Goal: Task Accomplishment & Management: Manage account settings

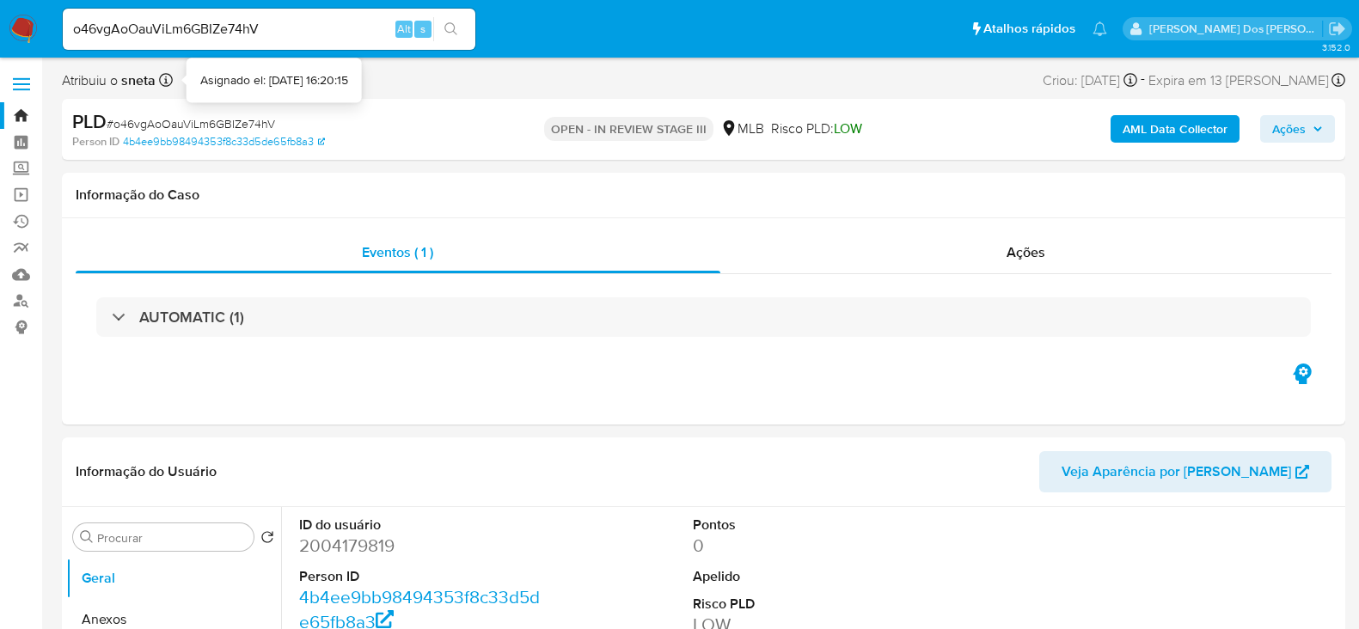
select select "10"
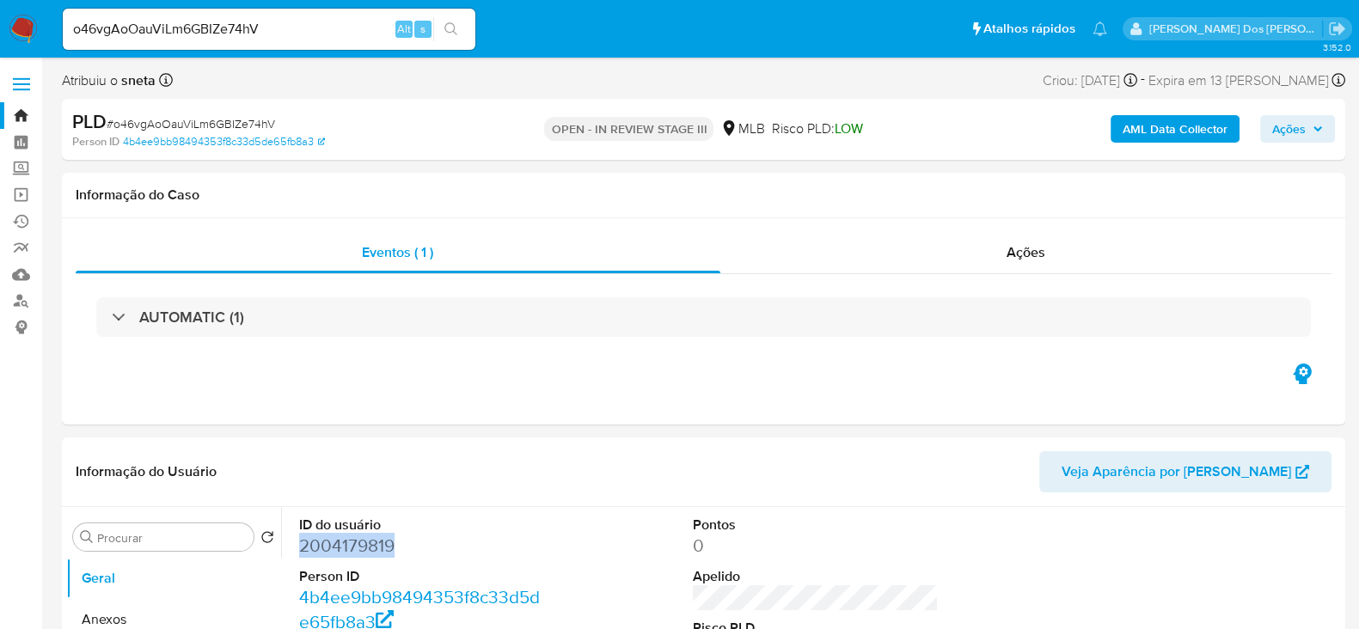
click at [27, 114] on link "Bandeja" at bounding box center [102, 115] width 205 height 27
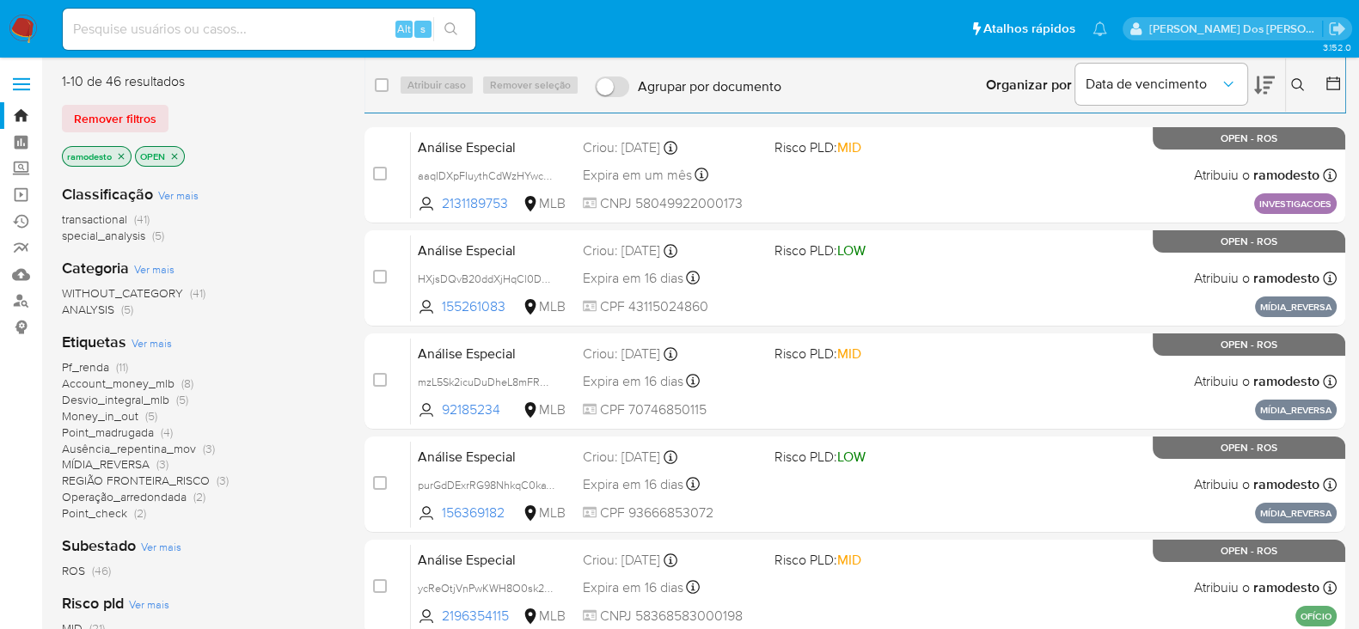
click at [120, 154] on icon "close-filter" at bounding box center [121, 156] width 10 height 10
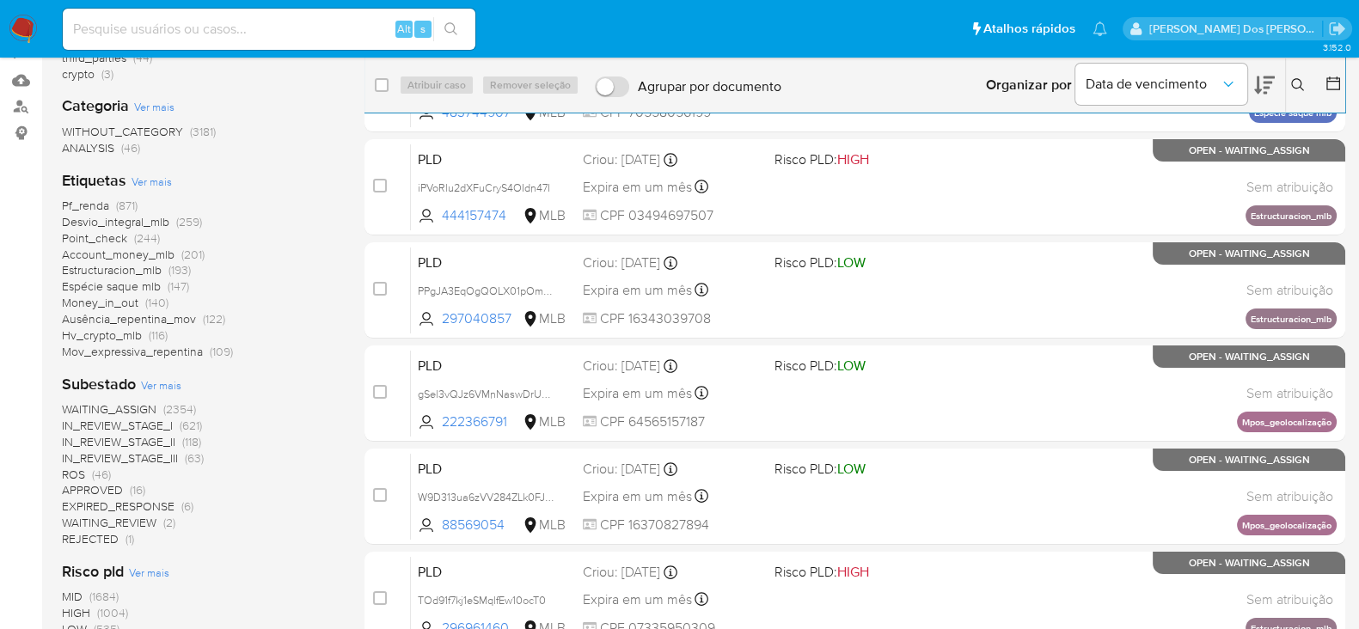
scroll to position [214, 0]
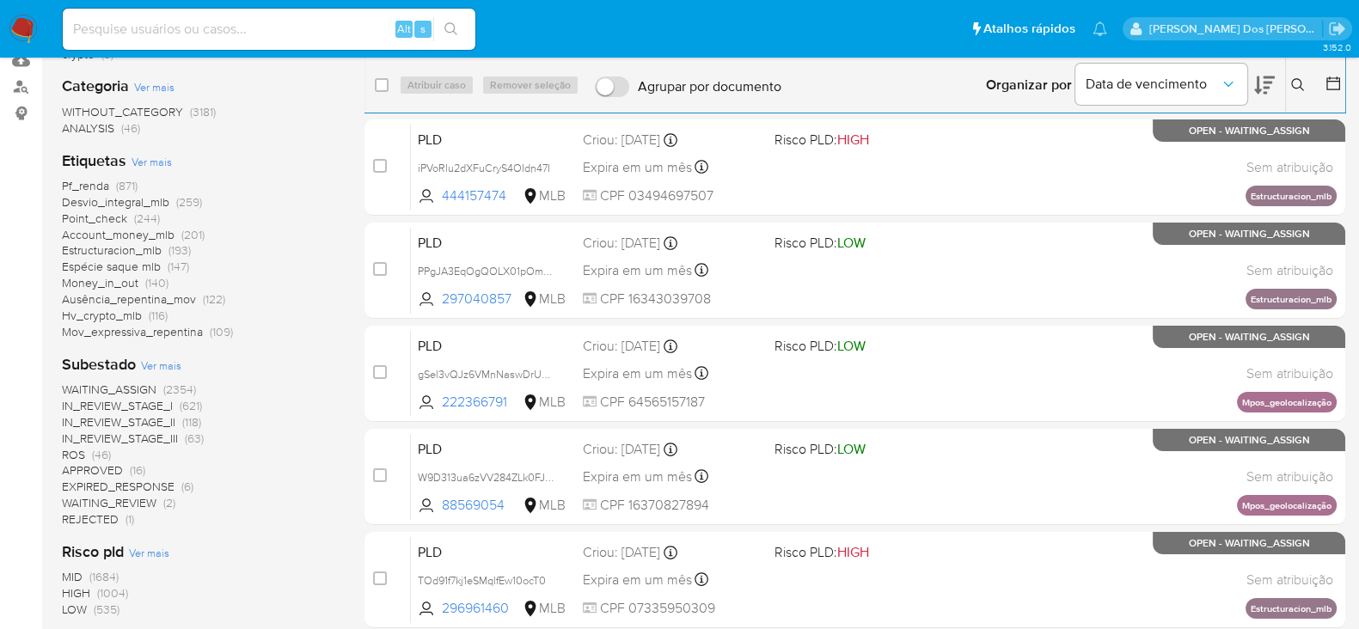
click at [76, 454] on span "ROS" at bounding box center [73, 454] width 23 height 17
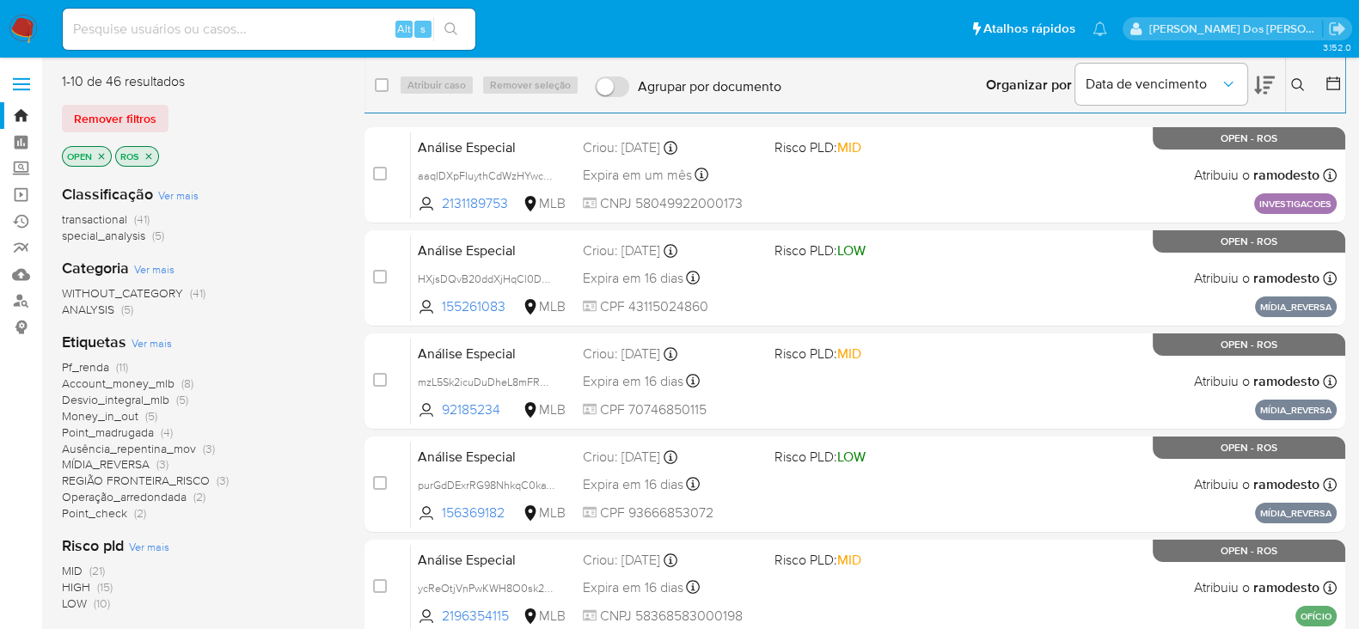
click at [96, 367] on span "Pf_renda" at bounding box center [85, 367] width 47 height 17
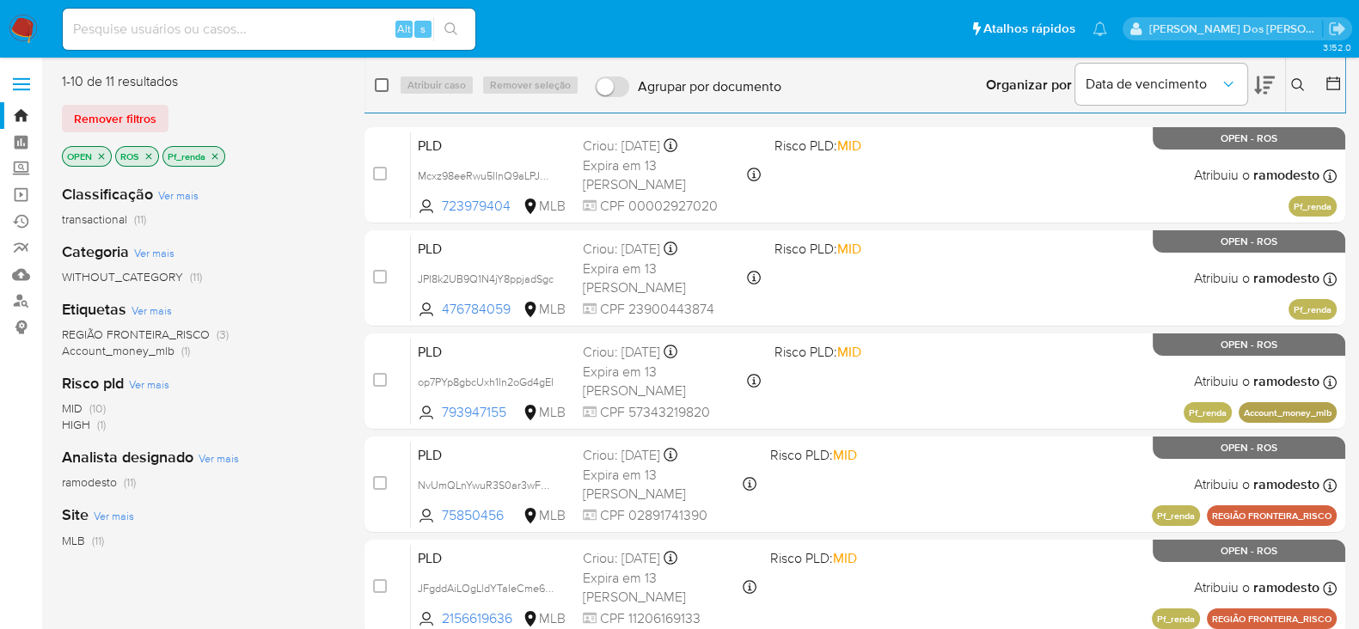
click at [382, 84] on input "checkbox" at bounding box center [382, 85] width 14 height 14
checkbox input "true"
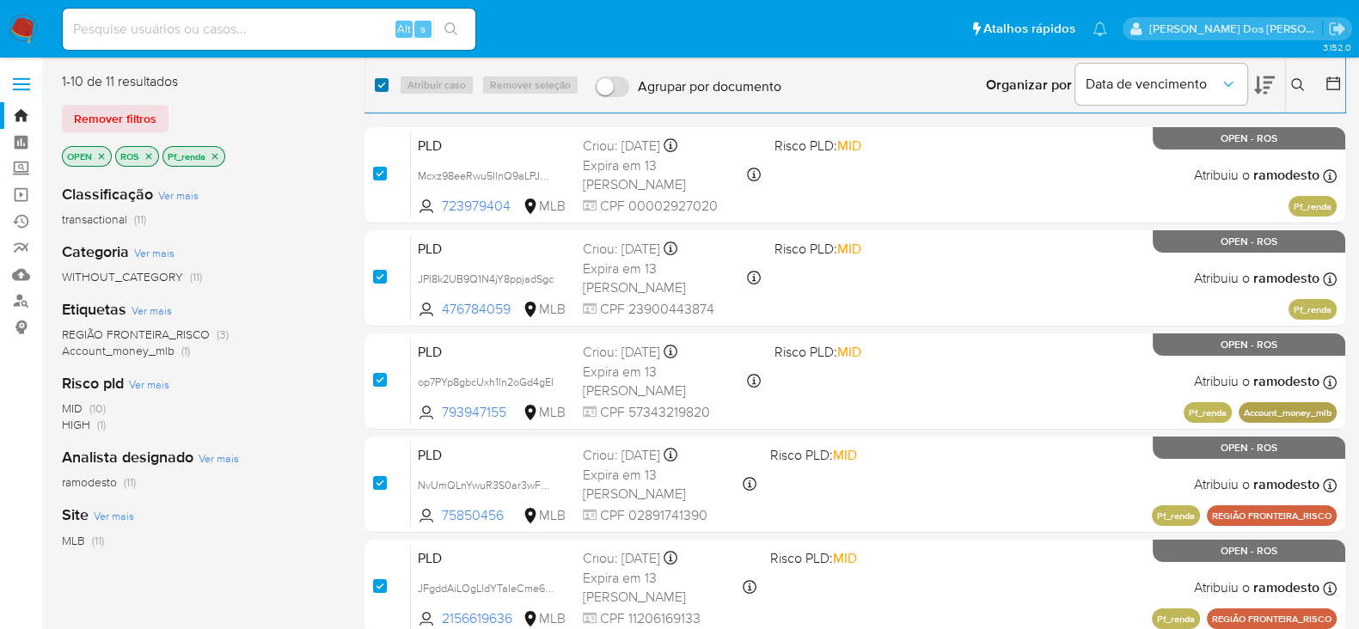
checkbox input "true"
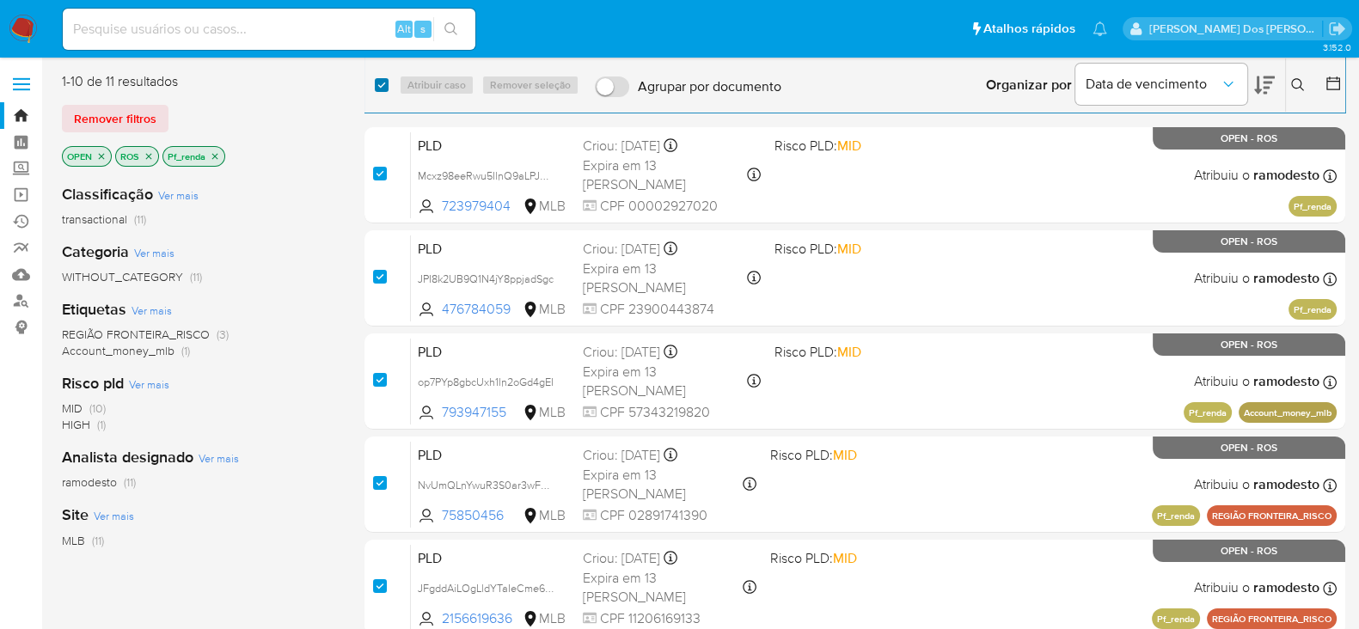
checkbox input "true"
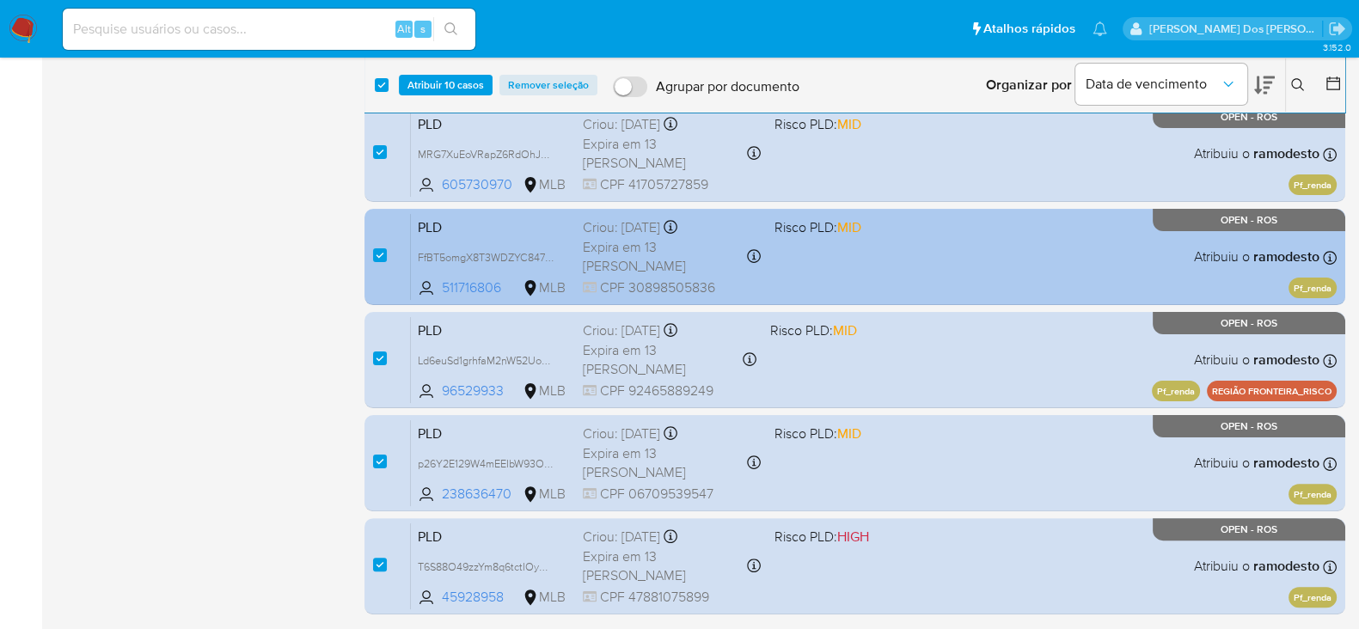
scroll to position [596, 0]
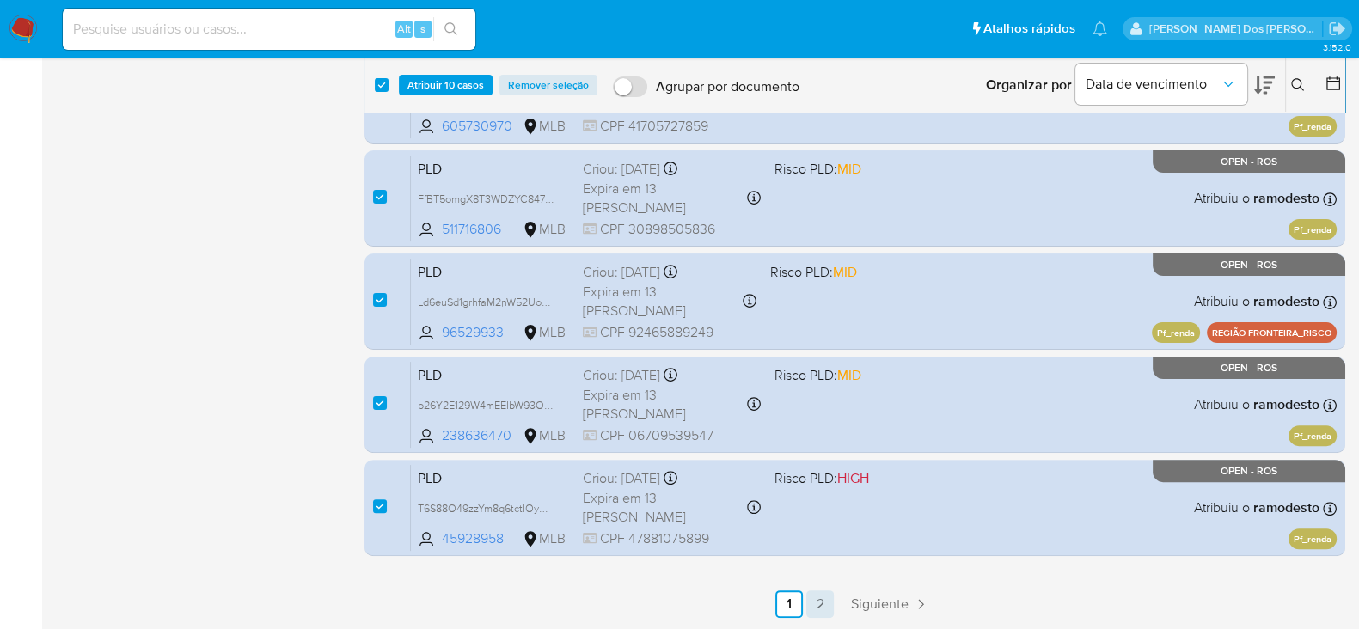
click at [817, 597] on link "2" at bounding box center [821, 605] width 28 height 28
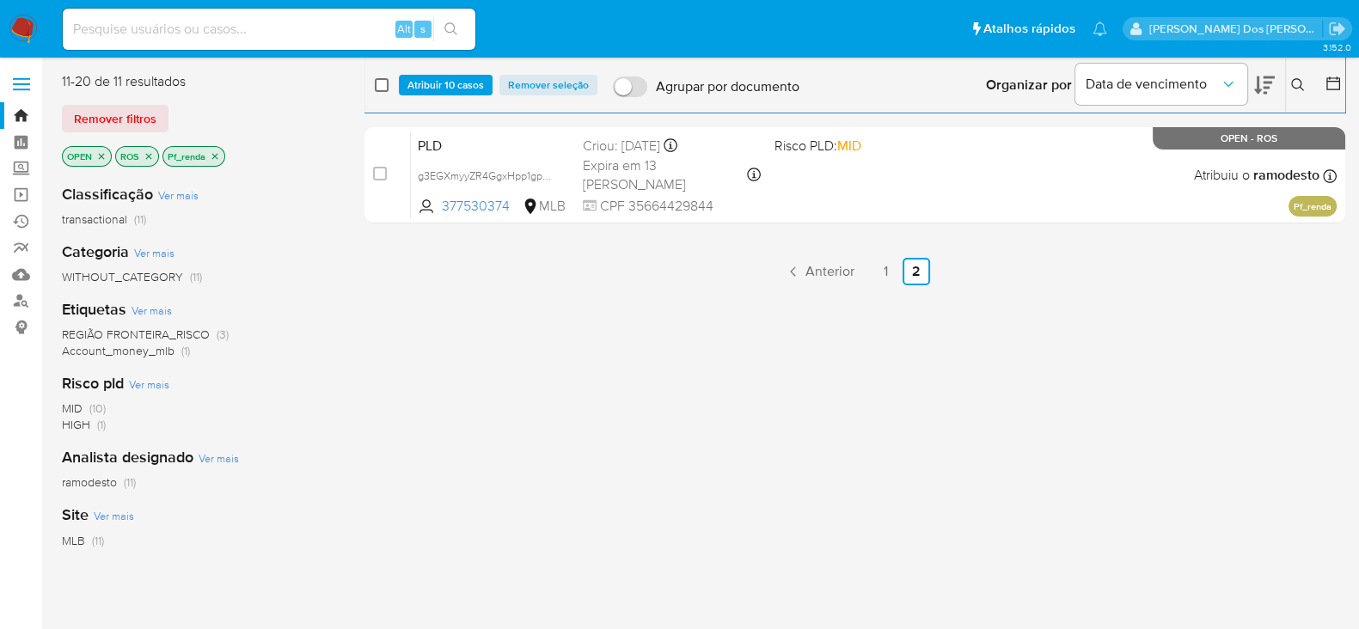
click at [382, 89] on input "checkbox" at bounding box center [382, 85] width 14 height 14
checkbox input "true"
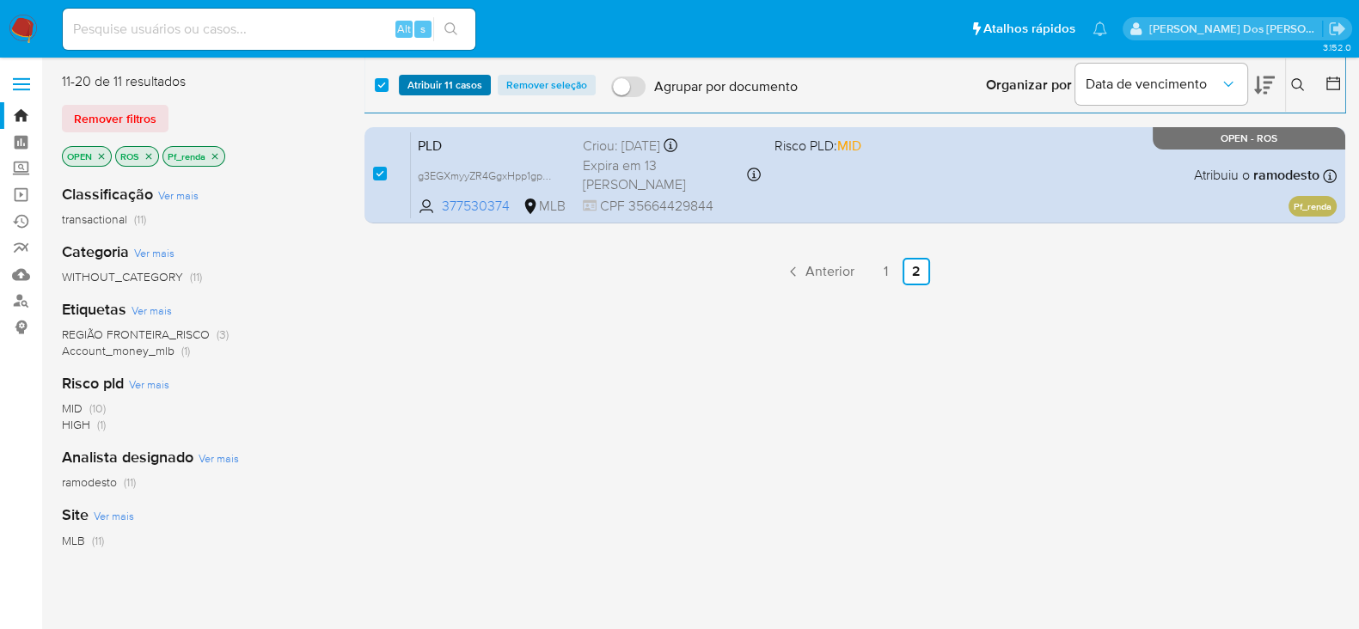
click at [451, 82] on span "Atribuir 11 casos" at bounding box center [445, 85] width 75 height 17
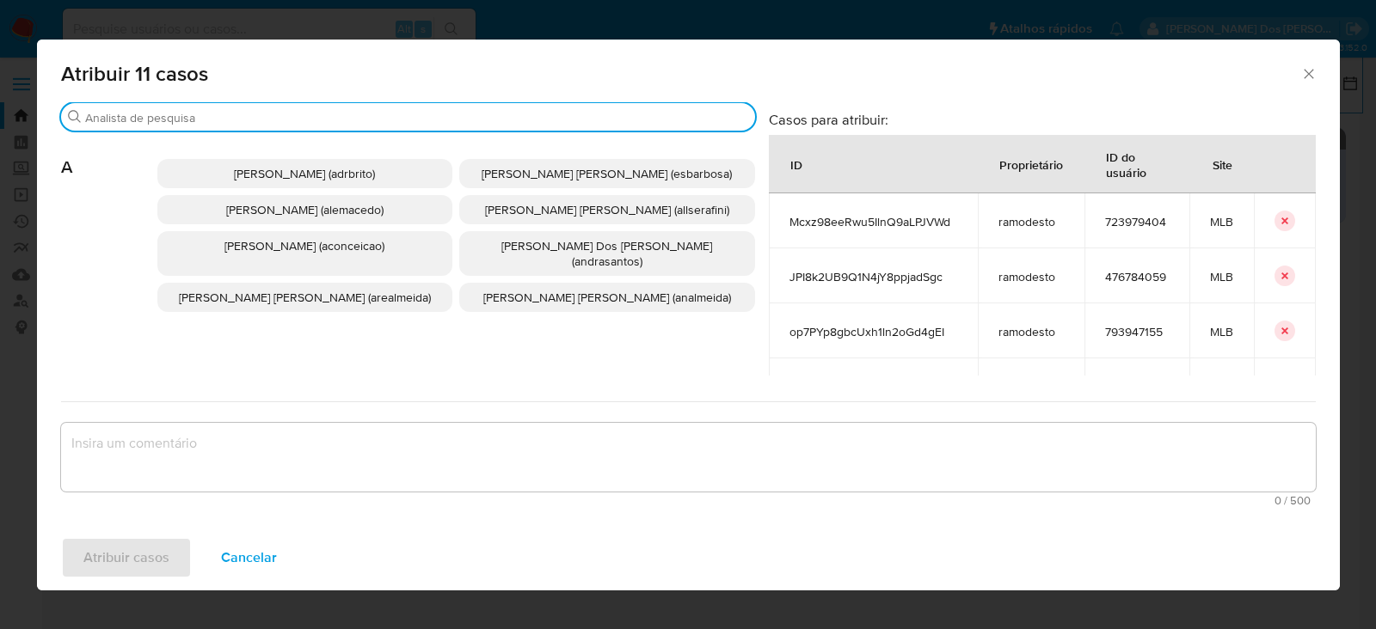
click at [180, 121] on input "Buscar" at bounding box center [416, 117] width 663 height 15
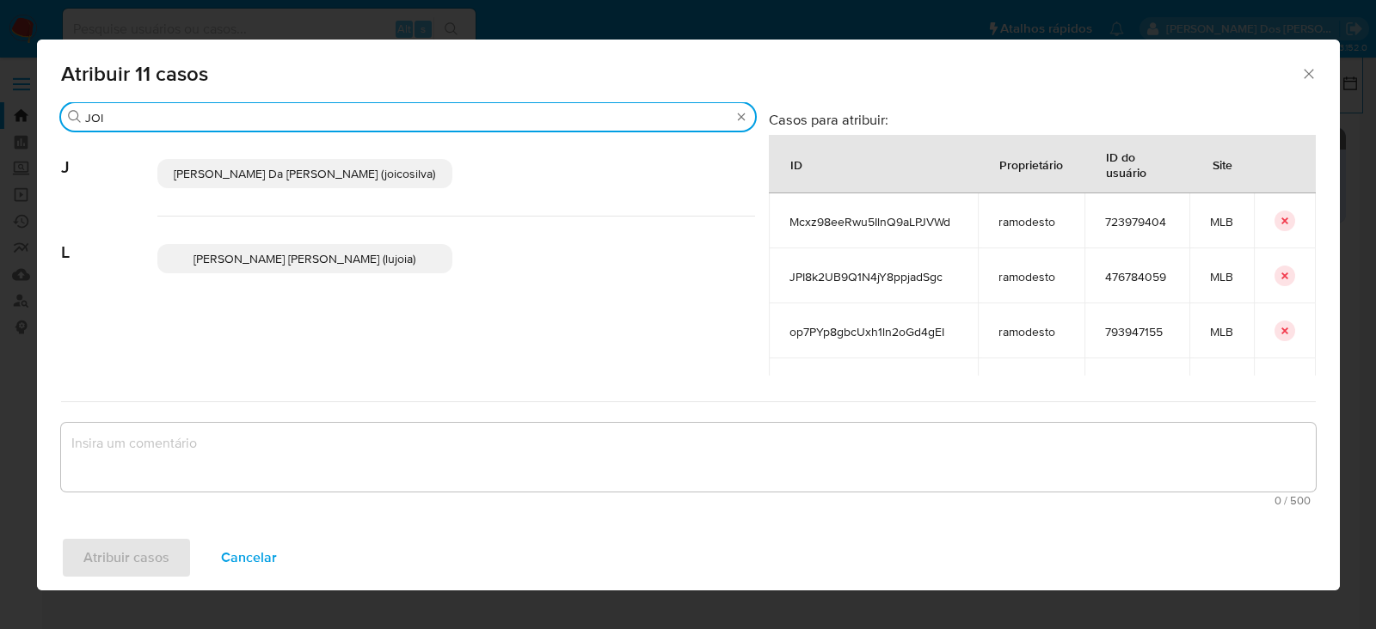
type input "JOI"
click at [268, 176] on span "Joice Oliveira Da Silva De Almeida (joicosilva)" at bounding box center [304, 173] width 261 height 17
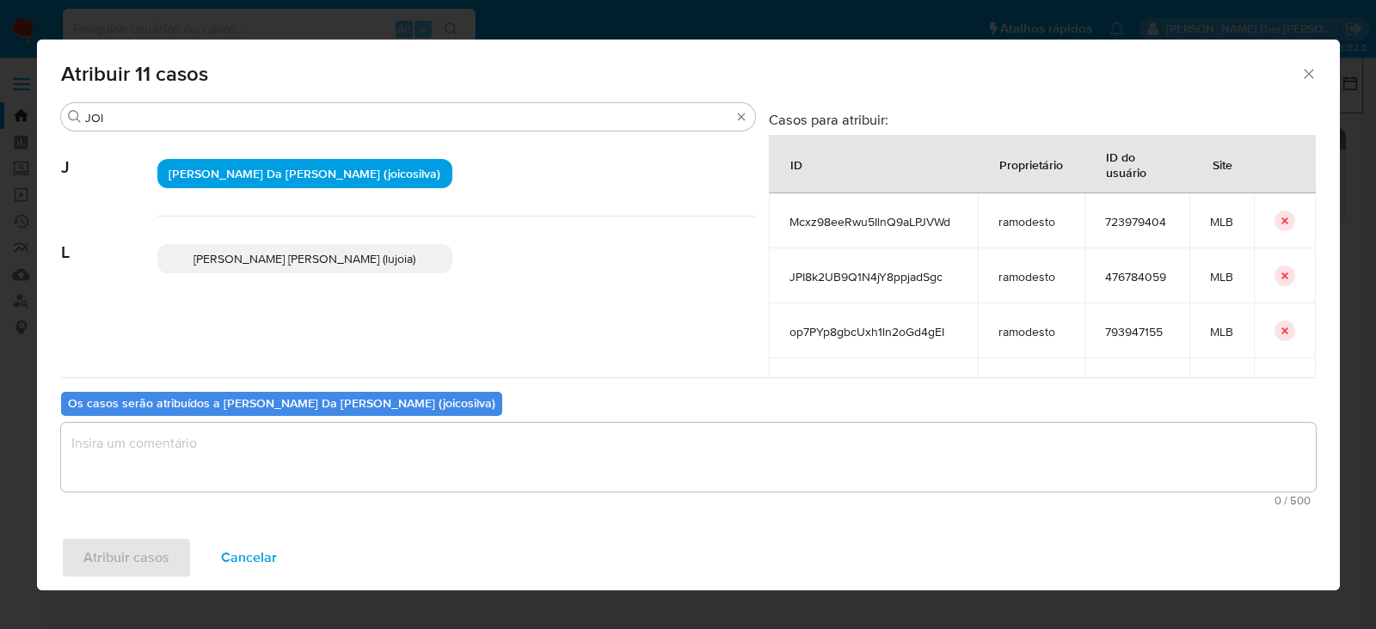
click at [131, 445] on textarea "assign-modal" at bounding box center [688, 457] width 1255 height 69
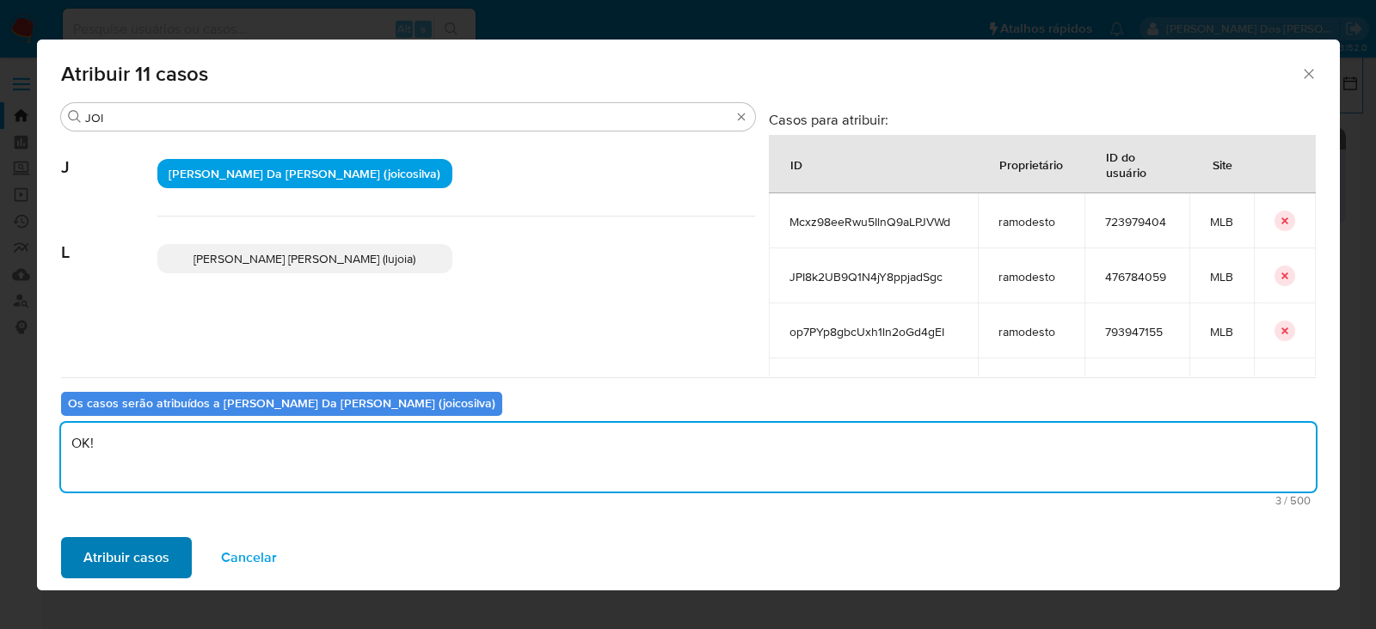
type textarea "OK!"
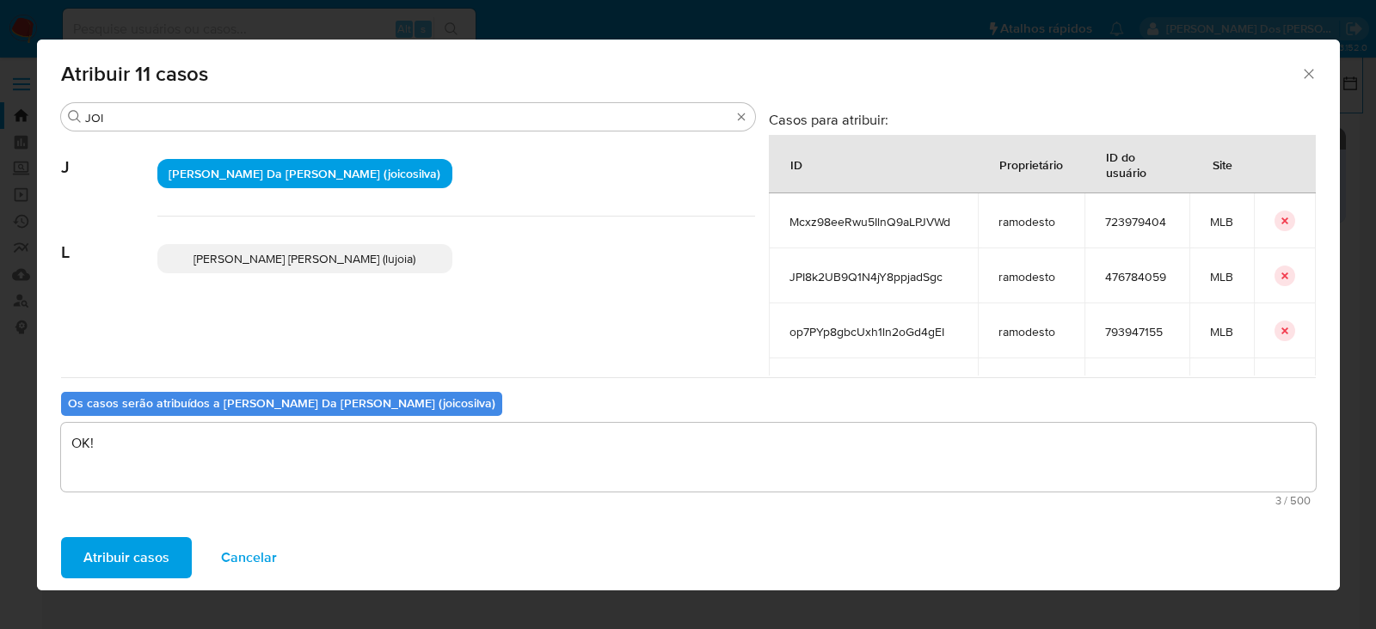
click at [142, 550] on span "Atribuir casos" at bounding box center [126, 558] width 86 height 38
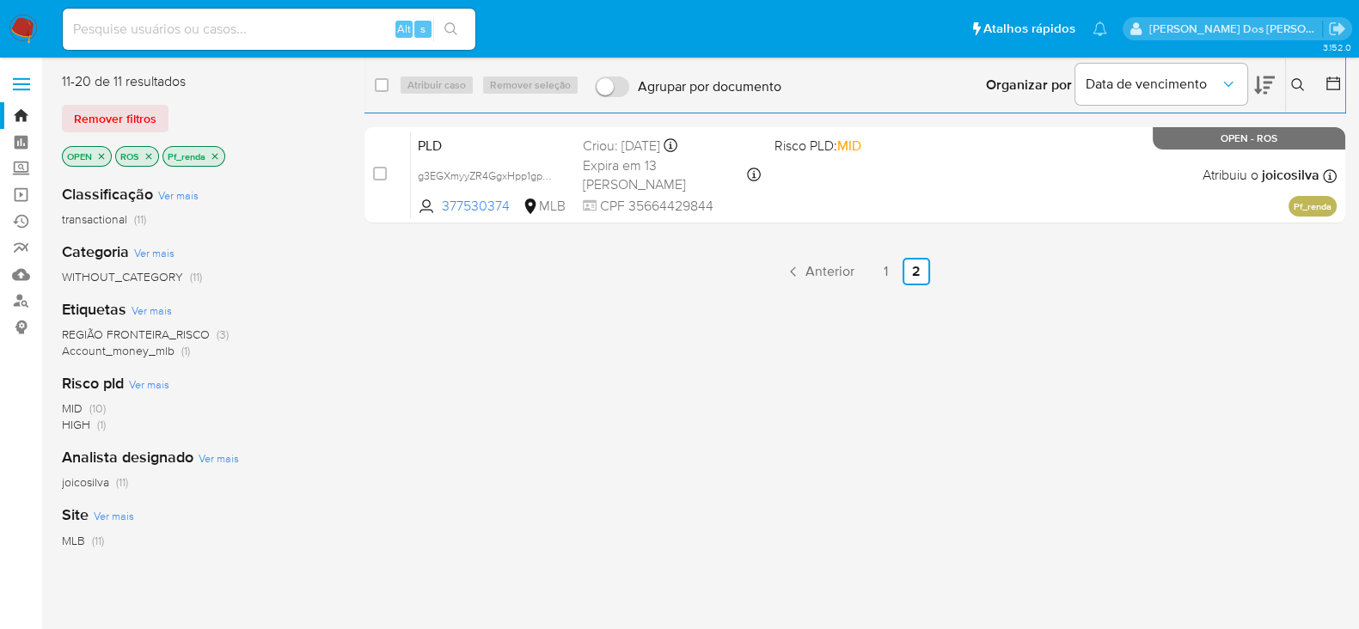
click at [216, 153] on icon "close-filter" at bounding box center [215, 156] width 10 height 10
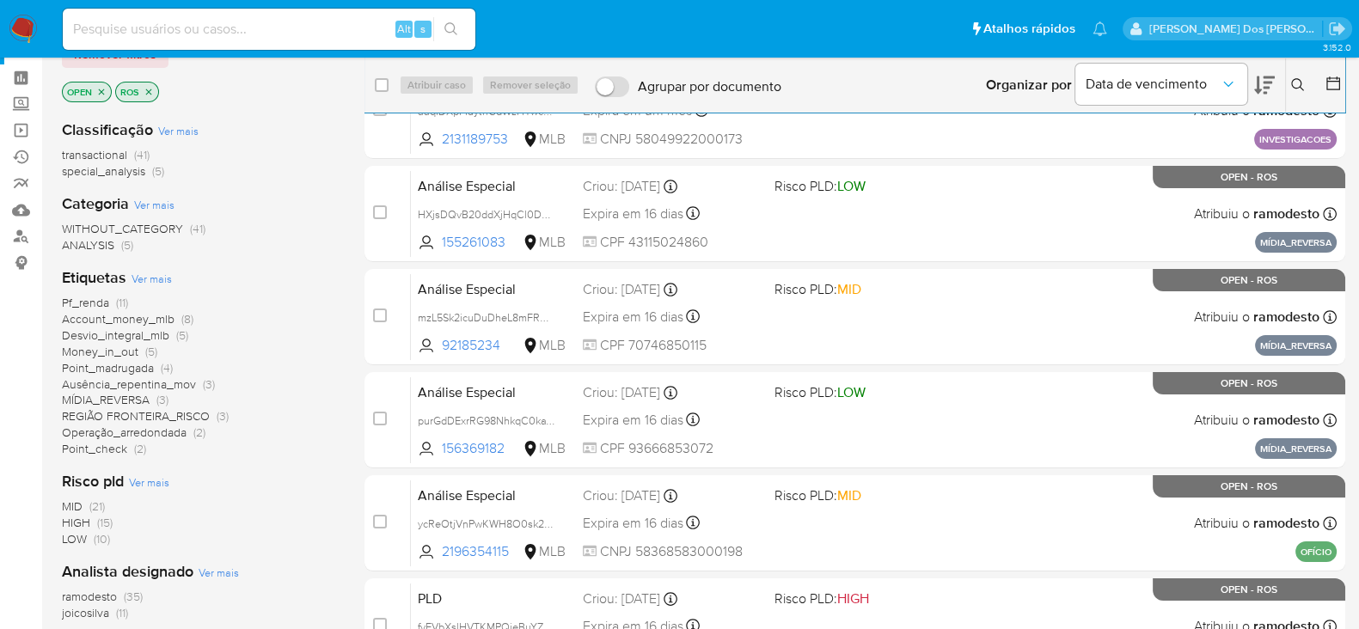
scroll to position [214, 0]
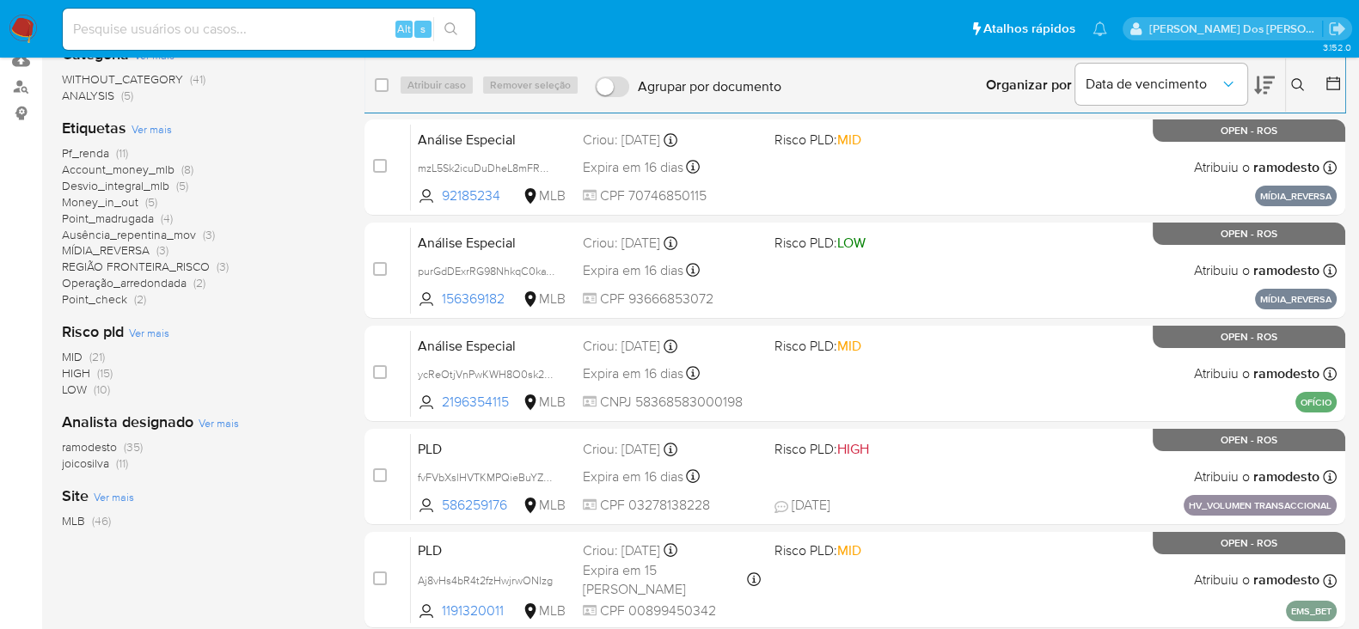
click at [94, 445] on span "ramodesto" at bounding box center [89, 447] width 55 height 17
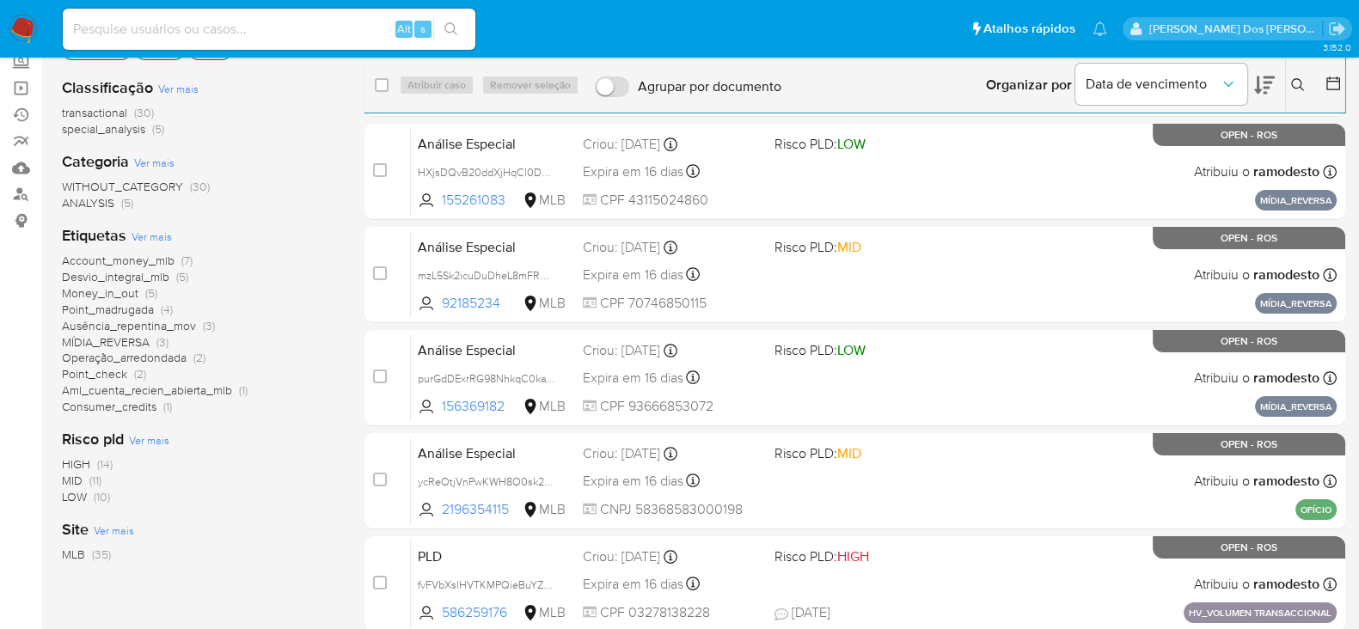
click at [146, 261] on span "Account_money_mlb" at bounding box center [118, 260] width 113 height 17
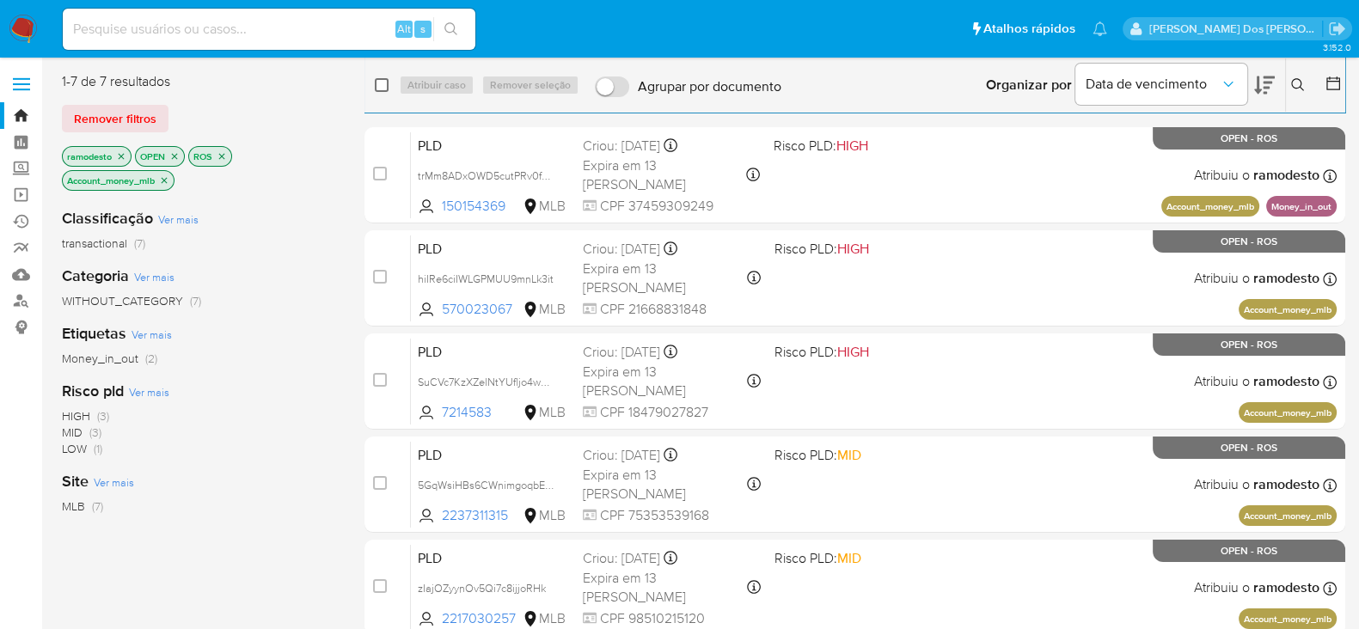
click at [381, 80] on input "checkbox" at bounding box center [382, 85] width 14 height 14
checkbox input "true"
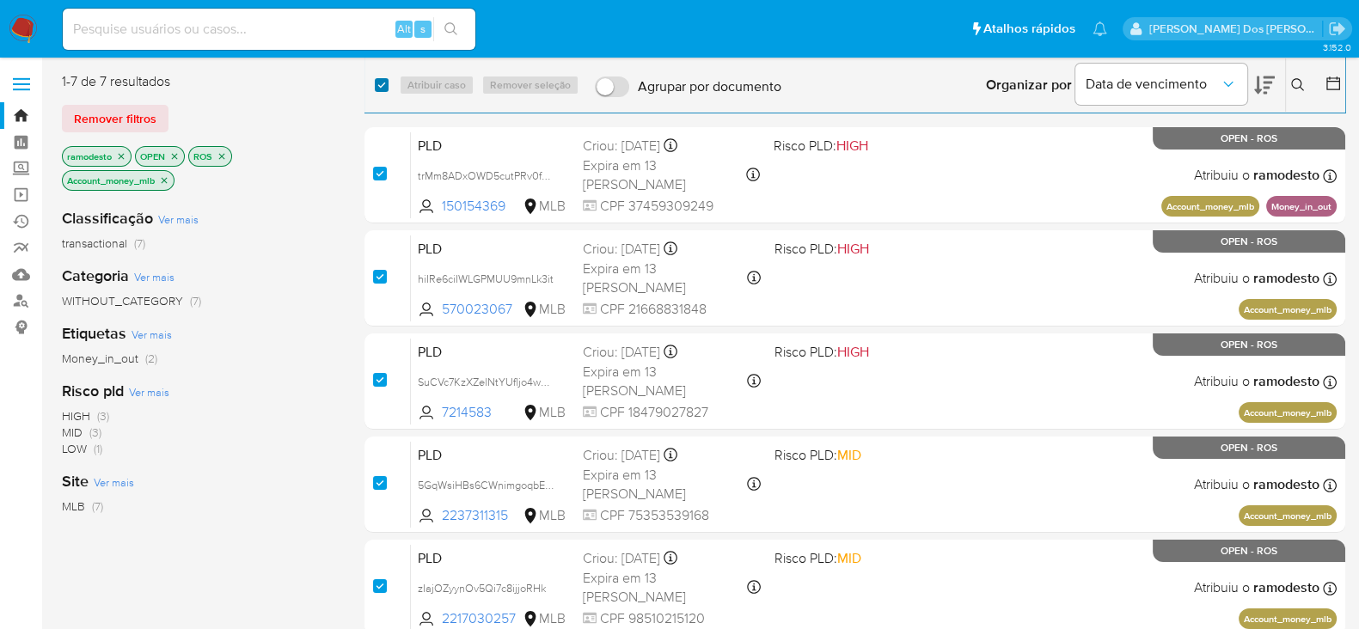
checkbox input "true"
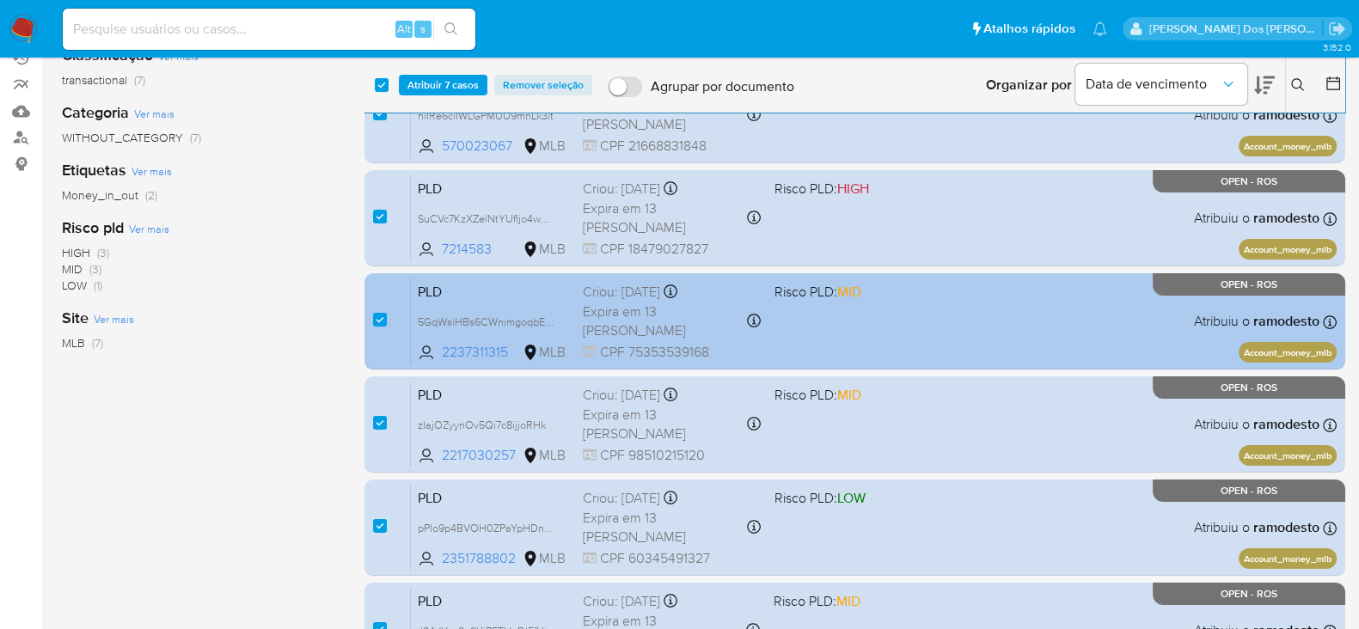
scroll to position [214, 0]
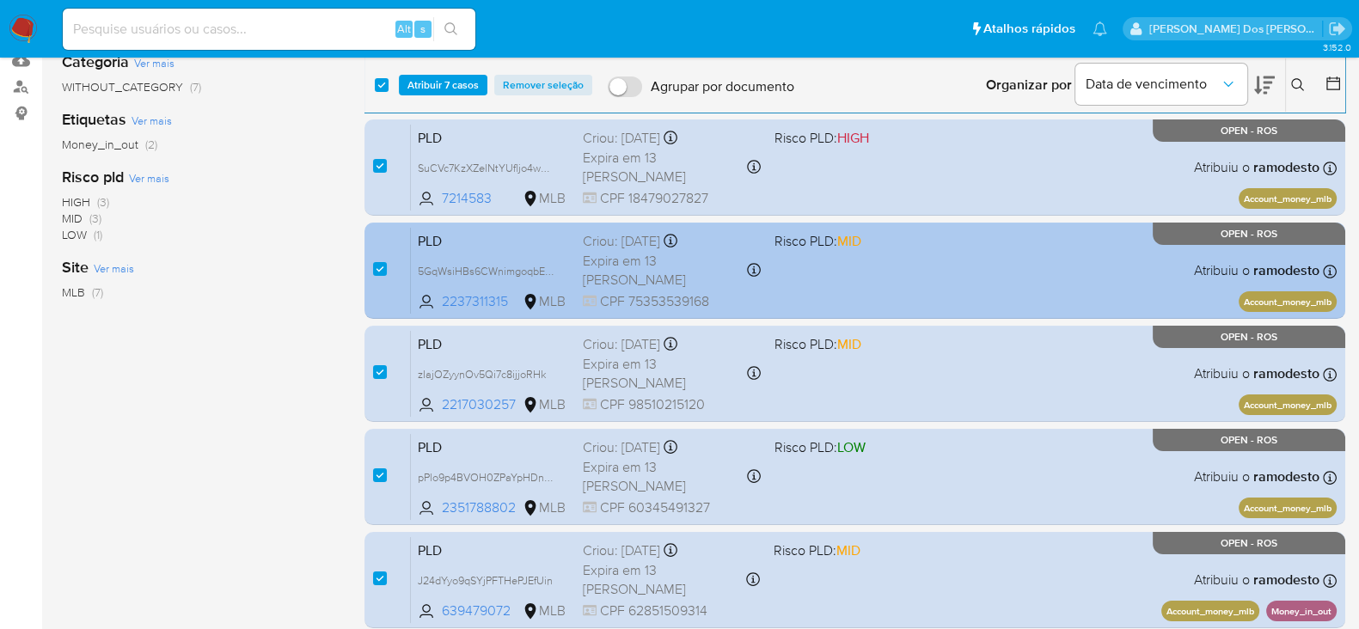
click at [387, 264] on div "case-item-checkbox Incapaz de atribuir o caso" at bounding box center [392, 270] width 38 height 87
click at [382, 266] on input "checkbox" at bounding box center [380, 269] width 14 height 14
checkbox input "false"
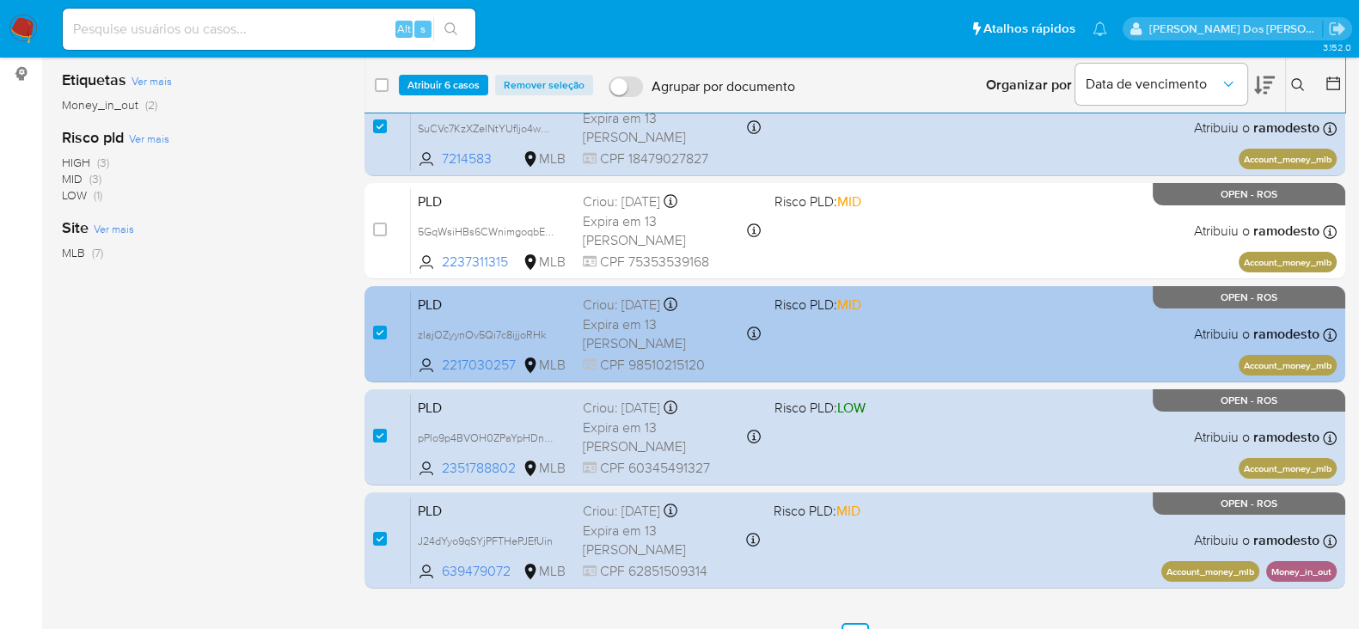
scroll to position [286, 0]
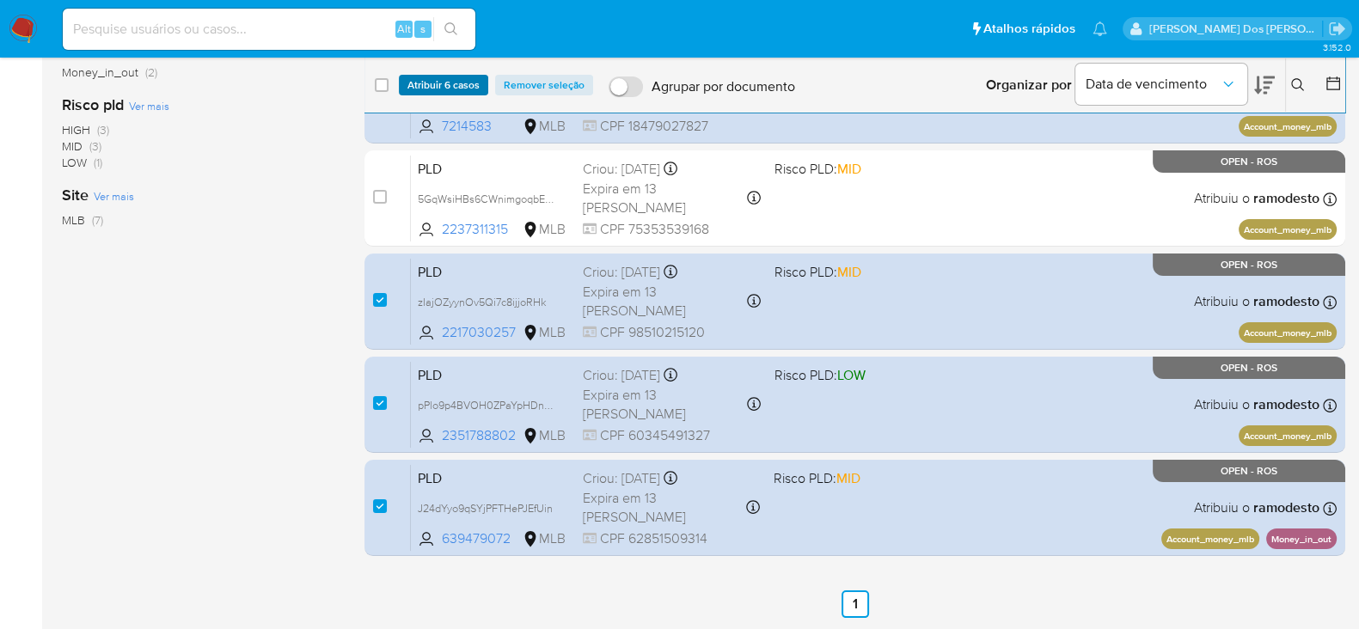
click at [433, 86] on span "Atribuir 6 casos" at bounding box center [444, 85] width 72 height 17
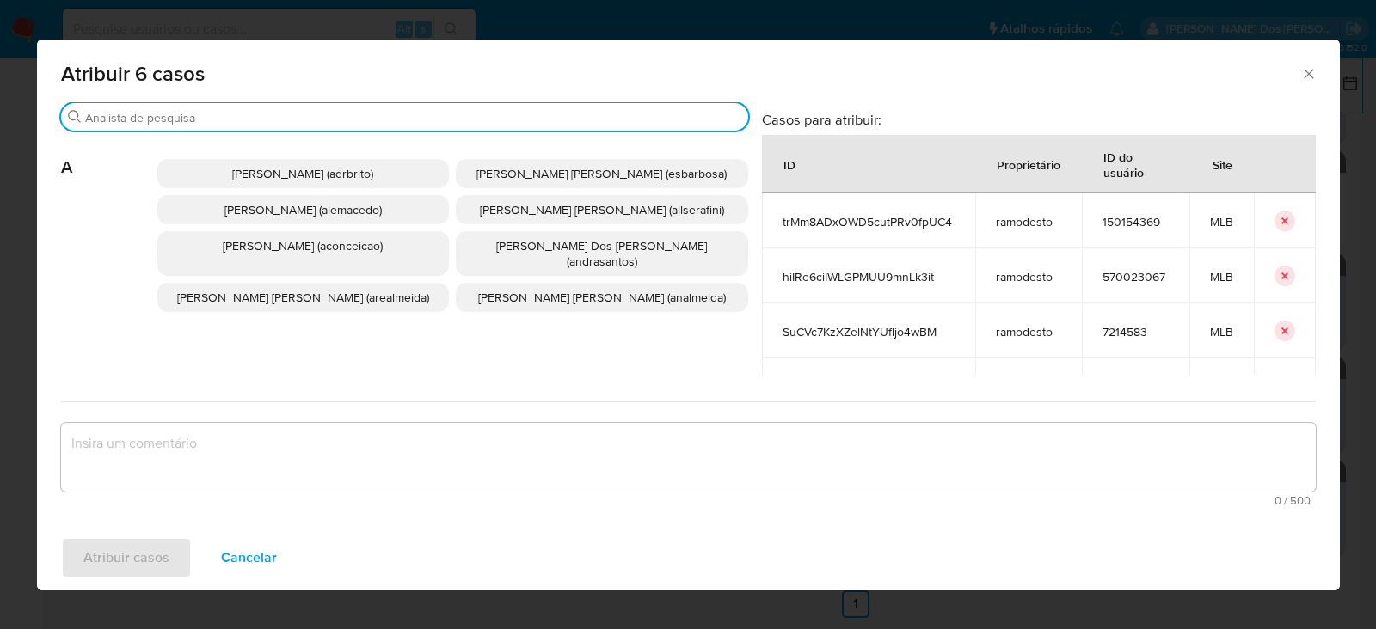
click at [185, 118] on input "Buscar" at bounding box center [413, 117] width 656 height 15
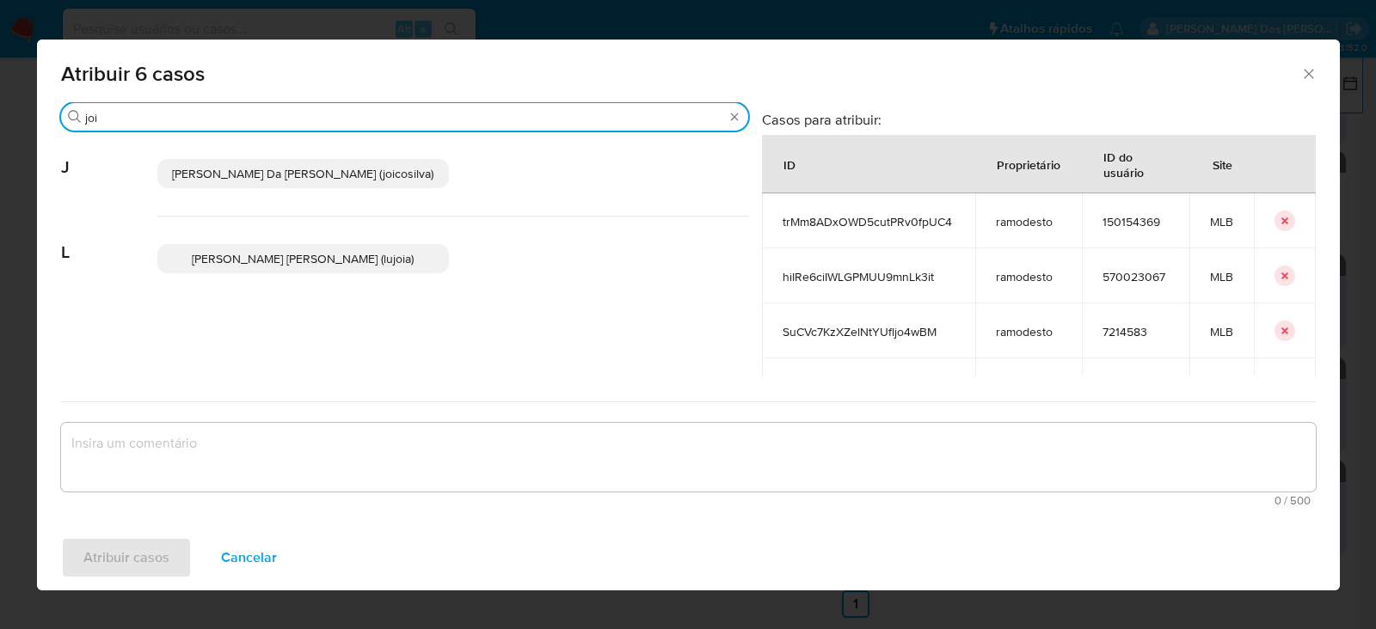
type input "joi"
click at [245, 173] on span "Joice Oliveira Da Silva De Almeida (joicosilva)" at bounding box center [302, 173] width 261 height 17
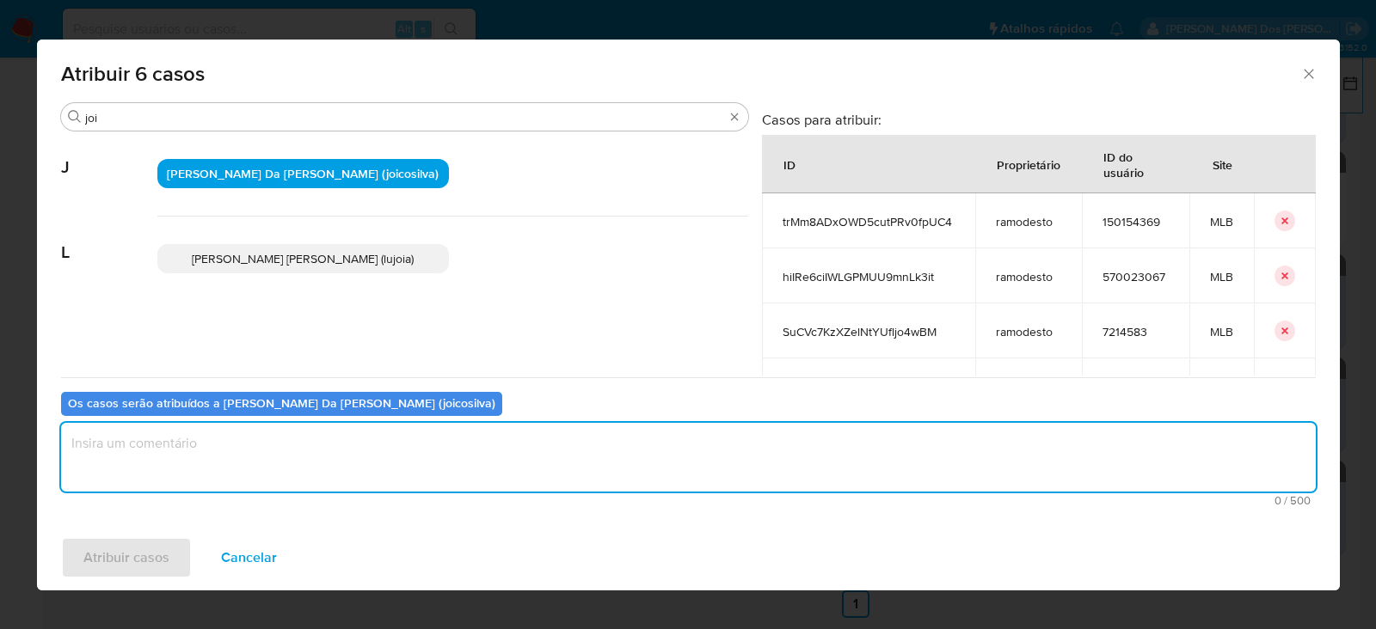
click at [156, 449] on textarea "assign-modal" at bounding box center [688, 457] width 1255 height 69
type textarea "OK!"
click at [115, 555] on span "Atribuir casos" at bounding box center [126, 558] width 86 height 38
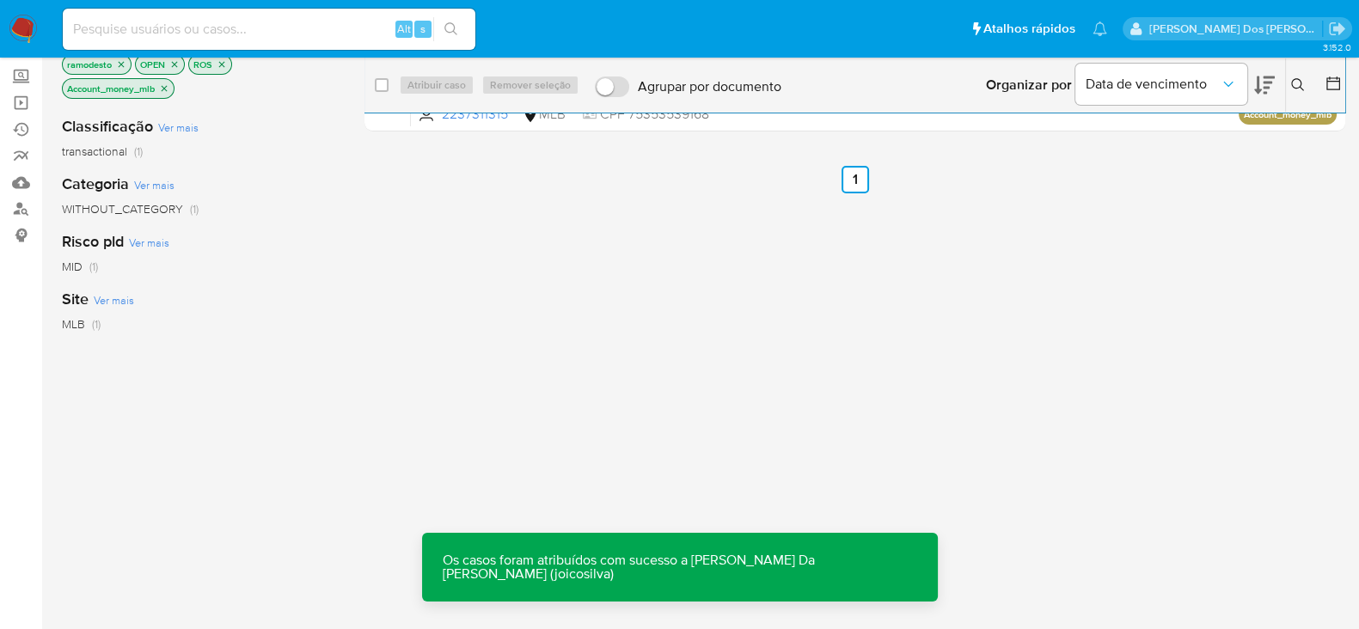
scroll to position [0, 0]
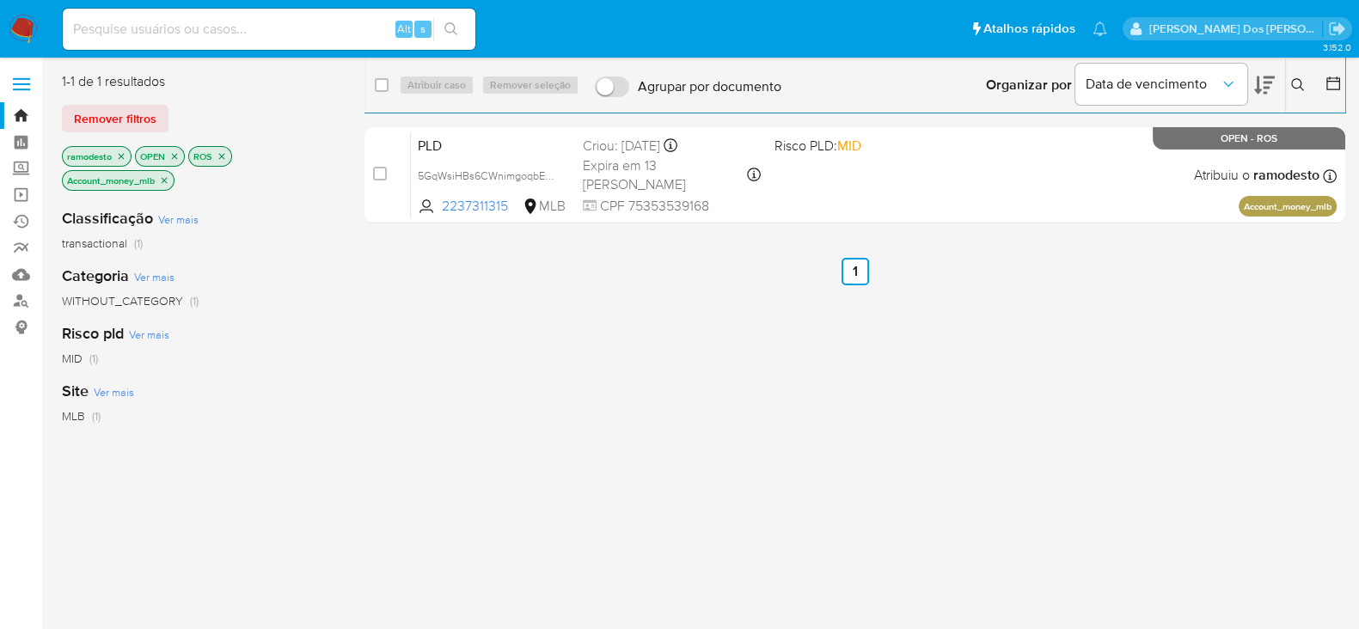
click at [168, 180] on icon "close-filter" at bounding box center [164, 180] width 10 height 10
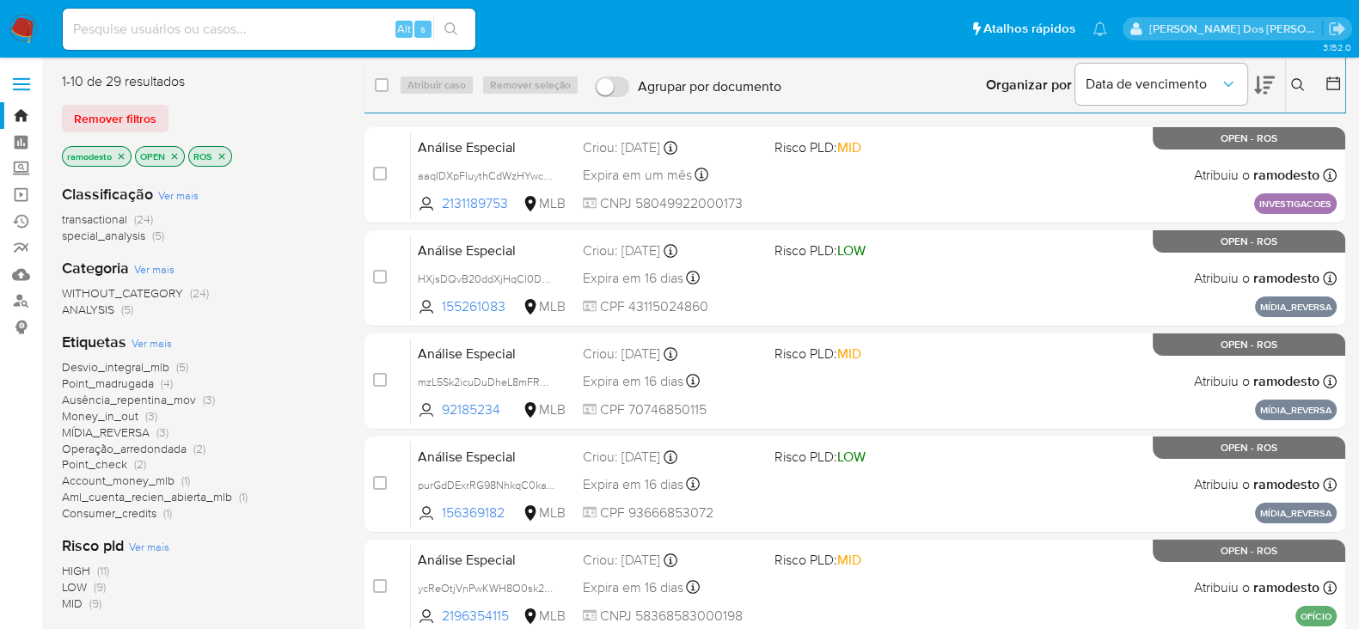
click at [120, 152] on icon "close-filter" at bounding box center [121, 156] width 10 height 10
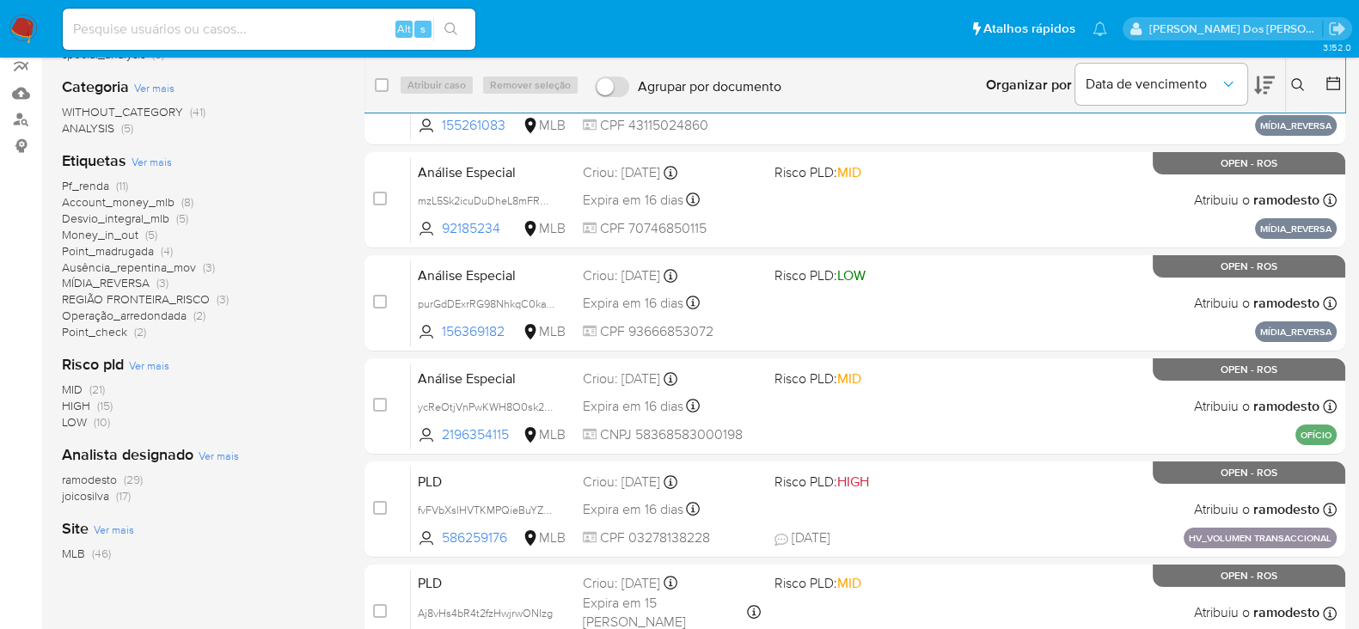
scroll to position [214, 0]
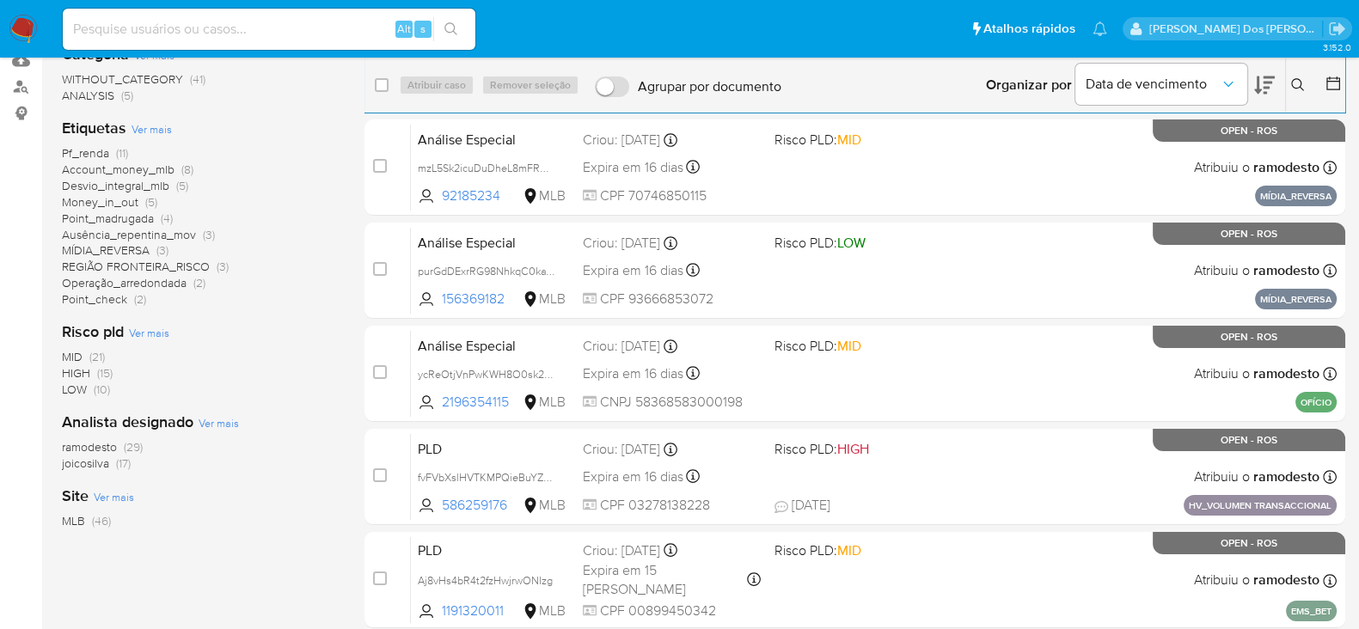
click at [93, 457] on span "joicosilva" at bounding box center [85, 463] width 47 height 17
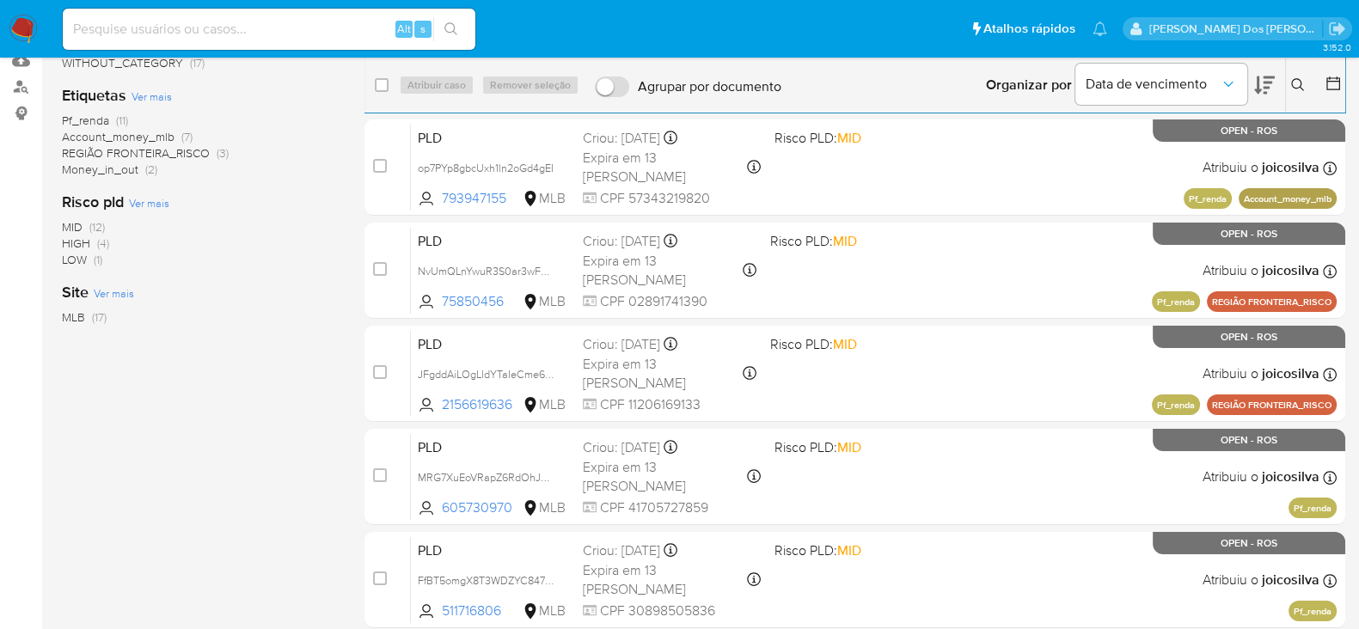
click at [92, 119] on span "Pf_renda" at bounding box center [85, 120] width 47 height 17
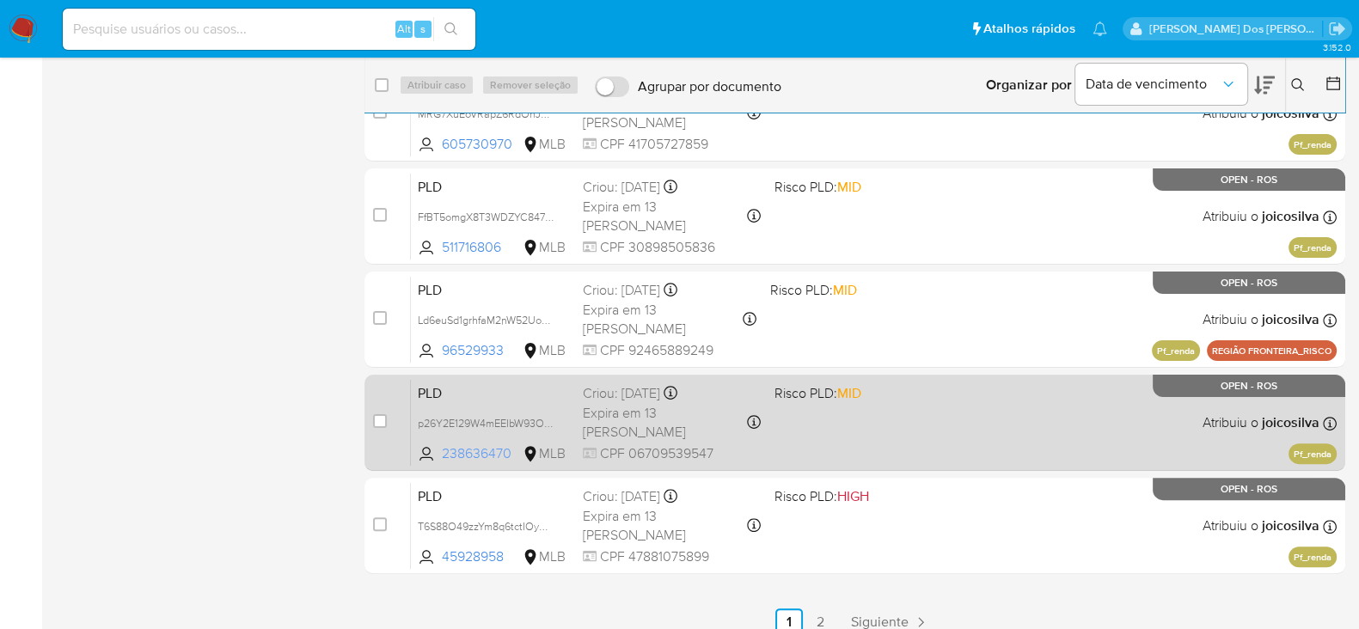
scroll to position [596, 0]
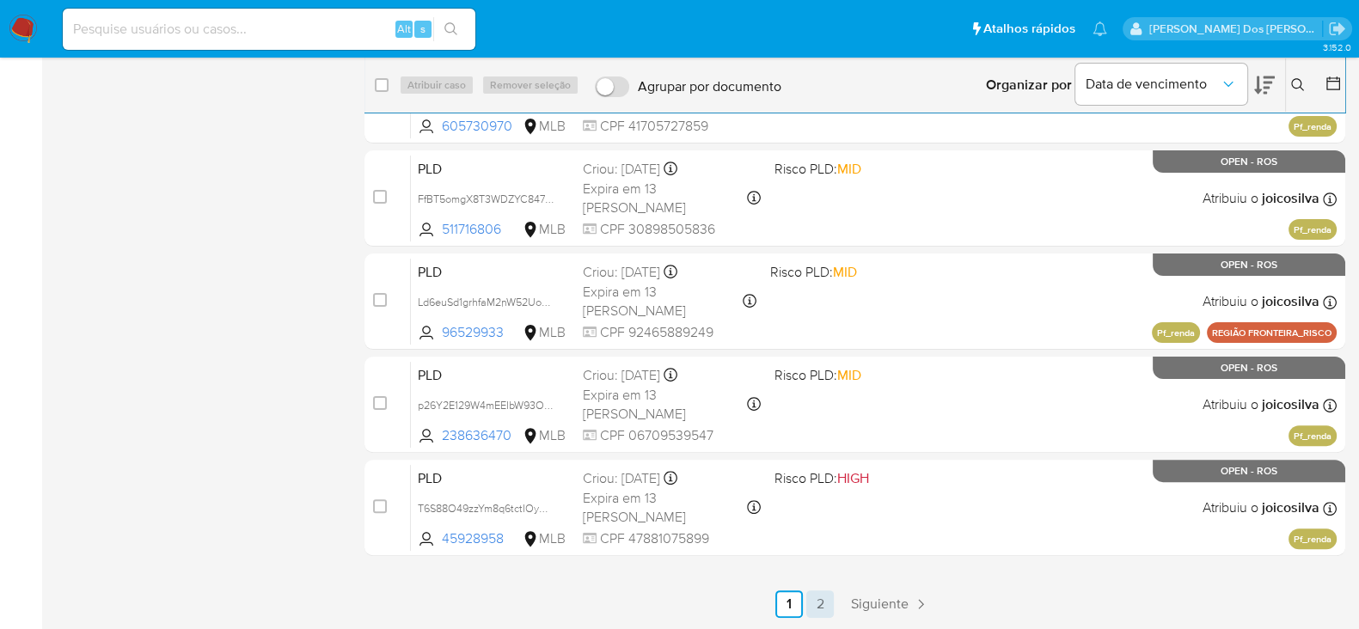
click at [821, 604] on link "2" at bounding box center [821, 605] width 28 height 28
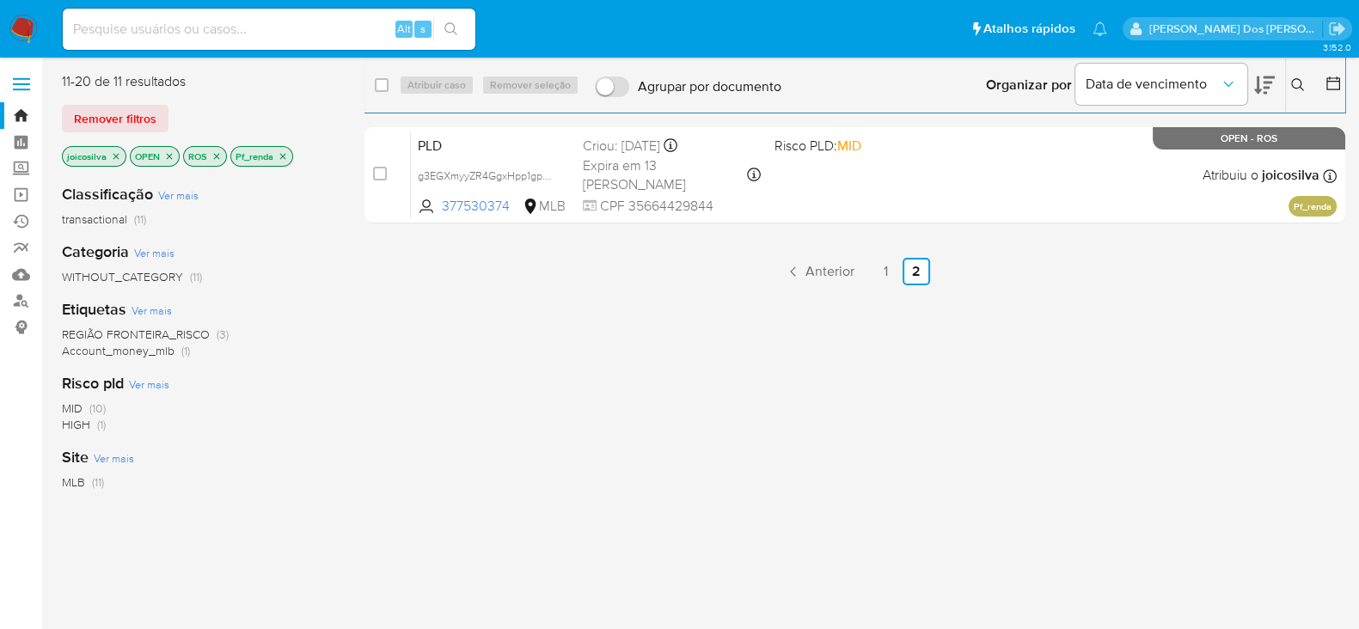
click at [279, 152] on icon "close-filter" at bounding box center [283, 156] width 10 height 10
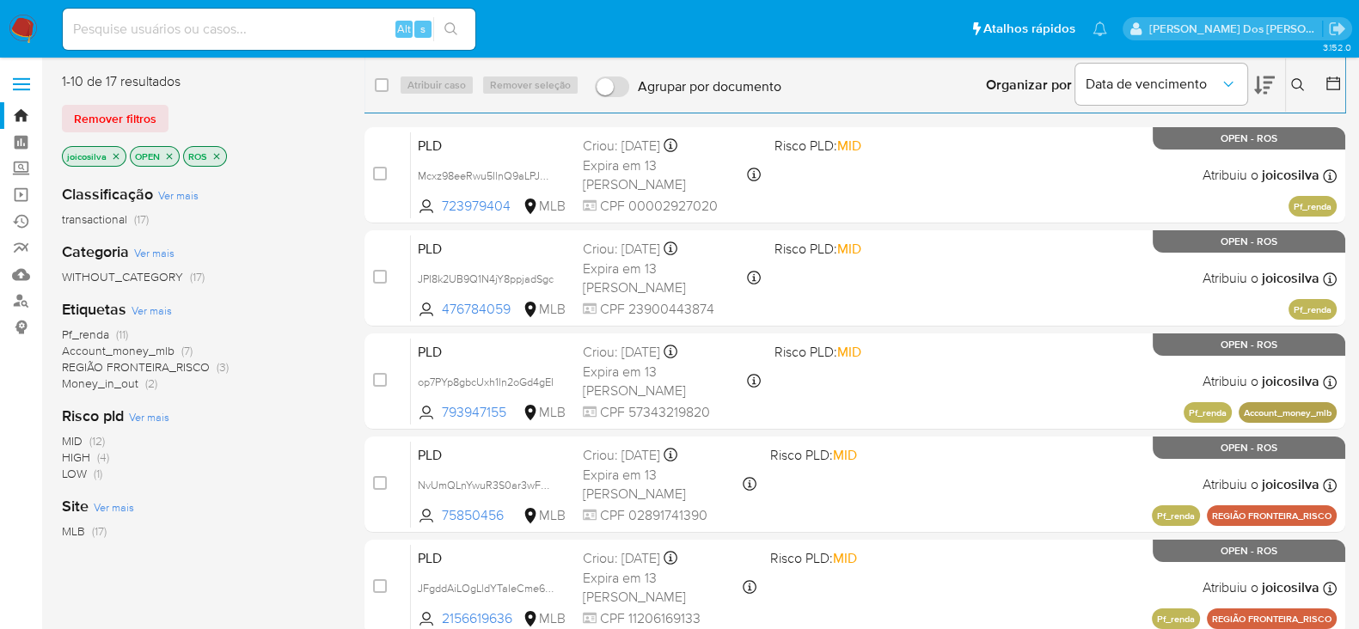
click at [114, 151] on icon "close-filter" at bounding box center [116, 156] width 10 height 10
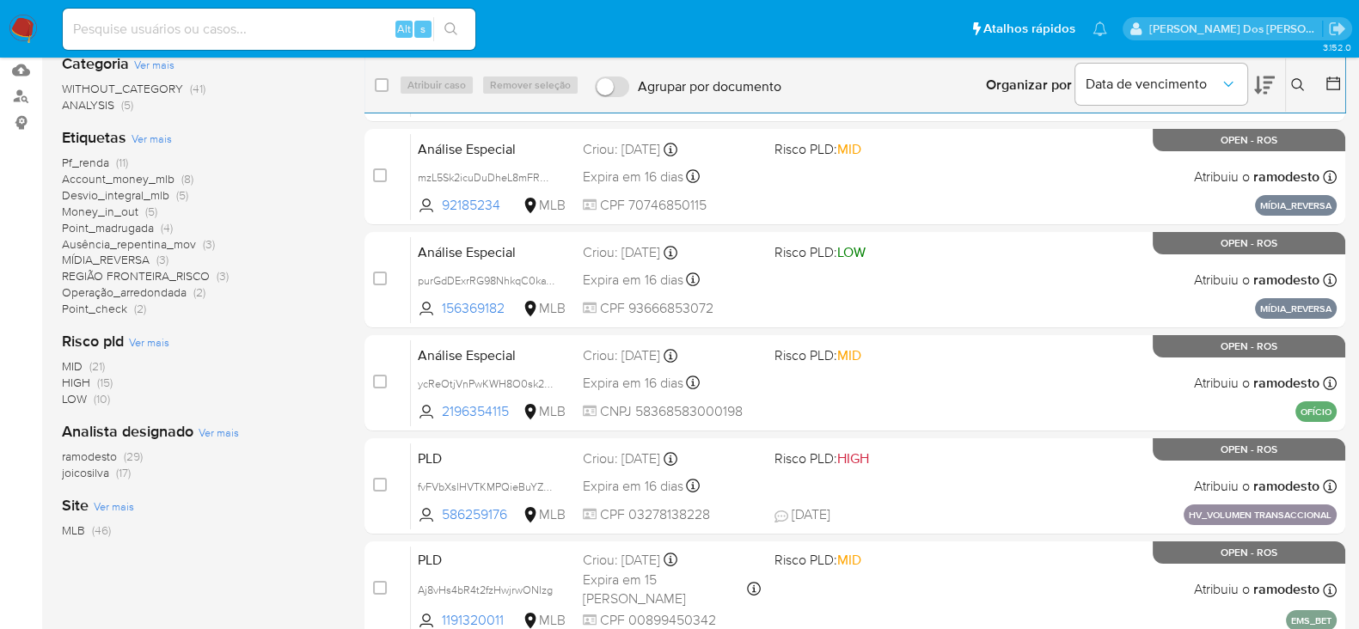
scroll to position [214, 0]
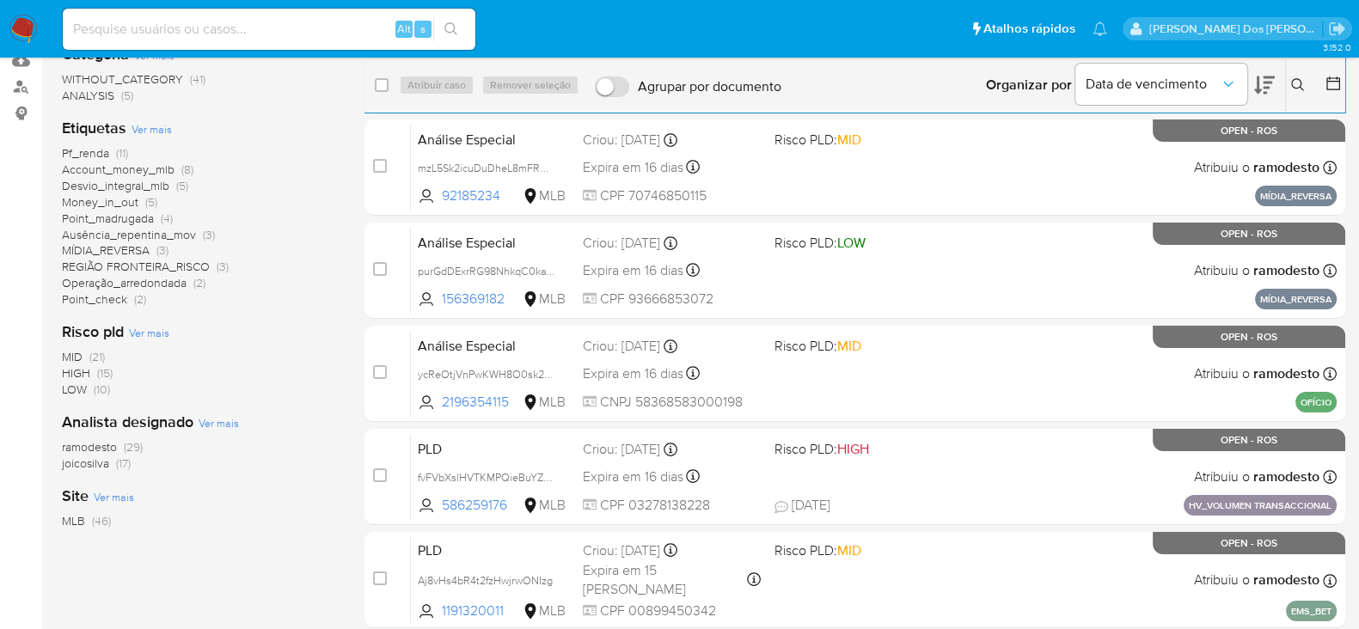
drag, startPoint x: 95, startPoint y: 449, endPoint x: 96, endPoint y: 440, distance: 8.8
click at [95, 446] on span "ramodesto" at bounding box center [89, 447] width 55 height 17
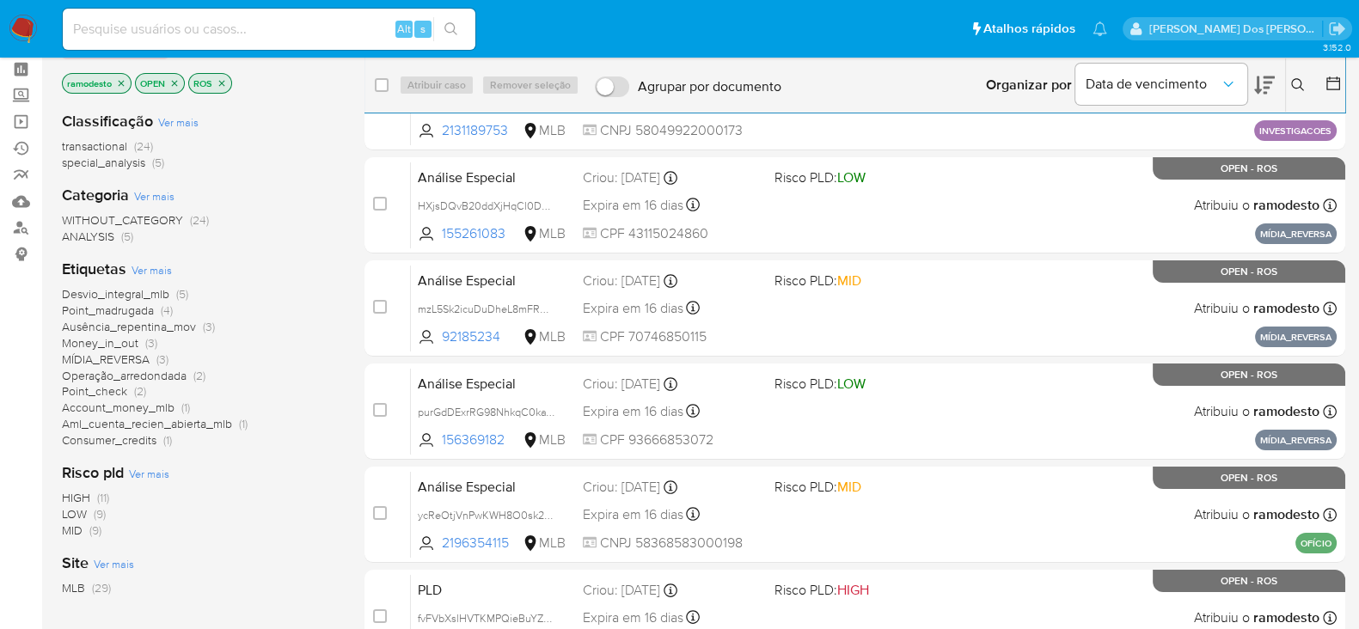
scroll to position [107, 0]
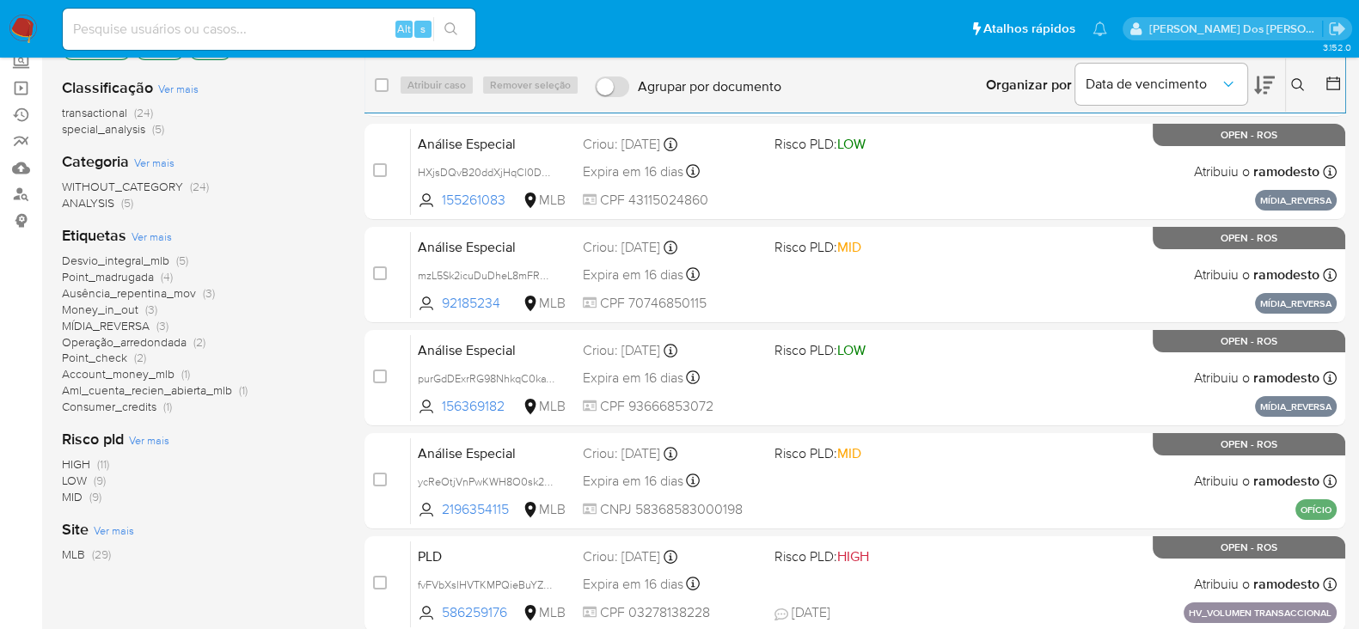
click at [135, 257] on span "Desvio_integral_mlb" at bounding box center [115, 260] width 107 height 17
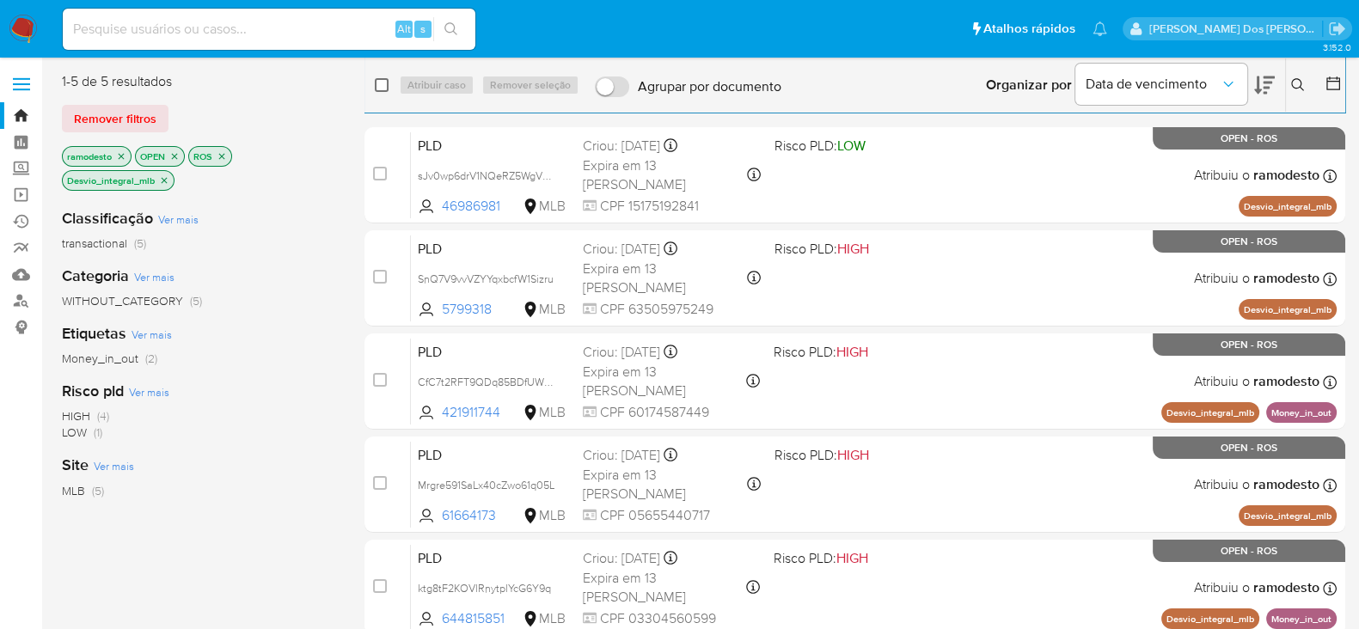
click at [380, 80] on input "checkbox" at bounding box center [382, 85] width 14 height 14
checkbox input "true"
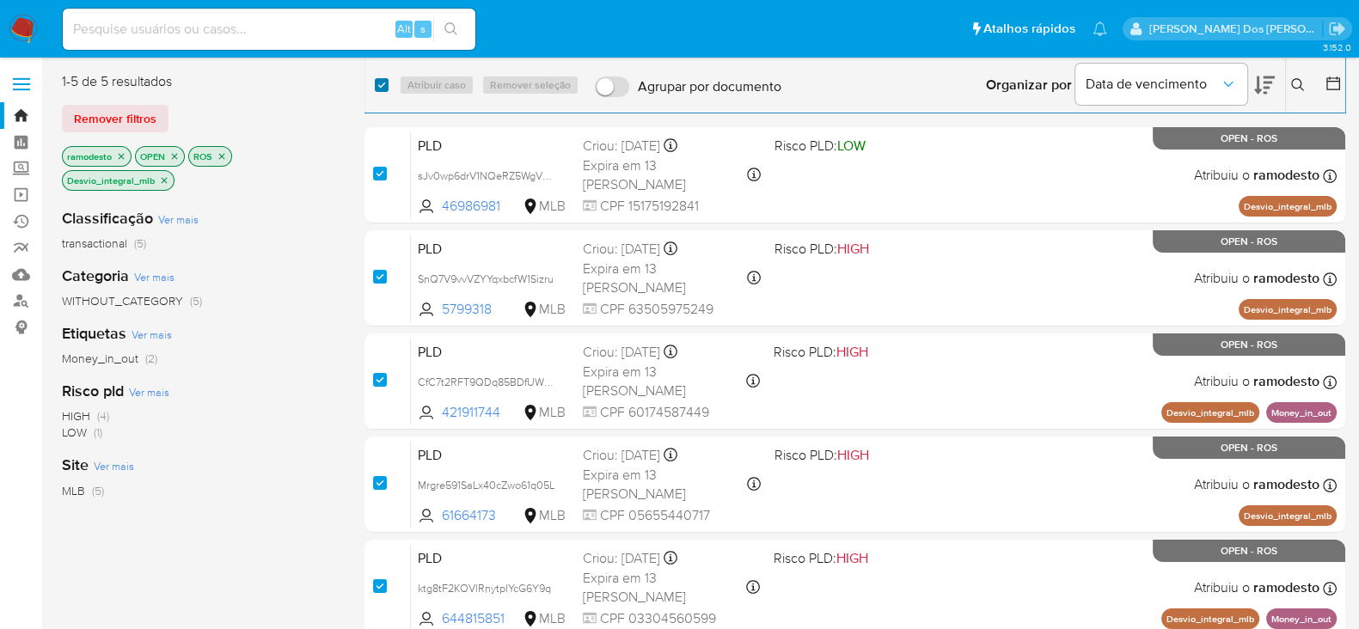
checkbox input "true"
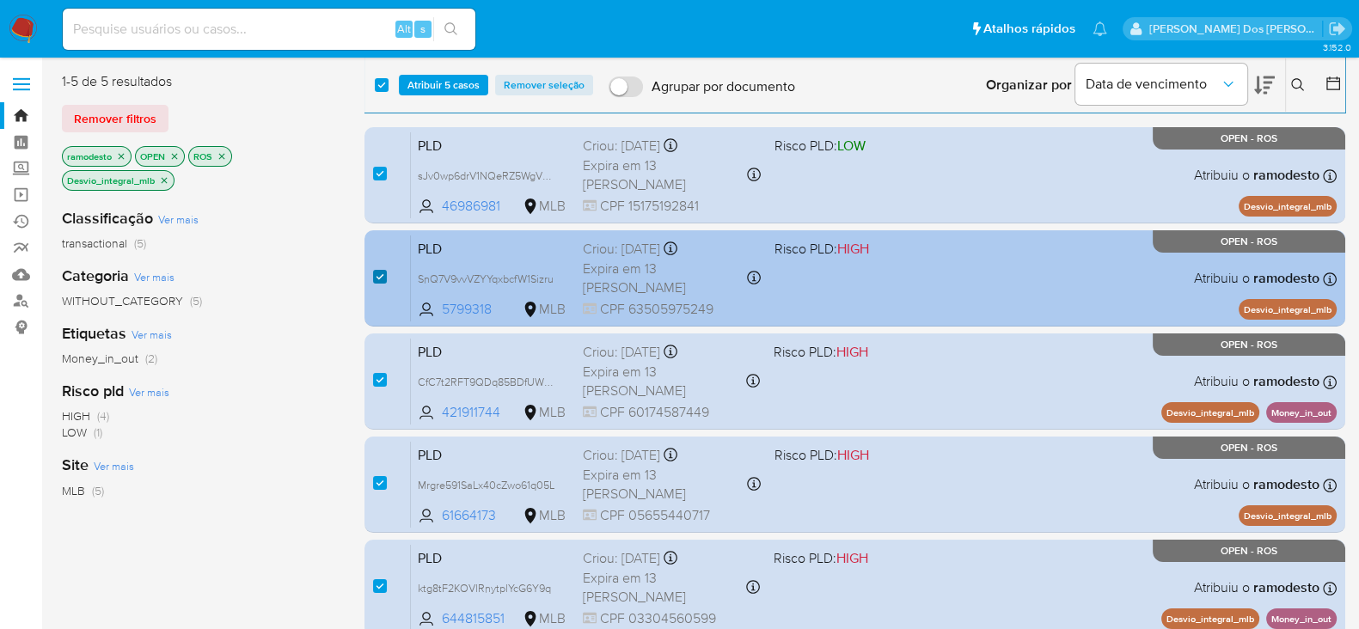
click at [377, 277] on input "checkbox" at bounding box center [380, 277] width 14 height 14
checkbox input "false"
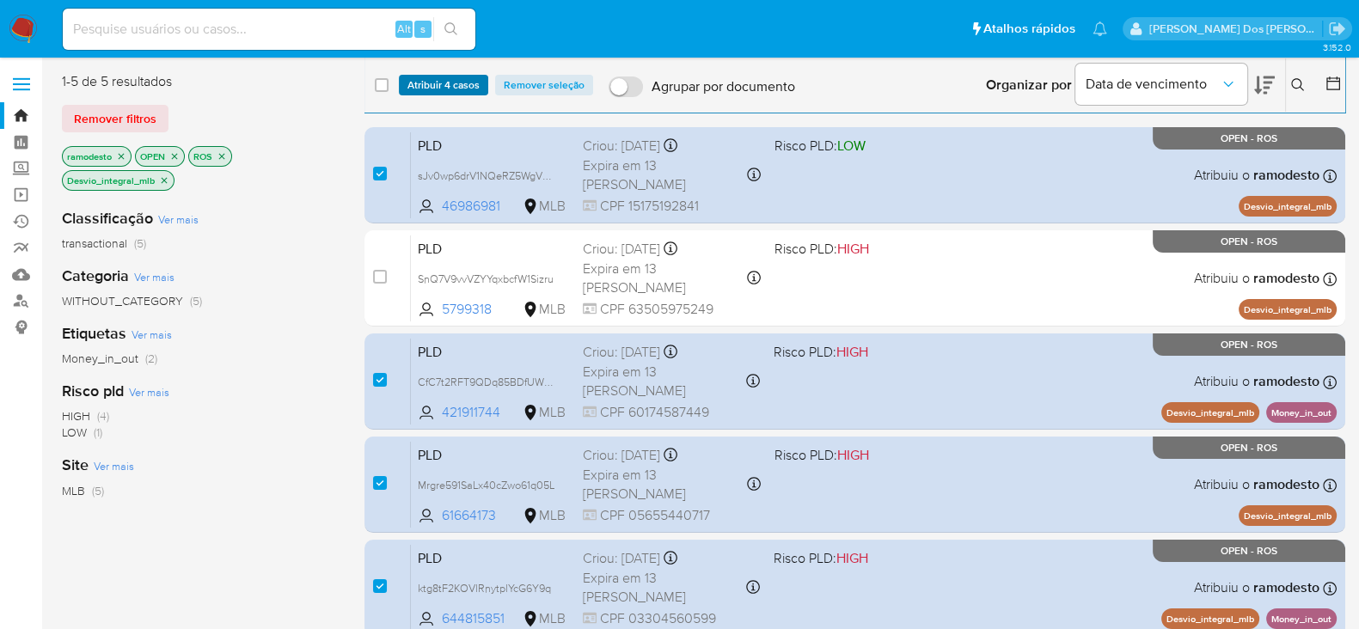
click at [439, 83] on span "Atribuir 4 casos" at bounding box center [444, 85] width 72 height 17
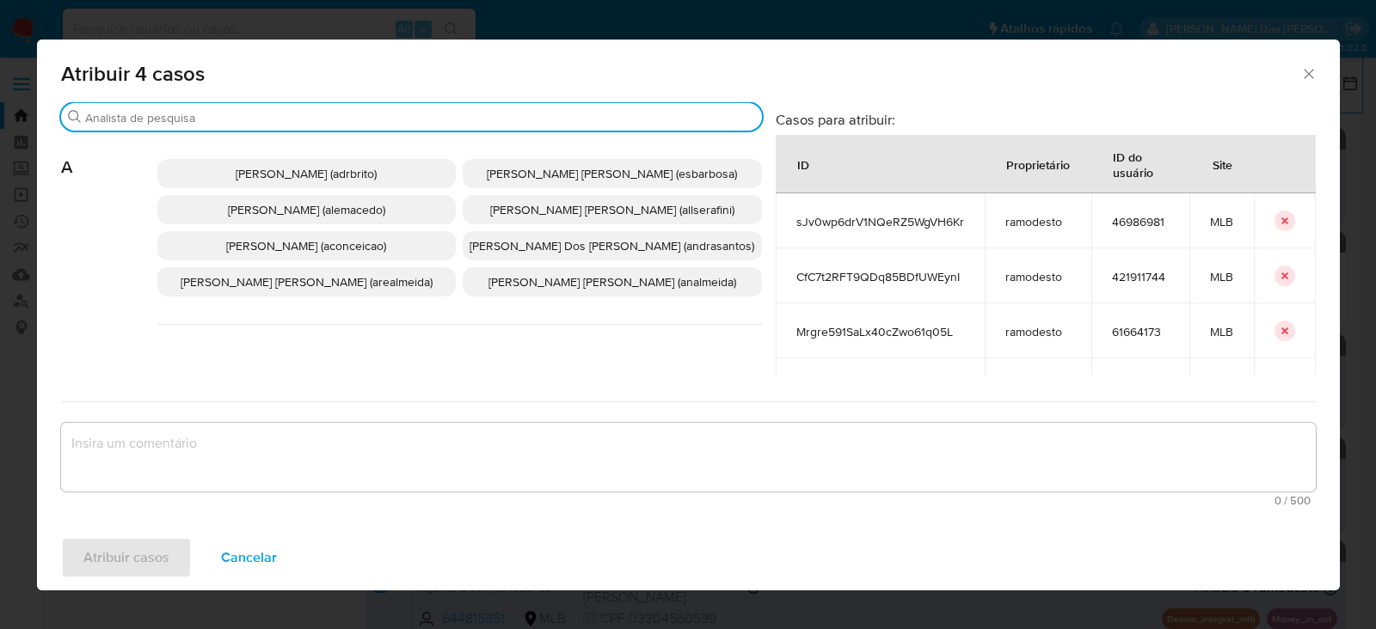
click at [183, 110] on input "Buscar" at bounding box center [420, 117] width 670 height 15
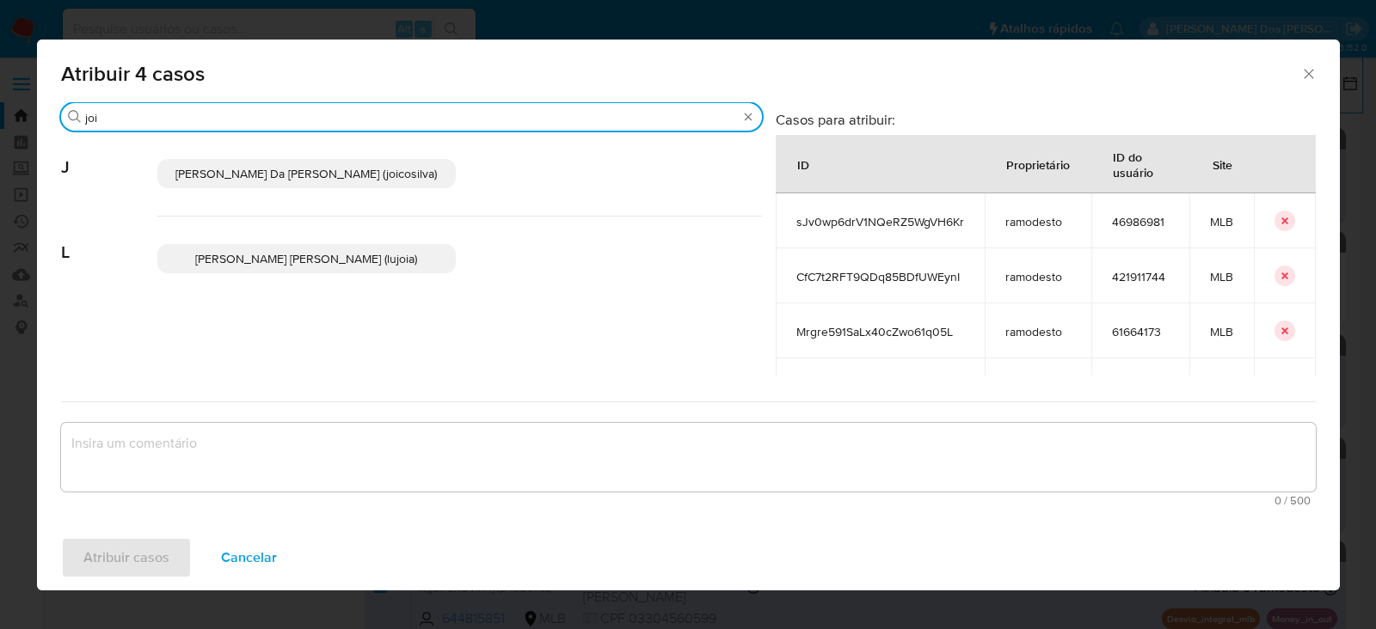
type input "joi"
click at [268, 170] on span "[PERSON_NAME] (joicosilva)" at bounding box center [305, 173] width 261 height 17
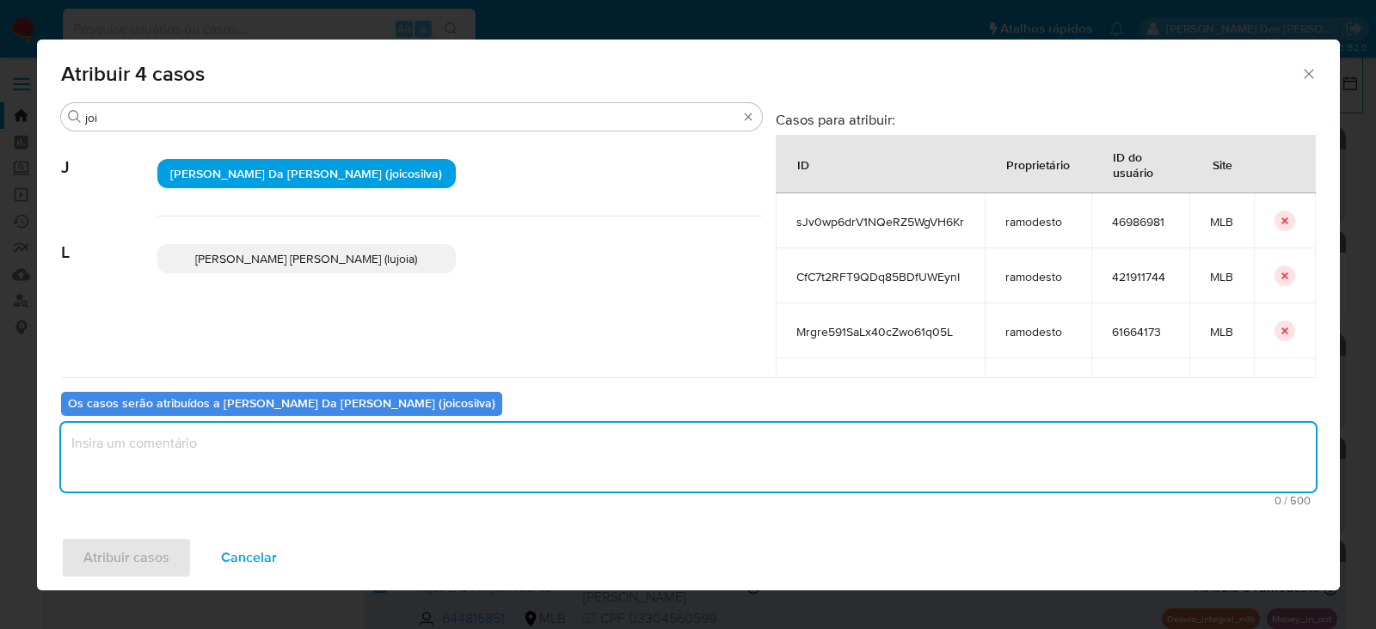
click at [154, 449] on textarea "assign-modal" at bounding box center [688, 457] width 1255 height 69
type textarea "OK!"
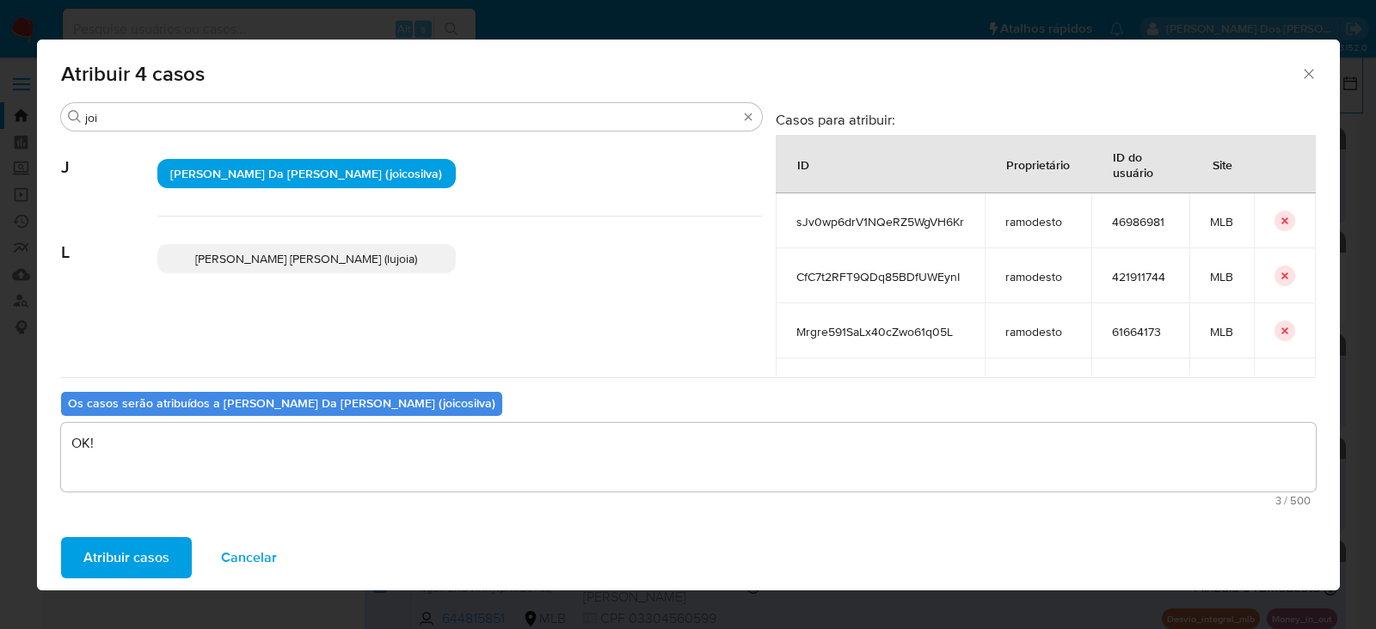
click at [137, 542] on span "Atribuir casos" at bounding box center [126, 558] width 86 height 38
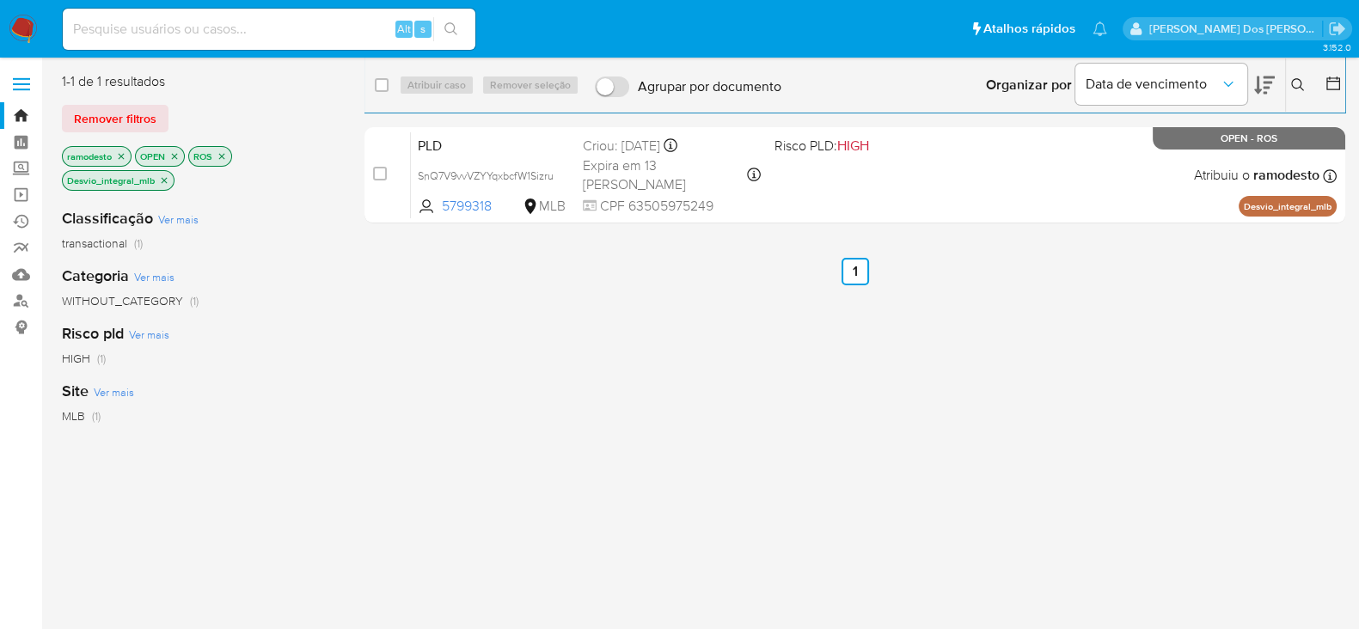
click at [166, 178] on icon "close-filter" at bounding box center [165, 180] width 6 height 6
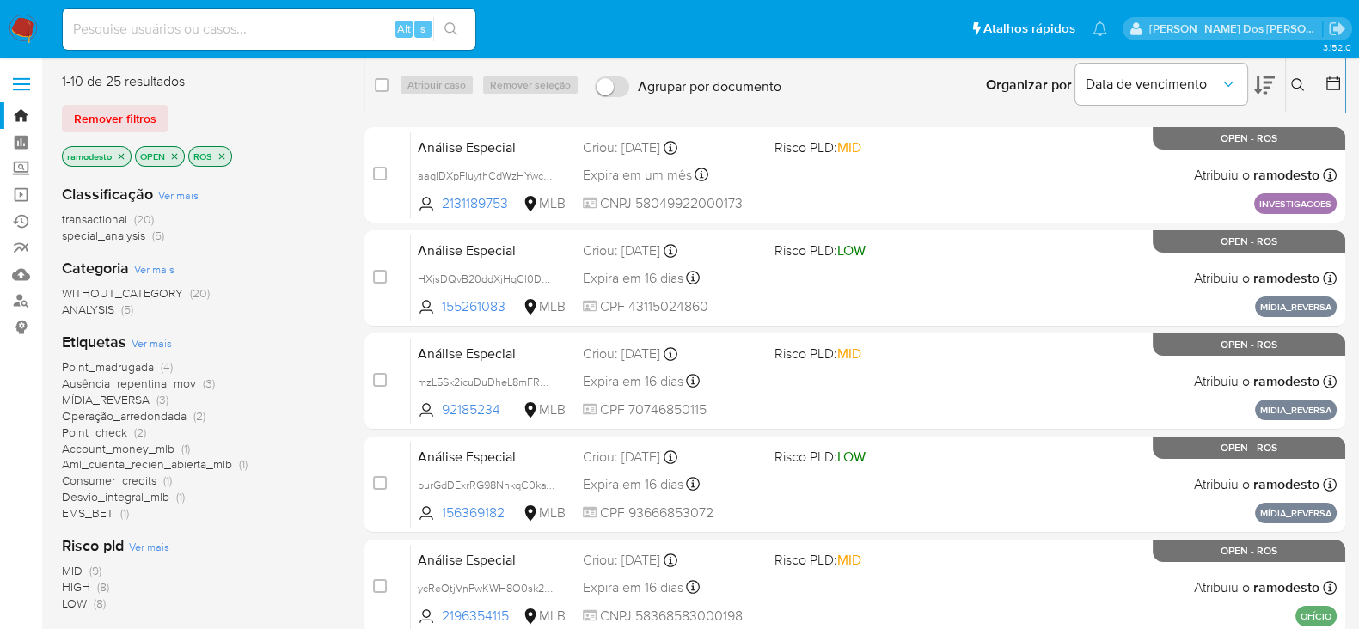
click at [129, 363] on span "Point_madrugada" at bounding box center [108, 367] width 92 height 17
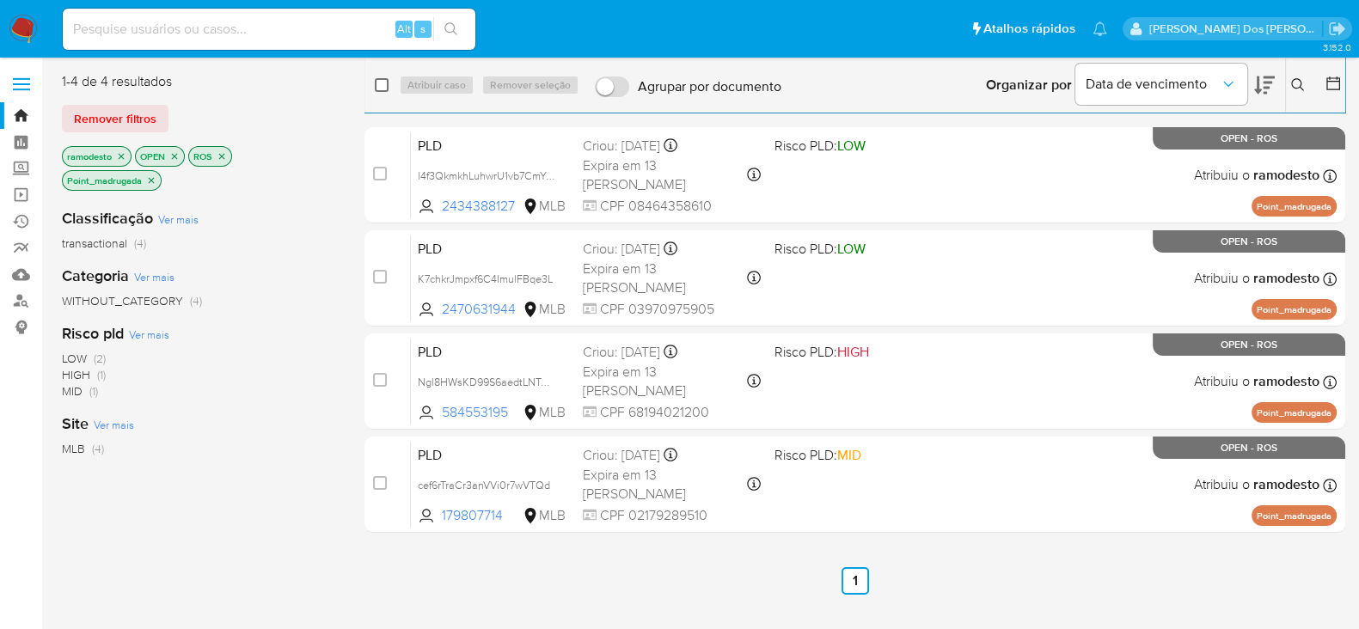
click at [383, 83] on input "checkbox" at bounding box center [382, 85] width 14 height 14
checkbox input "true"
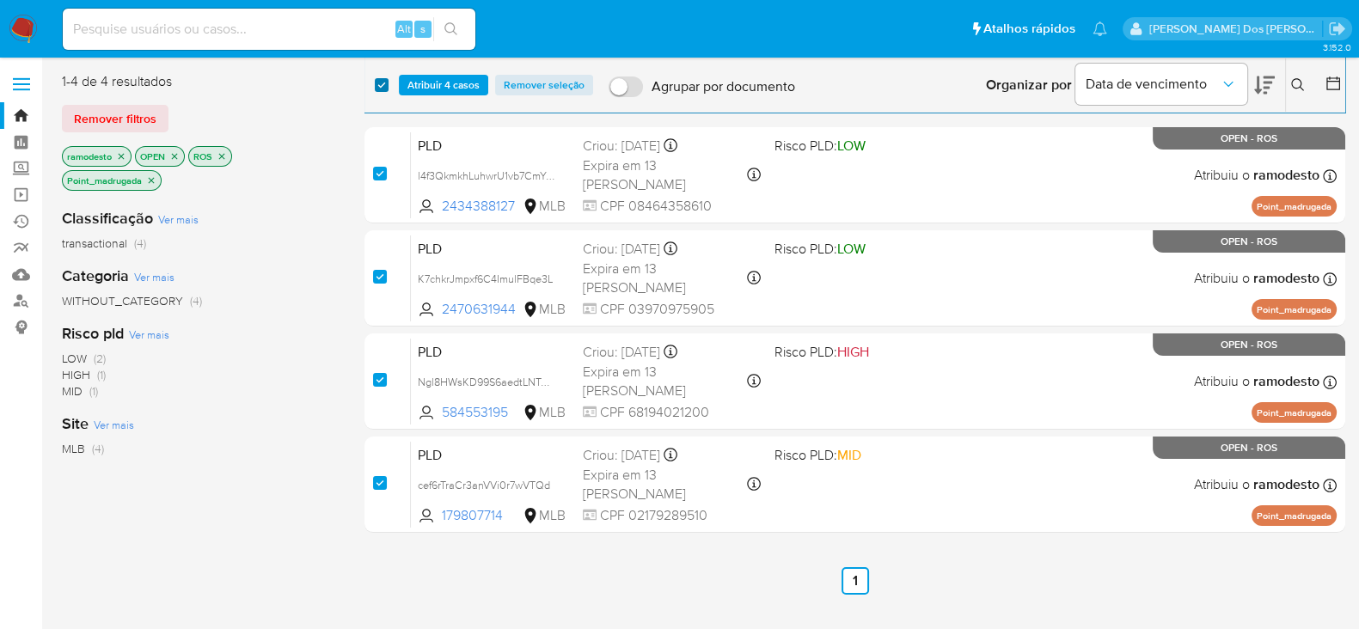
checkbox input "true"
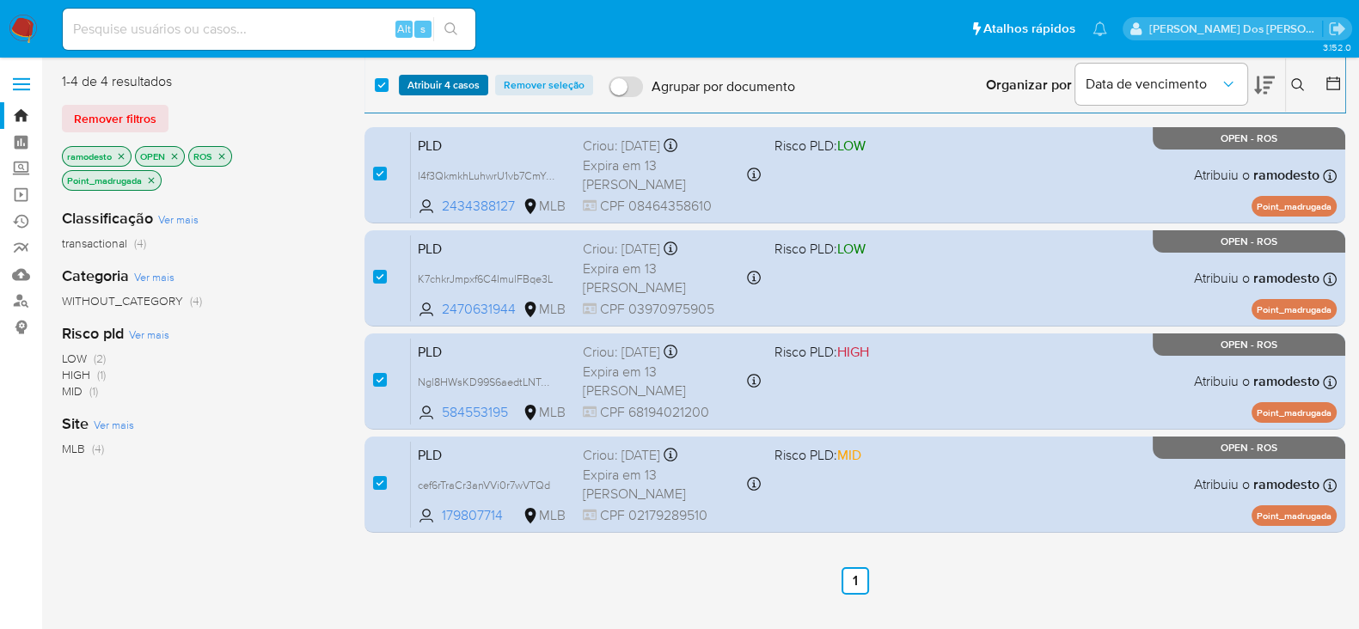
click at [451, 84] on span "Atribuir 4 casos" at bounding box center [444, 85] width 72 height 17
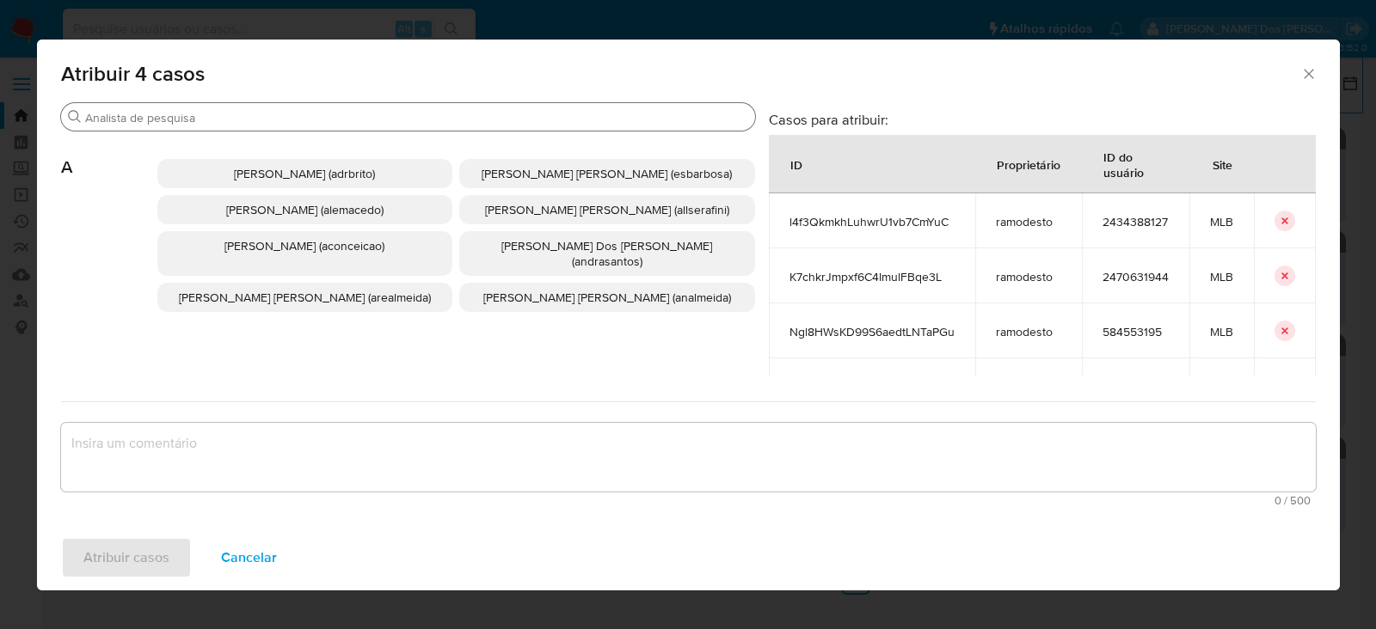
click at [146, 115] on div "Buscar" at bounding box center [408, 117] width 694 height 28
click at [138, 120] on input "Buscar" at bounding box center [416, 117] width 663 height 15
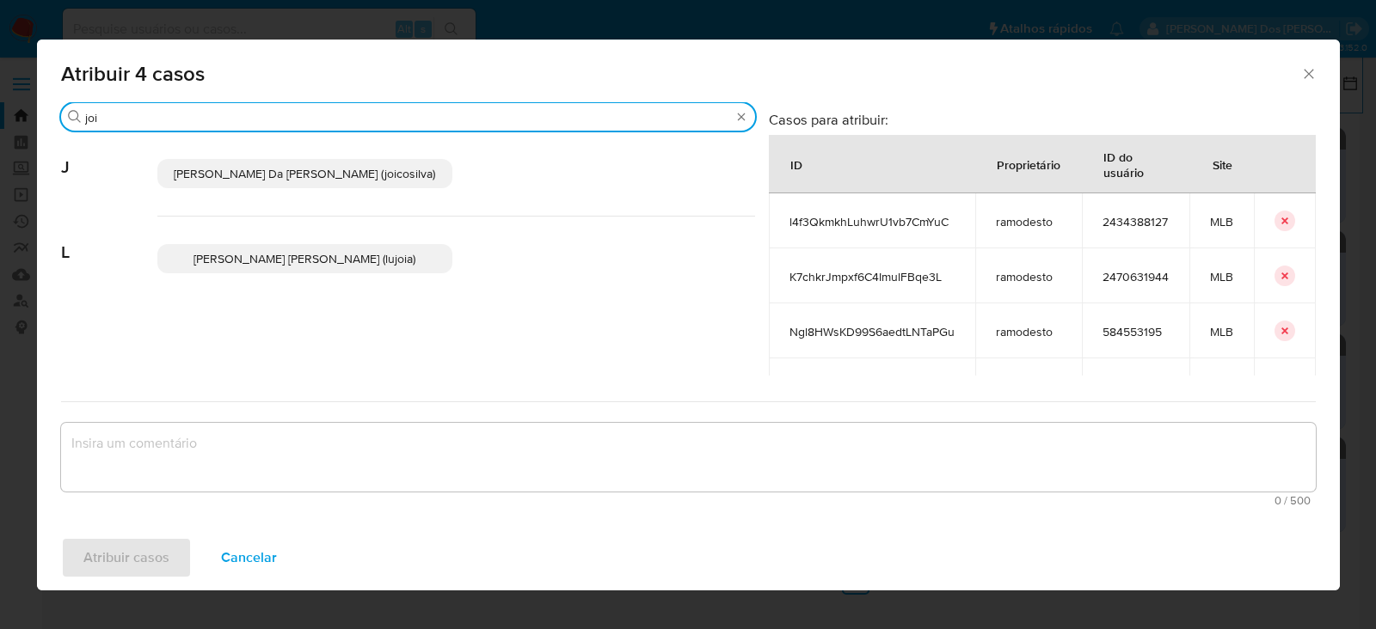
type input "joi"
click at [278, 178] on span "[PERSON_NAME] (joicosilva)" at bounding box center [304, 173] width 261 height 17
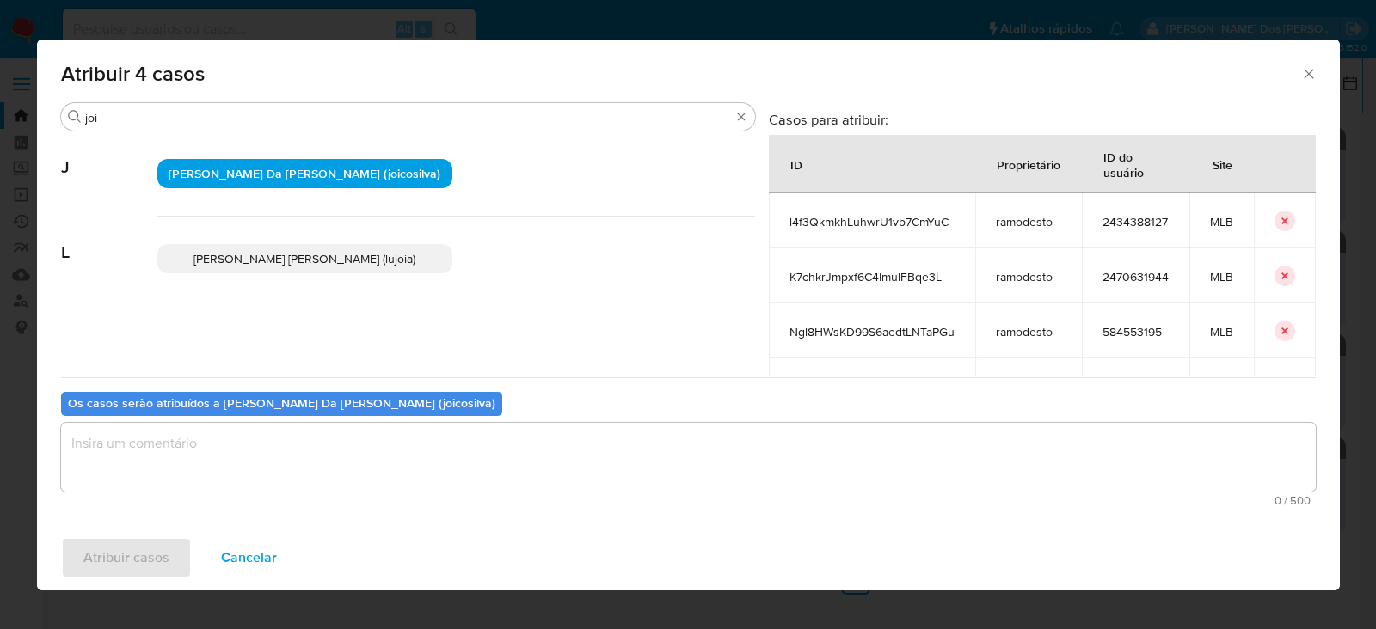
click at [176, 441] on textarea "assign-modal" at bounding box center [688, 457] width 1255 height 69
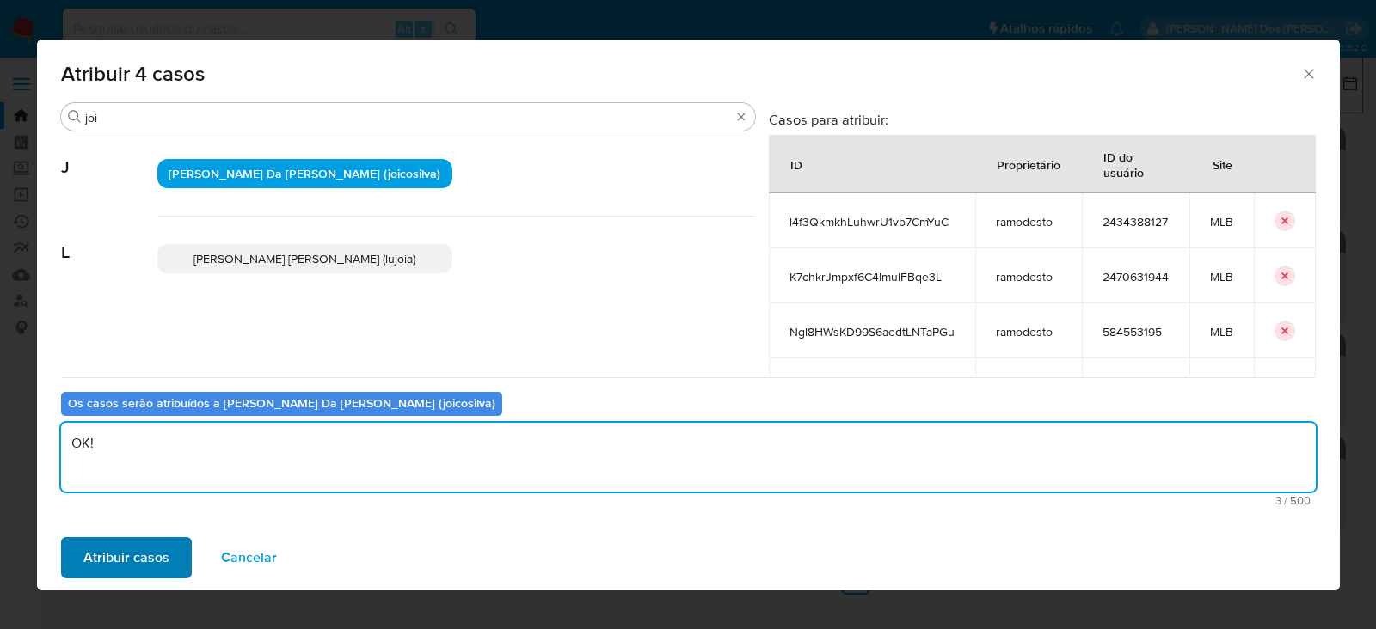
type textarea "OK!"
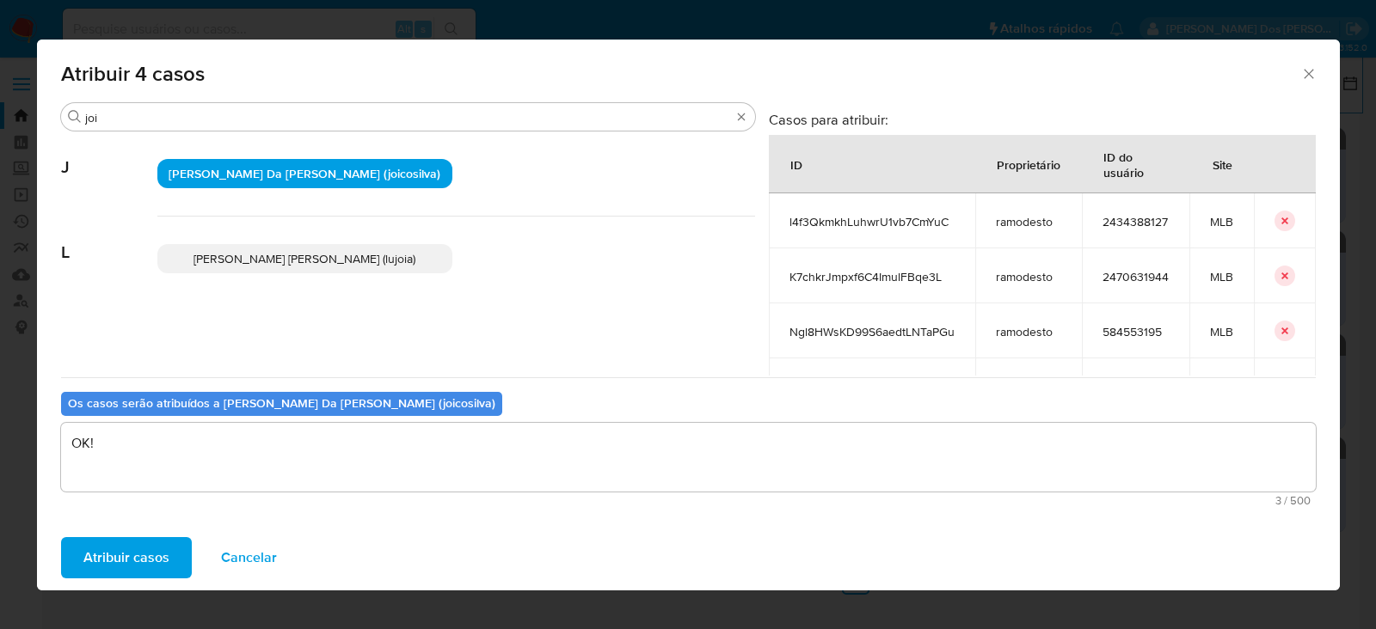
drag, startPoint x: 124, startPoint y: 575, endPoint x: 129, endPoint y: 561, distance: 15.5
click at [129, 561] on span "Atribuir casos" at bounding box center [126, 558] width 86 height 38
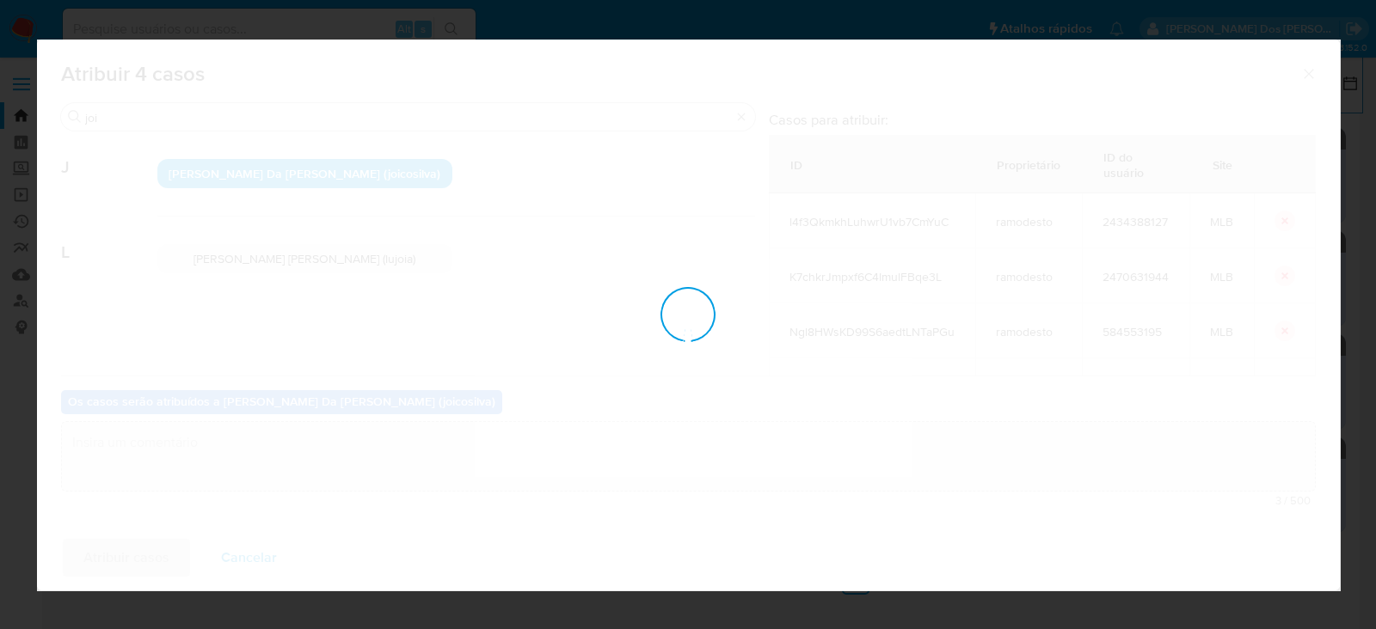
checkbox input "false"
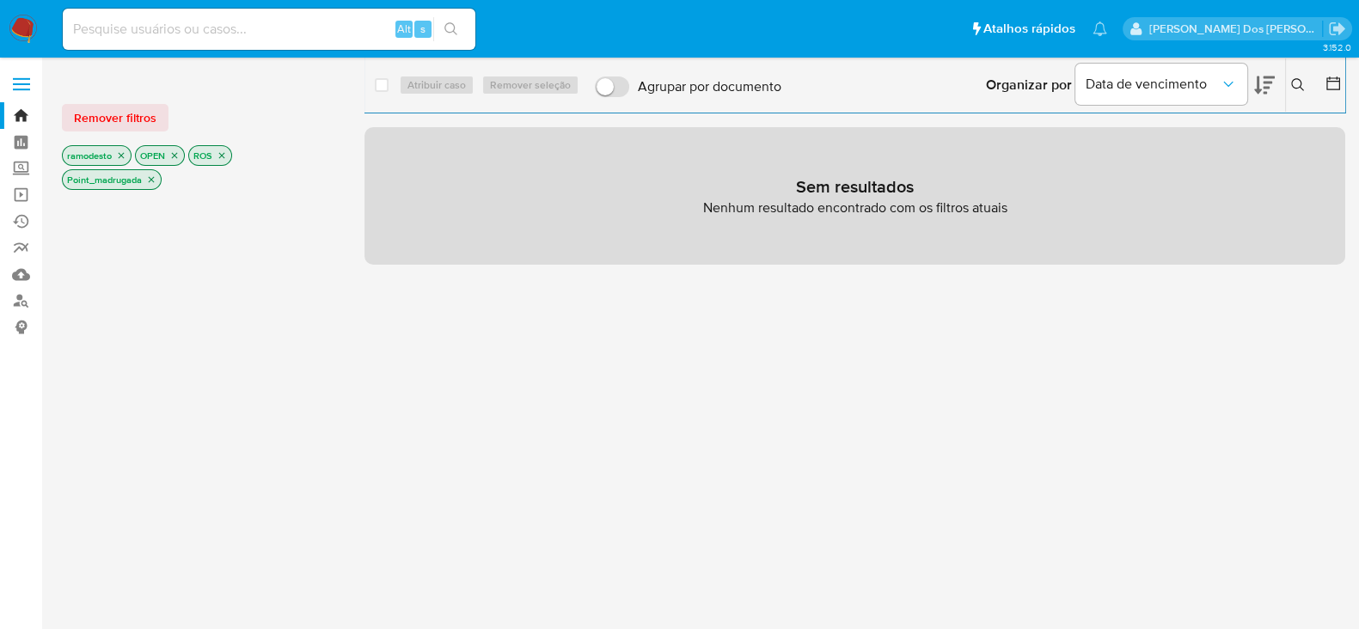
click at [150, 177] on icon "close-filter" at bounding box center [151, 180] width 10 height 10
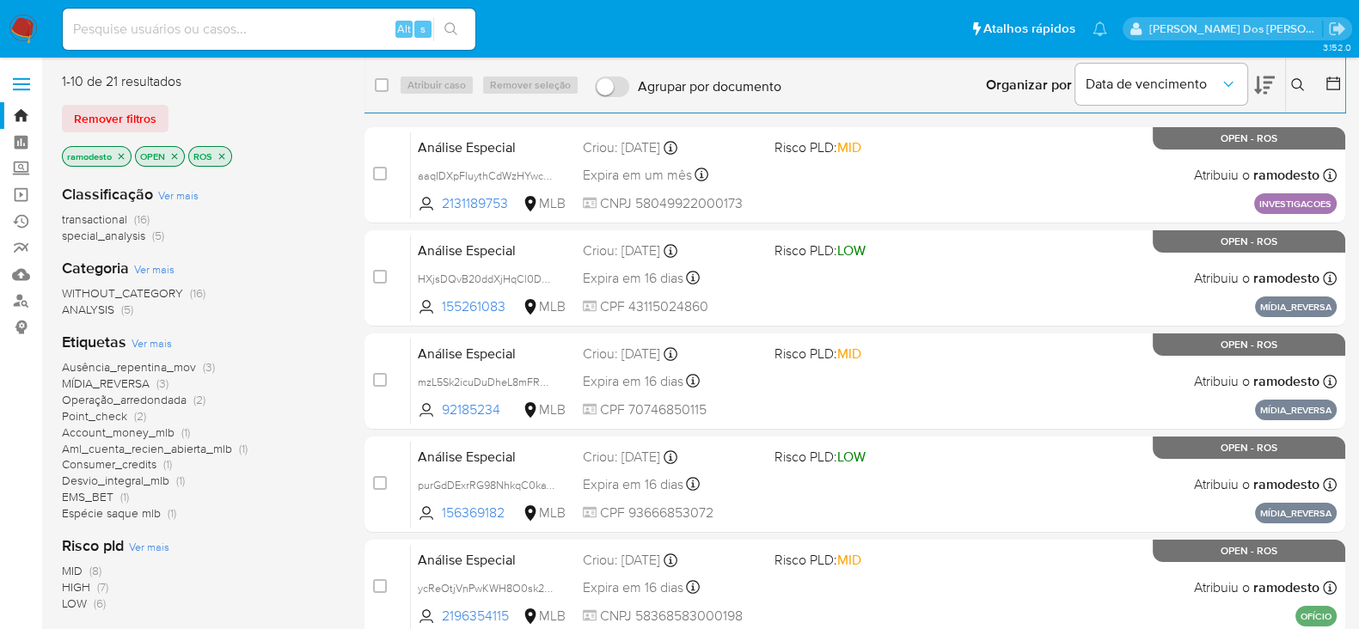
click at [121, 154] on icon "close-filter" at bounding box center [121, 156] width 10 height 10
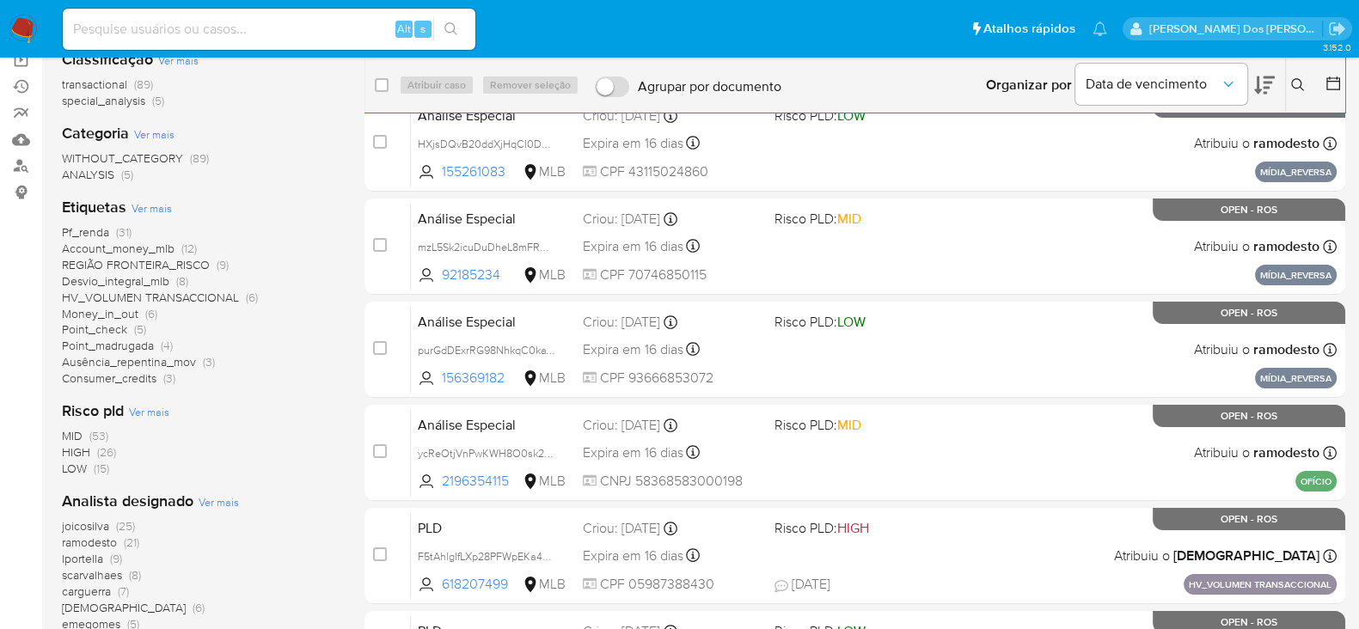
scroll to position [322, 0]
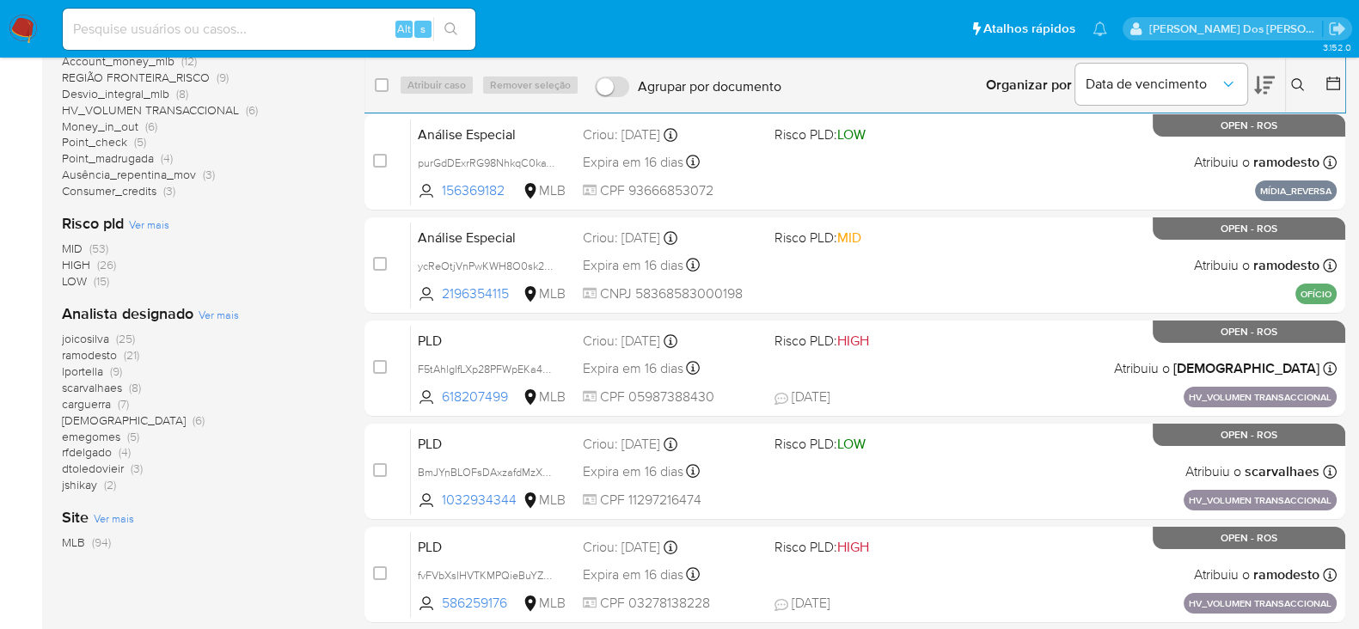
click at [95, 354] on span "ramodesto" at bounding box center [89, 355] width 55 height 17
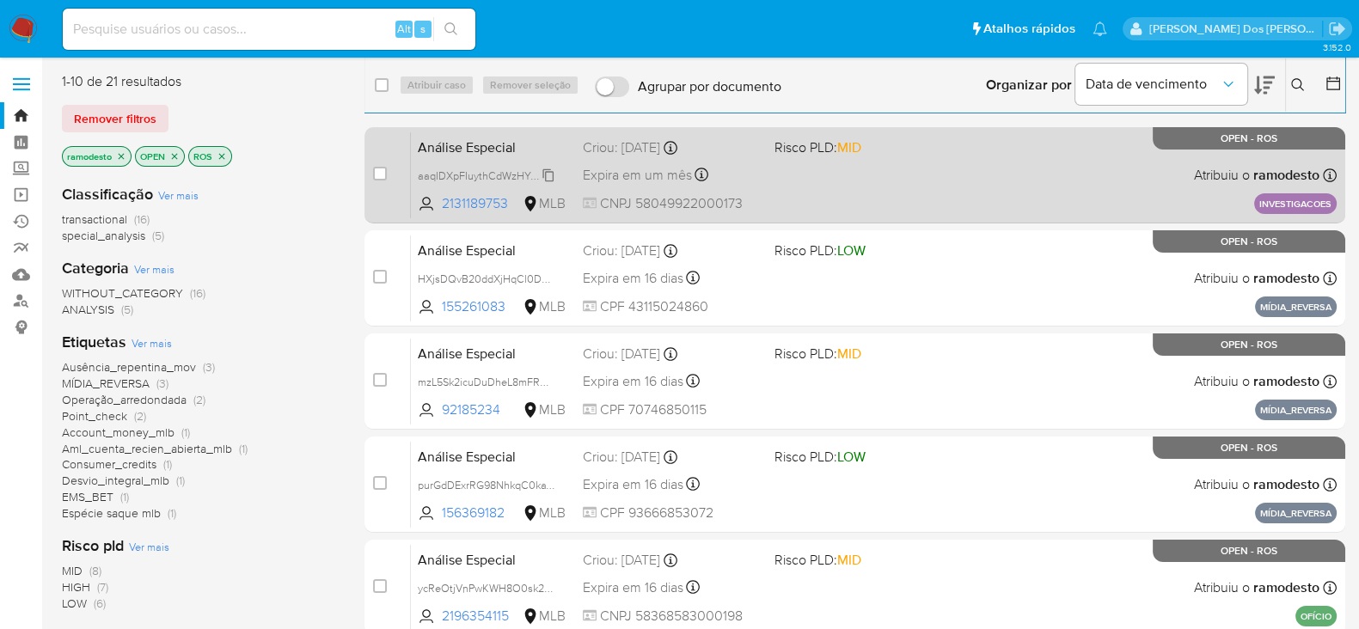
click at [551, 166] on span "aaqIDXpFIuythCdWzHYwcoBy" at bounding box center [490, 174] width 144 height 19
click at [802, 182] on div "Análise Especial aaqIDXpFIuythCdWzHYwcoBy Copiado Copiado 2131189753 MLB Risco …" at bounding box center [874, 175] width 926 height 87
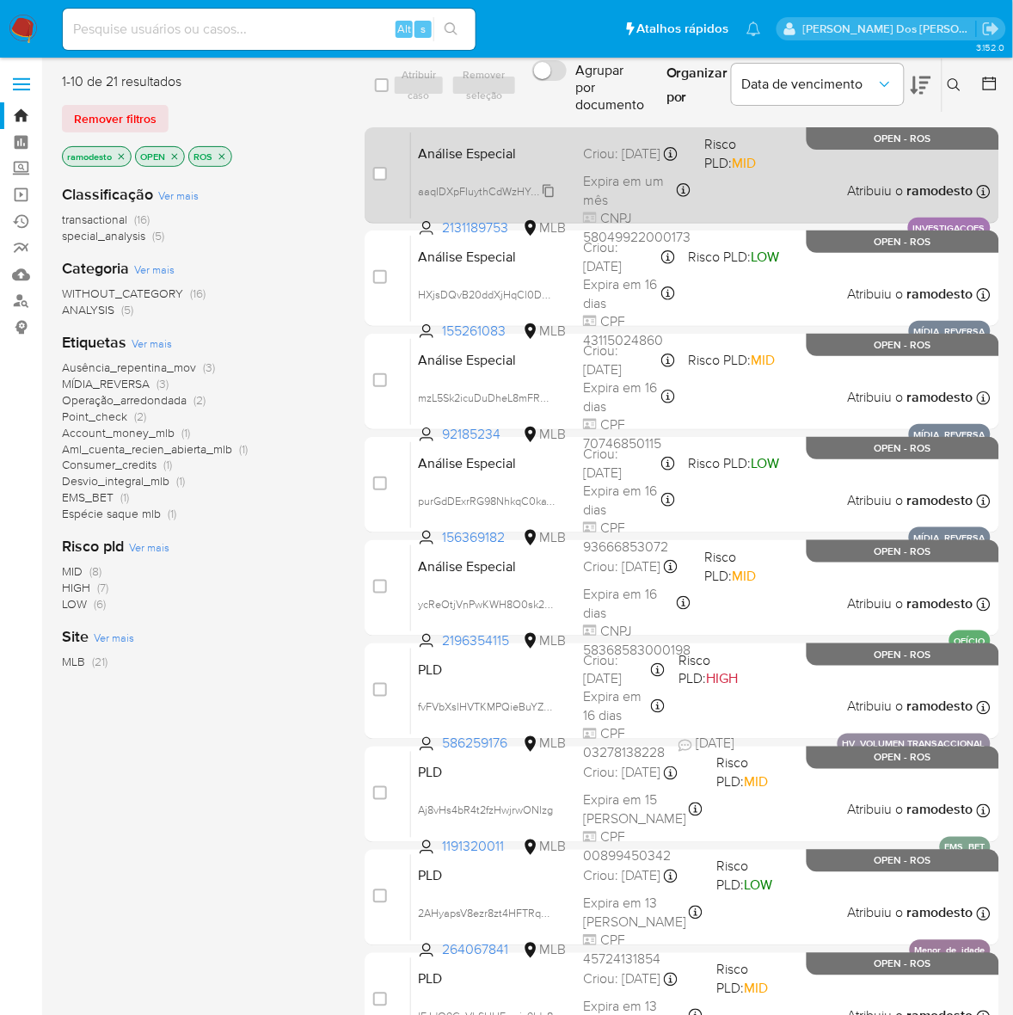
click at [543, 191] on span "aaqIDXpFIuythCdWzHYwcoBy" at bounding box center [490, 190] width 144 height 19
click at [761, 185] on div "Análise Especial aaqIDXpFIuythCdWzHYwcoBy Copiado Copiado 2131189753 MLB Risco …" at bounding box center [701, 175] width 580 height 87
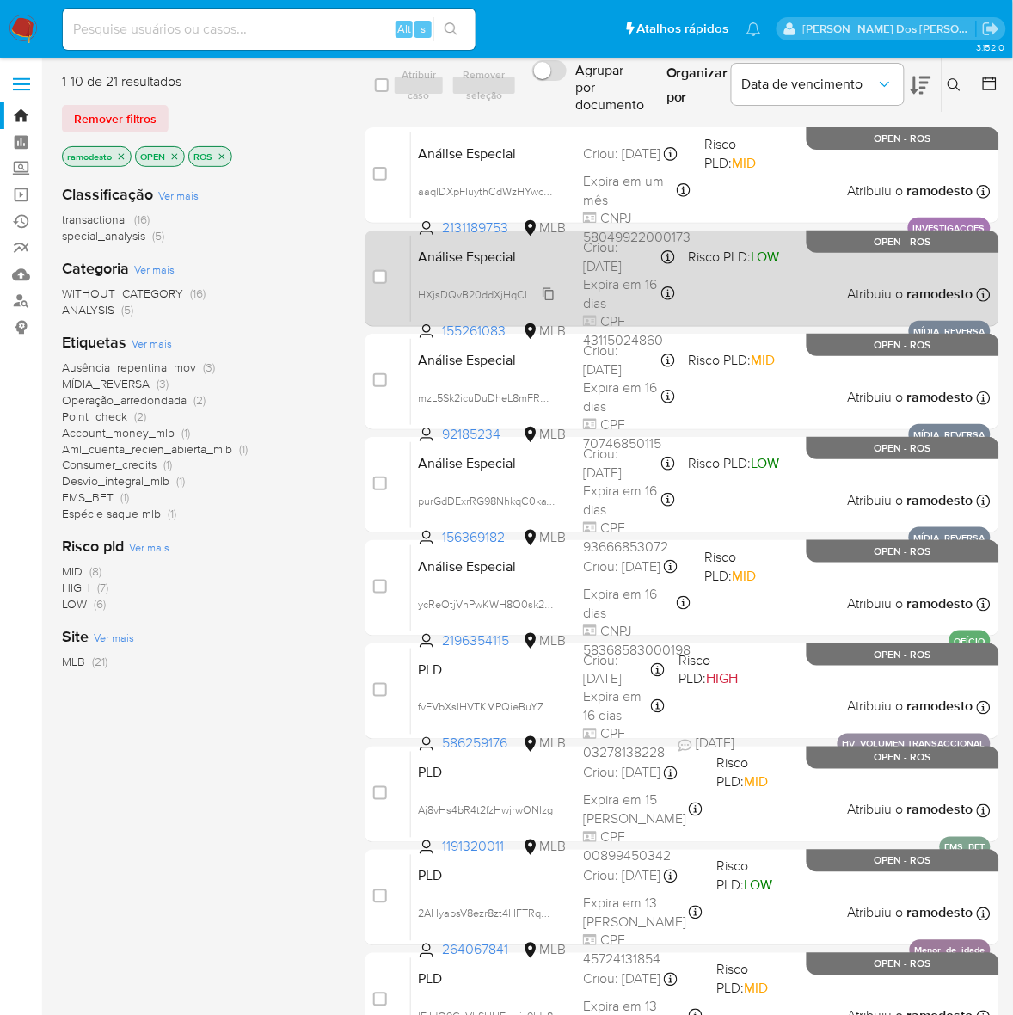
click at [547, 293] on span "HXjsDQvB20ddXjHqCl0DSbOL" at bounding box center [493, 293] width 150 height 19
click at [818, 279] on div "Análise Especial HXjsDQvB20ddXjHqCl0DSbOL 155261083 MLB Risco PLD: LOW Criou: 1…" at bounding box center [701, 278] width 580 height 87
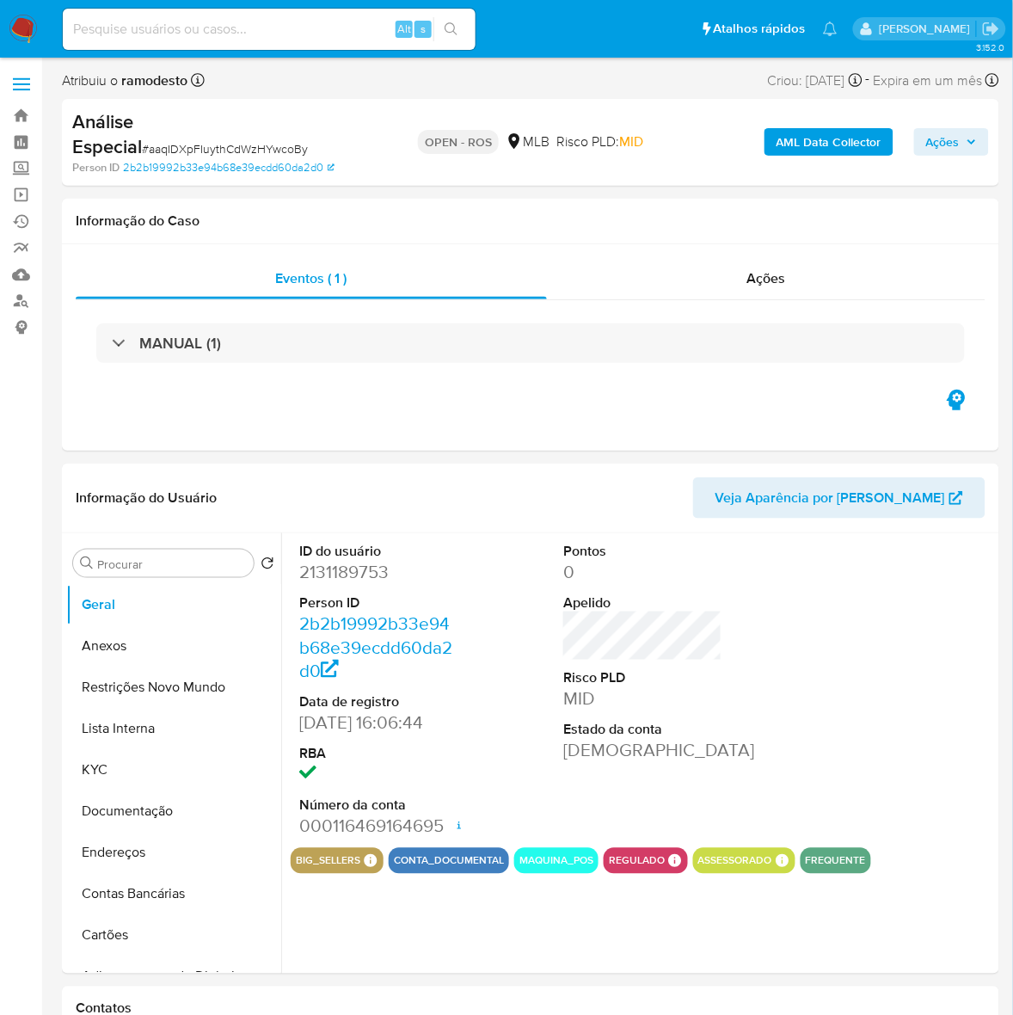
select select "10"
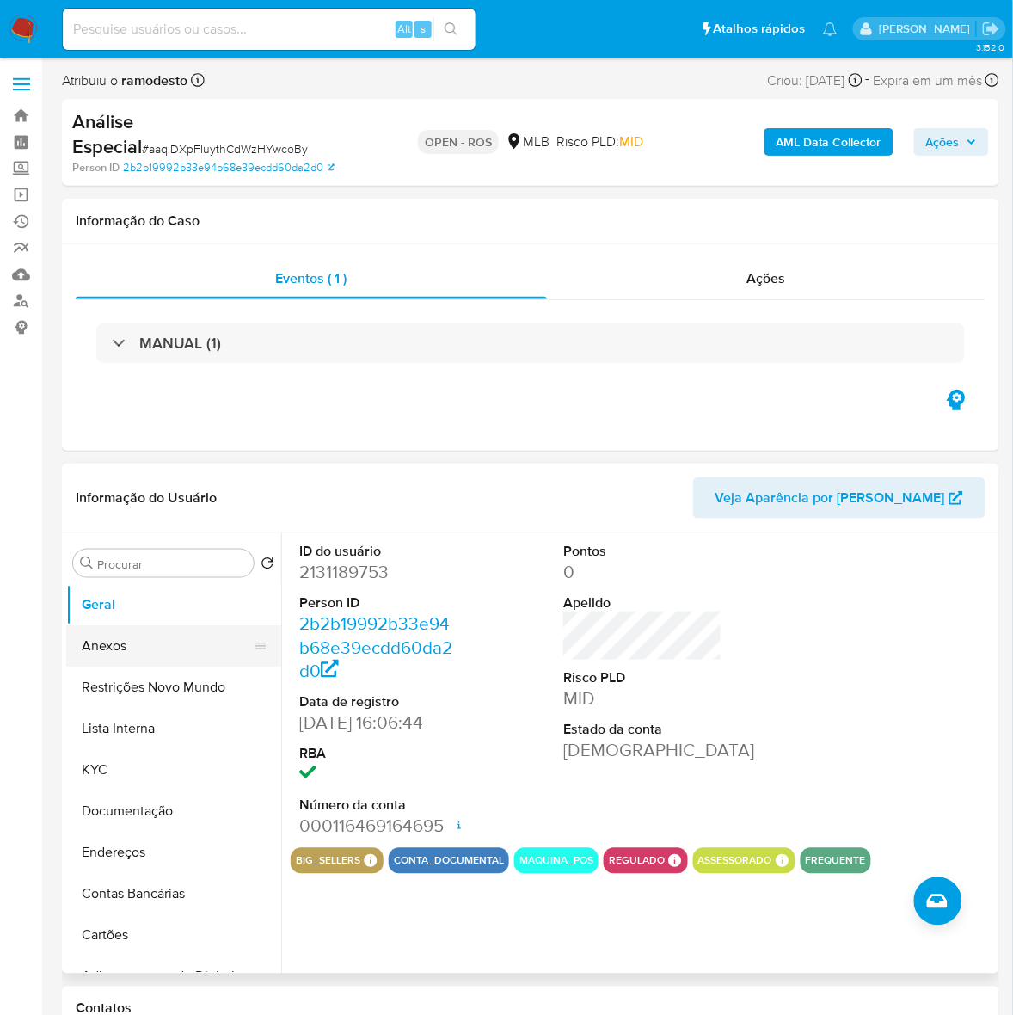
click at [101, 649] on button "Anexos" at bounding box center [166, 645] width 201 height 41
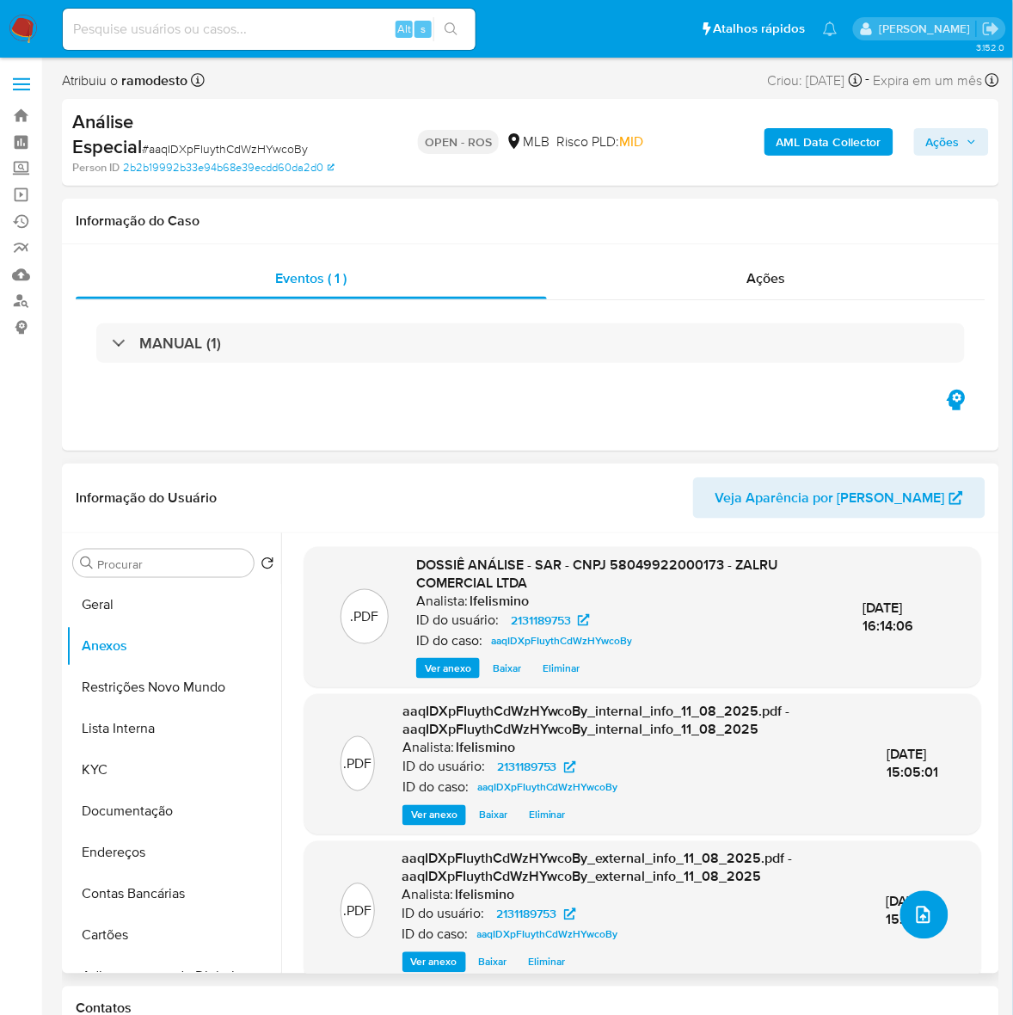
click at [929, 903] on button "upload-file" at bounding box center [924, 915] width 48 height 48
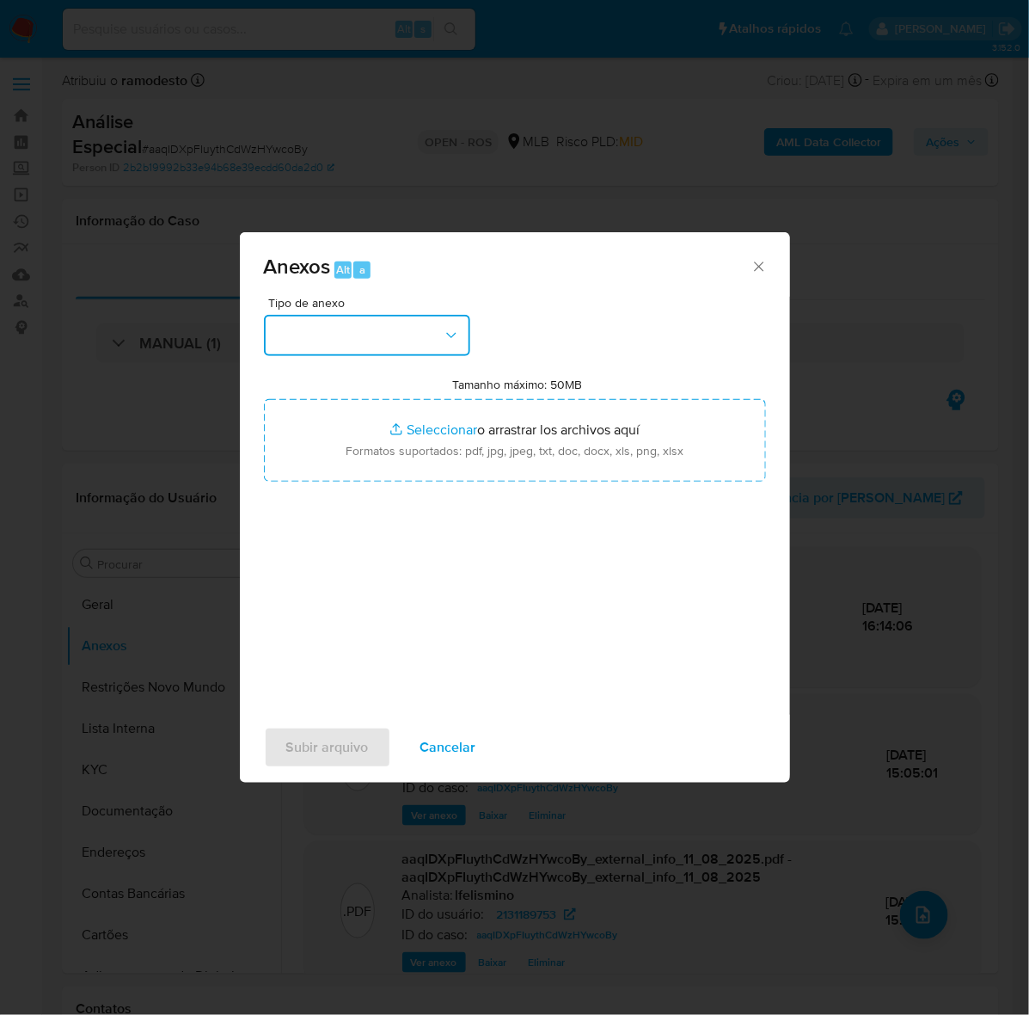
click at [417, 322] on button "button" at bounding box center [367, 335] width 206 height 41
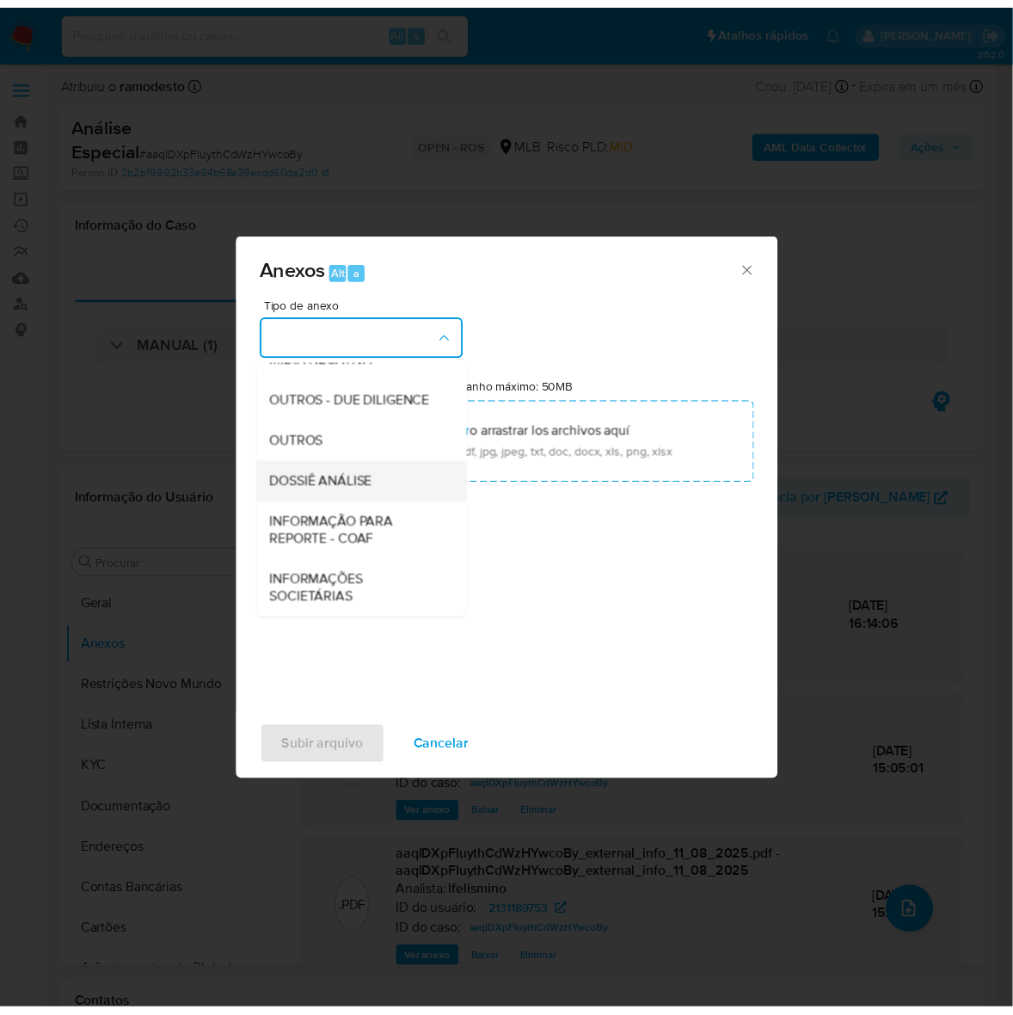
scroll to position [264, 0]
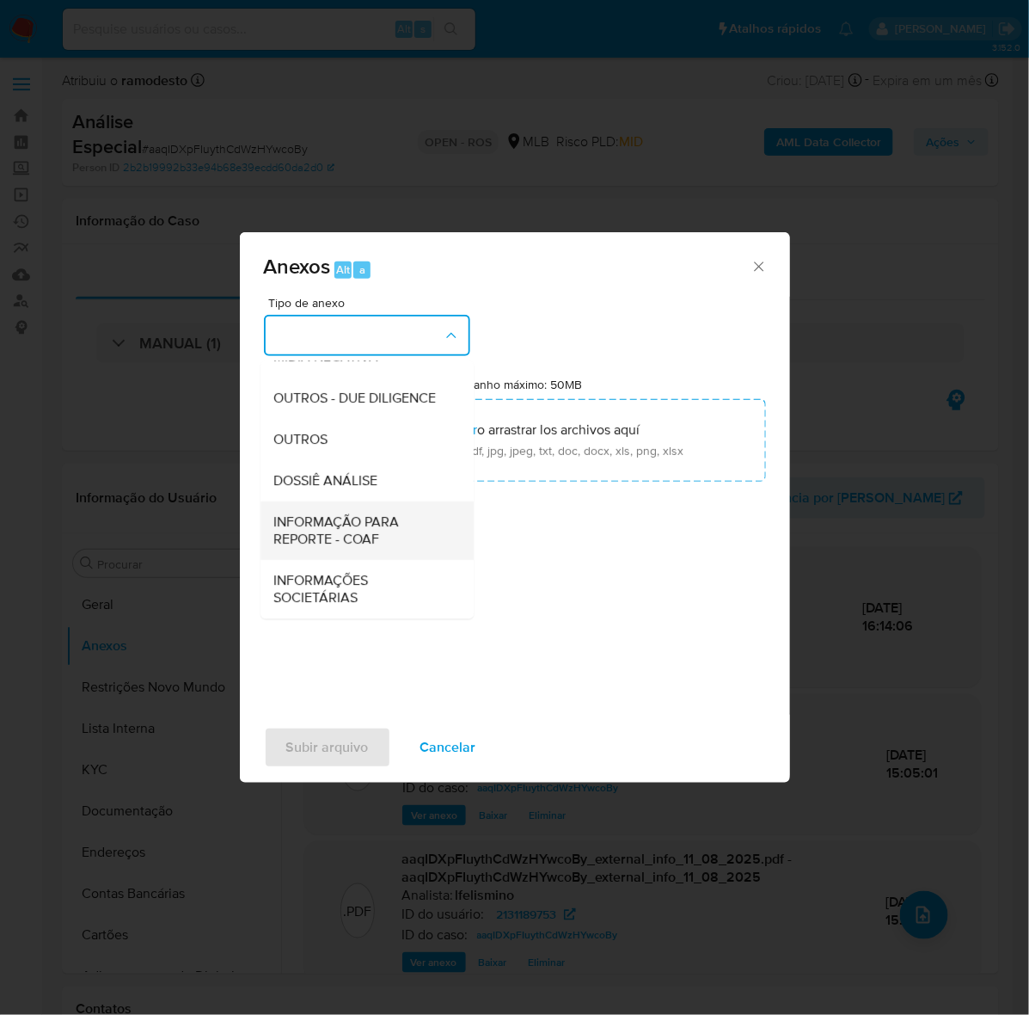
click at [353, 521] on span "INFORMAÇÃO PARA REPORTE - COAF" at bounding box center [361, 530] width 175 height 34
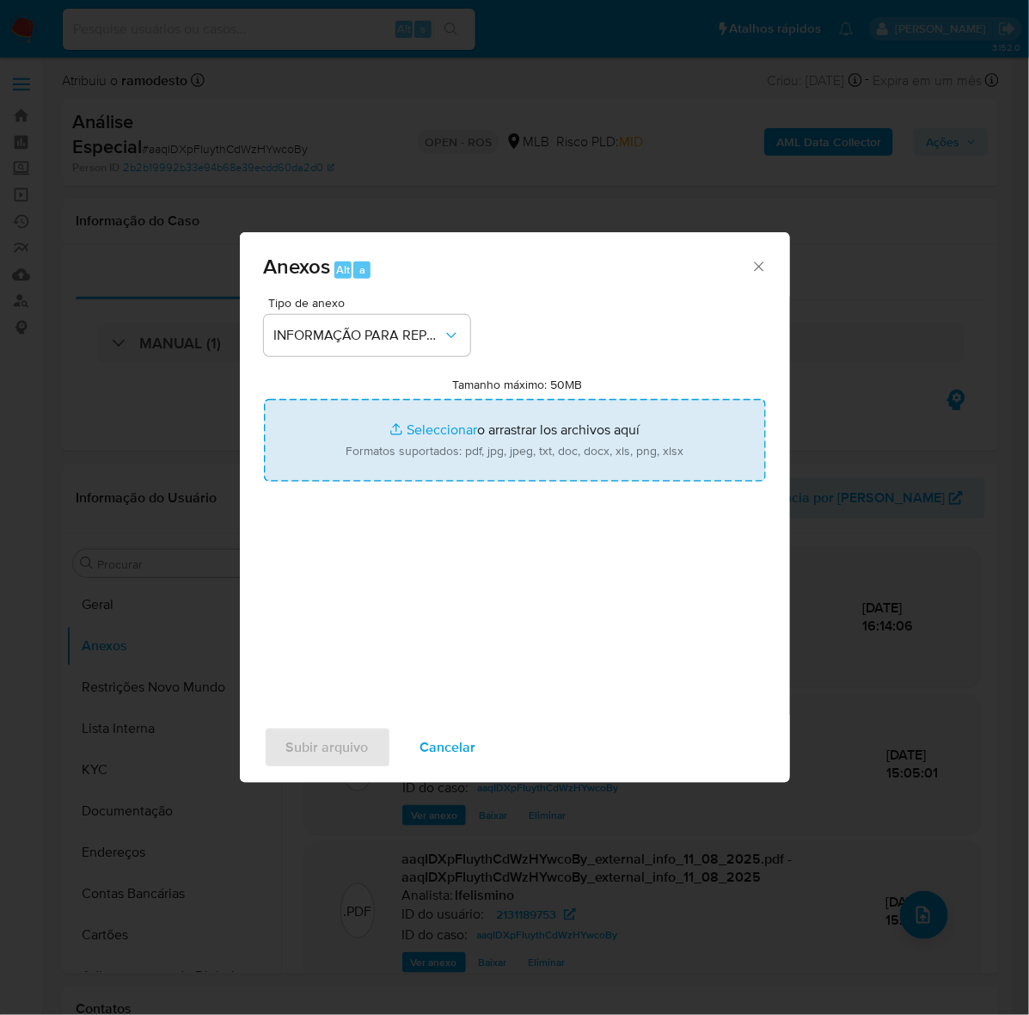
type input "C:\fakepath\SAR - aaqIDXpFIuythCdWzHYwcoBy - CNPJ 58049922000173 - ZALRU COMERC…"
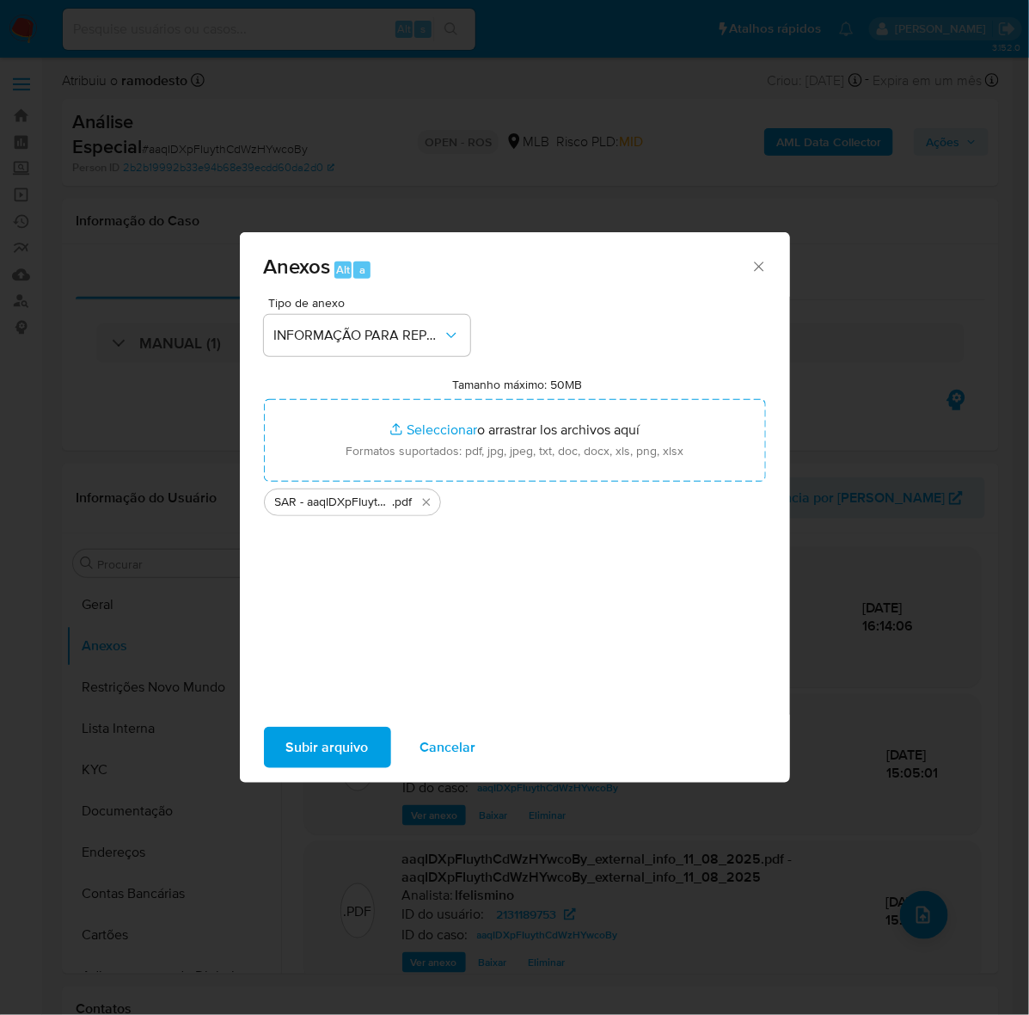
click at [336, 744] on span "Subir arquivo" at bounding box center [327, 747] width 83 height 38
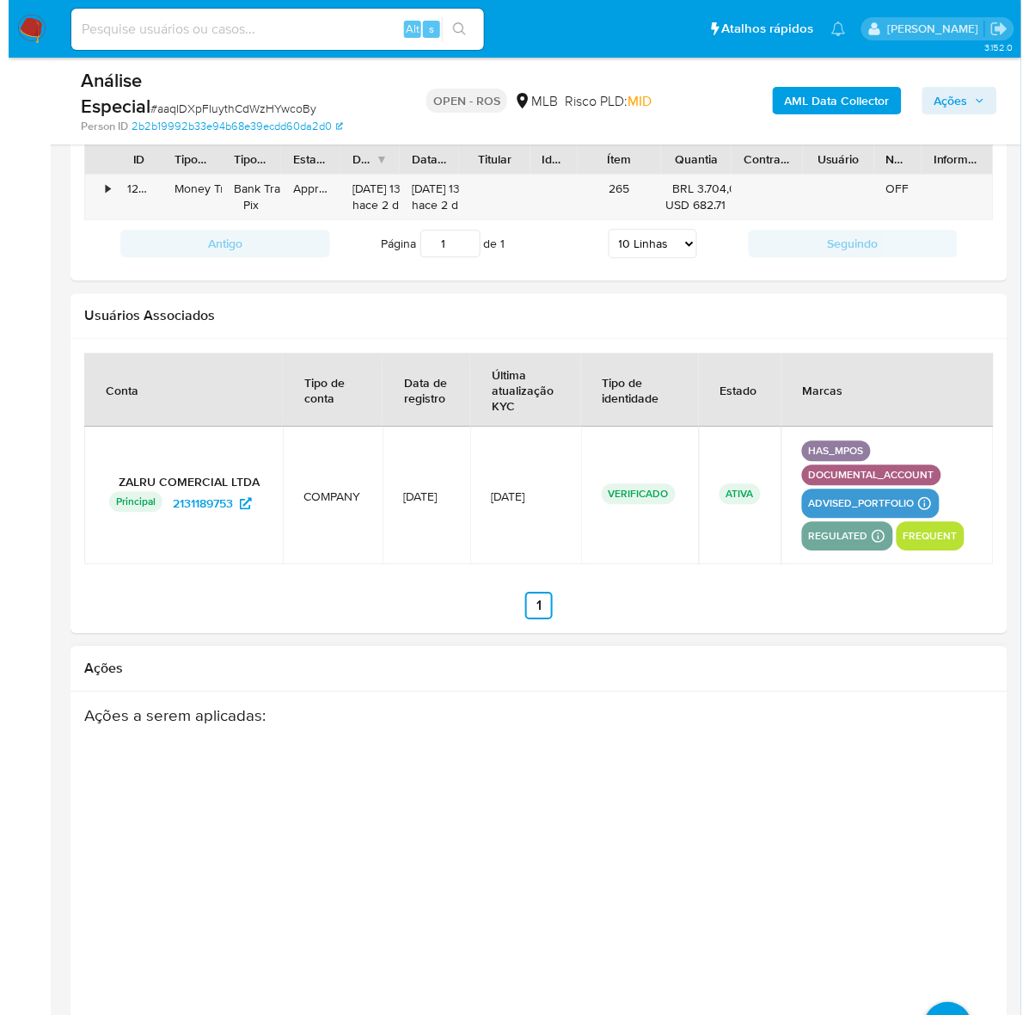
scroll to position [2099, 0]
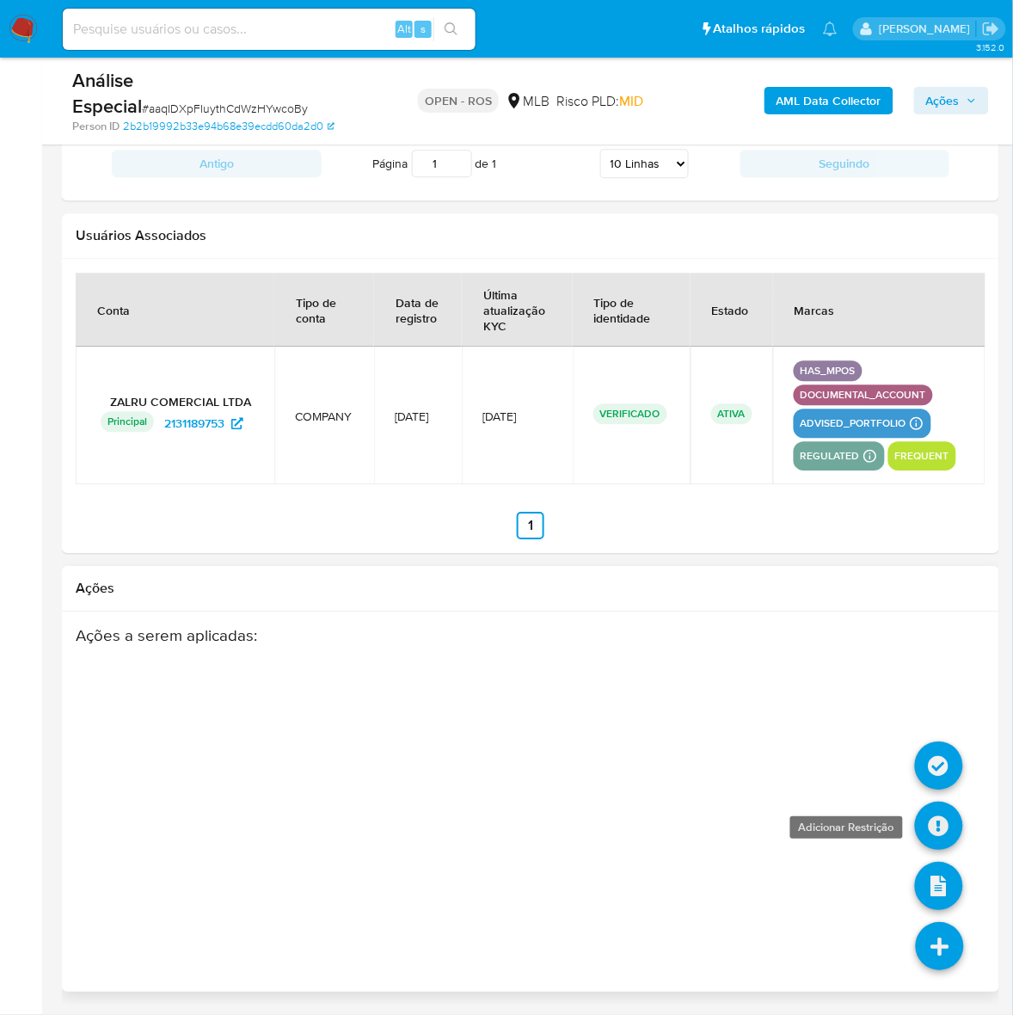
click at [934, 814] on icon at bounding box center [939, 825] width 48 height 48
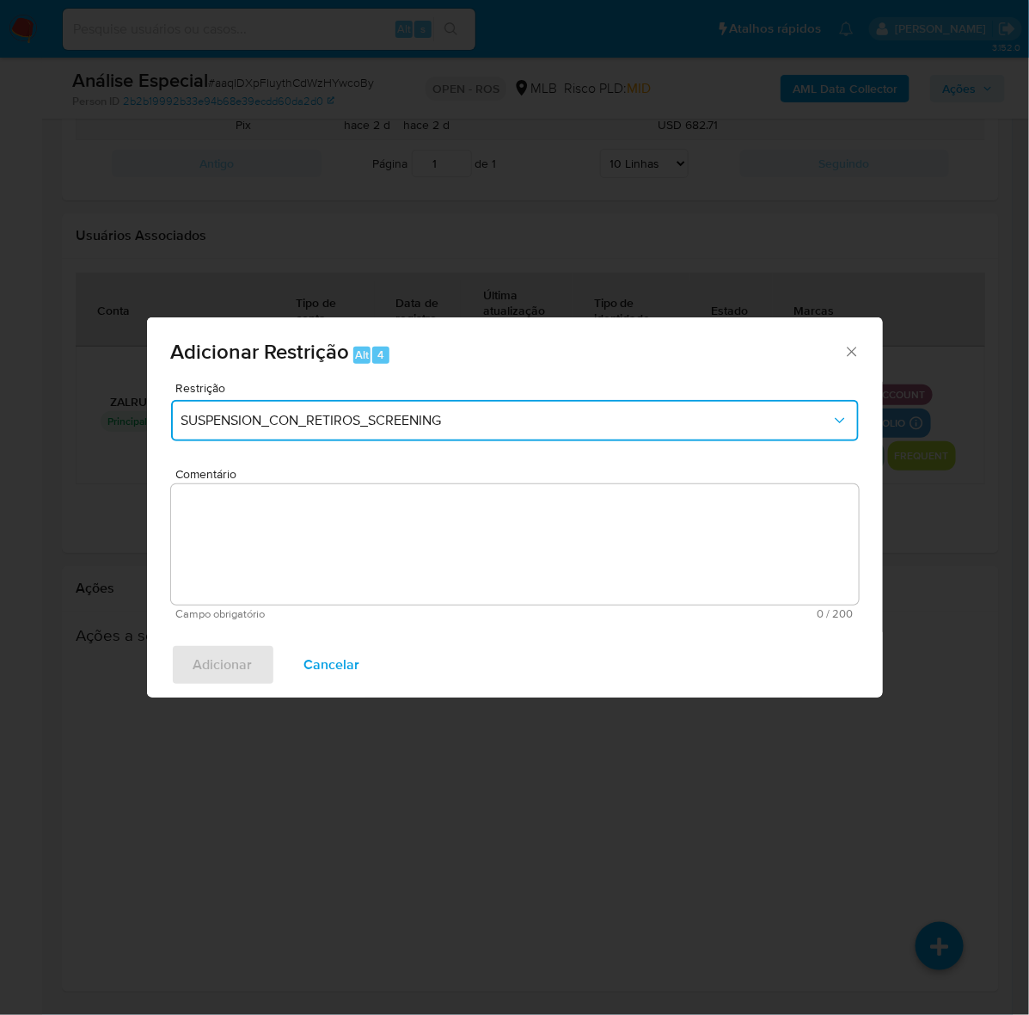
click at [336, 417] on span "SUSPENSION_CON_RETIROS_SCREENING" at bounding box center [506, 420] width 650 height 17
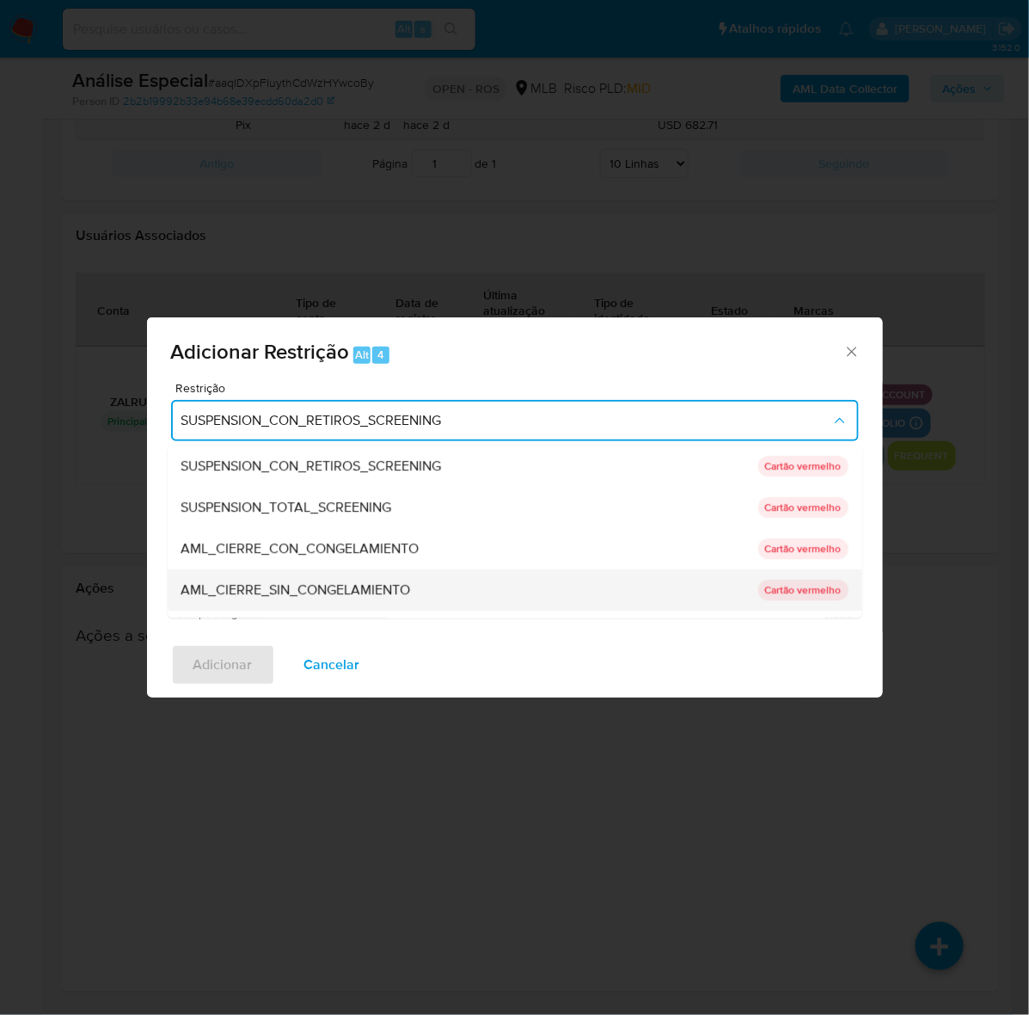
click at [374, 582] on span "AML_CIERRE_SIN_CONGELAMIENTO" at bounding box center [296, 589] width 230 height 17
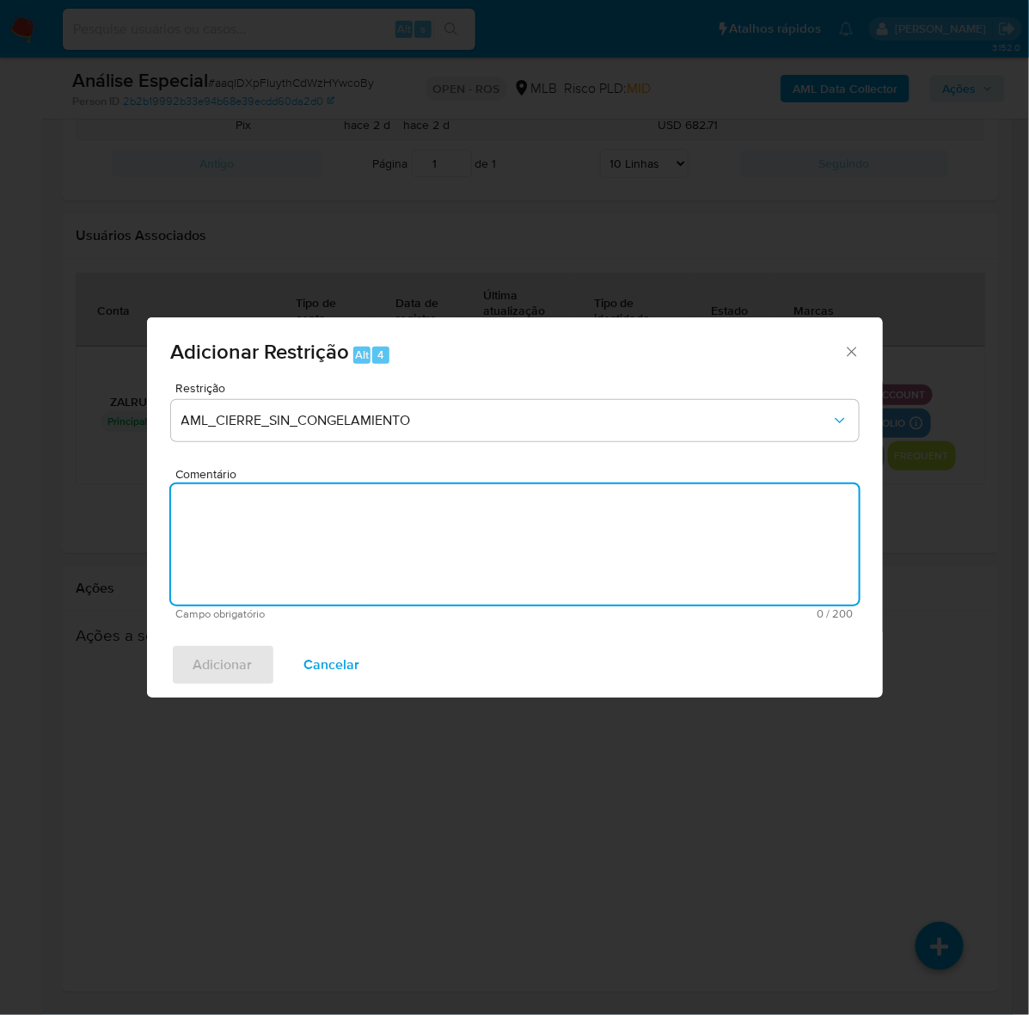
click at [431, 527] on textarea "Comentário" at bounding box center [515, 544] width 688 height 120
paste textarea "Deliberação para encerrar o relacionamento. NÃO INFORMAR AO USUÁRIO QUE SE TRAT…"
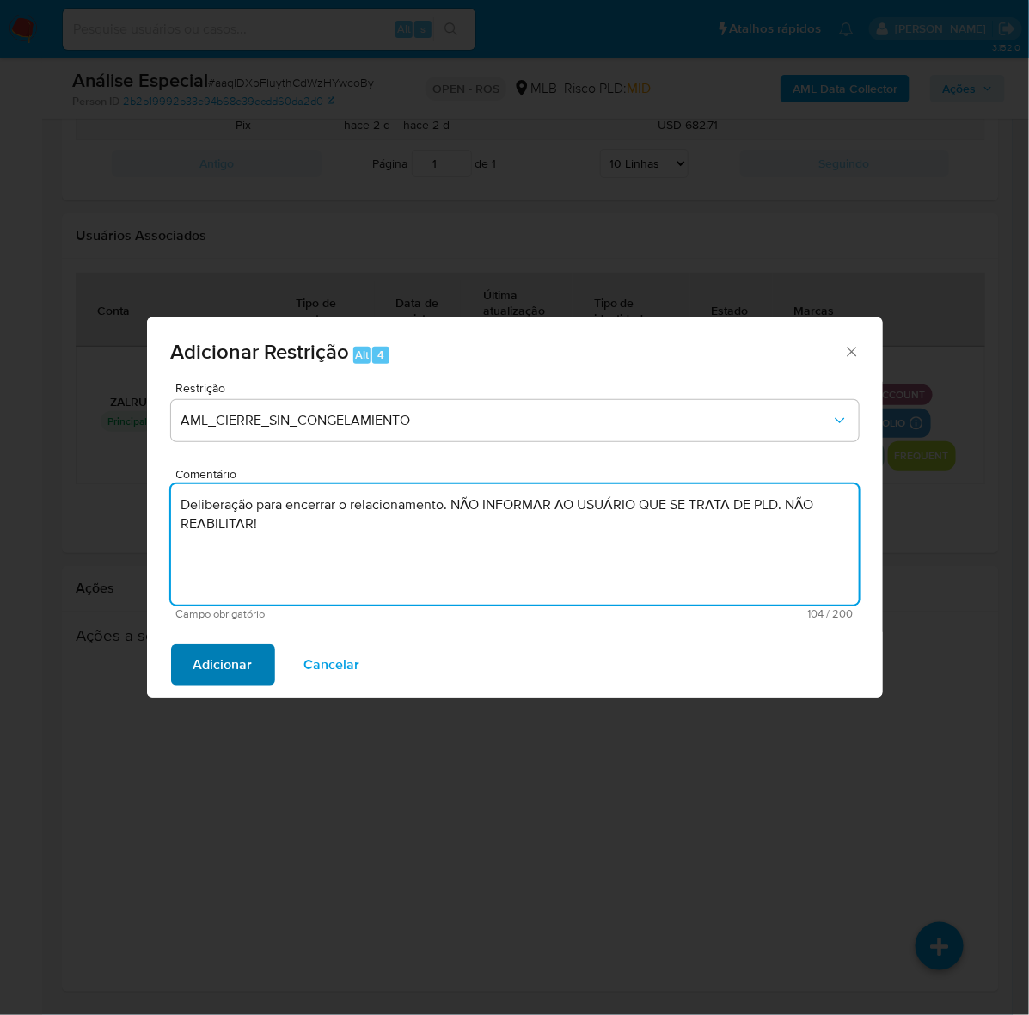
type textarea "Deliberação para encerrar o relacionamento. NÃO INFORMAR AO USUÁRIO QUE SE TRAT…"
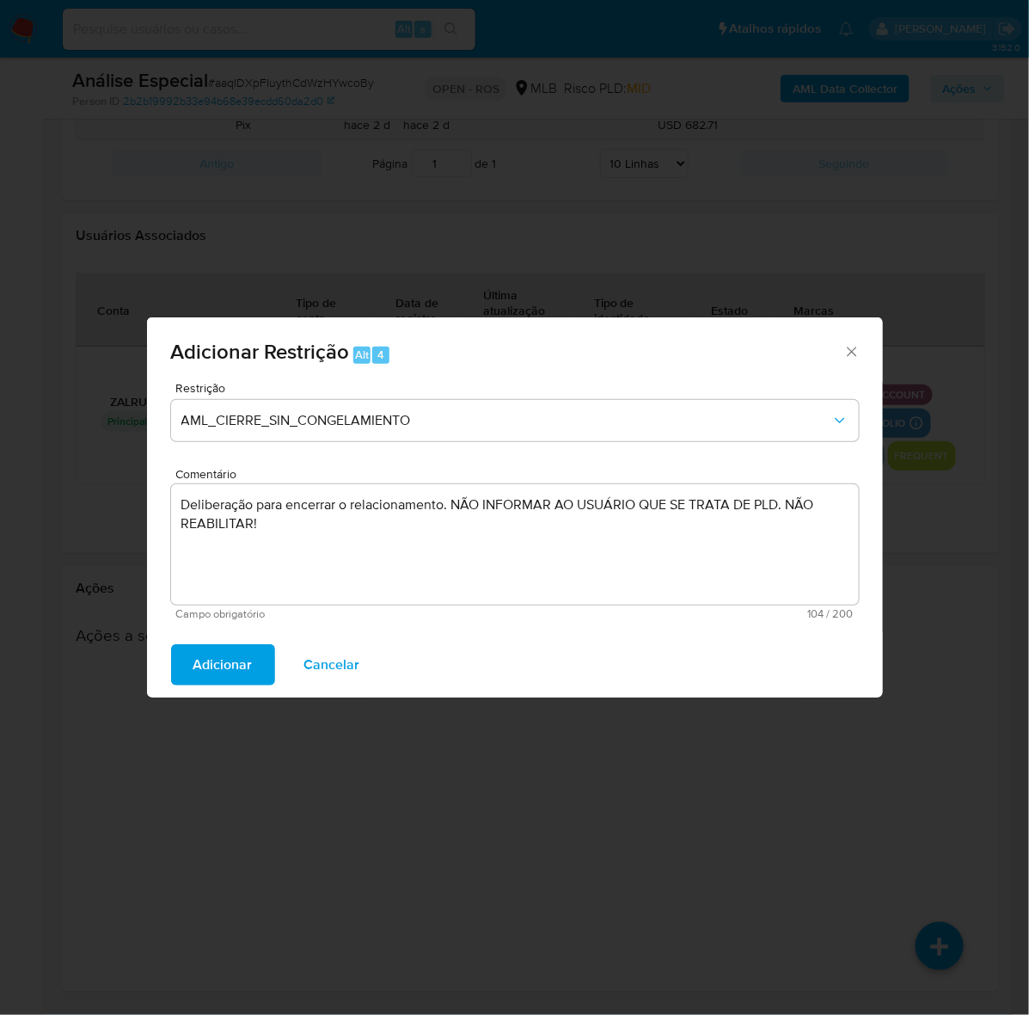
click at [239, 649] on span "Adicionar" at bounding box center [222, 665] width 59 height 38
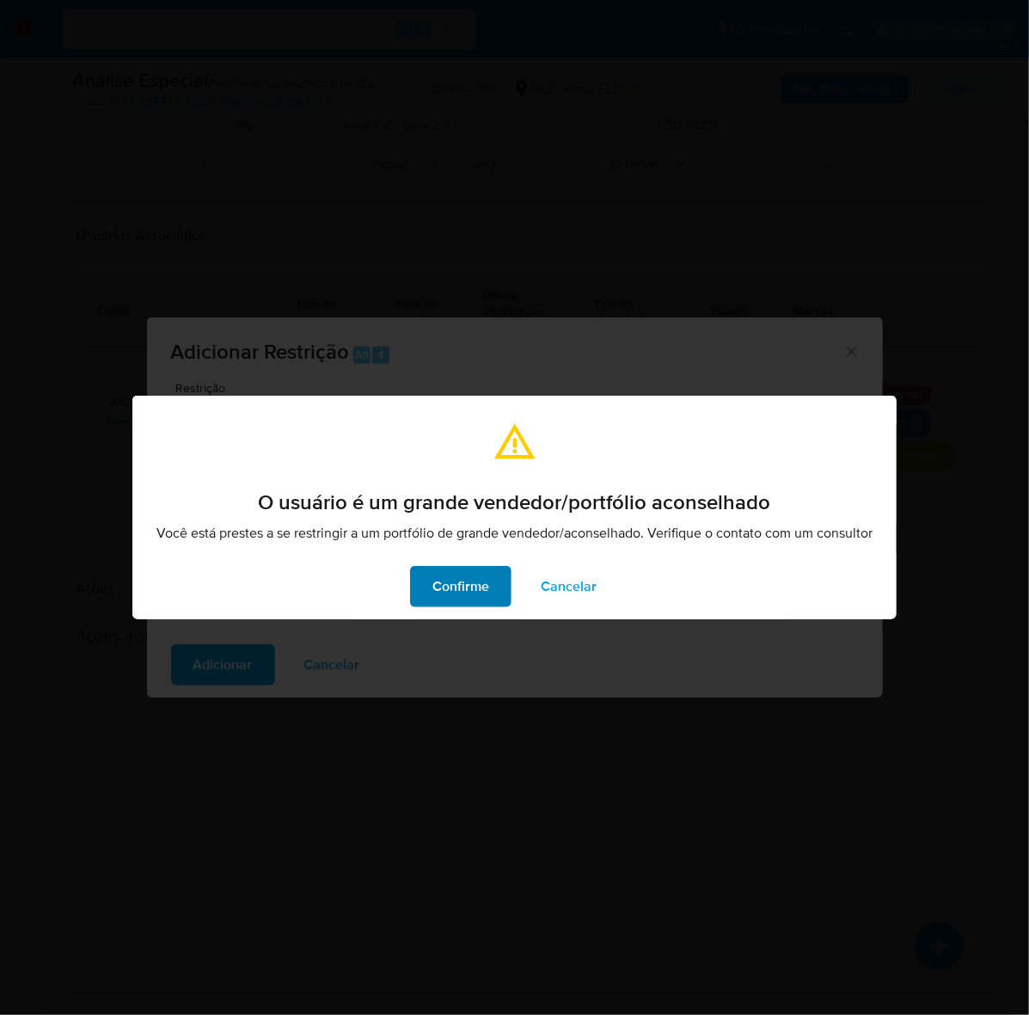
click at [453, 585] on span "Confirme" at bounding box center [461, 587] width 57 height 38
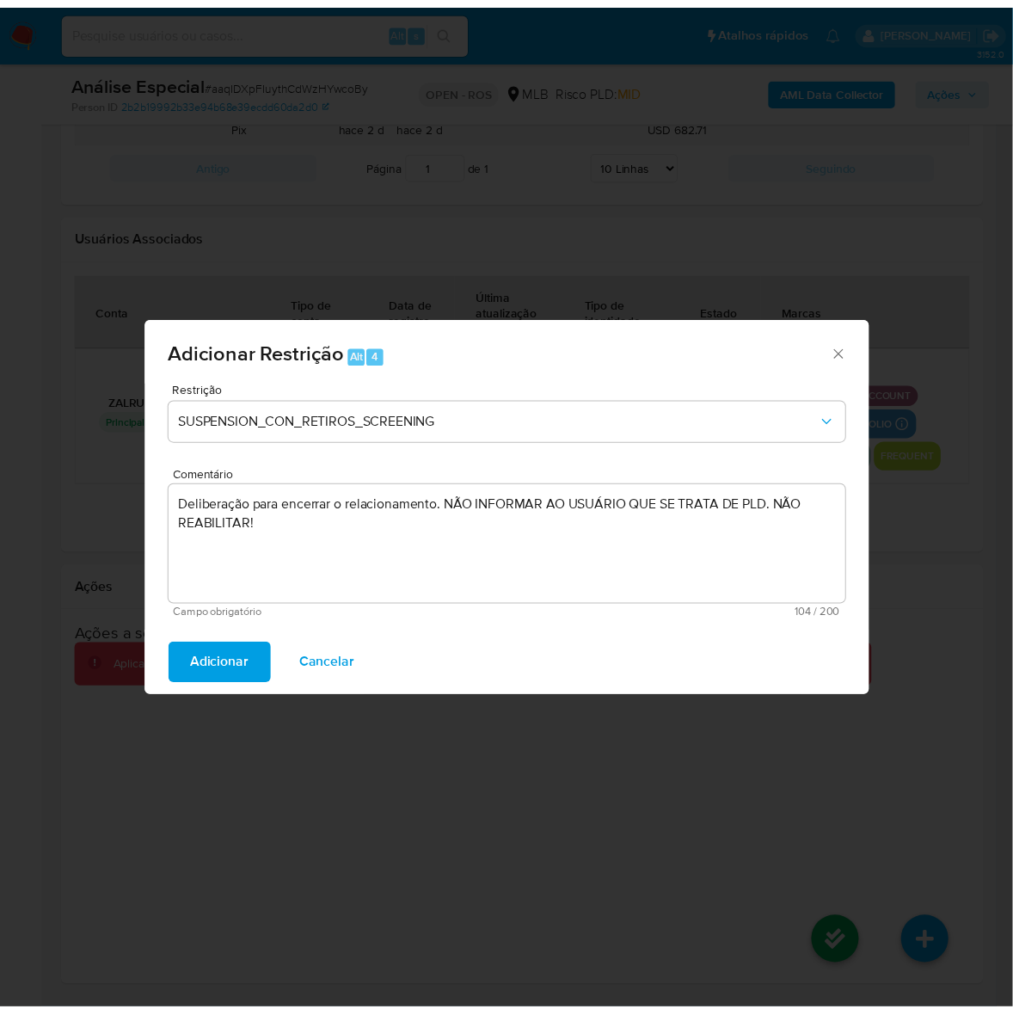
scroll to position [2074, 0]
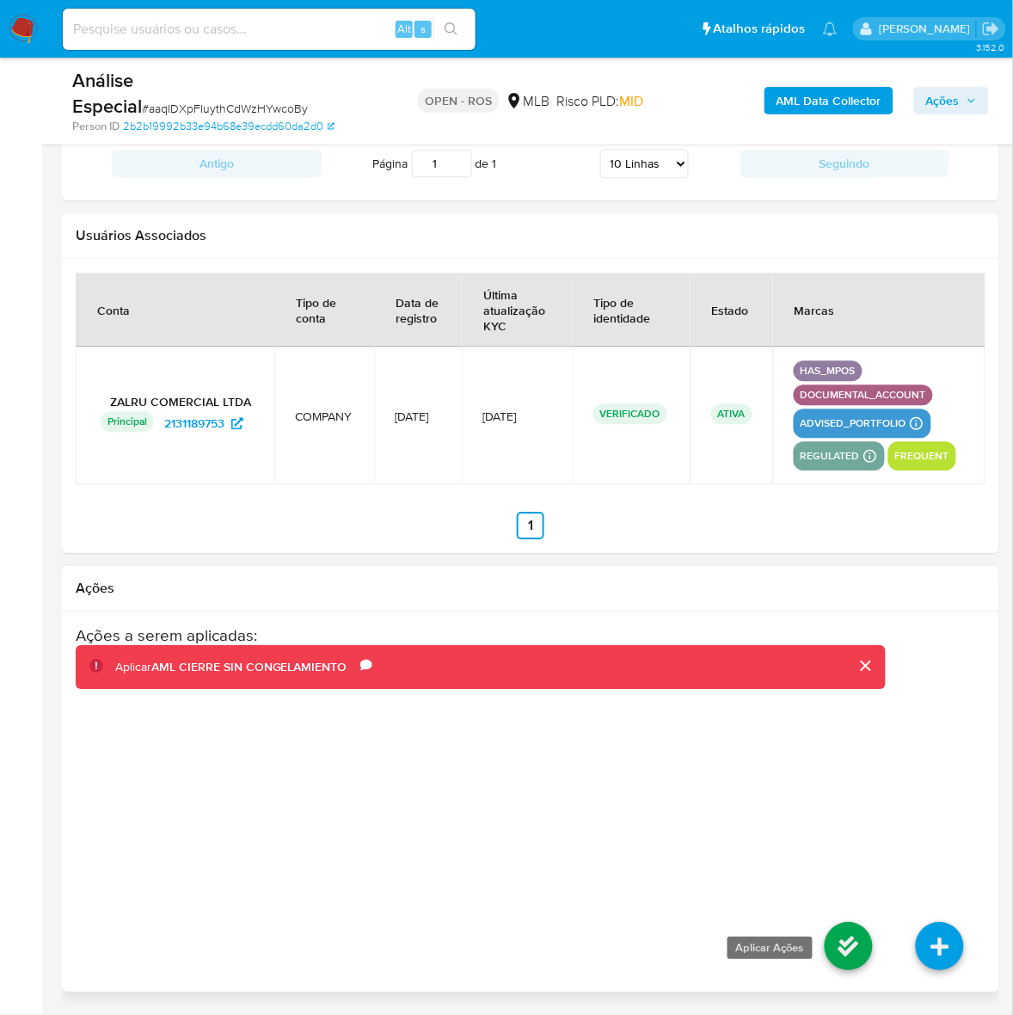
click at [852, 970] on icon at bounding box center [849, 946] width 48 height 48
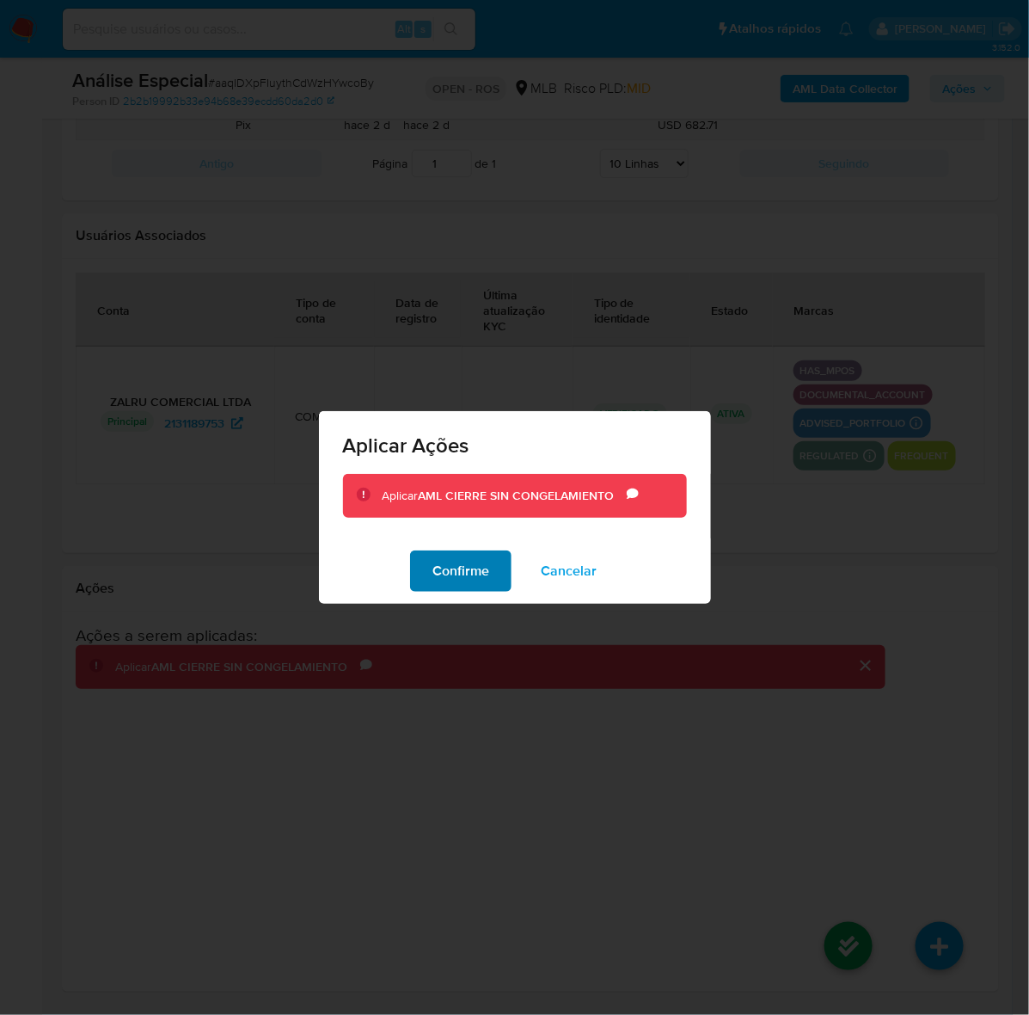
click at [478, 570] on span "Confirme" at bounding box center [461, 571] width 57 height 38
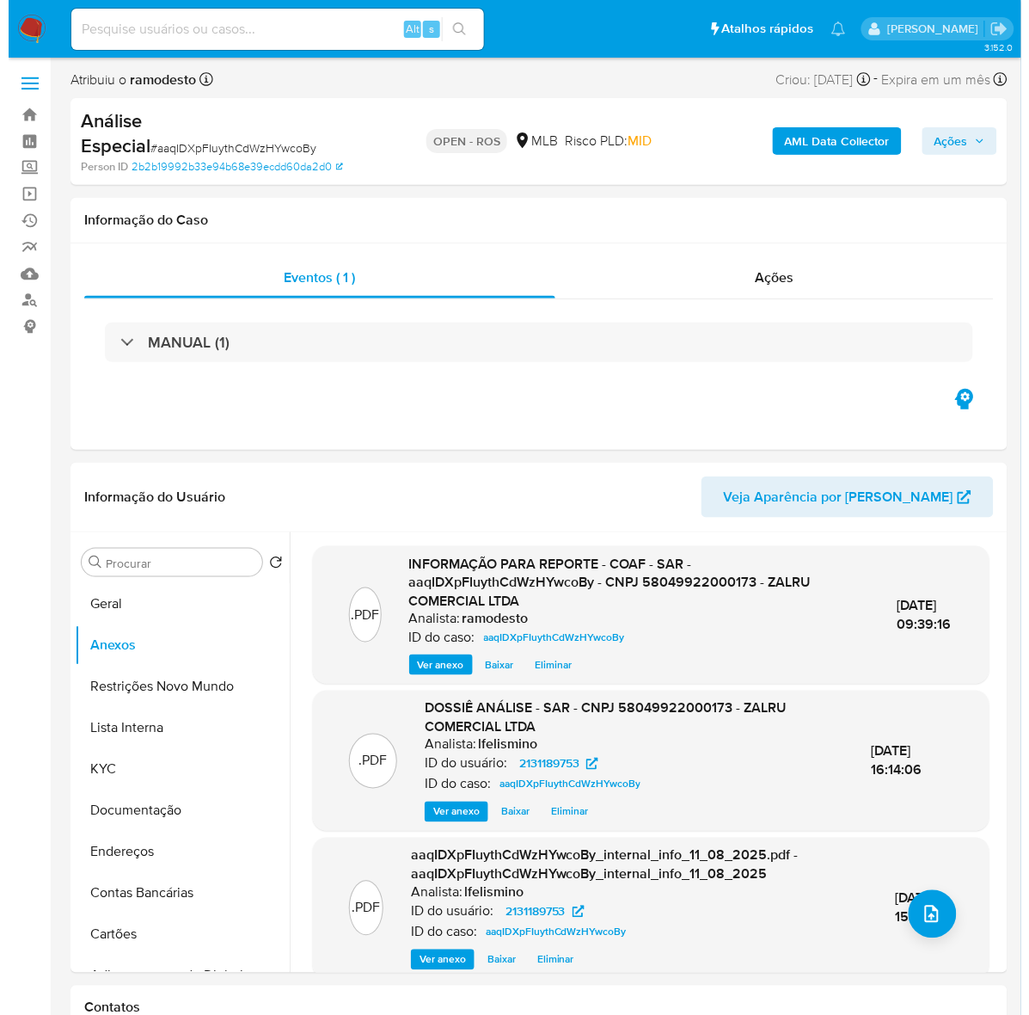
scroll to position [0, 0]
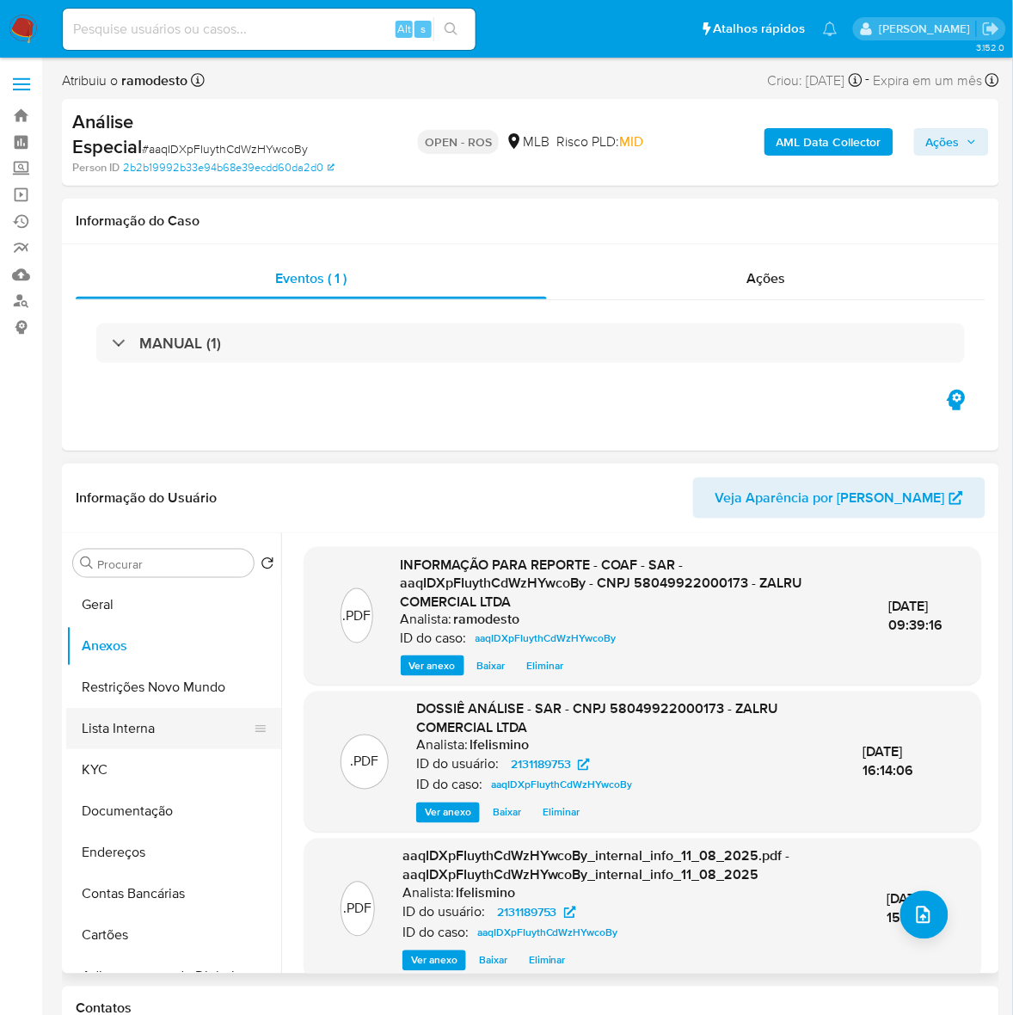
click at [127, 719] on button "Lista Interna" at bounding box center [166, 728] width 201 height 41
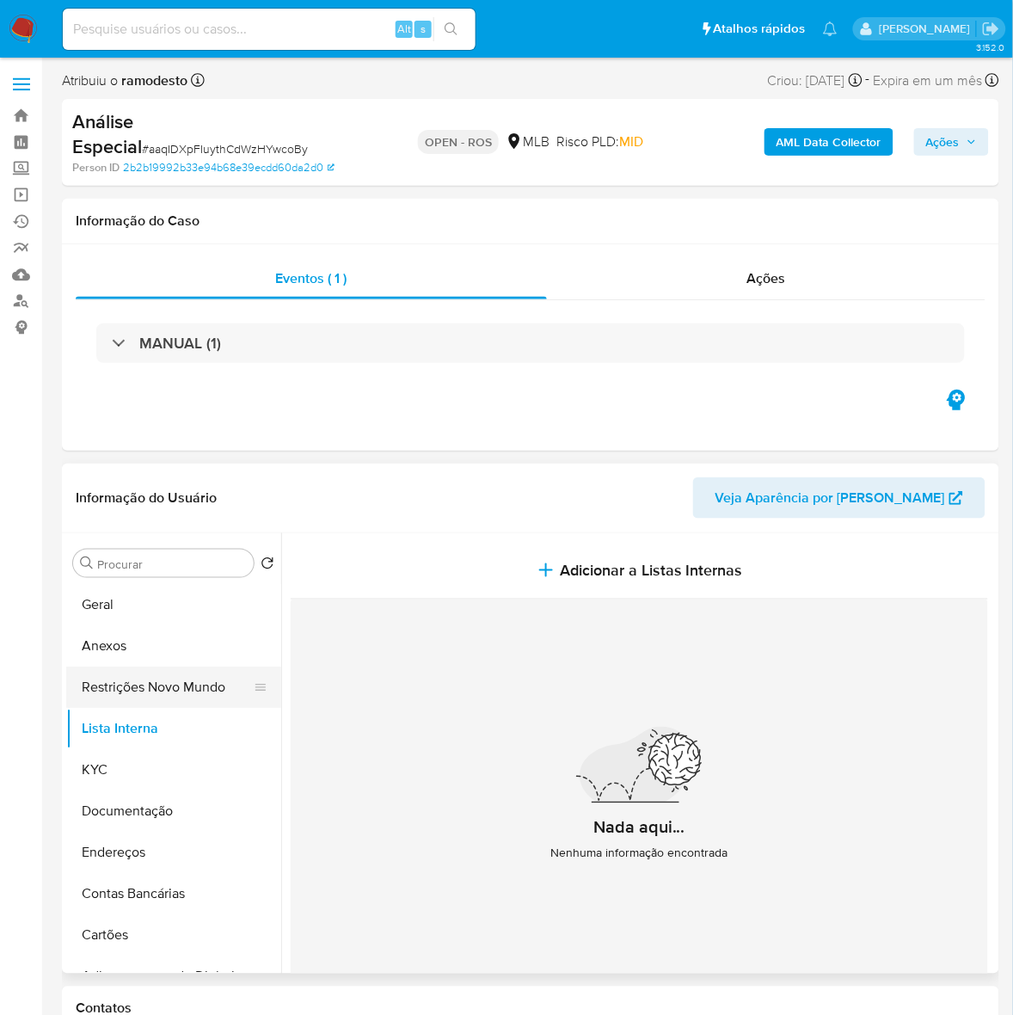
click at [146, 685] on button "Restrições Novo Mundo" at bounding box center [166, 686] width 201 height 41
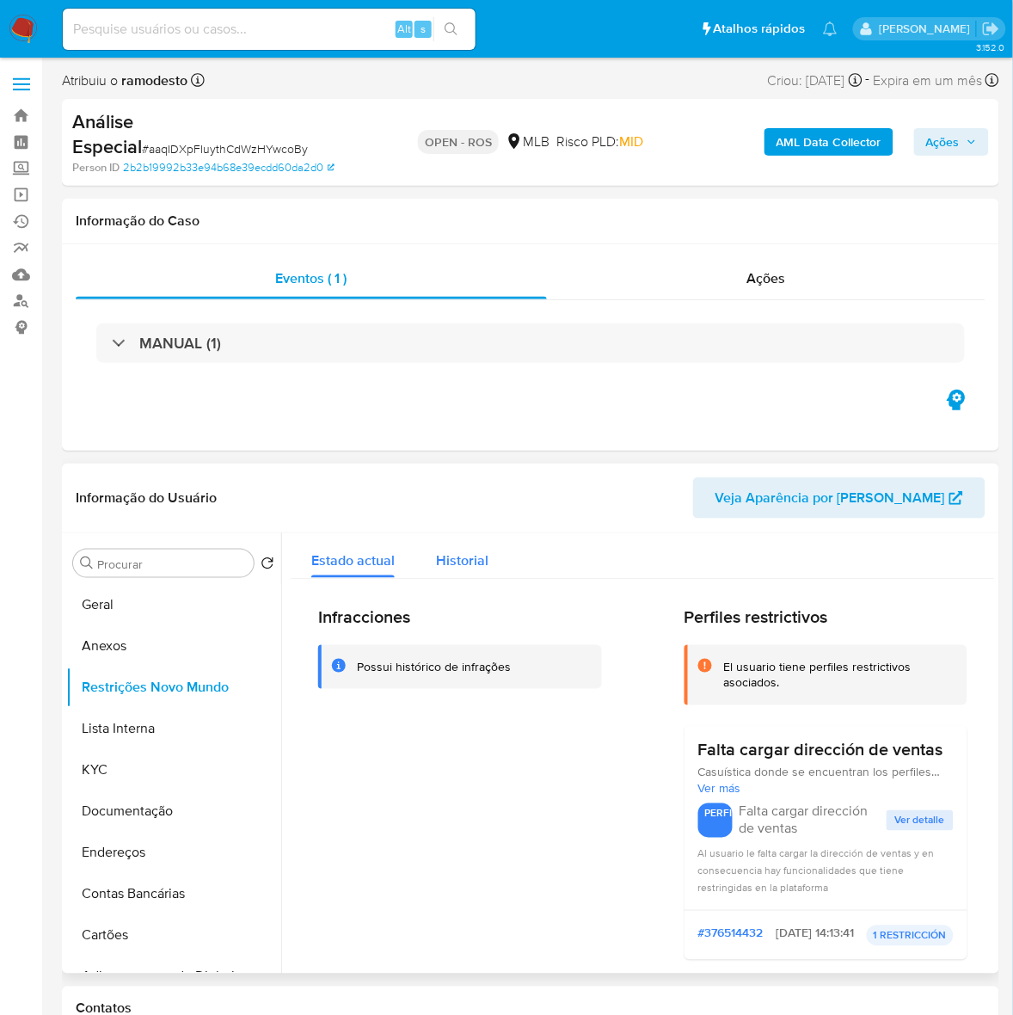
click at [444, 561] on span "Historial" at bounding box center [462, 560] width 52 height 20
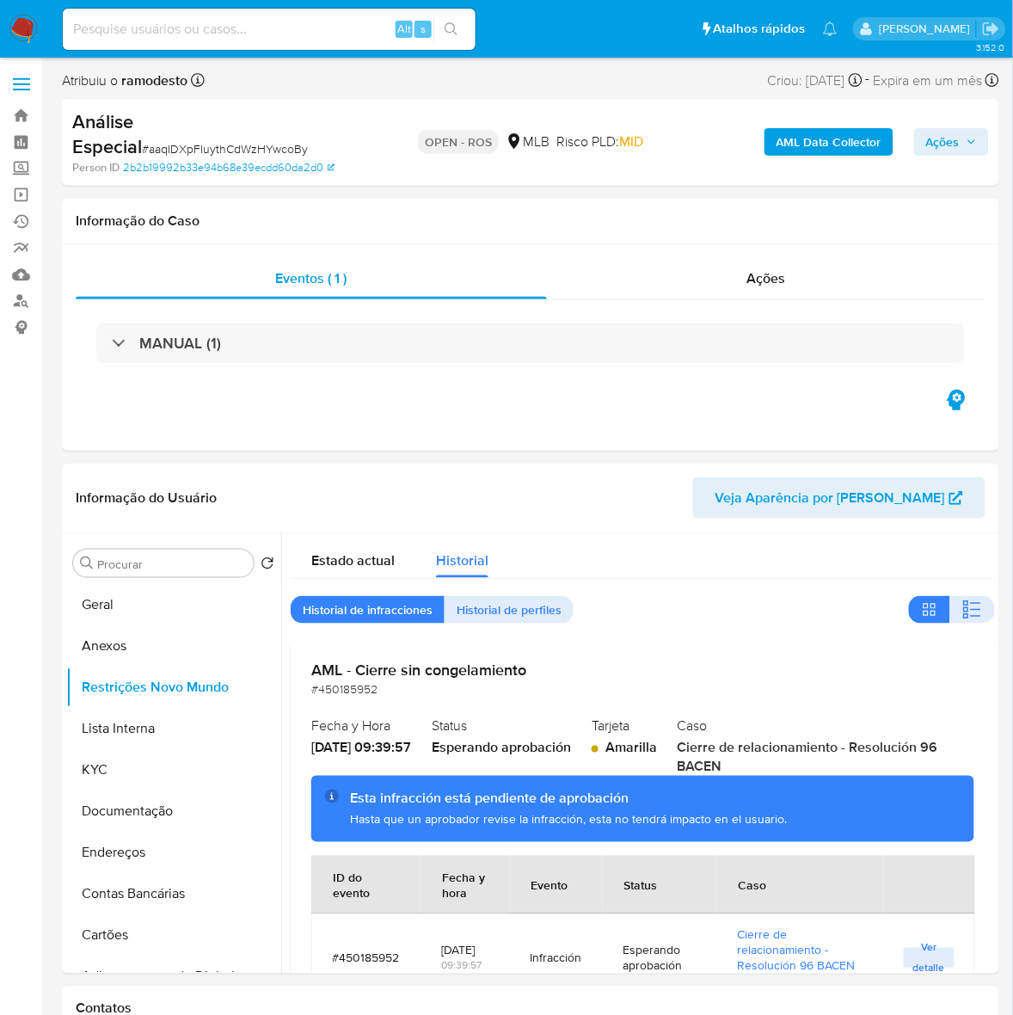
click at [965, 143] on span "Ações" at bounding box center [951, 142] width 51 height 24
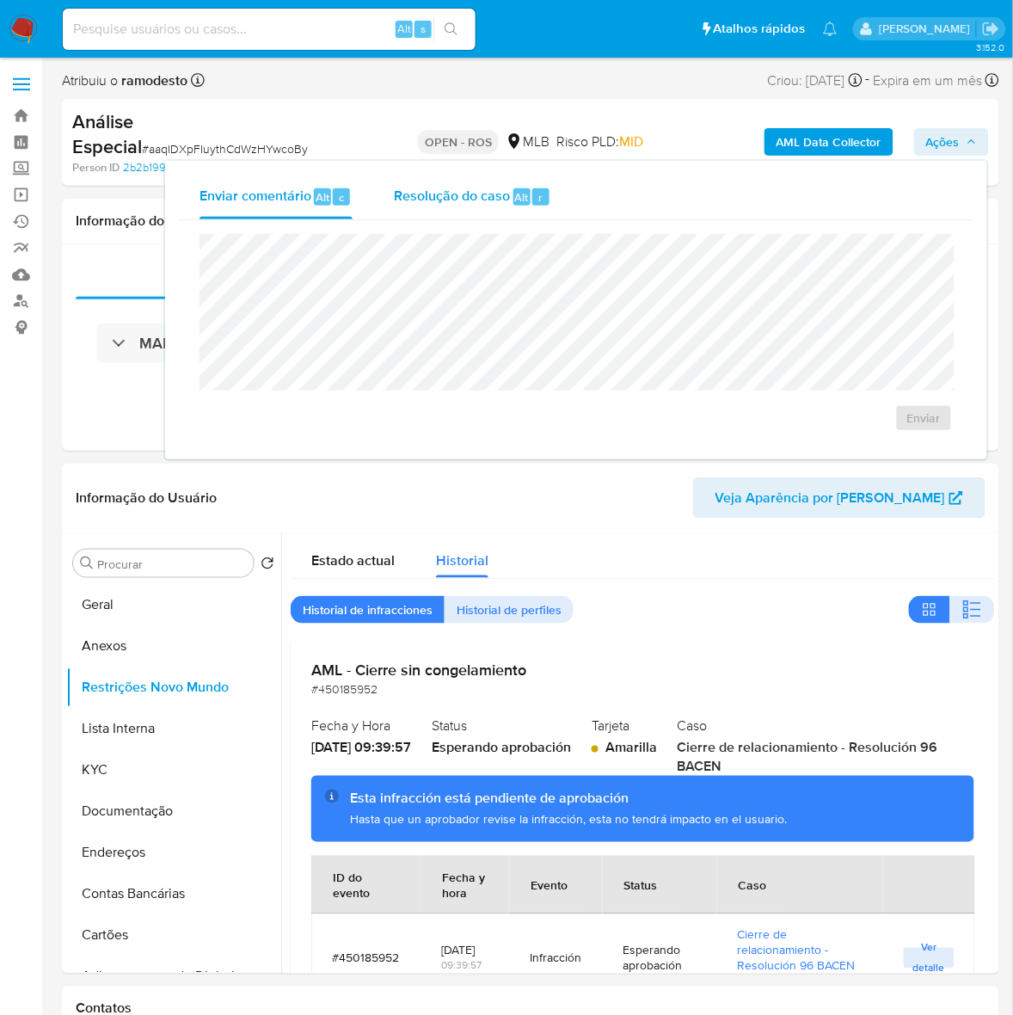
click at [493, 187] on span "Resolução do caso" at bounding box center [452, 197] width 116 height 20
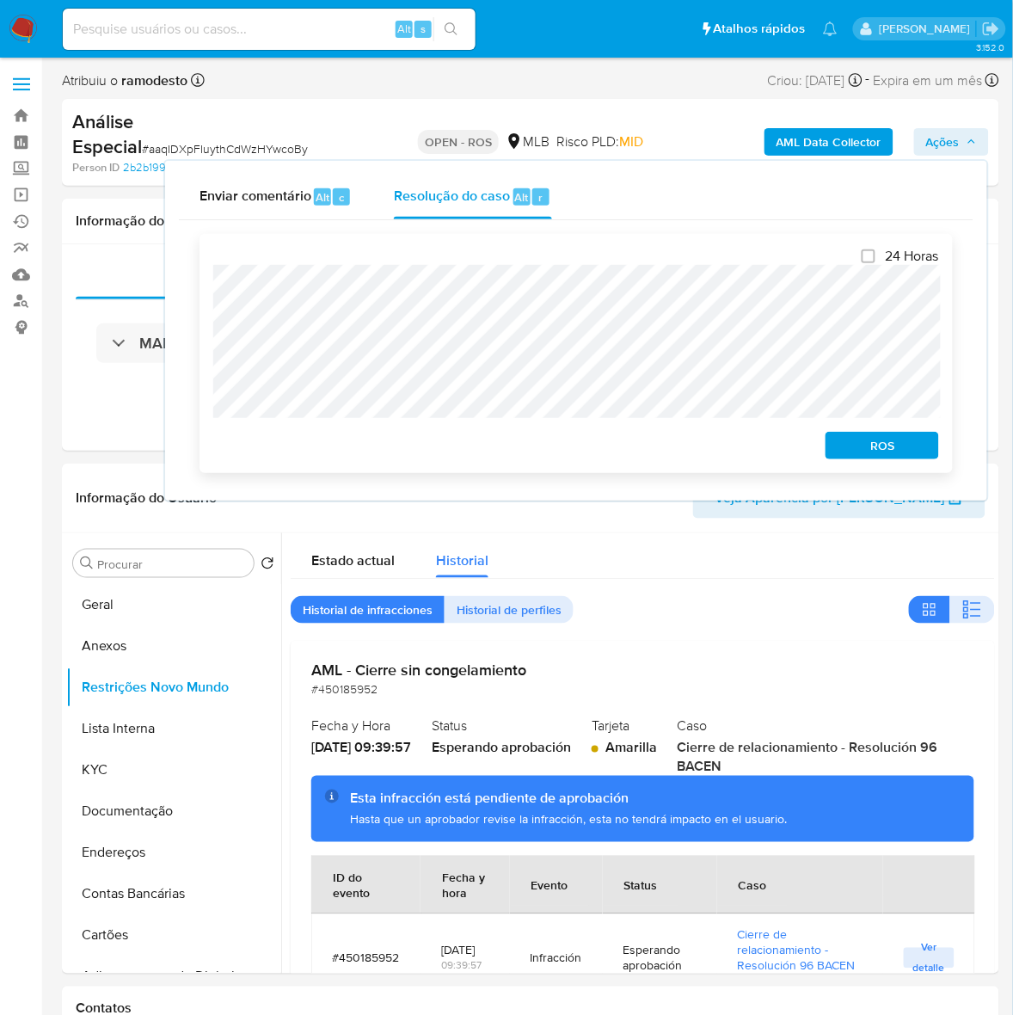
click at [852, 447] on span "ROS" at bounding box center [882, 445] width 89 height 24
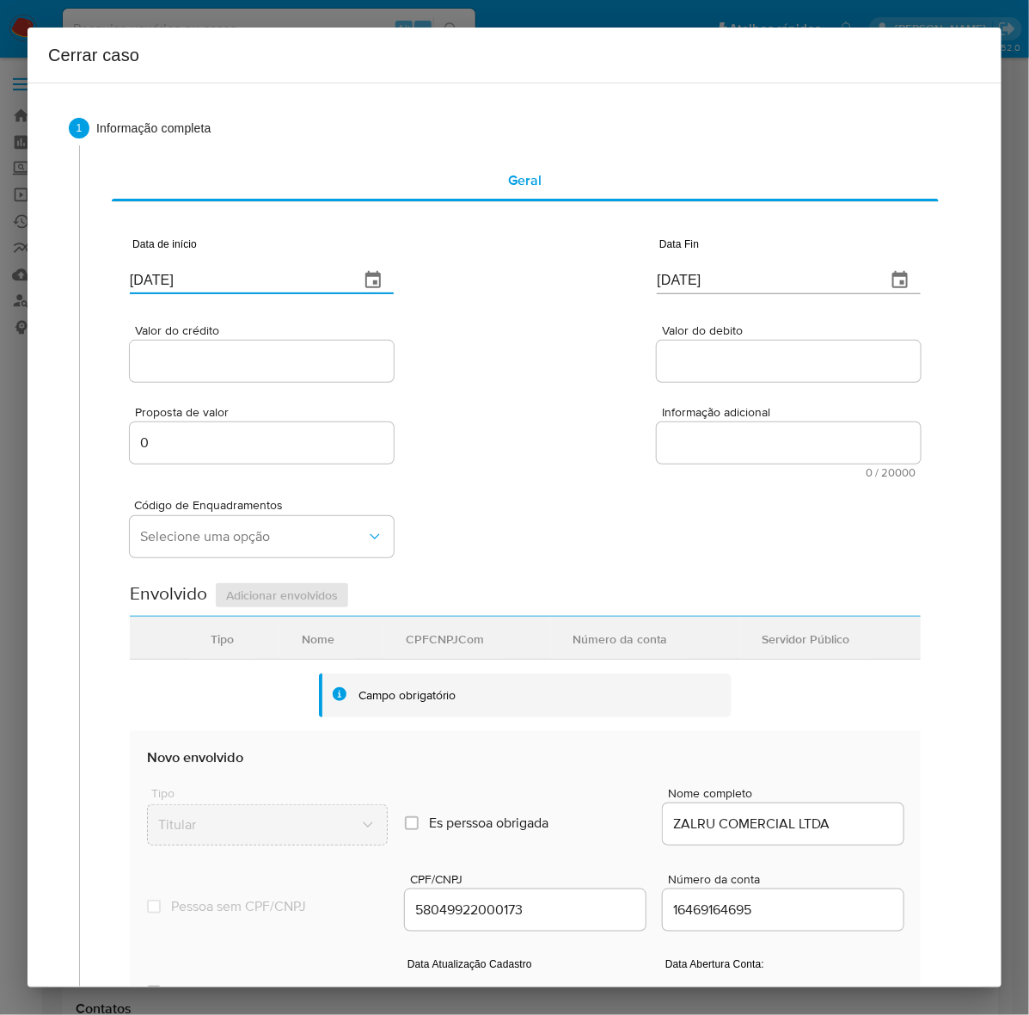
drag, startPoint x: 205, startPoint y: 269, endPoint x: -29, endPoint y: 267, distance: 233.9
paste input "12/2024"
type input "13/12/2024"
drag, startPoint x: 754, startPoint y: 280, endPoint x: 480, endPoint y: 306, distance: 275.5
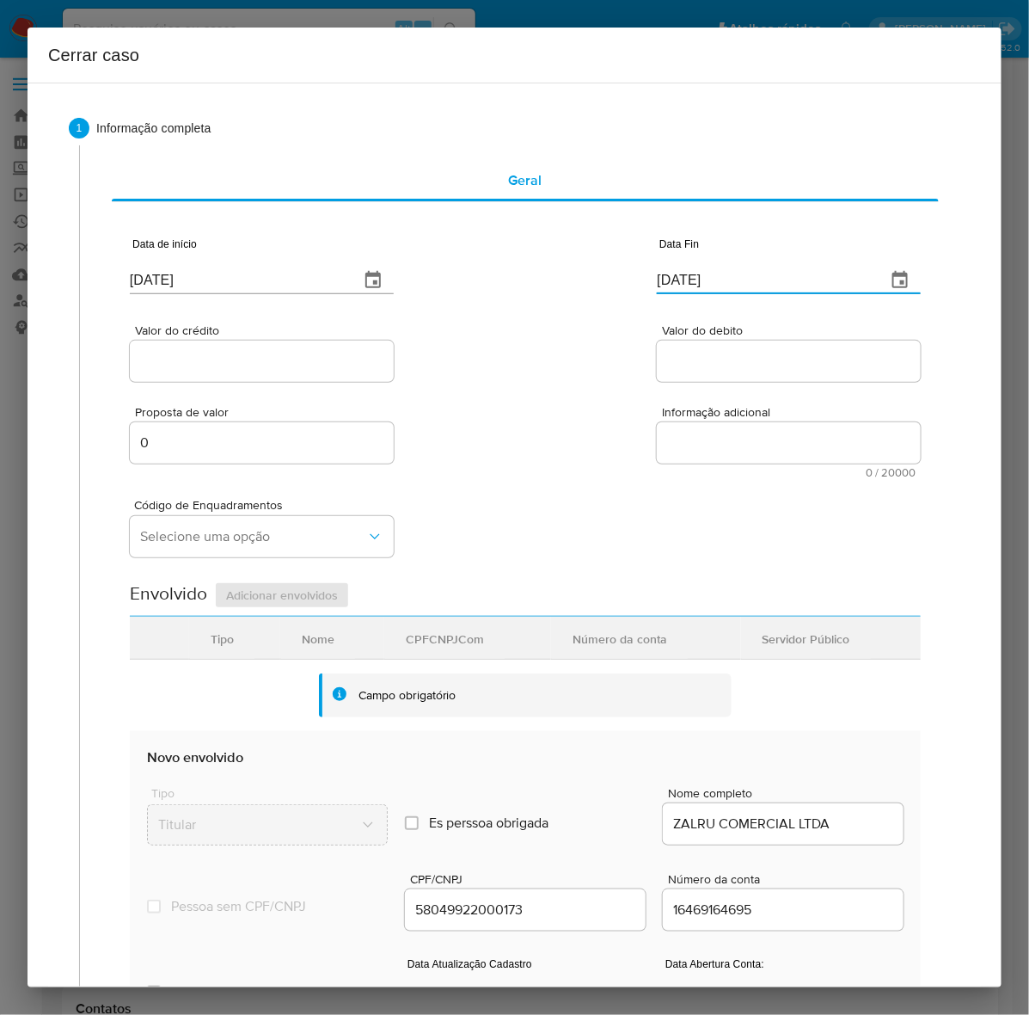
click at [331, 273] on div "Data de início 13/12/2024 Data Fin 13/08/2025" at bounding box center [525, 258] width 791 height 89
paste input "30/07"
type input "30/07/2025"
click at [206, 355] on input "Valor do crédito" at bounding box center [262, 361] width 264 height 22
paste input "R$9.231.305"
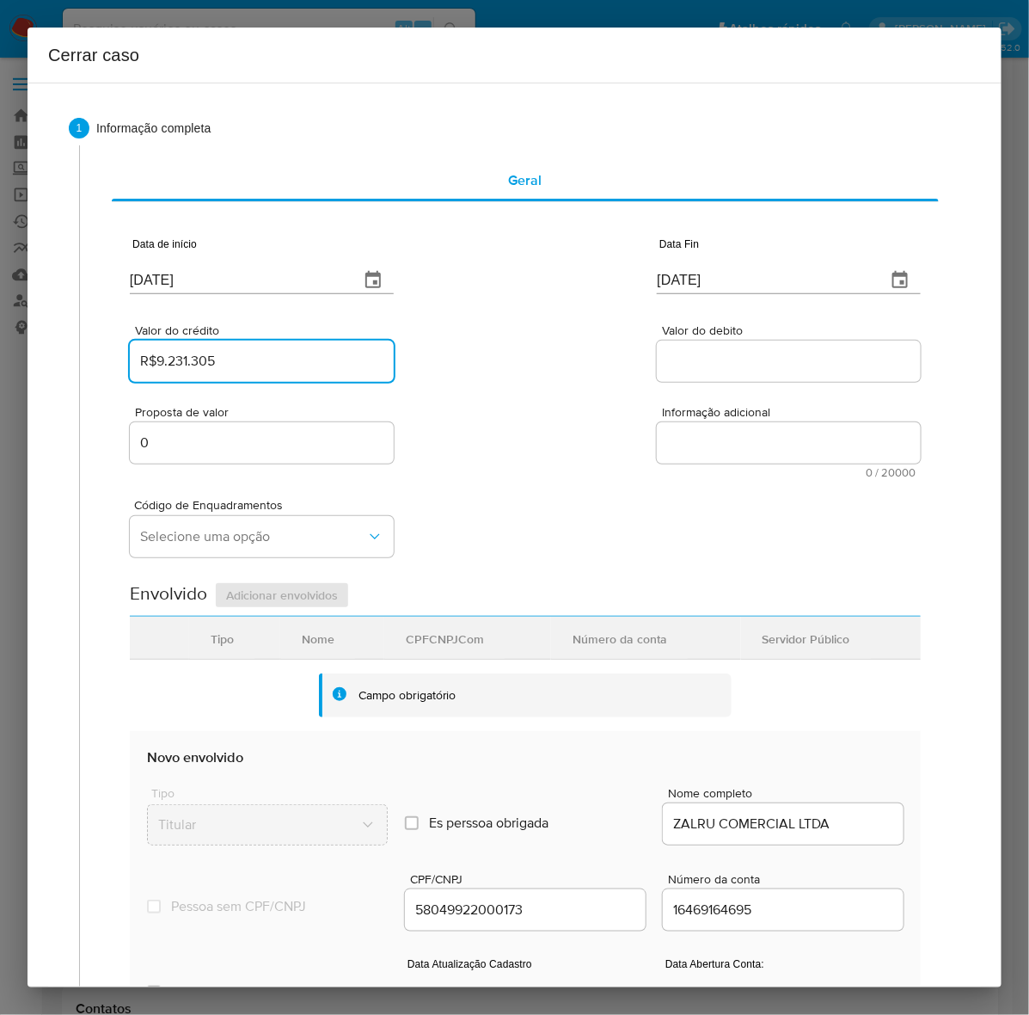
type input "R$9.231.305"
click at [657, 353] on div at bounding box center [789, 361] width 264 height 41
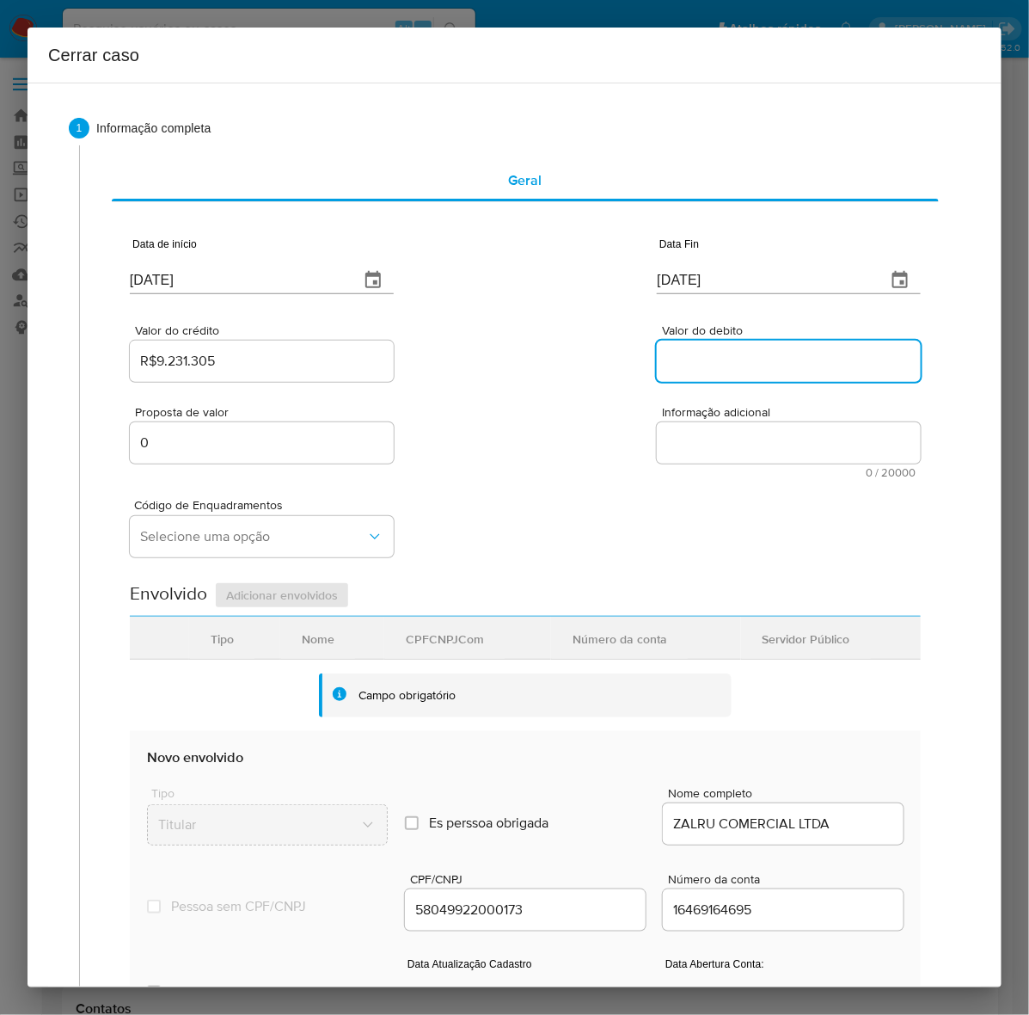
click at [699, 354] on input "Valor do debito" at bounding box center [789, 361] width 264 height 22
paste input "R$8.877.979"
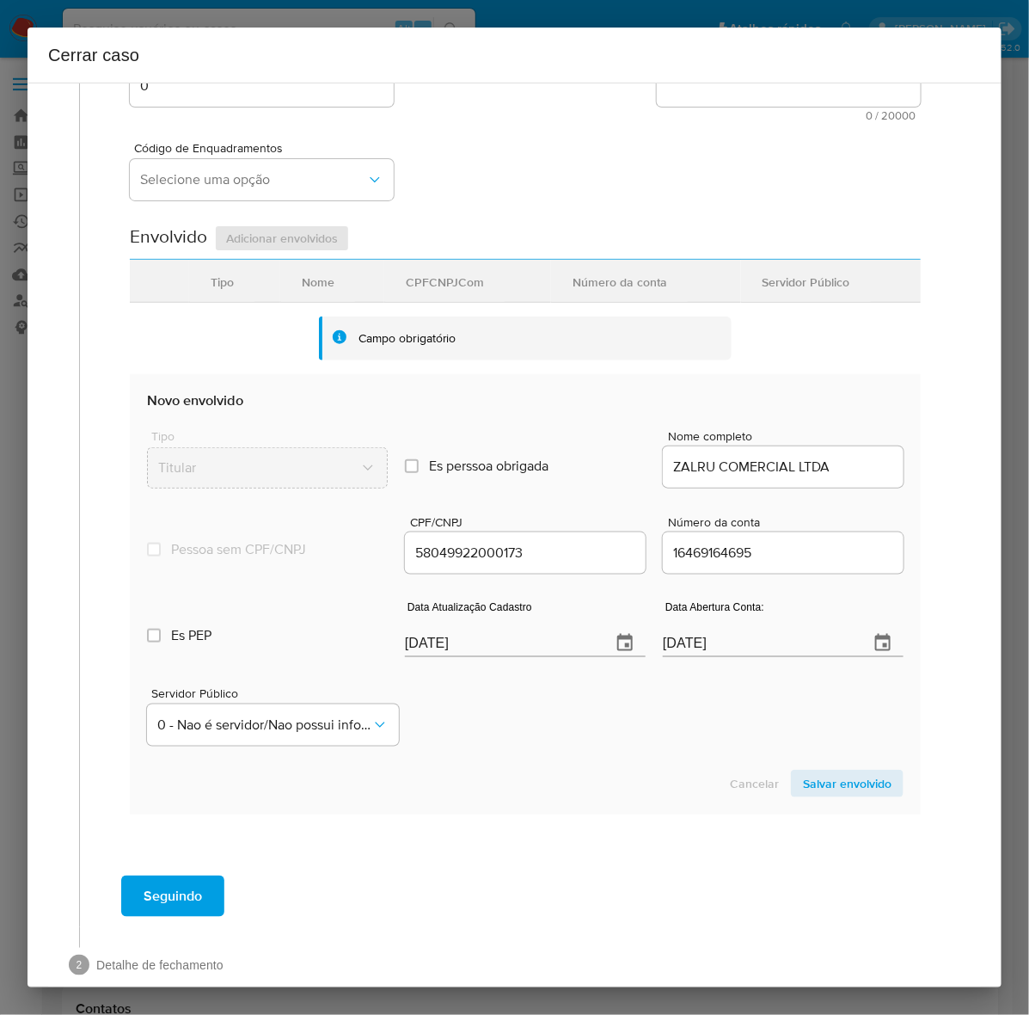
scroll to position [385, 0]
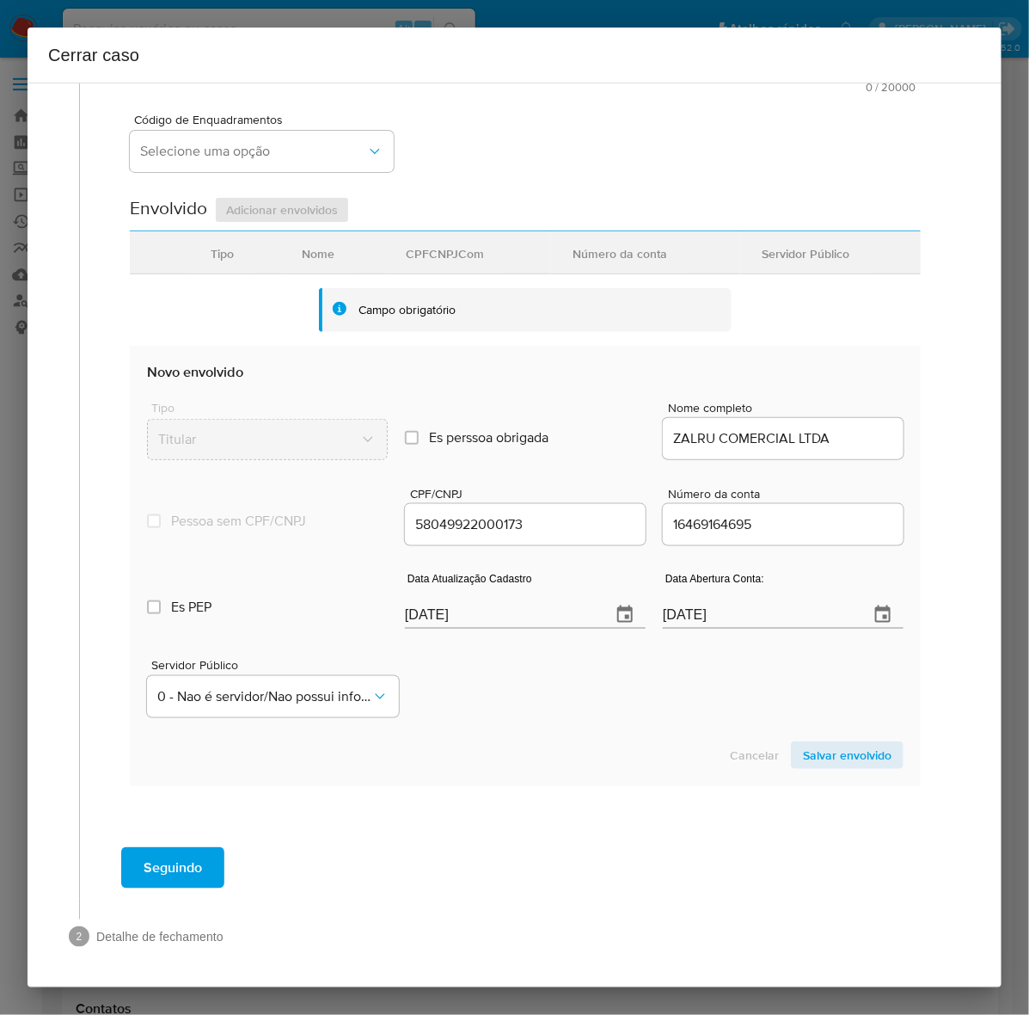
type input "R$8.877.979"
drag, startPoint x: 484, startPoint y: 615, endPoint x: 306, endPoint y: 655, distance: 182.5
click at [280, 638] on div "Tipo Titular Es perssoa obrigada Is PObrigada Nome completo ZALRU COMERCIAL LTD…" at bounding box center [525, 552] width 757 height 343
paste input "22/04"
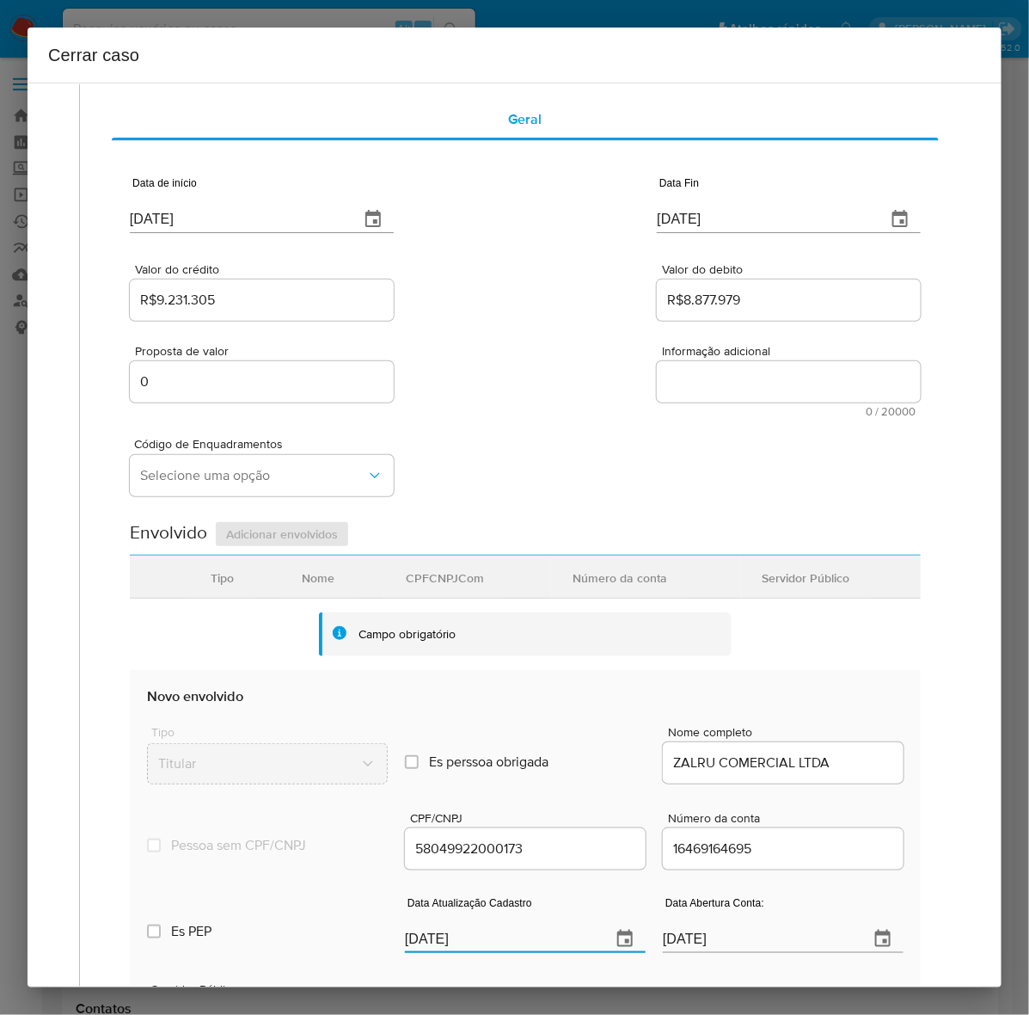
scroll to position [0, 0]
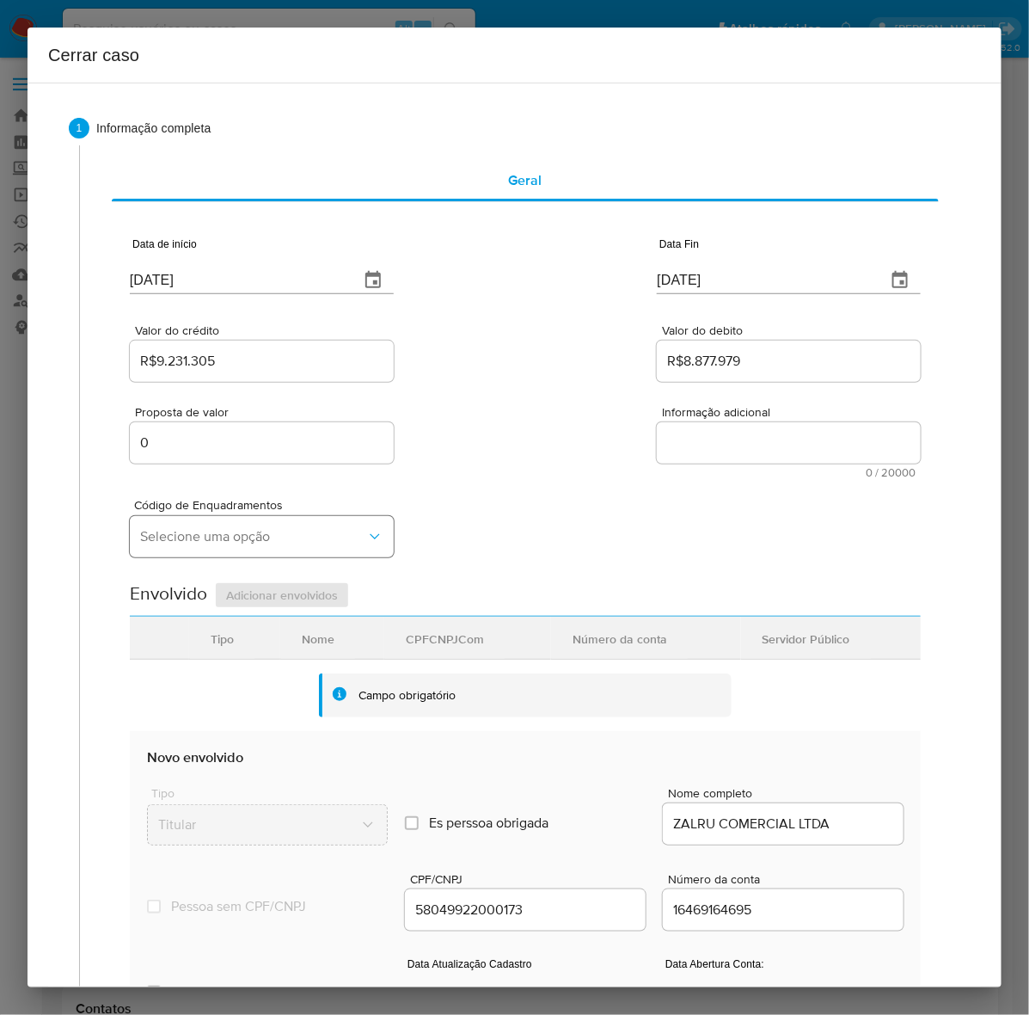
type input "22/04/2025"
click at [170, 543] on span "Selecione uma opção" at bounding box center [253, 536] width 226 height 17
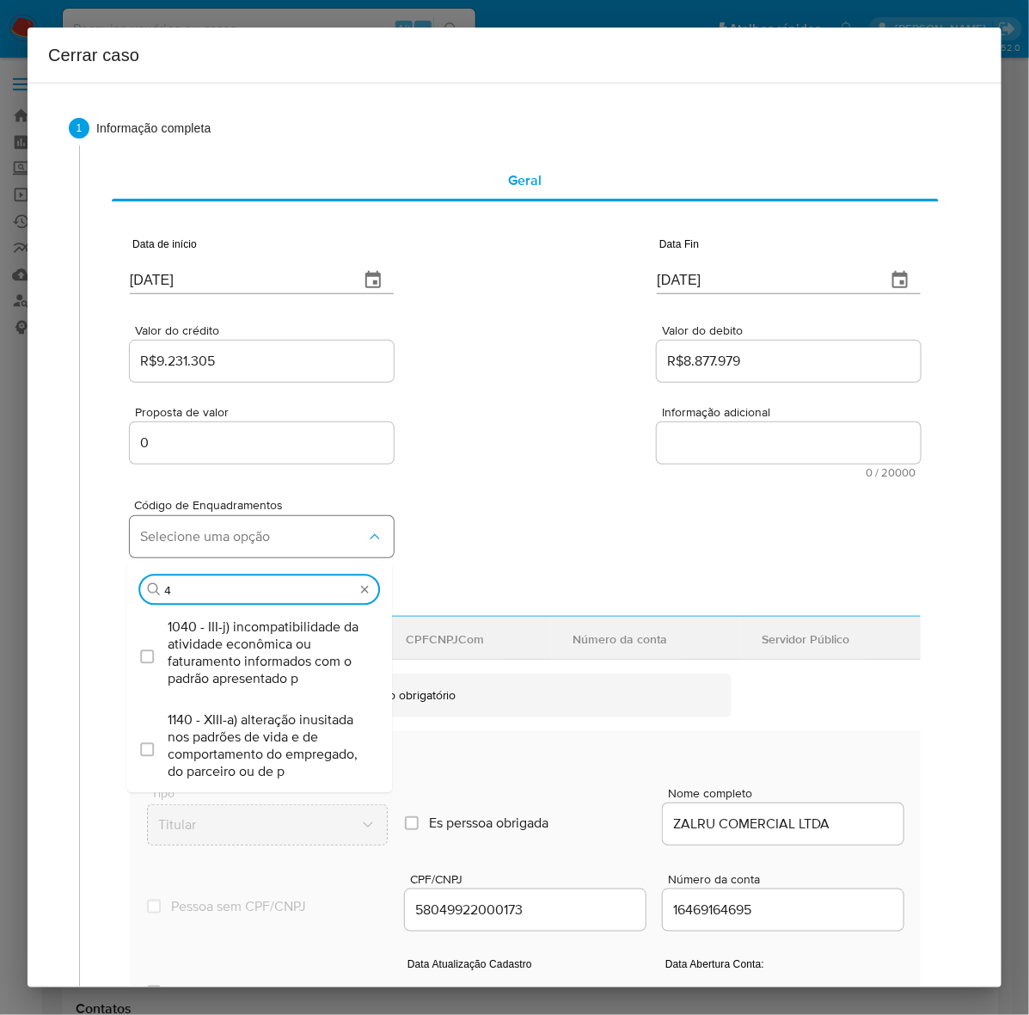
type input "40"
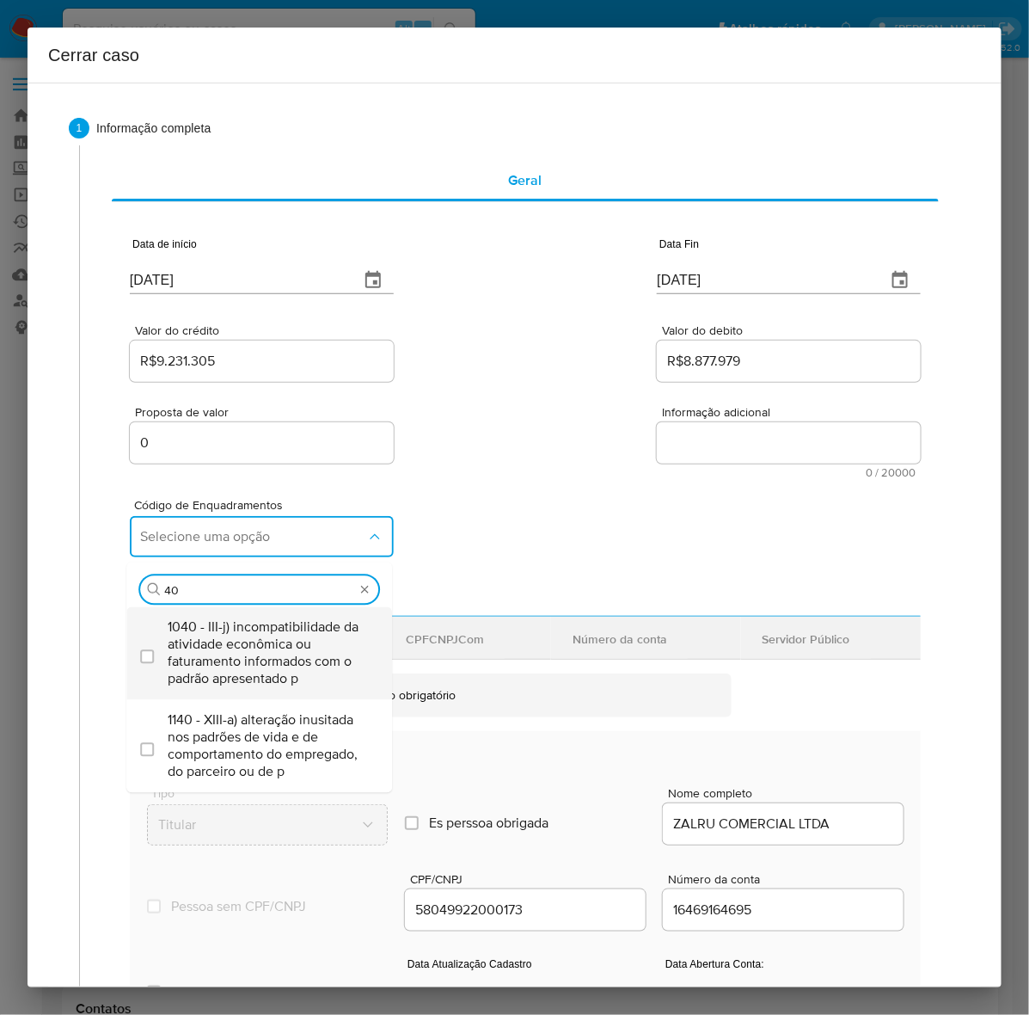
click at [291, 654] on span "1040 - III-j) incompatibilidade da atividade econômica ou faturamento informado…" at bounding box center [268, 652] width 200 height 69
checkbox input "true"
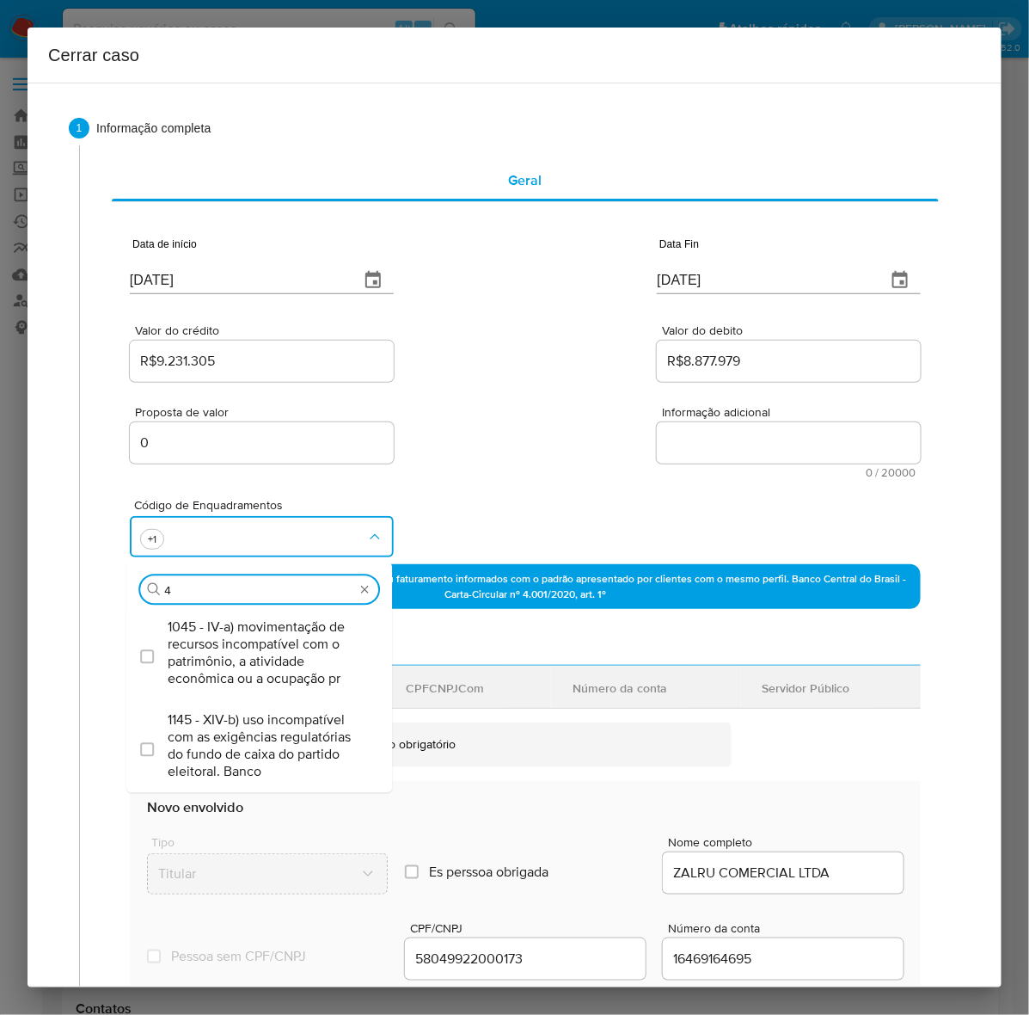
type input "45"
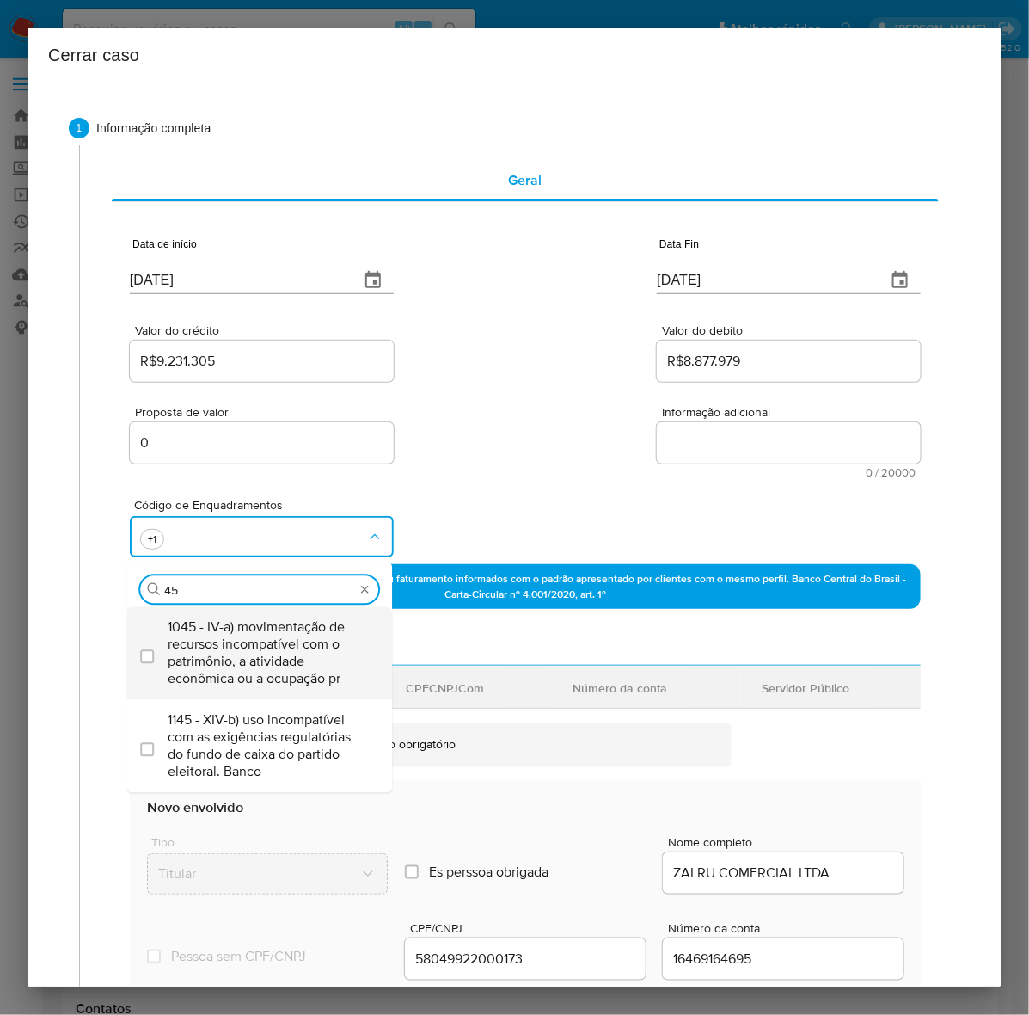
click at [280, 651] on span "1045 - IV-a) movimentação de recursos incompatível com o patrimônio, a atividad…" at bounding box center [268, 652] width 200 height 69
checkbox input "true"
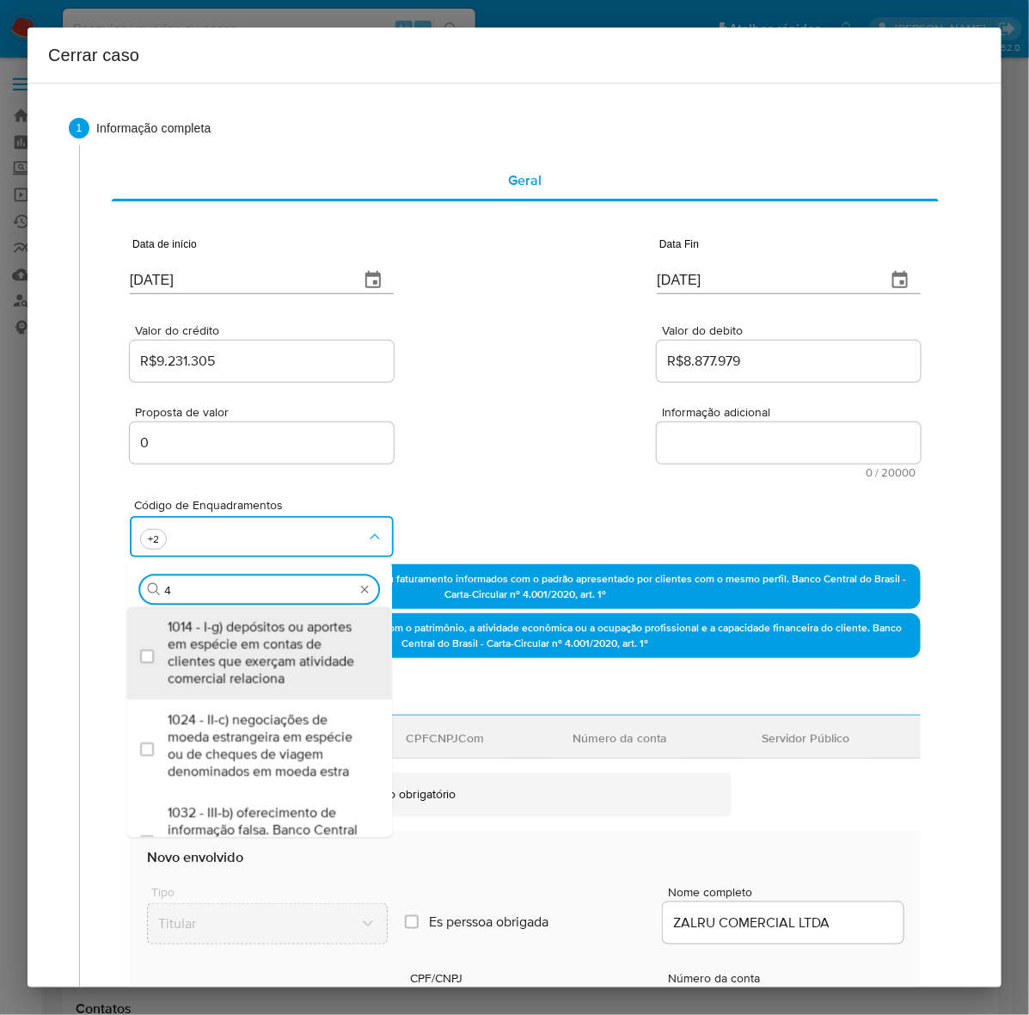
type input "47"
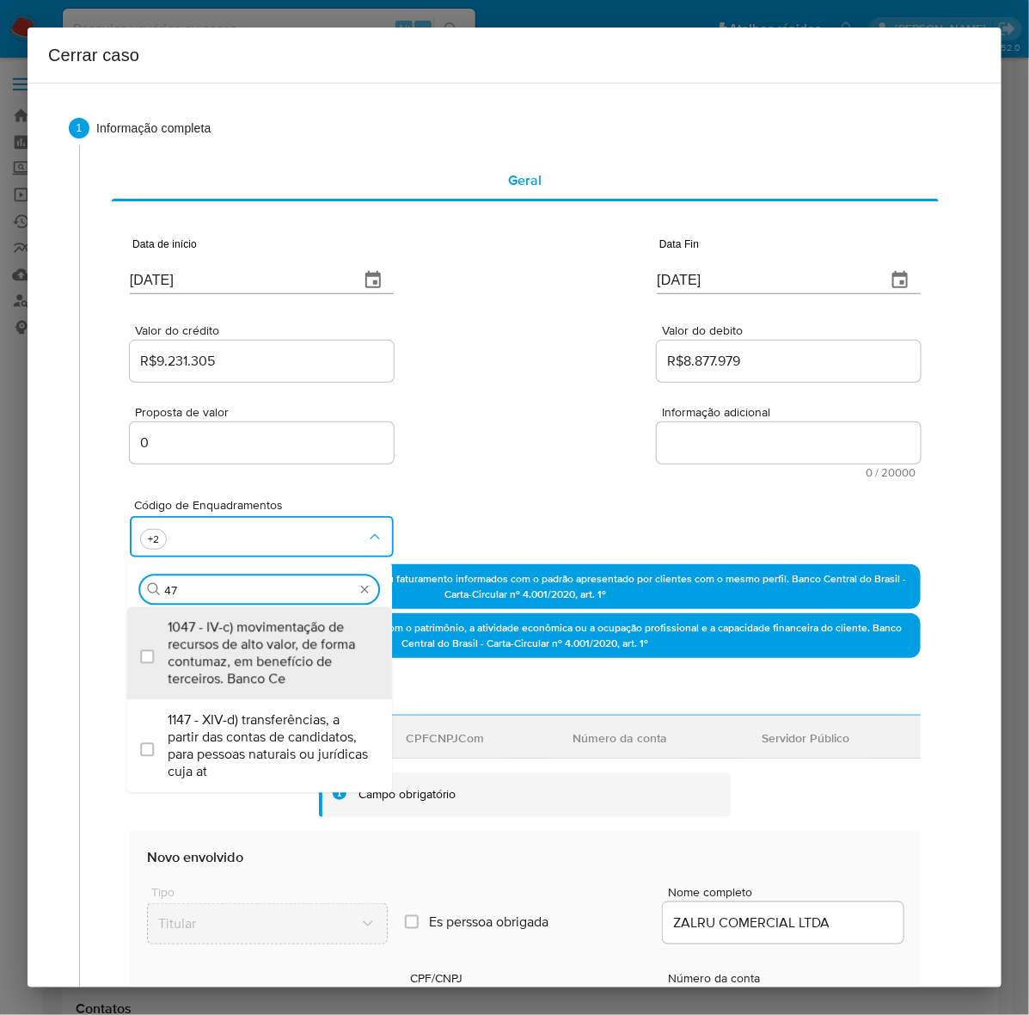
click at [280, 651] on span "1047 - IV-c) movimentação de recursos de alto valor, de forma contumaz, em bene…" at bounding box center [268, 652] width 200 height 69
checkbox input "true"
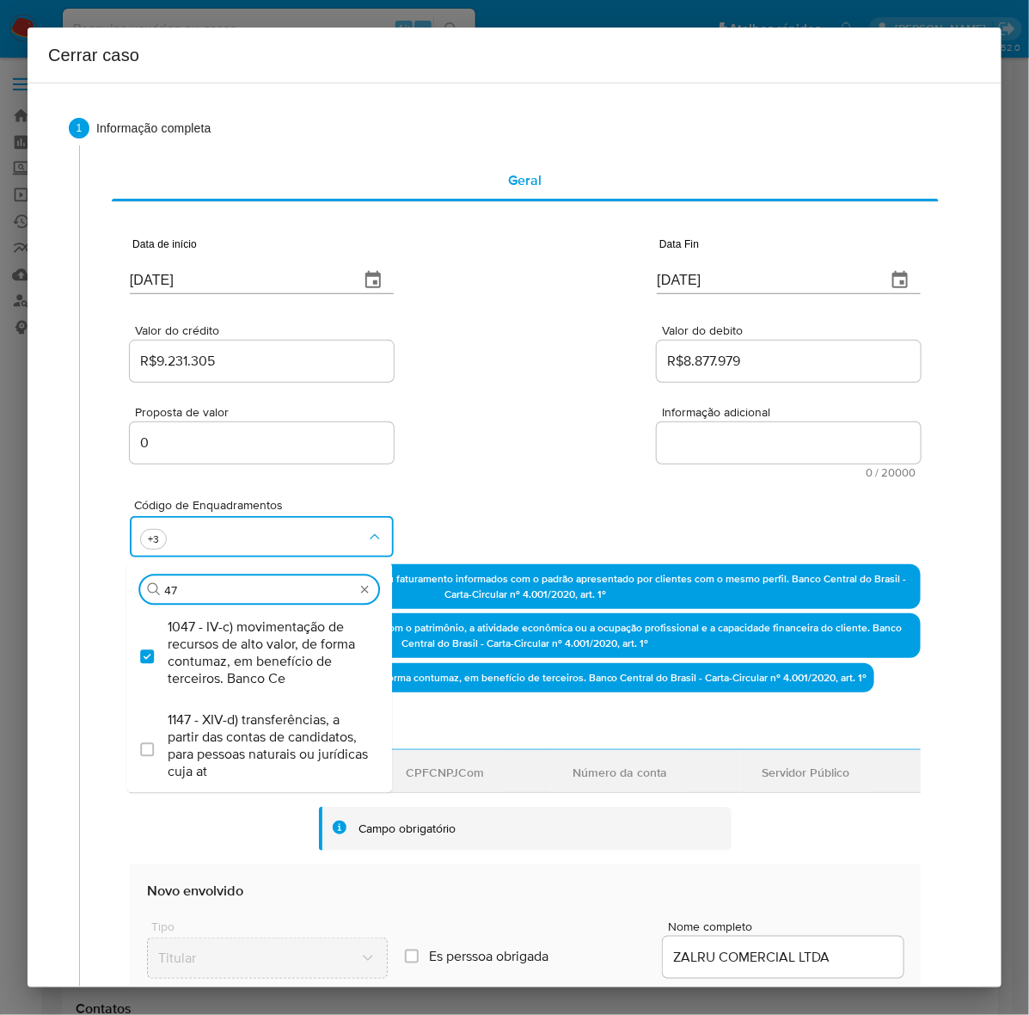
type input "4"
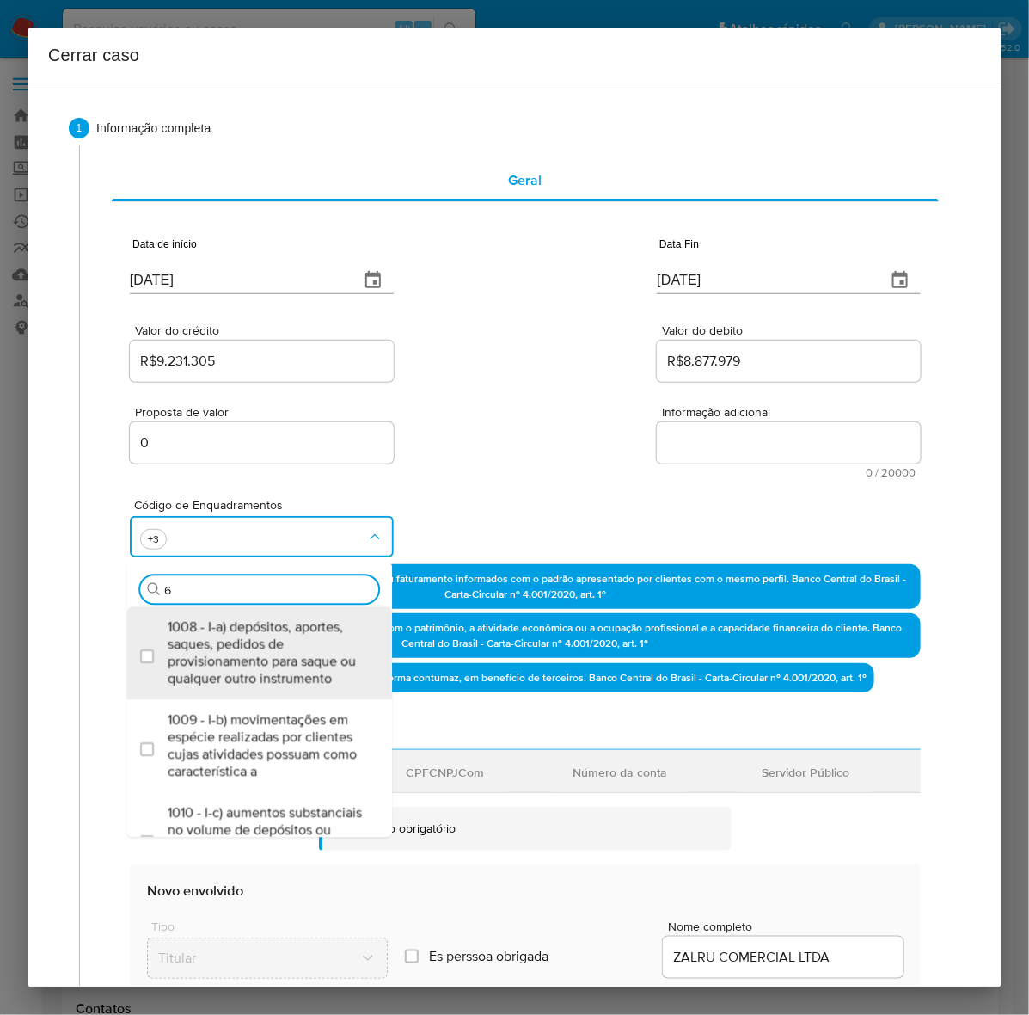
type input "66"
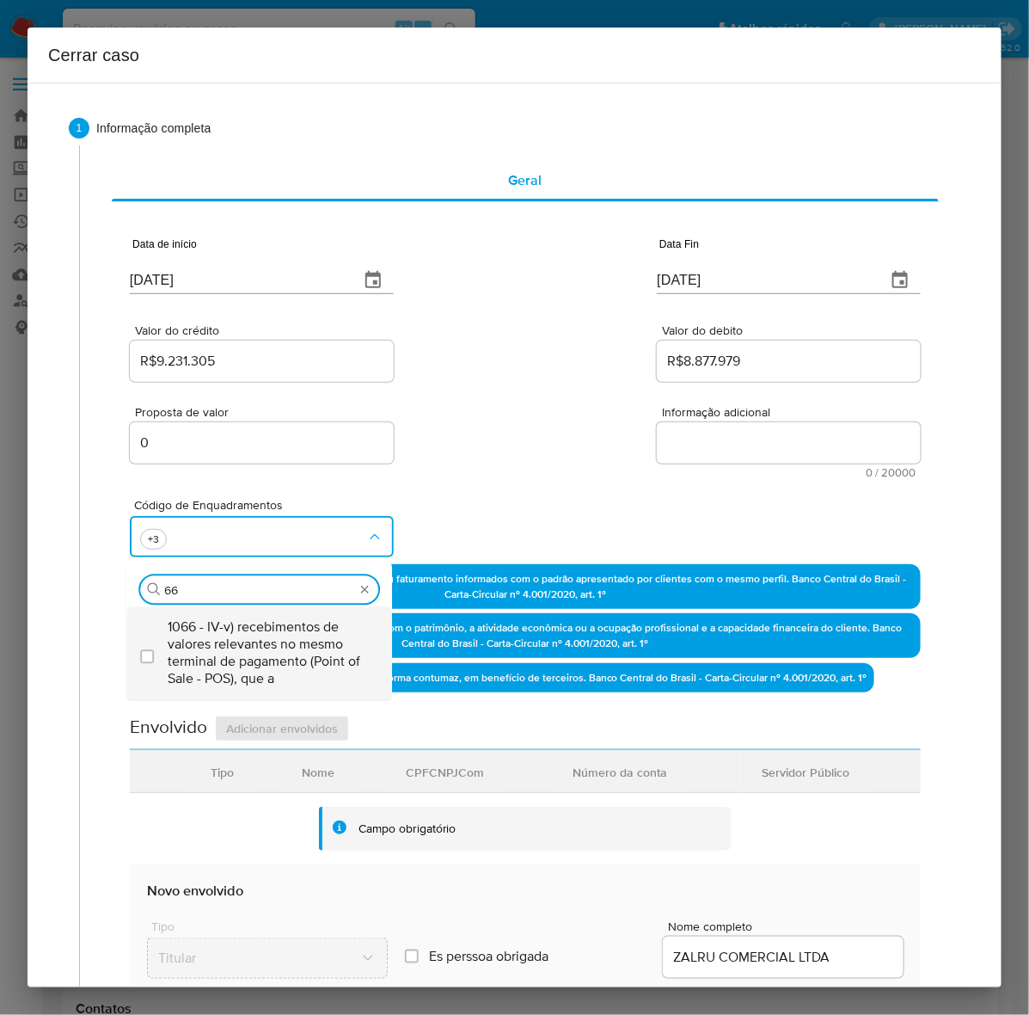
click at [256, 629] on span "1066 - IV-v) recebimentos de valores relevantes no mesmo terminal de pagamento …" at bounding box center [268, 652] width 200 height 69
checkbox input "true"
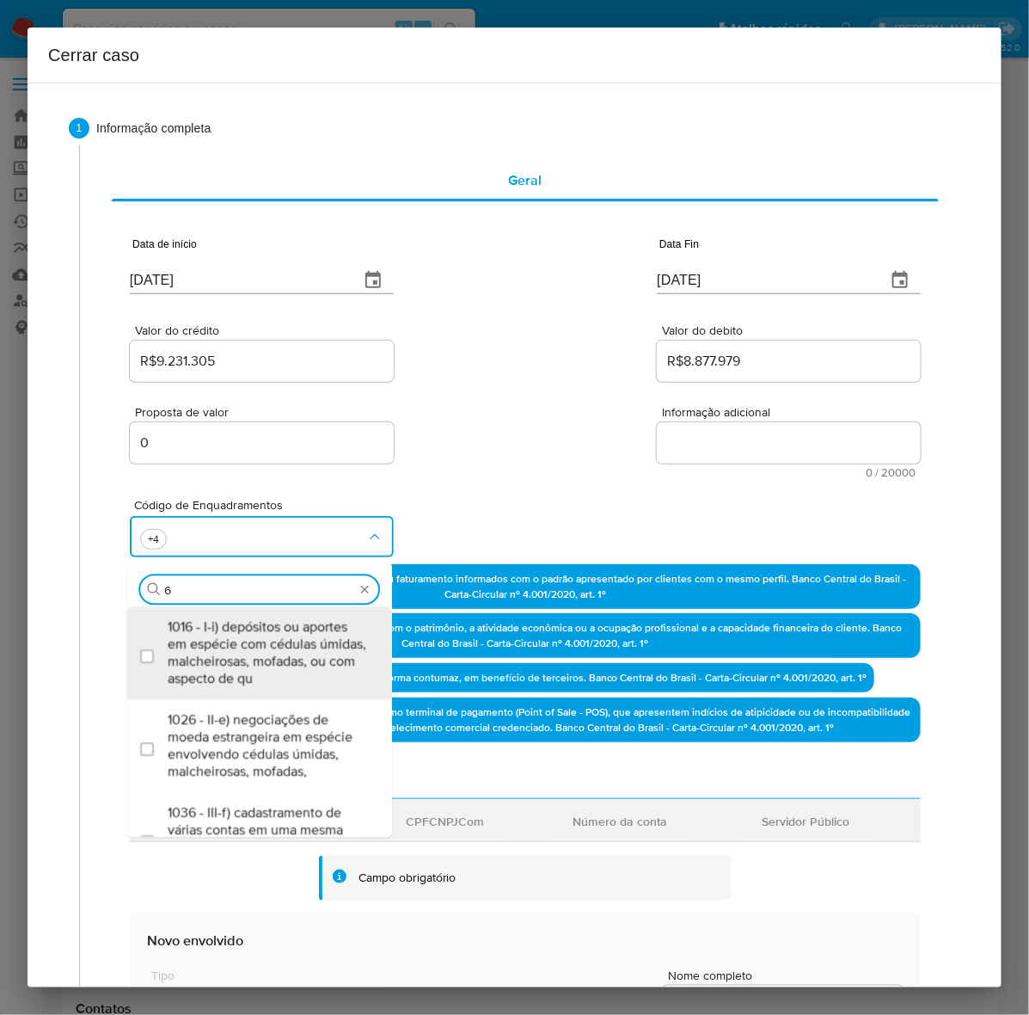
type input "67"
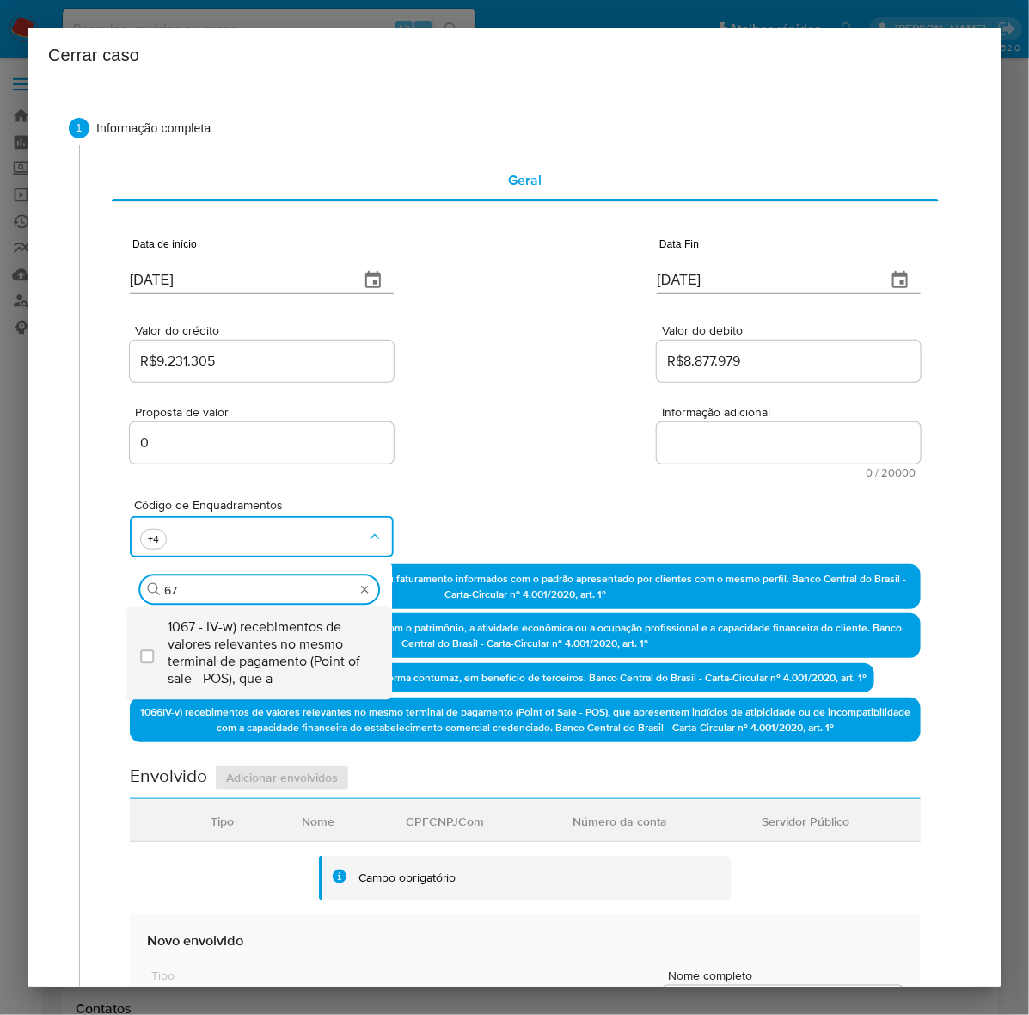
click at [249, 632] on span "1067 - IV-w) recebimentos de valores relevantes no mesmo terminal de pagamento …" at bounding box center [268, 652] width 200 height 69
checkbox input "true"
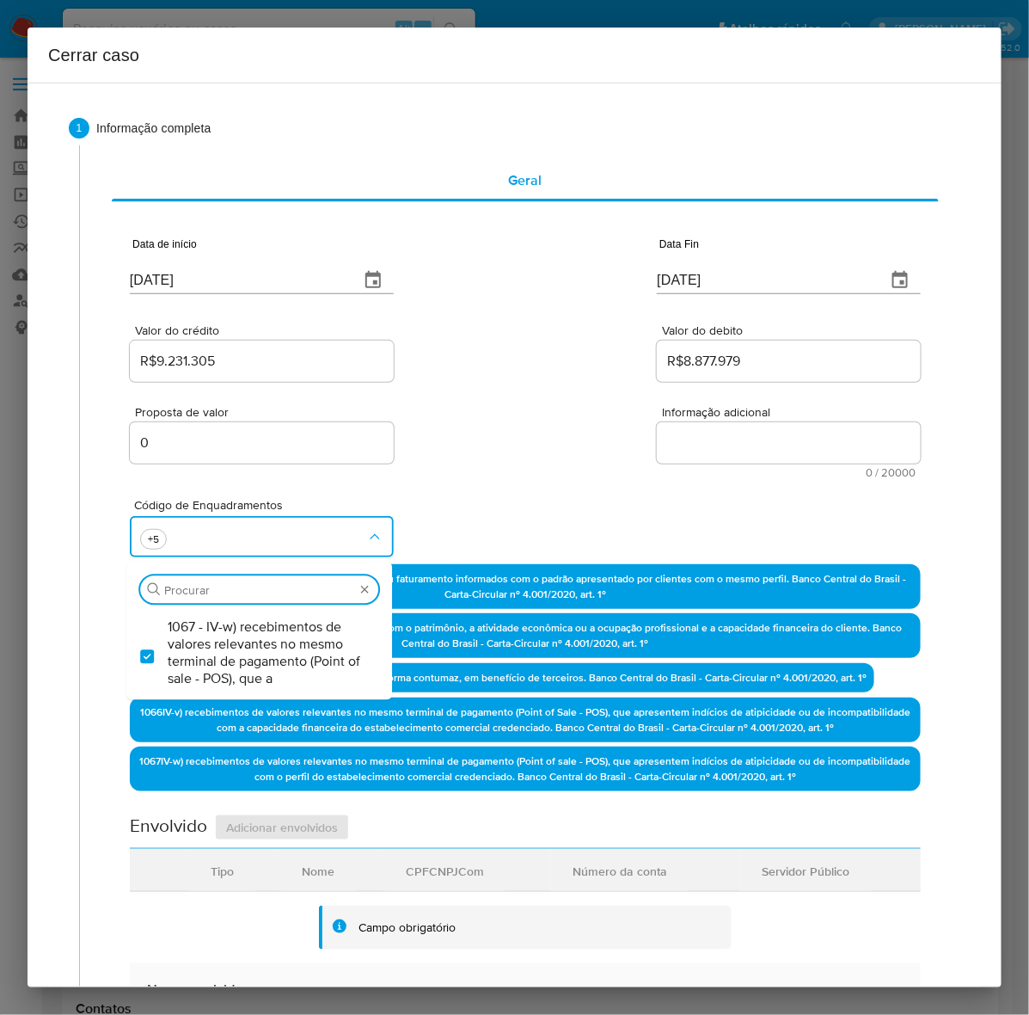
click at [699, 453] on textarea "Informação adicional" at bounding box center [789, 442] width 264 height 41
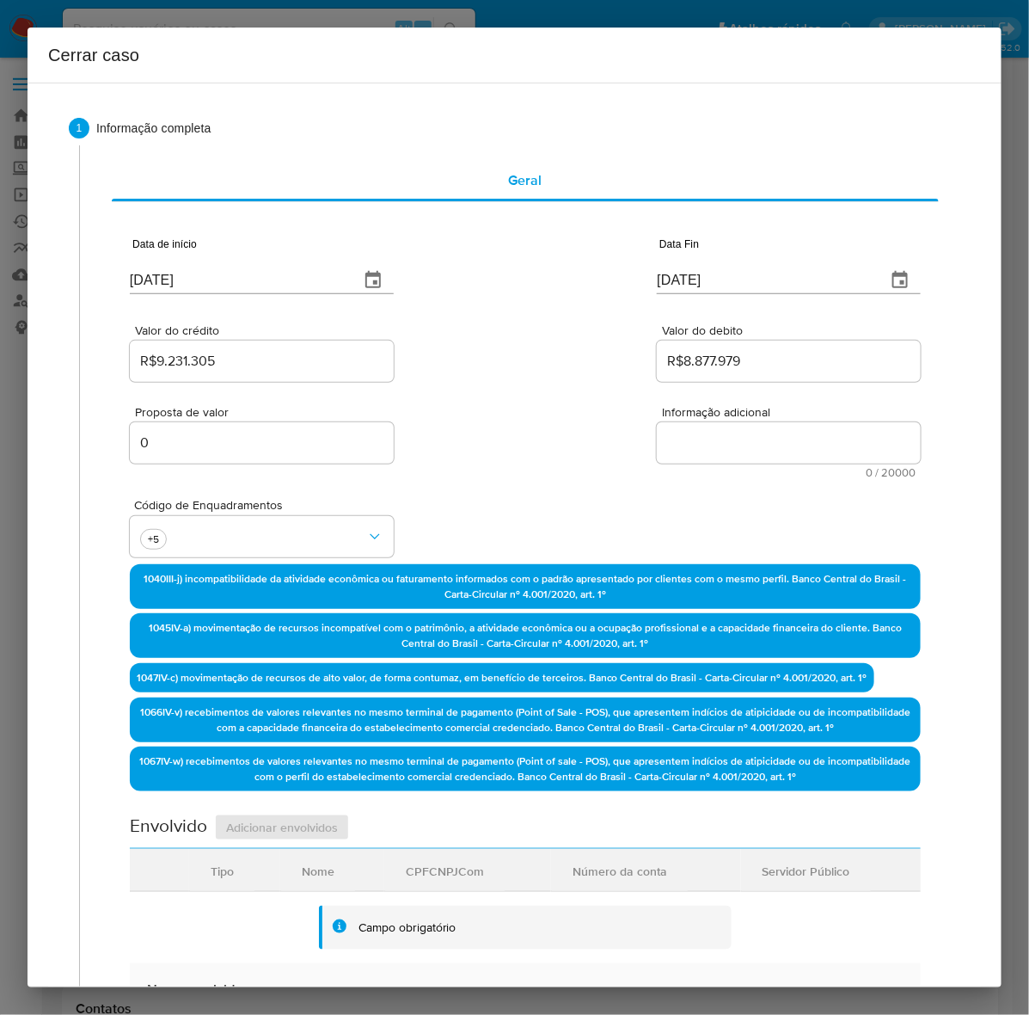
click at [701, 452] on textarea "Informação adicional" at bounding box center [789, 442] width 264 height 41
click at [703, 444] on textarea "Informação adicional" at bounding box center [789, 442] width 264 height 41
paste textarea "Zalru Comercial Ltda, CNPJ 58049922000173, sediada em São Paulo, São Paulo, iní…"
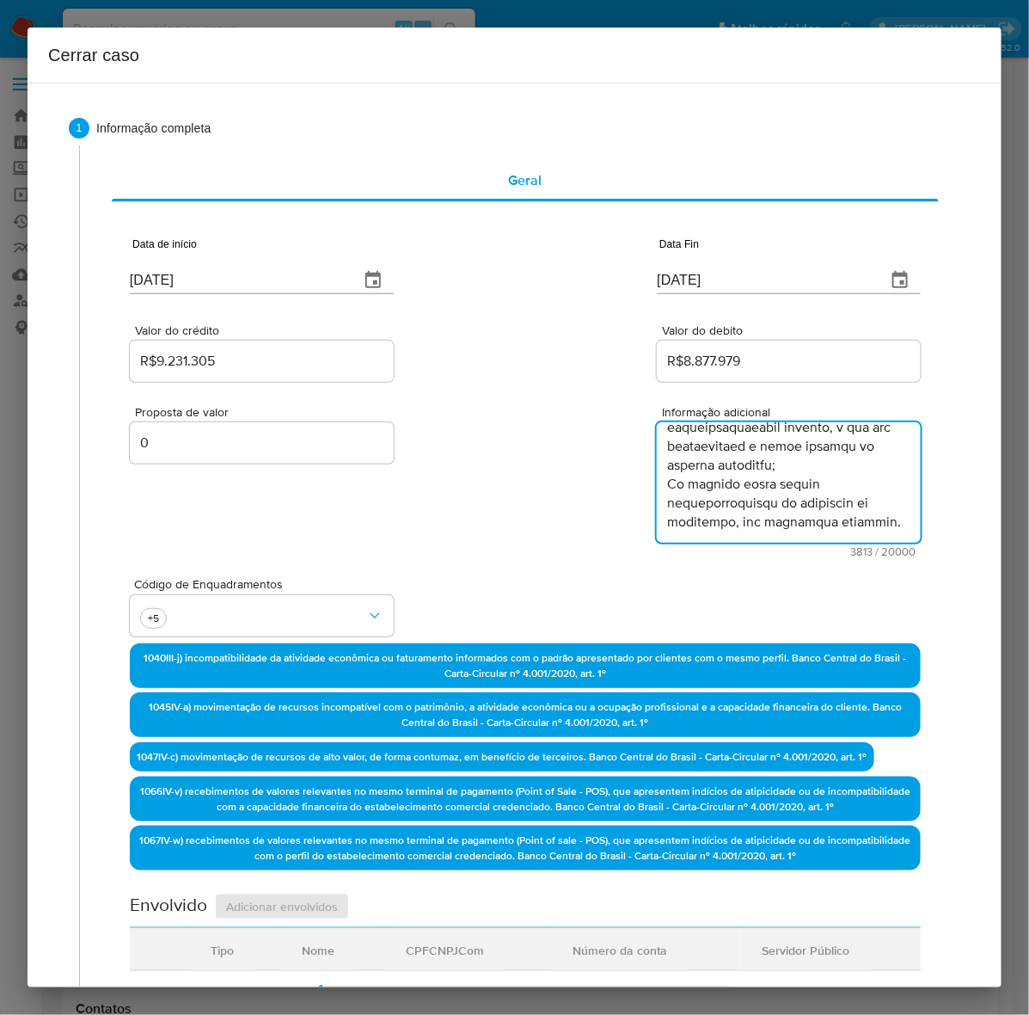
scroll to position [2644, 0]
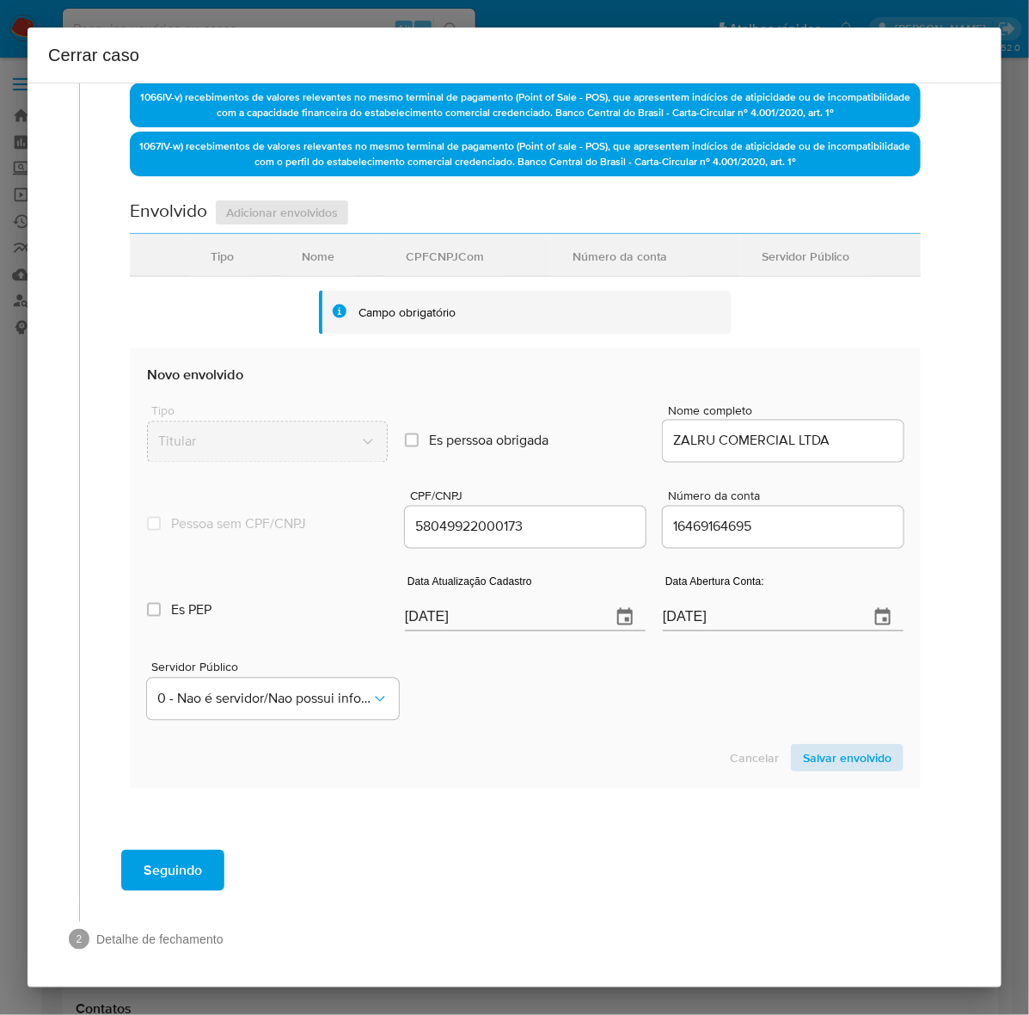
type textarea "Zalru Comercial Ltda, CNPJ 58049922000173, sediada em São Paulo, São Paulo, iní…"
click at [809, 757] on span "Salvar envolvido" at bounding box center [847, 758] width 89 height 24
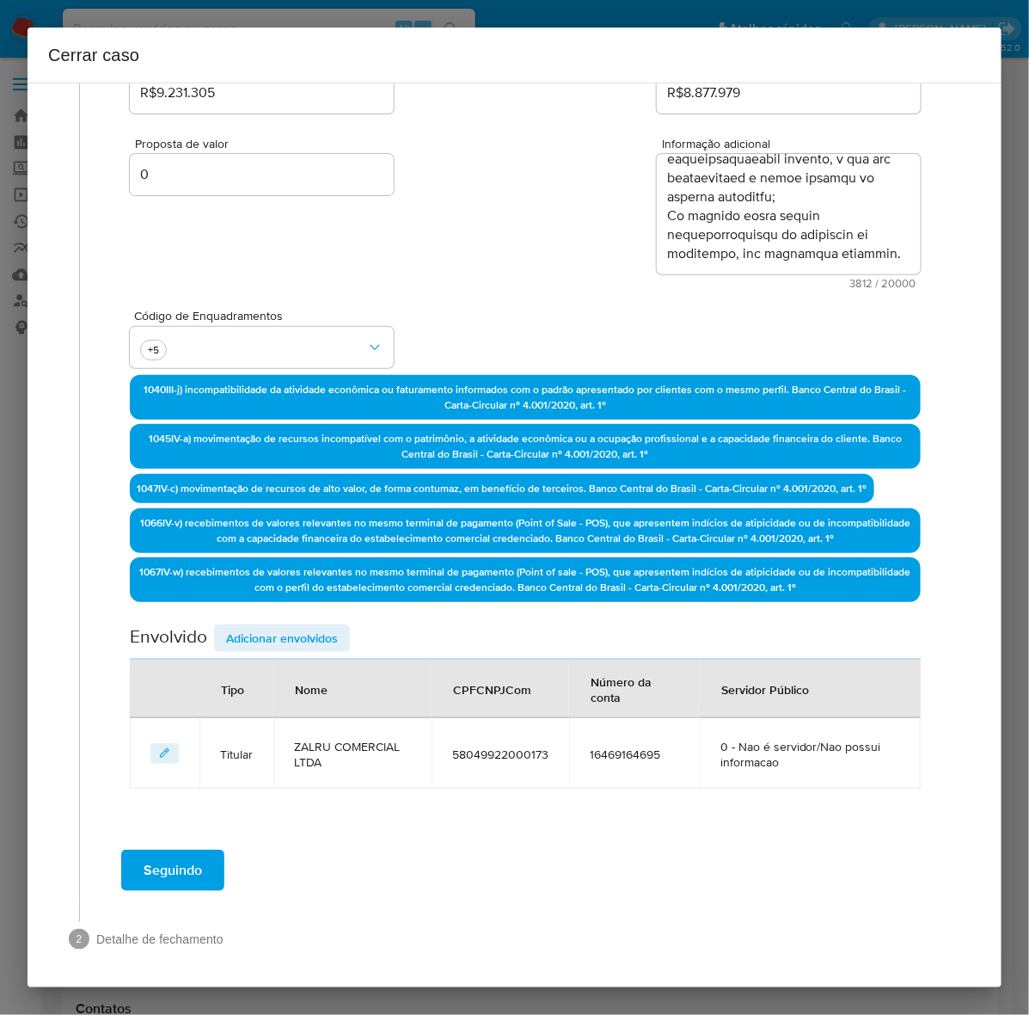
click at [262, 634] on span "Adicionar envolvidos" at bounding box center [282, 638] width 112 height 24
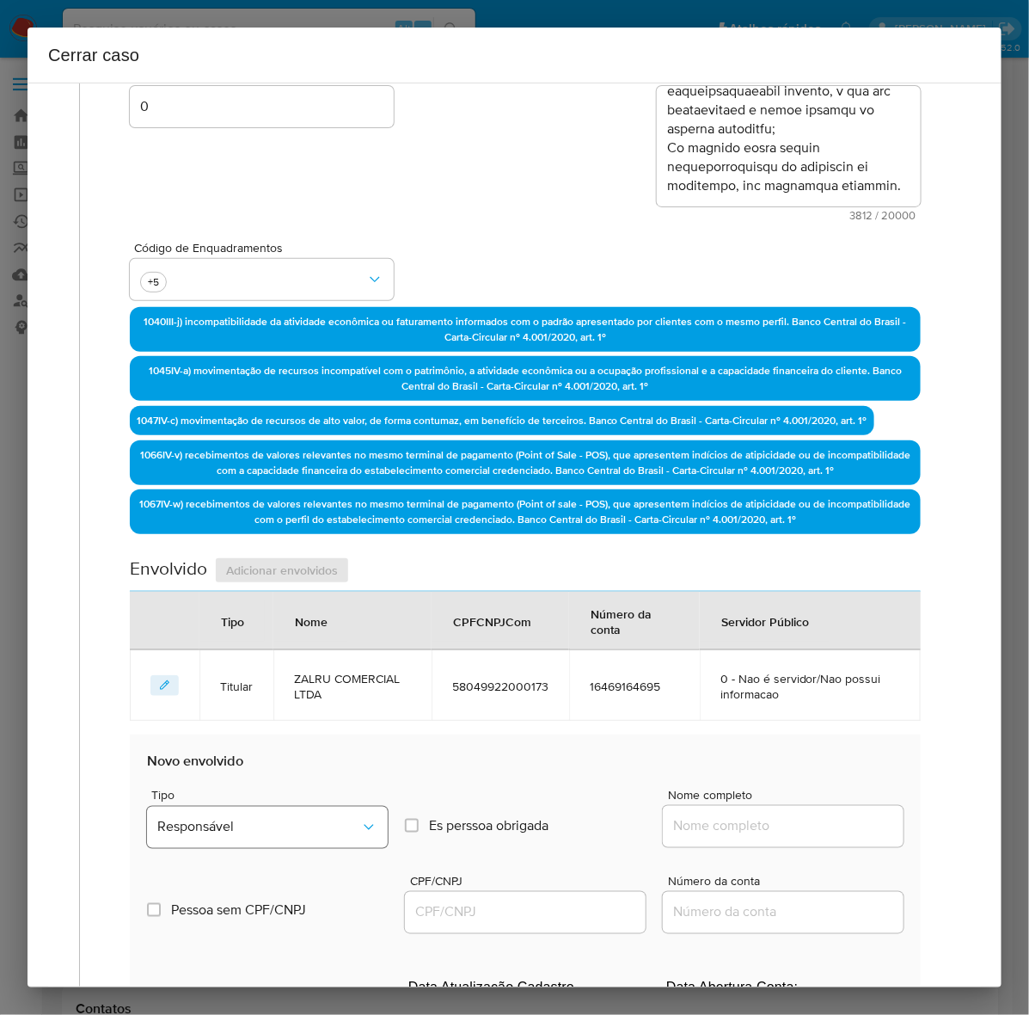
scroll to position [591, 0]
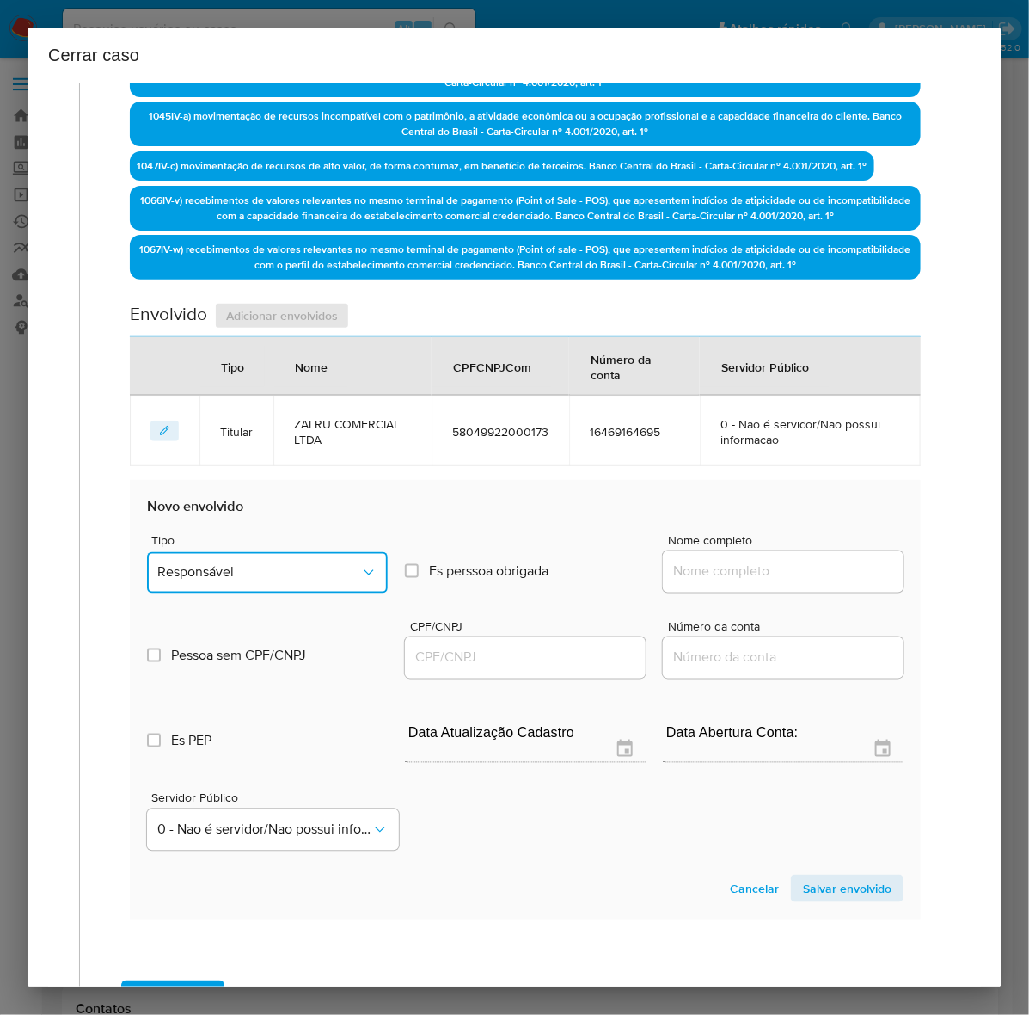
click at [228, 557] on button "Responsável" at bounding box center [267, 572] width 241 height 41
drag, startPoint x: 177, startPoint y: 690, endPoint x: 254, endPoint y: 675, distance: 77.9
click at [194, 686] on div "Sócio" at bounding box center [259, 701] width 205 height 41
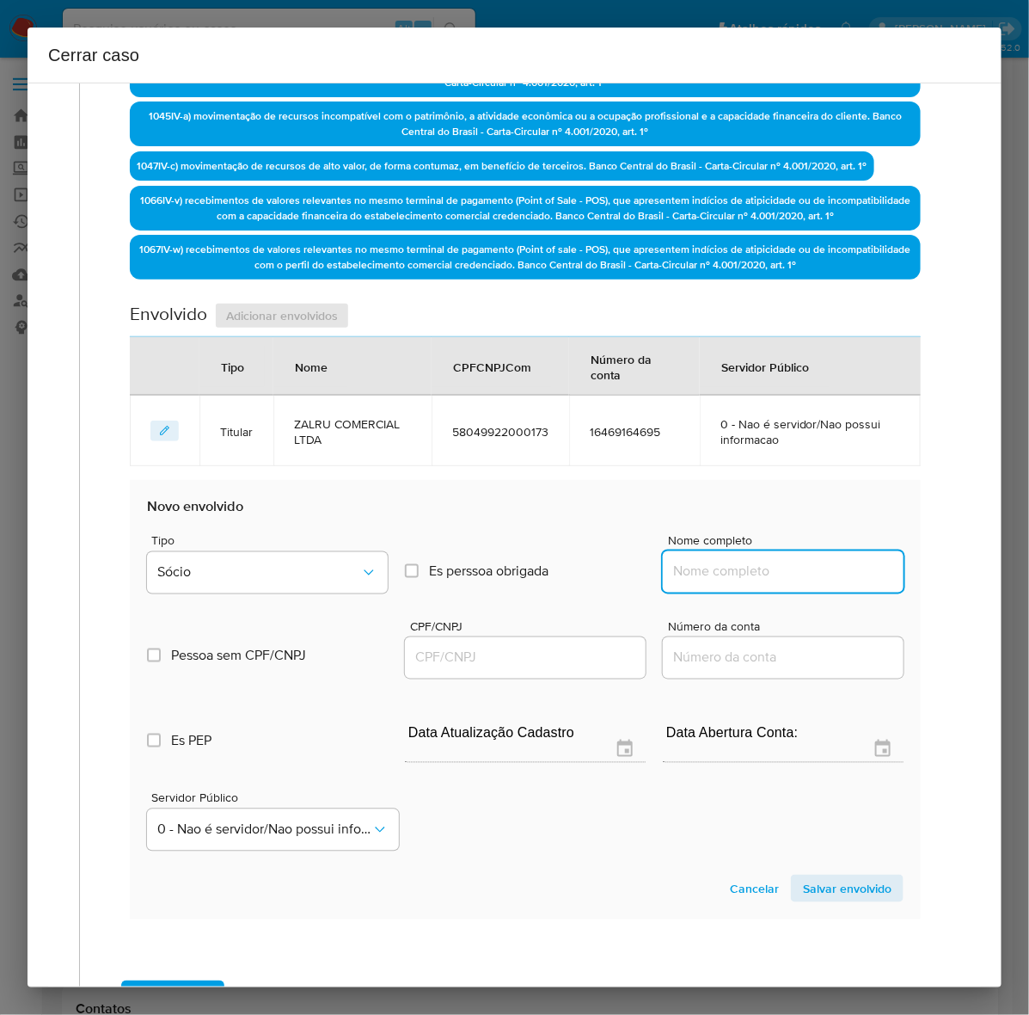
drag, startPoint x: 706, startPoint y: 578, endPoint x: 751, endPoint y: 574, distance: 44.9
click at [712, 576] on input "Nome completo" at bounding box center [783, 572] width 241 height 22
paste input "Lyu Han, CPF 05271170802"
drag, startPoint x: 710, startPoint y: 570, endPoint x: 933, endPoint y: 568, distance: 222.7
click at [933, 568] on div "Geral Data de início 13/12/2024 Data Fin 30/07/2025 Valor do crédito R$9.231.30…" at bounding box center [525, 262] width 856 height 1415
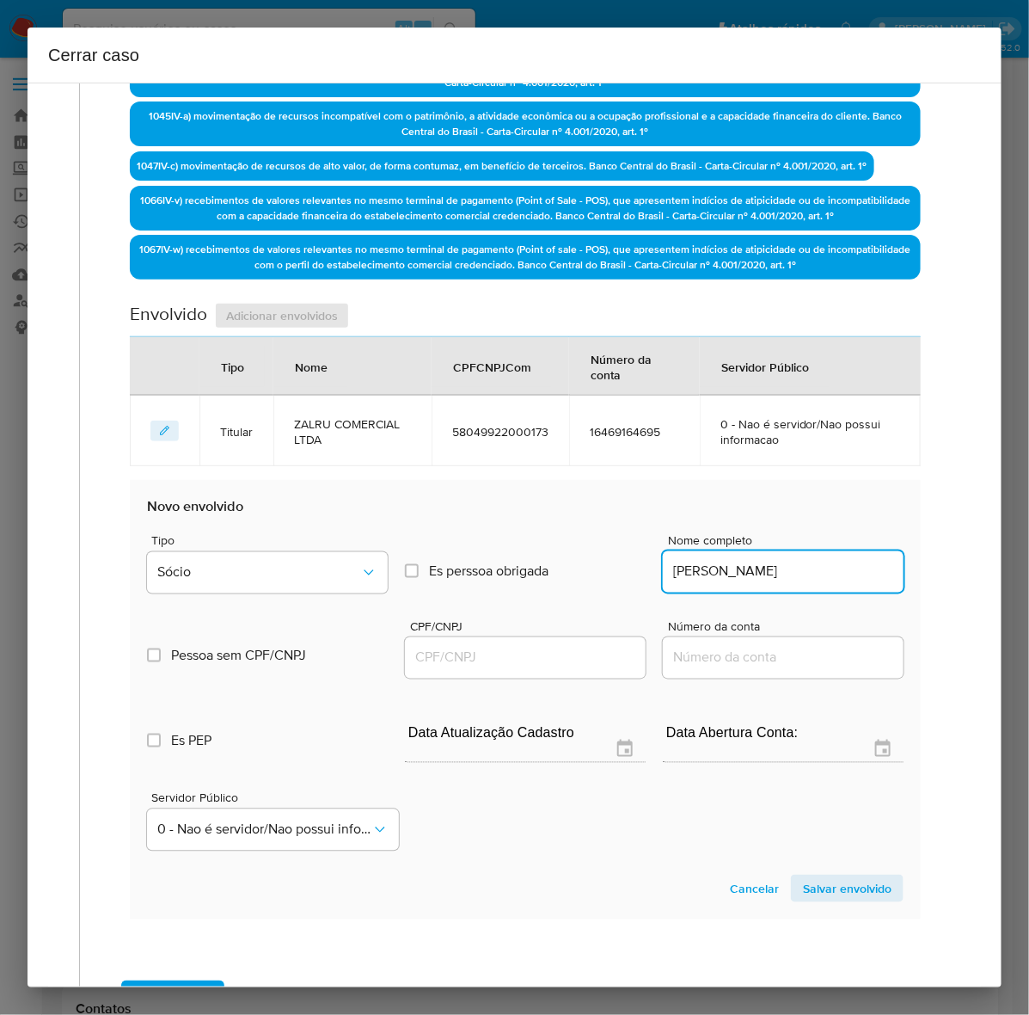
type input "Lyu Han"
click at [464, 651] on input "CPF/CNPJ" at bounding box center [525, 658] width 241 height 22
paste input "05271170802"
type input "5271170802"
click at [807, 883] on span "Salvar envolvido" at bounding box center [847, 888] width 89 height 24
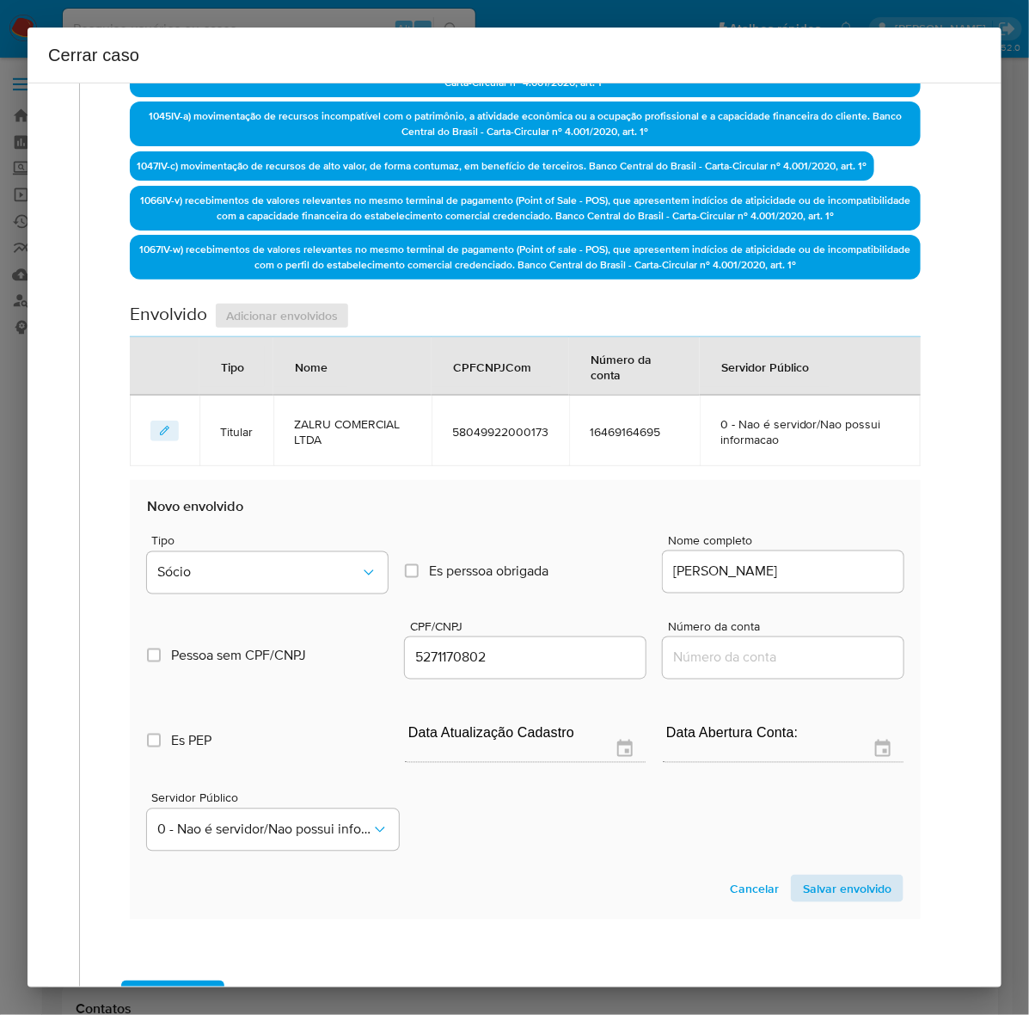
scroll to position [340, 0]
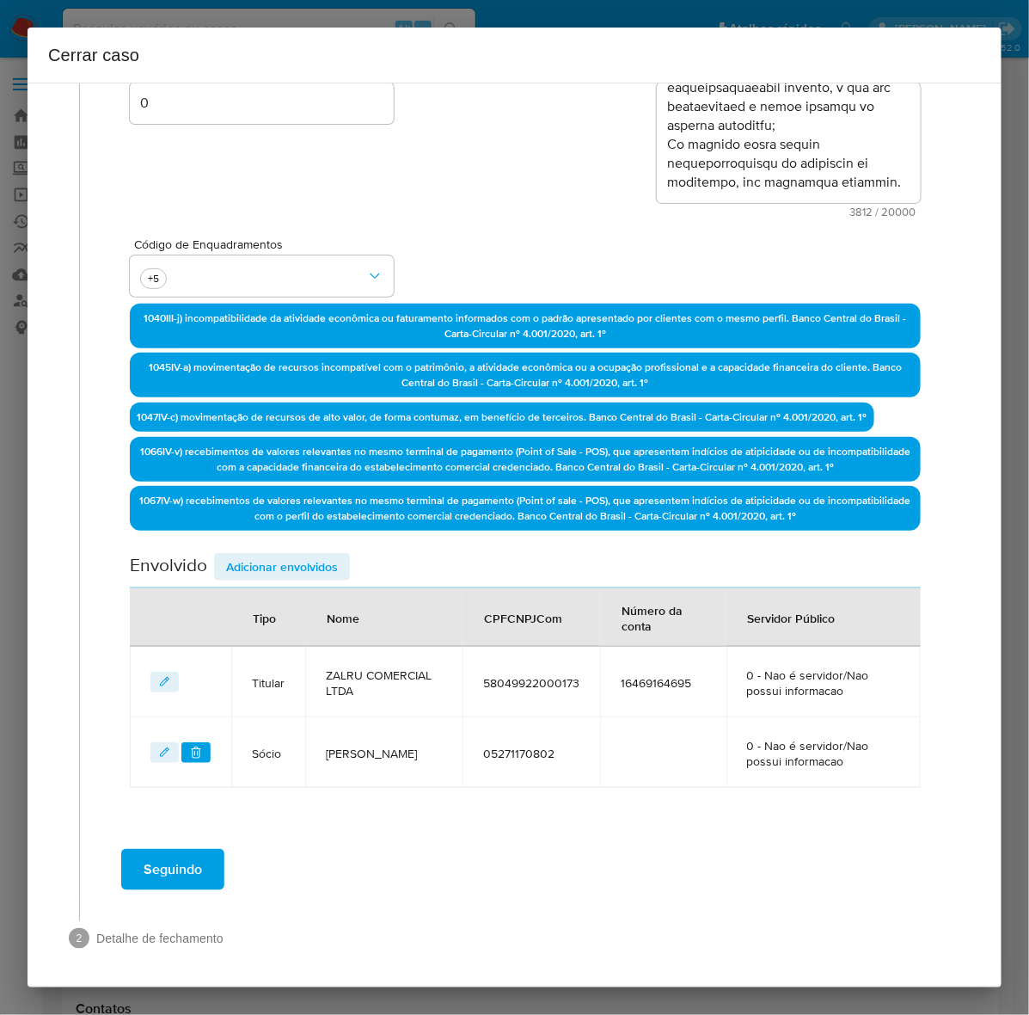
click at [255, 560] on span "Adicionar envolvidos" at bounding box center [282, 567] width 112 height 24
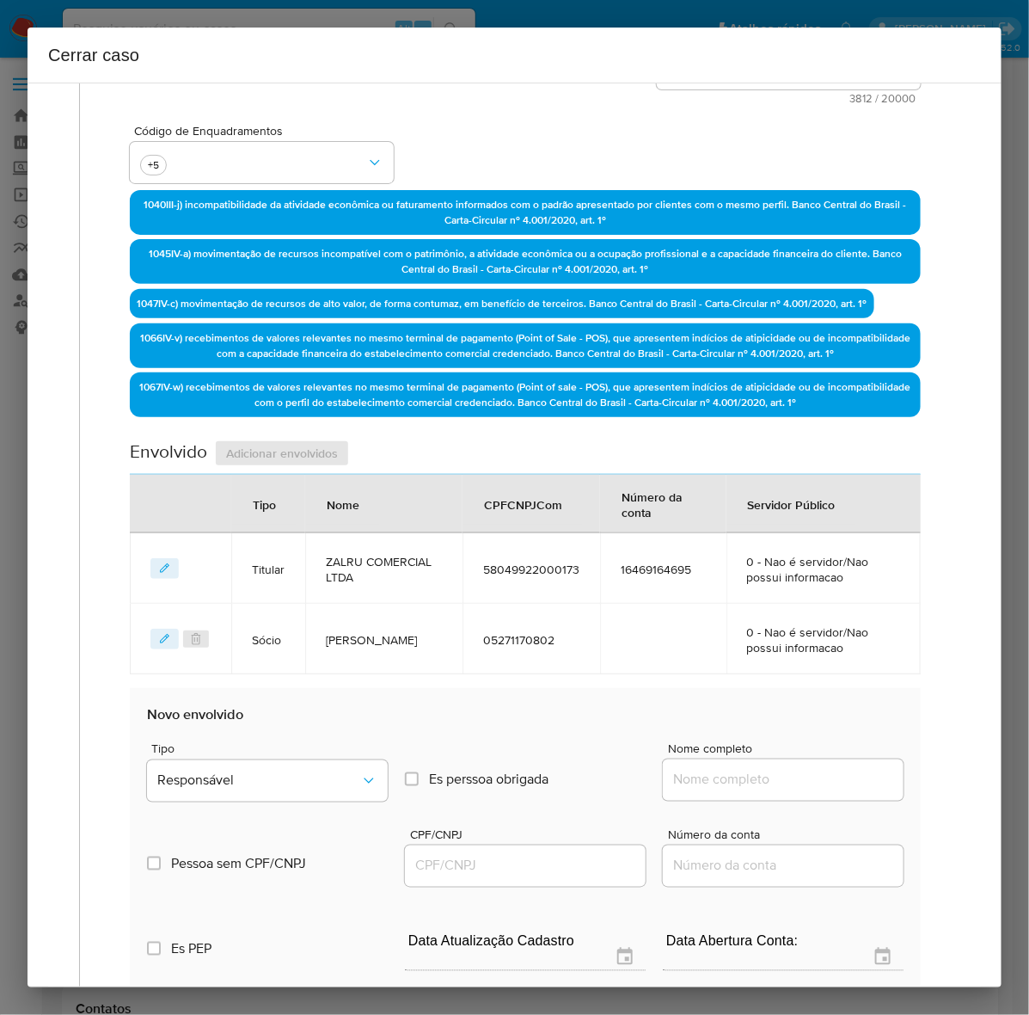
scroll to position [662, 0]
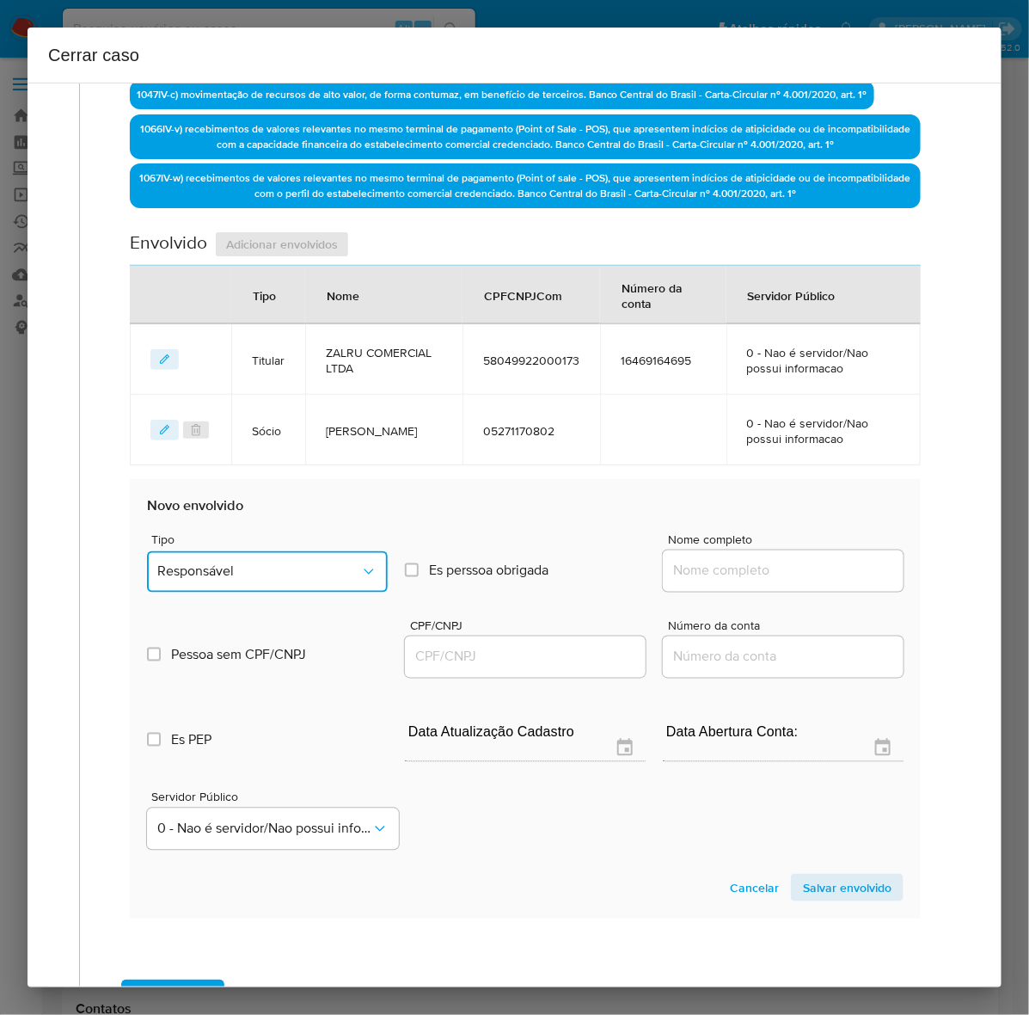
click at [238, 563] on span "Responsável" at bounding box center [258, 571] width 203 height 17
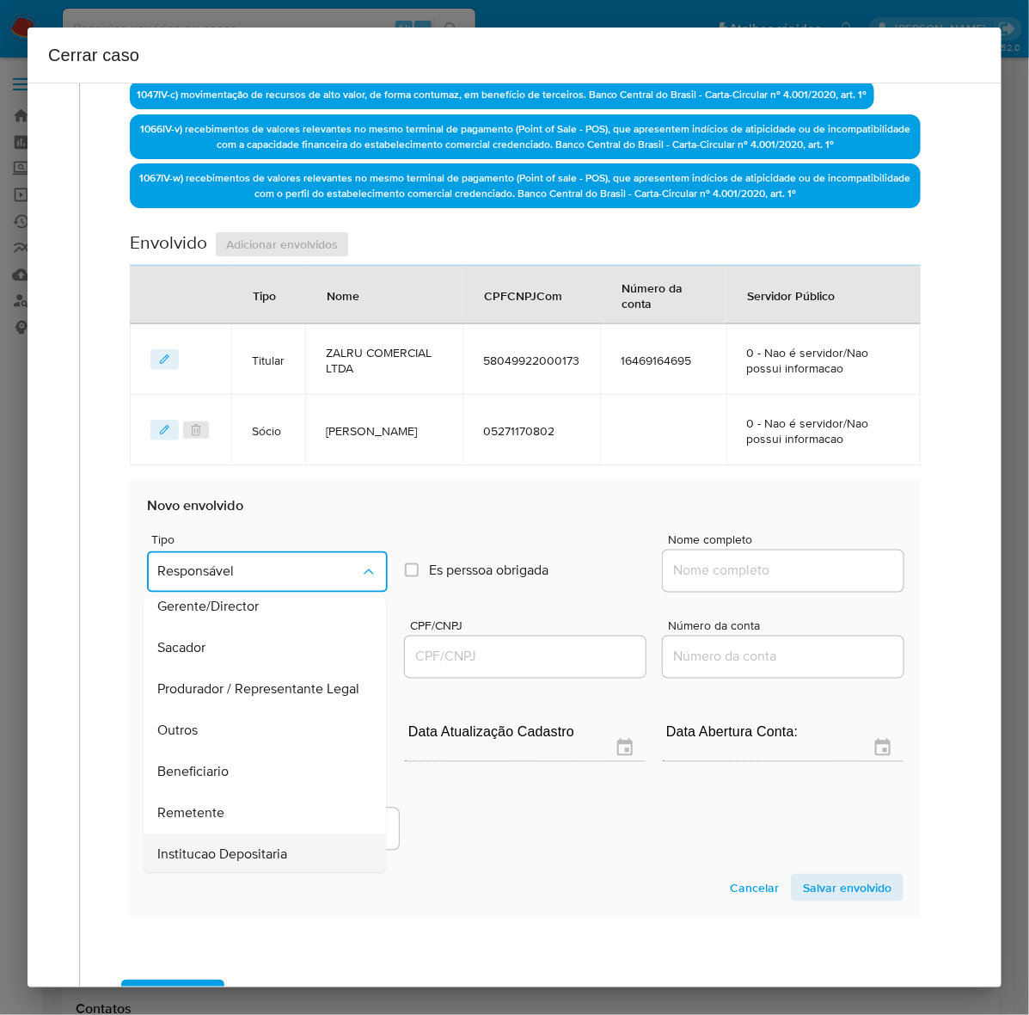
scroll to position [237, 0]
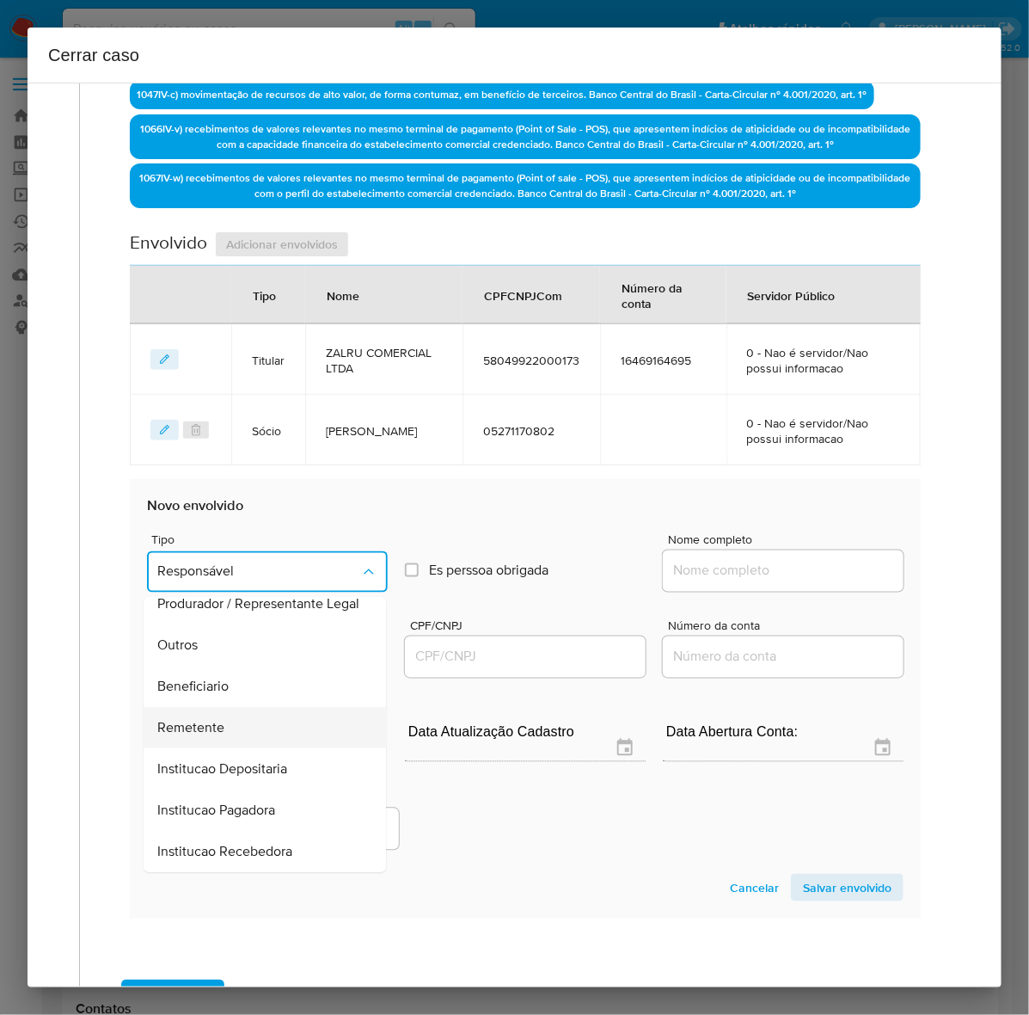
click at [200, 708] on div "Remetente" at bounding box center [259, 728] width 205 height 41
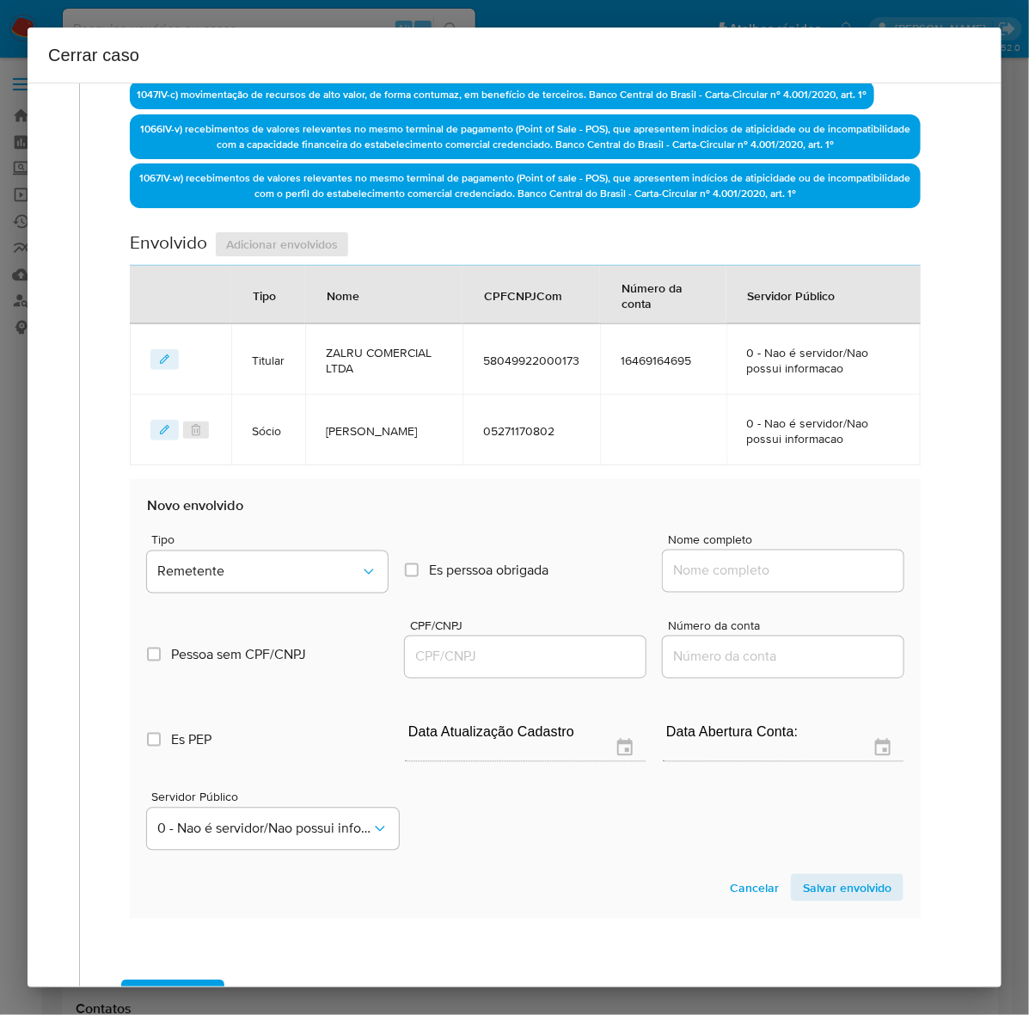
drag, startPoint x: 678, startPoint y: 555, endPoint x: 701, endPoint y: 573, distance: 28.9
click at [681, 556] on div at bounding box center [783, 570] width 241 height 41
click at [714, 577] on input "Nome completo" at bounding box center [783, 571] width 241 height 22
paste input "André Luis Gomes dos Santos - CPF 61102755303"
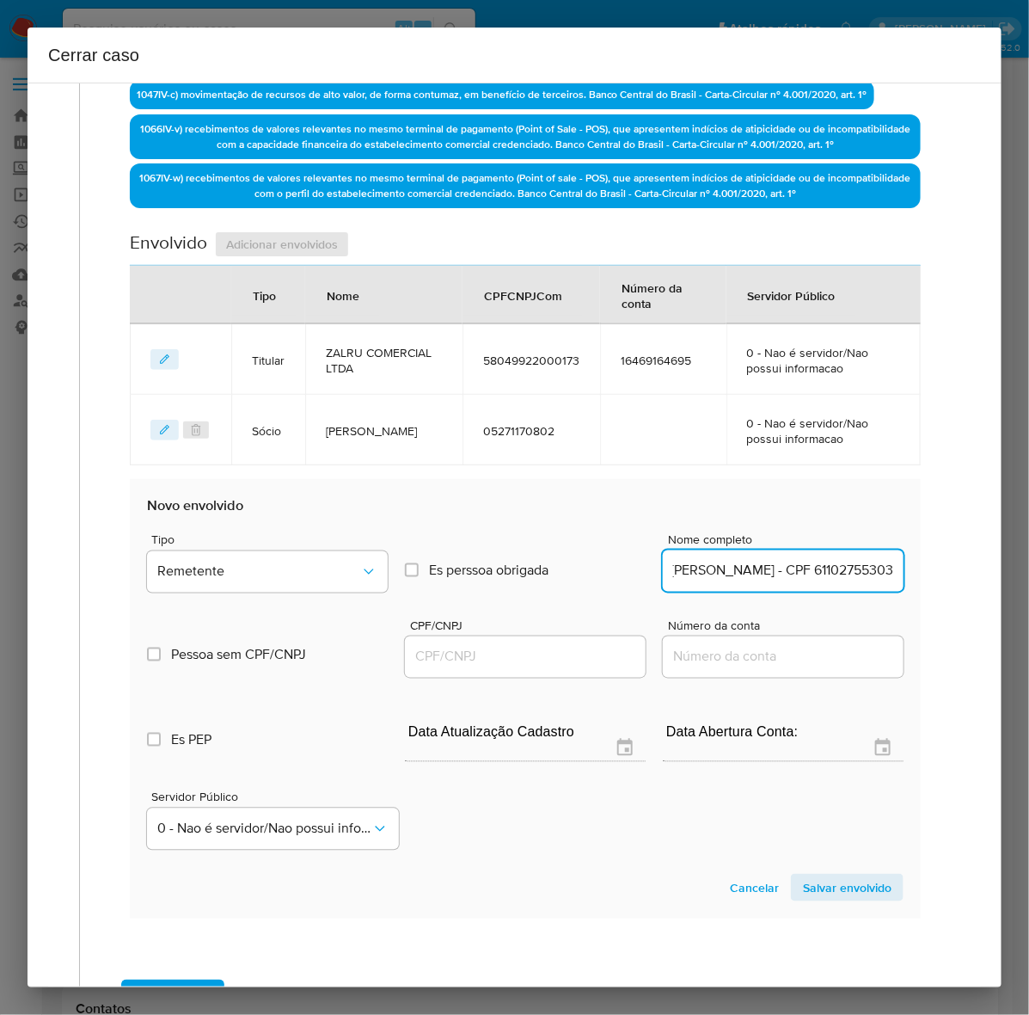
drag, startPoint x: 798, startPoint y: 566, endPoint x: 1148, endPoint y: 573, distance: 350.0
drag, startPoint x: 880, startPoint y: 564, endPoint x: 948, endPoint y: 569, distance: 69.0
click at [948, 569] on div "1 Informação completa Geral Data de início 13/12/2024 Data Fin 30/07/2025 Valor…" at bounding box center [514, 271] width 933 height 1672
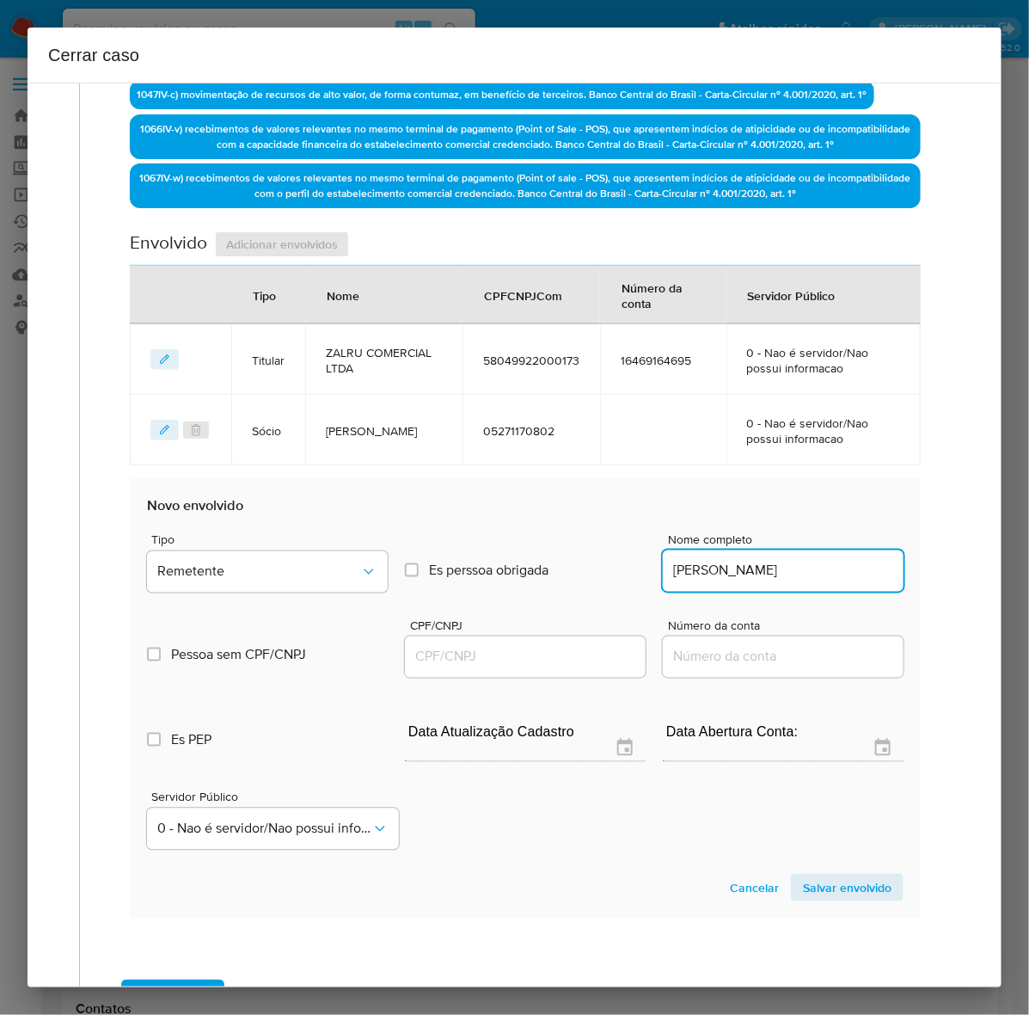
scroll to position [0, 0]
type input "André Luis Gomes dos Santos"
click at [435, 652] on input "CPF/CNPJ" at bounding box center [525, 657] width 241 height 22
paste input "61102755303"
type input "61102755303"
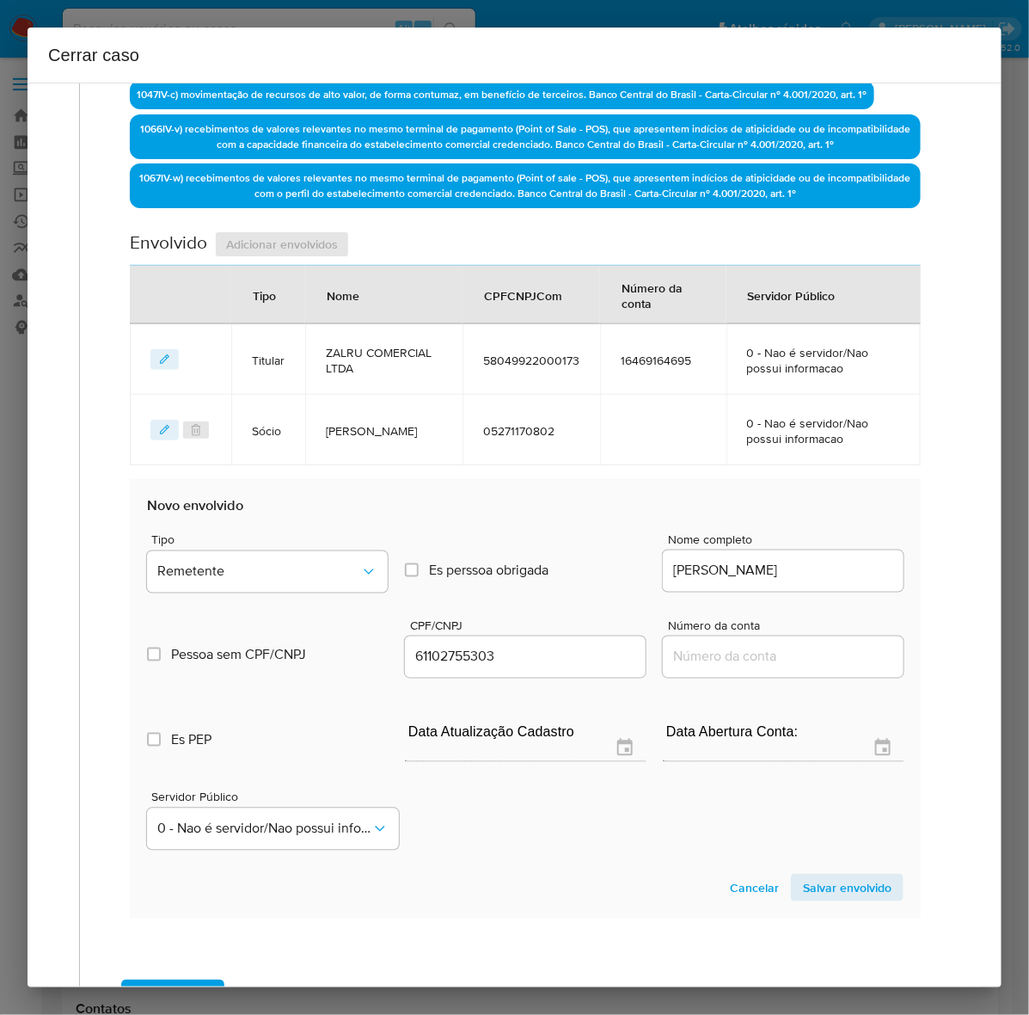
click at [817, 877] on span "Salvar envolvido" at bounding box center [847, 887] width 89 height 24
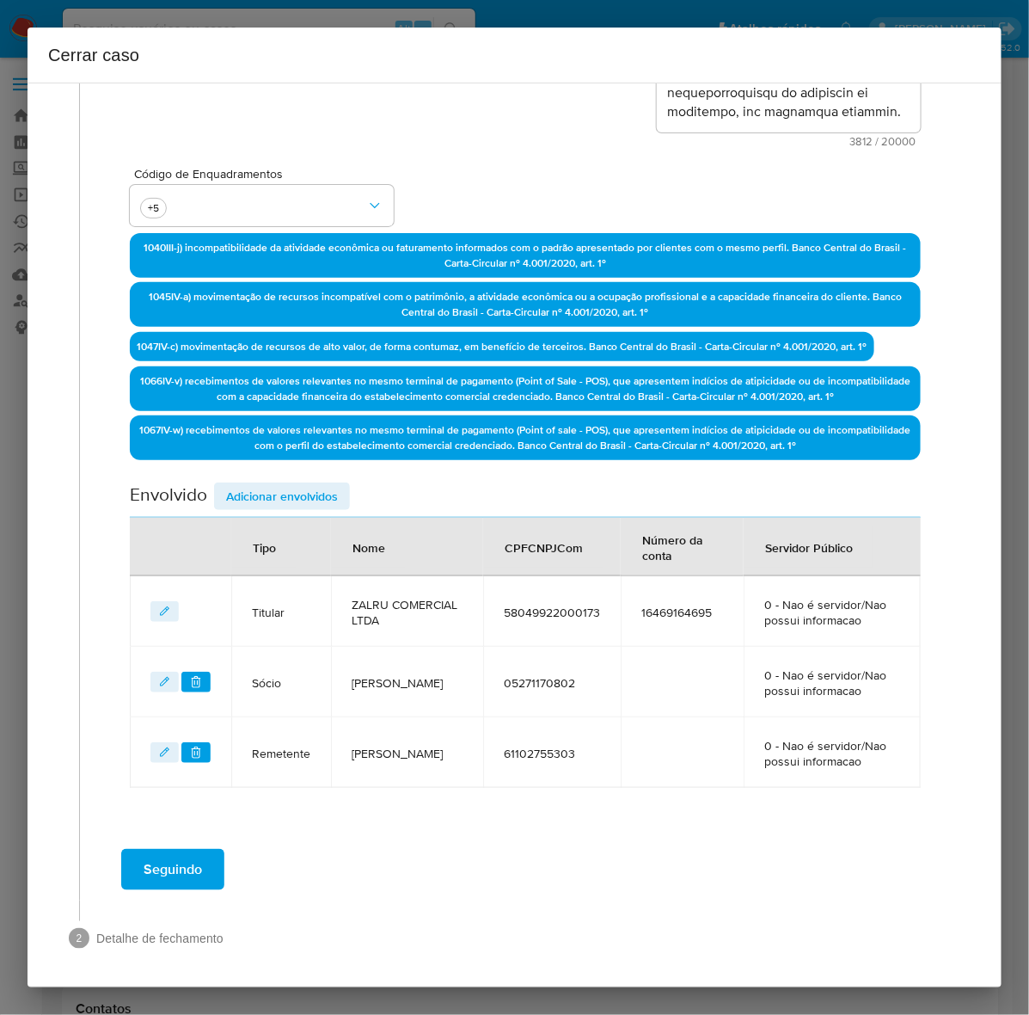
click at [265, 484] on span "Adicionar envolvidos" at bounding box center [282, 496] width 112 height 24
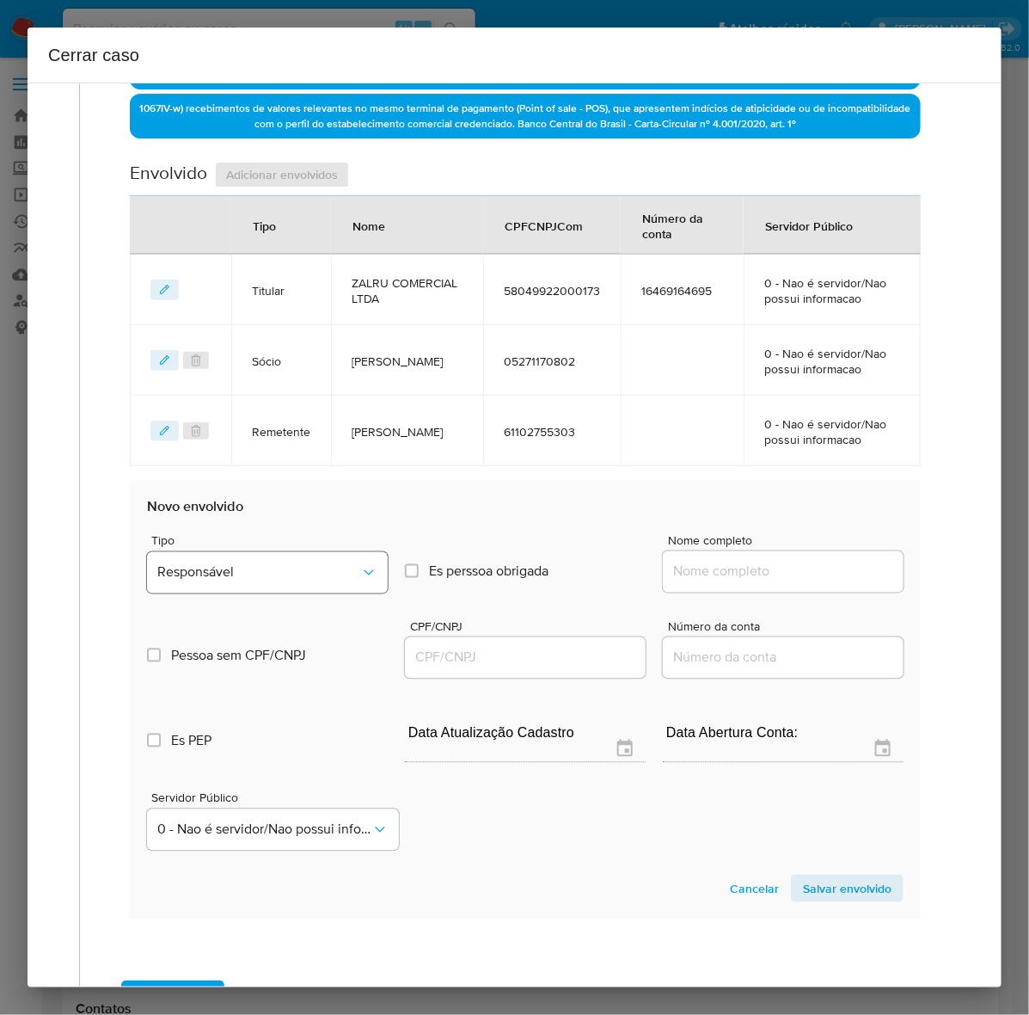
scroll to position [733, 0]
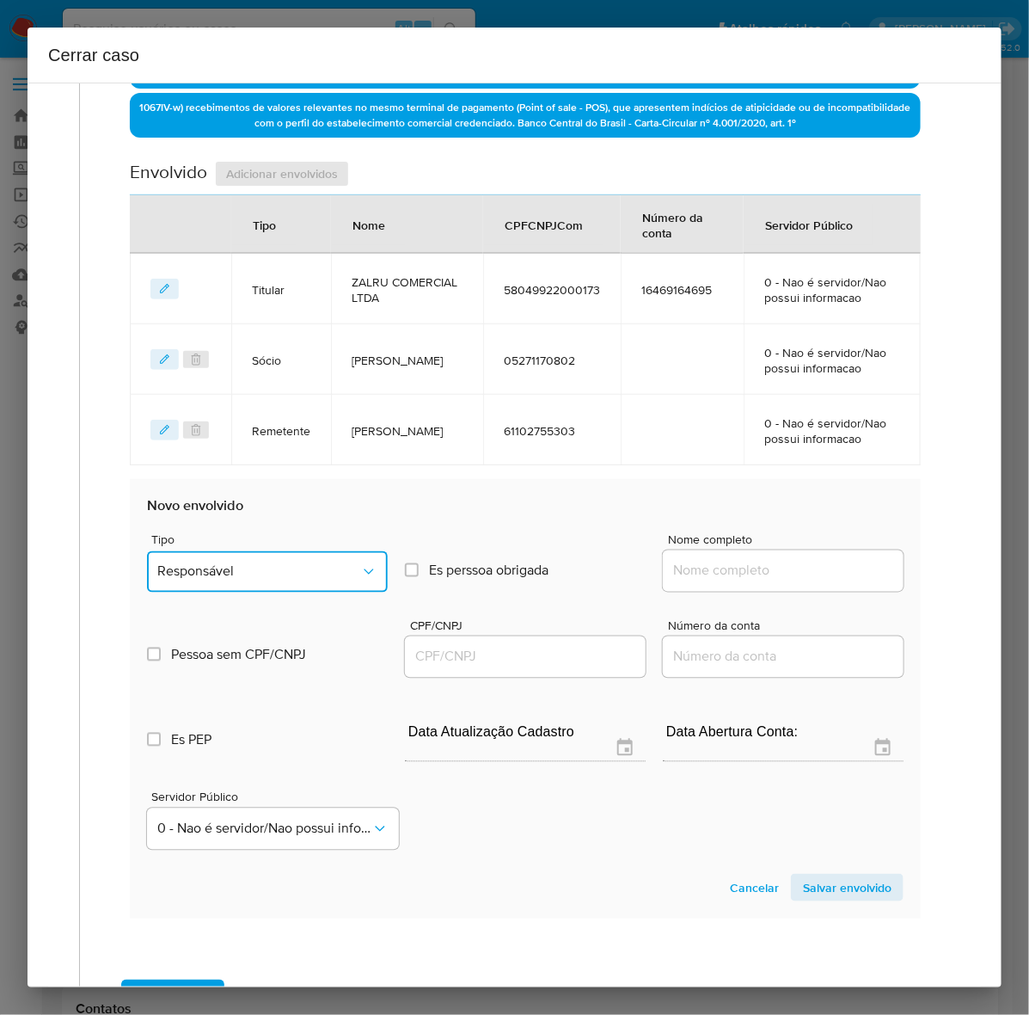
click at [222, 568] on span "Responsável" at bounding box center [258, 571] width 203 height 17
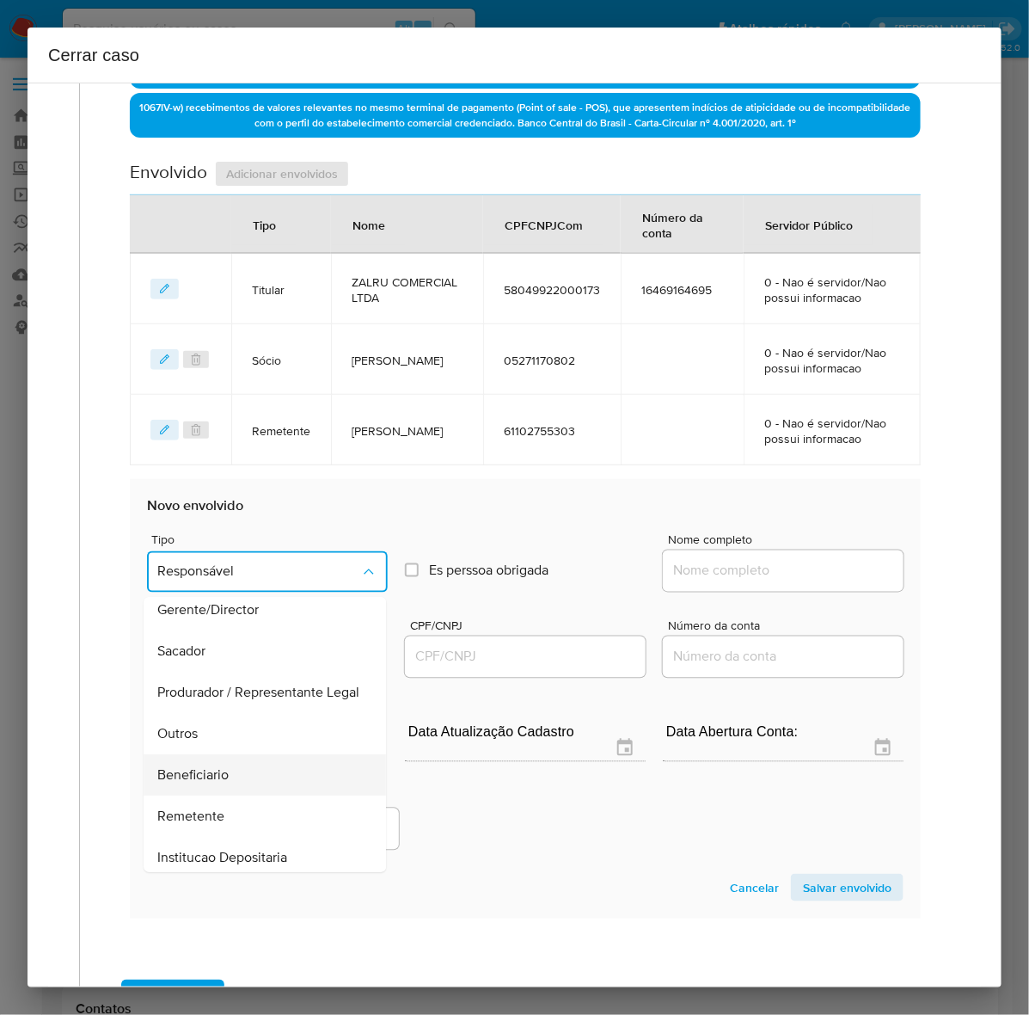
scroll to position [236, 0]
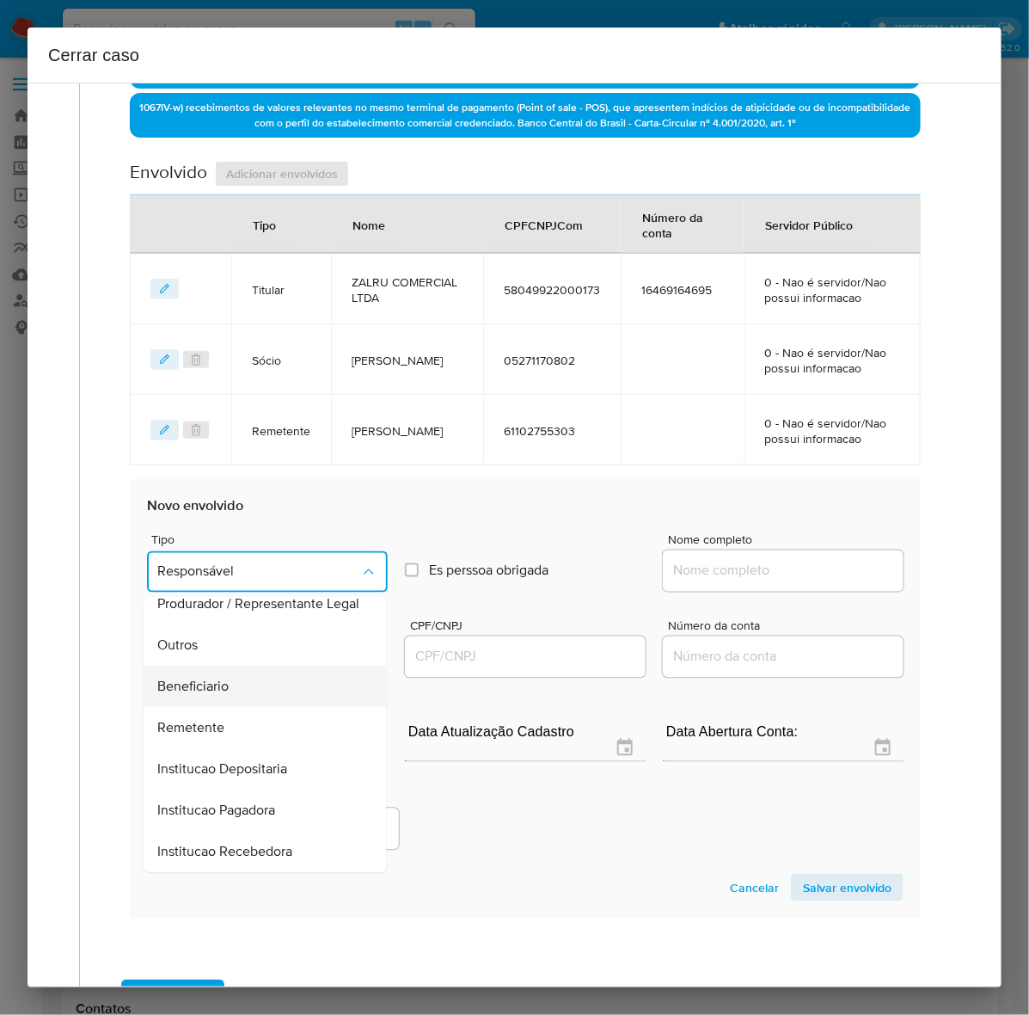
click at [203, 682] on span "Beneficiario" at bounding box center [192, 686] width 71 height 17
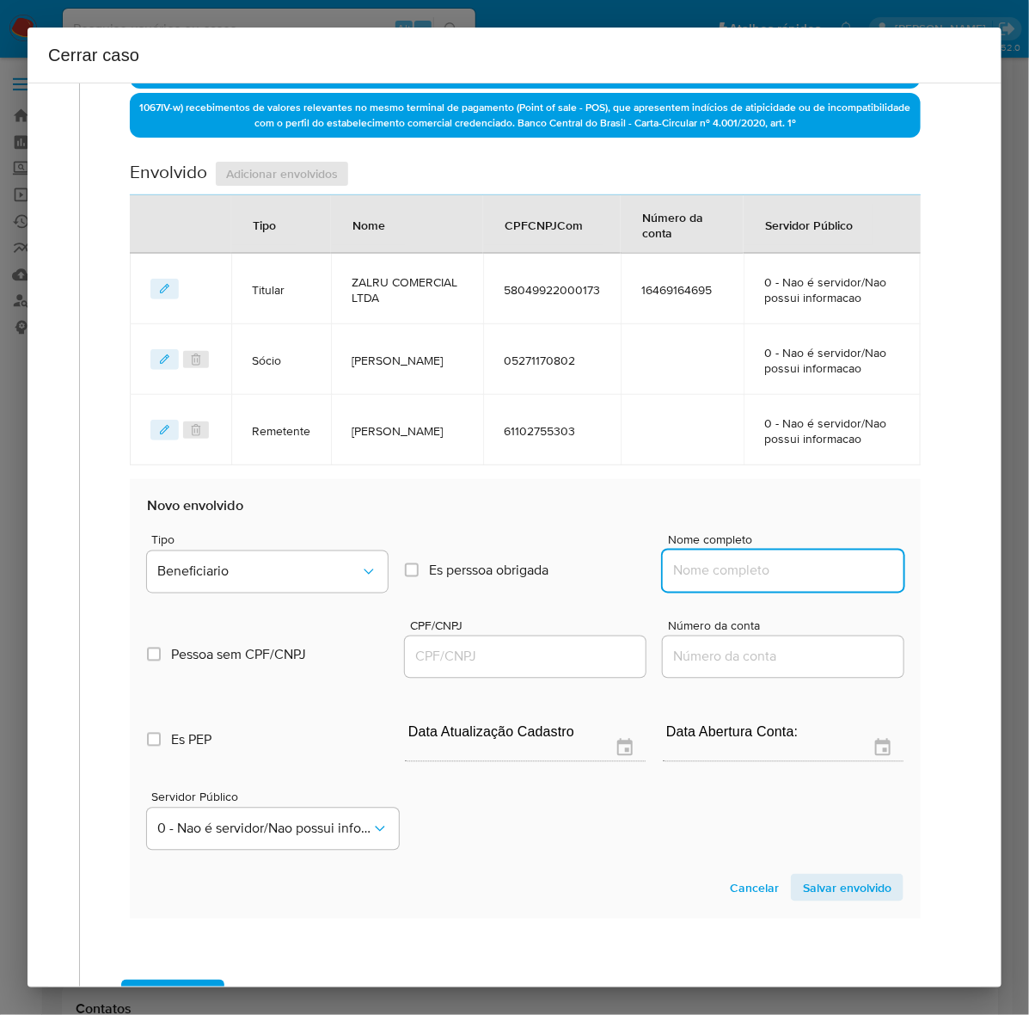
click at [706, 569] on input "Nome completo" at bounding box center [783, 571] width 241 height 22
paste input "Fa7 Representação Comércio de Produtos Ltda - CNPJ 48104728000190"
drag, startPoint x: 771, startPoint y: 568, endPoint x: 1092, endPoint y: 568, distance: 320.7
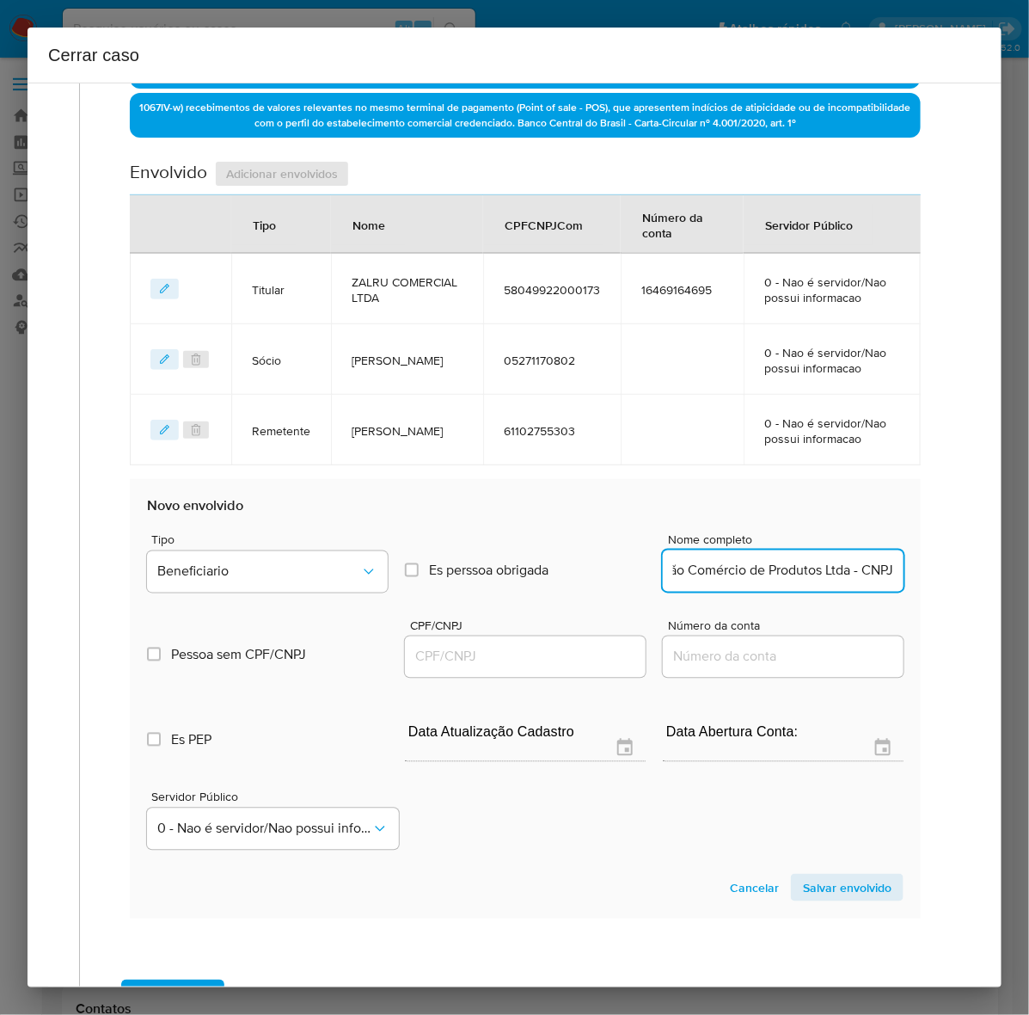
scroll to position [0, 116]
drag, startPoint x: 838, startPoint y: 568, endPoint x: 998, endPoint y: 568, distance: 159.9
click at [998, 568] on div "1 Informação completa Geral Data de início 13/12/2024 Data Fin 30/07/2025 Valor…" at bounding box center [515, 535] width 974 height 905
type input "Fa7 Representação Comércio de Produtos Ltda"
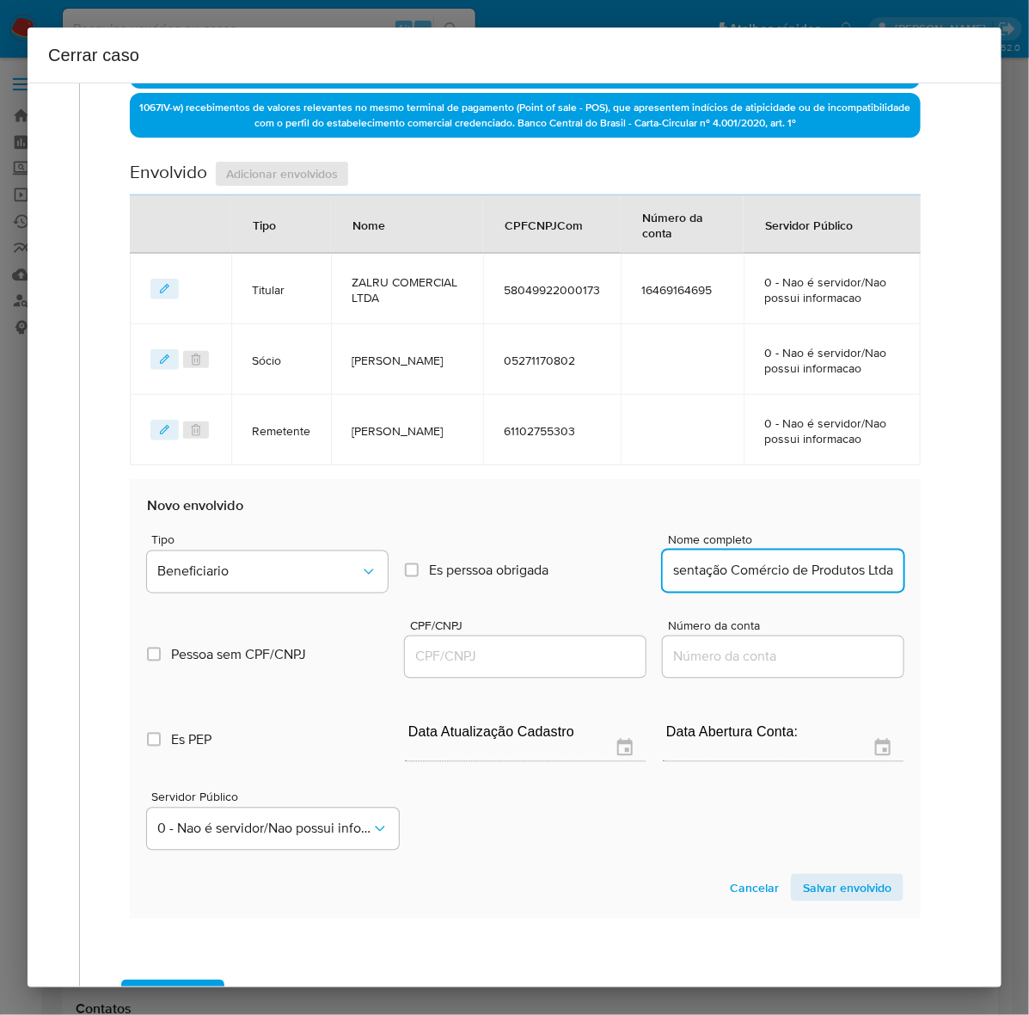
click at [500, 638] on div at bounding box center [525, 656] width 241 height 41
click at [476, 663] on input "CPF/CNPJ" at bounding box center [525, 657] width 241 height 22
paste input "48104728000190"
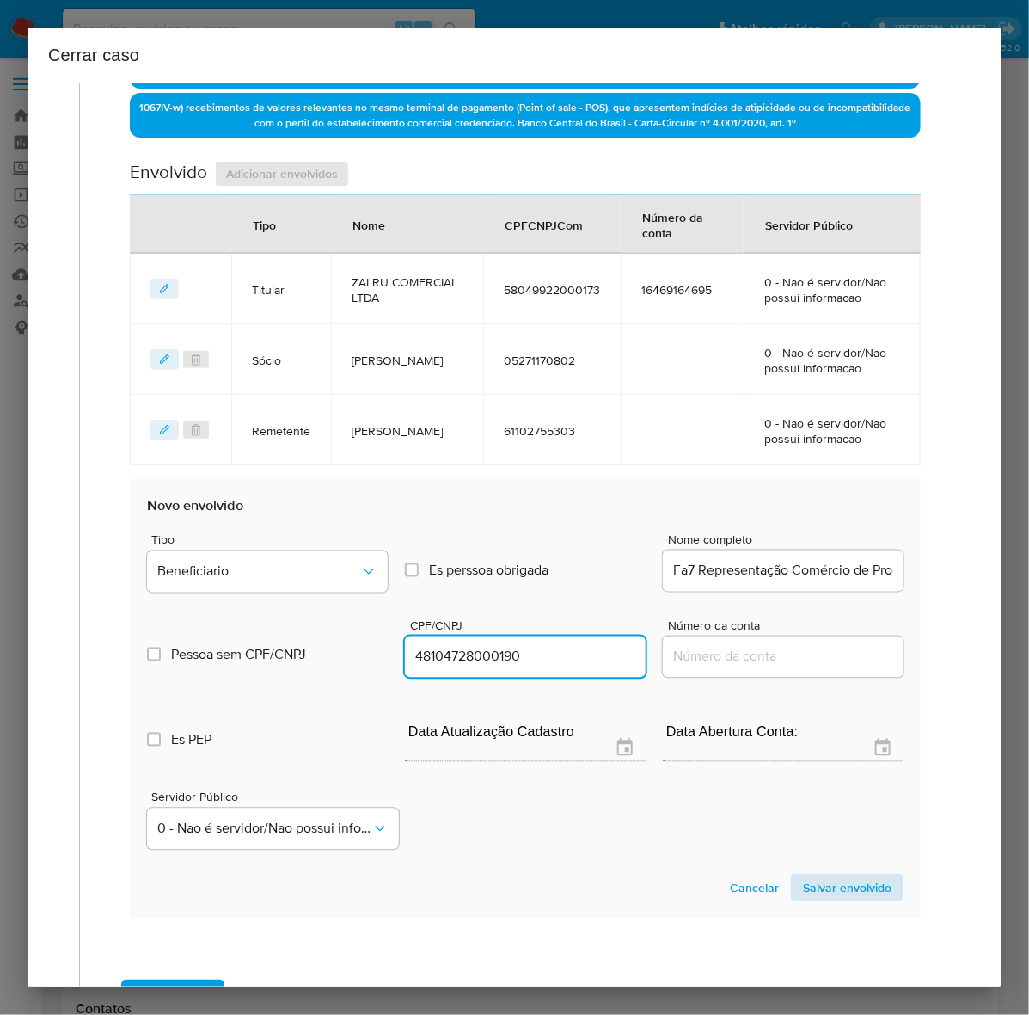
type input "48104728000190"
click at [817, 892] on span "Salvar envolvido" at bounding box center [847, 887] width 89 height 24
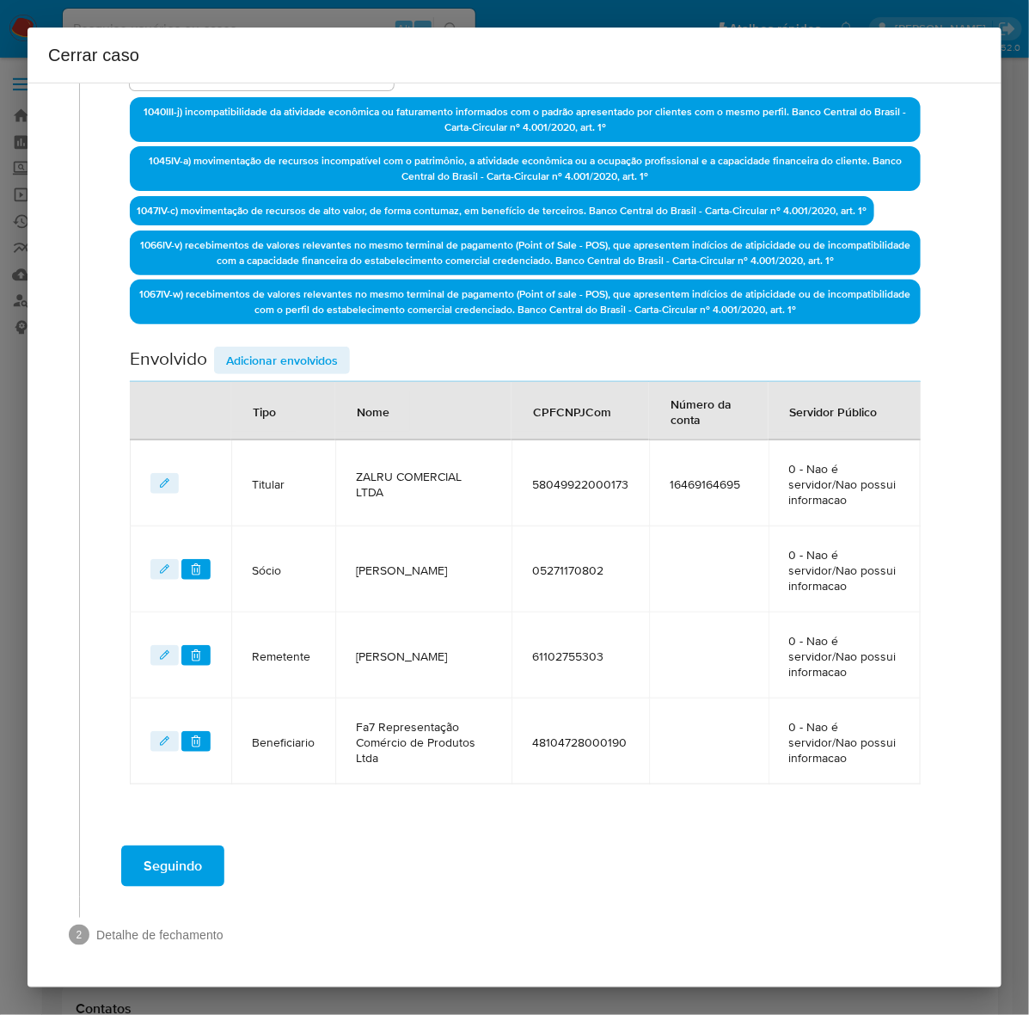
scroll to position [543, 0]
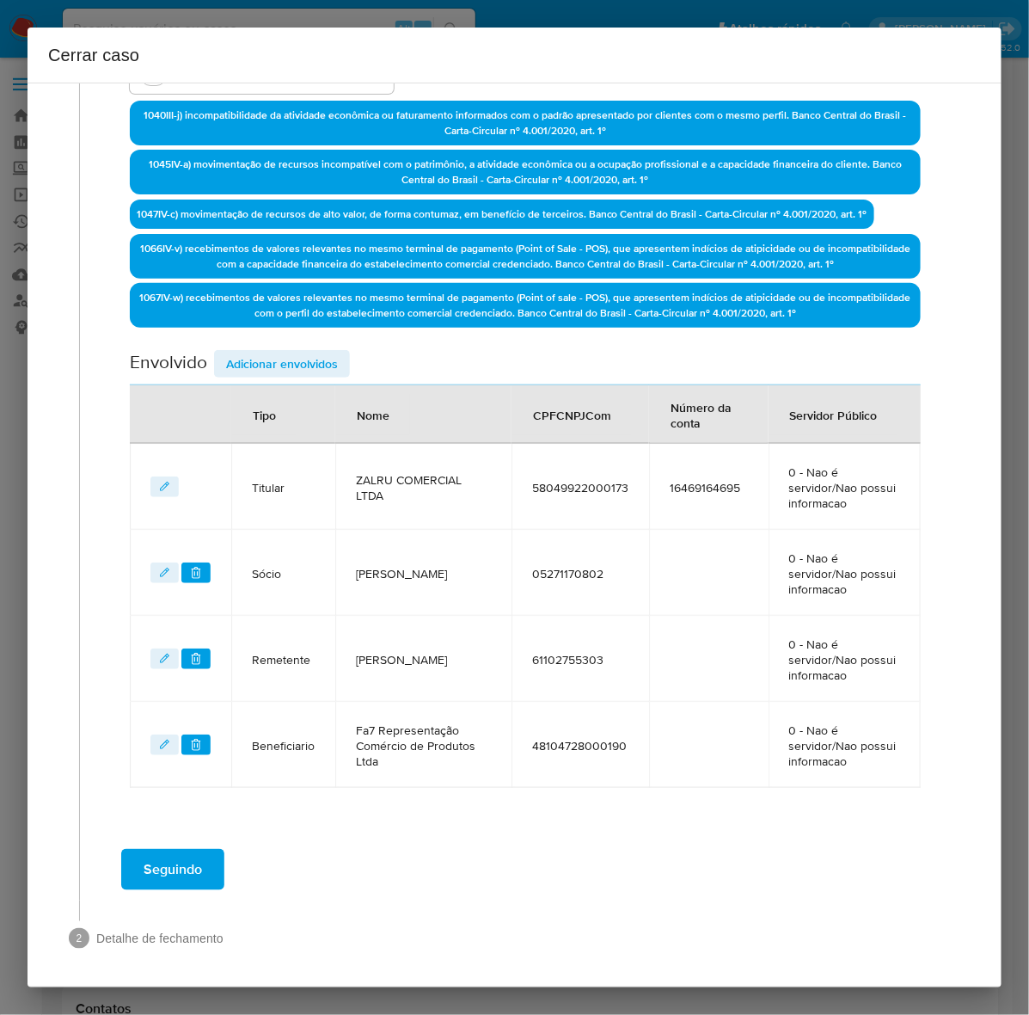
click at [267, 364] on span "Adicionar envolvidos" at bounding box center [282, 364] width 112 height 24
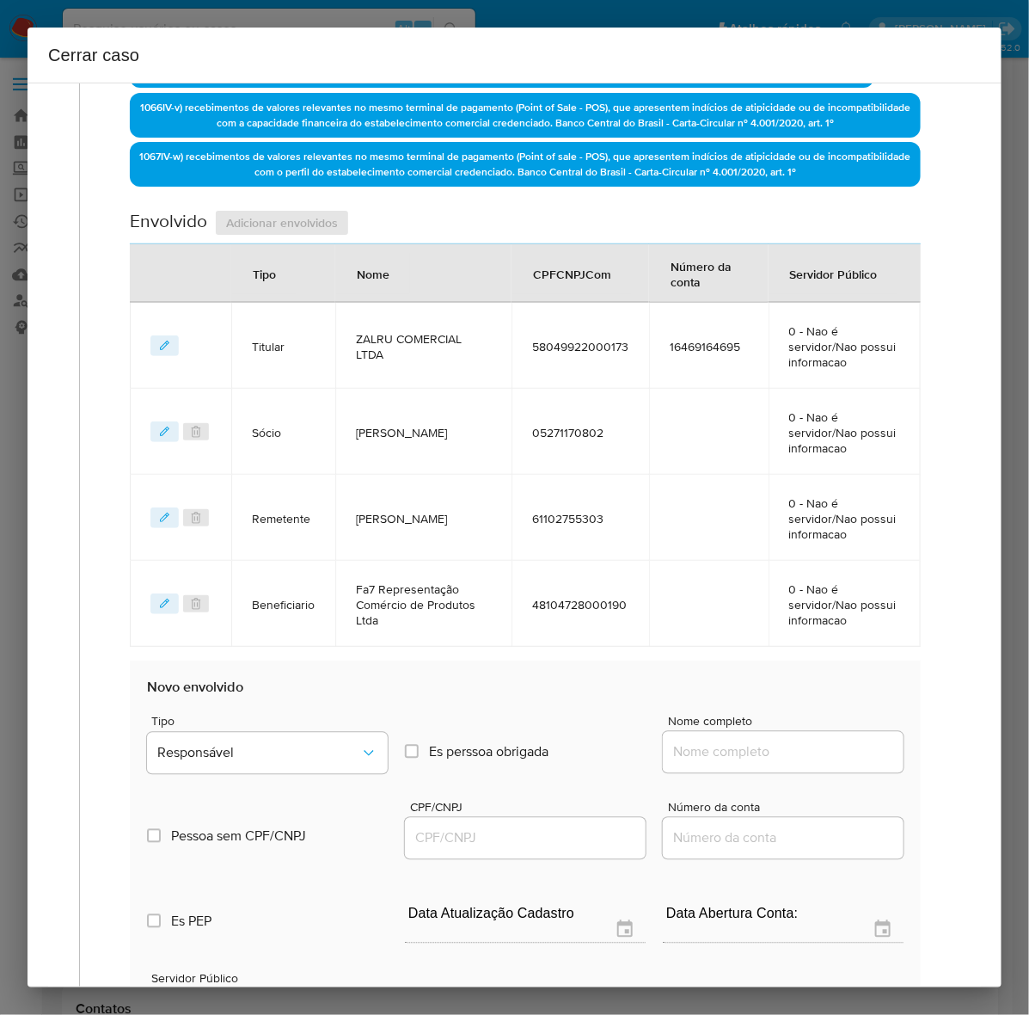
scroll to position [973, 0]
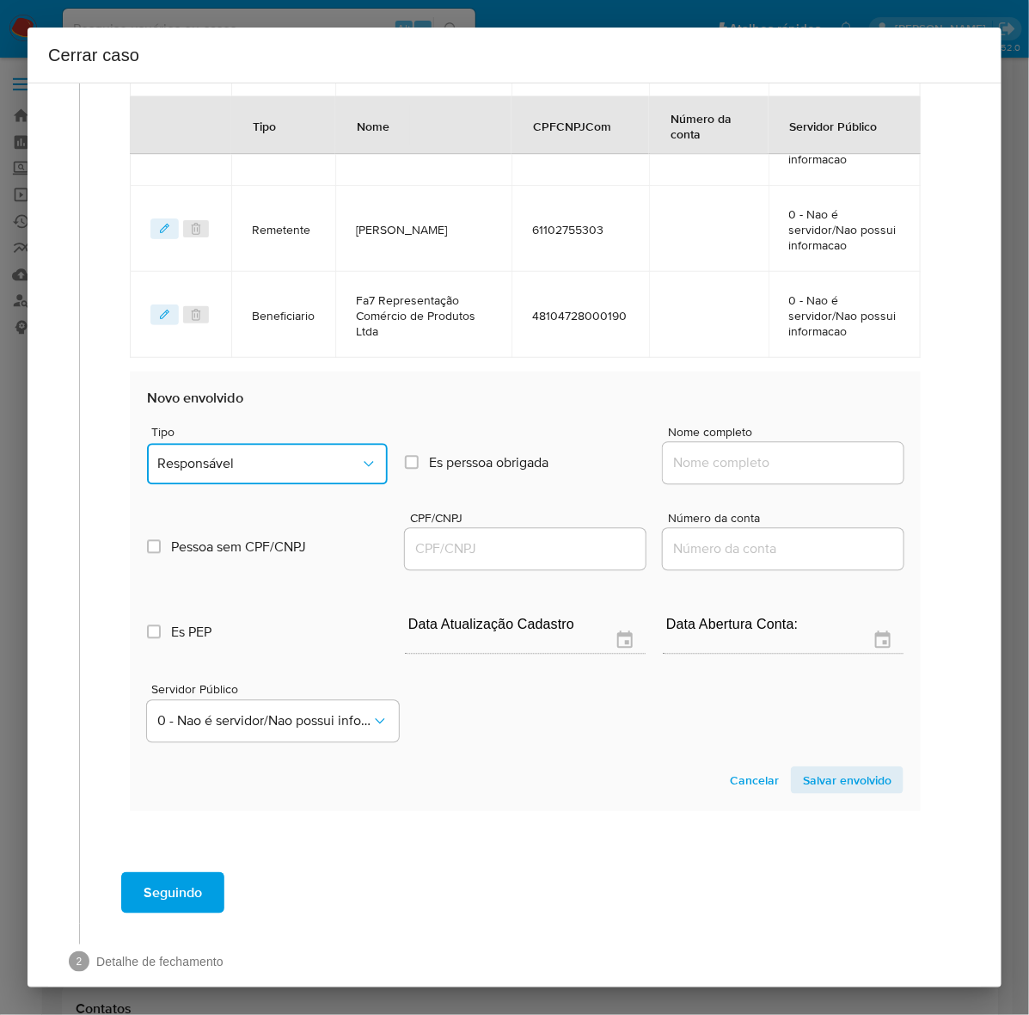
click at [247, 457] on span "Responsável" at bounding box center [258, 464] width 203 height 17
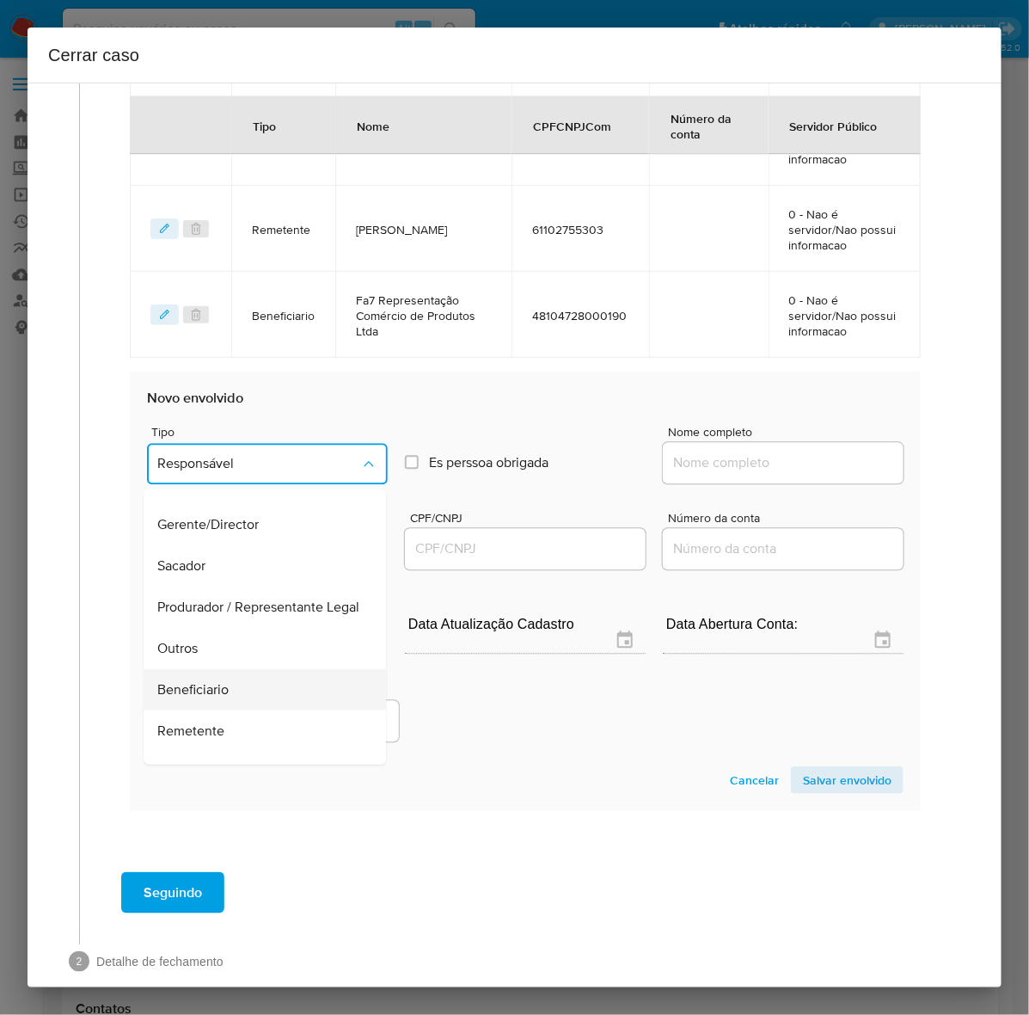
scroll to position [237, 0]
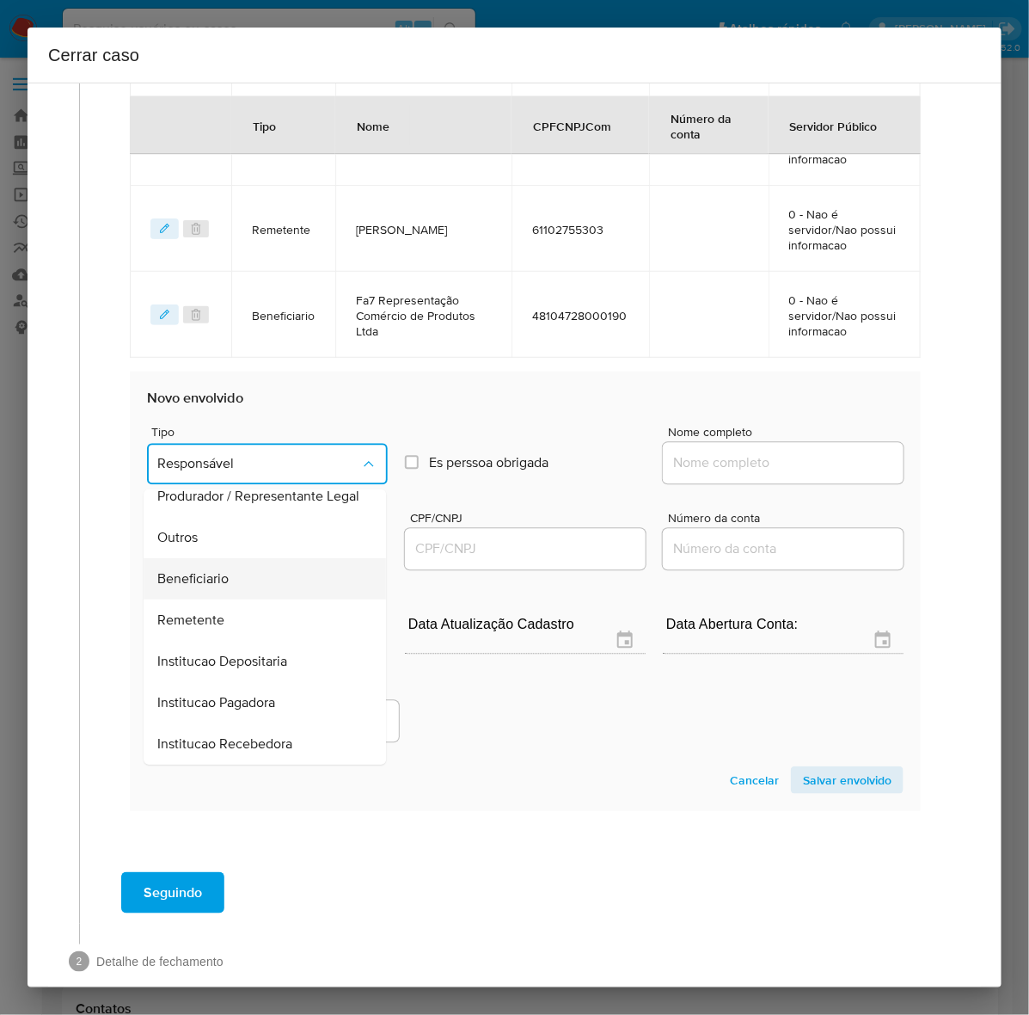
click at [208, 571] on span "Beneficiario" at bounding box center [192, 579] width 71 height 17
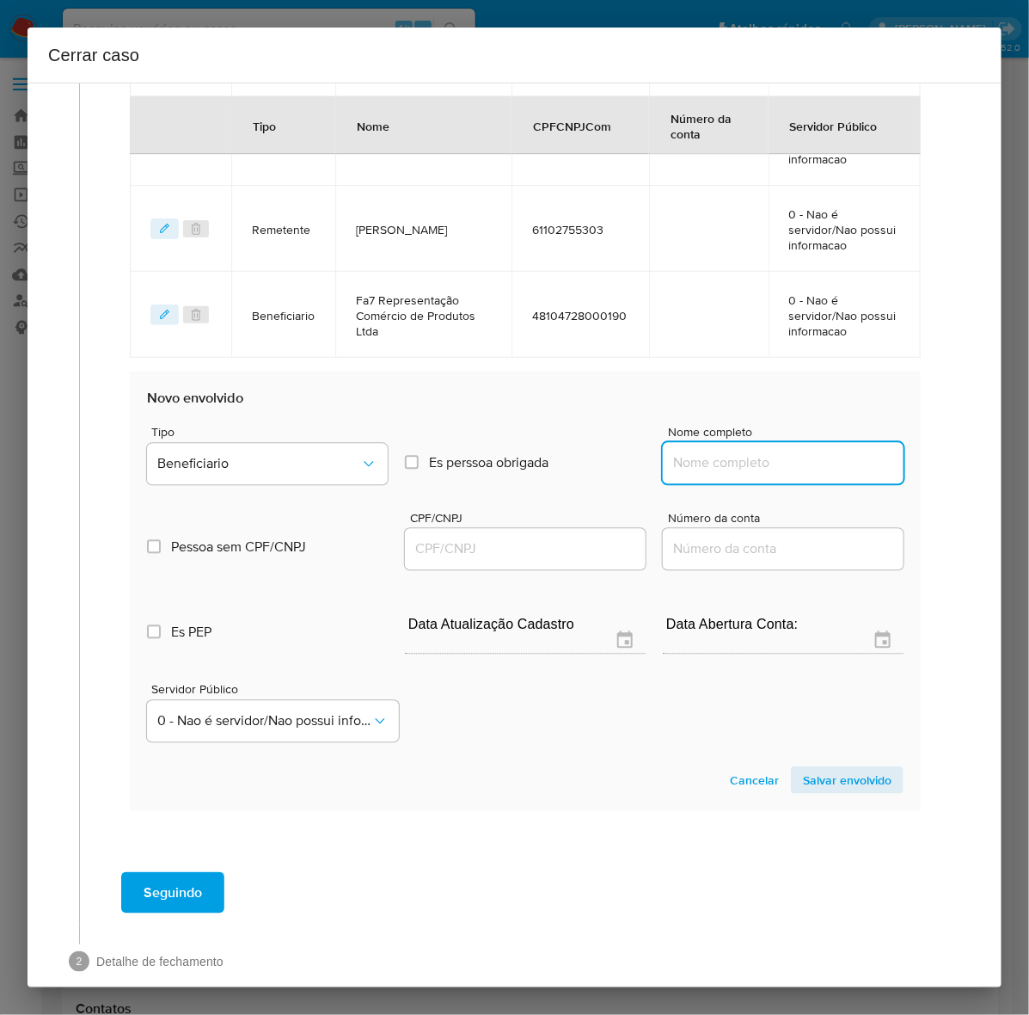
click at [689, 452] on input "Nome completo" at bounding box center [783, 463] width 241 height 22
paste input "Wukong Black Tecnologia Ltda - CNPJ 57212491000151"
drag, startPoint x: 781, startPoint y: 457, endPoint x: 1017, endPoint y: 444, distance: 236.9
click at [1017, 444] on div "Cerrar caso 1 Informação completa Geral Data de início 13/12/2024 Data Fin 30/0…" at bounding box center [514, 507] width 1029 height 1015
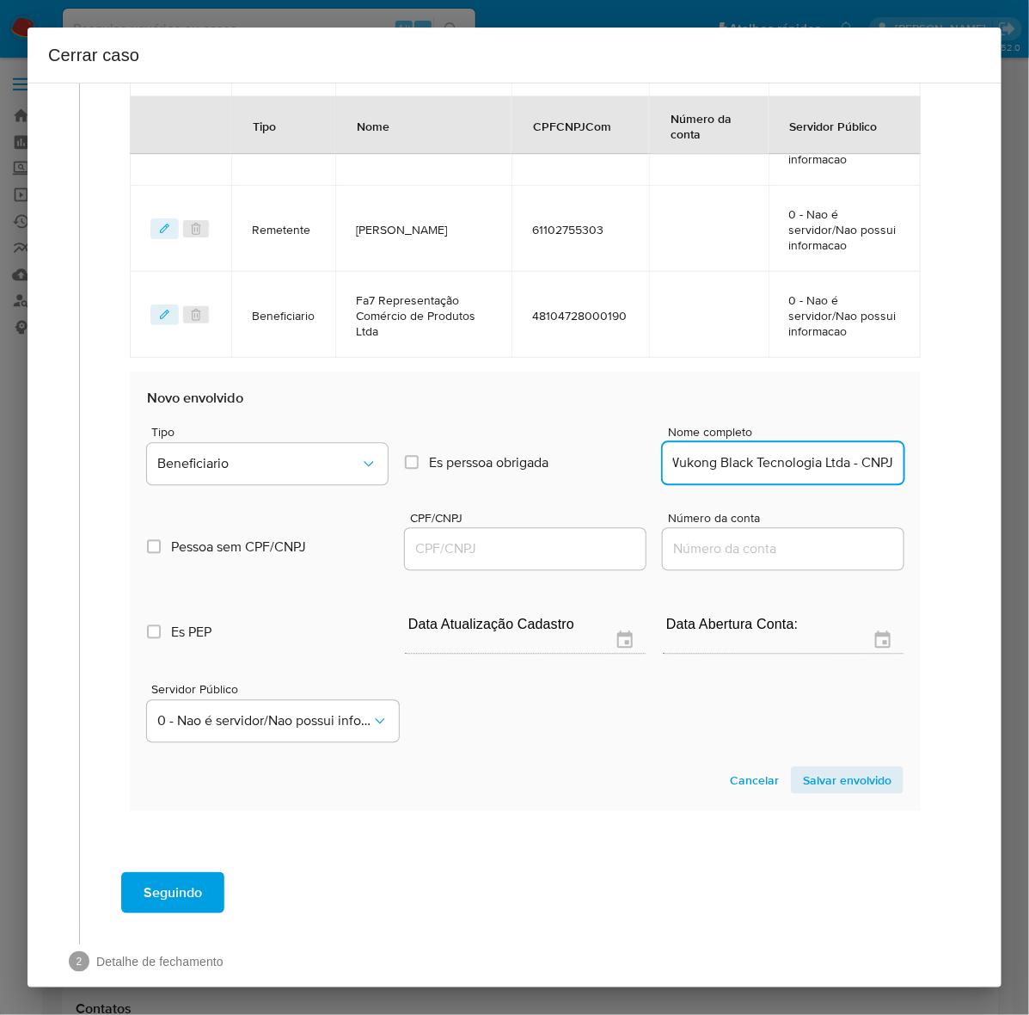
scroll to position [0, 15]
drag, startPoint x: 825, startPoint y: 461, endPoint x: 1006, endPoint y: 467, distance: 180.7
click at [1019, 460] on div "Cerrar caso 1 Informação completa Geral Data de início 13/12/2024 Data Fin 30/0…" at bounding box center [514, 507] width 1029 height 1015
type input "Wukong Black Tecnologia Ltda"
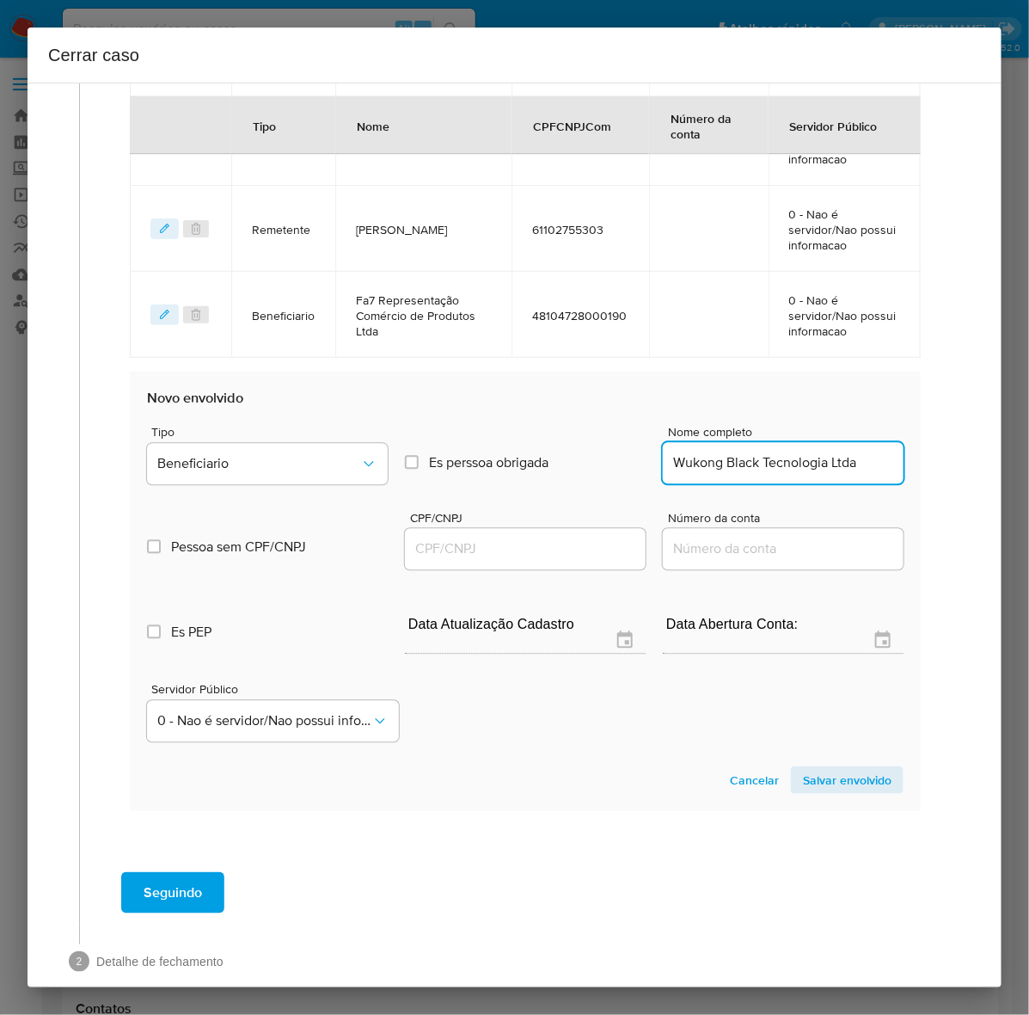
click at [456, 538] on input "CPF/CNPJ" at bounding box center [525, 549] width 241 height 22
paste input "57212491000151"
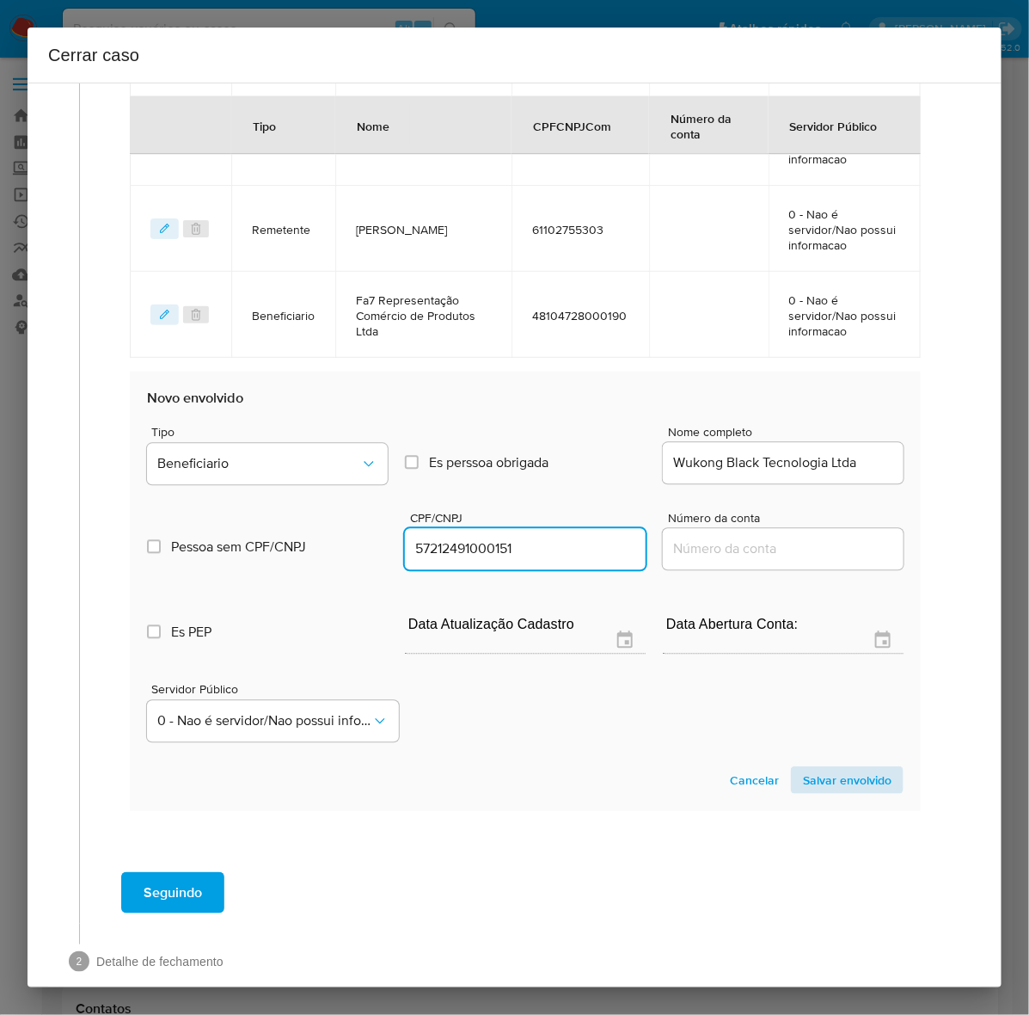
type input "57212491000151"
click at [823, 774] on span "Salvar envolvido" at bounding box center [847, 780] width 89 height 24
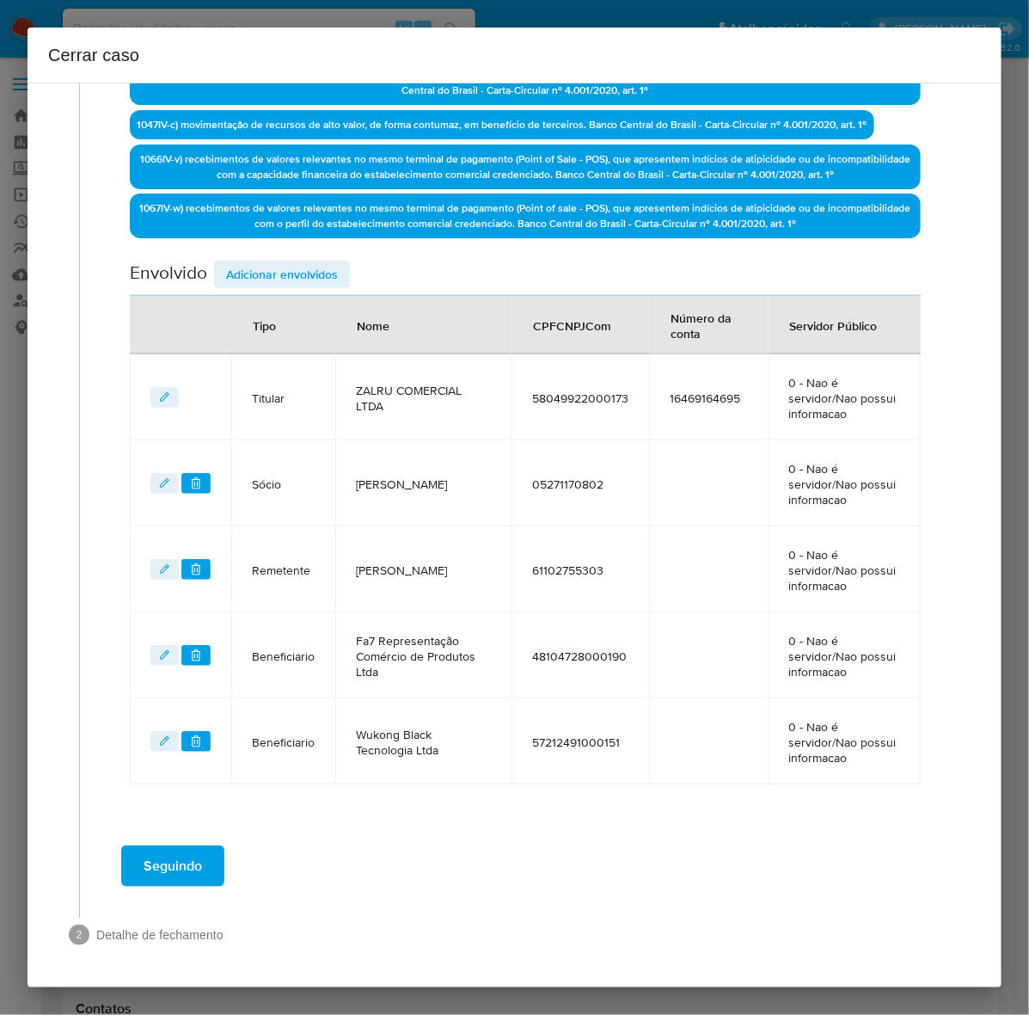
scroll to position [629, 0]
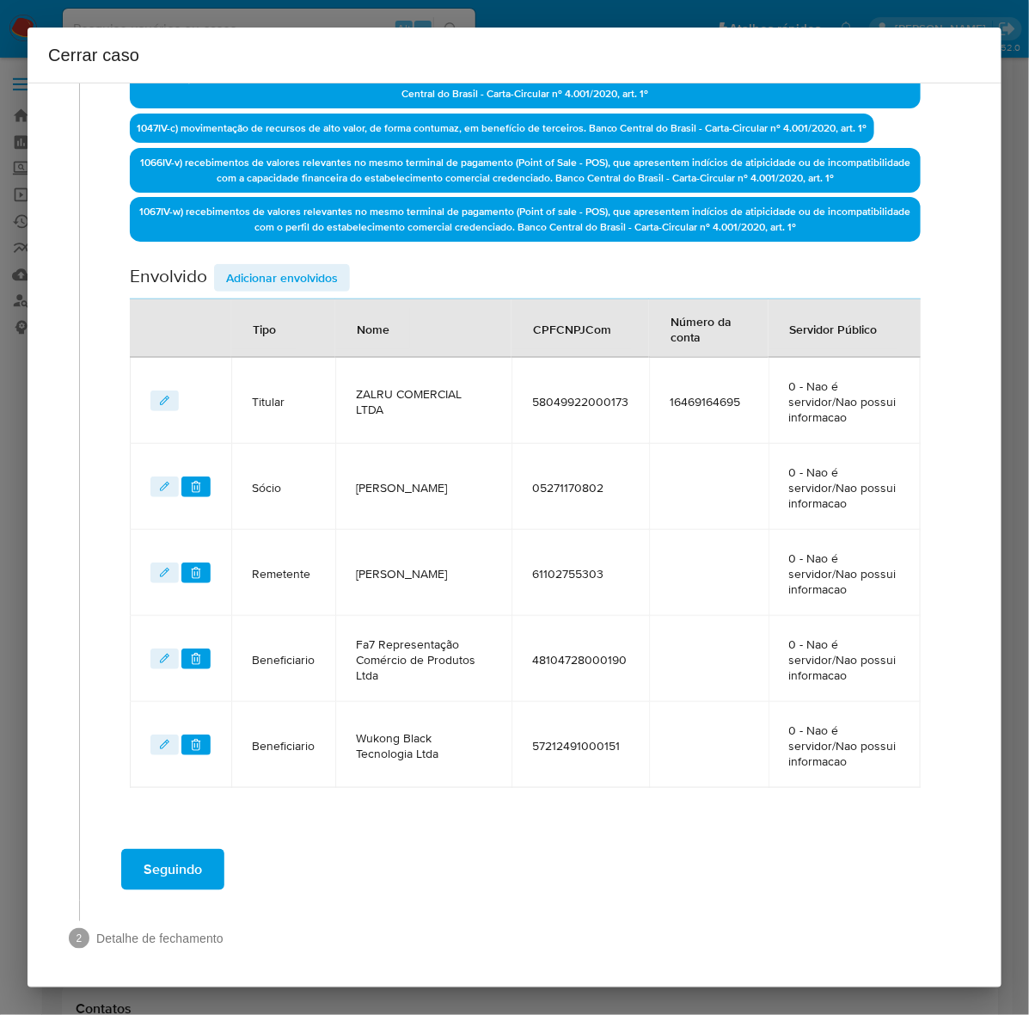
click at [292, 266] on span "Adicionar envolvidos" at bounding box center [282, 278] width 112 height 24
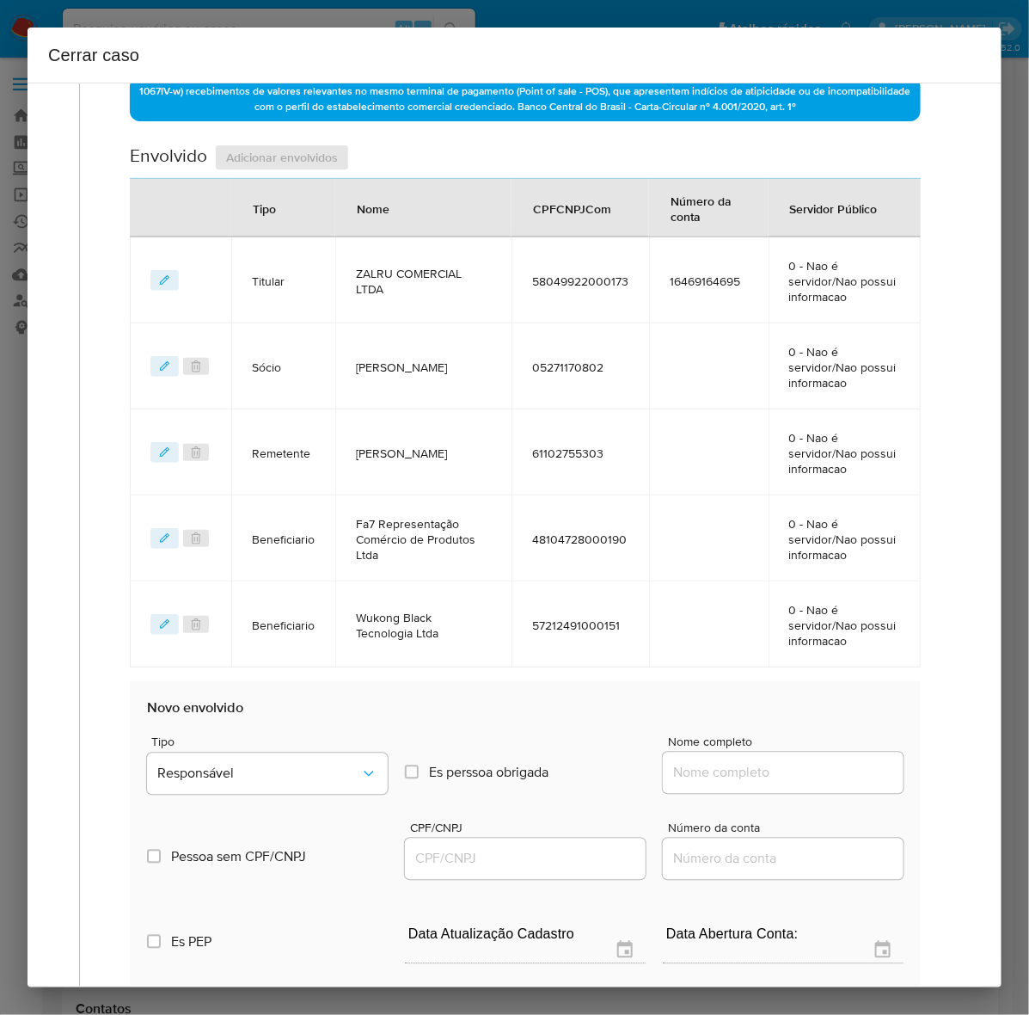
scroll to position [1058, 0]
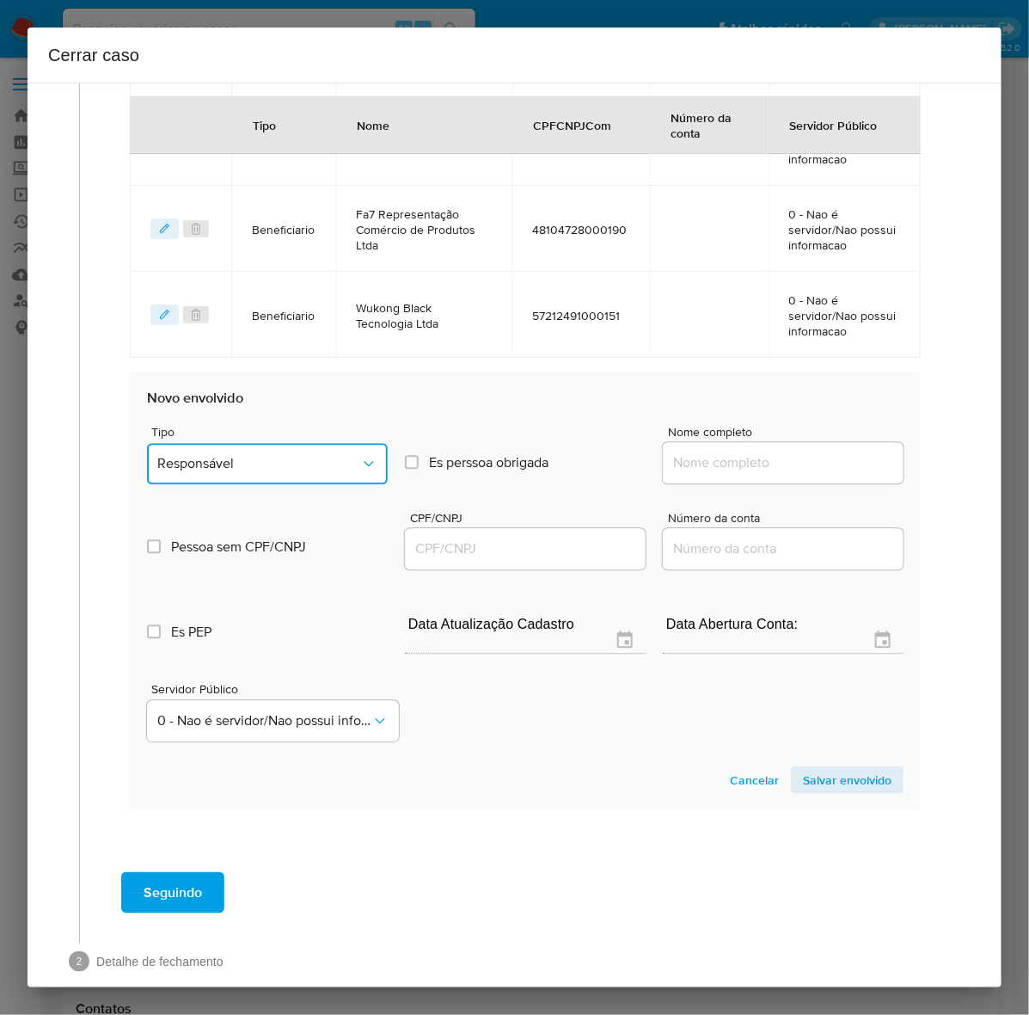
click at [269, 461] on span "Responsável" at bounding box center [258, 464] width 203 height 17
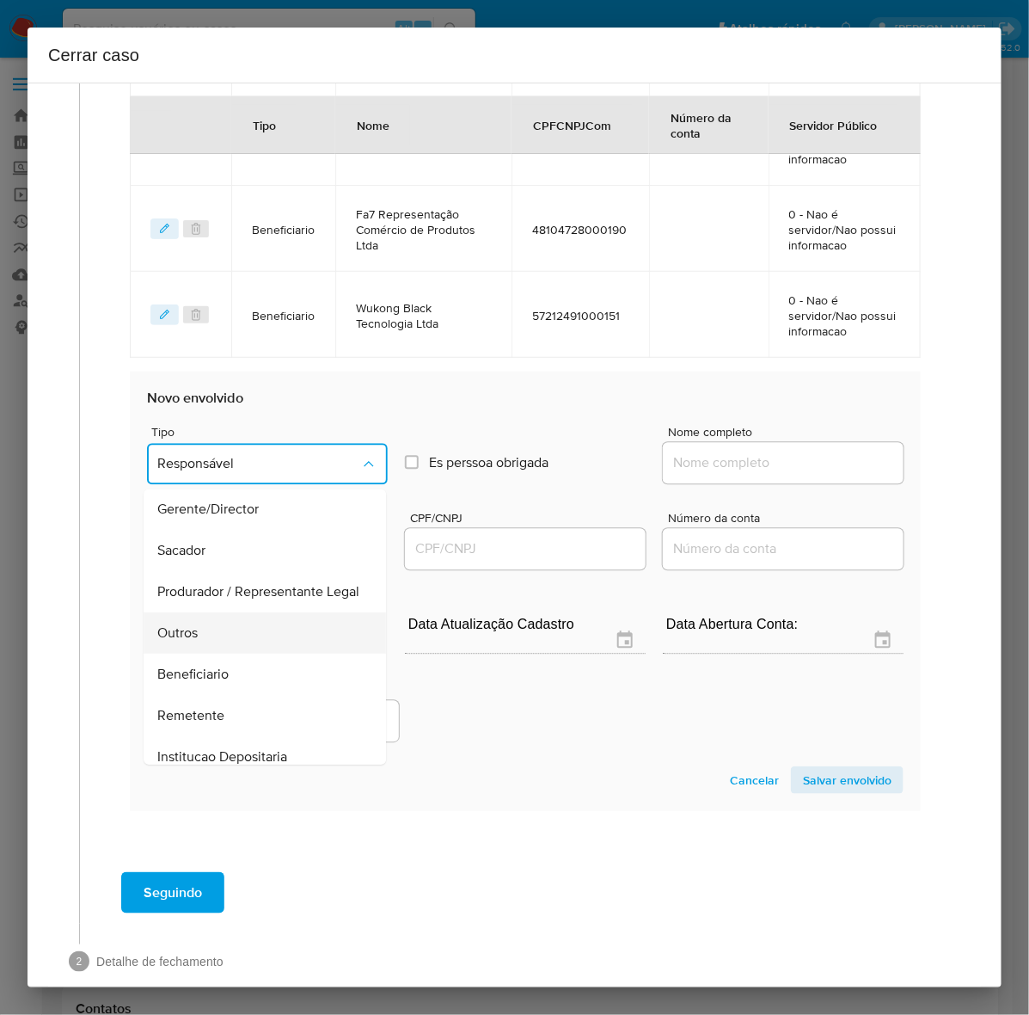
scroll to position [237, 0]
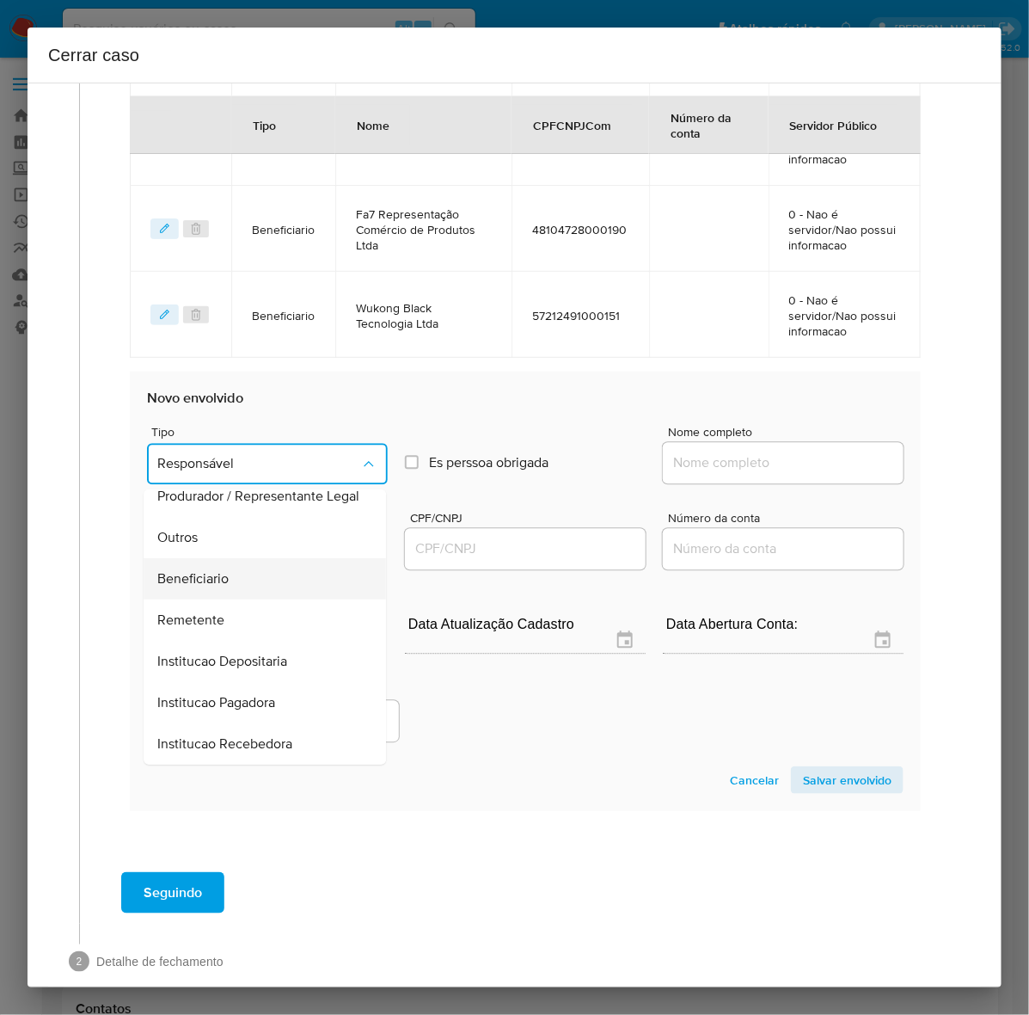
click at [215, 585] on span "Beneficiario" at bounding box center [192, 579] width 71 height 17
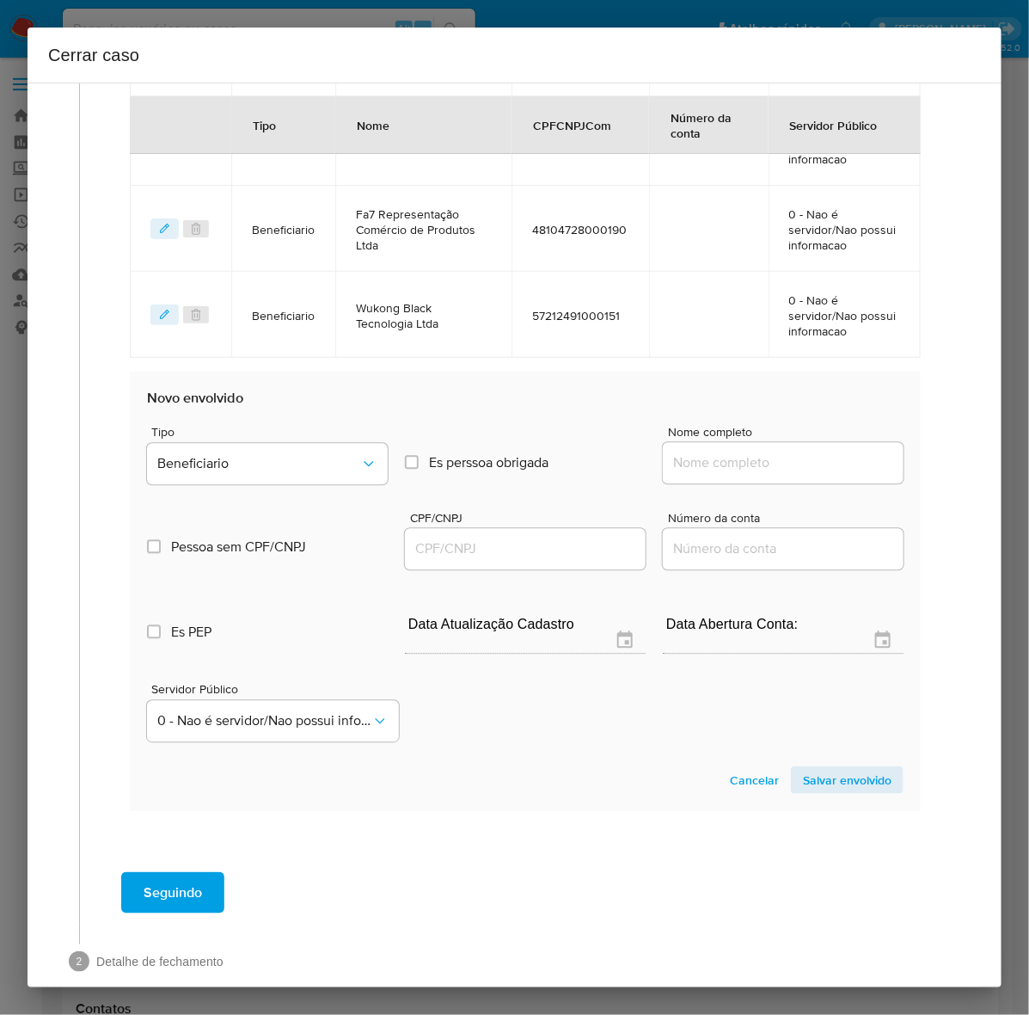
click at [733, 452] on input "Nome completo" at bounding box center [783, 463] width 241 height 22
paste input "Khb Imports Ltda - CNPJ 29879035000124"
drag, startPoint x: 767, startPoint y: 458, endPoint x: 1007, endPoint y: 453, distance: 240.0
click at [1007, 453] on div "Cerrar caso 1 Informação completa Geral Data de início 13/12/2024 Data Fin 30/0…" at bounding box center [514, 507] width 1029 height 1015
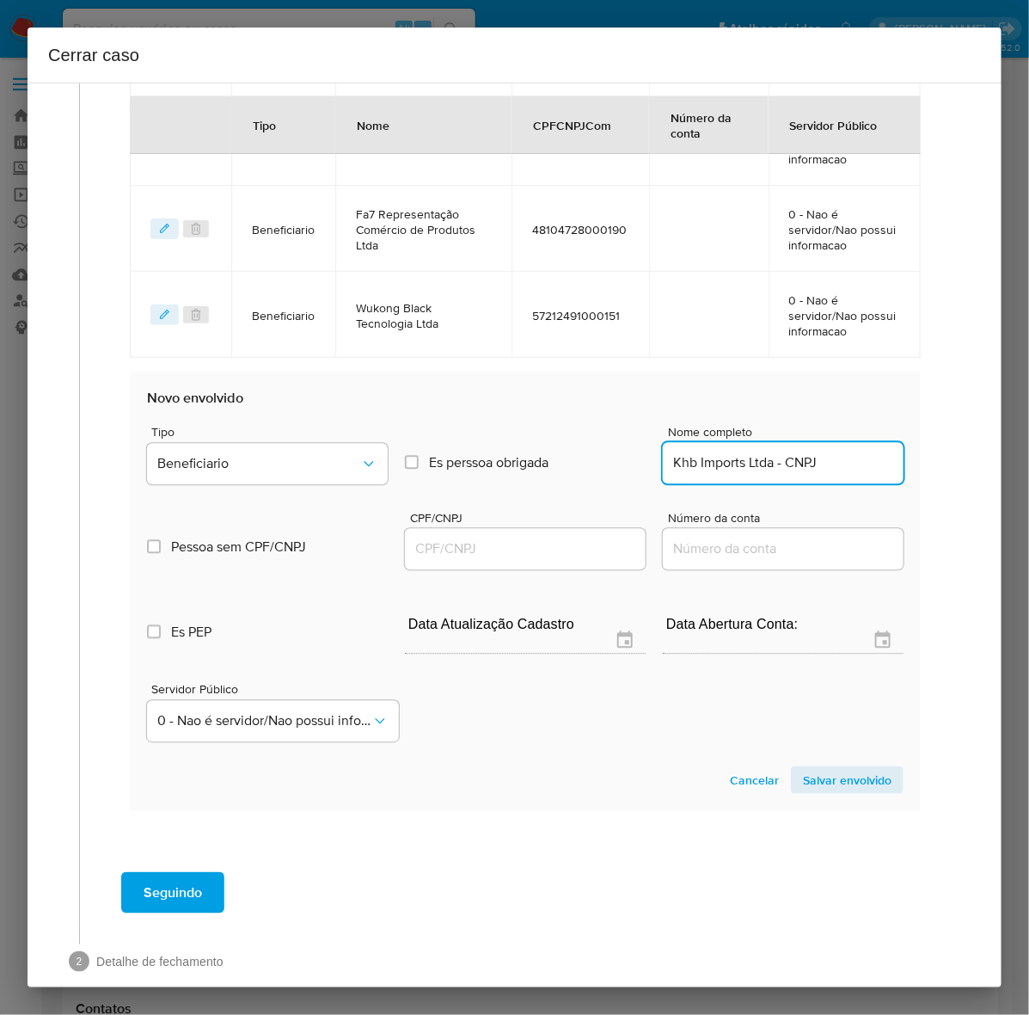
scroll to position [0, 0]
drag, startPoint x: 758, startPoint y: 460, endPoint x: 955, endPoint y: 462, distance: 196.9
click at [955, 462] on div "1 Informação completa Geral Data de início 13/12/2024 Data Fin 30/07/2025 Valor…" at bounding box center [514, 19] width 933 height 1961
type input "Khb Imports Ltda"
click at [473, 535] on div at bounding box center [525, 549] width 241 height 41
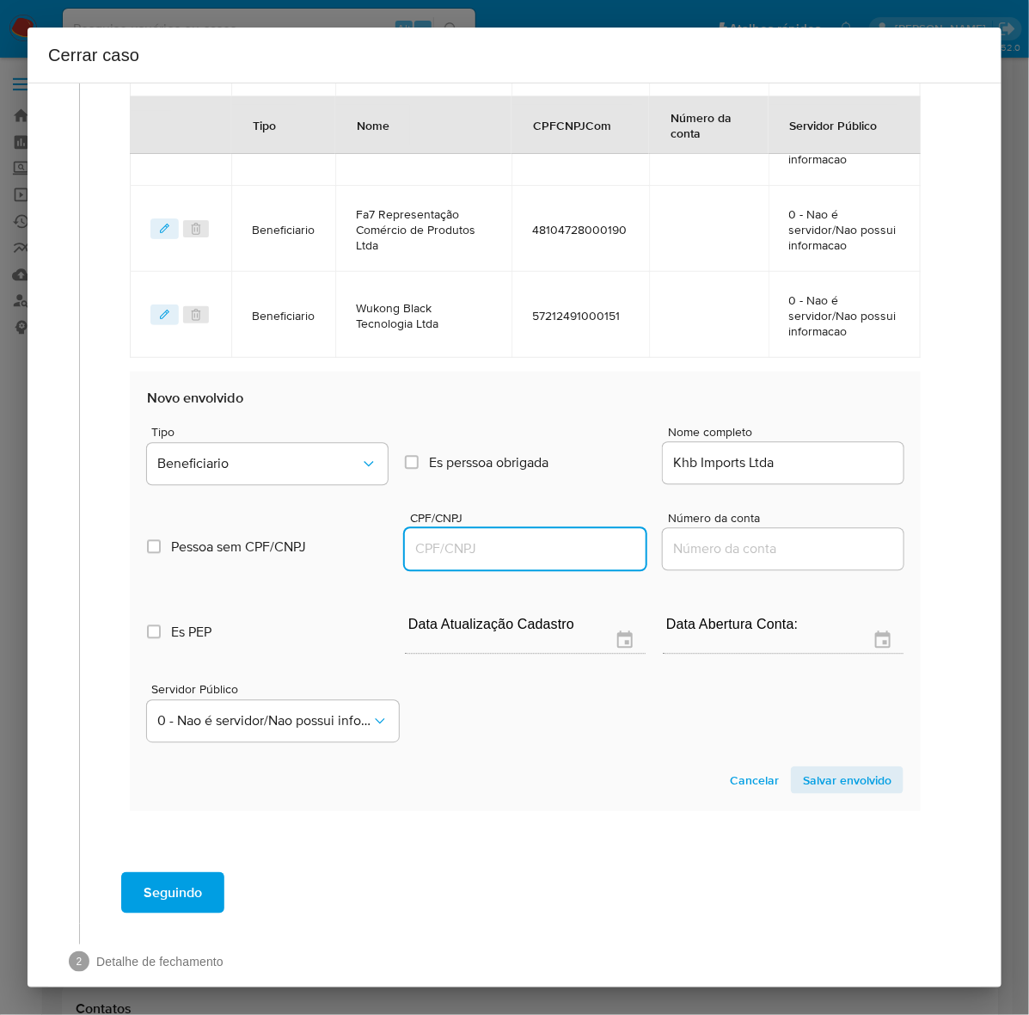
click at [464, 555] on input "CPF/CNPJ" at bounding box center [525, 549] width 241 height 22
paste input "29879035000124"
type input "29879035000124"
click at [828, 771] on span "Salvar envolvido" at bounding box center [847, 780] width 89 height 24
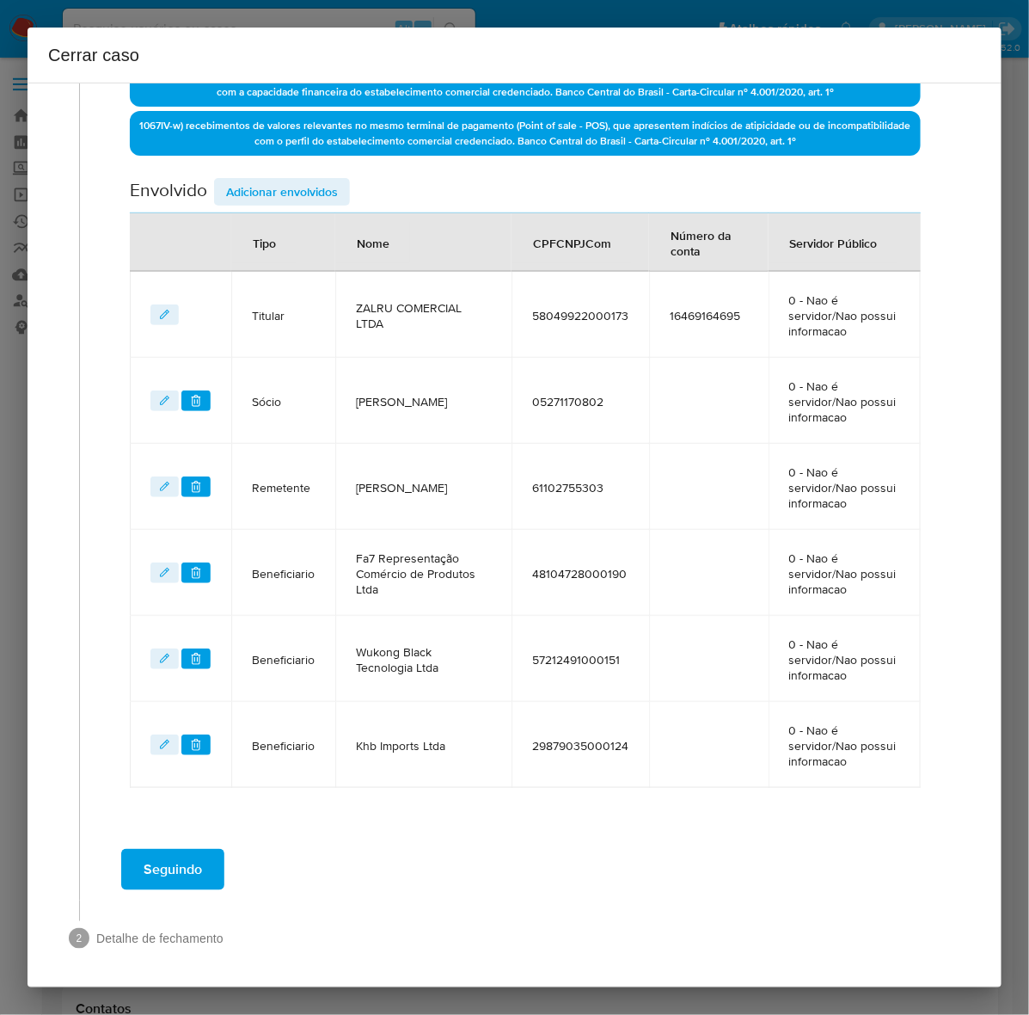
click at [277, 194] on span "Adicionar envolvidos" at bounding box center [282, 192] width 112 height 24
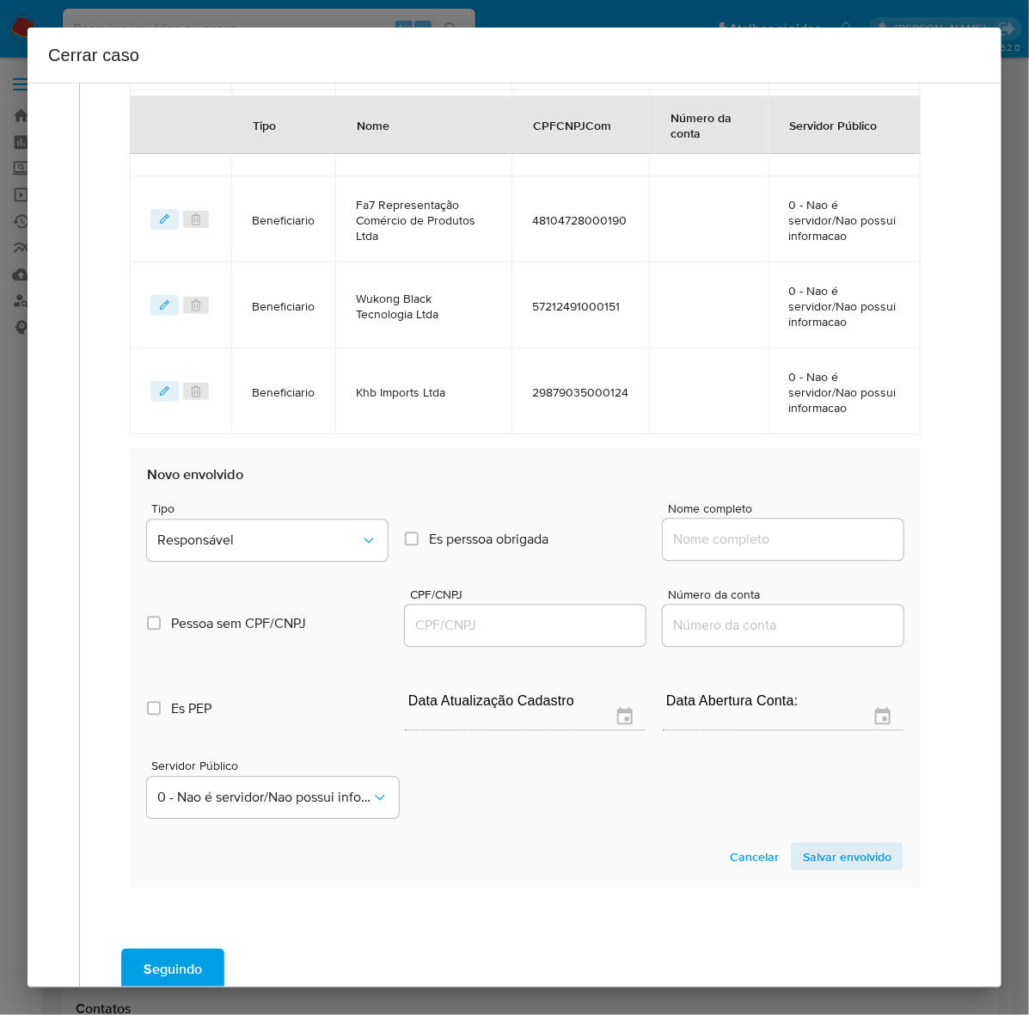
scroll to position [1144, 0]
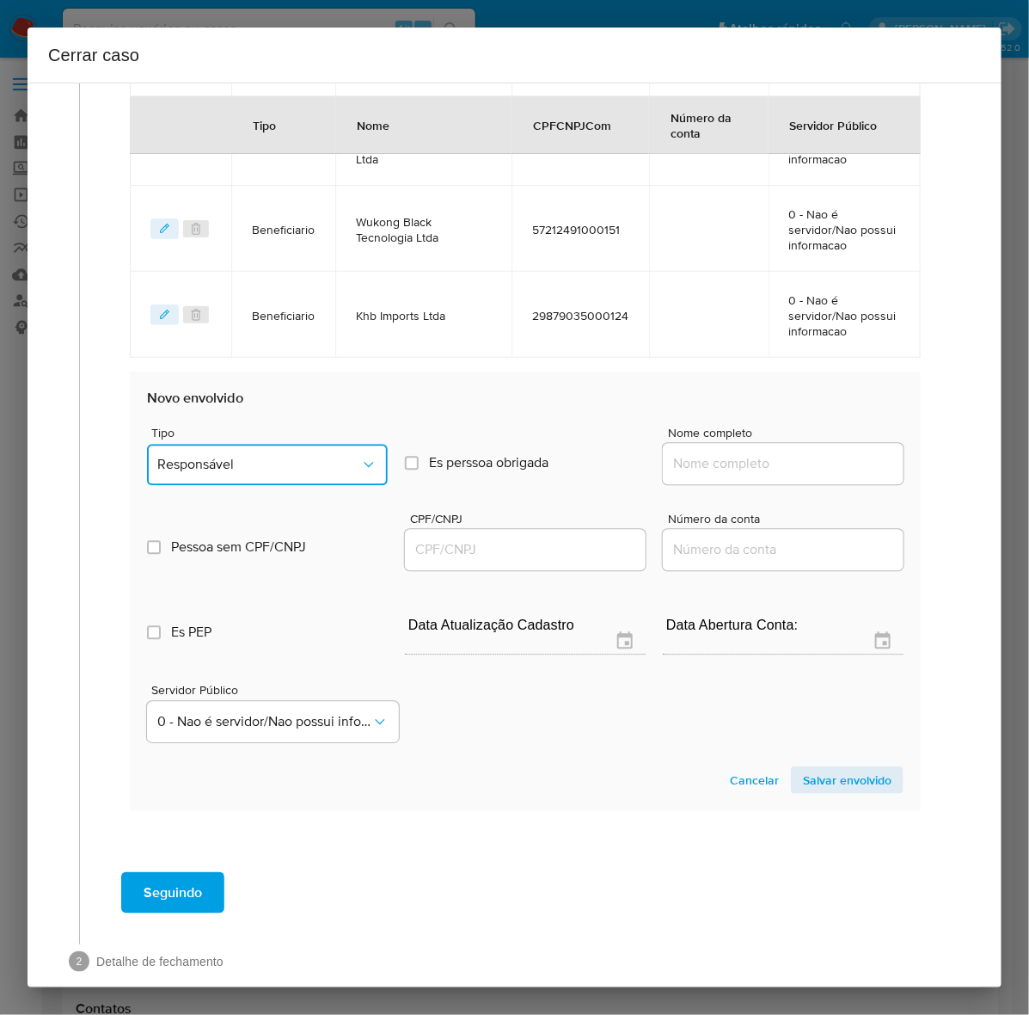
click at [265, 460] on span "Responsável" at bounding box center [258, 464] width 203 height 17
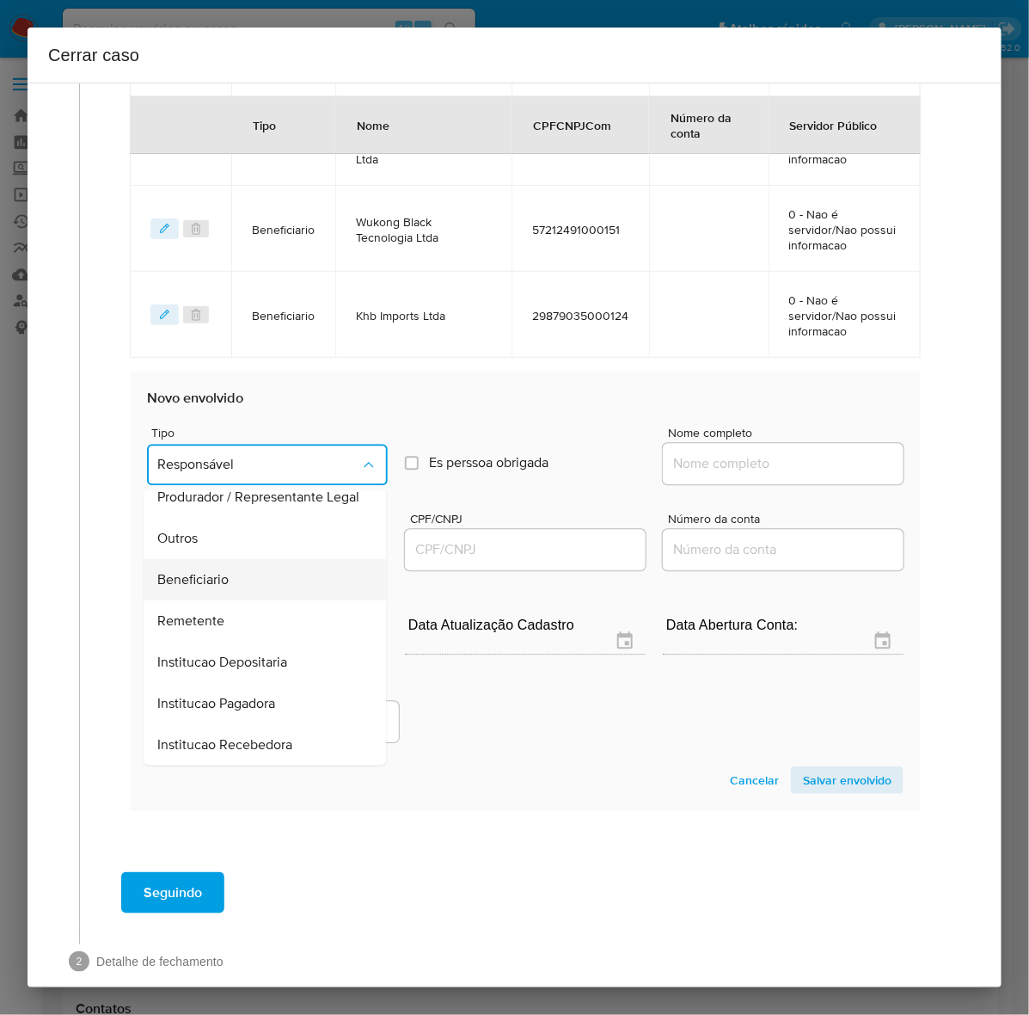
click at [211, 560] on div "Beneficiario" at bounding box center [259, 579] width 205 height 41
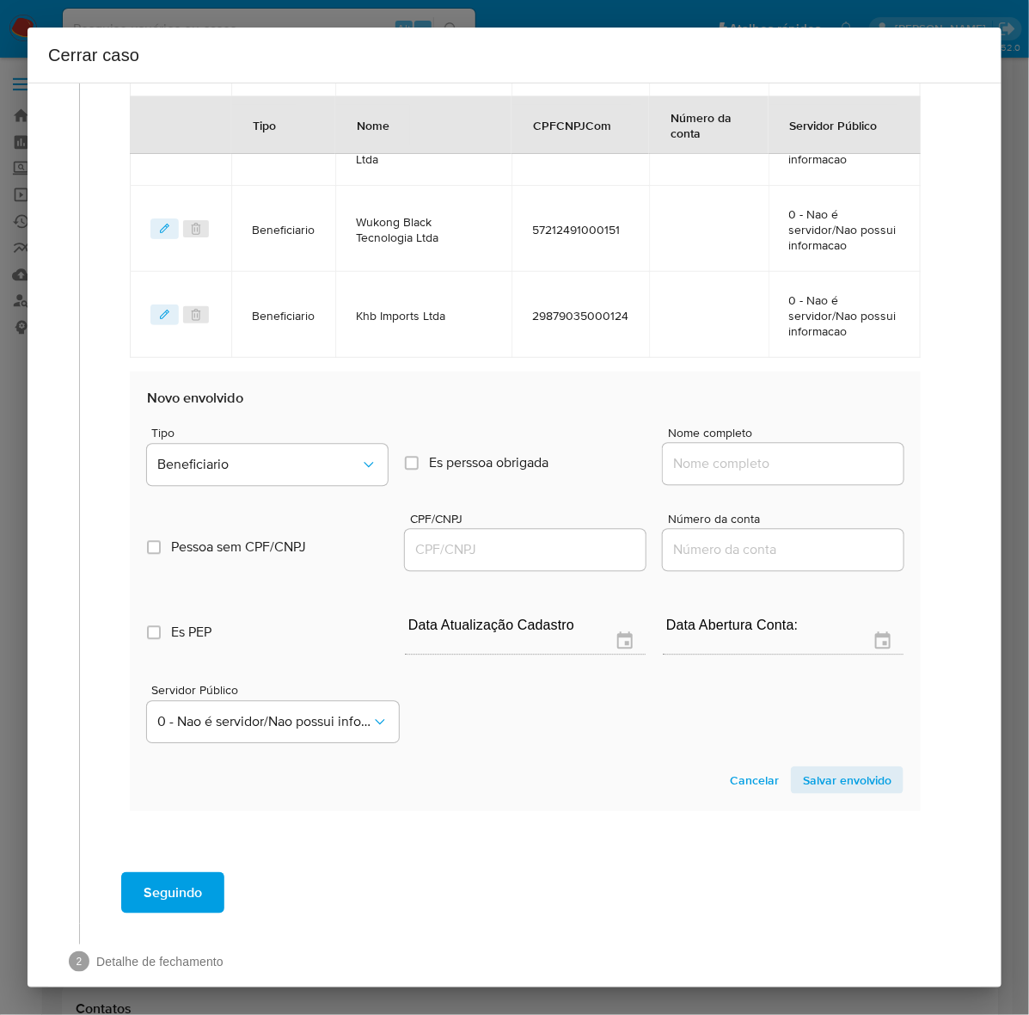
click at [755, 465] on input "Nome completo" at bounding box center [783, 463] width 241 height 22
paste input "Banesa dos Santos Noble - CPF 60070274061"
drag, startPoint x: 794, startPoint y: 457, endPoint x: 991, endPoint y: 463, distance: 197.8
click at [991, 463] on div "1 Informação completa Geral Data de início 13/12/2024 Data Fin 30/07/2025 Valor…" at bounding box center [515, 535] width 974 height 905
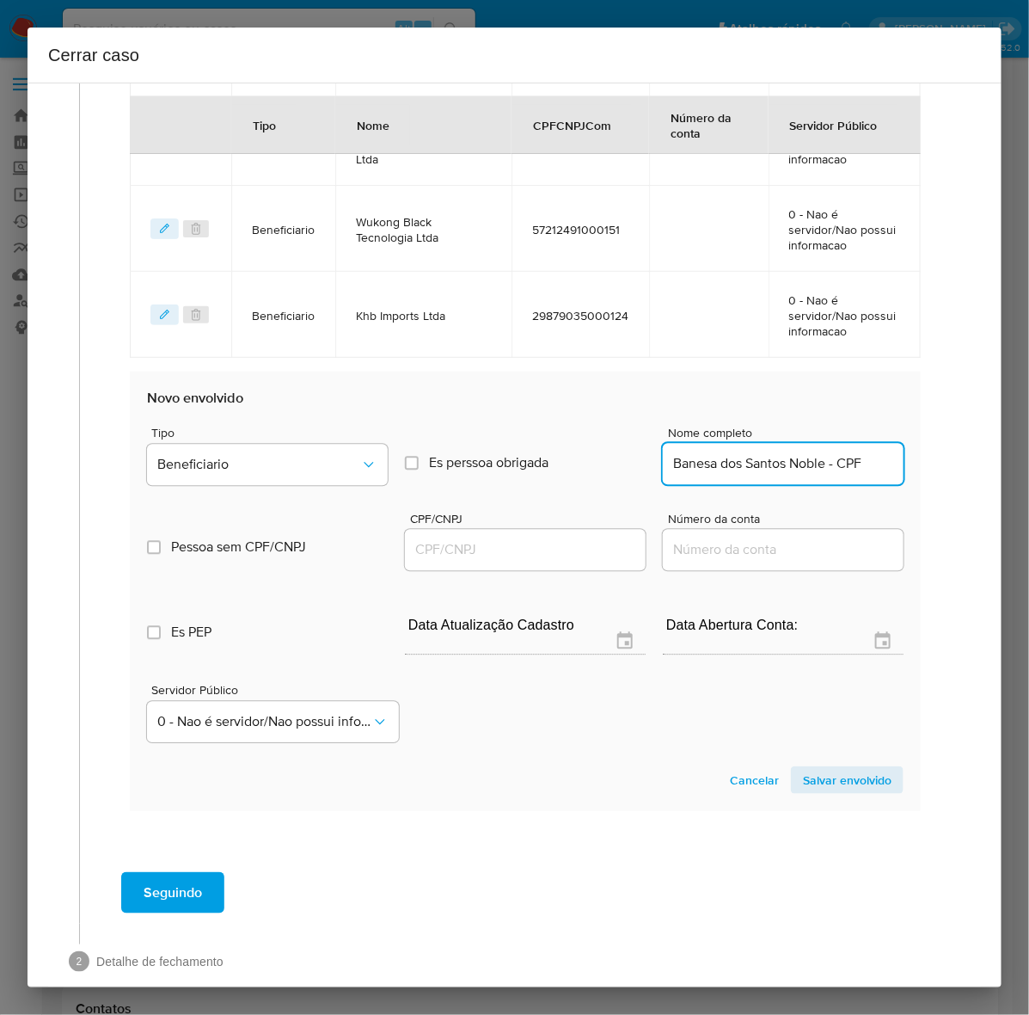
scroll to position [0, 0]
drag, startPoint x: 810, startPoint y: 463, endPoint x: 934, endPoint y: 457, distance: 123.9
type input "Banesa dos Santos Noble"
click at [506, 547] on input "CPF/CNPJ" at bounding box center [525, 549] width 241 height 22
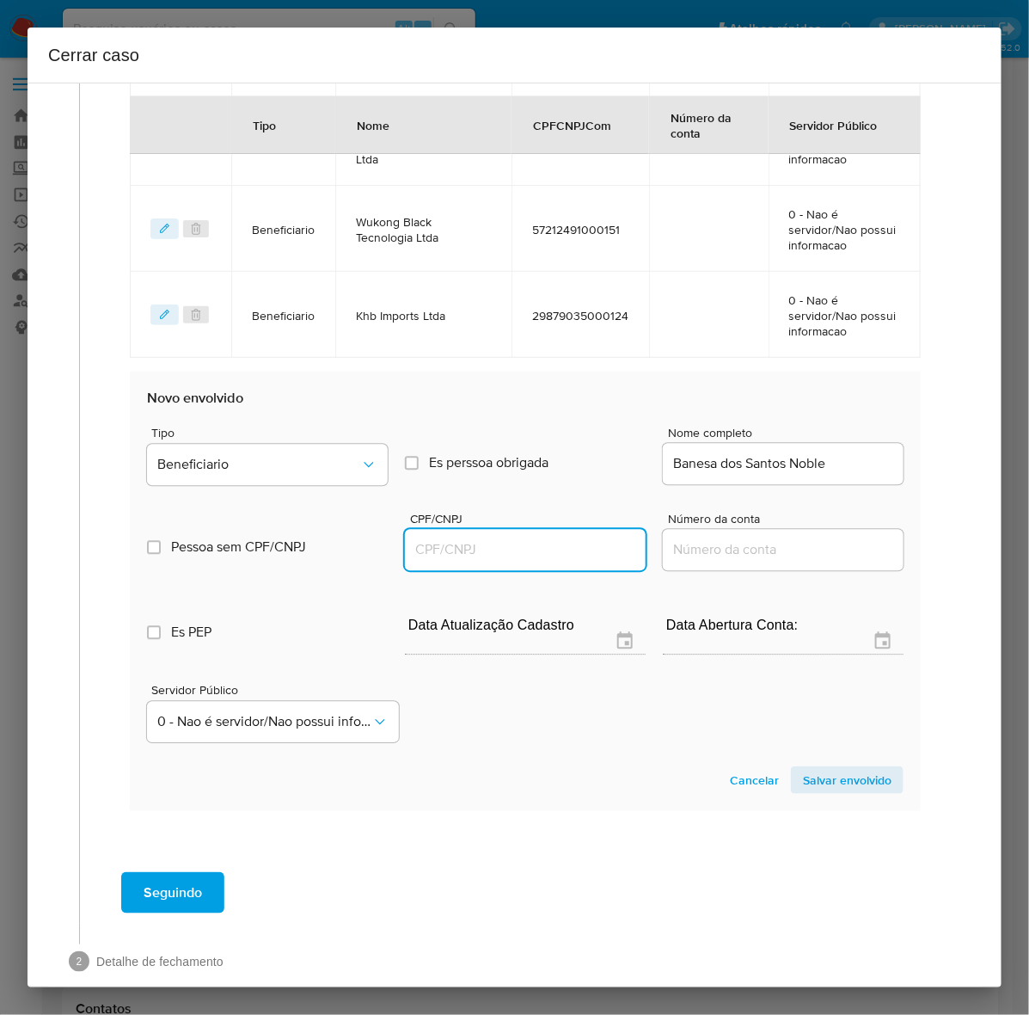
paste input "60070274061"
type input "60070274061"
drag, startPoint x: 821, startPoint y: 768, endPoint x: 911, endPoint y: 782, distance: 91.5
click at [825, 768] on span "Salvar envolvido" at bounding box center [847, 780] width 89 height 24
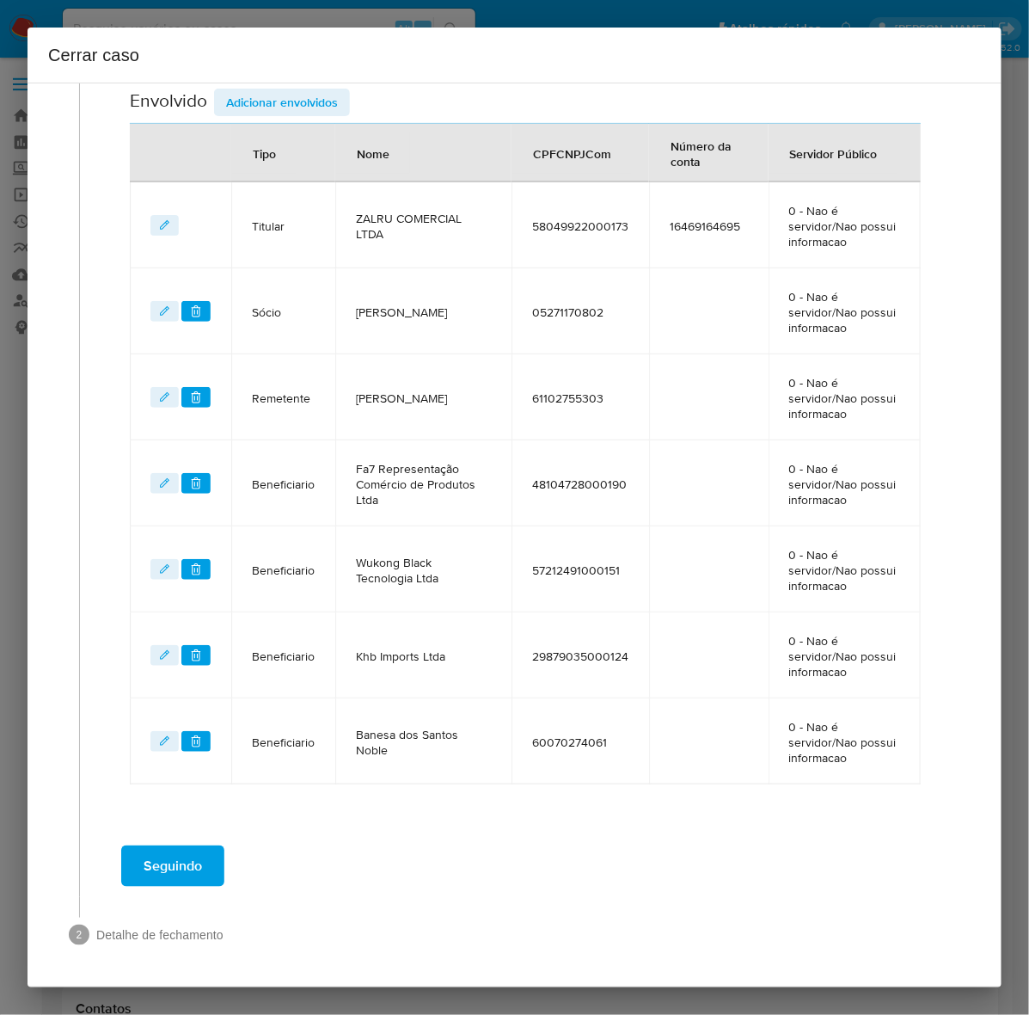
scroll to position [801, 0]
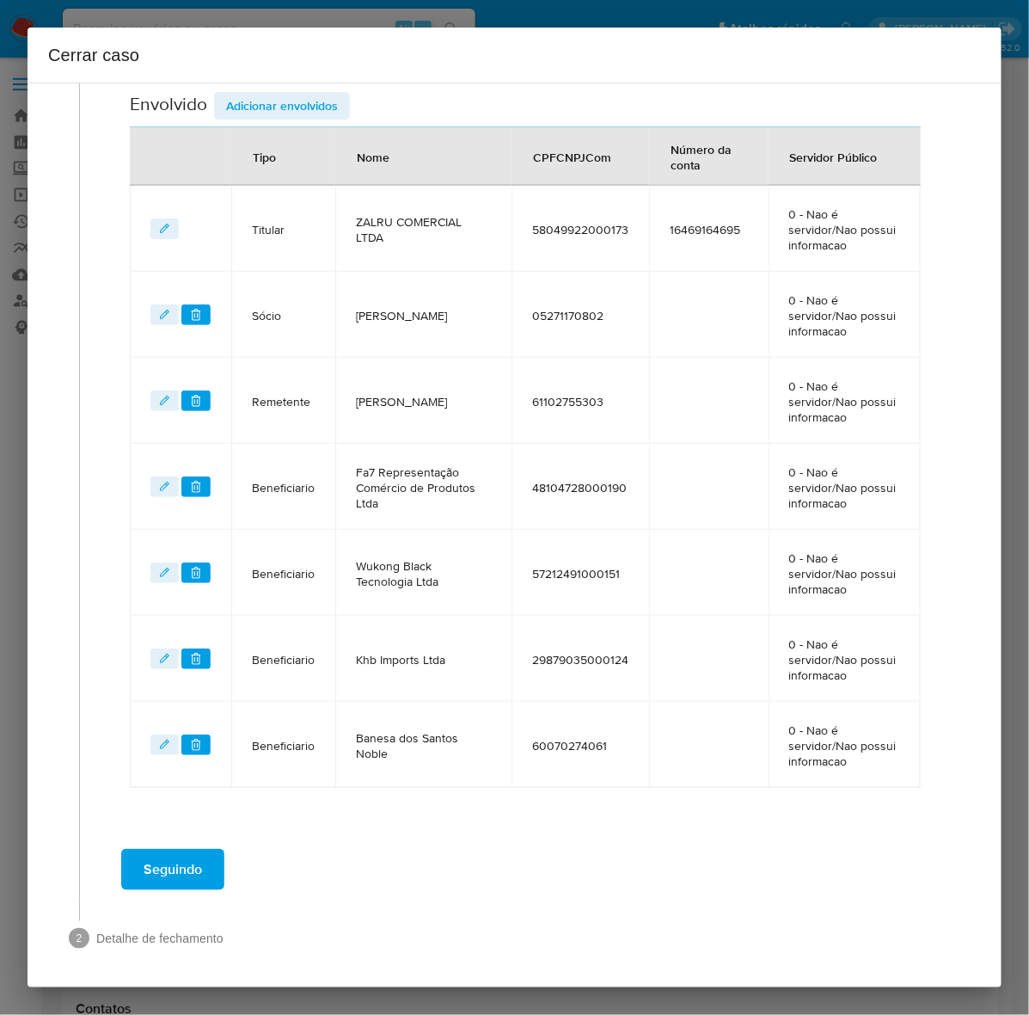
click at [272, 101] on span "Adicionar envolvidos" at bounding box center [282, 106] width 112 height 24
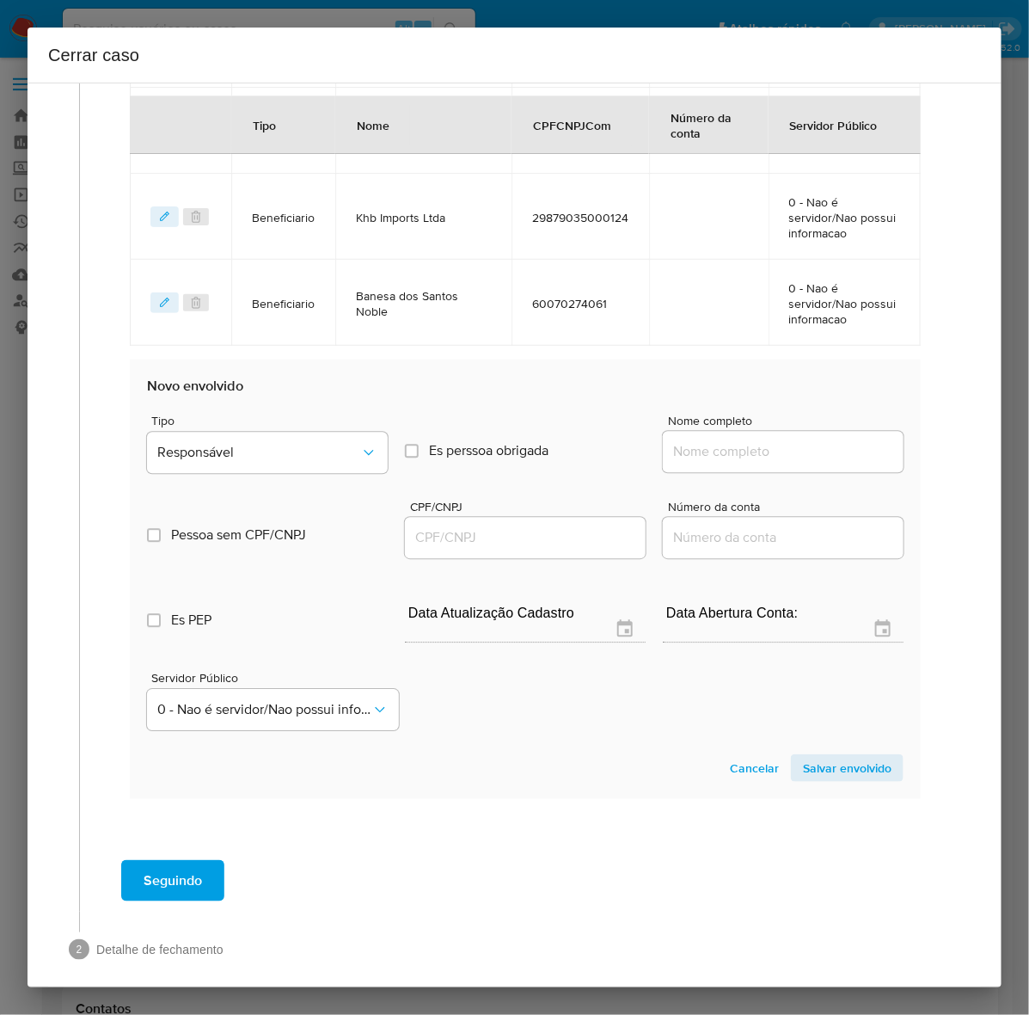
scroll to position [1254, 0]
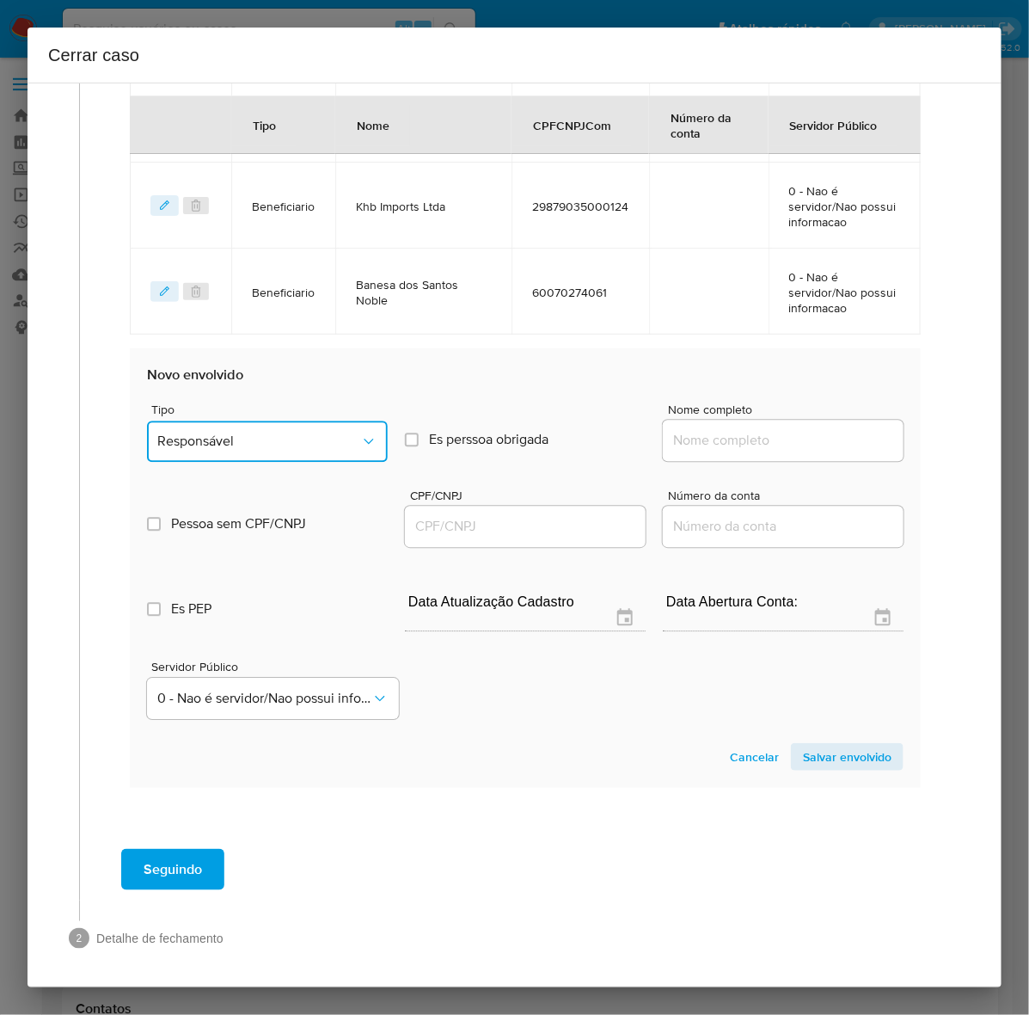
click at [237, 433] on span "Responsável" at bounding box center [258, 441] width 203 height 17
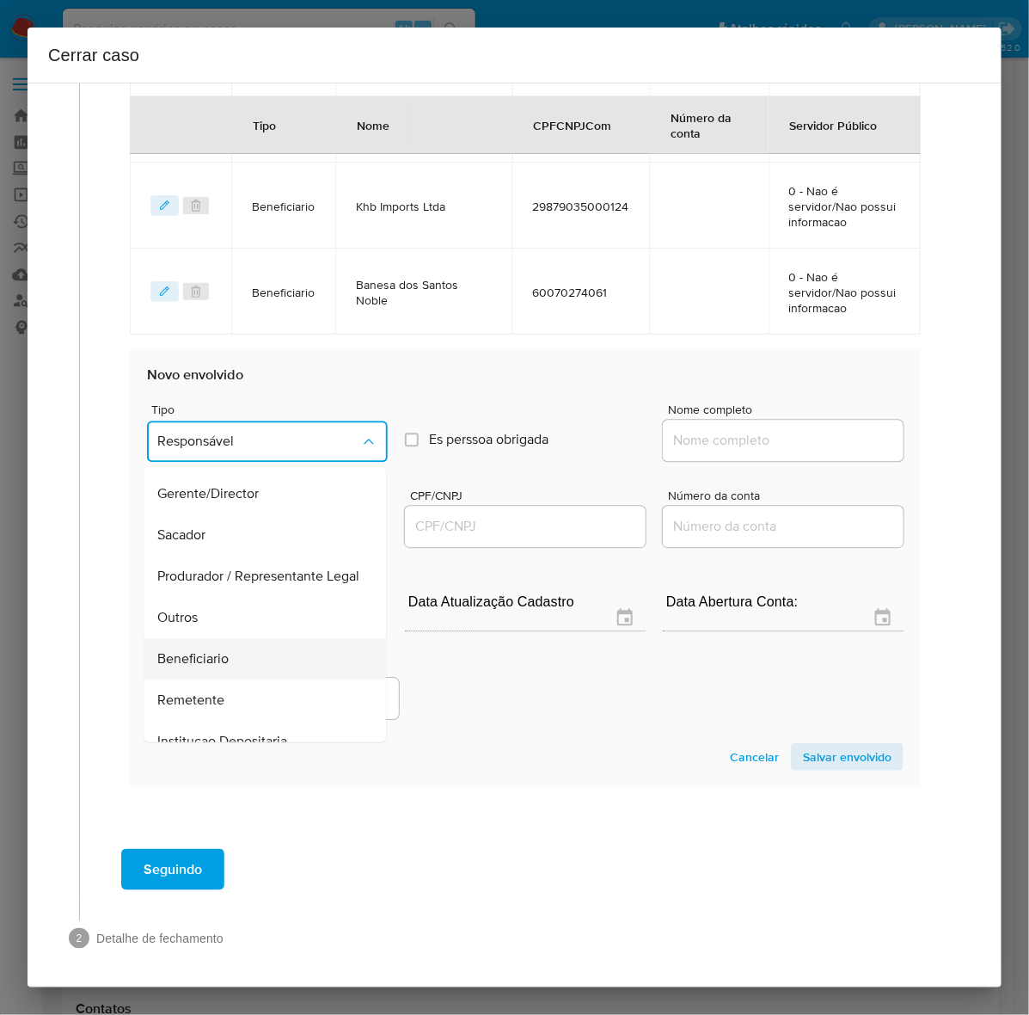
scroll to position [237, 0]
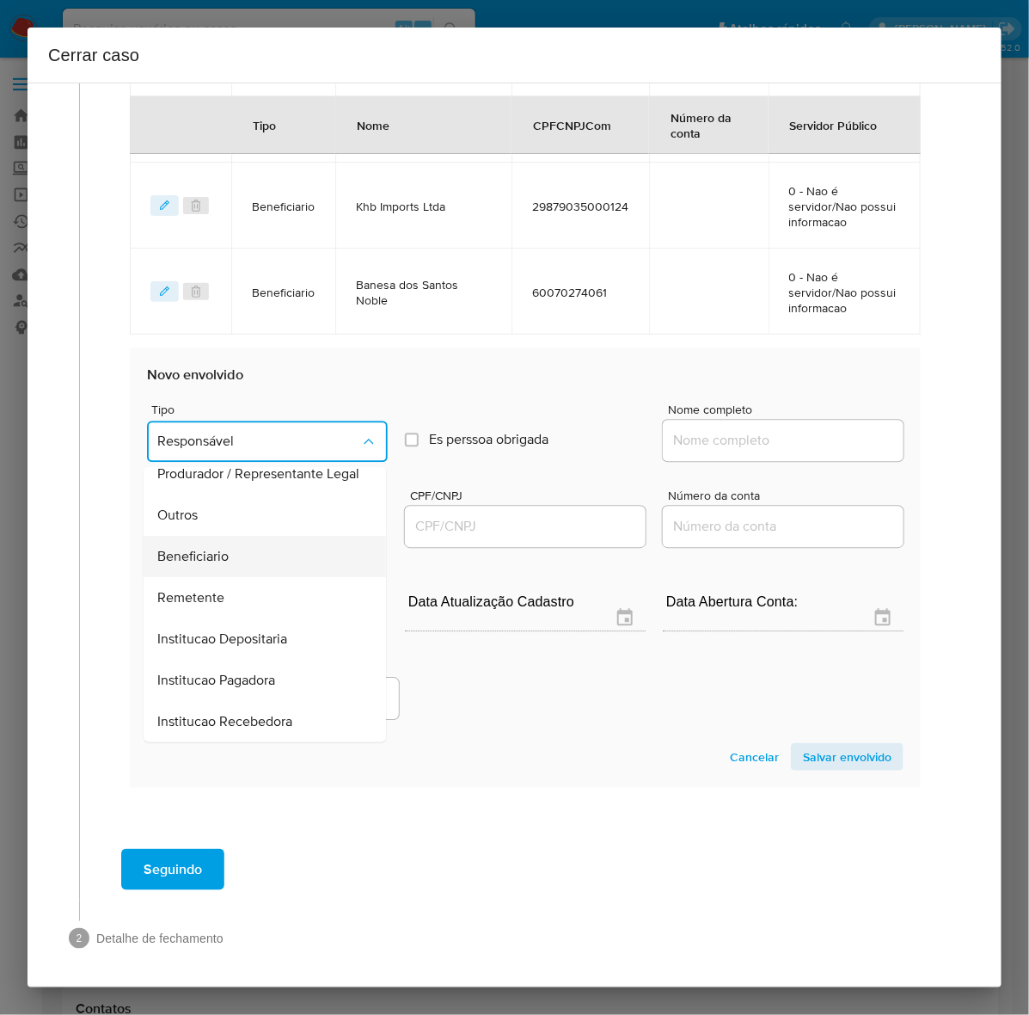
click at [204, 548] on span "Beneficiario" at bounding box center [192, 556] width 71 height 17
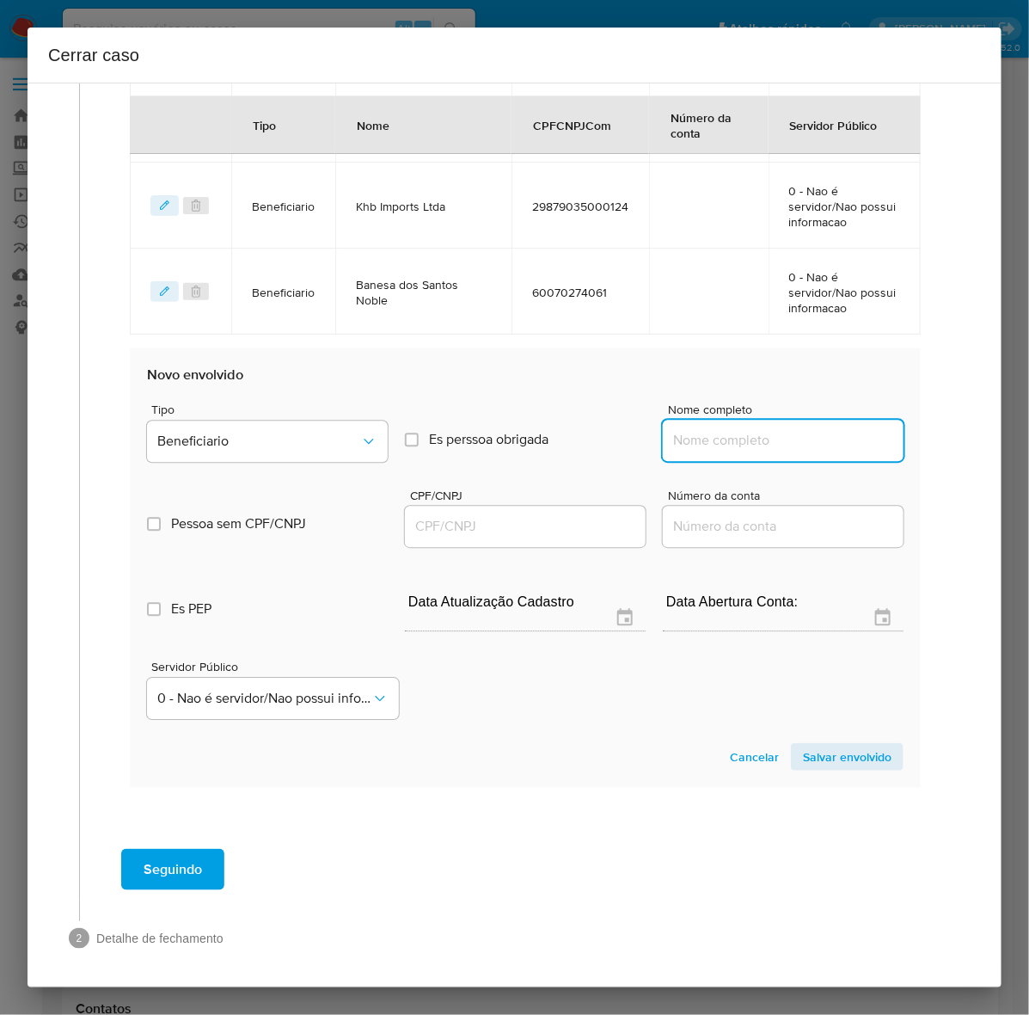
click at [746, 434] on input "Nome completo" at bounding box center [783, 440] width 241 height 22
paste input "Xtransfer Limited - CNPJ 55524261000100"
drag, startPoint x: 782, startPoint y: 436, endPoint x: 952, endPoint y: 436, distance: 169.4
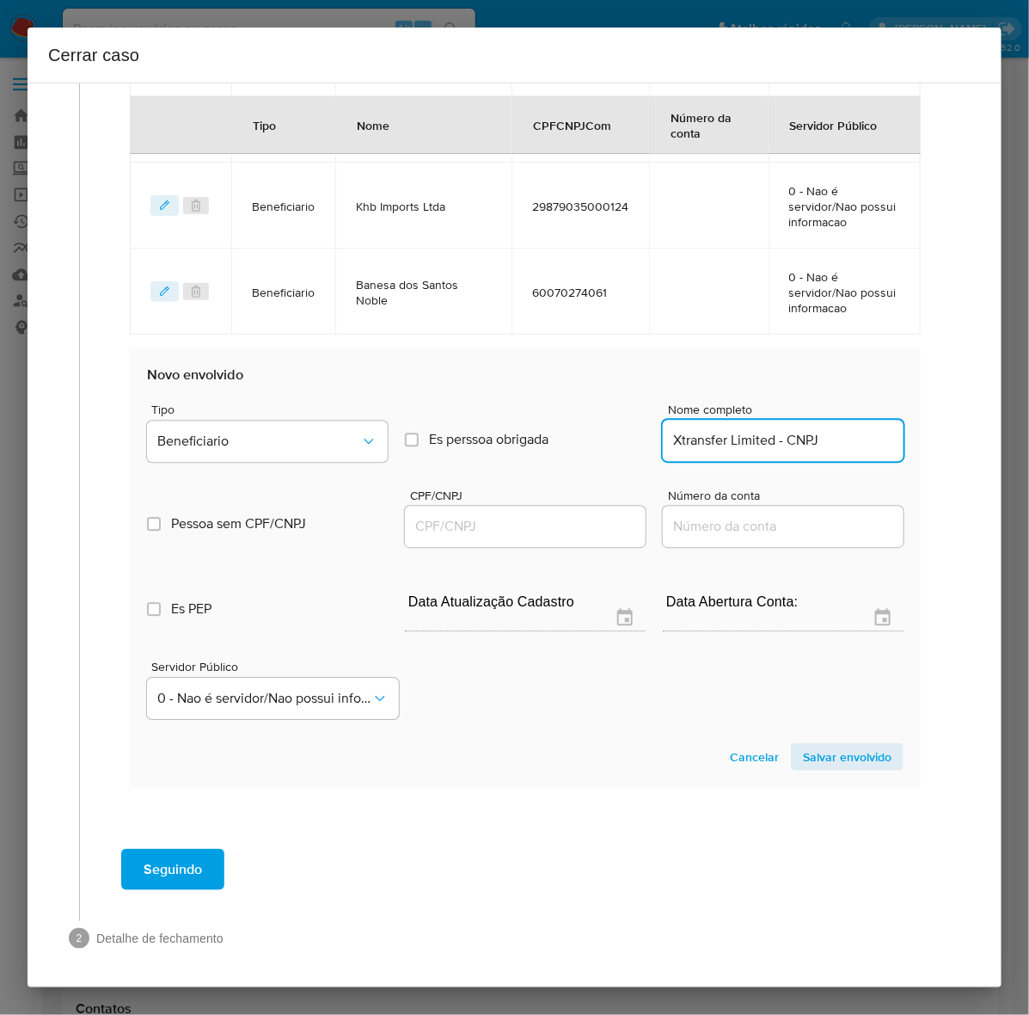
scroll to position [0, 0]
drag, startPoint x: 758, startPoint y: 435, endPoint x: 905, endPoint y: 435, distance: 147.0
type input "Xtransfer Limited"
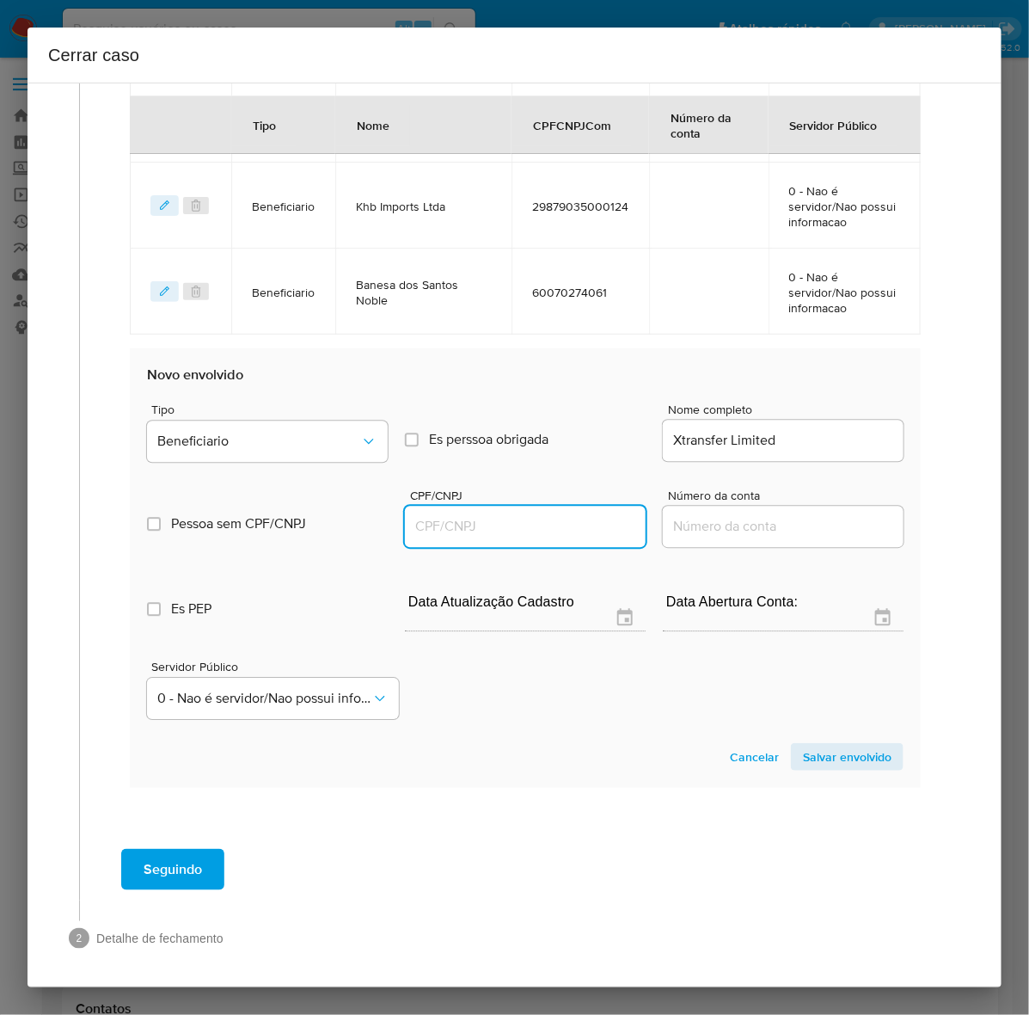
click at [531, 522] on input "CPF/CNPJ" at bounding box center [525, 526] width 241 height 22
paste input "55524261000100"
type input "55524261000100"
click at [849, 749] on span "Salvar envolvido" at bounding box center [847, 757] width 89 height 24
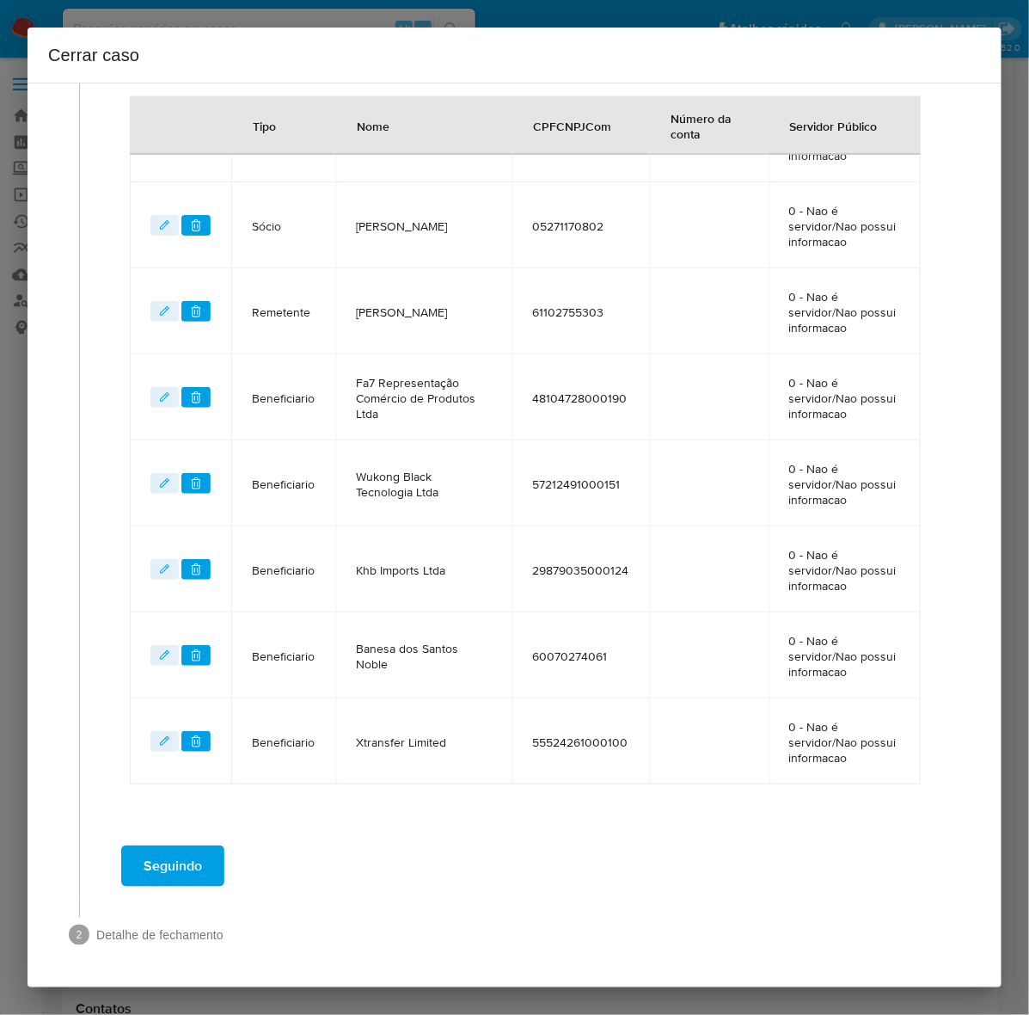
scroll to position [887, 0]
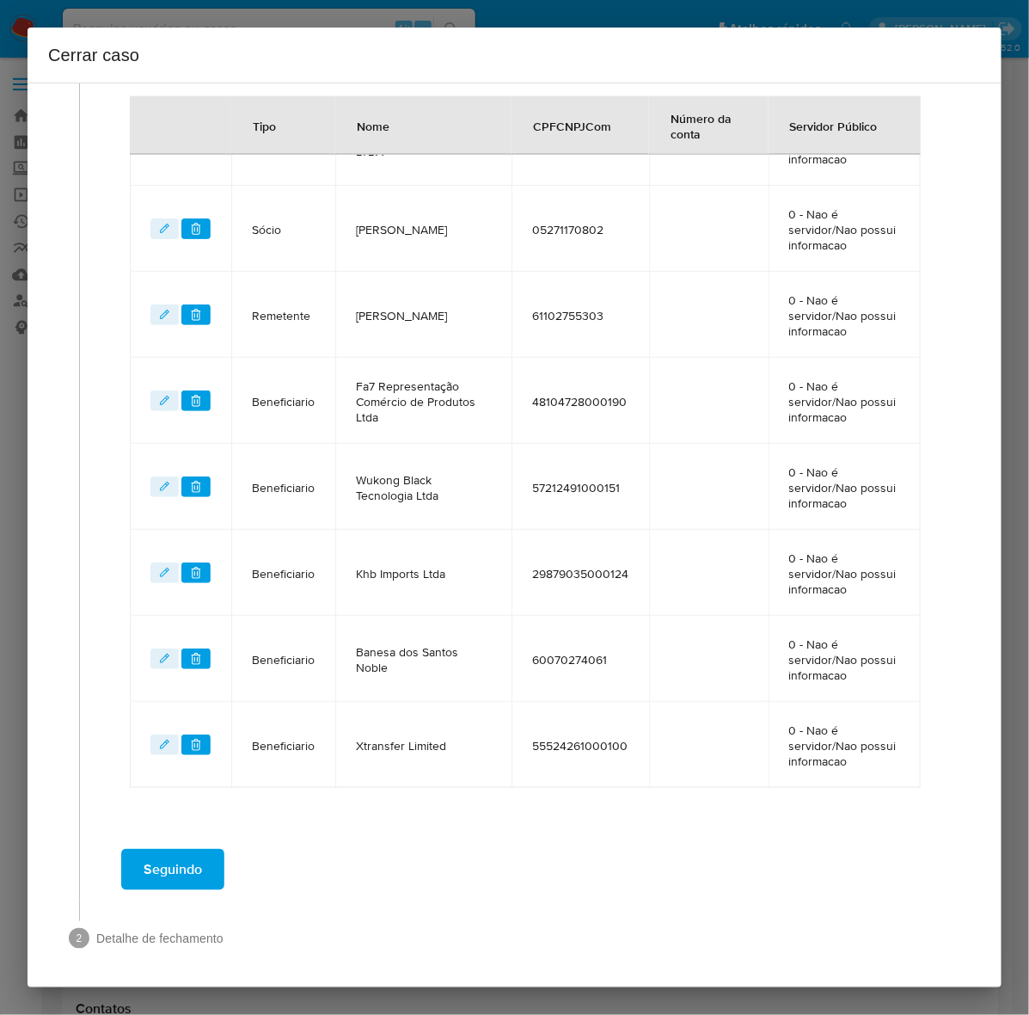
click at [170, 858] on span "Seguindo" at bounding box center [173, 869] width 58 height 38
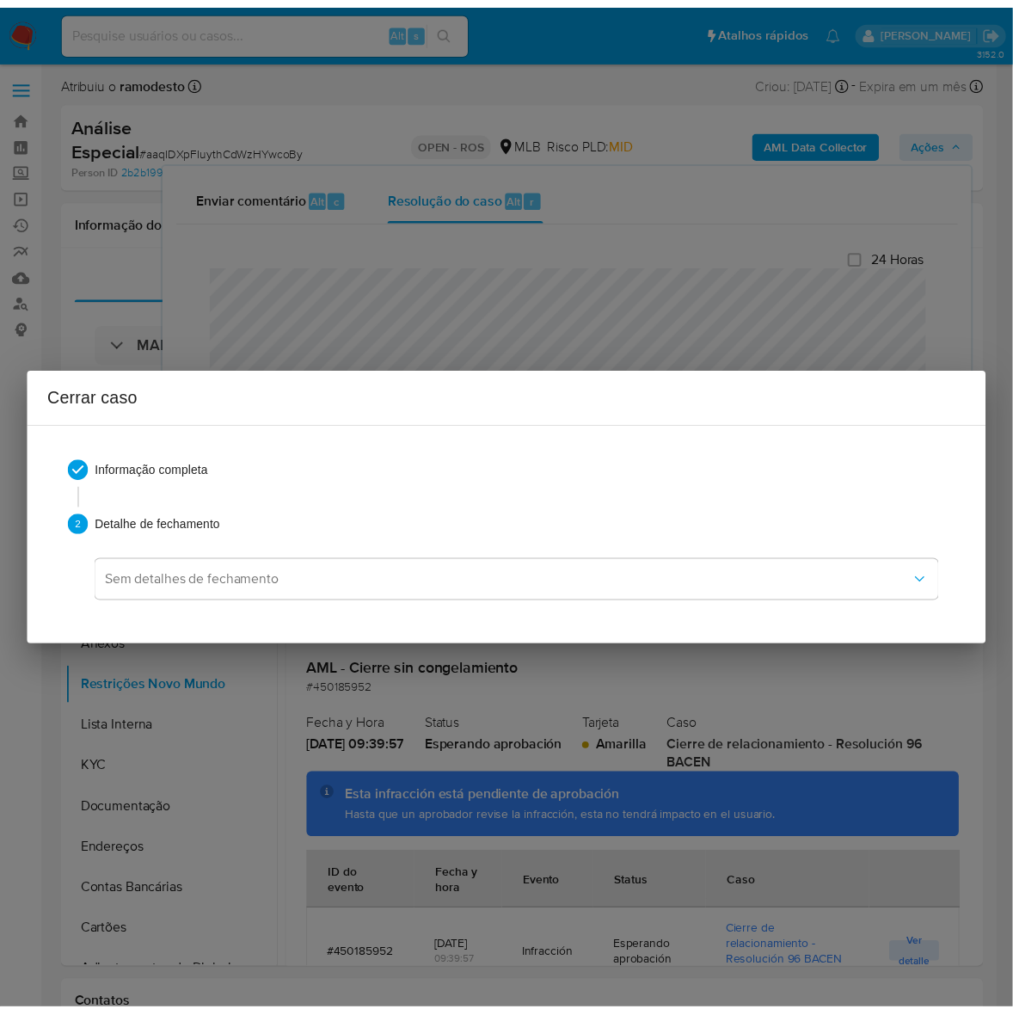
scroll to position [2586, 0]
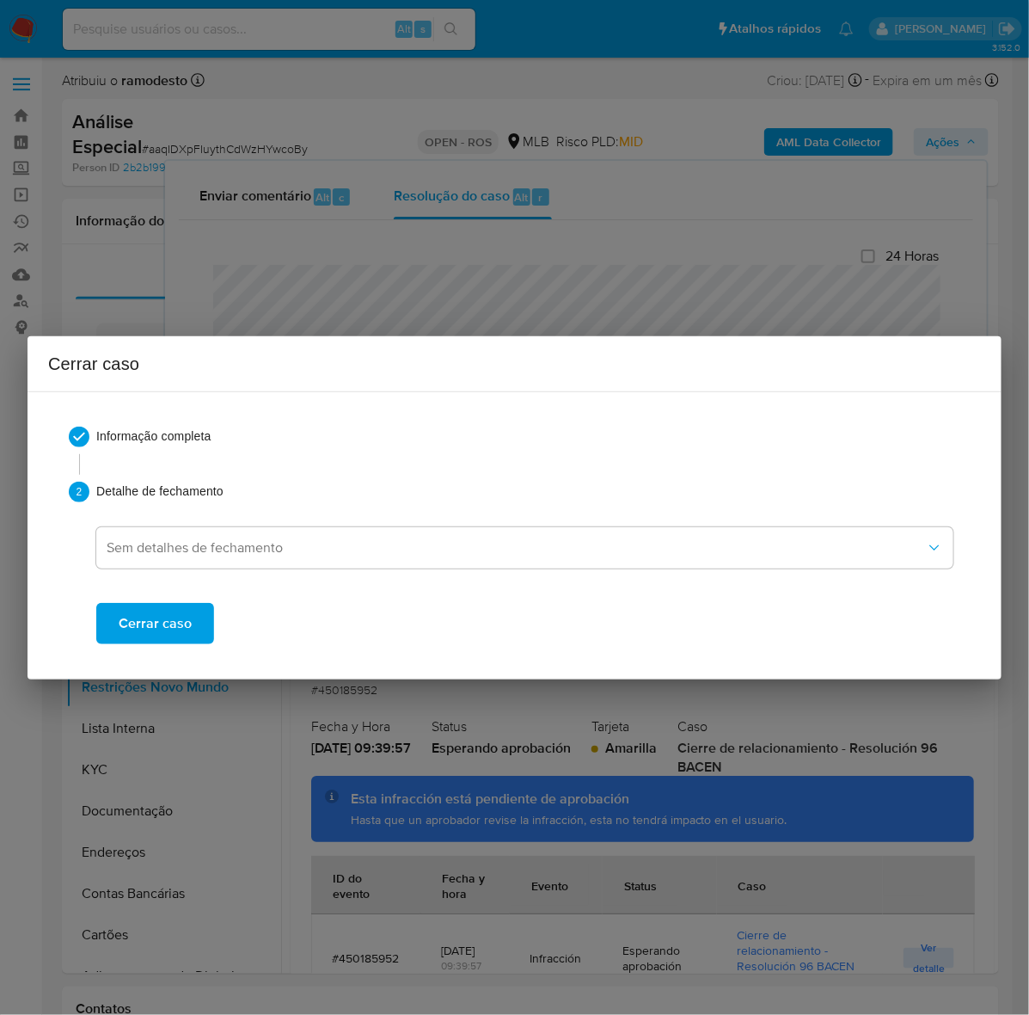
click at [163, 624] on span "Cerrar caso" at bounding box center [155, 623] width 73 height 38
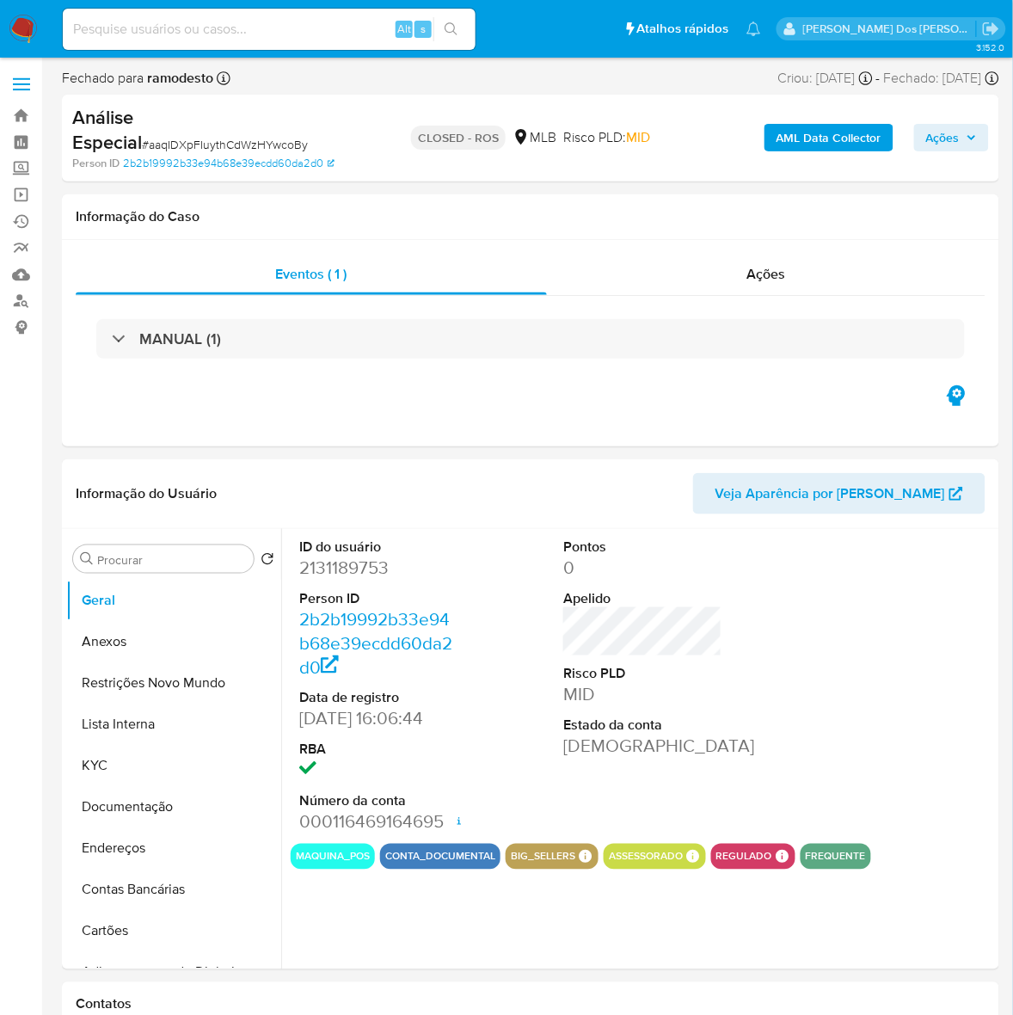
select select "10"
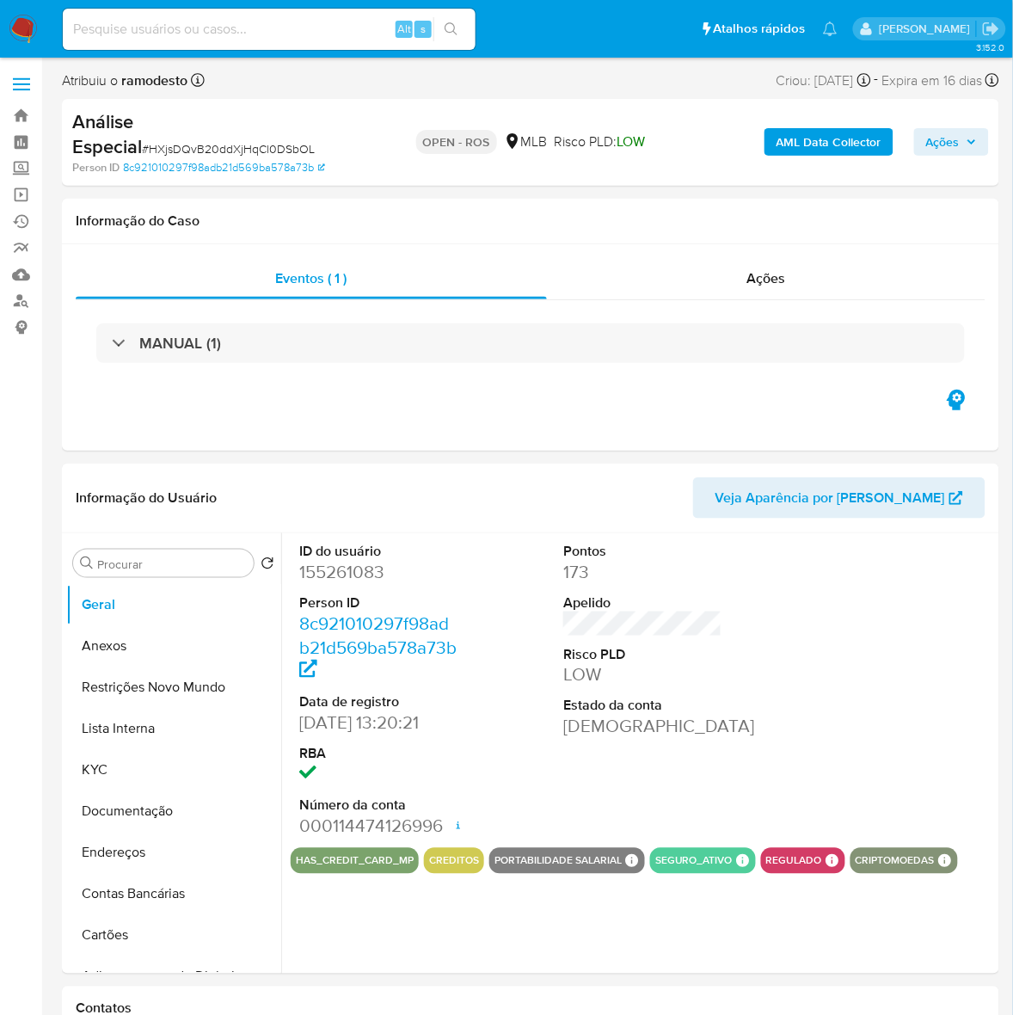
select select "10"
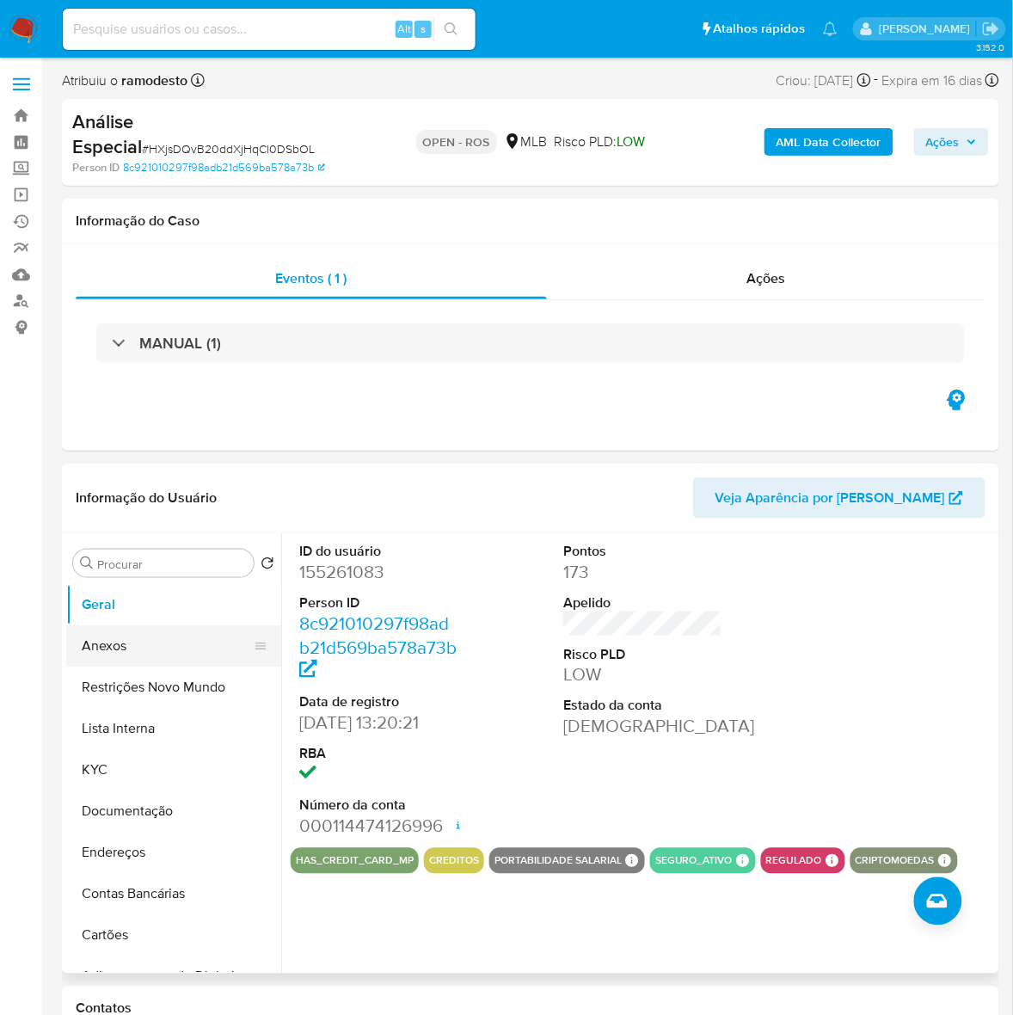
drag, startPoint x: 108, startPoint y: 643, endPoint x: 134, endPoint y: 645, distance: 25.9
click at [108, 643] on button "Anexos" at bounding box center [166, 645] width 201 height 41
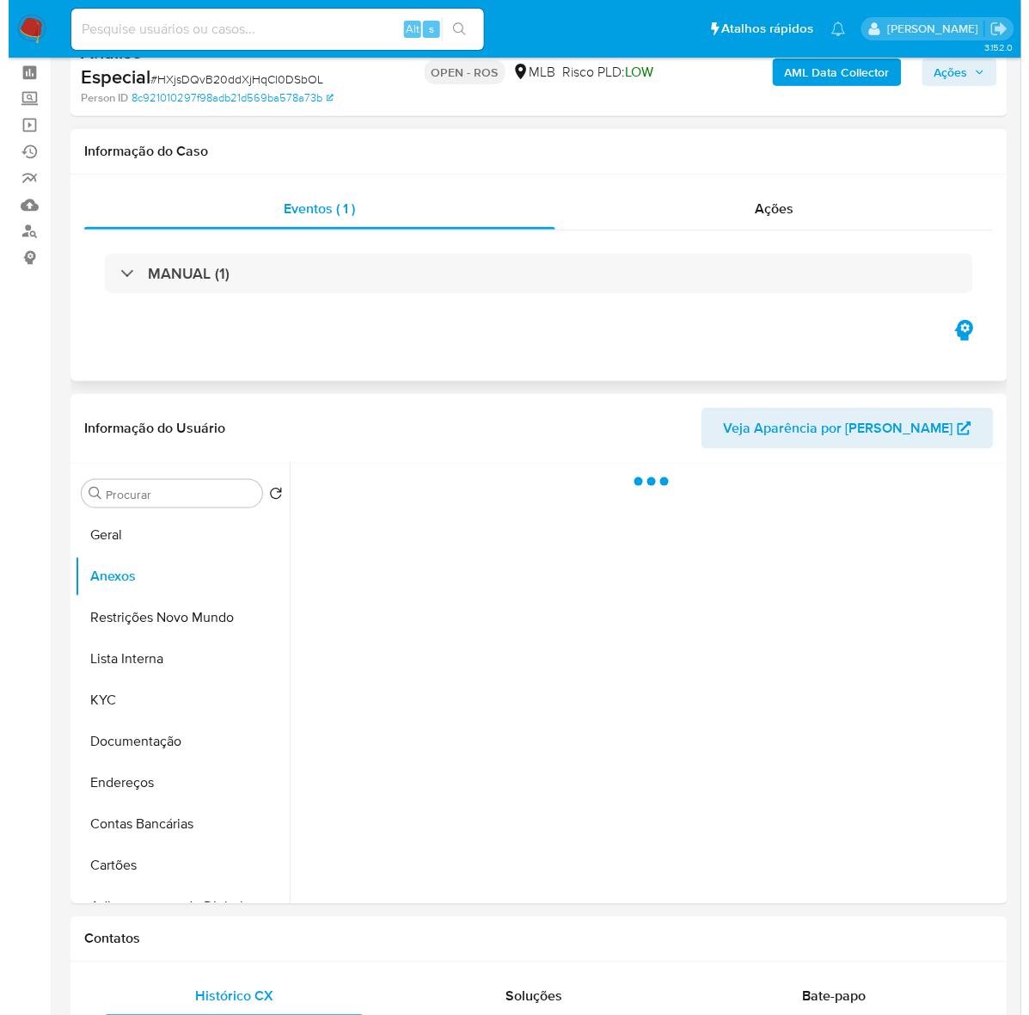
scroll to position [107, 0]
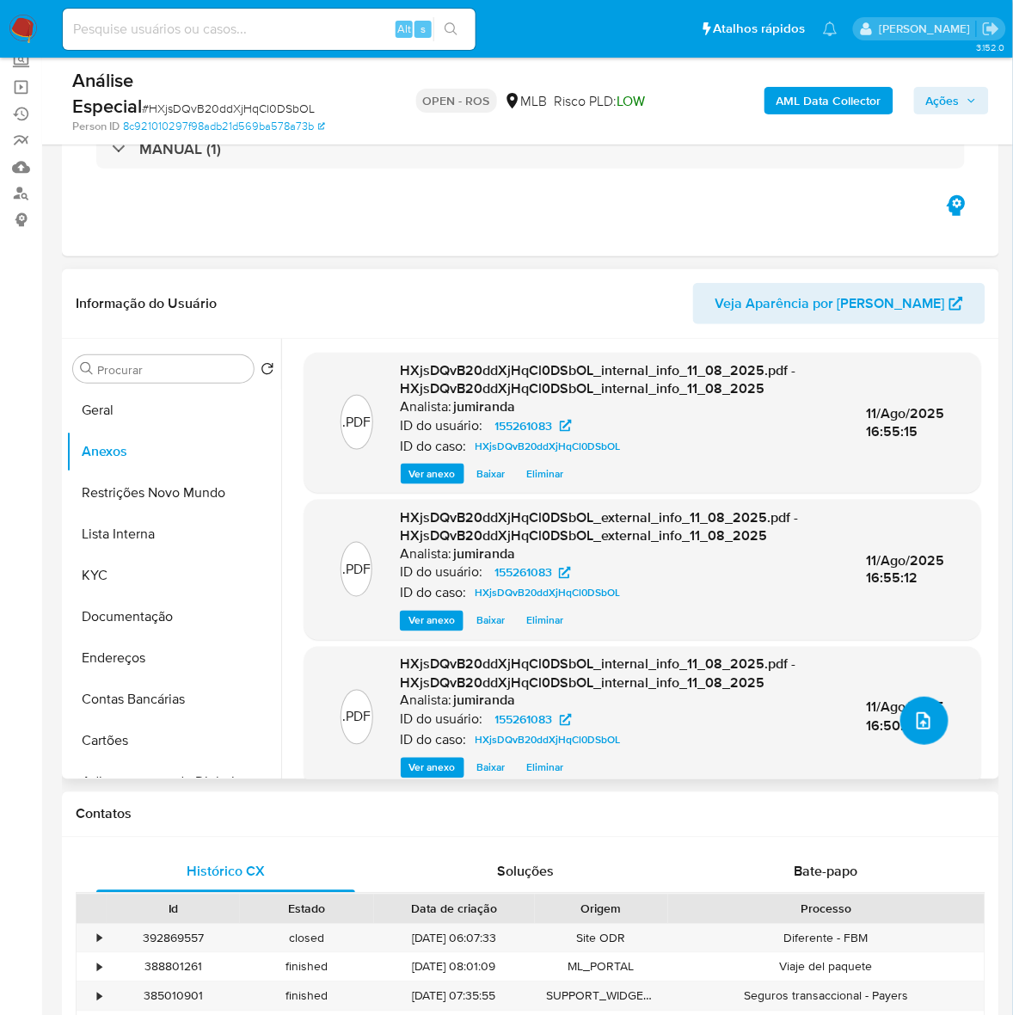
click at [926, 715] on icon "upload-file" at bounding box center [923, 720] width 21 height 21
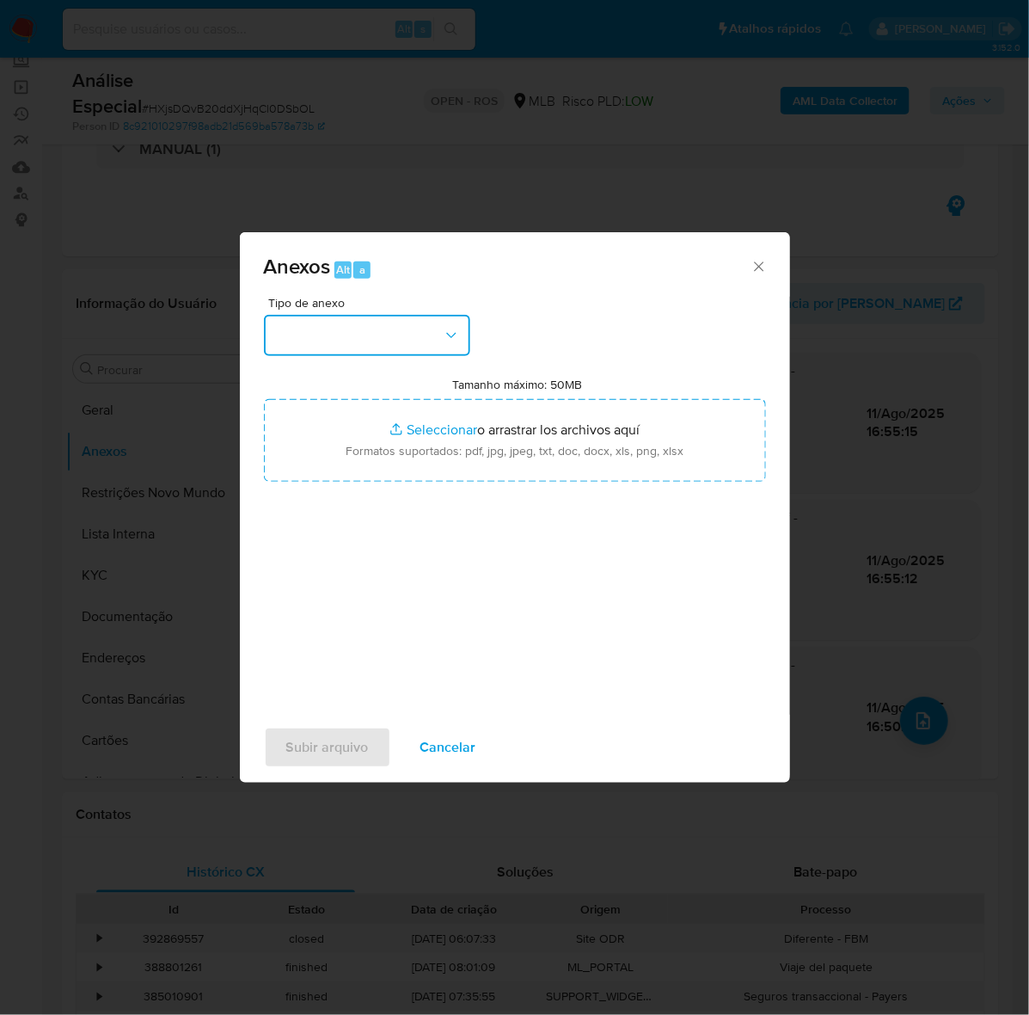
click at [320, 332] on button "button" at bounding box center [367, 335] width 206 height 41
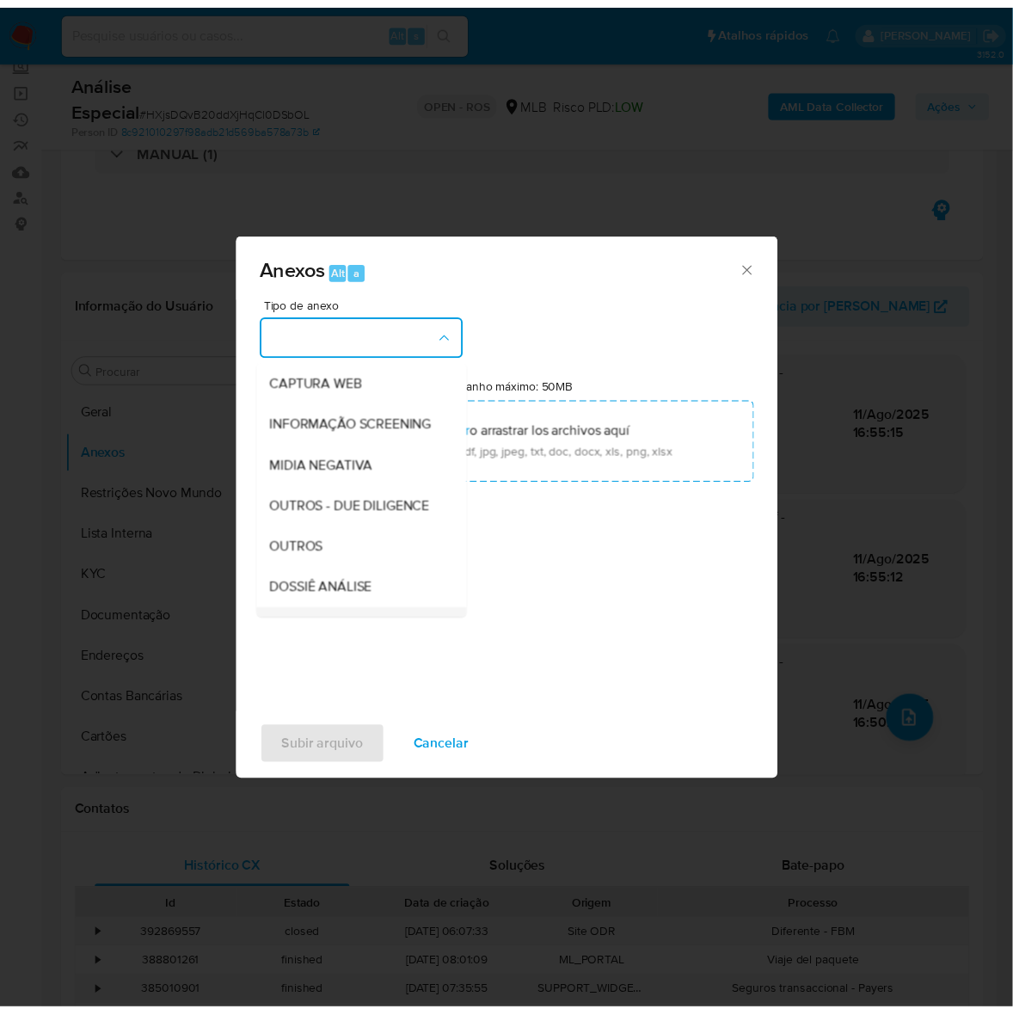
scroll to position [264, 0]
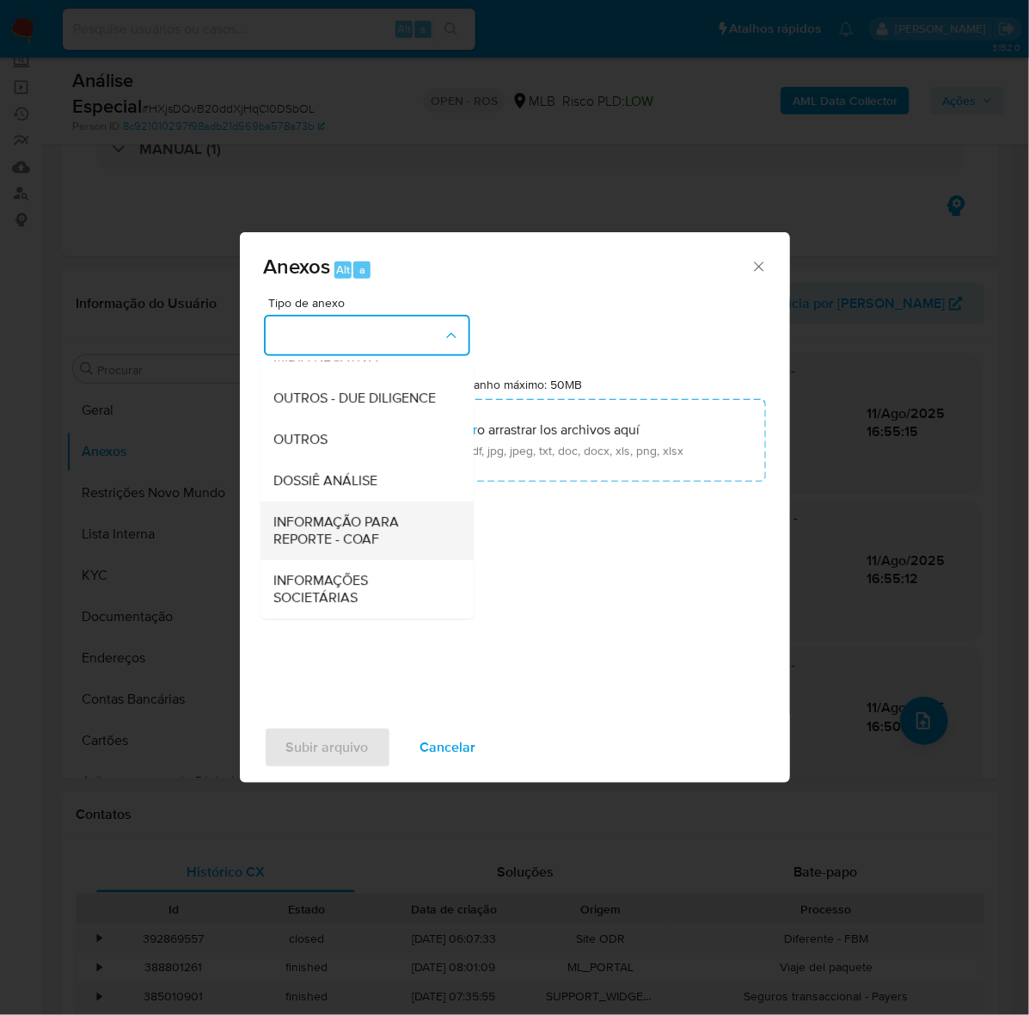
click at [336, 519] on span "INFORMAÇÃO PARA REPORTE - COAF" at bounding box center [361, 530] width 175 height 34
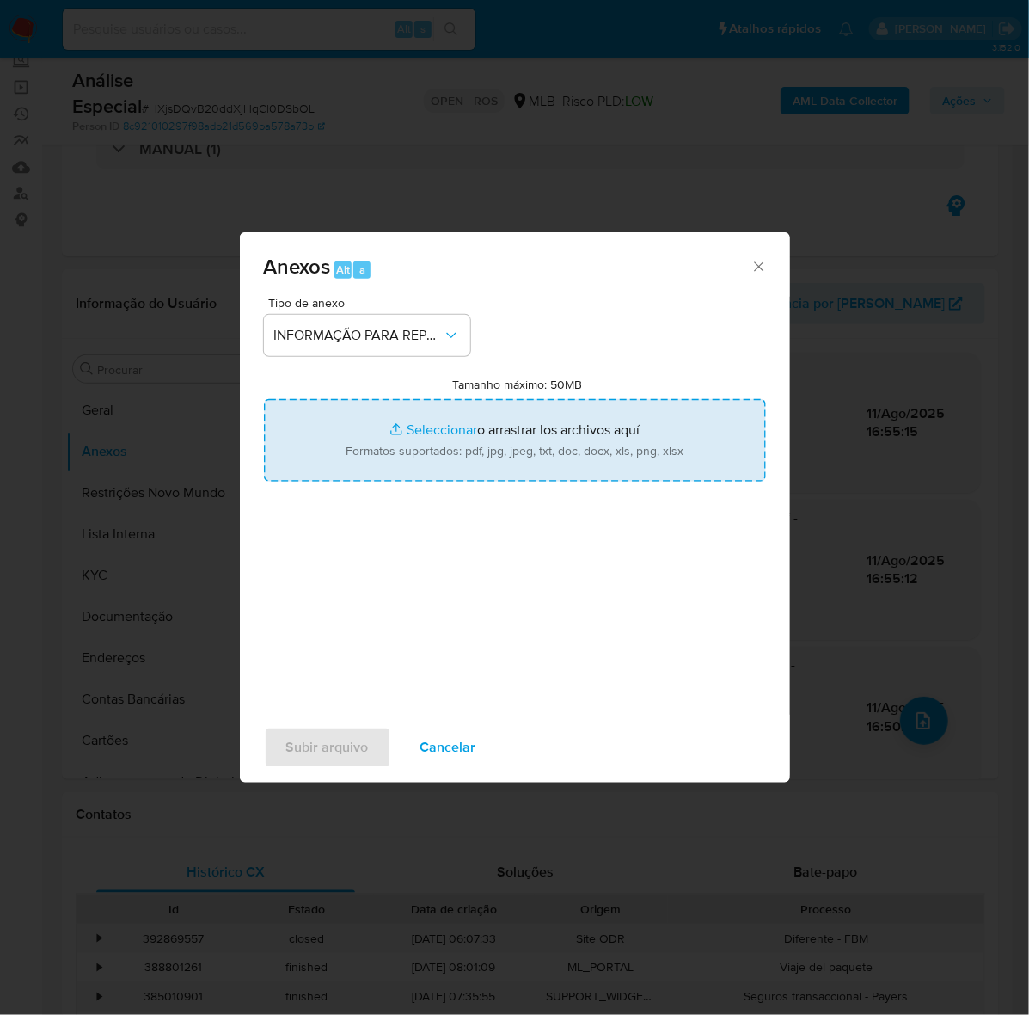
type input "C:\fakepath\SAR - HXjsDQvB20ddXjHqCl0DSbOL - CPF 43115024860 - MAXUEL ANDRE DA …"
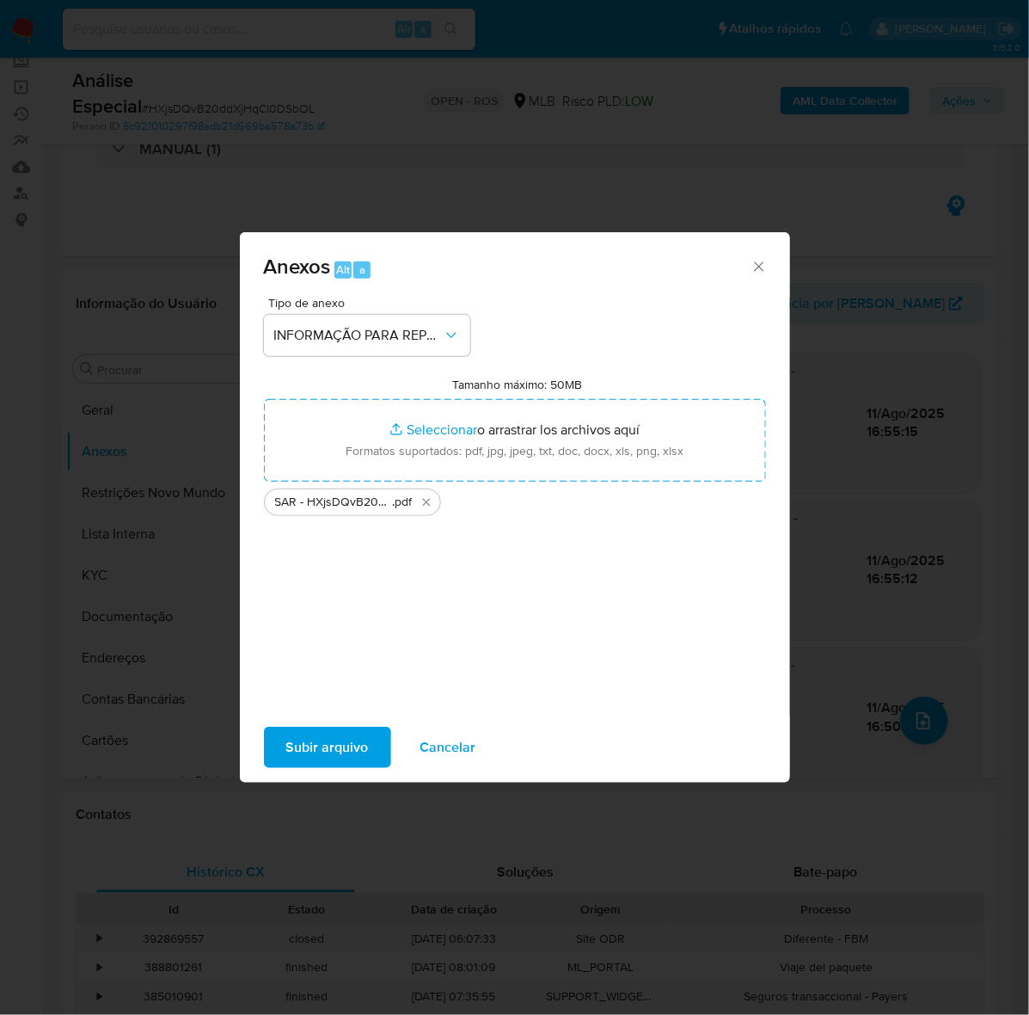
click at [353, 751] on span "Subir arquivo" at bounding box center [327, 747] width 83 height 38
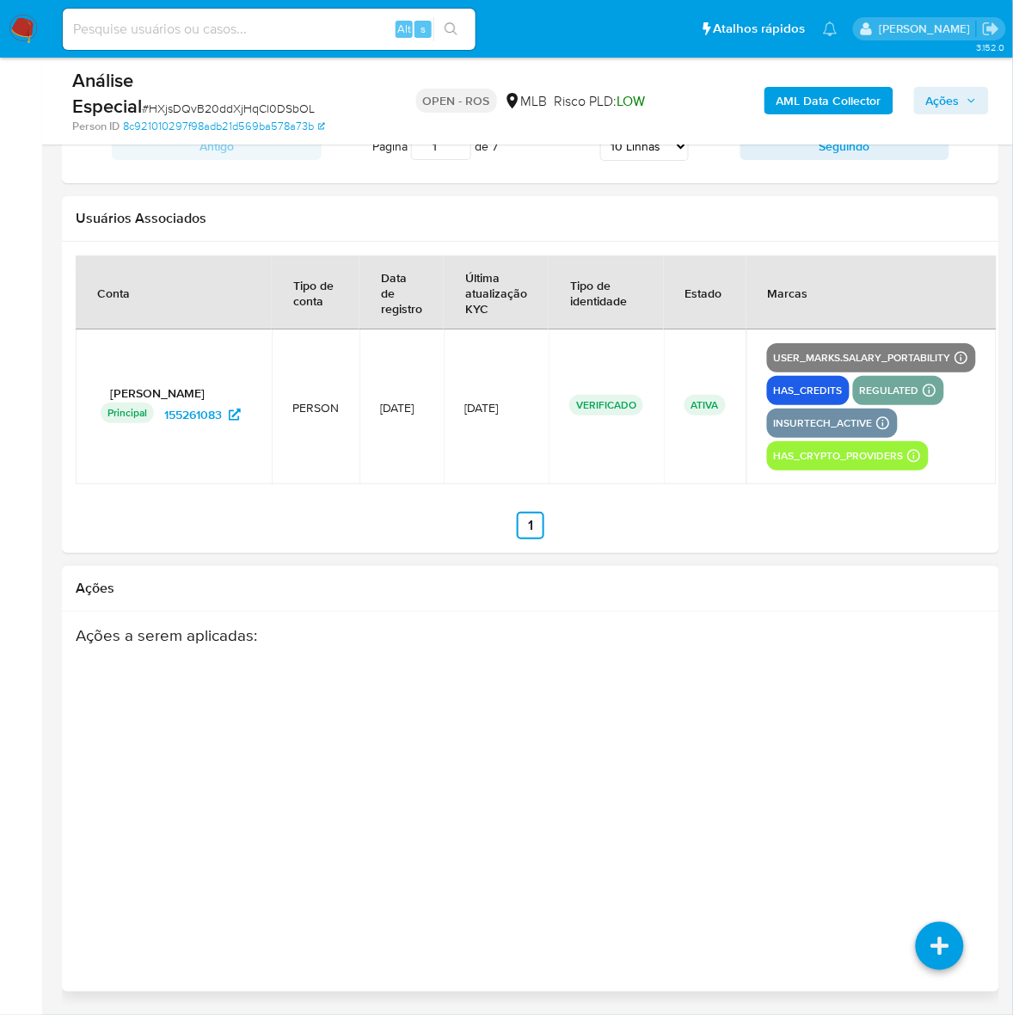
scroll to position [2521, 0]
click at [939, 819] on icon at bounding box center [939, 825] width 48 height 48
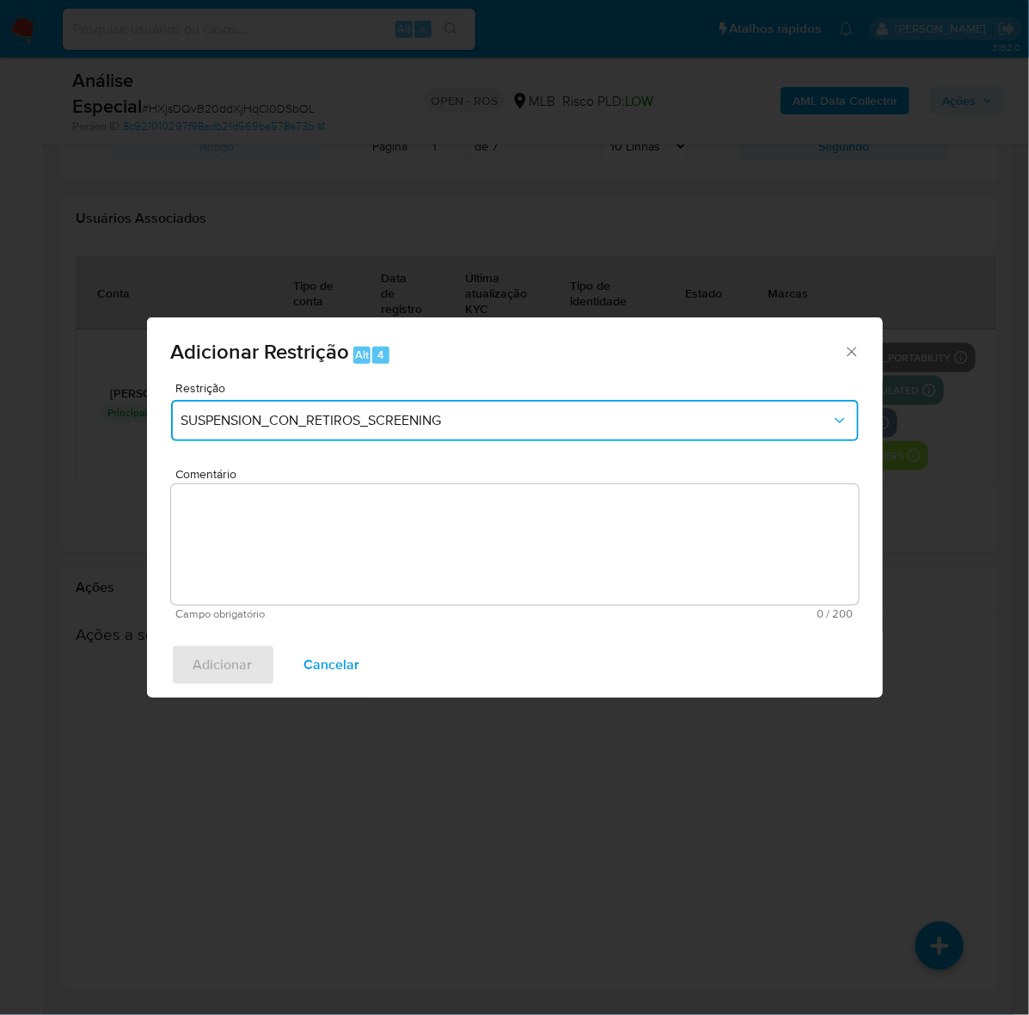
click at [379, 415] on span "SUSPENSION_CON_RETIROS_SCREENING" at bounding box center [506, 420] width 650 height 17
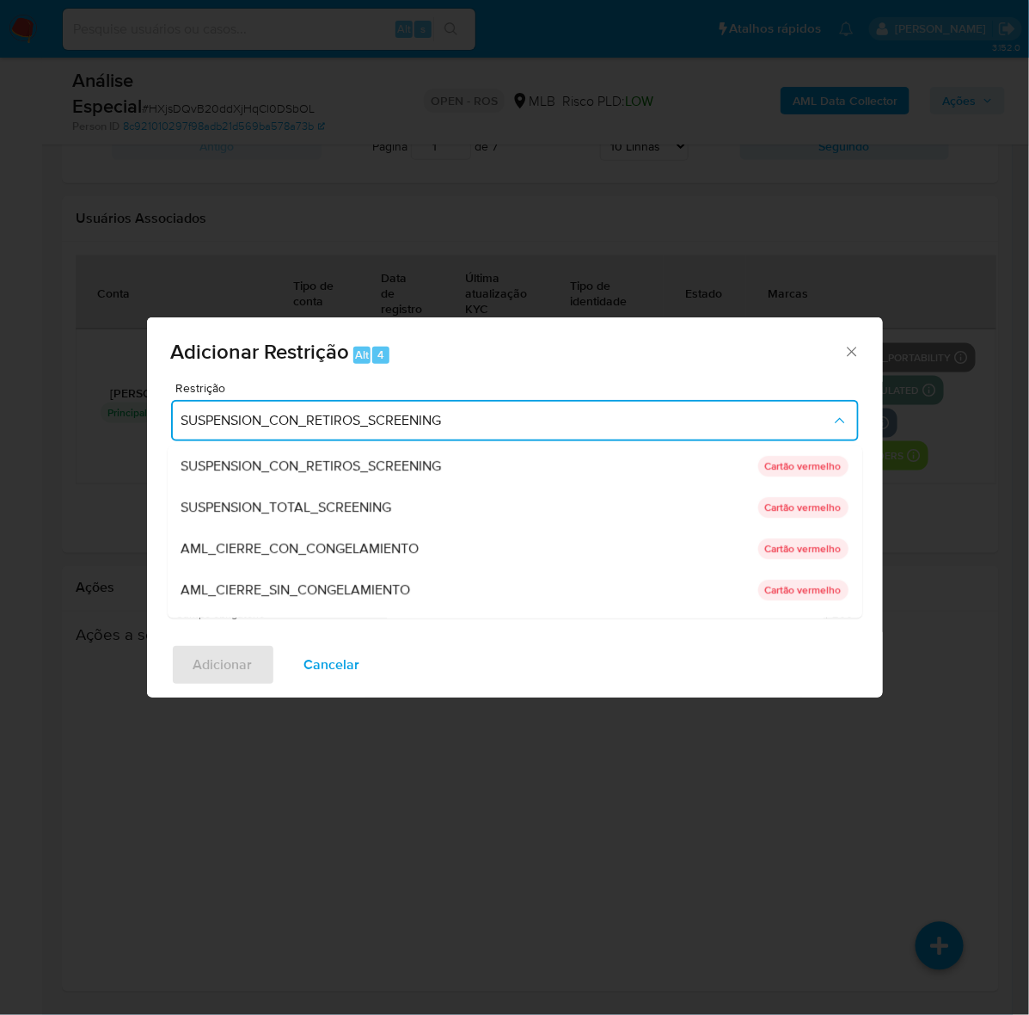
drag, startPoint x: 371, startPoint y: 589, endPoint x: 407, endPoint y: 556, distance: 48.7
click at [374, 587] on span "AML_CIERRE_SIN_CONGELAMIENTO" at bounding box center [296, 589] width 230 height 17
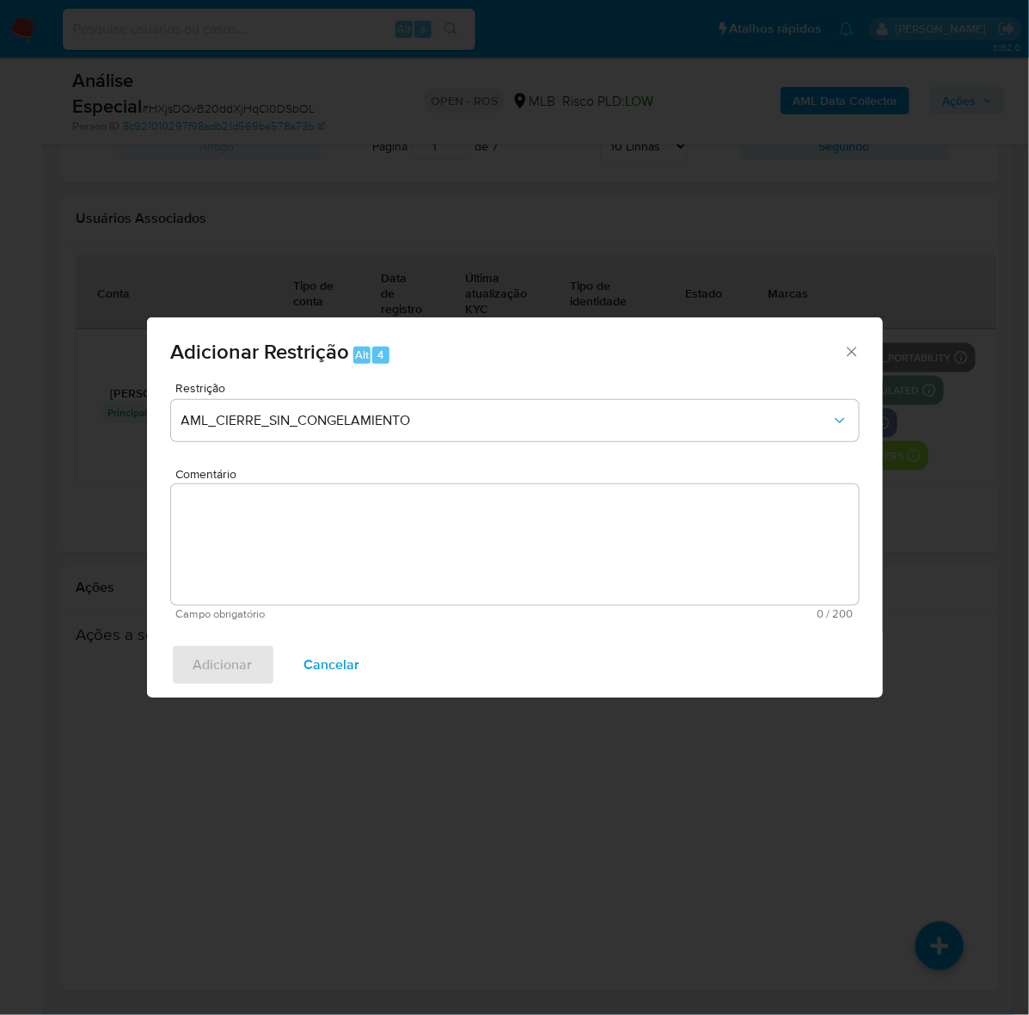
click at [422, 534] on textarea "Comentário" at bounding box center [515, 544] width 688 height 120
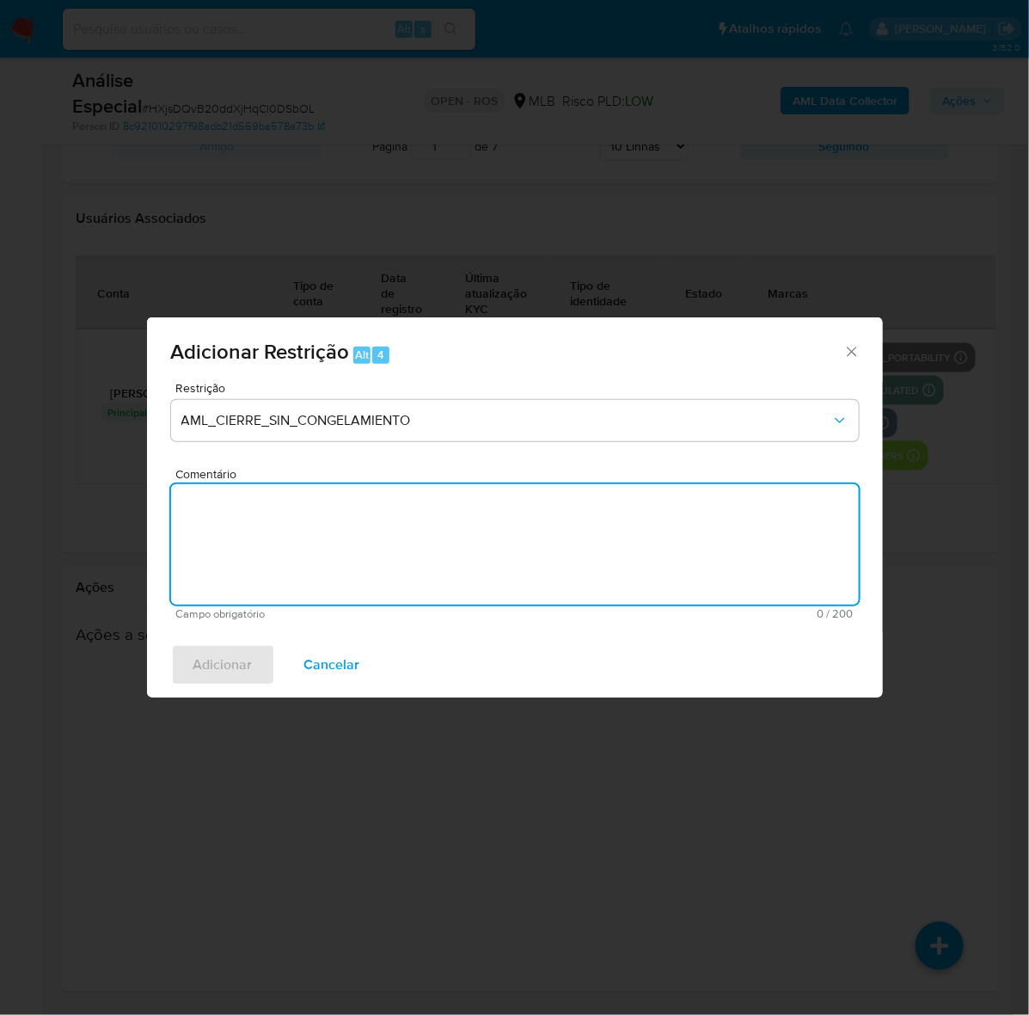
paste textarea "Deliberação para encerrar o relacionamento. NÃO INFORMAR AO USUÁRIO QUE SE TRAT…"
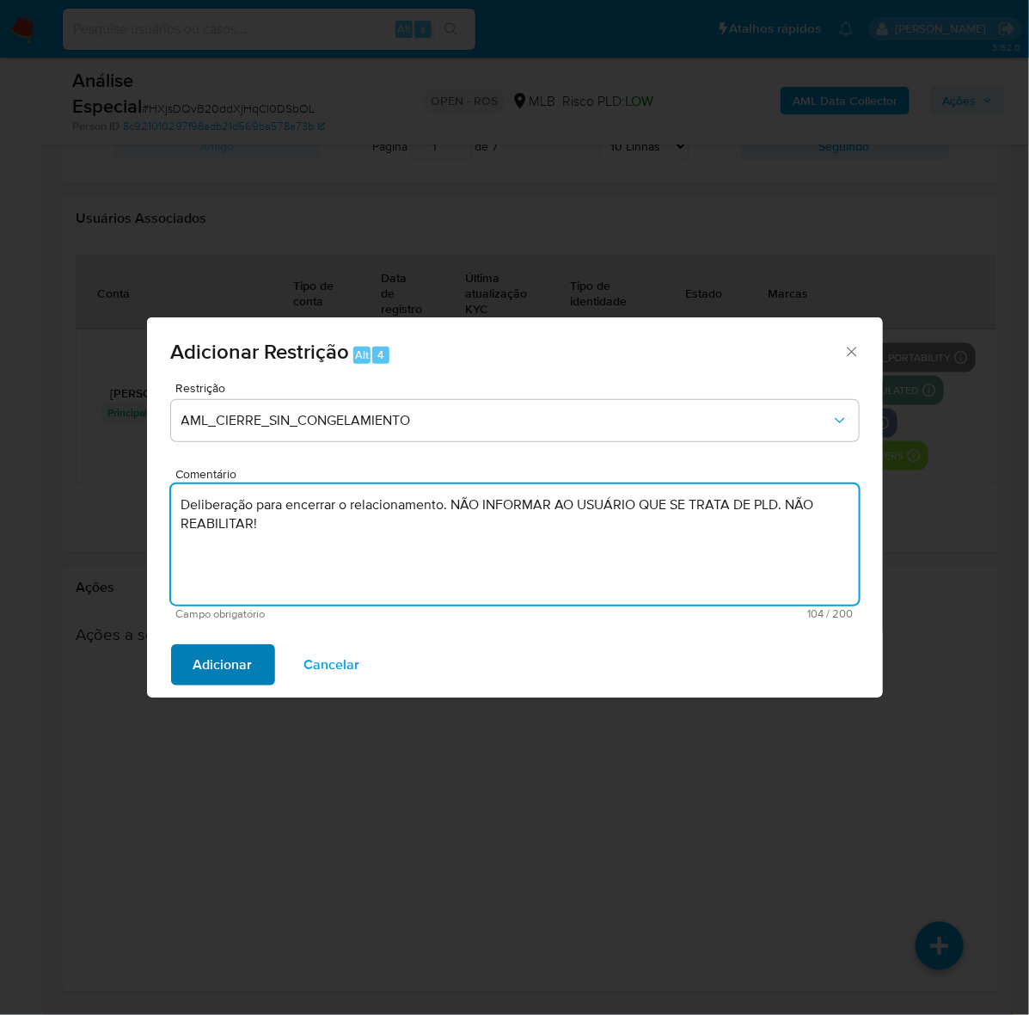
type textarea "Deliberação para encerrar o relacionamento. NÃO INFORMAR AO USUÁRIO QUE SE TRAT…"
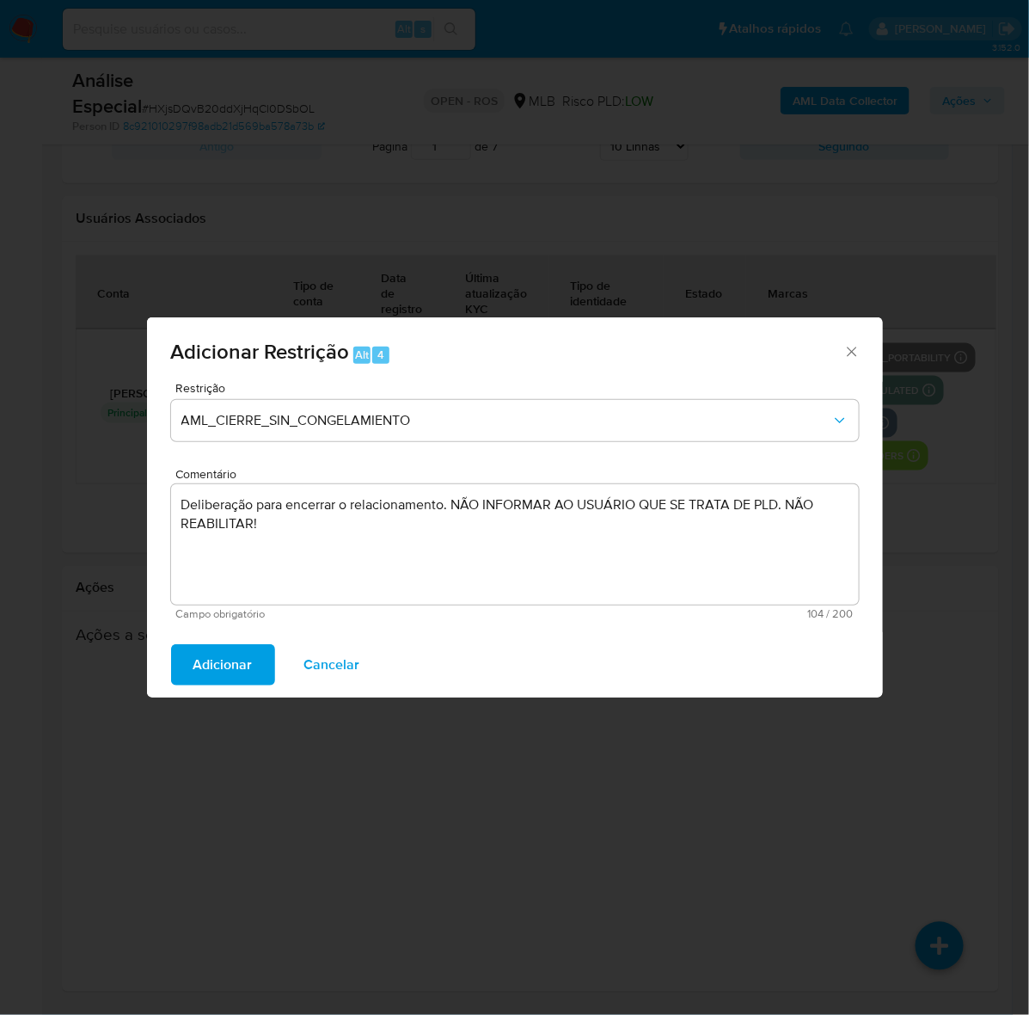
click at [224, 659] on span "Adicionar" at bounding box center [222, 665] width 59 height 38
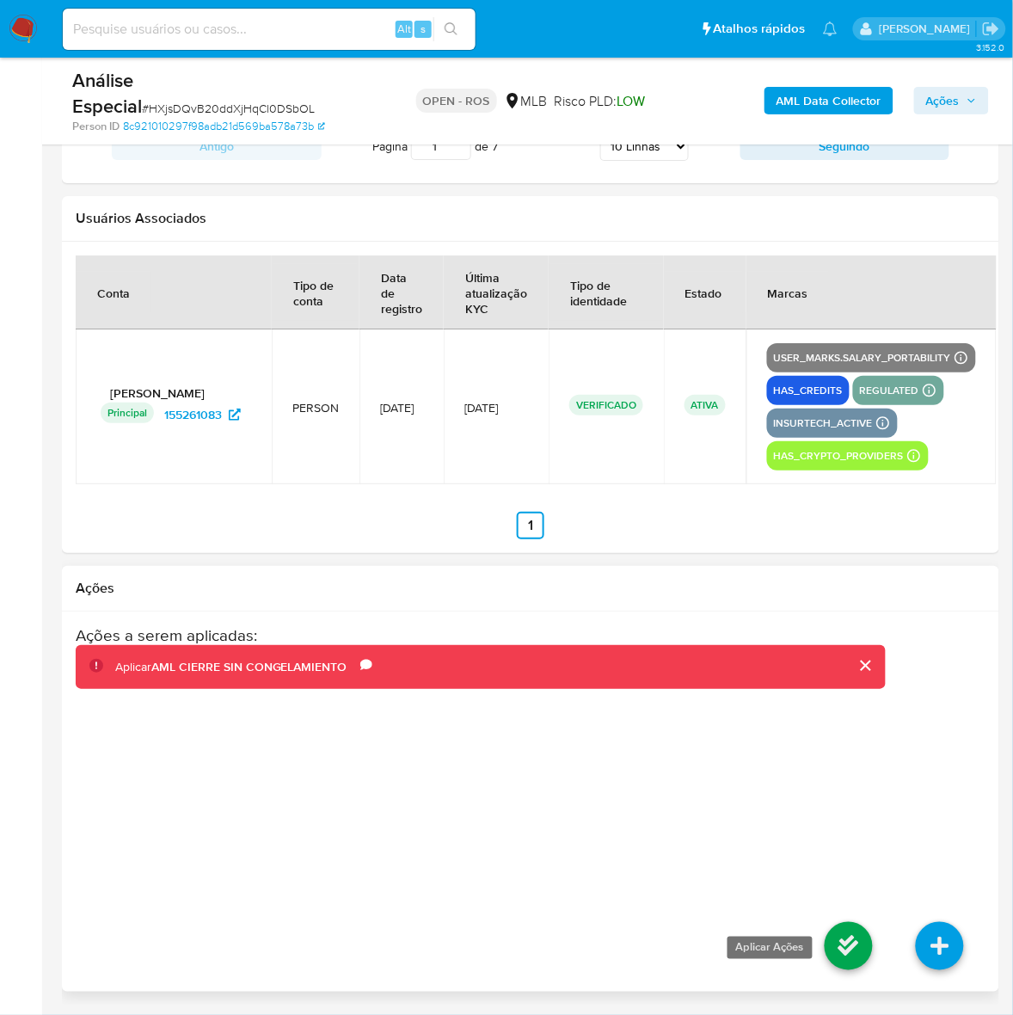
click at [858, 943] on icon at bounding box center [849, 946] width 48 height 48
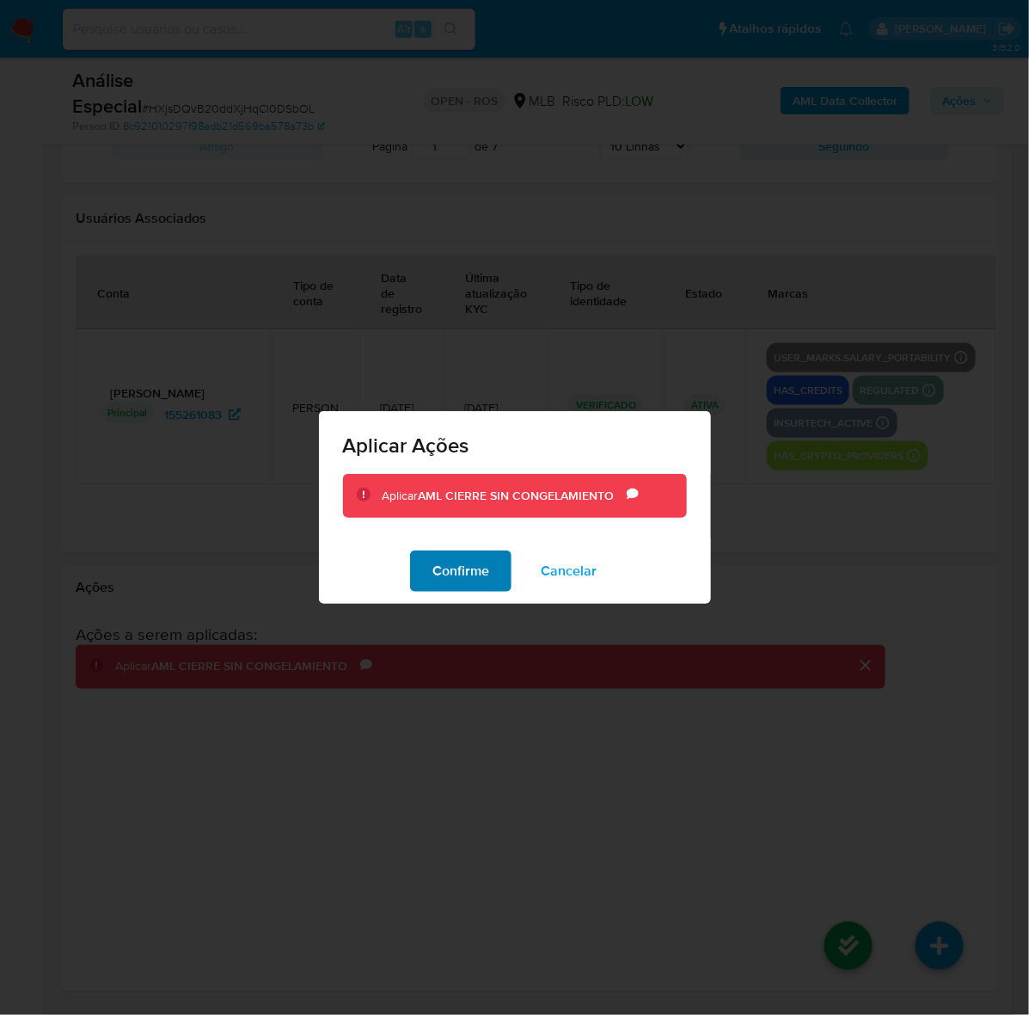
click at [473, 561] on span "Confirme" at bounding box center [461, 571] width 57 height 38
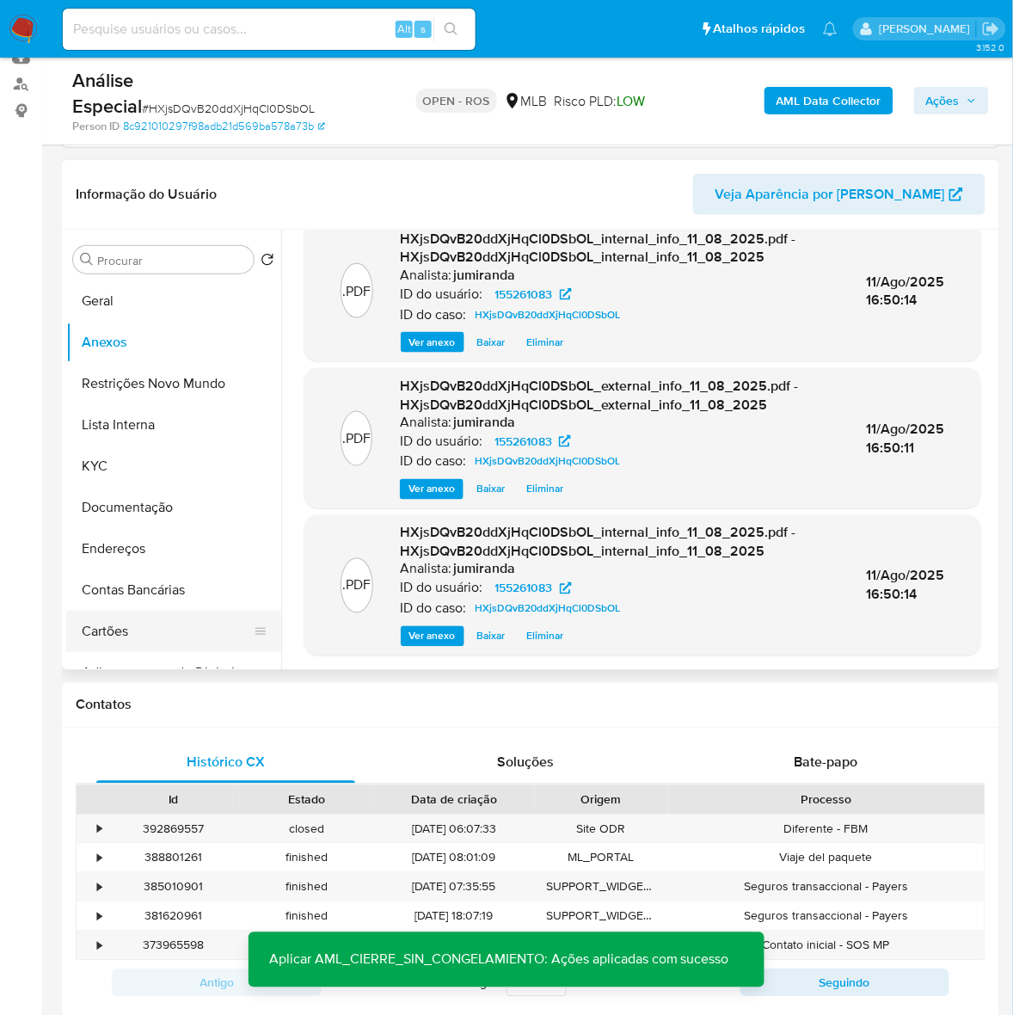
scroll to position [0, 0]
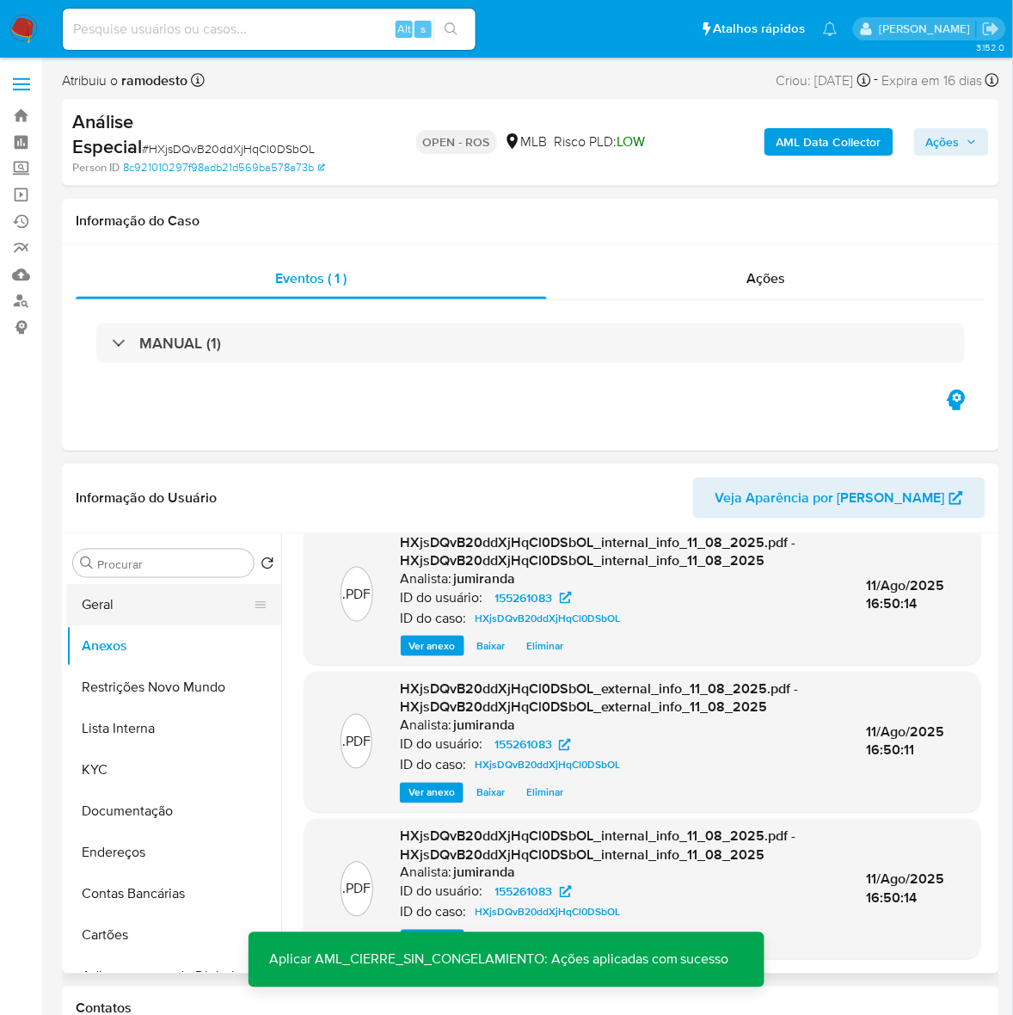
click at [108, 611] on button "Geral" at bounding box center [166, 604] width 201 height 41
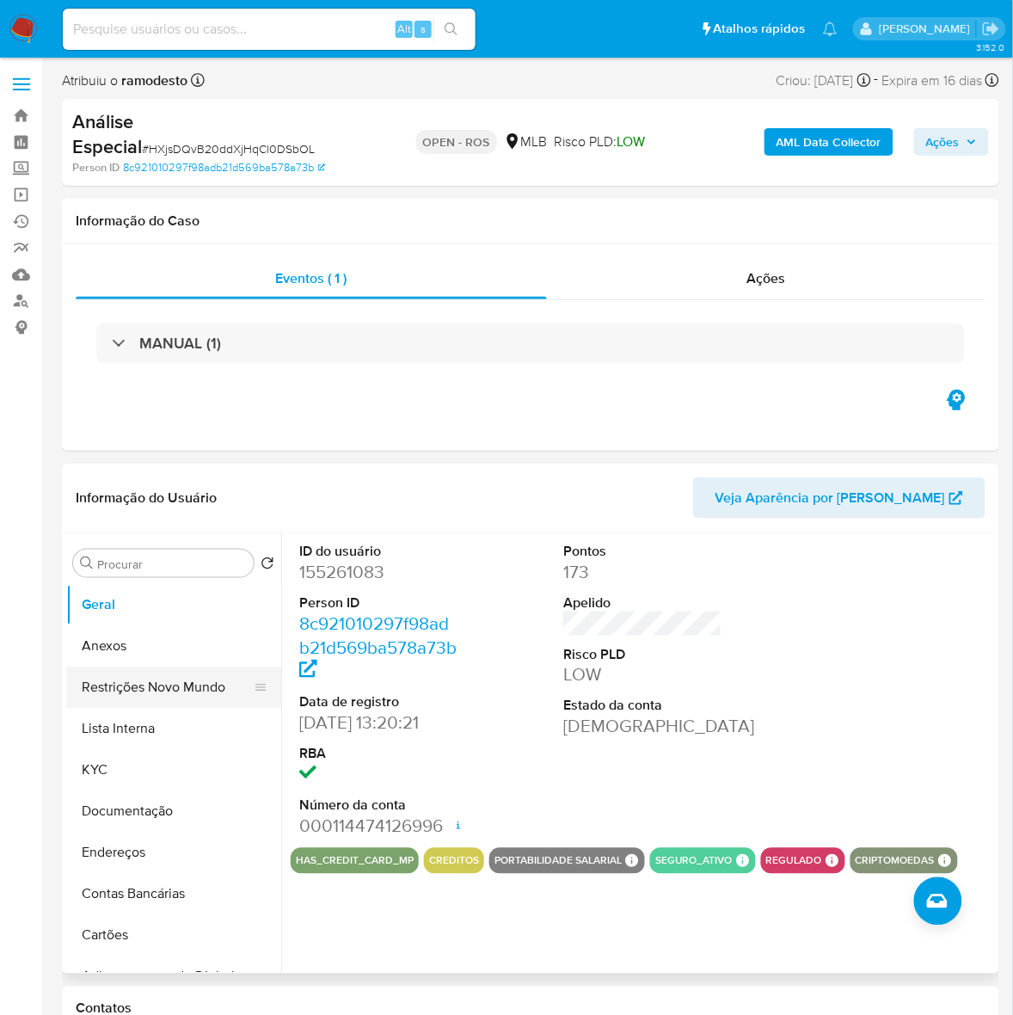
click at [132, 682] on button "Restrições Novo Mundo" at bounding box center [166, 686] width 201 height 41
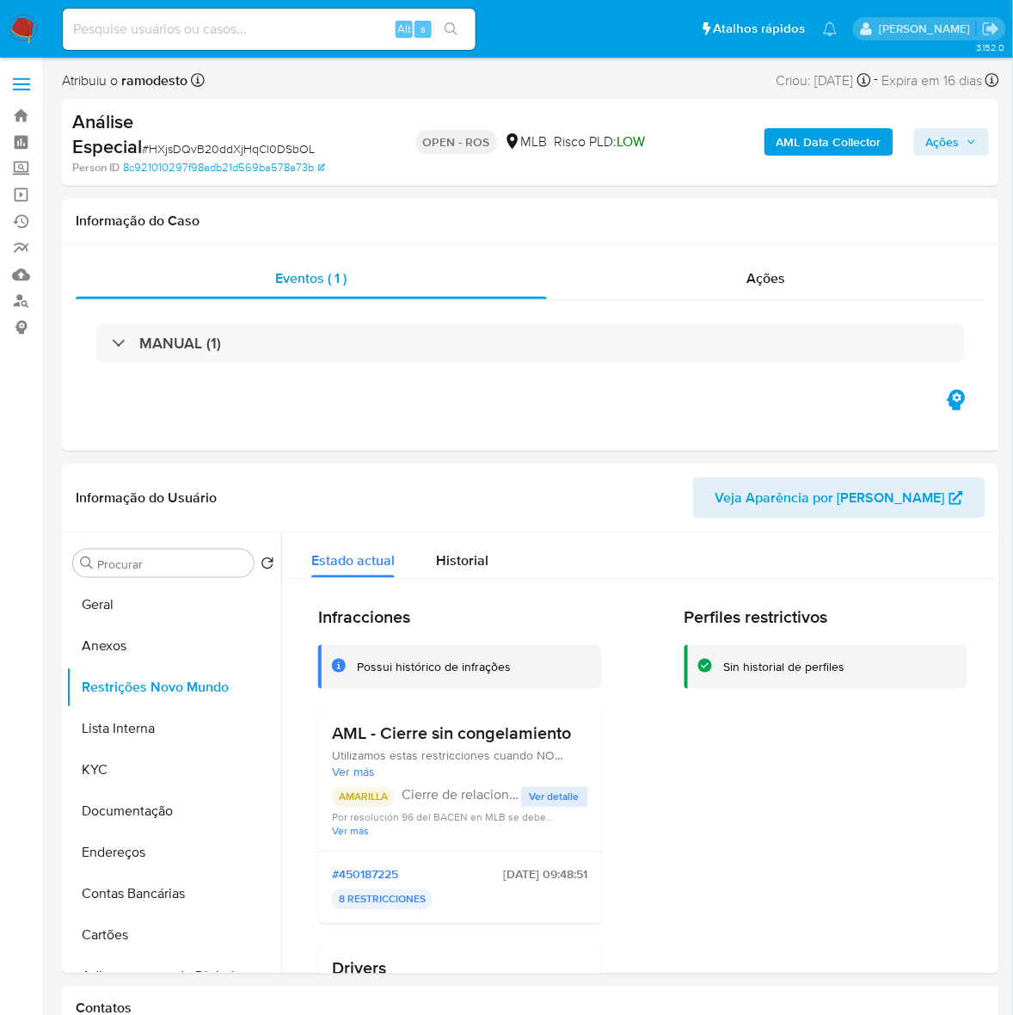
click at [939, 139] on span "Ações" at bounding box center [943, 142] width 34 height 28
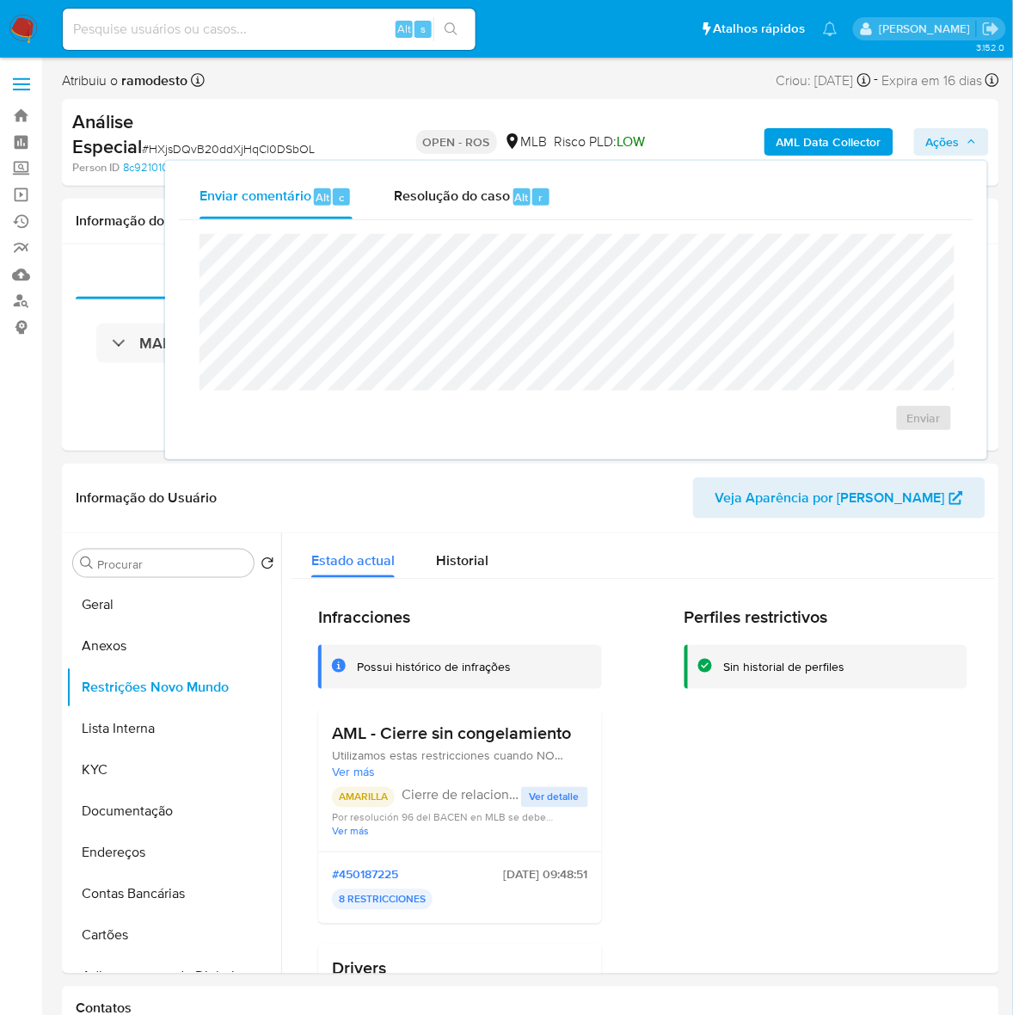
drag, startPoint x: 434, startPoint y: 194, endPoint x: 414, endPoint y: 224, distance: 36.0
click at [427, 206] on span "Resolução do caso" at bounding box center [452, 197] width 116 height 20
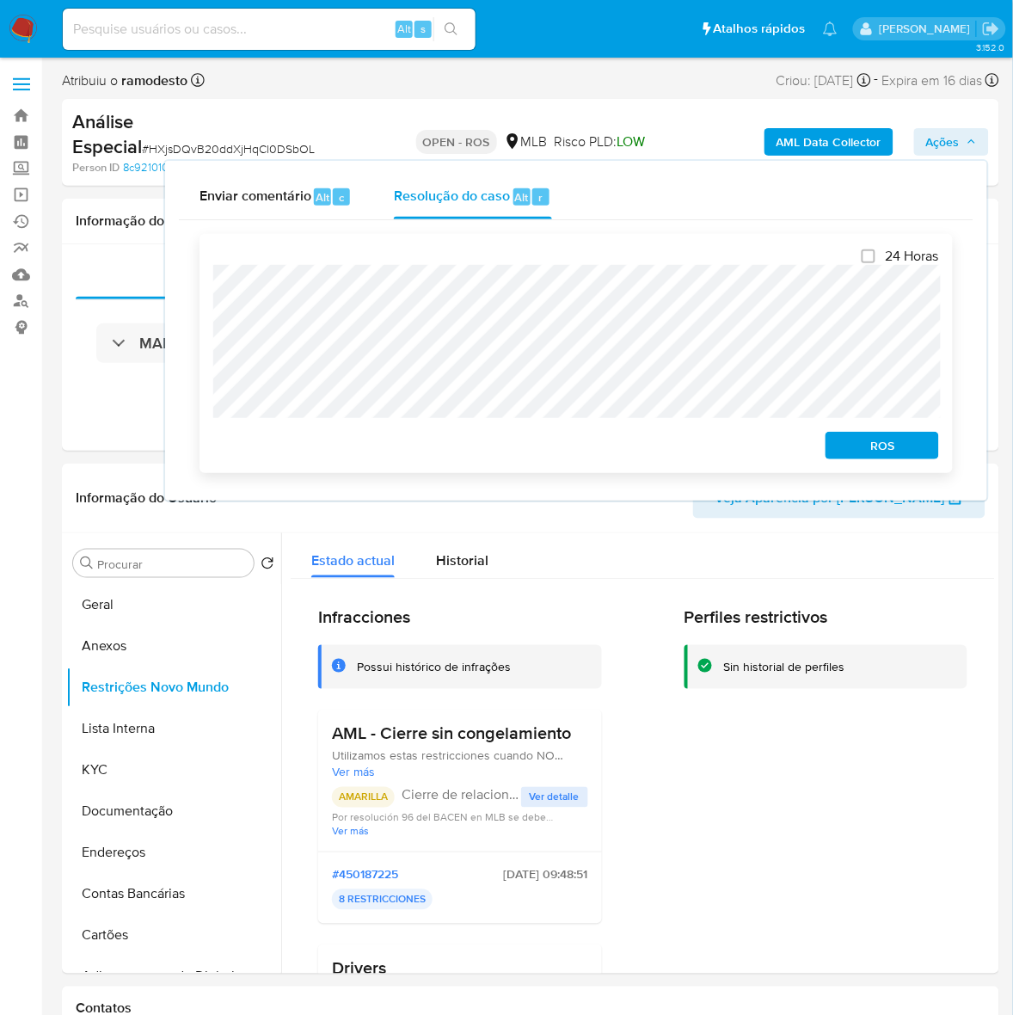
click at [880, 444] on span "ROS" at bounding box center [882, 445] width 89 height 24
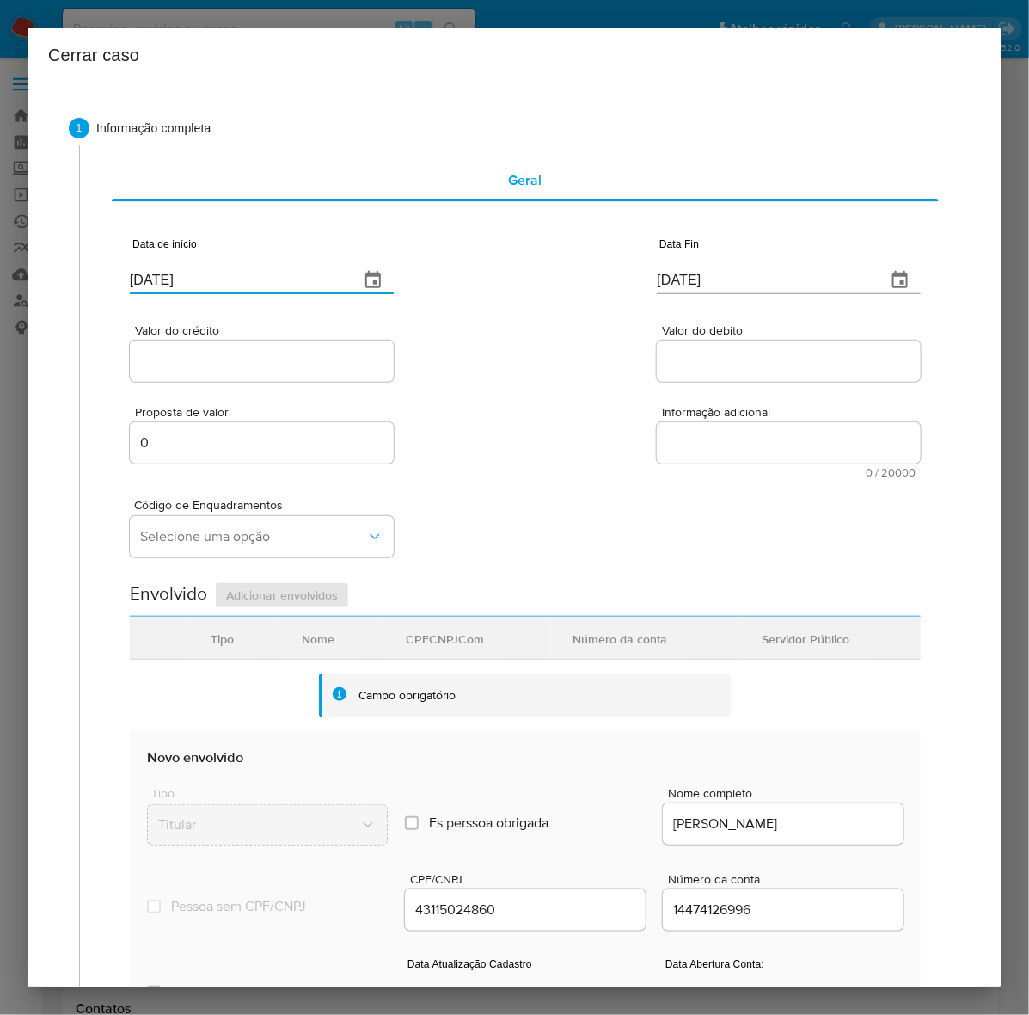
drag, startPoint x: 222, startPoint y: 280, endPoint x: 95, endPoint y: 303, distance: 129.2
click at [31, 265] on div "1 Informação completa Geral Data de início 13/08/2025 Data Fin 13/08/2025 Valor…" at bounding box center [515, 535] width 974 height 905
paste input "01/07/2024"
type input "01/07/2024"
drag, startPoint x: 761, startPoint y: 272, endPoint x: 525, endPoint y: 267, distance: 235.6
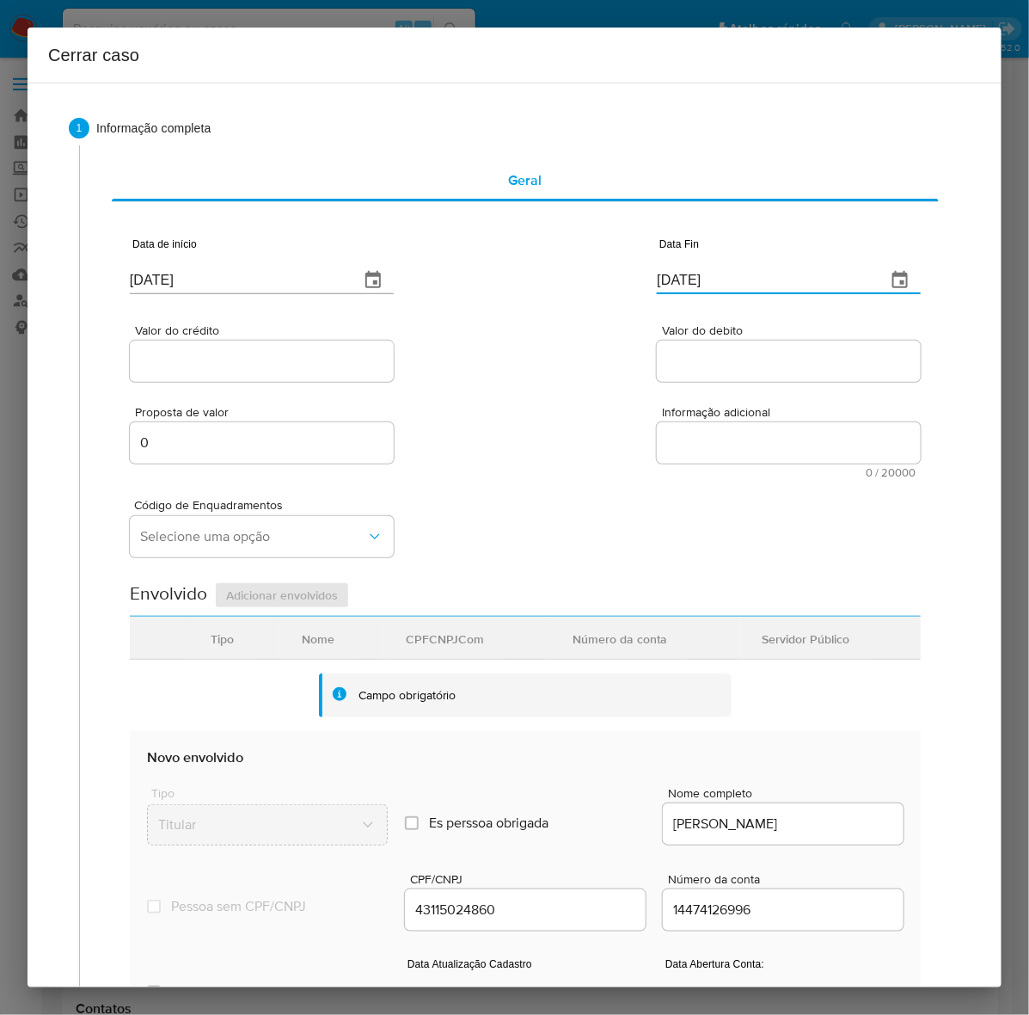
click at [526, 265] on div "Data de início 01/07/2024 Data Fin 13/08/2025" at bounding box center [525, 258] width 791 height 89
paste input "0"
type input "10/08/2025"
click at [236, 351] on input "Valor do crédito" at bounding box center [262, 361] width 264 height 22
paste input "R$164.315"
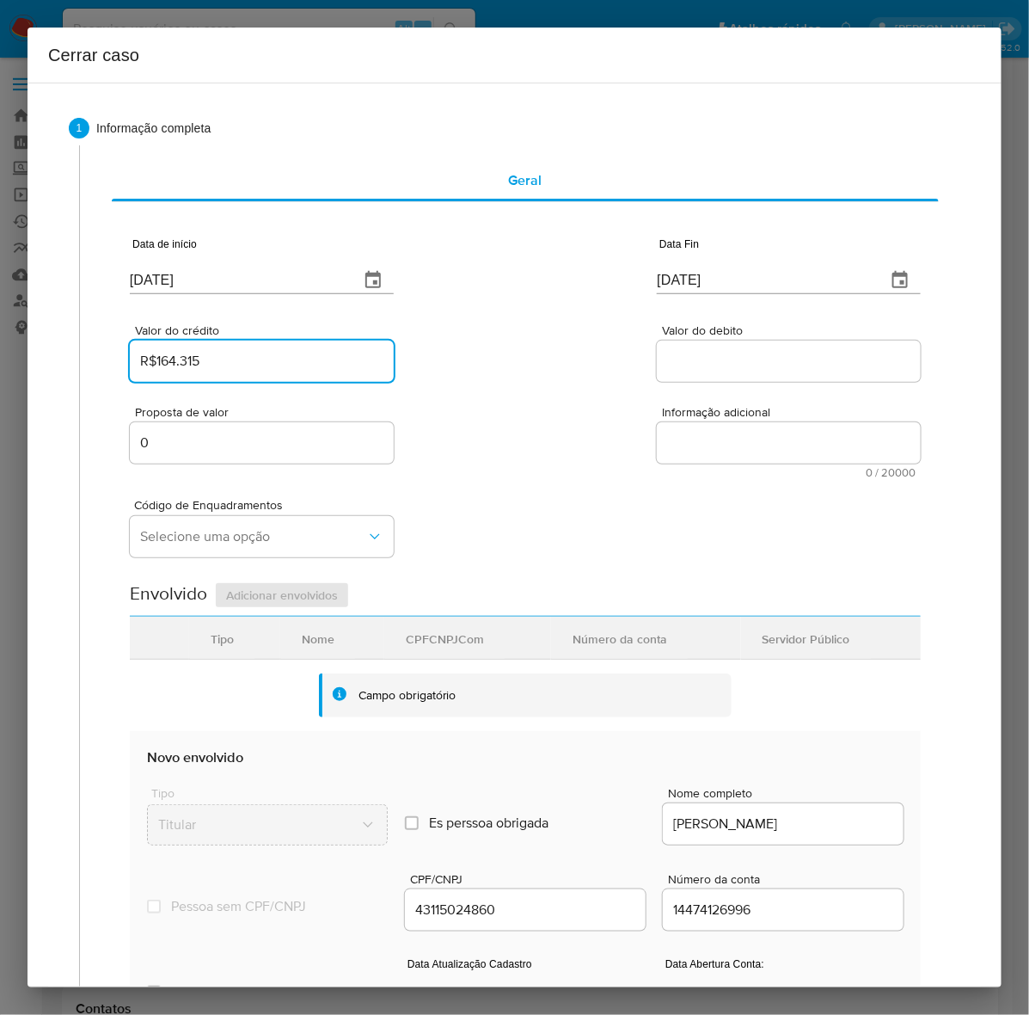
type input "R$164.315"
click at [684, 353] on input "Valor do debito" at bounding box center [789, 361] width 264 height 22
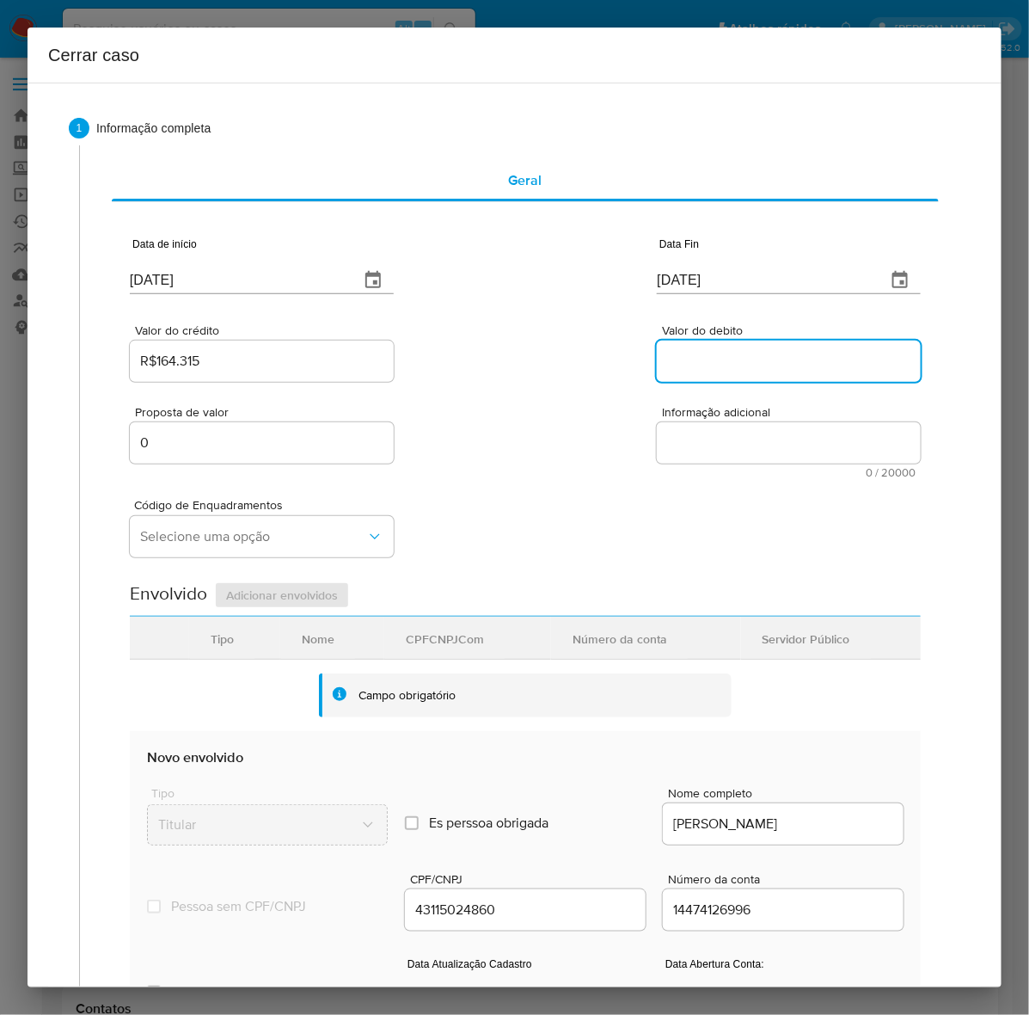
paste input "R$160.641"
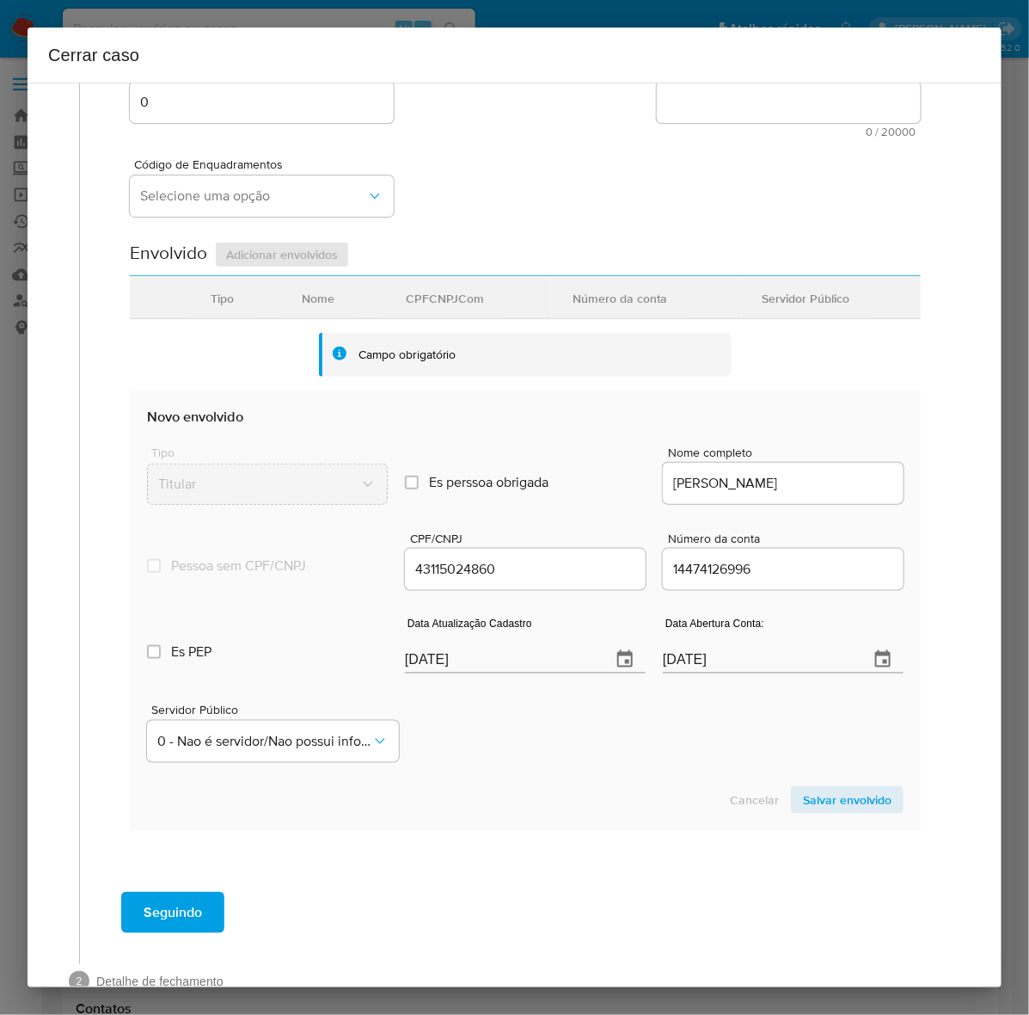
scroll to position [385, 0]
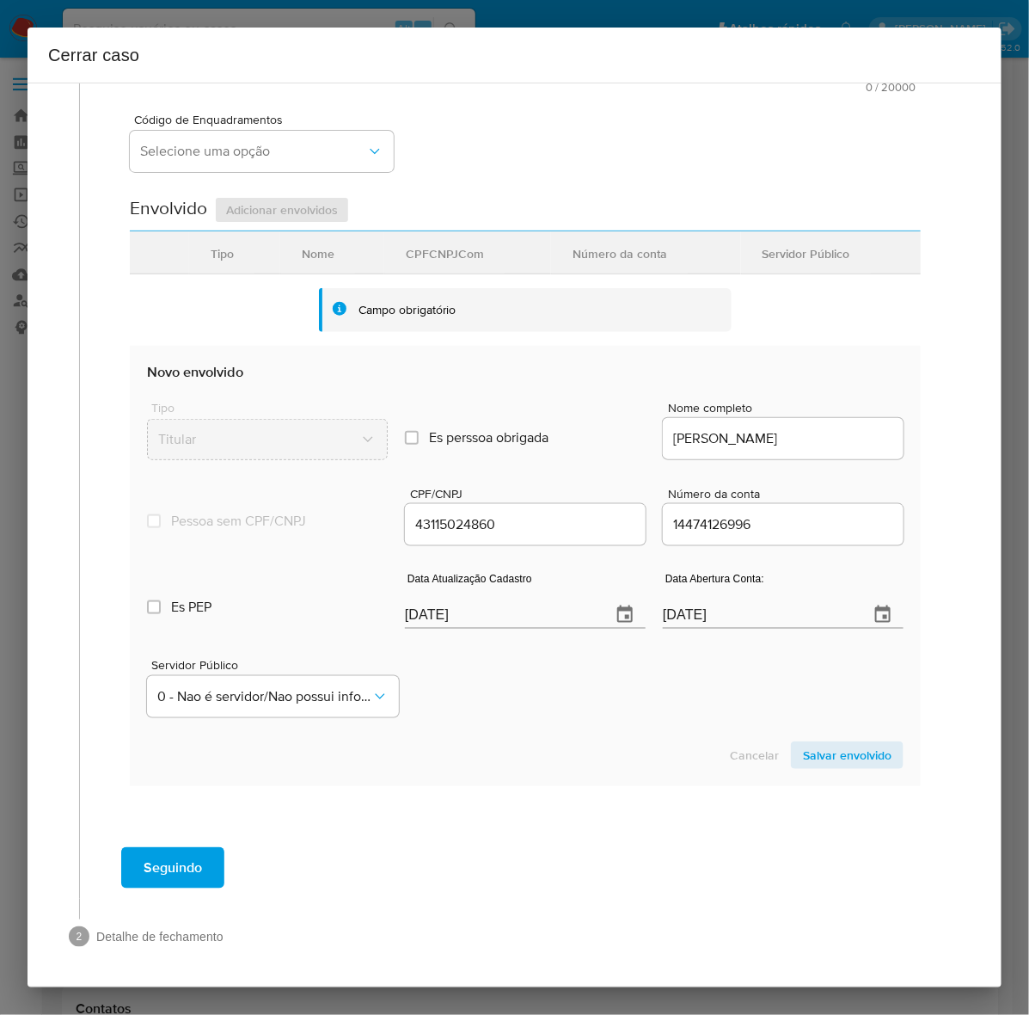
type input "R$160.641"
drag, startPoint x: 486, startPoint y: 616, endPoint x: 259, endPoint y: 619, distance: 227.0
click at [259, 619] on div "Es PEP isPEP Data Atualização Cadastro 13/08/2025 Data Abertura Conta: 03/06/20…" at bounding box center [525, 593] width 757 height 89
paste input "29/05"
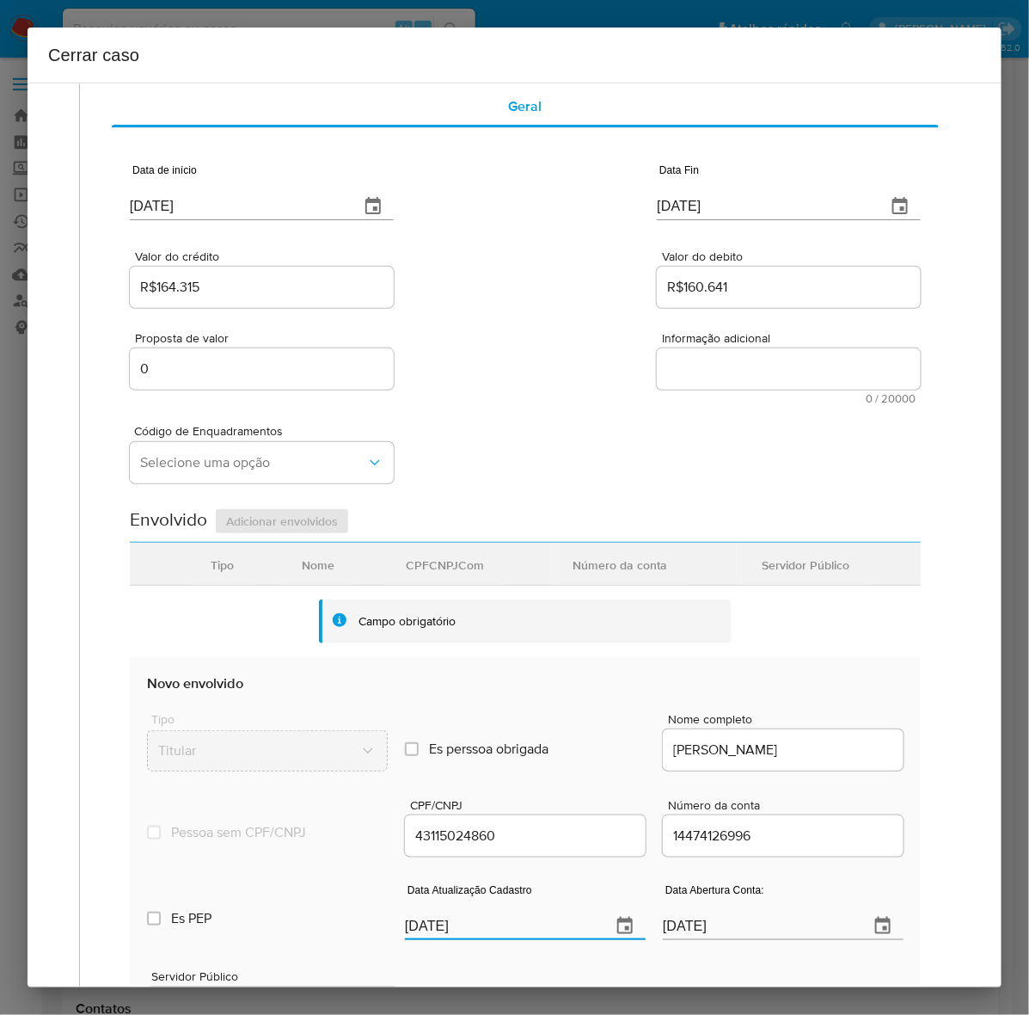
scroll to position [63, 0]
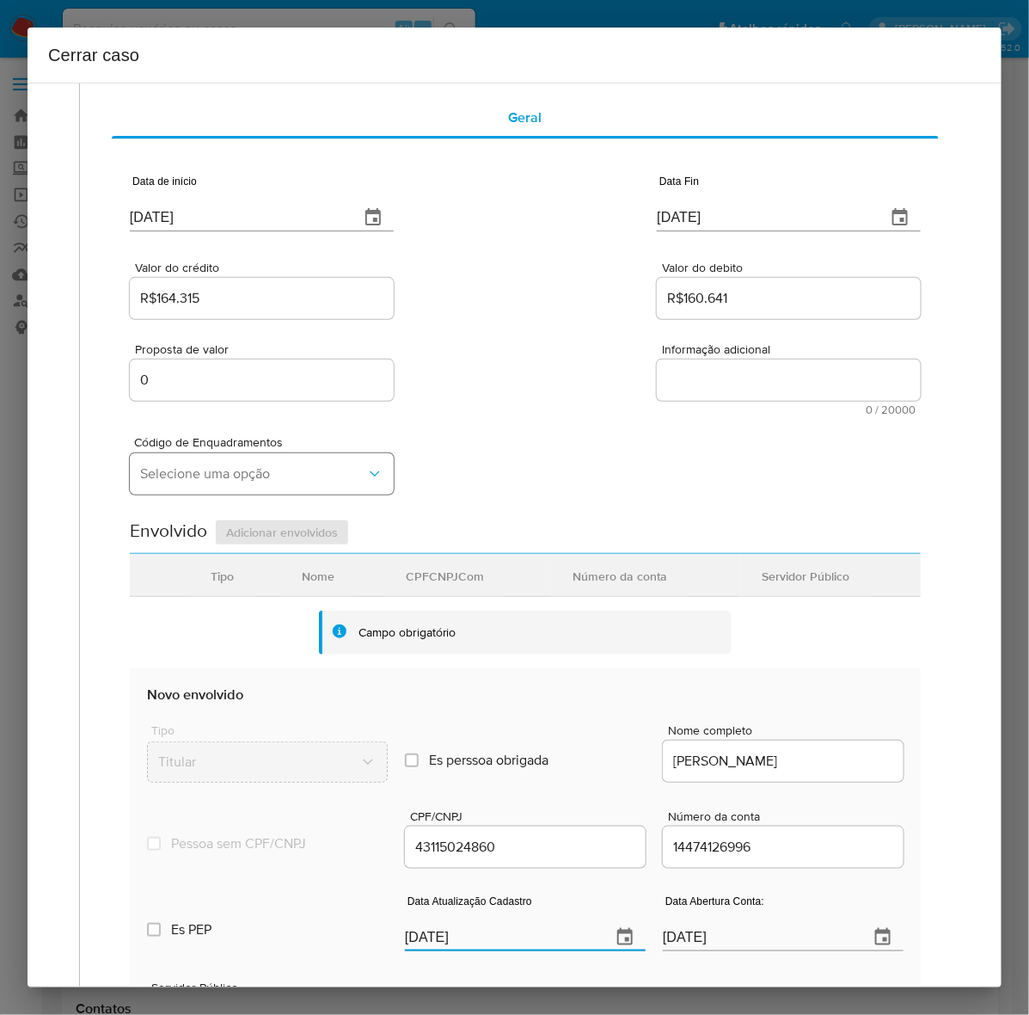
type input "29/05/2025"
click at [185, 462] on button "Selecione uma opção" at bounding box center [262, 473] width 264 height 41
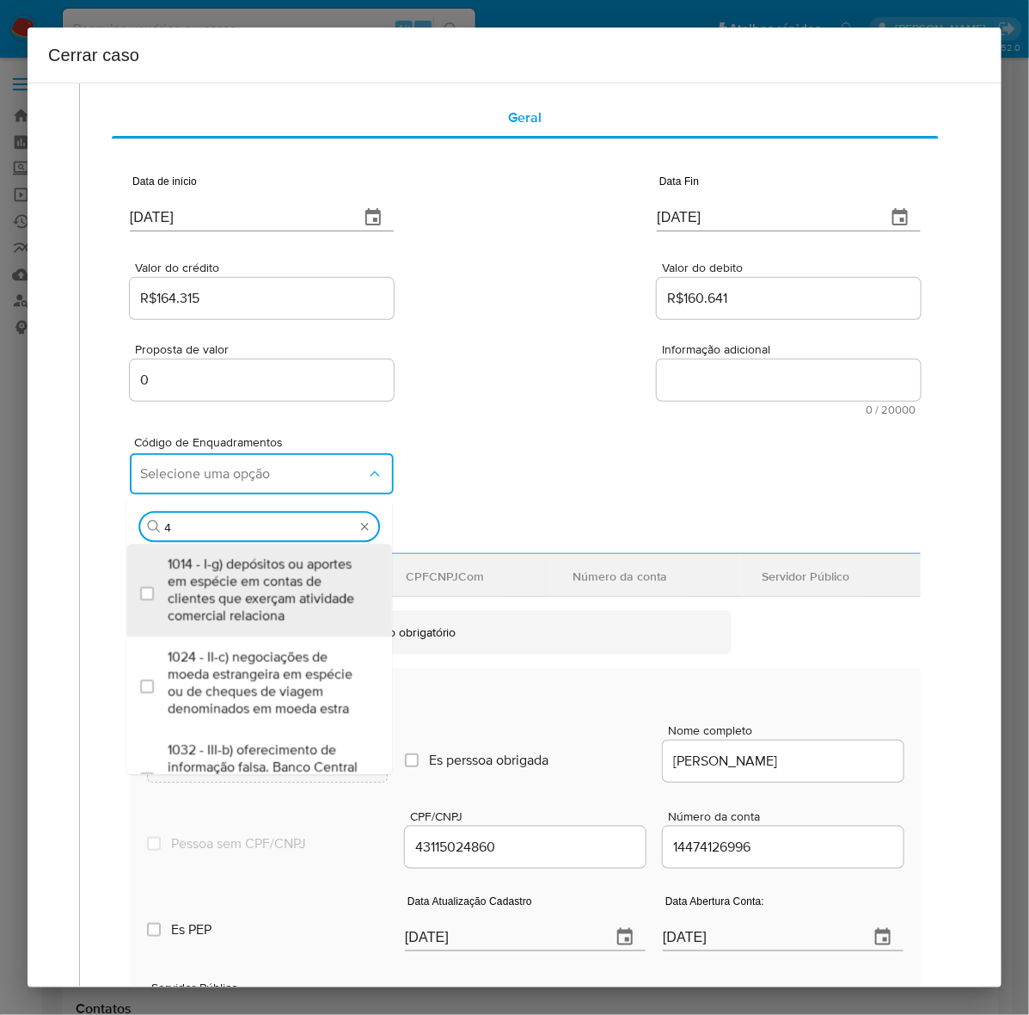
type input "45"
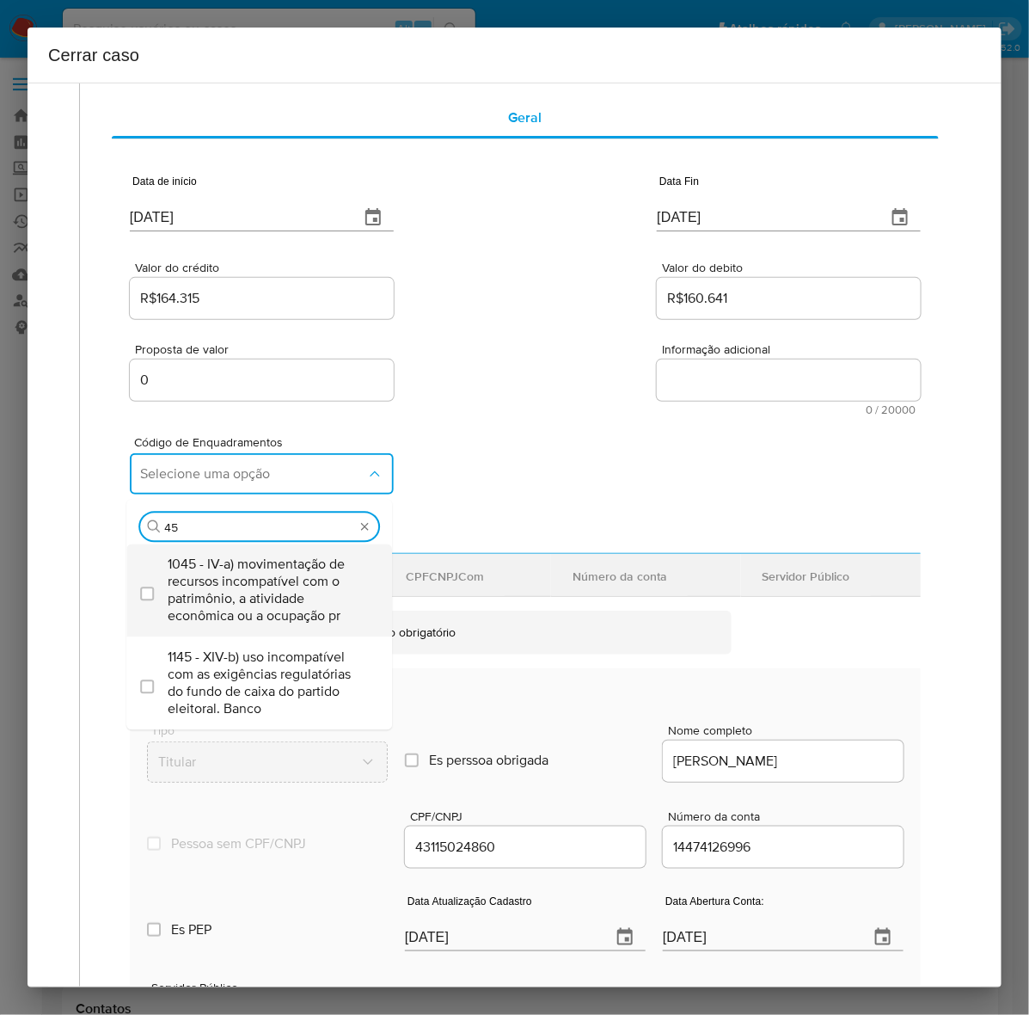
click at [205, 572] on span "1045 - IV-a) movimentação de recursos incompatível com o patrimônio, a atividad…" at bounding box center [268, 589] width 200 height 69
checkbox input "true"
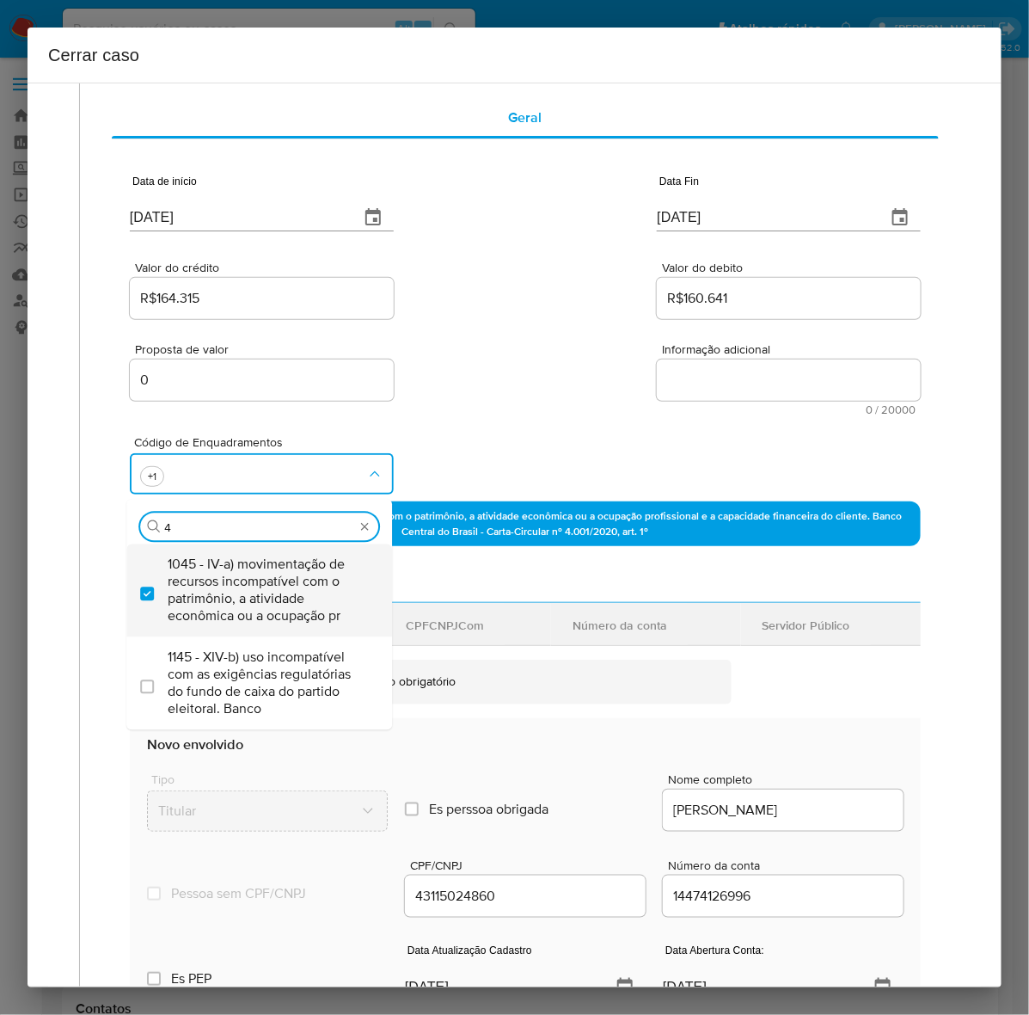
scroll to position [0, 0]
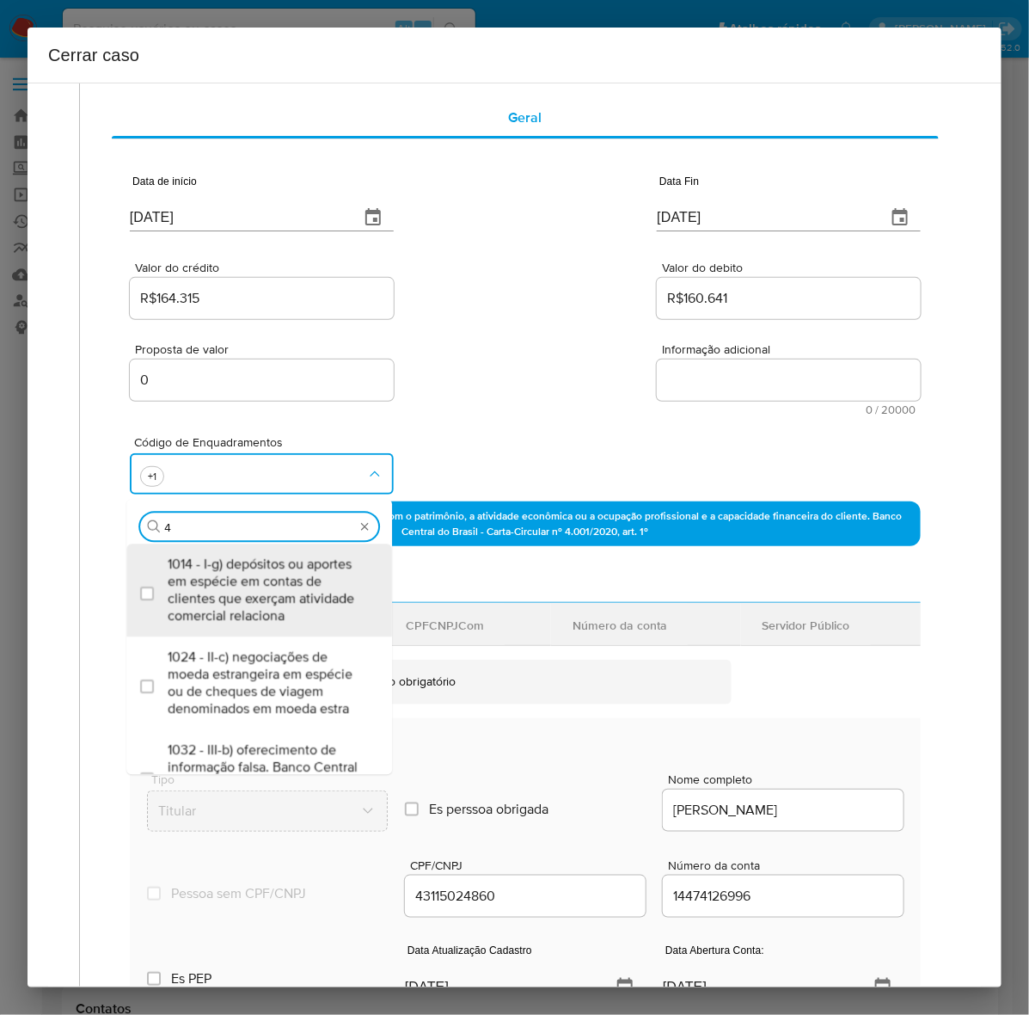
type input "47"
click at [205, 574] on span "1047 - IV-c) movimentação de recursos de alto valor, de forma contumaz, em bene…" at bounding box center [268, 589] width 200 height 69
checkbox input "true"
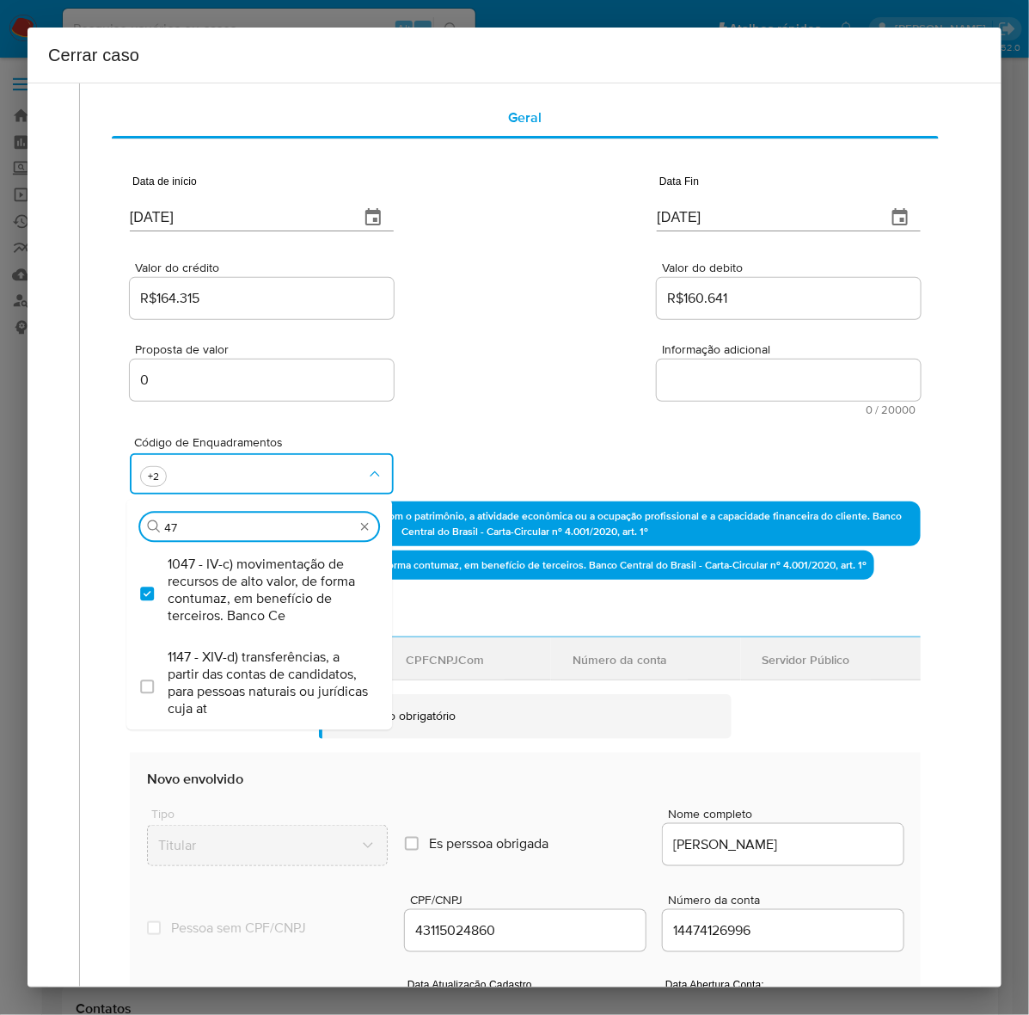
type input "4"
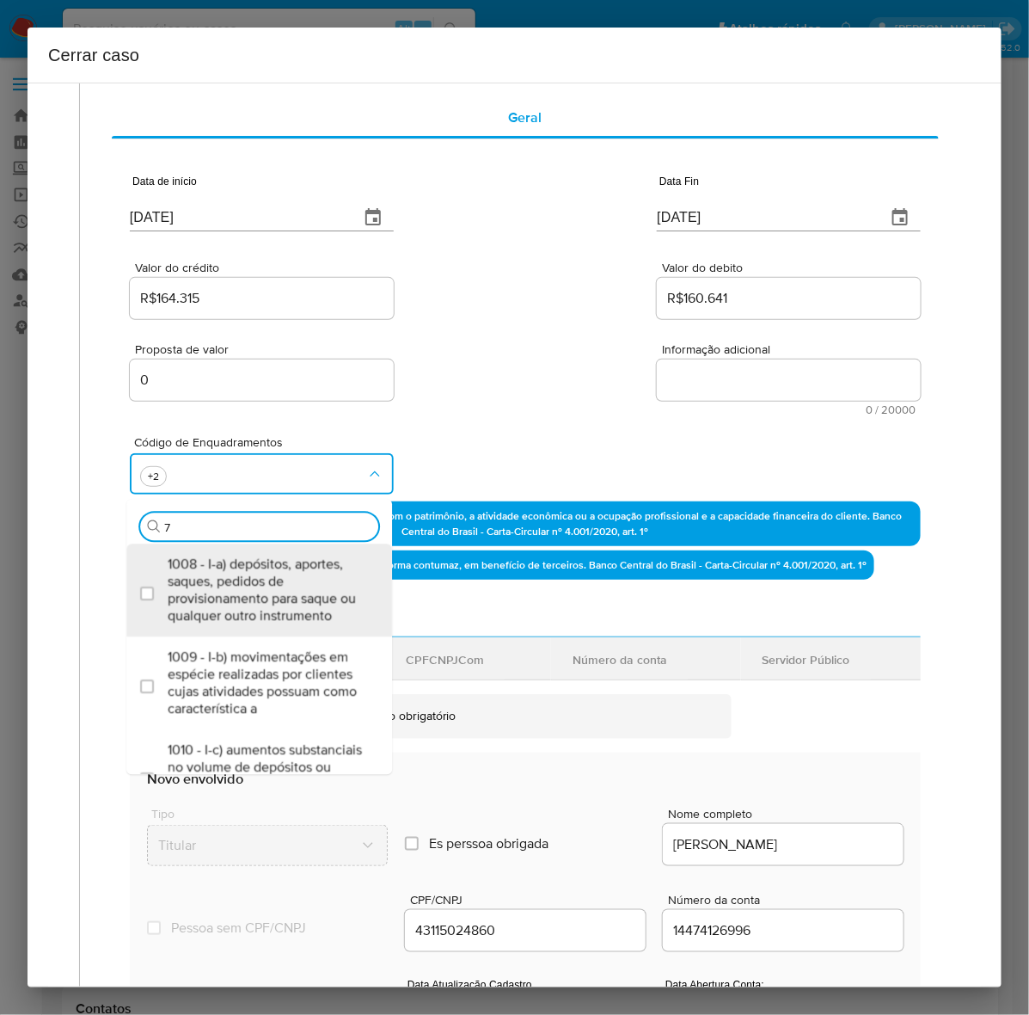
type input "74"
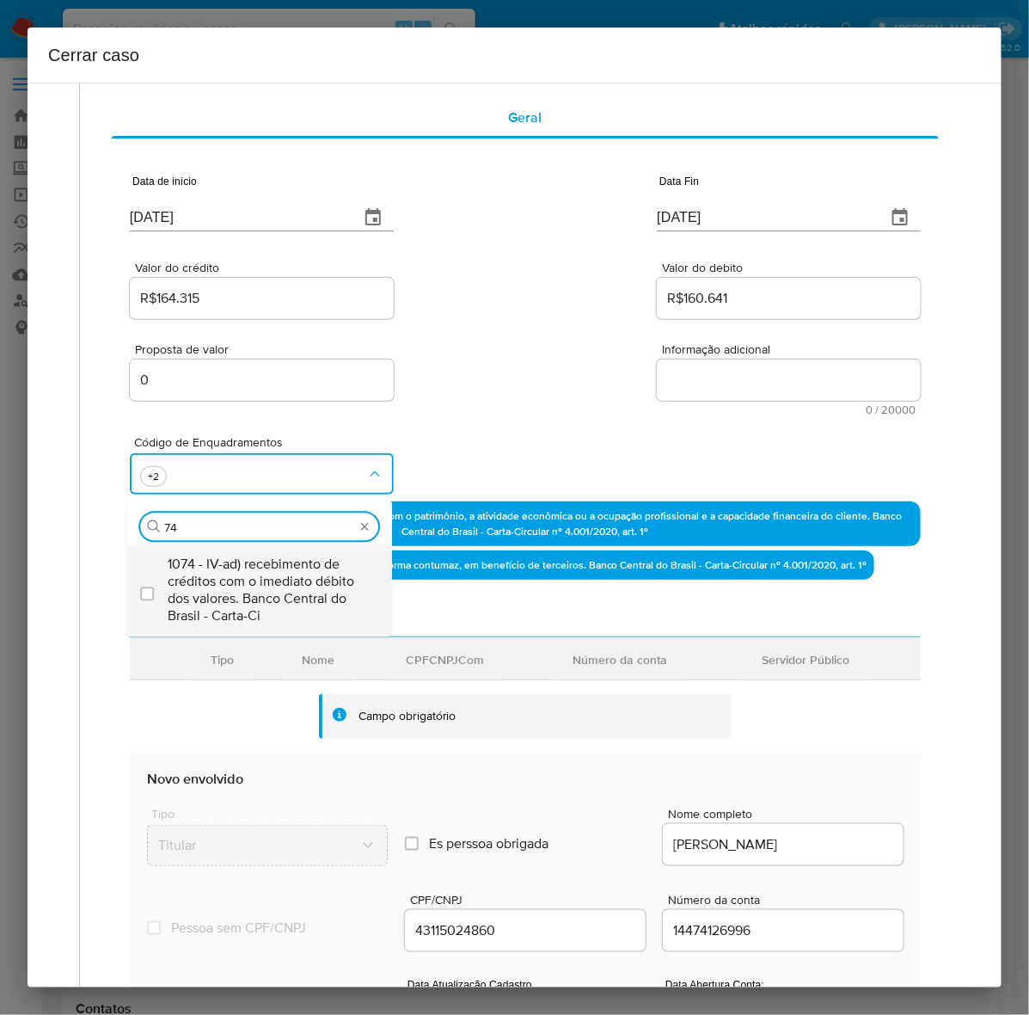
click at [195, 576] on span "1074 - IV-ad) recebimento de créditos com o imediato débito dos valores. Banco …" at bounding box center [268, 589] width 200 height 69
checkbox input "true"
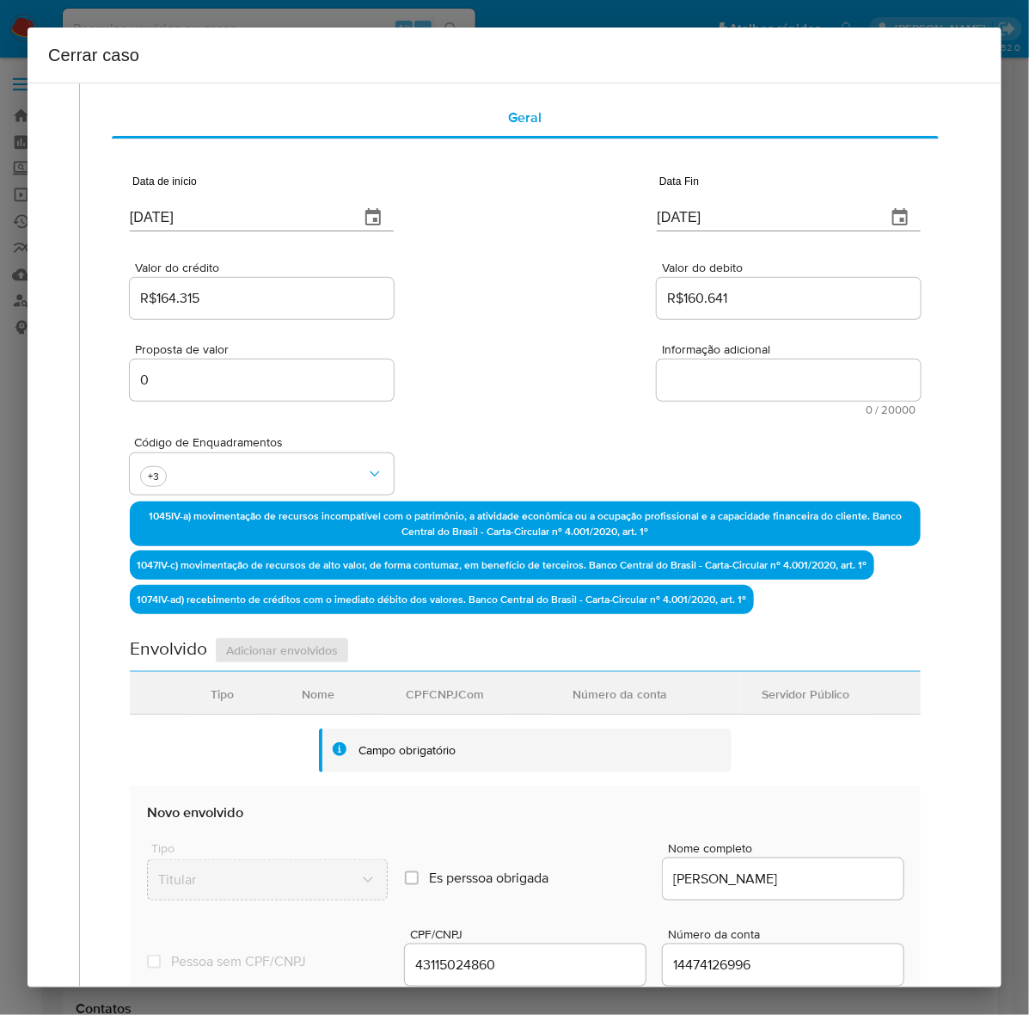
click at [678, 375] on textarea "Informação adicional" at bounding box center [789, 379] width 264 height 41
click at [721, 379] on textarea "Informação adicional" at bounding box center [789, 379] width 264 height 41
paste textarea "Maxuel André da Silva, CPF 43115024860, 32 anos, residente no município de Prai…"
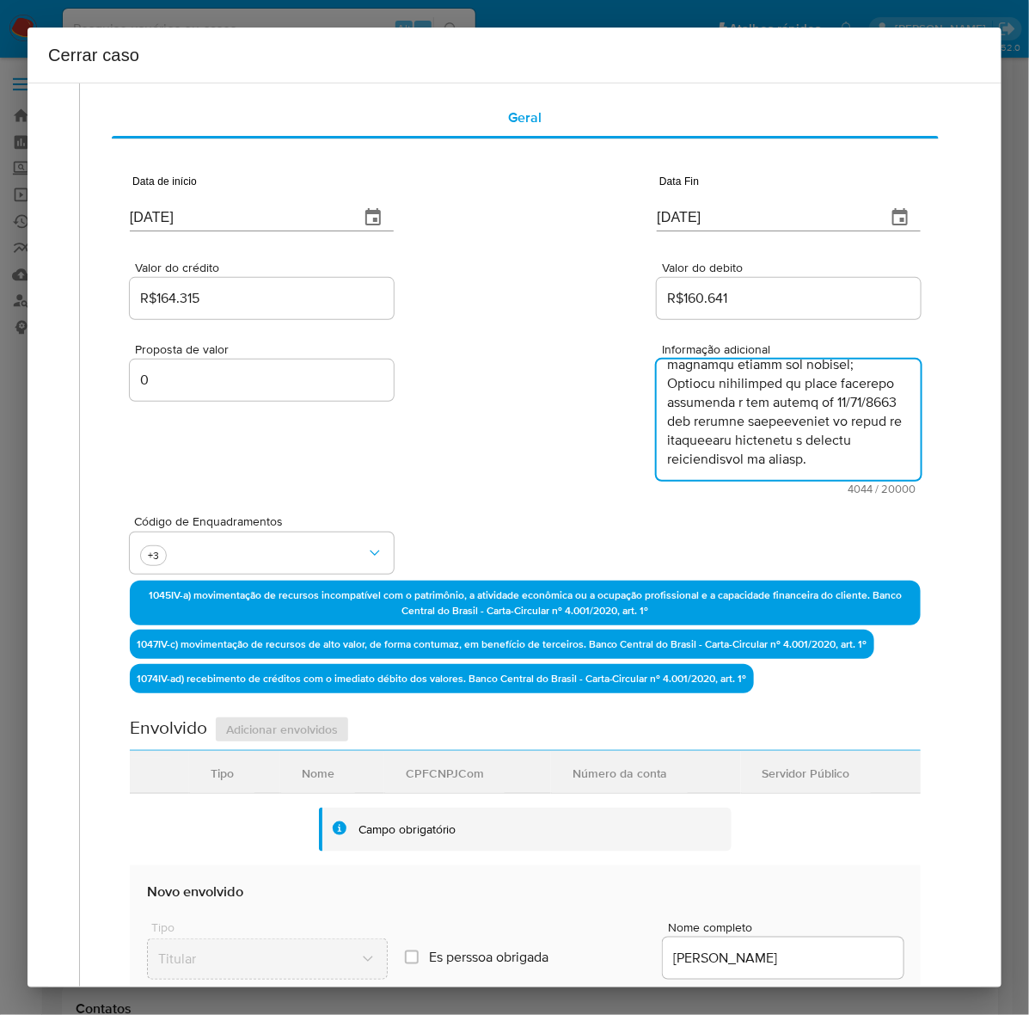
scroll to position [2813, 0]
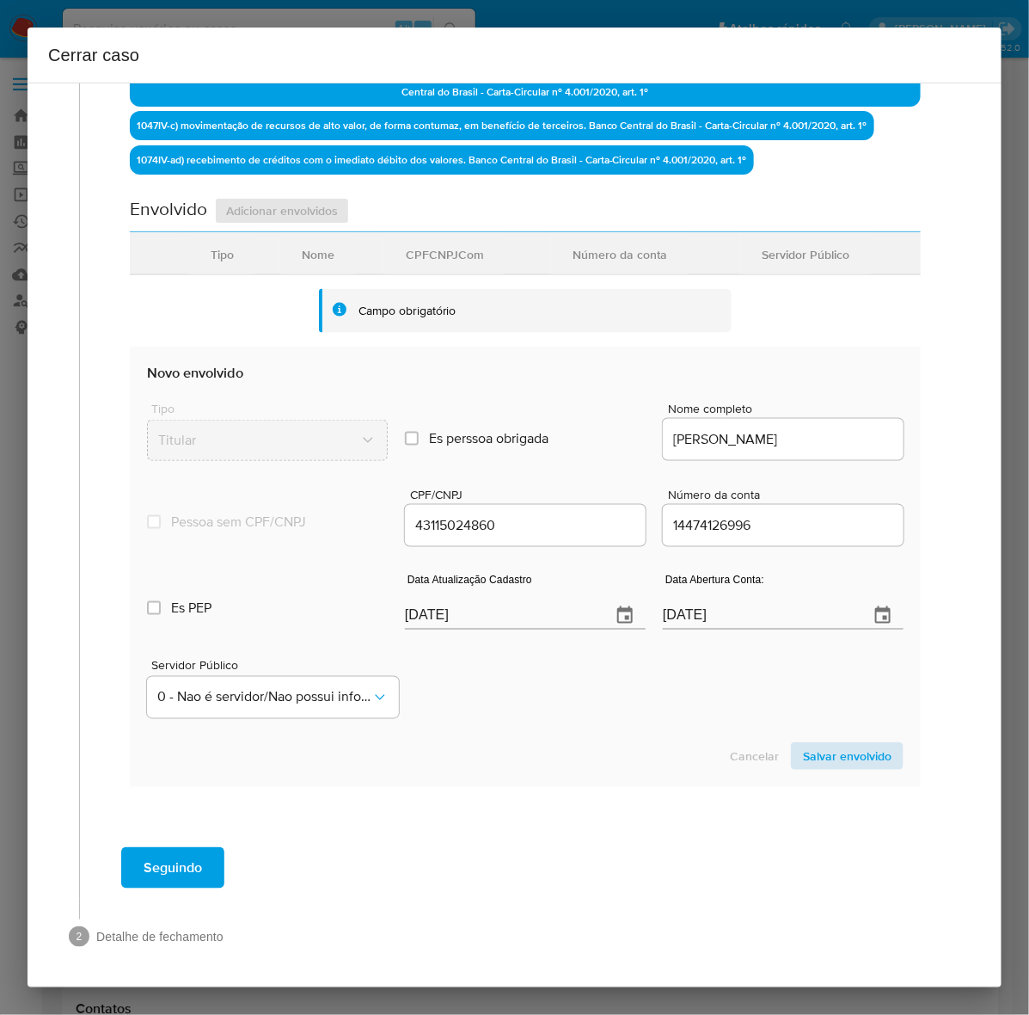
type textarea "Maxuel André da Silva, CPF 43115024860, 32 anos, residente no município de Prai…"
click at [809, 765] on span "Salvar envolvido" at bounding box center [847, 756] width 89 height 24
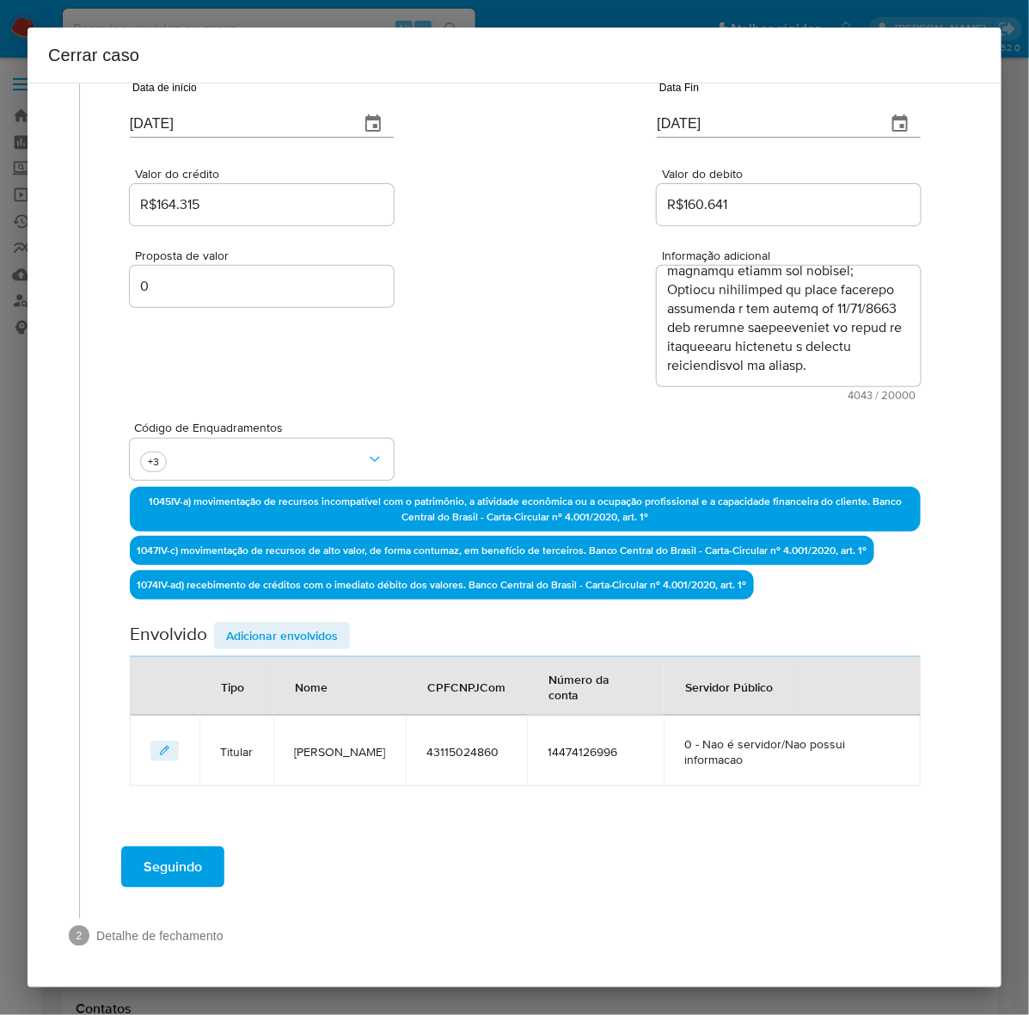
click at [245, 623] on span "Adicionar envolvidos" at bounding box center [282, 635] width 112 height 24
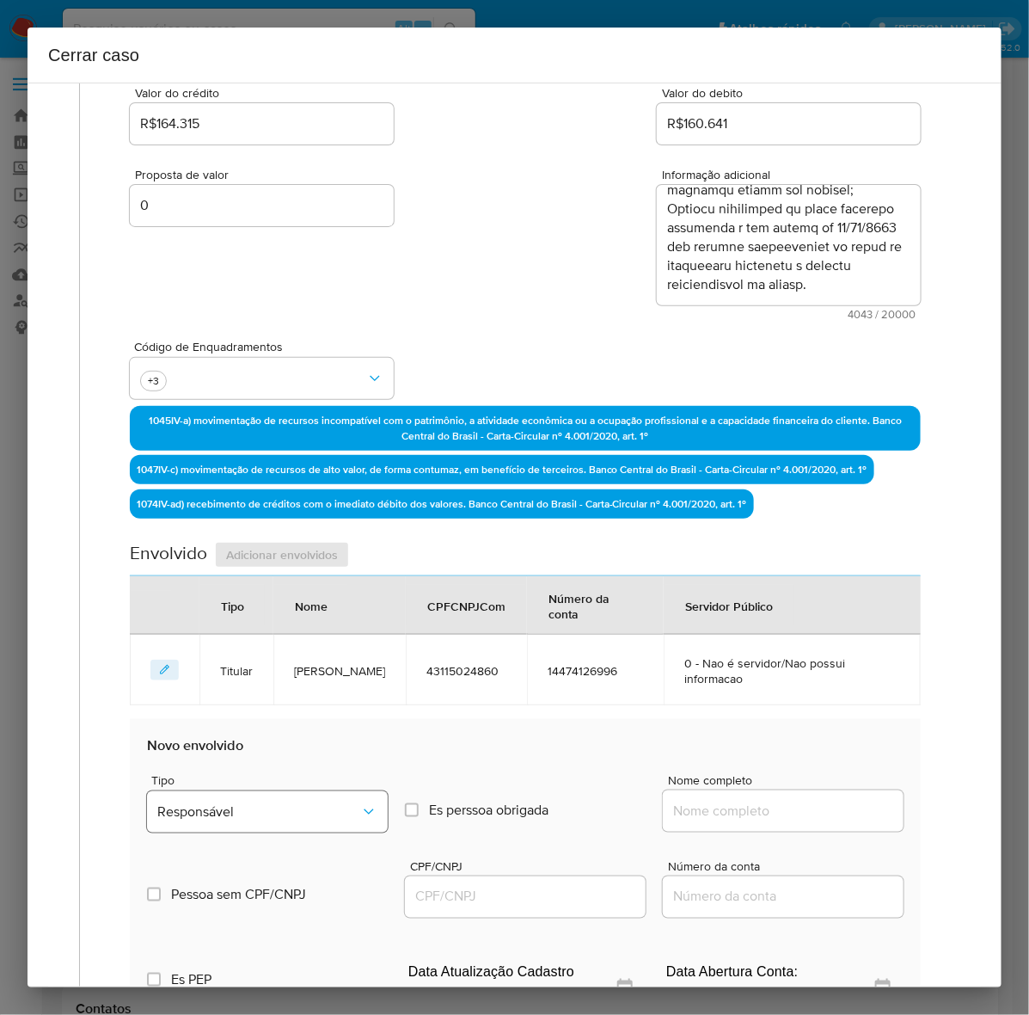
scroll to position [371, 0]
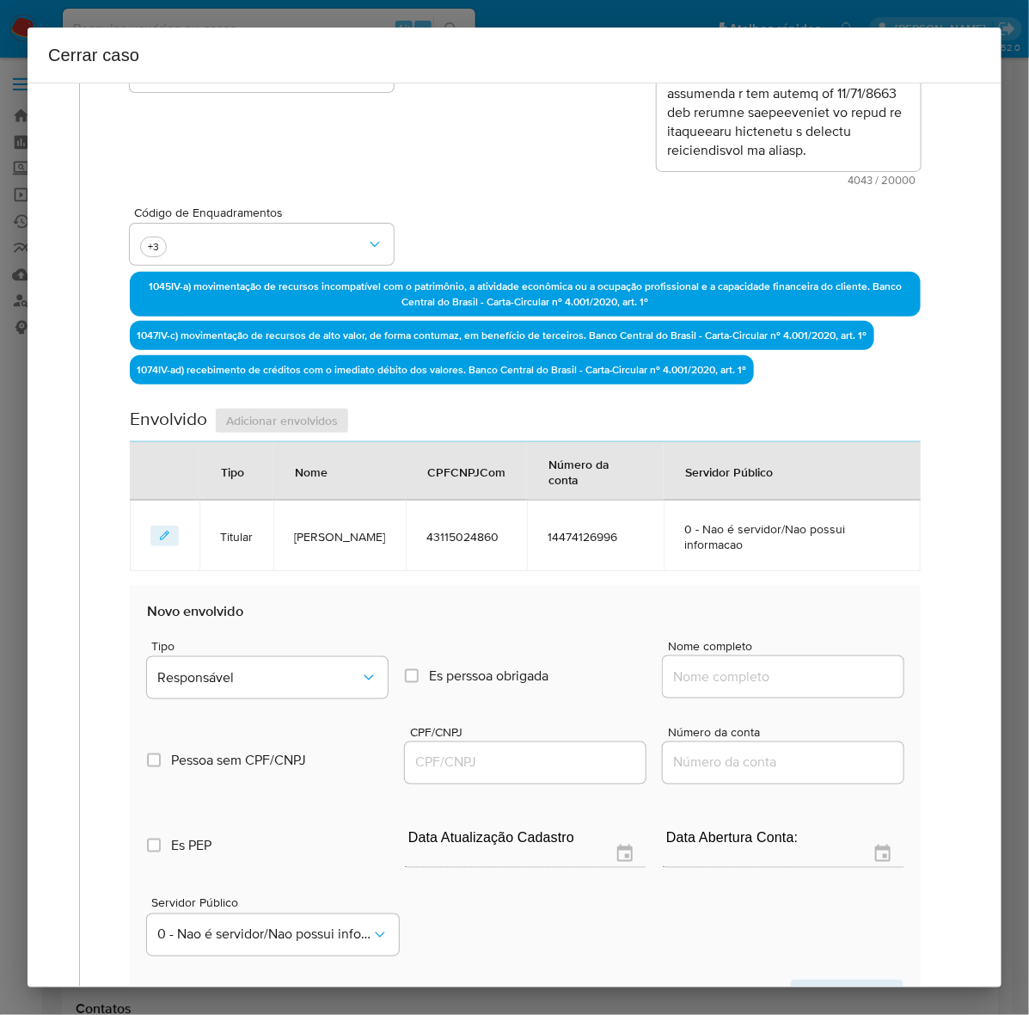
click at [232, 652] on div "Tipo Responsável" at bounding box center [267, 672] width 241 height 65
click at [230, 669] on span "Responsável" at bounding box center [258, 677] width 203 height 17
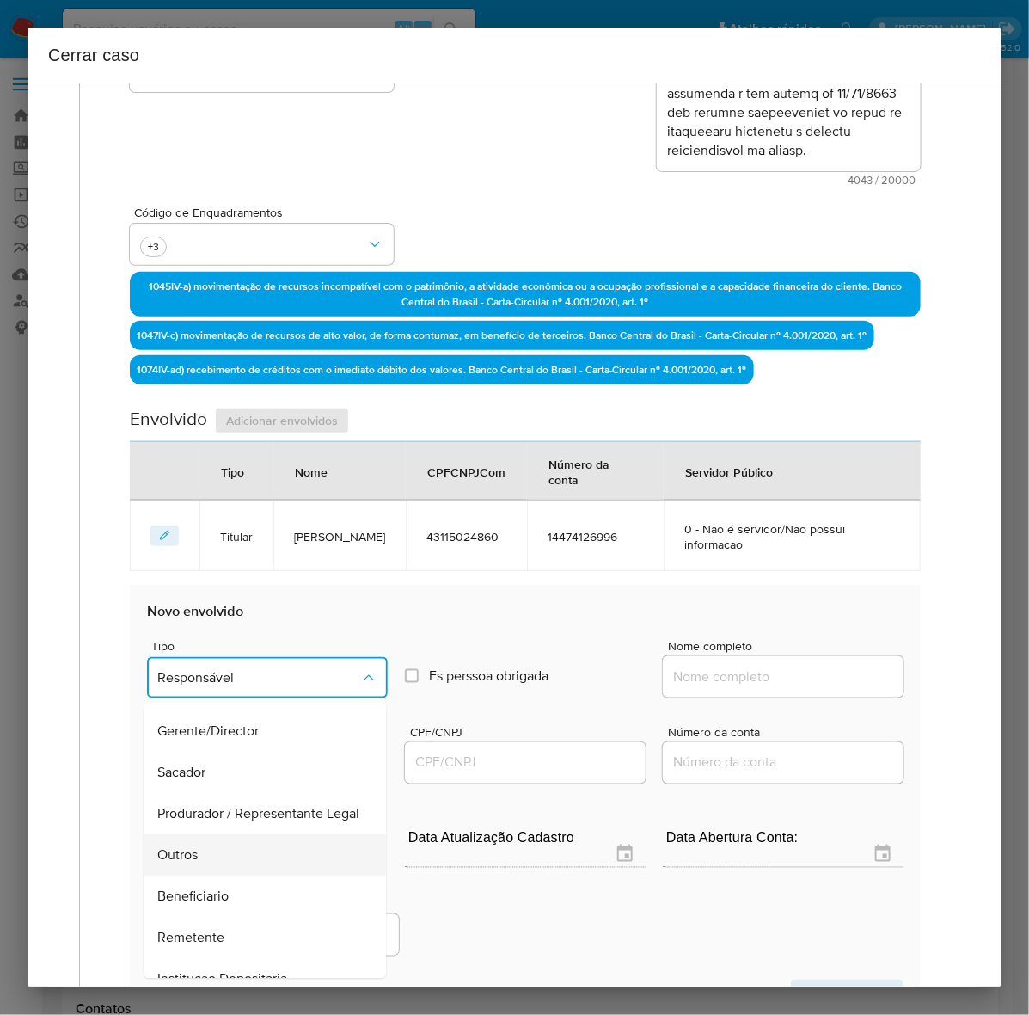
scroll to position [236, 0]
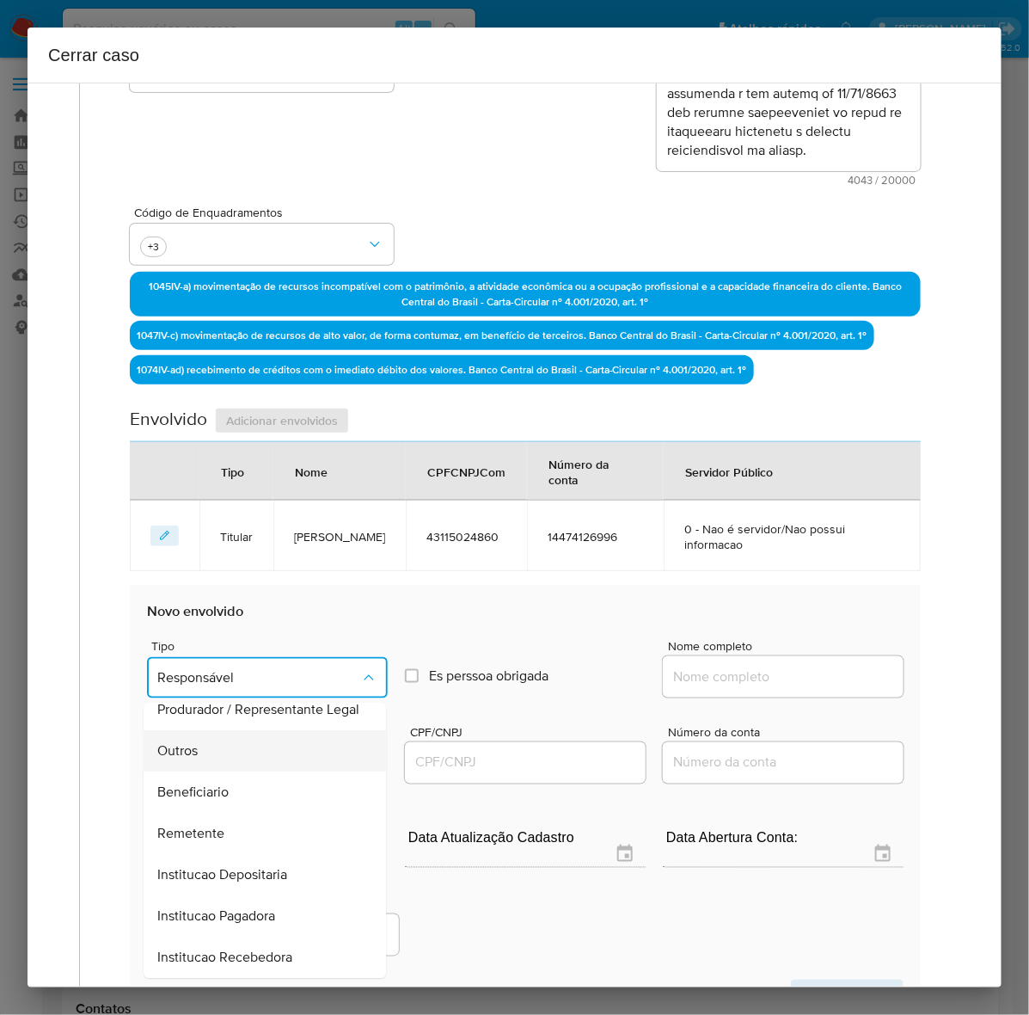
click at [193, 746] on span "Outros" at bounding box center [177, 751] width 40 height 17
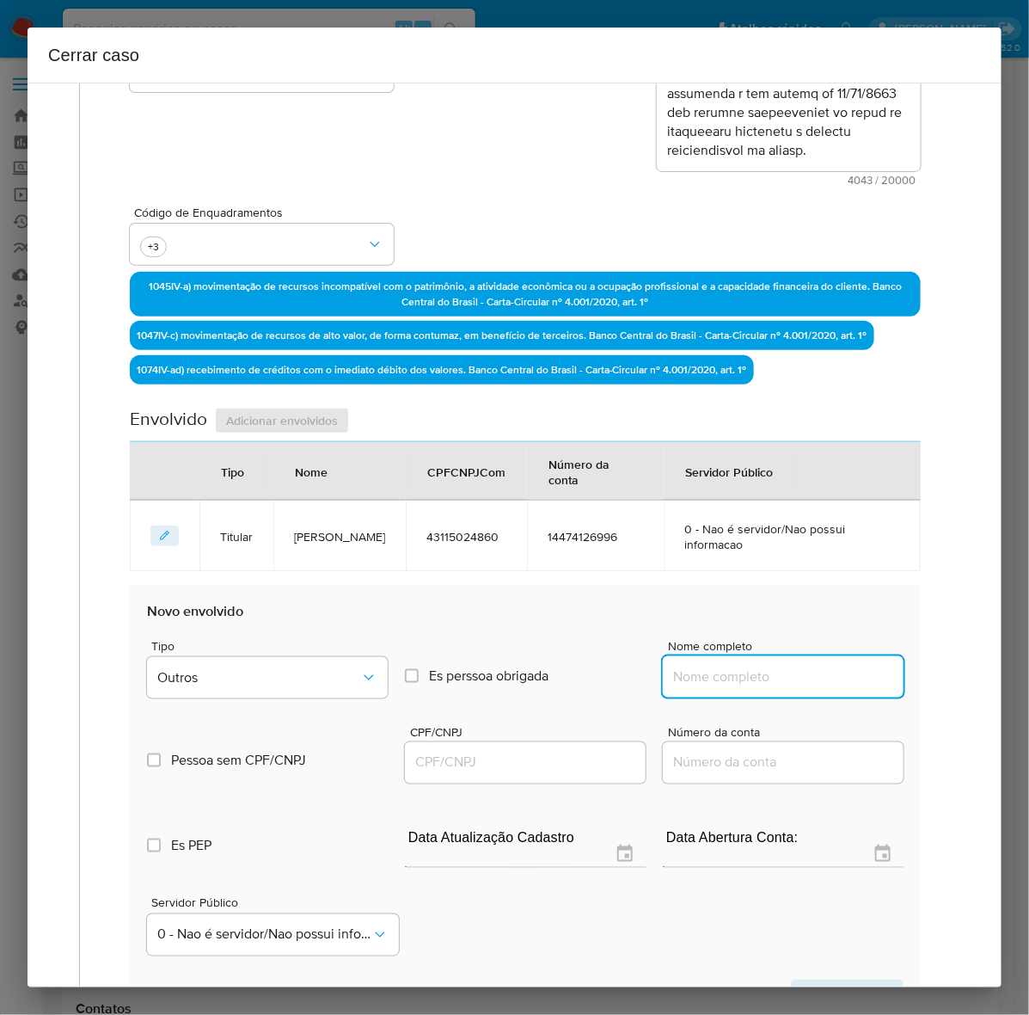
click at [702, 678] on input "Nome completo" at bounding box center [783, 677] width 241 height 22
paste input "7843429 Maxuel André da silva, CNPJ 57843429000168"
drag, startPoint x: 771, startPoint y: 675, endPoint x: 968, endPoint y: 677, distance: 196.9
click at [968, 677] on div "1 Informação completa Geral Data de início 01/07/2024 Data Fin 10/08/2025 Valor…" at bounding box center [515, 535] width 974 height 905
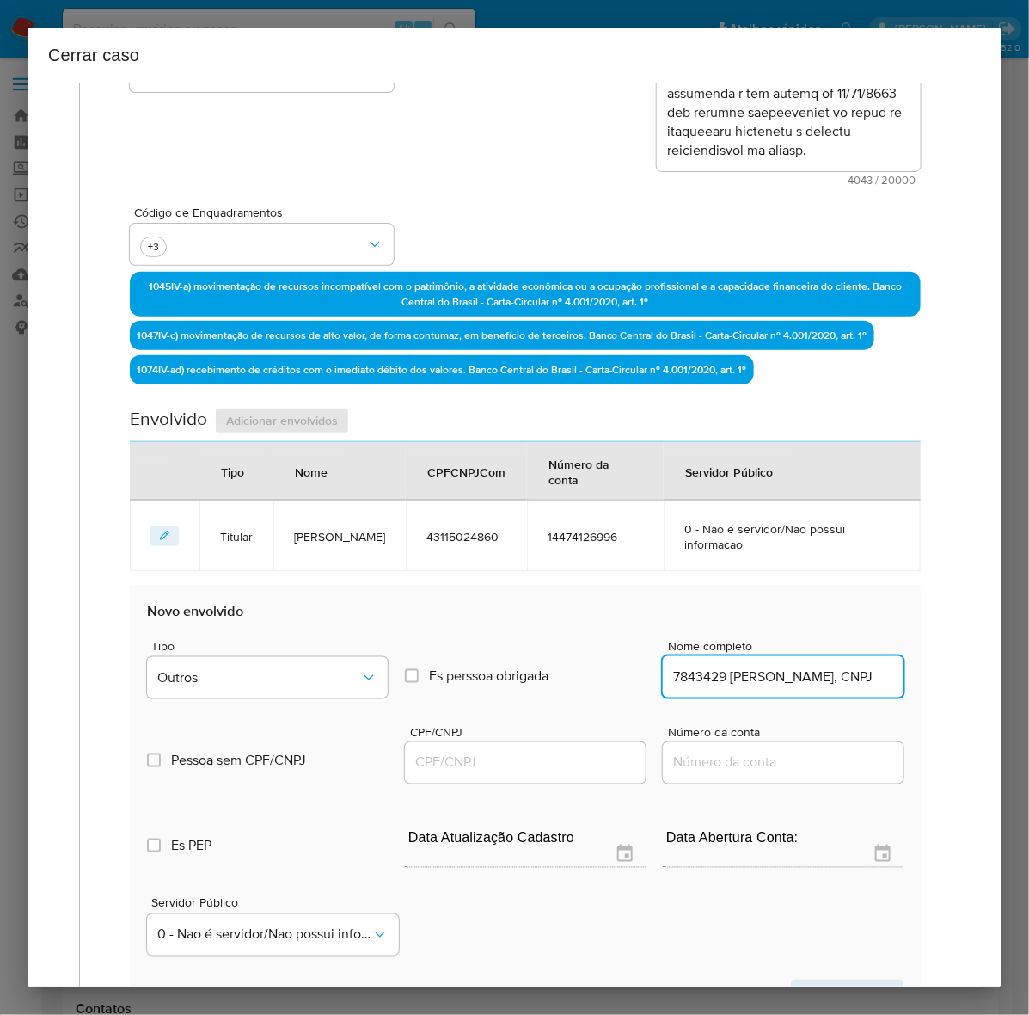
scroll to position [0, 18]
type input "7843429 Maxuel André da silva, CNPJ"
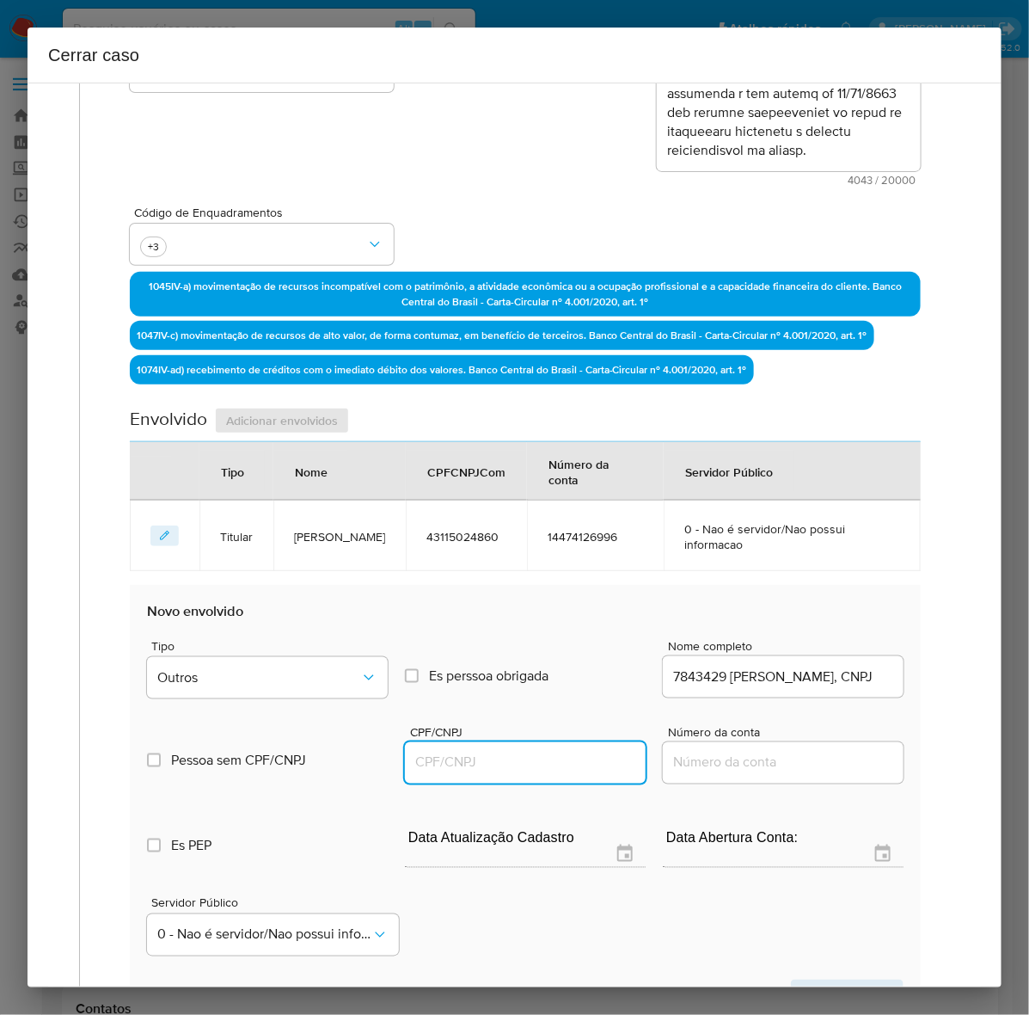
scroll to position [0, 0]
click at [479, 759] on input "CPF/CNPJ" at bounding box center [525, 763] width 241 height 22
paste input "57843429000168"
type input "57843429000168"
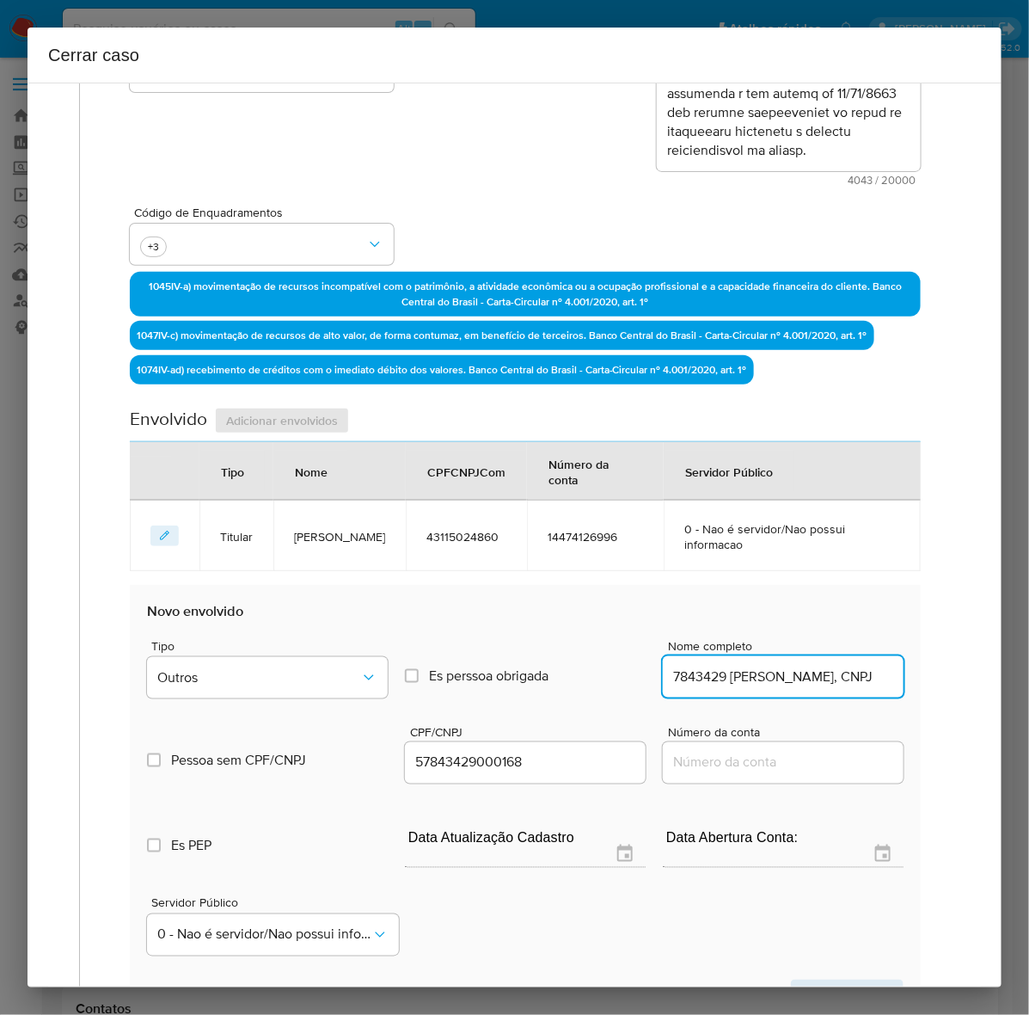
scroll to position [0, 18]
drag, startPoint x: 853, startPoint y: 676, endPoint x: 1058, endPoint y: 672, distance: 205.6
click at [663, 672] on input "7843429 Maxuel André da silva" at bounding box center [783, 677] width 241 height 22
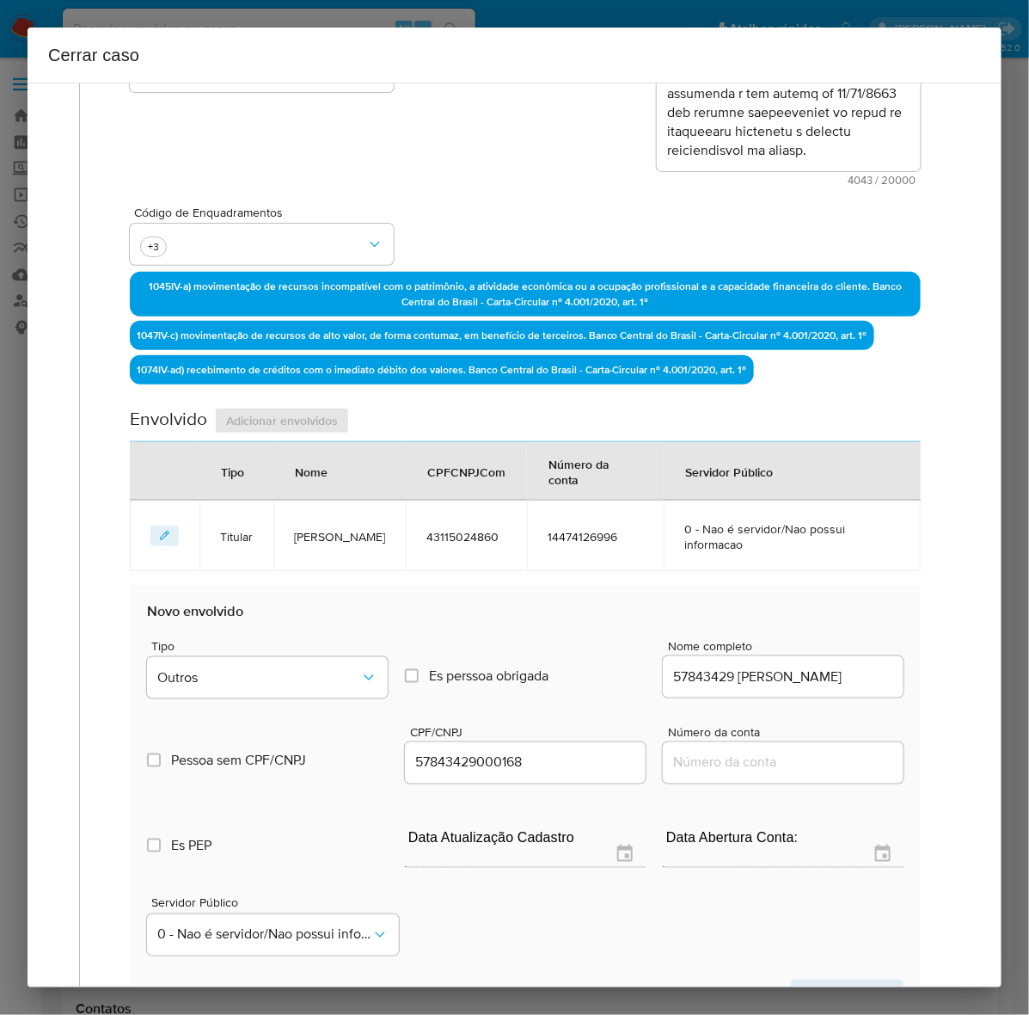
drag, startPoint x: 327, startPoint y: 547, endPoint x: 289, endPoint y: 530, distance: 41.6
click at [289, 530] on td "MAXUEL ANDRE DA SILVA" at bounding box center [339, 535] width 132 height 71
copy span "MAXUEL ANDRE DA SILVA"
drag, startPoint x: 732, startPoint y: 677, endPoint x: 1051, endPoint y: 684, distance: 319.1
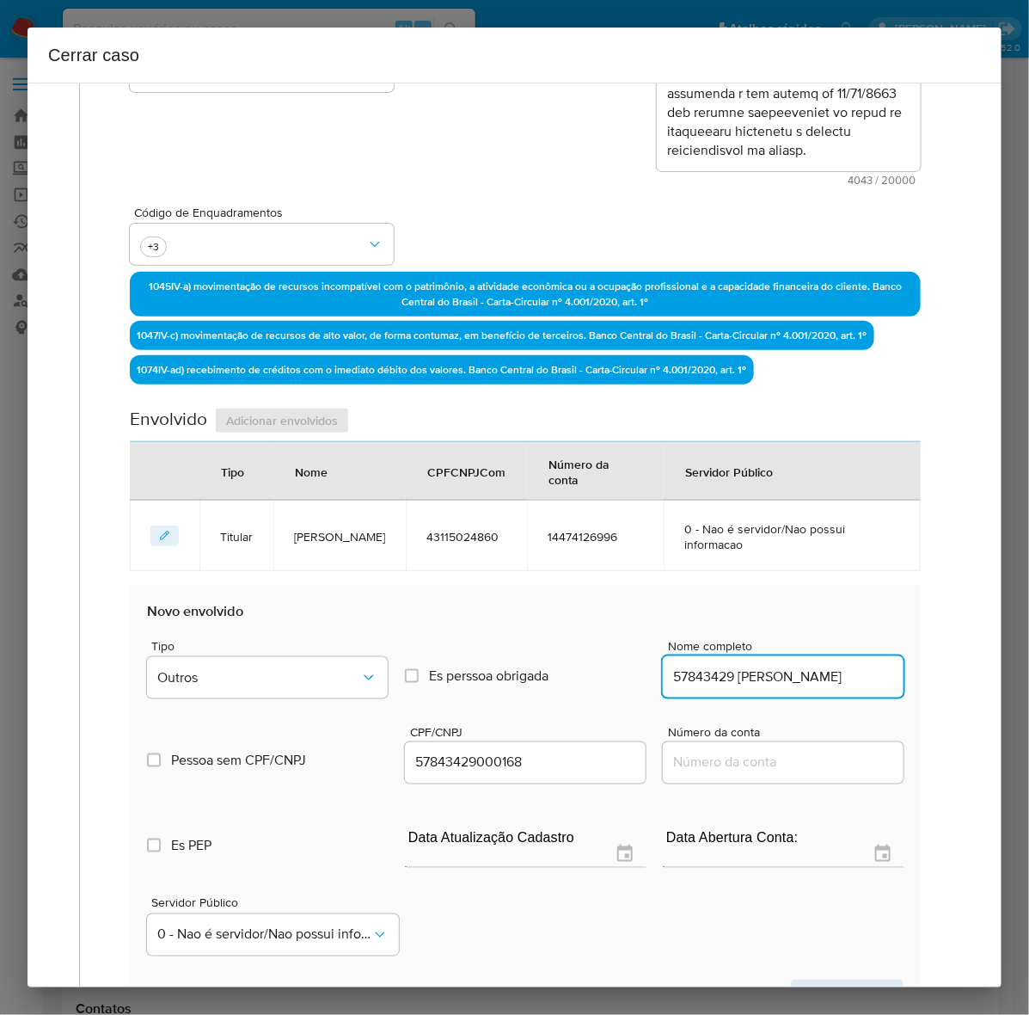
paste input "AXUEL ANDRE DA SILVA"
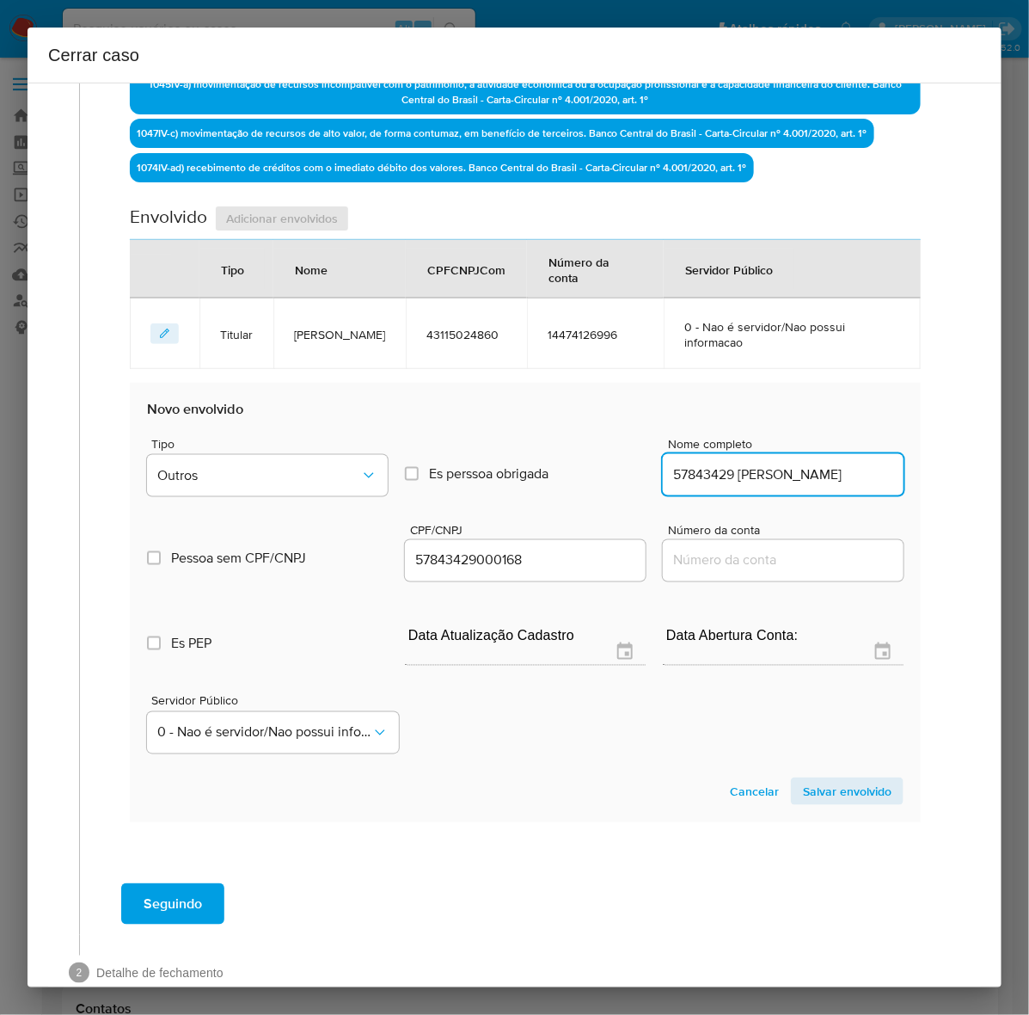
scroll to position [586, 0]
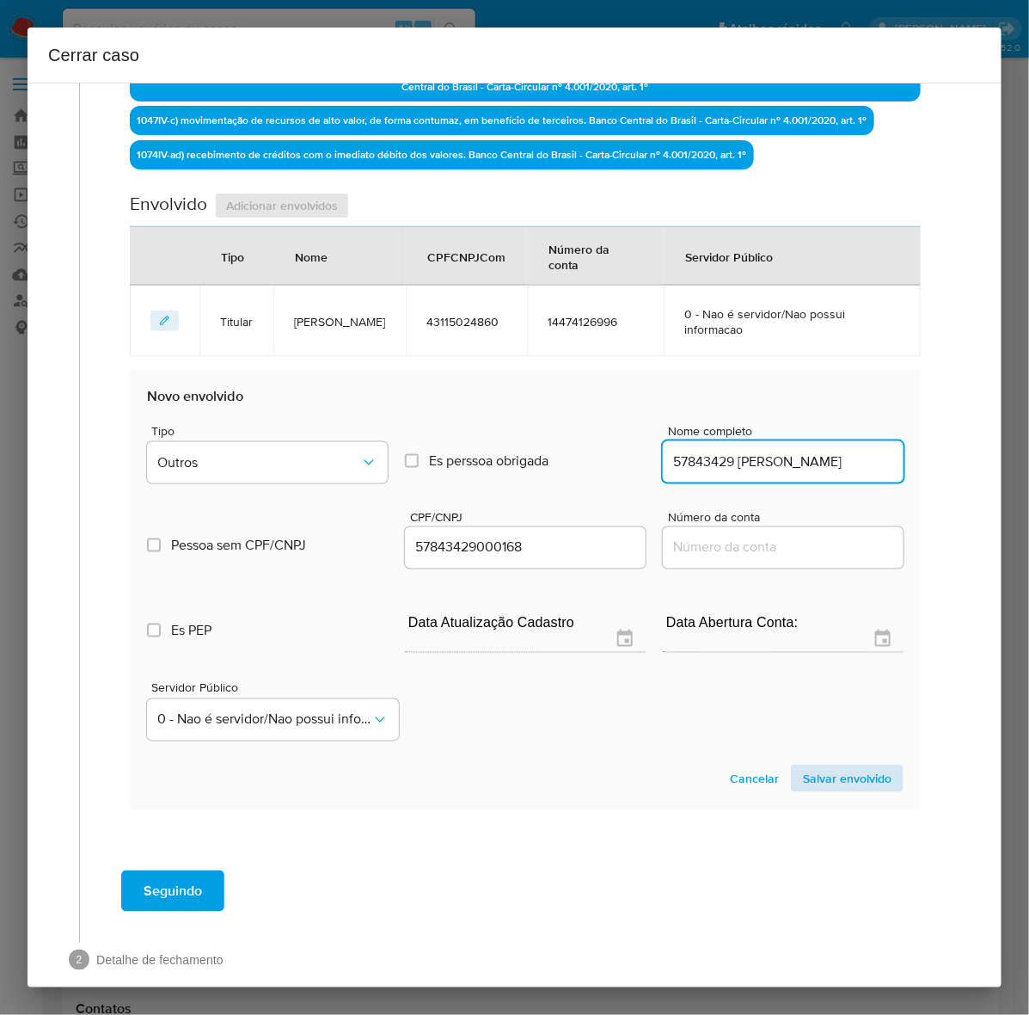
type input "57843429 MAXUEL ANDRE DA SILVA"
click at [847, 778] on span "Salvar envolvido" at bounding box center [847, 778] width 89 height 24
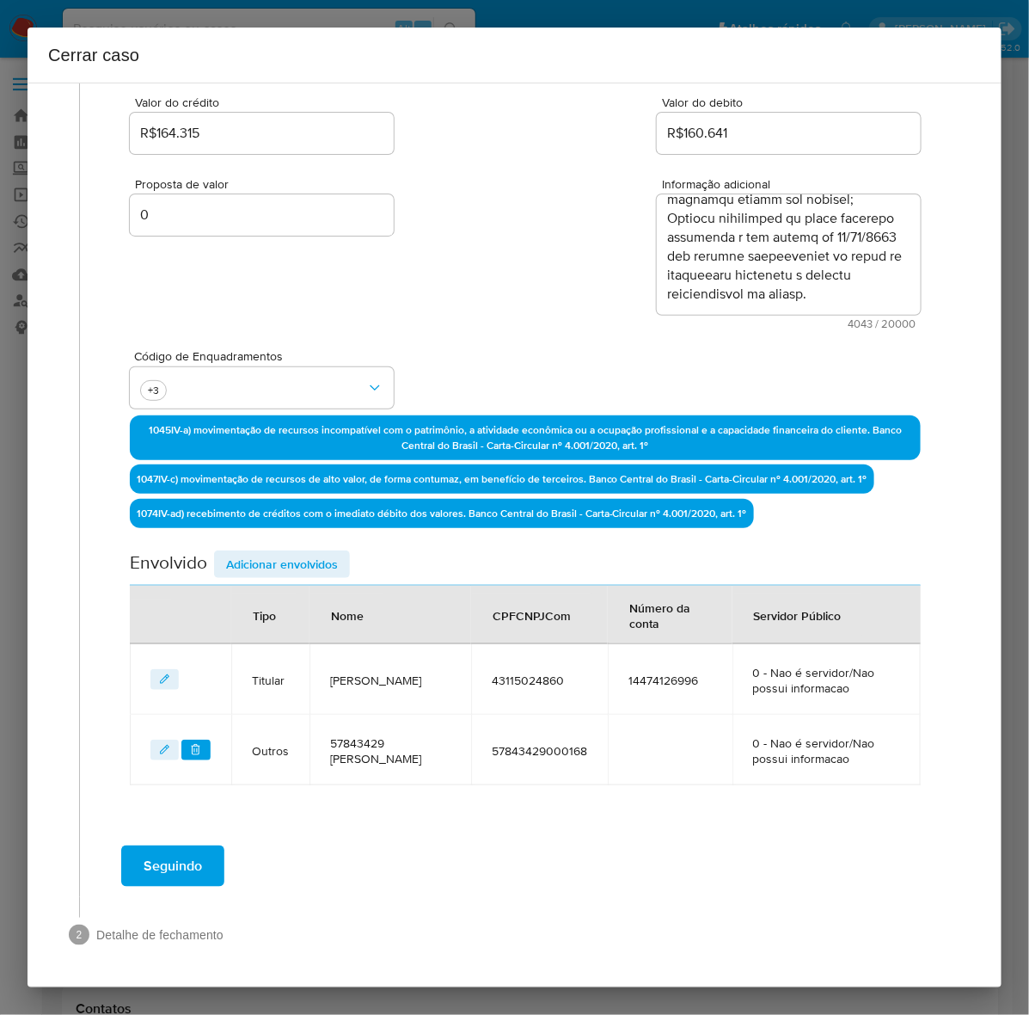
scroll to position [226, 0]
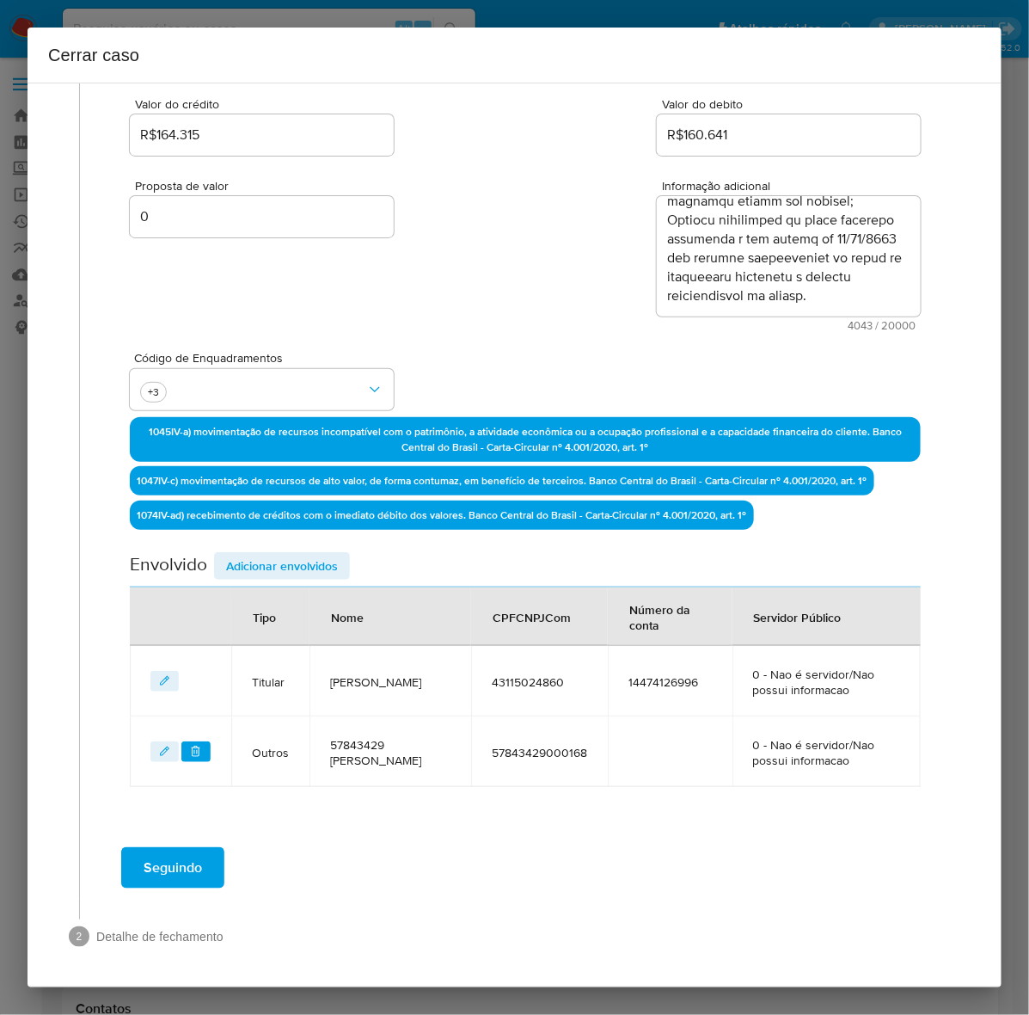
click at [297, 561] on span "Adicionar envolvidos" at bounding box center [282, 566] width 112 height 24
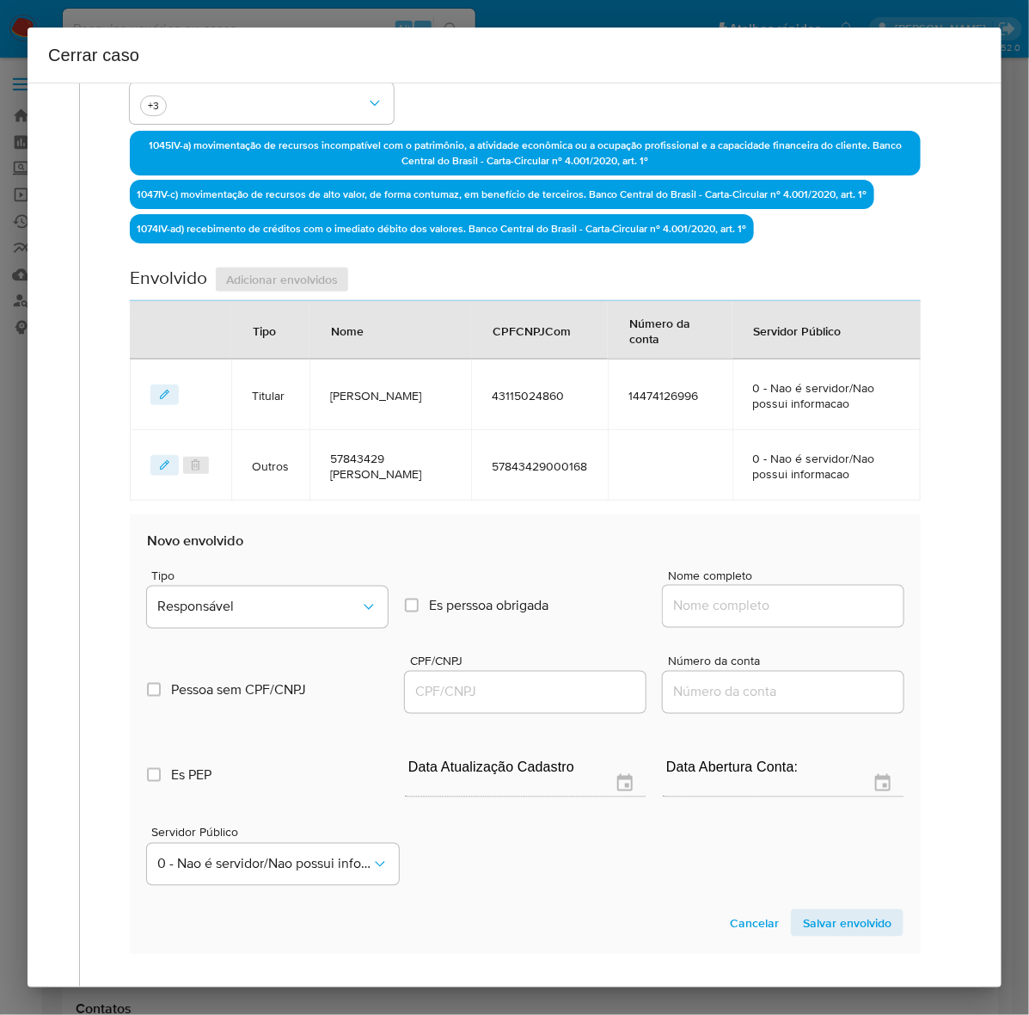
scroll to position [656, 0]
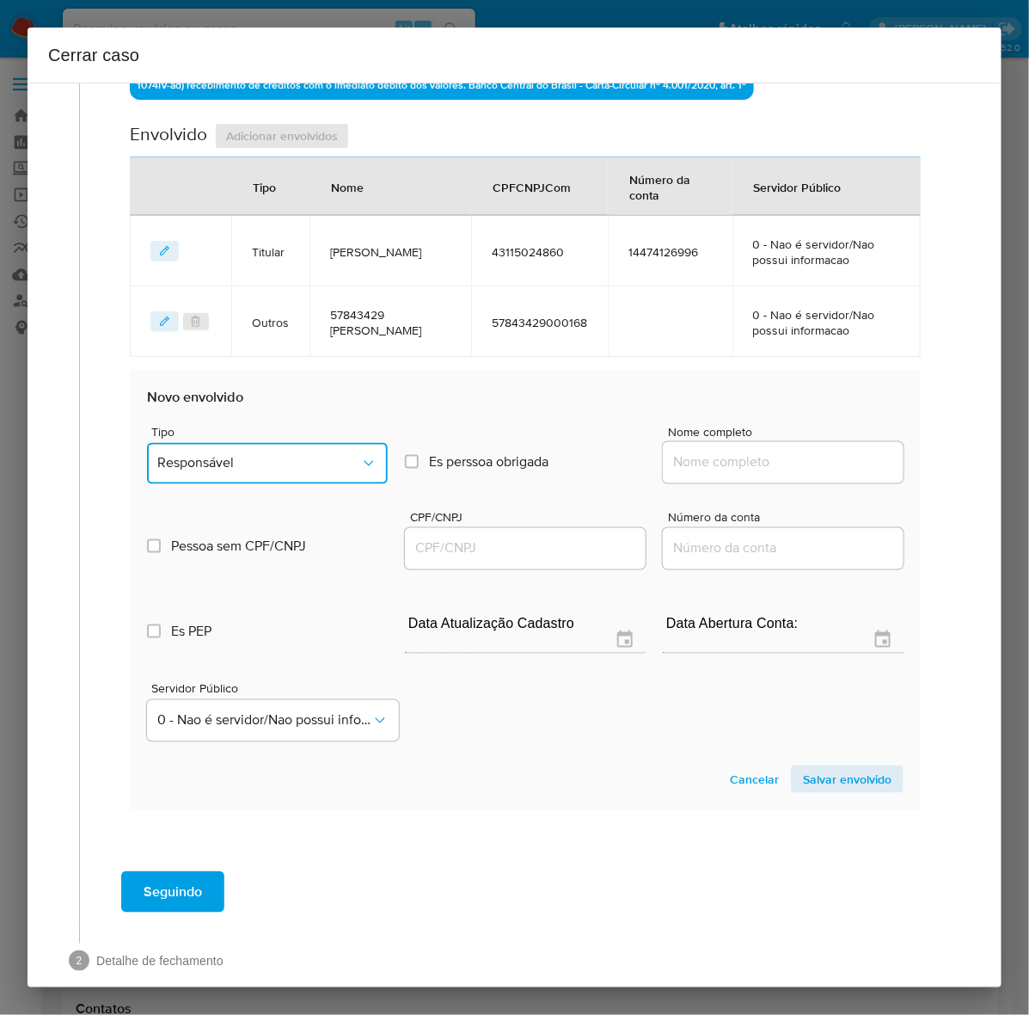
click at [246, 460] on span "Responsável" at bounding box center [258, 463] width 203 height 17
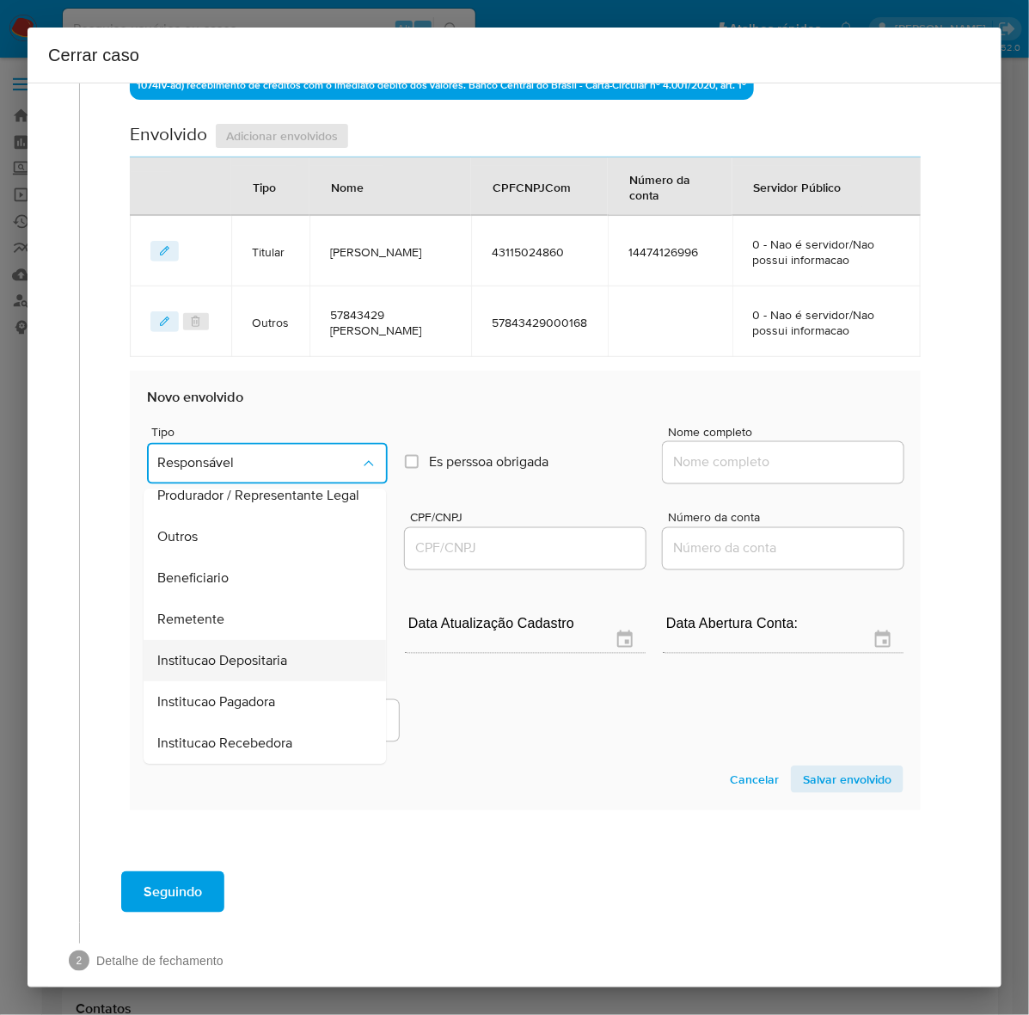
scroll to position [237, 0]
click at [220, 615] on span "Remetente" at bounding box center [190, 619] width 67 height 17
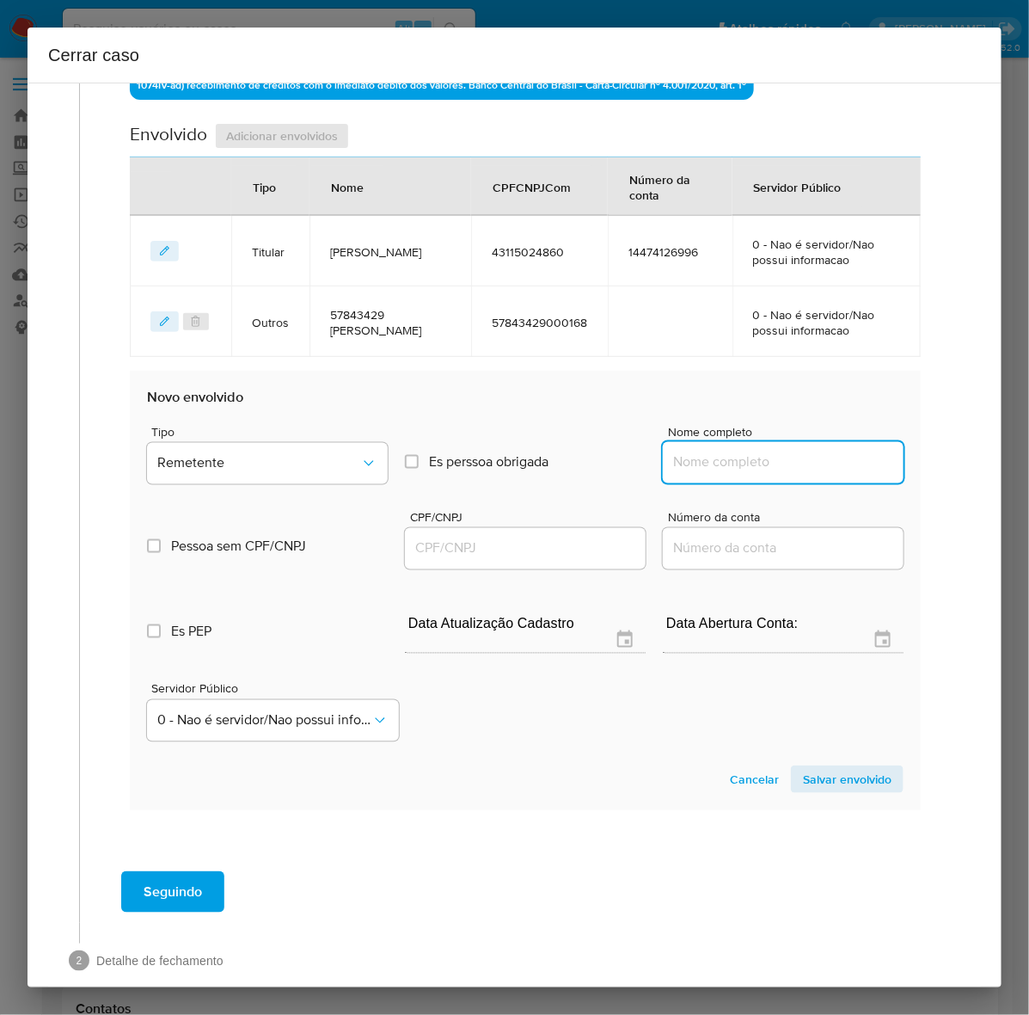
click at [719, 452] on input "Nome completo" at bounding box center [783, 462] width 241 height 22
paste input "Michele Cristiny De Moraes Conceicao - CPF 43200889802"
drag, startPoint x: 793, startPoint y: 462, endPoint x: 884, endPoint y: 465, distance: 91.2
click at [947, 464] on div "1 Informação completa Geral Data de início 01/07/2024 Data Fin 10/08/2025 Valor…" at bounding box center [514, 219] width 933 height 1557
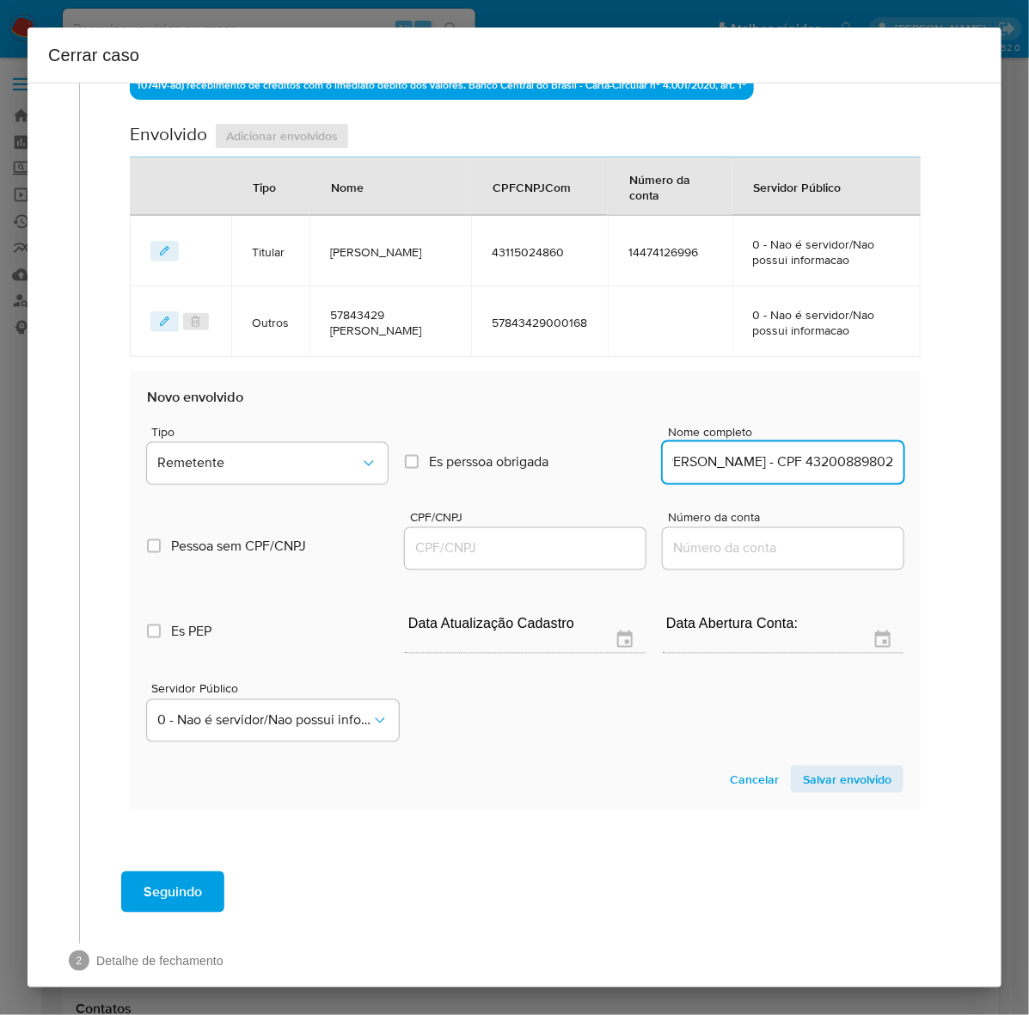
drag, startPoint x: 788, startPoint y: 458, endPoint x: 960, endPoint y: 462, distance: 172.9
click at [960, 462] on div "1 Informação completa Geral Data de início 01/07/2024 Data Fin 10/08/2025 Valor…" at bounding box center [514, 219] width 933 height 1557
drag, startPoint x: 831, startPoint y: 461, endPoint x: 961, endPoint y: 458, distance: 130.7
click at [965, 458] on div "1 Informação completa Geral Data de início 01/07/2024 Data Fin 10/08/2025 Valor…" at bounding box center [514, 219] width 933 height 1557
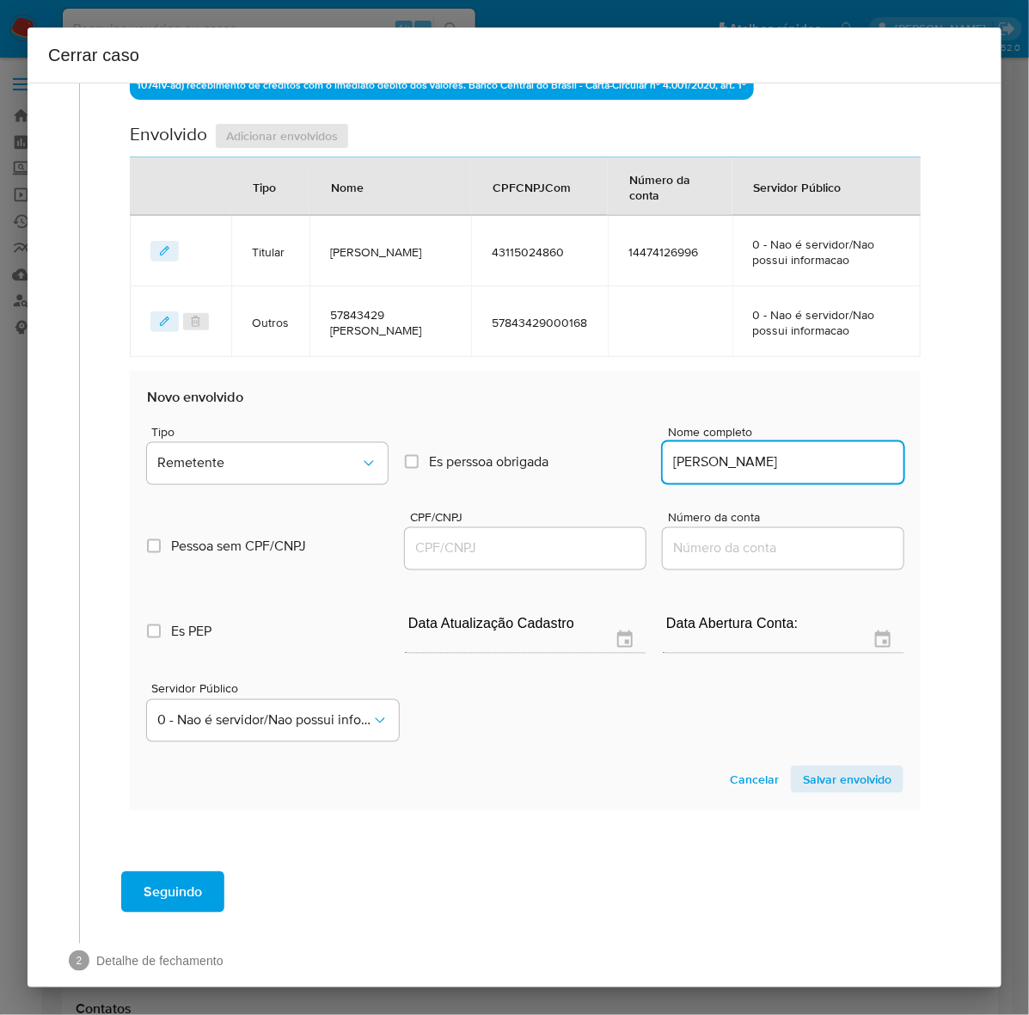
scroll to position [0, 18]
type input "Michele Cristiny De Moraes Conceicao"
click at [479, 548] on input "CPF/CNPJ" at bounding box center [525, 548] width 241 height 22
paste input "43200889802"
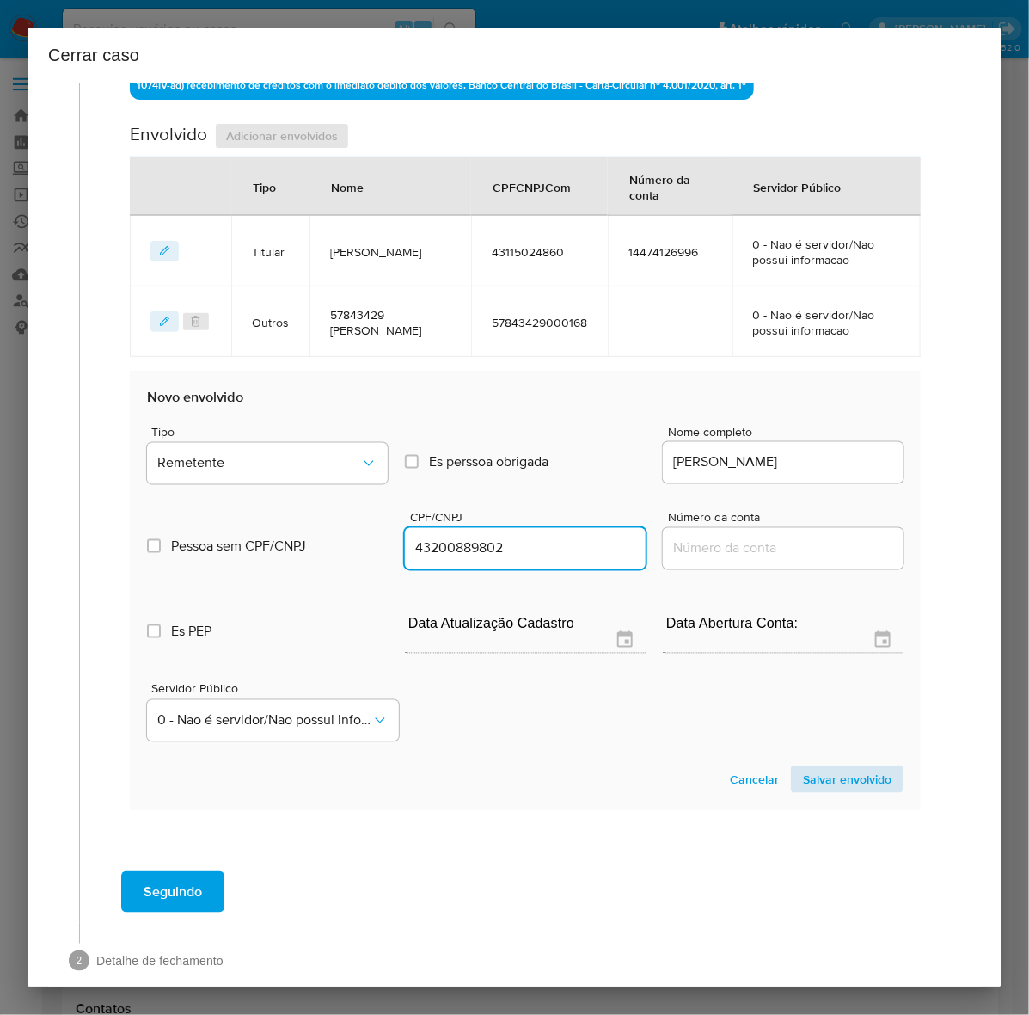
type input "43200889802"
click at [821, 775] on span "Salvar envolvido" at bounding box center [847, 779] width 89 height 24
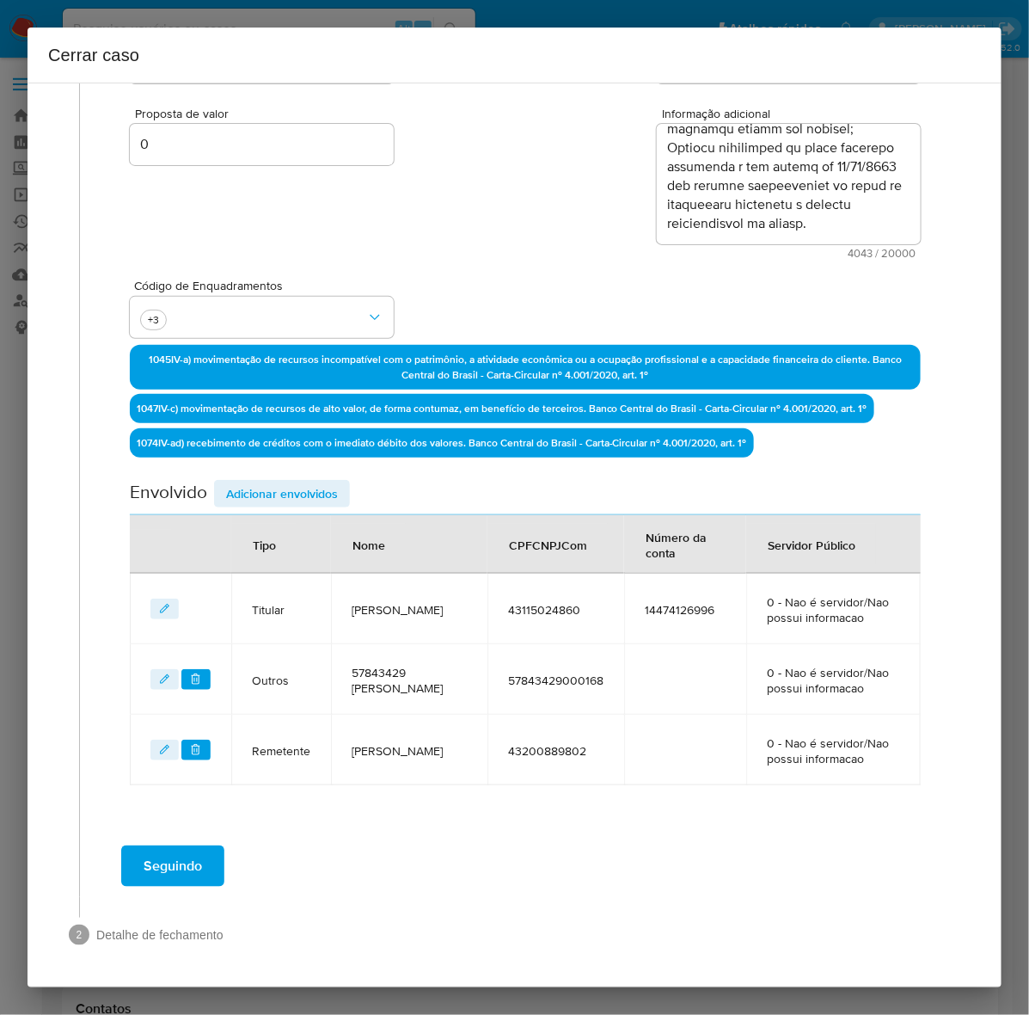
scroll to position [298, 0]
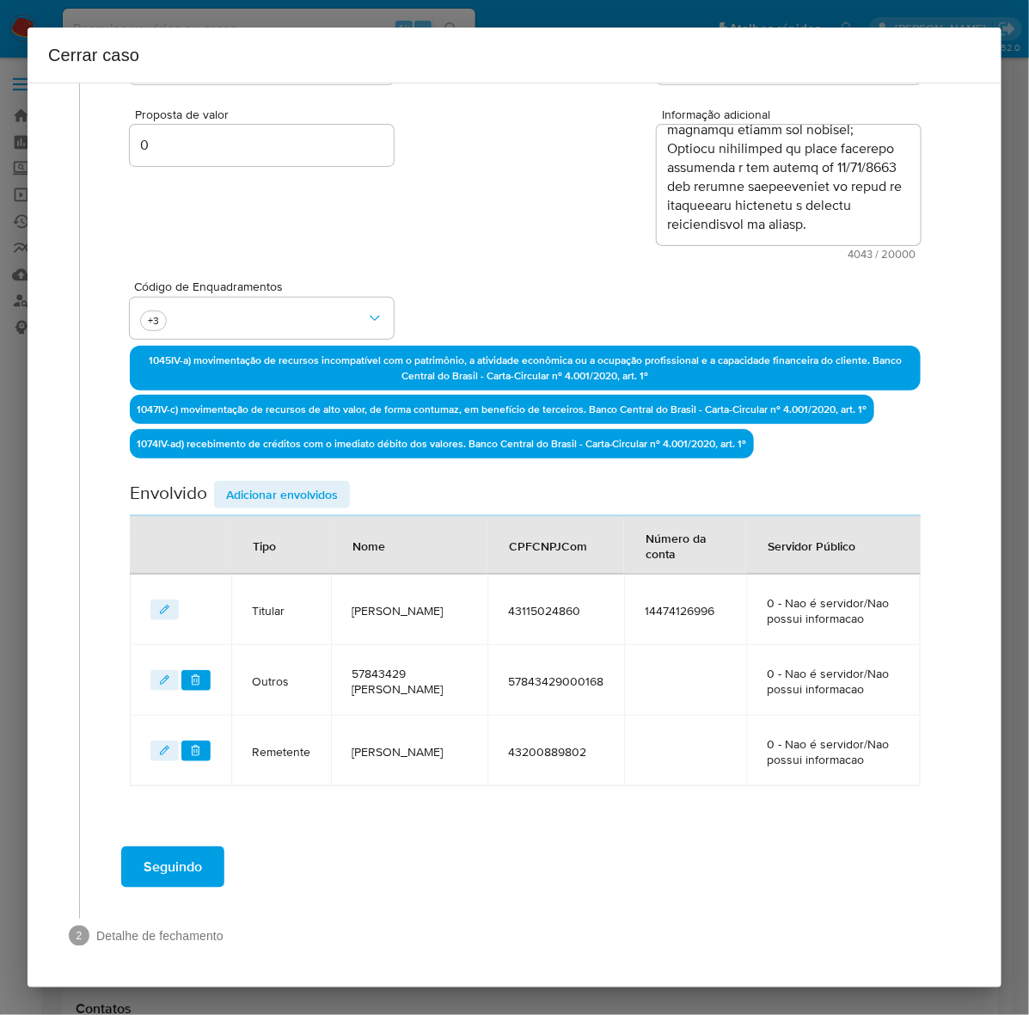
click at [285, 488] on span "Adicionar envolvidos" at bounding box center [282, 494] width 112 height 24
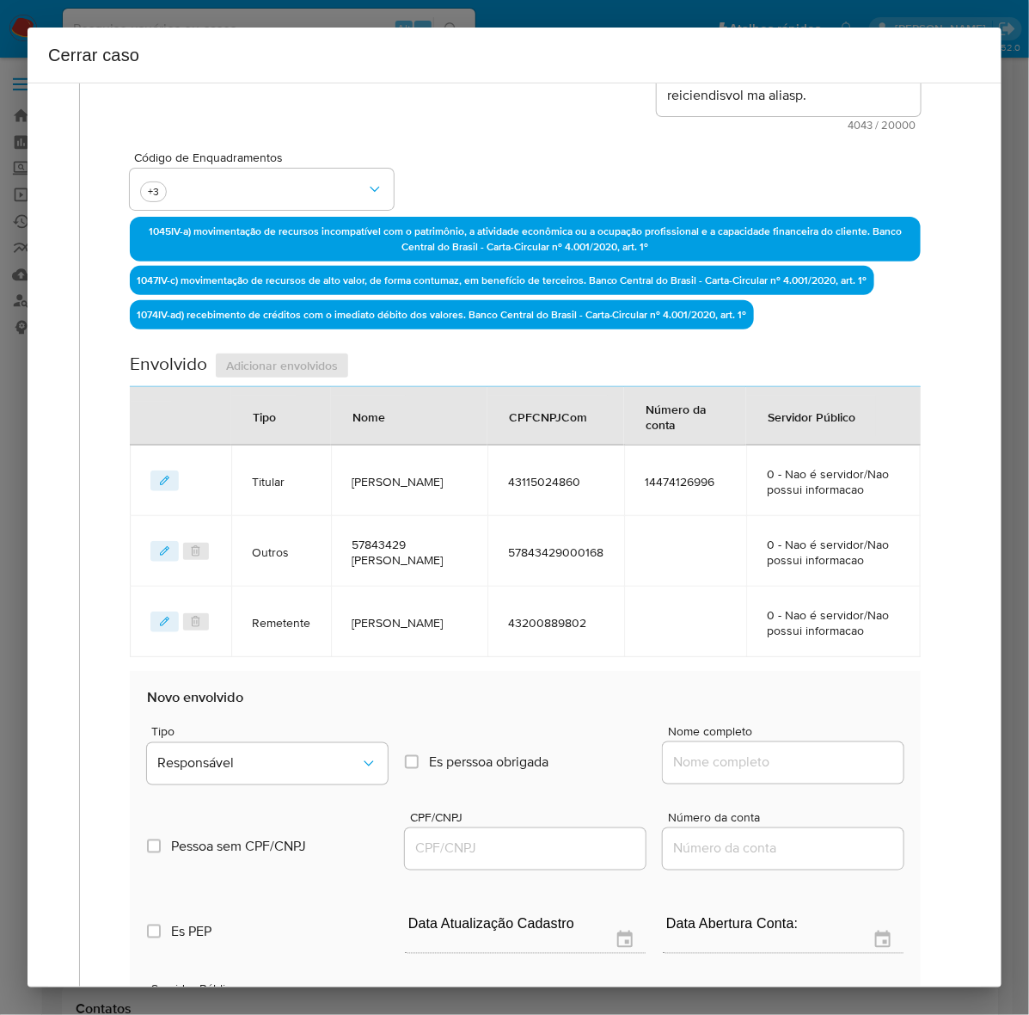
scroll to position [727, 0]
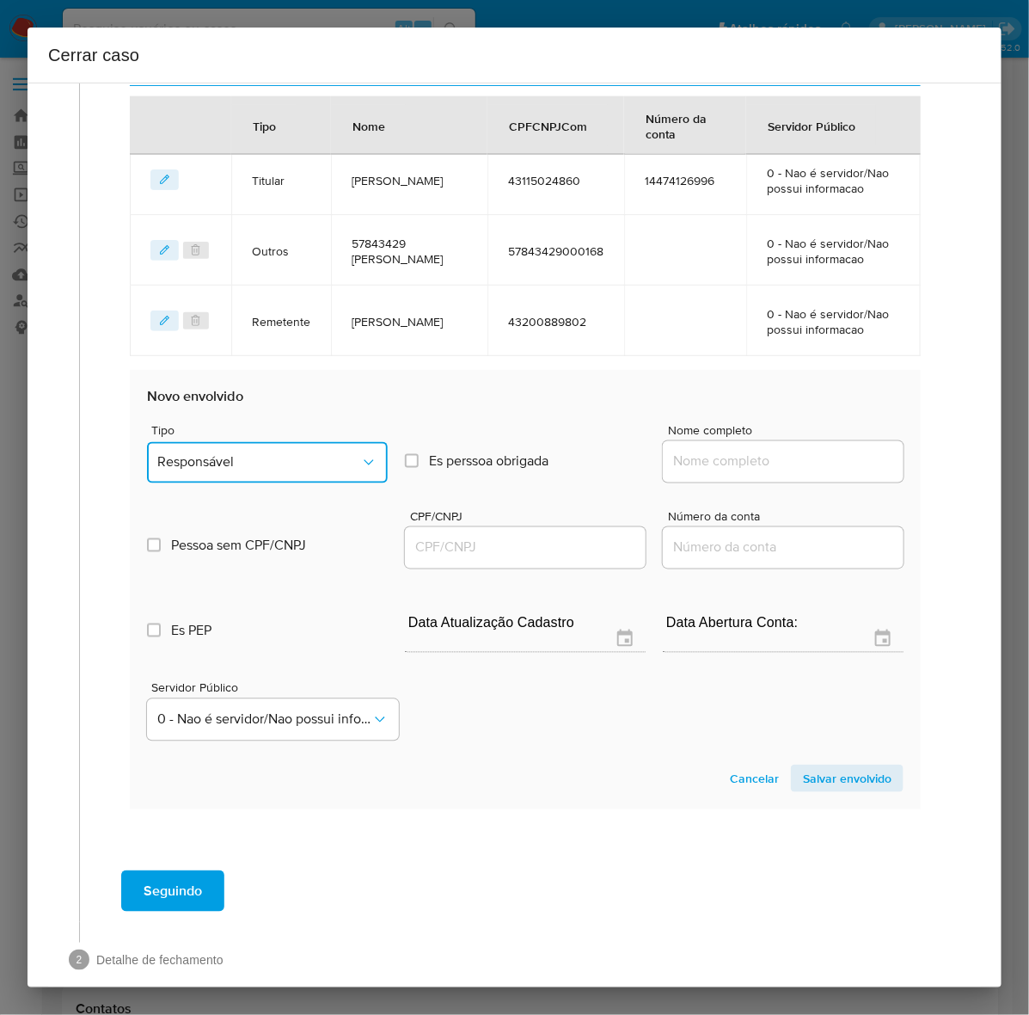
click at [248, 456] on span "Responsável" at bounding box center [258, 462] width 203 height 17
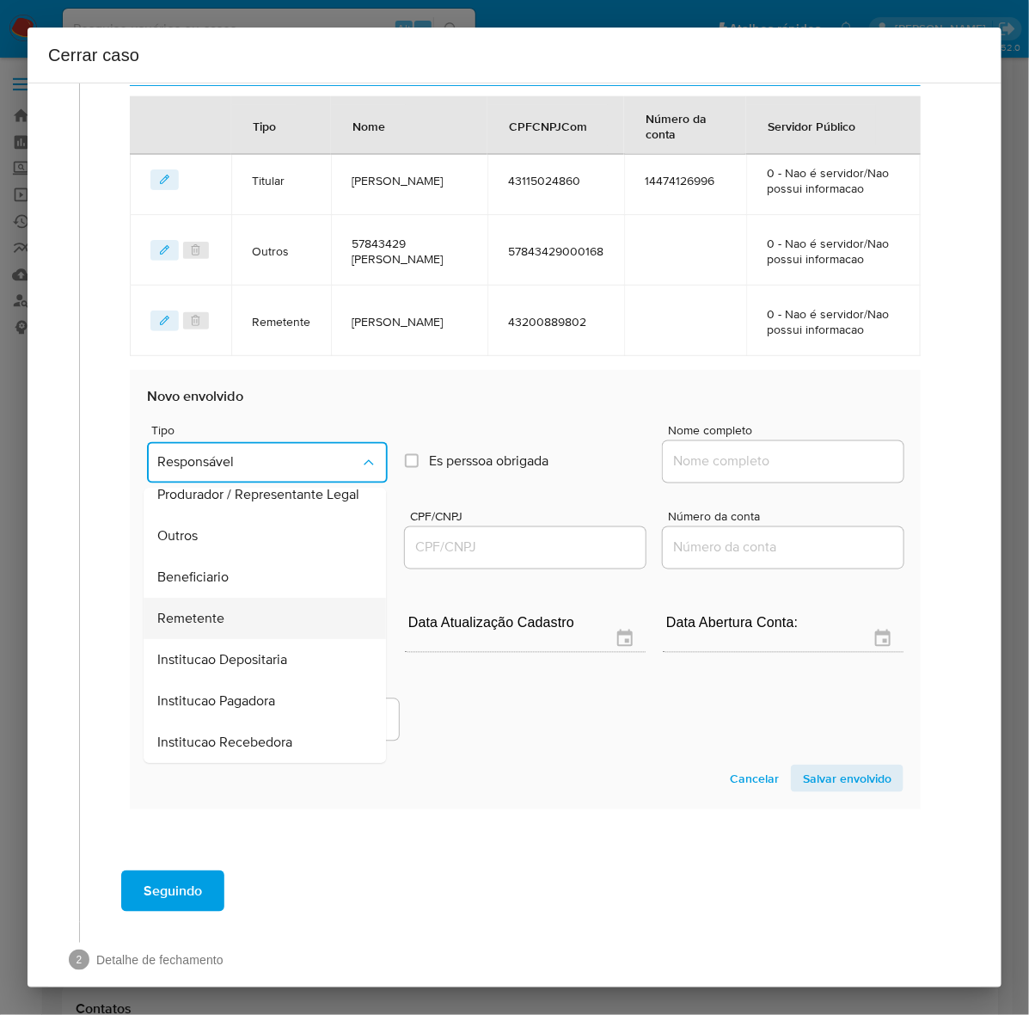
click at [190, 621] on span "Remetente" at bounding box center [190, 619] width 67 height 17
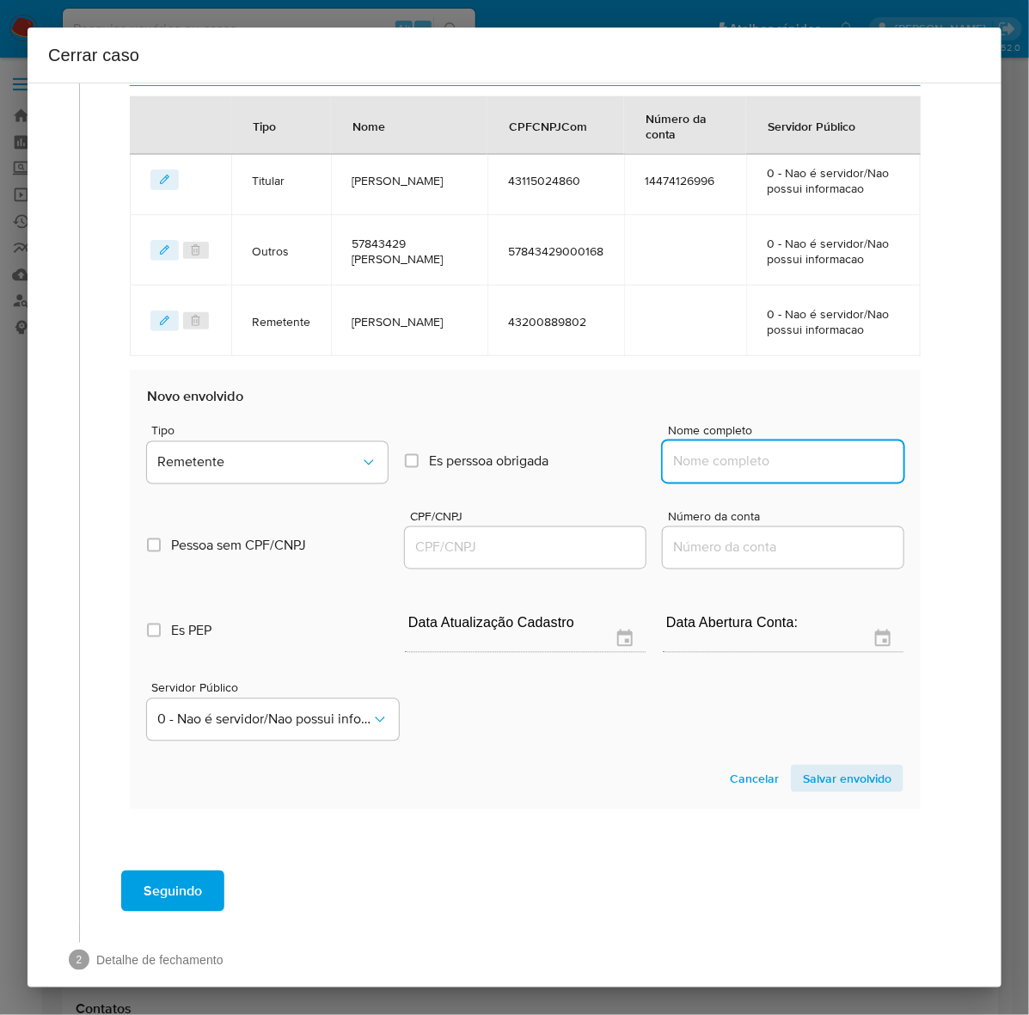
click at [681, 452] on input "Nome completo" at bounding box center [783, 462] width 241 height 22
paste input "Maria Jose Andre Da Silva - CPF 16946905806"
drag, startPoint x: 793, startPoint y: 460, endPoint x: 922, endPoint y: 445, distance: 129.9
click at [922, 445] on div "Data de início 01/07/2024 Data Fin 10/08/2025 Valor do crédito R$164.315 Valor …" at bounding box center [525, 160] width 827 height 1371
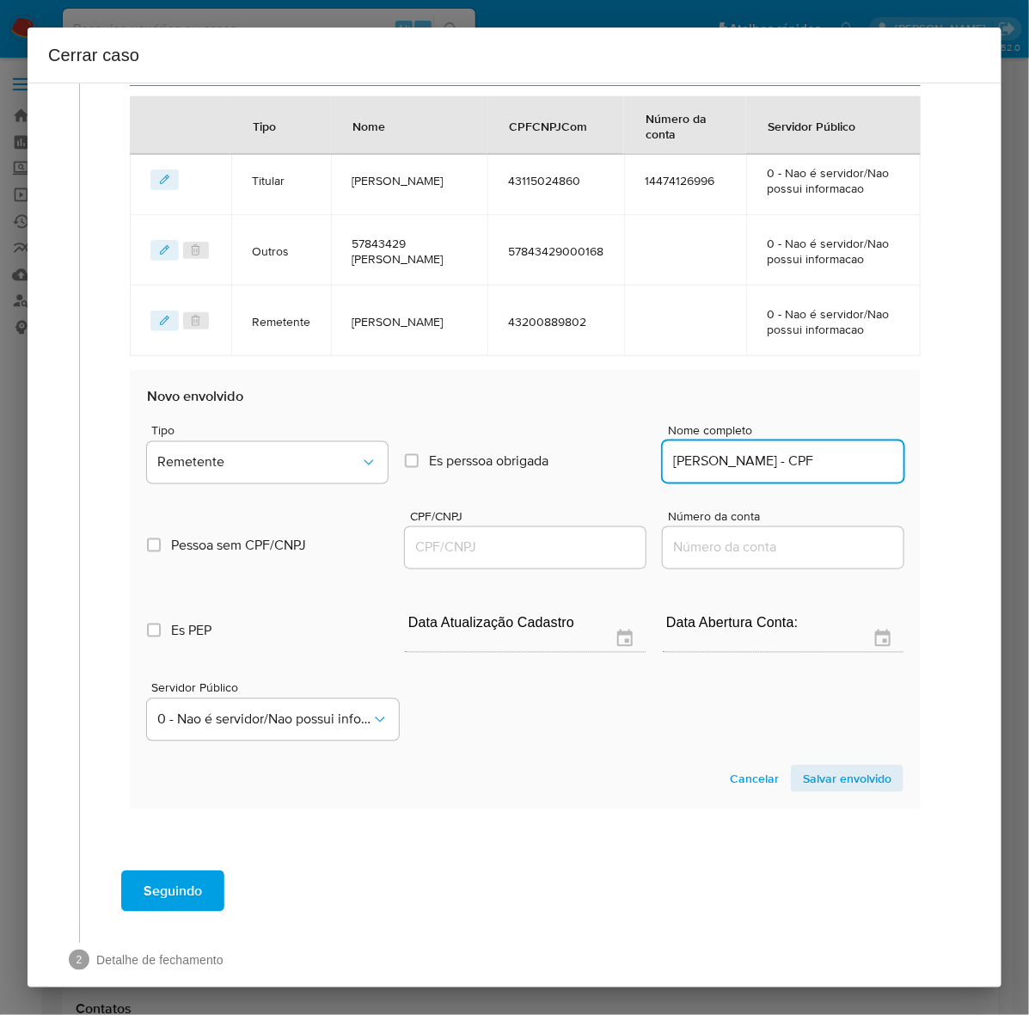
scroll to position [0, 0]
drag, startPoint x: 814, startPoint y: 462, endPoint x: 993, endPoint y: 456, distance: 179.0
click at [993, 456] on div "1 Informação completa Geral Data de início 01/07/2024 Data Fin 10/08/2025 Valor…" at bounding box center [515, 535] width 974 height 905
type input "Maria Jose Andre Da Silva"
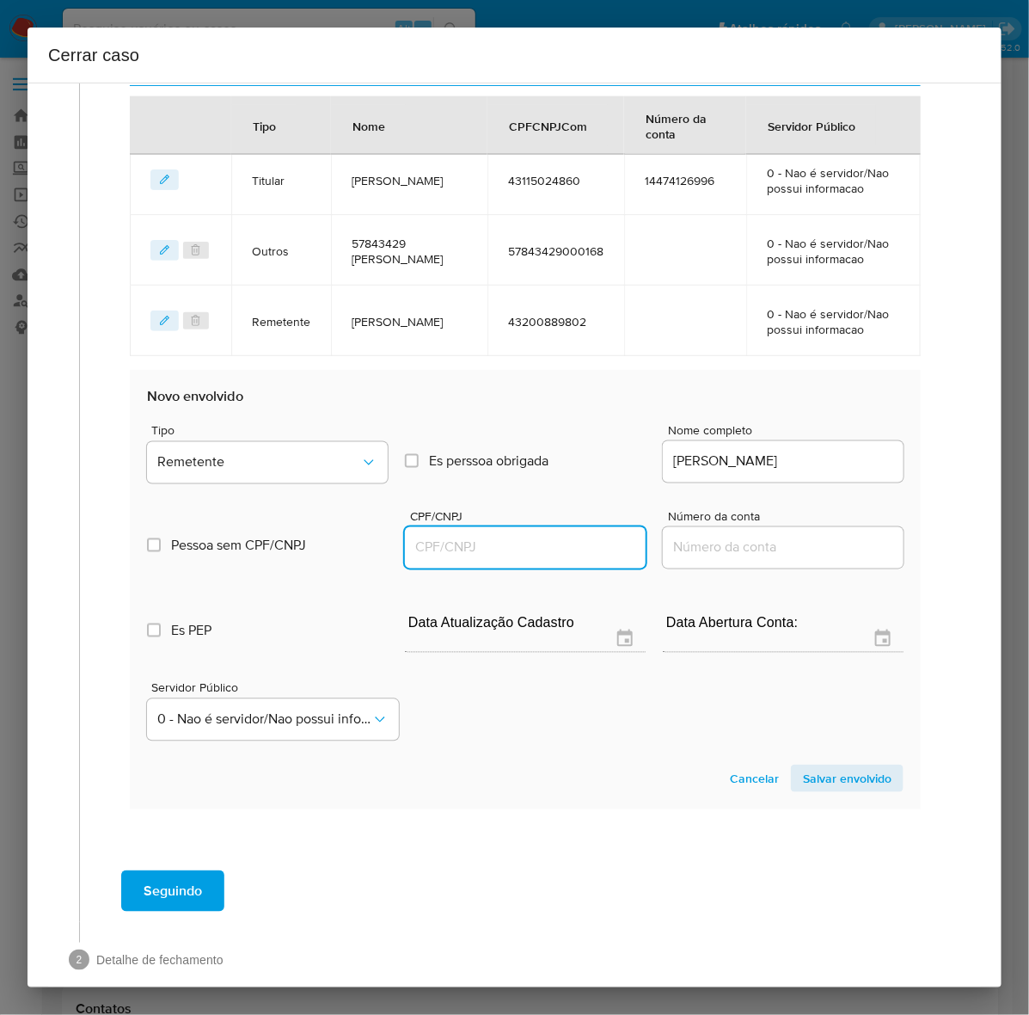
click at [445, 538] on input "CPF/CNPJ" at bounding box center [525, 548] width 241 height 22
paste input "16946905806"
type input "16946905806"
click at [822, 774] on span "Salvar envolvido" at bounding box center [847, 778] width 89 height 24
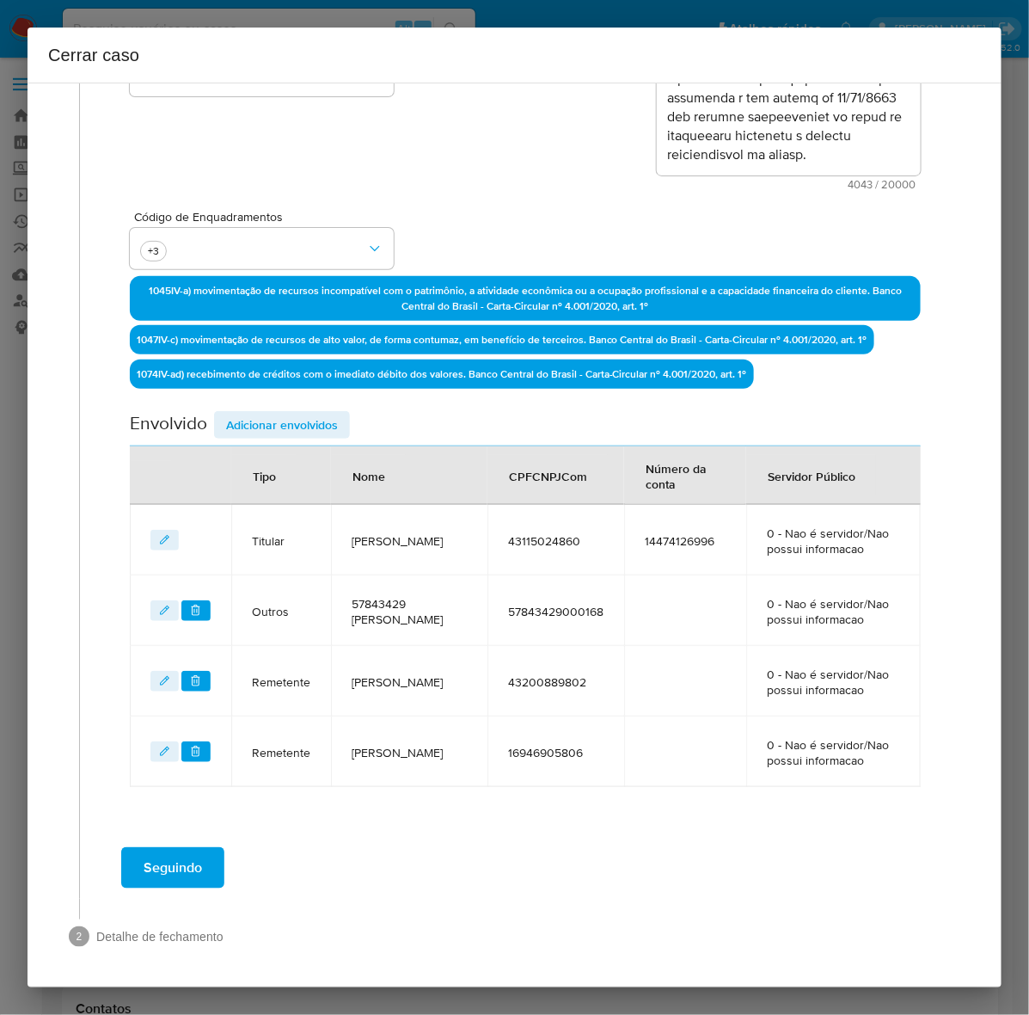
click at [263, 402] on div "Data de início 01/07/2024 Data Fin 10/08/2025 Valor do crédito R$164.315 Valor …" at bounding box center [525, 317] width 791 height 940
click at [260, 426] on span "Adicionar envolvidos" at bounding box center [282, 425] width 112 height 24
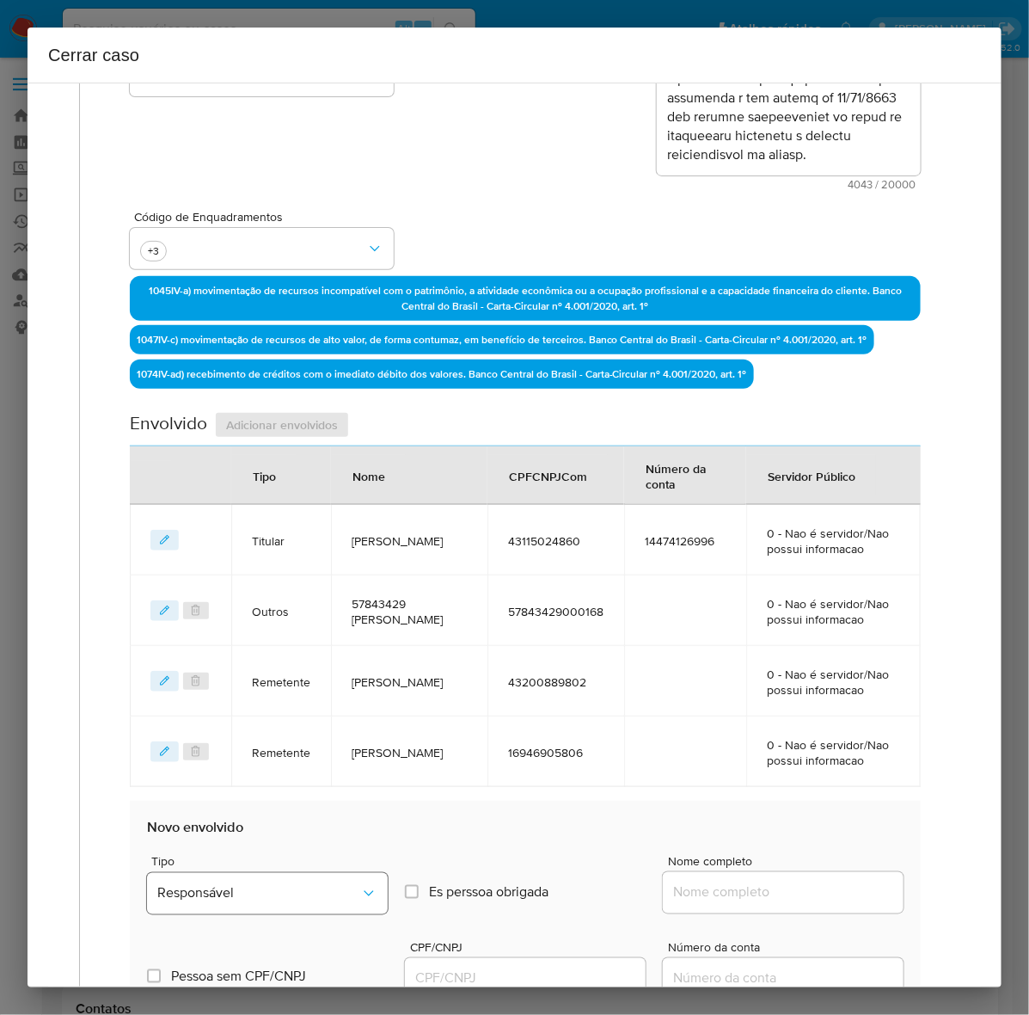
scroll to position [797, 0]
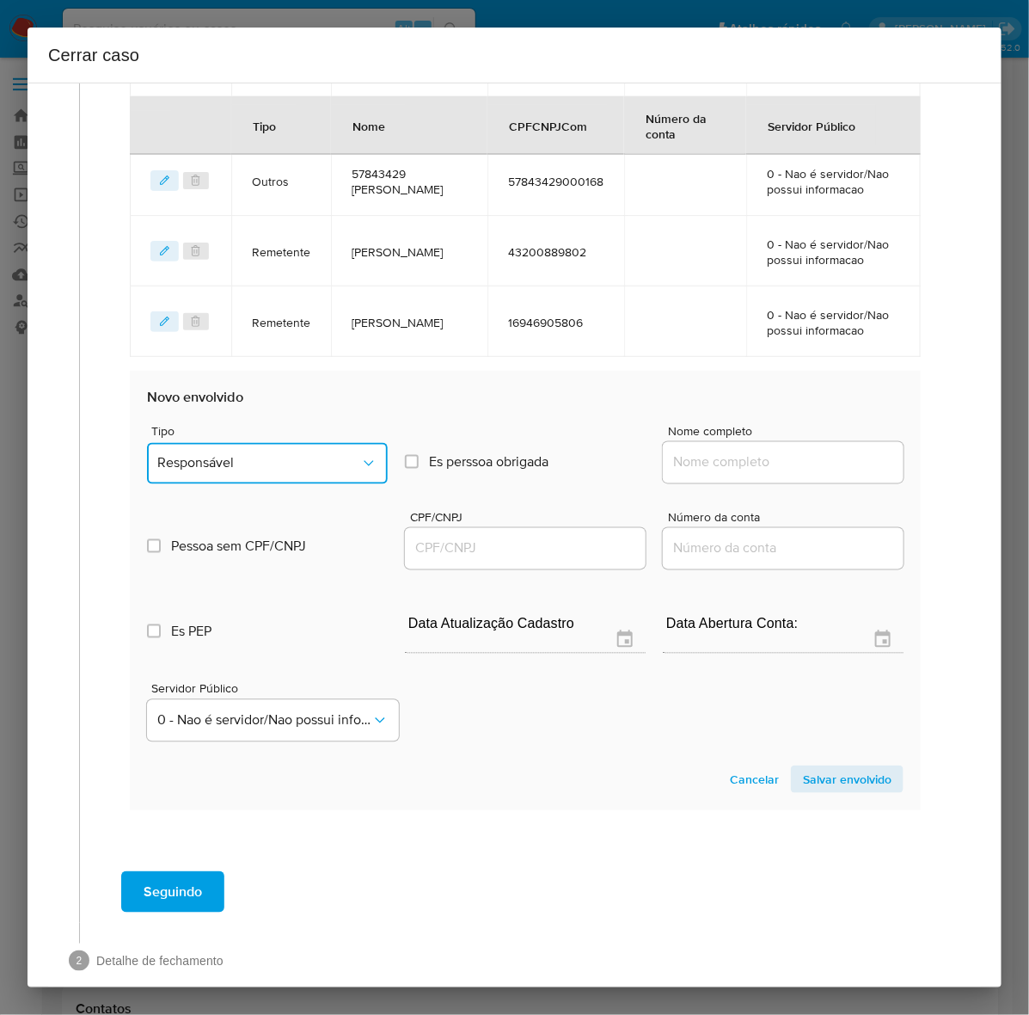
click at [233, 449] on button "Responsável" at bounding box center [267, 463] width 241 height 41
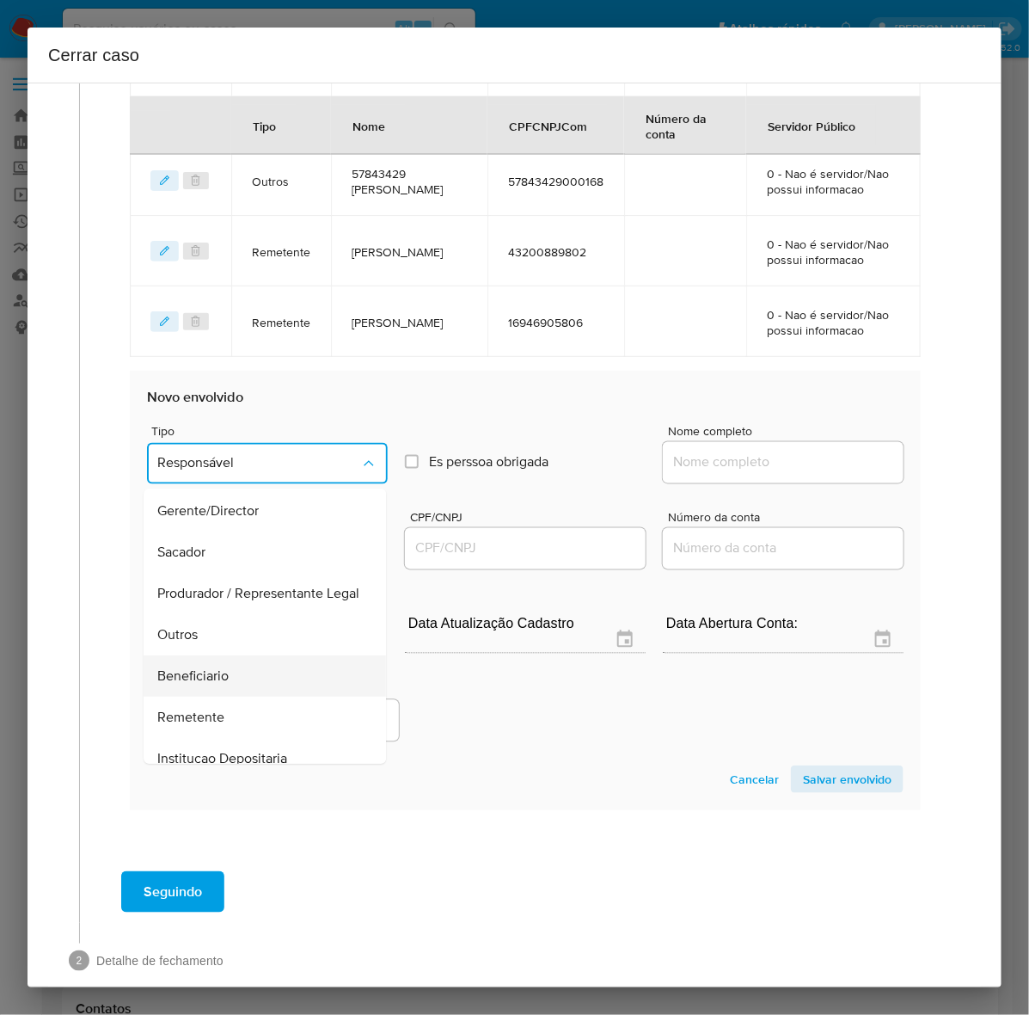
scroll to position [236, 0]
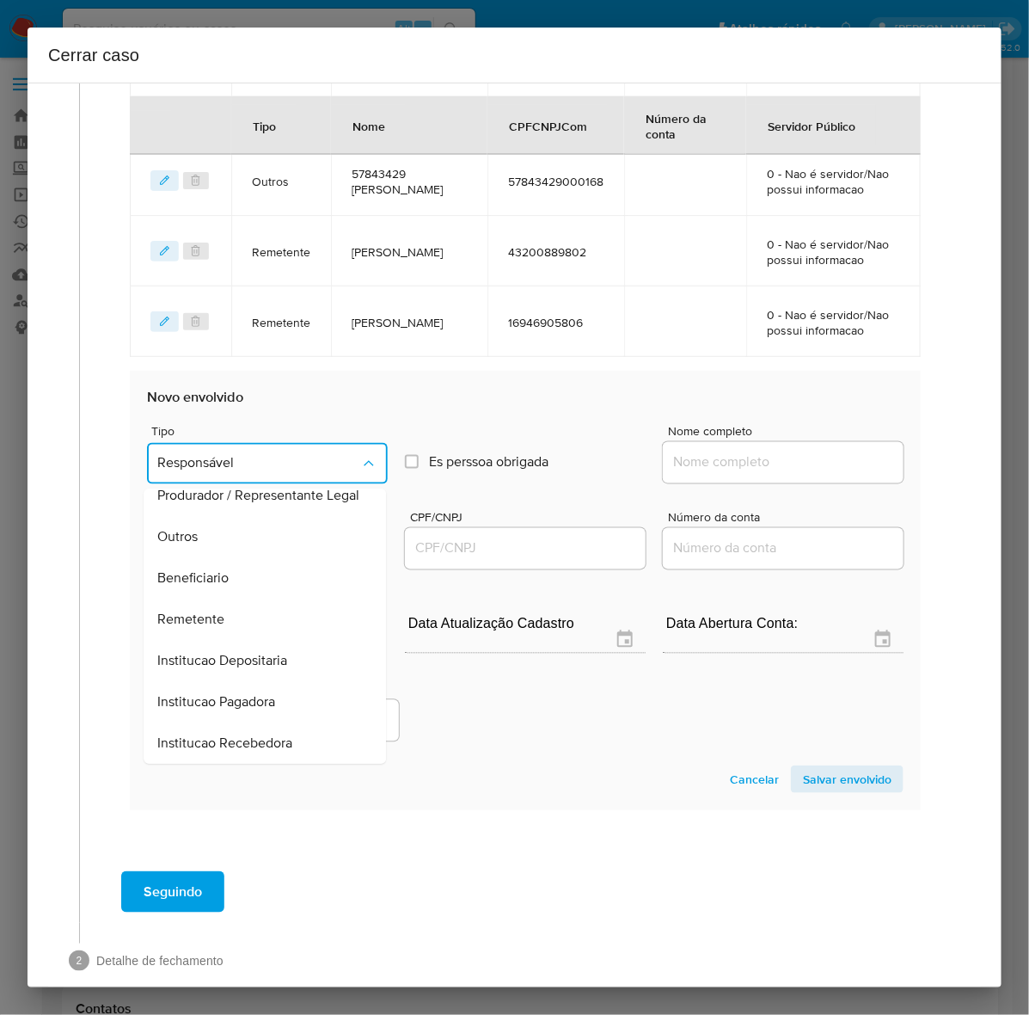
drag, startPoint x: 195, startPoint y: 574, endPoint x: 341, endPoint y: 555, distance: 146.5
click at [199, 574] on span "Beneficiario" at bounding box center [192, 578] width 71 height 17
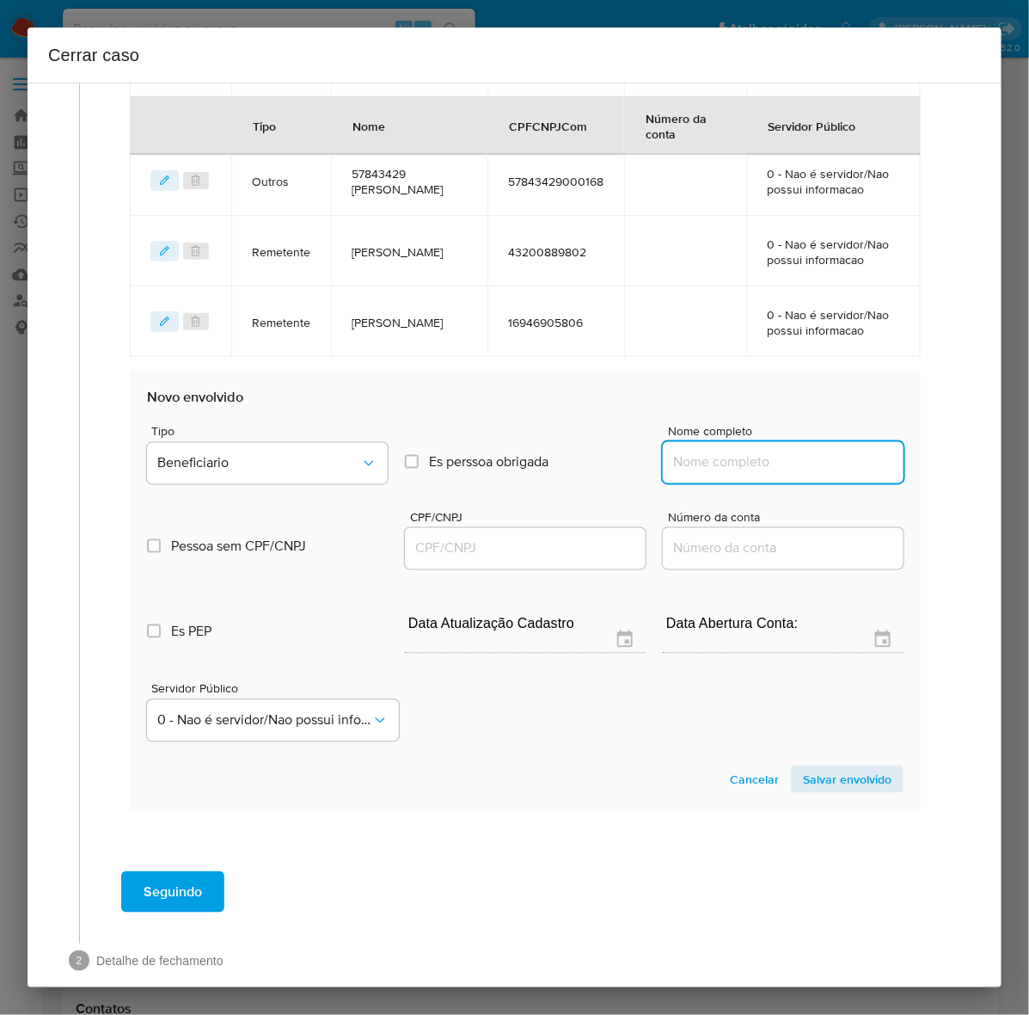
click at [697, 451] on input "Nome completo" at bounding box center [783, 462] width 241 height 22
paste input "Daniel Silva - CPF 29641834819"
drag, startPoint x: 768, startPoint y: 460, endPoint x: 1046, endPoint y: 439, distance: 278.6
drag, startPoint x: 727, startPoint y: 461, endPoint x: 874, endPoint y: 439, distance: 147.9
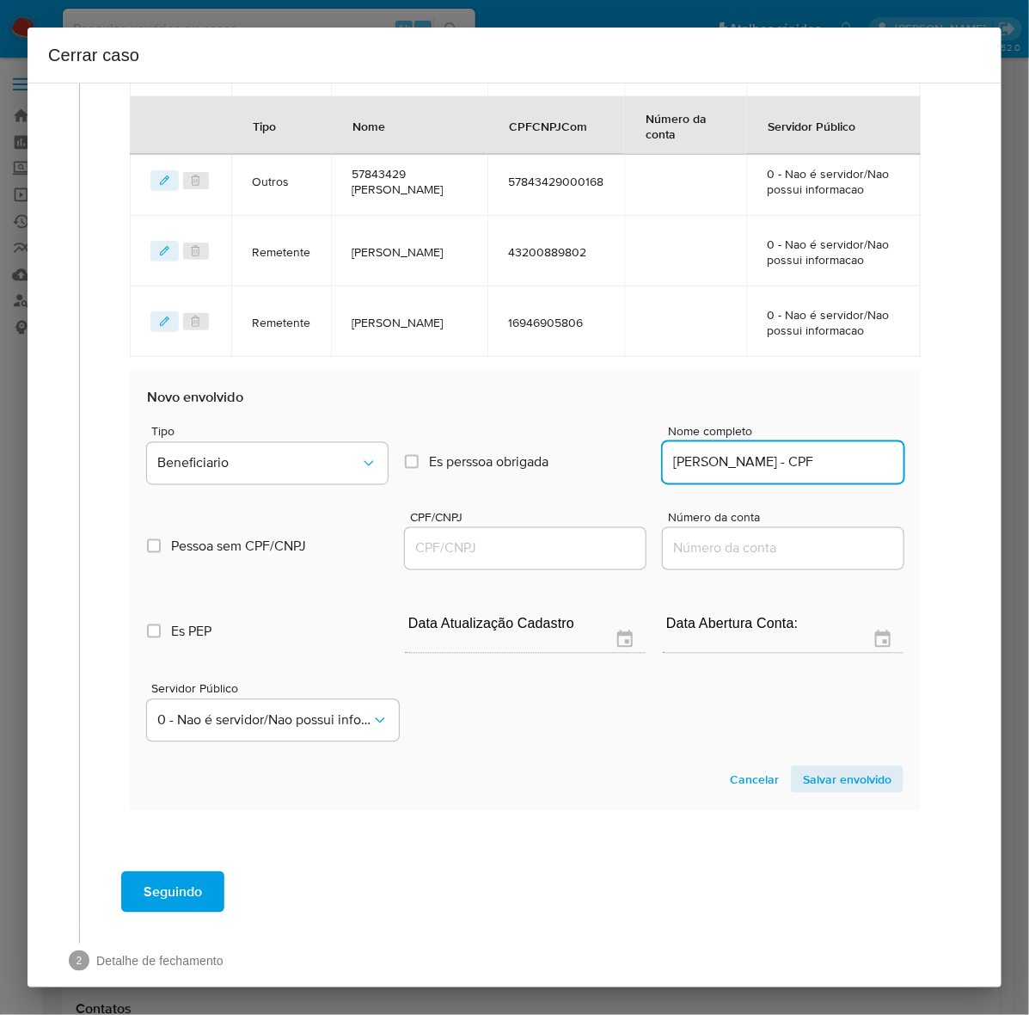
click at [874, 439] on div "Nome completo Daniel Silva - CPF" at bounding box center [783, 458] width 241 height 65
type input "Daniel Silva"
click at [465, 538] on input "CPF/CNPJ" at bounding box center [525, 548] width 241 height 22
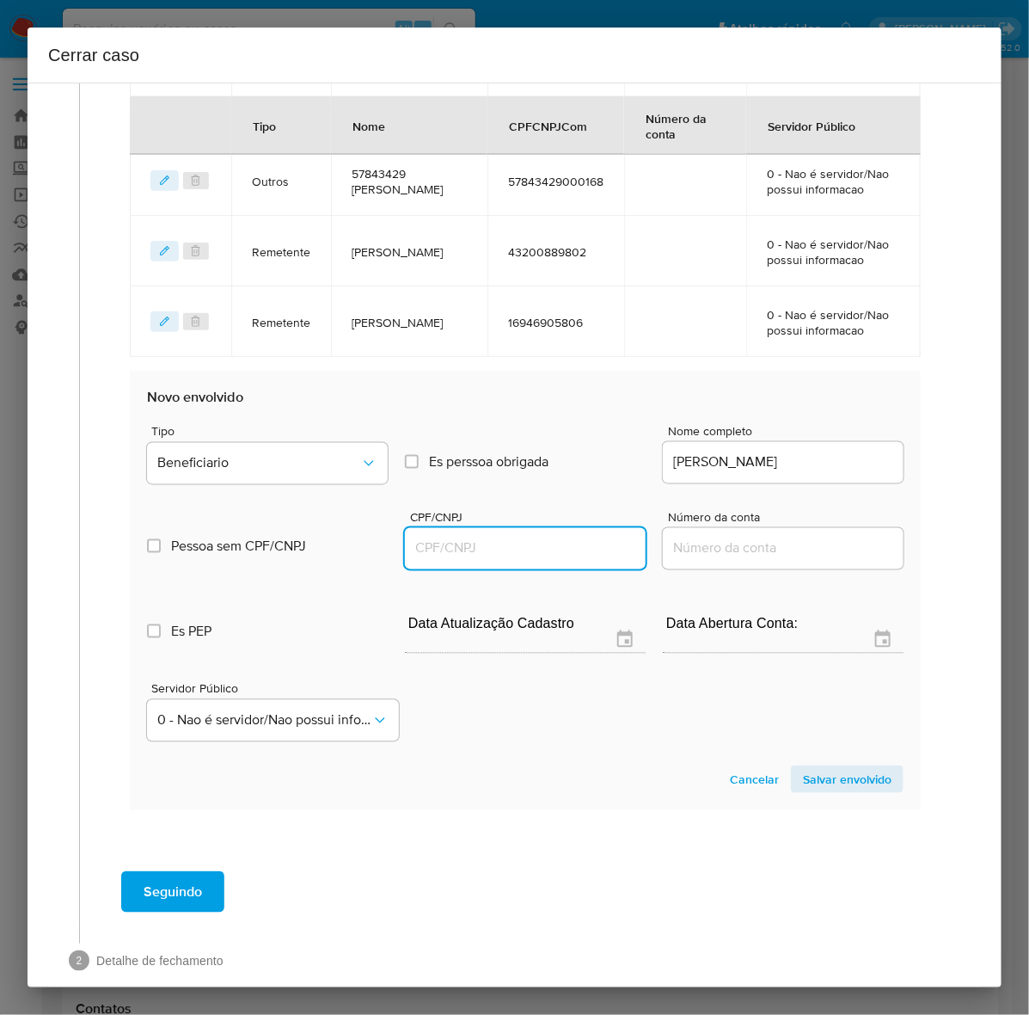
paste input "29641834819"
type input "29641834819"
click at [827, 781] on span "Salvar envolvido" at bounding box center [847, 779] width 89 height 24
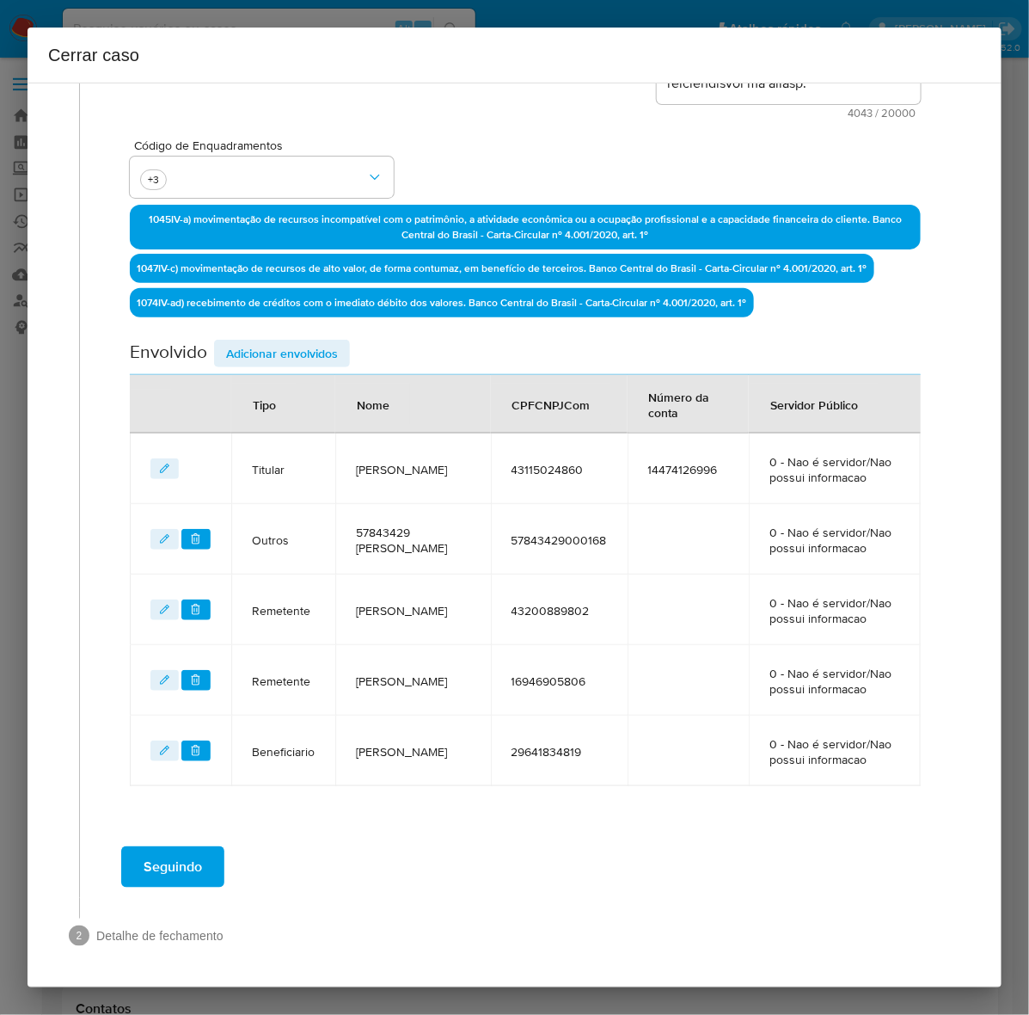
click at [179, 860] on span "Seguindo" at bounding box center [173, 867] width 58 height 38
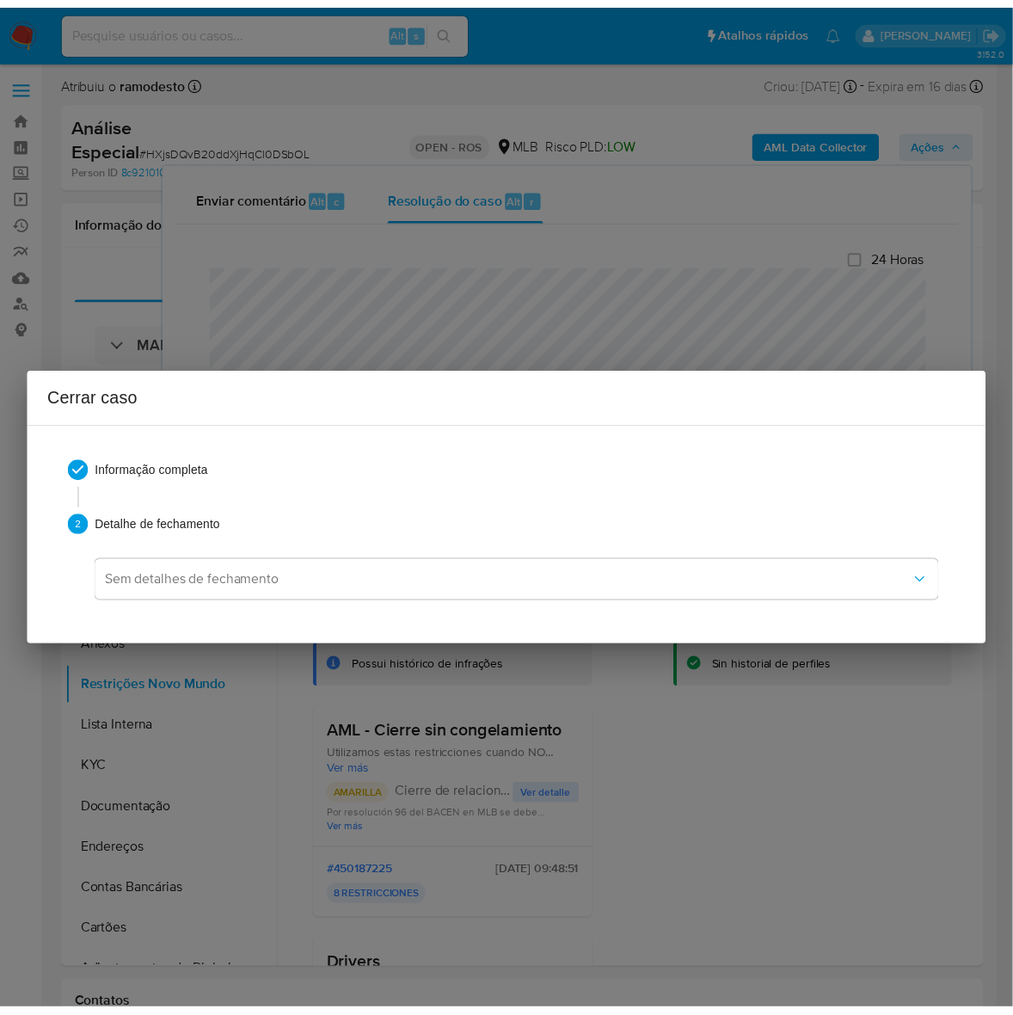
scroll to position [2757, 0]
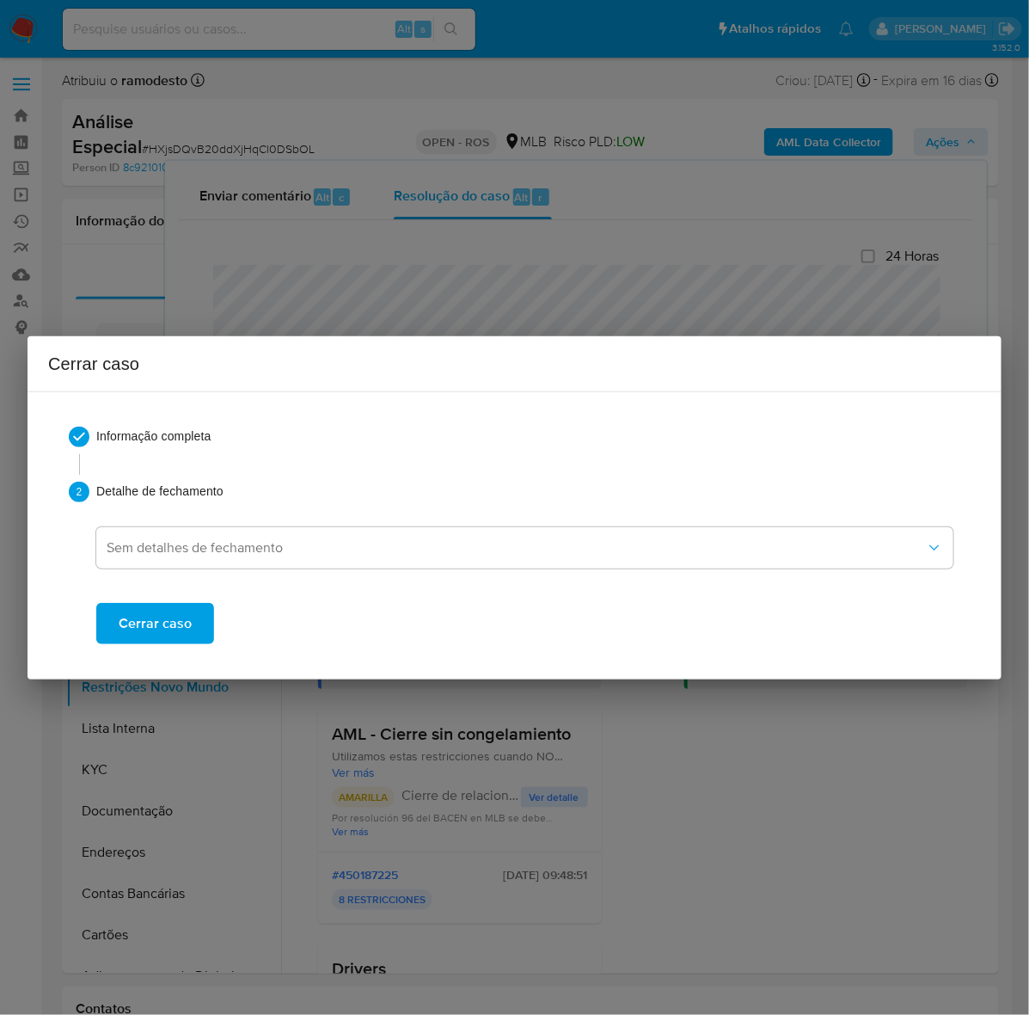
click at [163, 624] on span "Cerrar caso" at bounding box center [155, 623] width 73 height 38
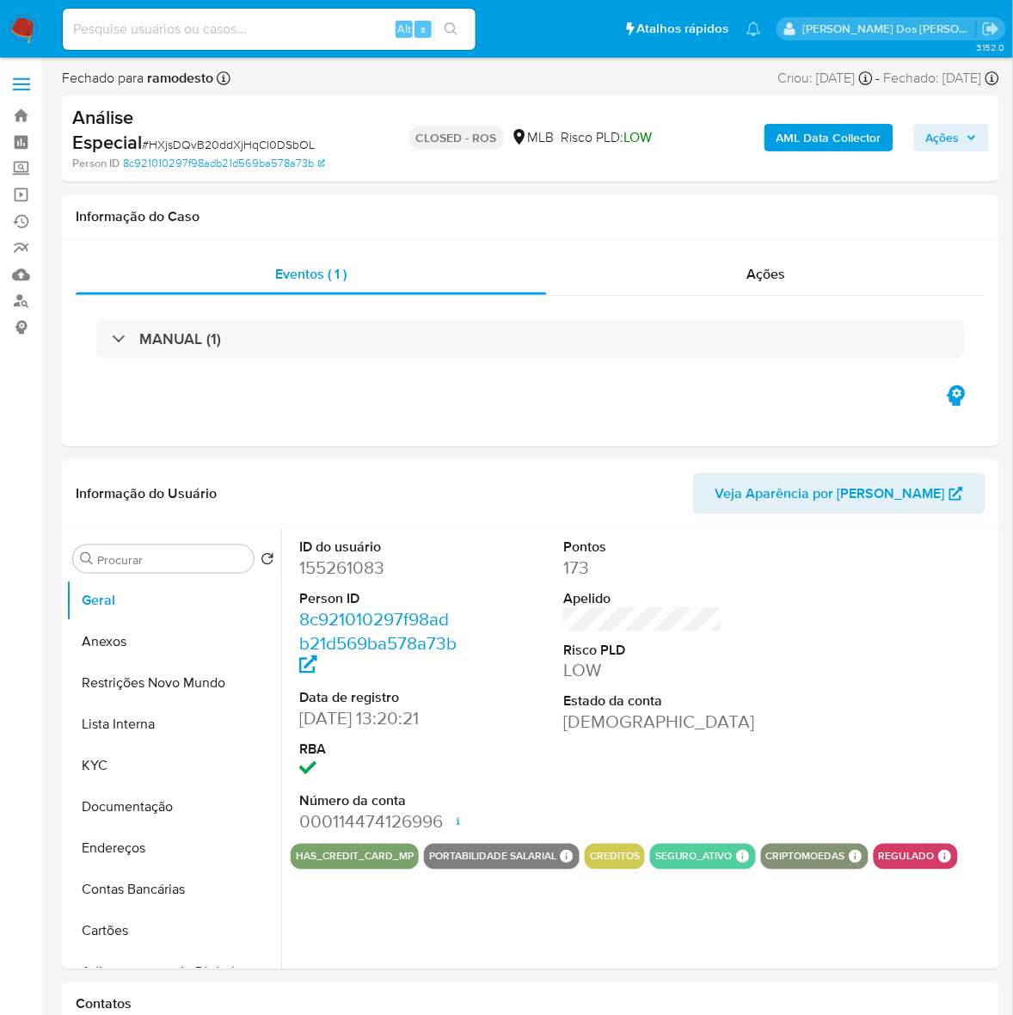
select select "10"
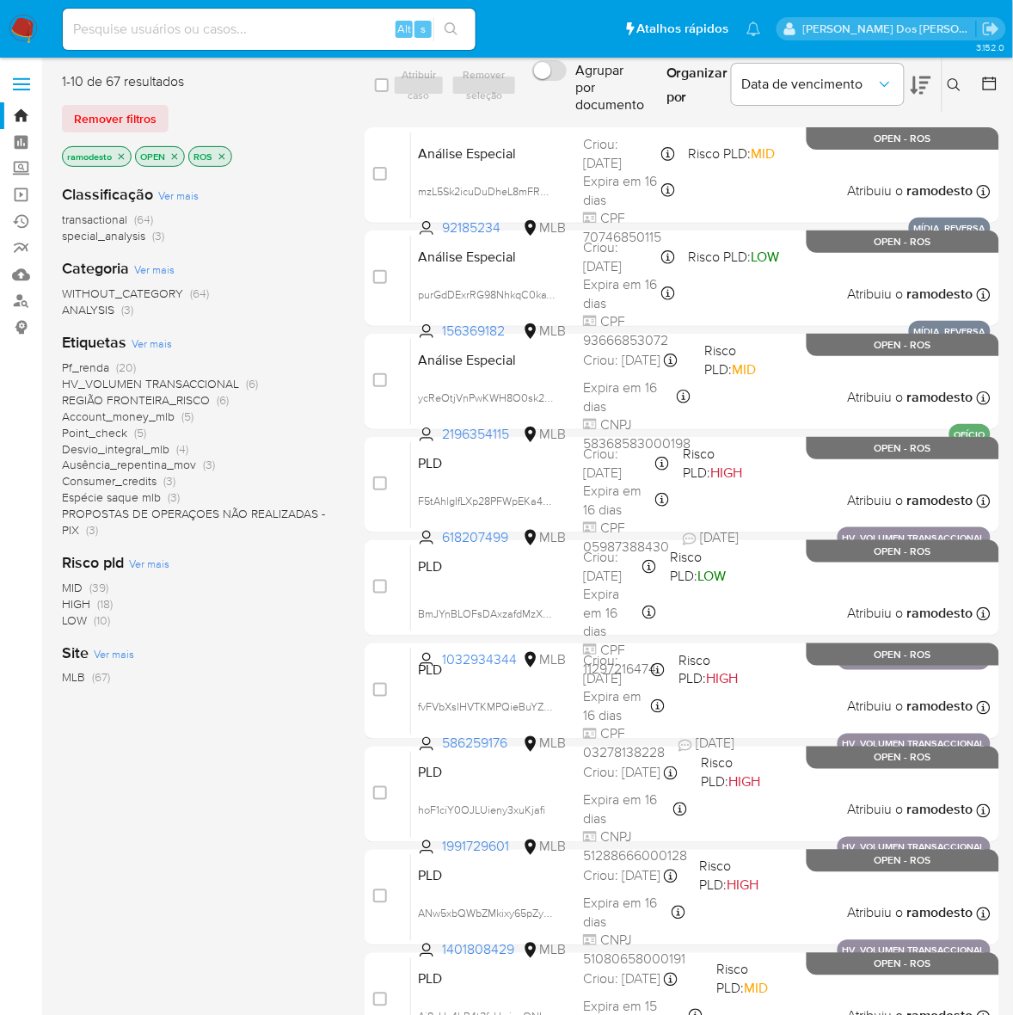
click at [121, 156] on icon "close-filter" at bounding box center [122, 156] width 6 height 6
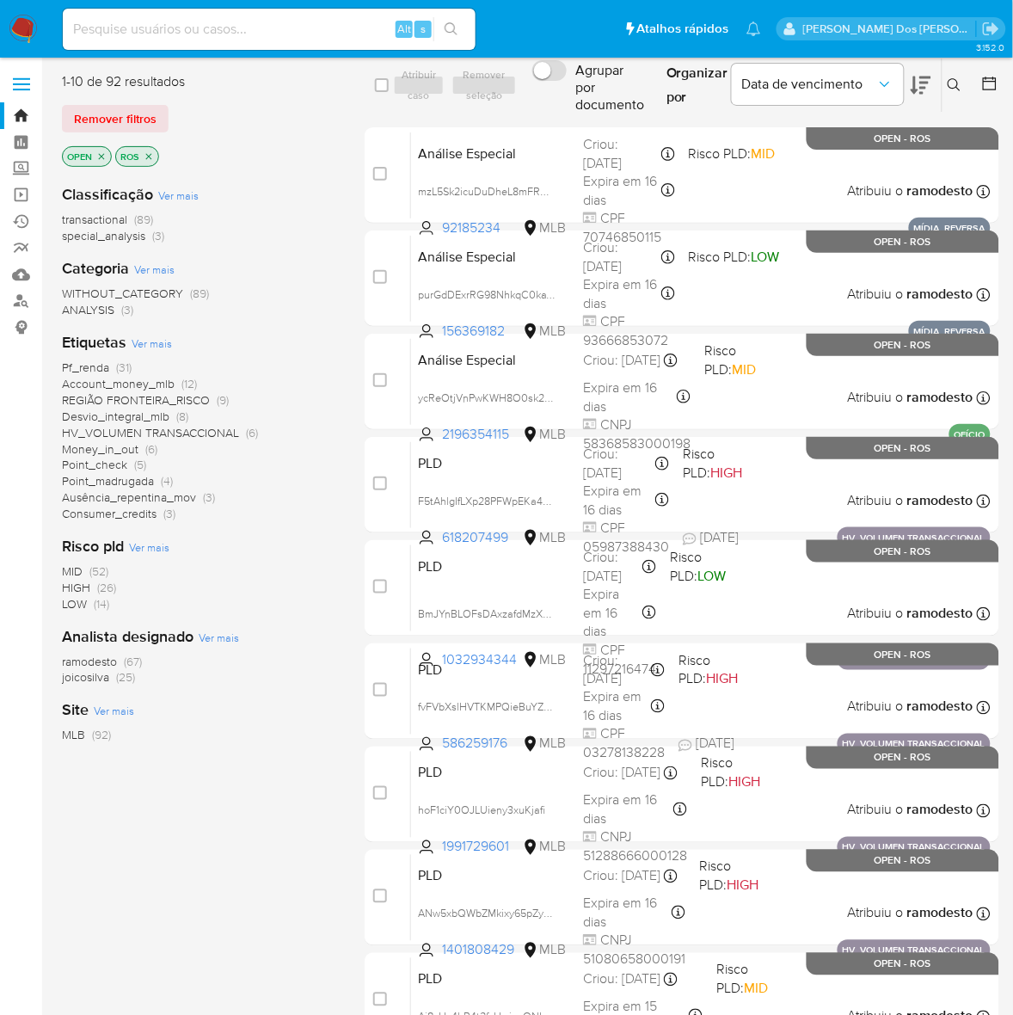
click at [150, 156] on icon "close-filter" at bounding box center [149, 156] width 6 height 6
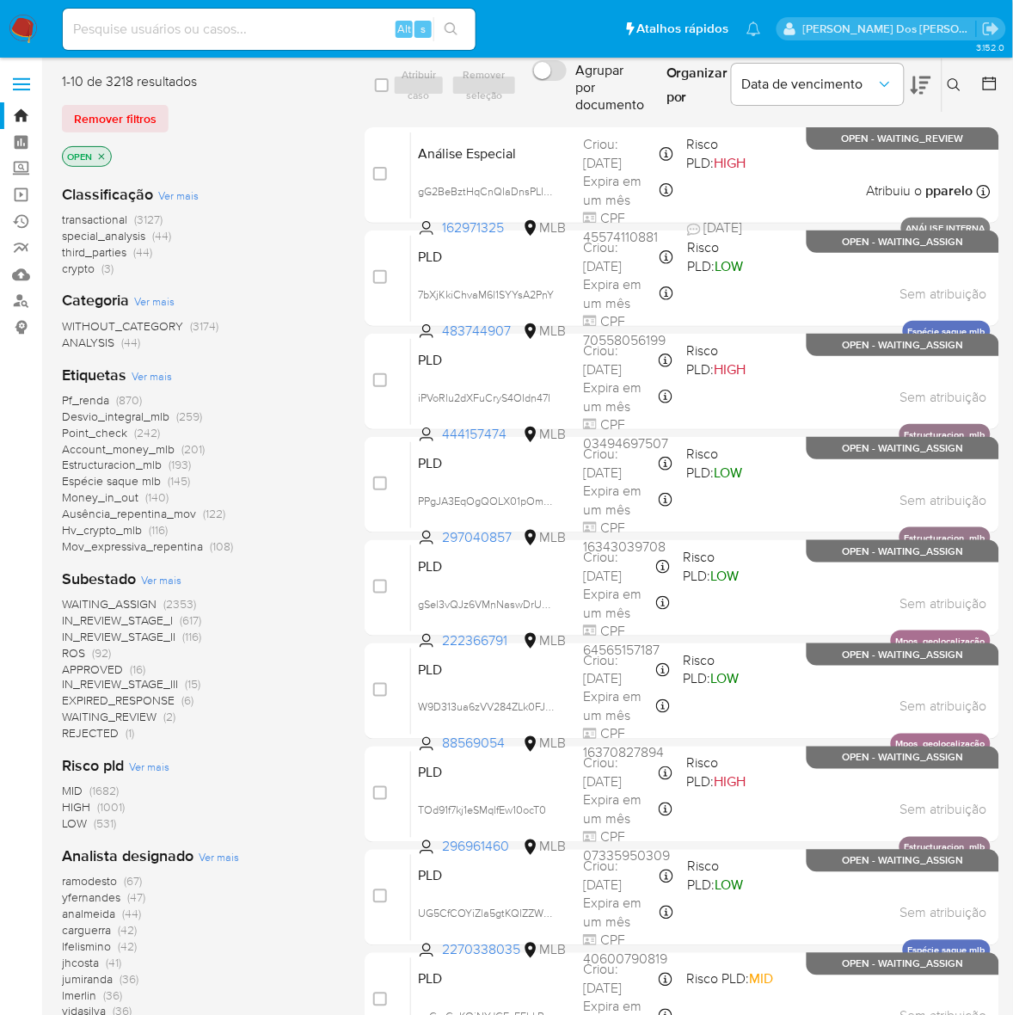
click at [148, 682] on span "IN_REVIEW_STAGE_III" at bounding box center [120, 684] width 116 height 17
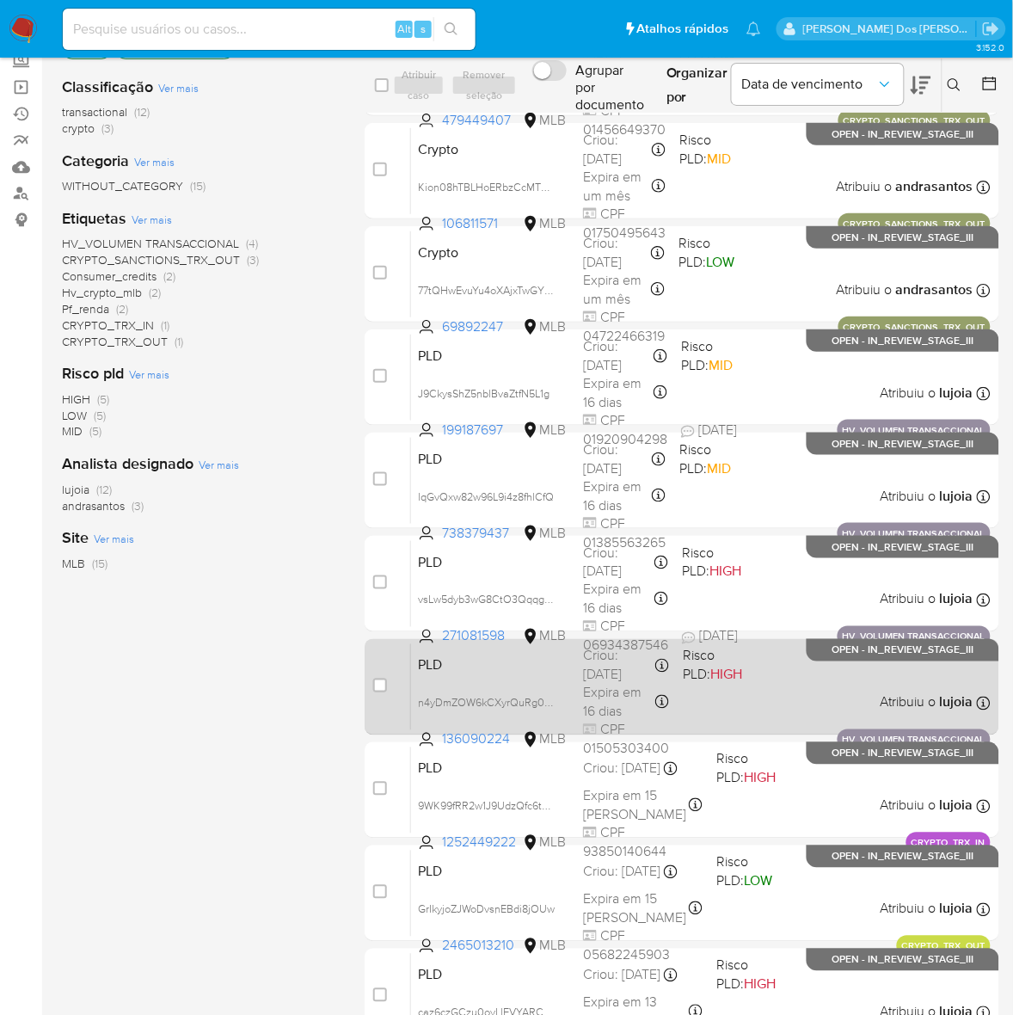
scroll to position [211, 0]
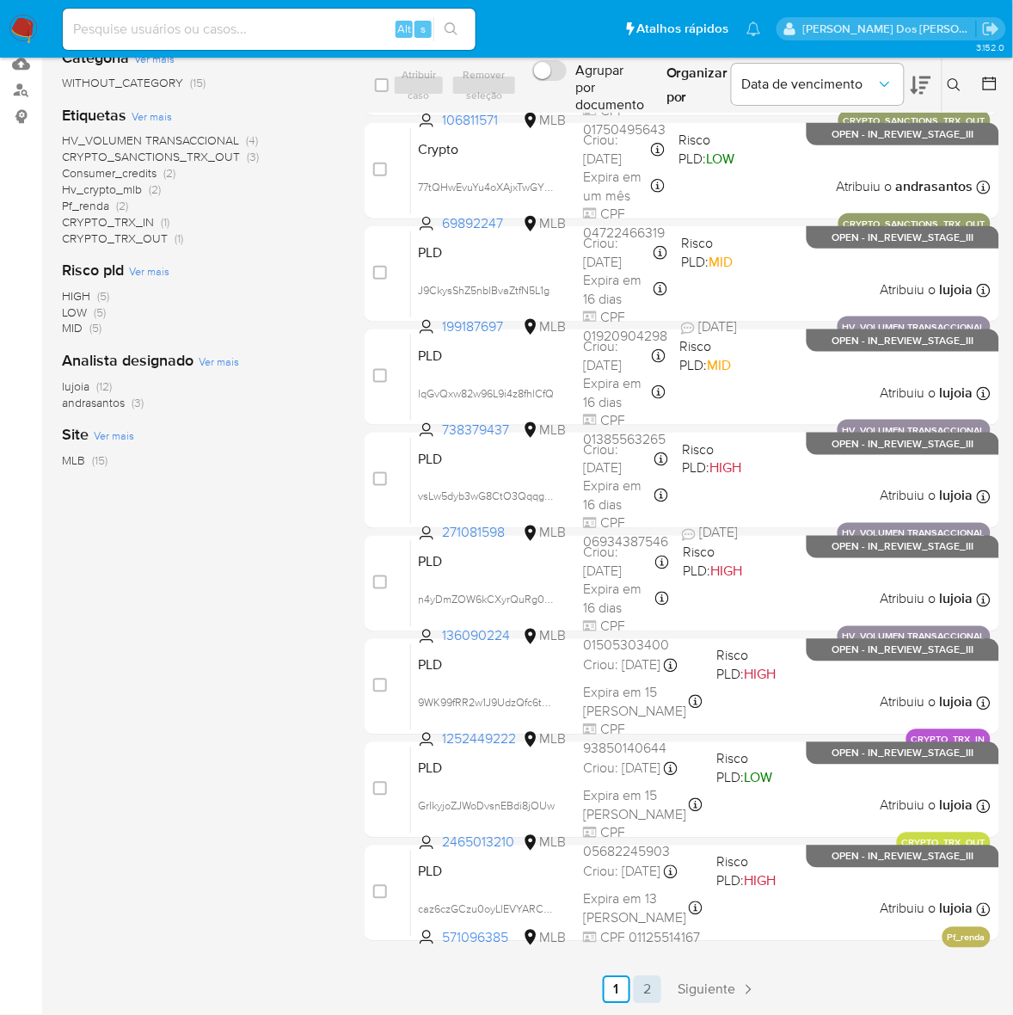
click at [647, 987] on link "2" at bounding box center [648, 990] width 28 height 28
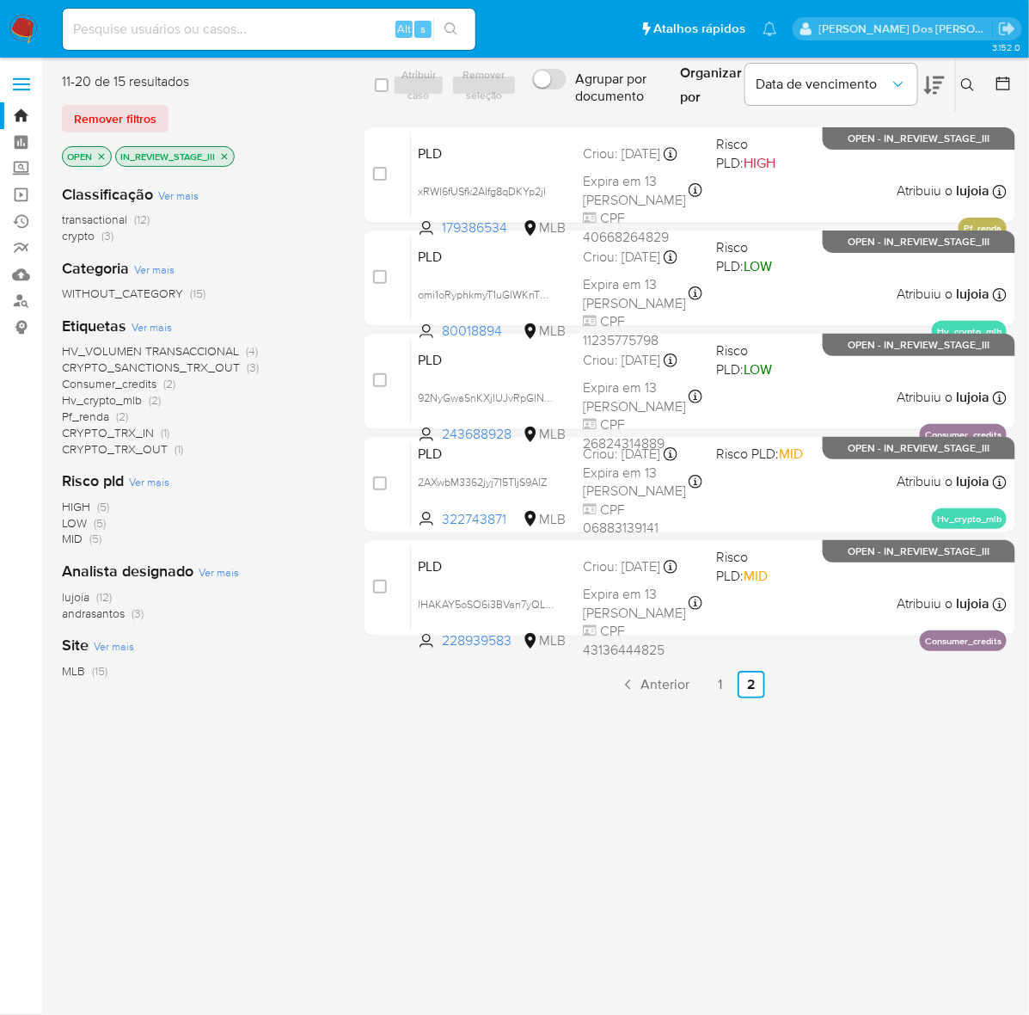
click at [229, 156] on icon "close-filter" at bounding box center [224, 156] width 10 height 10
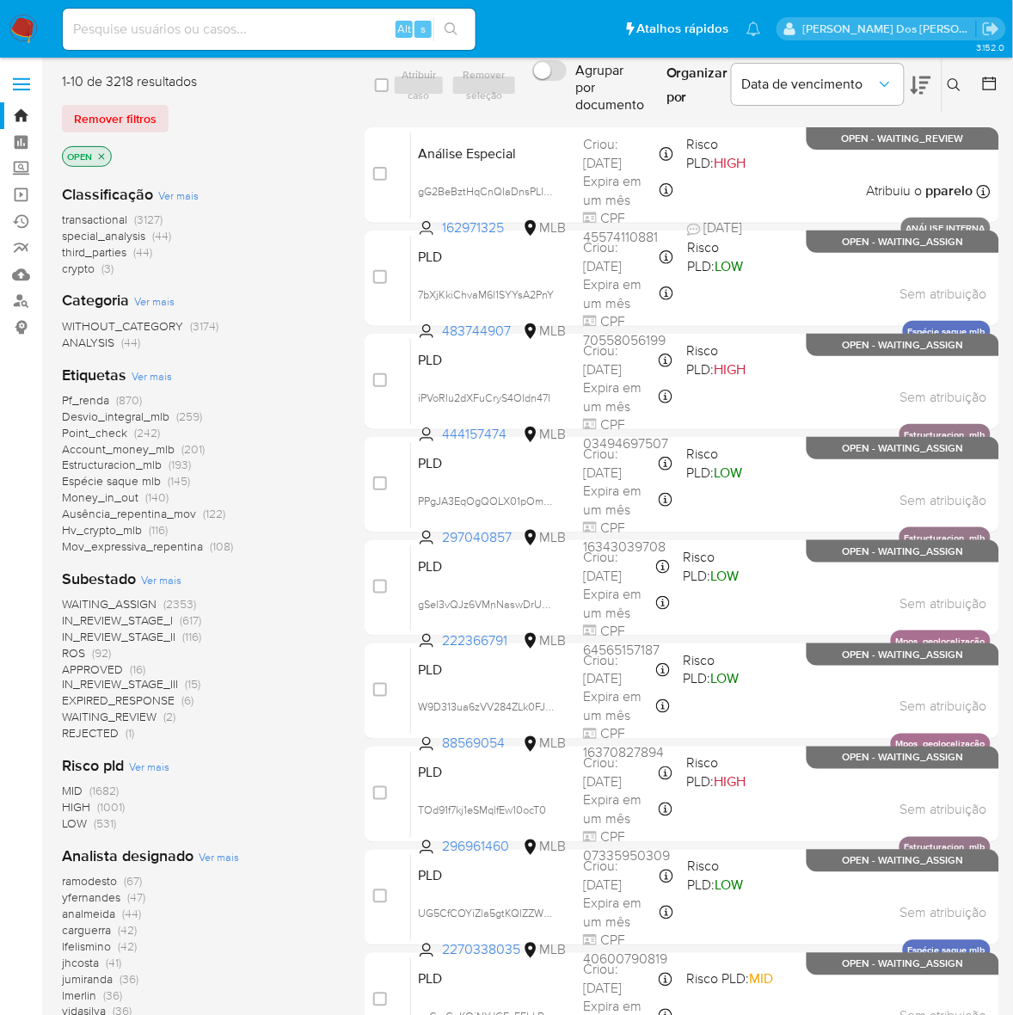
click at [76, 646] on span "ROS" at bounding box center [73, 652] width 23 height 17
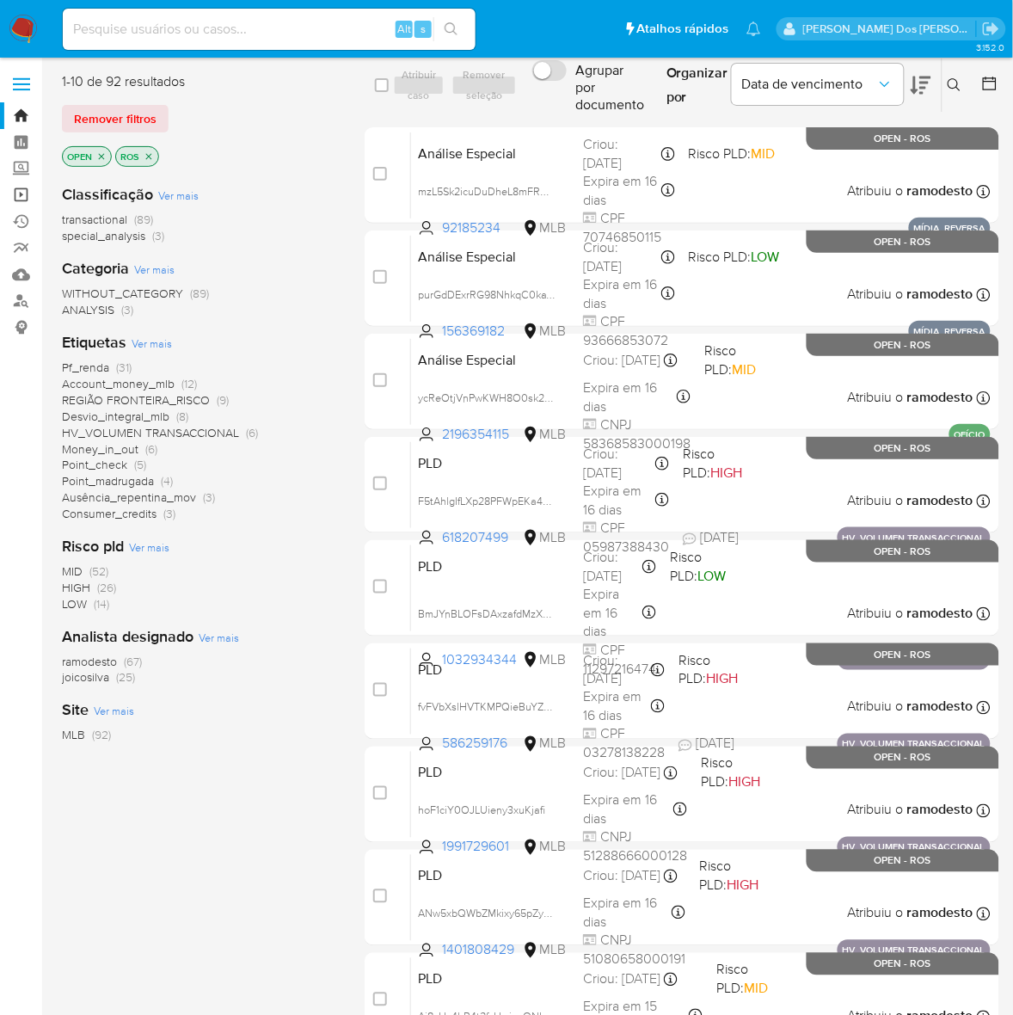
click at [18, 194] on link "Operações em massa" at bounding box center [102, 194] width 205 height 27
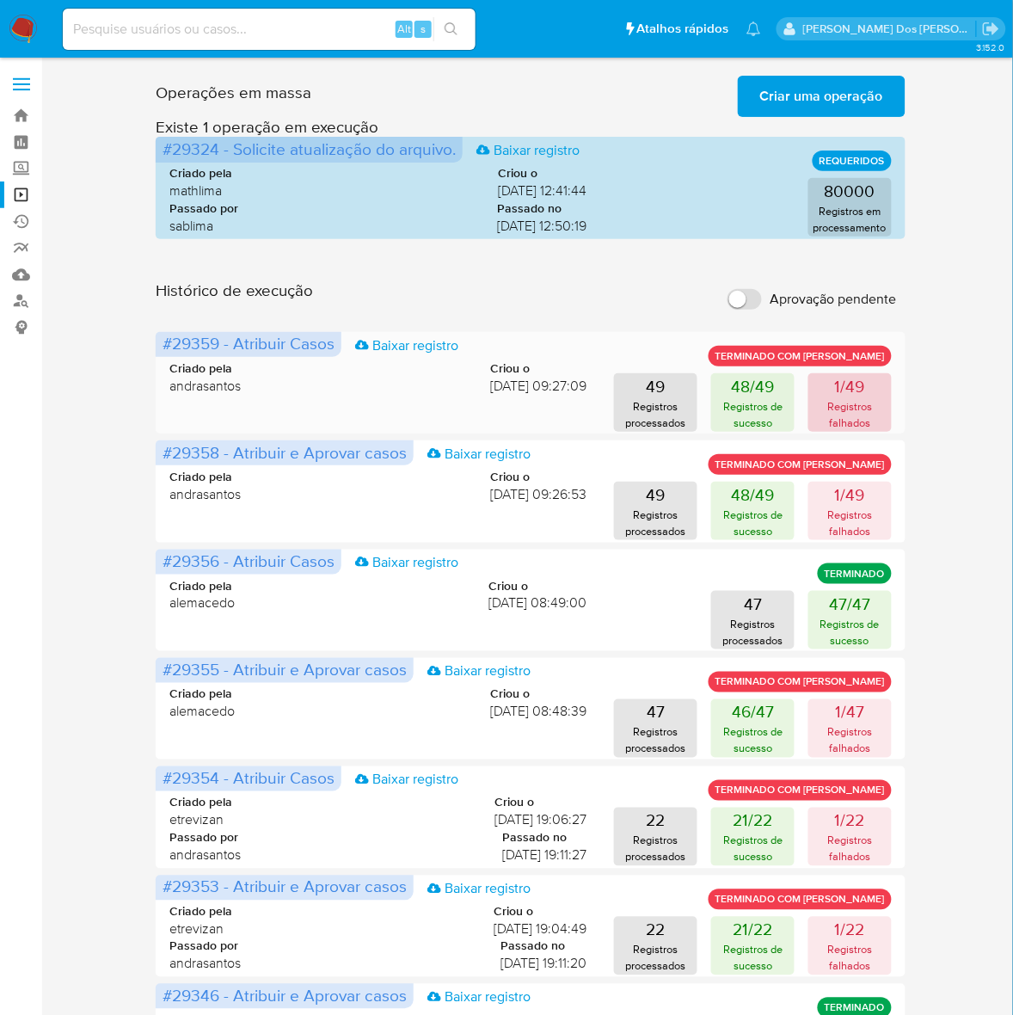
click at [856, 402] on p "Registros falhados" at bounding box center [849, 414] width 73 height 33
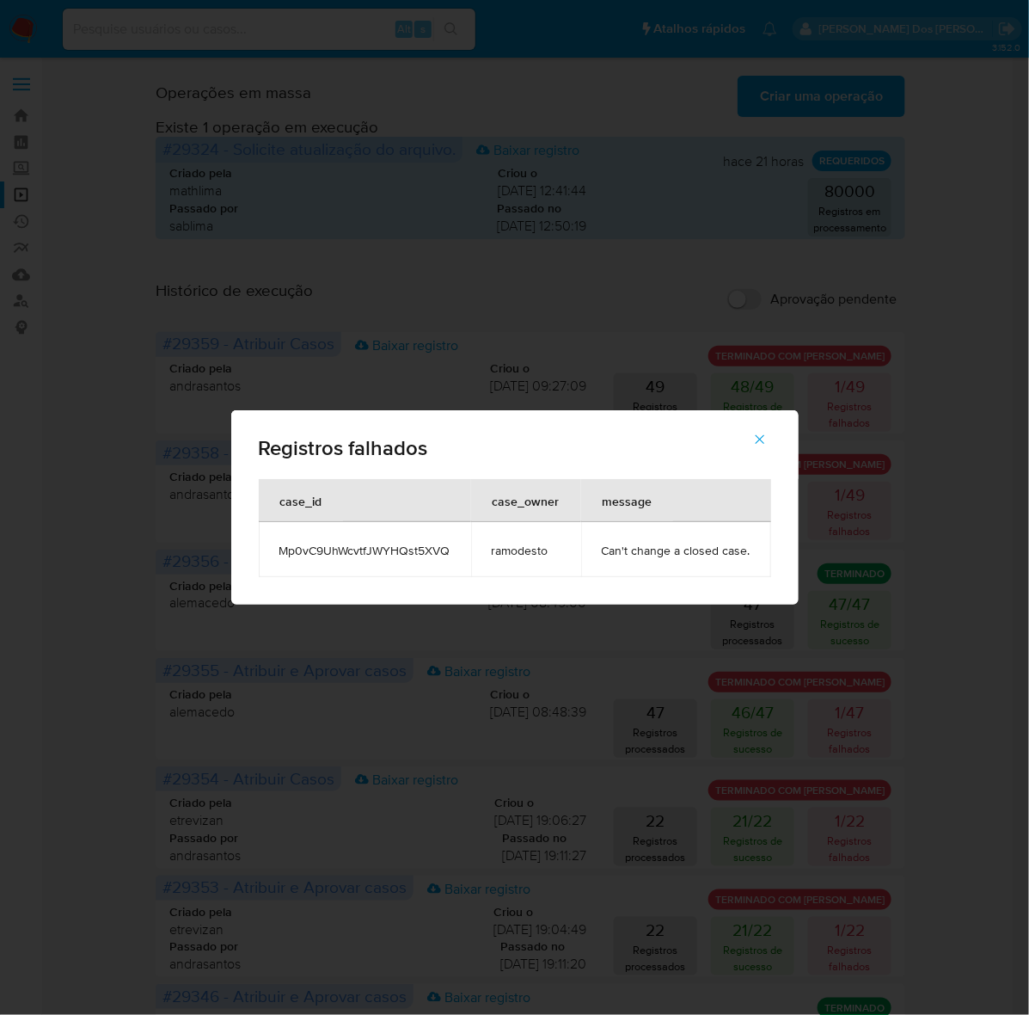
drag, startPoint x: 279, startPoint y: 551, endPoint x: 456, endPoint y: 555, distance: 176.3
click at [456, 555] on td "Mp0vC9UhWcvtfJWYHQst5XVQ" at bounding box center [365, 549] width 212 height 55
click at [755, 435] on icon "button" at bounding box center [759, 439] width 15 height 15
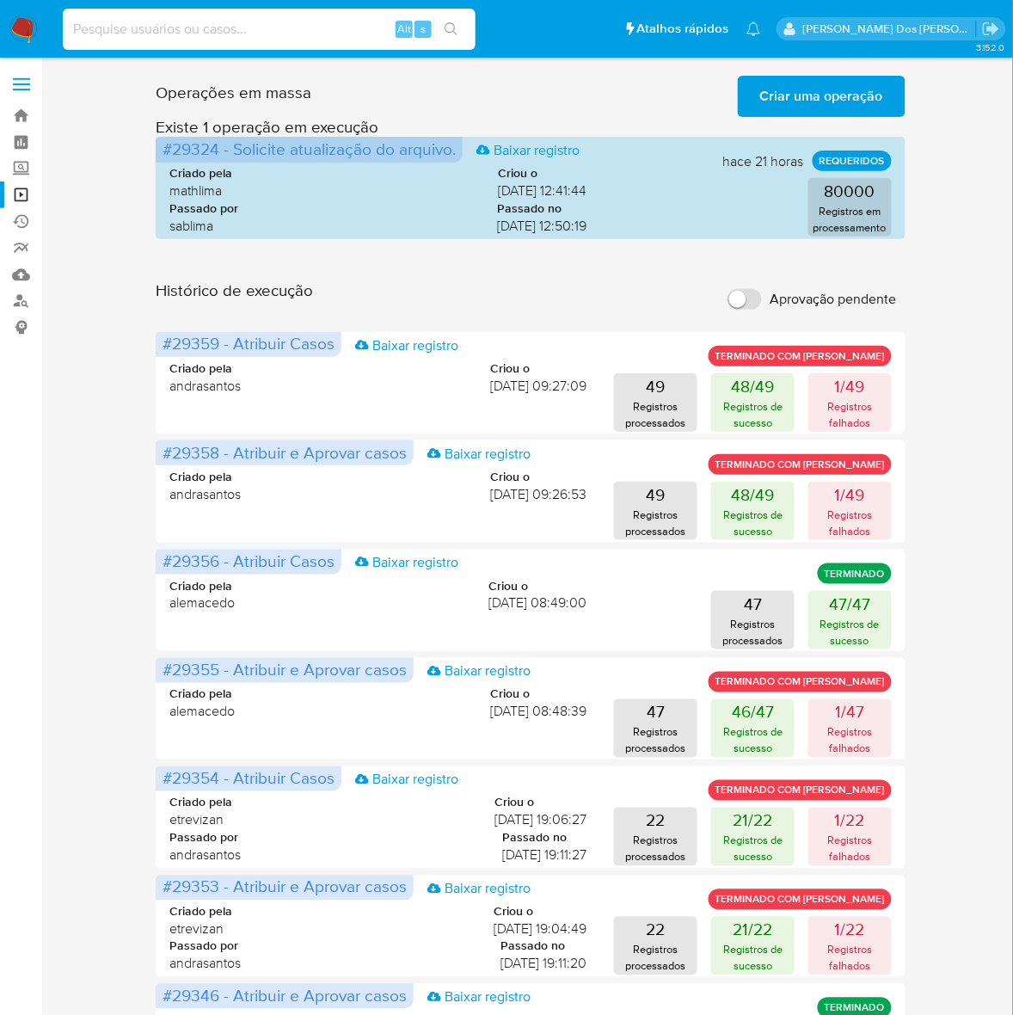
click at [152, 28] on input at bounding box center [269, 29] width 413 height 22
paste input "Mp0vC9UhWcvtfJWYHQst5XVQ"
type input "Mp0vC9UhWcvtfJWYHQst5XVQ"
click at [457, 26] on icon "search-icon" at bounding box center [452, 29] width 14 height 14
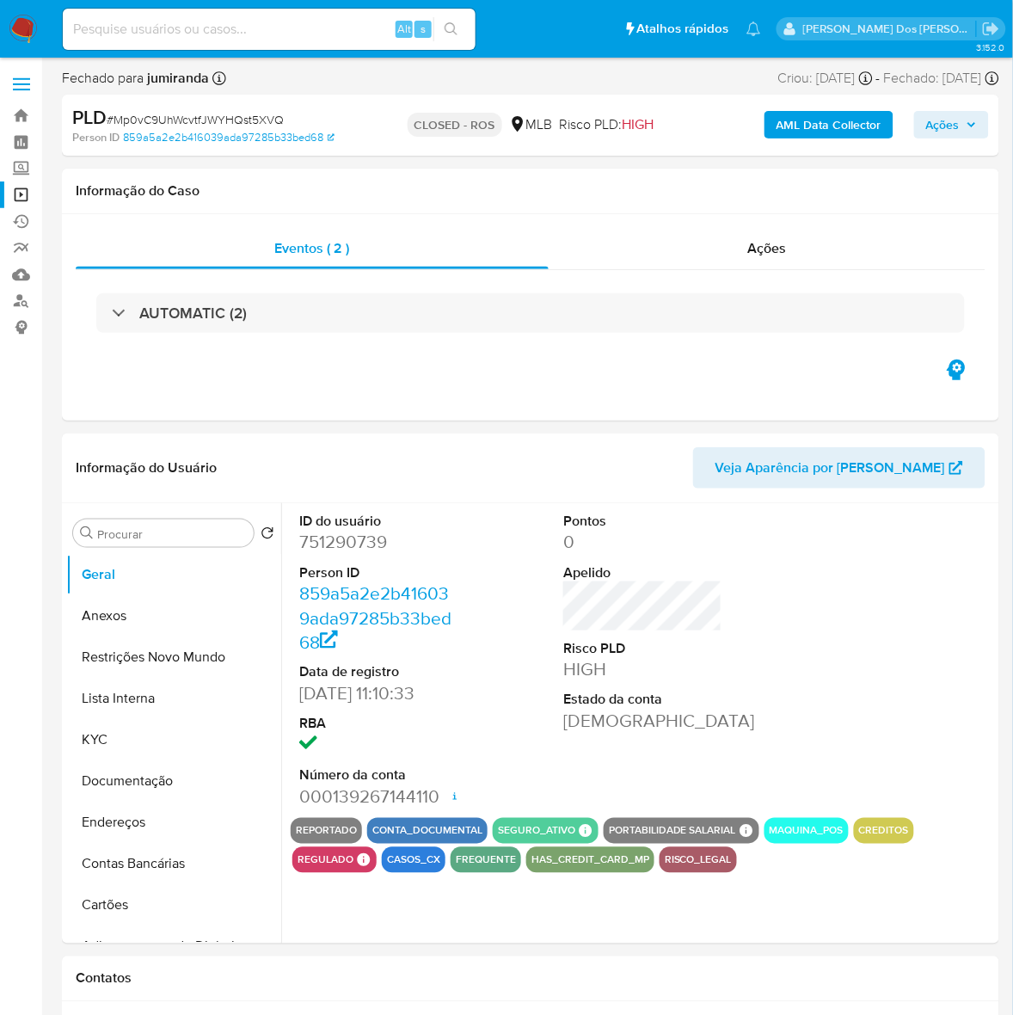
select select "10"
click at [21, 190] on link "Operações em massa" at bounding box center [102, 194] width 205 height 27
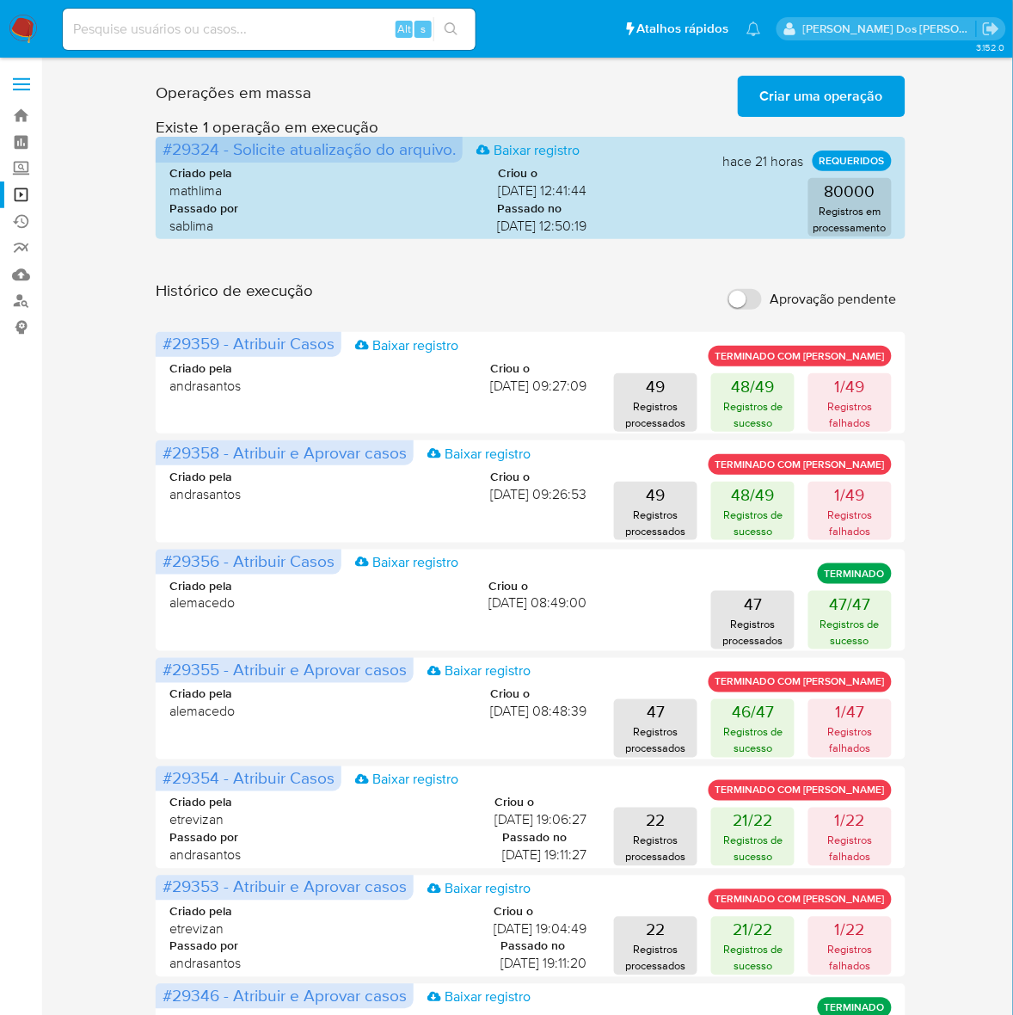
scroll to position [107, 0]
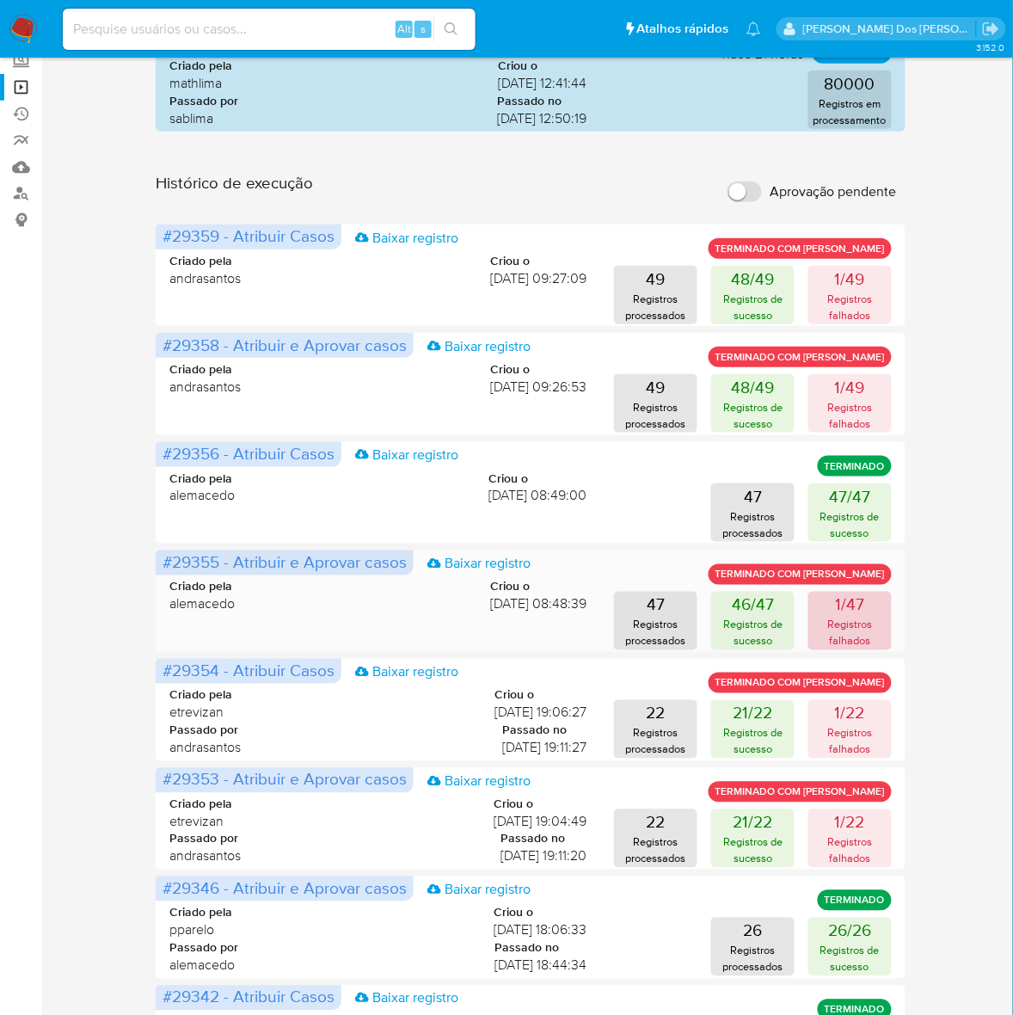
click at [852, 619] on p "Registros falhados" at bounding box center [849, 633] width 73 height 33
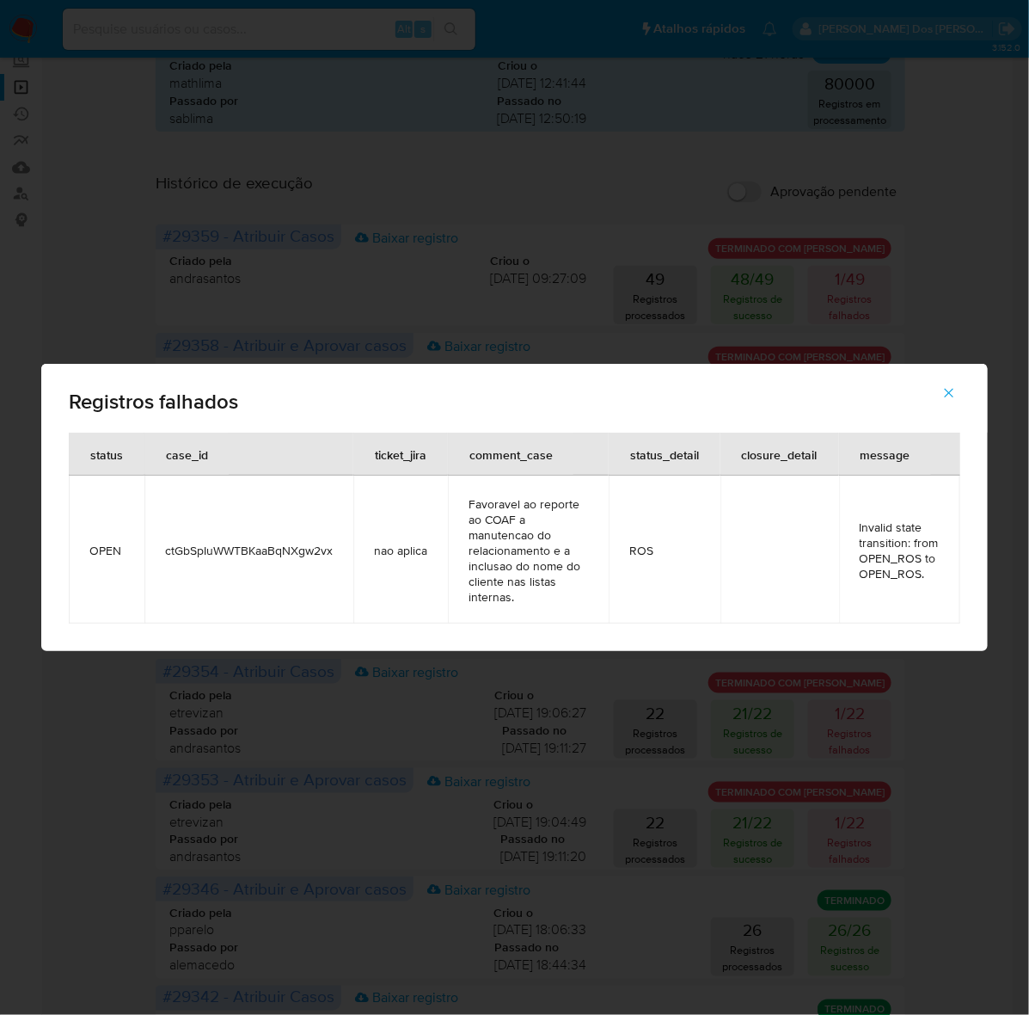
drag, startPoint x: 335, startPoint y: 552, endPoint x: 162, endPoint y: 552, distance: 173.7
click at [162, 552] on td "ctGbSpIuWWTBKaaBqNXgw2vx" at bounding box center [248, 550] width 209 height 148
click at [948, 391] on icon "button" at bounding box center [949, 393] width 9 height 9
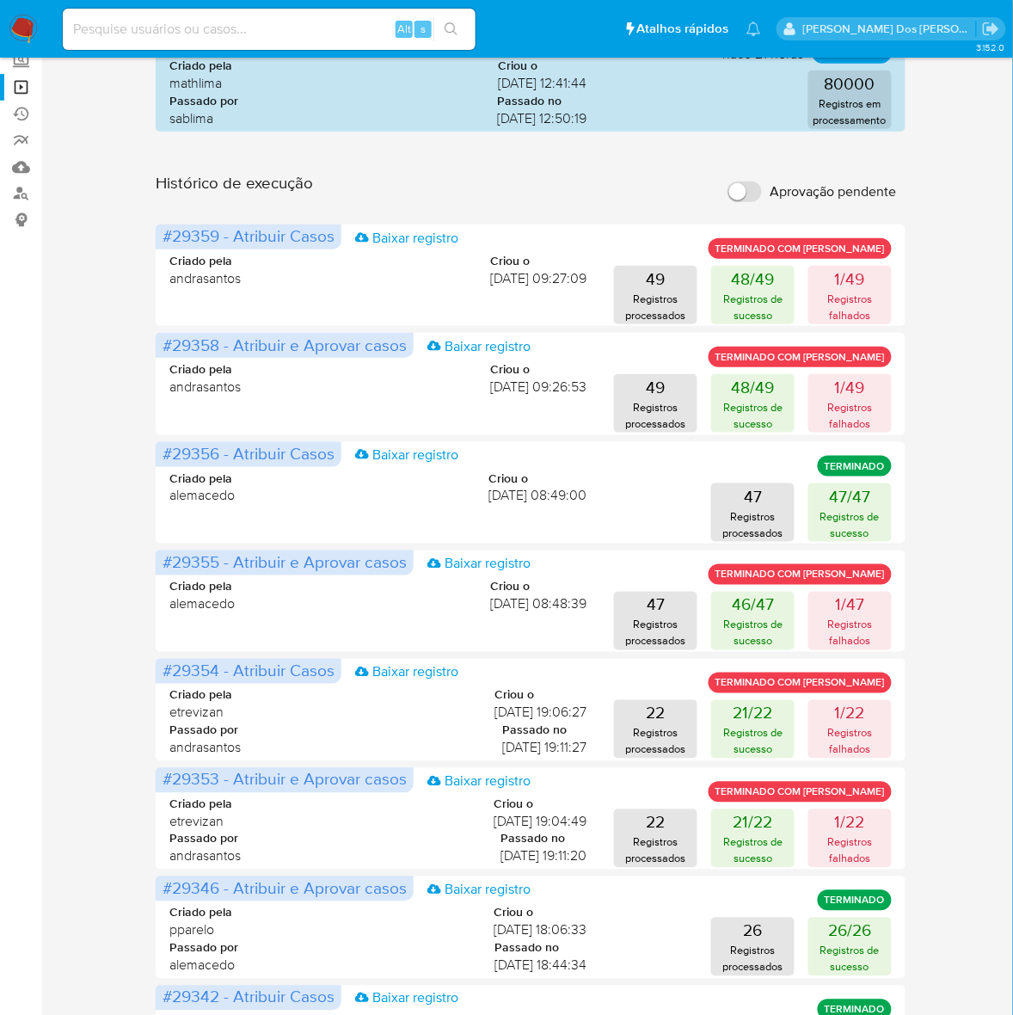
click at [88, 34] on input at bounding box center [269, 29] width 413 height 22
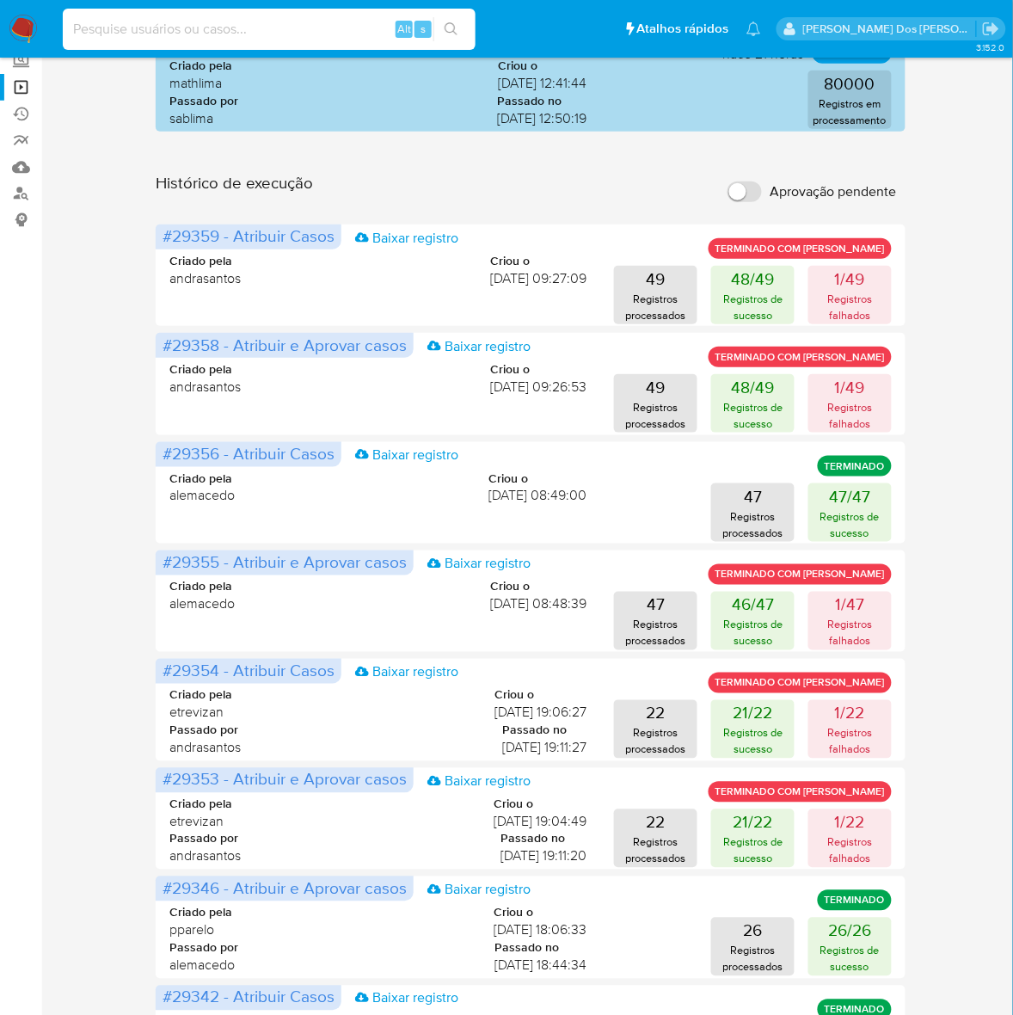
paste input "ctGbSpIuWWTBKaaBqNXgw2vx"
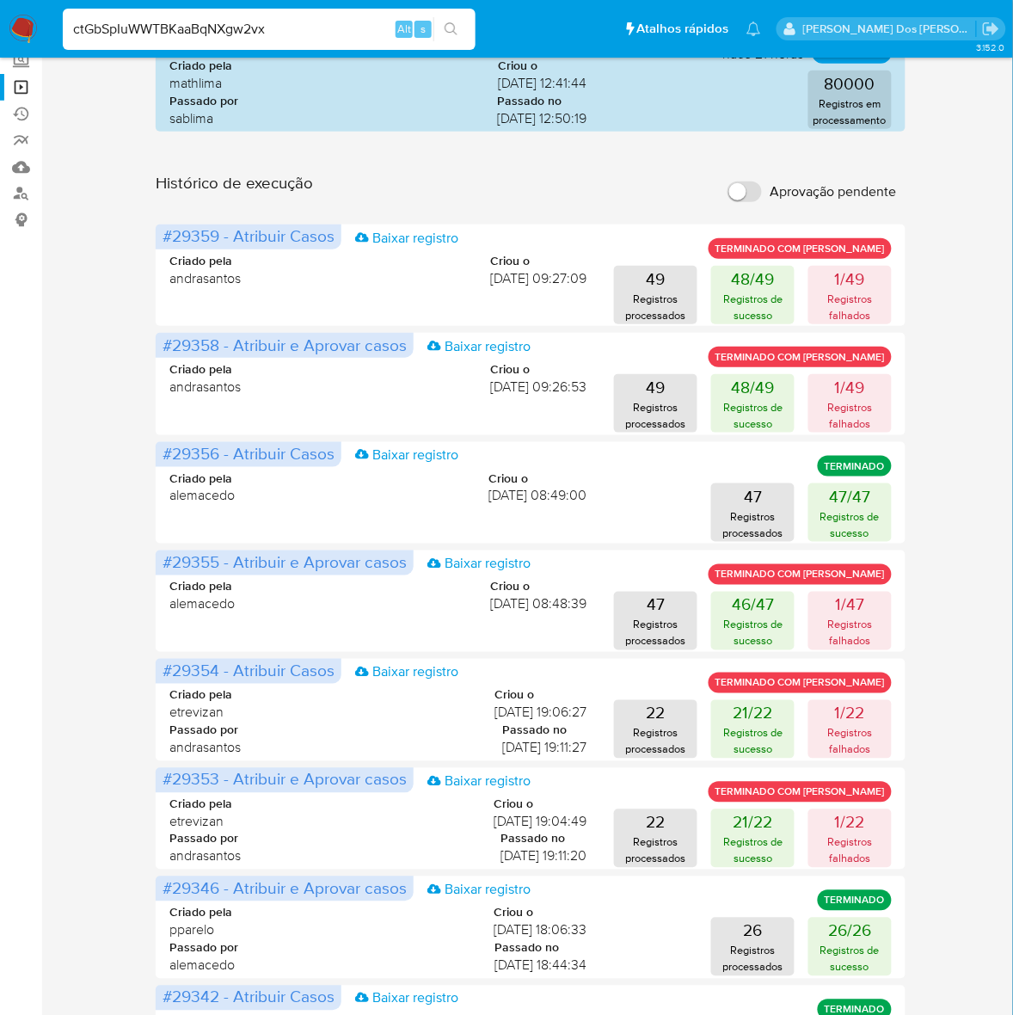
type input "ctGbSpIuWWTBKaaBqNXgw2vx"
click at [448, 24] on icon "search-icon" at bounding box center [452, 29] width 14 height 14
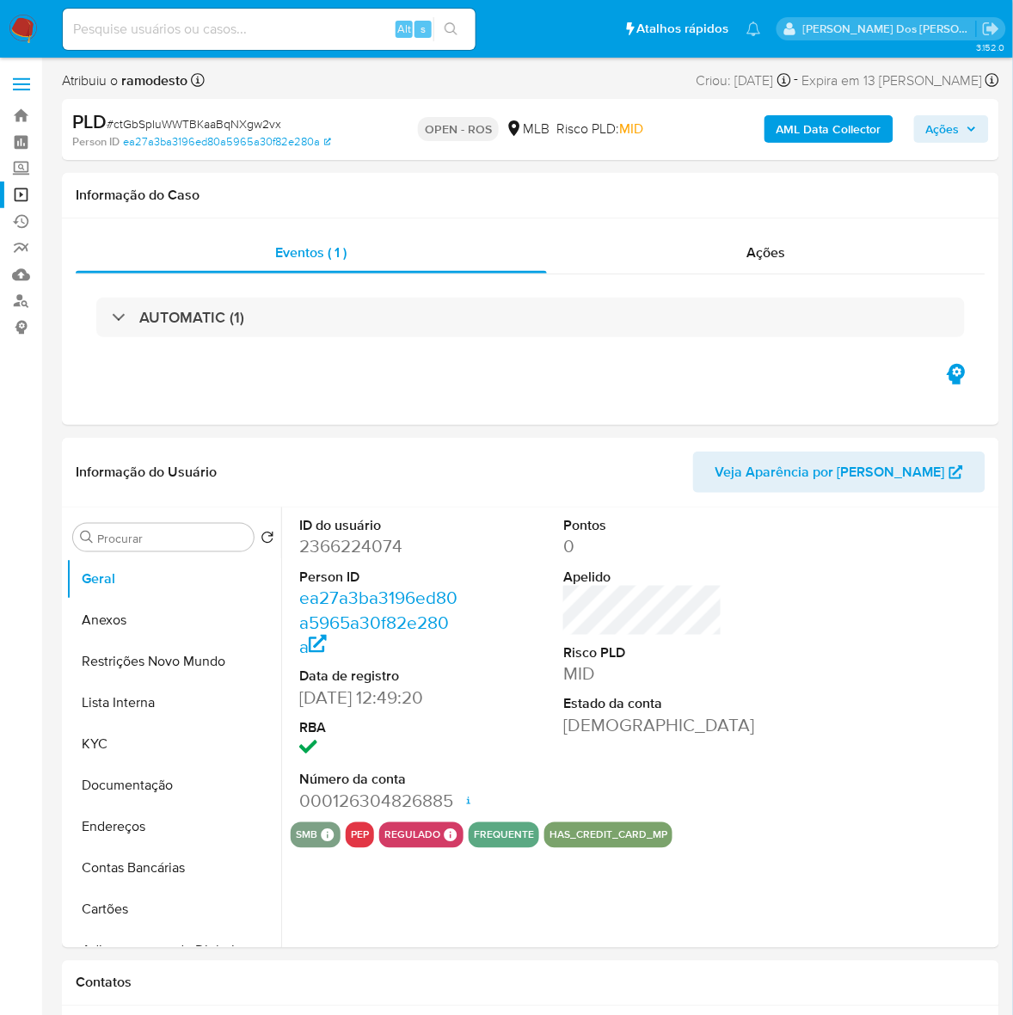
select select "10"
click at [18, 189] on link "Operações em massa" at bounding box center [102, 194] width 205 height 27
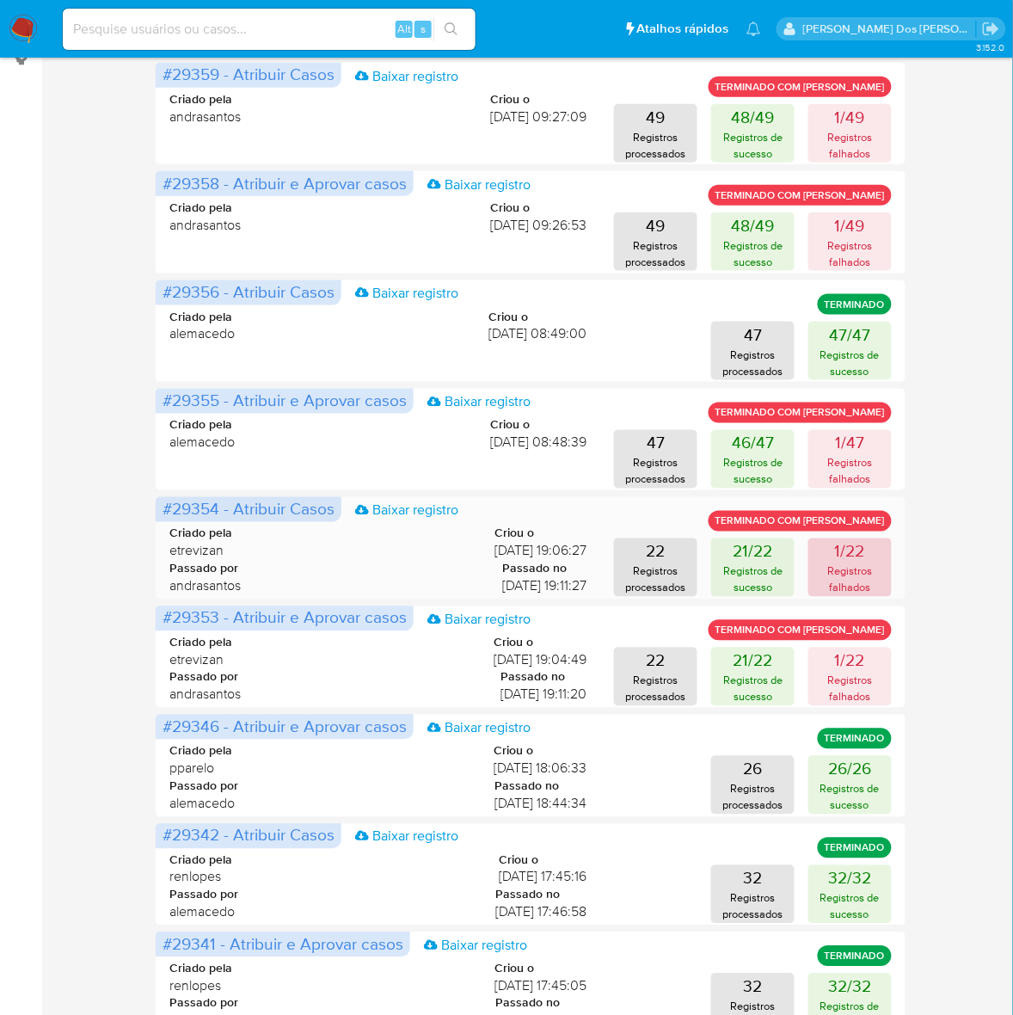
scroll to position [322, 0]
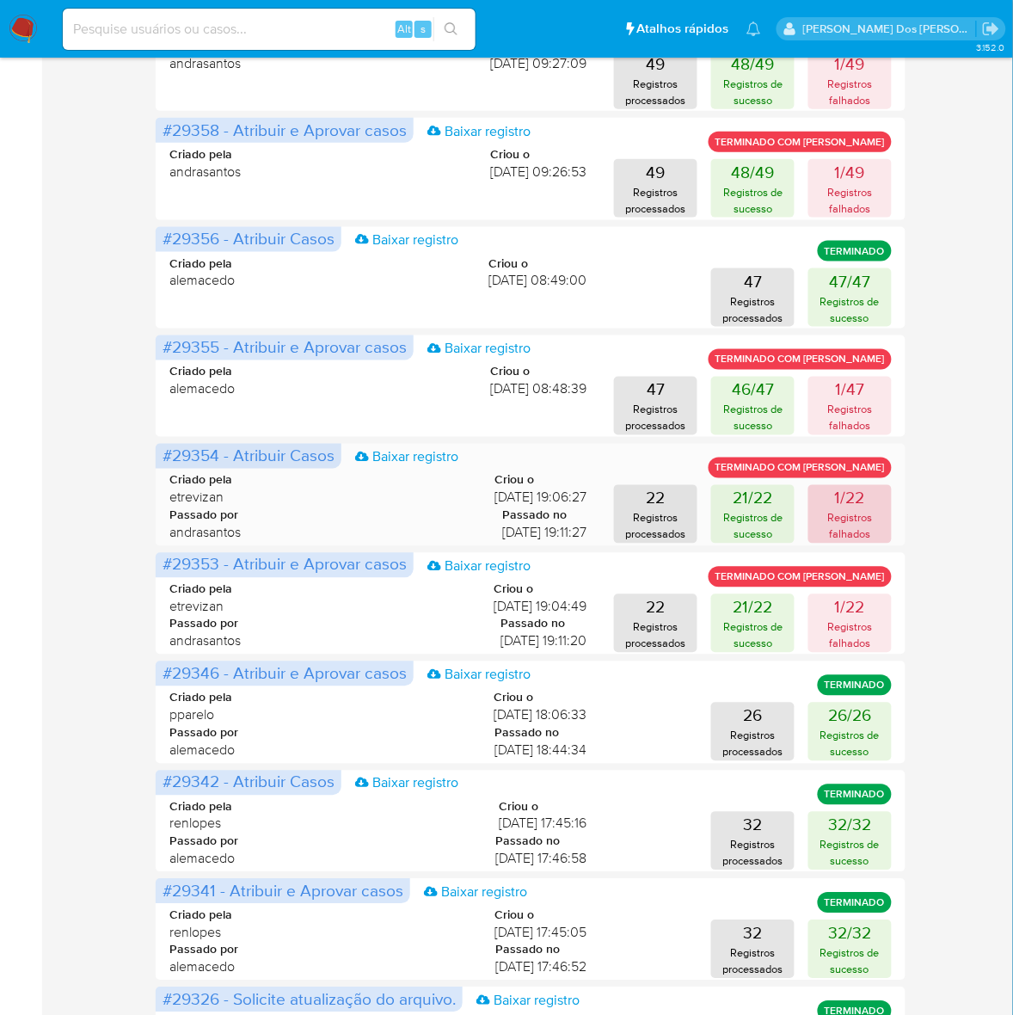
click at [856, 510] on p "Registros falhados" at bounding box center [849, 526] width 73 height 33
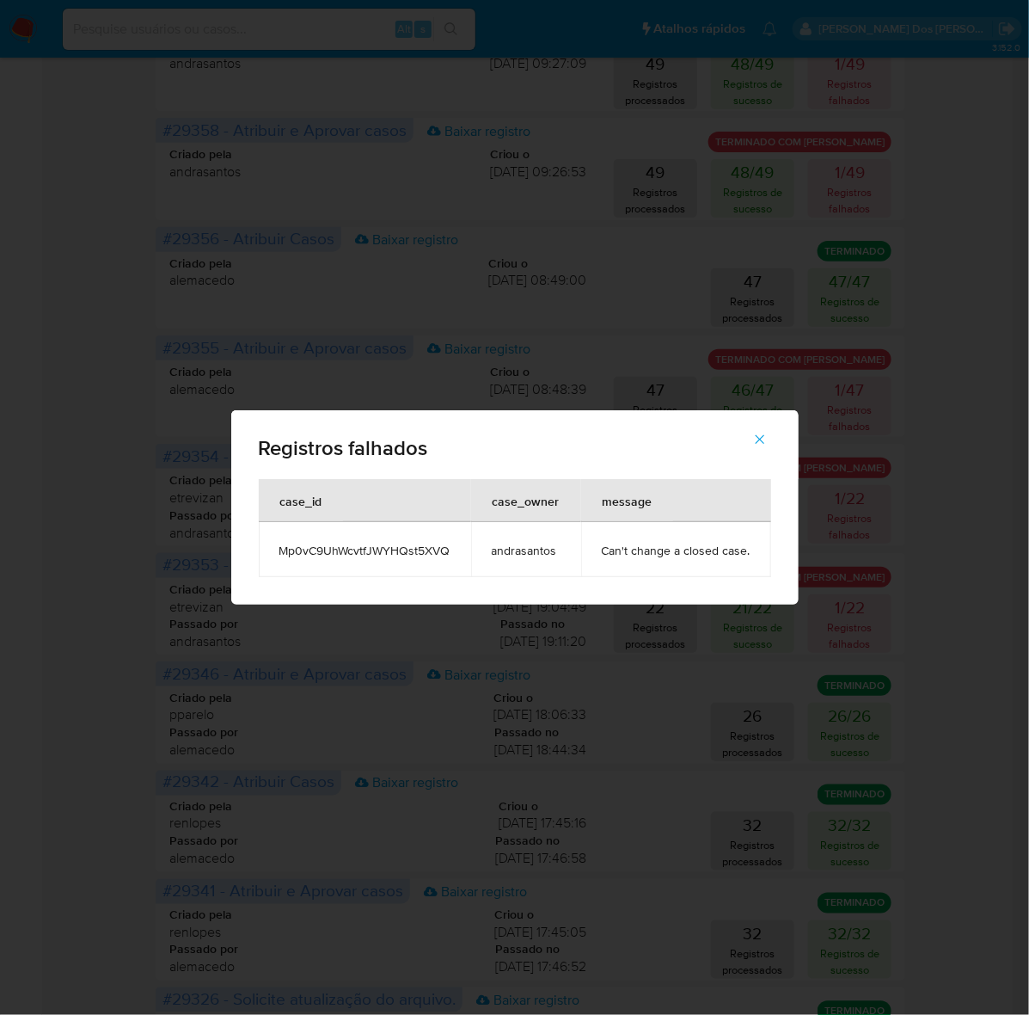
click at [955, 483] on div "Registros falhados case_id case_owner message Mp0vC9UhWcvtfJWYHQst5XVQ andrasan…" at bounding box center [514, 507] width 1029 height 1015
click at [758, 443] on icon "button" at bounding box center [759, 439] width 15 height 15
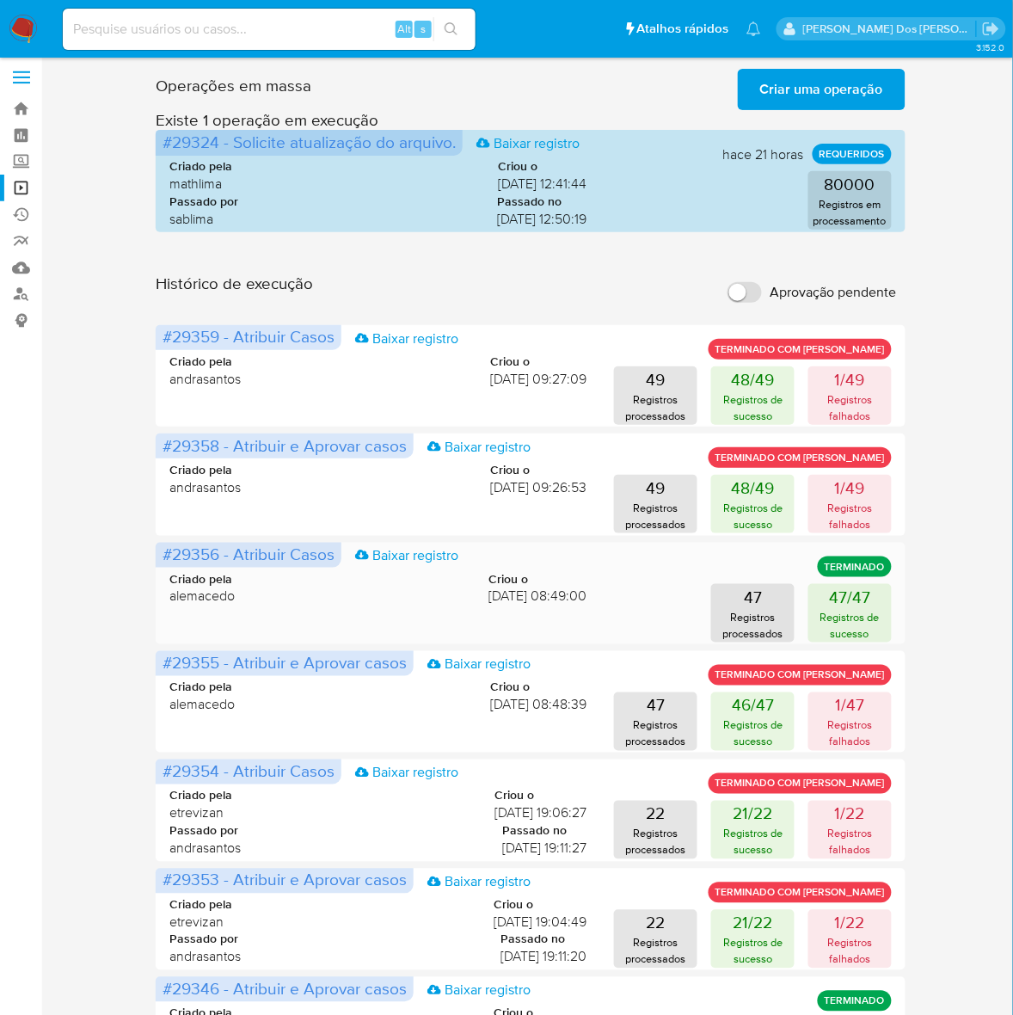
scroll to position [0, 0]
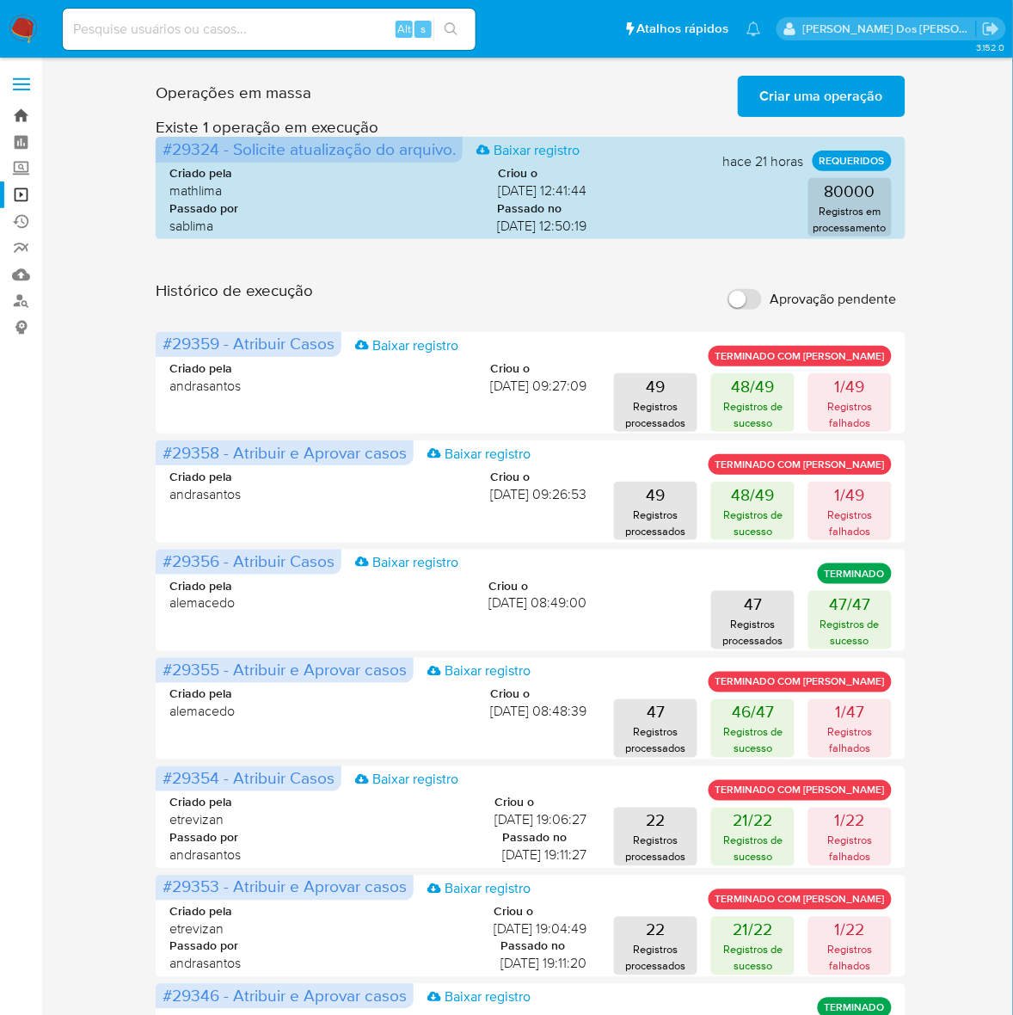
click at [24, 107] on link "Bandeja" at bounding box center [102, 115] width 205 height 27
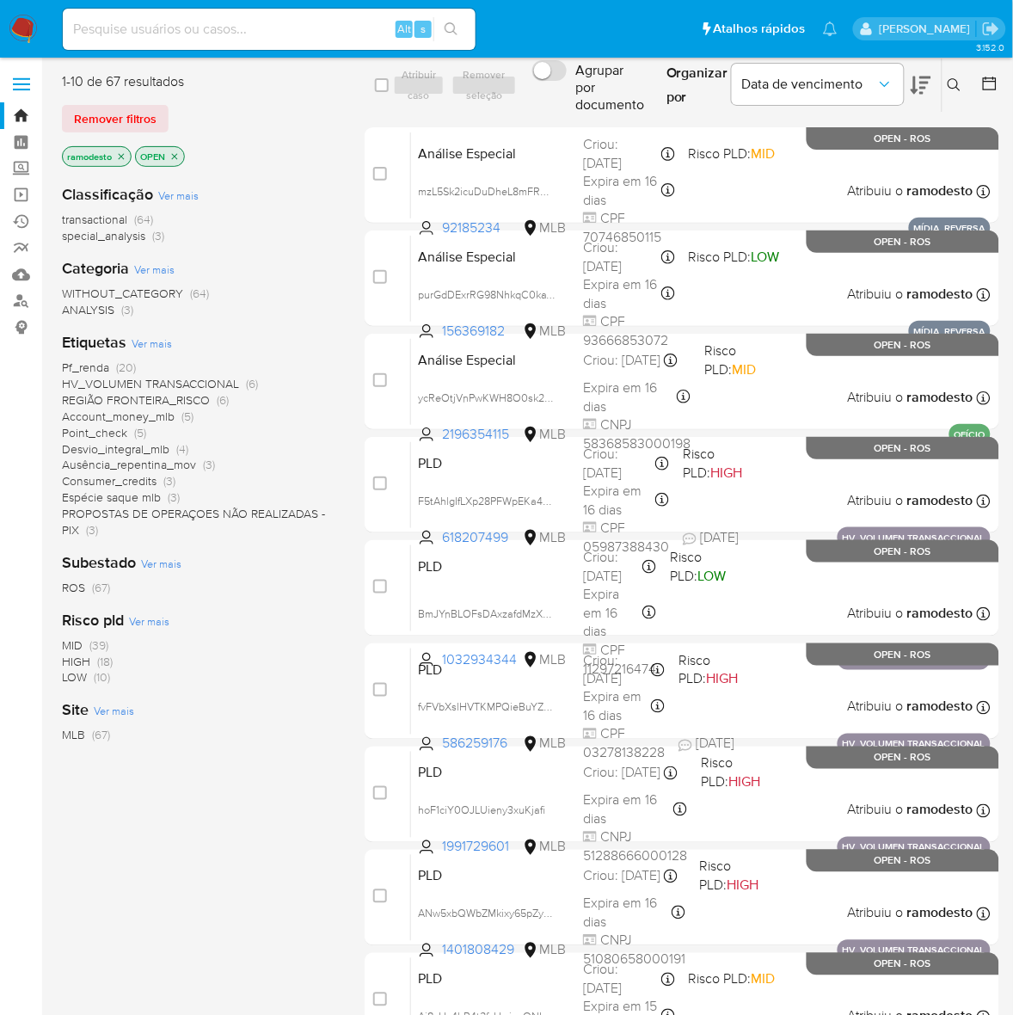
click at [101, 364] on span "Pf_renda" at bounding box center [85, 367] width 47 height 17
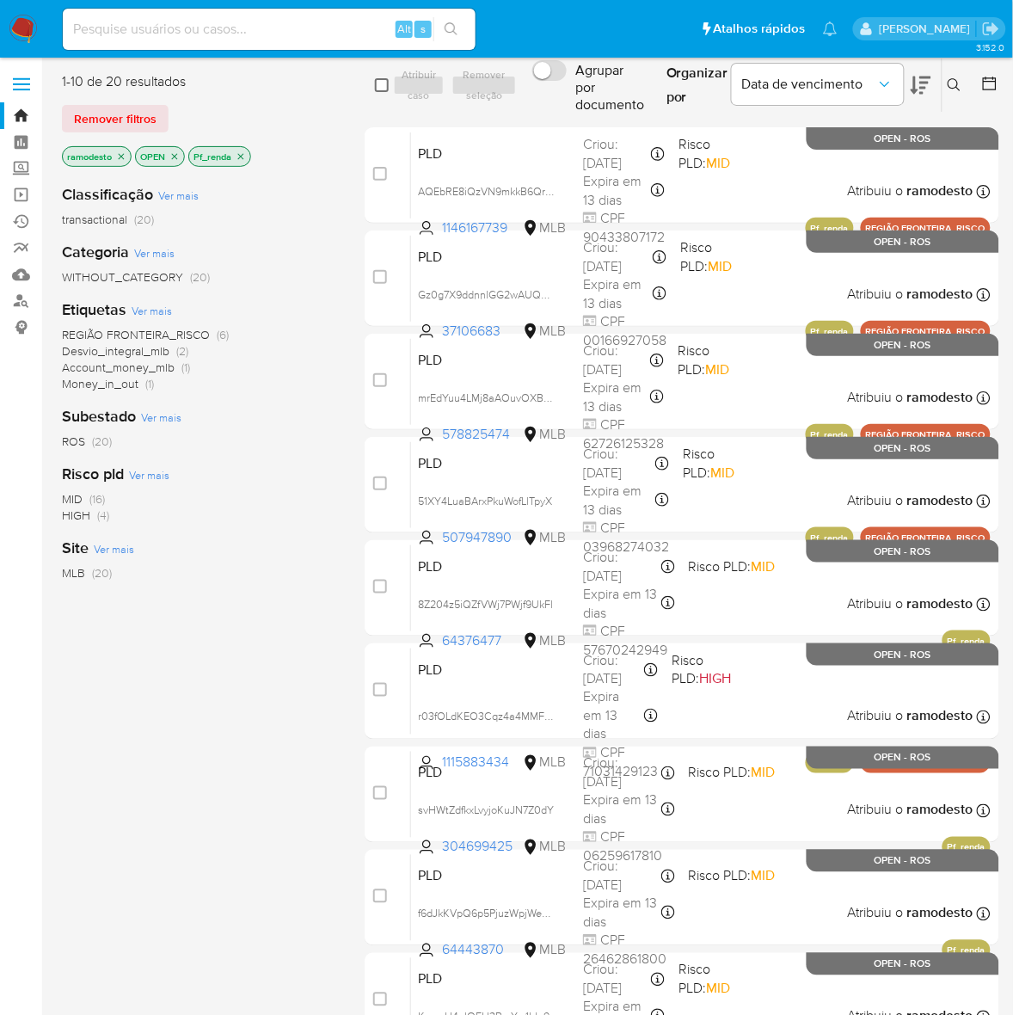
click at [380, 83] on input "checkbox" at bounding box center [382, 85] width 14 height 14
checkbox input "true"
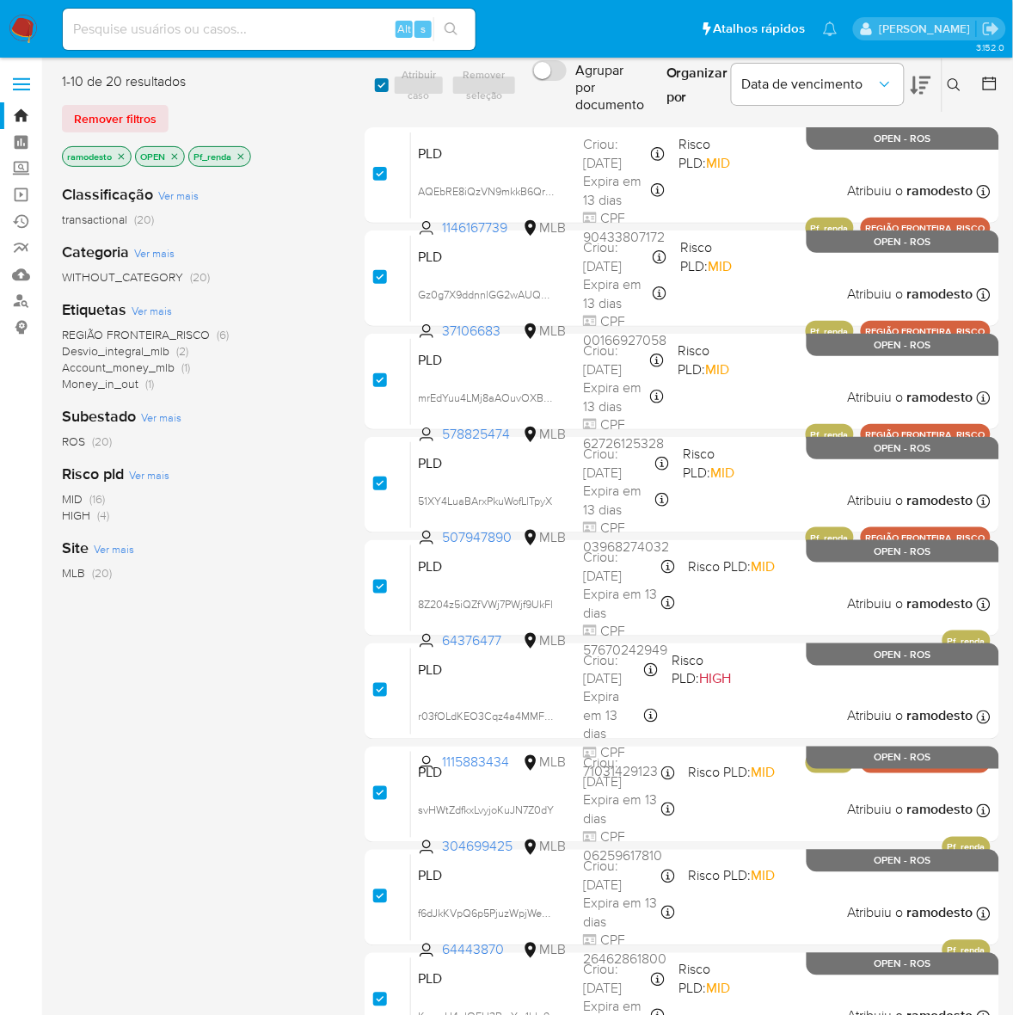
checkbox input "true"
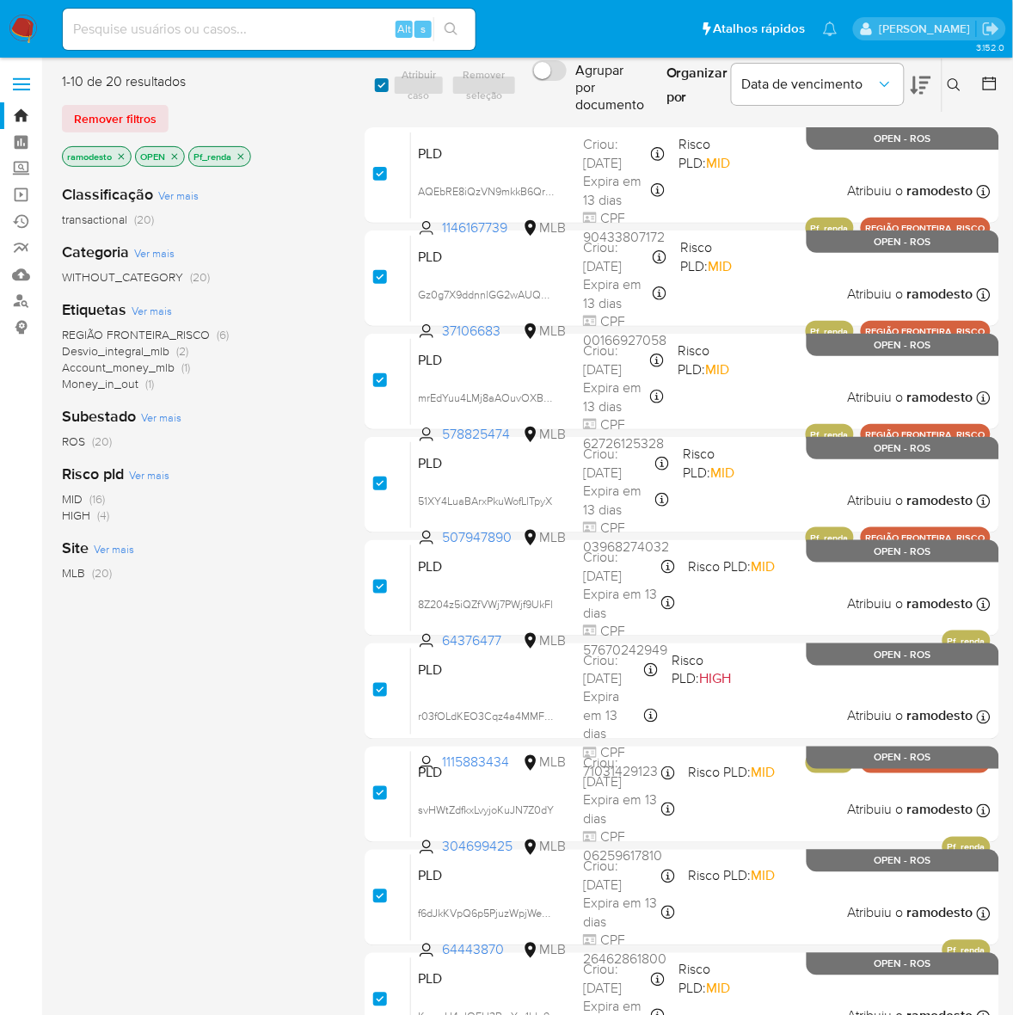
checkbox input "true"
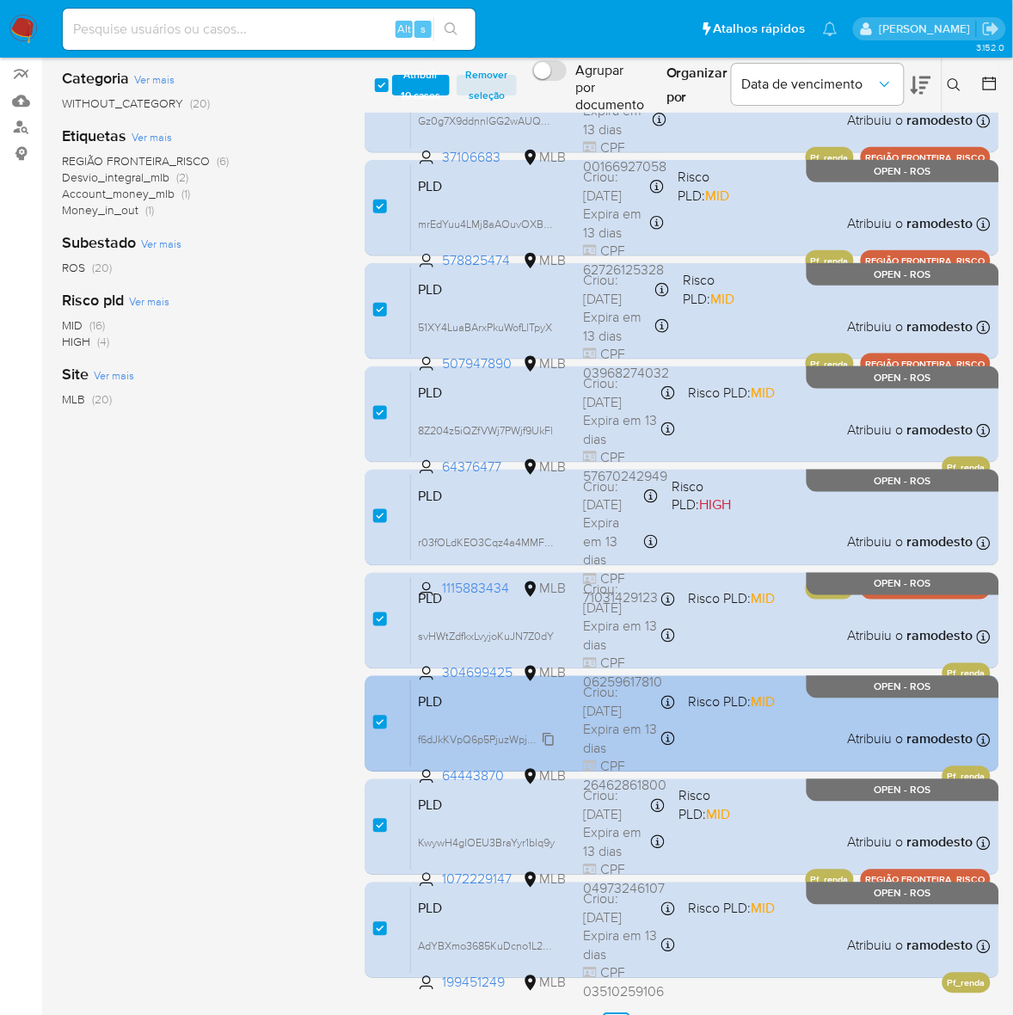
scroll to position [211, 0]
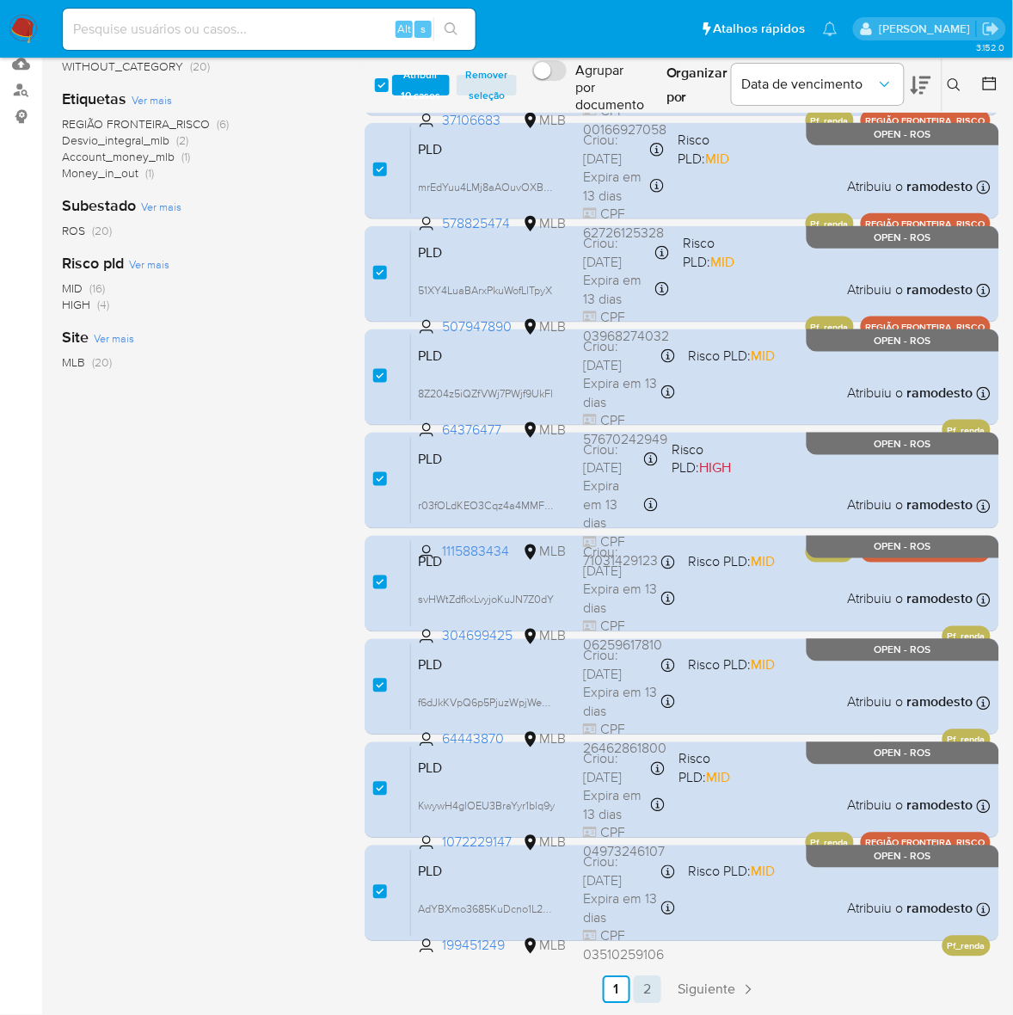
click at [645, 986] on link "2" at bounding box center [648, 990] width 28 height 28
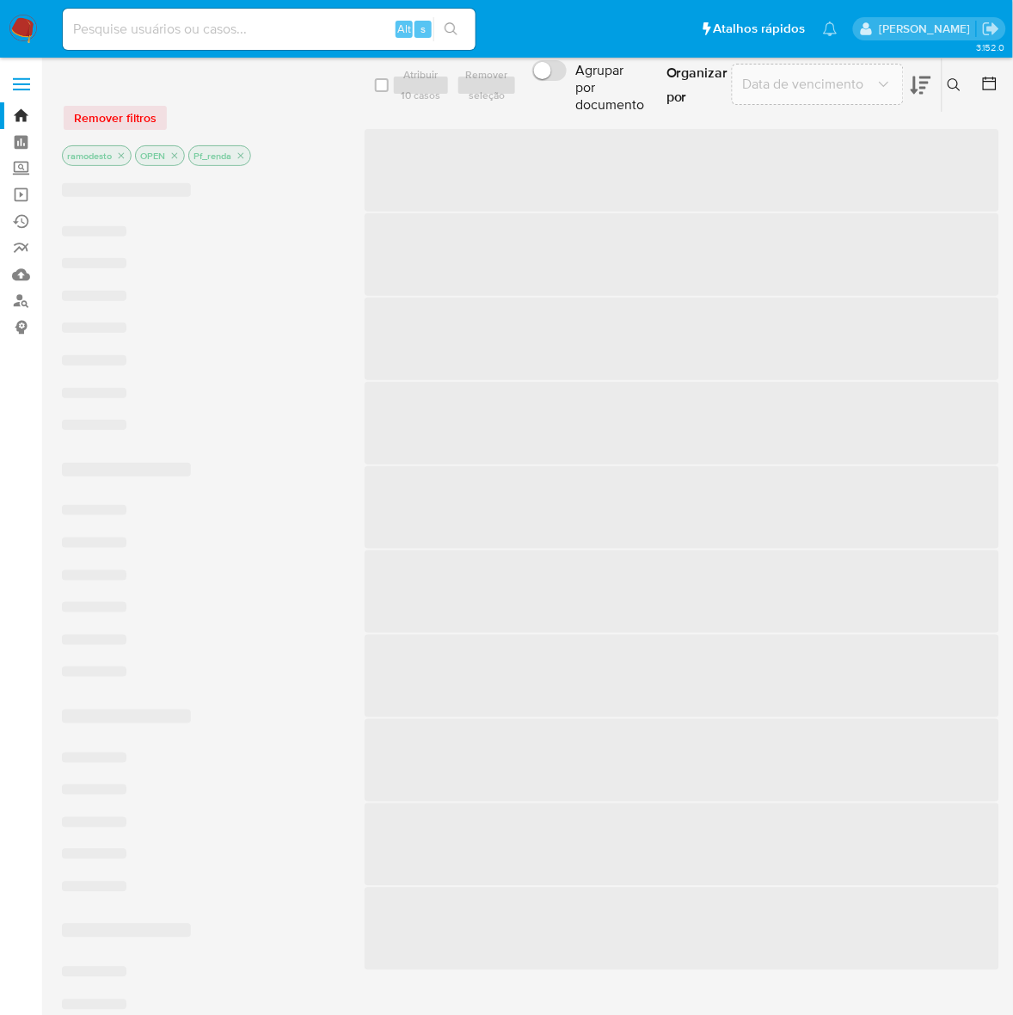
checkbox input "false"
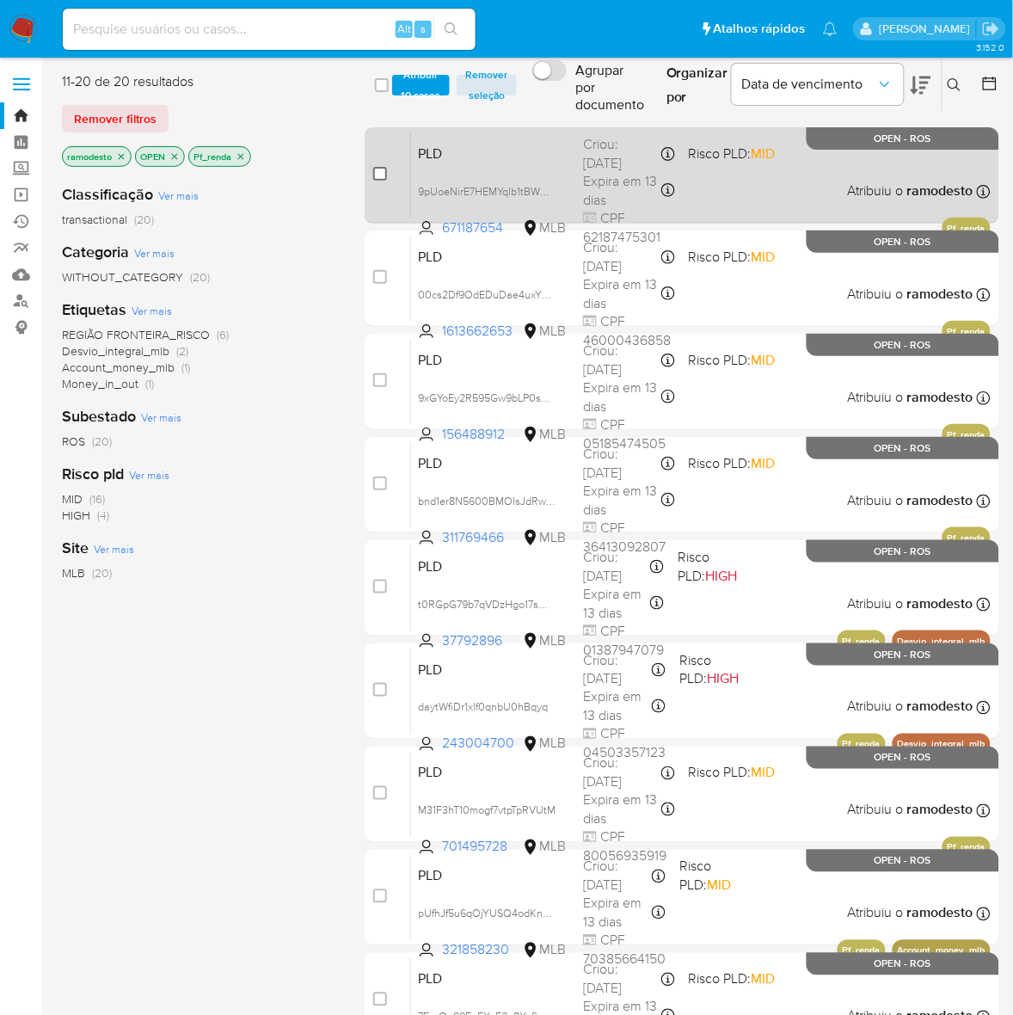
click at [377, 173] on input "checkbox" at bounding box center [380, 174] width 14 height 14
checkbox input "true"
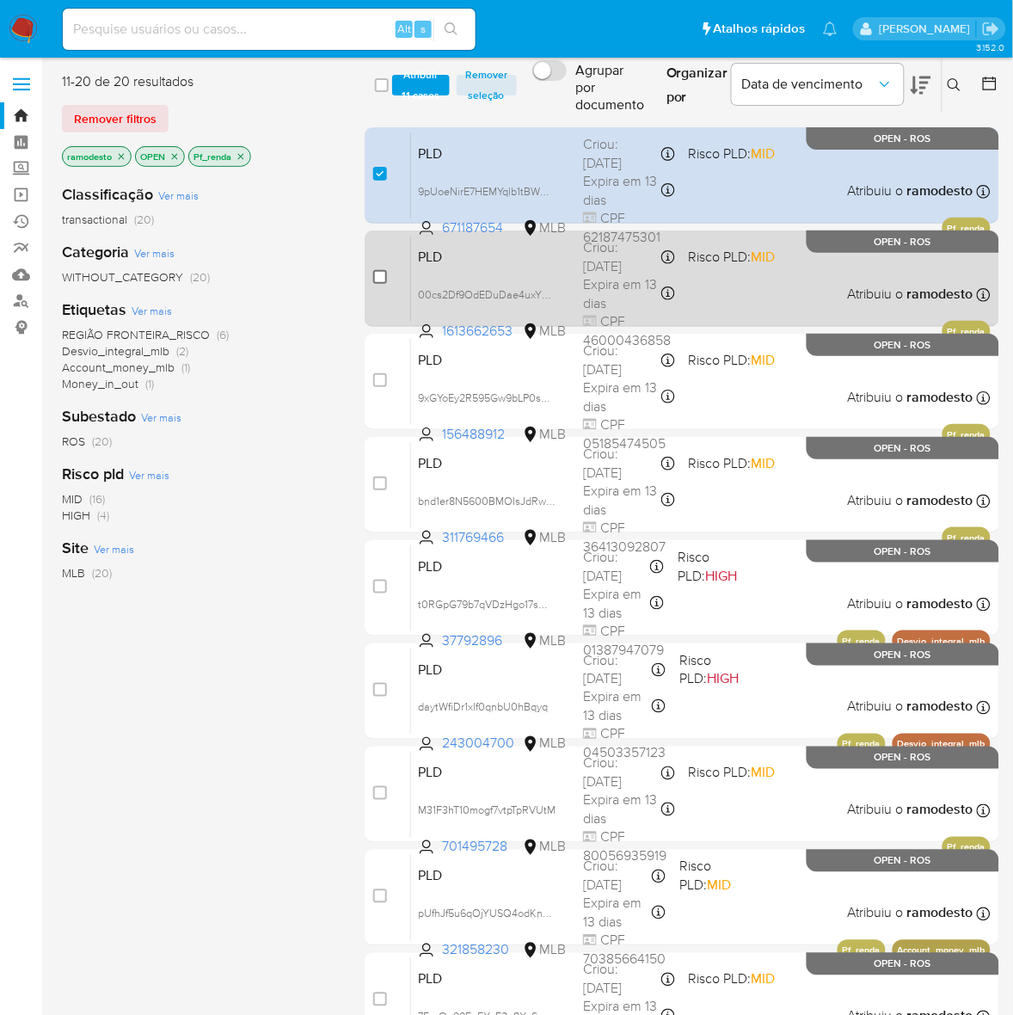
click at [377, 273] on input "checkbox" at bounding box center [380, 277] width 14 height 14
checkbox input "true"
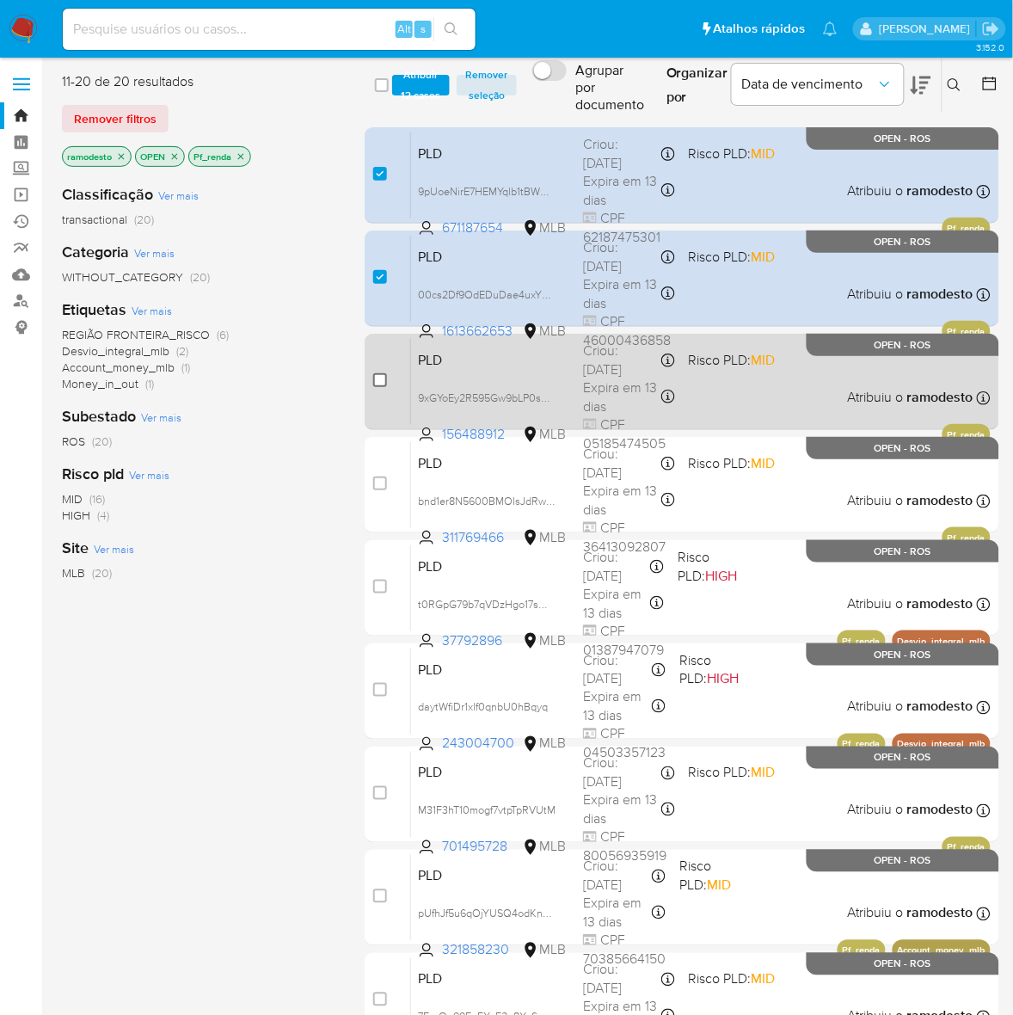
click at [383, 378] on input "checkbox" at bounding box center [380, 380] width 14 height 14
checkbox input "true"
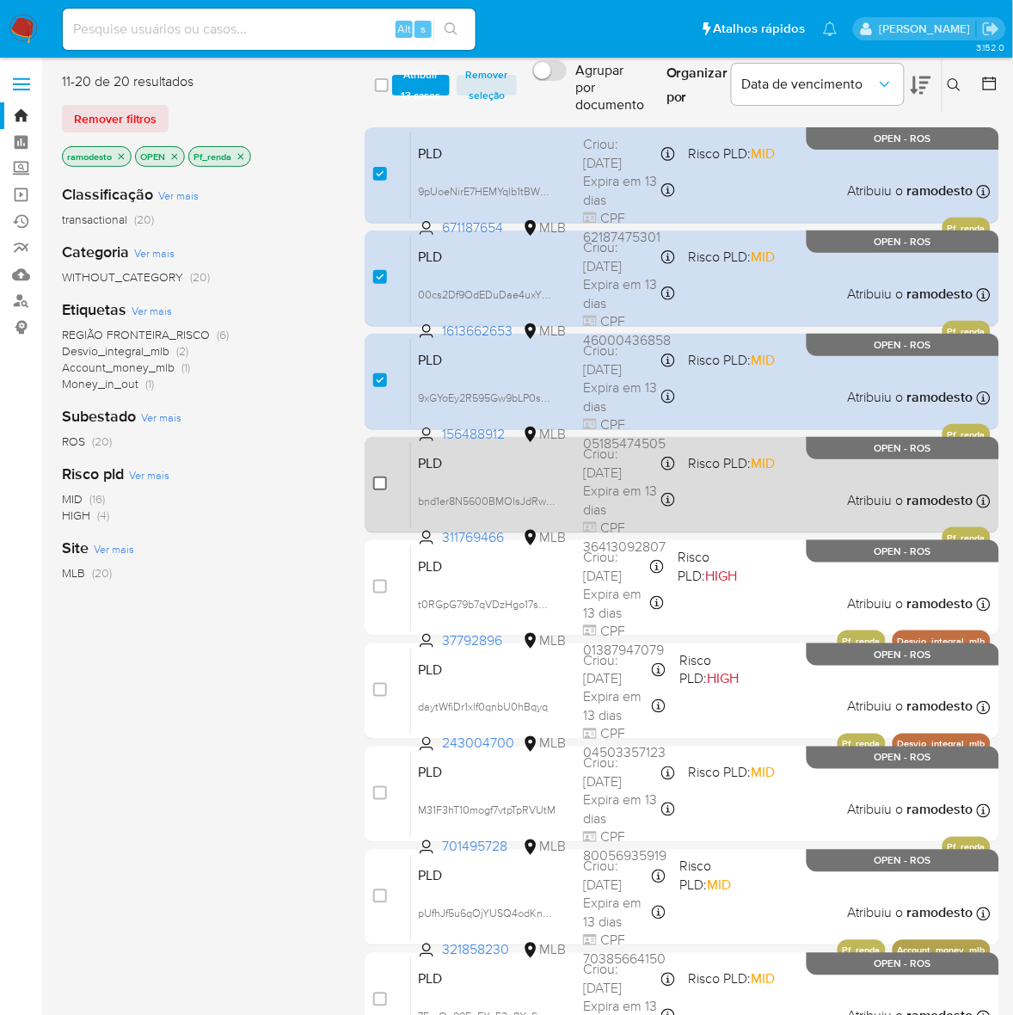
click at [377, 482] on input "checkbox" at bounding box center [380, 483] width 14 height 14
checkbox input "true"
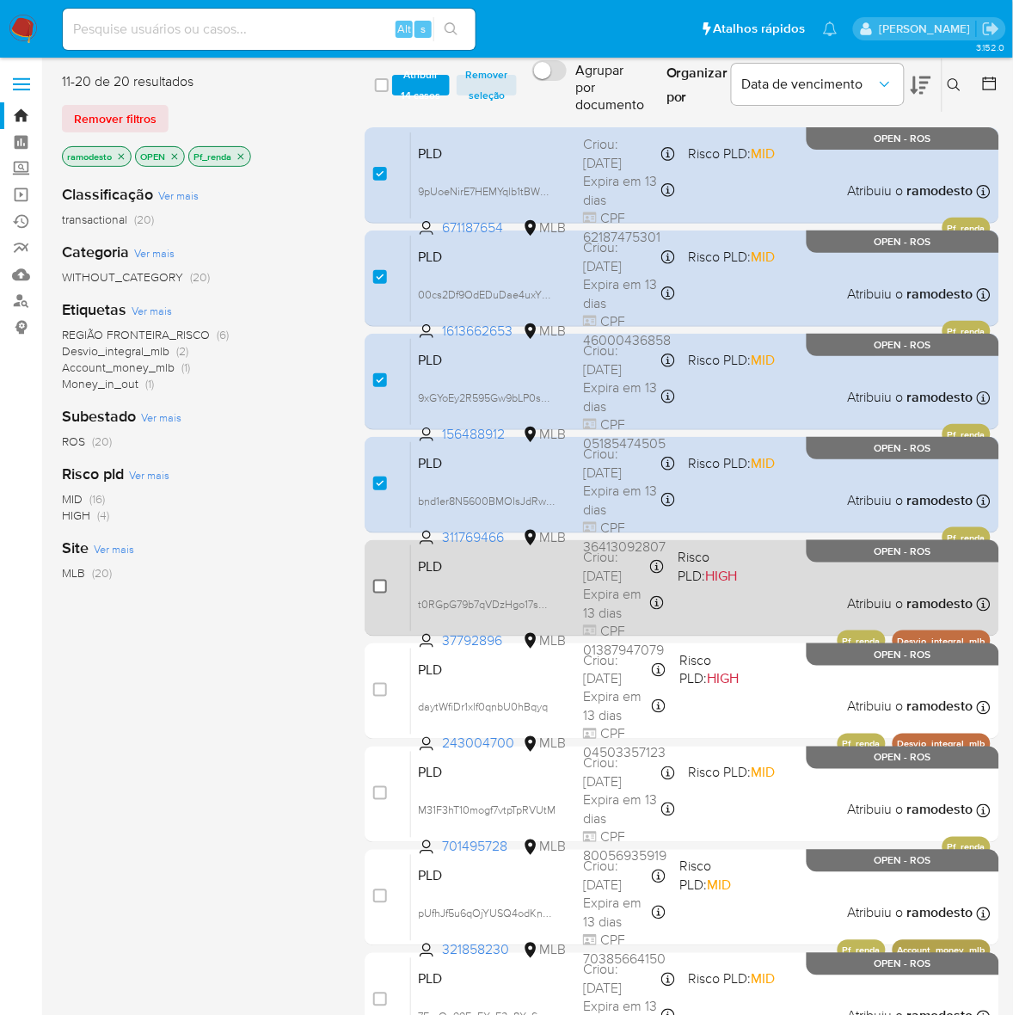
click at [384, 585] on input "checkbox" at bounding box center [380, 587] width 14 height 14
checkbox input "true"
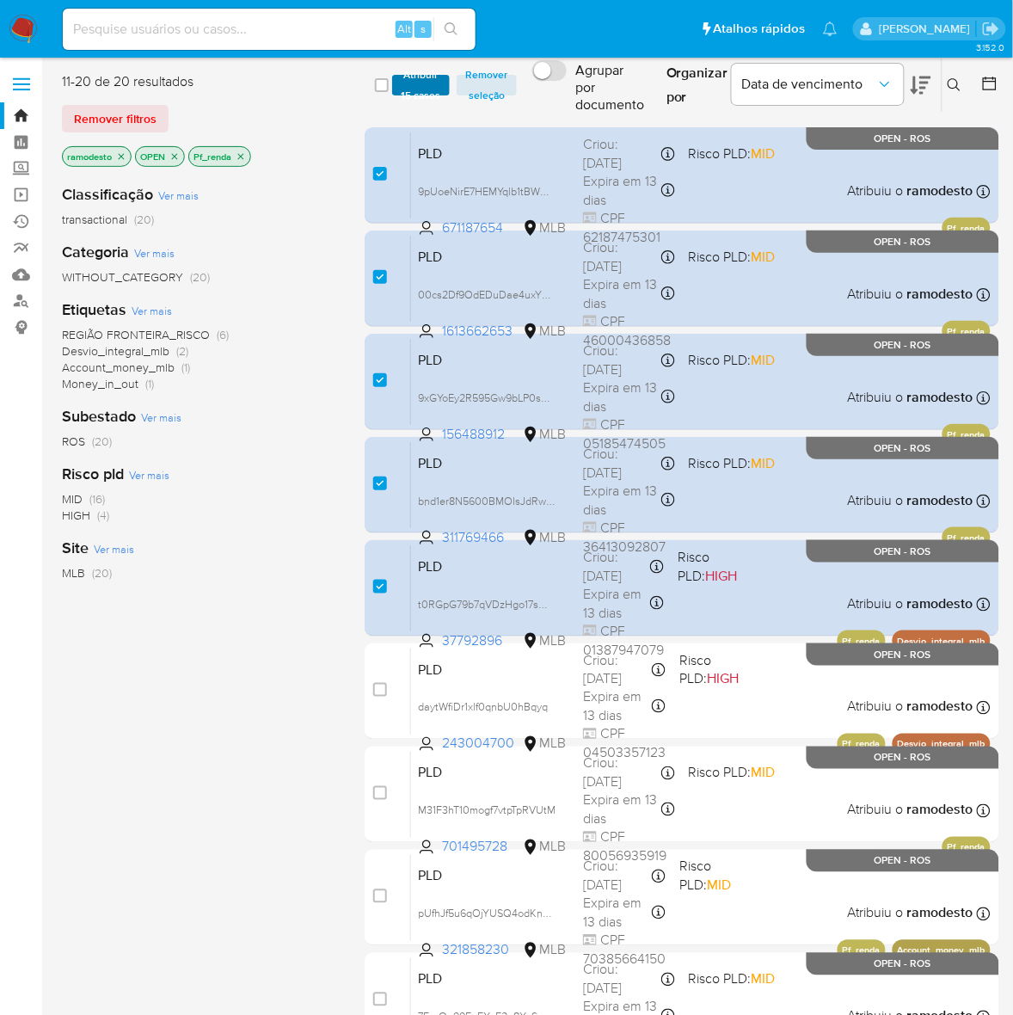
click at [414, 80] on span "Atribuir 15 casos" at bounding box center [421, 85] width 40 height 17
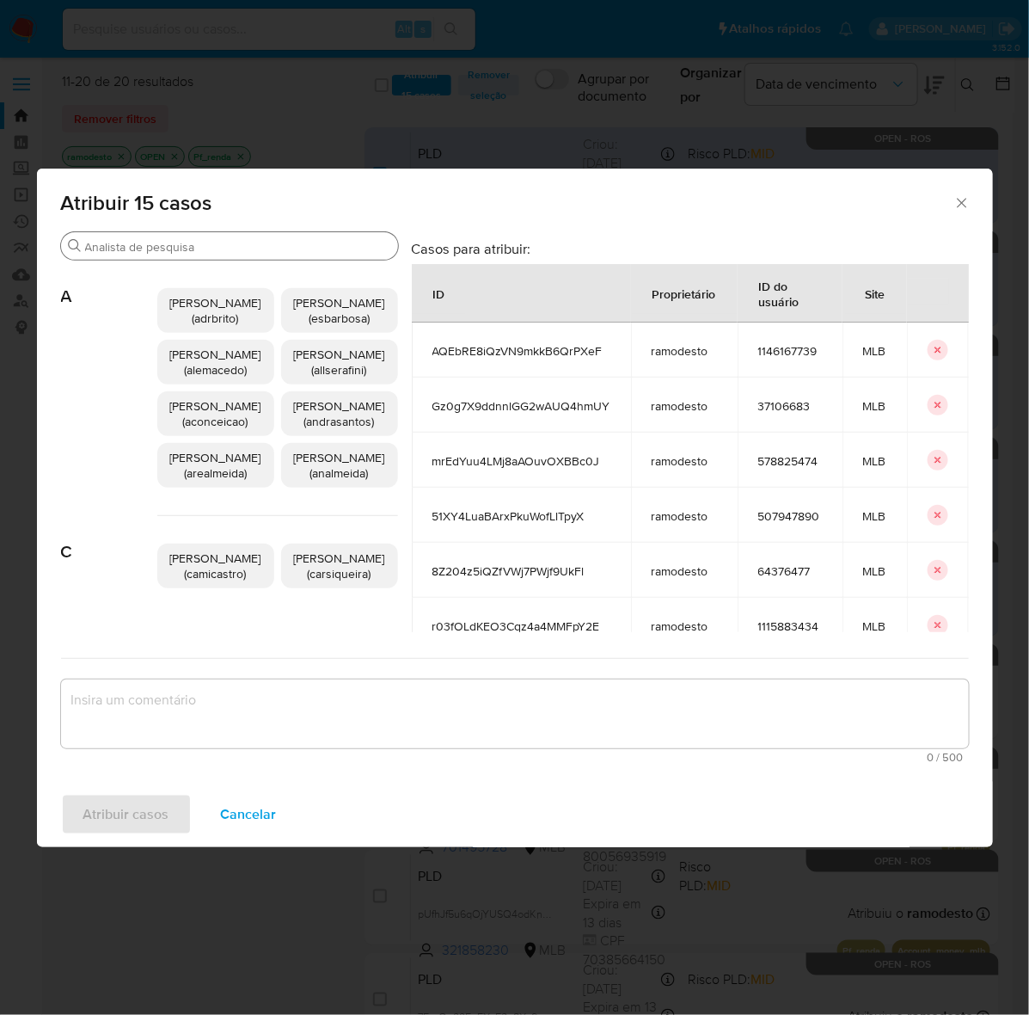
click at [140, 248] on input "Buscar" at bounding box center [238, 246] width 306 height 15
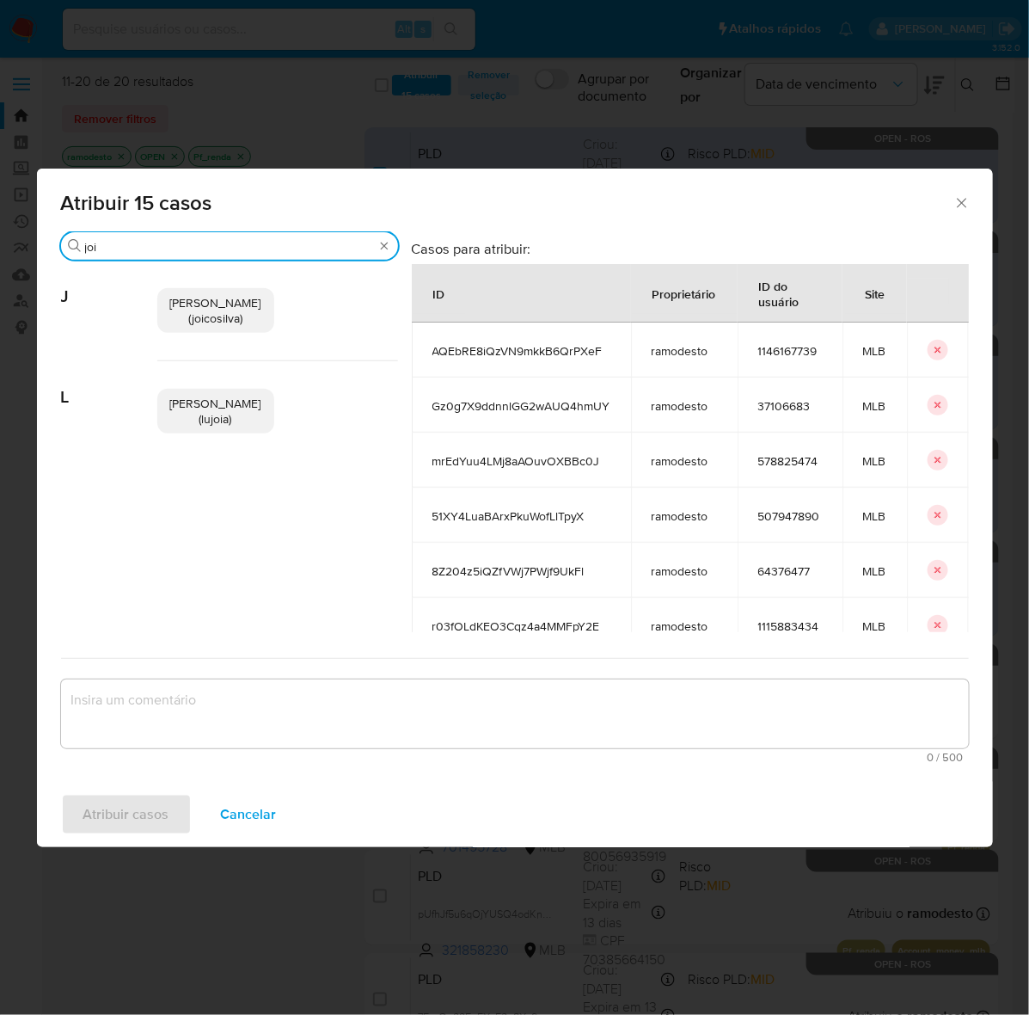
type input "joi"
click at [189, 314] on span "[PERSON_NAME] (joicosilva)" at bounding box center [215, 310] width 91 height 33
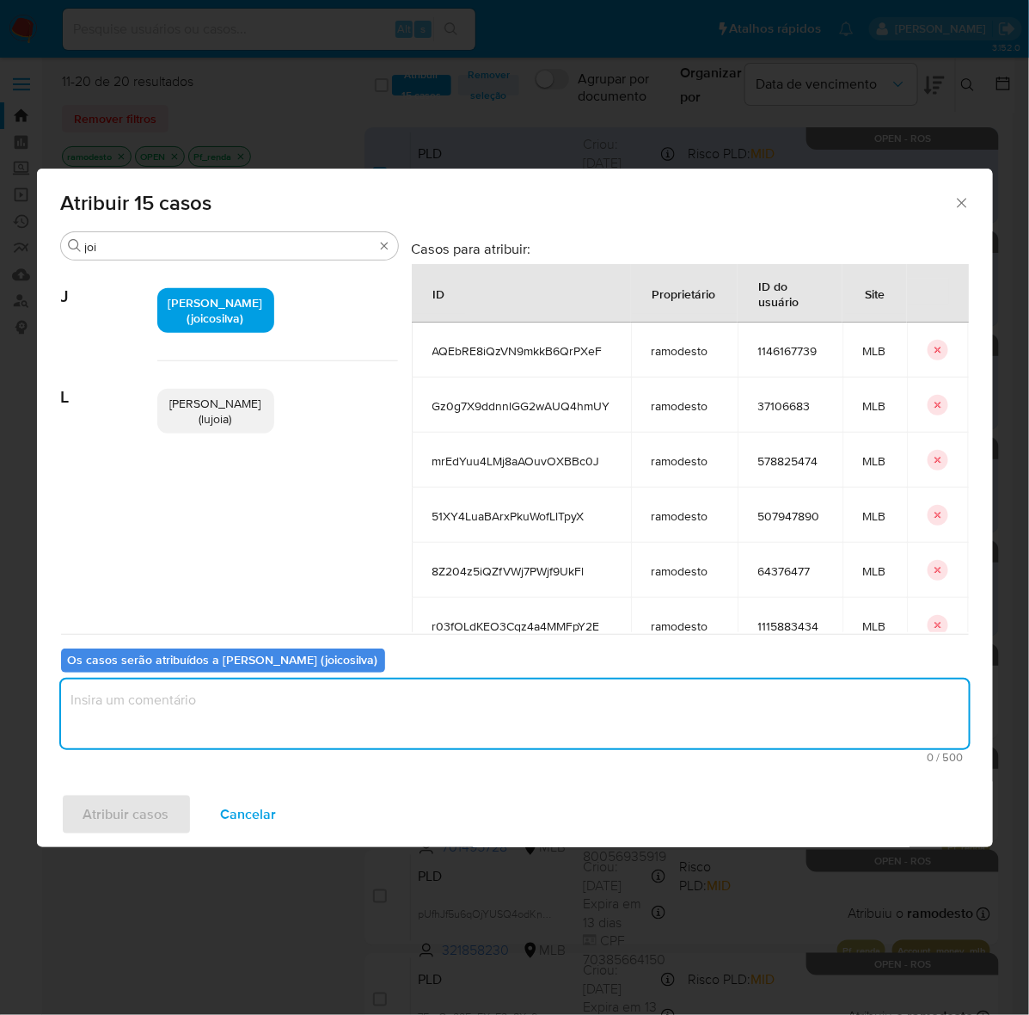
click at [162, 698] on textarea "assign-modal" at bounding box center [515, 713] width 908 height 69
type textarea "OK!"
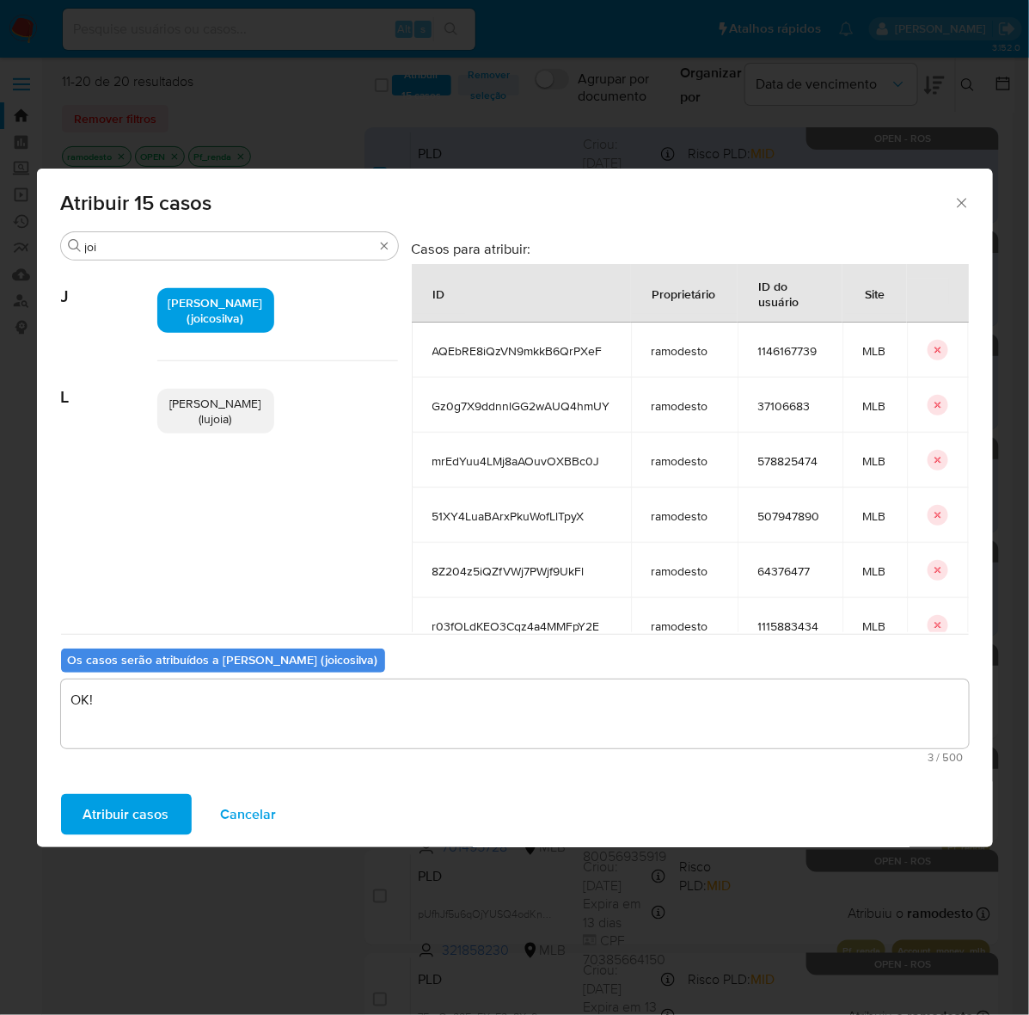
click at [134, 806] on span "Atribuir casos" at bounding box center [126, 814] width 86 height 38
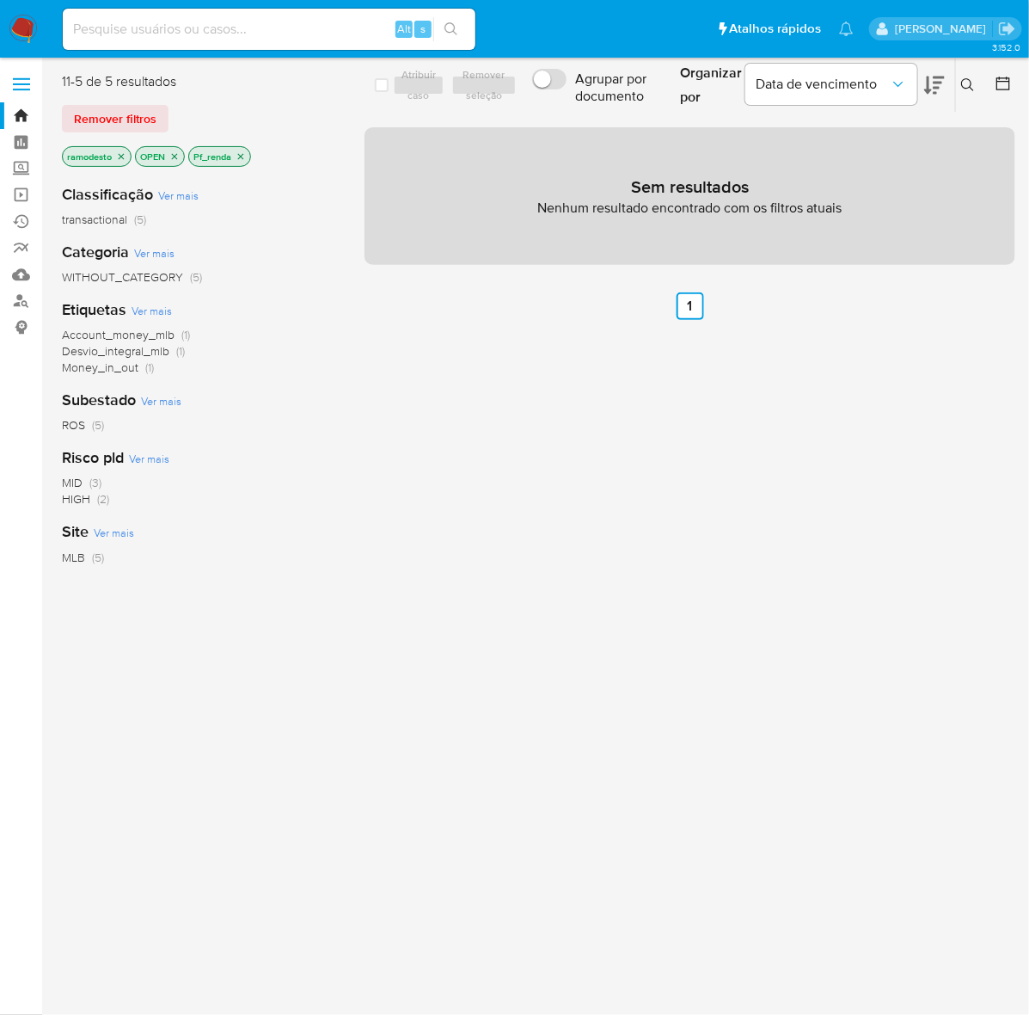
click at [244, 153] on icon "close-filter" at bounding box center [241, 156] width 6 height 6
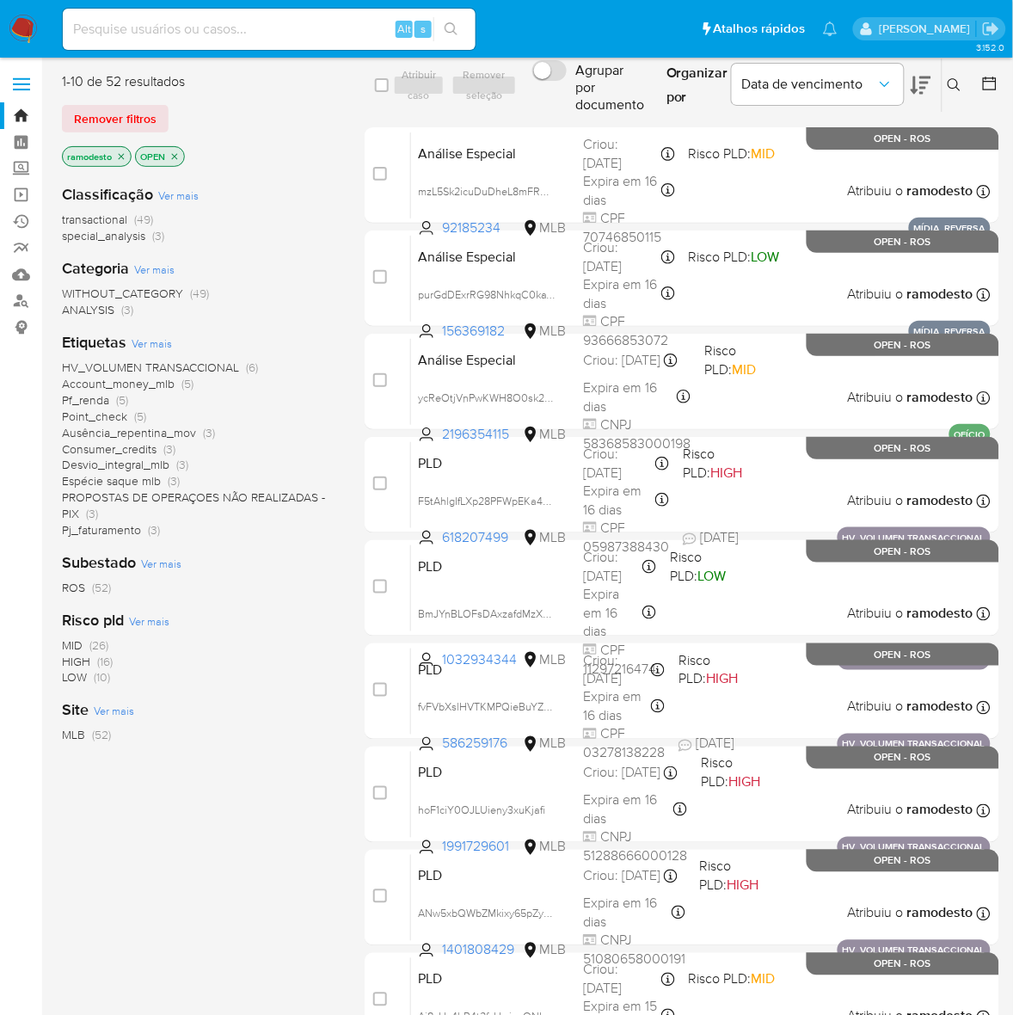
click at [120, 159] on icon "close-filter" at bounding box center [121, 156] width 10 height 10
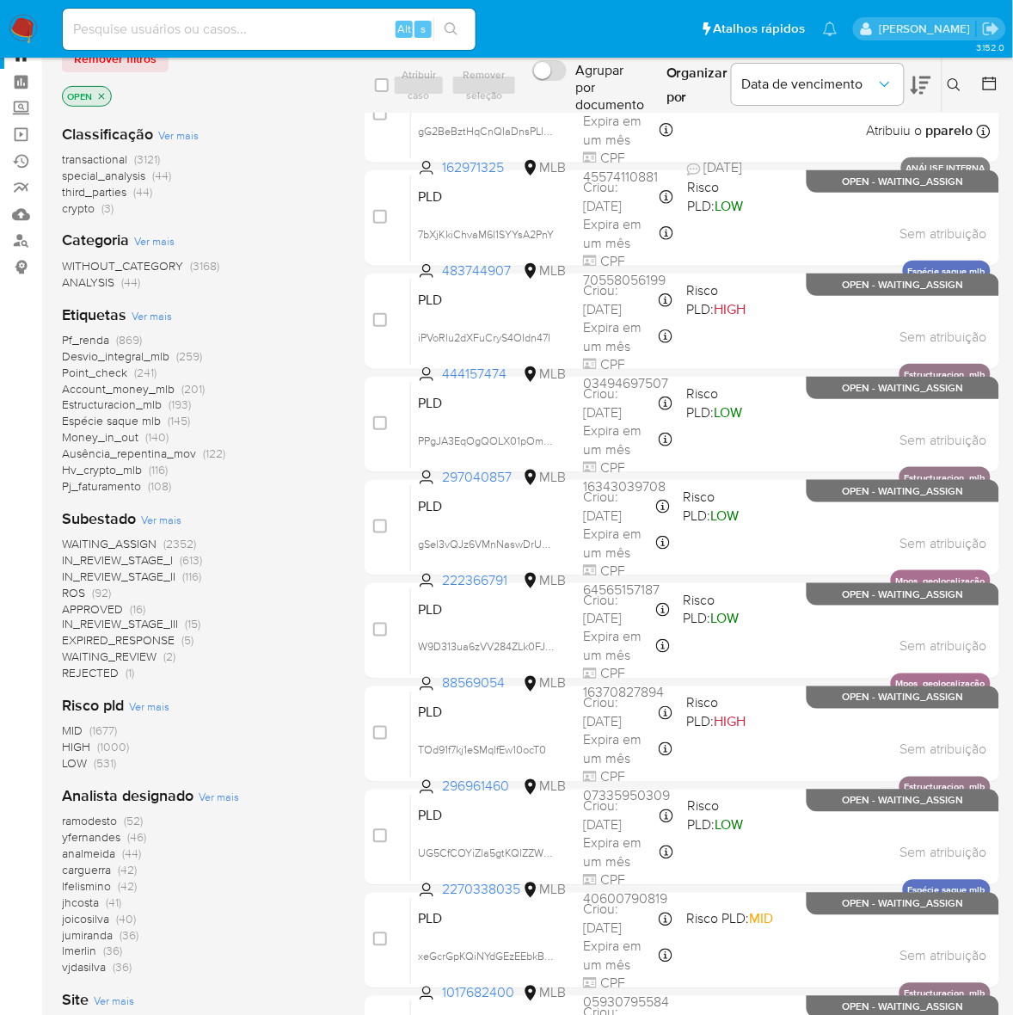
scroll to position [107, 0]
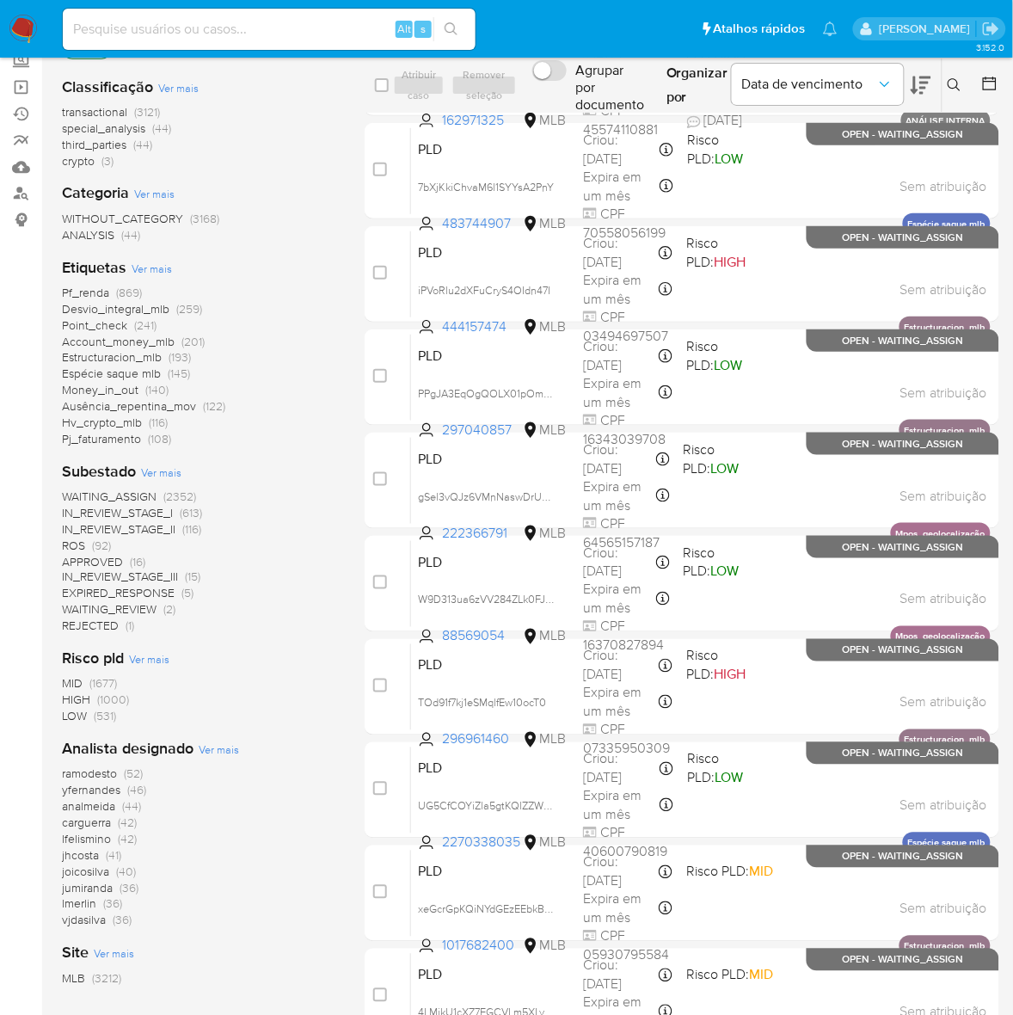
click at [71, 543] on span "ROS" at bounding box center [73, 545] width 23 height 17
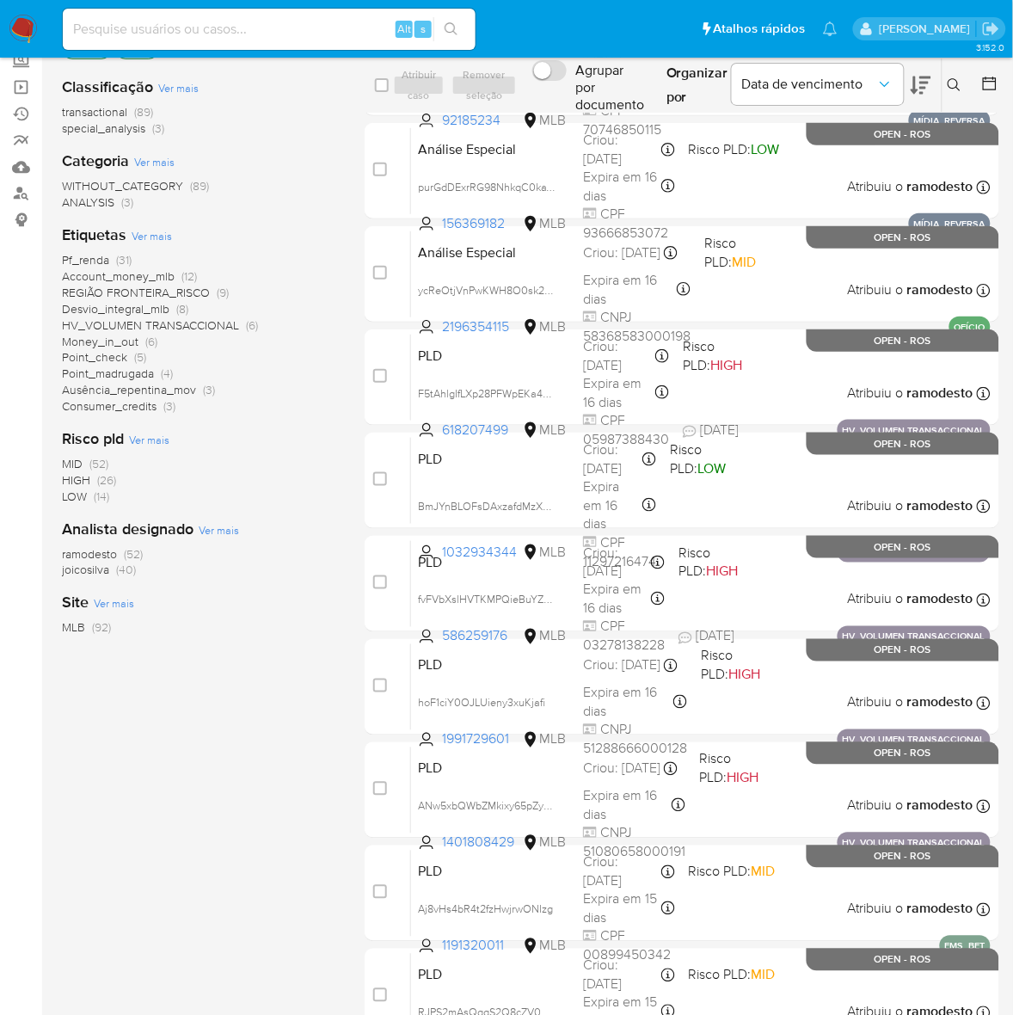
click at [96, 555] on span "ramodesto" at bounding box center [89, 553] width 55 height 17
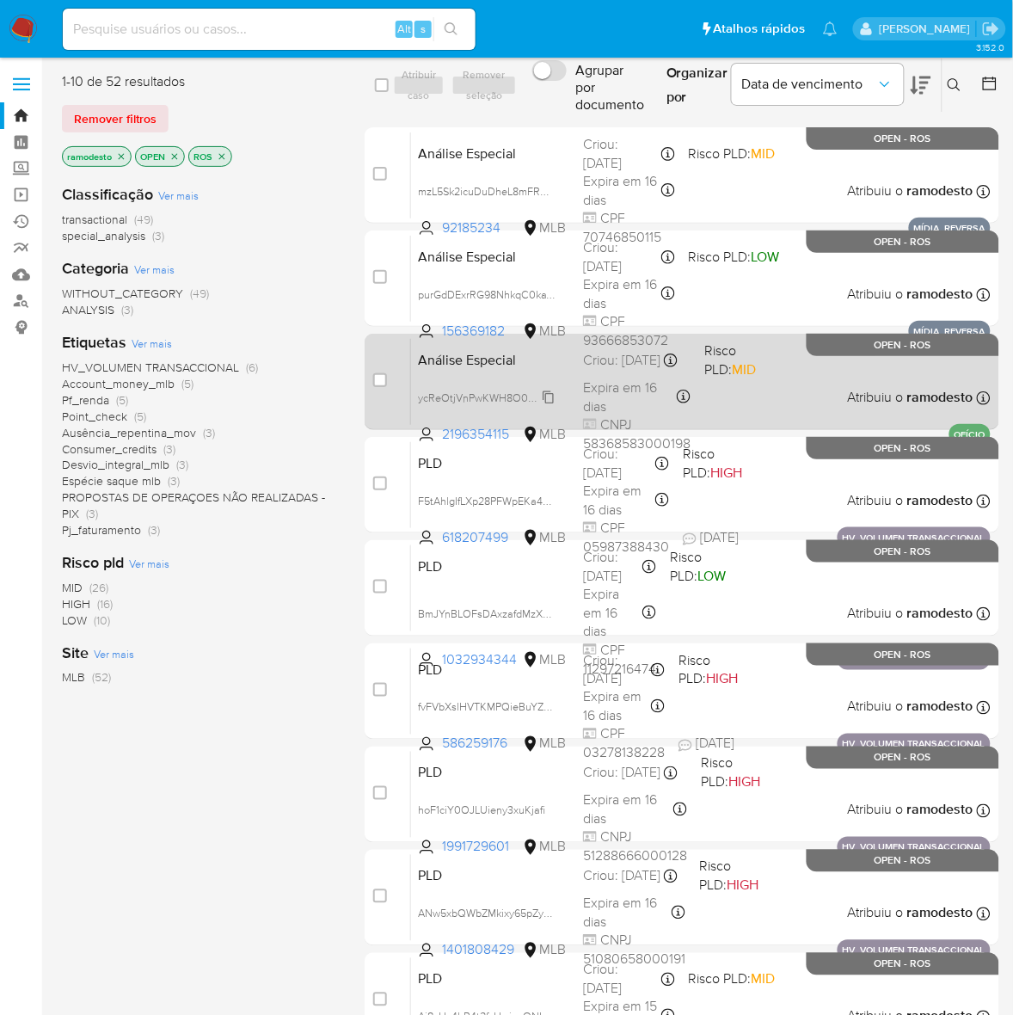
click at [550, 391] on span "ycReOtjVnPwKWH8O0sk2CtYa" at bounding box center [492, 396] width 149 height 19
click at [741, 385] on div "Análise Especial ycReOtjVnPwKWH8O0sk2CtYa Copiado Copiado 2196354115 MLB Risco …" at bounding box center [701, 381] width 580 height 87
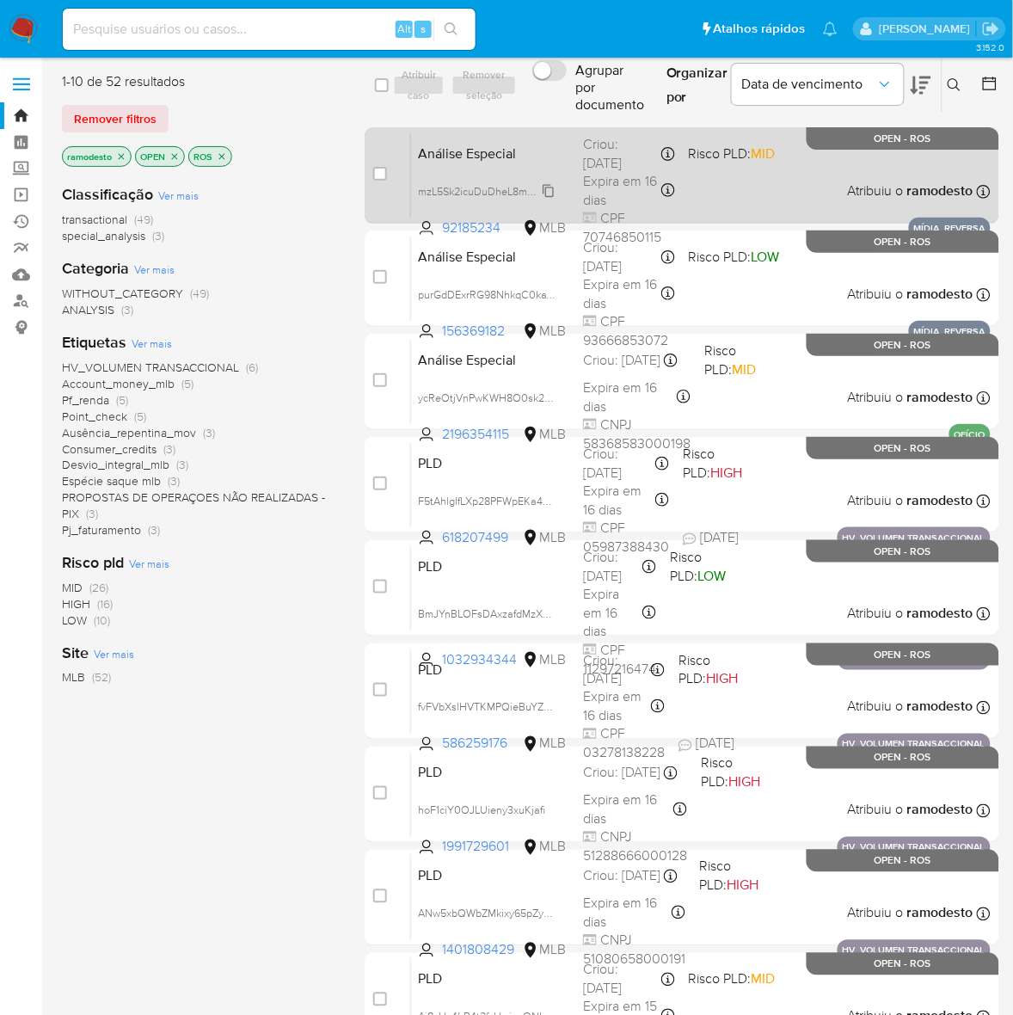
click at [548, 187] on span "mzL5Sk2icuDuDheL8mFROPQq" at bounding box center [493, 190] width 151 height 19
click at [761, 176] on div "Análise Especial mzL5Sk2icuDuDheL8mFROPQq 92185234 MLB Risco PLD: MID Criou: 15…" at bounding box center [701, 175] width 580 height 87
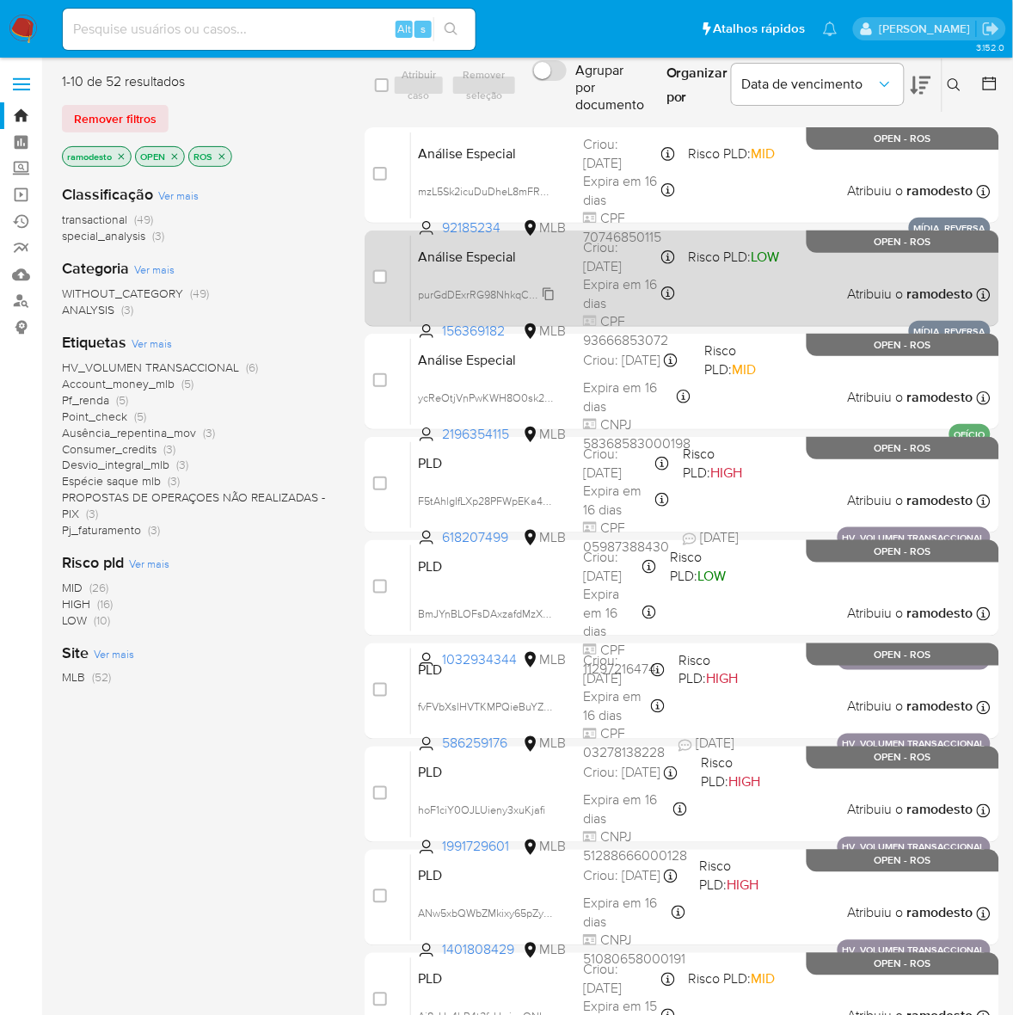
click at [547, 291] on span "purGdDExrRG98NhkqC0kaYg2" at bounding box center [490, 293] width 145 height 19
click at [711, 284] on div "Análise Especial purGdDExrRG98NhkqC0kaYg2 156369182 MLB Risco PLD: LOW Criou: 1…" at bounding box center [701, 278] width 580 height 87
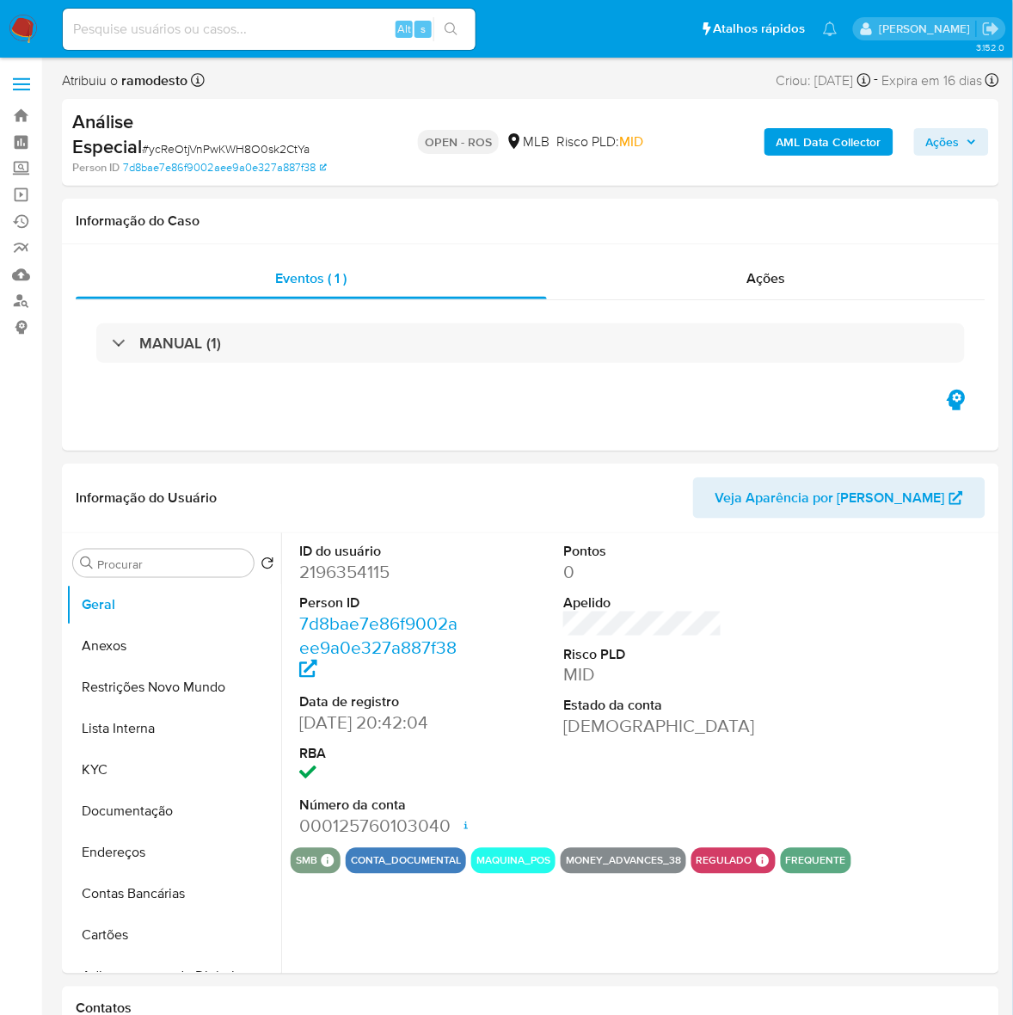
select select "10"
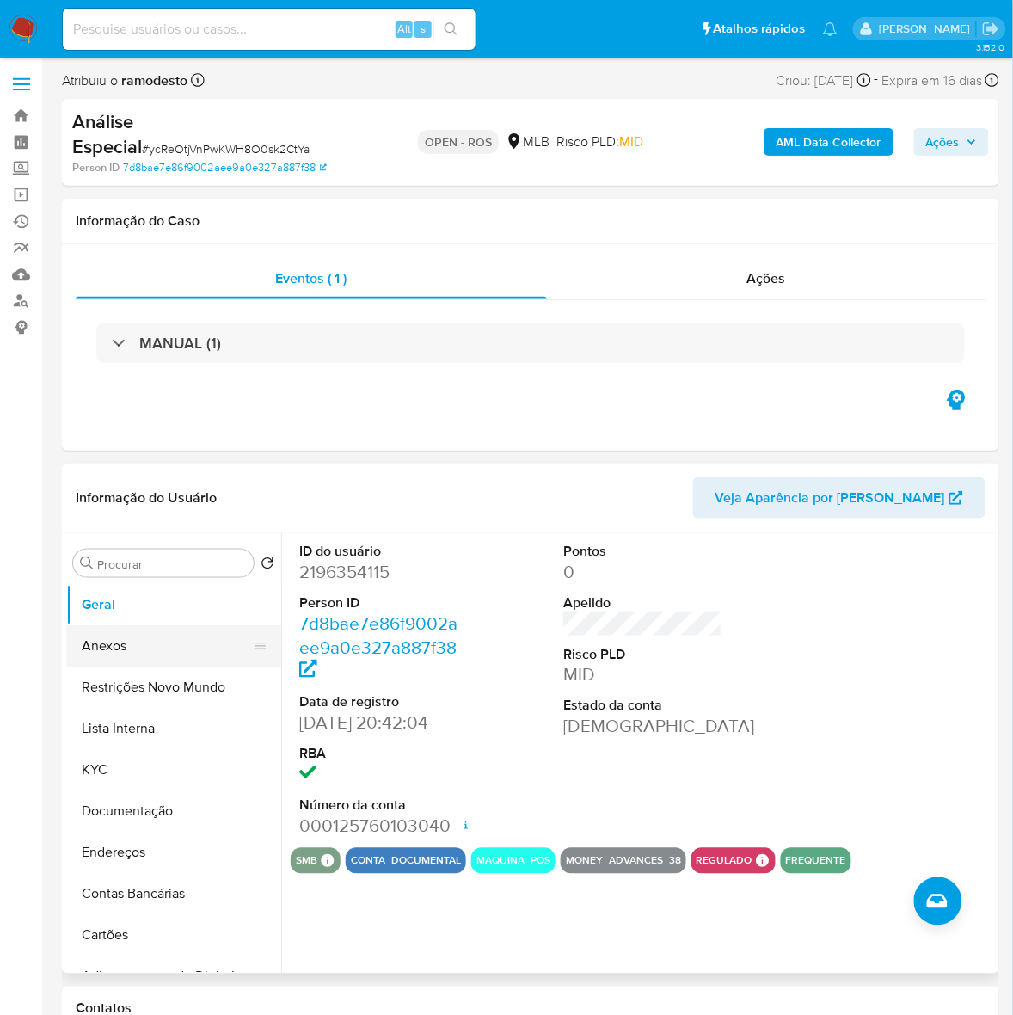
click at [112, 645] on button "Anexos" at bounding box center [166, 645] width 201 height 41
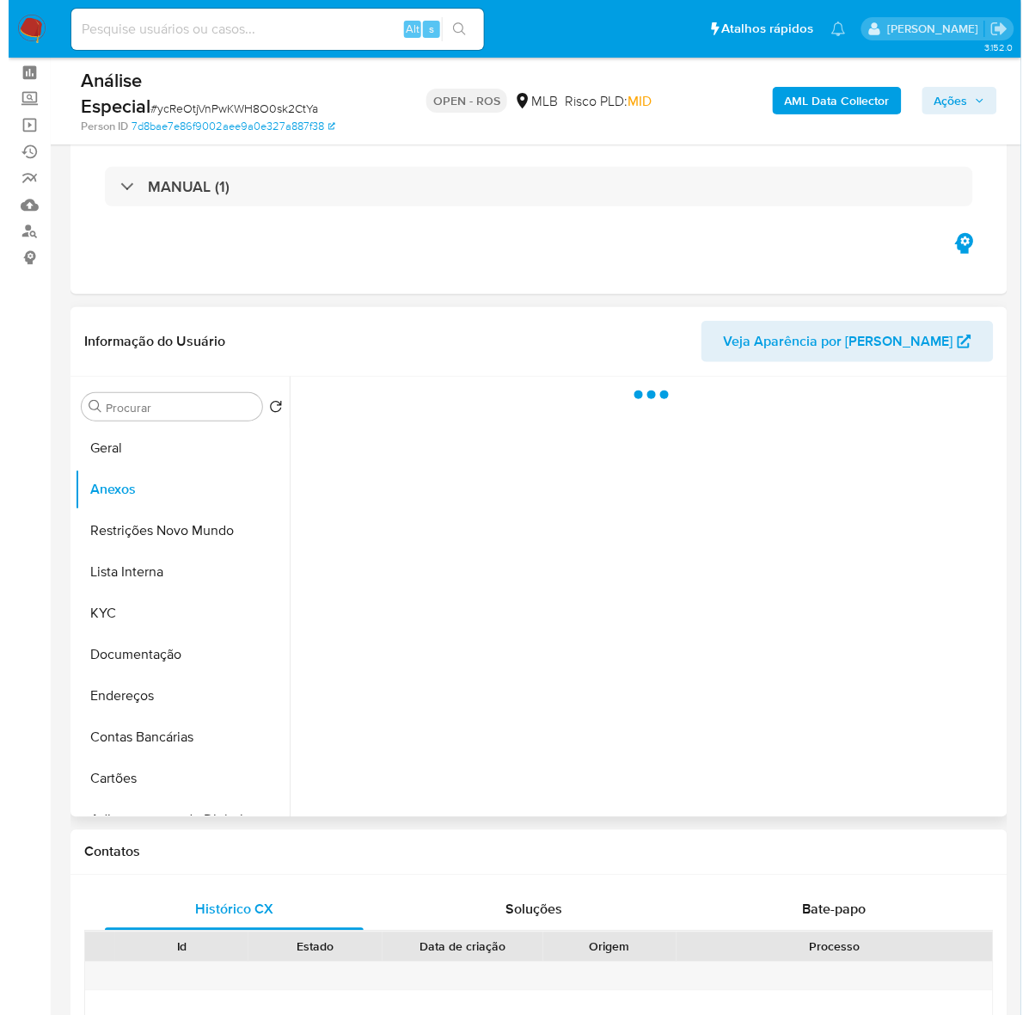
scroll to position [107, 0]
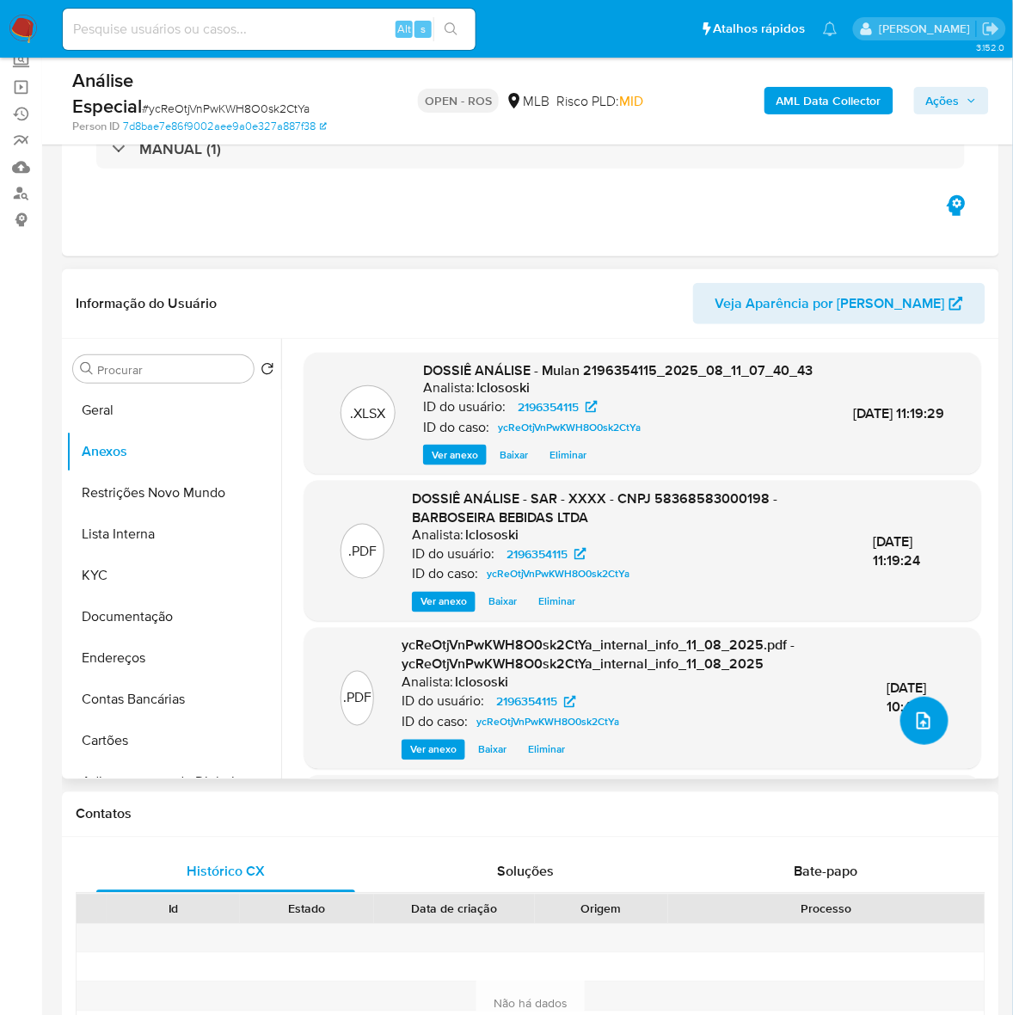
click at [921, 715] on icon "upload-file" at bounding box center [924, 720] width 14 height 17
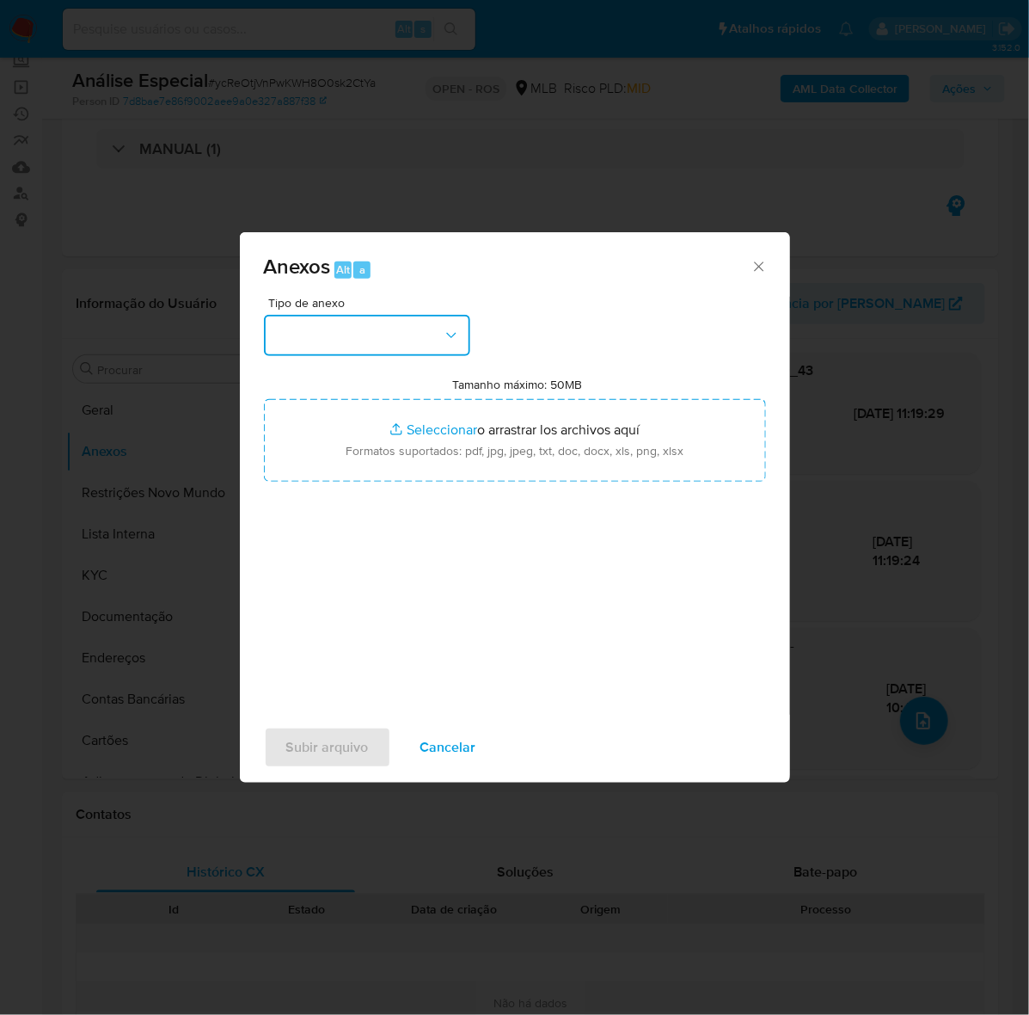
click at [284, 321] on button "button" at bounding box center [367, 335] width 206 height 41
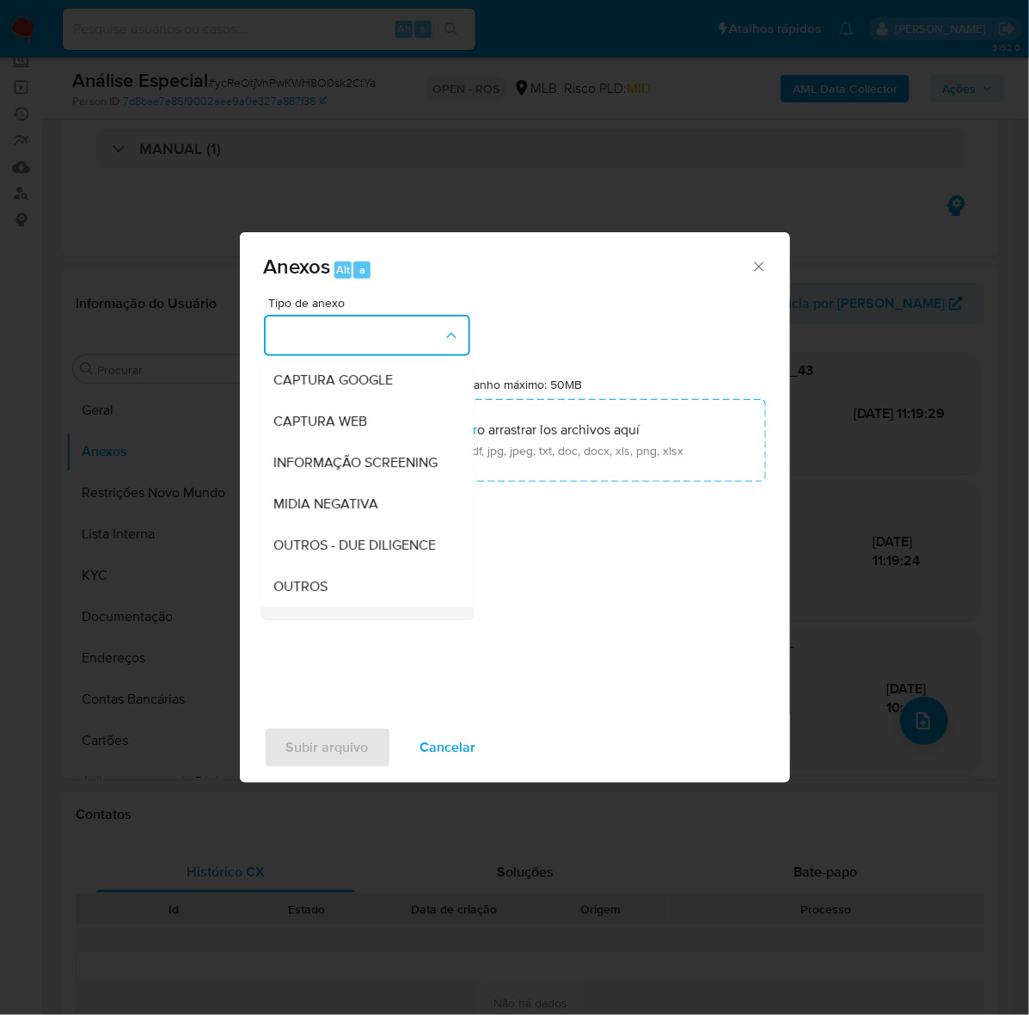
scroll to position [264, 0]
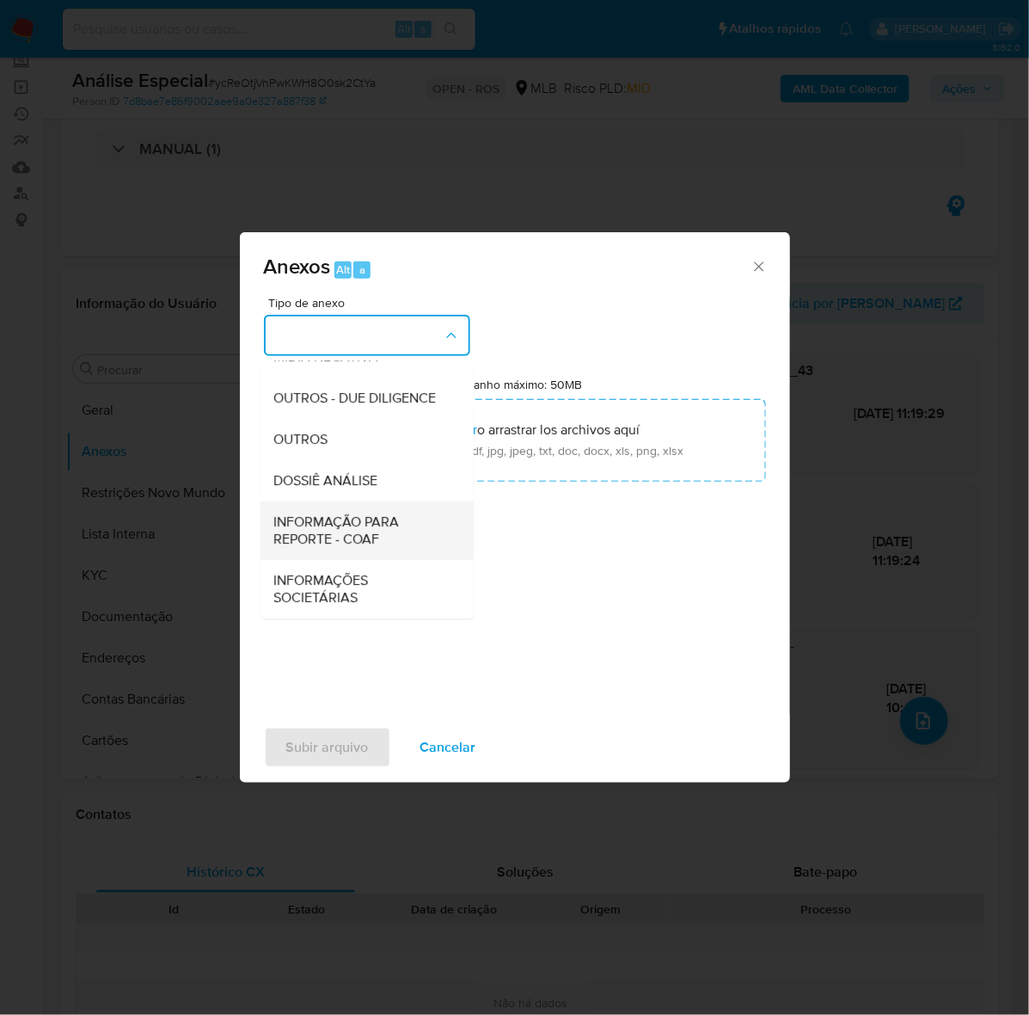
click at [310, 513] on span "INFORMAÇÃO PARA REPORTE - COAF" at bounding box center [361, 530] width 175 height 34
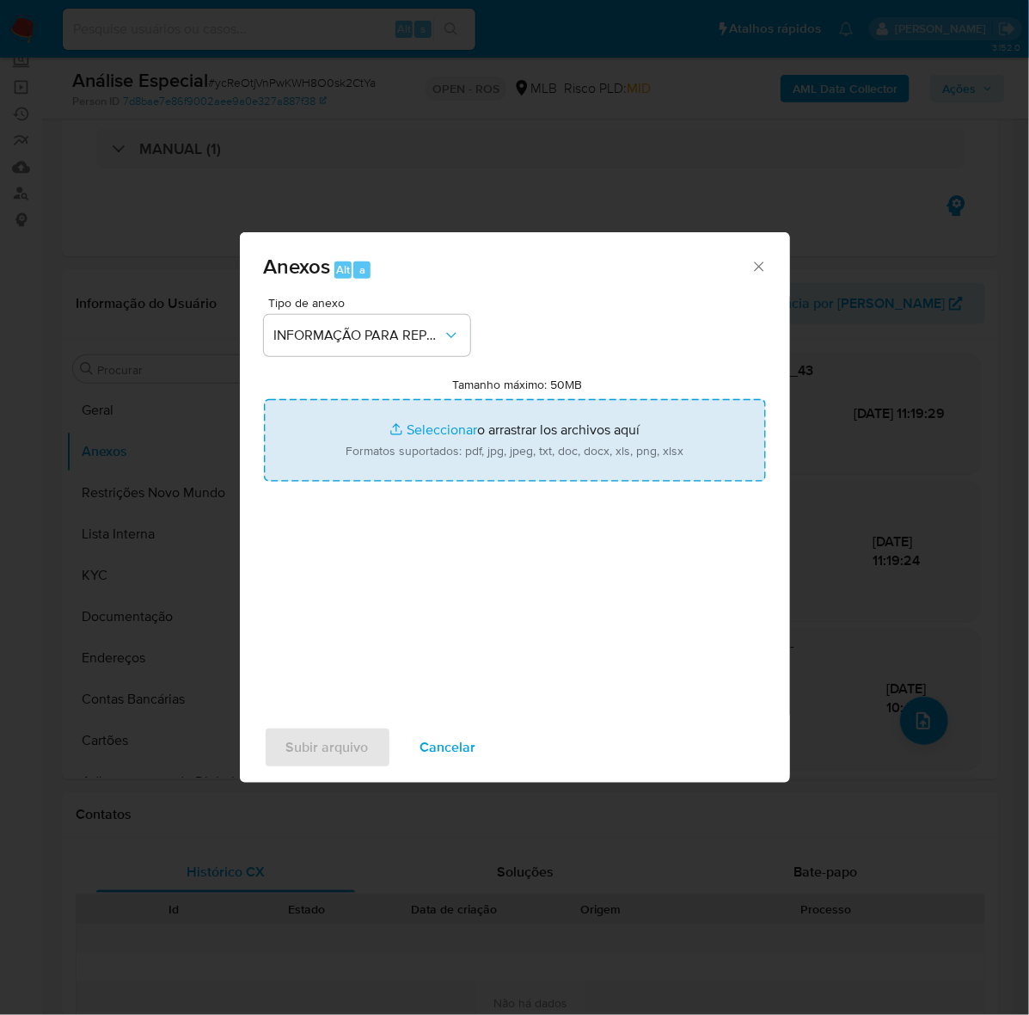
type input "C:\fakepath\SAR - ycReOtjVnPwKWH8O0sk2CtYa - CNPJ 58368583000198 - BARBOSEIRA B…"
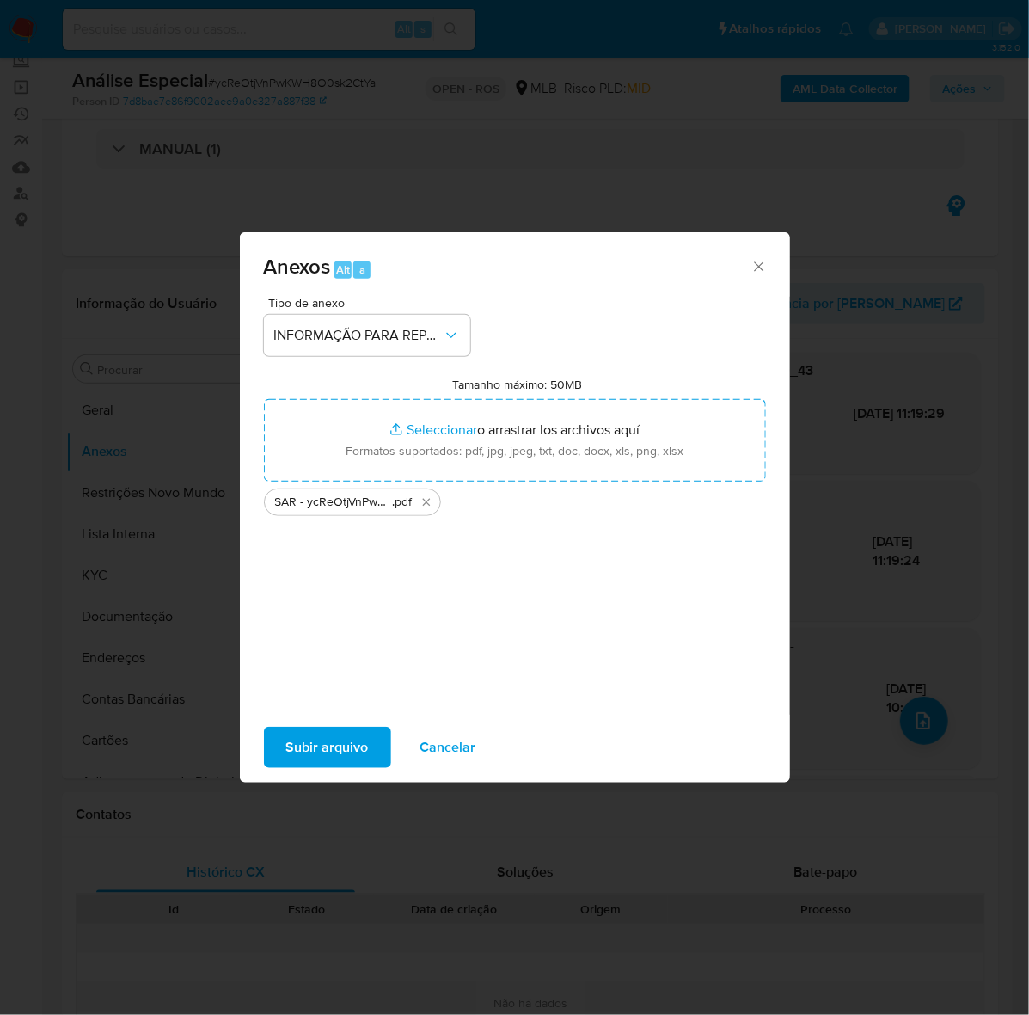
click at [323, 751] on span "Subir arquivo" at bounding box center [327, 747] width 83 height 38
click at [347, 746] on span "Subir arquivo" at bounding box center [327, 747] width 83 height 38
click at [349, 738] on span "Subir arquivo" at bounding box center [327, 747] width 83 height 38
click at [759, 258] on icon "Cerrar" at bounding box center [759, 266] width 17 height 17
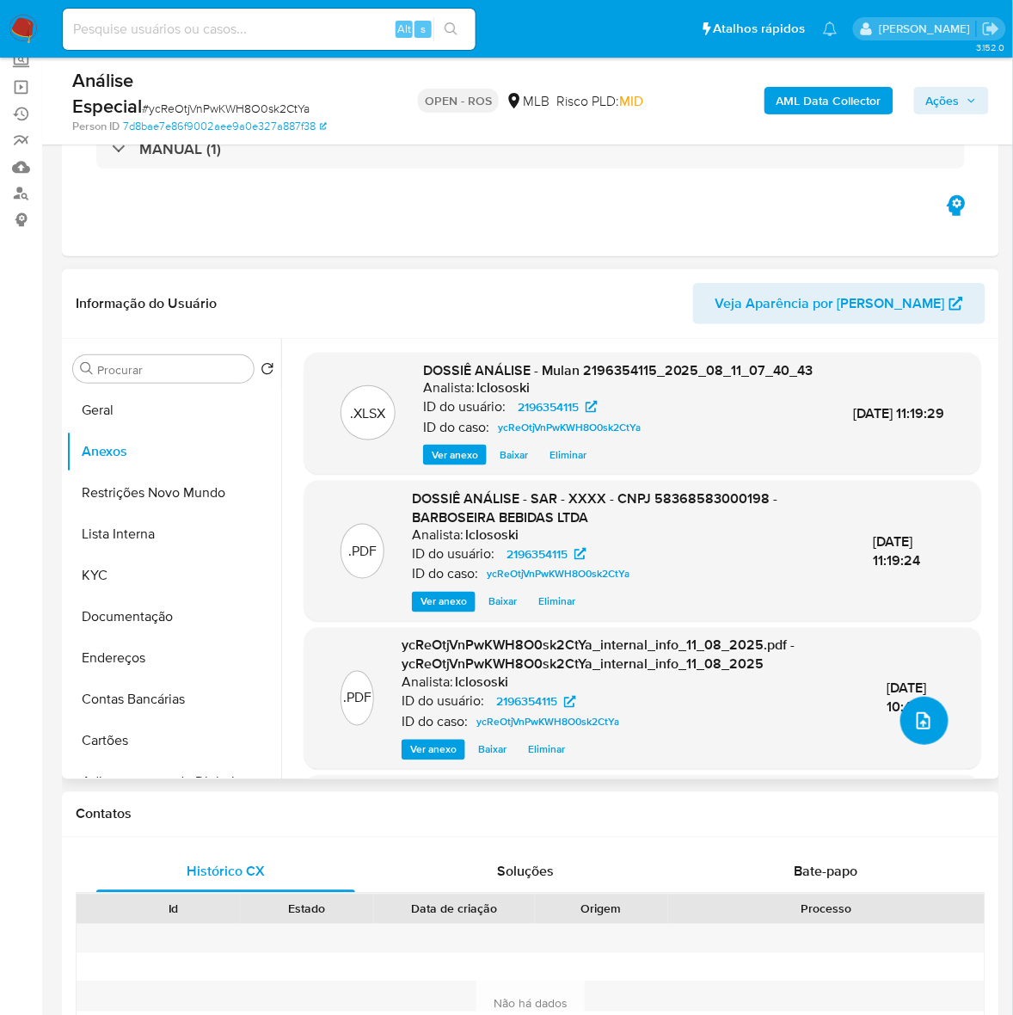
click at [917, 719] on icon "upload-file" at bounding box center [923, 720] width 21 height 21
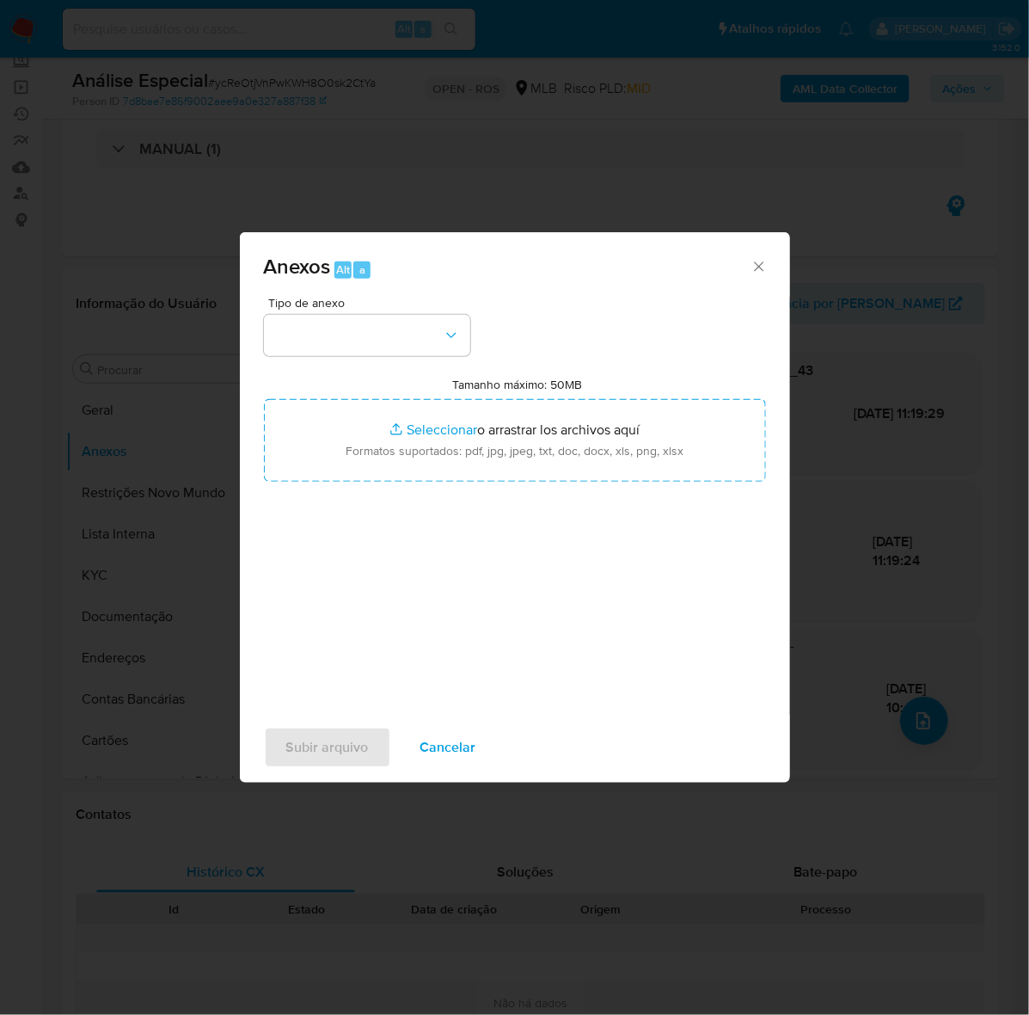
drag, startPoint x: 753, startPoint y: 263, endPoint x: 752, endPoint y: 319, distance: 55.9
click at [758, 271] on icon "Cerrar" at bounding box center [759, 266] width 17 height 17
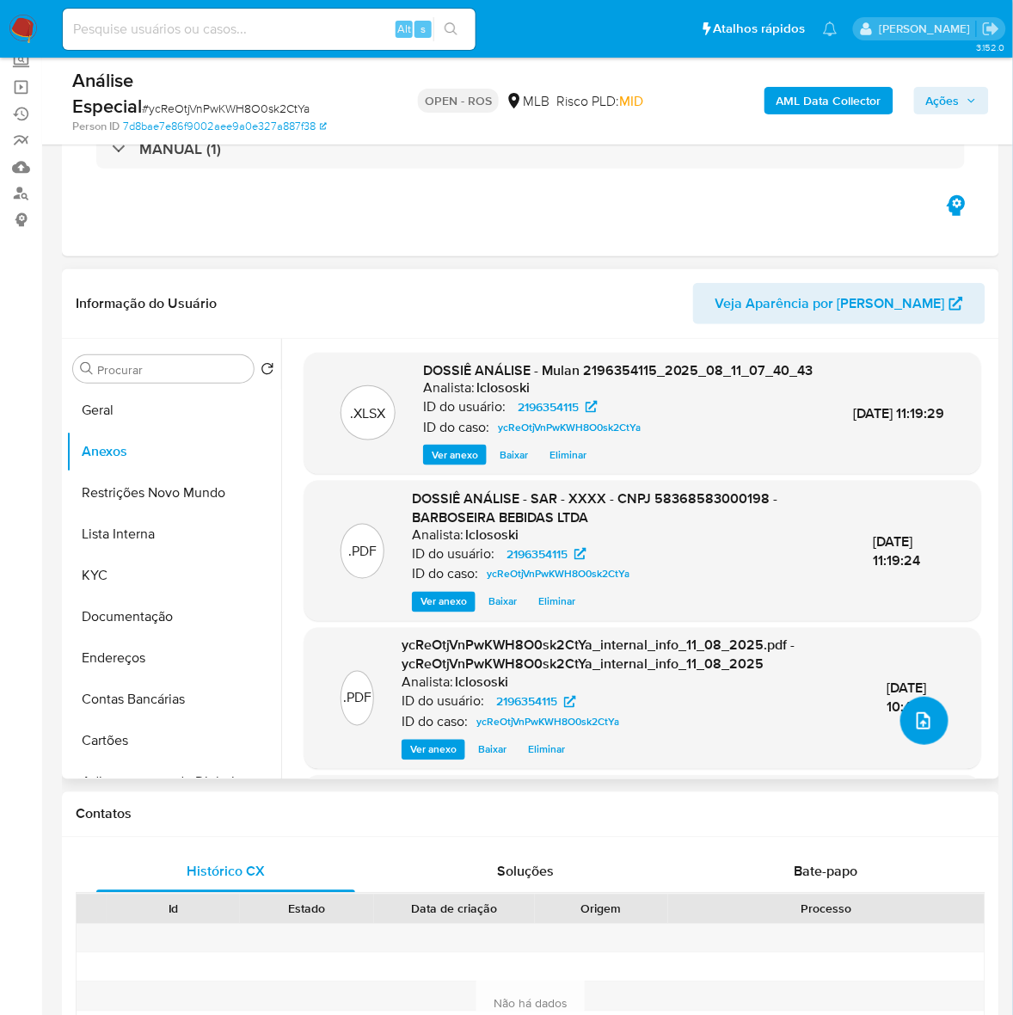
click at [914, 723] on icon "upload-file" at bounding box center [923, 720] width 21 height 21
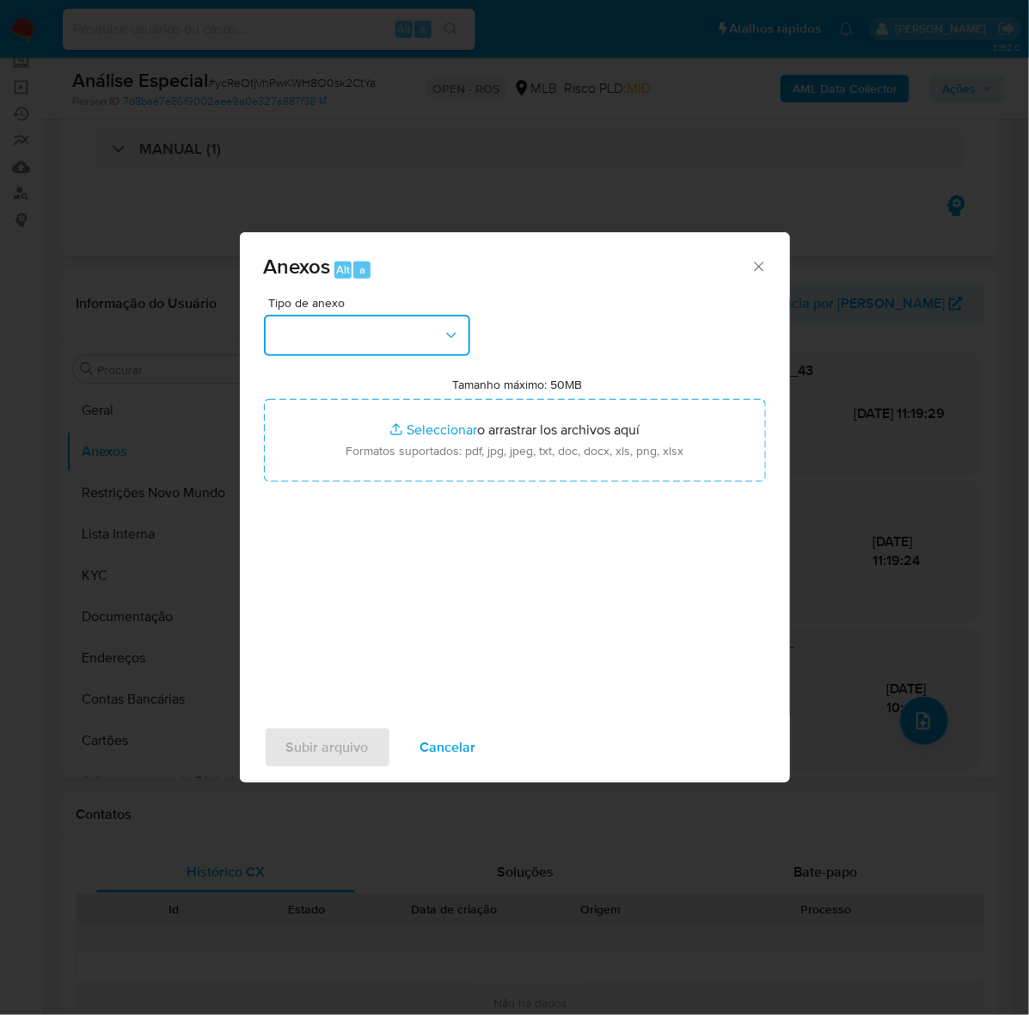
click at [301, 323] on button "button" at bounding box center [367, 335] width 206 height 41
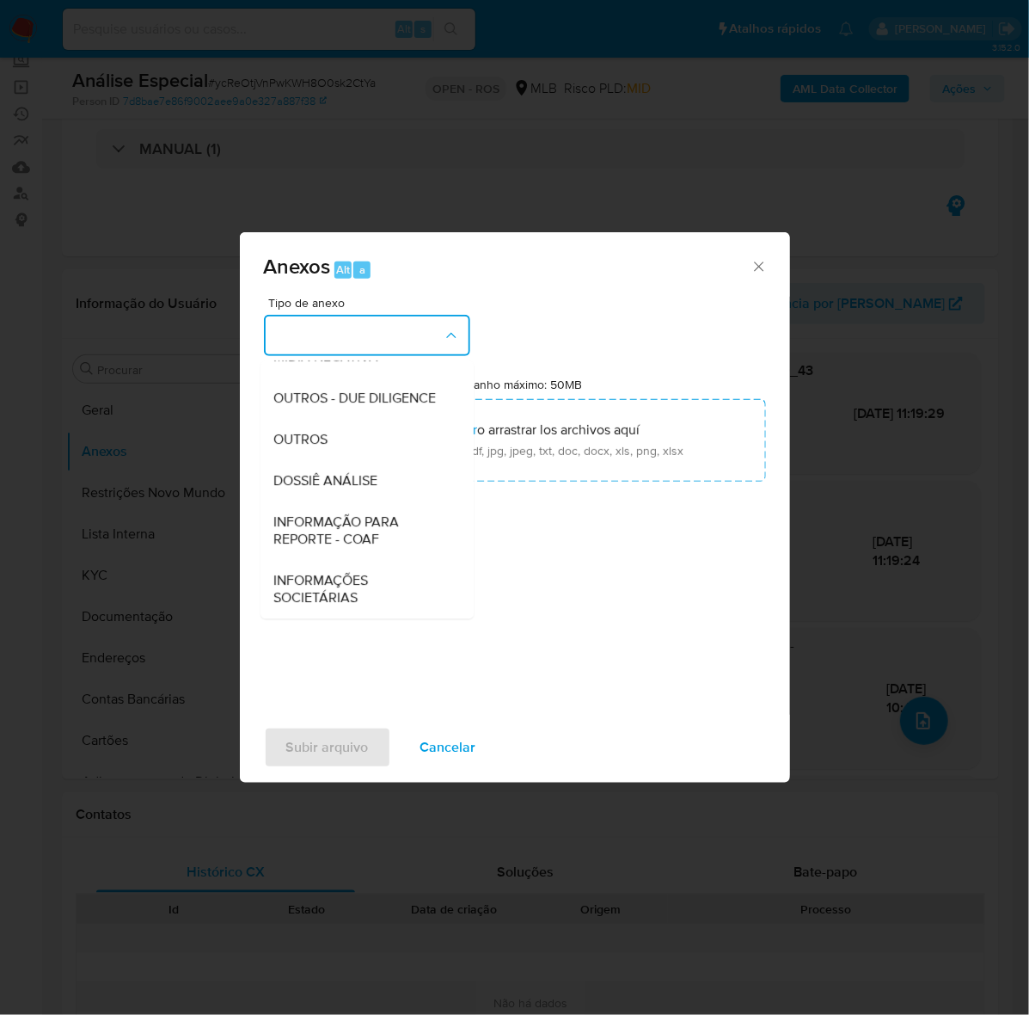
drag, startPoint x: 345, startPoint y: 521, endPoint x: 350, endPoint y: 539, distance: 18.8
click at [348, 525] on span "INFORMAÇÃO PARA REPORTE - COAF" at bounding box center [361, 530] width 175 height 34
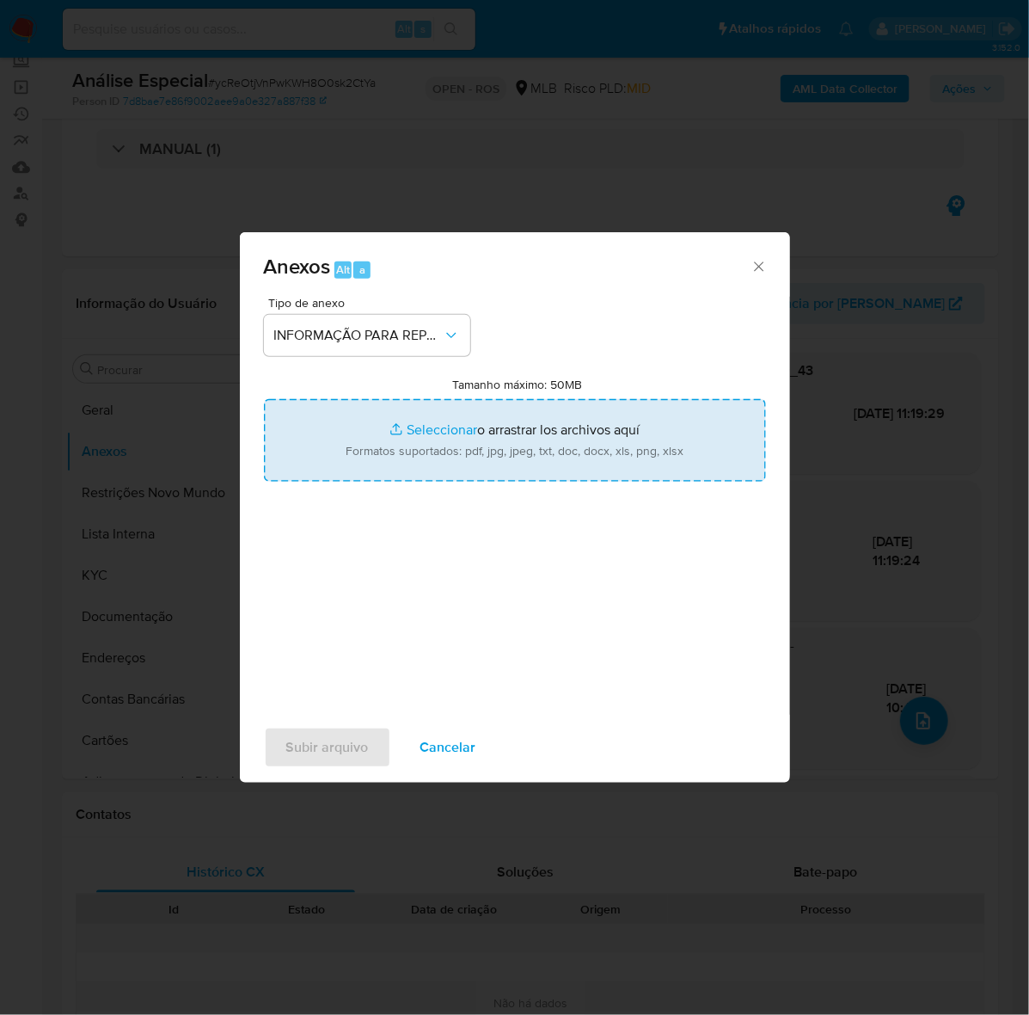
type input "C:\fakepath\SAR - ycReOtjVnPwKWH8O0sk2CtYa - CNPJ 58368583000198 - BARBOSEIRA B…"
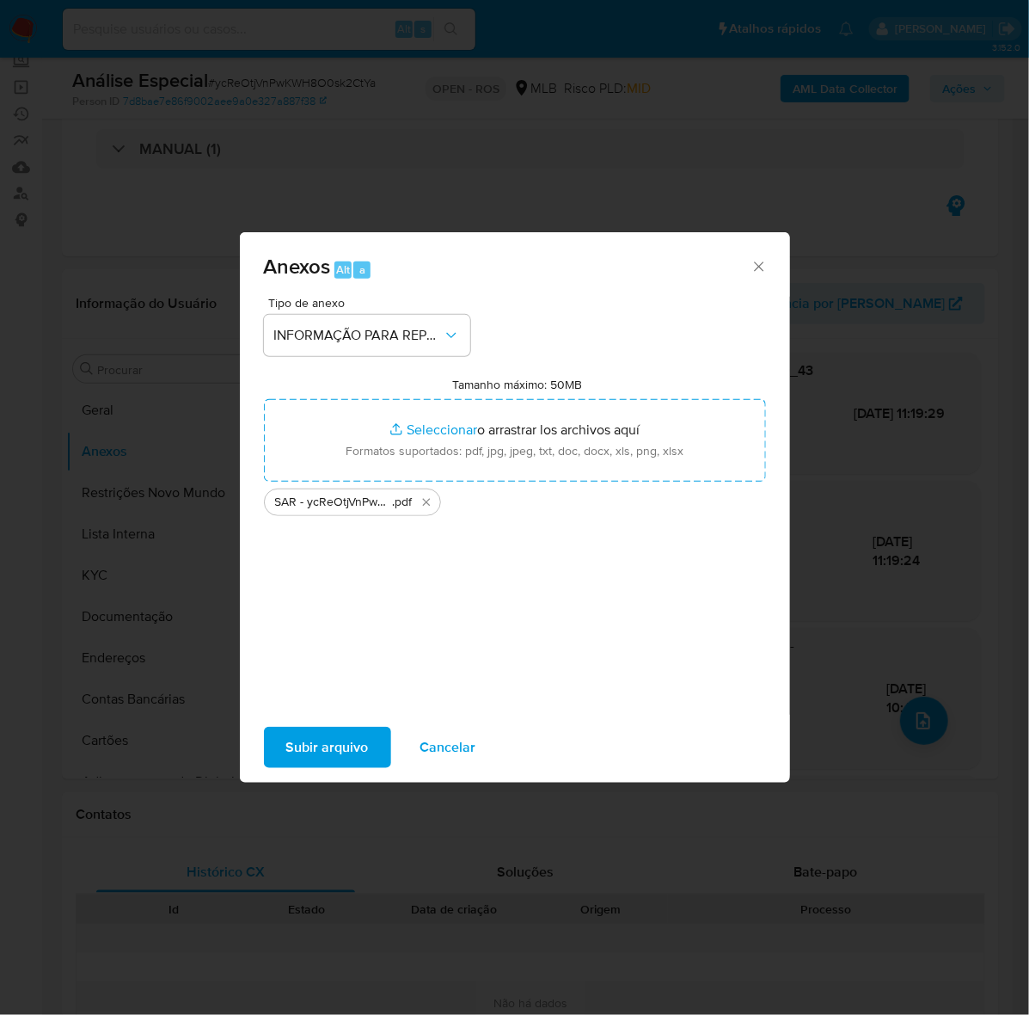
click at [328, 758] on span "Subir arquivo" at bounding box center [327, 747] width 83 height 38
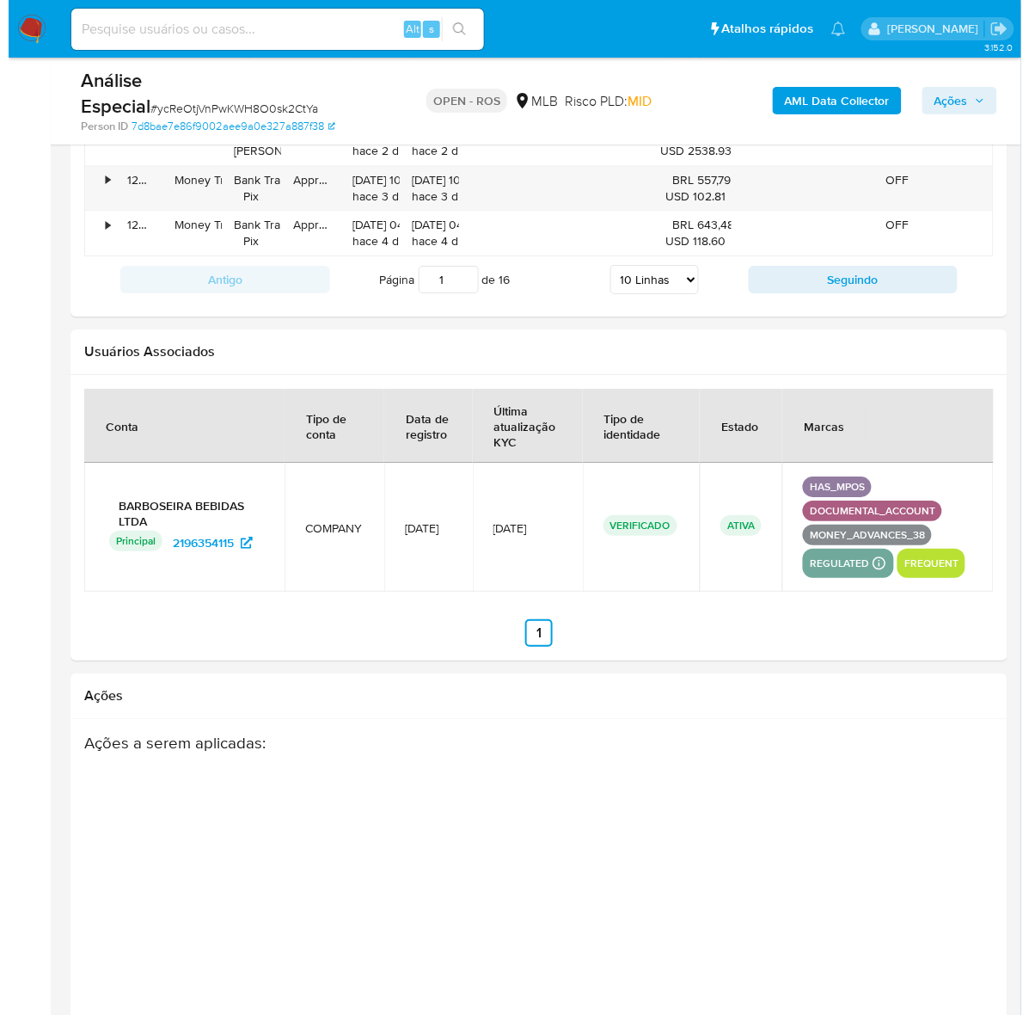
scroll to position [2500, 0]
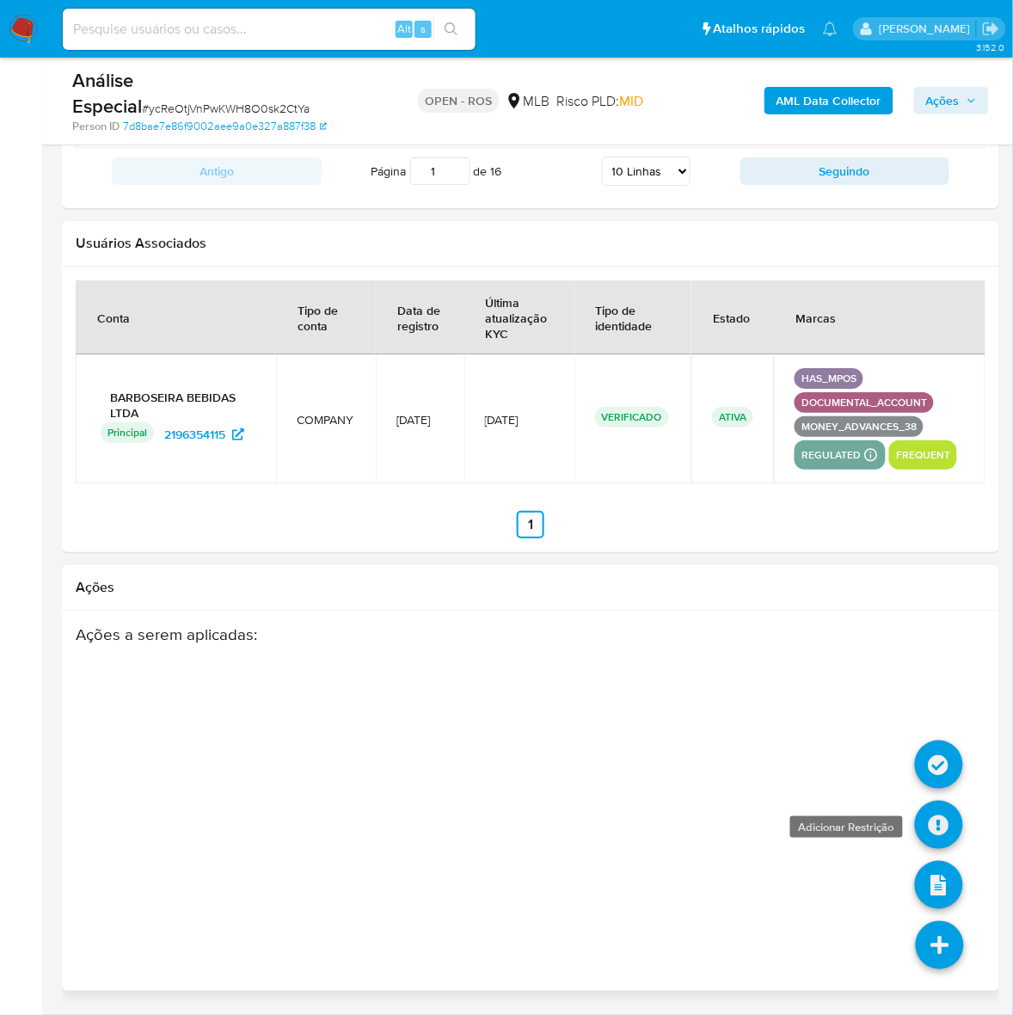
click at [946, 806] on icon at bounding box center [939, 825] width 48 height 48
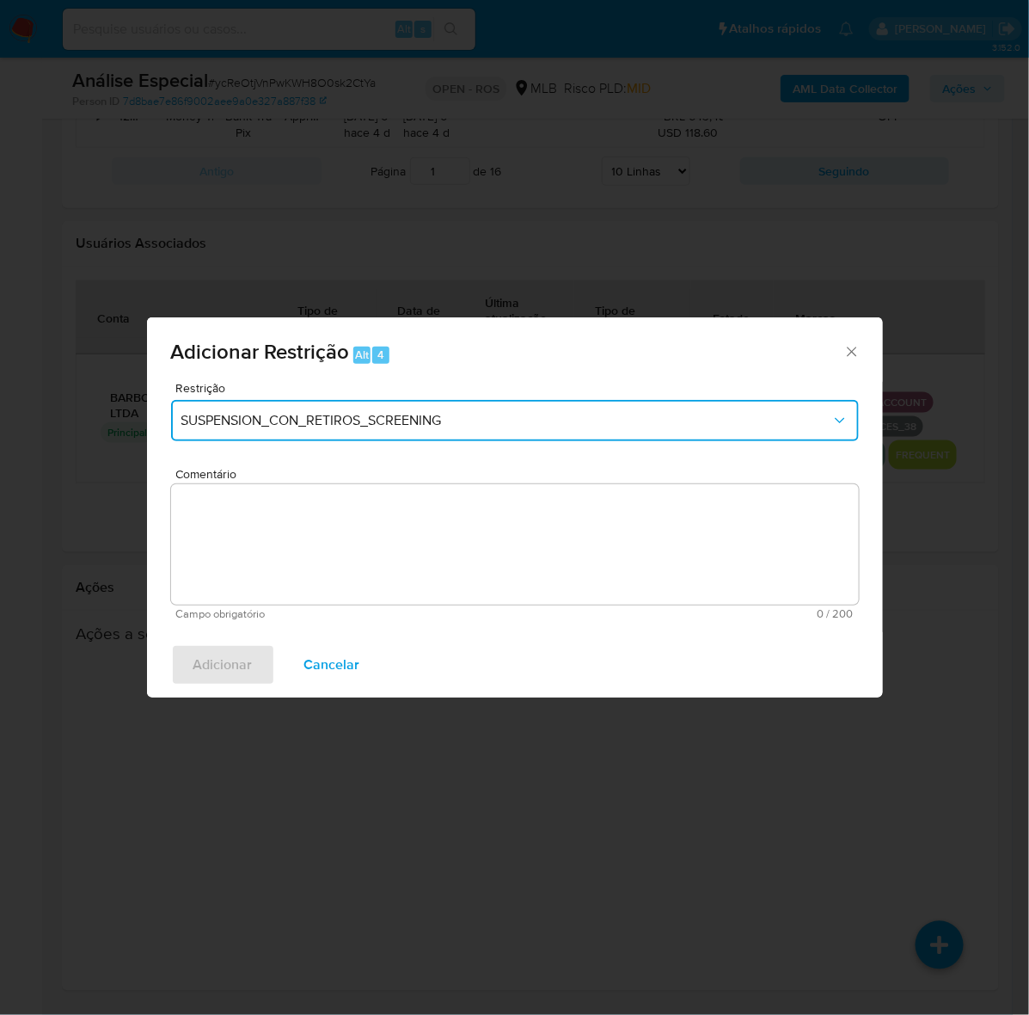
click at [355, 417] on span "SUSPENSION_CON_RETIROS_SCREENING" at bounding box center [506, 420] width 650 height 17
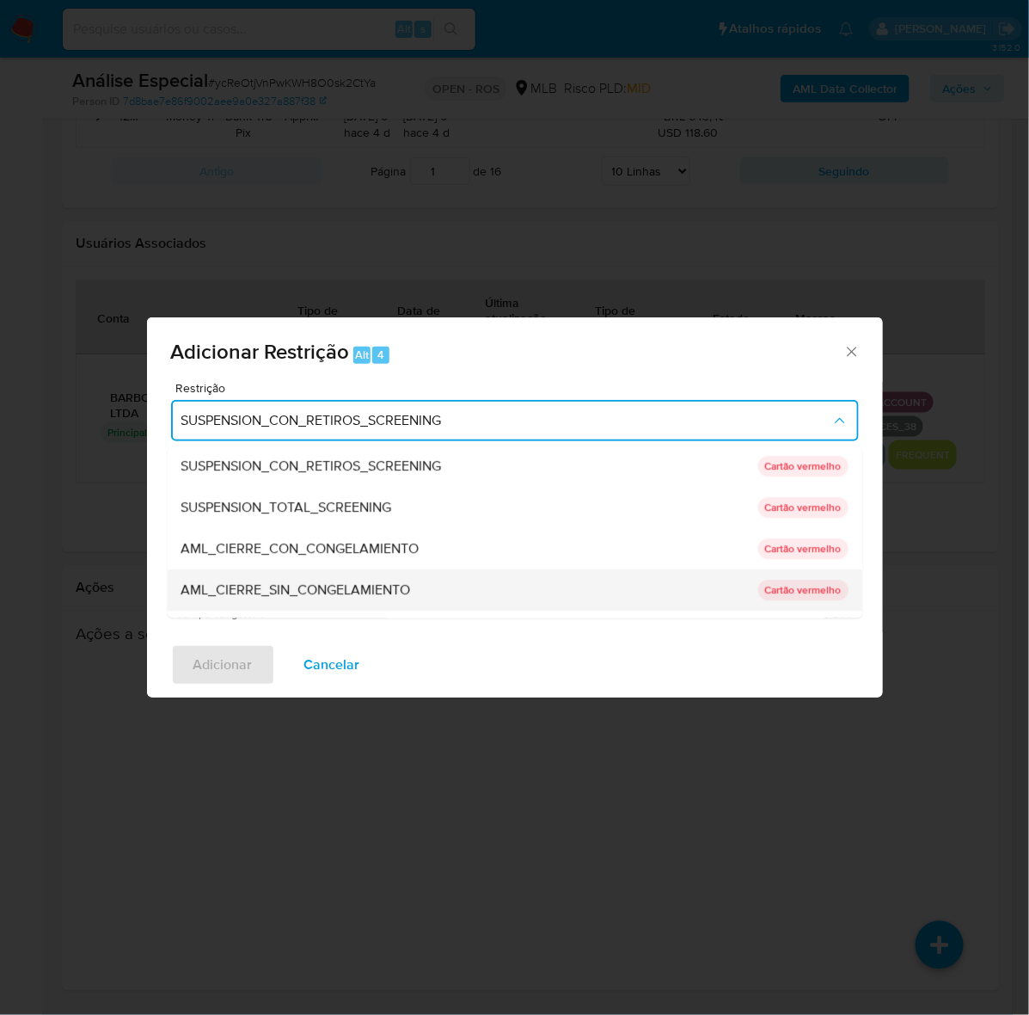
click at [345, 586] on span "AML_CIERRE_SIN_CONGELAMIENTO" at bounding box center [296, 589] width 230 height 17
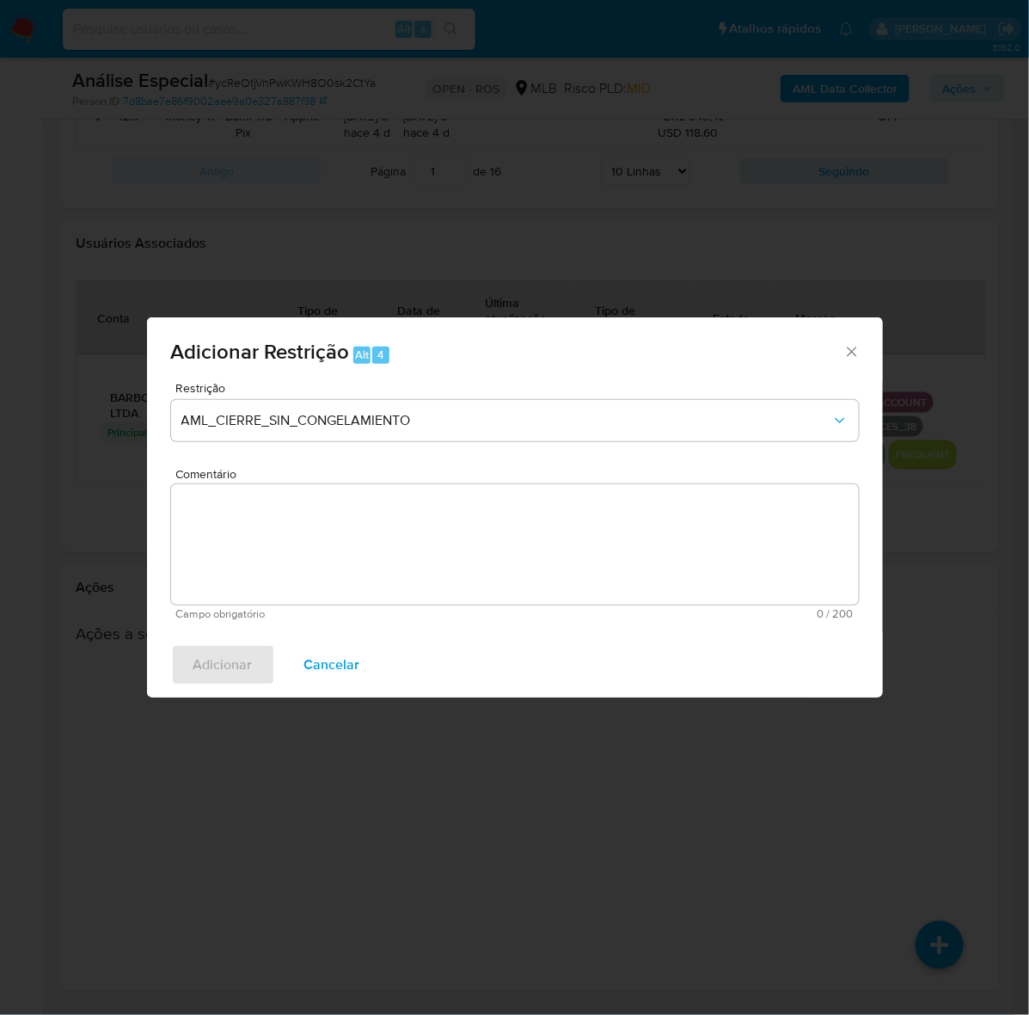
click at [353, 547] on textarea "Comentário" at bounding box center [515, 544] width 688 height 120
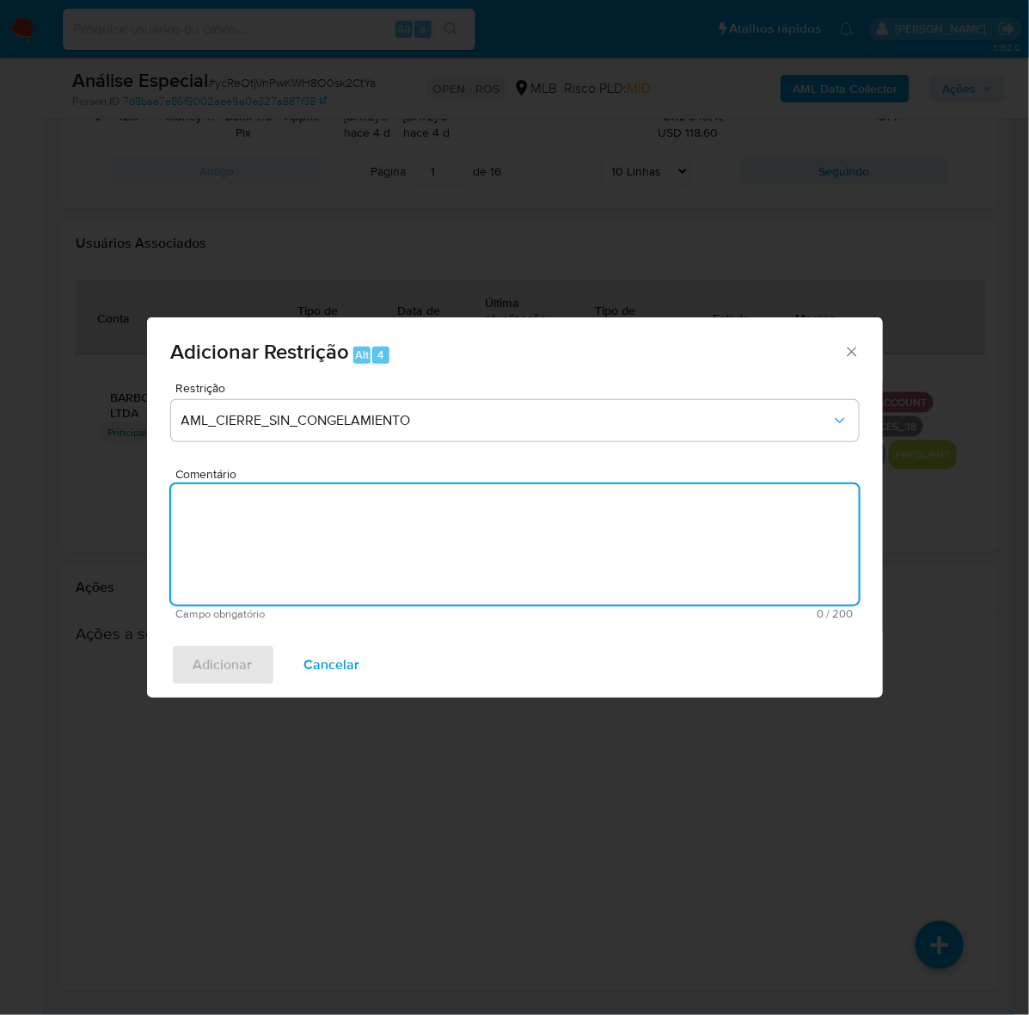
paste textarea "Deliberação para encerrar o relacionamento. NÃO INFORMAR AO USUÁRIO QUE SE TRAT…"
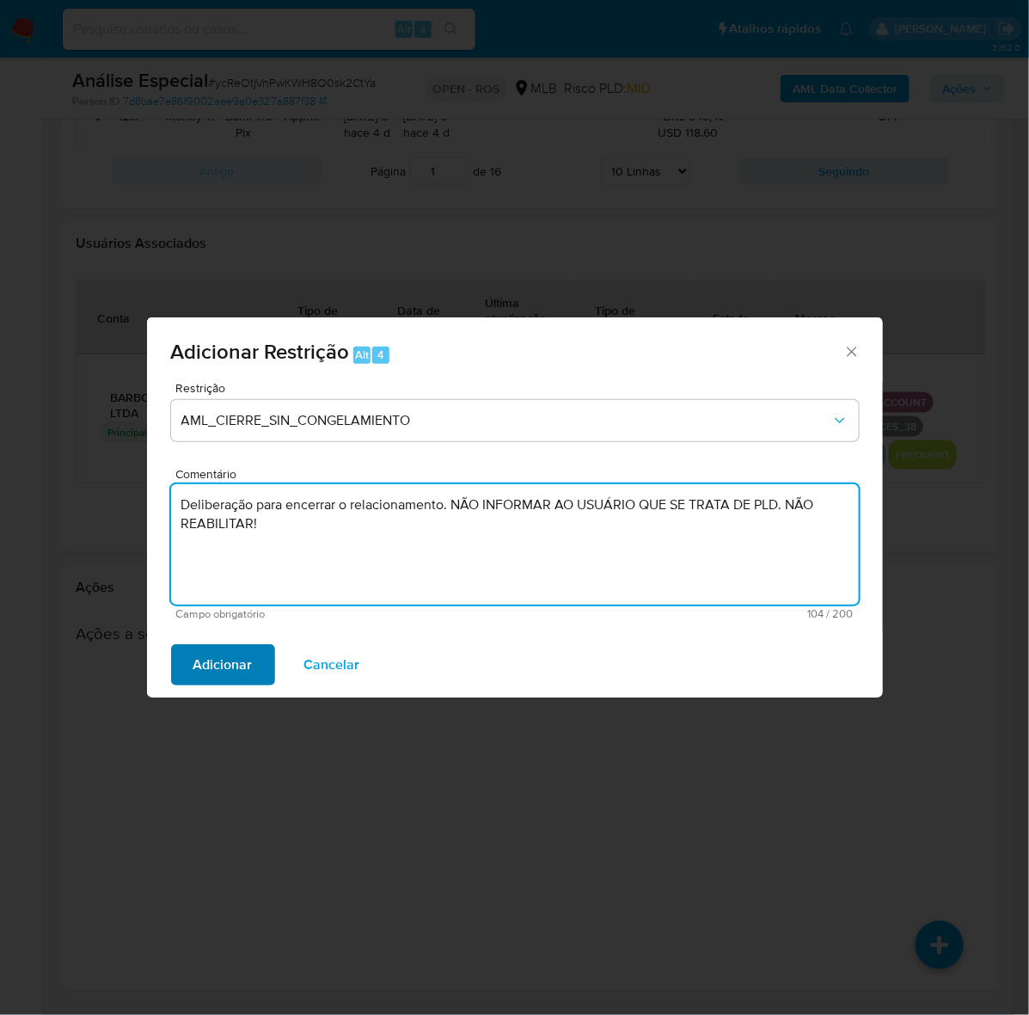
type textarea "Deliberação para encerrar o relacionamento. NÃO INFORMAR AO USUÁRIO QUE SE TRAT…"
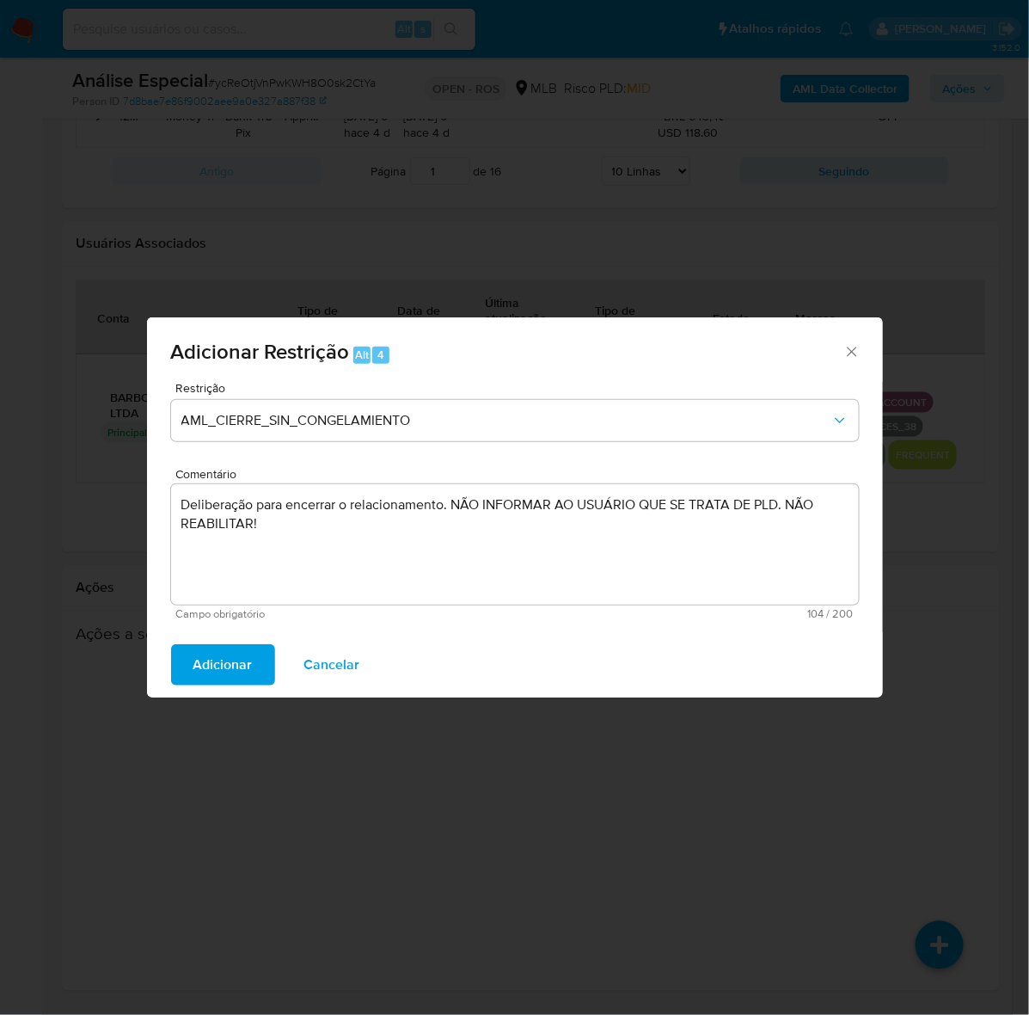
click at [203, 671] on span "Adicionar" at bounding box center [222, 665] width 59 height 38
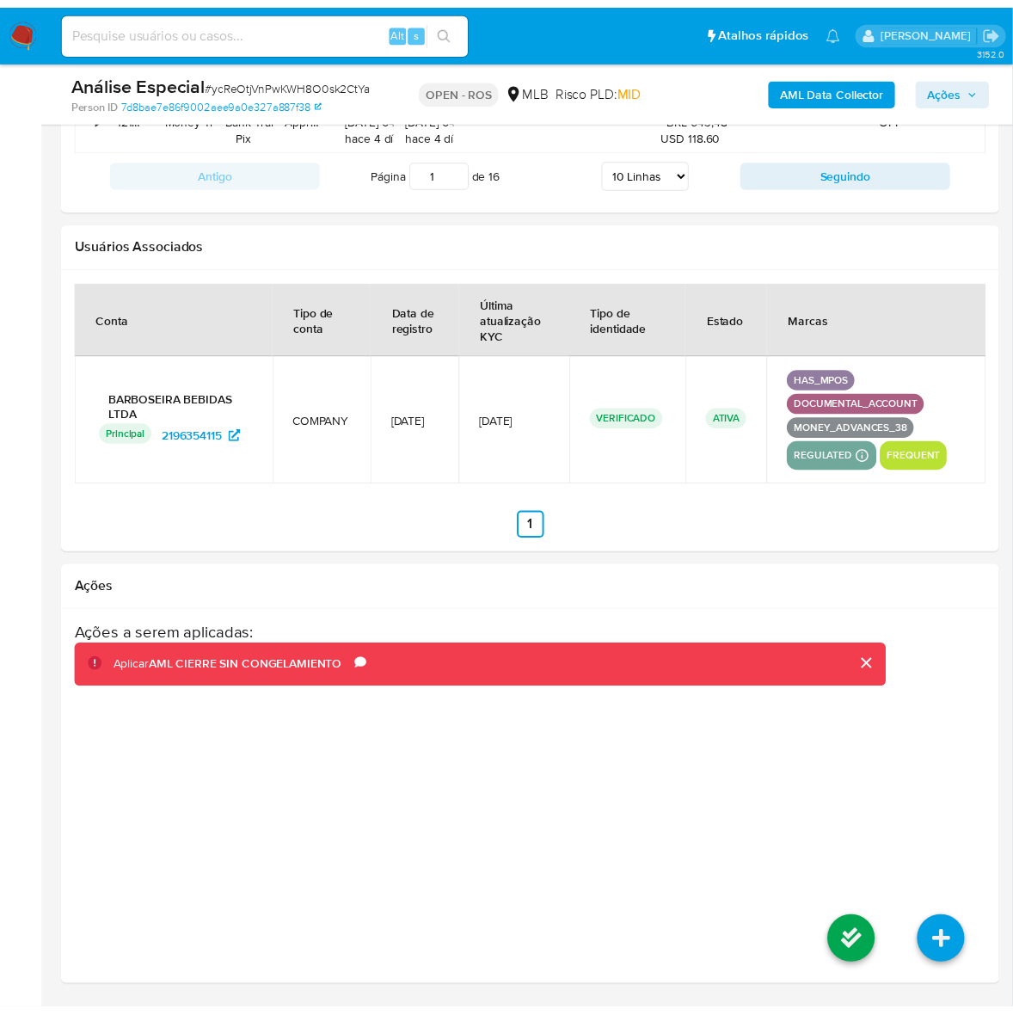
scroll to position [2476, 0]
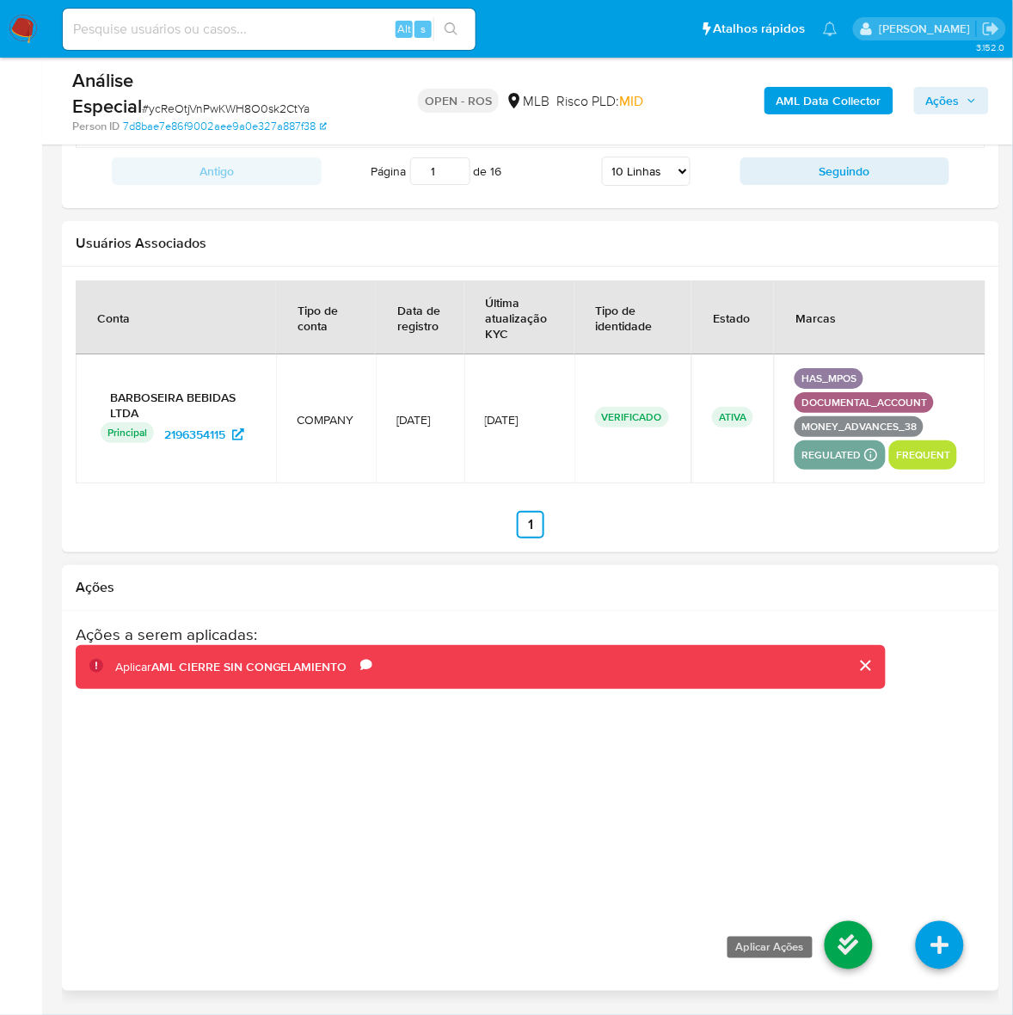
click at [844, 960] on icon at bounding box center [849, 945] width 48 height 48
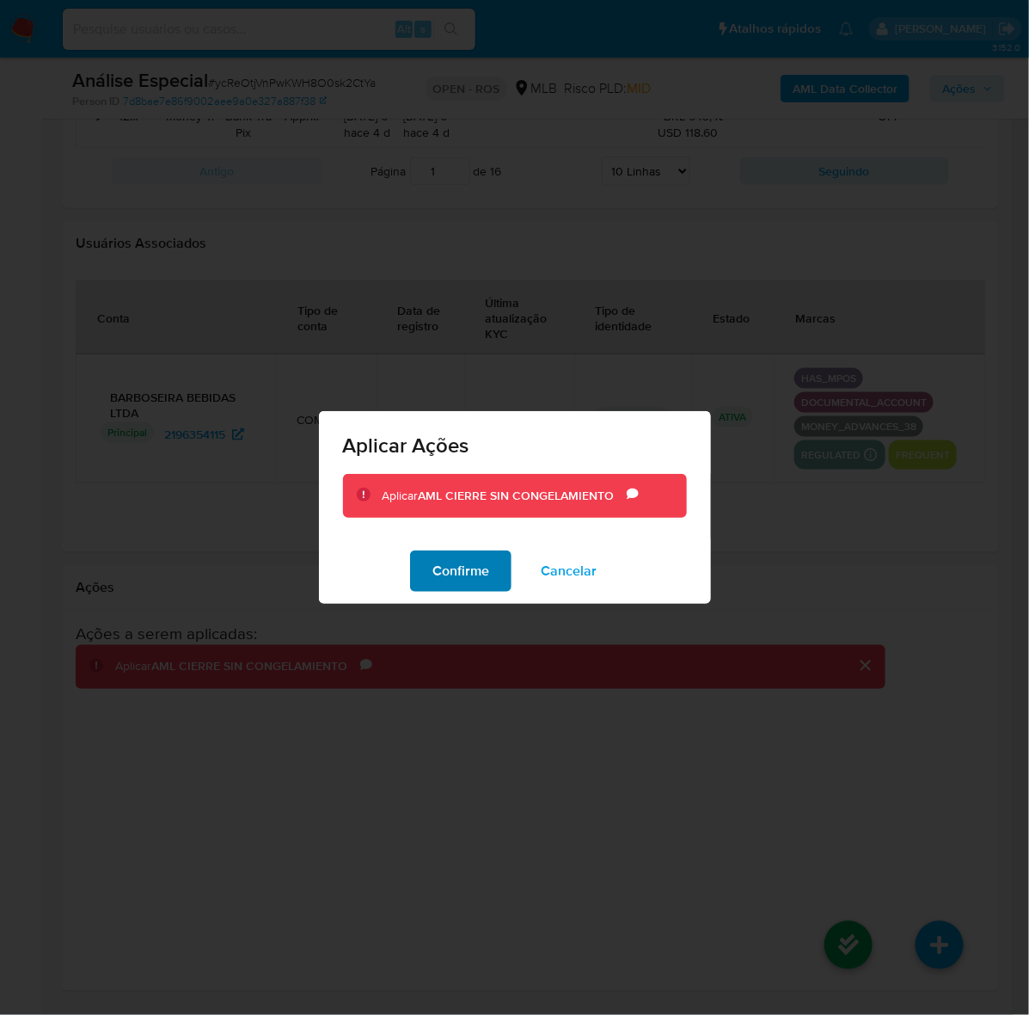
click at [469, 569] on span "Confirme" at bounding box center [461, 571] width 57 height 38
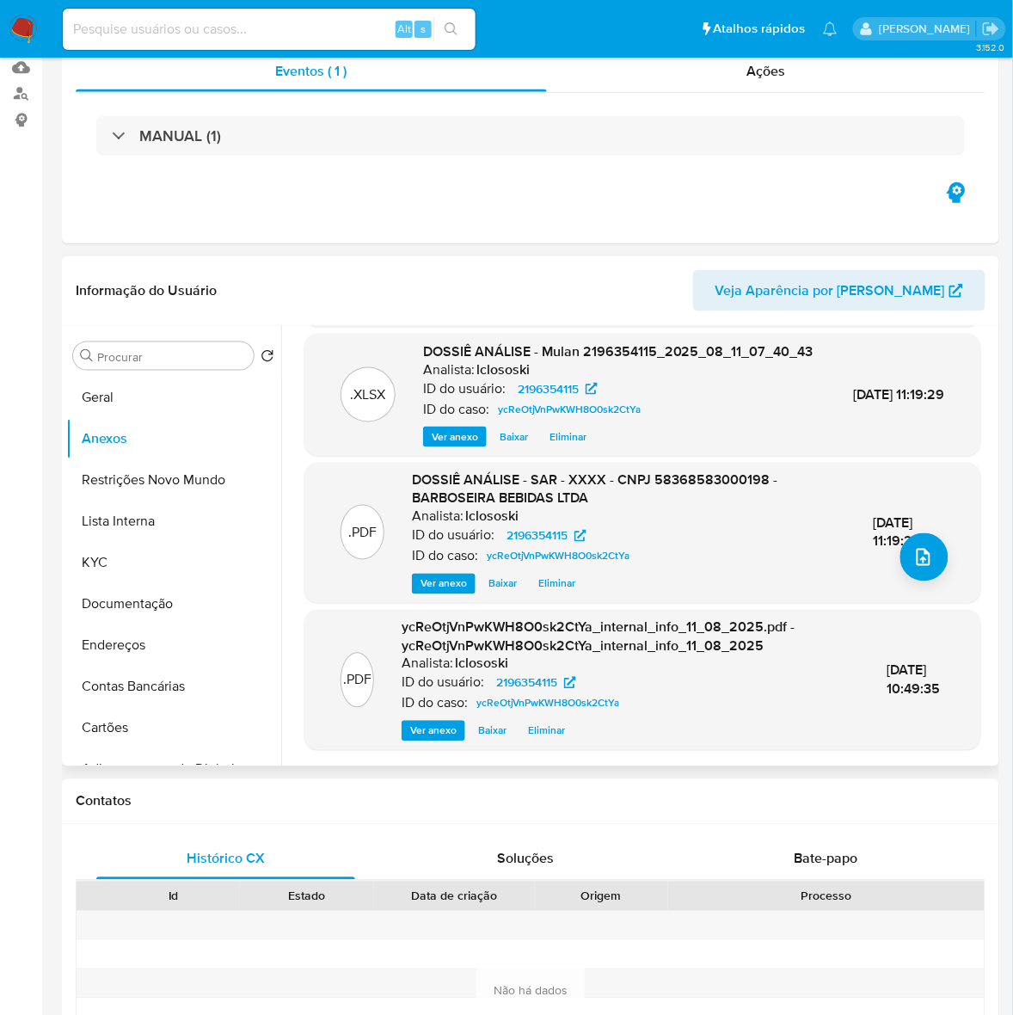
scroll to position [4, 0]
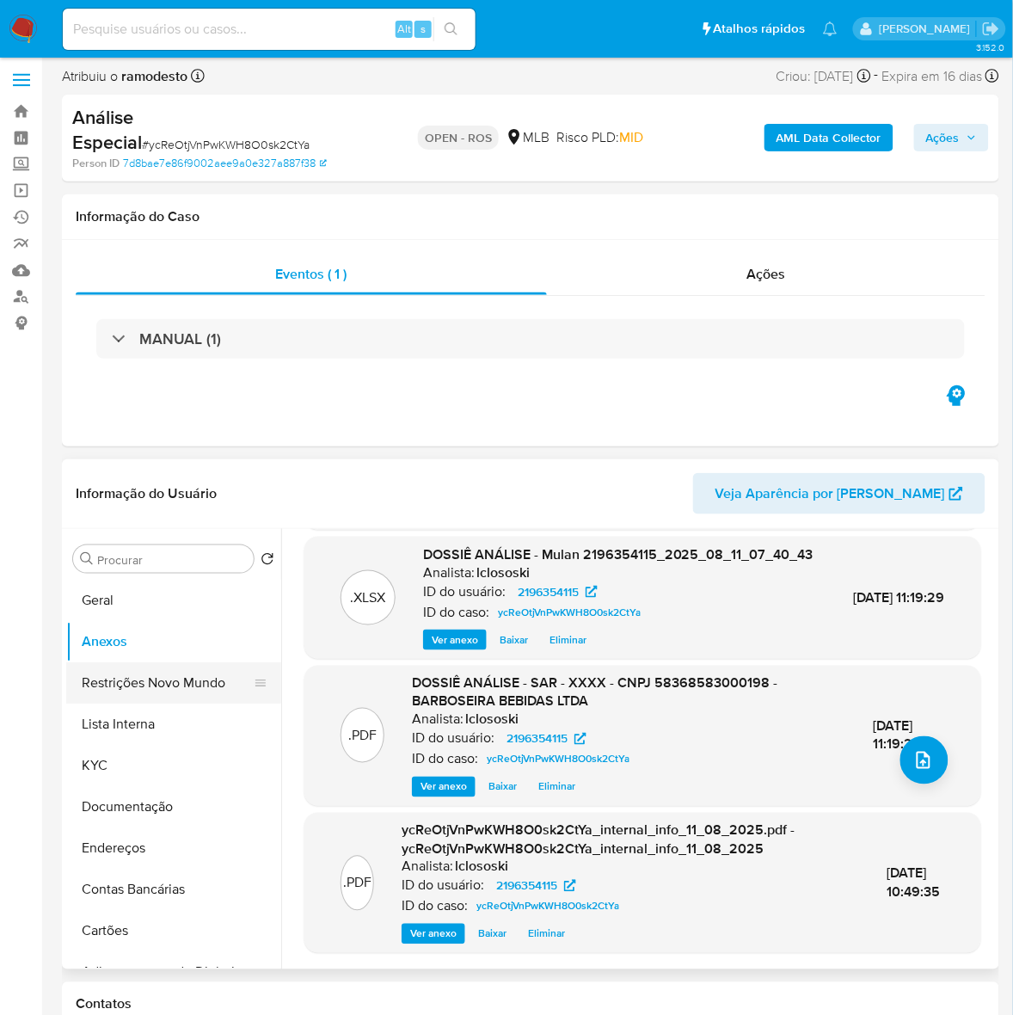
click at [174, 682] on button "Restrições Novo Mundo" at bounding box center [166, 682] width 201 height 41
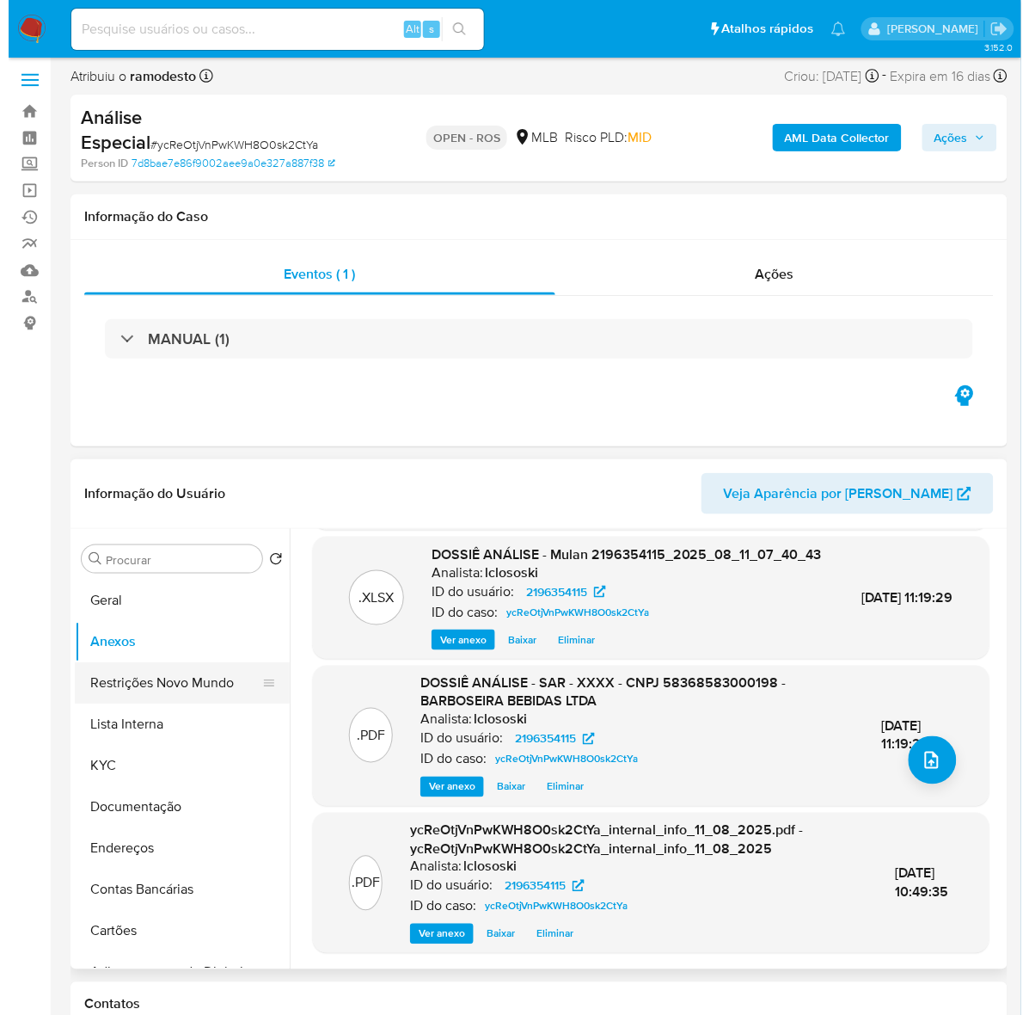
scroll to position [0, 0]
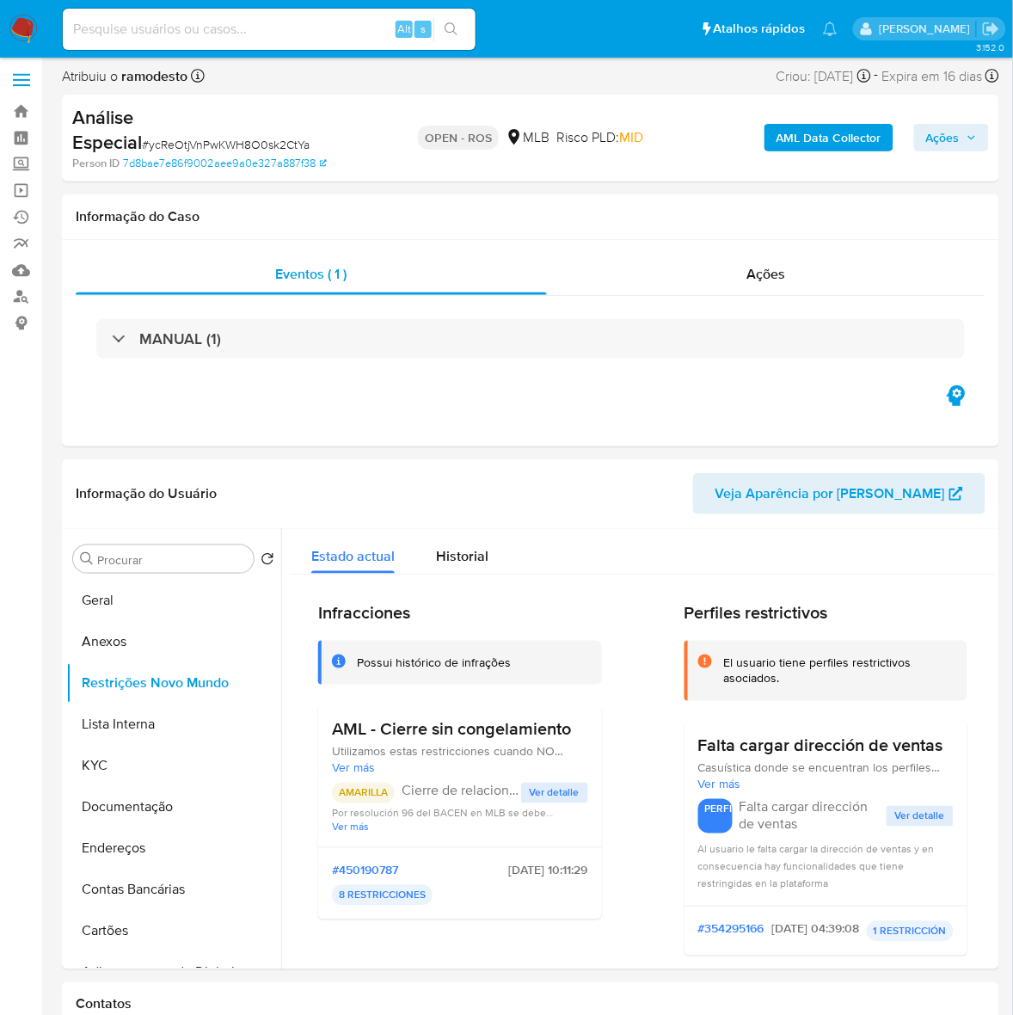
click at [938, 139] on span "Ações" at bounding box center [943, 138] width 34 height 28
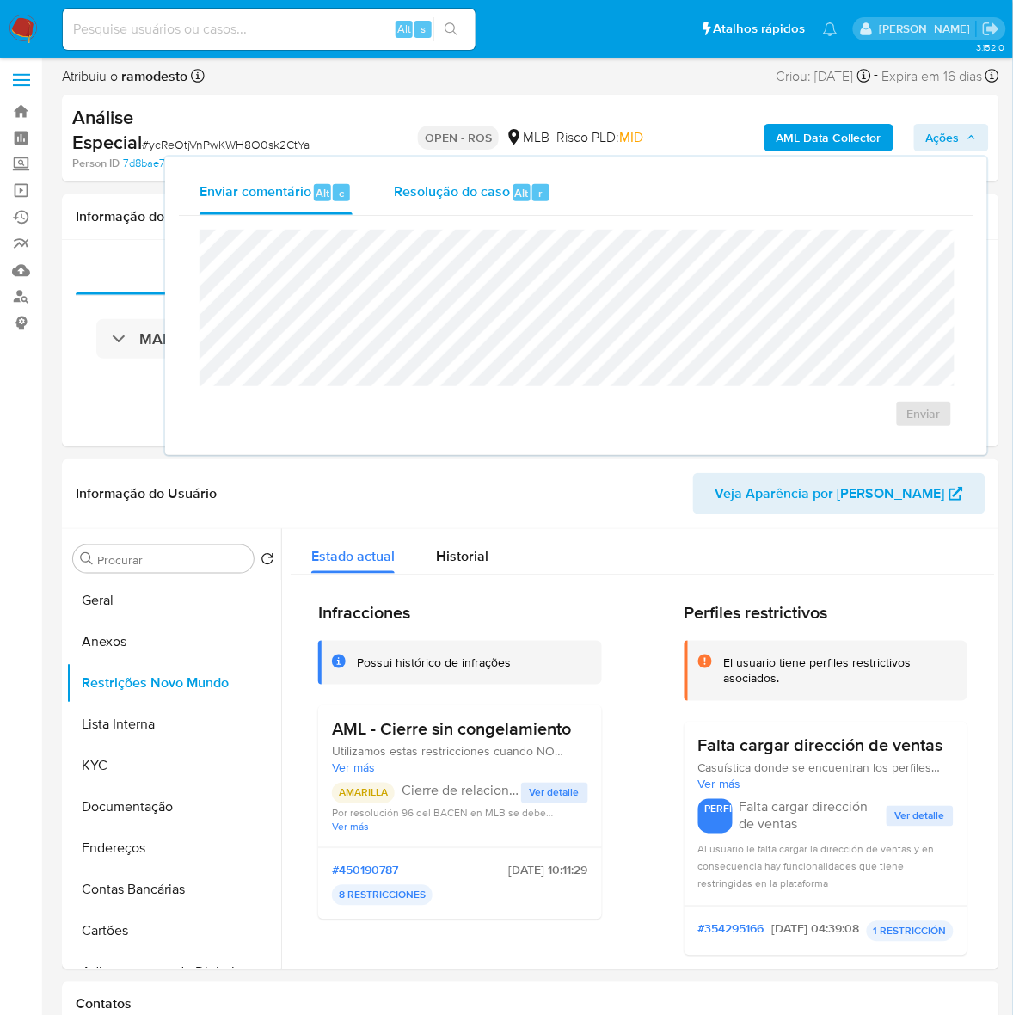
click at [450, 193] on span "Resolução do caso" at bounding box center [452, 192] width 116 height 20
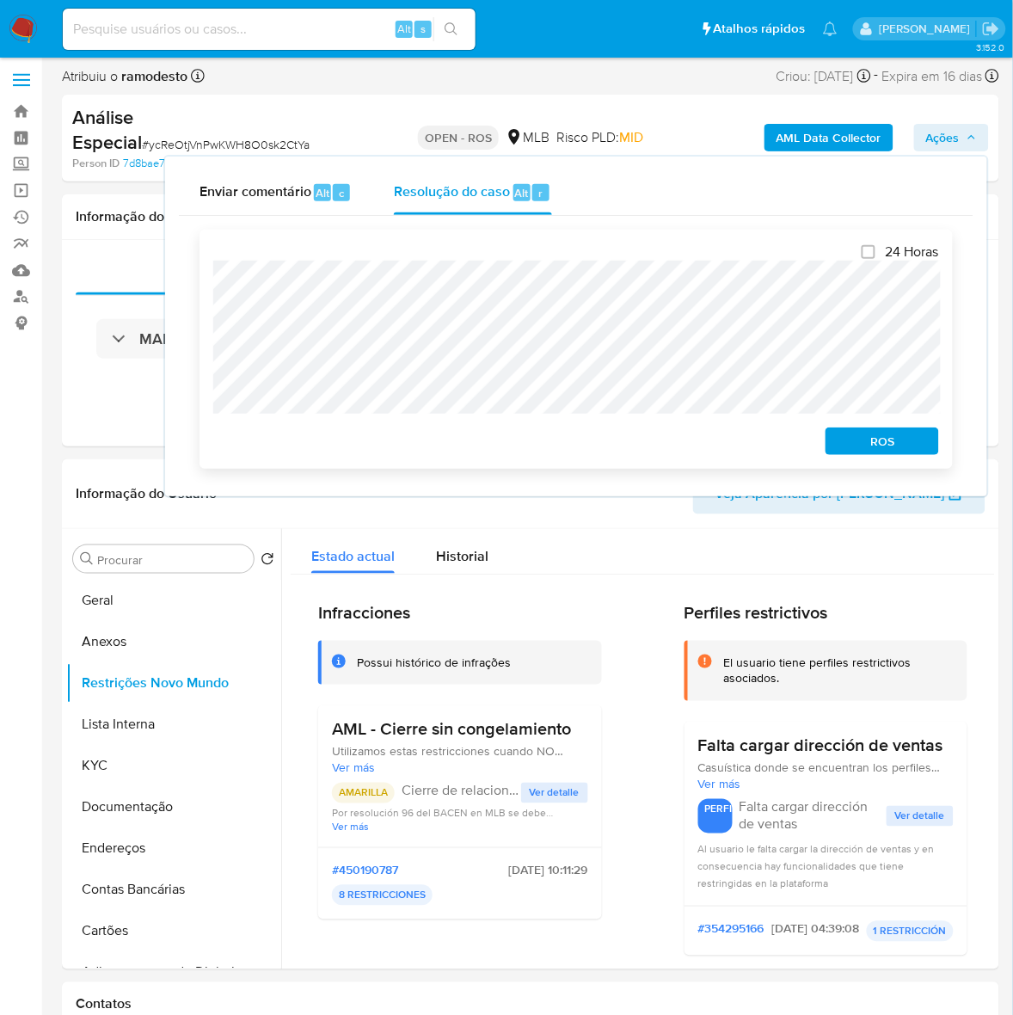
click at [886, 439] on span "ROS" at bounding box center [882, 441] width 89 height 24
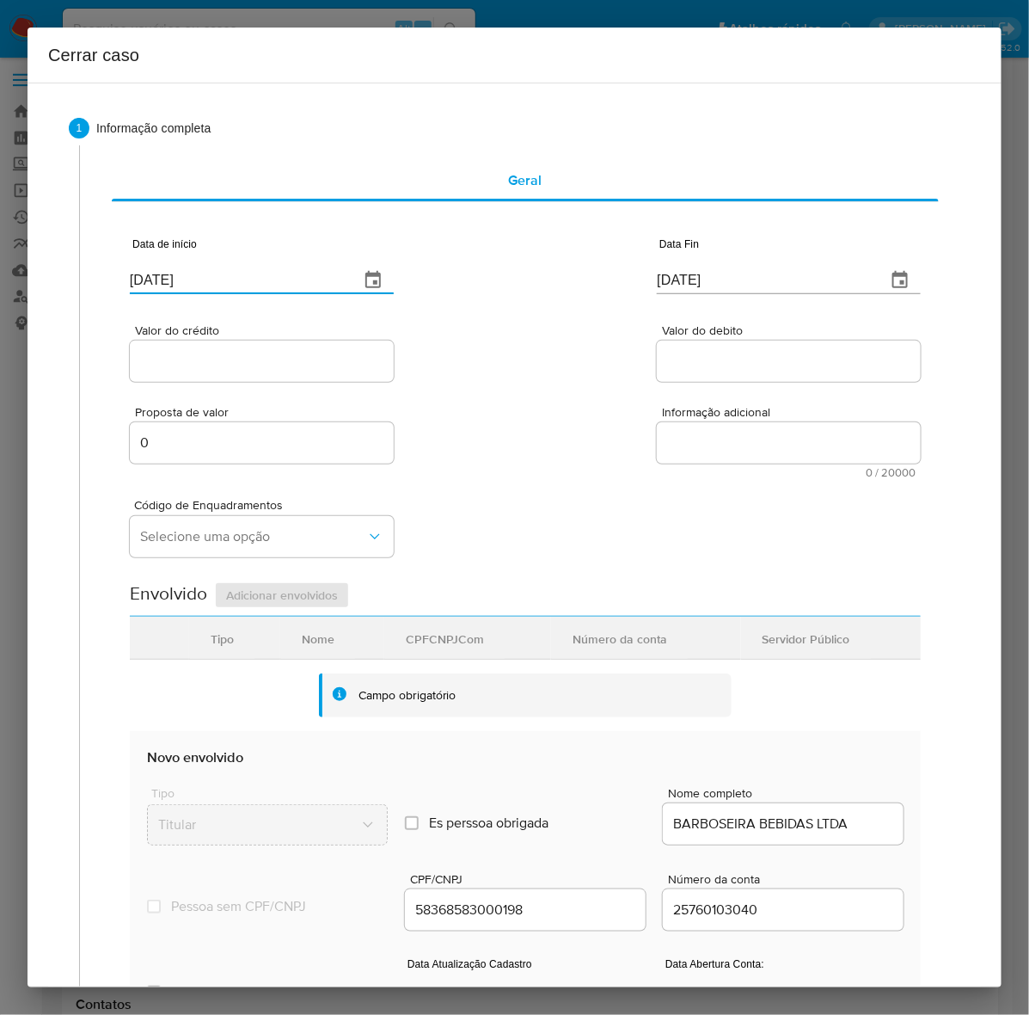
drag, startPoint x: 221, startPoint y: 277, endPoint x: 6, endPoint y: 284, distance: 215.1
click at [6, 284] on div "Cerrar caso 1 Informação completa Geral Data de início 13/08/2025 Data Fin 13/0…" at bounding box center [514, 507] width 1029 height 1015
paste input "6/01"
type input "16/01/2025"
drag, startPoint x: 476, startPoint y: 277, endPoint x: 401, endPoint y: 301, distance: 78.6
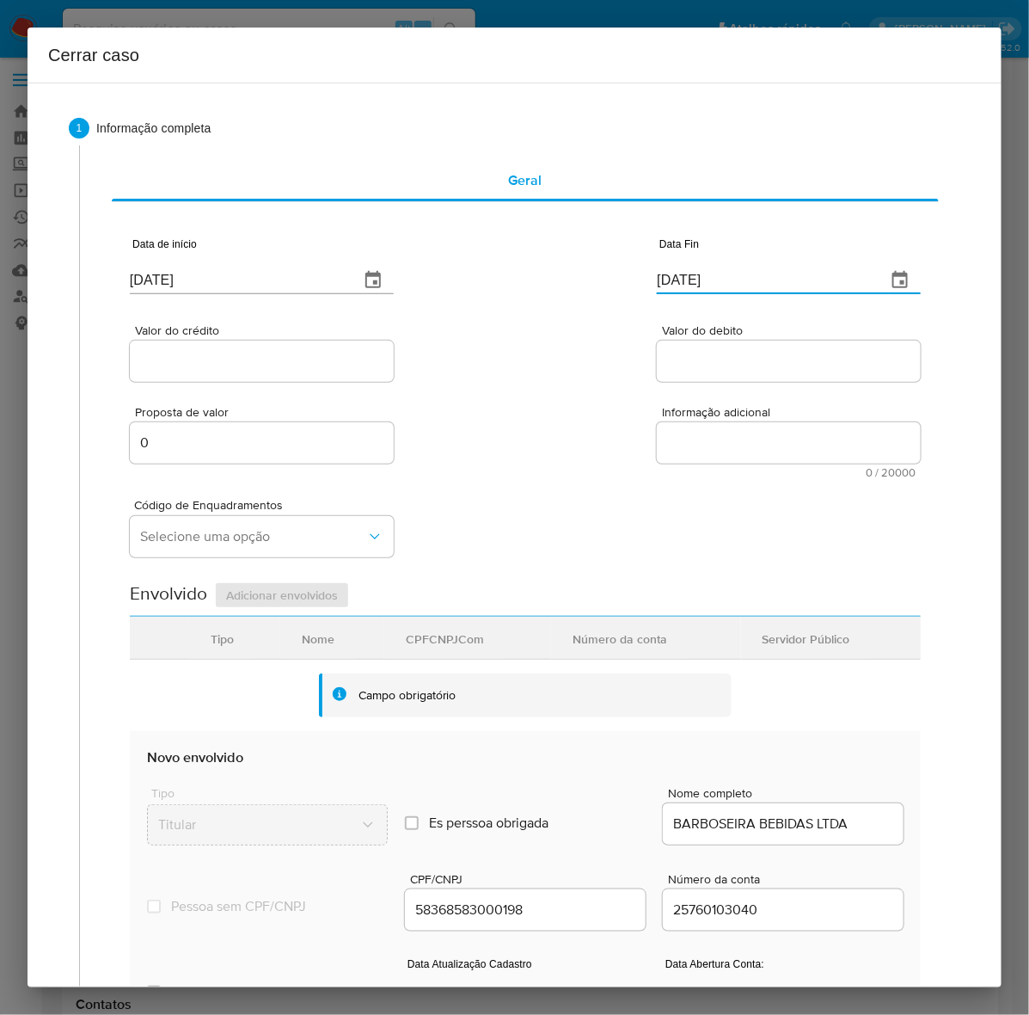
click at [396, 275] on div "Data de início 16/01/2025 Data Fin 13/08/2025" at bounding box center [525, 258] width 791 height 89
paste input "0"
type input "10/08/2025"
click at [277, 359] on input "Valor do crédito" at bounding box center [262, 361] width 264 height 22
paste input "R$1.413.987"
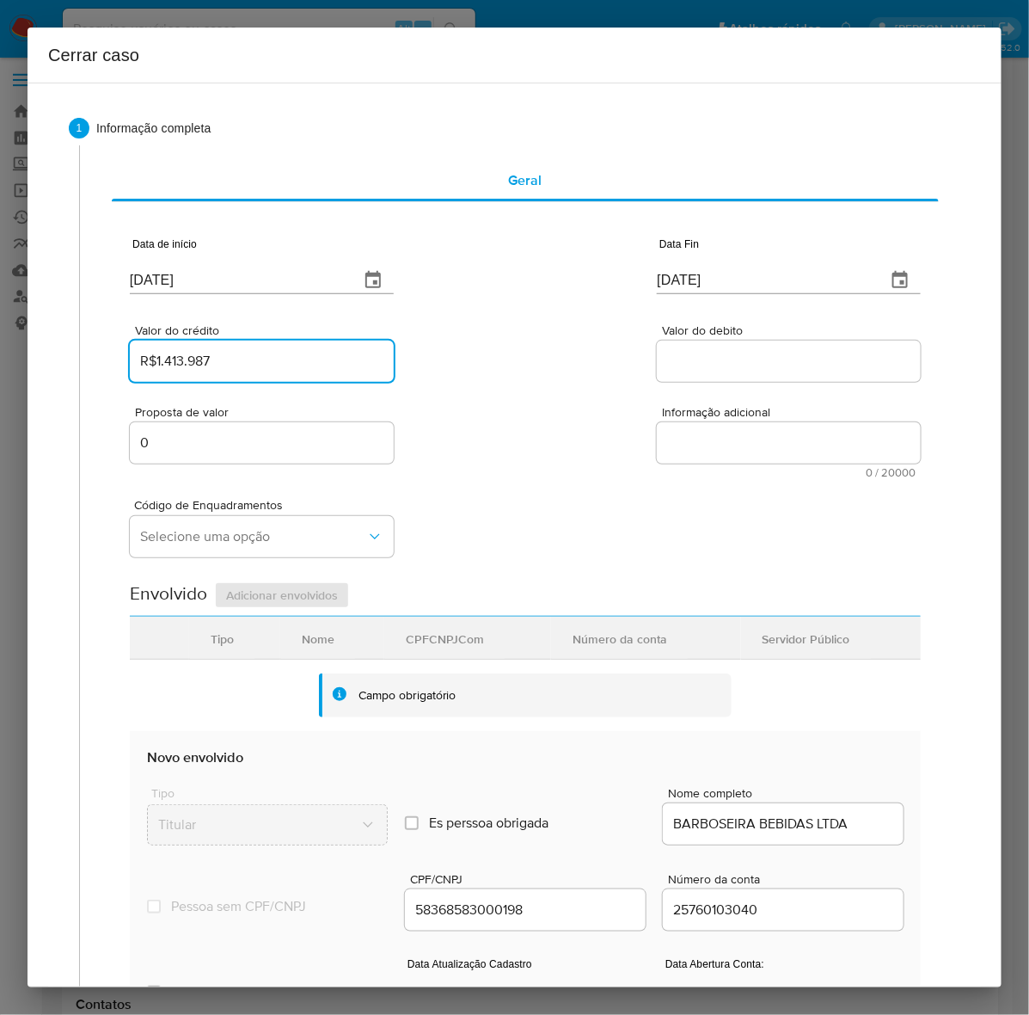
type input "R$1.413.987"
click at [725, 371] on div at bounding box center [789, 361] width 264 height 41
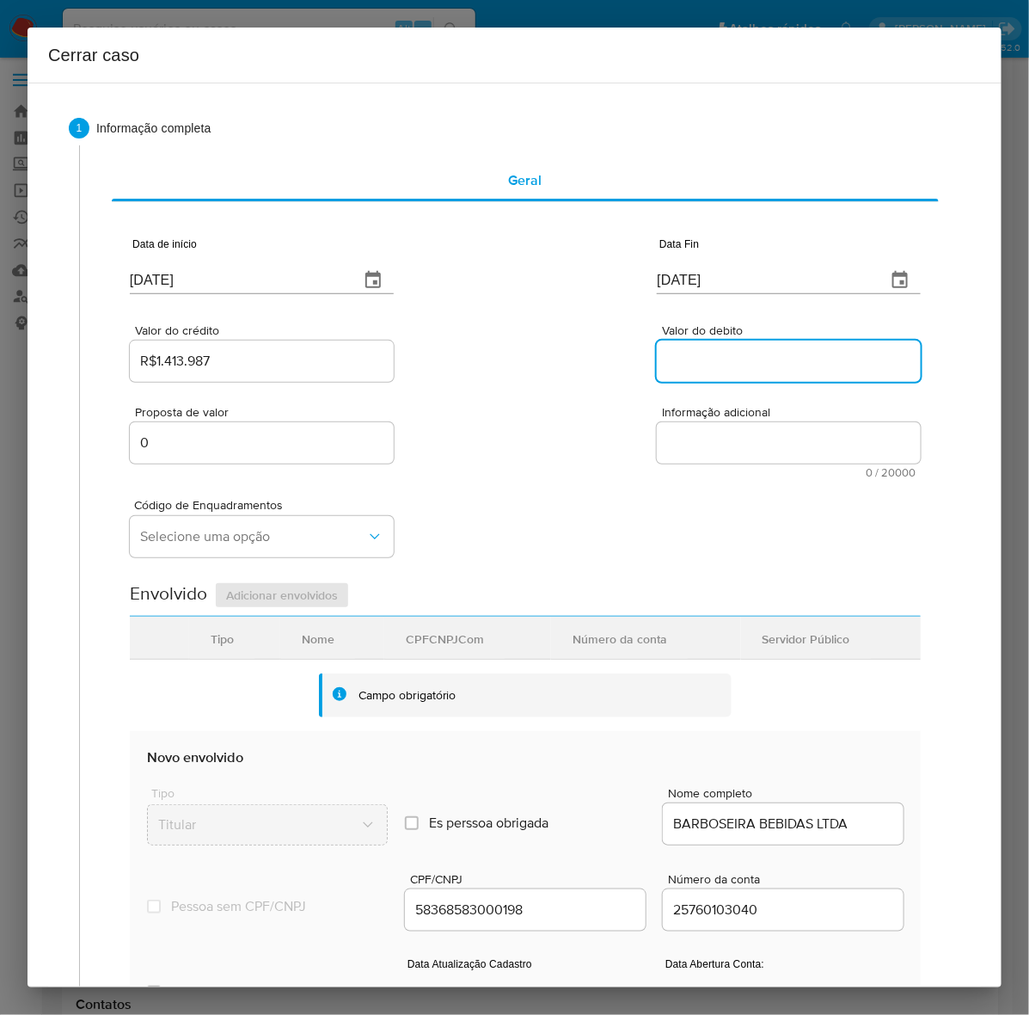
click at [715, 354] on input "Valor do debito" at bounding box center [789, 361] width 264 height 22
paste input "R$1.403.408"
type input "R$1.403.408"
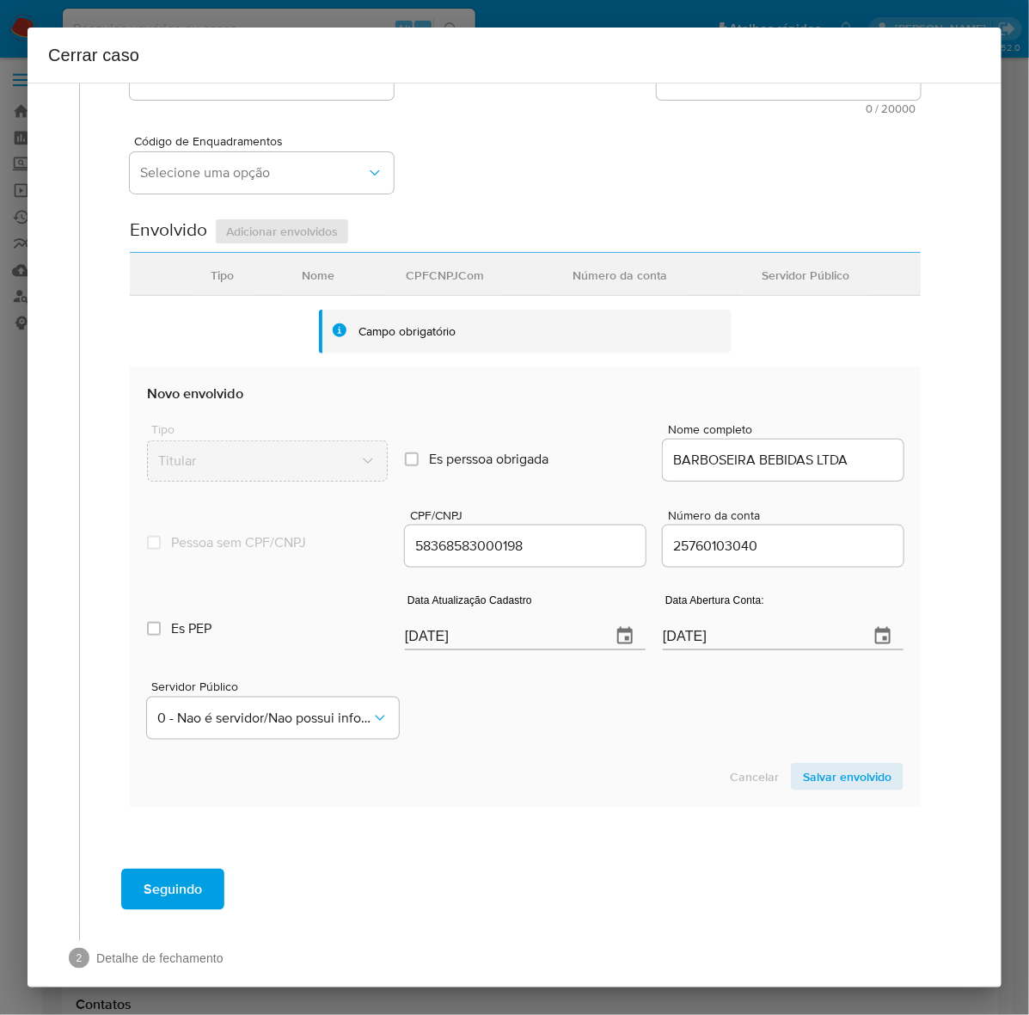
scroll to position [385, 0]
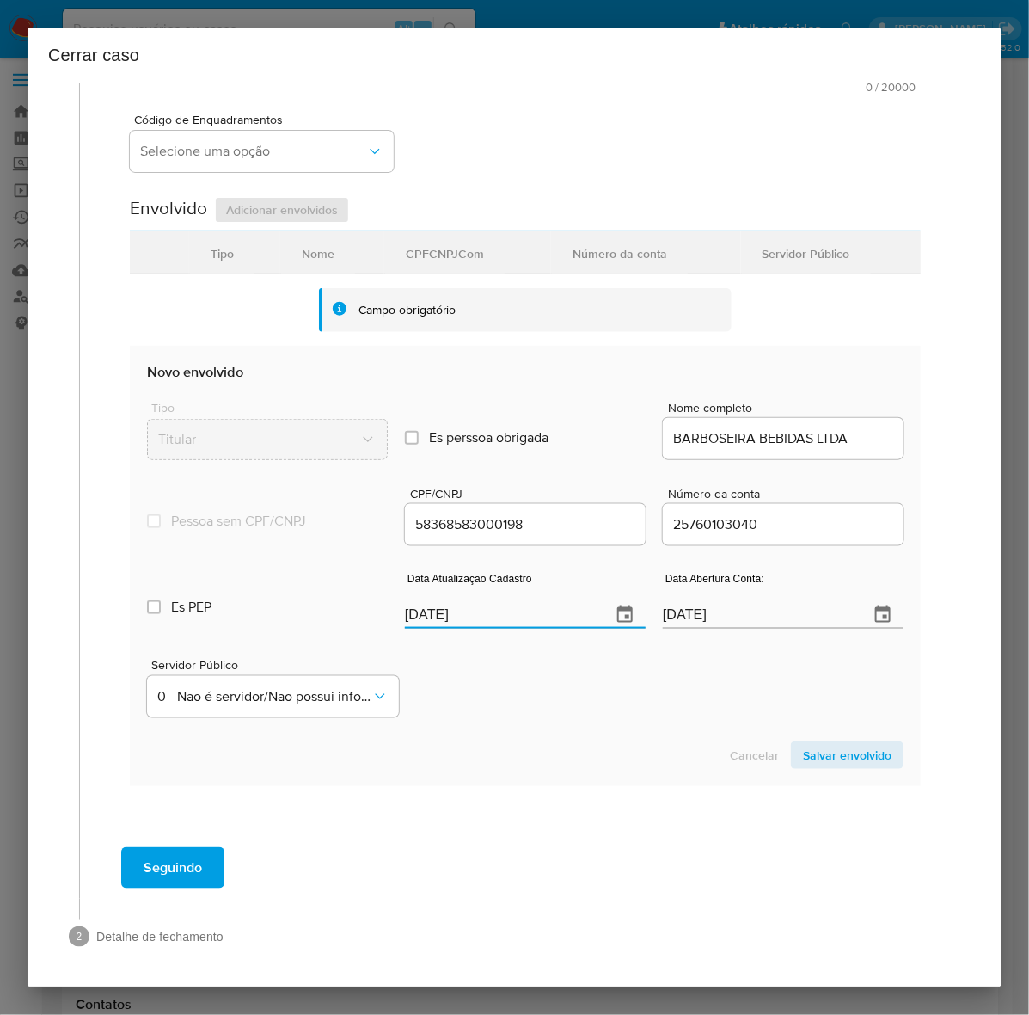
drag, startPoint x: 543, startPoint y: 619, endPoint x: -94, endPoint y: 639, distance: 636.6
paste input "24/07"
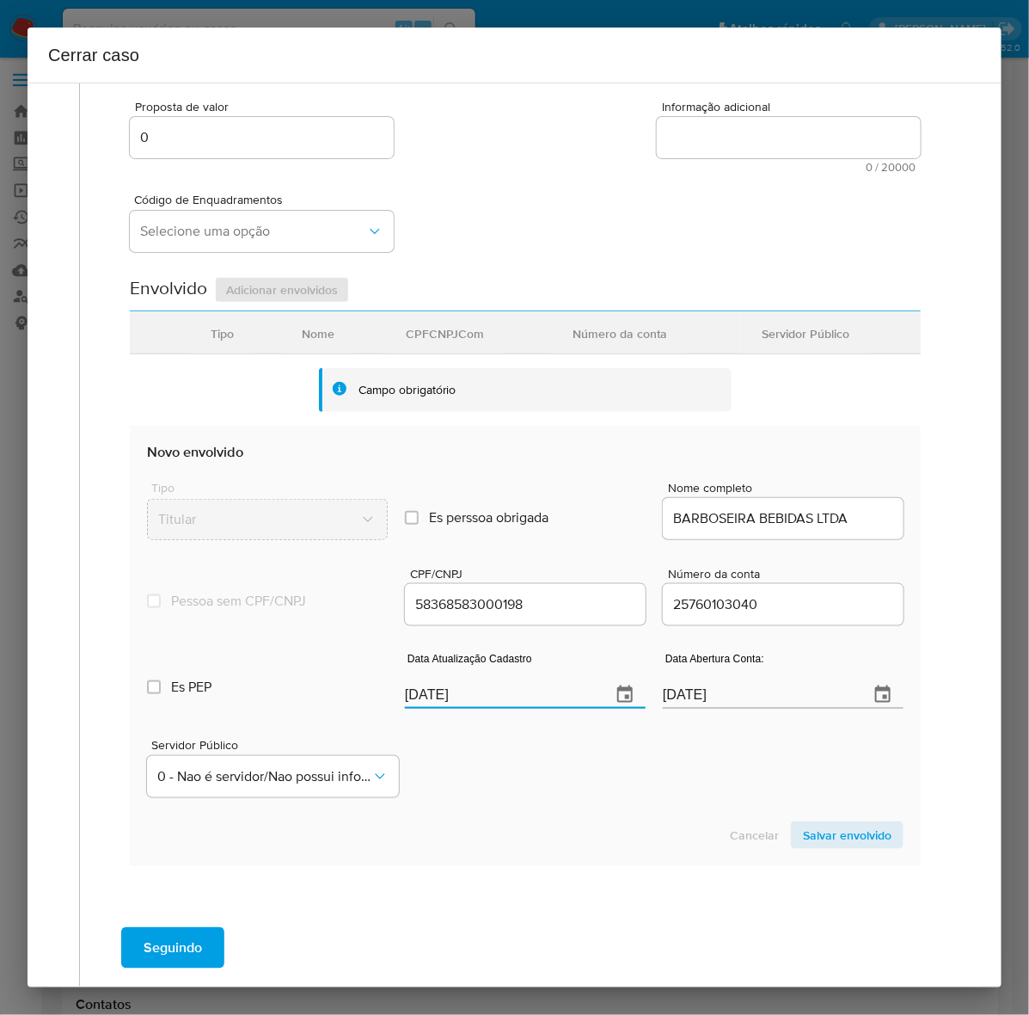
scroll to position [170, 0]
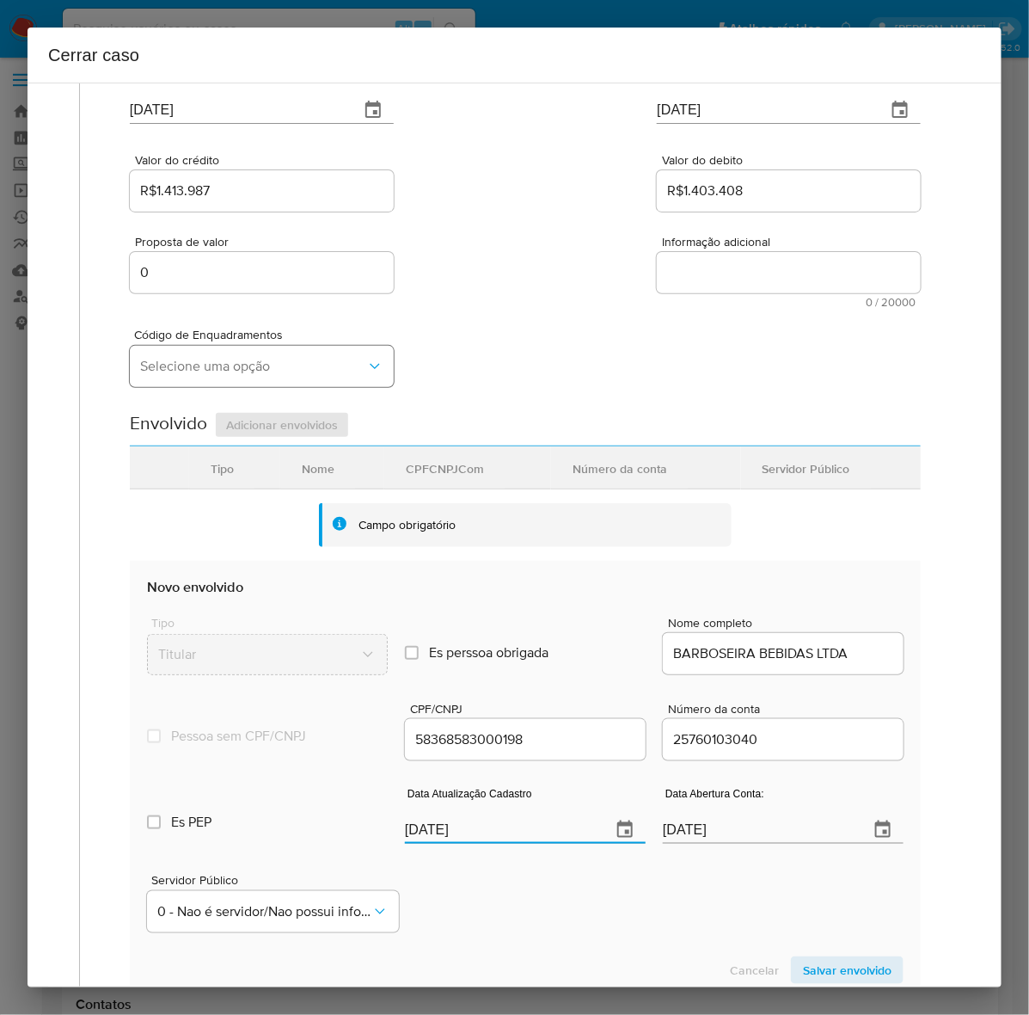
type input "24/07/2025"
click at [187, 365] on span "Selecione uma opção" at bounding box center [253, 366] width 226 height 17
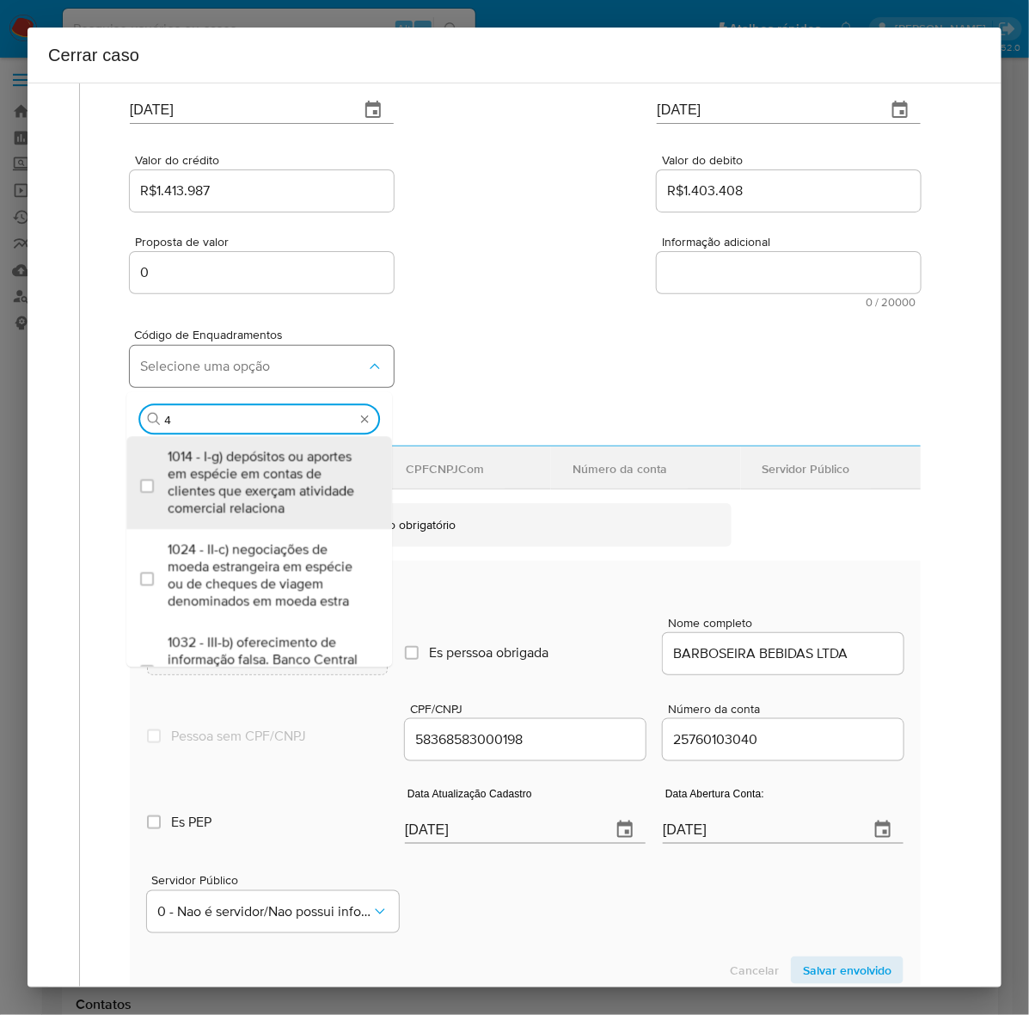
type input "47"
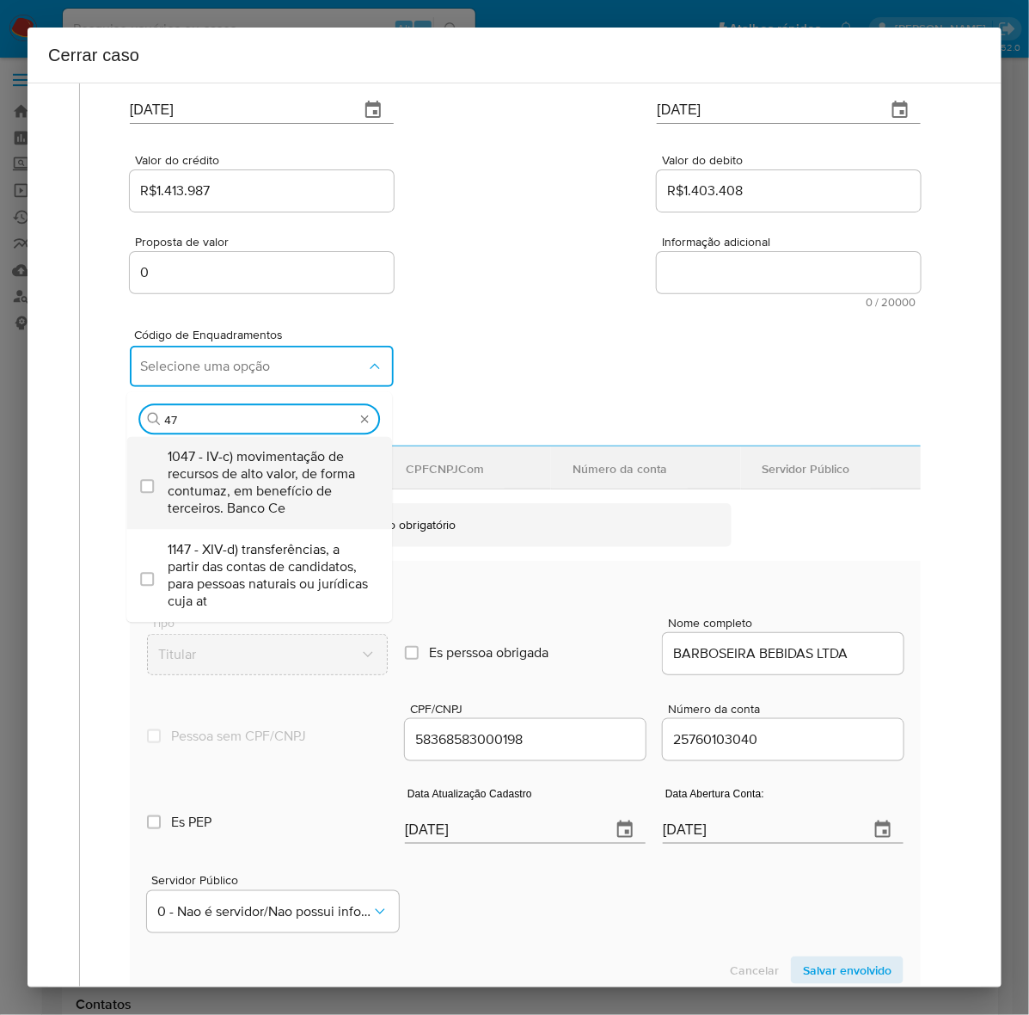
drag, startPoint x: 239, startPoint y: 484, endPoint x: 268, endPoint y: 486, distance: 29.3
click at [239, 483] on span "1047 - IV-c) movimentação de recursos de alto valor, de forma contumaz, em bene…" at bounding box center [268, 482] width 200 height 69
checkbox input "true"
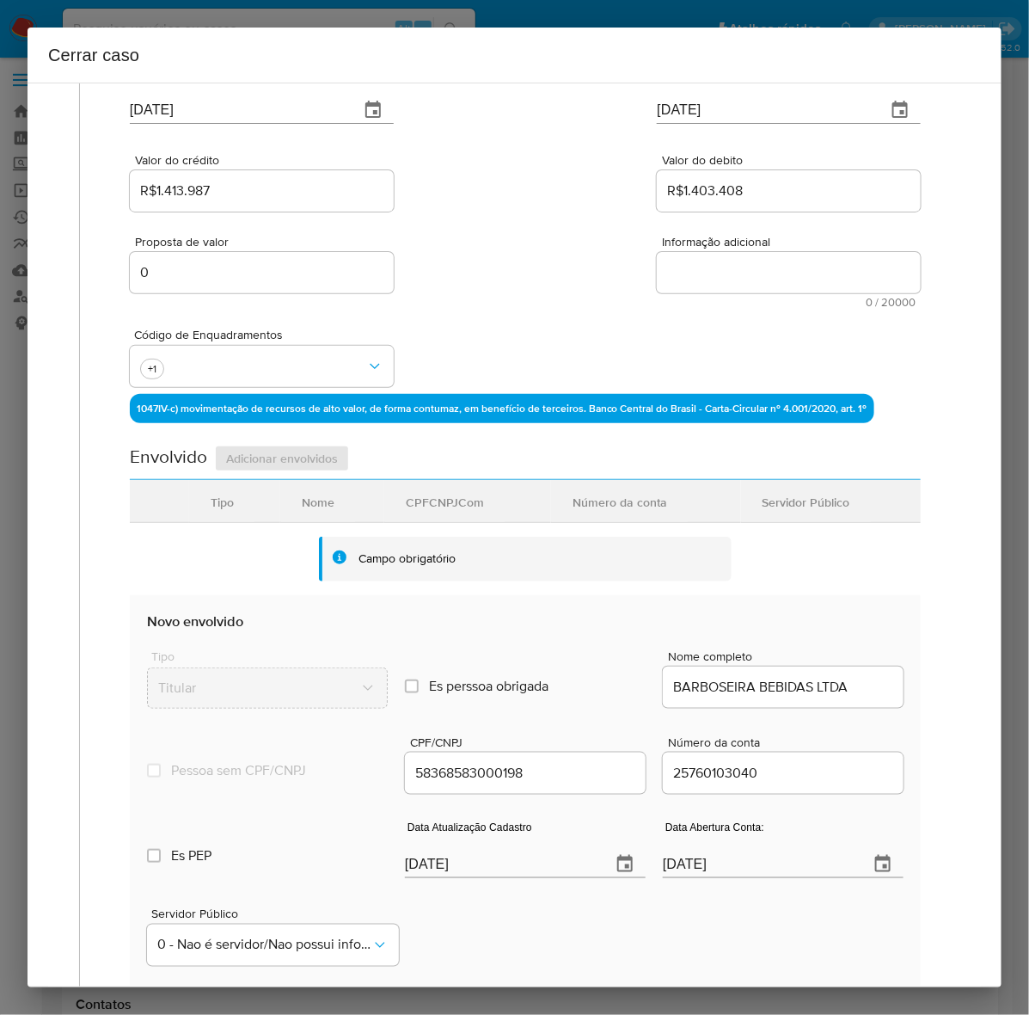
click at [711, 268] on textarea "Informação adicional" at bounding box center [789, 272] width 264 height 41
drag, startPoint x: 718, startPoint y: 247, endPoint x: 728, endPoint y: 276, distance: 31.0
click at [718, 248] on div "Informação adicional 0 / 20000 20000 caracteres restantes" at bounding box center [789, 272] width 264 height 72
click at [728, 276] on textarea "Informação adicional" at bounding box center [789, 272] width 264 height 41
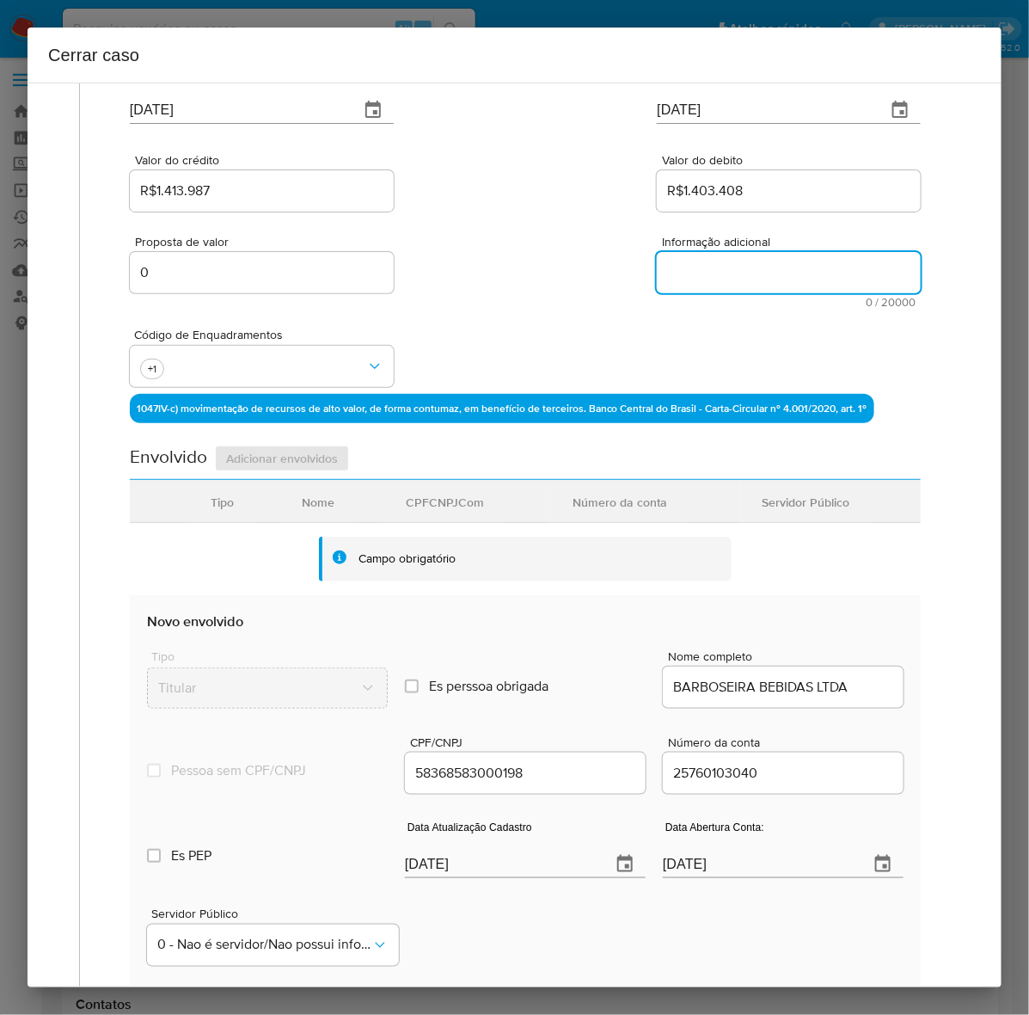
paste textarea "BARBOSEIRA BEBIDAS LTDA, CNPJ 58368583000198, sediada em RIO DE JANEIRO, RIO DE…"
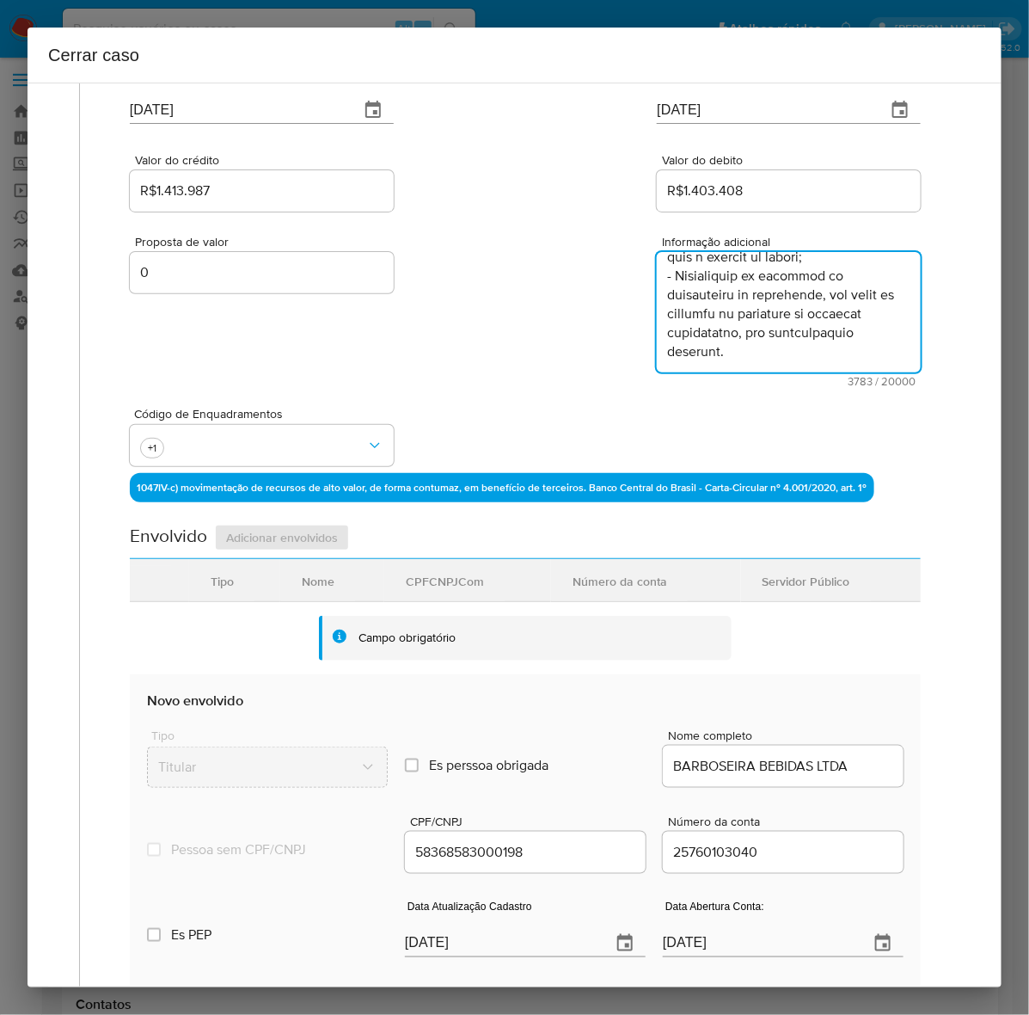
scroll to position [2605, 0]
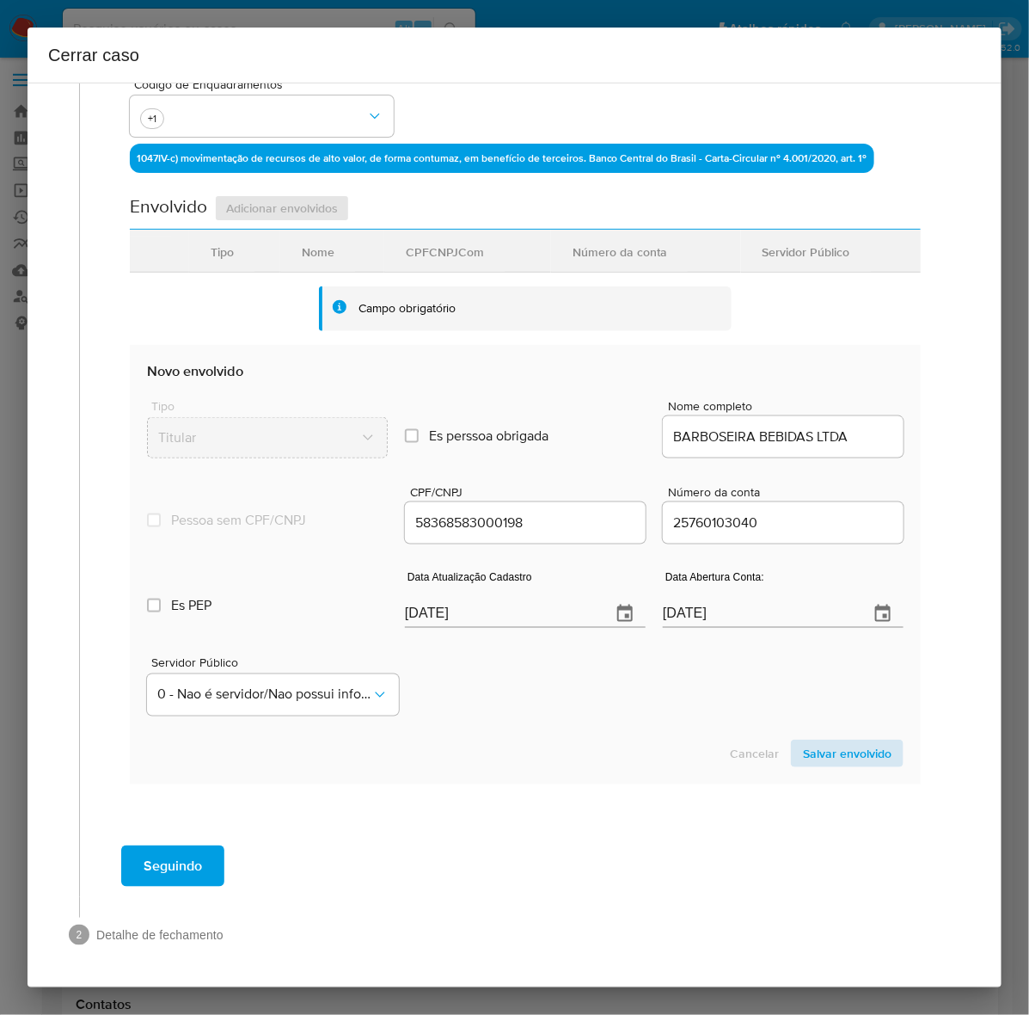
type textarea "BARBOSEIRA BEBIDAS LTDA, CNPJ 58368583000198, sediada em RIO DE JANEIRO, RIO DE…"
click at [837, 745] on span "Salvar envolvido" at bounding box center [847, 753] width 89 height 24
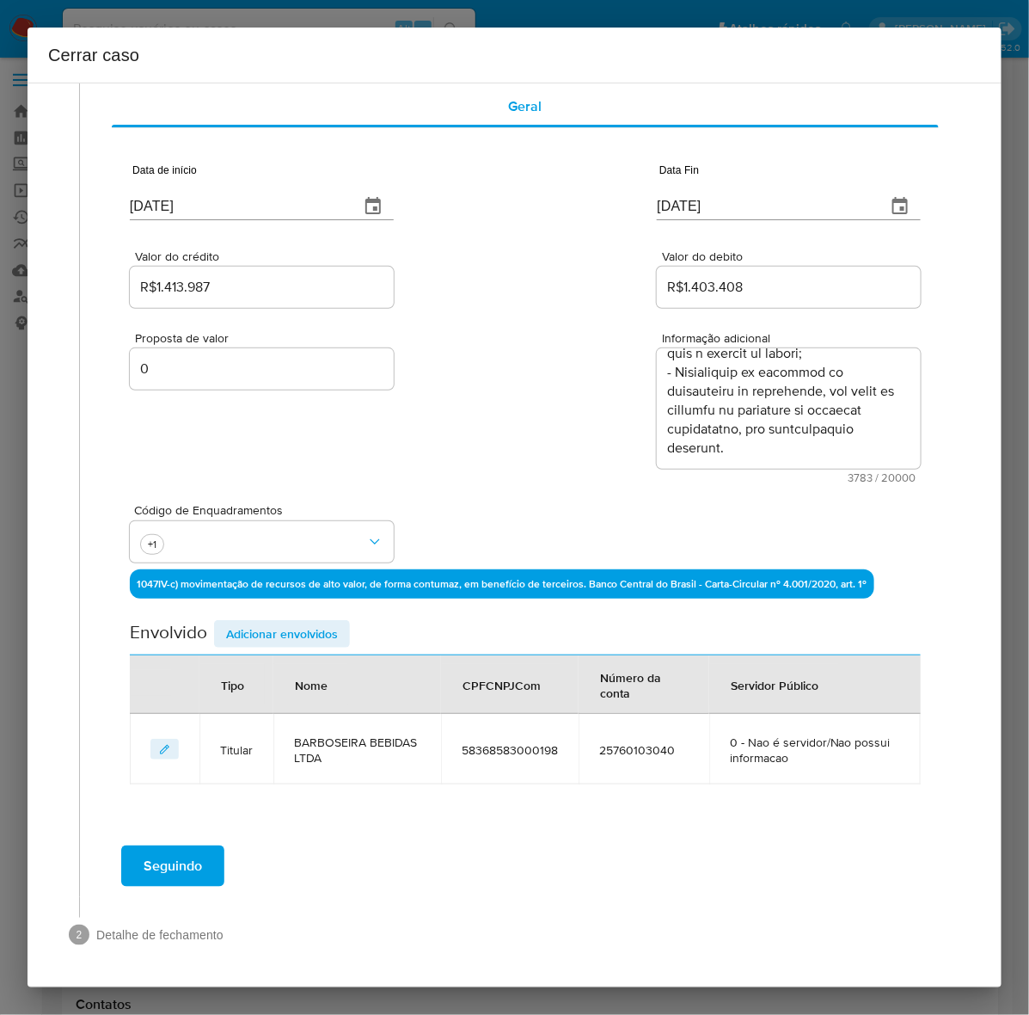
click at [285, 626] on span "Adicionar envolvidos" at bounding box center [282, 634] width 112 height 24
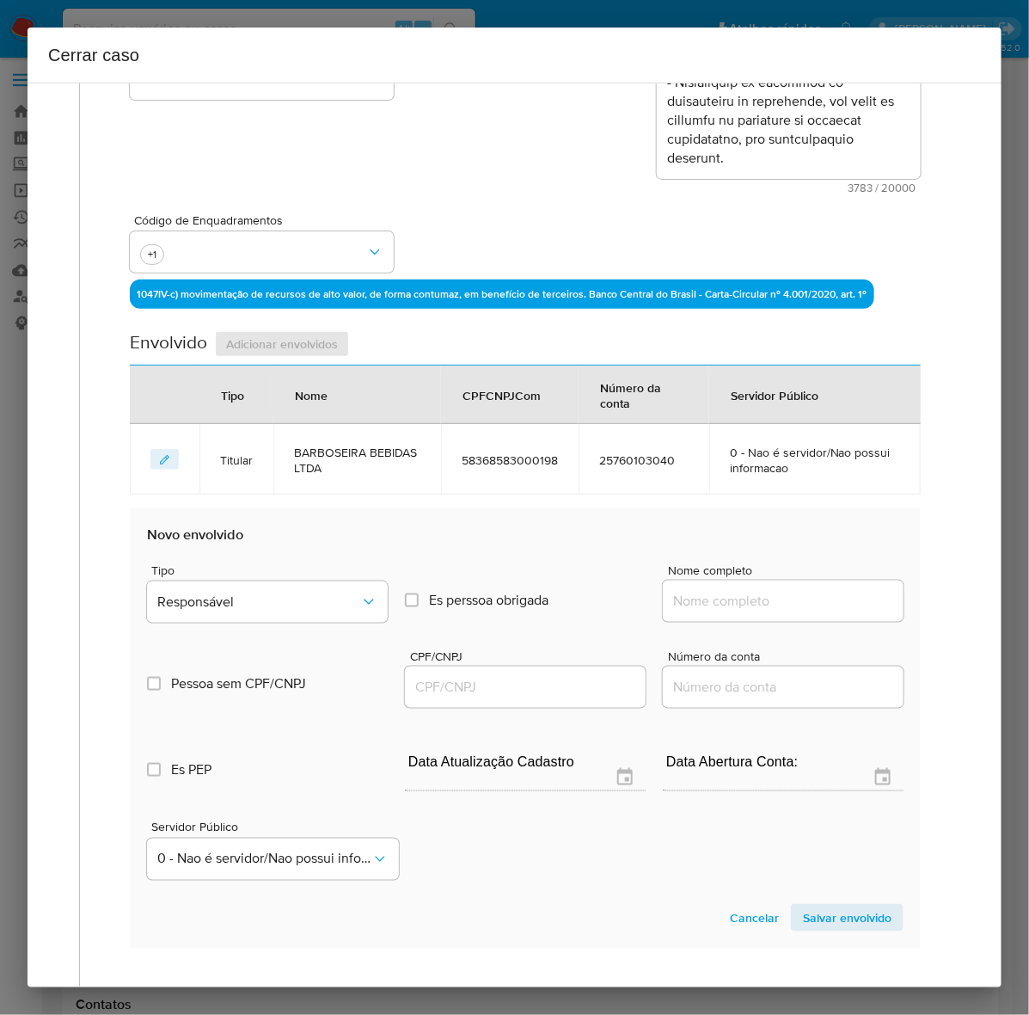
scroll to position [396, 0]
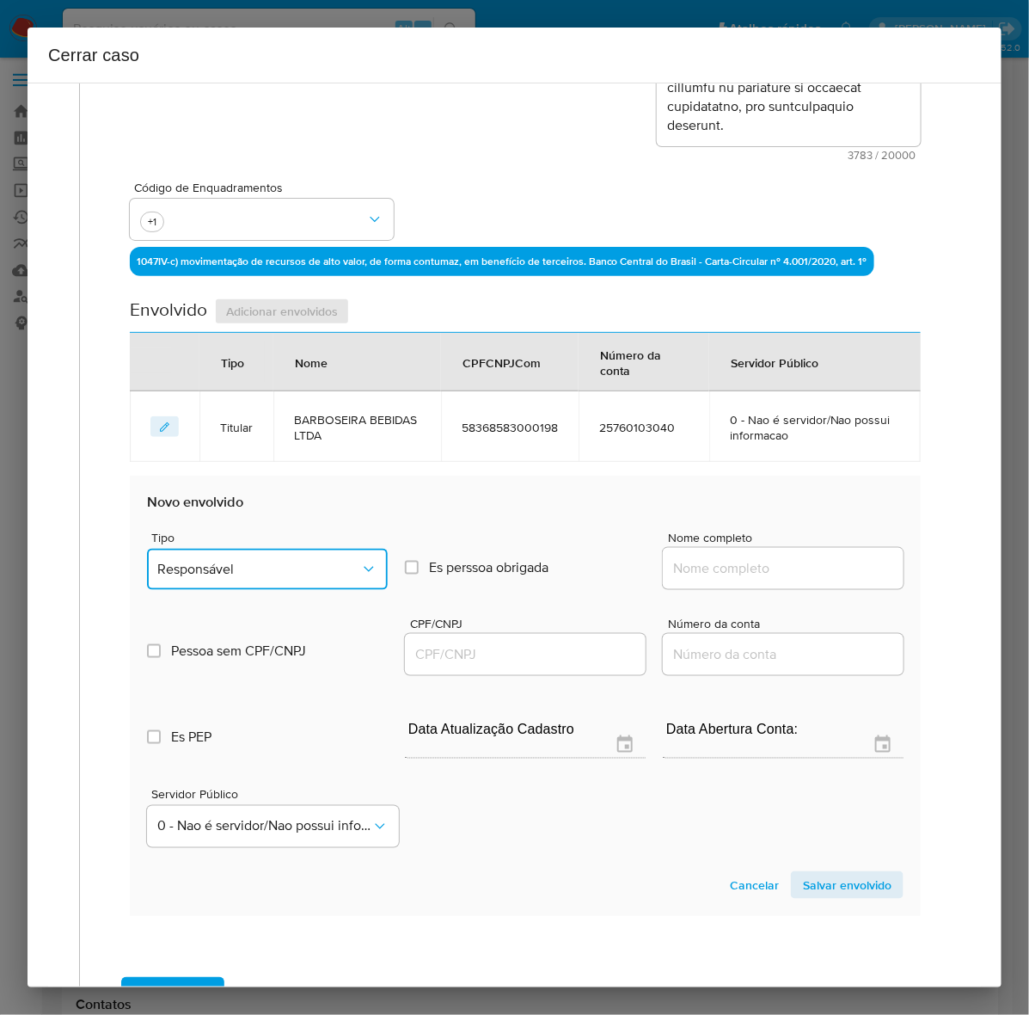
click at [221, 568] on span "Responsável" at bounding box center [258, 569] width 203 height 17
drag, startPoint x: 170, startPoint y: 695, endPoint x: 370, endPoint y: 667, distance: 201.4
click at [173, 694] on span "Sócio" at bounding box center [174, 697] width 34 height 17
click at [694, 557] on input "Nome completo" at bounding box center [783, 568] width 241 height 22
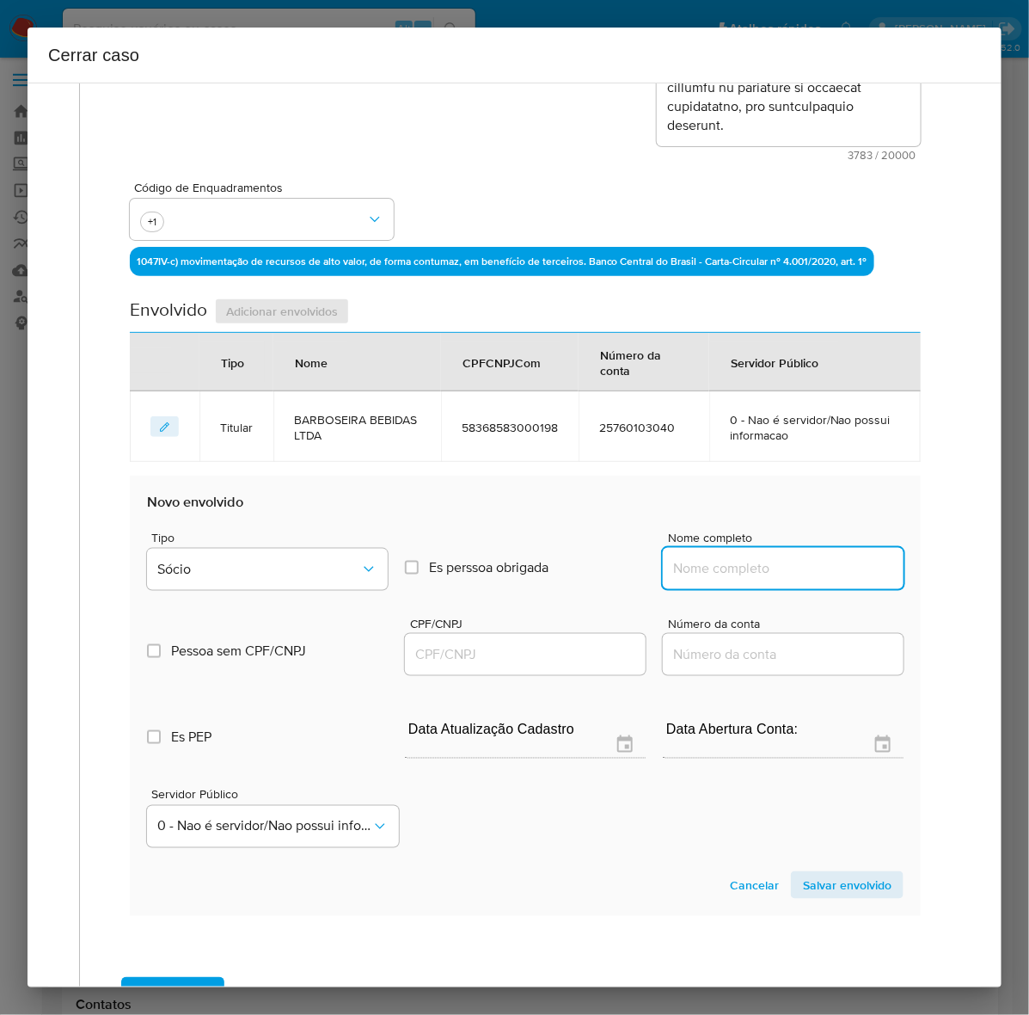
paste input "Jailson Barbosa Silva, 12757267710"
drag, startPoint x: 788, startPoint y: 570, endPoint x: 1065, endPoint y: 583, distance: 276.3
type input "Jailson Barbosa Silva"
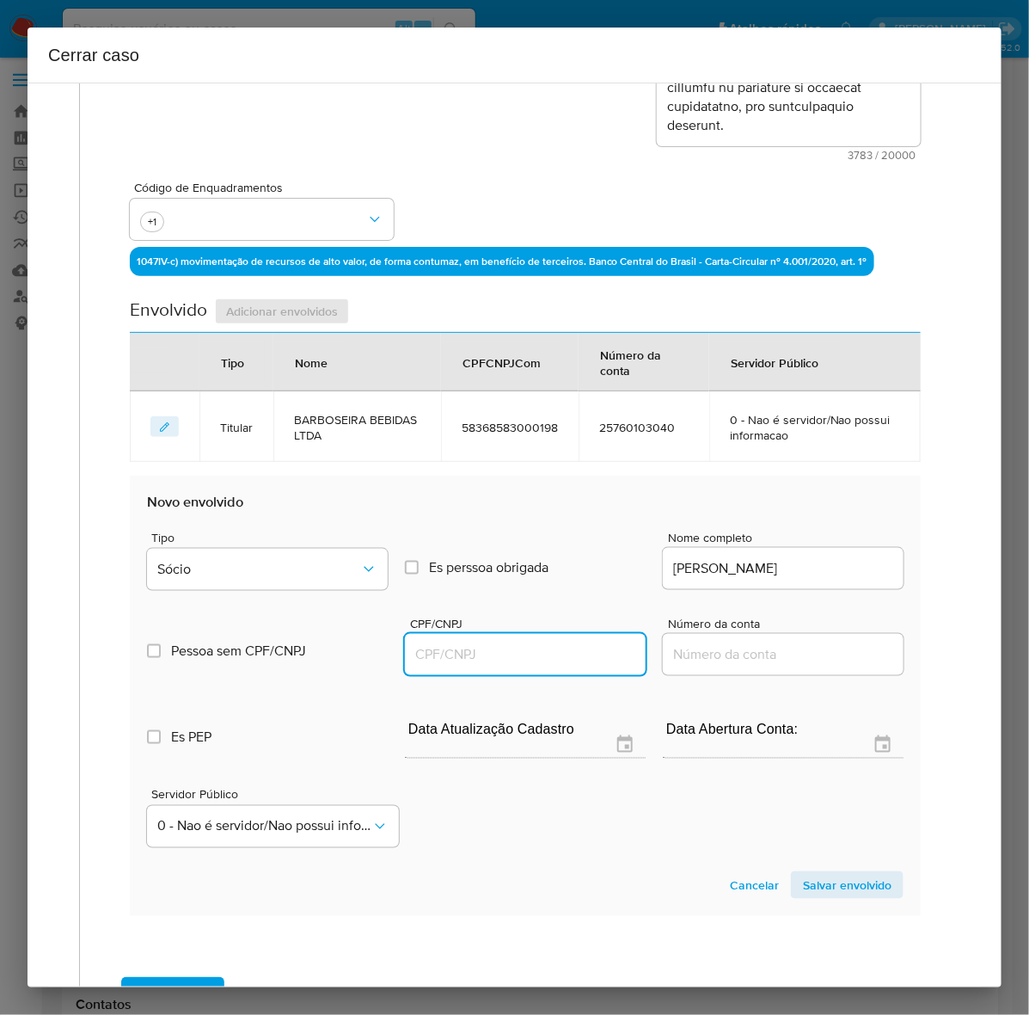
click at [474, 655] on input "CPF/CNPJ" at bounding box center [525, 654] width 241 height 22
paste input "12757267710"
type input "12757267710"
click at [840, 882] on span "Salvar envolvido" at bounding box center [847, 885] width 89 height 24
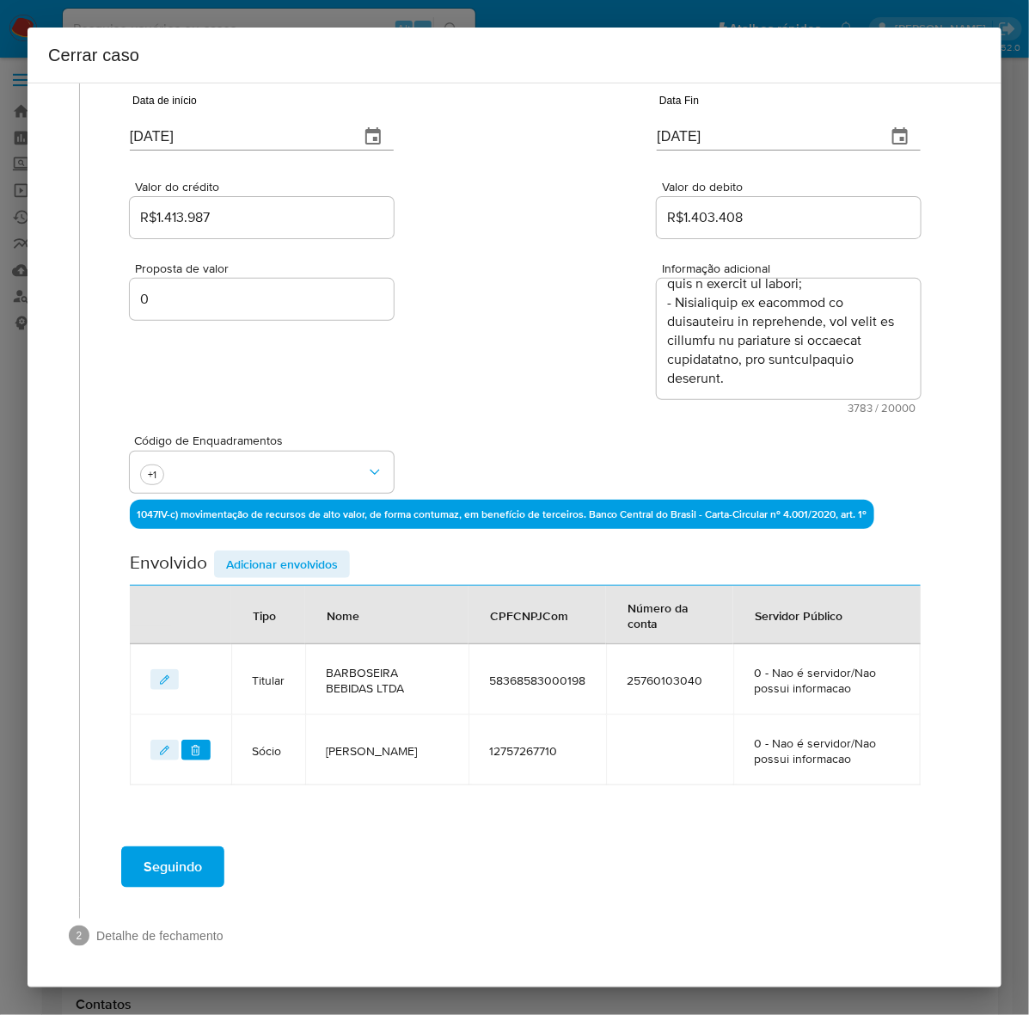
click at [262, 555] on span "Adicionar envolvidos" at bounding box center [282, 564] width 112 height 24
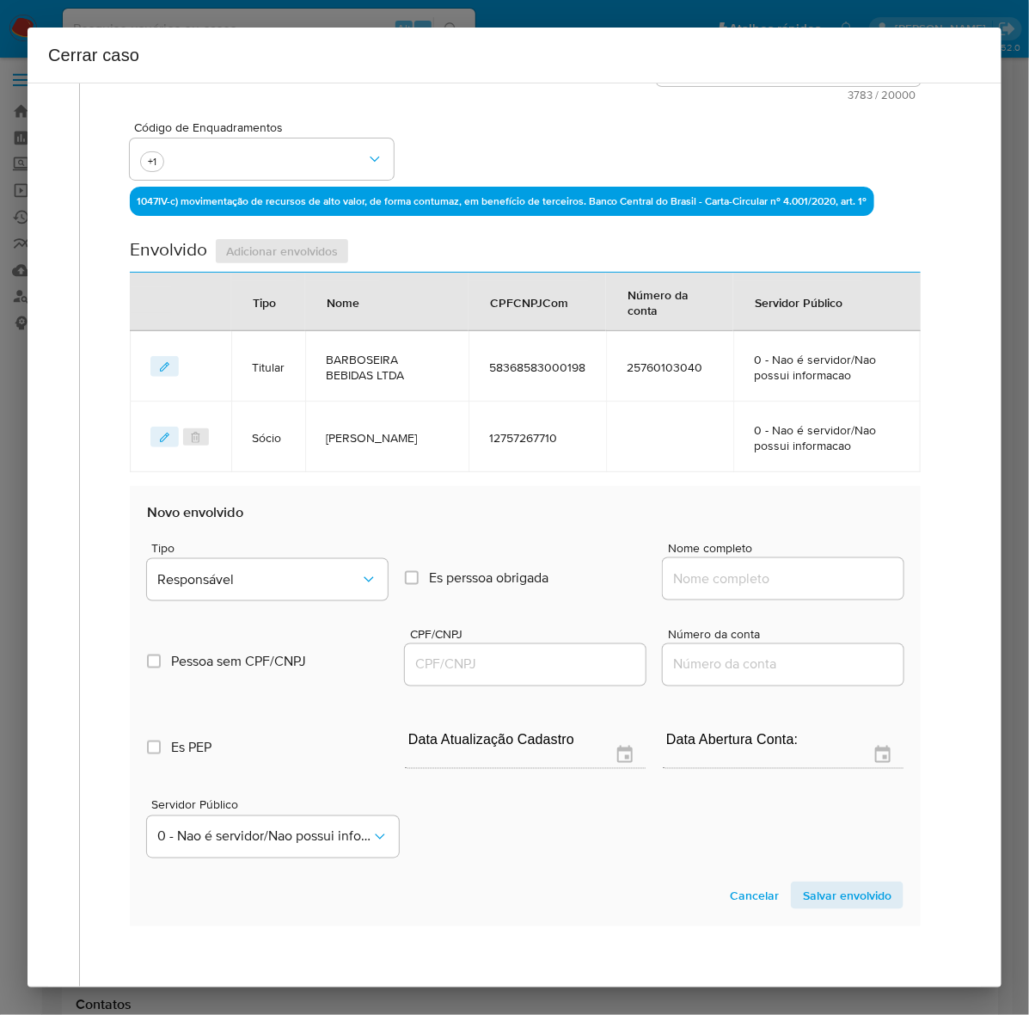
scroll to position [466, 0]
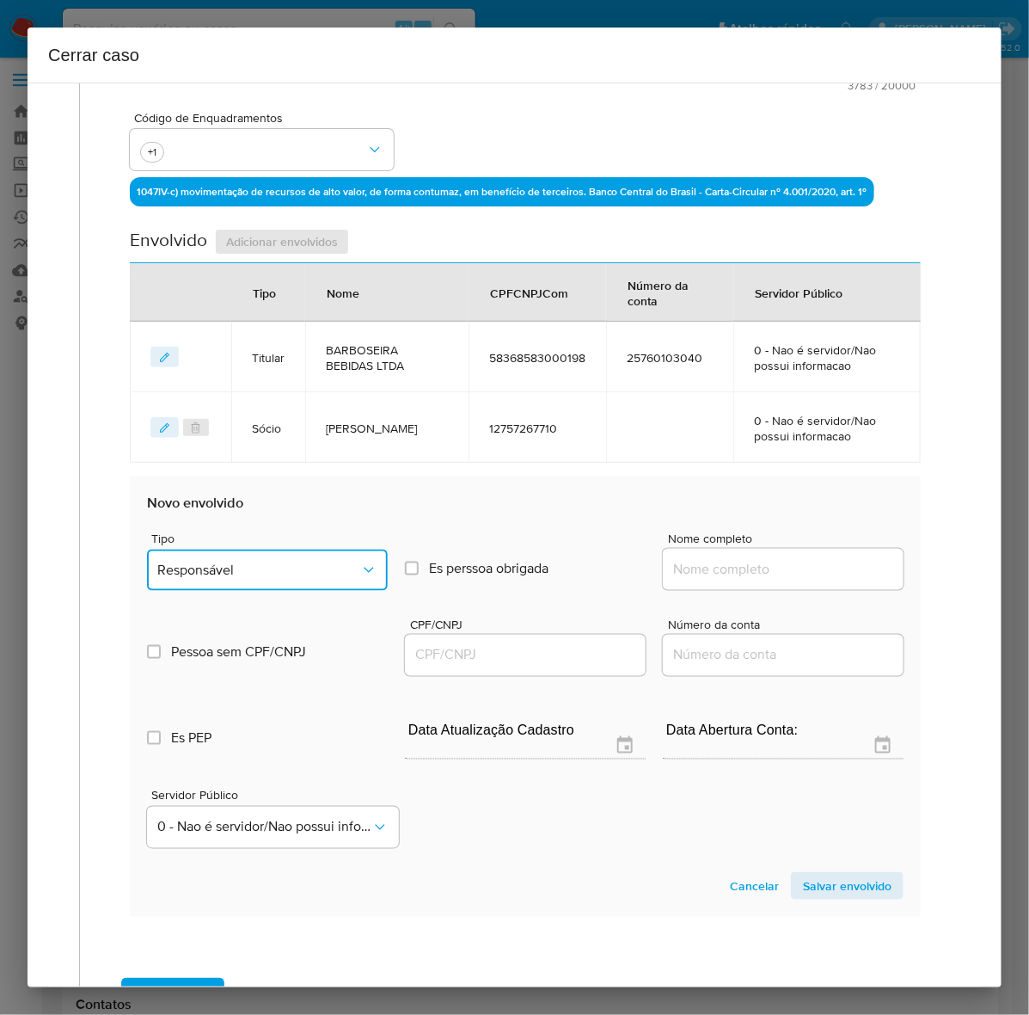
click at [235, 576] on span "Responsável" at bounding box center [258, 569] width 203 height 17
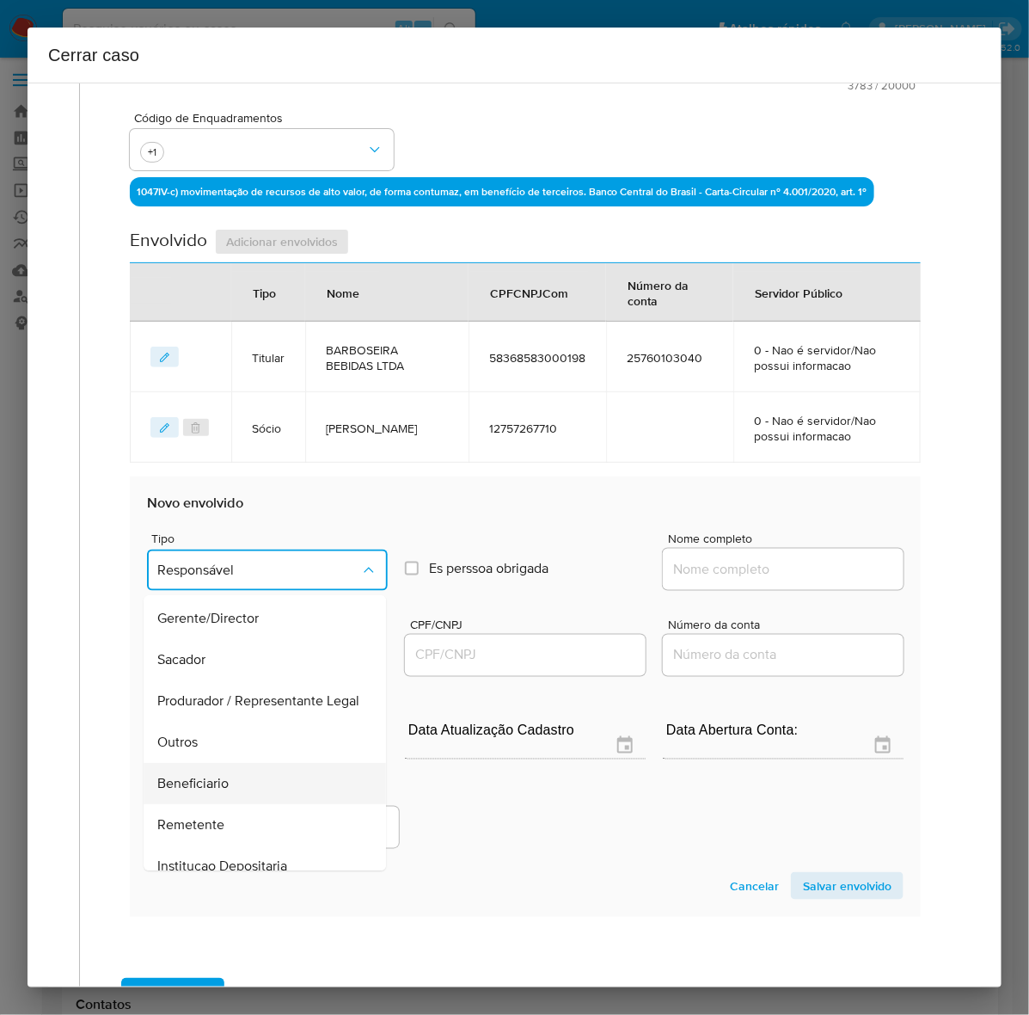
scroll to position [237, 0]
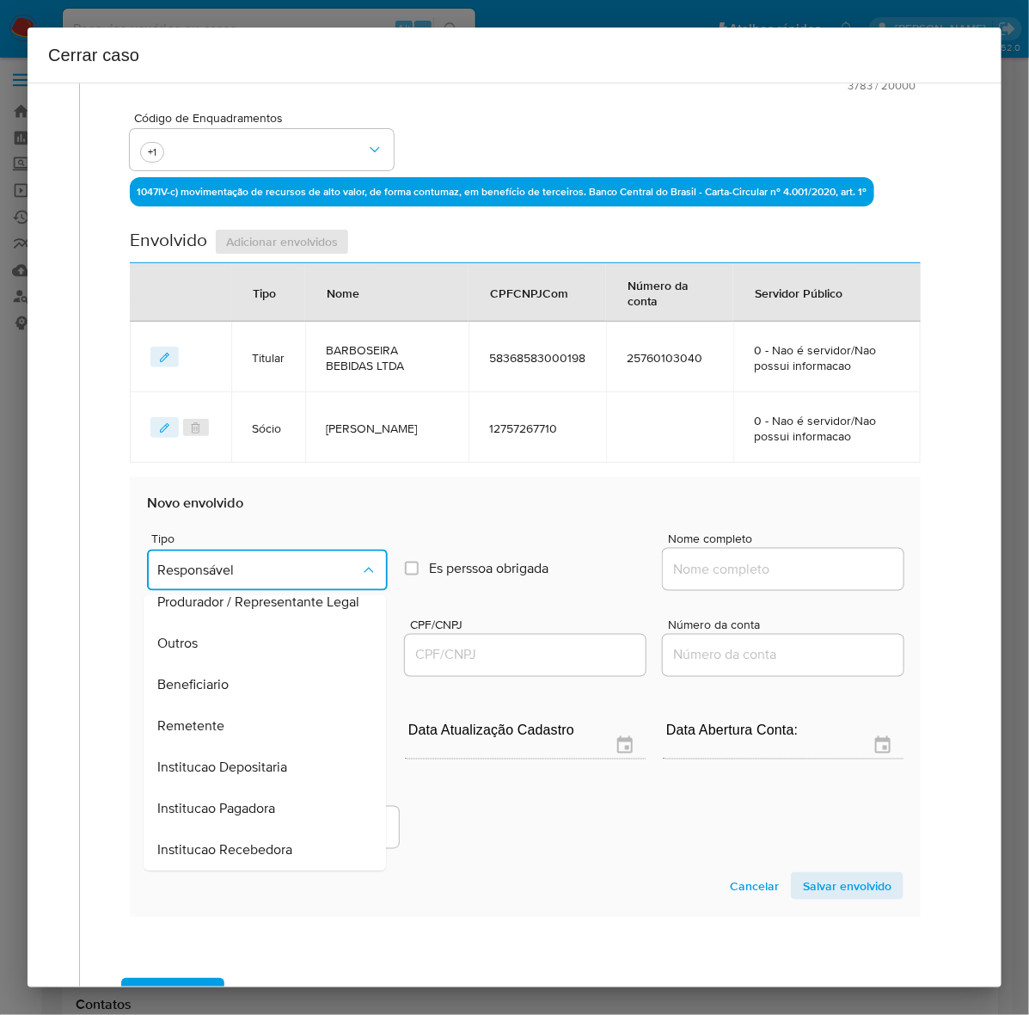
drag, startPoint x: 198, startPoint y: 715, endPoint x: 461, endPoint y: 654, distance: 270.1
click at [199, 717] on span "Remetente" at bounding box center [190, 725] width 67 height 17
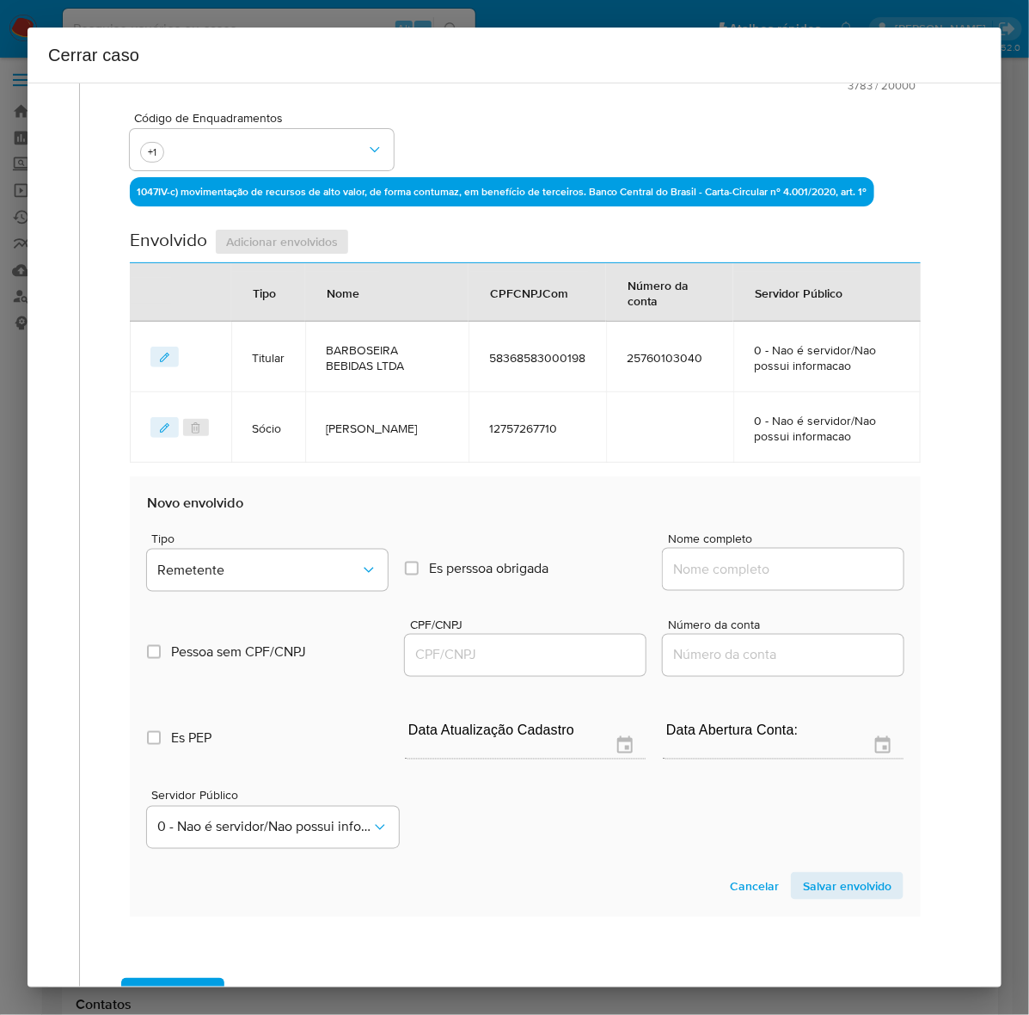
click at [703, 573] on input "Nome completo" at bounding box center [783, 569] width 241 height 22
paste input "Pagar.Me S.A., 18727053000174"
drag, startPoint x: 755, startPoint y: 564, endPoint x: 1008, endPoint y: 563, distance: 252.8
click at [1008, 563] on div "Cerrar caso 1 Informação completa Geral Data de início 16/01/2025 Data Fin 10/0…" at bounding box center [514, 507] width 1029 height 1015
type input "Pagar.Me S.A."
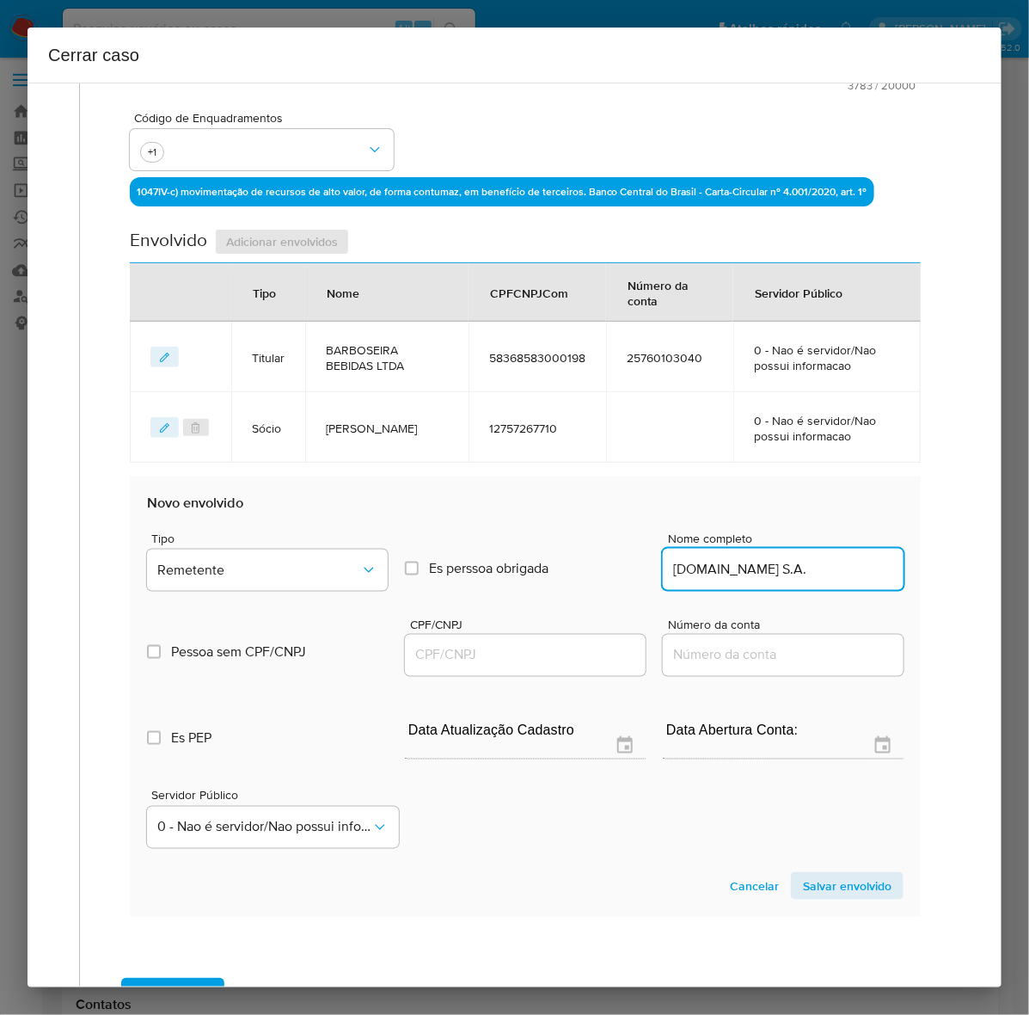
click at [475, 649] on input "CPF/CNPJ" at bounding box center [525, 655] width 241 height 22
paste input "18727053000174"
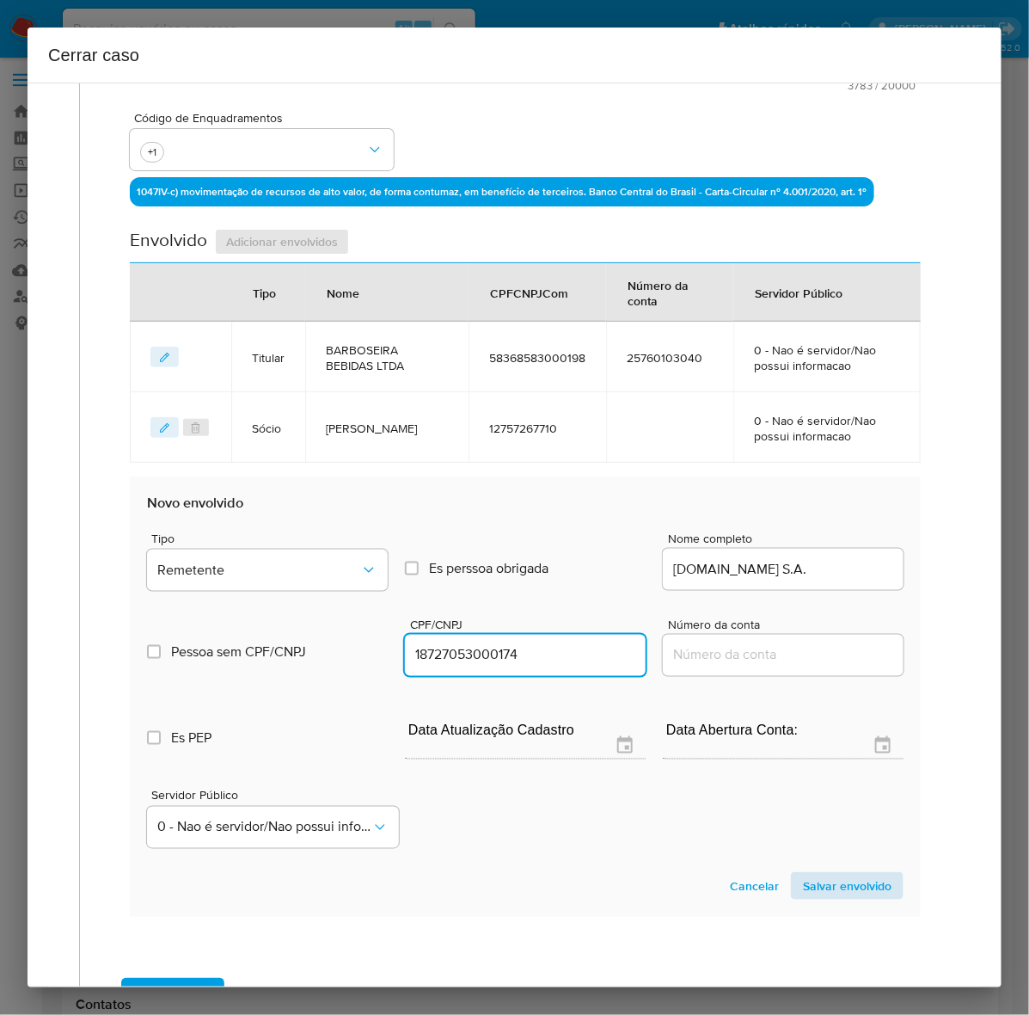
type input "18727053000174"
click at [813, 887] on span "Salvar envolvido" at bounding box center [847, 886] width 89 height 24
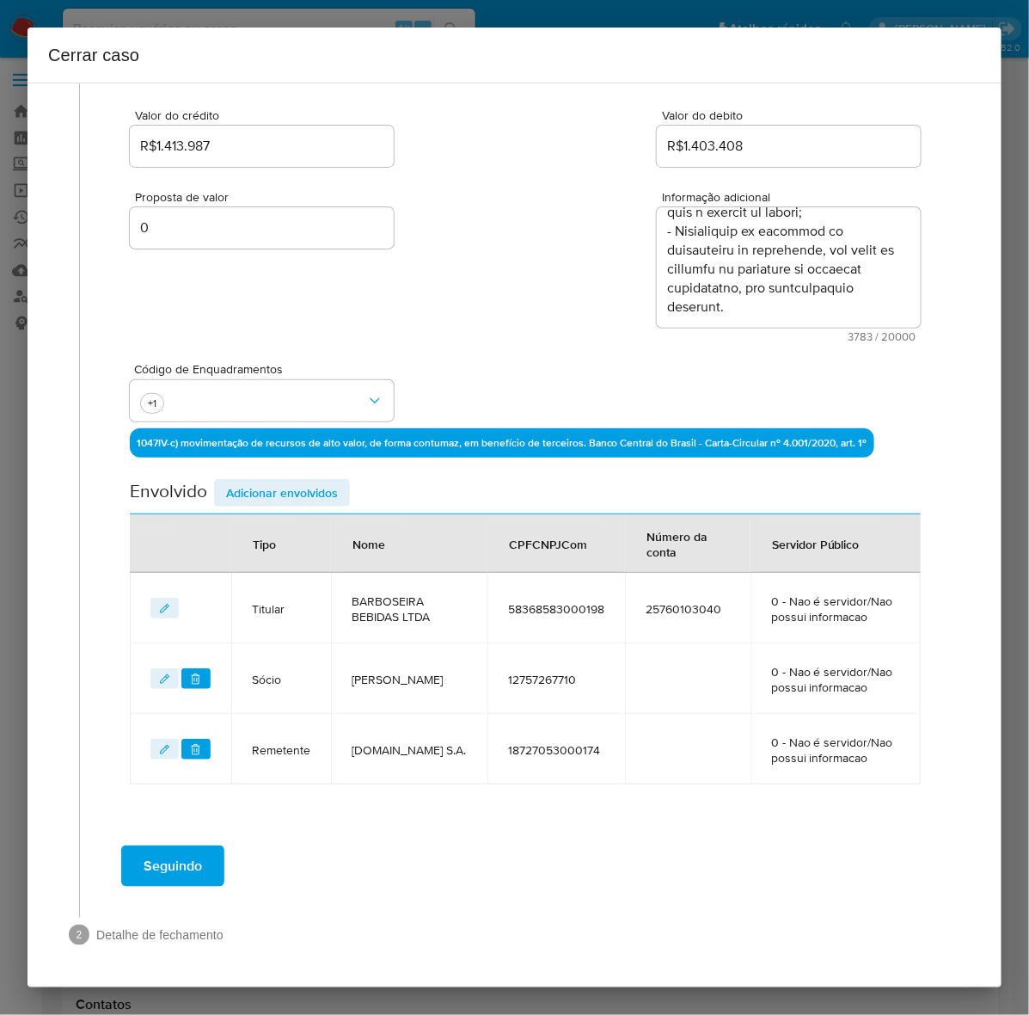
click at [302, 487] on span "Adicionar envolvidos" at bounding box center [282, 493] width 112 height 24
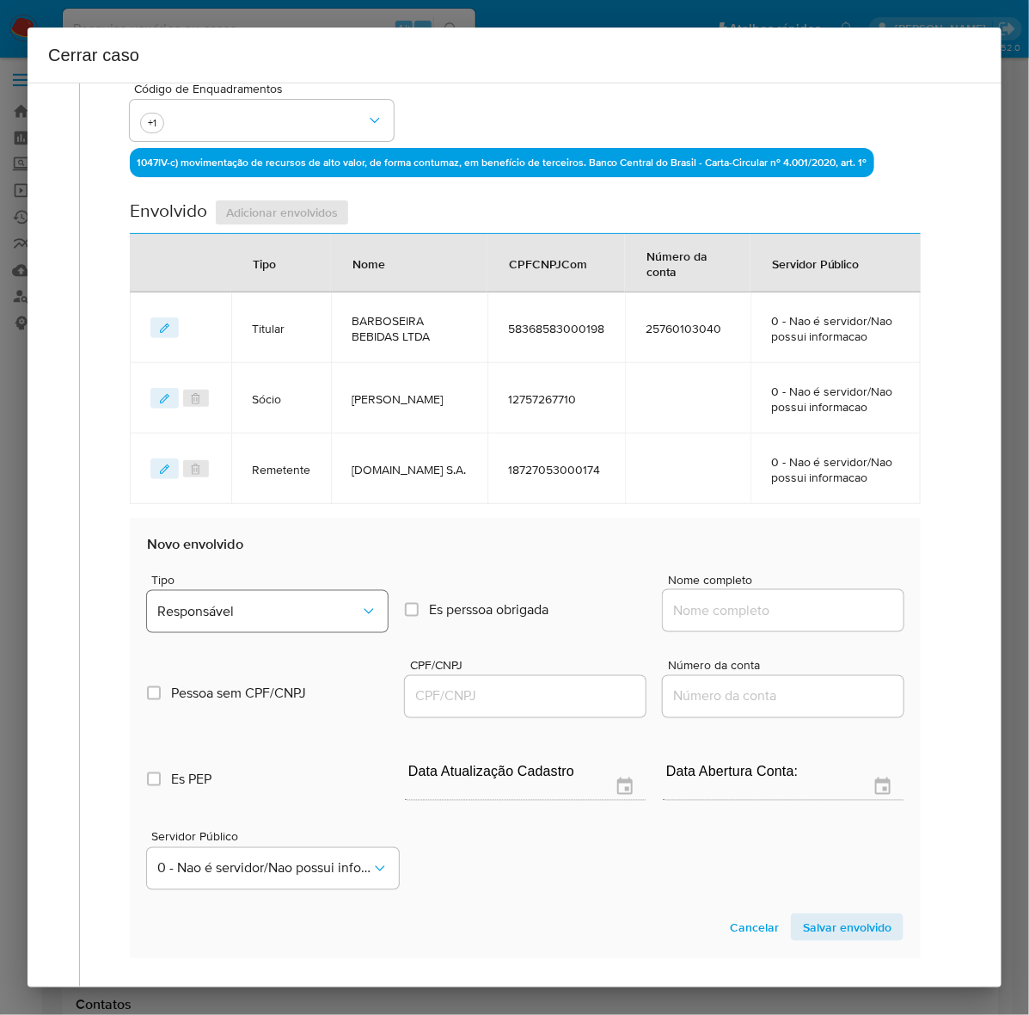
scroll to position [537, 0]
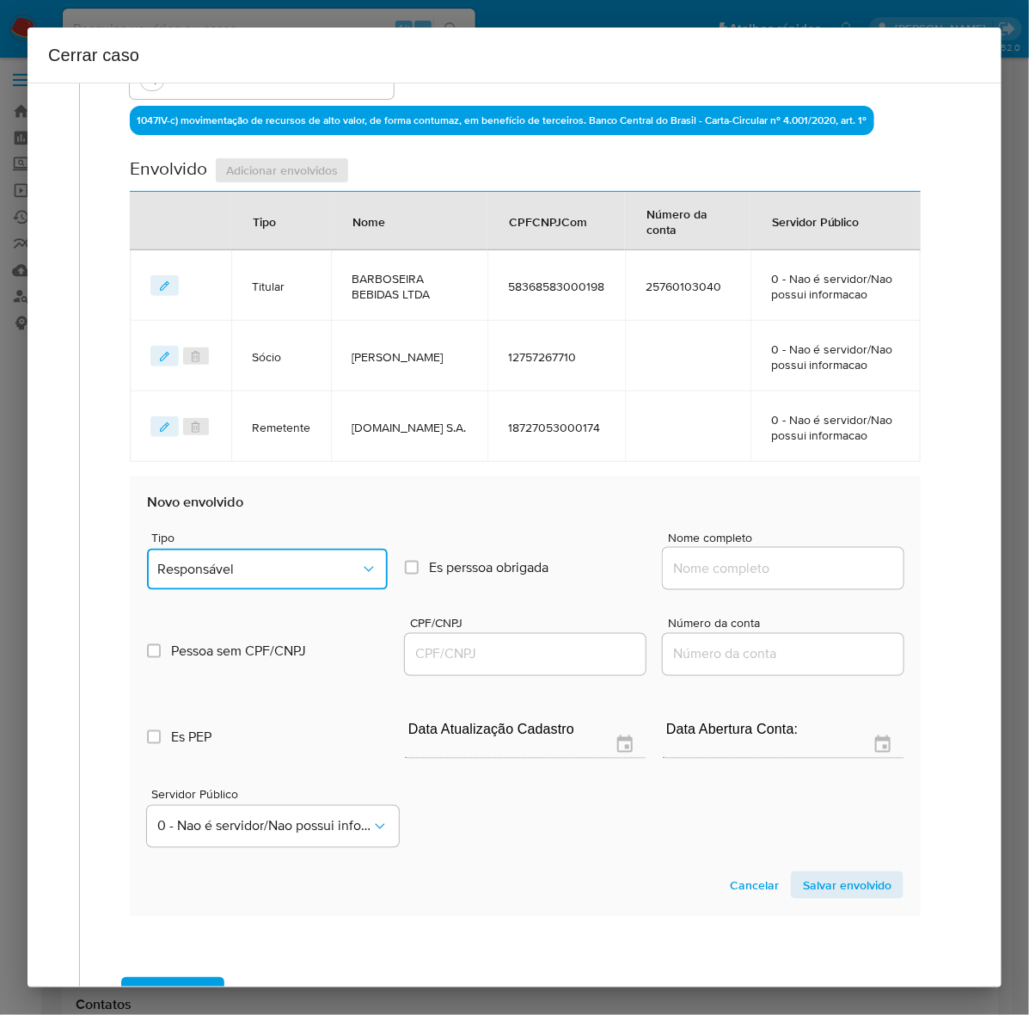
click at [234, 572] on span "Responsável" at bounding box center [258, 569] width 203 height 17
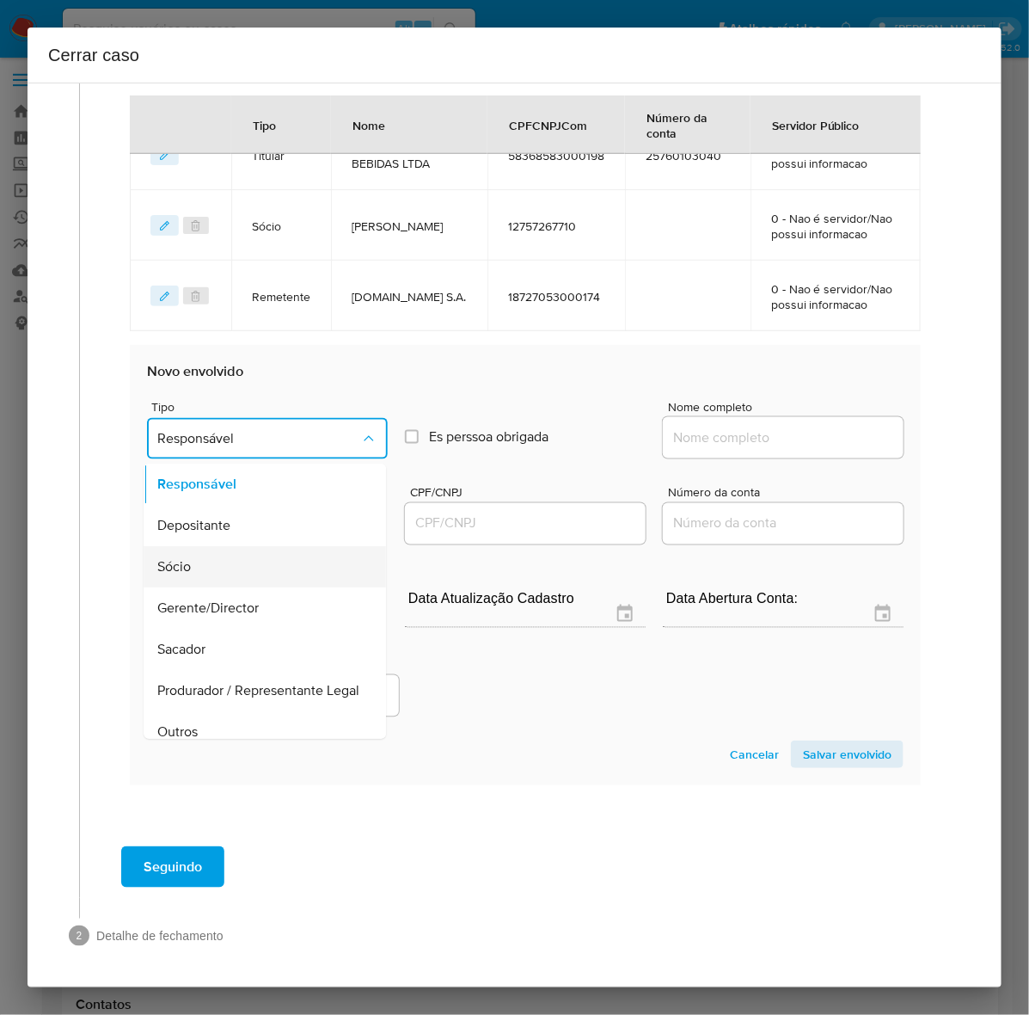
scroll to position [237, 0]
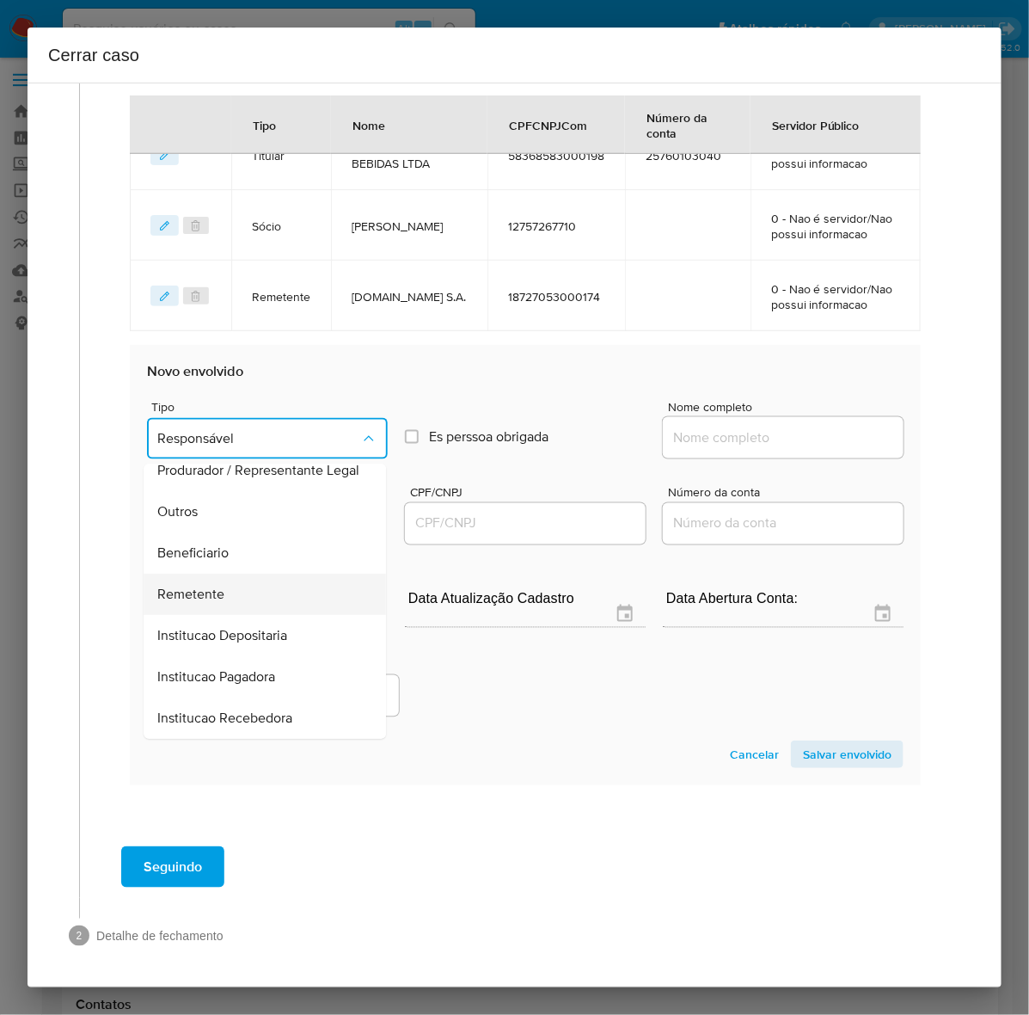
click at [209, 592] on span "Remetente" at bounding box center [190, 594] width 67 height 17
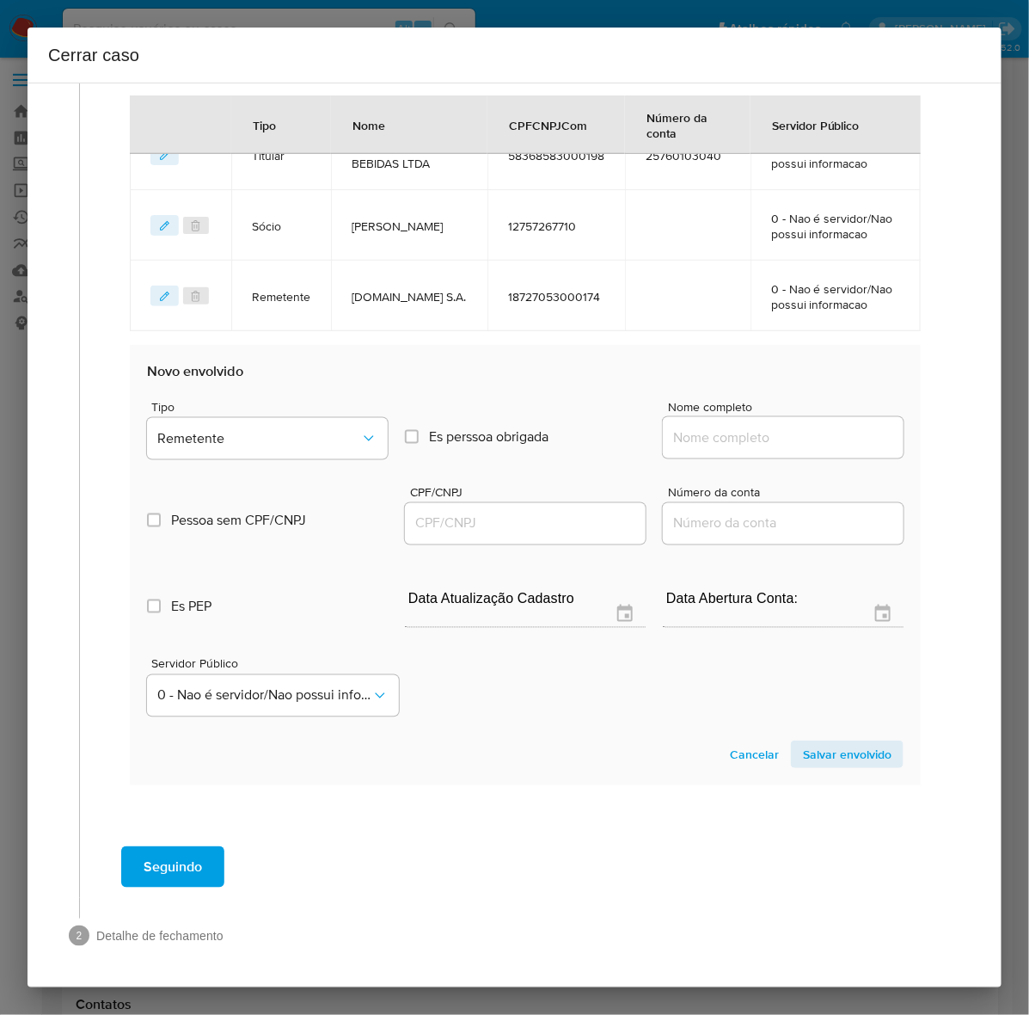
click at [770, 439] on input "Nome completo" at bounding box center [783, 437] width 241 height 22
paste input "43743429 Camilly Pereira Da Silva, 43743429000181"
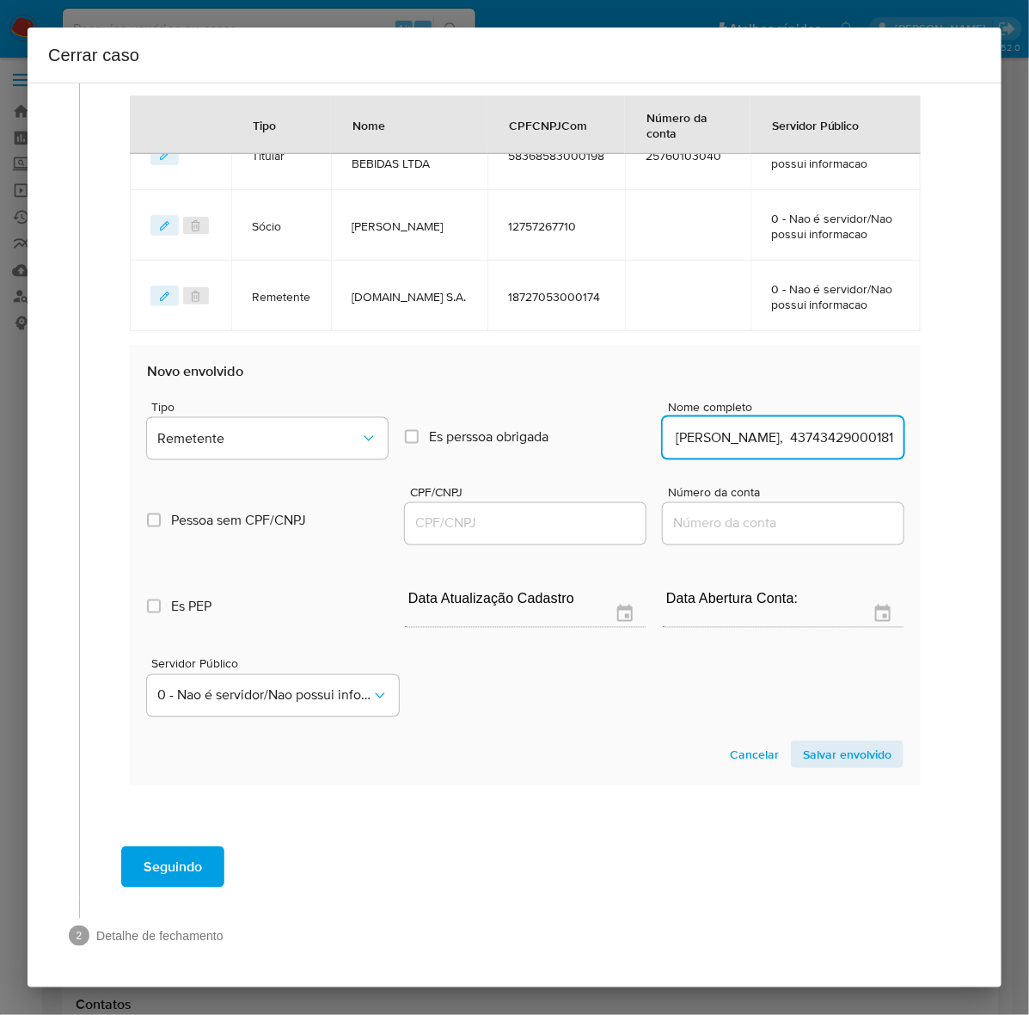
scroll to position [0, 107]
drag, startPoint x: 762, startPoint y: 435, endPoint x: 973, endPoint y: 422, distance: 211.1
click at [973, 422] on div "1 Informação completa Geral Data de início 16/01/2025 Data Fin 10/08/2025 Valor…" at bounding box center [515, 535] width 974 height 905
type input "43743429 Camilly Pereira Da Silva"
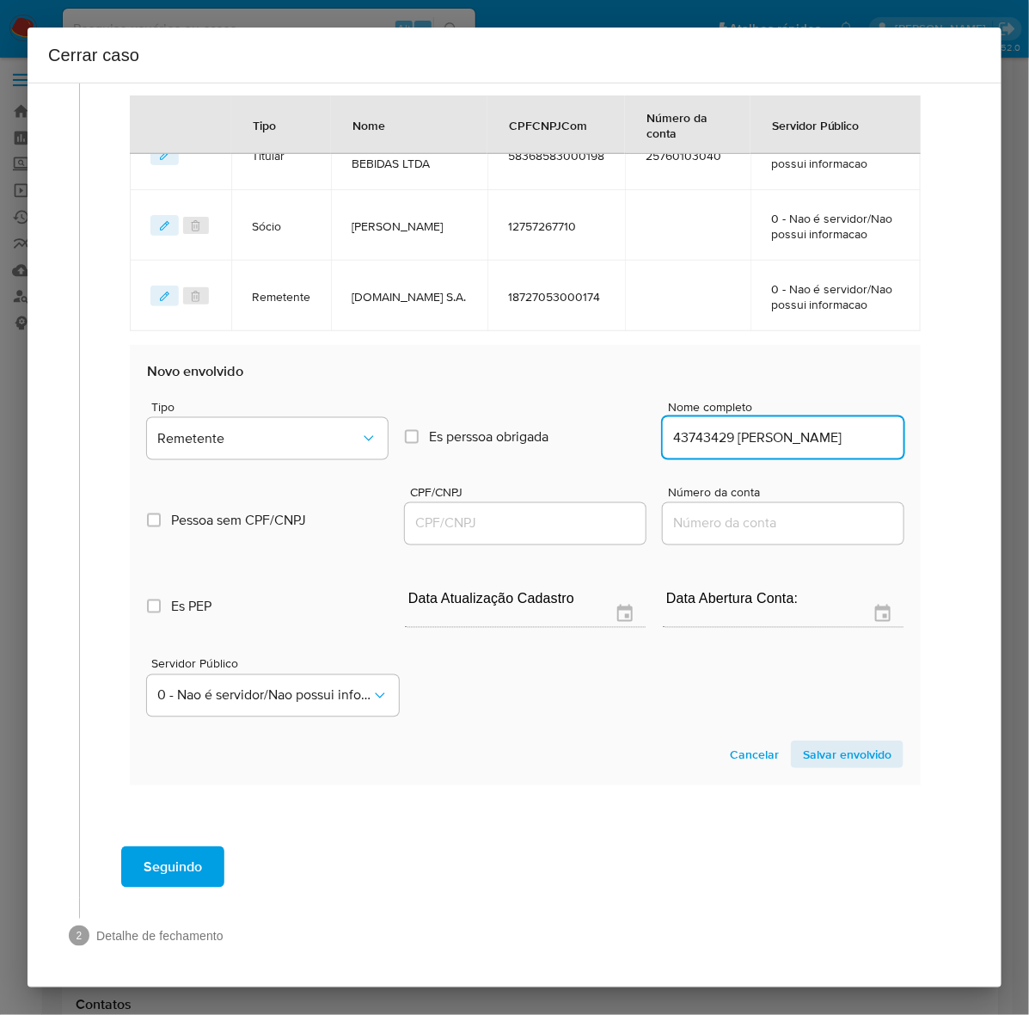
click at [427, 520] on input "CPF/CNPJ" at bounding box center [525, 523] width 241 height 22
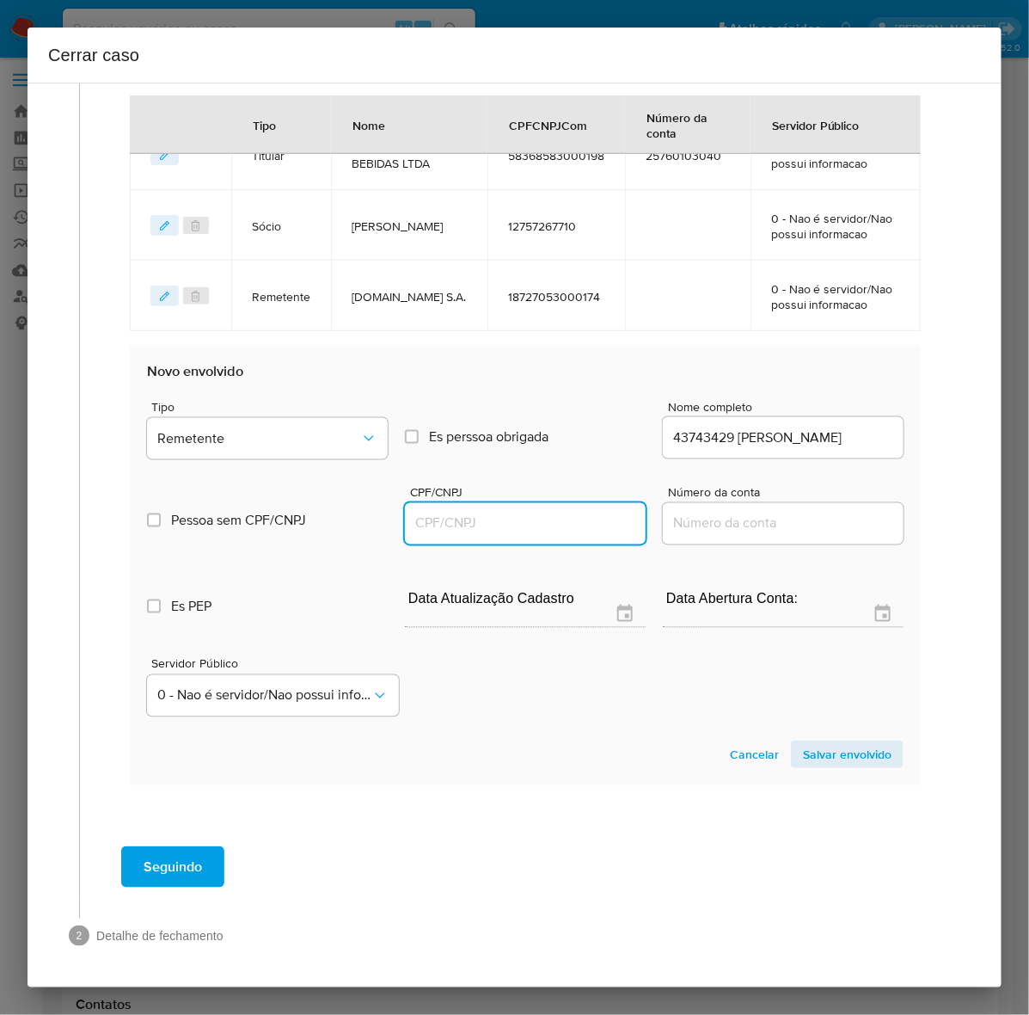
paste input "43743429000181"
type input "43743429000181"
click at [834, 751] on span "Salvar envolvido" at bounding box center [847, 754] width 89 height 24
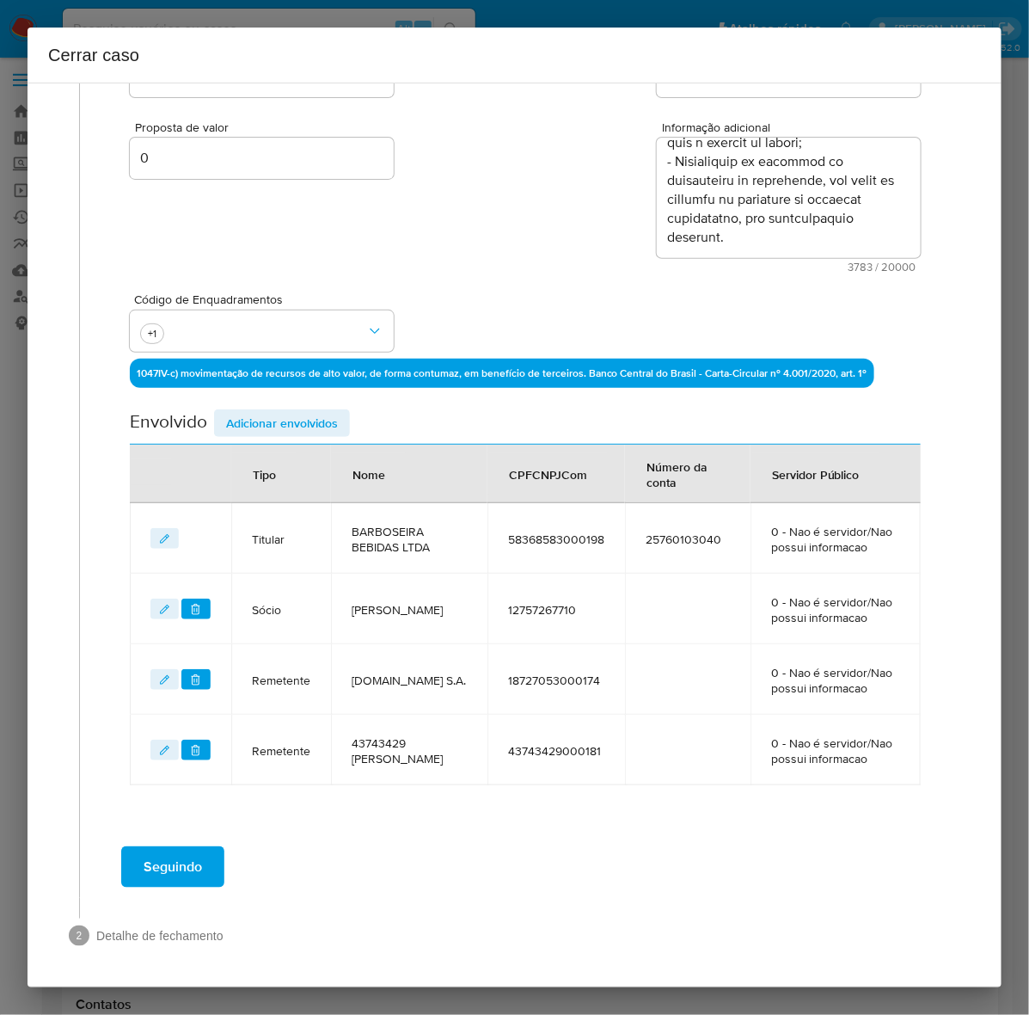
click at [292, 411] on span "Adicionar envolvidos" at bounding box center [282, 423] width 112 height 24
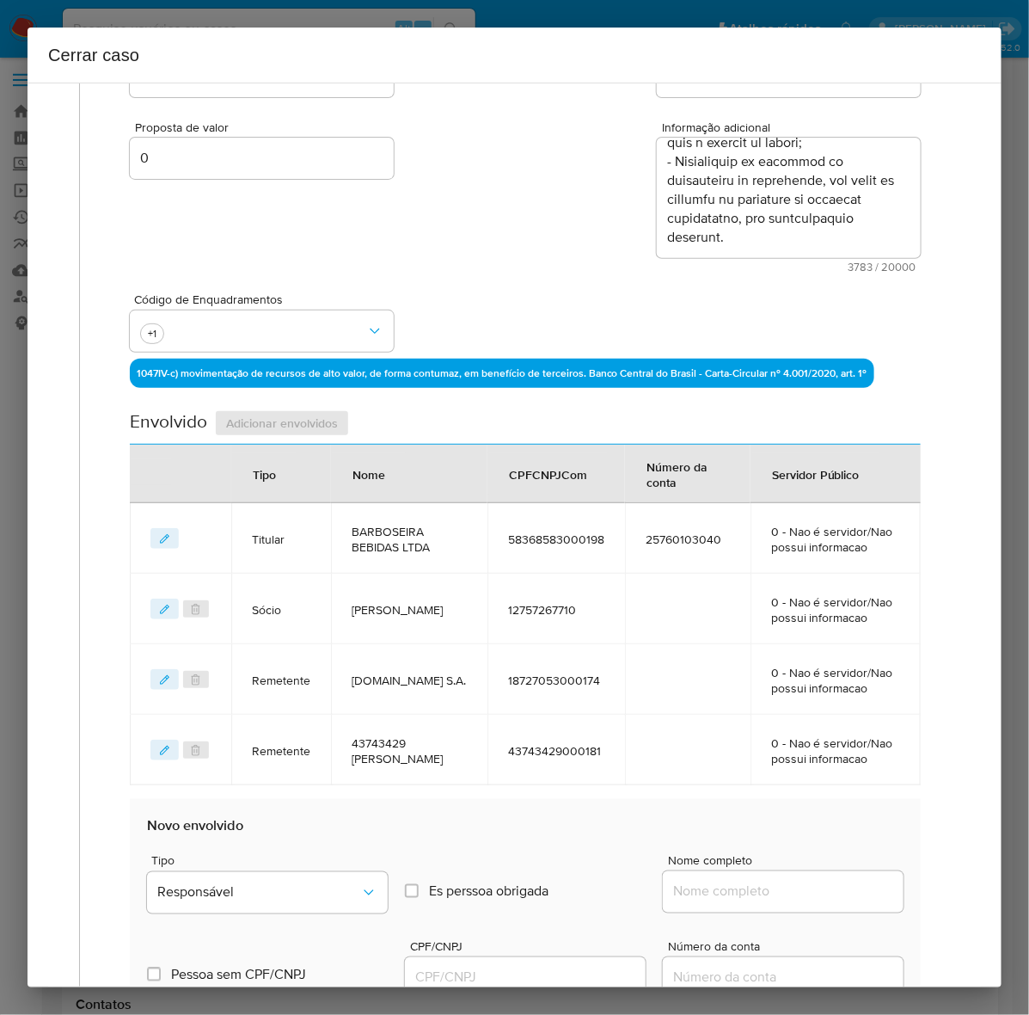
scroll to position [715, 0]
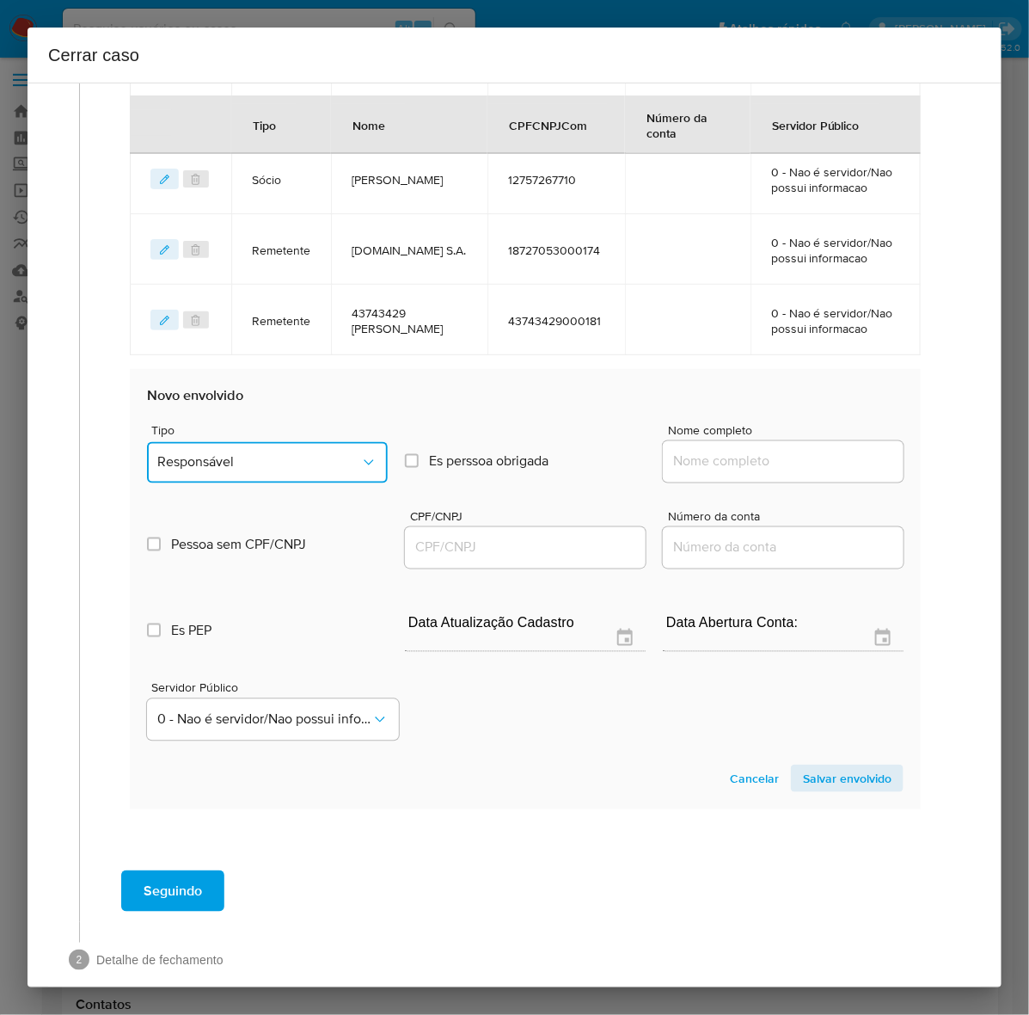
click at [249, 466] on span "Responsável" at bounding box center [258, 462] width 203 height 17
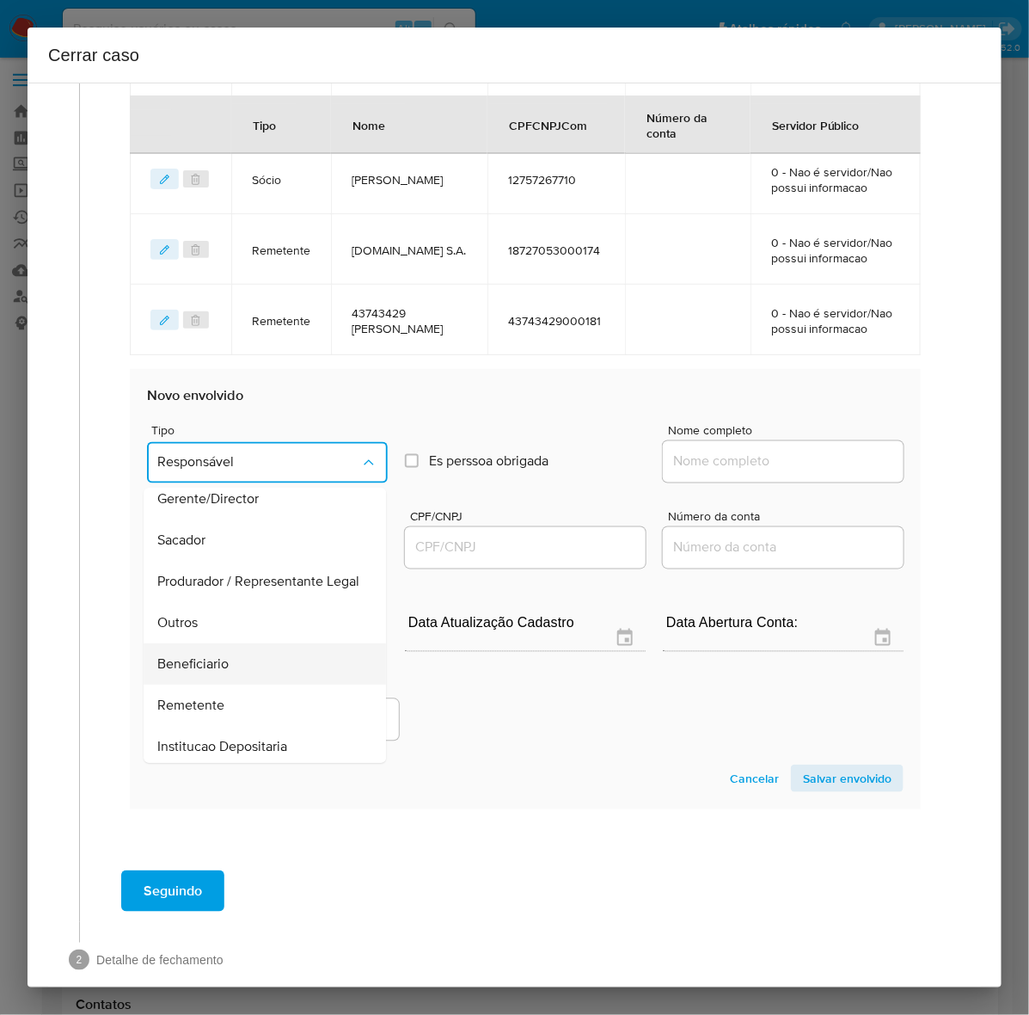
scroll to position [236, 0]
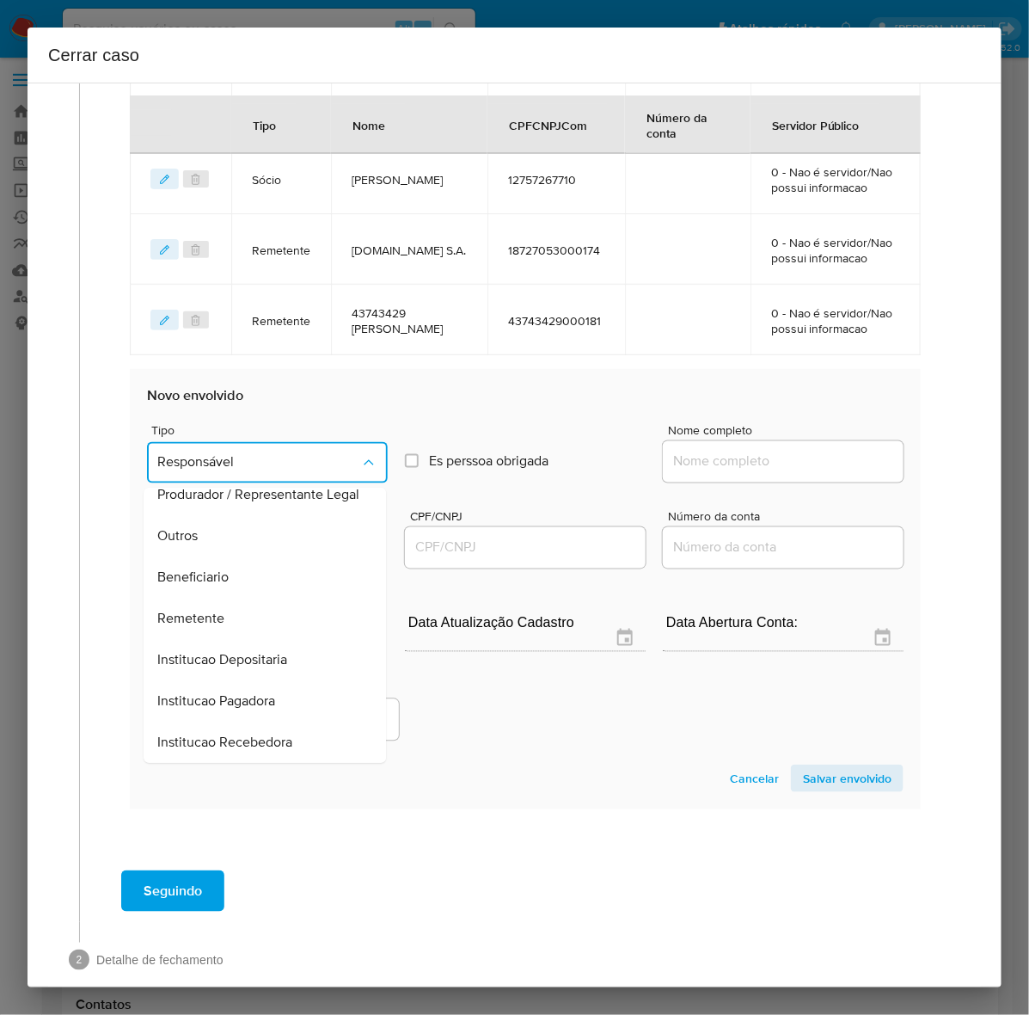
drag, startPoint x: 194, startPoint y: 629, endPoint x: 211, endPoint y: 620, distance: 18.5
click at [195, 629] on div "Remetente" at bounding box center [259, 618] width 205 height 41
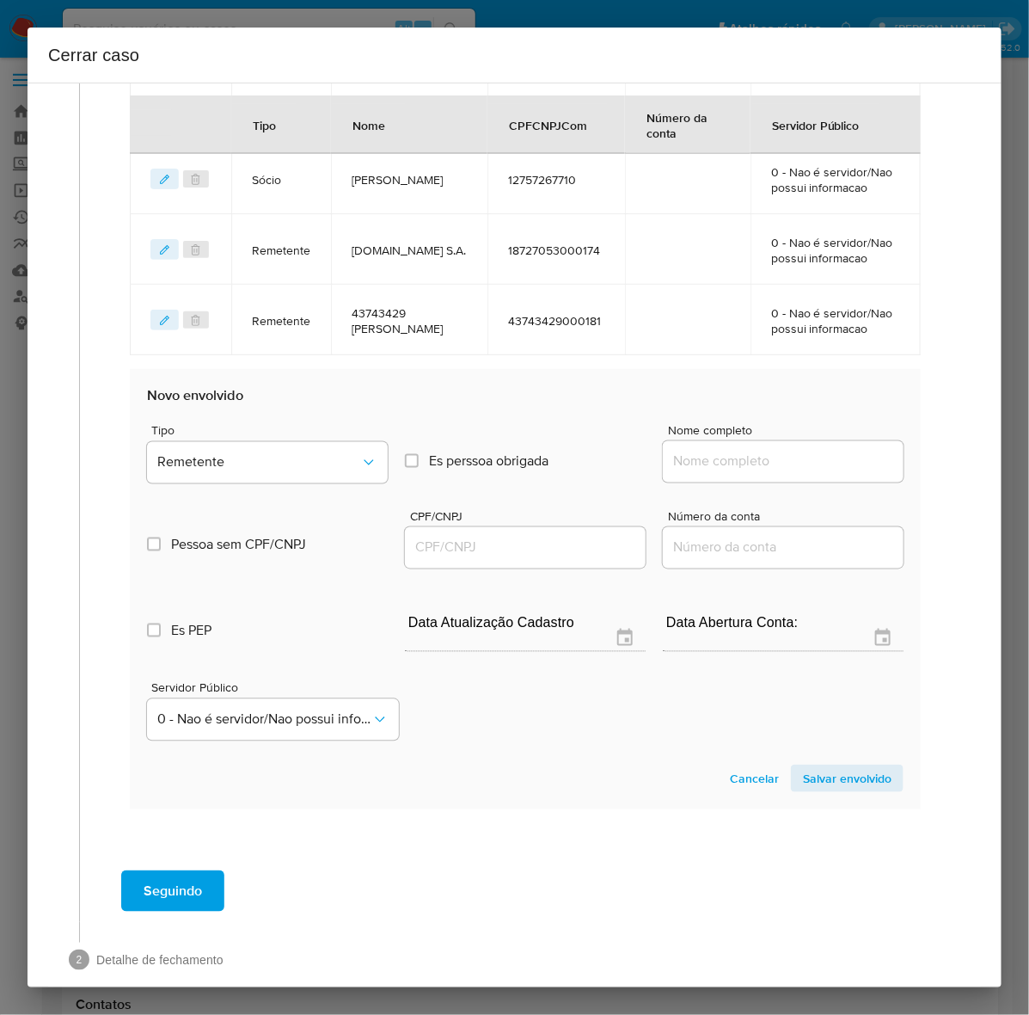
drag, startPoint x: 710, startPoint y: 463, endPoint x: 722, endPoint y: 463, distance: 12.0
click at [711, 463] on input "Nome completo" at bounding box center [783, 462] width 241 height 22
paste input "Tuna Pagamentos Ltda, 43098655000157"
drag, startPoint x: 758, startPoint y: 461, endPoint x: 1097, endPoint y: 488, distance: 340.7
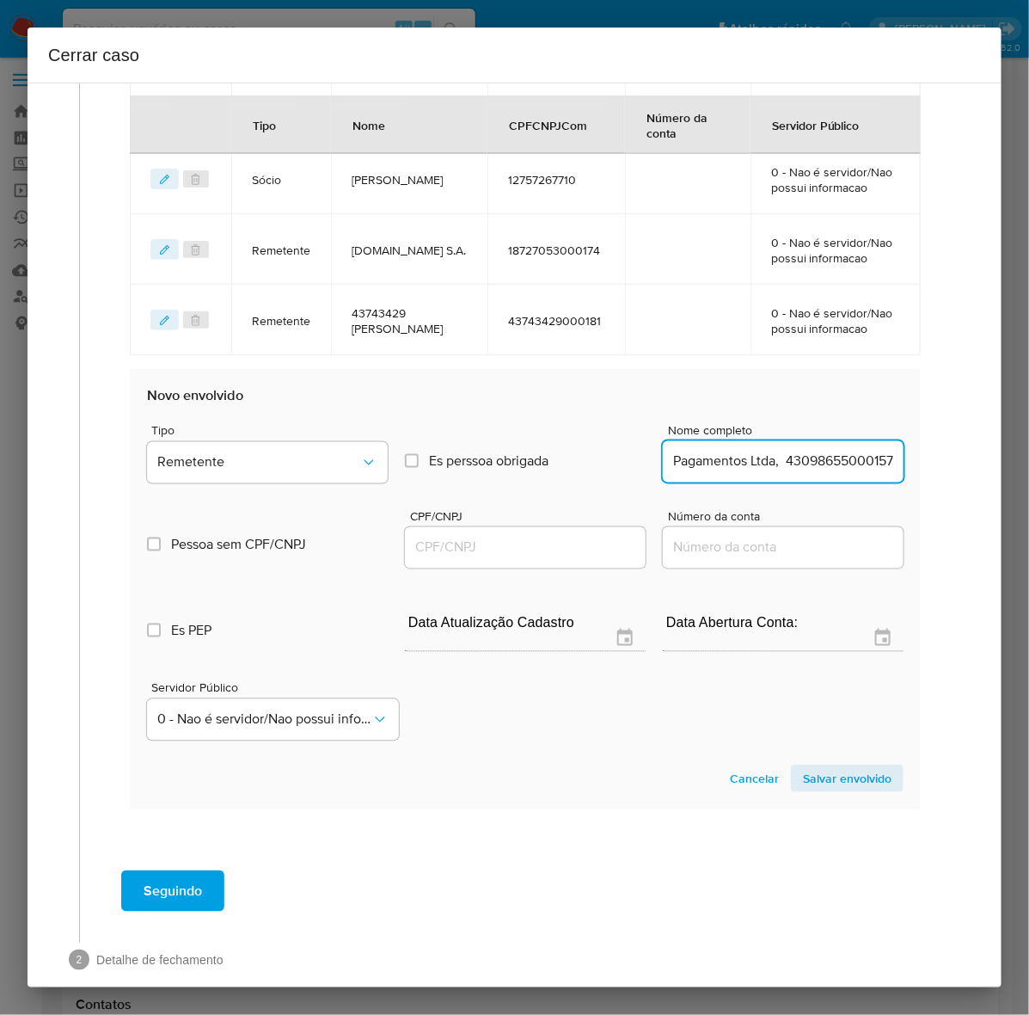
type input "Tuna Pagamentos Ltda"
click at [445, 550] on input "CPF/CNPJ" at bounding box center [525, 548] width 241 height 22
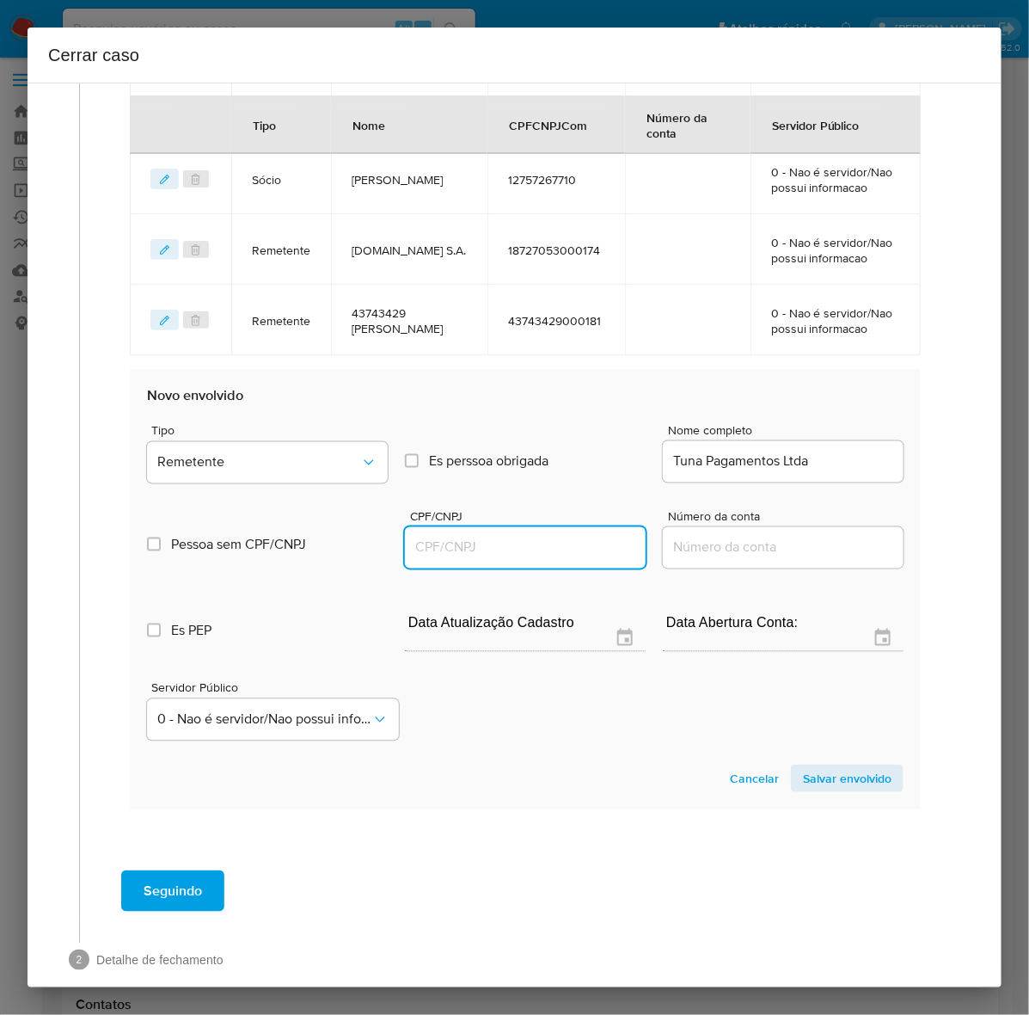
paste input "43098655000157"
type input "43098655000157"
click at [840, 776] on span "Salvar envolvido" at bounding box center [847, 778] width 89 height 24
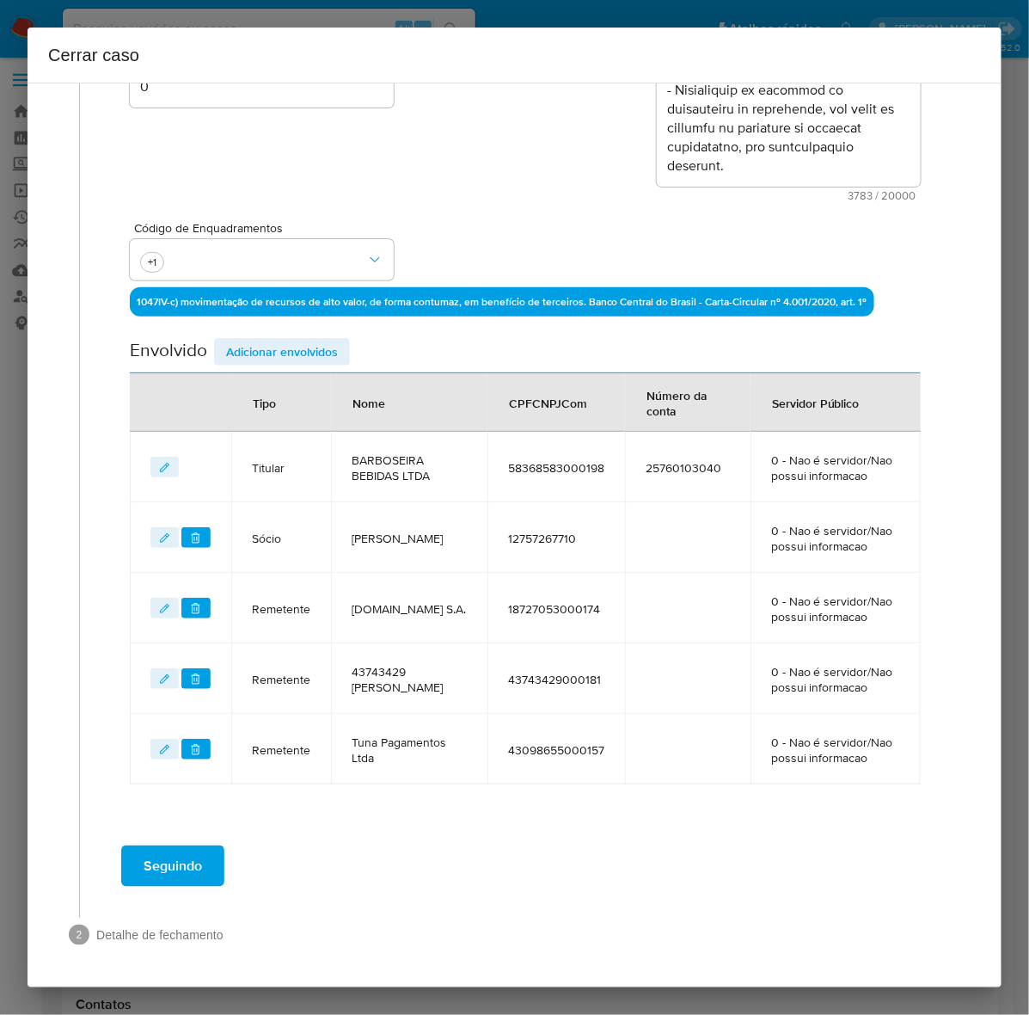
scroll to position [355, 0]
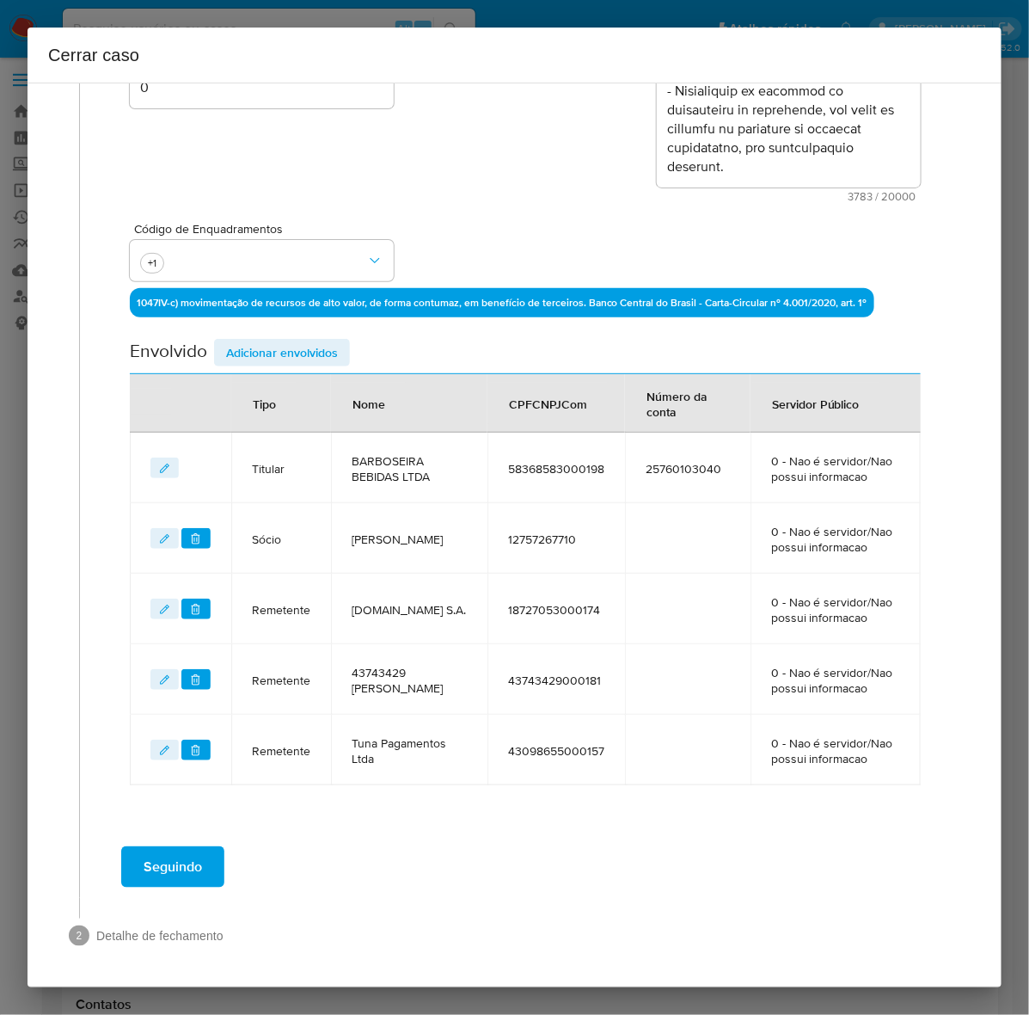
click at [265, 354] on span "Adicionar envolvidos" at bounding box center [282, 353] width 112 height 24
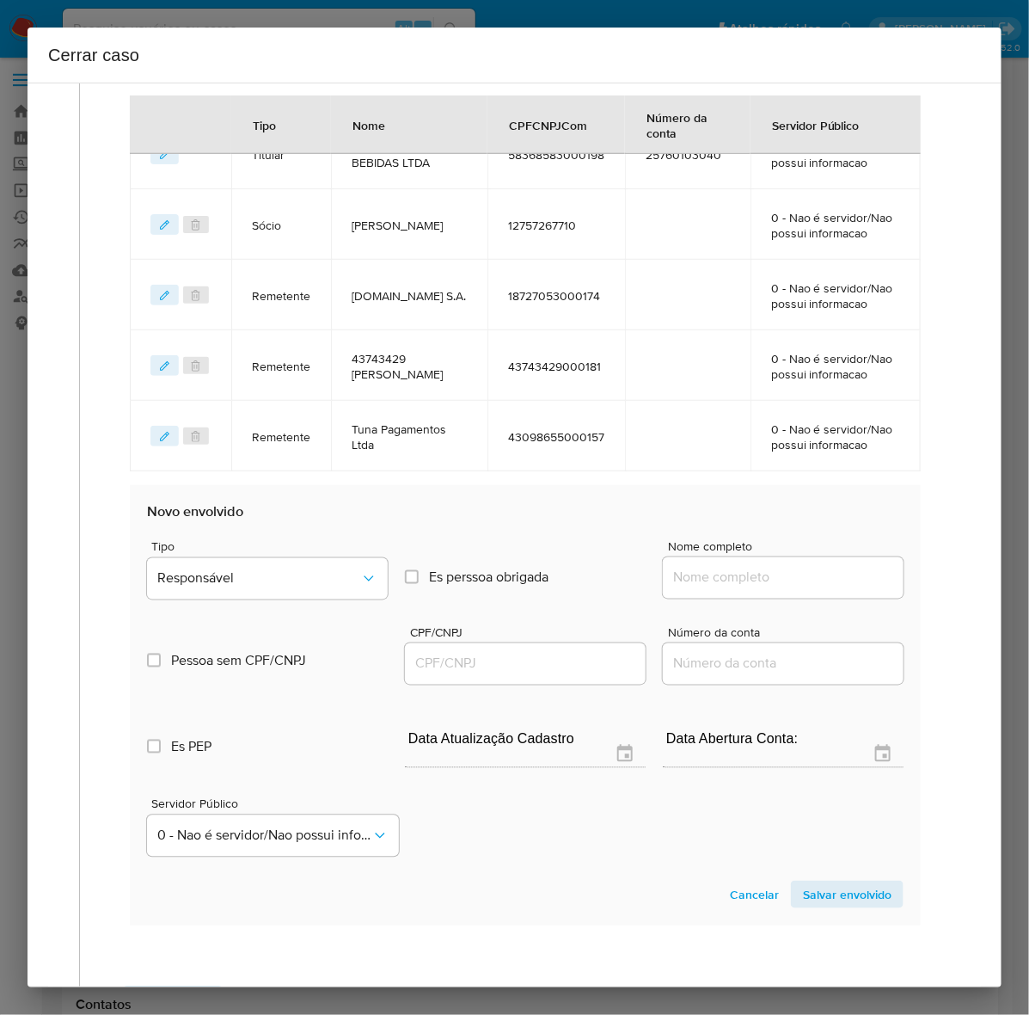
scroll to position [678, 0]
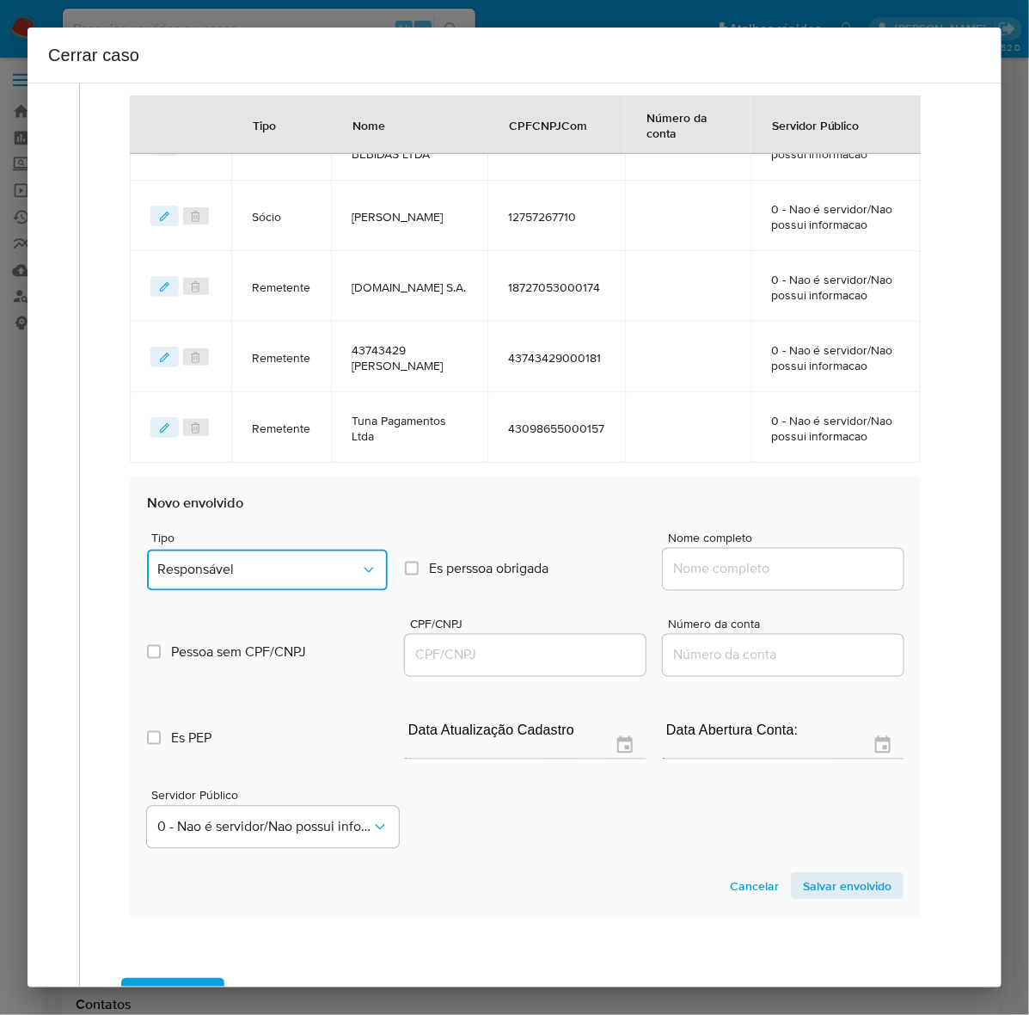
click at [218, 570] on span "Responsável" at bounding box center [258, 569] width 203 height 17
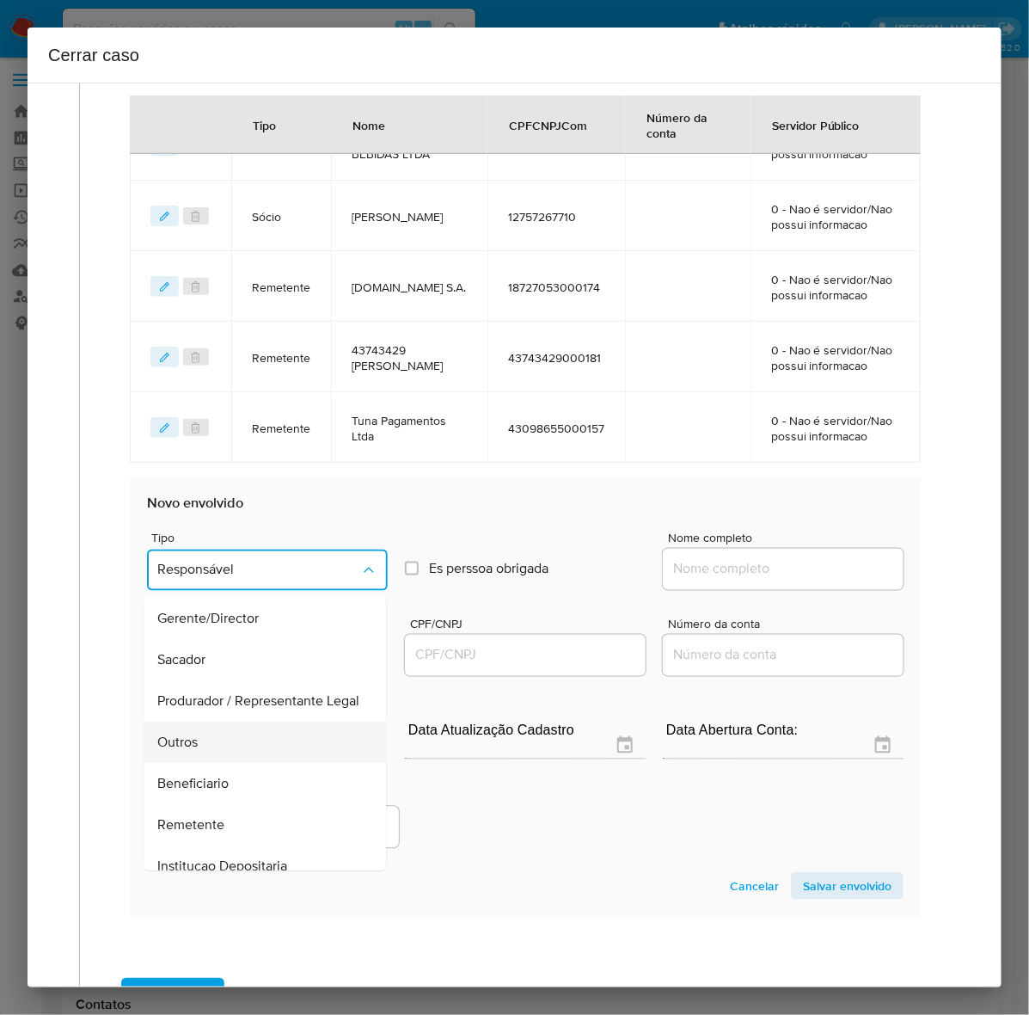
scroll to position [237, 0]
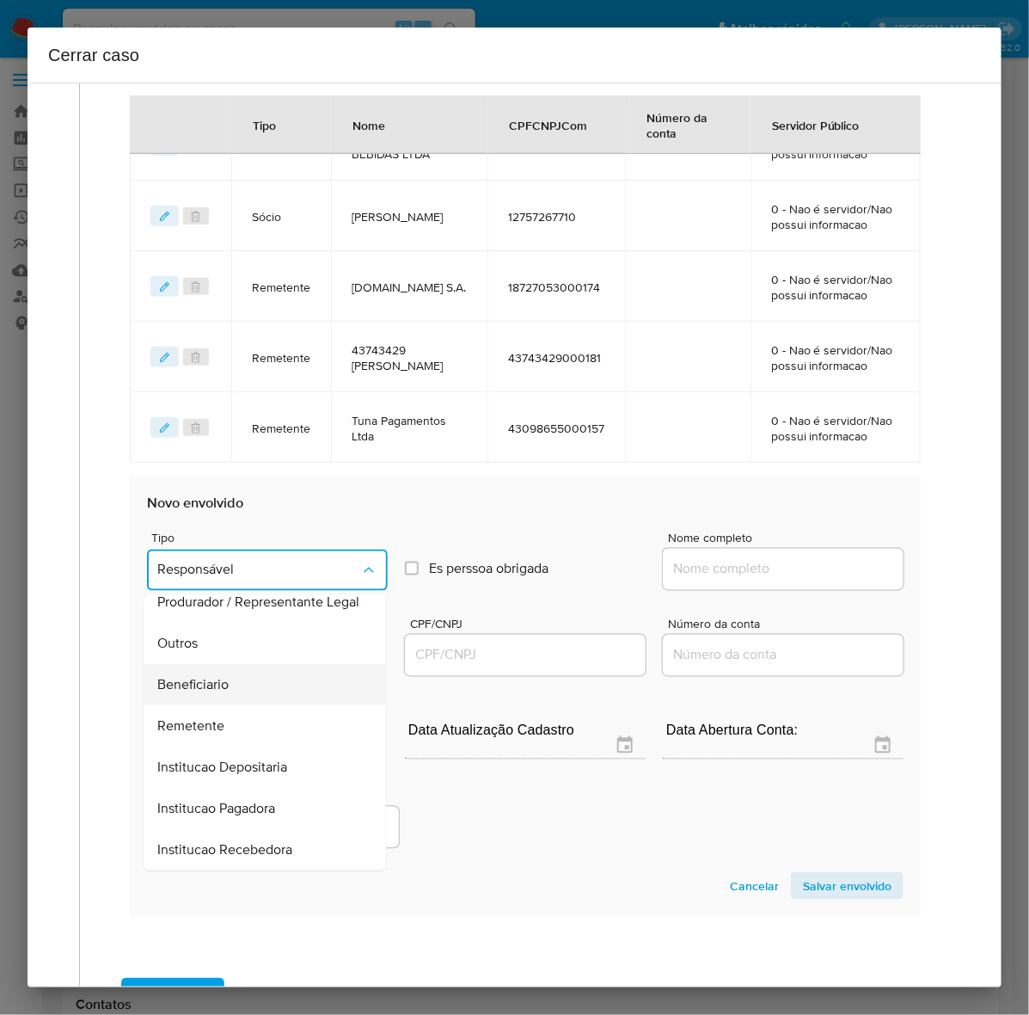
click at [224, 676] on span "Beneficiario" at bounding box center [192, 684] width 71 height 17
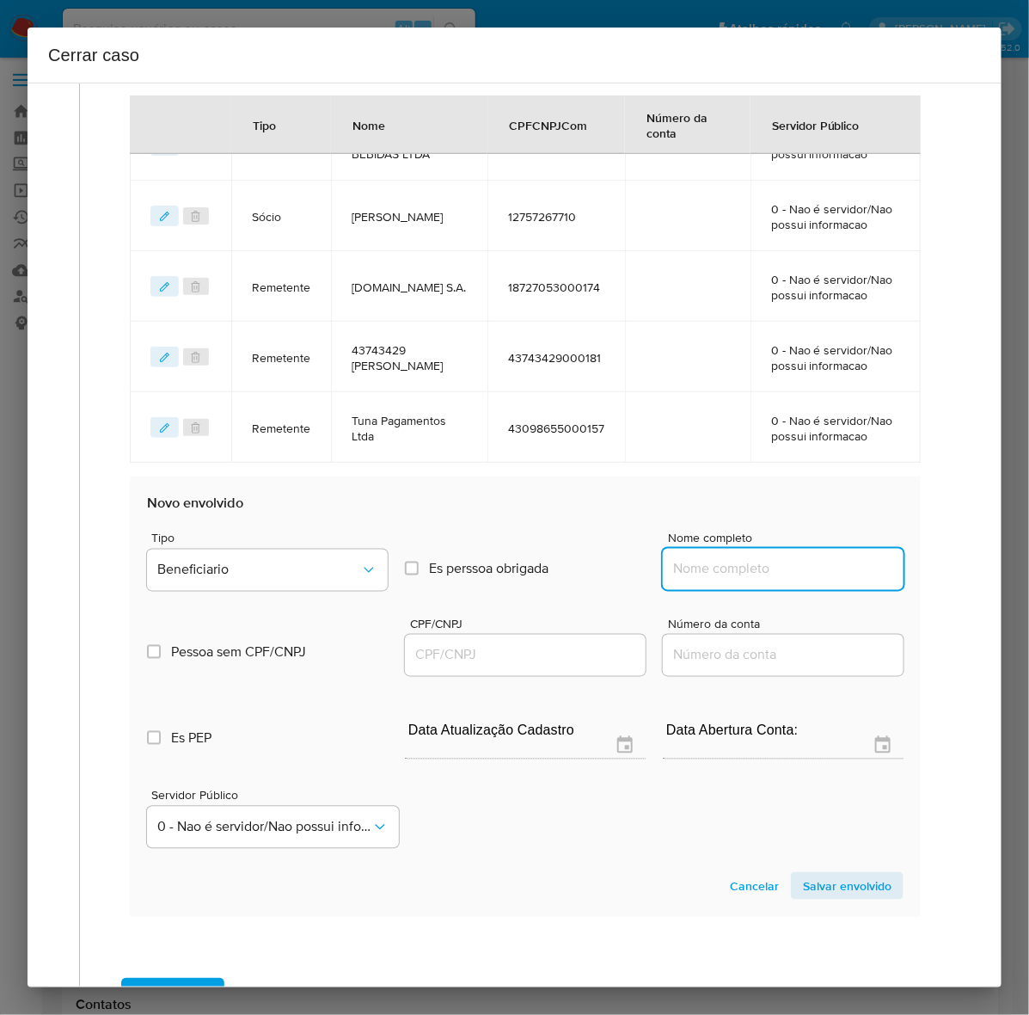
drag, startPoint x: 697, startPoint y: 563, endPoint x: 733, endPoint y: 572, distance: 37.1
click at [697, 560] on input "Nome completo" at bounding box center [783, 569] width 241 height 22
paste input "Alessandro Jorge Alves Ayres, 04345175771"
drag, startPoint x: 788, startPoint y: 568, endPoint x: 961, endPoint y: 577, distance: 174.0
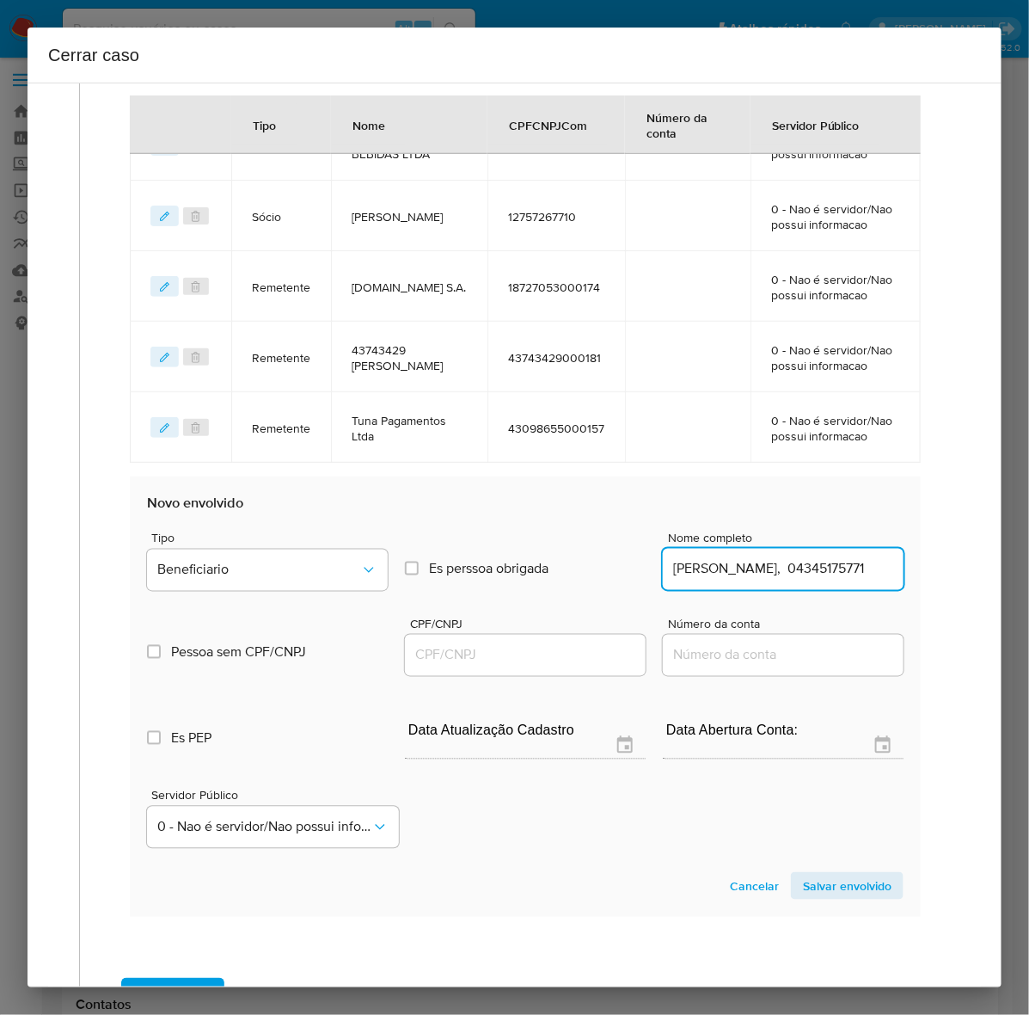
click at [961, 577] on div "1 Informação completa Geral Data de início 16/01/2025 Data Fin 10/08/2025 Valor…" at bounding box center [514, 262] width 933 height 1685
type input "Alessandro Jorge Alves Ayres"
click at [427, 652] on input "CPF/CNPJ" at bounding box center [525, 655] width 241 height 22
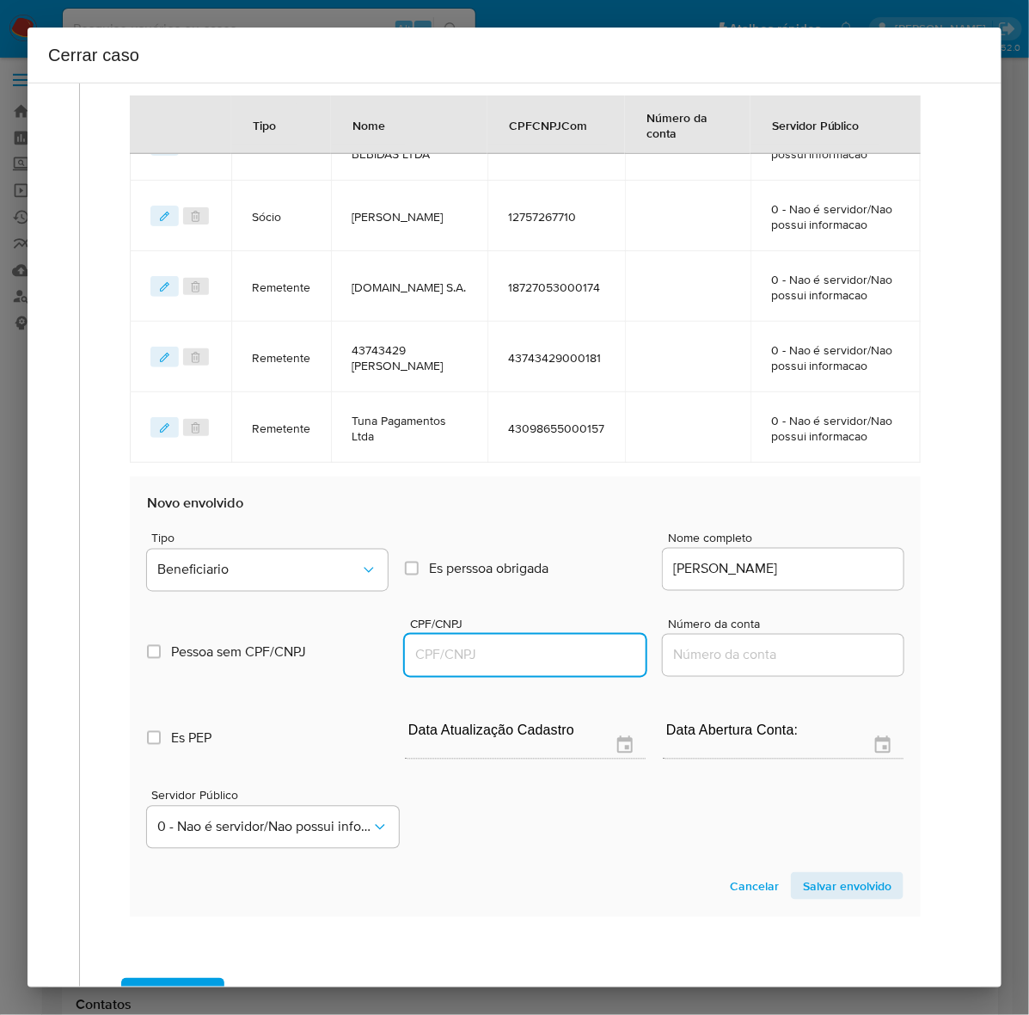
paste input "04345175771"
type input "4345175771"
click at [817, 874] on span "Salvar envolvido" at bounding box center [847, 886] width 89 height 24
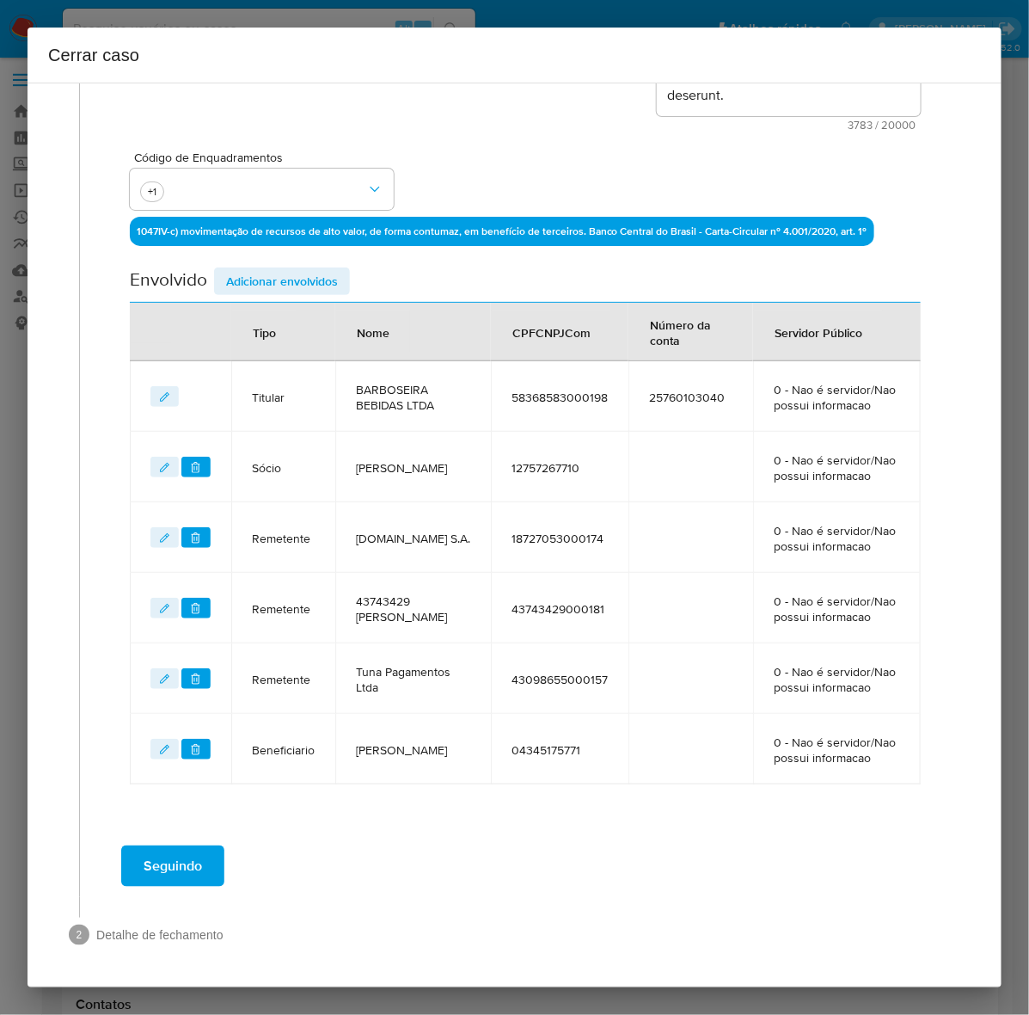
click at [277, 276] on span "Adicionar envolvidos" at bounding box center [282, 281] width 112 height 24
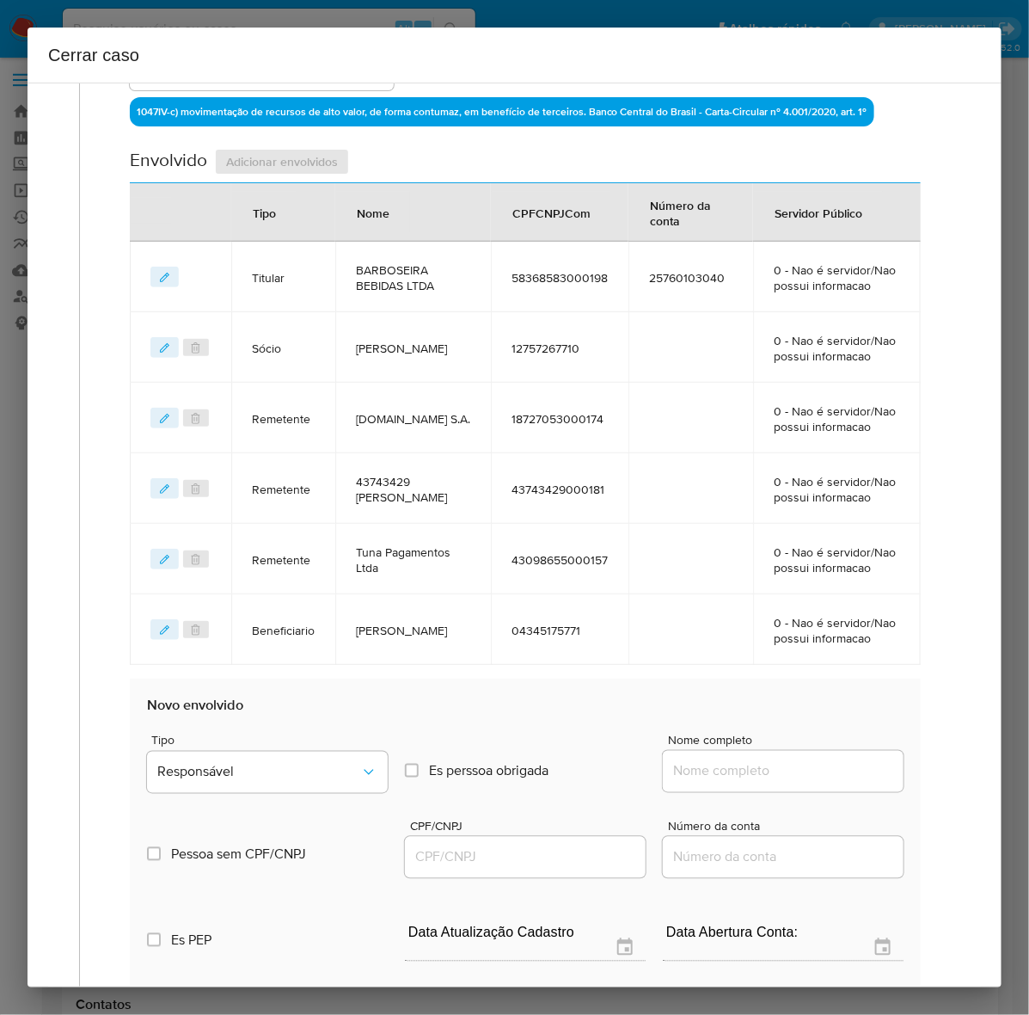
scroll to position [879, 0]
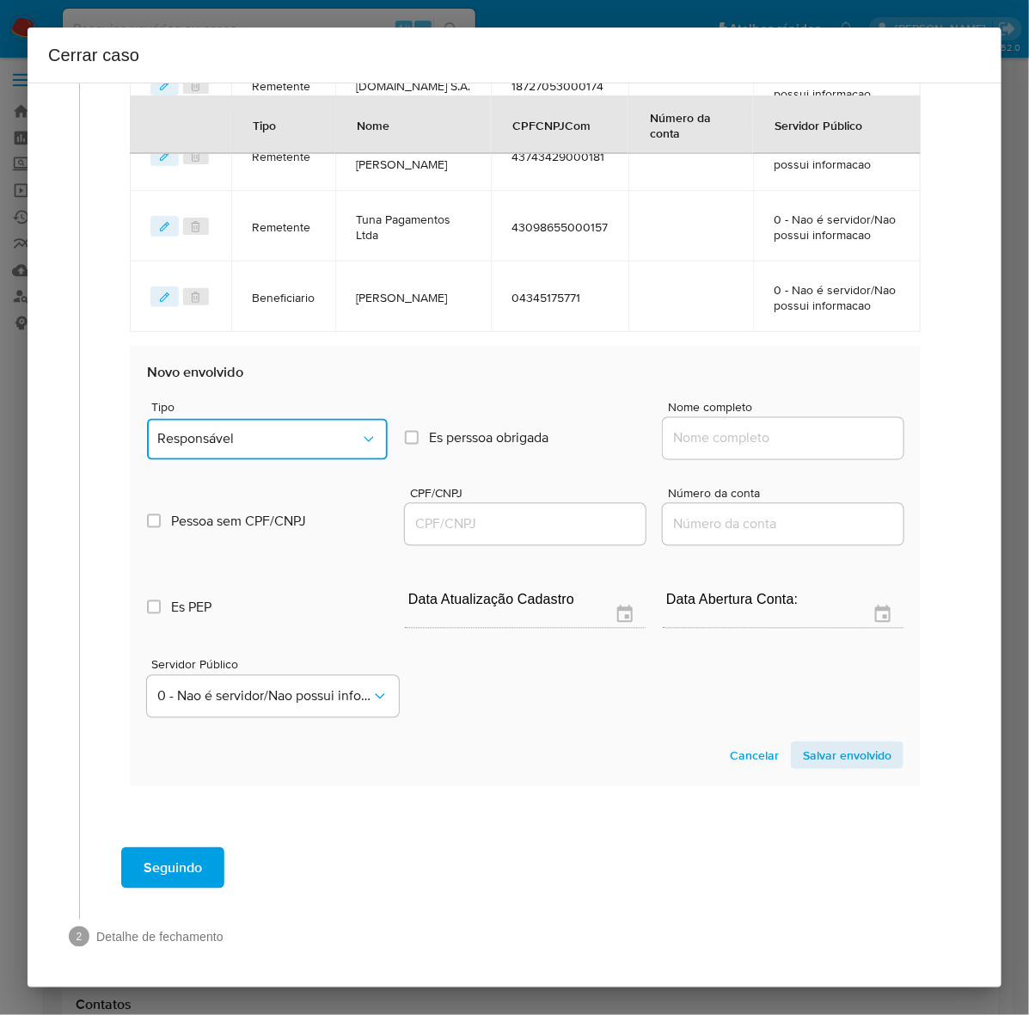
click at [241, 426] on button "Responsável" at bounding box center [267, 439] width 241 height 41
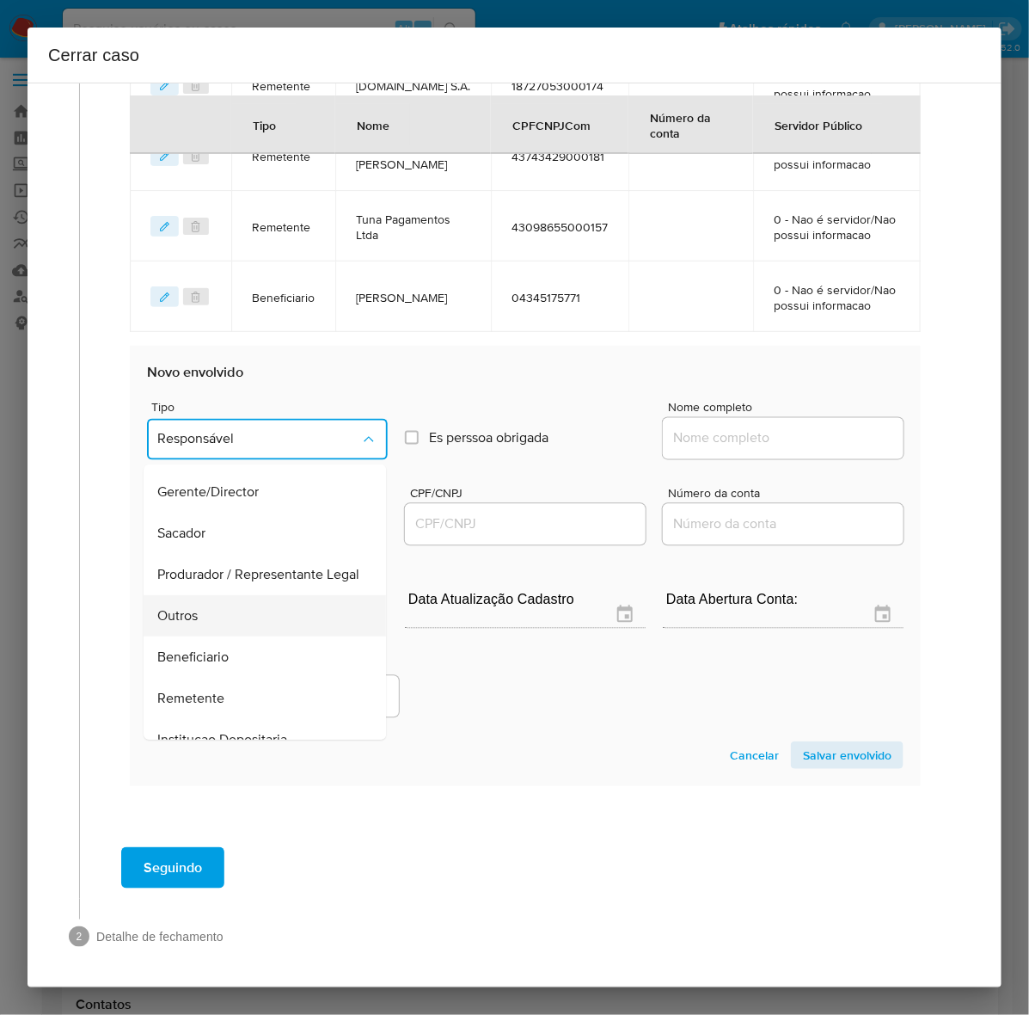
scroll to position [236, 0]
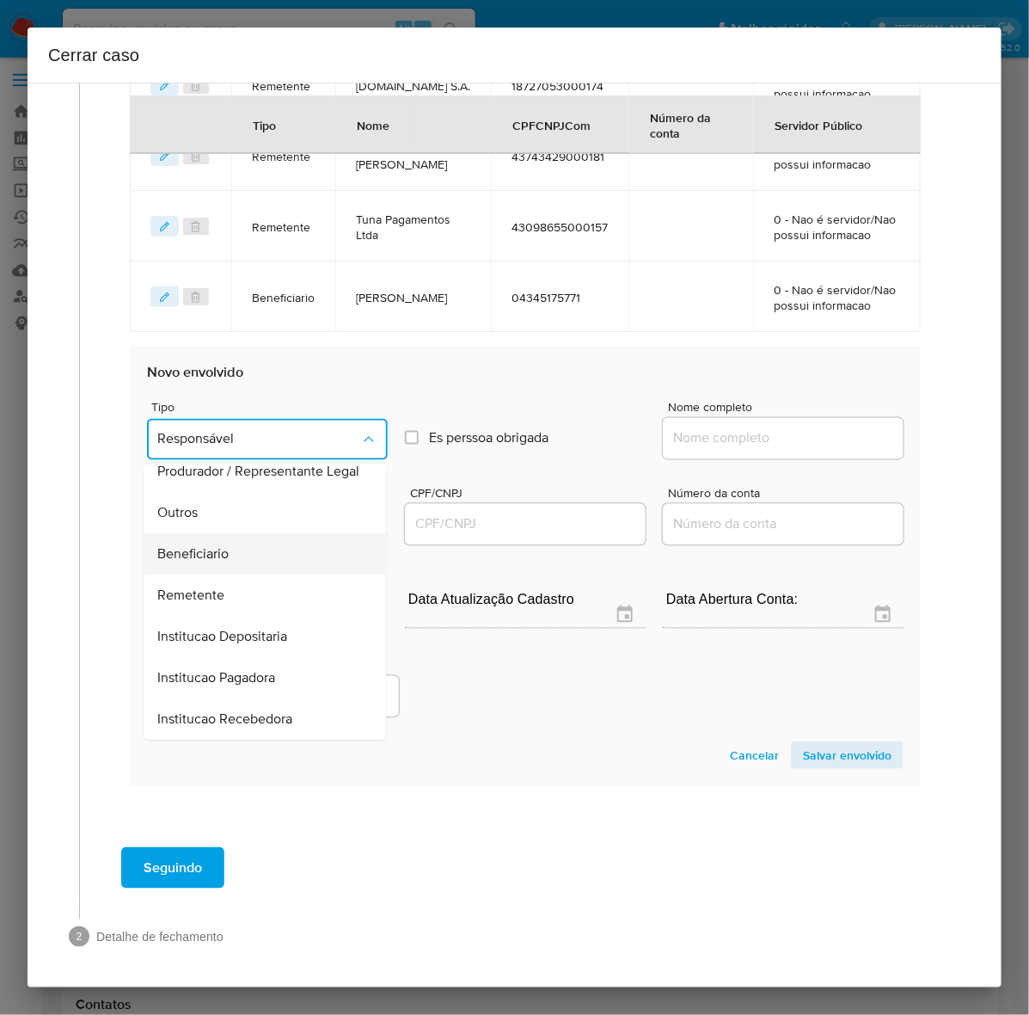
click at [203, 545] on span "Beneficiario" at bounding box center [192, 553] width 71 height 17
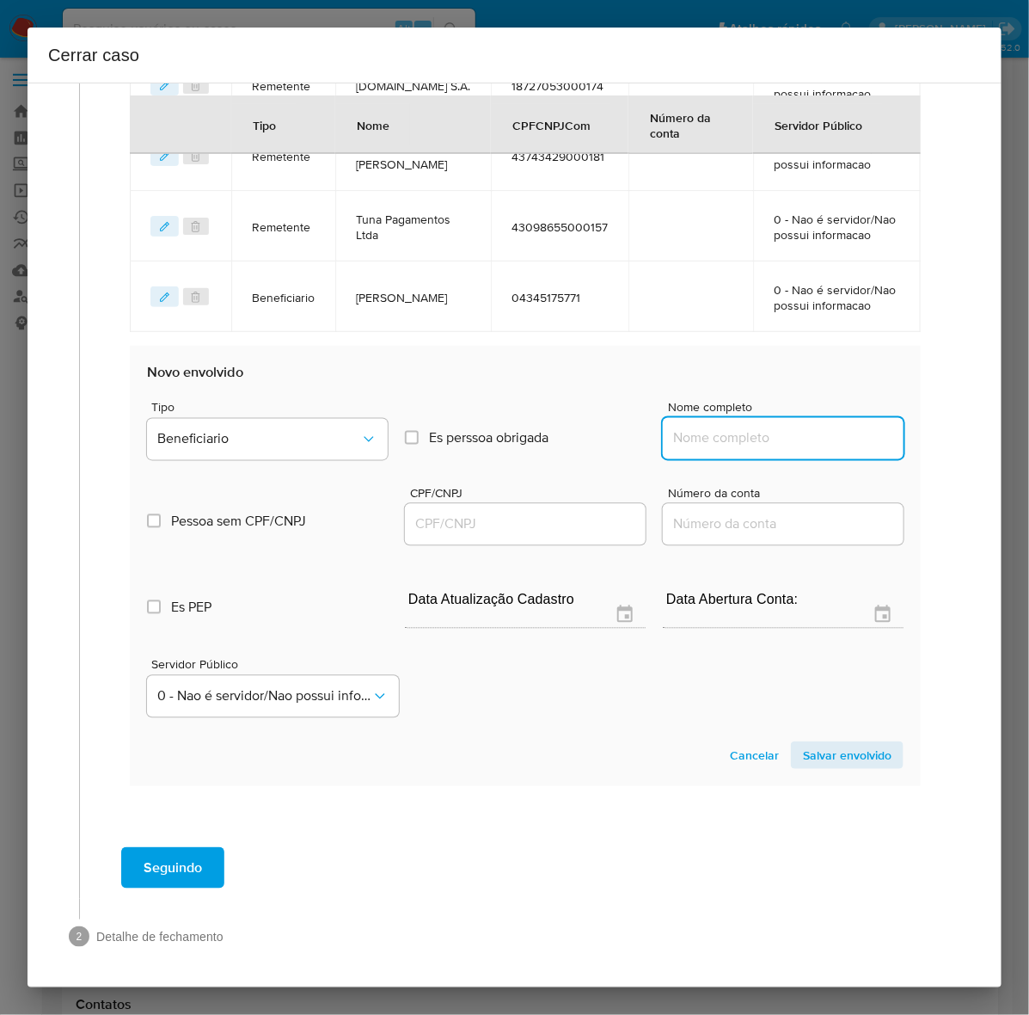
drag, startPoint x: 757, startPoint y: 436, endPoint x: 768, endPoint y: 433, distance: 11.7
click at [758, 436] on input "Nome completo" at bounding box center [783, 438] width 241 height 22
paste input "Beco Do Ze Aflh Ltda, 42417338000193"
drag, startPoint x: 763, startPoint y: 439, endPoint x: 998, endPoint y: 439, distance: 235.6
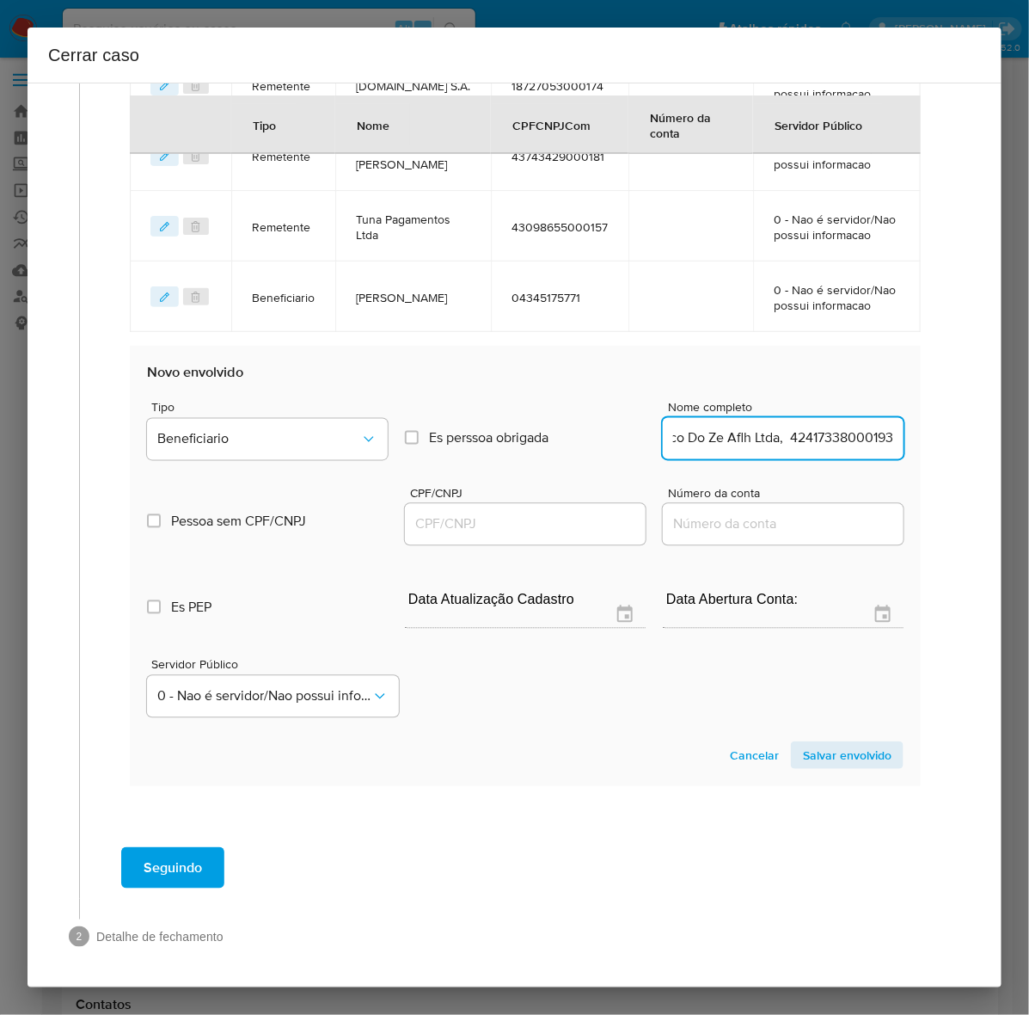
click at [998, 439] on div "1 Informação completa Geral Data de início 16/01/2025 Data Fin 10/08/2025 Valor…" at bounding box center [515, 535] width 974 height 905
type input "Beco Do Ze Aflh Ltda"
click at [463, 526] on input "CPF/CNPJ" at bounding box center [525, 524] width 241 height 22
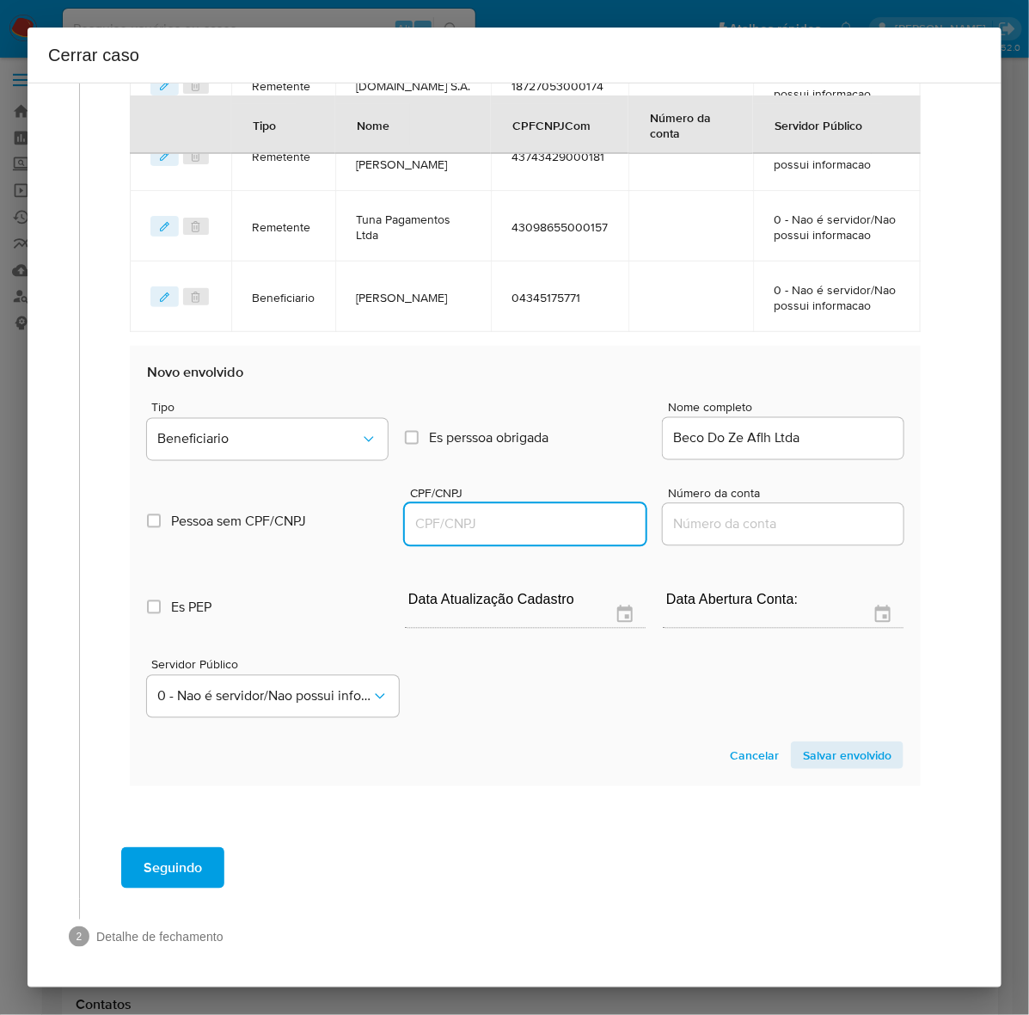
paste input "42417338000193"
type input "42417338000193"
click at [817, 743] on span "Salvar envolvido" at bounding box center [847, 755] width 89 height 24
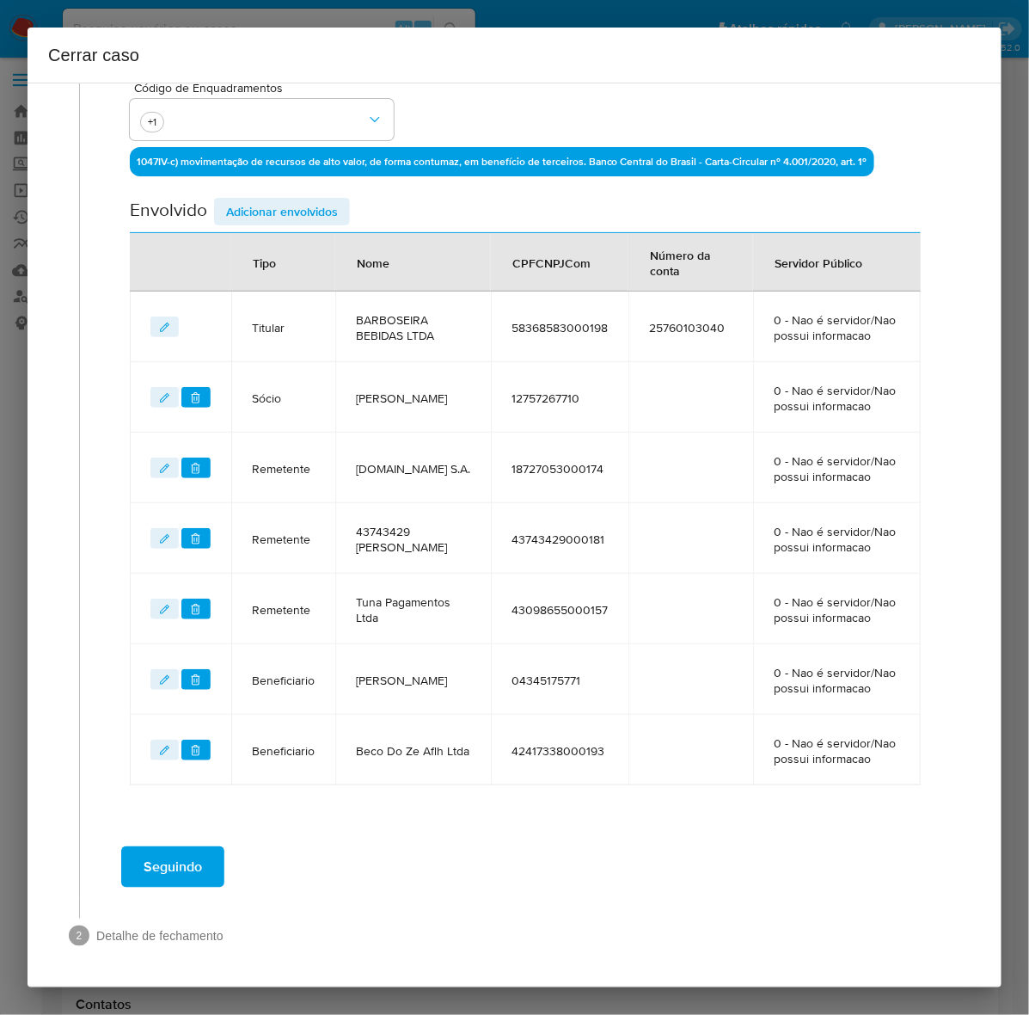
click at [164, 865] on span "Seguindo" at bounding box center [173, 867] width 58 height 38
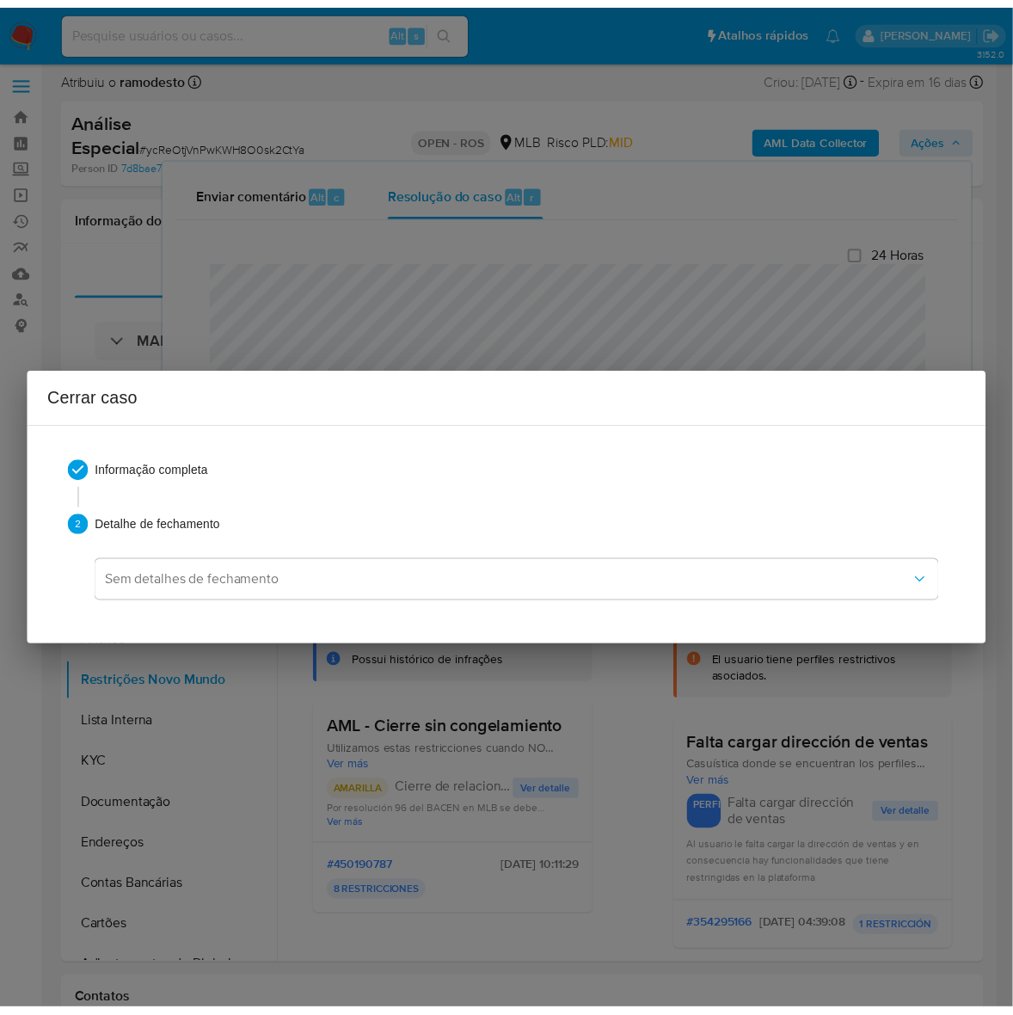
scroll to position [2567, 0]
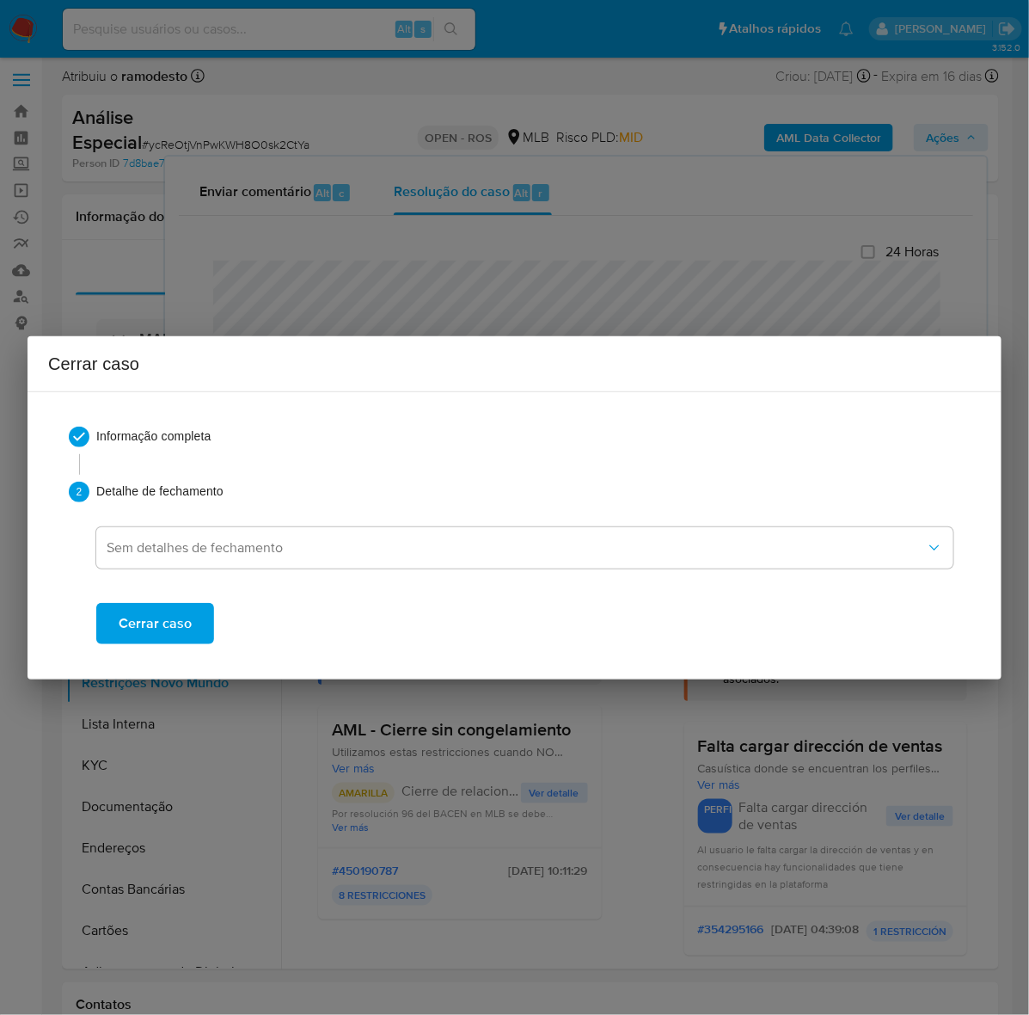
click at [132, 632] on span "Cerrar caso" at bounding box center [155, 623] width 73 height 38
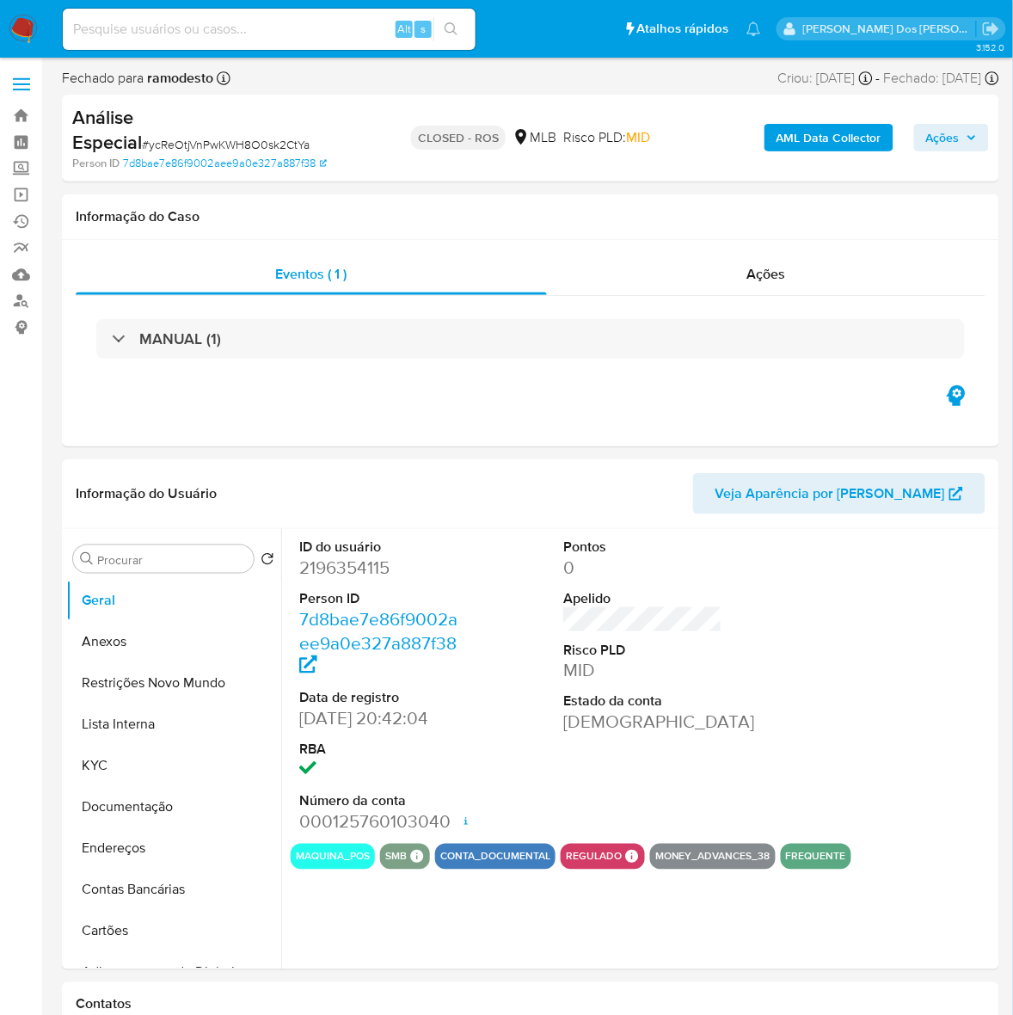
select select "10"
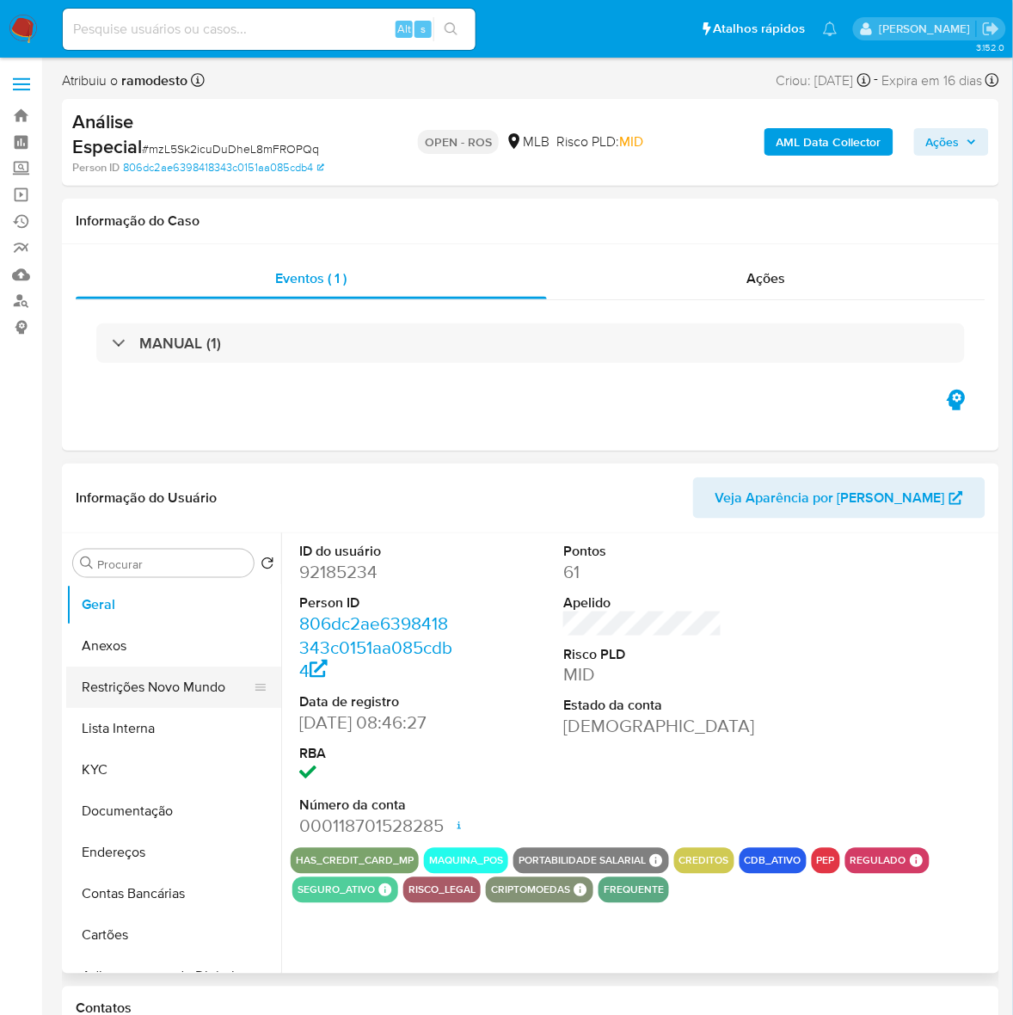
select select "10"
click at [120, 642] on button "Anexos" at bounding box center [166, 645] width 201 height 41
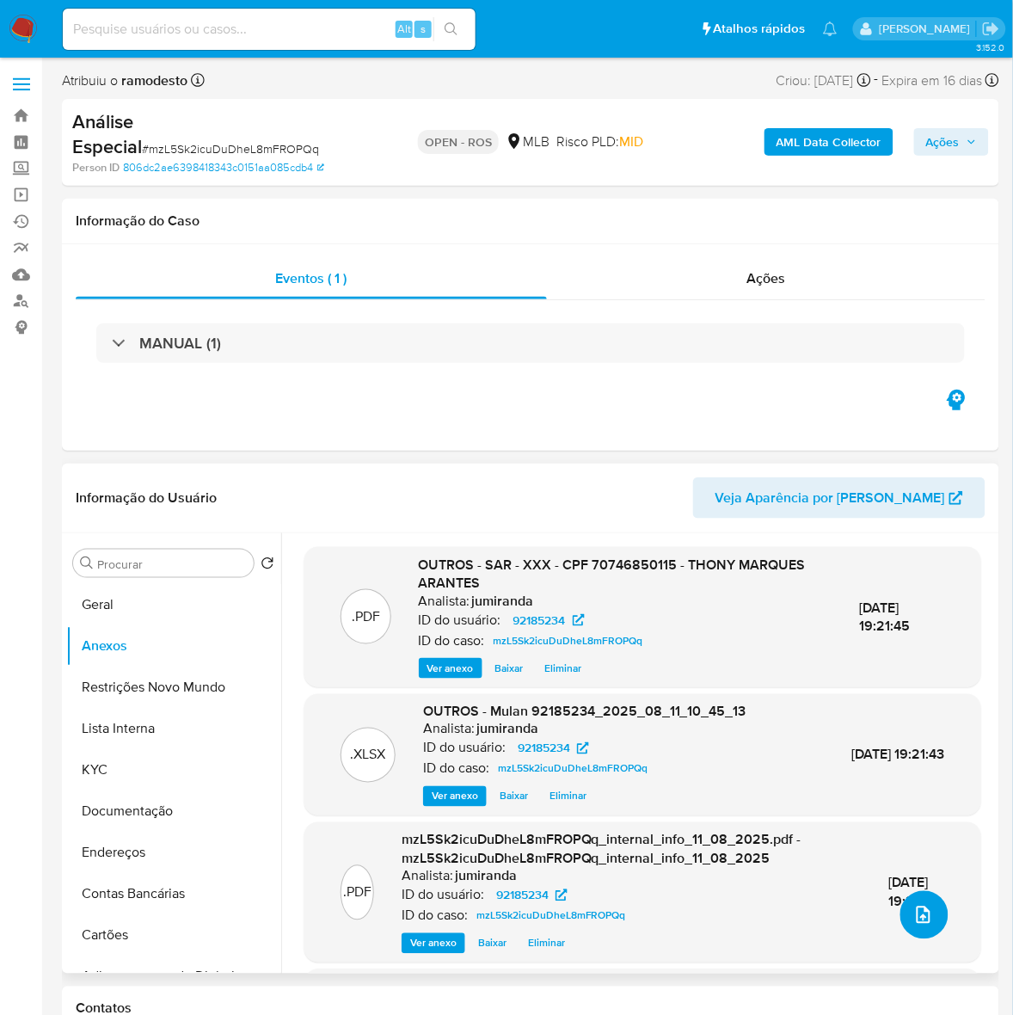
click at [921, 920] on icon "upload-file" at bounding box center [923, 915] width 21 height 21
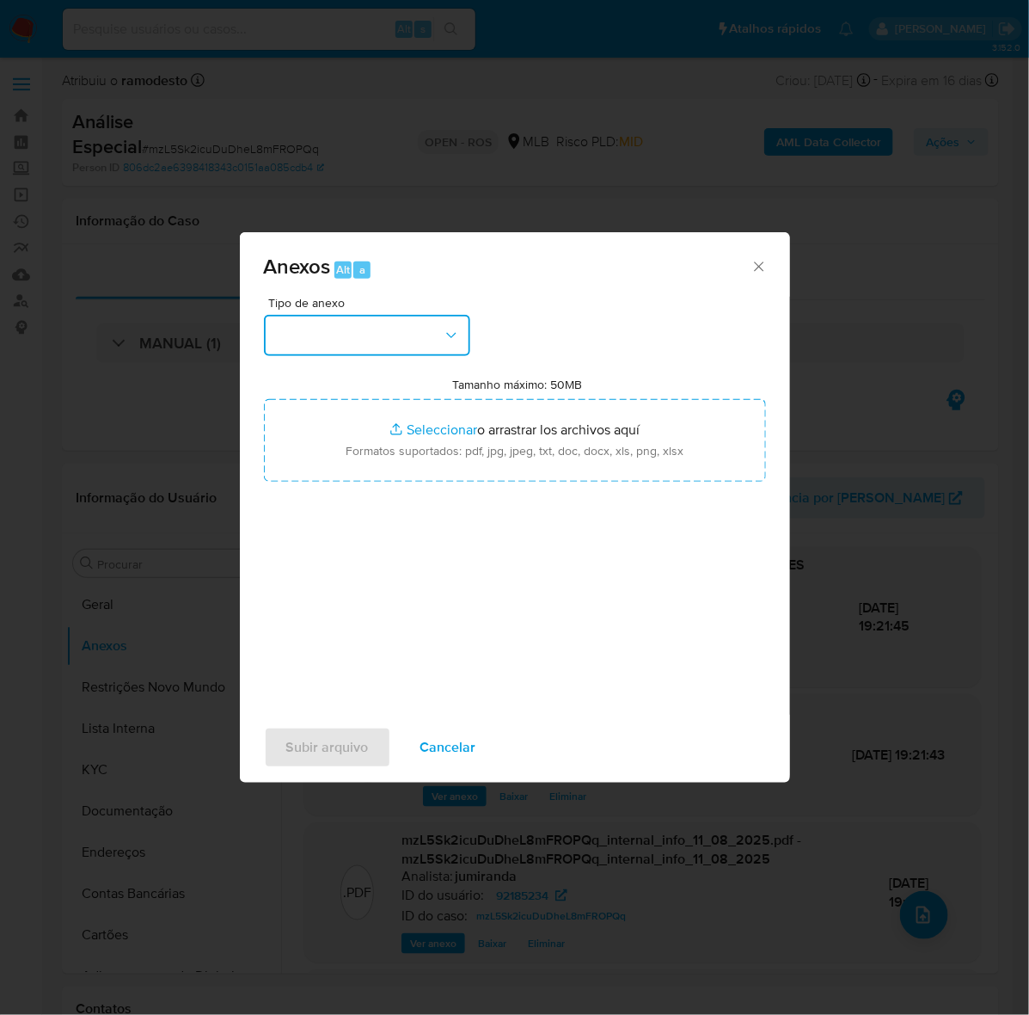
click at [366, 329] on button "button" at bounding box center [367, 335] width 206 height 41
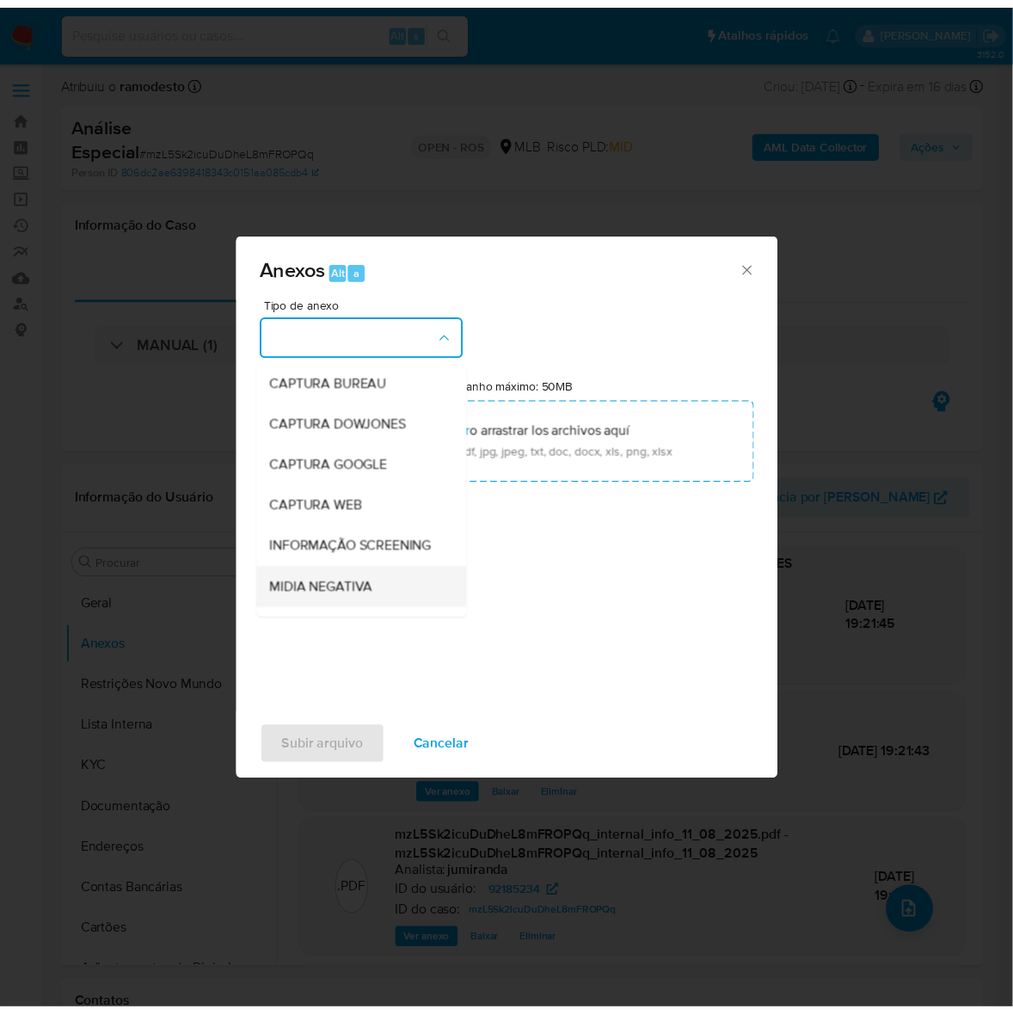
scroll to position [264, 0]
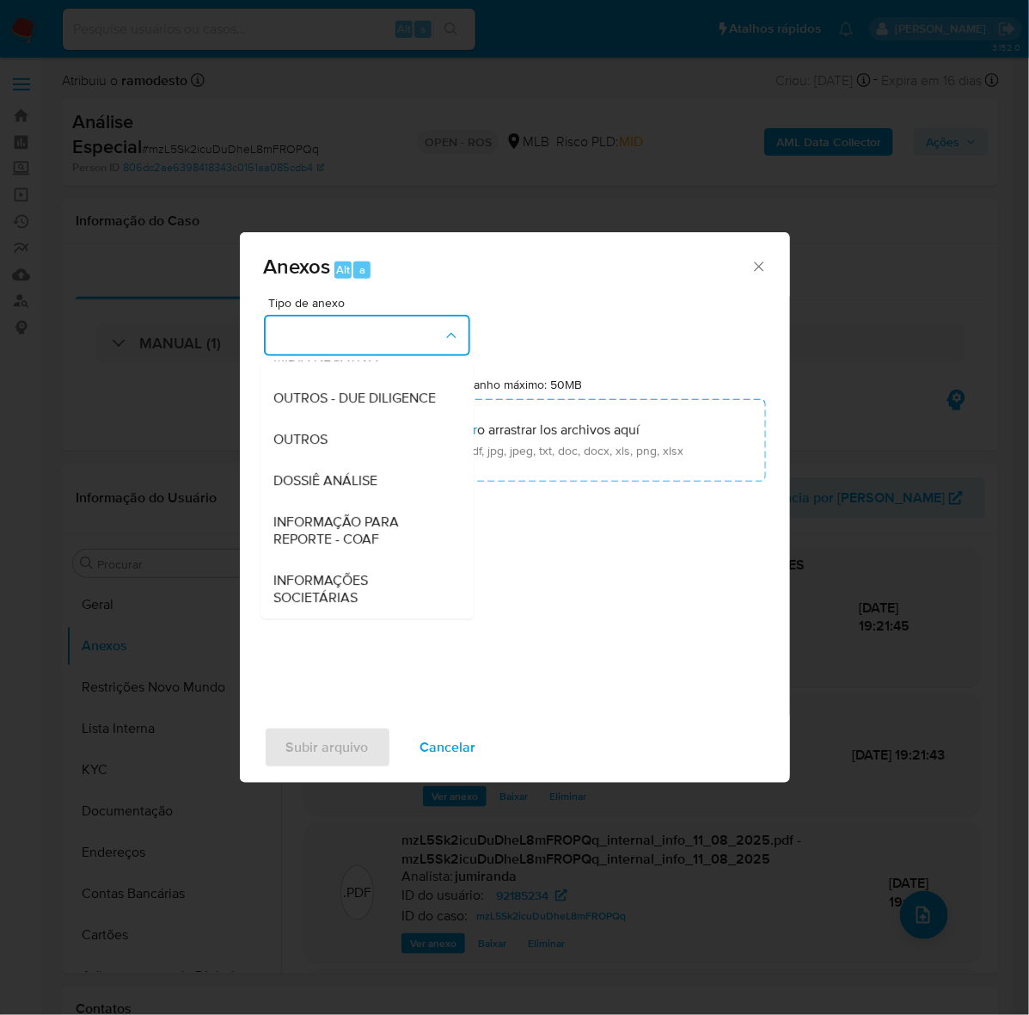
drag, startPoint x: 337, startPoint y: 520, endPoint x: 380, endPoint y: 516, distance: 43.2
click at [345, 517] on span "INFORMAÇÃO PARA REPORTE - COAF" at bounding box center [361, 530] width 175 height 34
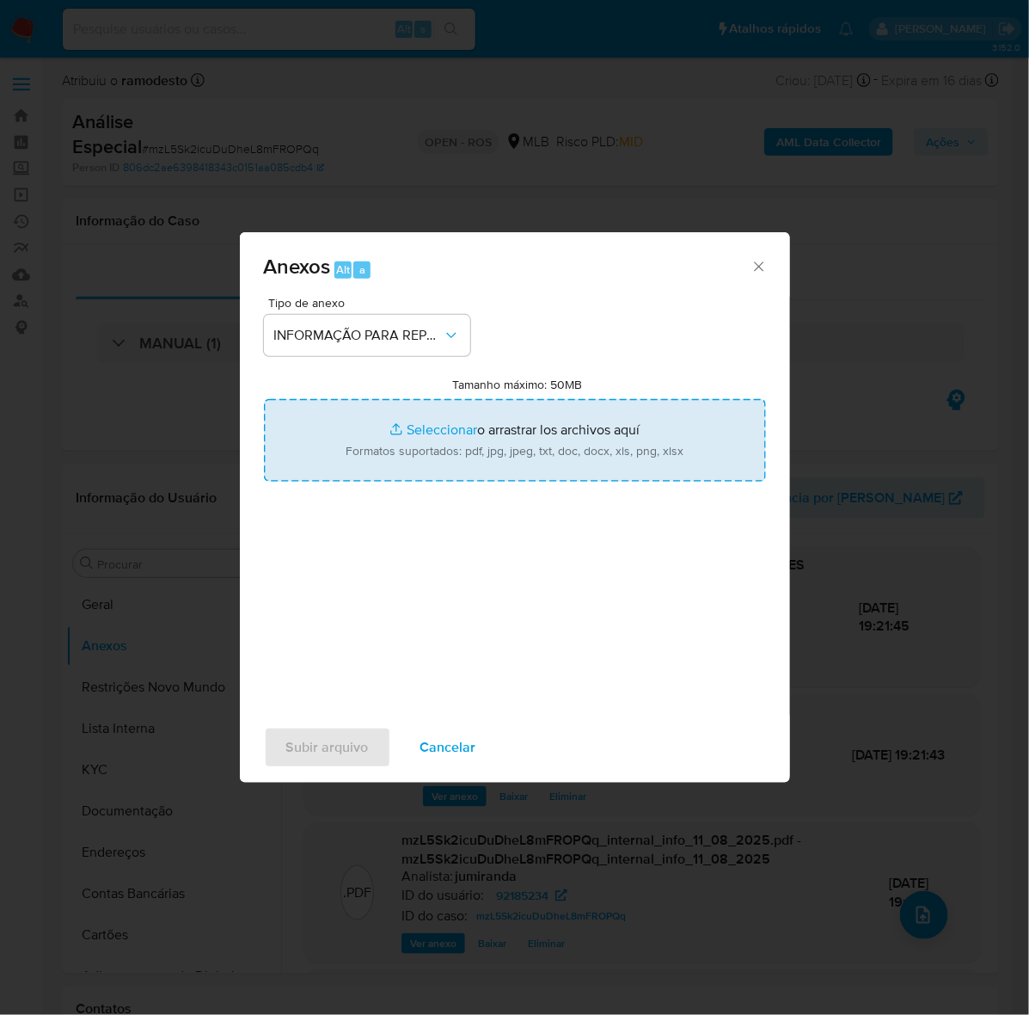
type input "C:\fakepath\SAR - mzL5Sk2icuDuDheL8mFROPQq - CPF 70746850115 - THONY MARQUES AR…"
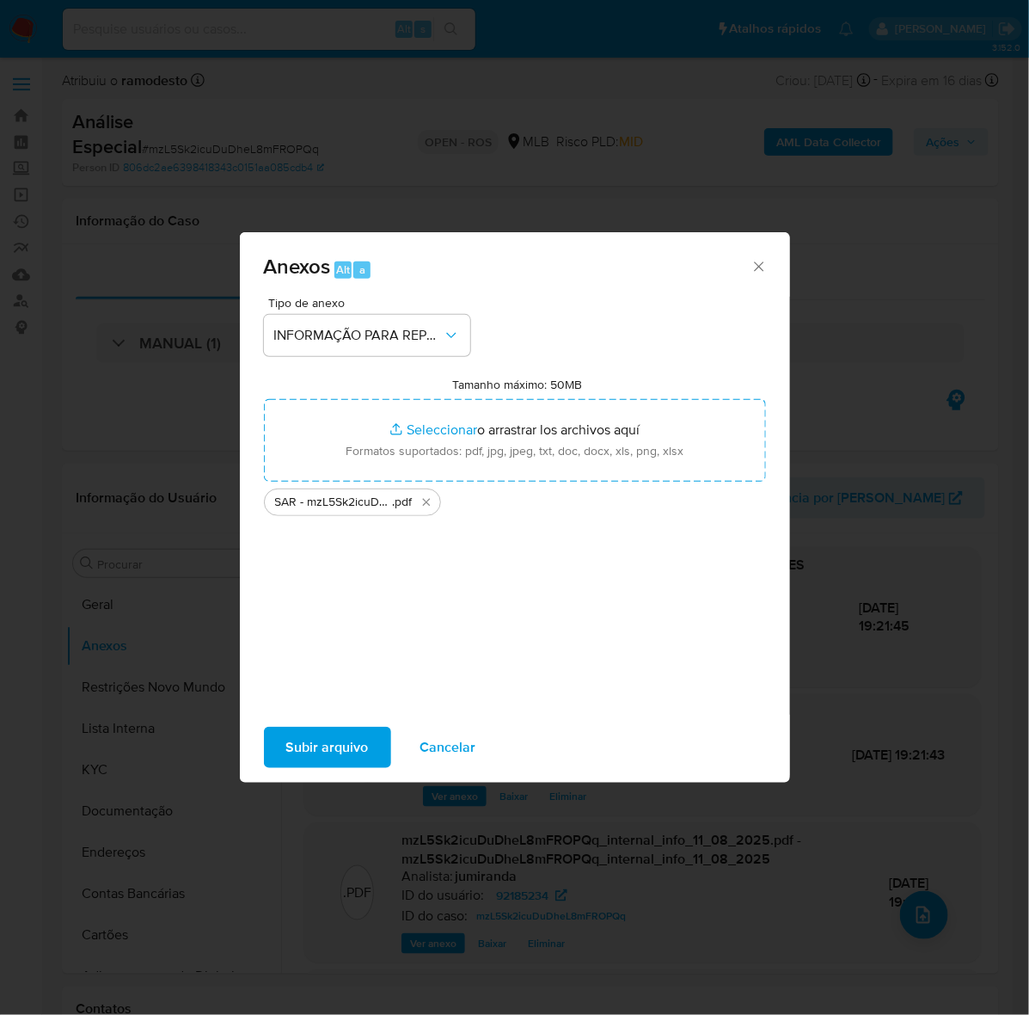
click at [324, 740] on span "Subir arquivo" at bounding box center [327, 747] width 83 height 38
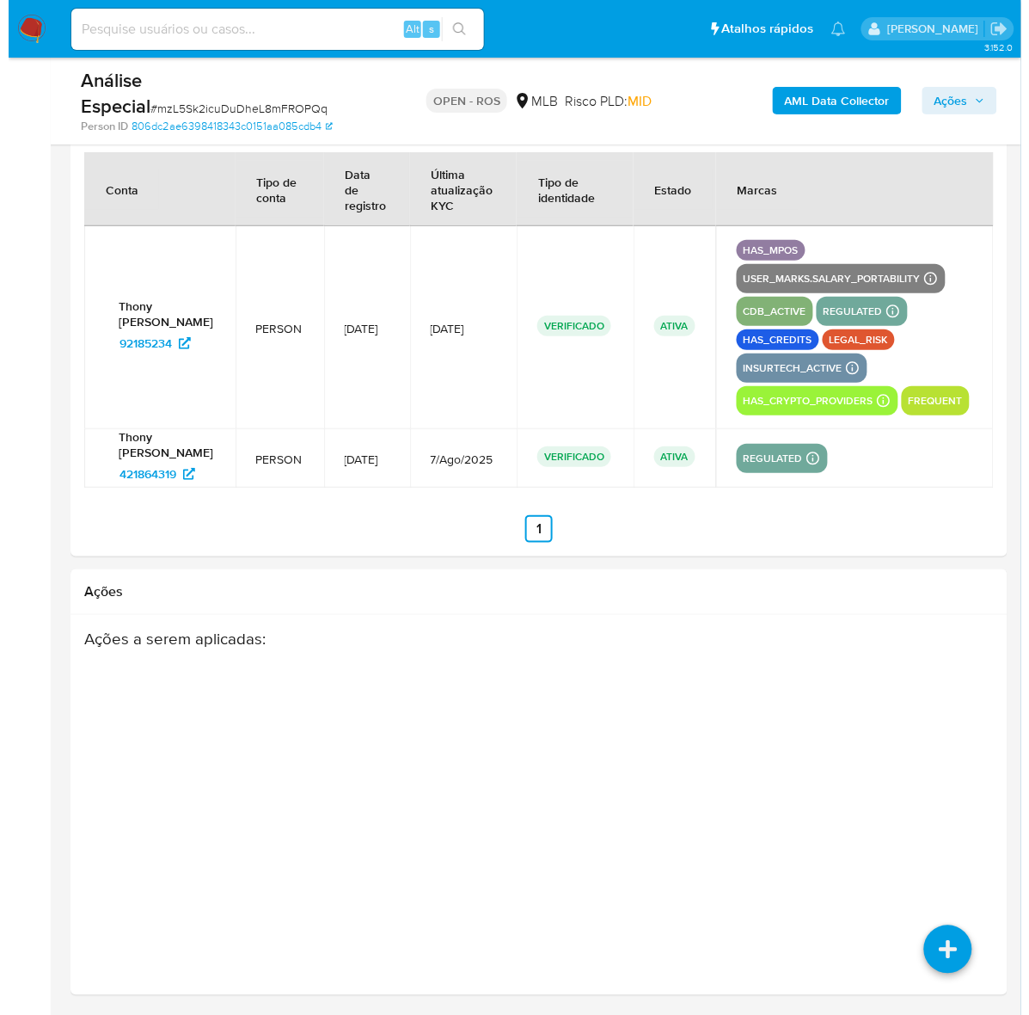
scroll to position [2715, 0]
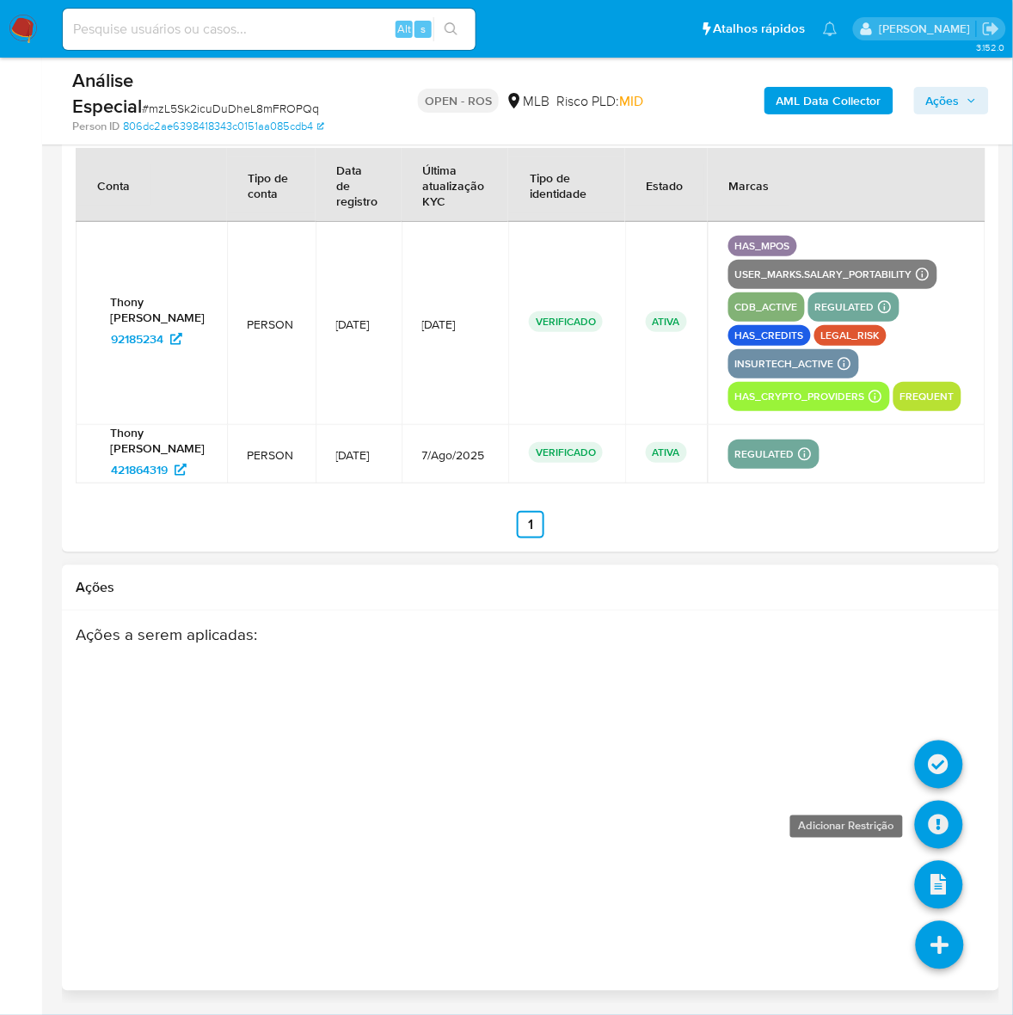
click at [942, 823] on icon at bounding box center [939, 825] width 48 height 48
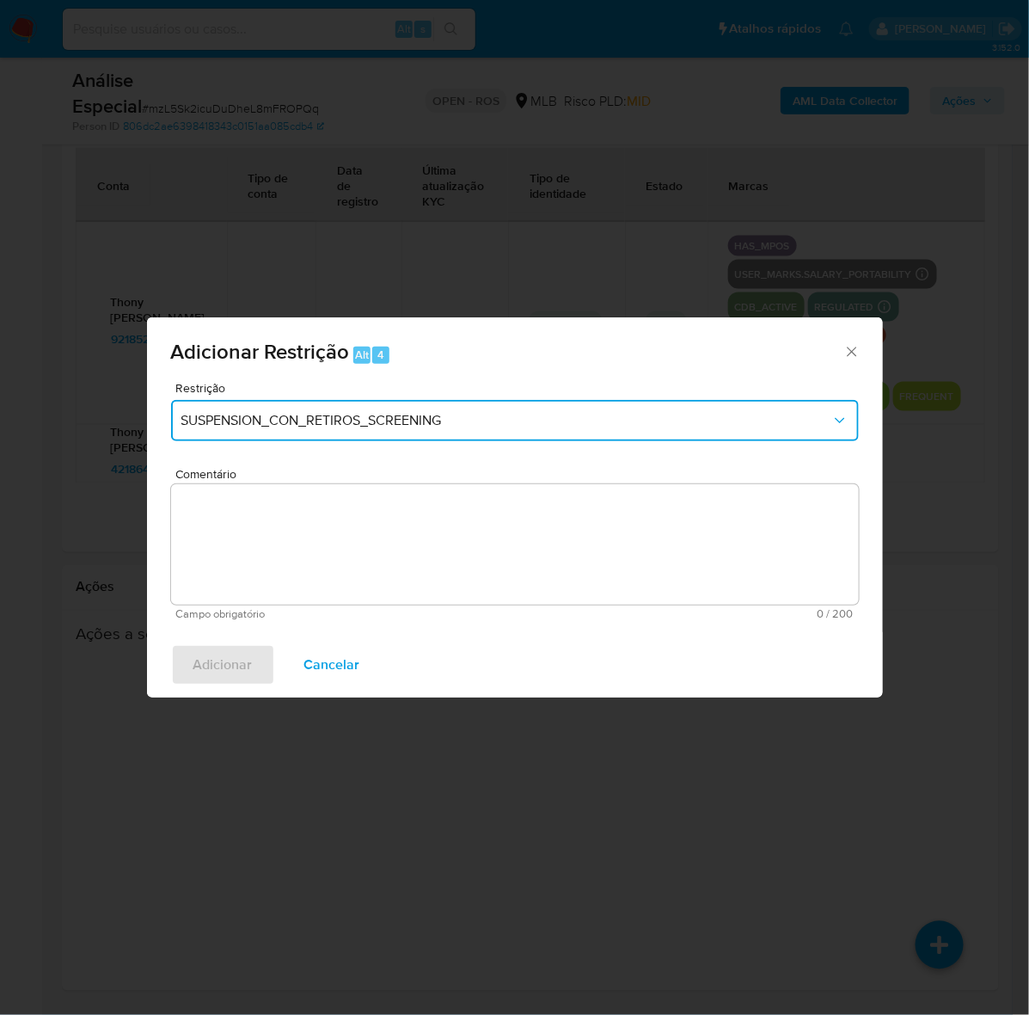
click at [441, 413] on span "SUSPENSION_CON_RETIROS_SCREENING" at bounding box center [506, 420] width 650 height 17
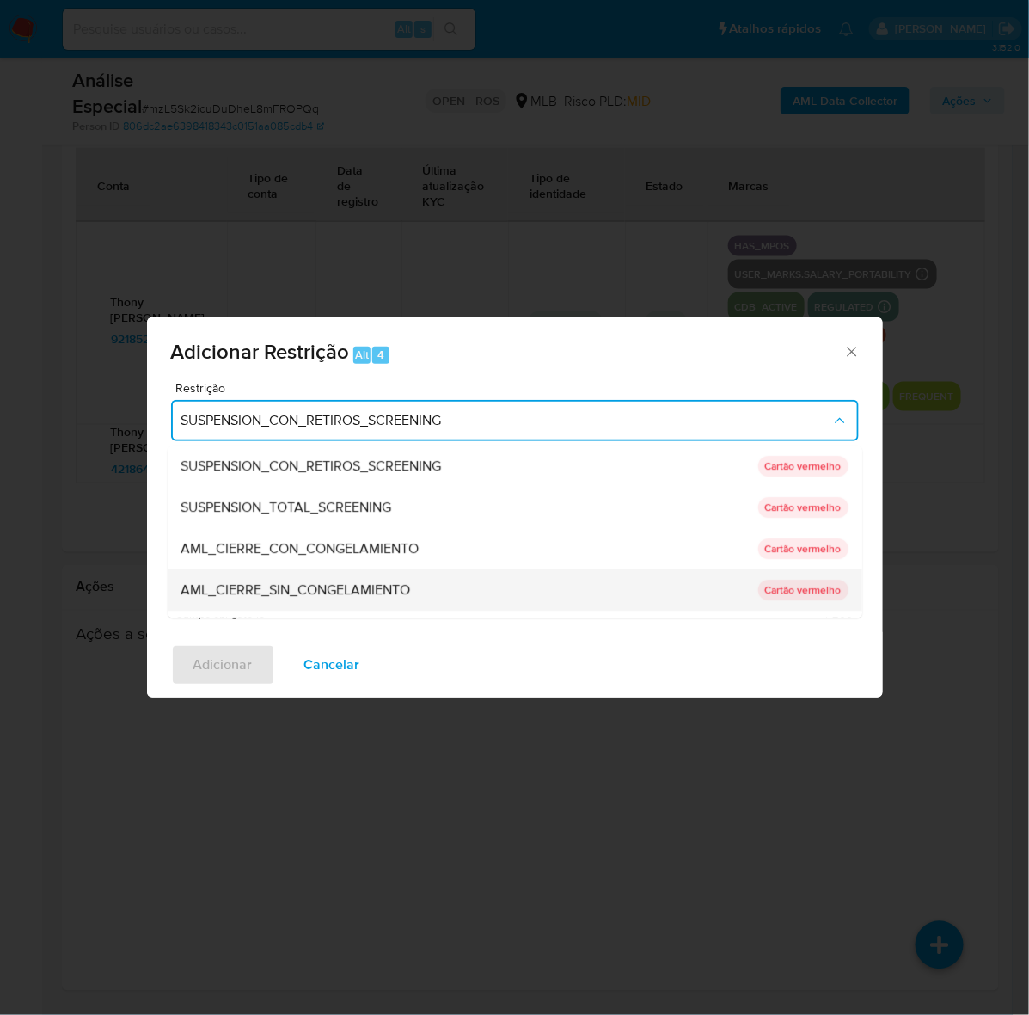
click at [414, 587] on div "AML_CIERRE_SIN_CONGELAMIENTO" at bounding box center [464, 589] width 567 height 41
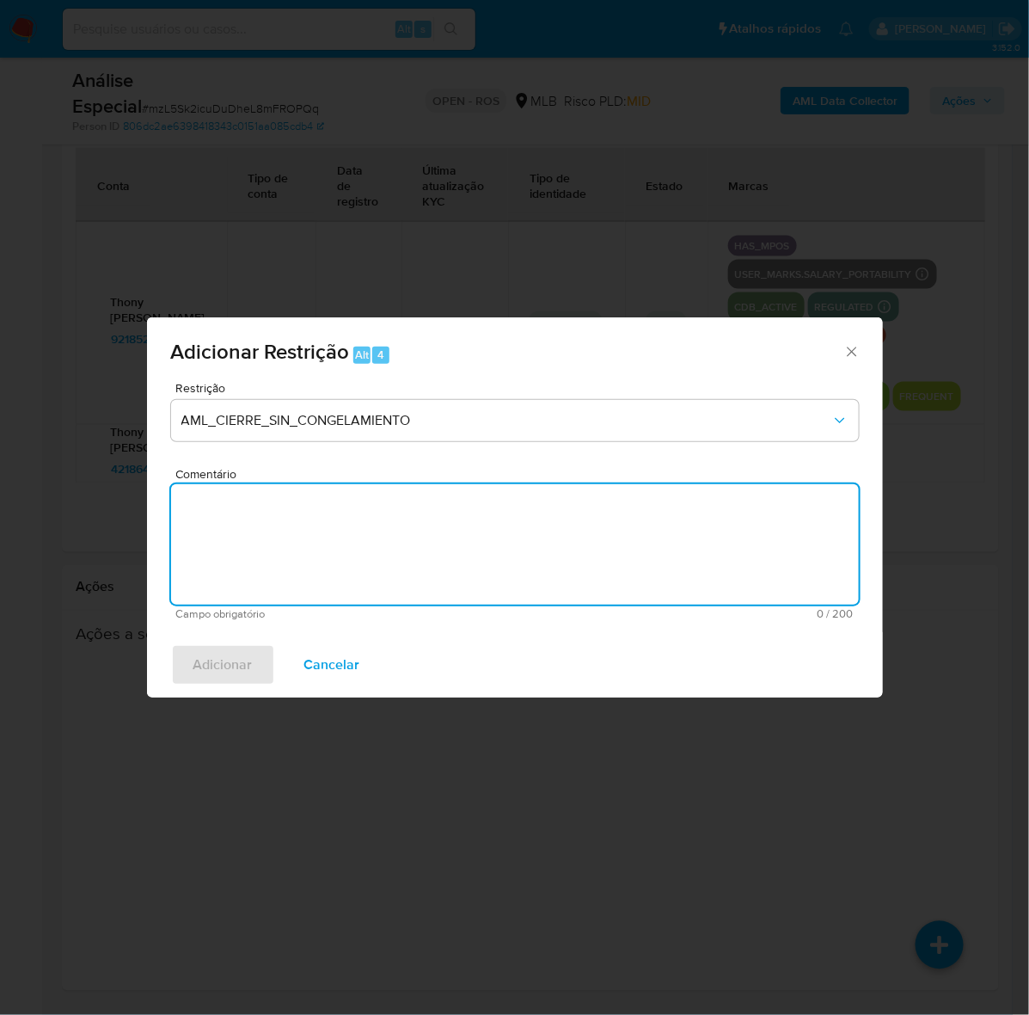
click at [417, 555] on textarea "Comentário" at bounding box center [515, 544] width 688 height 120
paste textarea "Deliberação para encerrar o relacionamento. NÃO INFORMAR AO USUÁRIO QUE SE TRAT…"
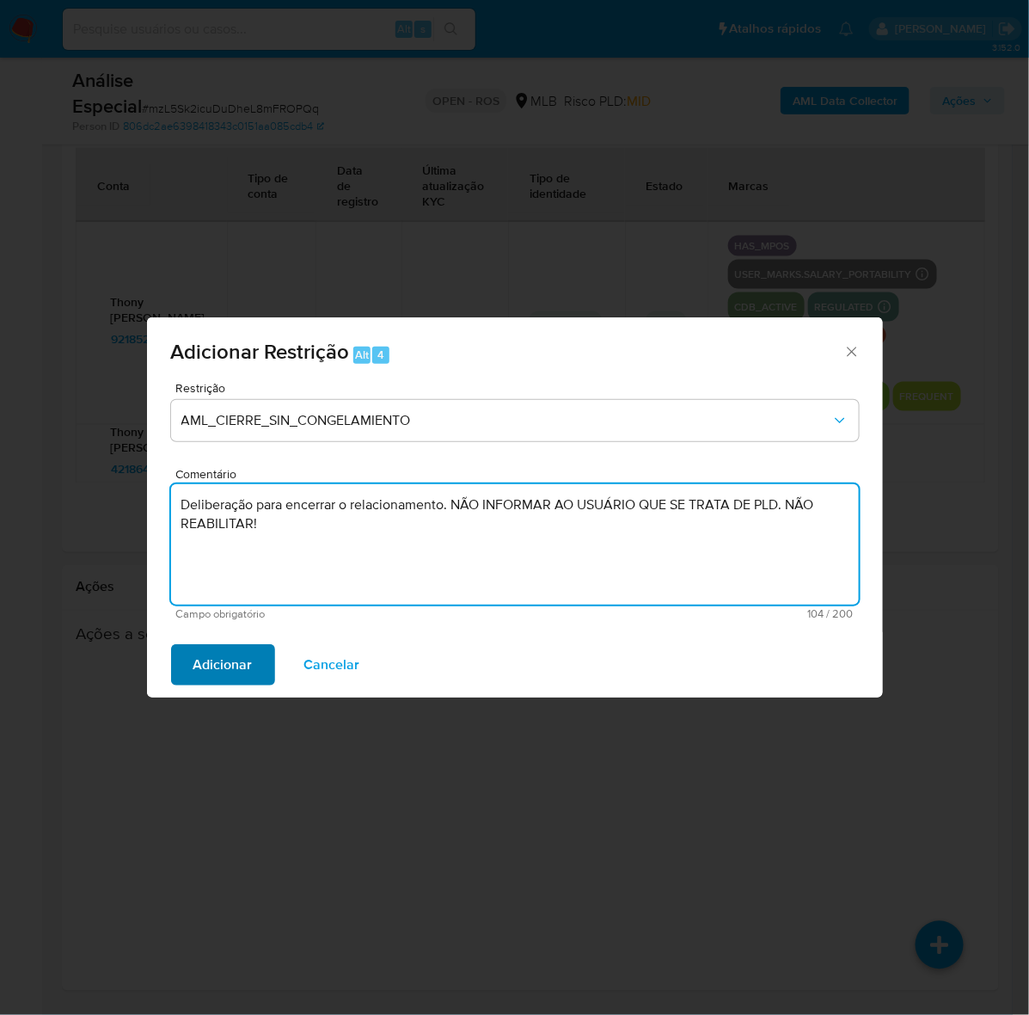
type textarea "Deliberação para encerrar o relacionamento. NÃO INFORMAR AO USUÁRIO QUE SE TRAT…"
click at [229, 654] on span "Adicionar" at bounding box center [222, 665] width 59 height 38
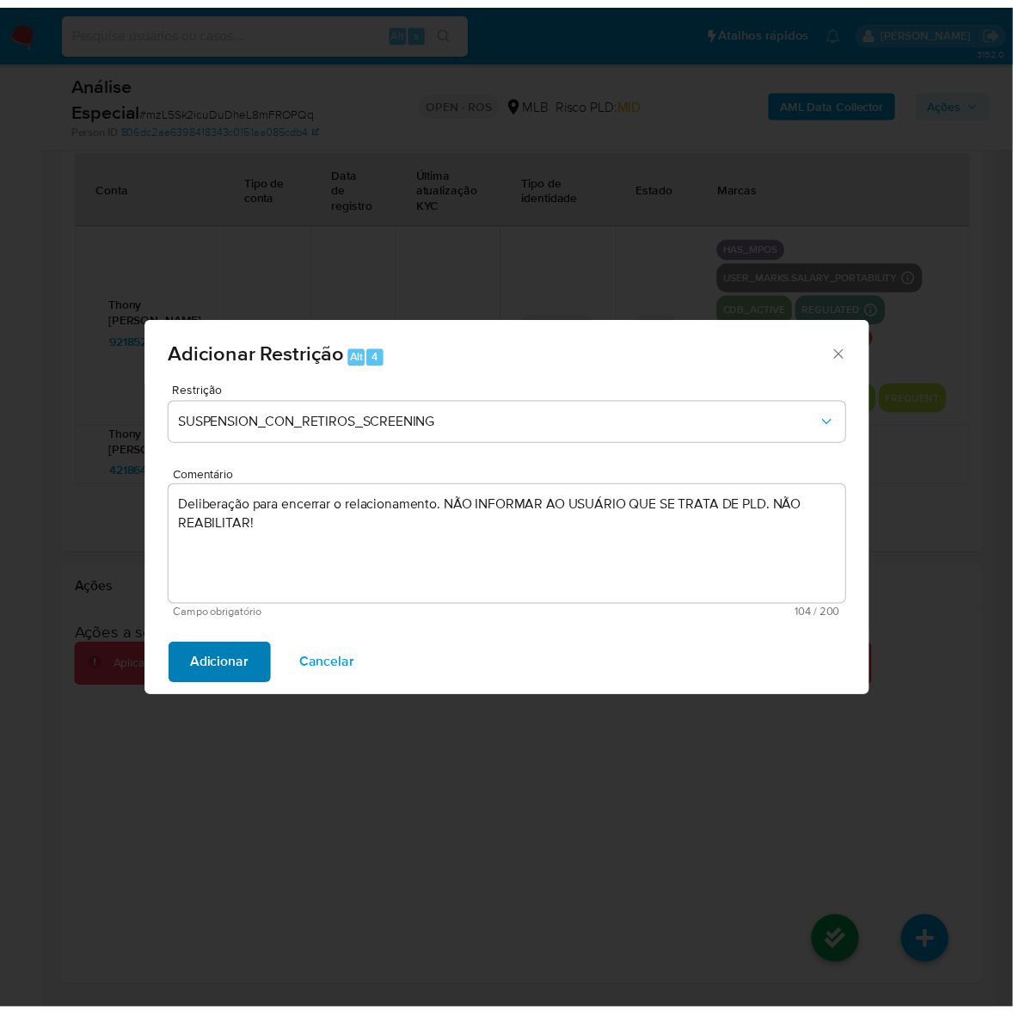
scroll to position [2692, 0]
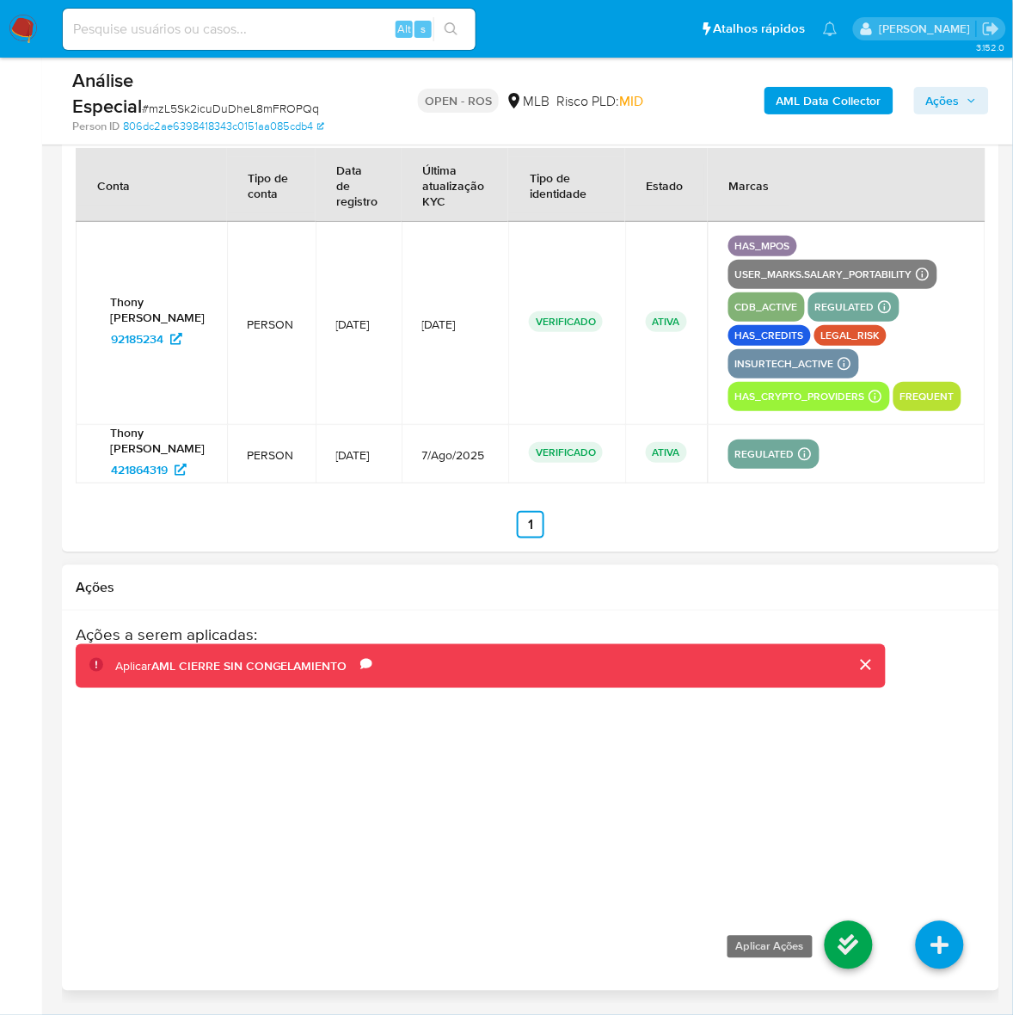
click at [852, 969] on icon at bounding box center [849, 945] width 48 height 48
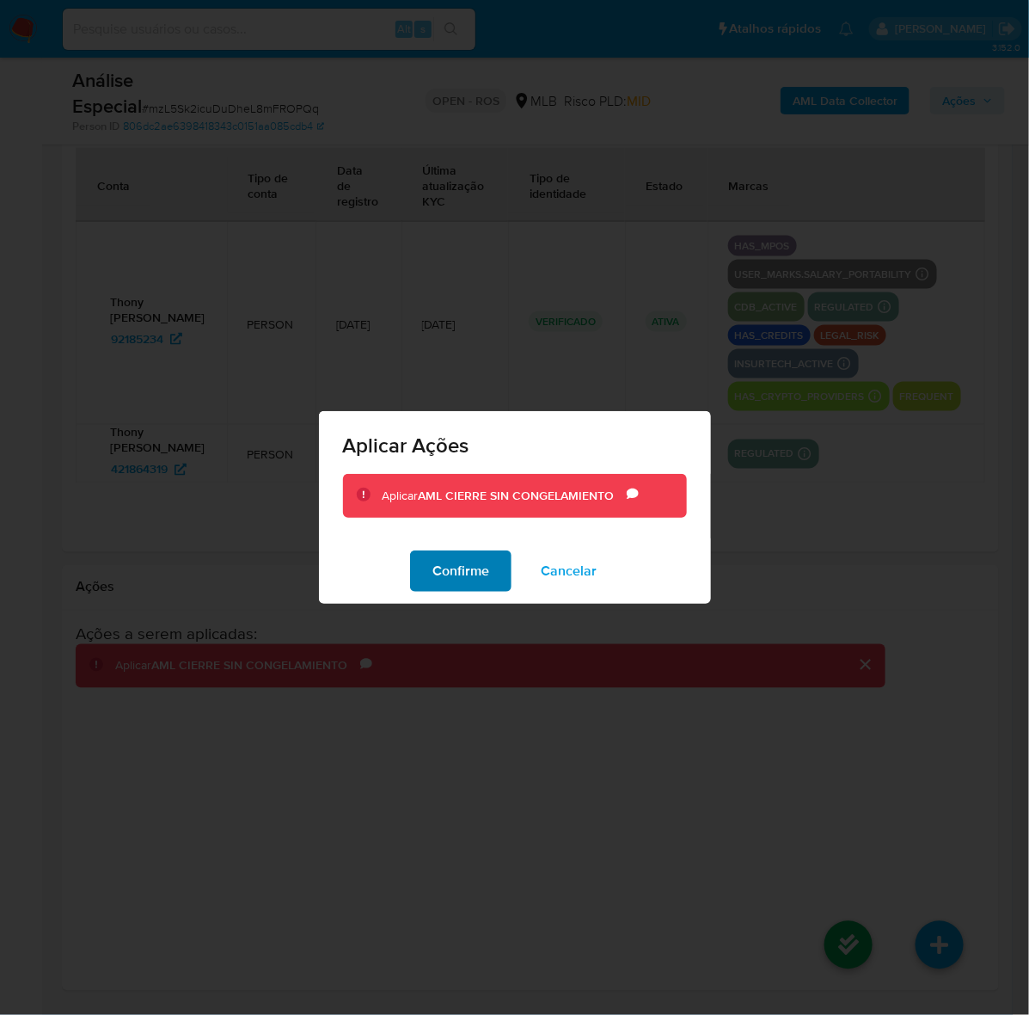
click at [470, 570] on span "Confirme" at bounding box center [461, 571] width 57 height 38
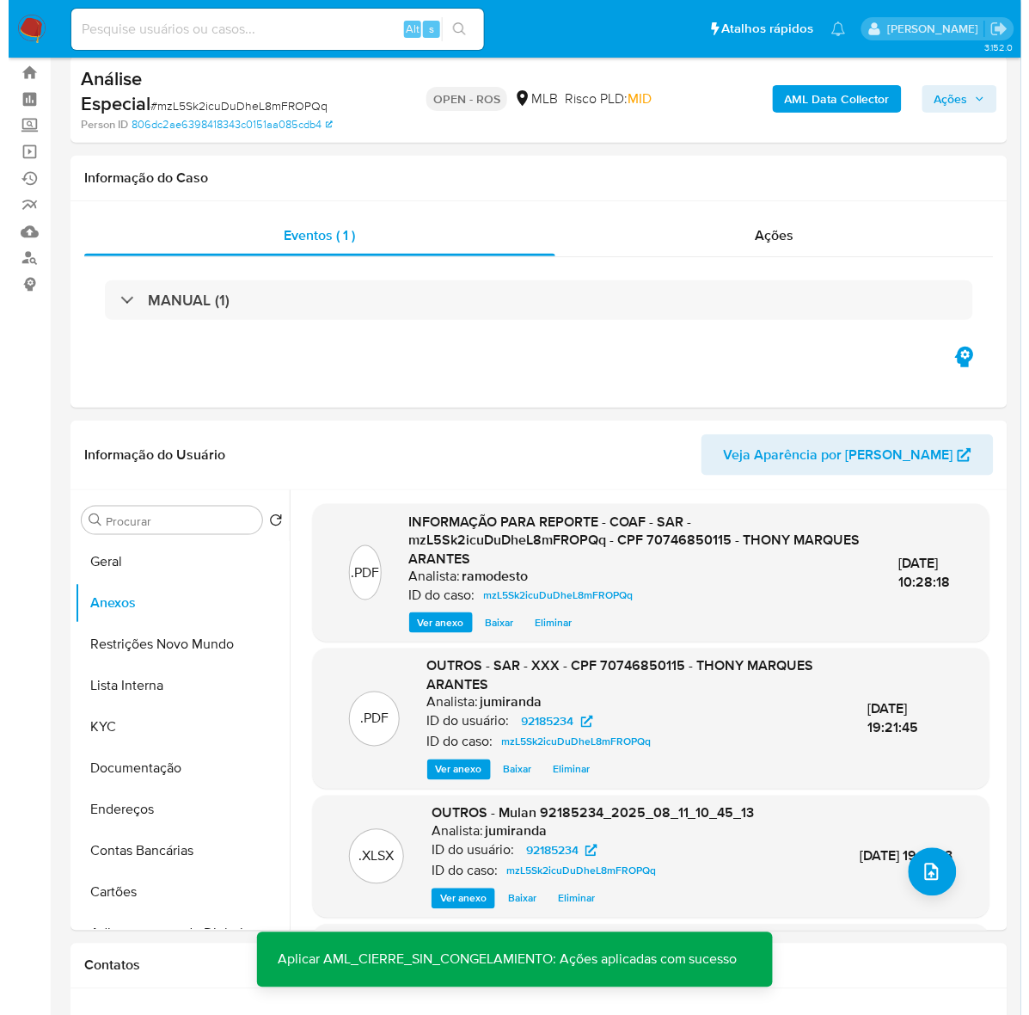
scroll to position [5, 0]
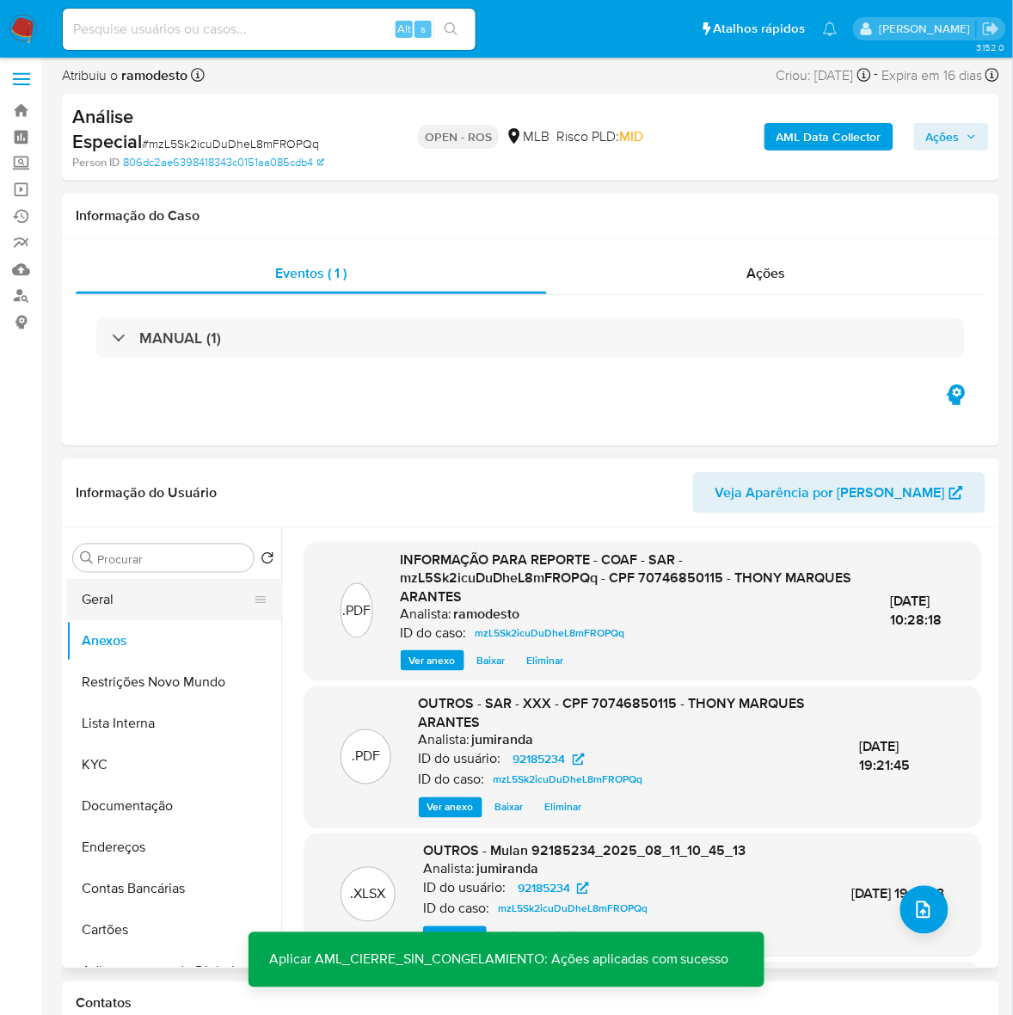
click at [126, 594] on button "Geral" at bounding box center [166, 599] width 201 height 41
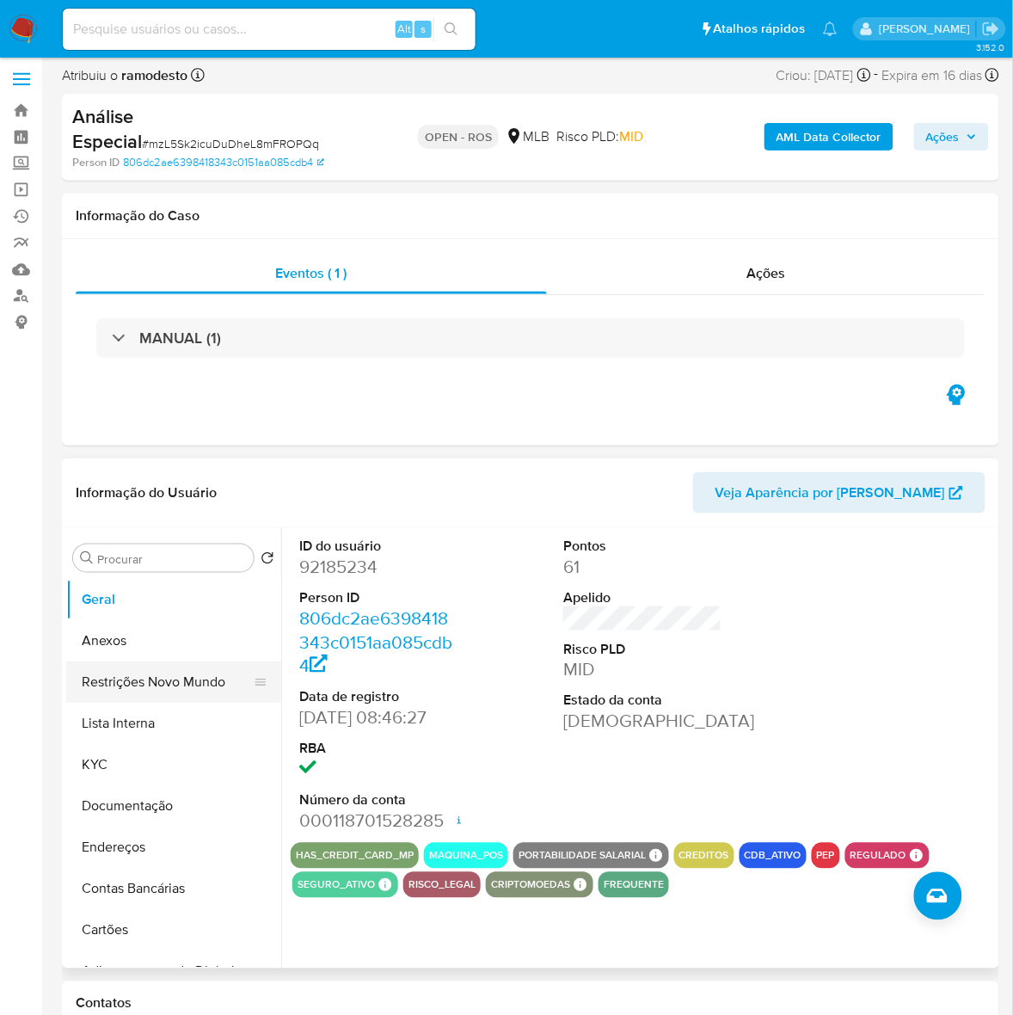
click at [164, 679] on button "Restrições Novo Mundo" at bounding box center [166, 681] width 201 height 41
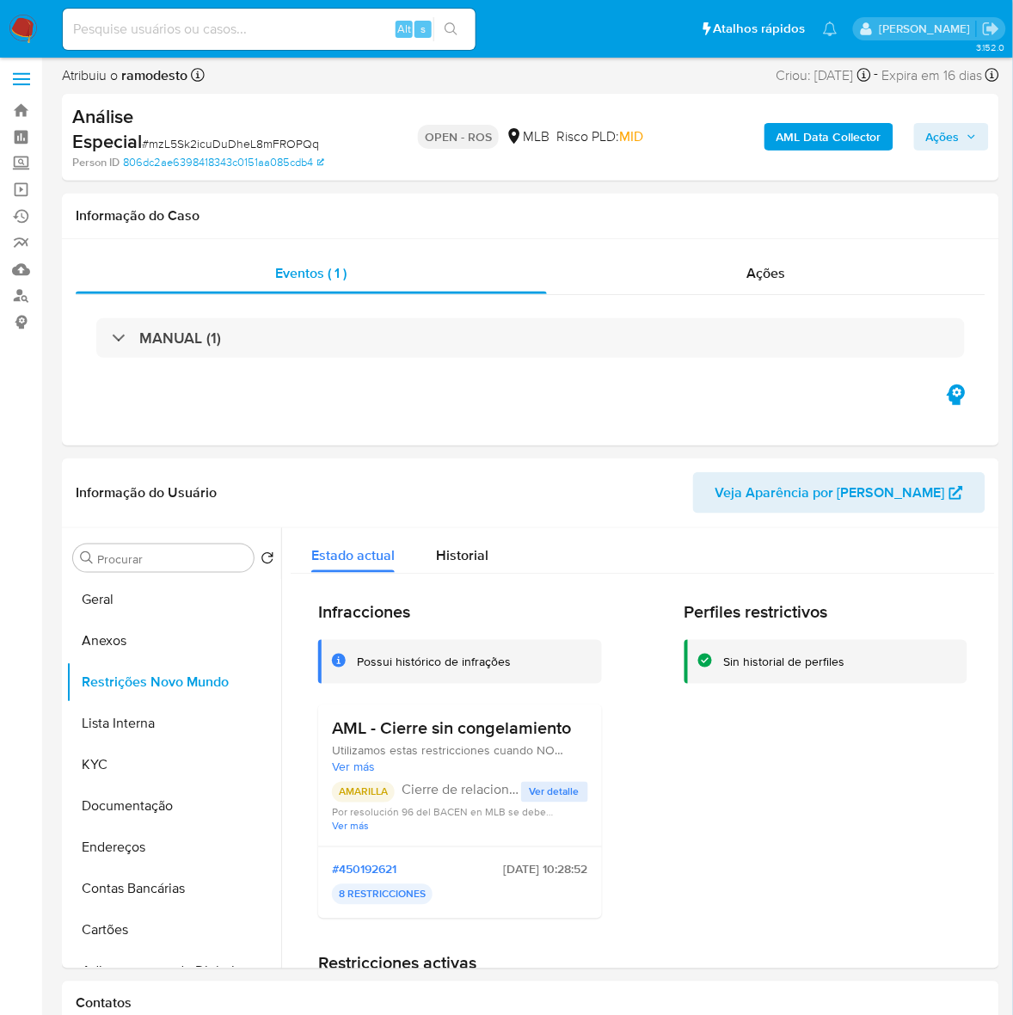
click at [960, 130] on span "Ações" at bounding box center [943, 137] width 34 height 28
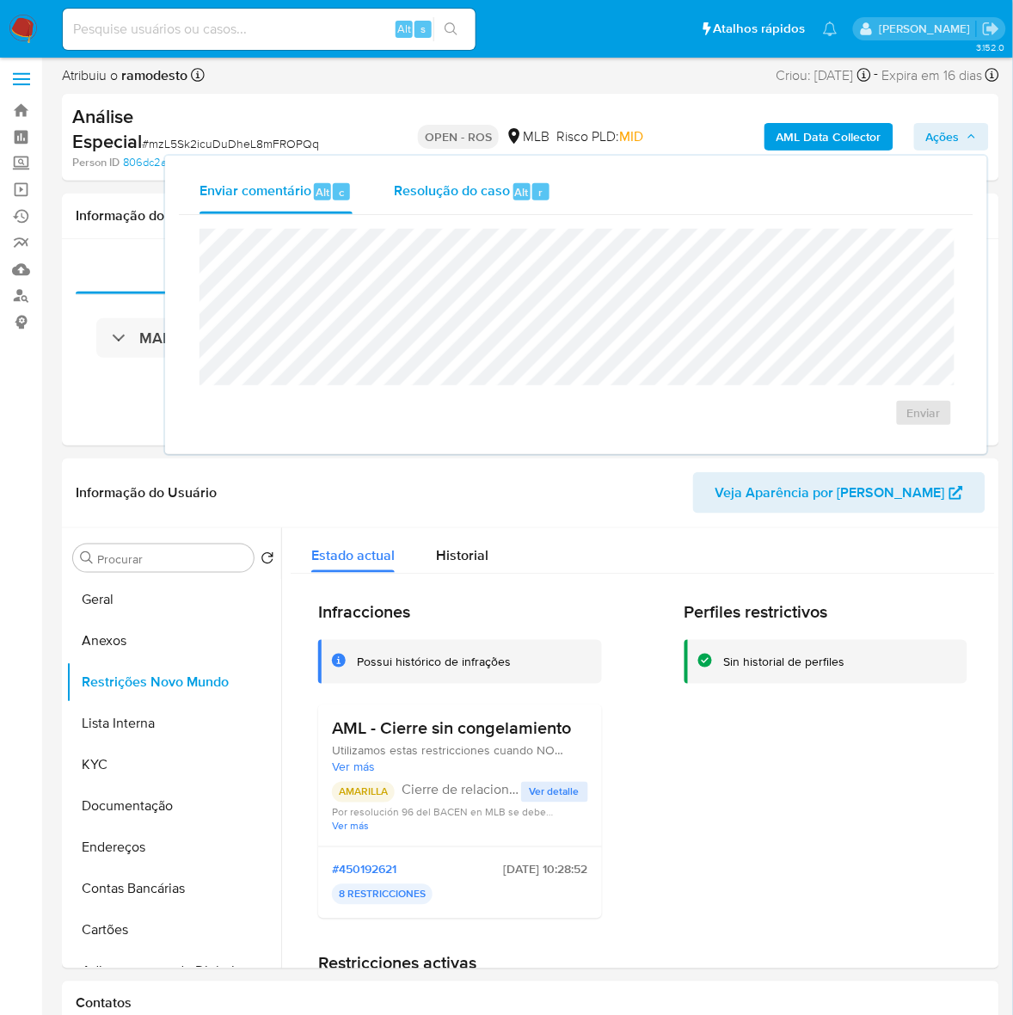
click at [433, 190] on span "Resolução do caso" at bounding box center [452, 191] width 116 height 20
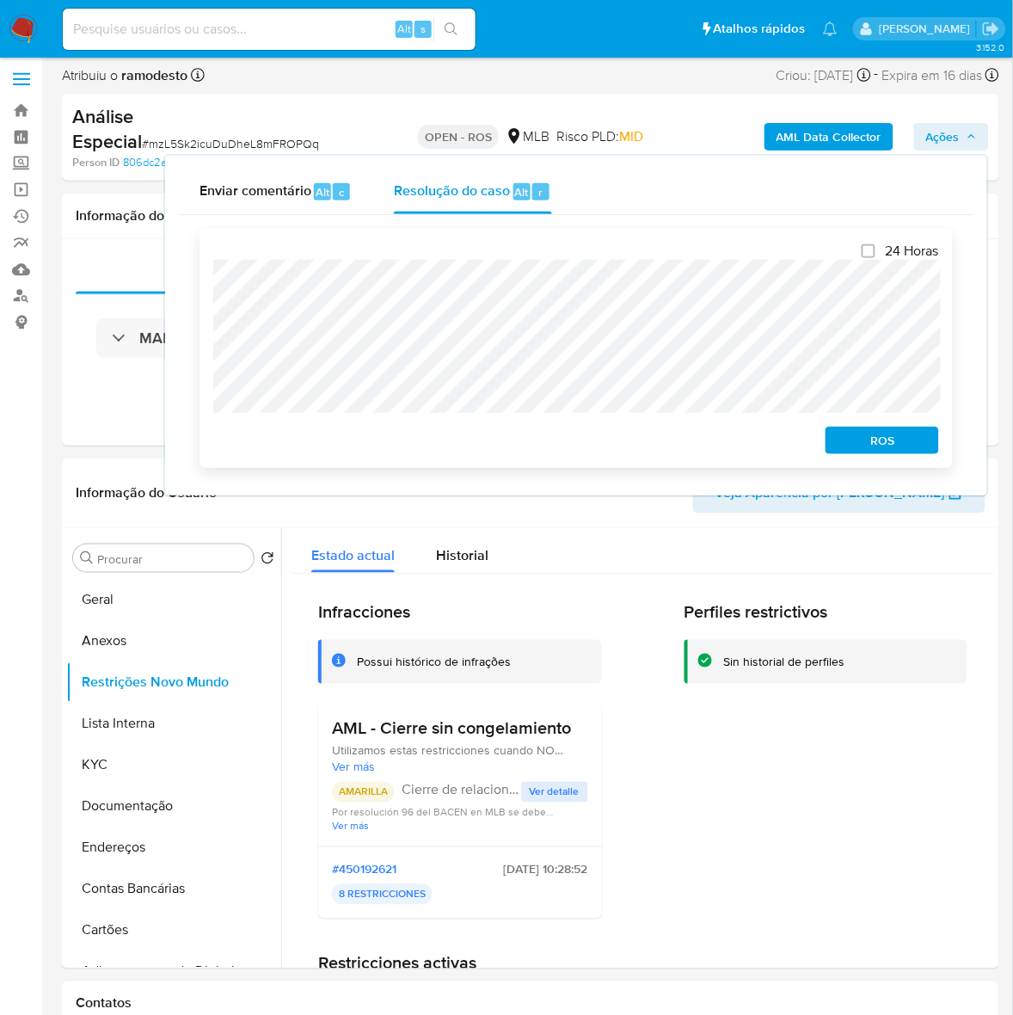
click at [899, 451] on span "ROS" at bounding box center [882, 440] width 89 height 24
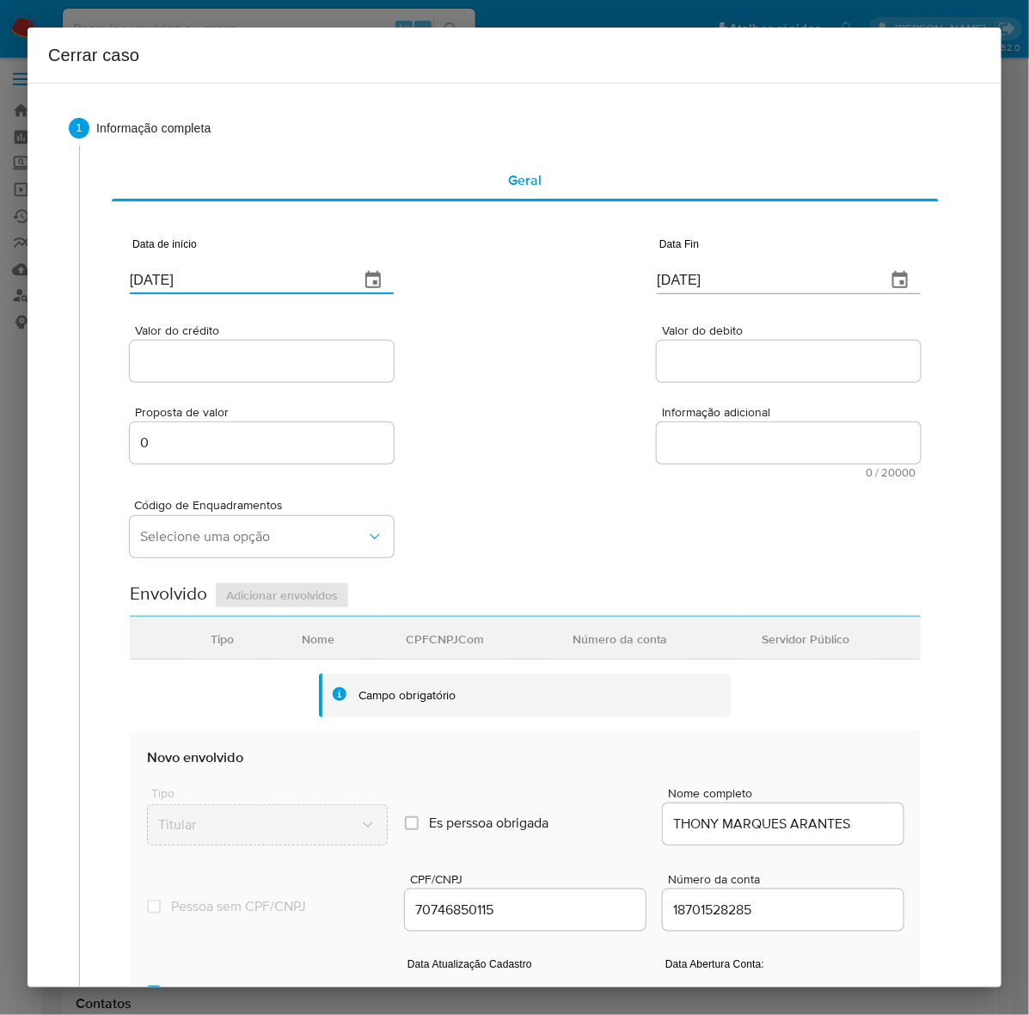
drag, startPoint x: 284, startPoint y: 272, endPoint x: 177, endPoint y: 323, distance: 118.4
click at [125, 271] on div "Data de início [DATE] Data Fin [DATE] Valor do crédito Valor do debito Proposta…" at bounding box center [525, 704] width 827 height 1005
paste input "[DATE]"
type input "[DATE]"
drag, startPoint x: 738, startPoint y: 282, endPoint x: 493, endPoint y: 268, distance: 245.4
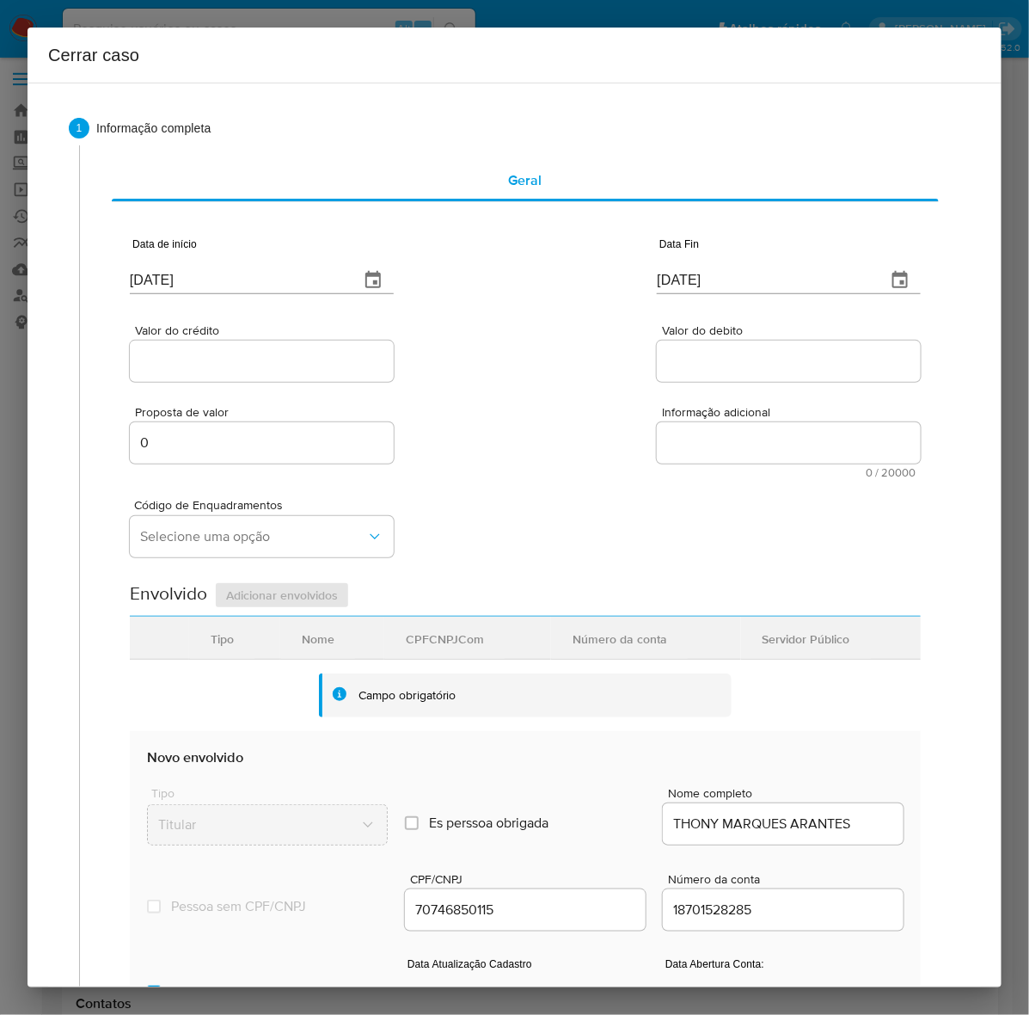
click at [493, 268] on div "Data de início [DATE] Data Fin [DATE]" at bounding box center [525, 258] width 791 height 89
paste input "0"
type input "[DATE]"
click at [176, 366] on input "Valor do crédito" at bounding box center [262, 361] width 264 height 22
paste input "R$163.275"
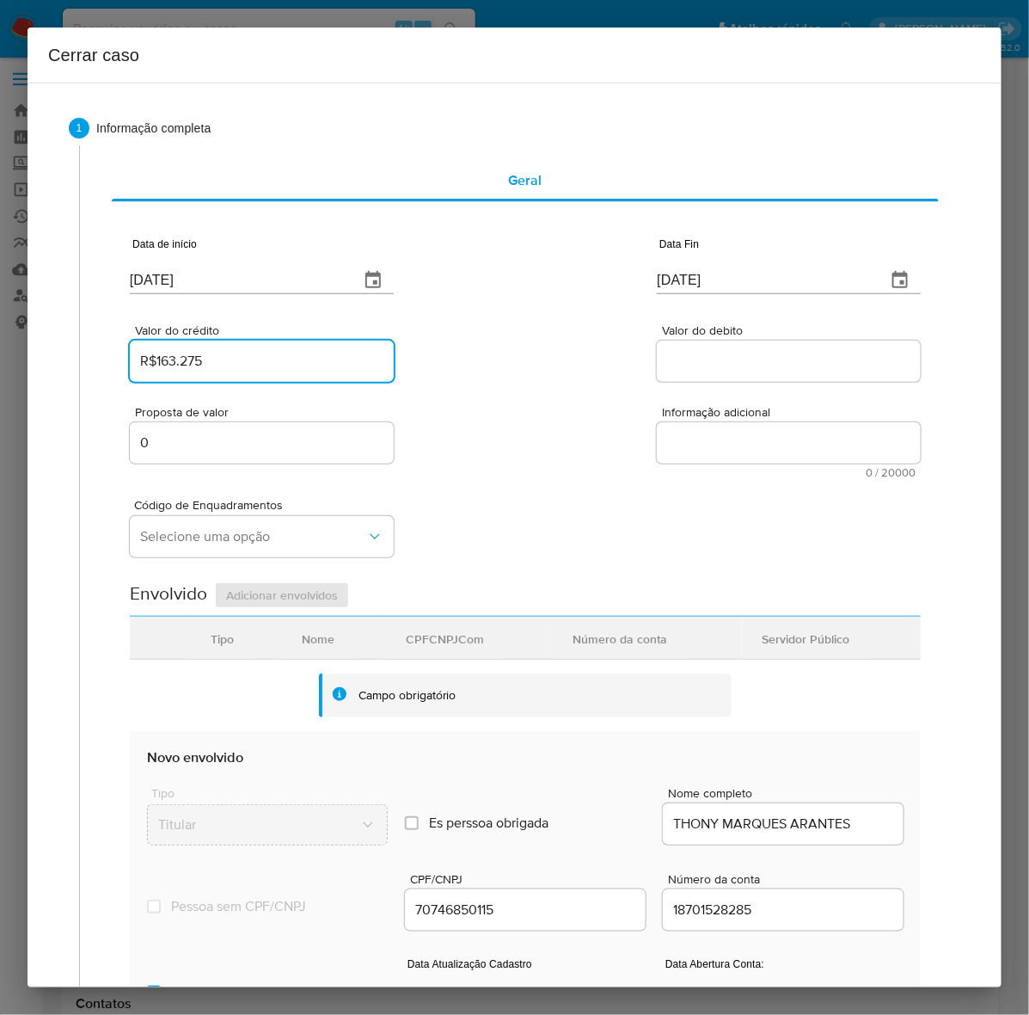
type input "R$163.275"
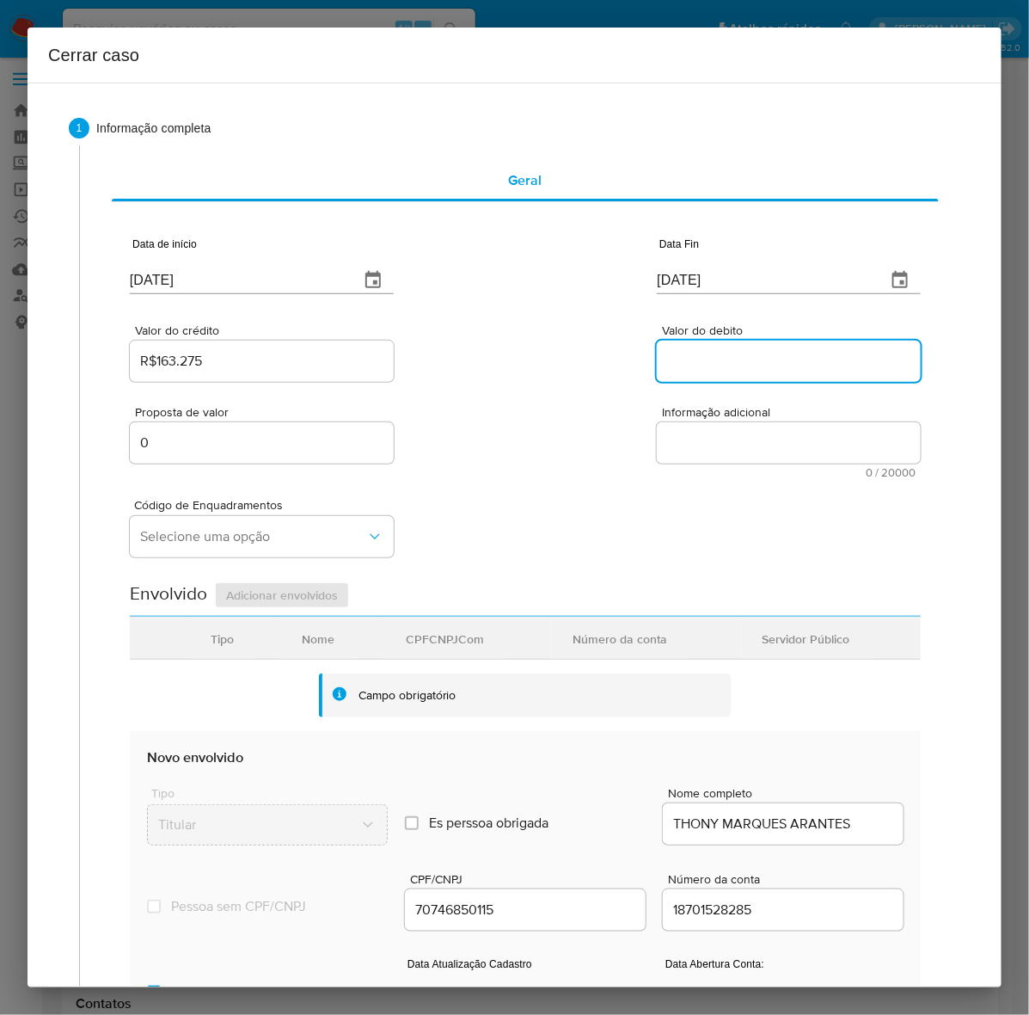
click at [688, 359] on input "Valor do debito" at bounding box center [789, 361] width 264 height 22
paste input "R$164.328"
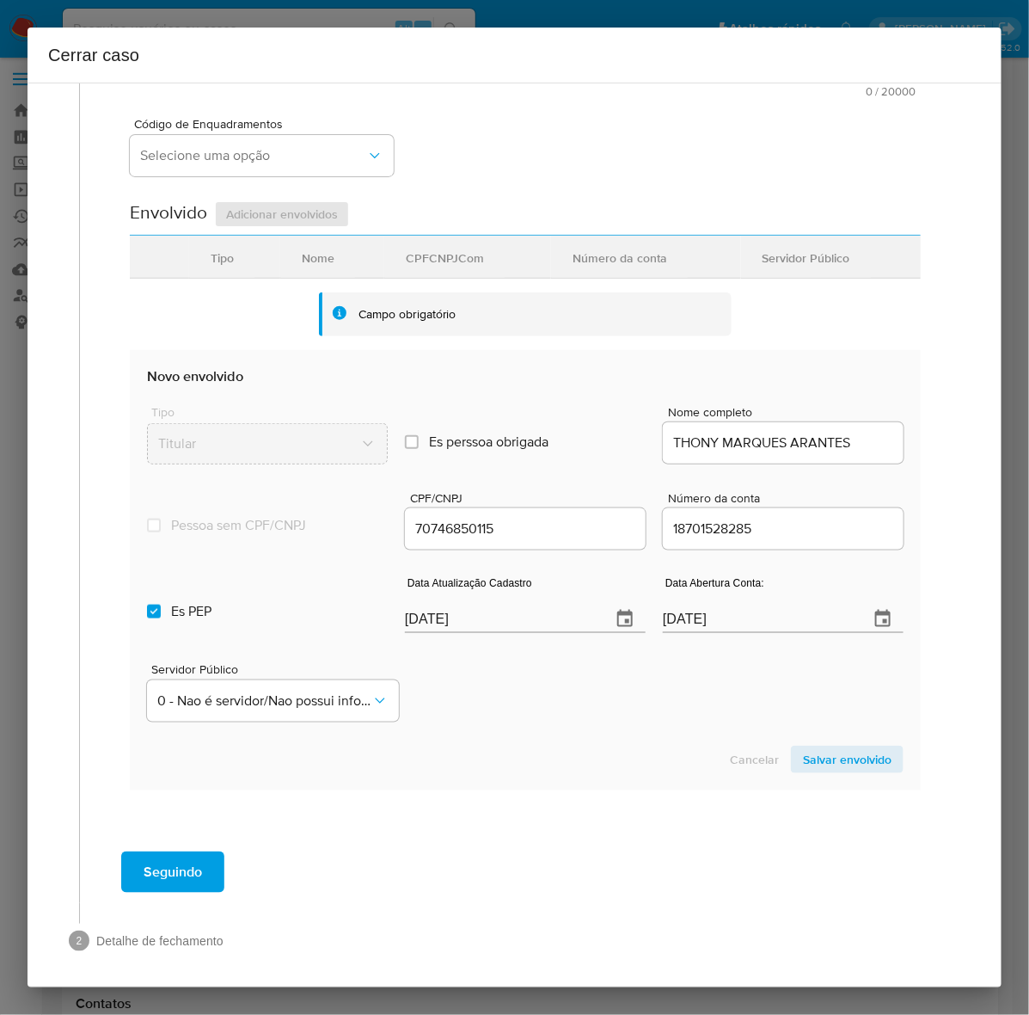
scroll to position [385, 0]
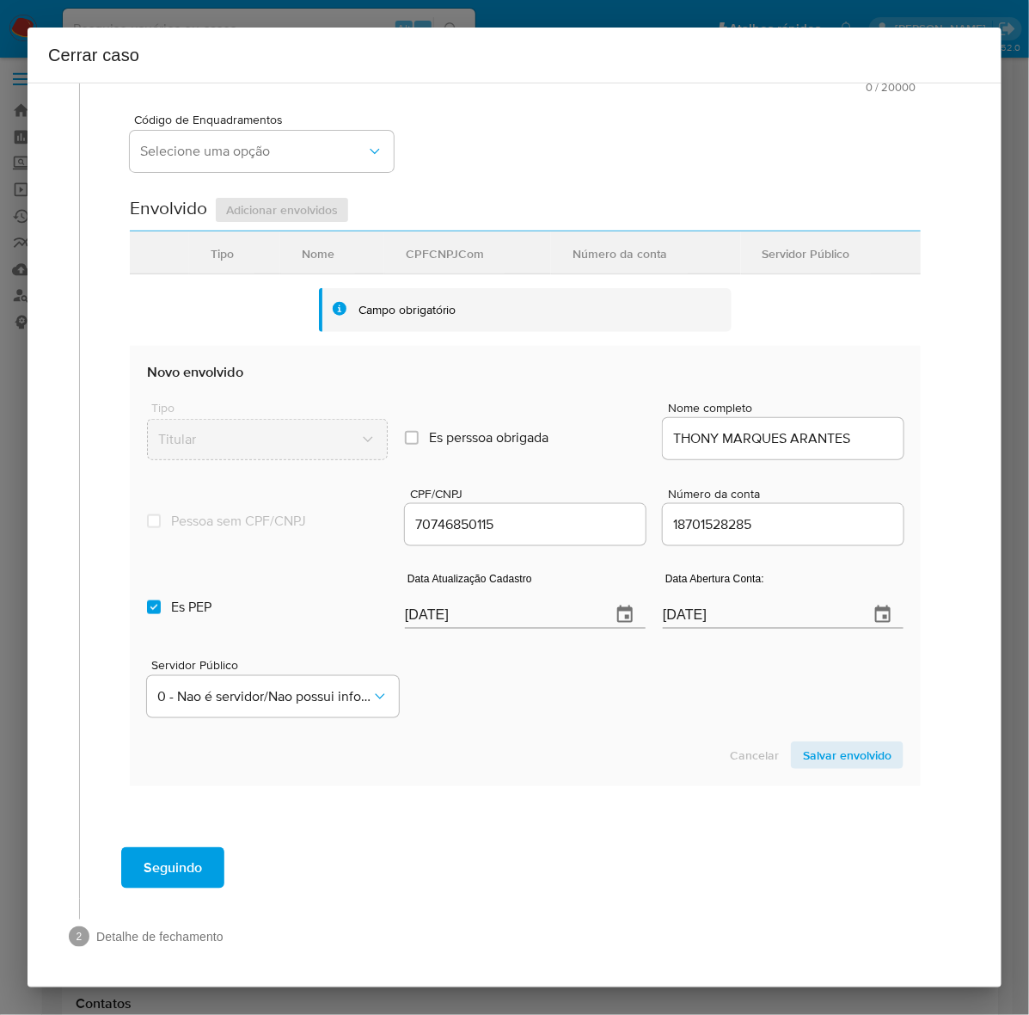
type input "R$164.328"
drag, startPoint x: 508, startPoint y: 615, endPoint x: 397, endPoint y: 608, distance: 111.1
click at [405, 607] on input "[DATE]" at bounding box center [501, 615] width 193 height 28
paste input "6/01"
type input "[DATE]"
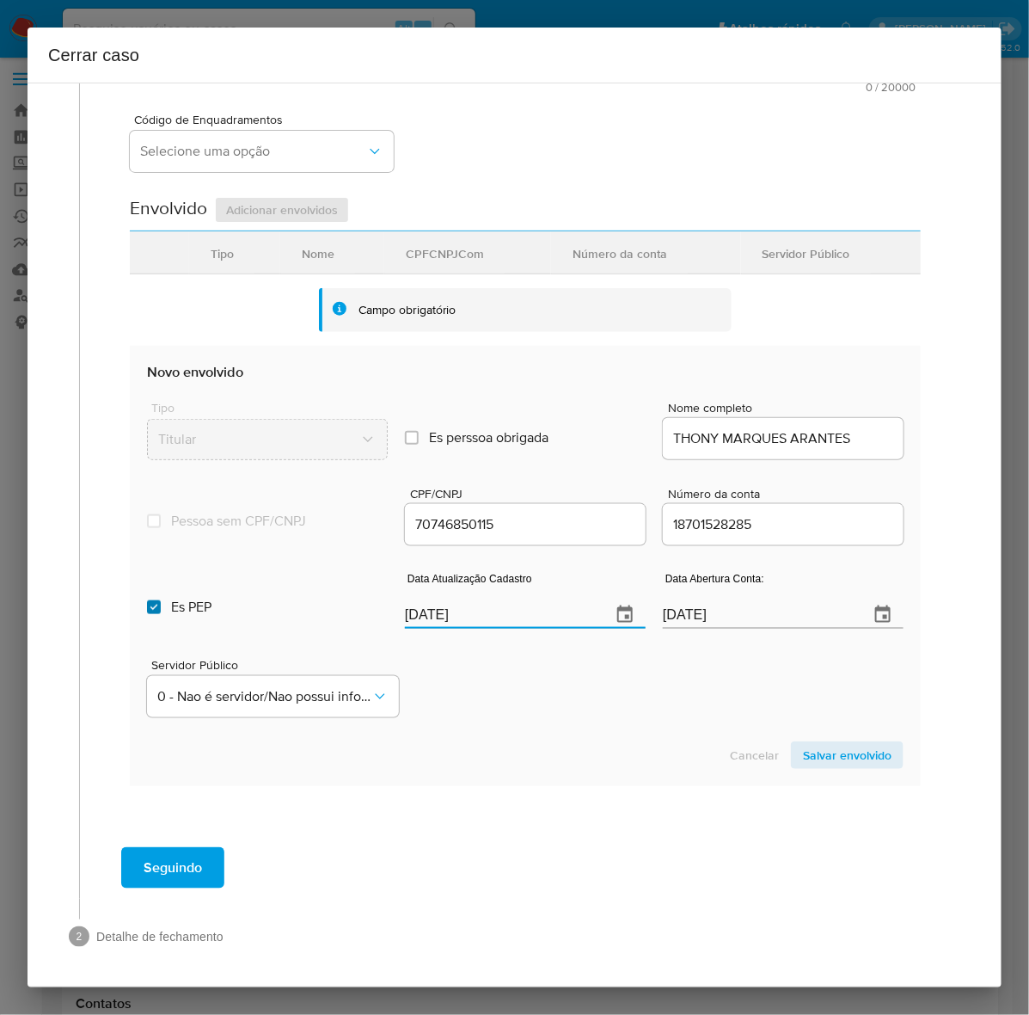
click at [156, 604] on input "Es PEP isPEP" at bounding box center [154, 607] width 14 height 14
checkbox input "false"
click at [208, 695] on button "0 - Nao é servidor/Nao possui informacao" at bounding box center [273, 696] width 252 height 41
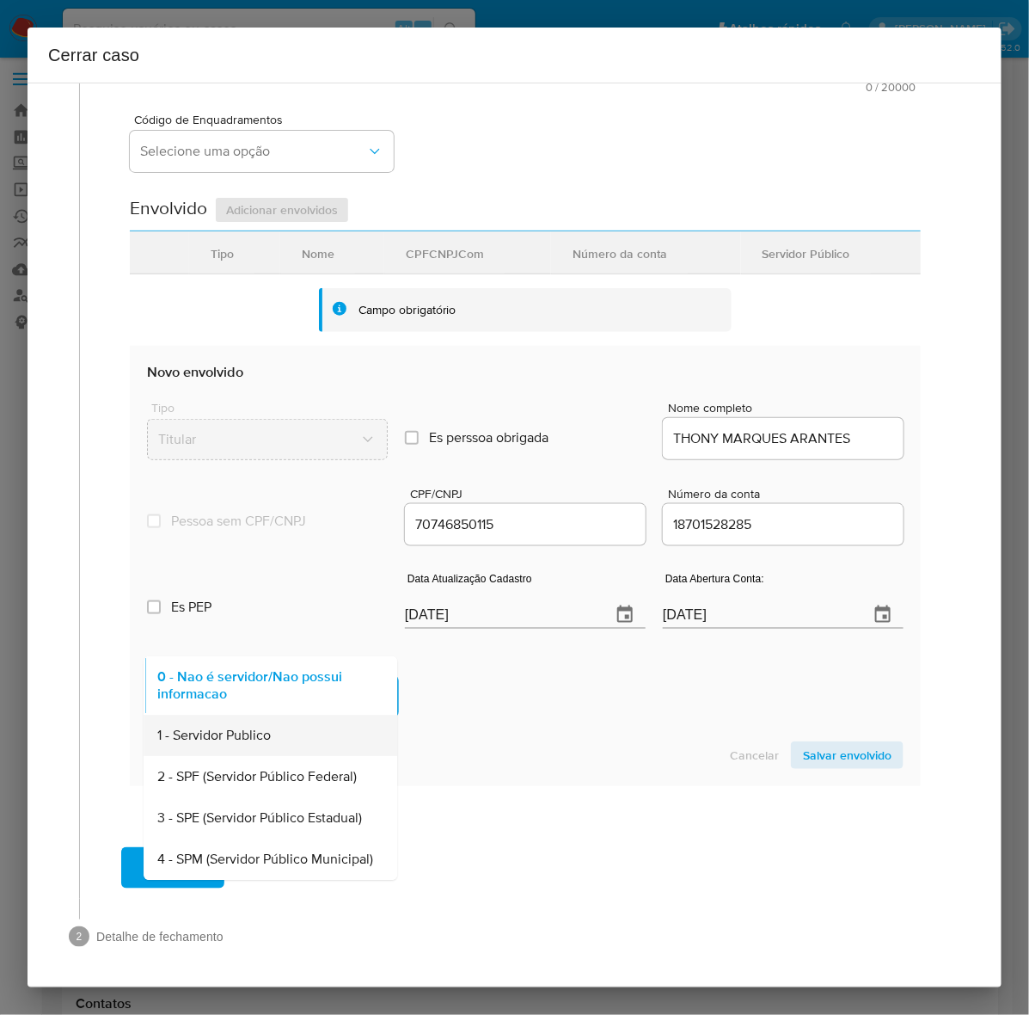
click at [219, 733] on span "1 - Servidor Publico" at bounding box center [214, 735] width 114 height 17
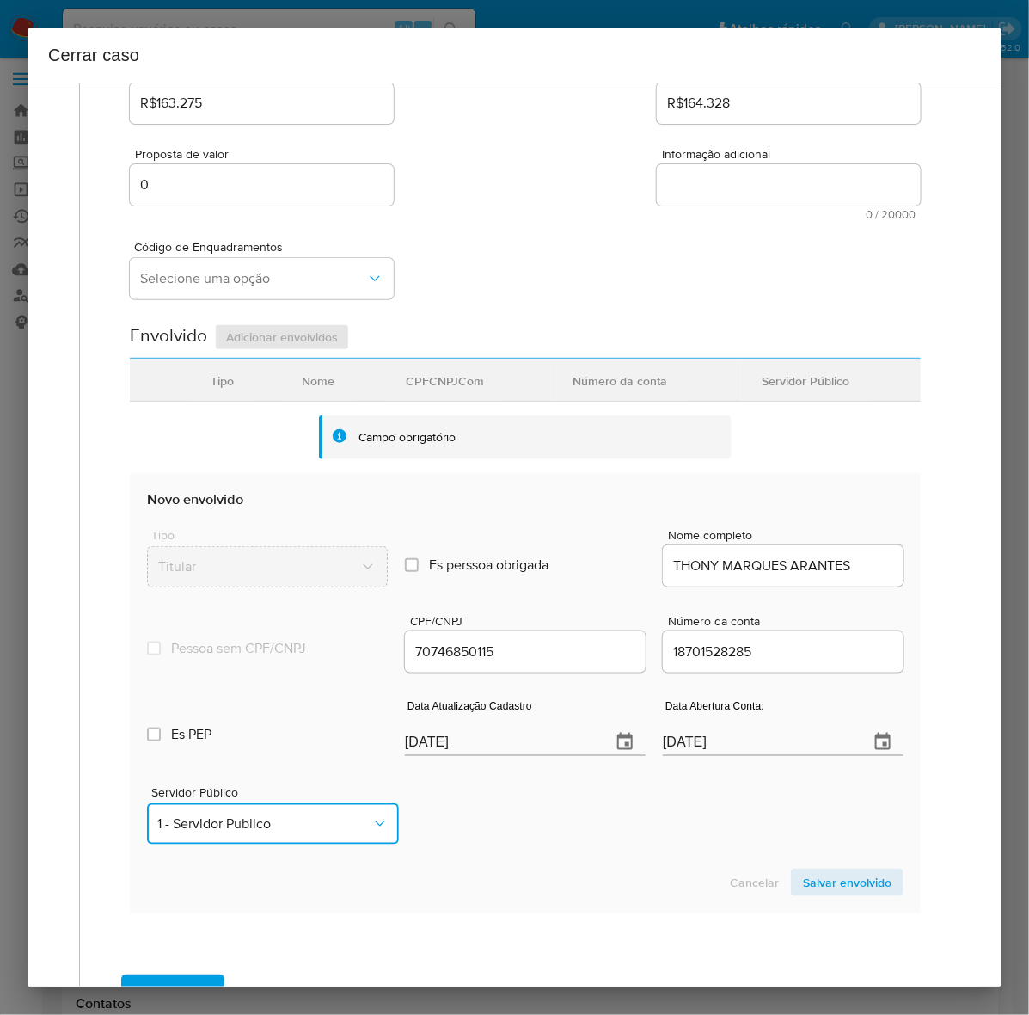
scroll to position [63, 0]
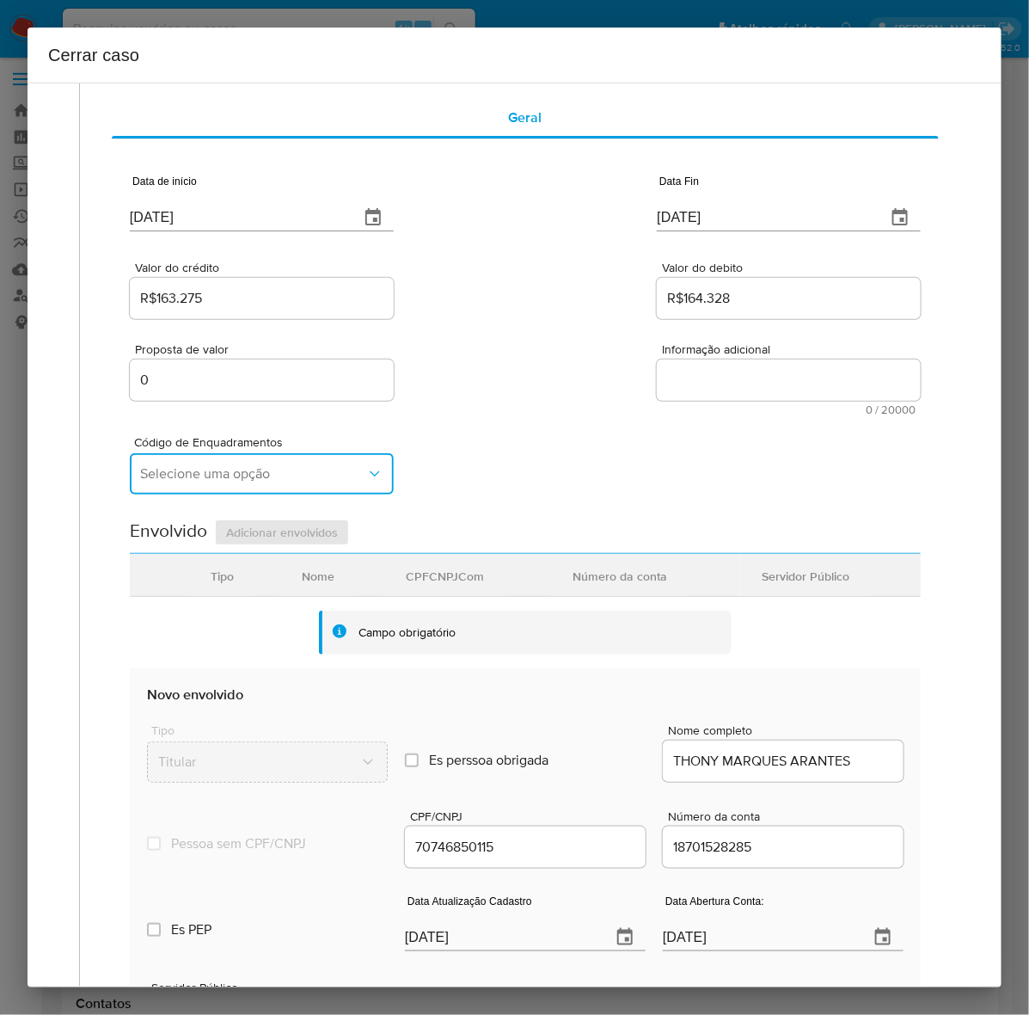
click at [213, 477] on span "Selecione uma opção" at bounding box center [253, 473] width 226 height 17
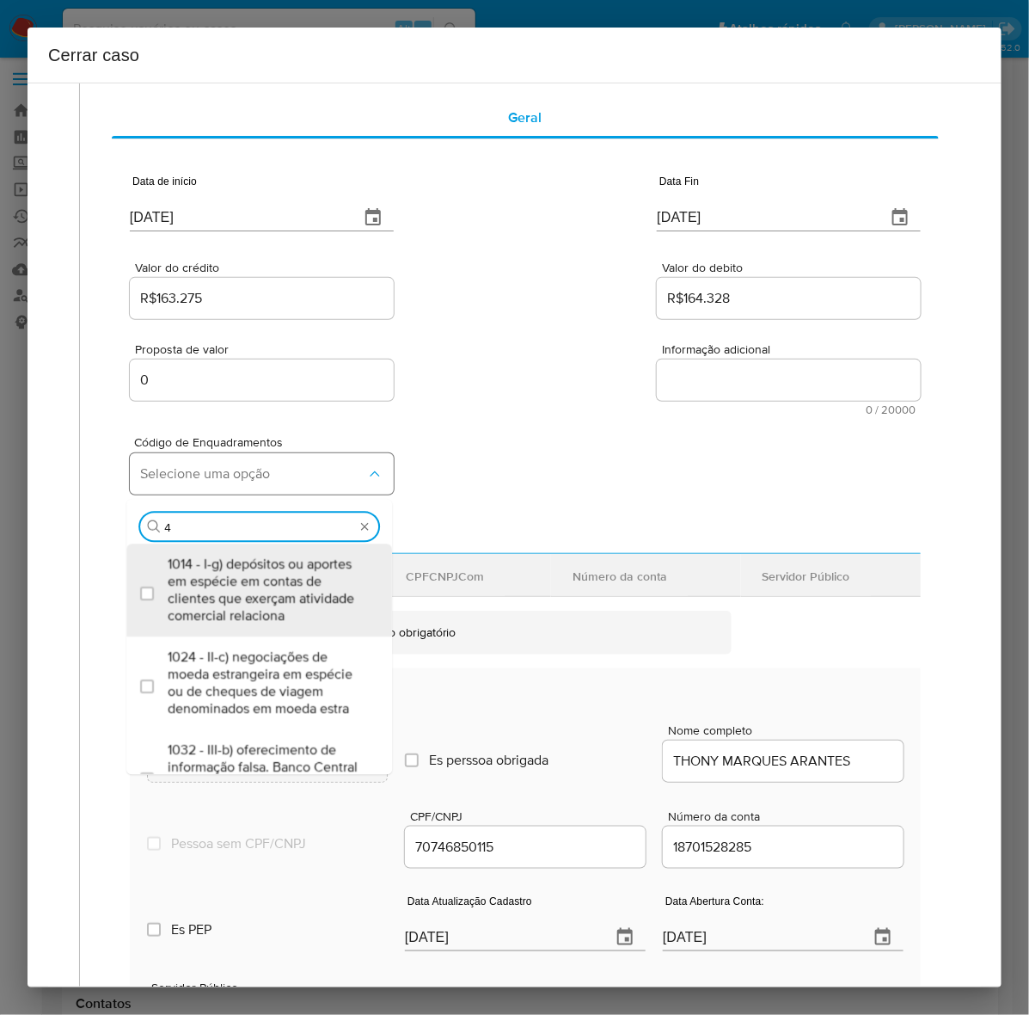
type input "45"
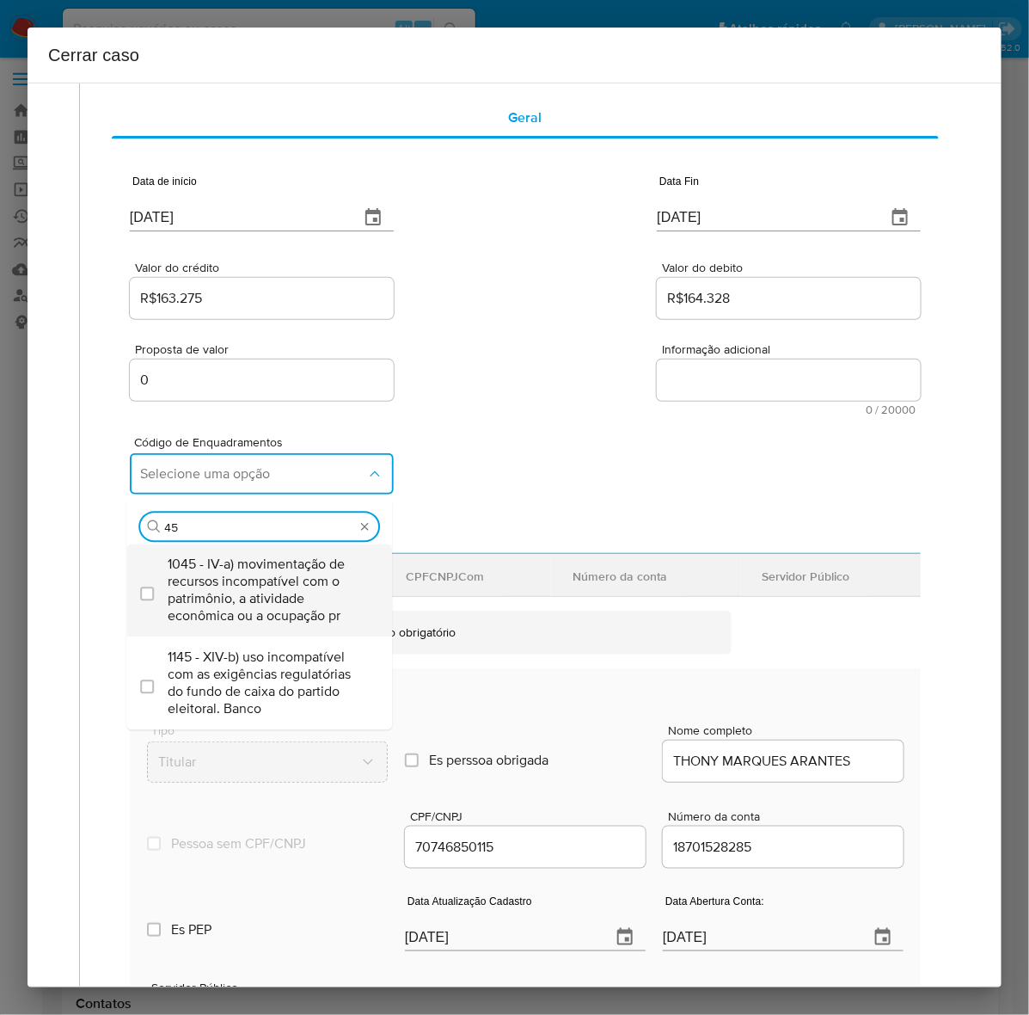
click at [222, 615] on span "1045 - IV-a) movimentação de recursos incompatível com o patrimônio, a atividad…" at bounding box center [268, 589] width 200 height 69
checkbox input "true"
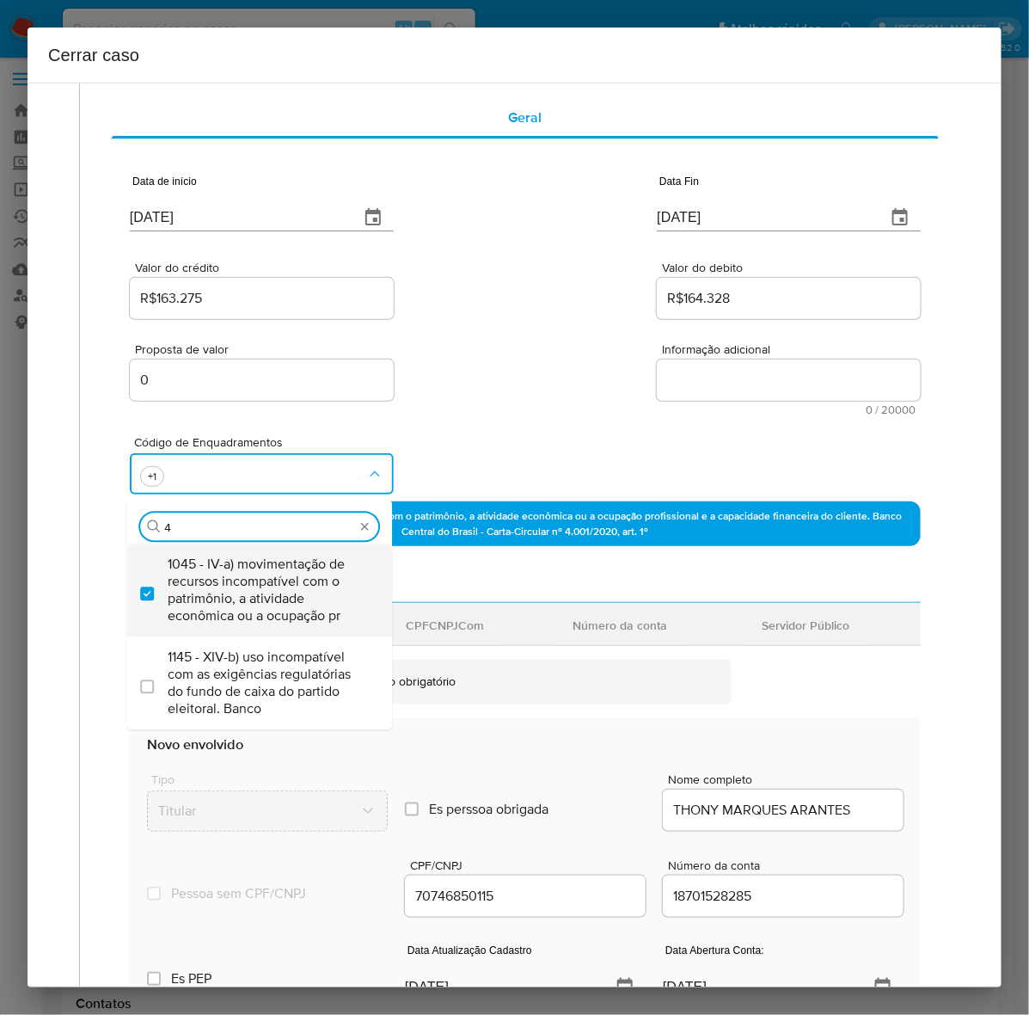
scroll to position [0, 0]
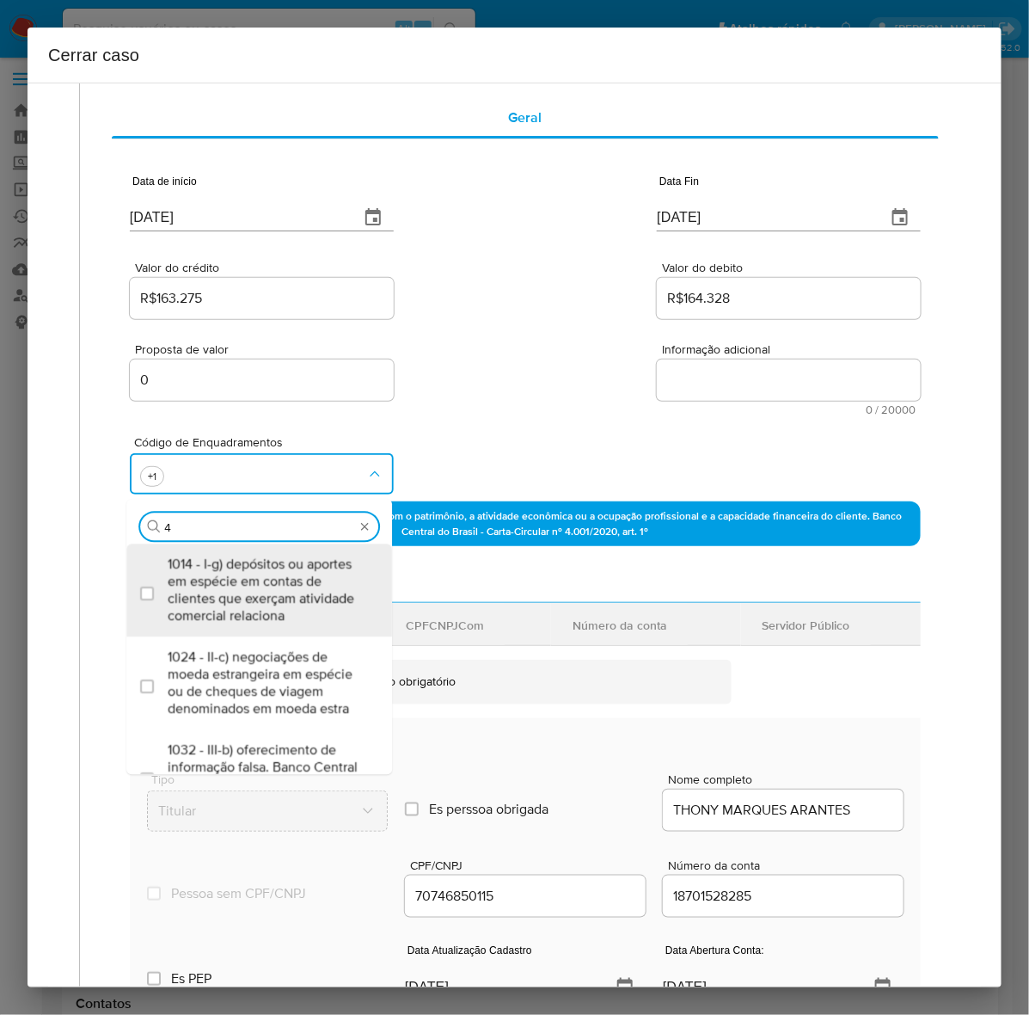
type input "47"
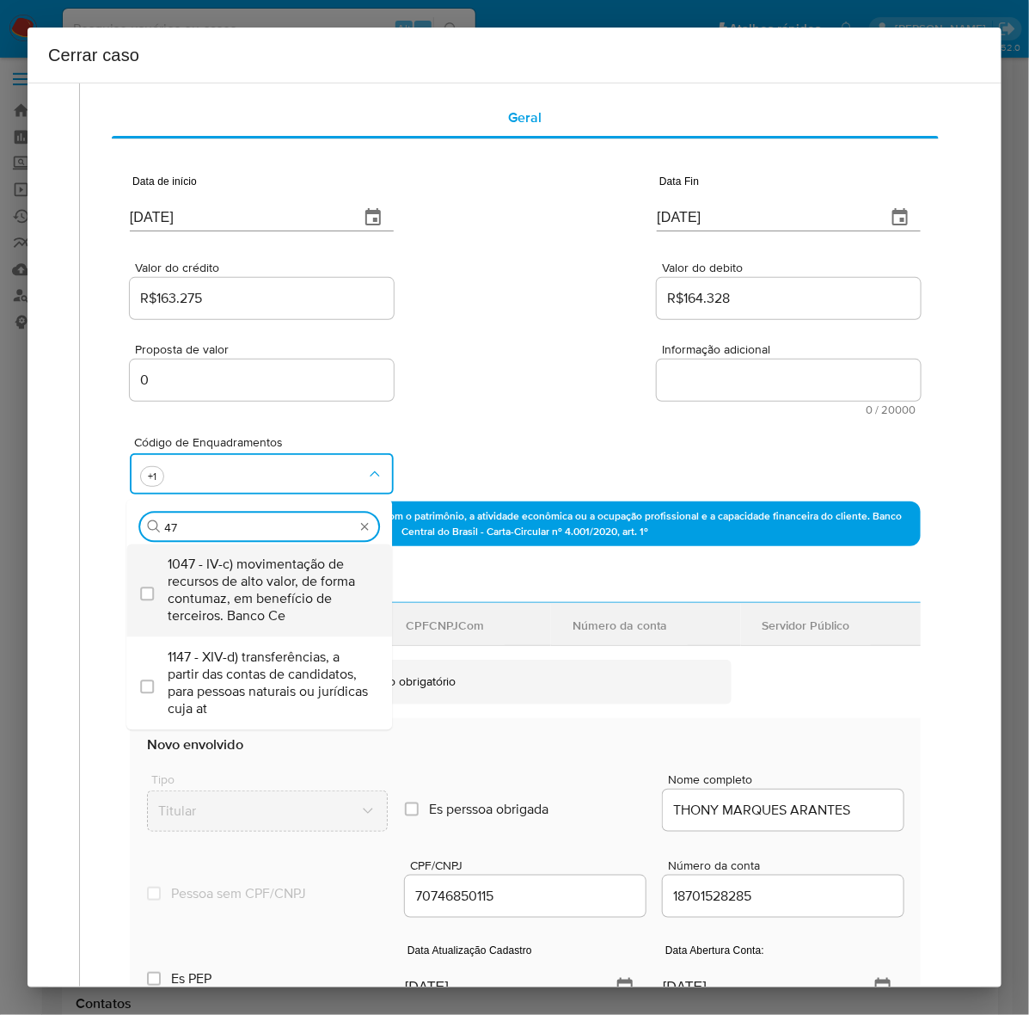
click at [226, 580] on span "1047 - IV-c) movimentação de recursos de alto valor, de forma contumaz, em bene…" at bounding box center [268, 589] width 200 height 69
checkbox input "true"
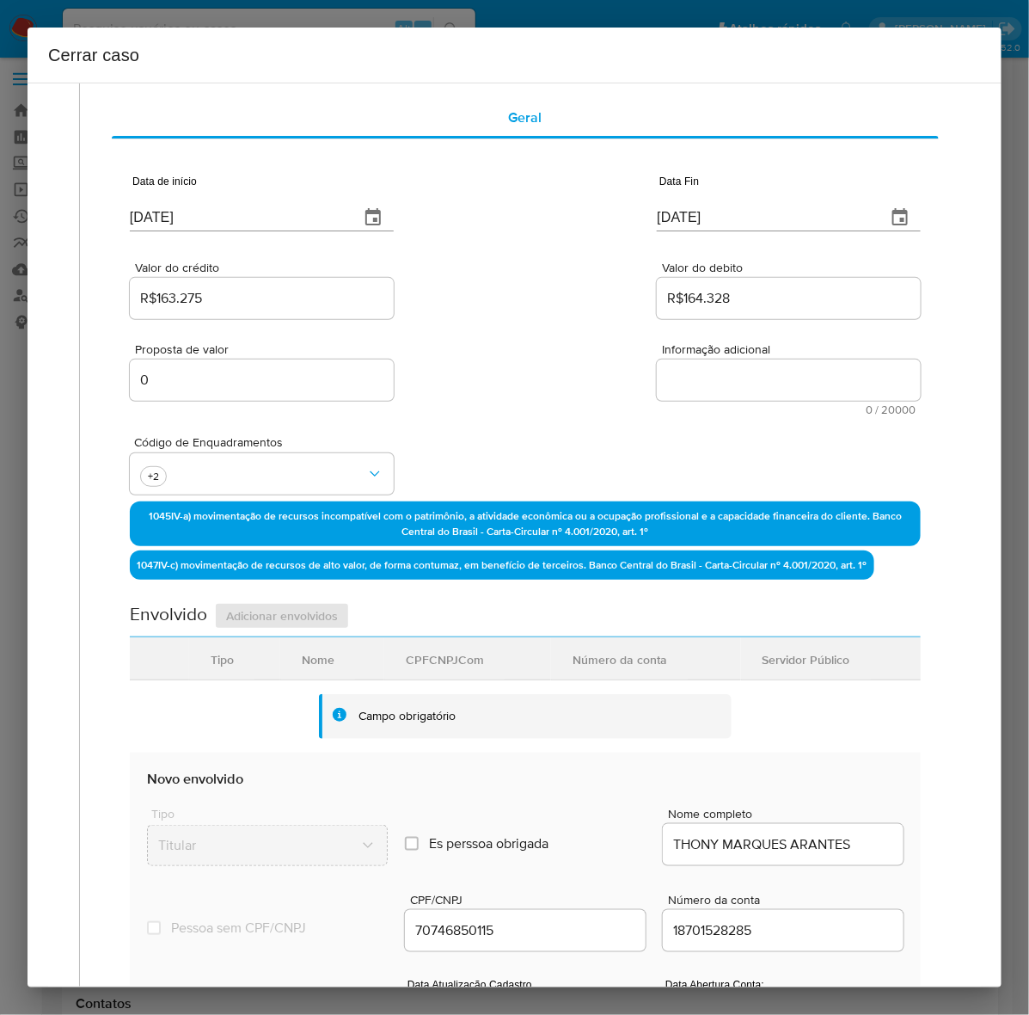
click at [677, 364] on textarea "Informação adicional" at bounding box center [789, 379] width 264 height 41
click at [681, 371] on textarea "Informação adicional" at bounding box center [789, 379] width 264 height 41
click at [748, 375] on textarea "Informação adicional" at bounding box center [789, 379] width 264 height 41
paste textarea "Lorem Ipsumdo Sitamet, CON 29907547803, 77 adip, elitseddo ei temporinc ut Labo…"
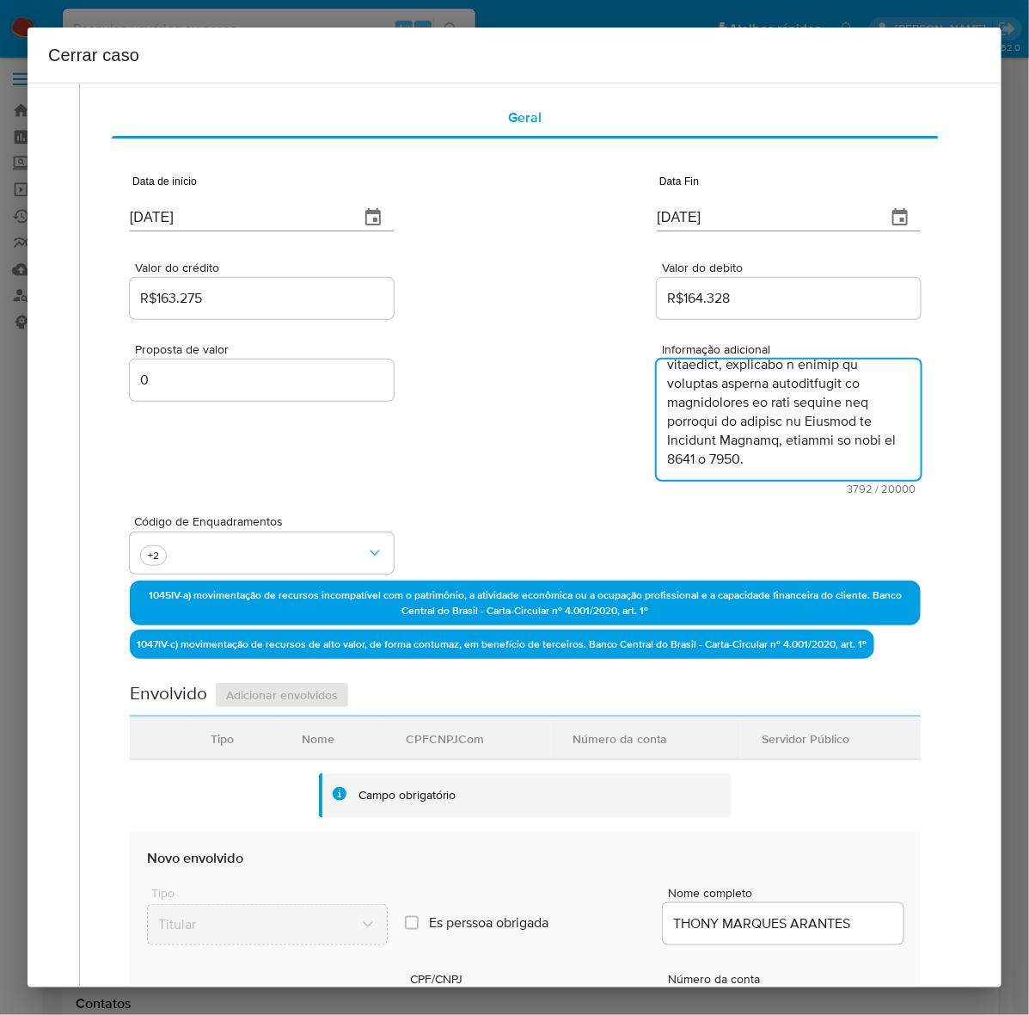
scroll to position [548, 0]
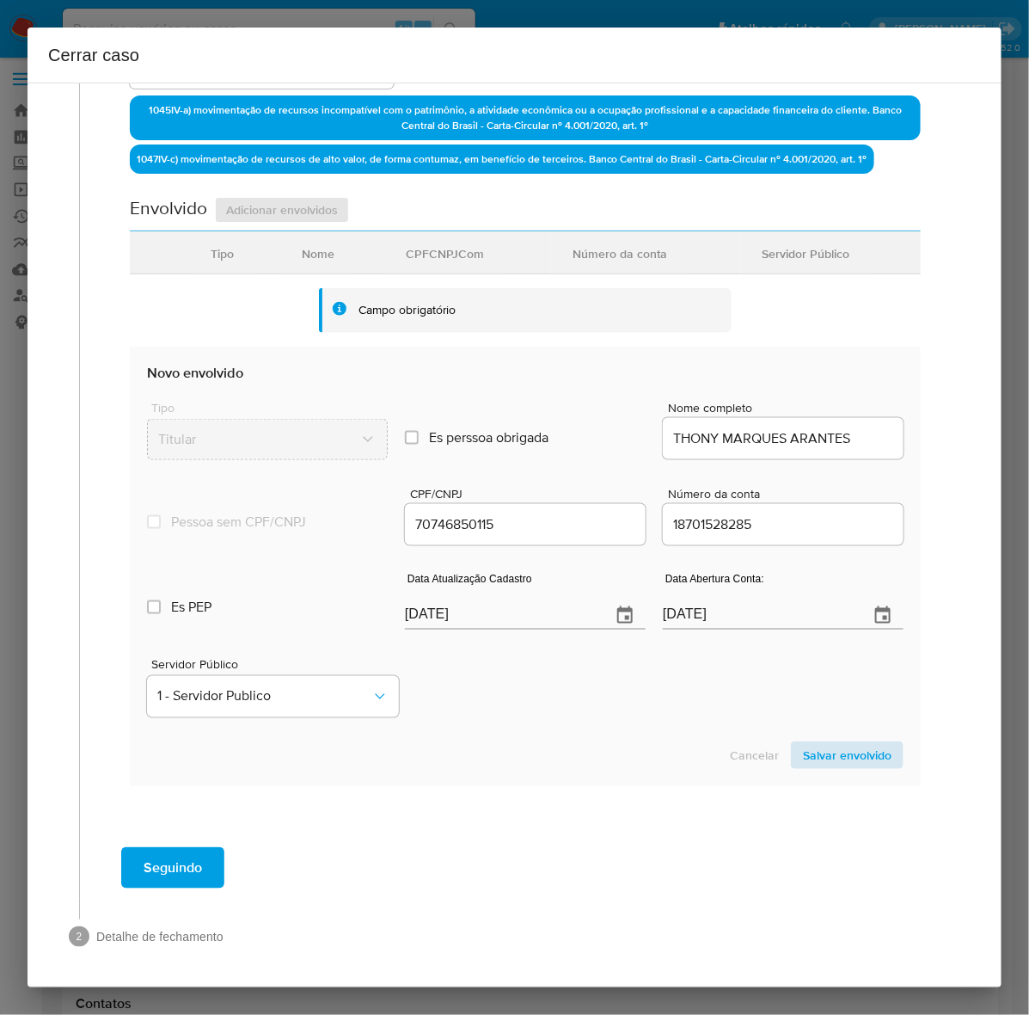
type textarea "Lorem Ipsumdo Sitamet, CON 29907547803, 77 adip, elitseddo ei temporinc ut Labo…"
click at [834, 752] on span "Salvar envolvido" at bounding box center [847, 755] width 89 height 24
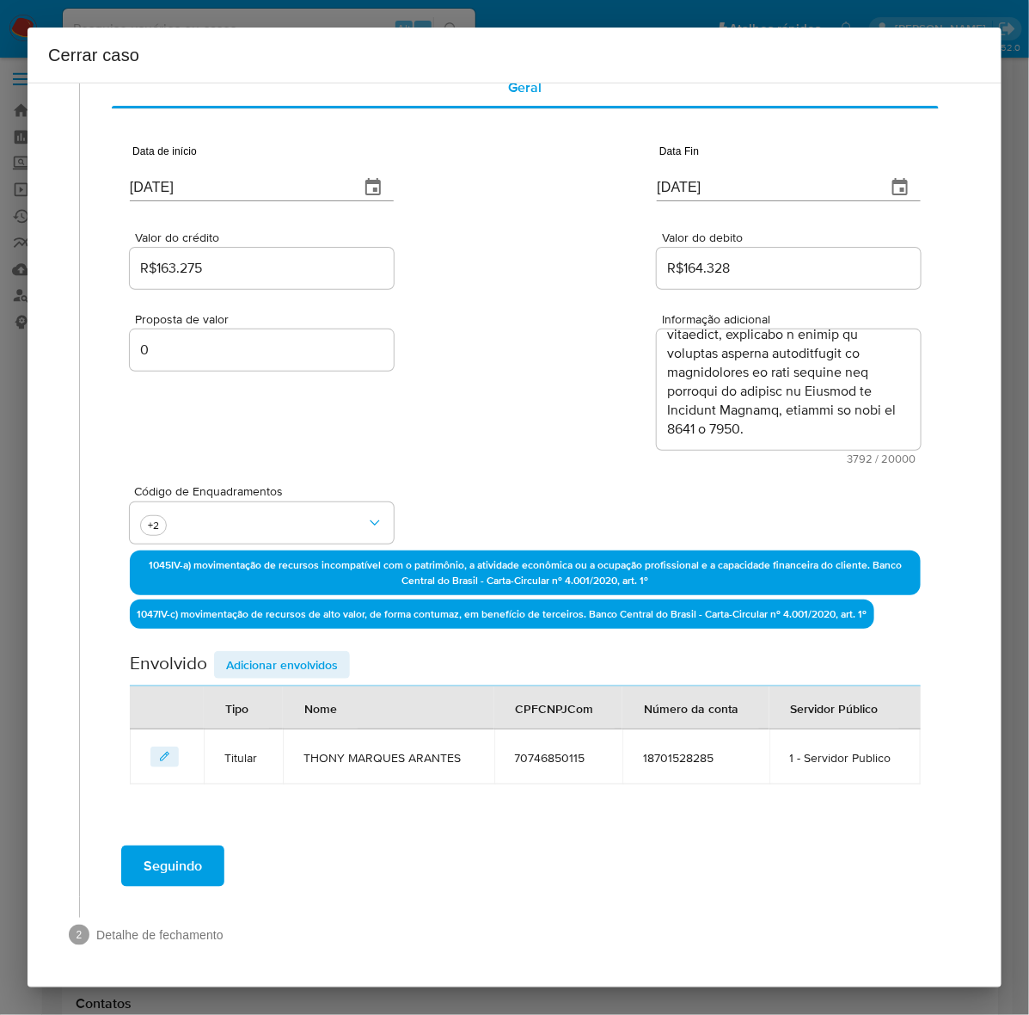
scroll to position [91, 0]
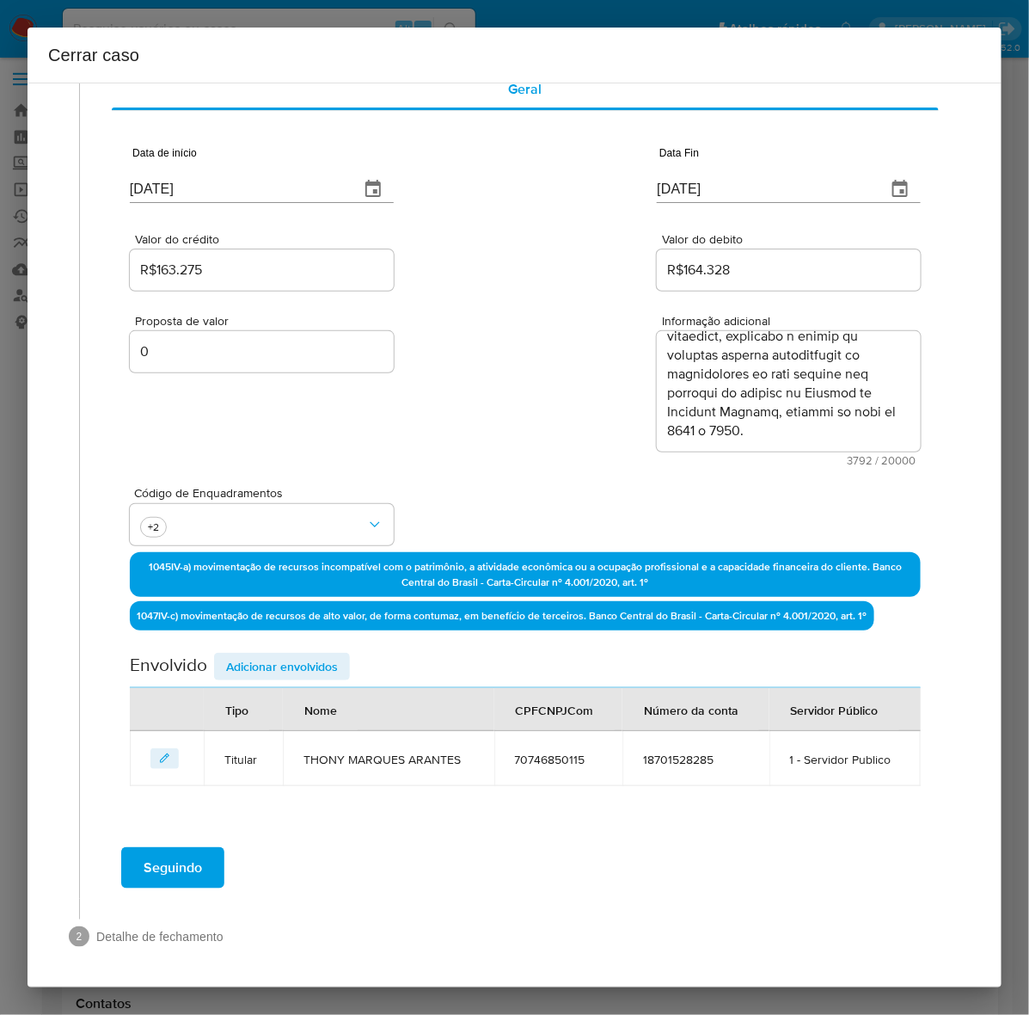
click at [265, 659] on span "Adicionar envolvidos" at bounding box center [282, 666] width 112 height 24
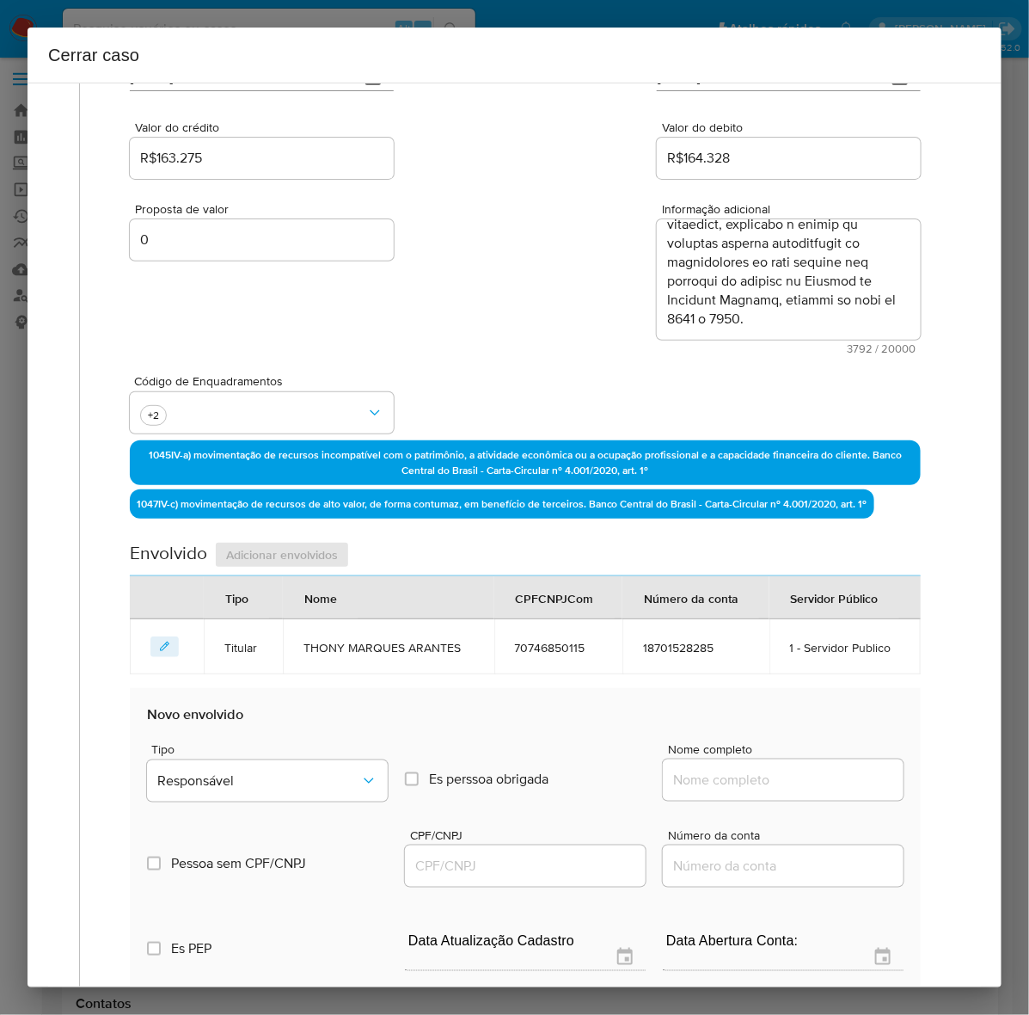
scroll to position [414, 0]
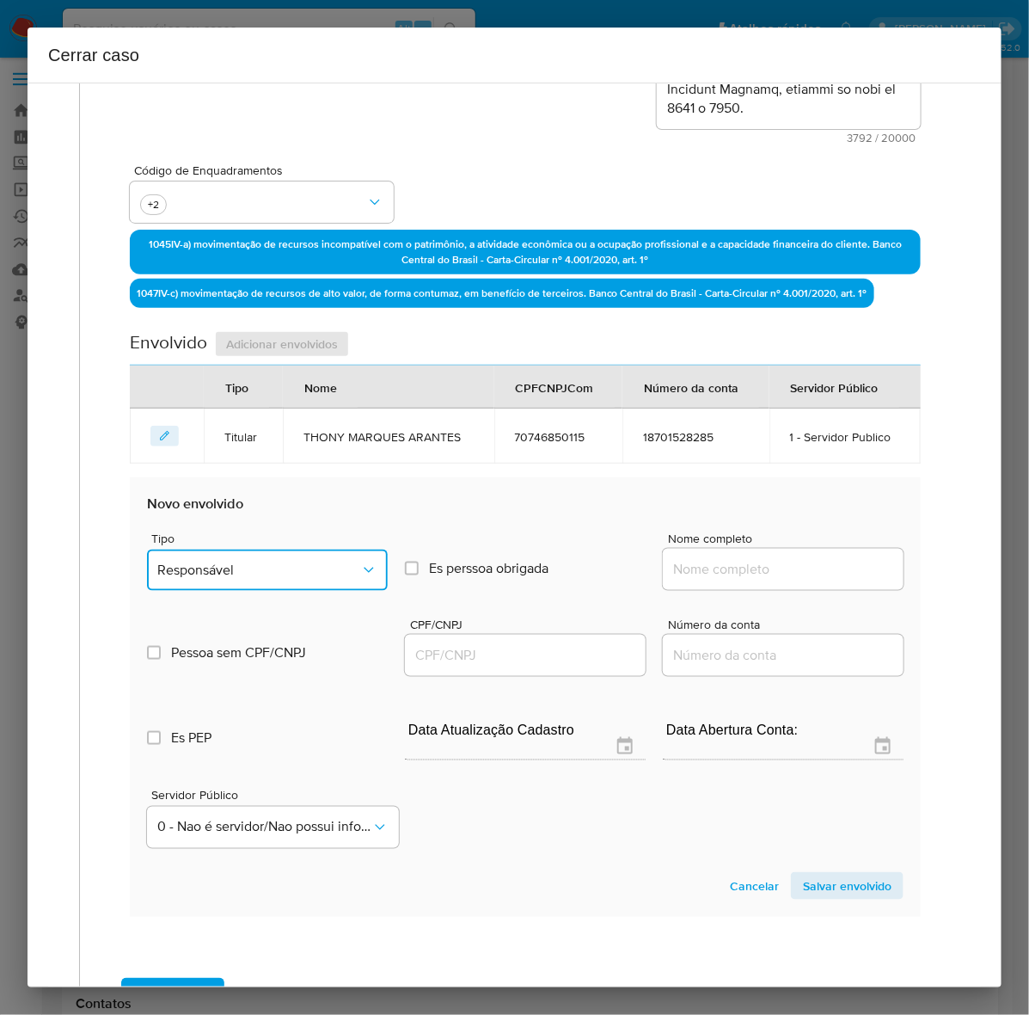
drag, startPoint x: 230, startPoint y: 556, endPoint x: 255, endPoint y: 582, distance: 36.5
click at [230, 555] on button "Responsável" at bounding box center [267, 569] width 241 height 41
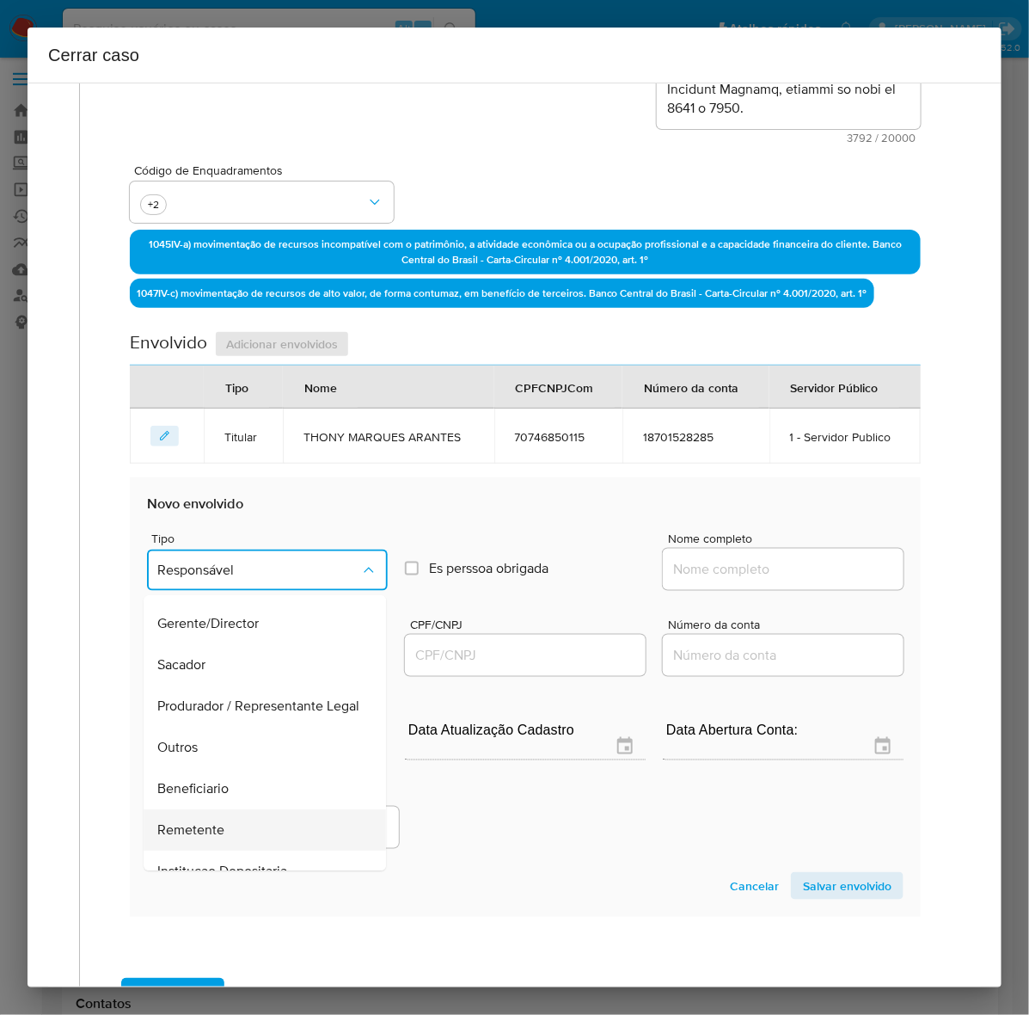
scroll to position [237, 0]
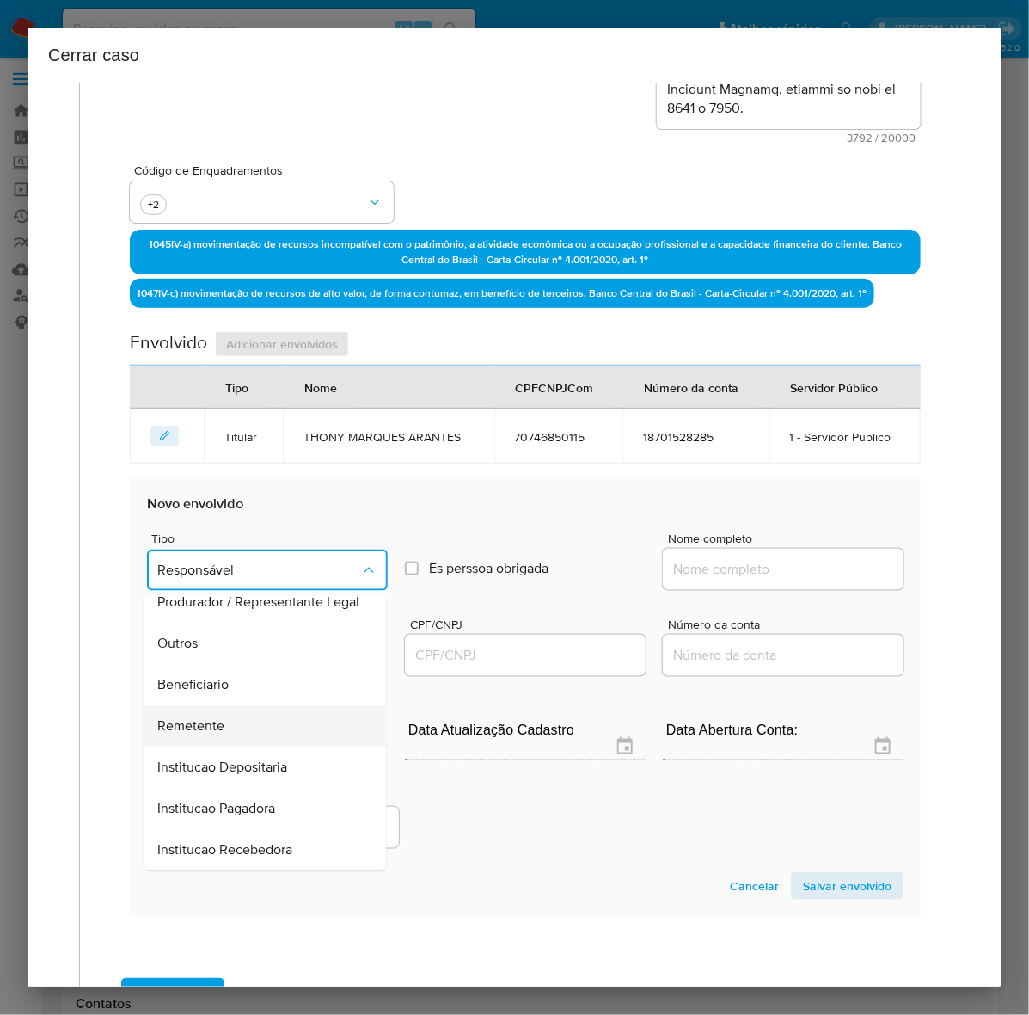
click at [205, 718] on span "Remetente" at bounding box center [190, 726] width 67 height 17
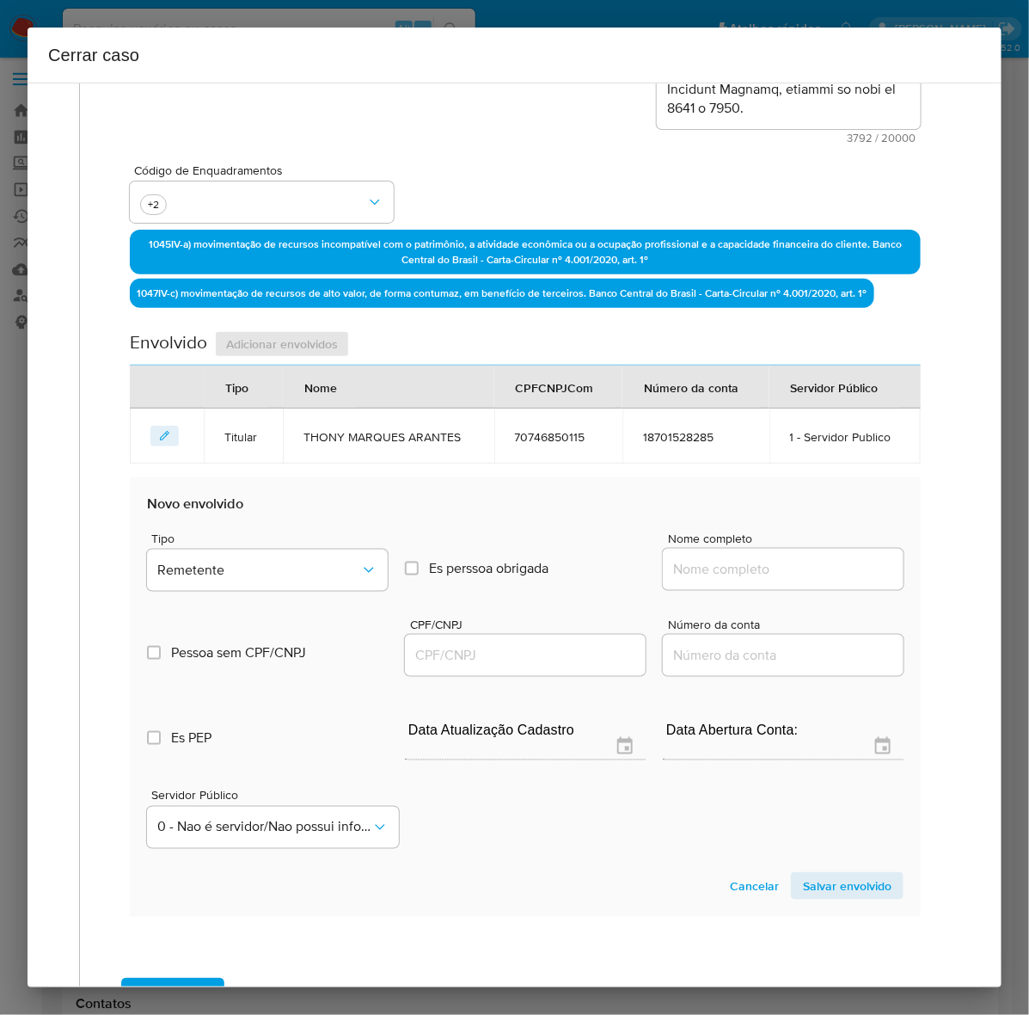
click at [778, 572] on input "Nome completo" at bounding box center [783, 569] width 241 height 22
paste input "58.462.724 Thony Marques Arantes - CNPJ 58462724000137"
drag, startPoint x: 770, startPoint y: 566, endPoint x: 1086, endPoint y: 555, distance: 315.8
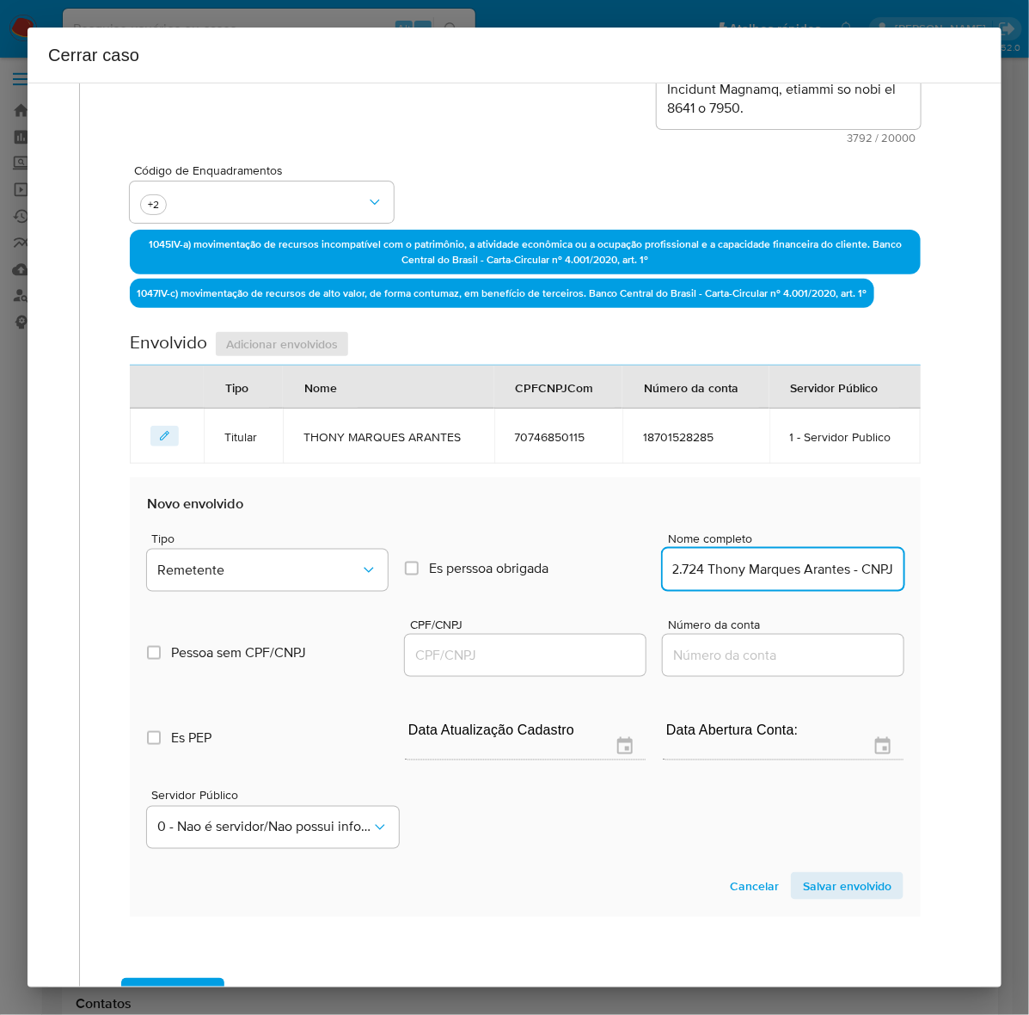
scroll to position [0, 47]
type input "58.462.724 Thony Marques Arantes - CNPJ"
click at [474, 654] on input "CPF/CNPJ" at bounding box center [525, 655] width 241 height 22
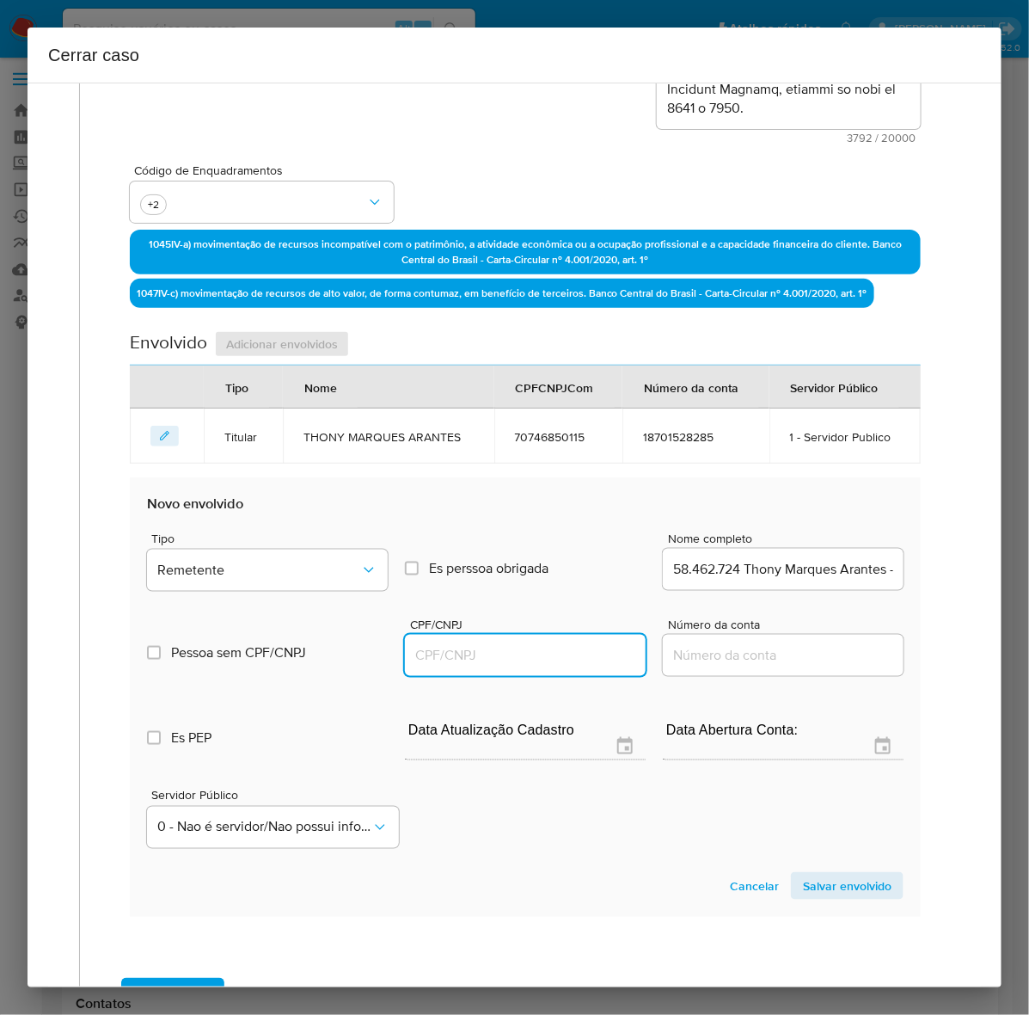
paste input "58462724000137"
type input "58462724000137"
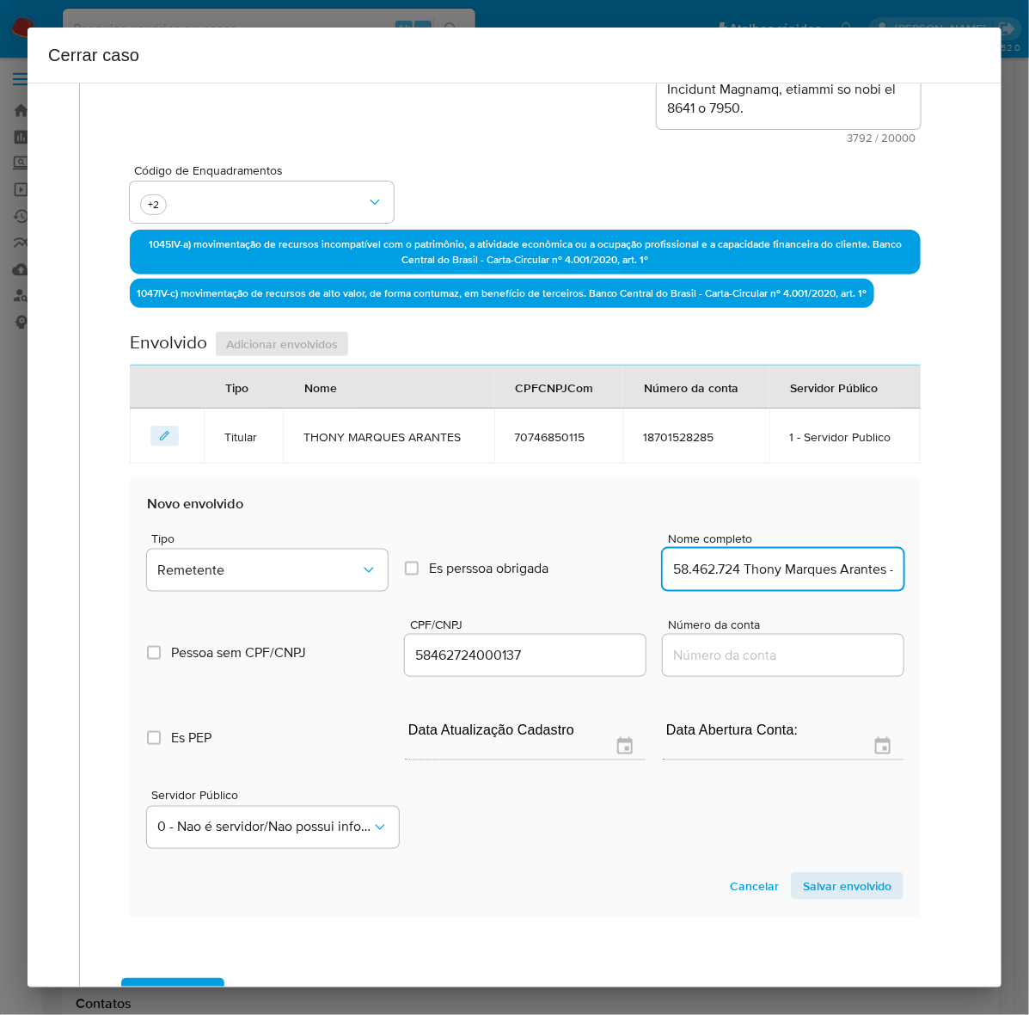
scroll to position [0, 47]
drag, startPoint x: 877, startPoint y: 569, endPoint x: 914, endPoint y: 568, distance: 37.0
click at [914, 568] on div "Data de início [DATE] Data Fin [DATE] Valor do crédito R$163.275 Valor do debit…" at bounding box center [525, 370] width 827 height 1165
drag, startPoint x: 298, startPoint y: 436, endPoint x: 457, endPoint y: 434, distance: 159.1
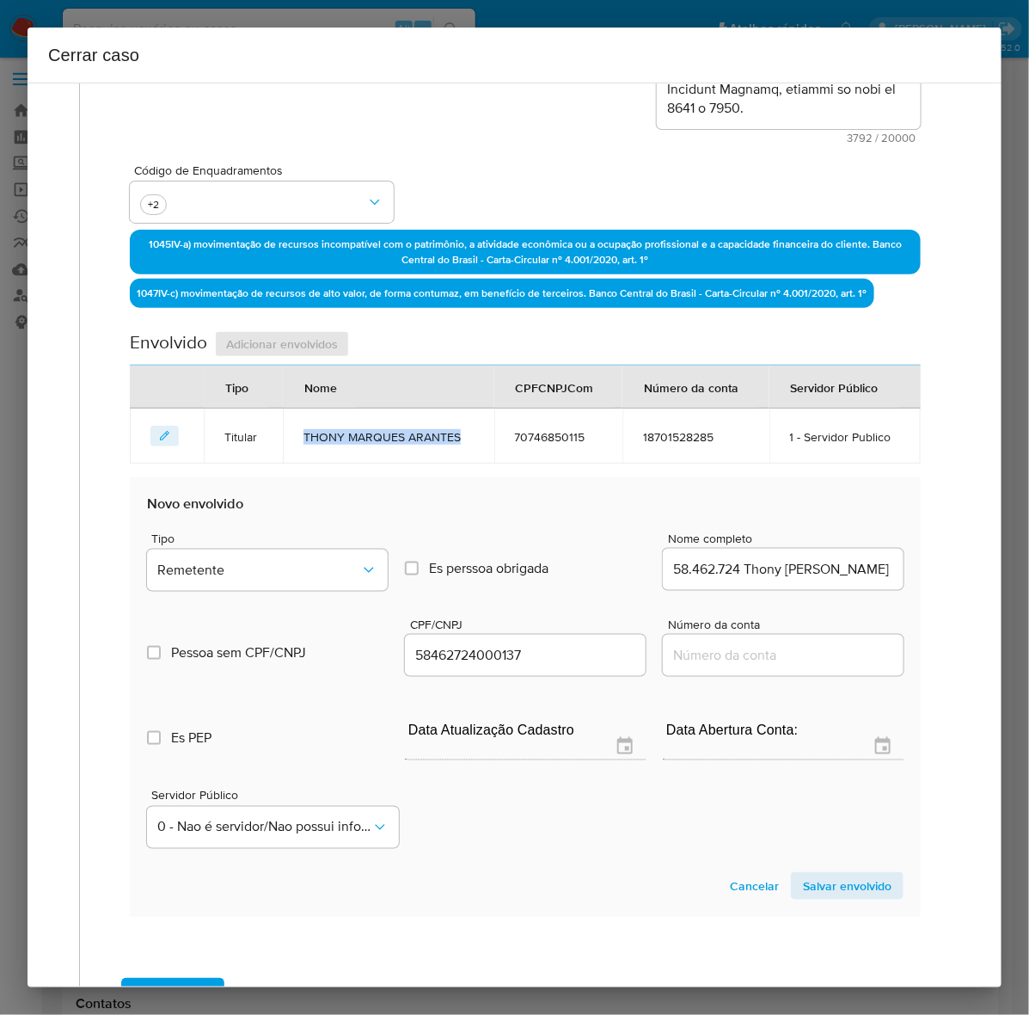
click at [457, 434] on td "THONY MARQUES ARANTES" at bounding box center [389, 435] width 212 height 55
copy span "THONY MARQUES ARANTES"
drag, startPoint x: 764, startPoint y: 568, endPoint x: 897, endPoint y: 568, distance: 133.3
click at [897, 568] on section "Novo envolvido Tipo Remetente Es perssoa obrigada Is PObrigada Nome completo 58…" at bounding box center [525, 696] width 791 height 439
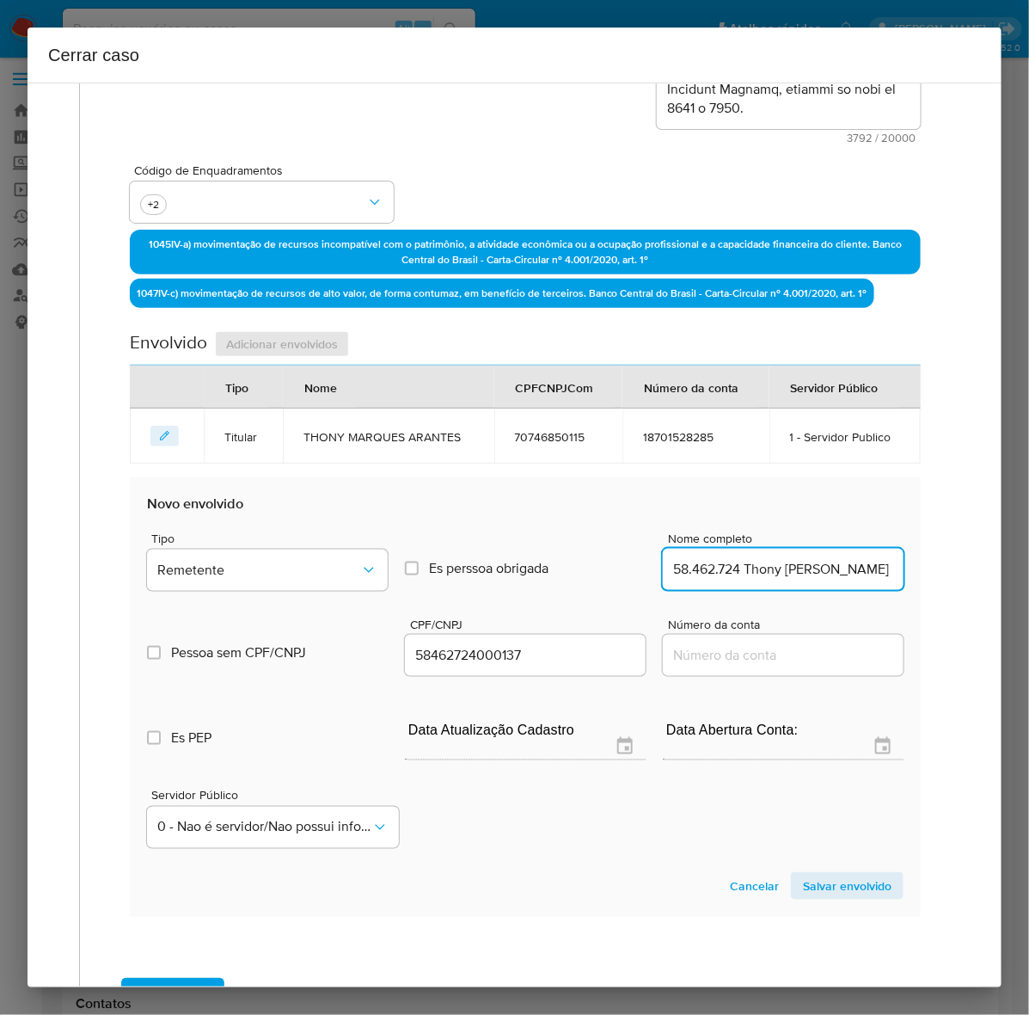
scroll to position [0, 0]
drag, startPoint x: 299, startPoint y: 432, endPoint x: 465, endPoint y: 435, distance: 166.0
click at [465, 435] on span "THONY MARQUES ARANTES" at bounding box center [389, 436] width 170 height 15
copy span "THONY MARQUES ARANTES"
drag, startPoint x: 735, startPoint y: 568, endPoint x: 937, endPoint y: 561, distance: 202.2
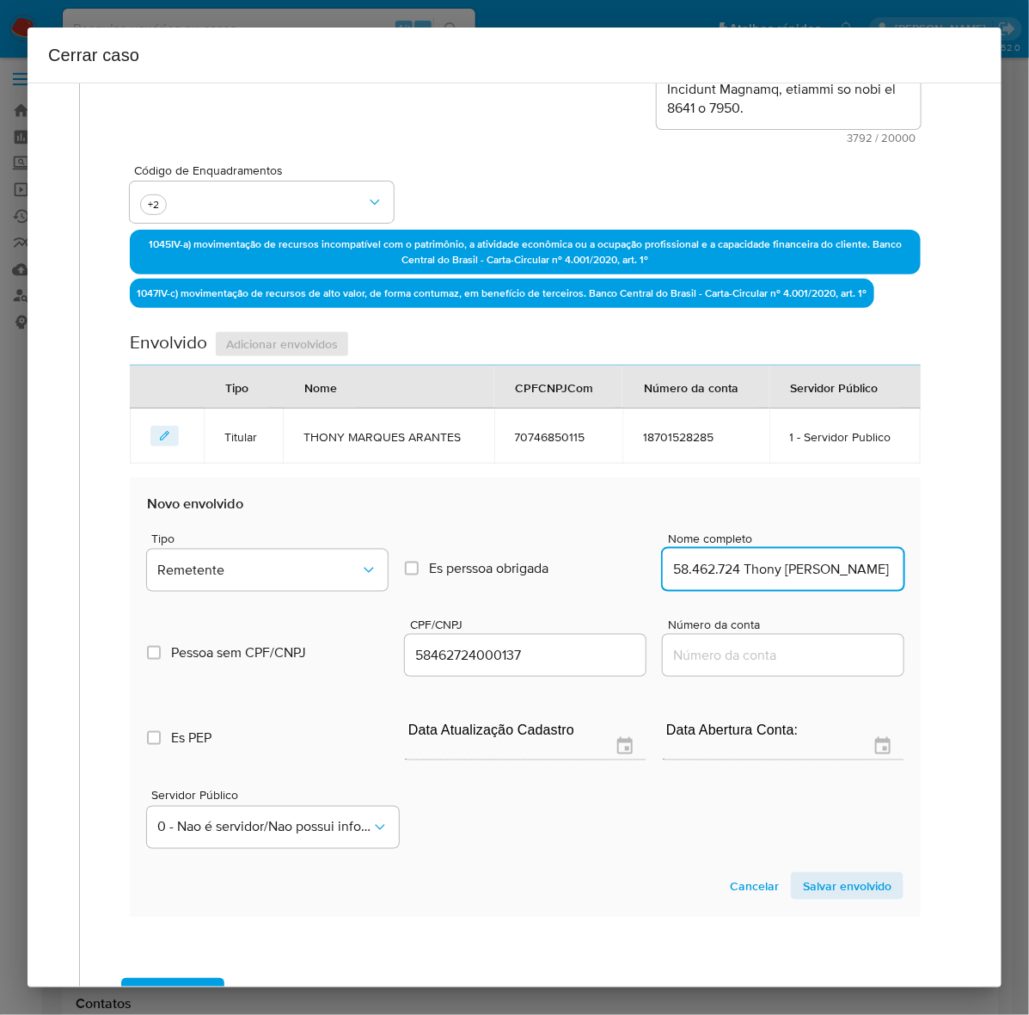
click at [937, 561] on div "Geral Data de início [DATE] Data Fin [DATE] Valor do crédito R$163.275 Valor do…" at bounding box center [525, 350] width 856 height 1236
paste input "HONY MARQUES ARANTES"
type input "58.462.724 THONY MARQUES ARANTES"
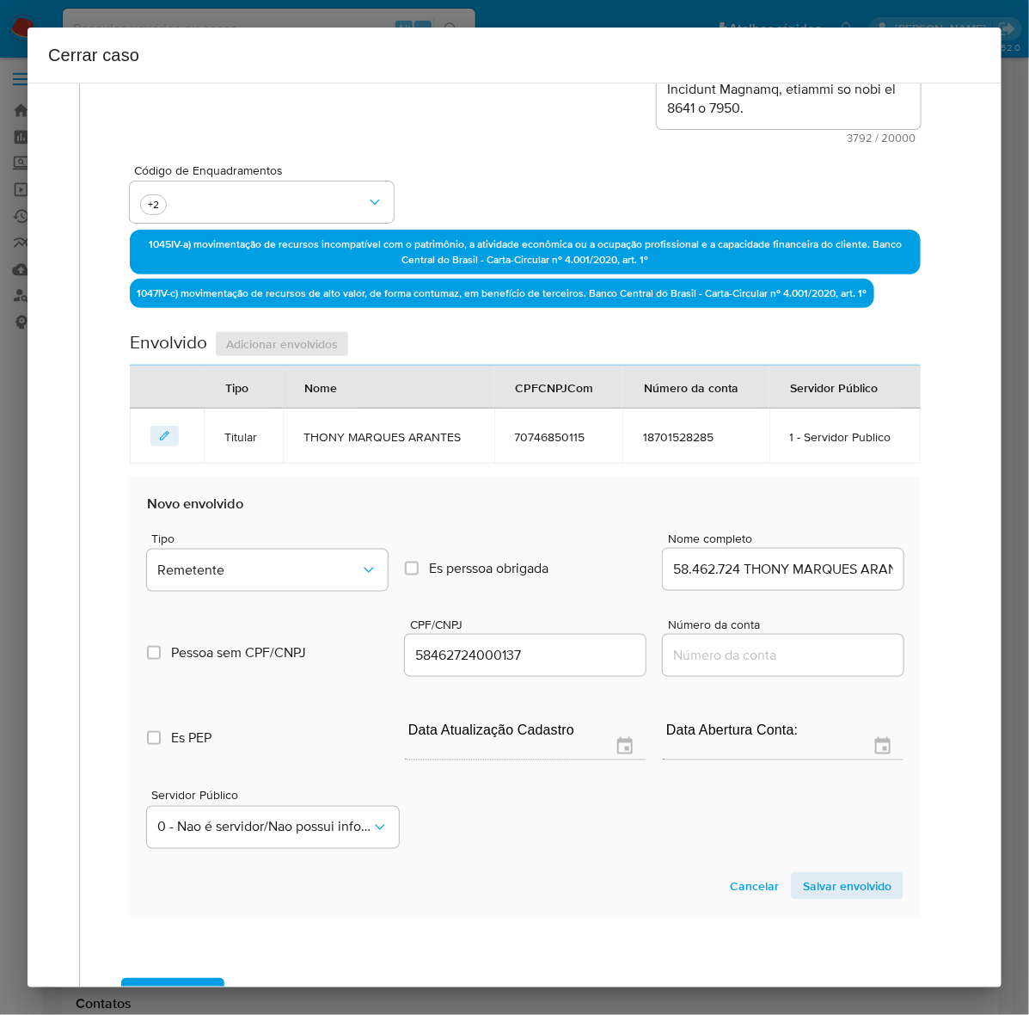
click at [837, 880] on span "Salvar envolvido" at bounding box center [847, 886] width 89 height 24
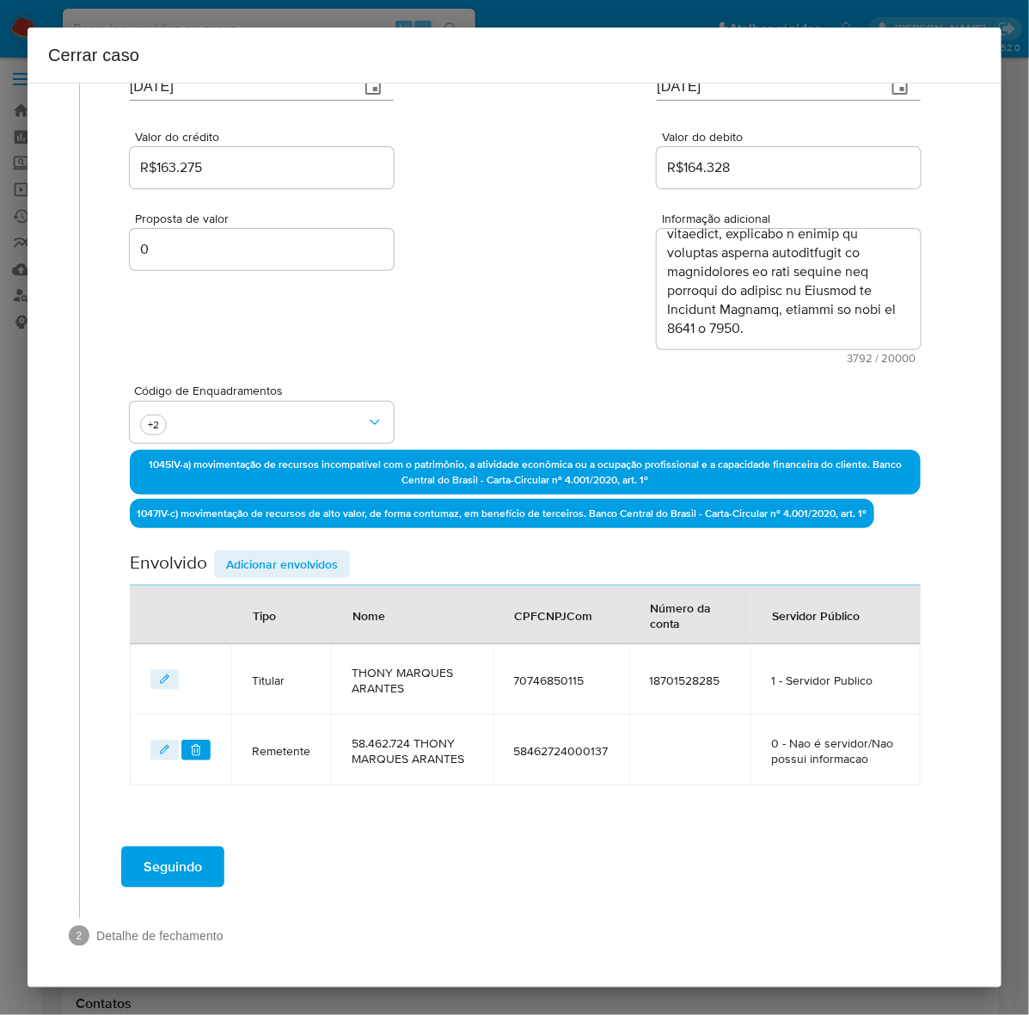
click at [258, 561] on span "Adicionar envolvidos" at bounding box center [282, 564] width 112 height 24
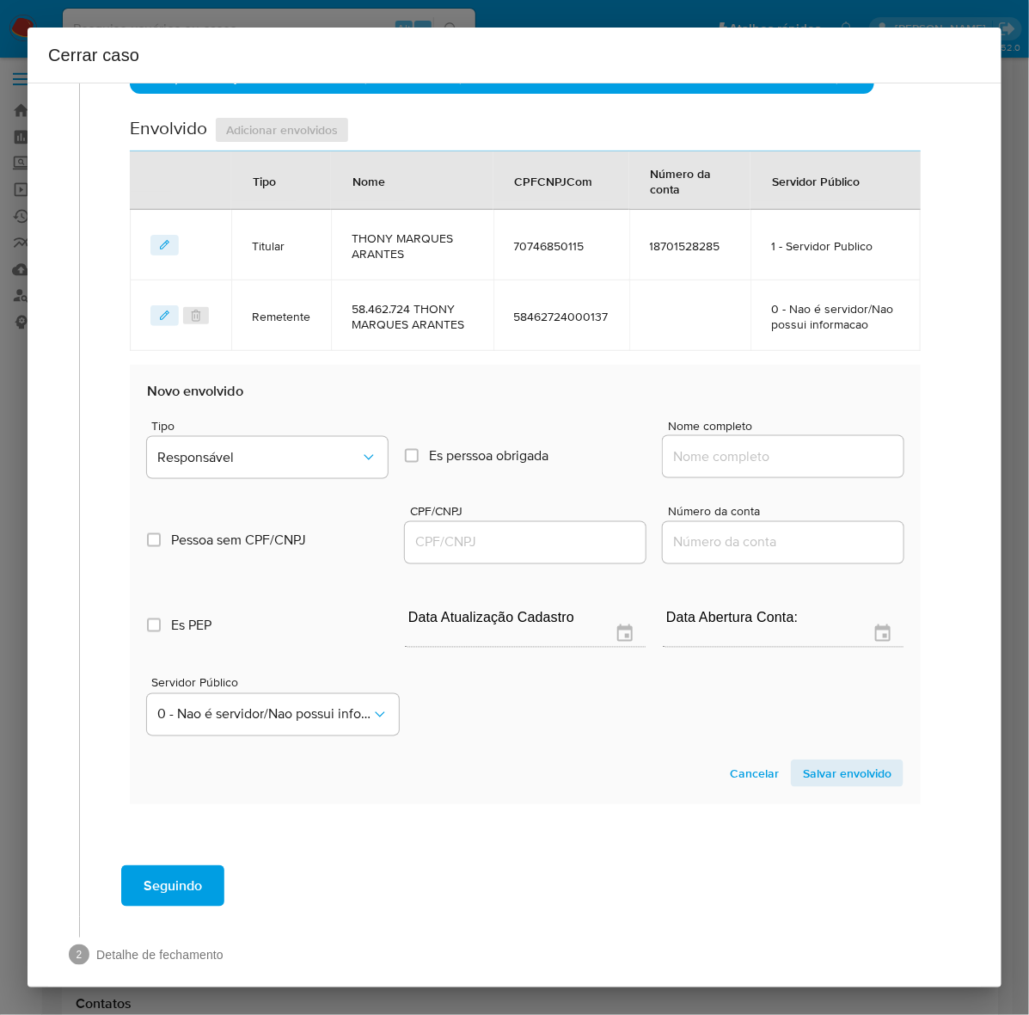
scroll to position [647, 0]
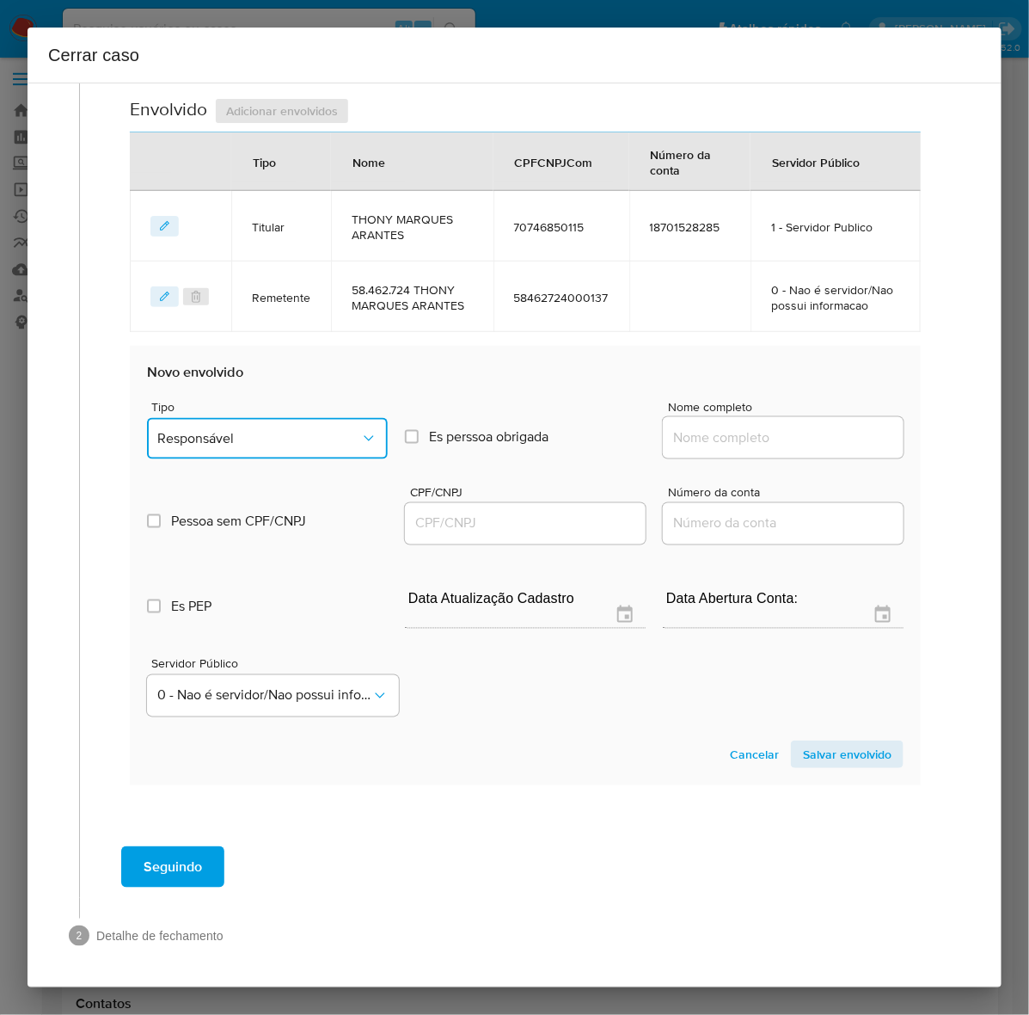
click at [237, 422] on button "Responsável" at bounding box center [267, 438] width 241 height 41
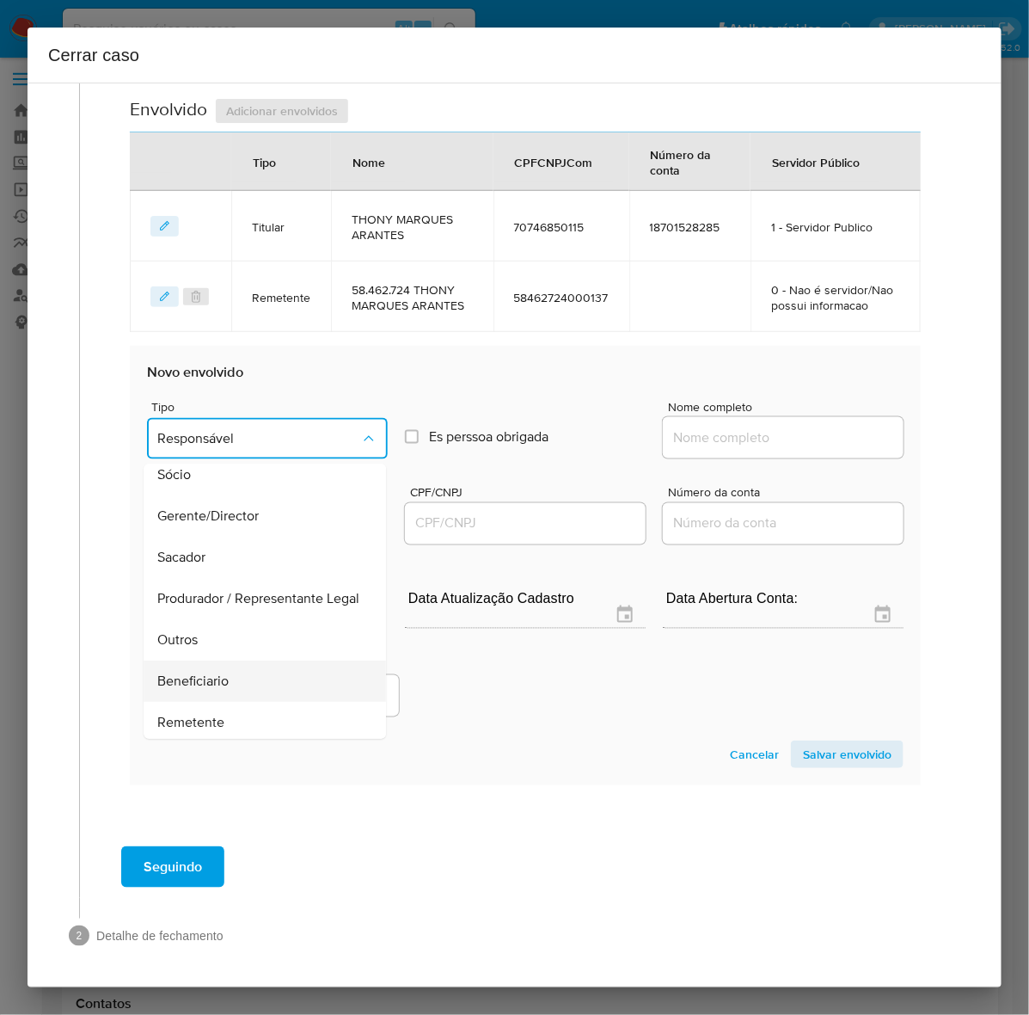
scroll to position [236, 0]
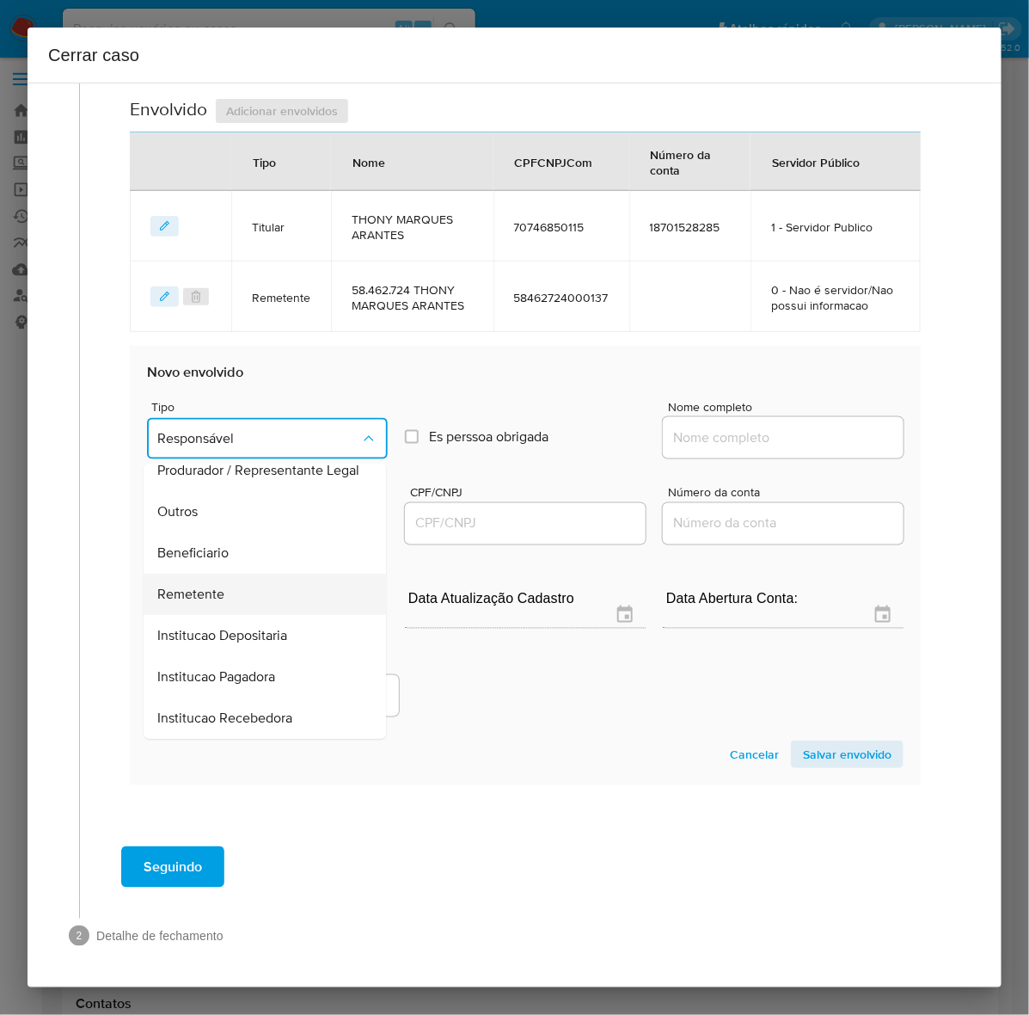
click at [191, 579] on div "Remetente" at bounding box center [259, 594] width 205 height 41
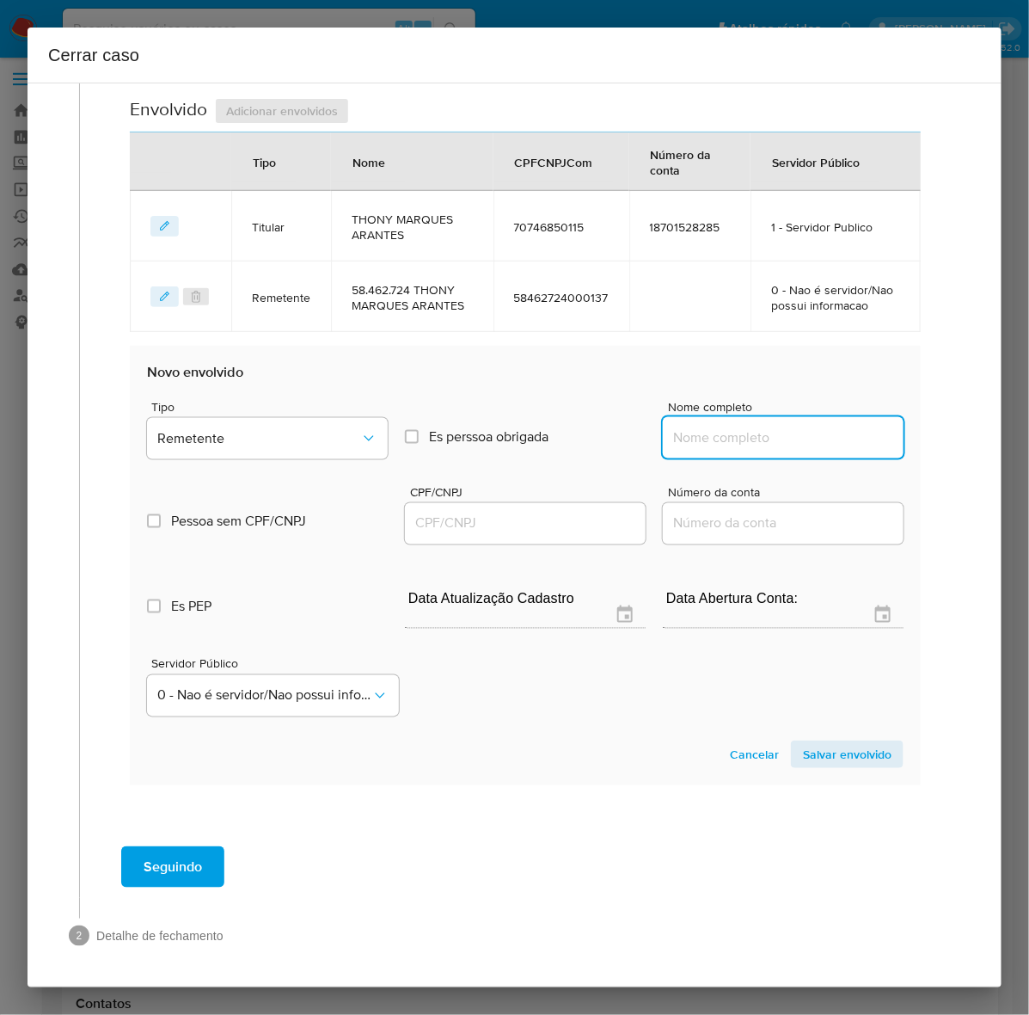
click at [689, 437] on input "Nome completo" at bounding box center [783, 437] width 241 height 22
paste input "Juliana Carvalho Da Silveira - CPF 75970260134"
drag, startPoint x: 795, startPoint y: 434, endPoint x: 1030, endPoint y: 423, distance: 235.0
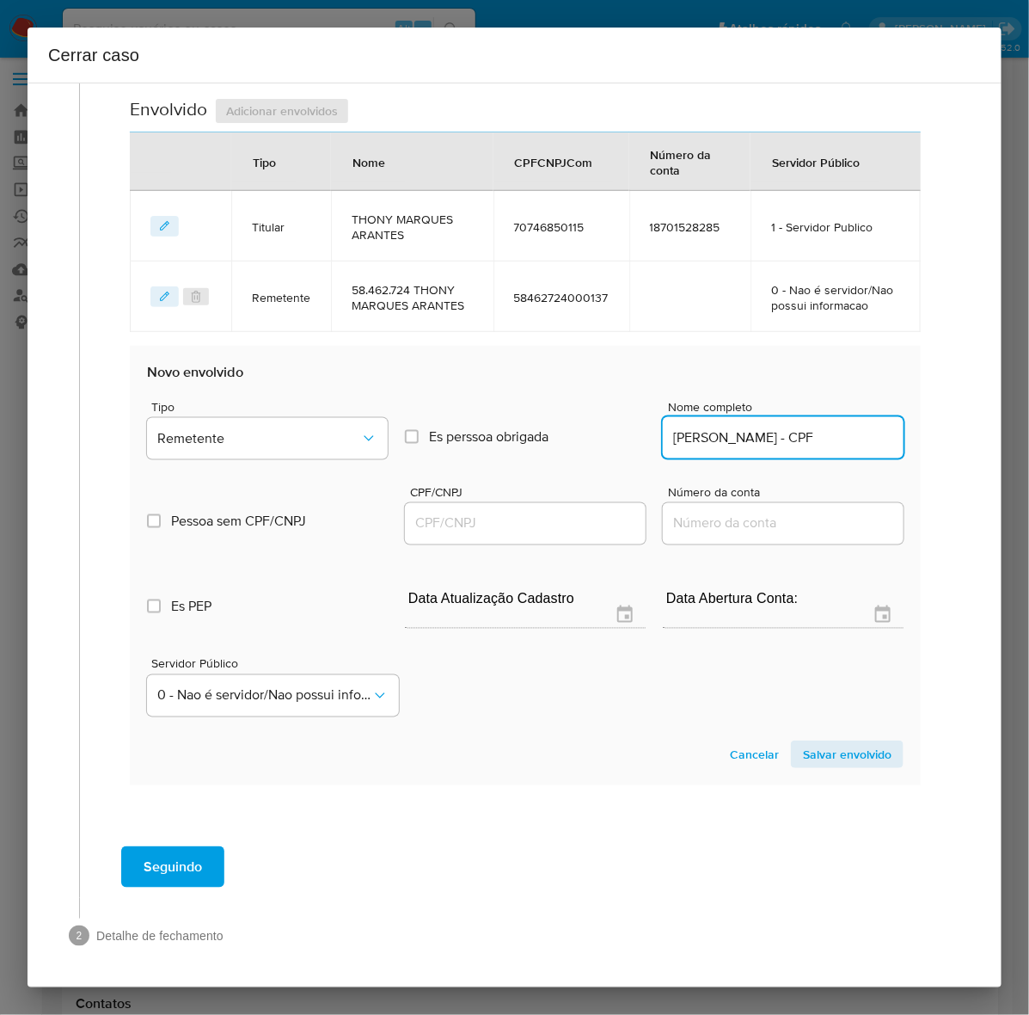
scroll to position [0, 0]
drag, startPoint x: 823, startPoint y: 437, endPoint x: 1016, endPoint y: 437, distance: 192.6
click at [1016, 437] on div "Cerrar caso 1 Informação completa Geral Data de início 01/07/2024 Data Fin 10/0…" at bounding box center [514, 507] width 1029 height 1015
type input "Juliana Carvalho Da Silveira"
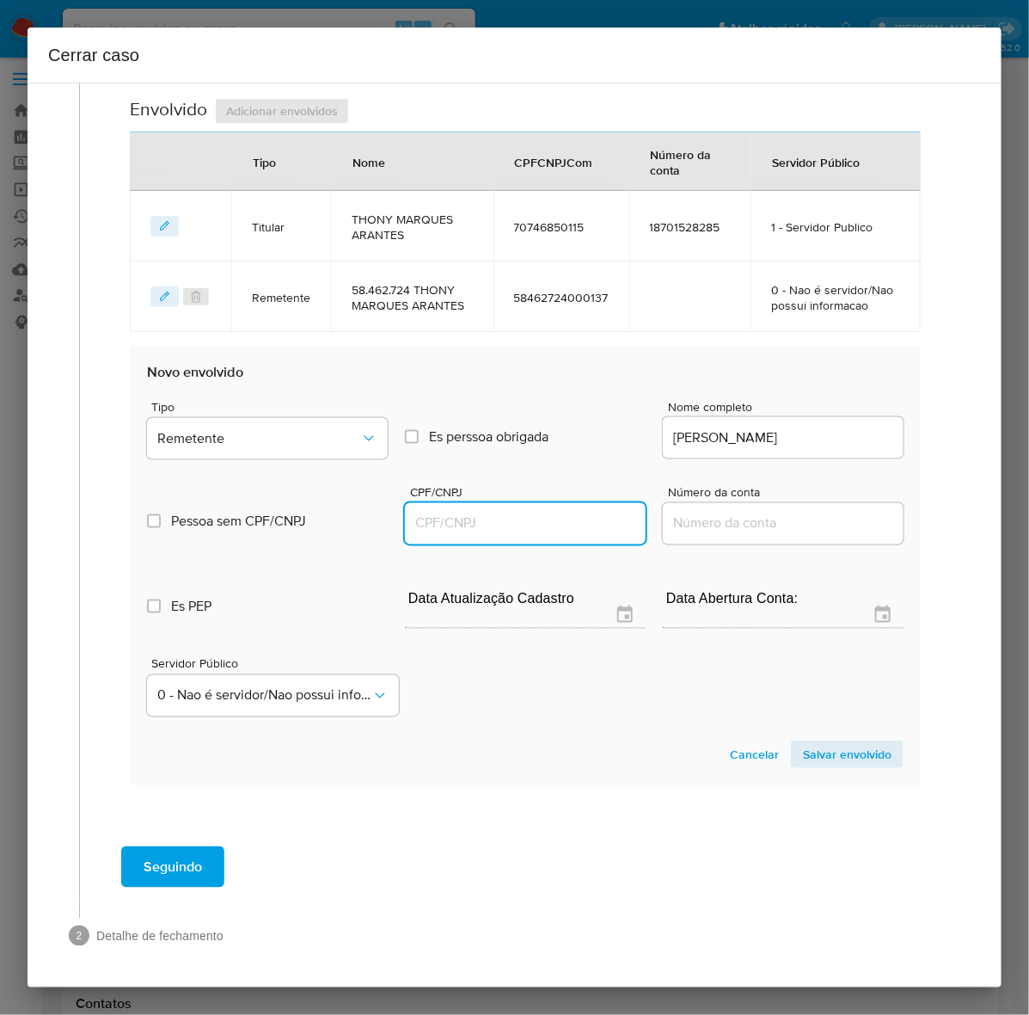
click at [419, 521] on input "CPF/CNPJ" at bounding box center [525, 523] width 241 height 22
paste input "75970260134"
type input "75970260134"
click at [830, 750] on span "Salvar envolvido" at bounding box center [847, 754] width 89 height 24
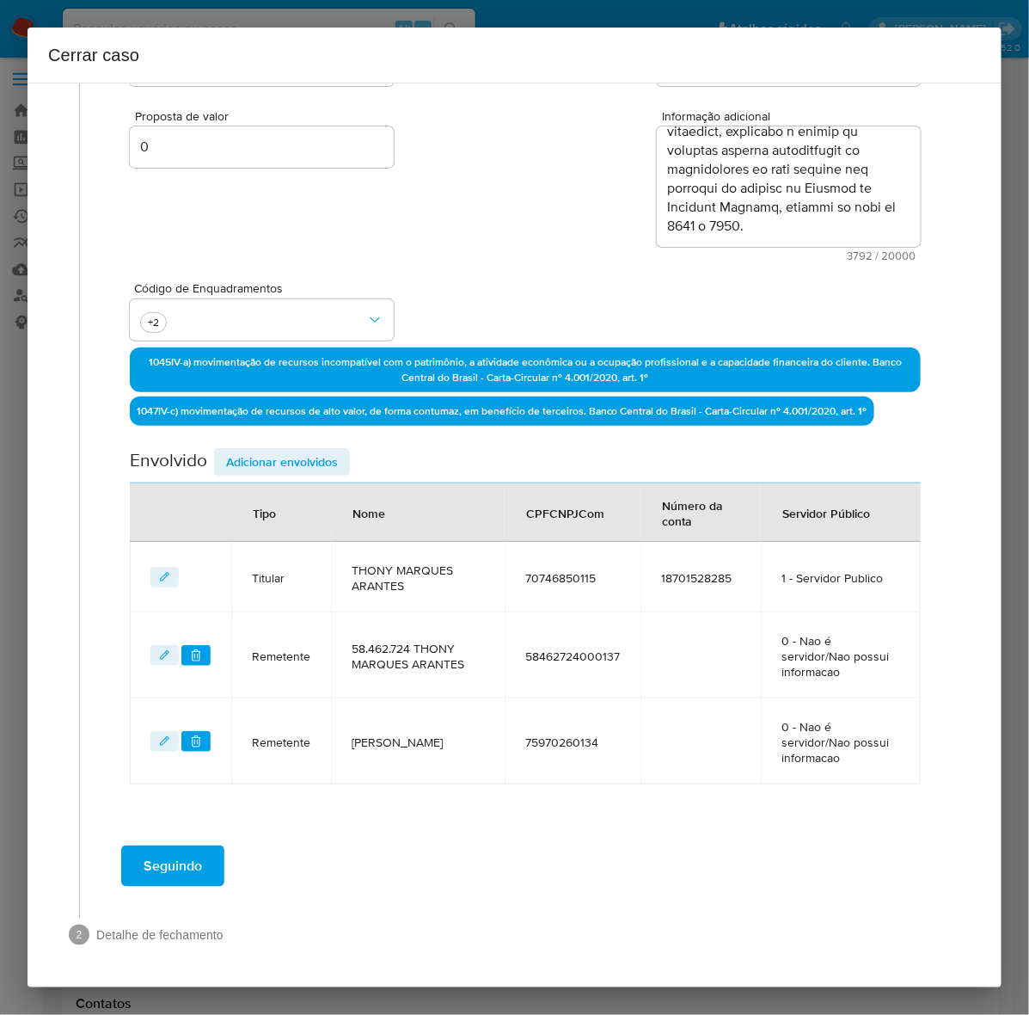
scroll to position [263, 0]
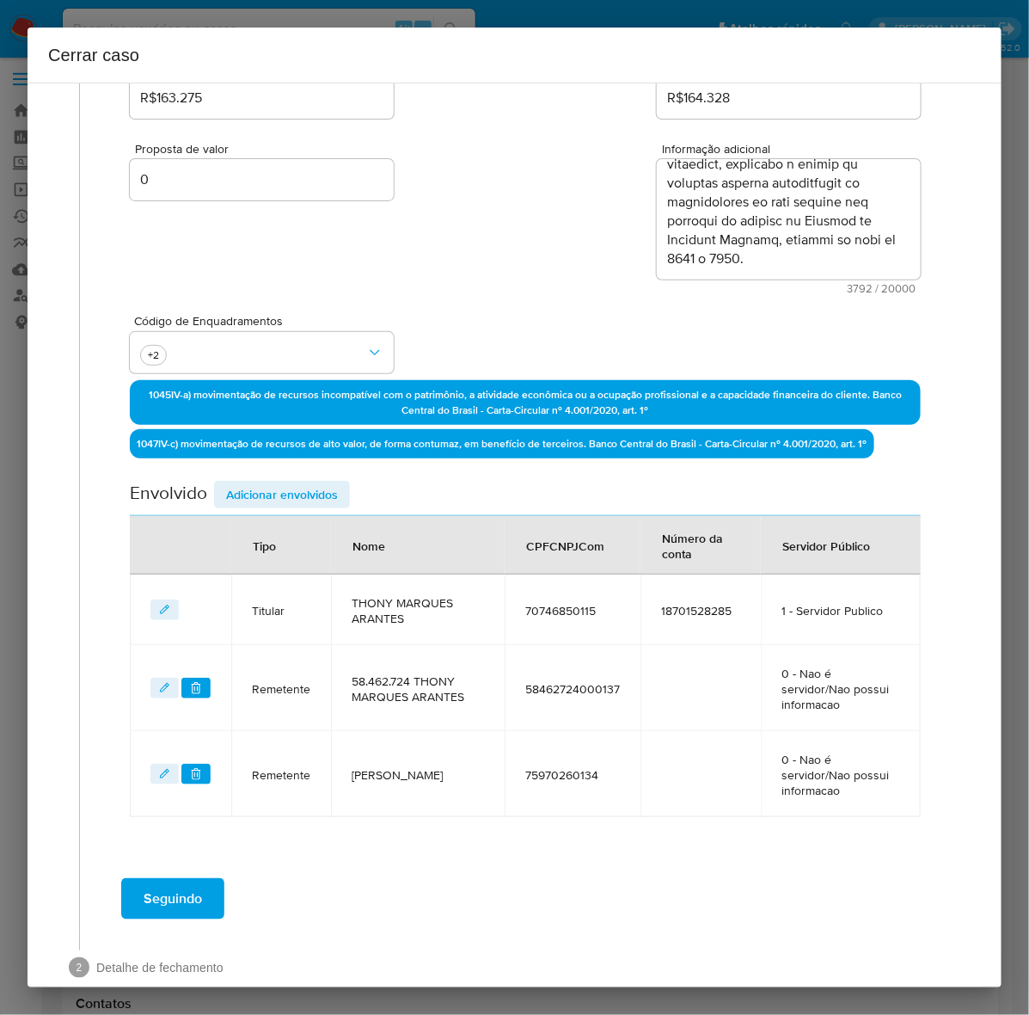
click at [292, 488] on span "Adicionar envolvidos" at bounding box center [282, 494] width 112 height 24
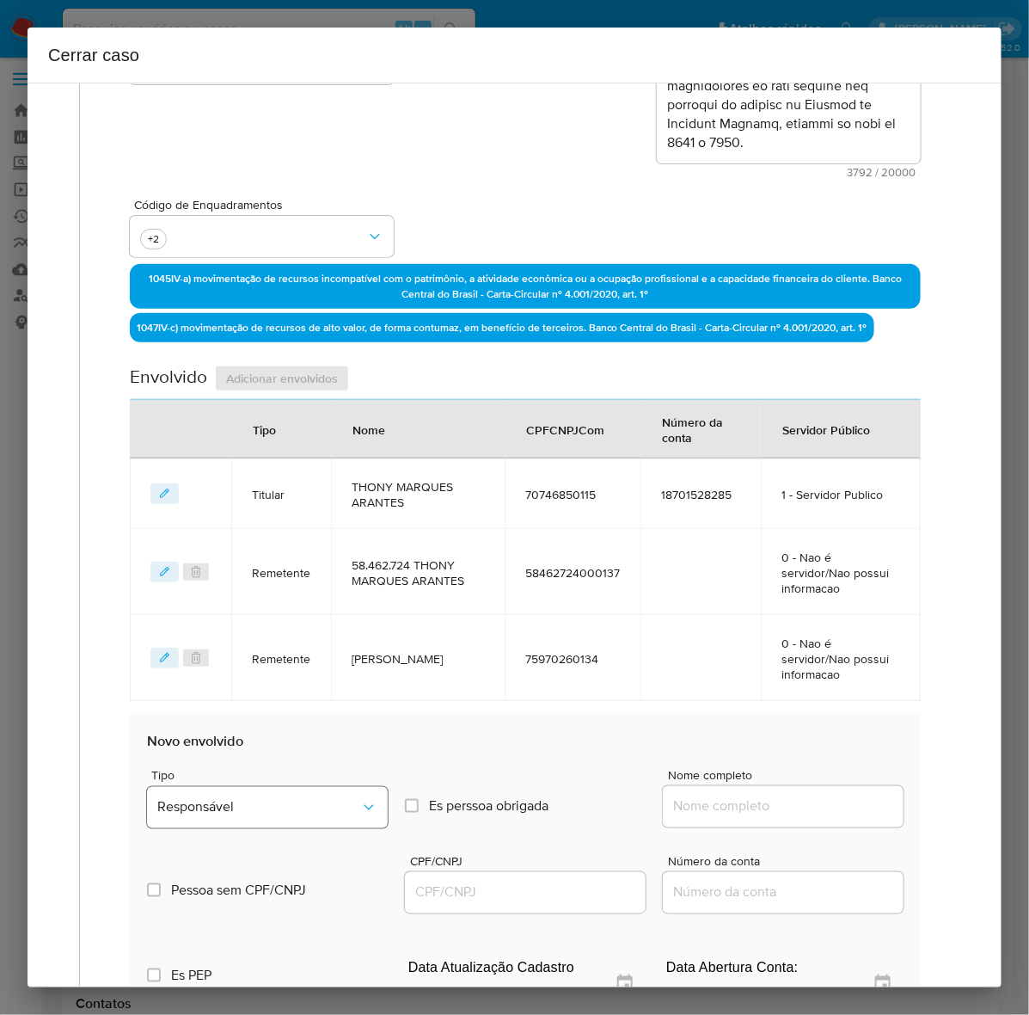
scroll to position [693, 0]
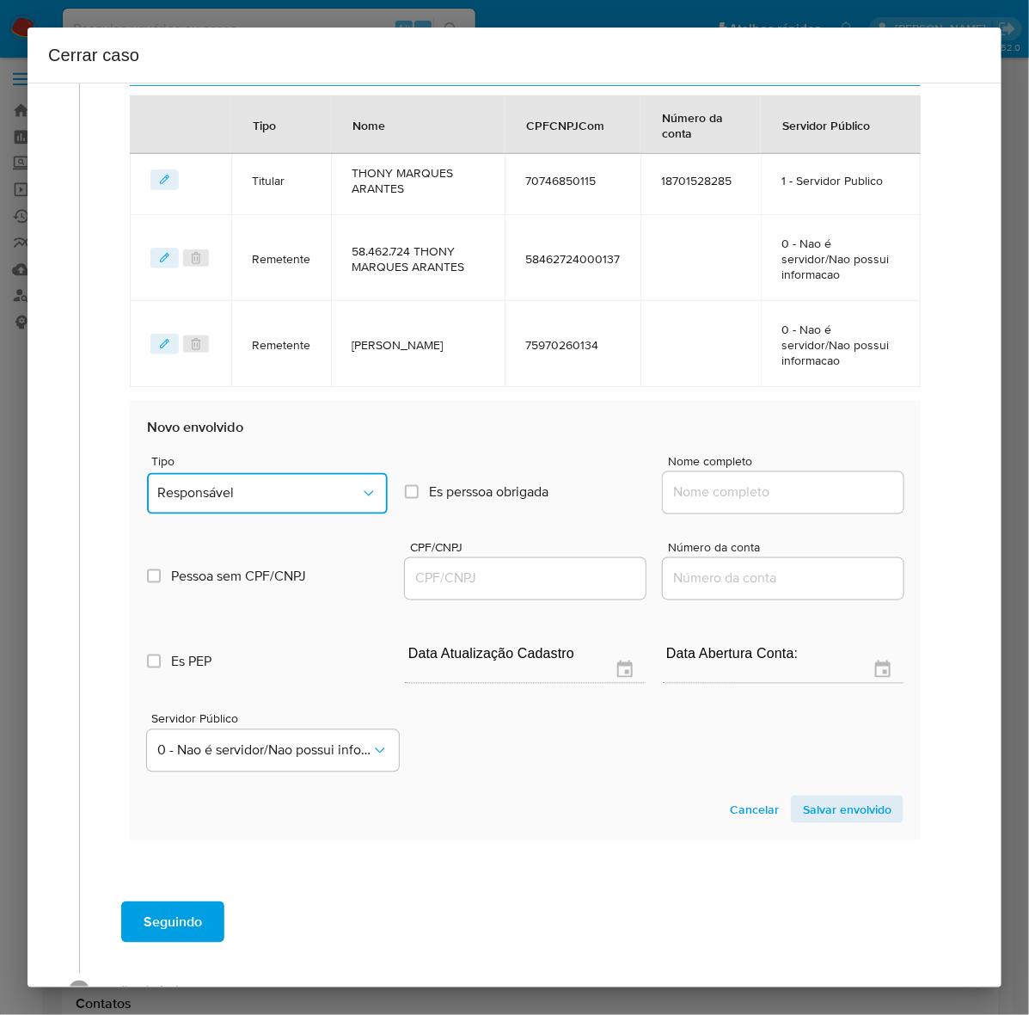
drag, startPoint x: 229, startPoint y: 451, endPoint x: 247, endPoint y: 466, distance: 23.2
click at [230, 473] on button "Responsável" at bounding box center [267, 493] width 241 height 41
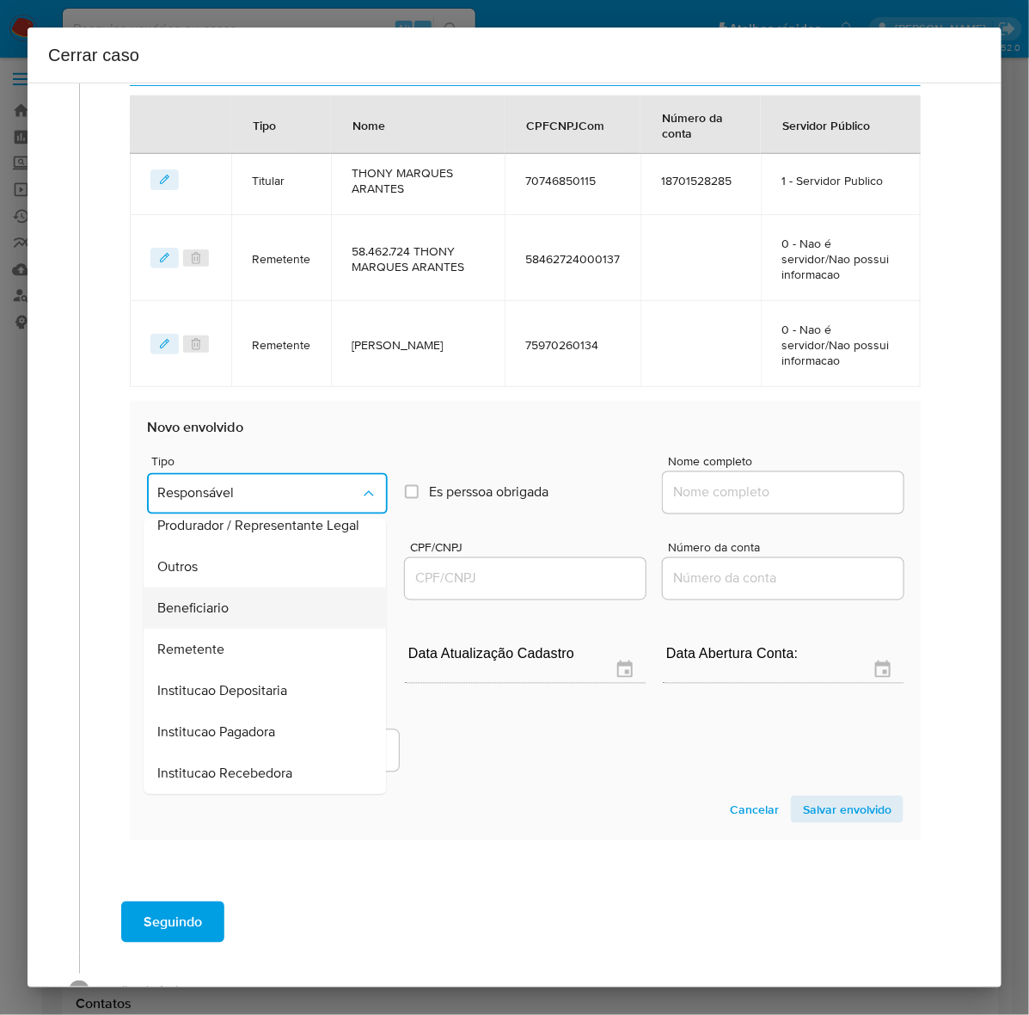
click at [189, 600] on span "Beneficiario" at bounding box center [192, 608] width 71 height 17
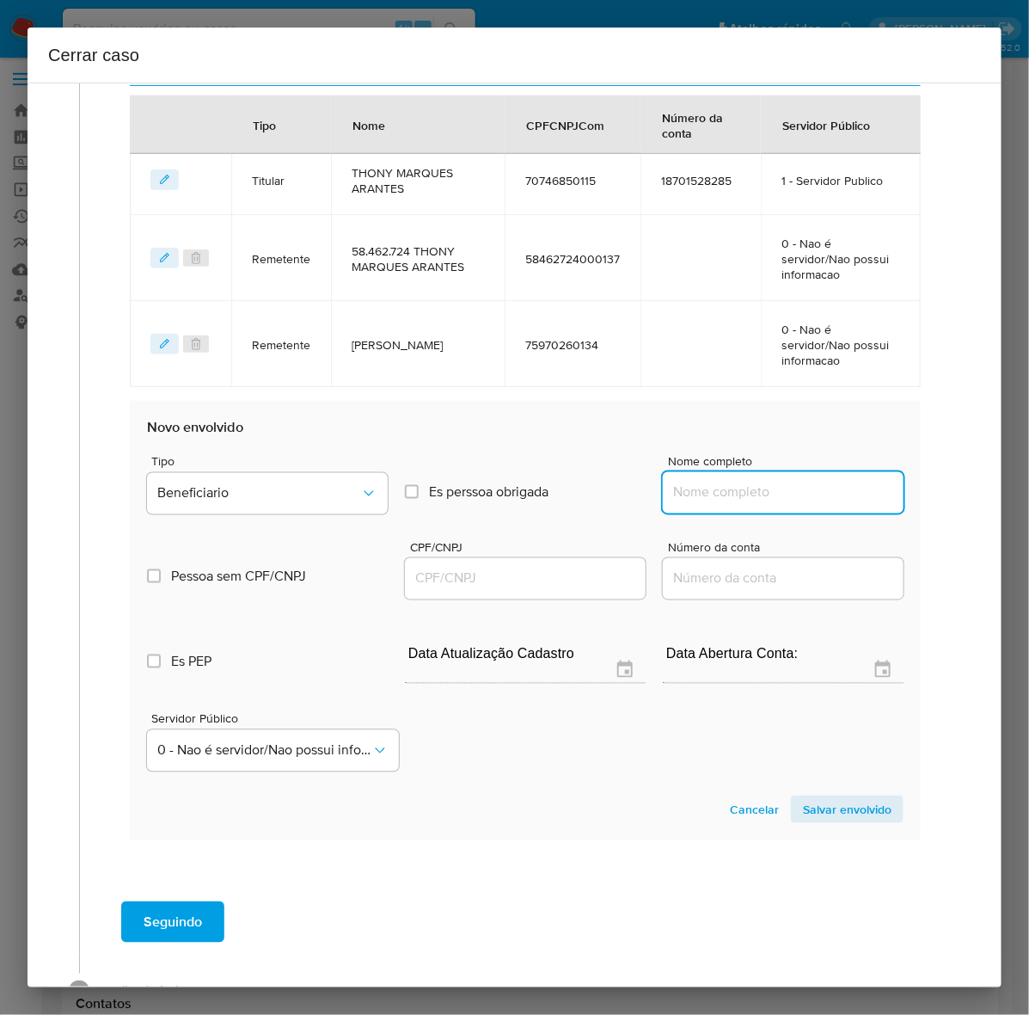
click at [725, 482] on input "Nome completo" at bounding box center [783, 493] width 241 height 22
paste input "Guilherme Augusto Dias Reis - CPF 70408536128"
drag, startPoint x: 793, startPoint y: 461, endPoint x: 950, endPoint y: 457, distance: 157.4
click at [950, 457] on div "1 Informação completa Geral Data de início 01/07/2024 Data Fin 10/08/2025 Valor…" at bounding box center [514, 216] width 933 height 1624
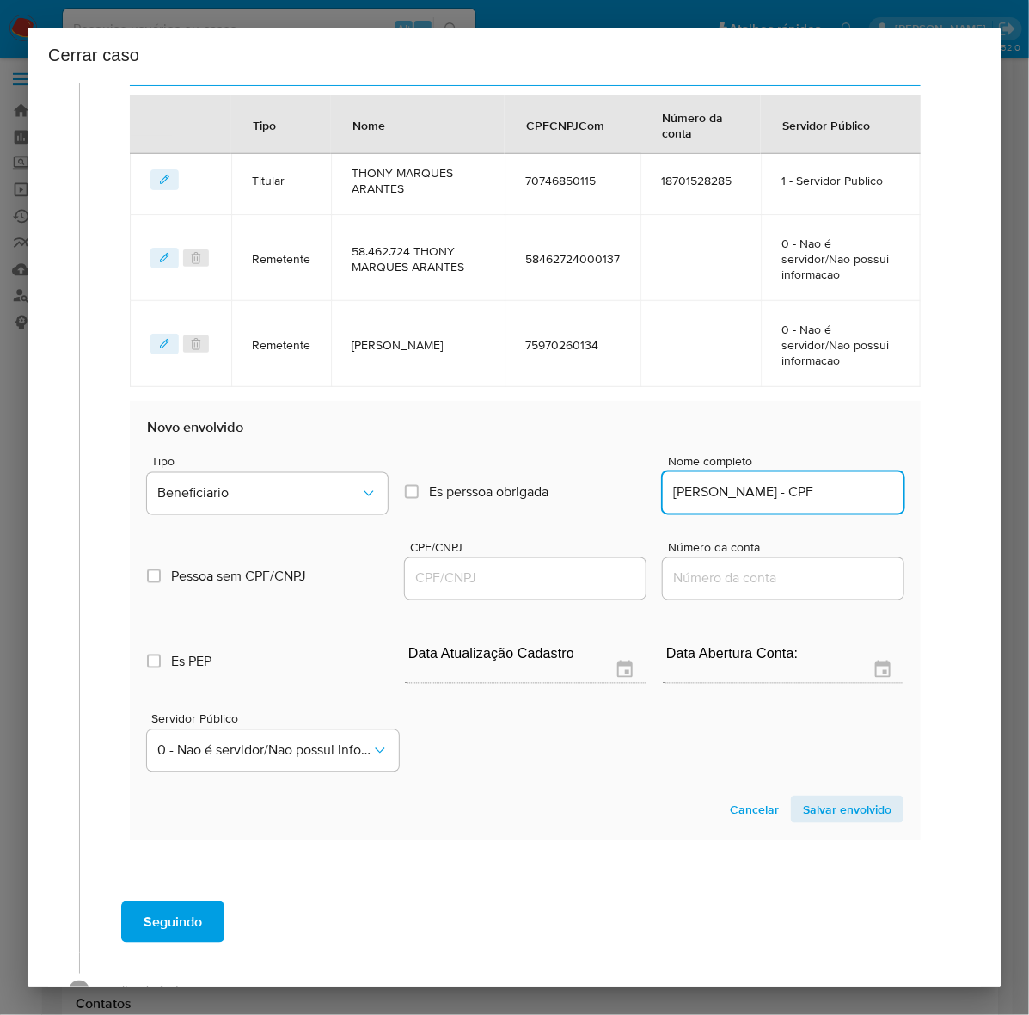
scroll to position [0, 0]
drag, startPoint x: 832, startPoint y: 461, endPoint x: 1006, endPoint y: 460, distance: 173.7
click at [1006, 460] on div "Cerrar caso 1 Informação completa Geral Data de início 01/07/2024 Data Fin 10/0…" at bounding box center [514, 507] width 1029 height 1015
type input "Guilherme Augusto Dias Reis"
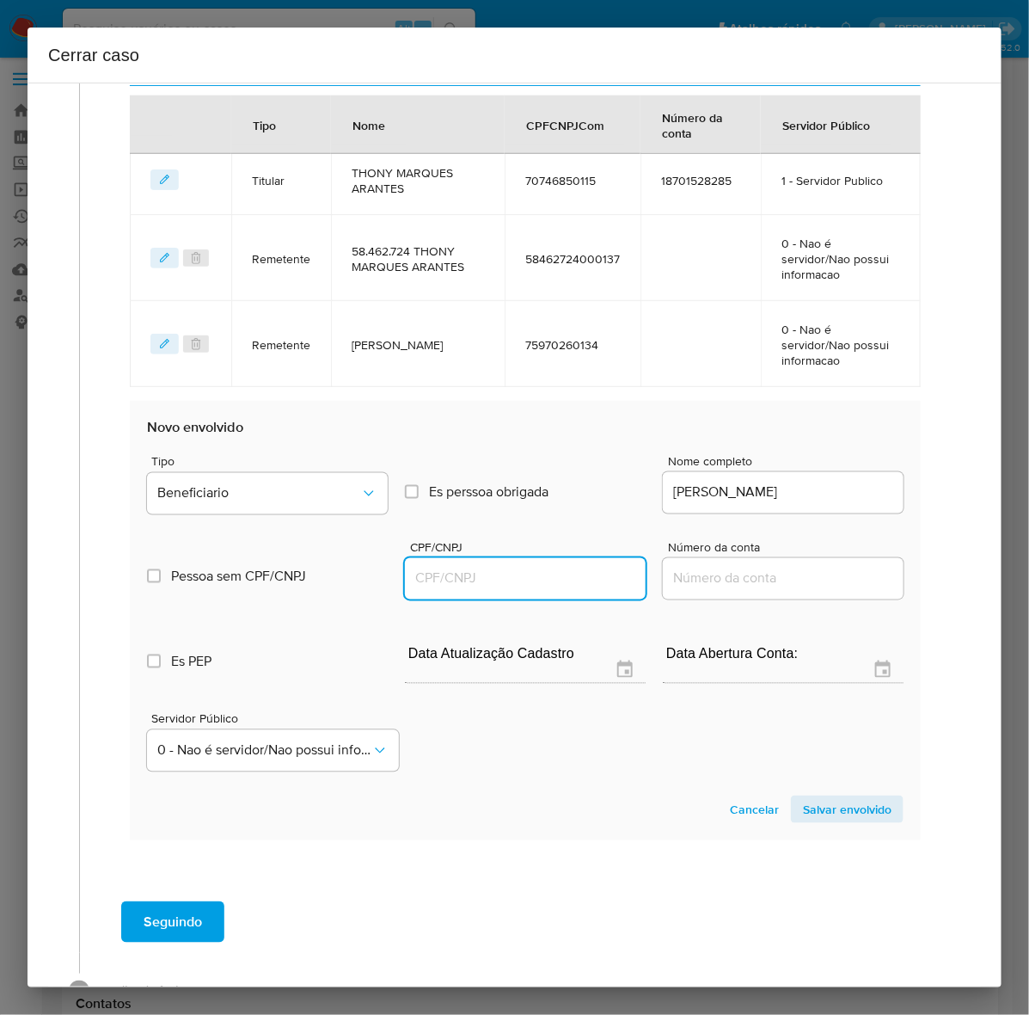
click at [510, 568] on input "CPF/CNPJ" at bounding box center [525, 579] width 241 height 22
paste input "70408536128"
type input "70408536128"
click at [821, 797] on span "Salvar envolvido" at bounding box center [847, 809] width 89 height 24
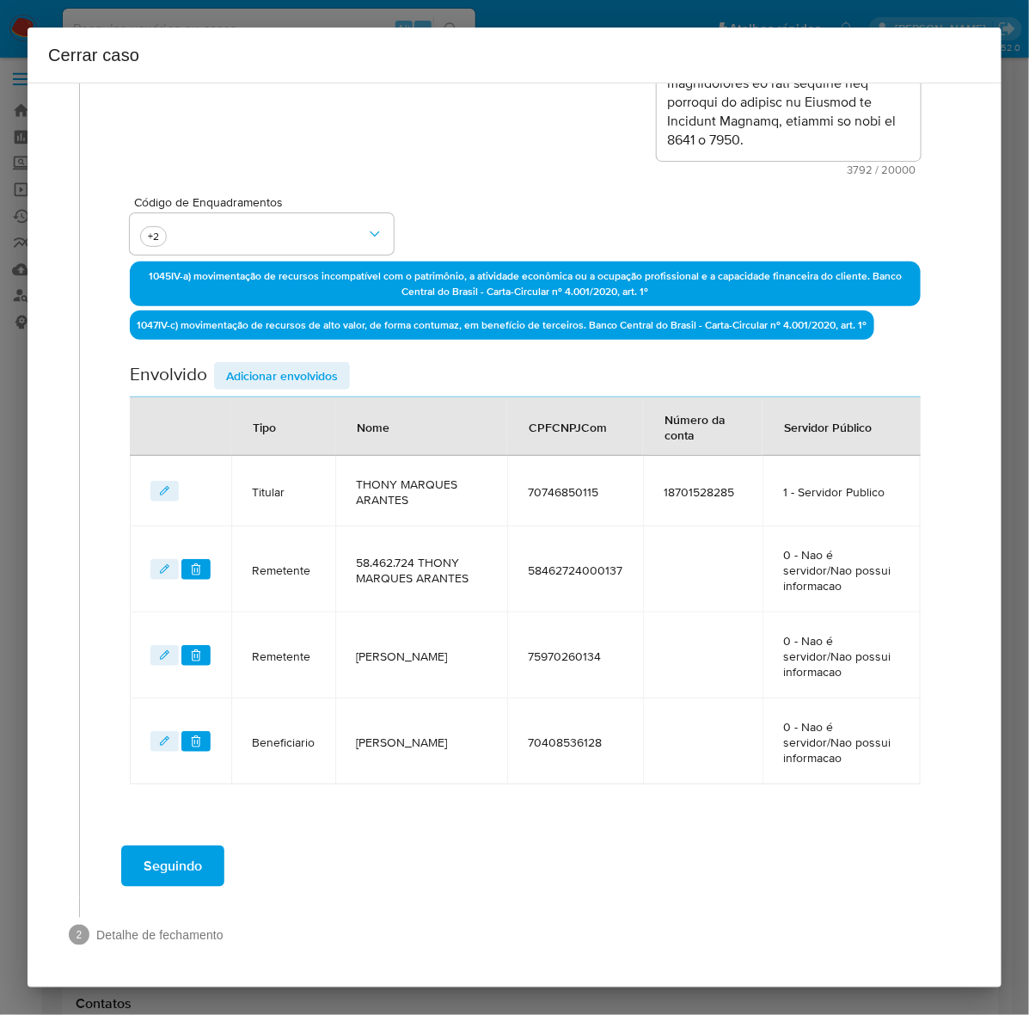
scroll to position [334, 0]
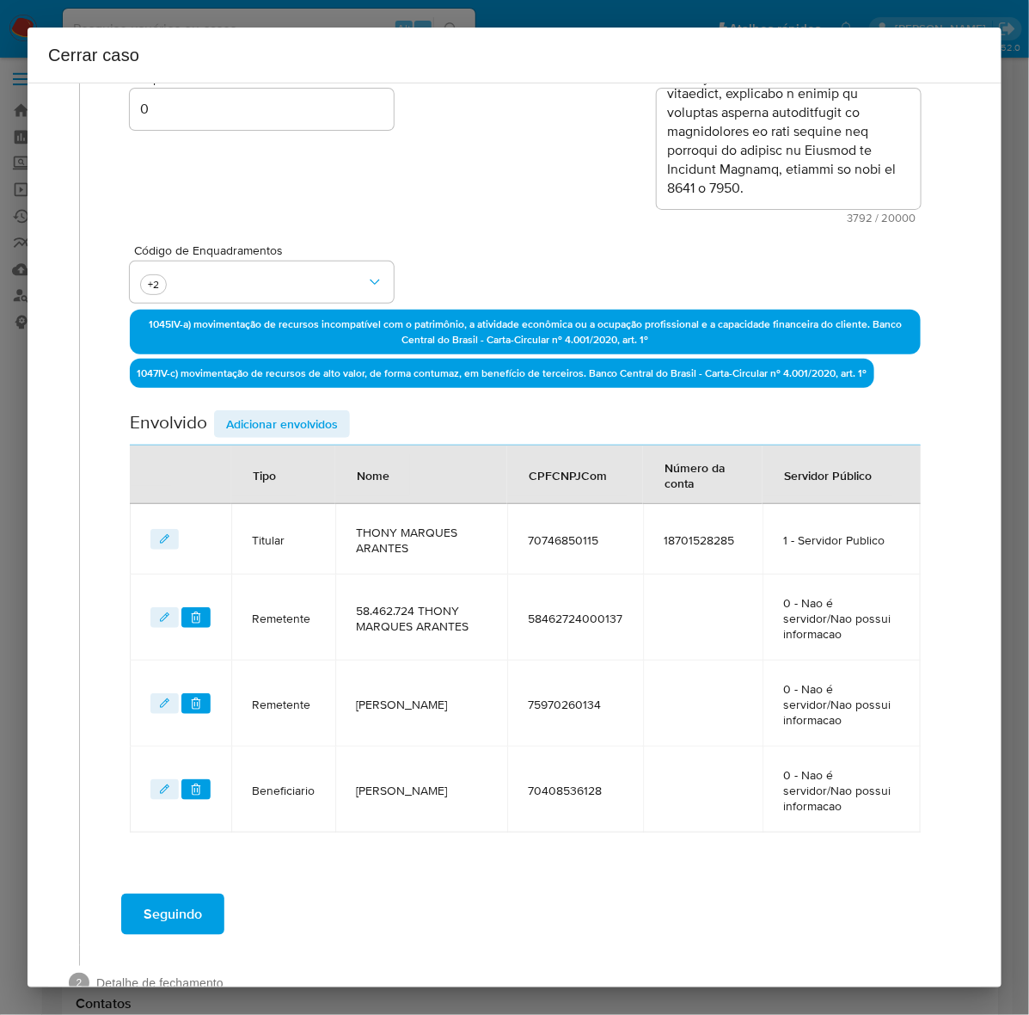
click at [162, 895] on span "Seguindo" at bounding box center [173, 914] width 58 height 38
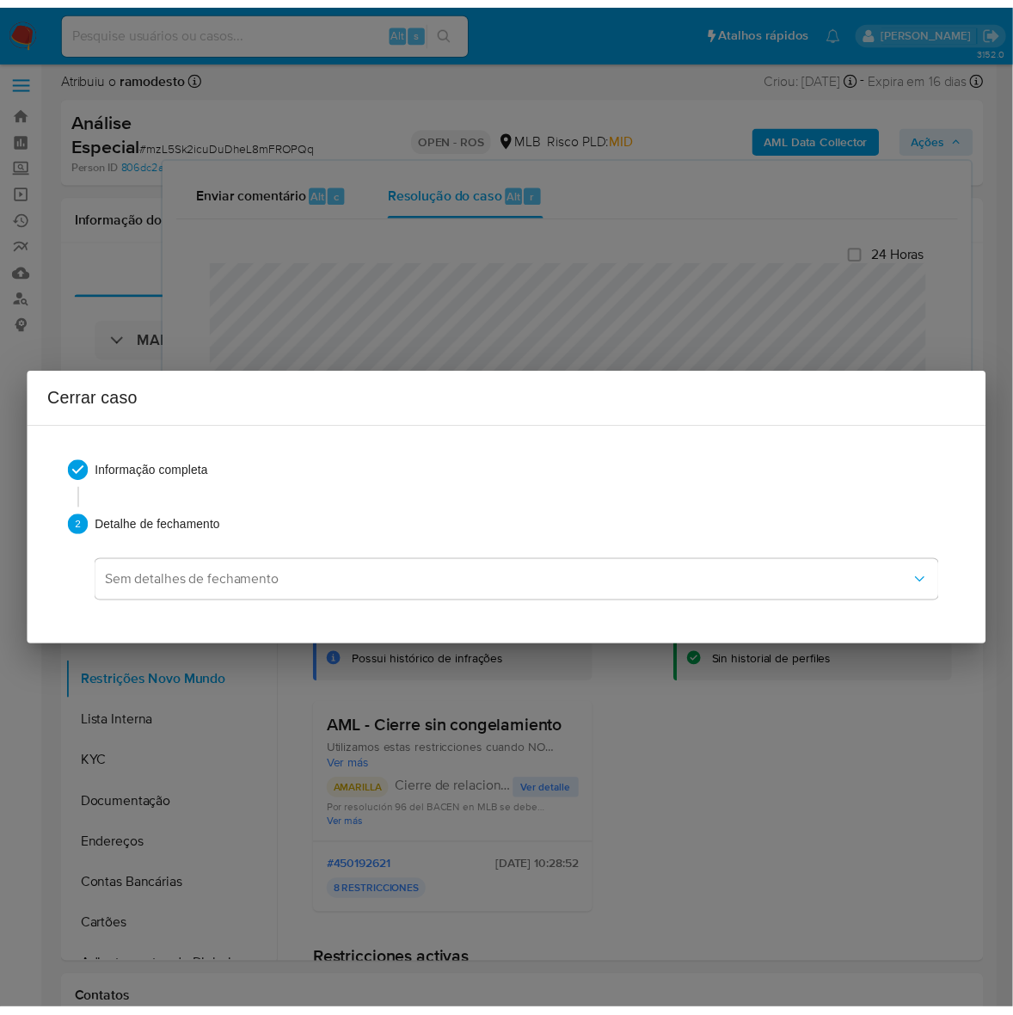
scroll to position [2530, 0]
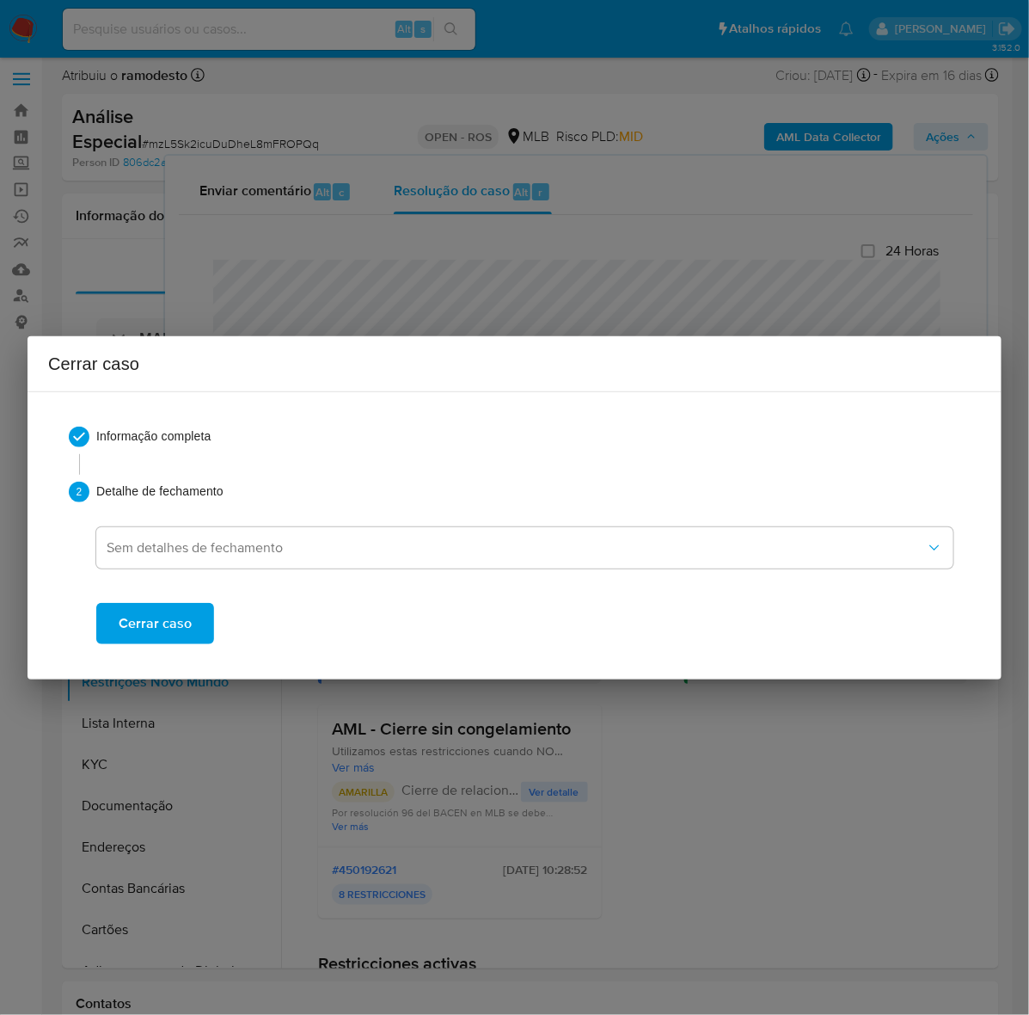
click at [132, 612] on span "Cerrar caso" at bounding box center [155, 623] width 73 height 38
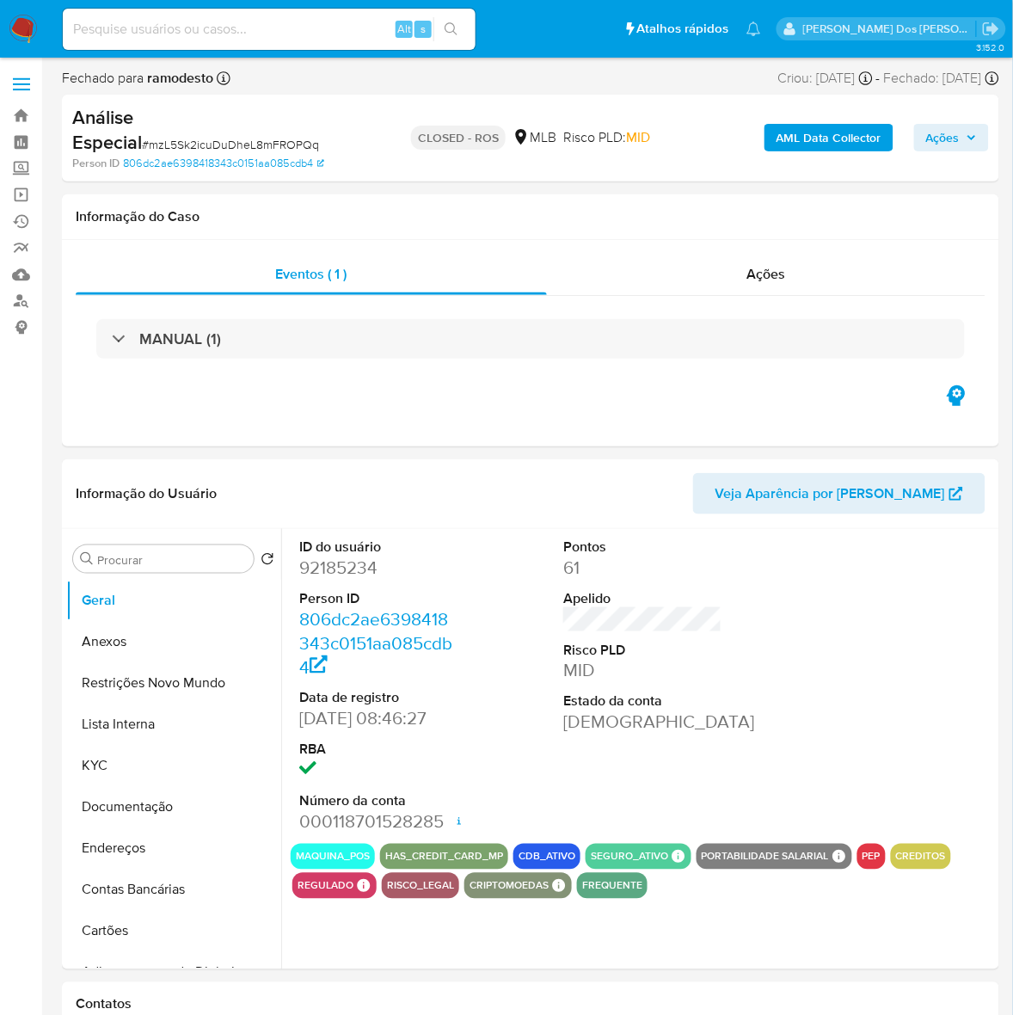
select select "10"
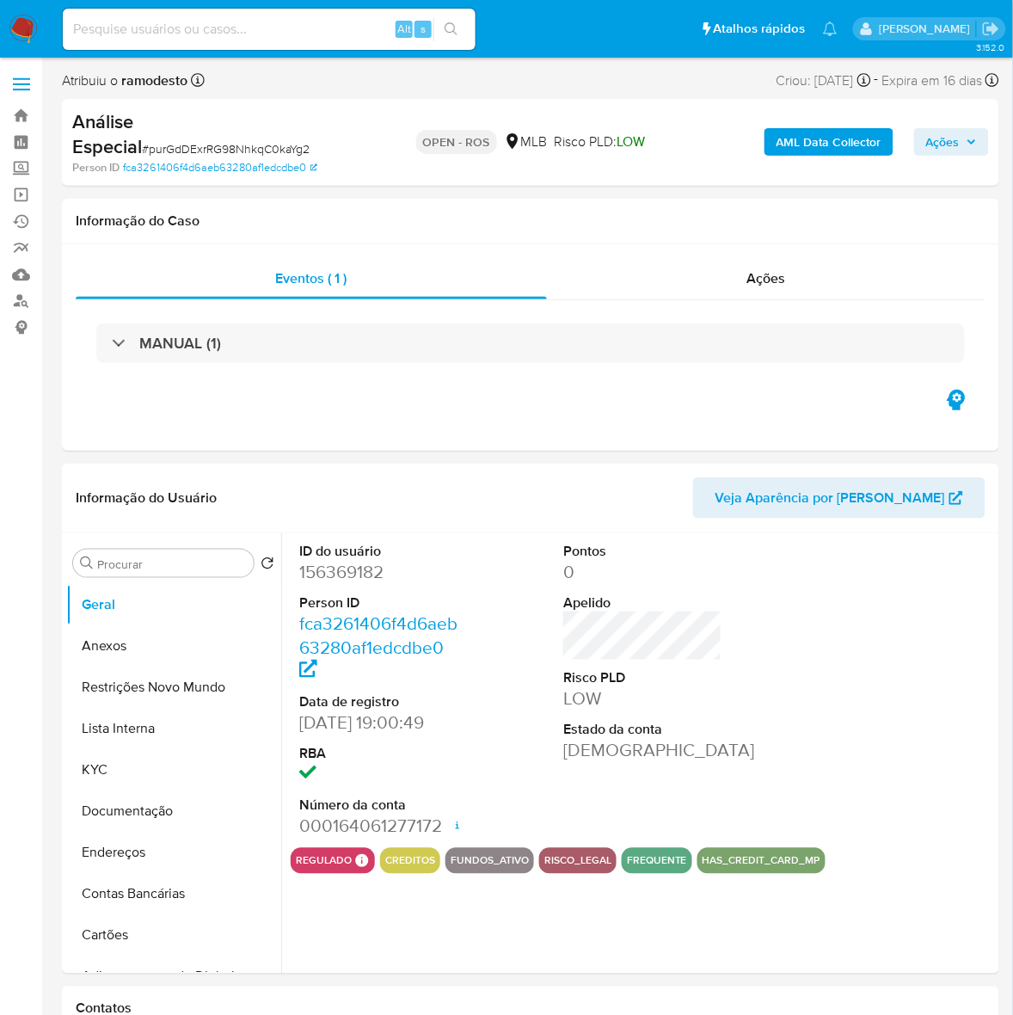
select select "10"
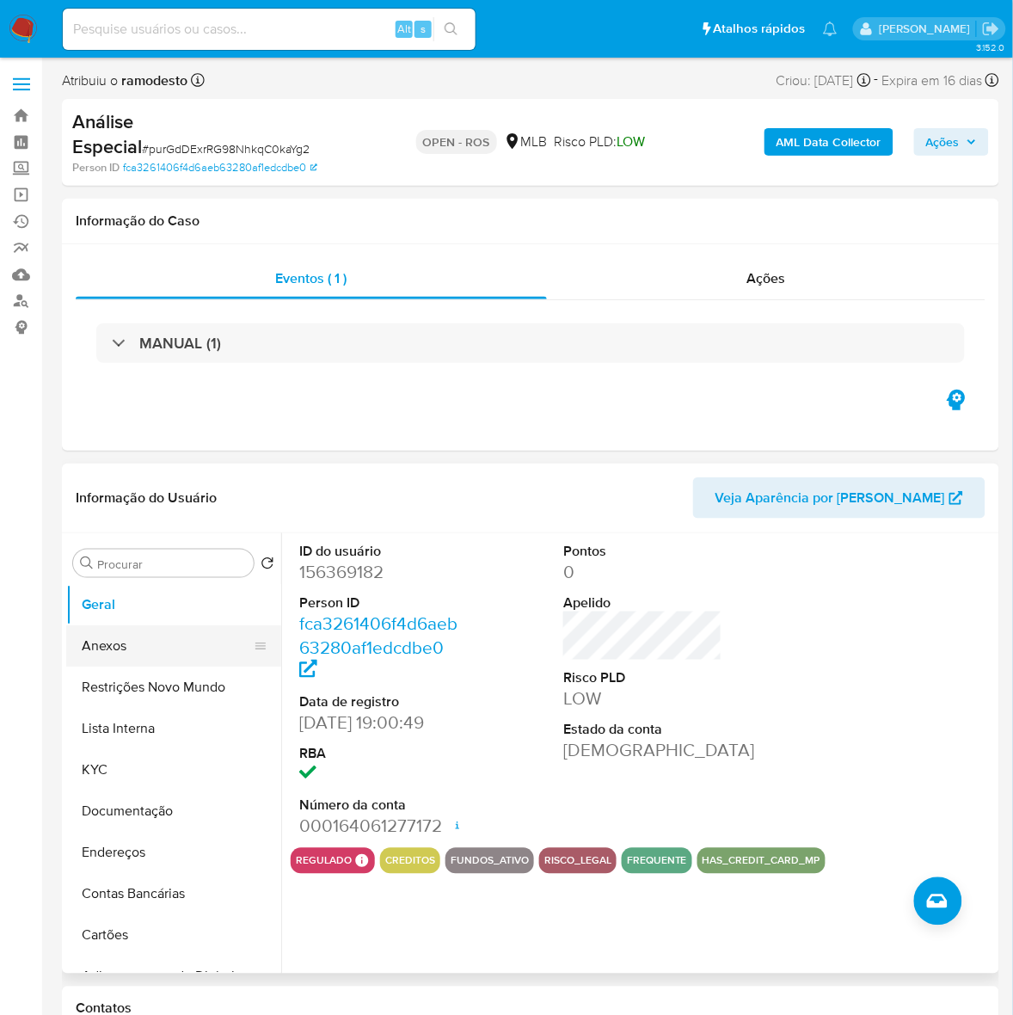
click at [108, 647] on button "Anexos" at bounding box center [166, 645] width 201 height 41
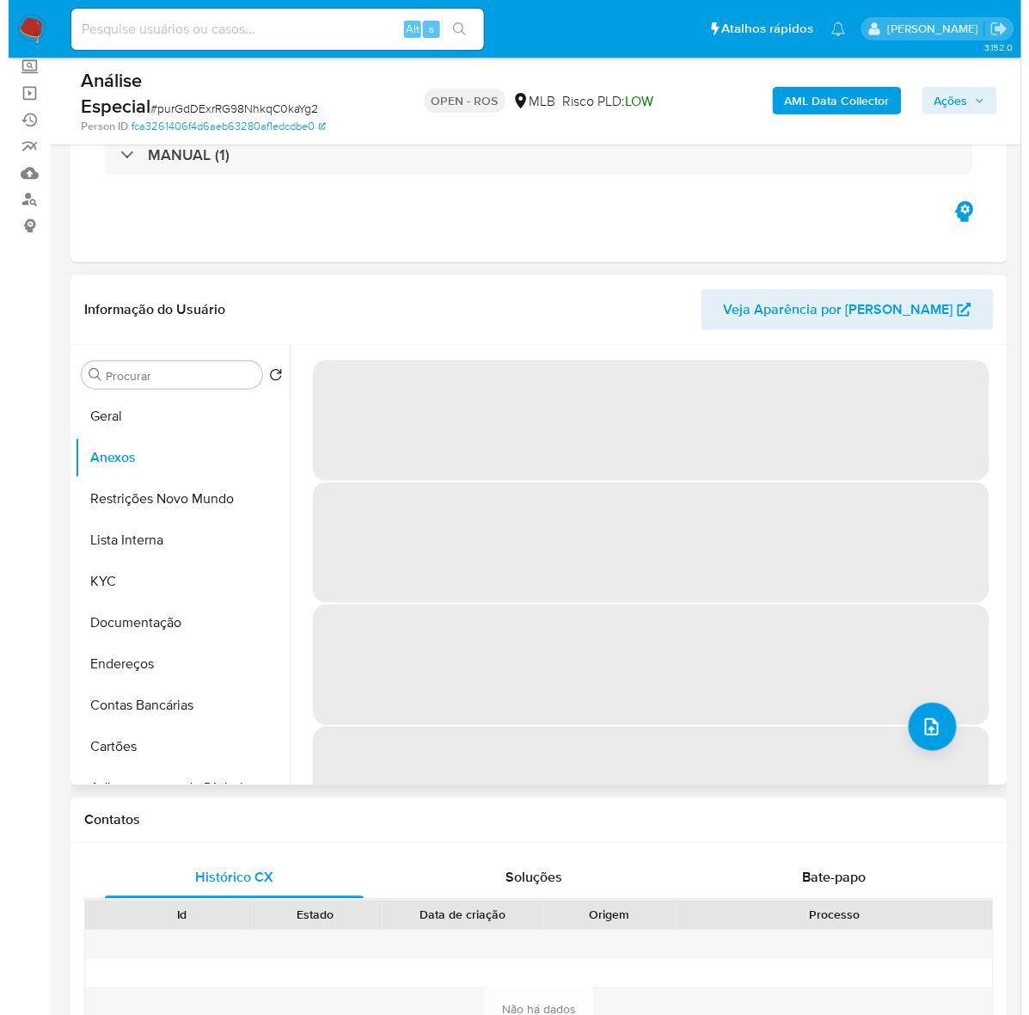
scroll to position [107, 0]
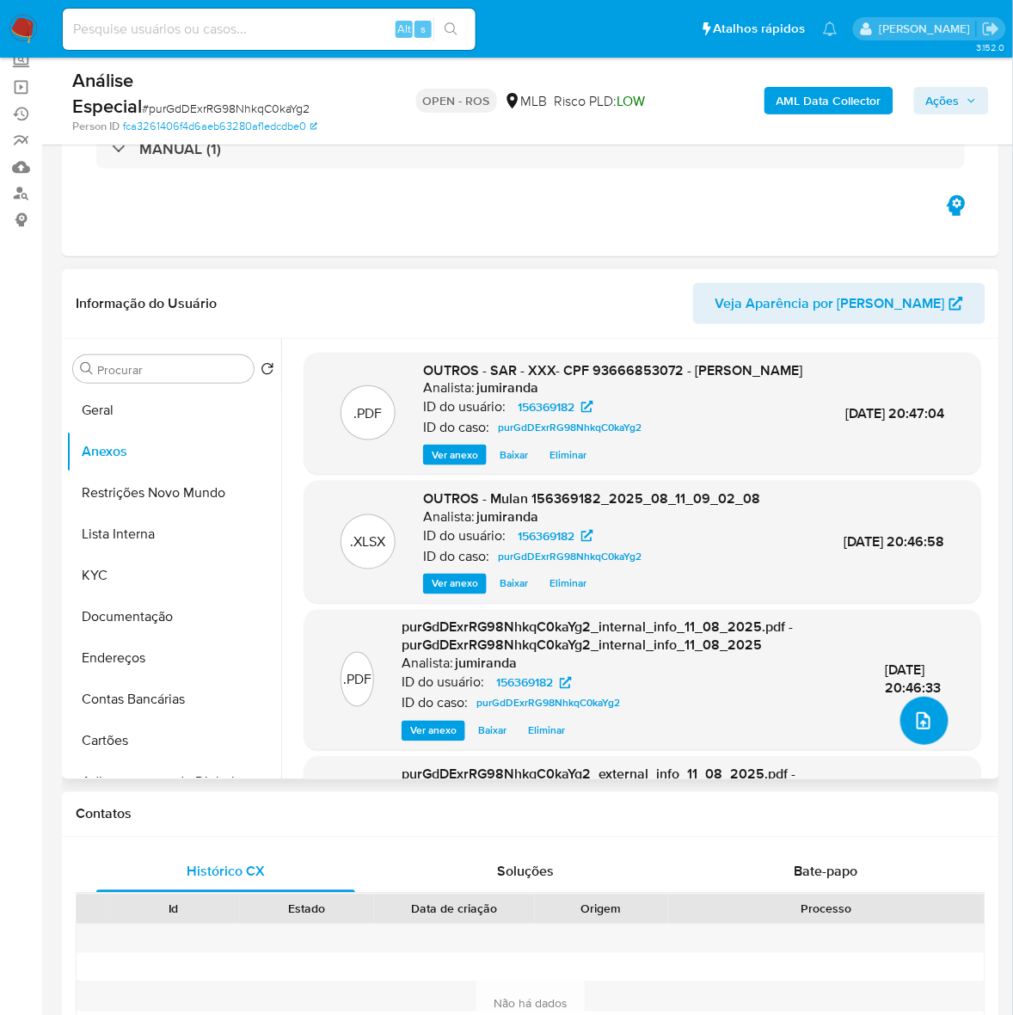
click at [920, 721] on icon "upload-file" at bounding box center [923, 720] width 21 height 21
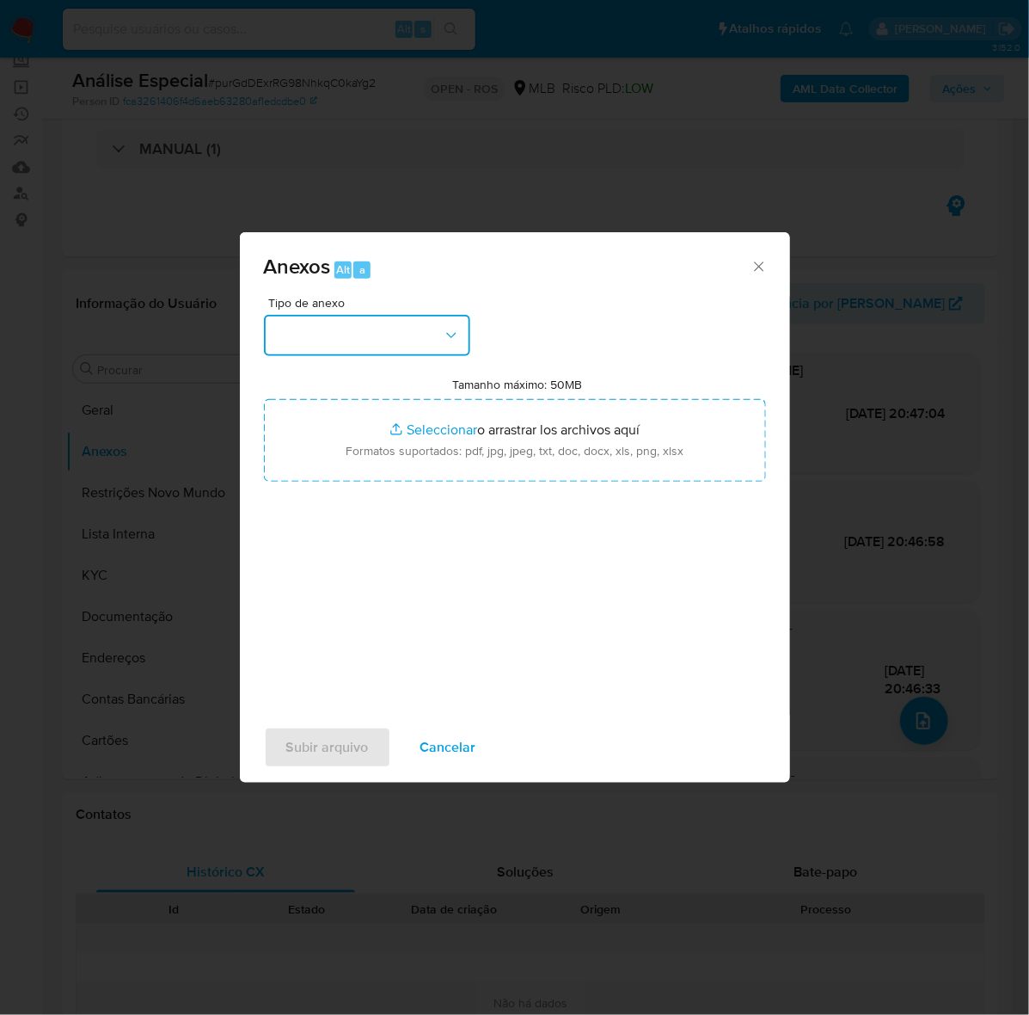
click at [367, 328] on button "button" at bounding box center [367, 335] width 206 height 41
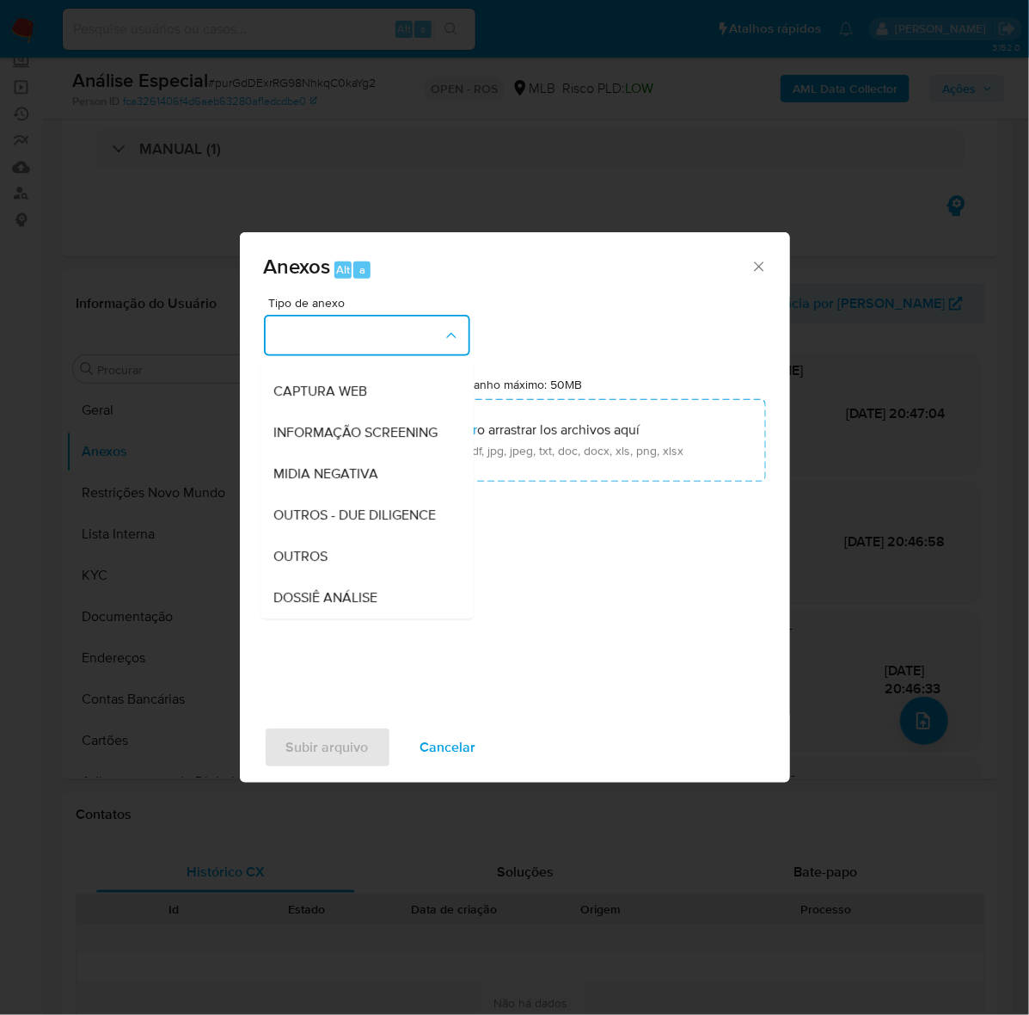
scroll to position [264, 0]
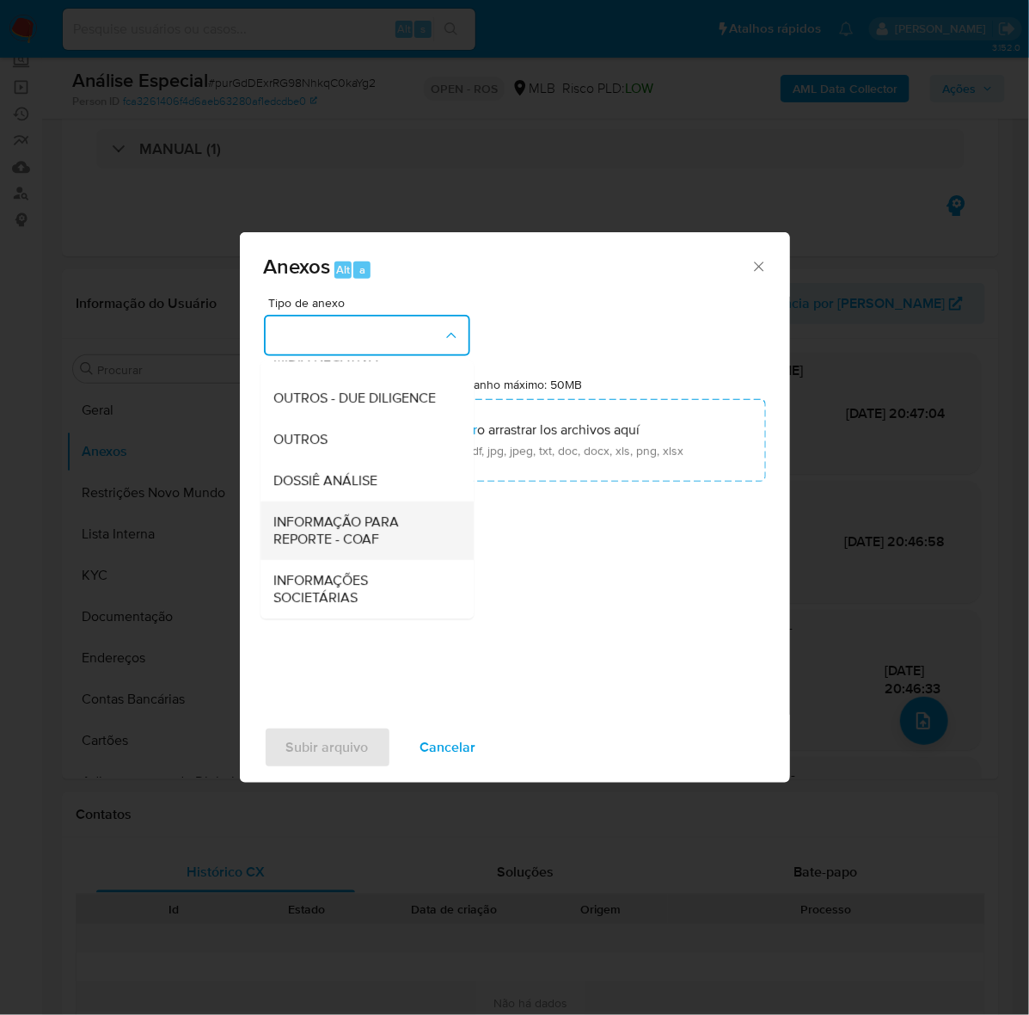
click at [335, 525] on span "INFORMAÇÃO PARA REPORTE - COAF" at bounding box center [361, 530] width 175 height 34
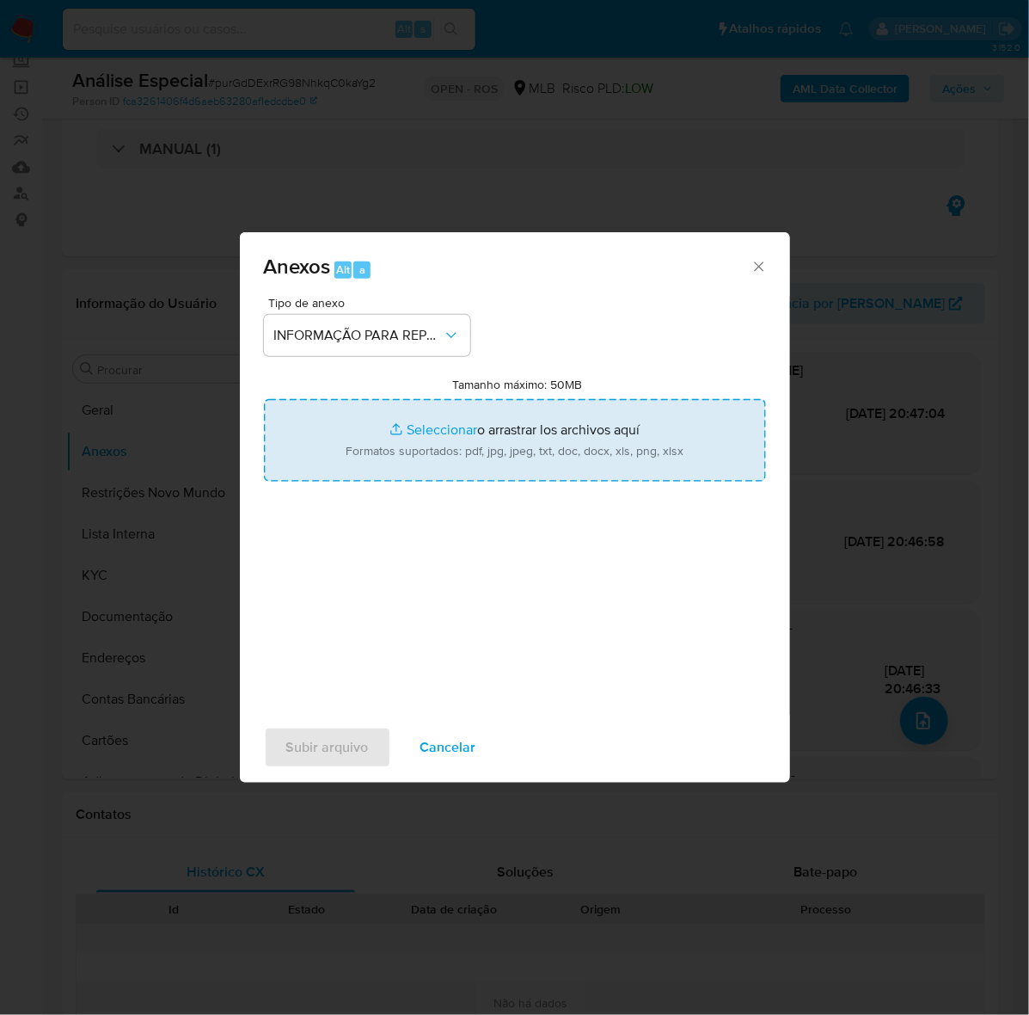
type input "C:\fakepath\SAR - purGdDExrRG98NhkqC0kaYg2 - CPF 93666853072 - ANTONIO IANOWICH…"
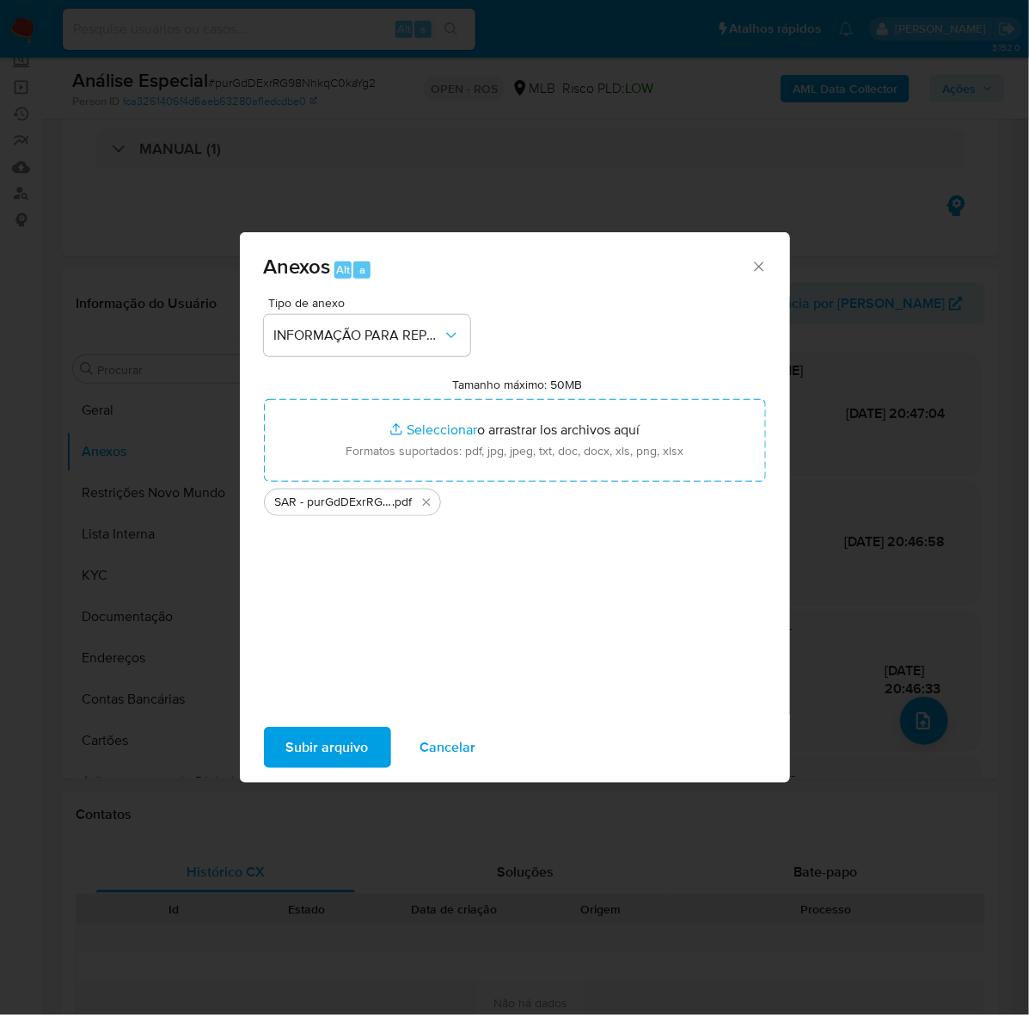
click at [324, 745] on span "Subir arquivo" at bounding box center [327, 747] width 83 height 38
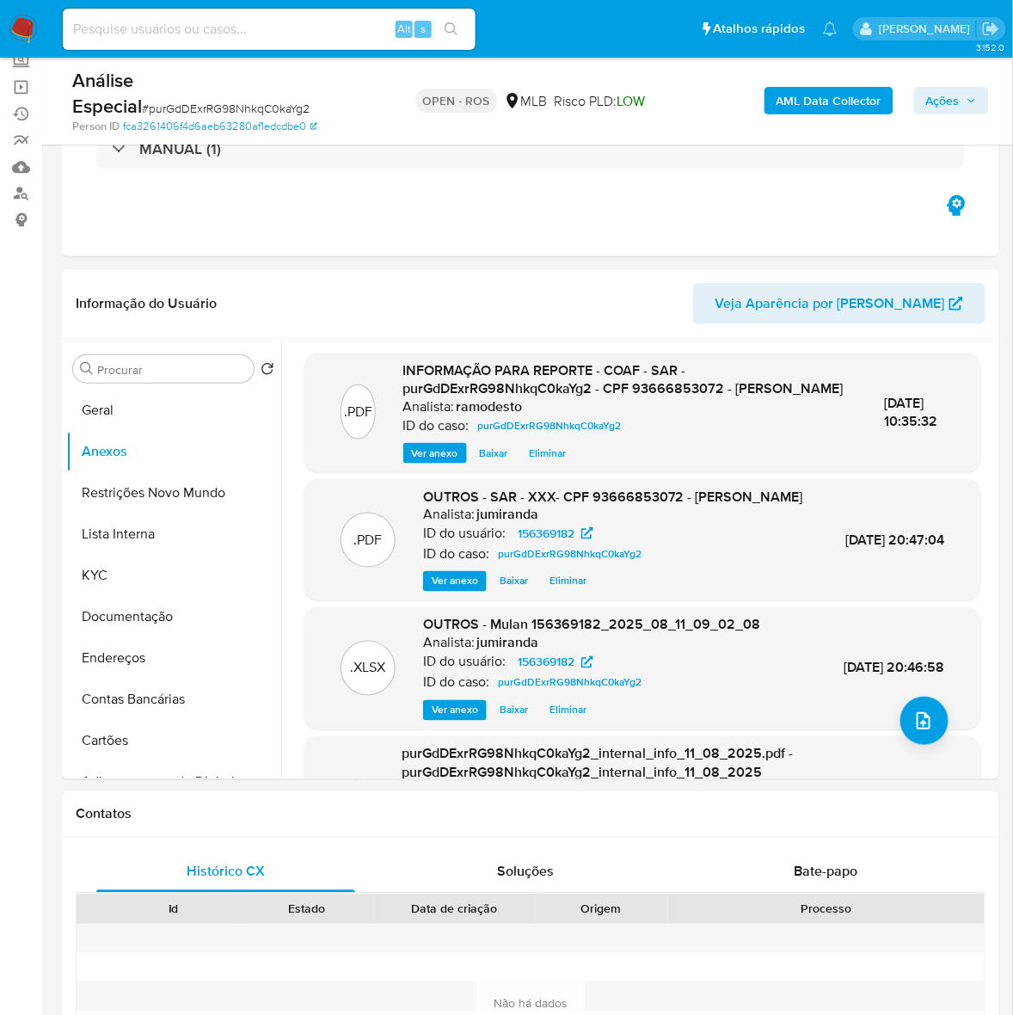
click at [944, 100] on span "Ações" at bounding box center [943, 101] width 34 height 28
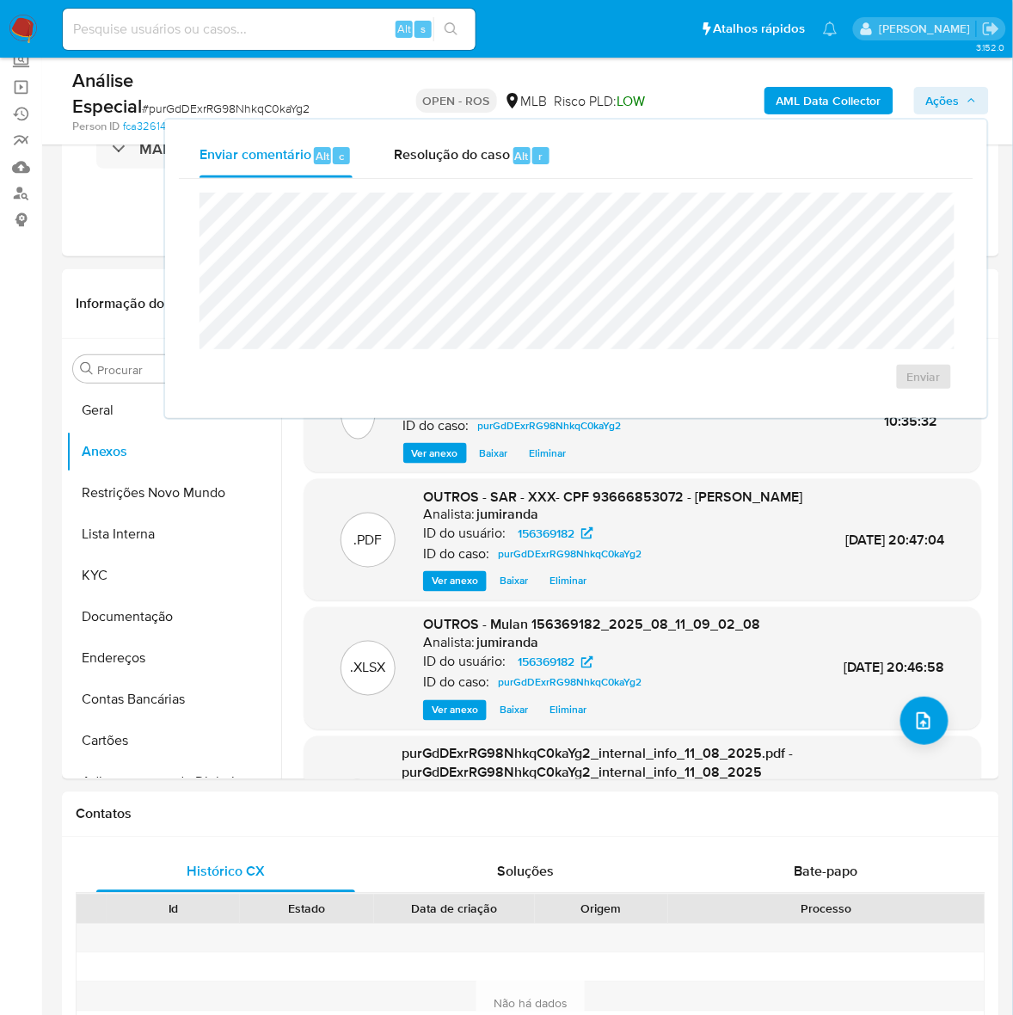
drag, startPoint x: 451, startPoint y: 169, endPoint x: 443, endPoint y: 182, distance: 15.5
click at [448, 173] on div "Resolução do caso Alt r" at bounding box center [472, 155] width 157 height 45
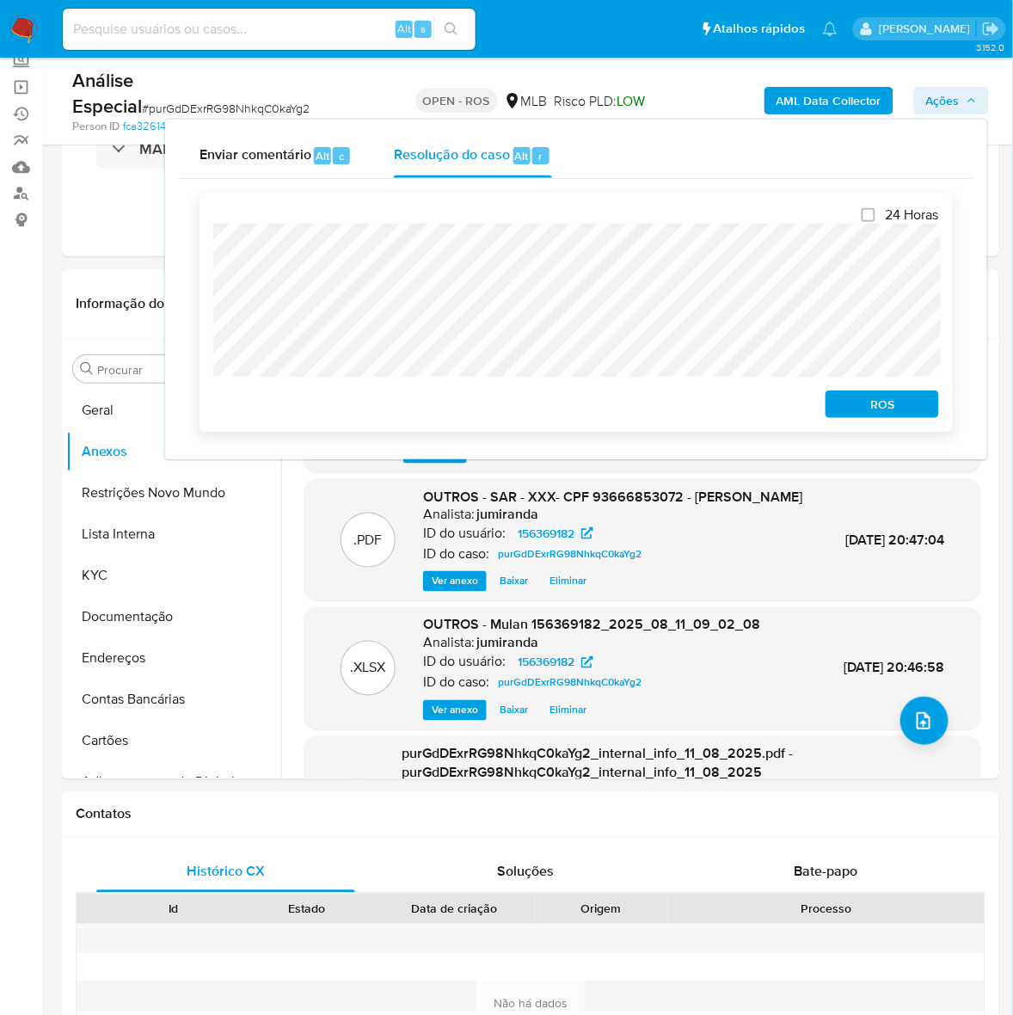
click at [866, 408] on span "ROS" at bounding box center [882, 404] width 89 height 24
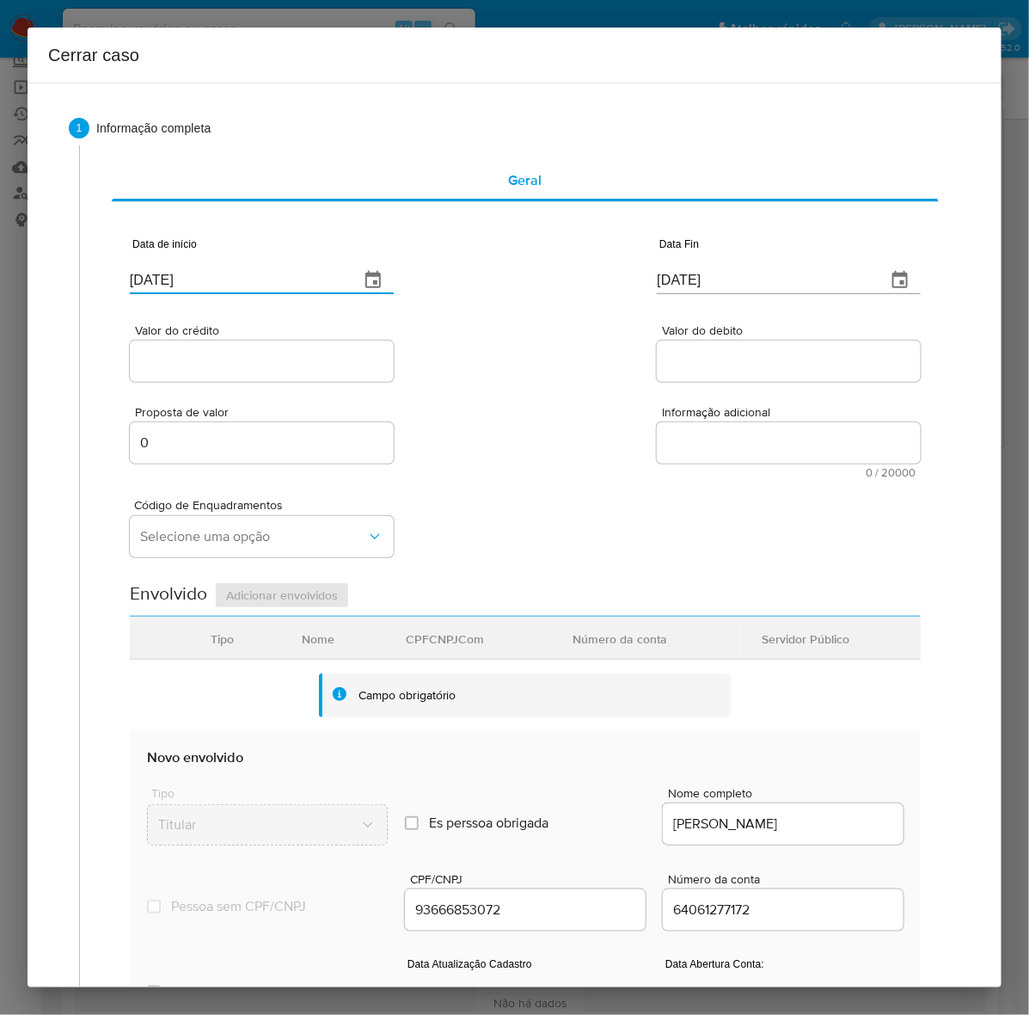
drag, startPoint x: 218, startPoint y: 278, endPoint x: 159, endPoint y: 364, distance: 104.0
paste input "01/07/2024"
type input "01/07/2024"
drag, startPoint x: 751, startPoint y: 275, endPoint x: 576, endPoint y: 381, distance: 204.1
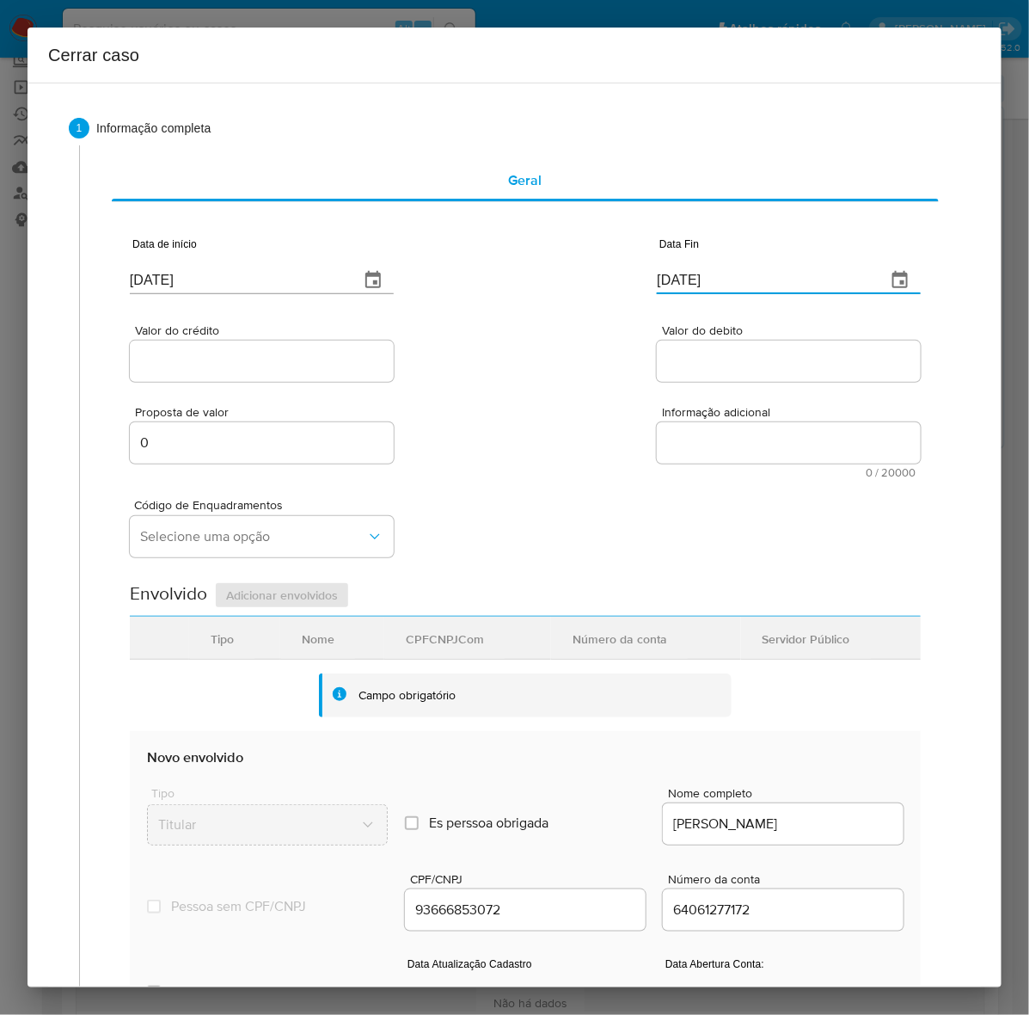
click at [454, 278] on div "Data de início 01/07/2024 Data Fin 13/08/2025" at bounding box center [525, 258] width 791 height 89
paste input "31/07"
type input "31/07/2025"
click at [182, 348] on div at bounding box center [262, 361] width 264 height 41
click at [189, 370] on input "Valor do crédito" at bounding box center [262, 361] width 264 height 22
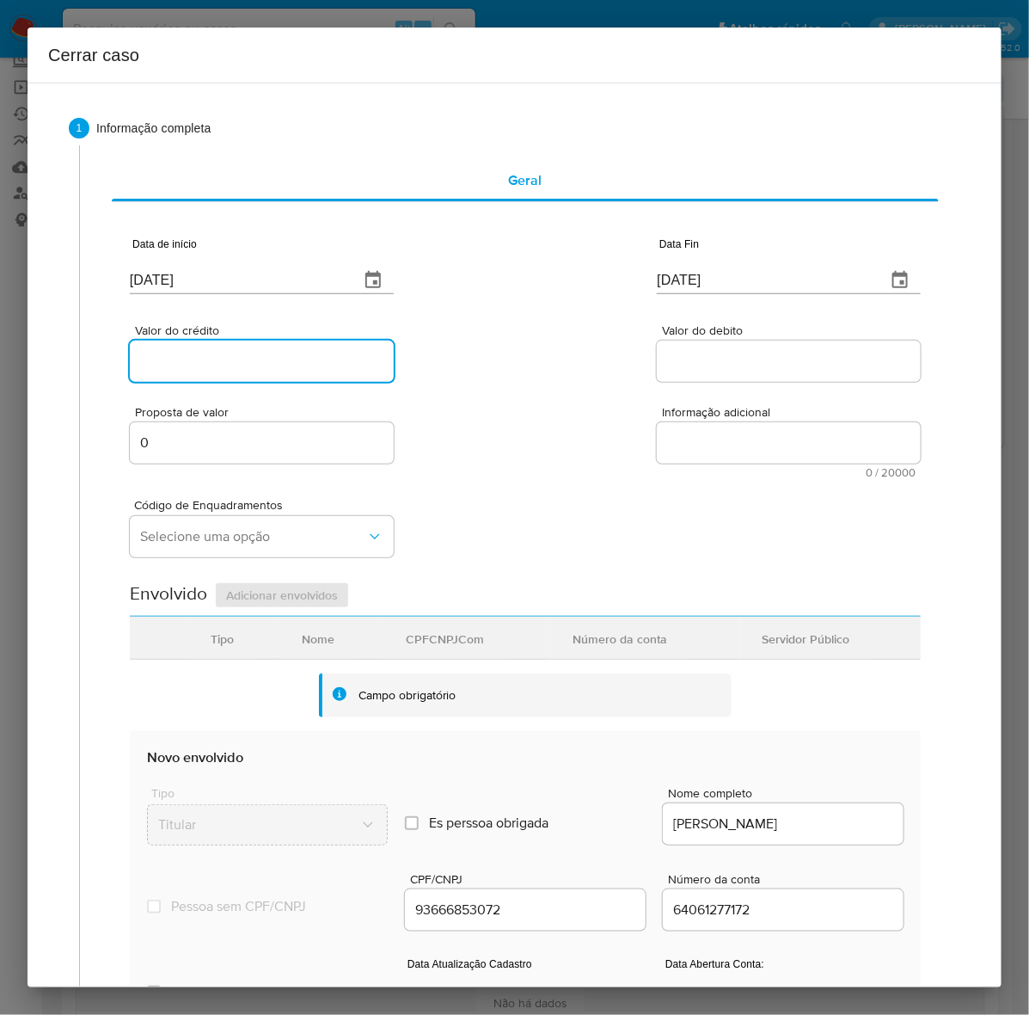
paste input "R$265.900"
type input "R$265.900"
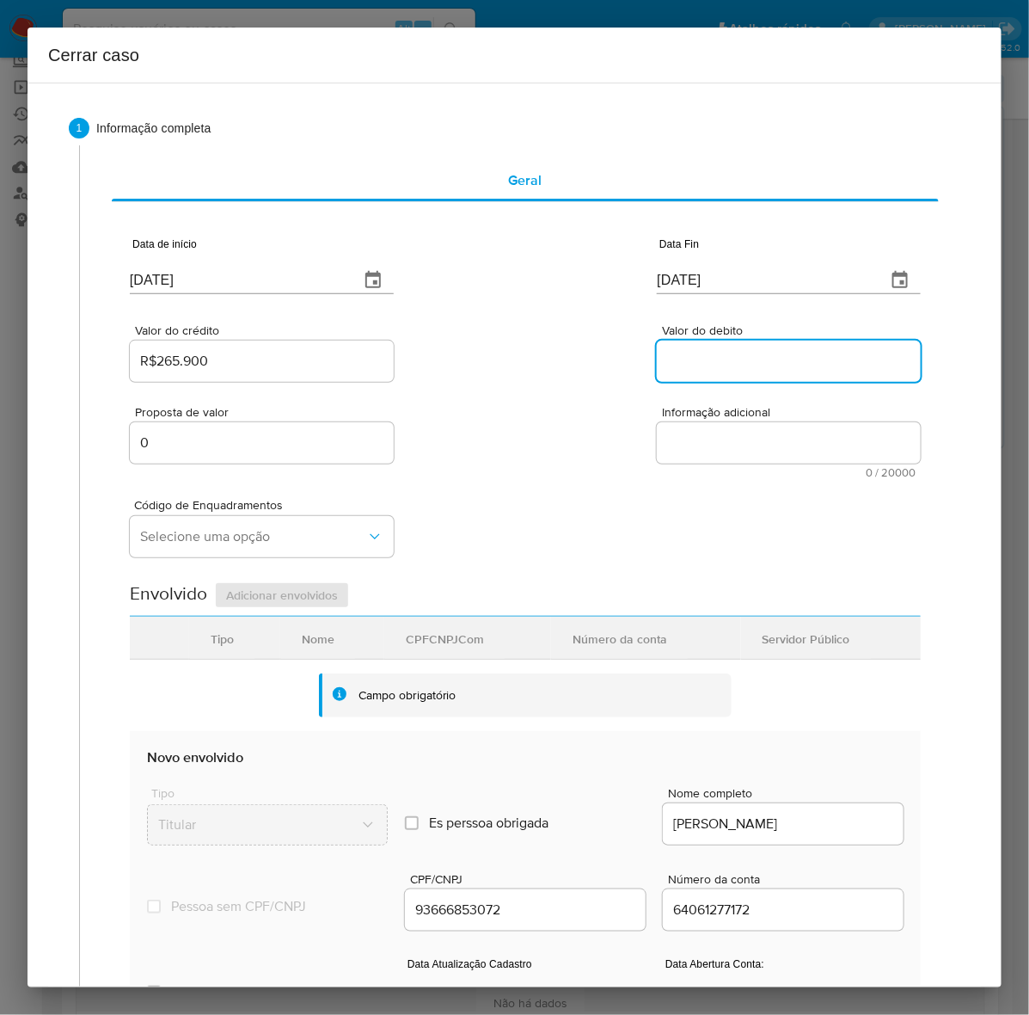
click at [662, 365] on input "Valor do debito" at bounding box center [789, 361] width 264 height 22
paste input "R$265.575"
type input "R$265.575"
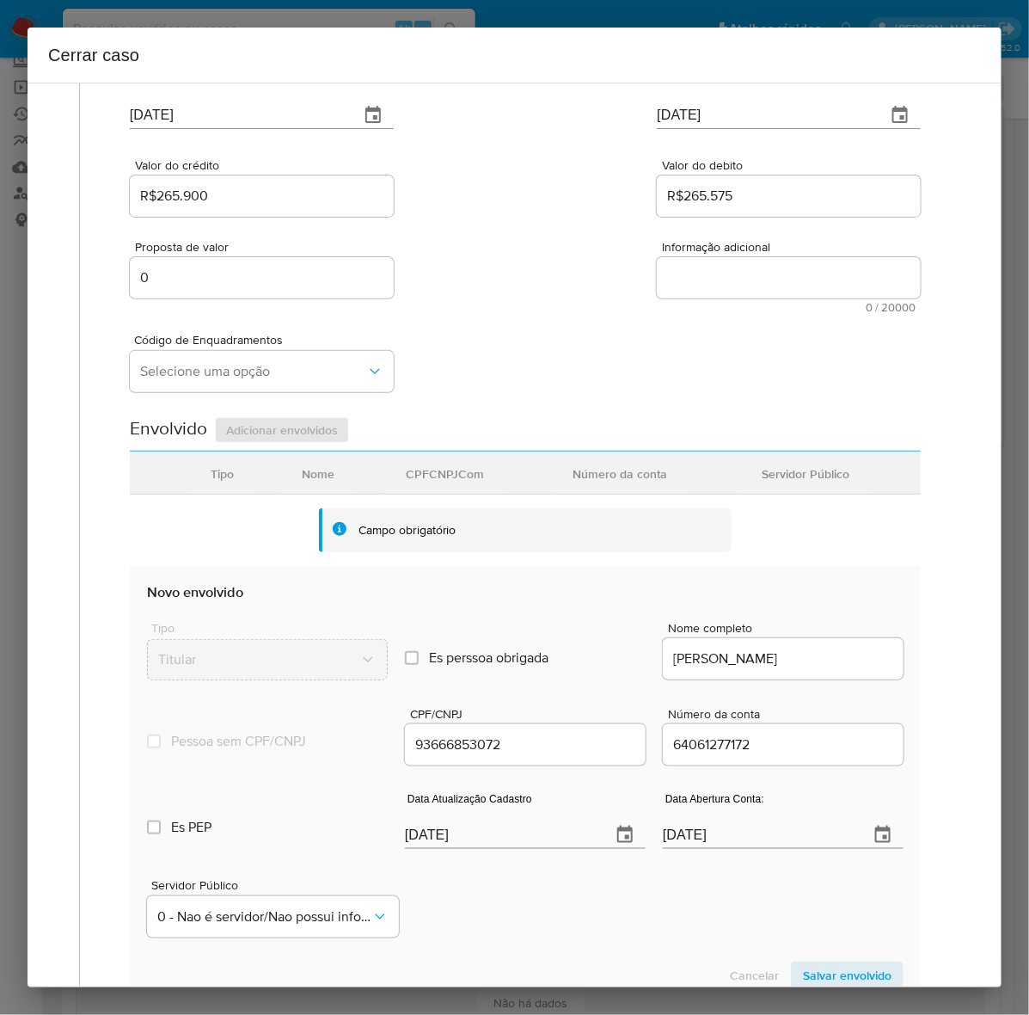
scroll to position [385, 0]
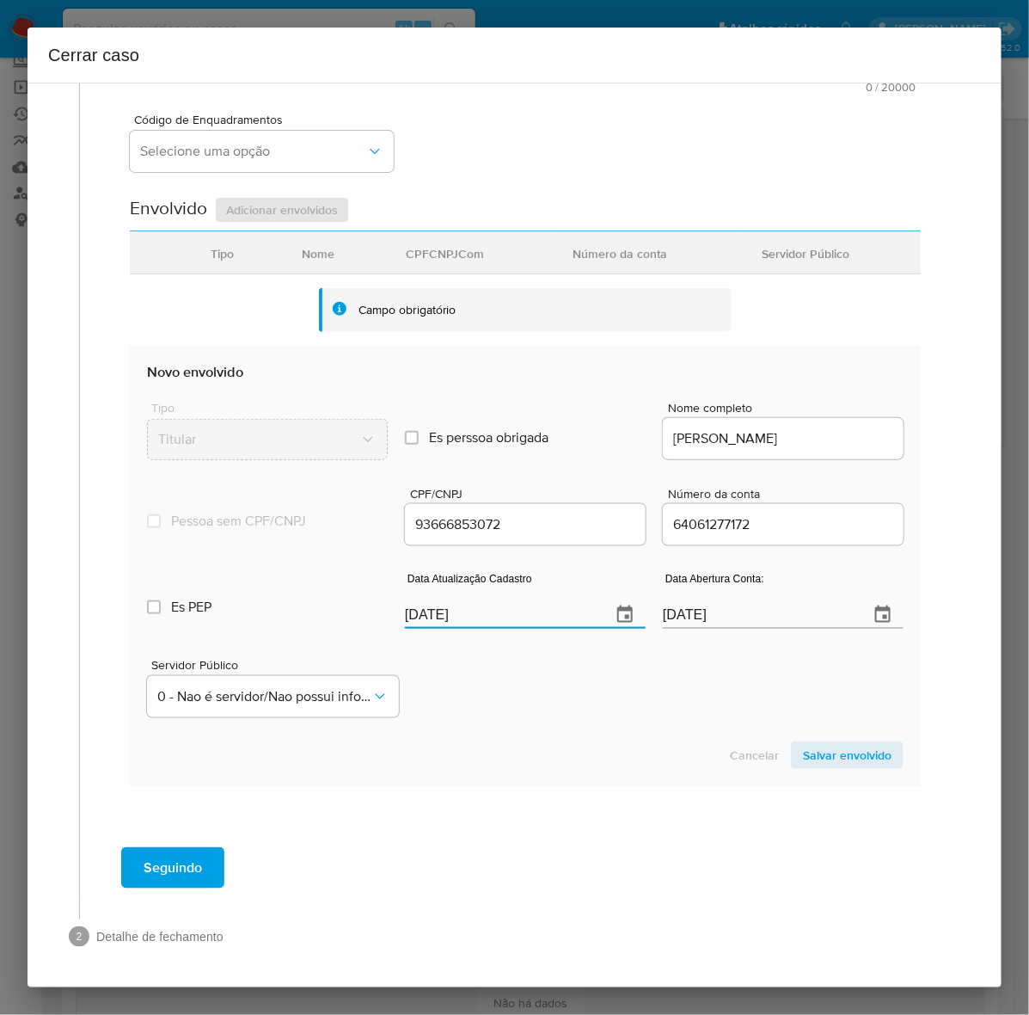
drag, startPoint x: 432, startPoint y: 611, endPoint x: 393, endPoint y: 613, distance: 38.7
click at [393, 613] on div "Es PEP isPEP Data Atualização Cadastro 13/08/2025 Data Abertura Conta: 14/08/20…" at bounding box center [525, 593] width 757 height 89
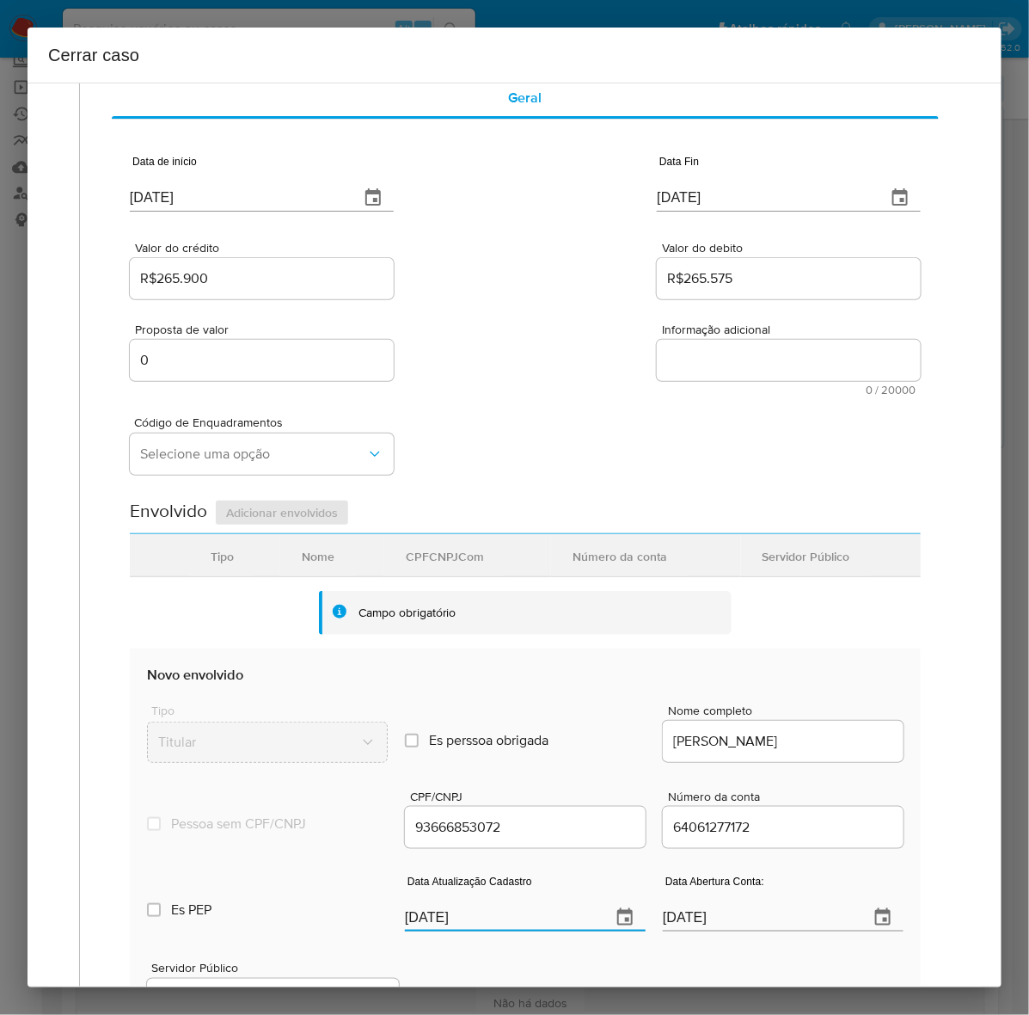
scroll to position [63, 0]
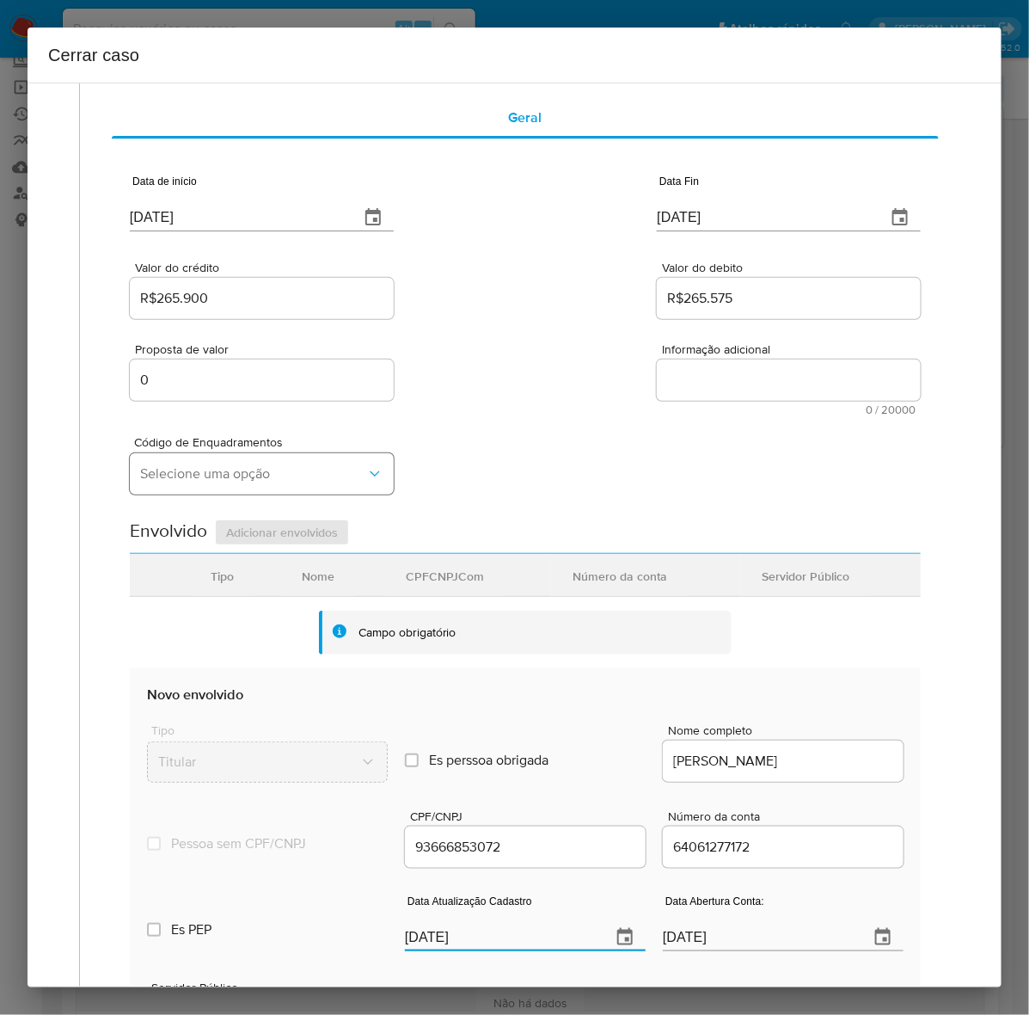
type input "30/05/2025"
click at [187, 477] on span "Selecione uma opção" at bounding box center [253, 473] width 226 height 17
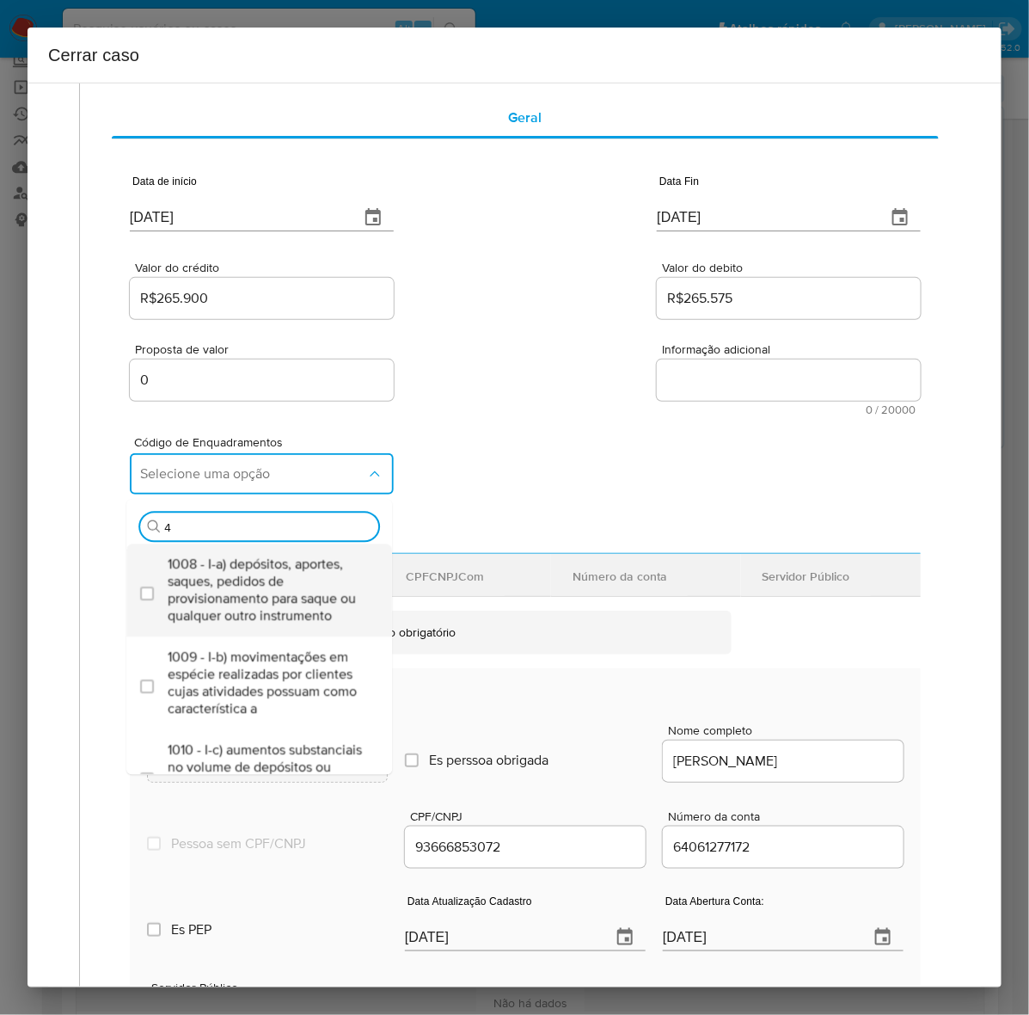
type input "45"
click at [219, 576] on span "1045 - IV-a) movimentação de recursos incompatível com o patrimônio, a atividad…" at bounding box center [268, 589] width 200 height 69
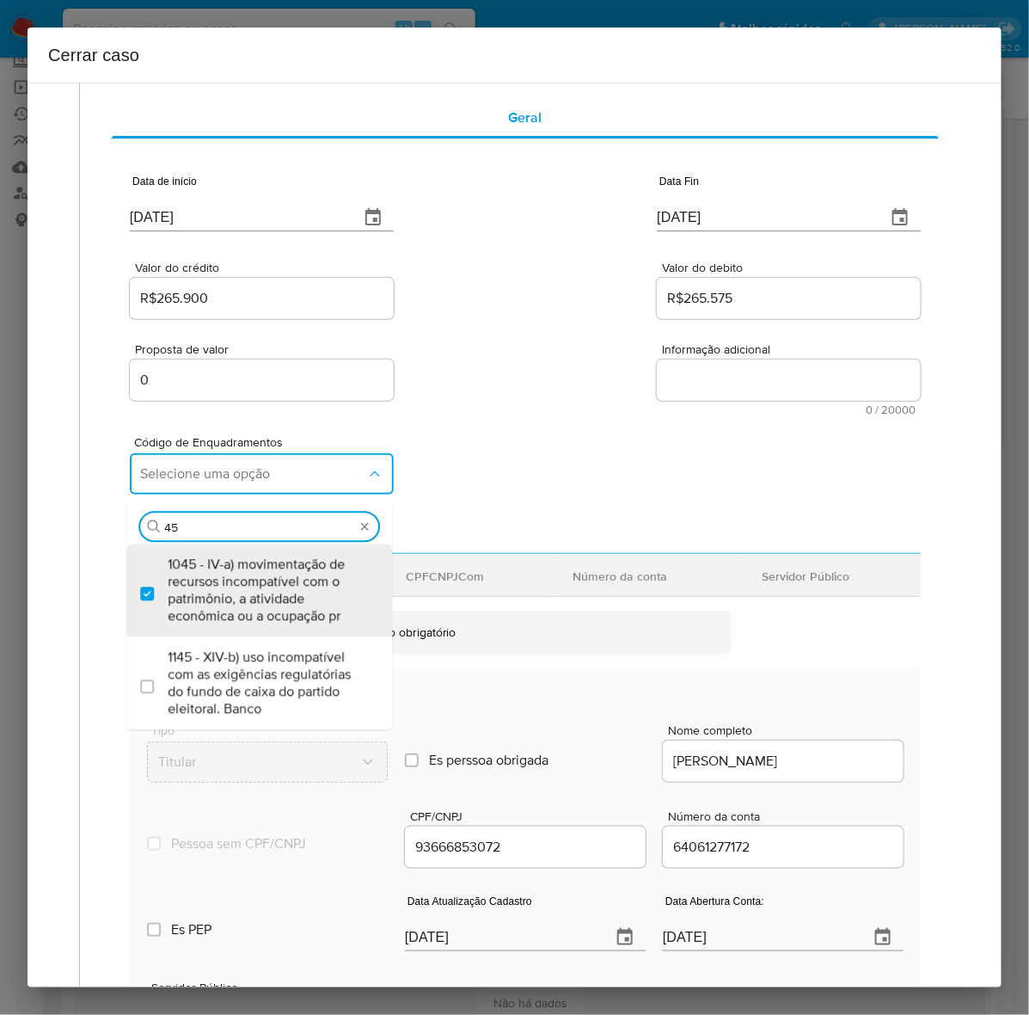
checkbox input "true"
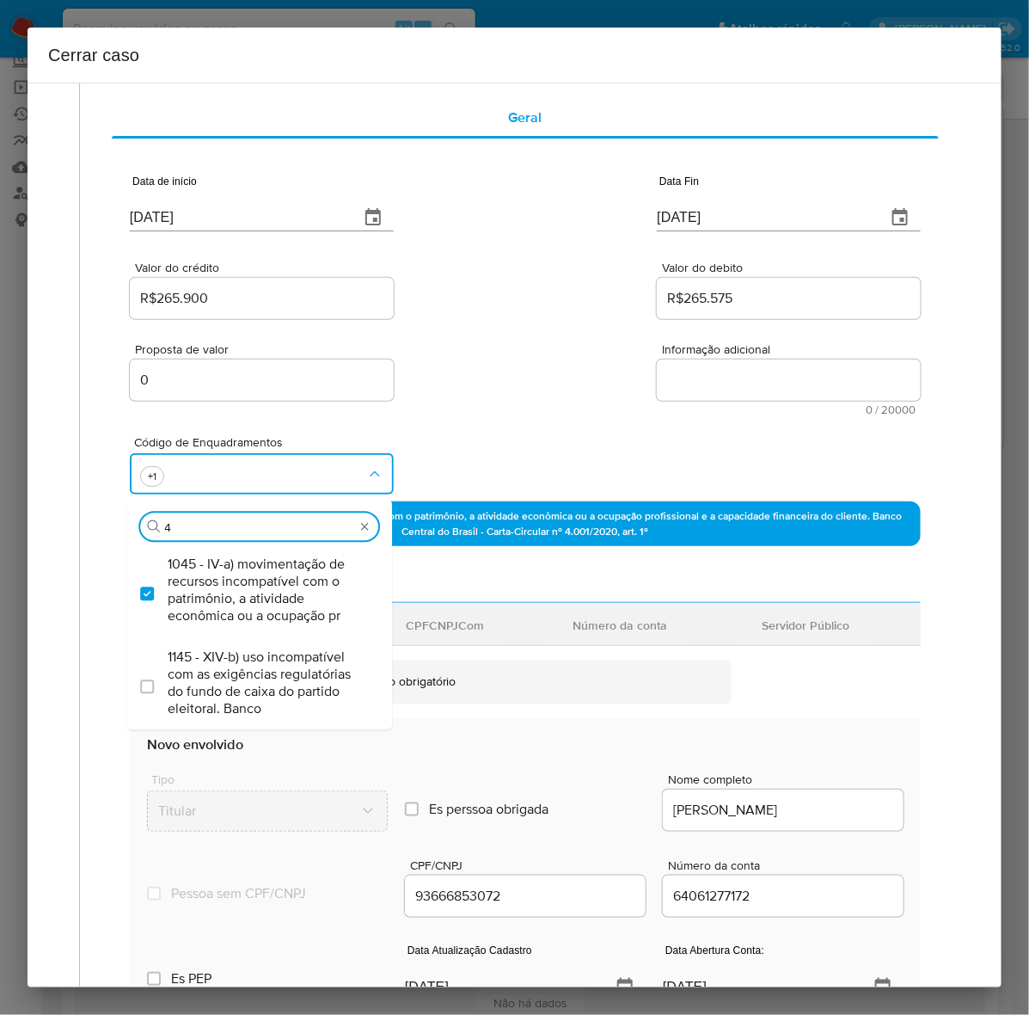
scroll to position [0, 0]
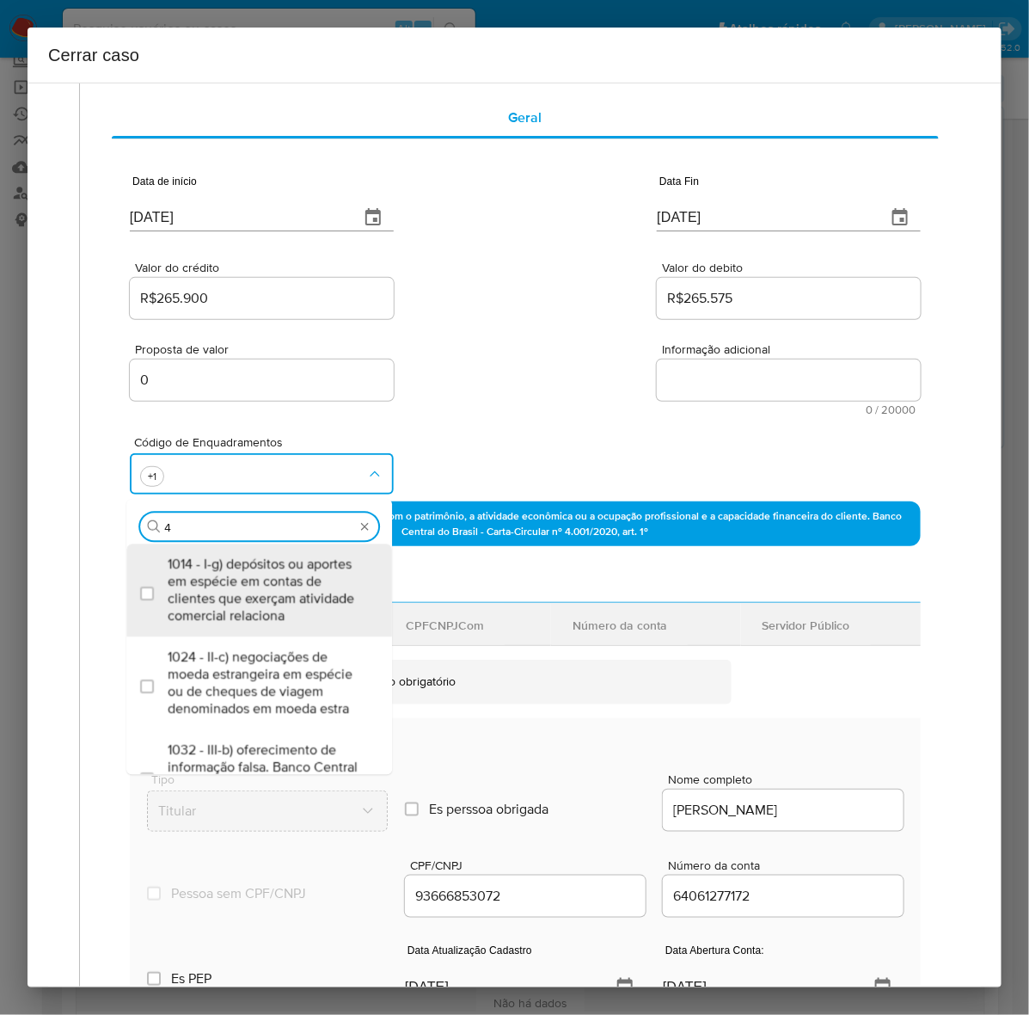
type input "47"
click at [219, 576] on span "1047 - IV-c) movimentação de recursos de alto valor, de forma contumaz, em bene…" at bounding box center [268, 589] width 200 height 69
checkbox input "true"
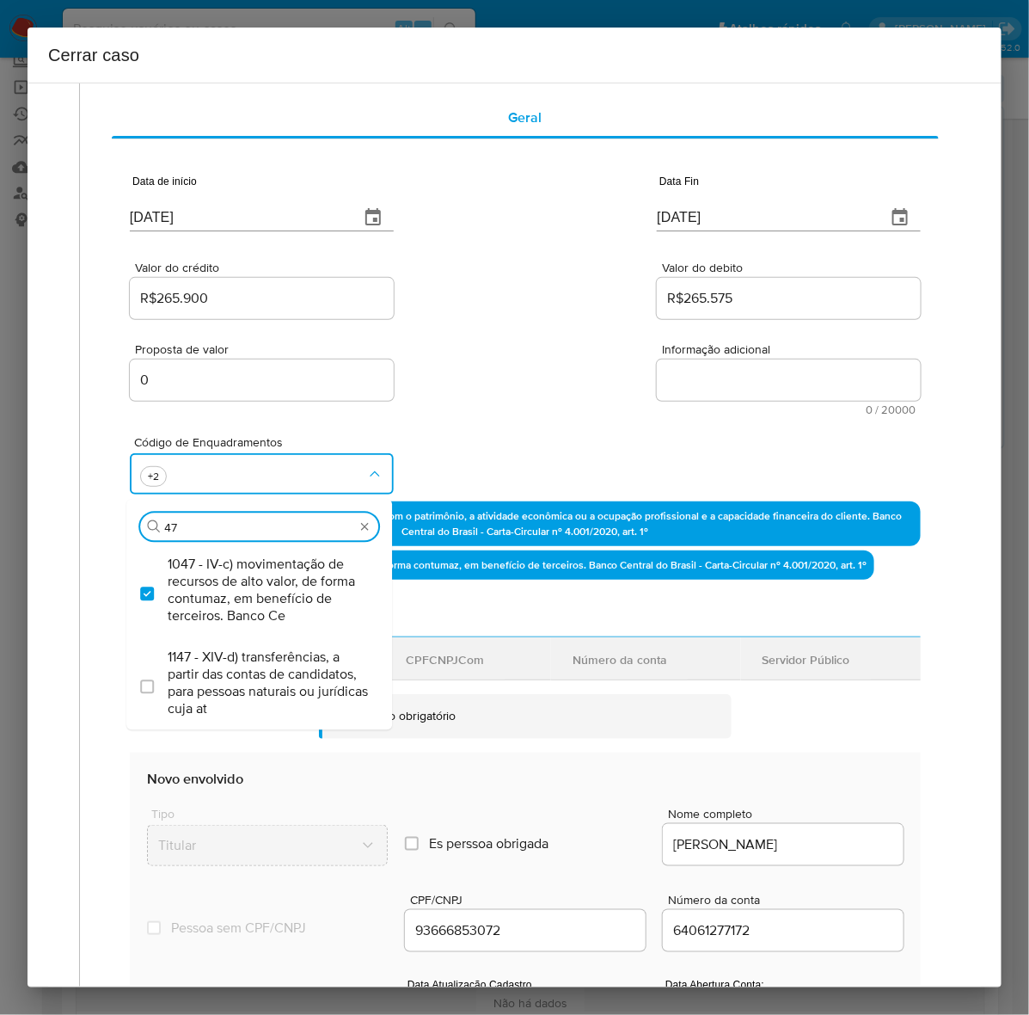
type input "4"
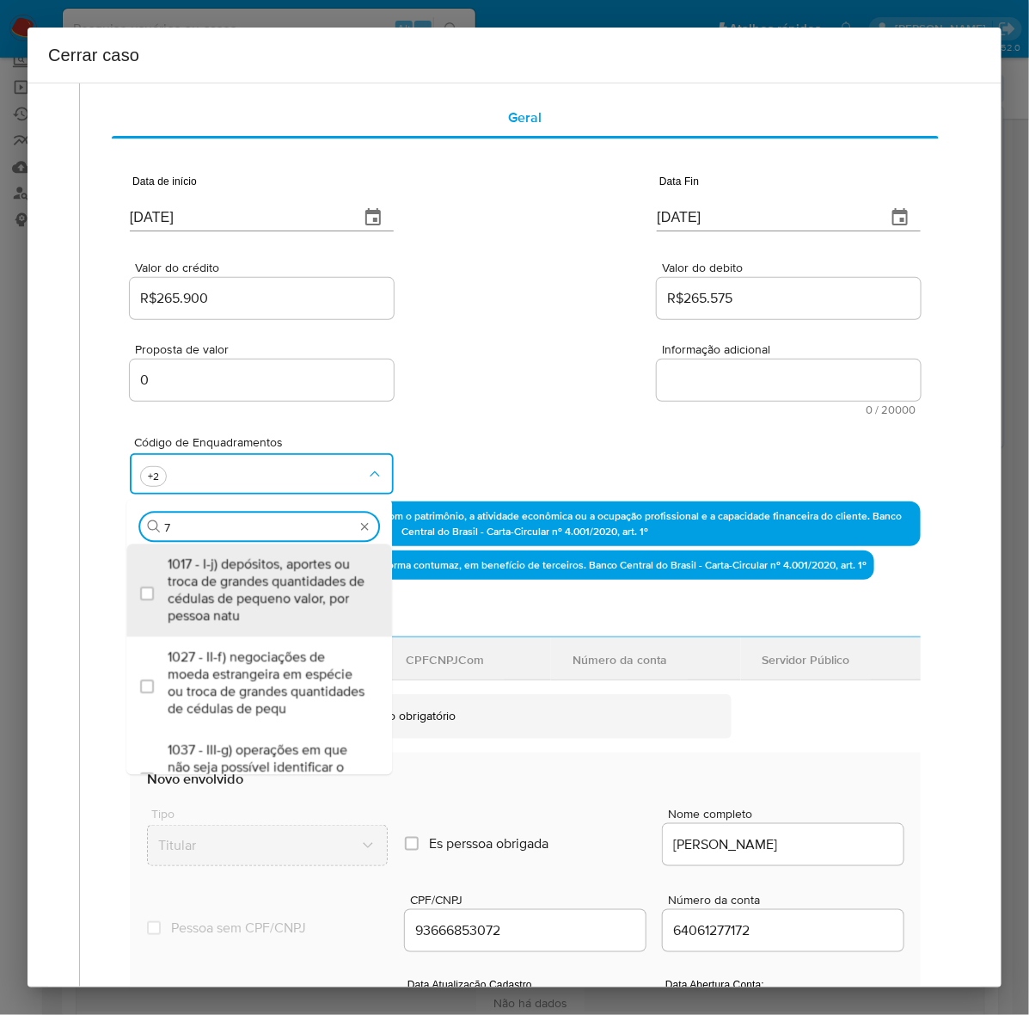
type input "74"
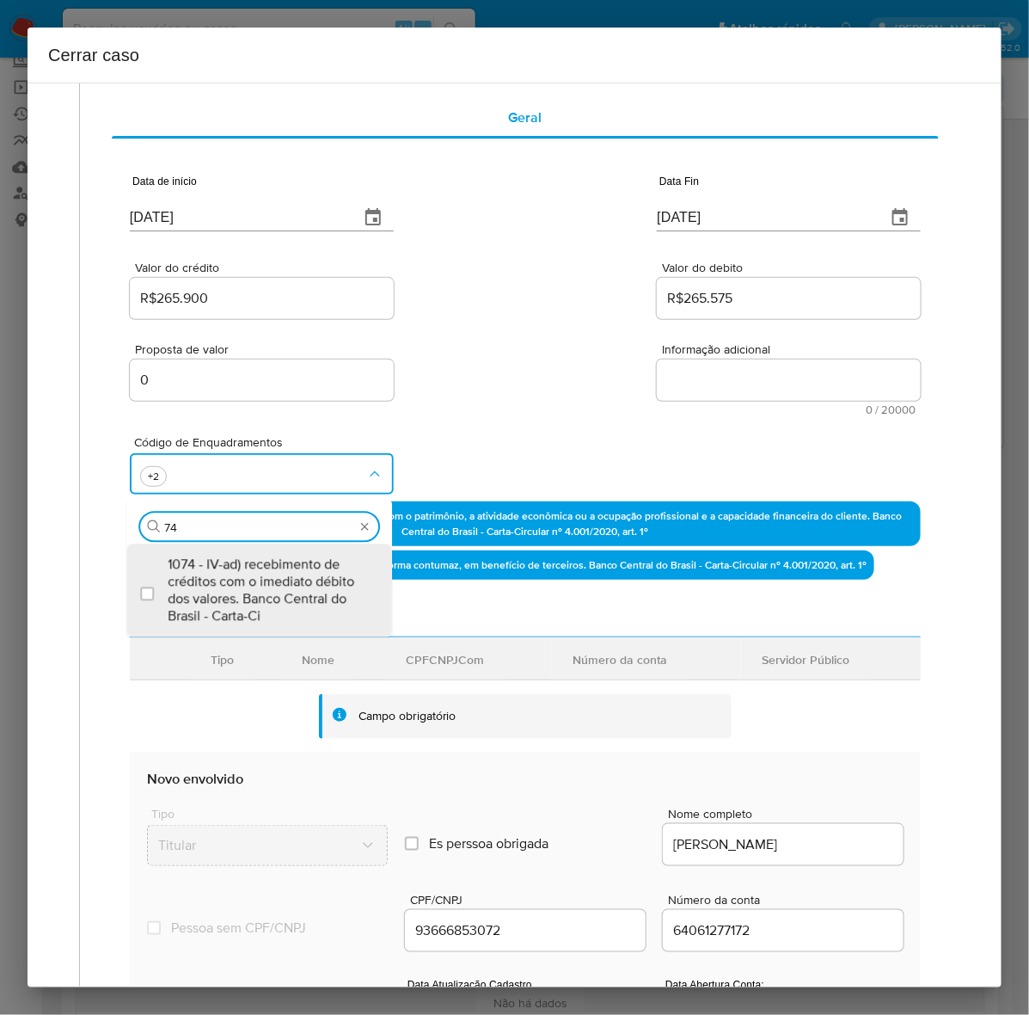
click at [219, 576] on span "1074 - IV-ad) recebimento de créditos com o imediato débito dos valores. Banco …" at bounding box center [268, 589] width 200 height 69
checkbox input "true"
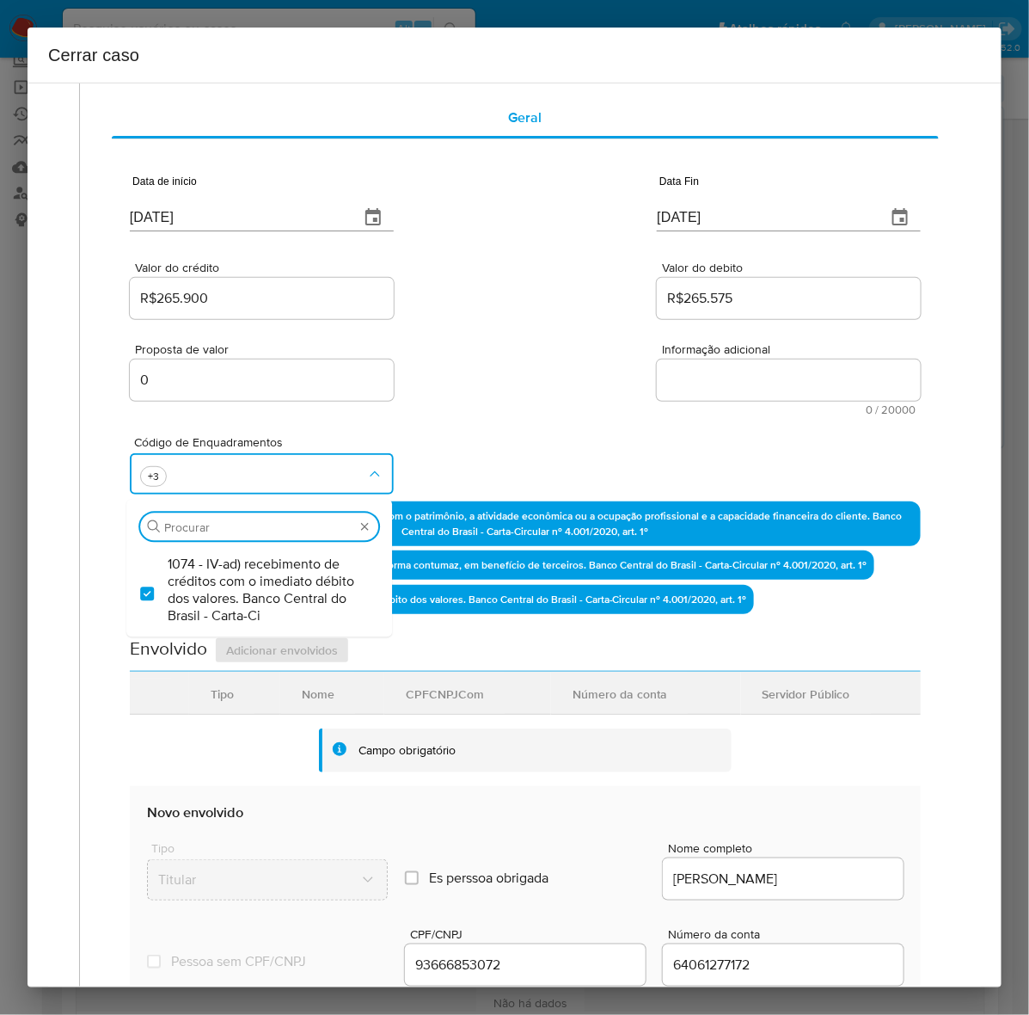
click at [666, 371] on textarea "Informação adicional" at bounding box center [789, 379] width 264 height 41
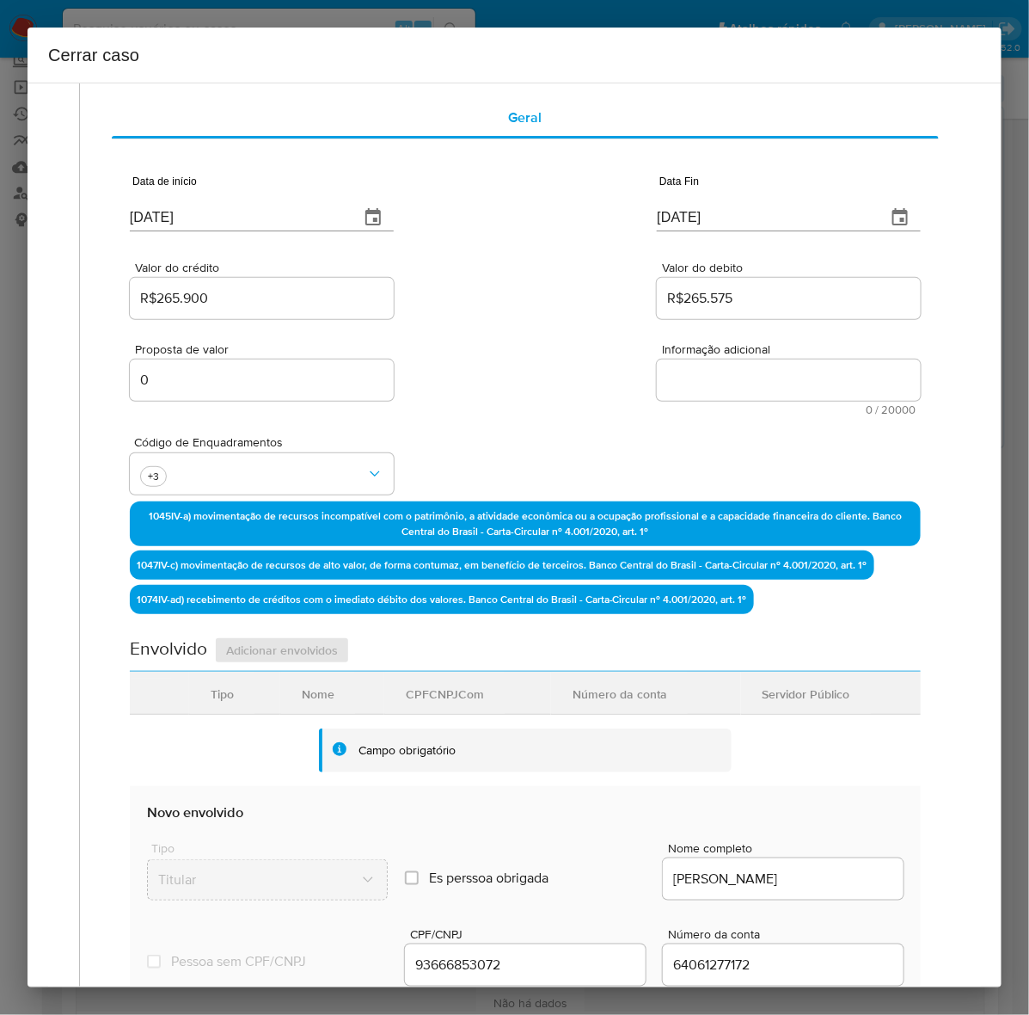
click at [737, 374] on textarea "Informação adicional" at bounding box center [789, 379] width 264 height 41
click at [719, 367] on textarea "Informação adicional" at bounding box center [789, 379] width 264 height 41
paste textarea "Antonio Ianowich Filho, CPF 93666853072, 45 anos, residente no município de Par…"
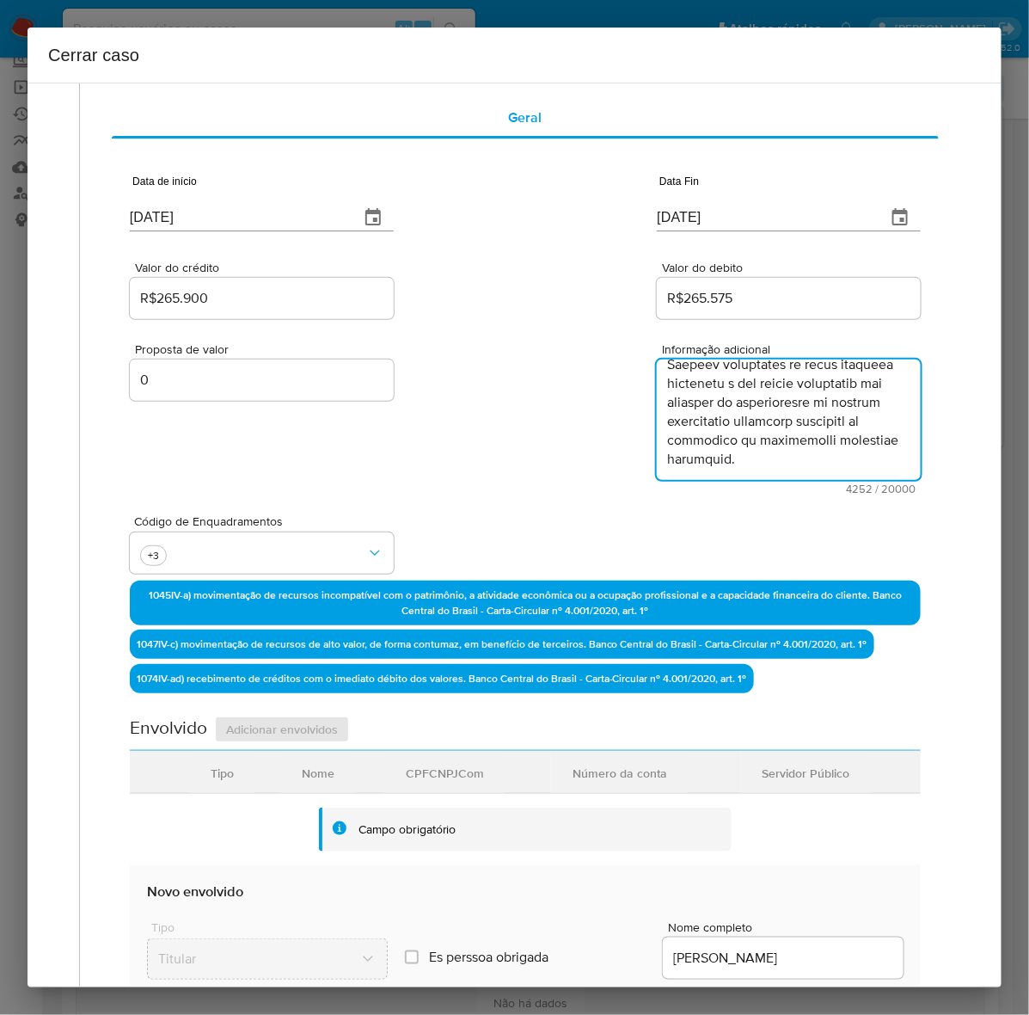
scroll to position [2928, 0]
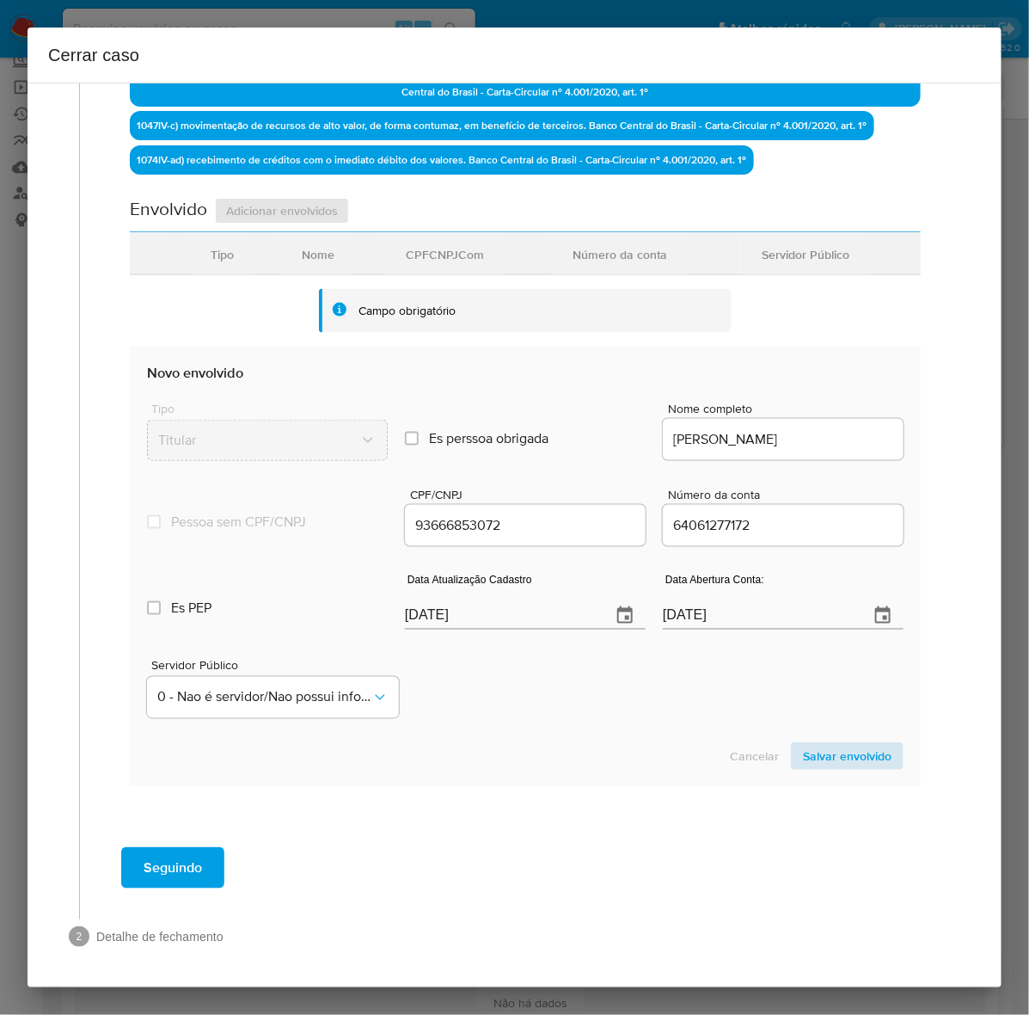
type textarea "Antonio Ianowich Filho, CPF 93666853072, 45 anos, residente no município de Par…"
click at [807, 748] on span "Salvar envolvido" at bounding box center [847, 756] width 89 height 24
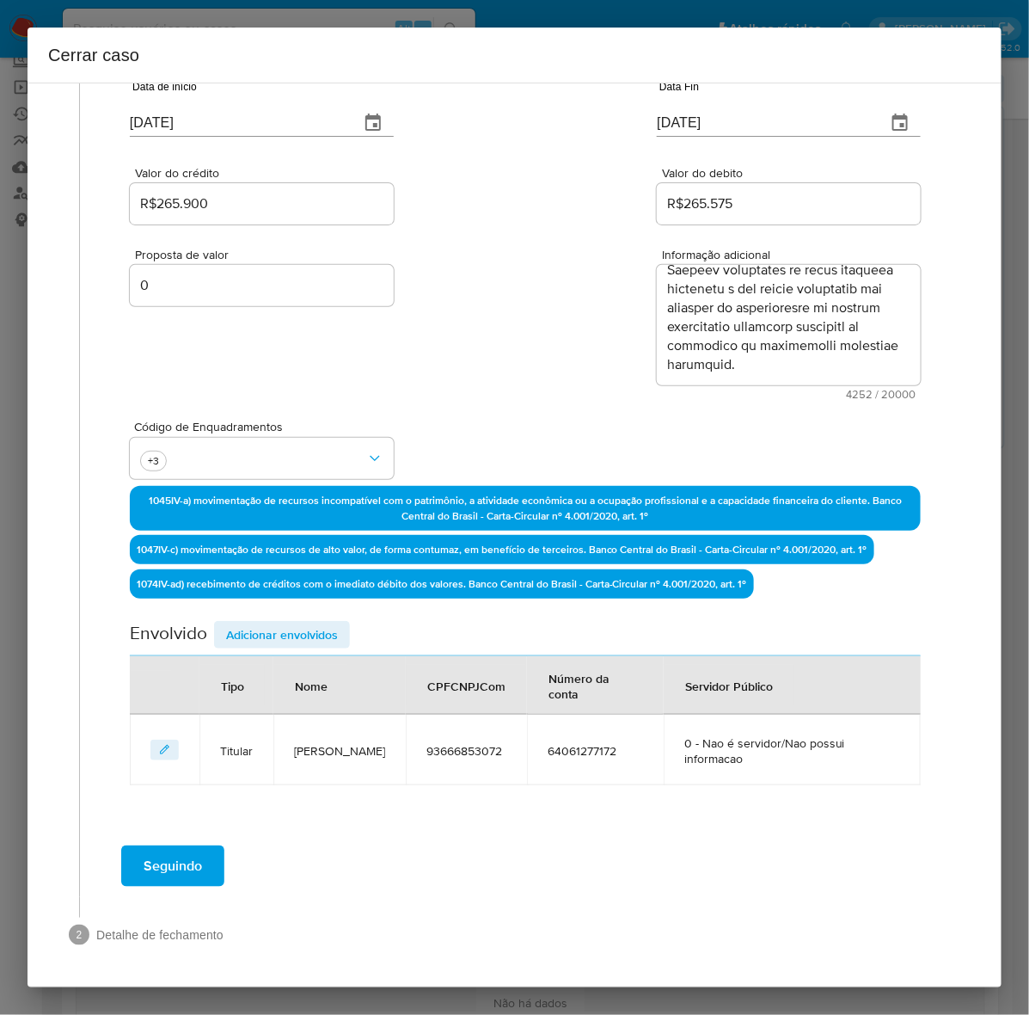
scroll to position [156, 0]
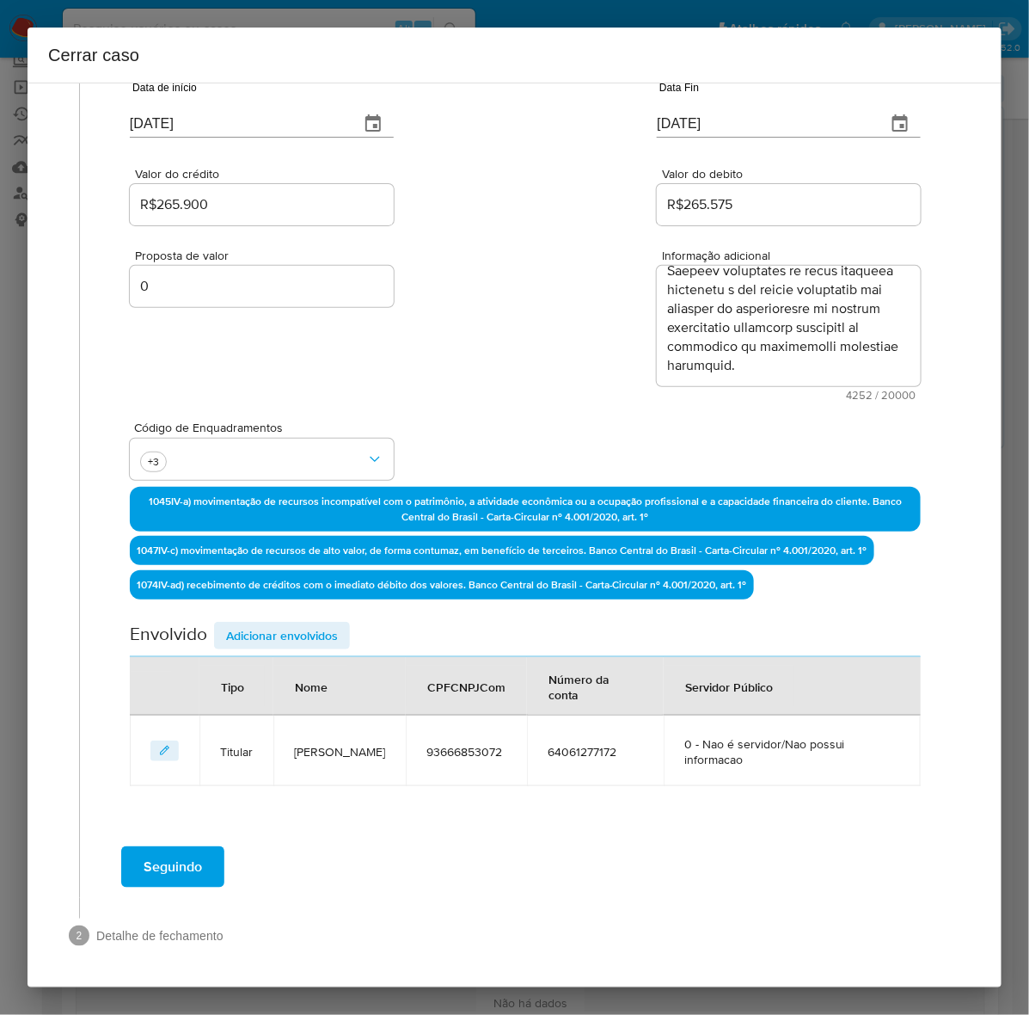
click at [277, 616] on div "Data de início 01/07/2024 Data Fin 31/07/2025 Valor do crédito R$265.900 Valor …" at bounding box center [525, 422] width 791 height 728
click at [279, 634] on span "Adicionar envolvidos" at bounding box center [282, 635] width 112 height 24
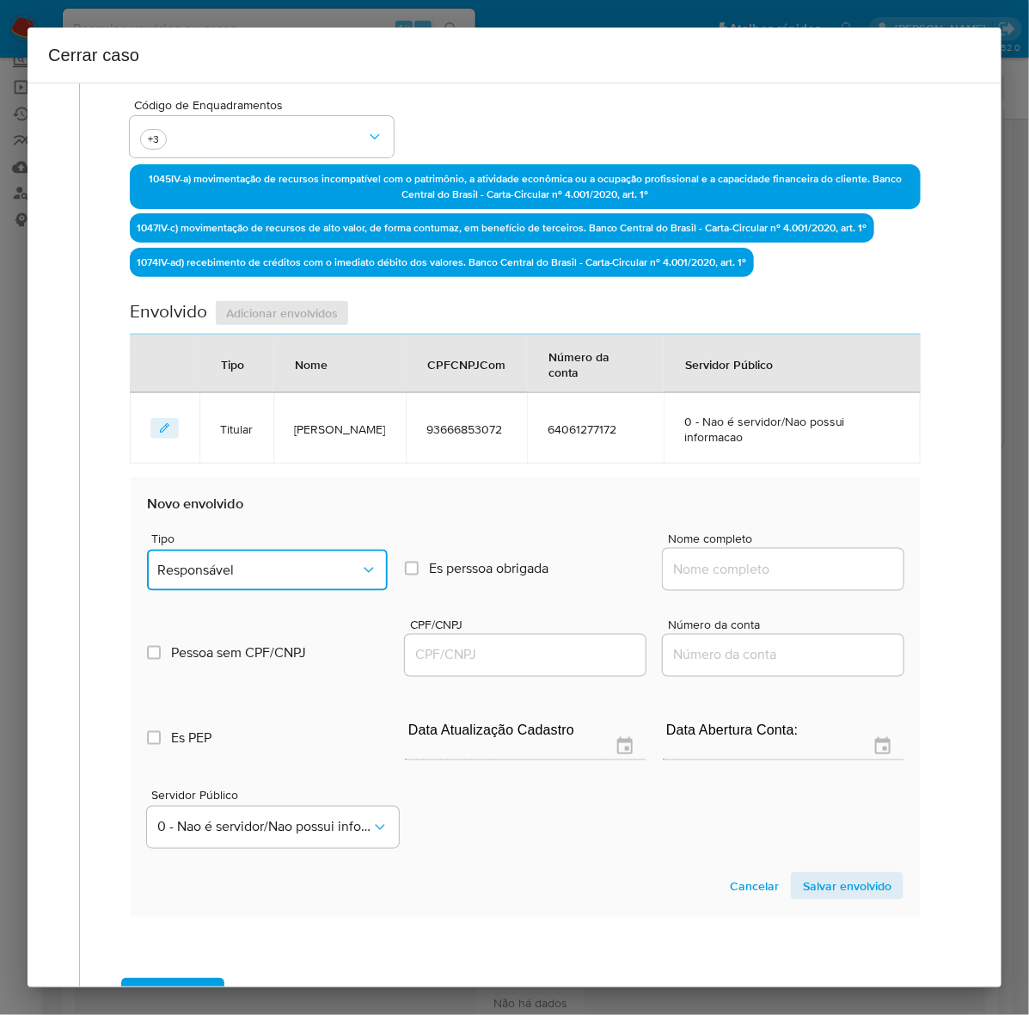
drag, startPoint x: 222, startPoint y: 576, endPoint x: 260, endPoint y: 572, distance: 38.1
click at [224, 576] on span "Responsável" at bounding box center [258, 569] width 203 height 17
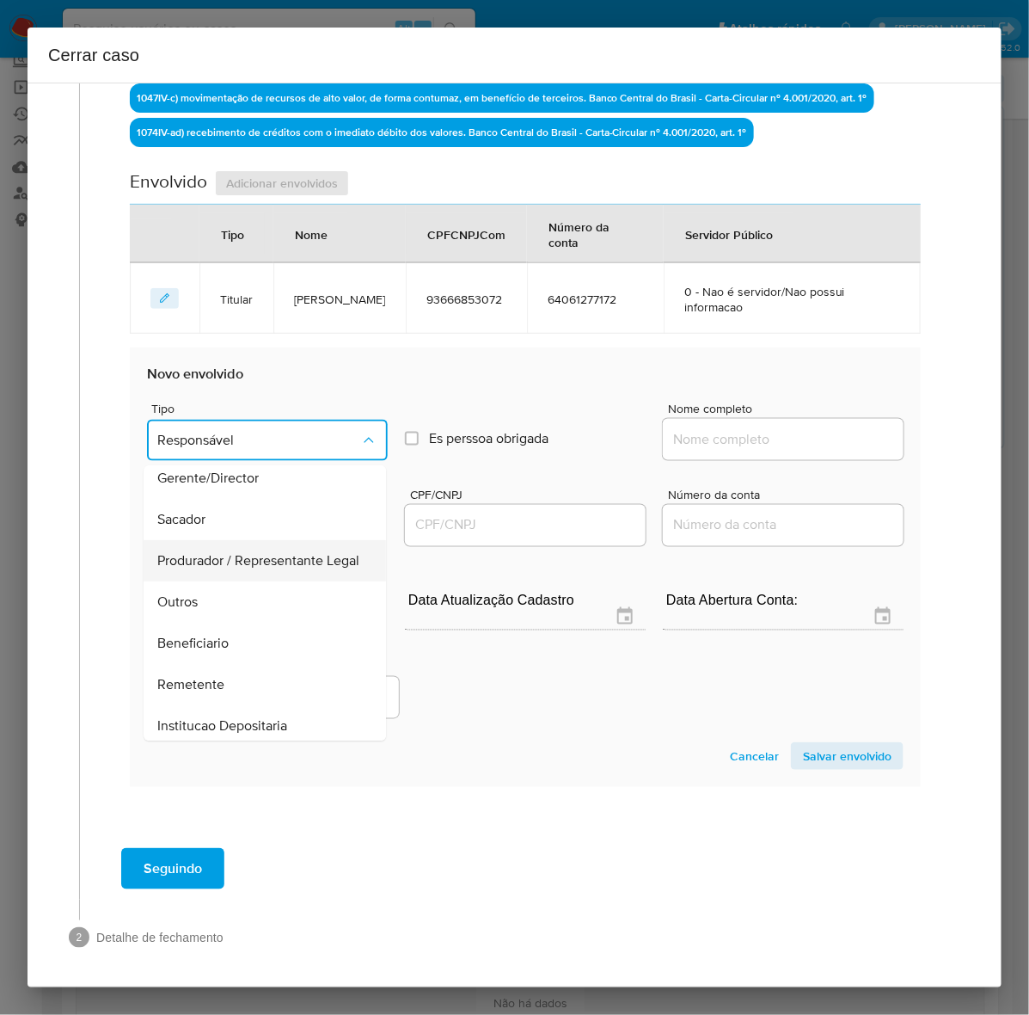
scroll to position [236, 0]
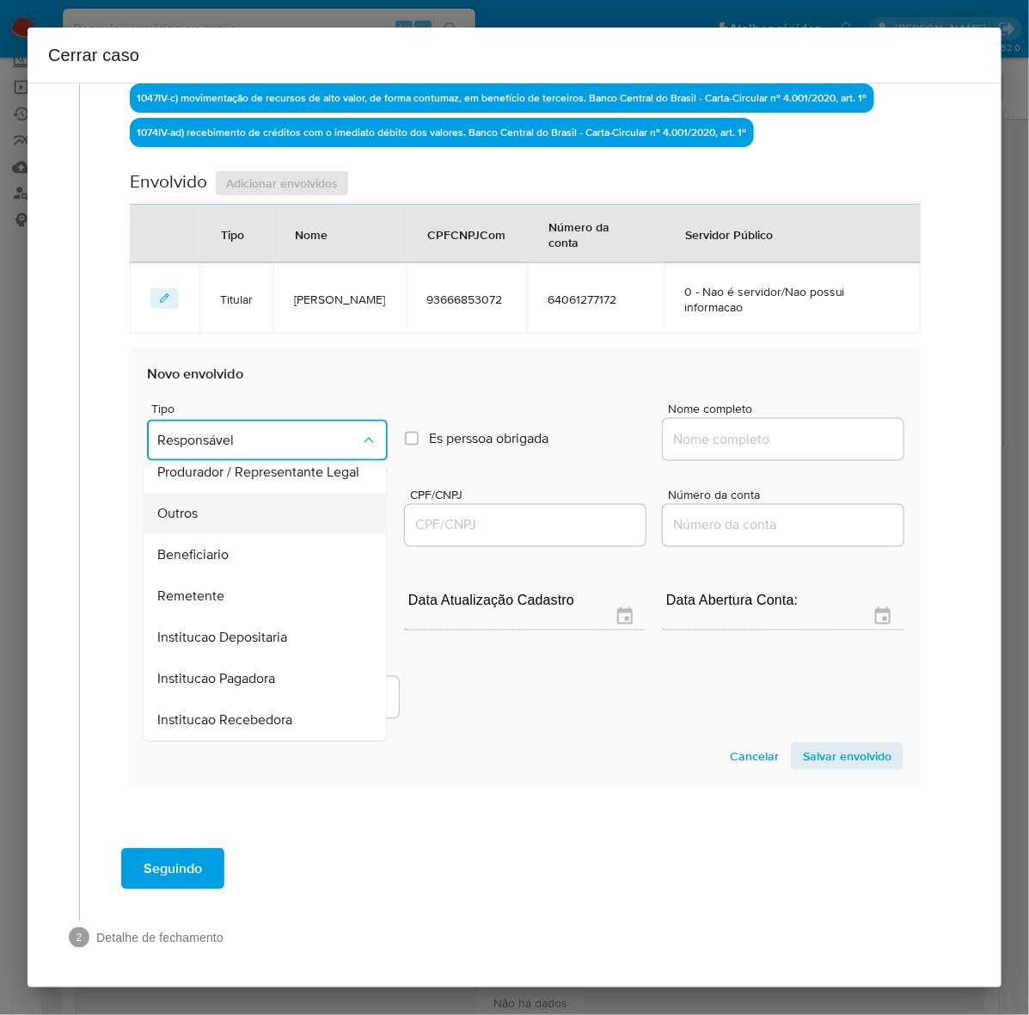
click at [178, 516] on span "Outros" at bounding box center [177, 514] width 40 height 17
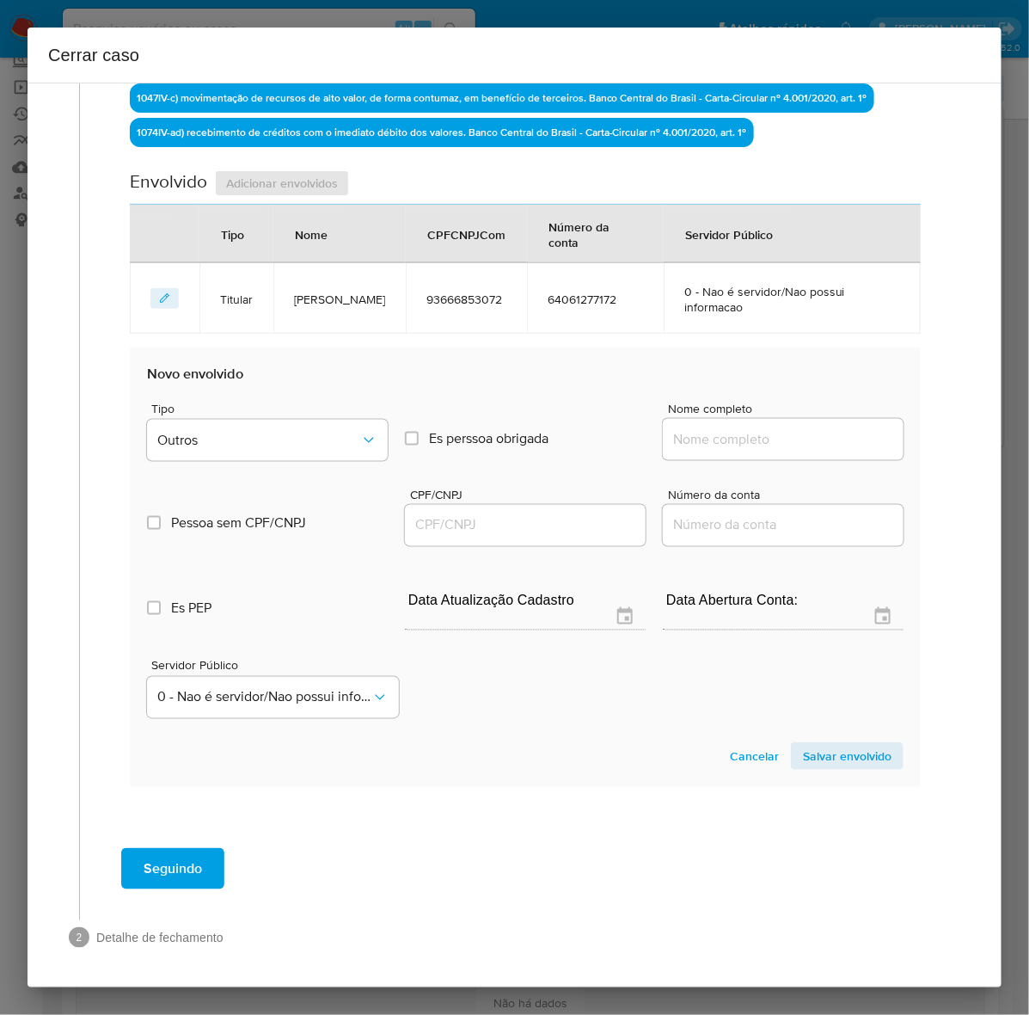
click at [706, 420] on div at bounding box center [783, 439] width 241 height 41
click at [738, 435] on input "Nome completo" at bounding box center [783, 439] width 241 height 22
paste input "Ianowich Locacao E Servicos Ltda, CNPJ 01187371000197"
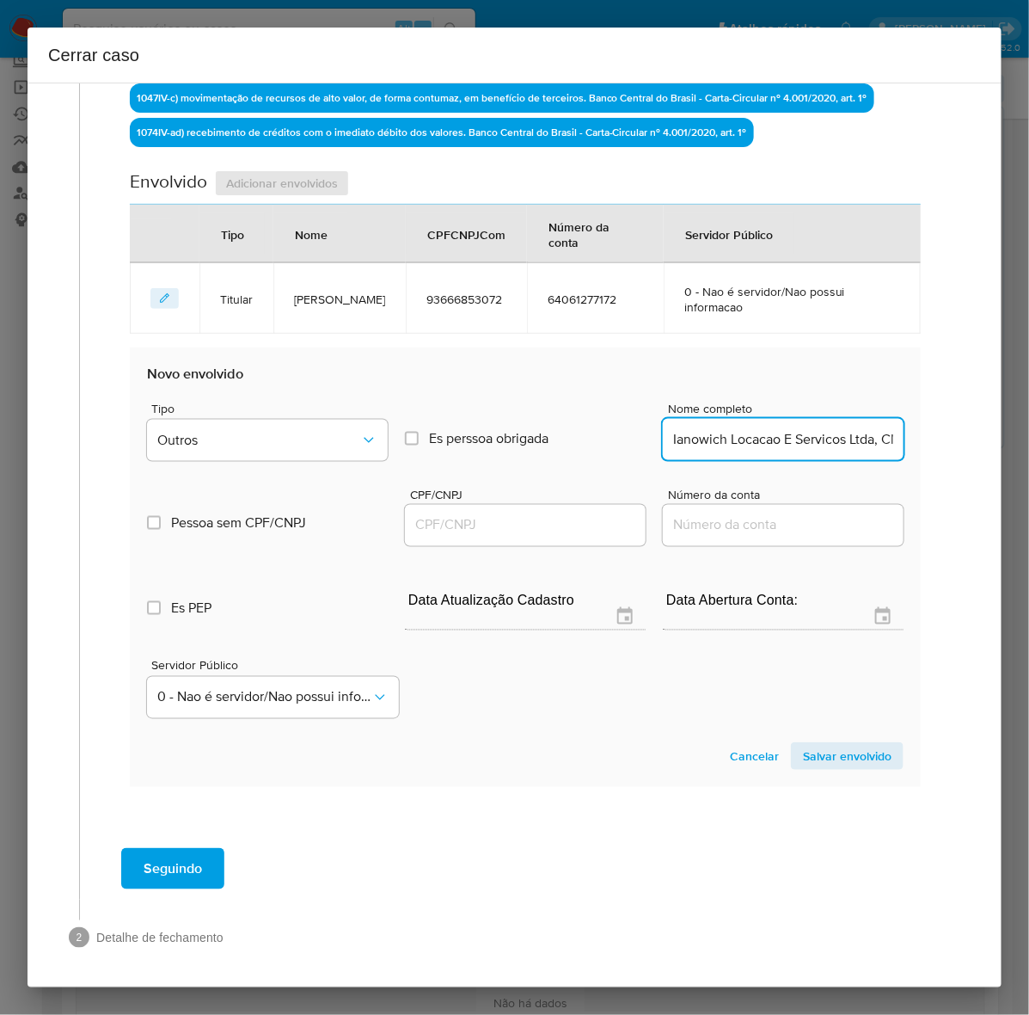
scroll to position [0, 127]
drag, startPoint x: 780, startPoint y: 434, endPoint x: 904, endPoint y: 439, distance: 123.9
click at [909, 434] on div "Data de início 01/07/2024 Data Fin 31/07/2025 Valor do crédito R$265.900 Valor …" at bounding box center [525, 208] width 827 height 1230
drag, startPoint x: 831, startPoint y: 439, endPoint x: 909, endPoint y: 456, distance: 79.3
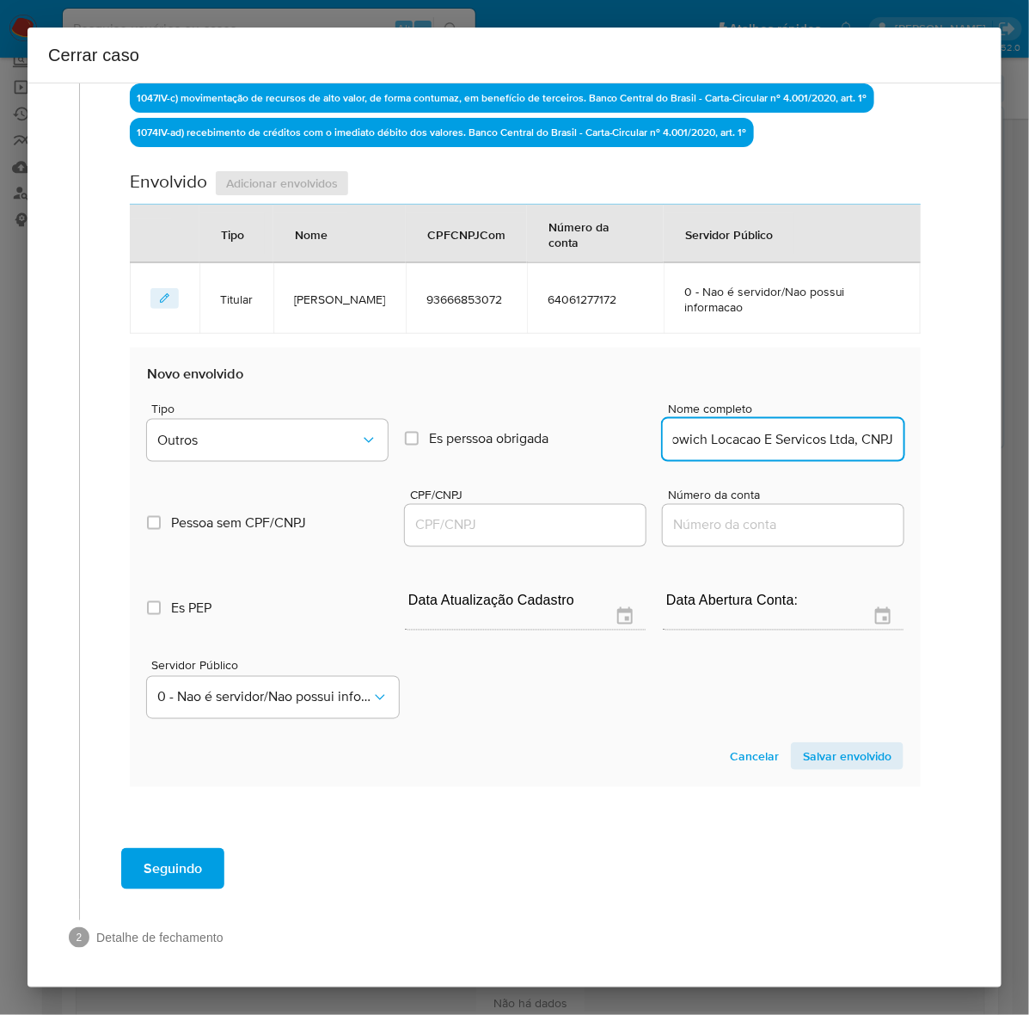
click at [909, 456] on div "Data de início 01/07/2024 Data Fin 31/07/2025 Valor do crédito R$265.900 Valor …" at bounding box center [525, 208] width 827 height 1230
type input "Ianowich Locacao E Servicos Ltda"
click at [484, 514] on input "CPF/CNPJ" at bounding box center [525, 525] width 241 height 22
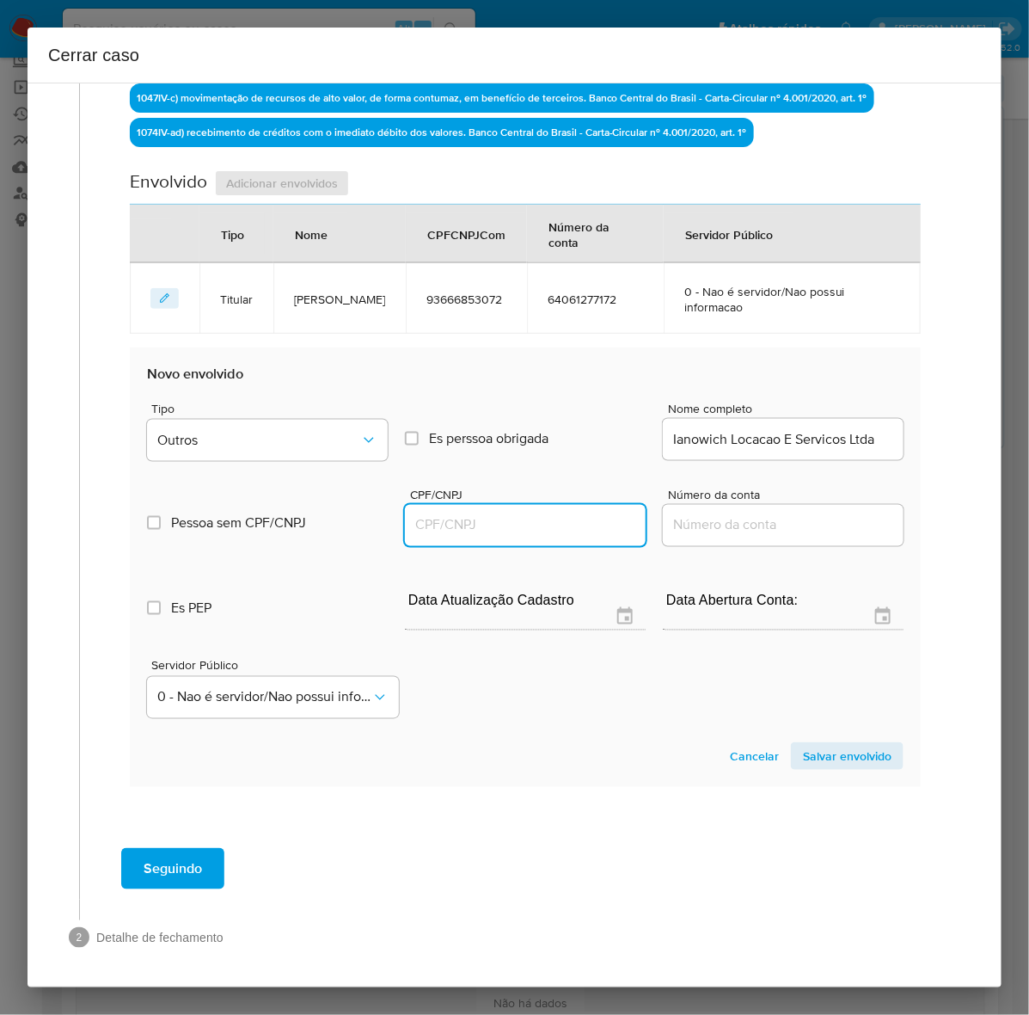
paste input "01187371000197"
type input "1187371000197"
click at [818, 749] on span "Salvar envolvido" at bounding box center [847, 756] width 89 height 24
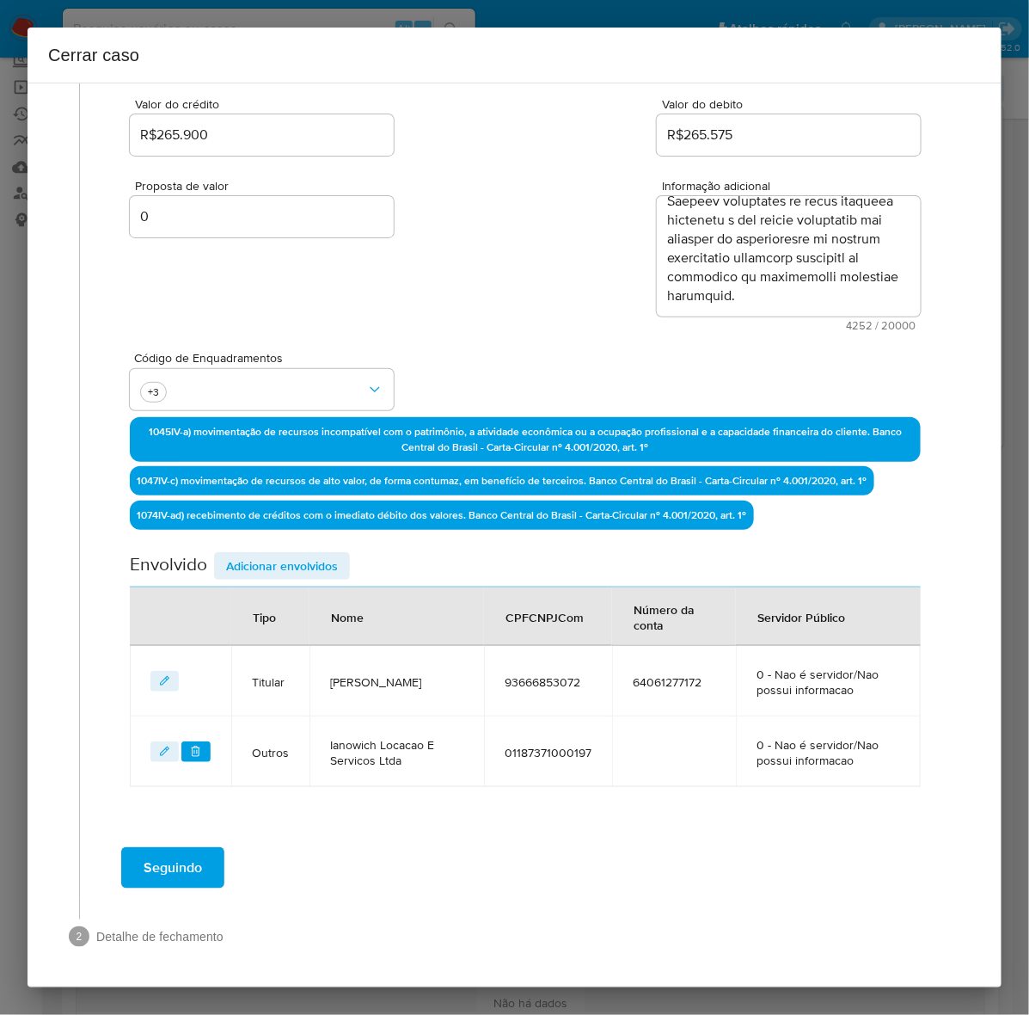
click at [290, 565] on span "Adicionar envolvidos" at bounding box center [282, 566] width 112 height 24
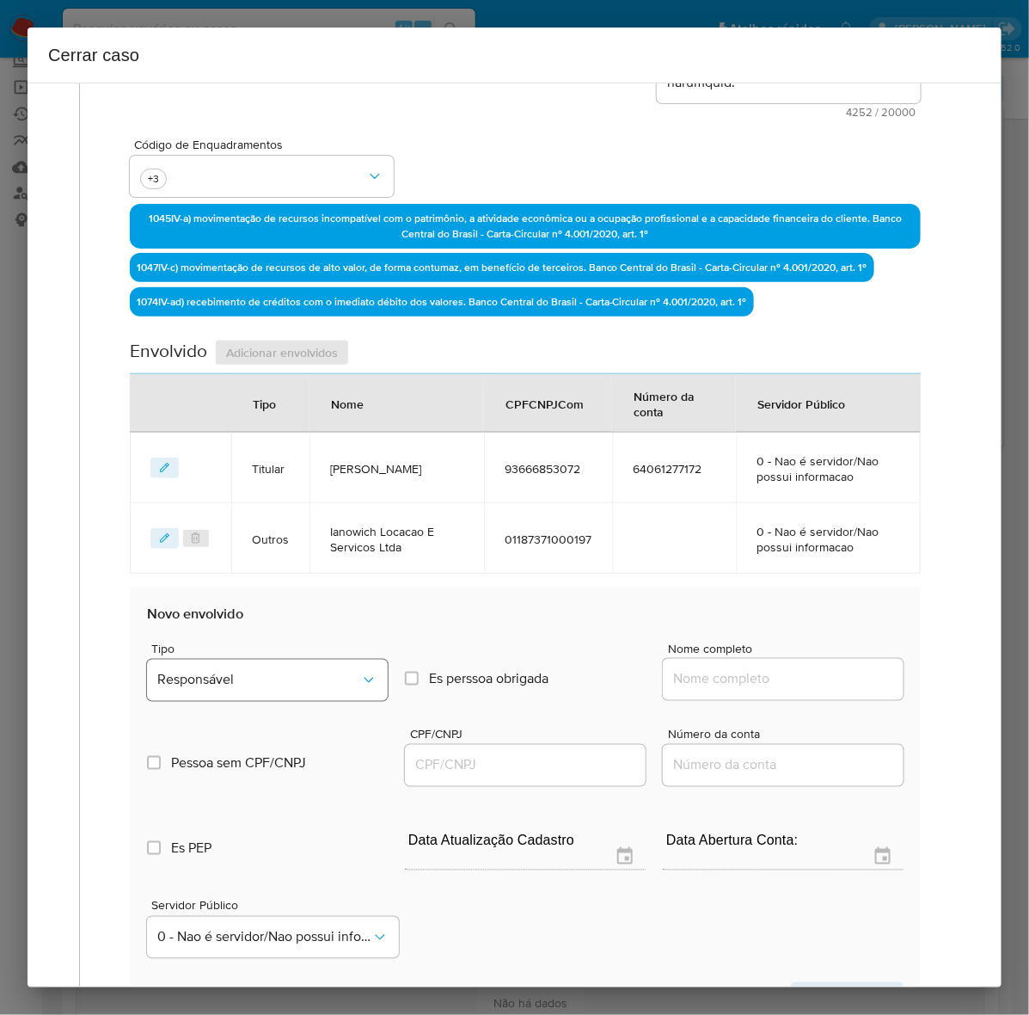
scroll to position [441, 0]
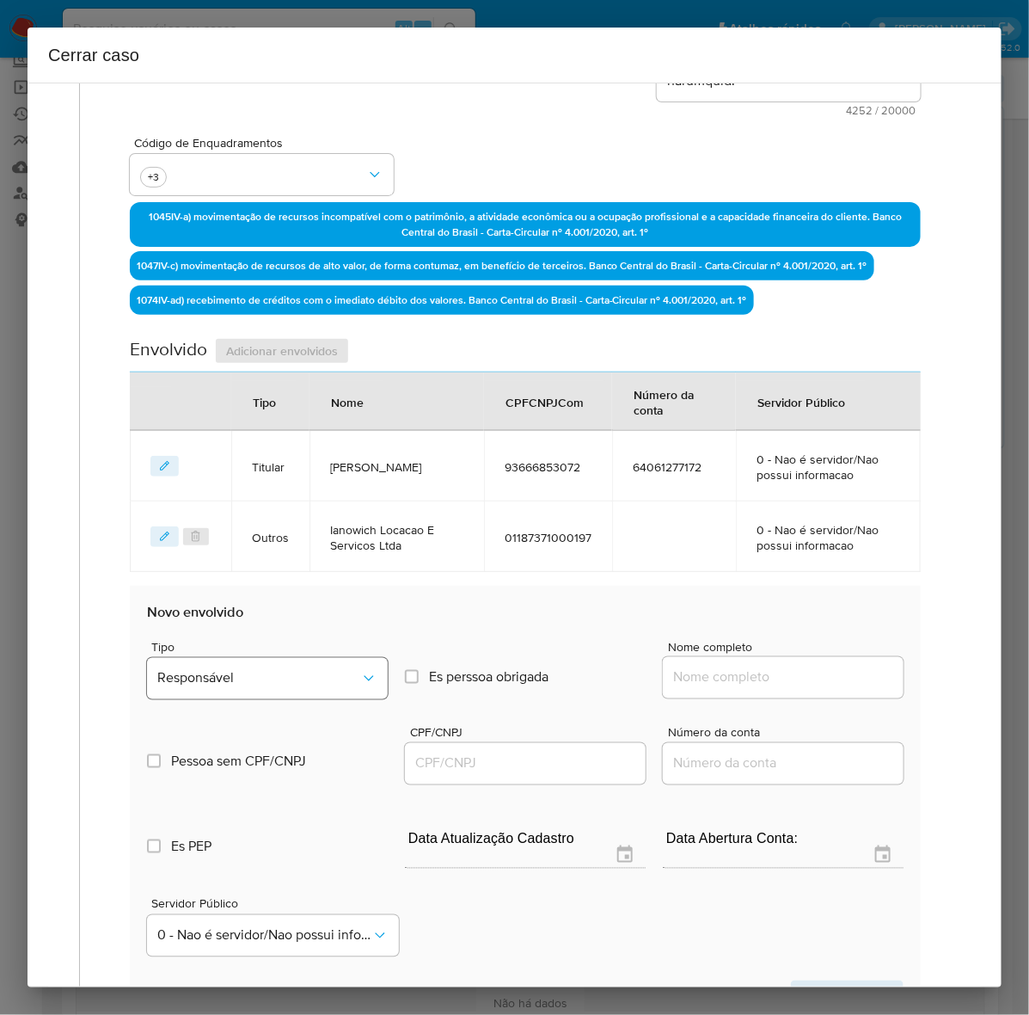
drag, startPoint x: 229, startPoint y: 635, endPoint x: 229, endPoint y: 659, distance: 24.1
click at [229, 638] on div "Tipo Responsável Es perssoa obrigada Is PObrigada Nome completo" at bounding box center [525, 663] width 757 height 86
click at [232, 690] on button "Responsável" at bounding box center [267, 678] width 241 height 41
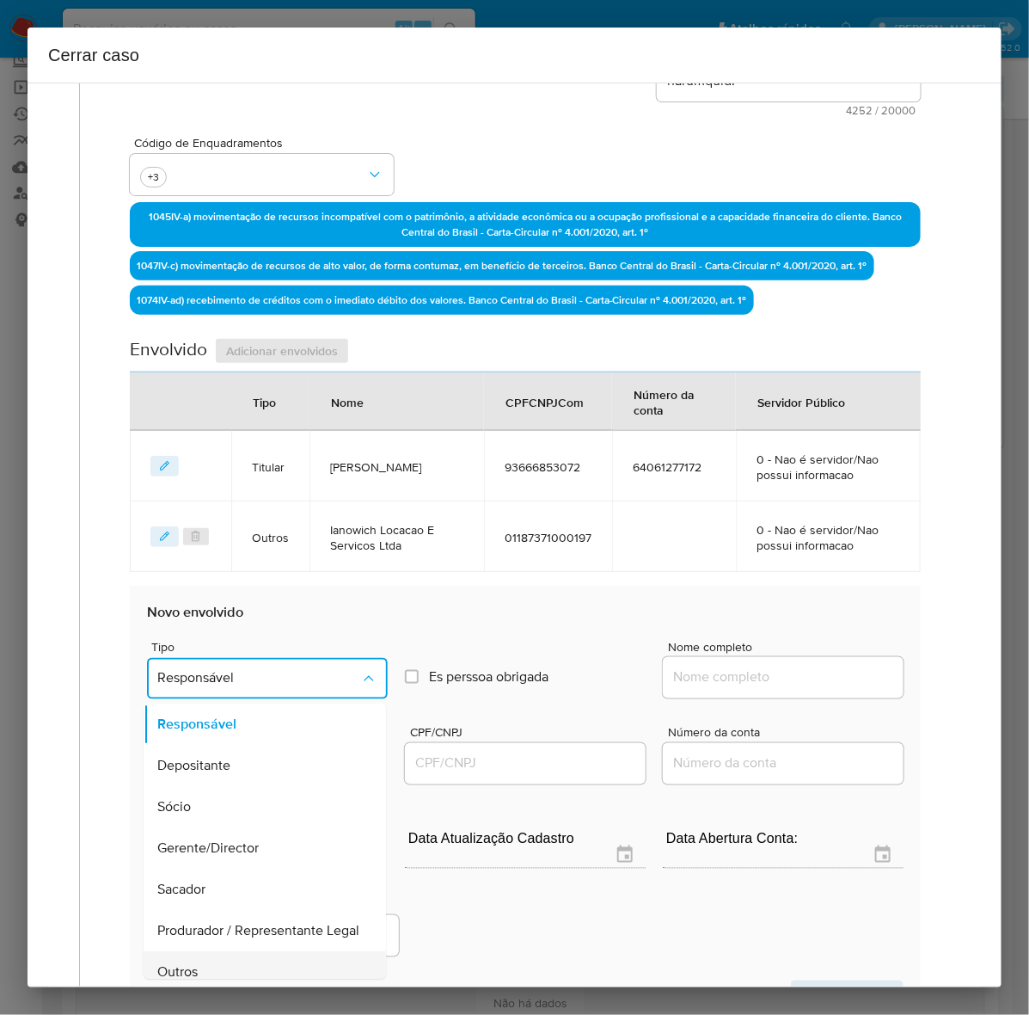
scroll to position [237, 0]
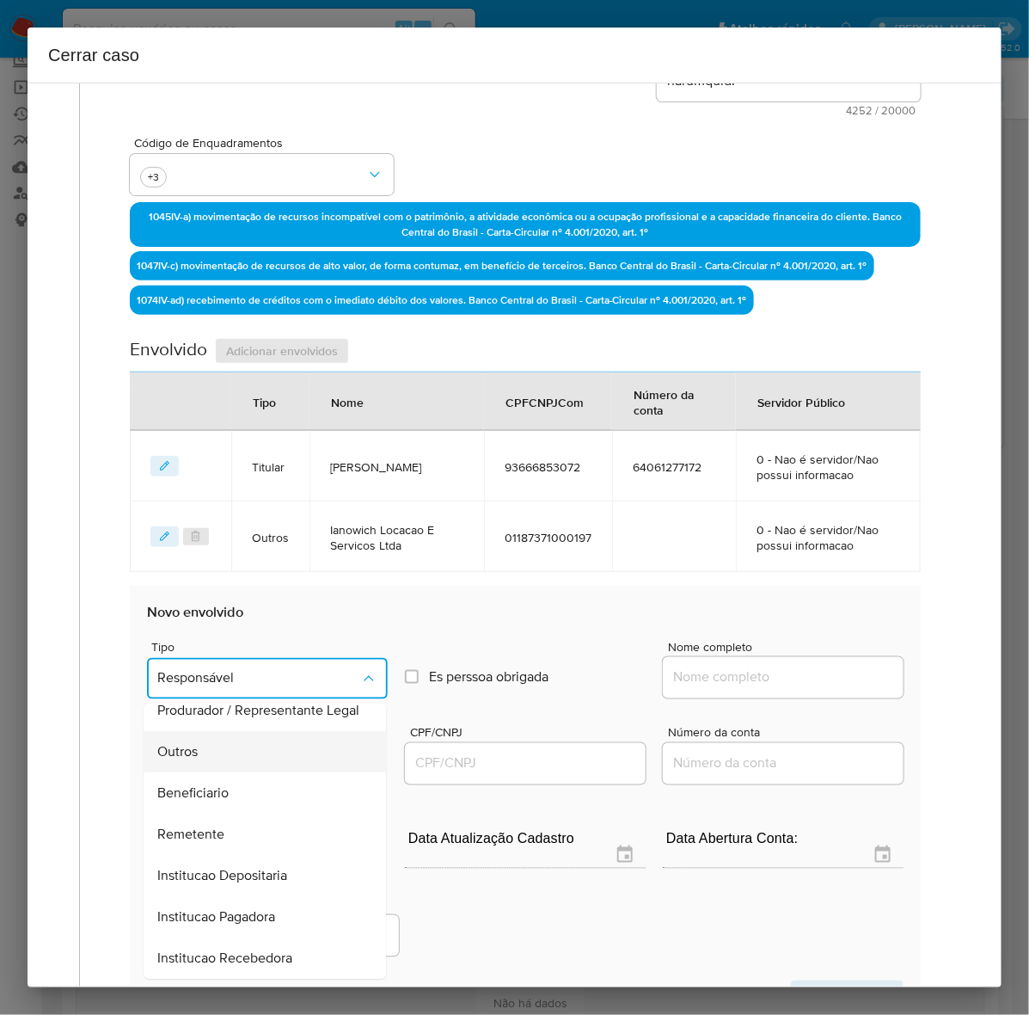
click at [204, 738] on div "Outros" at bounding box center [259, 752] width 205 height 41
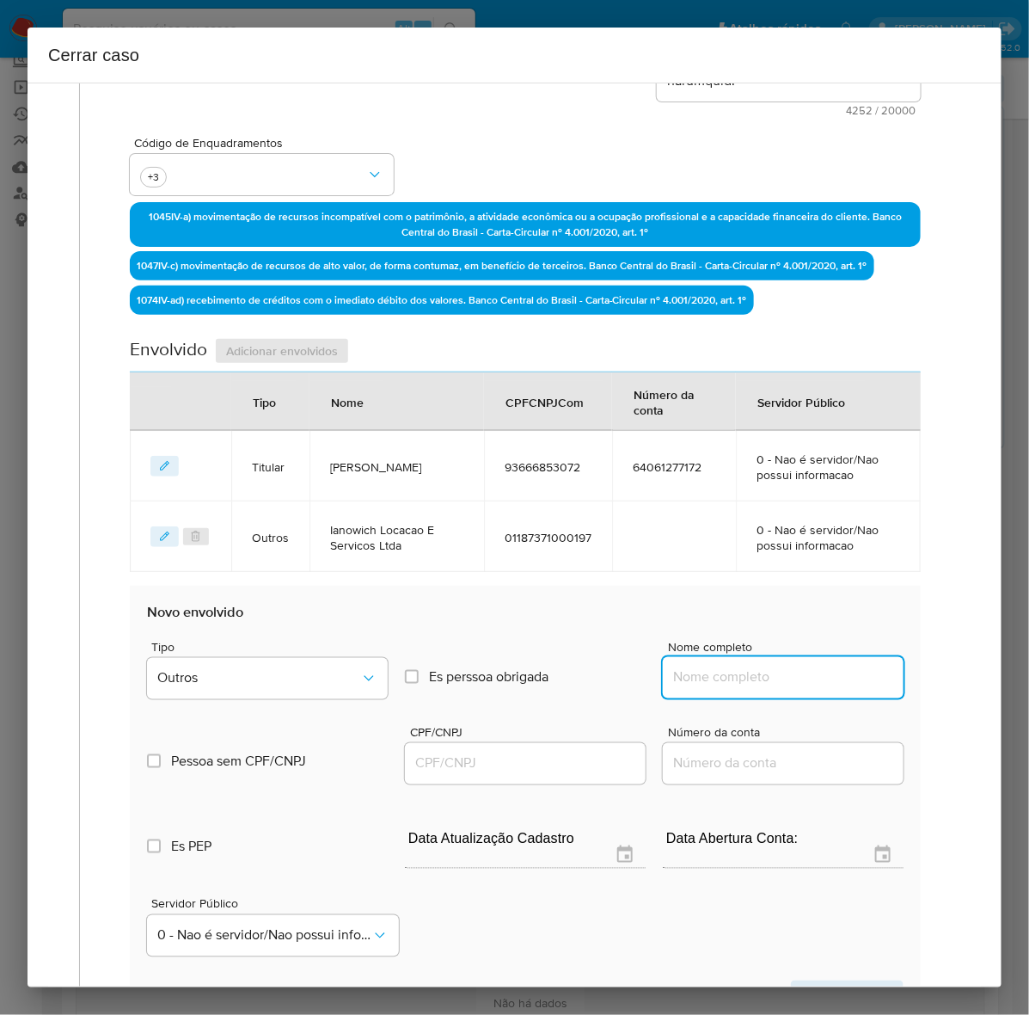
drag, startPoint x: 685, startPoint y: 671, endPoint x: 703, endPoint y: 671, distance: 17.2
click at [703, 671] on input "Nome completo" at bounding box center [783, 677] width 241 height 22
paste input "Antonio Ianowich Filho Sociedade Individual De Advocacia, CNPJ 18238910000253"
drag, startPoint x: 770, startPoint y: 672, endPoint x: 1127, endPoint y: 668, distance: 357.7
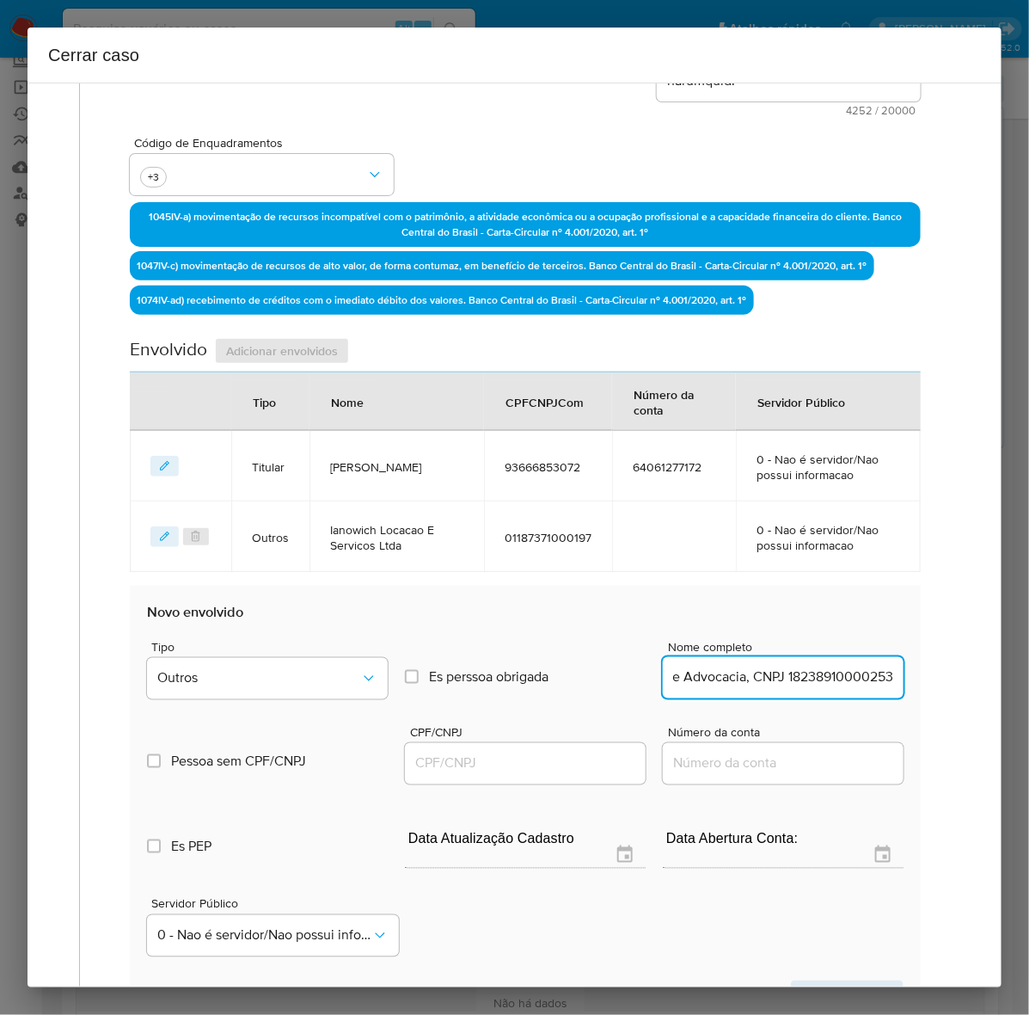
drag, startPoint x: 832, startPoint y: 673, endPoint x: 950, endPoint y: 678, distance: 117.9
click at [951, 677] on div "1 Informação completa Geral Data de início 01/07/2024 Data Fin 31/07/2025 Valor…" at bounding box center [514, 434] width 933 height 1557
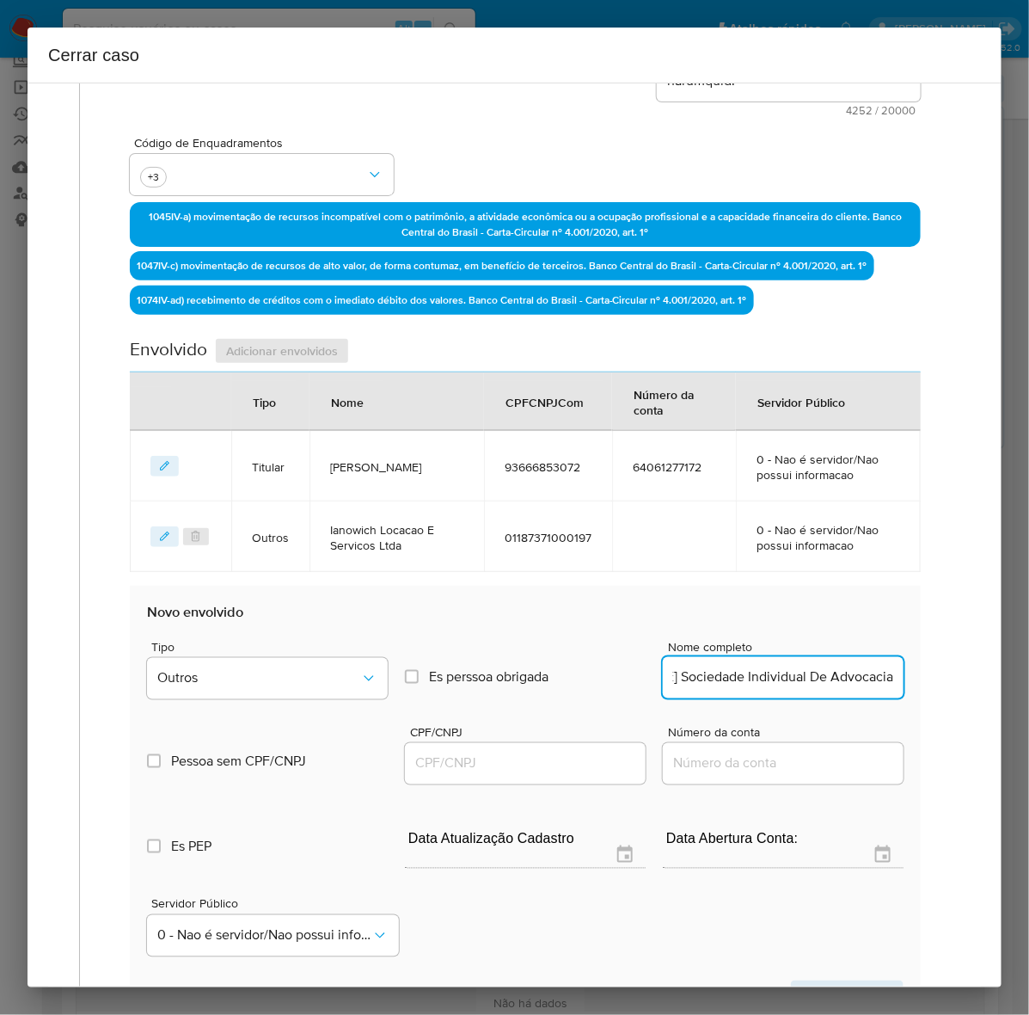
type input "Antonio Ianowich Filho Sociedade Individual De Advocacia"
click at [413, 765] on input "CPF/CNPJ" at bounding box center [525, 763] width 241 height 22
paste input "18238910000253"
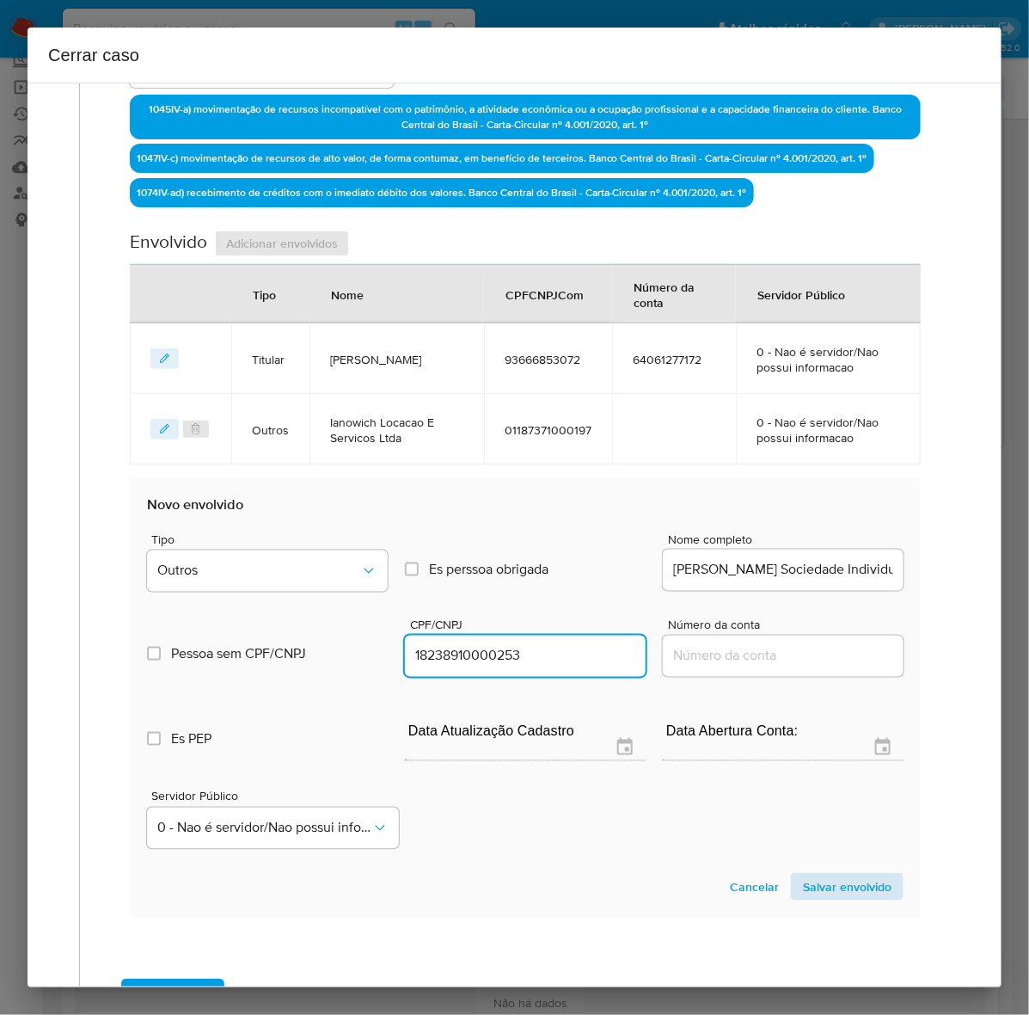
type input "18238910000253"
click at [821, 879] on span "Salvar envolvido" at bounding box center [847, 886] width 89 height 24
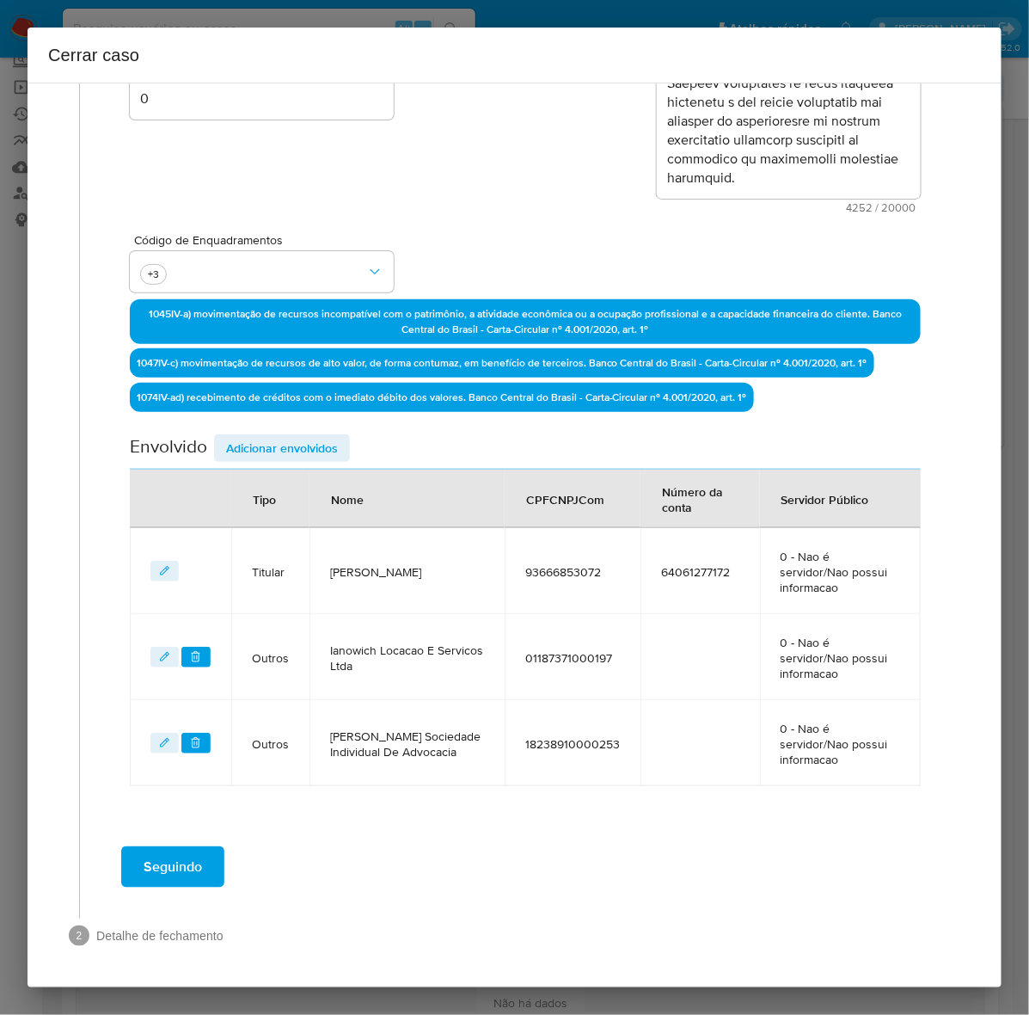
click at [275, 447] on span "Adicionar envolvidos" at bounding box center [282, 448] width 112 height 24
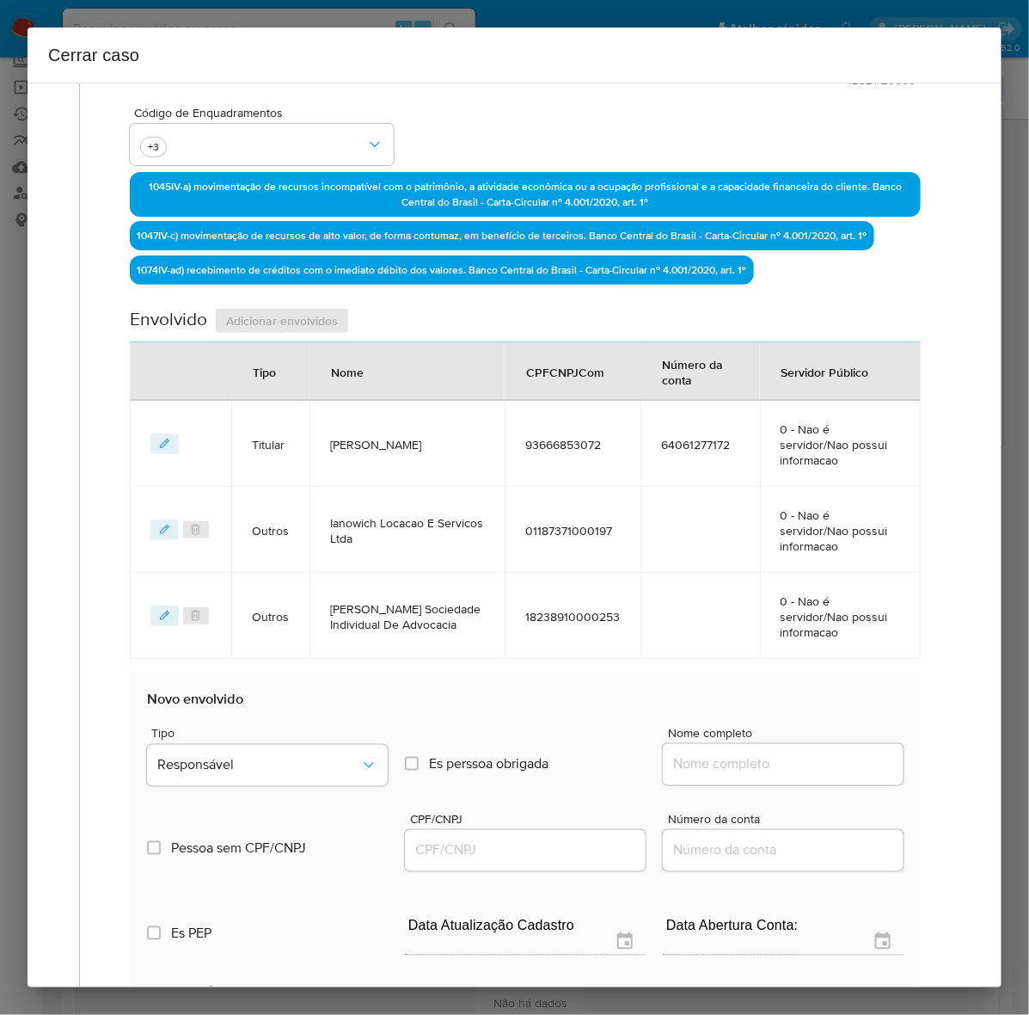
scroll to position [774, 0]
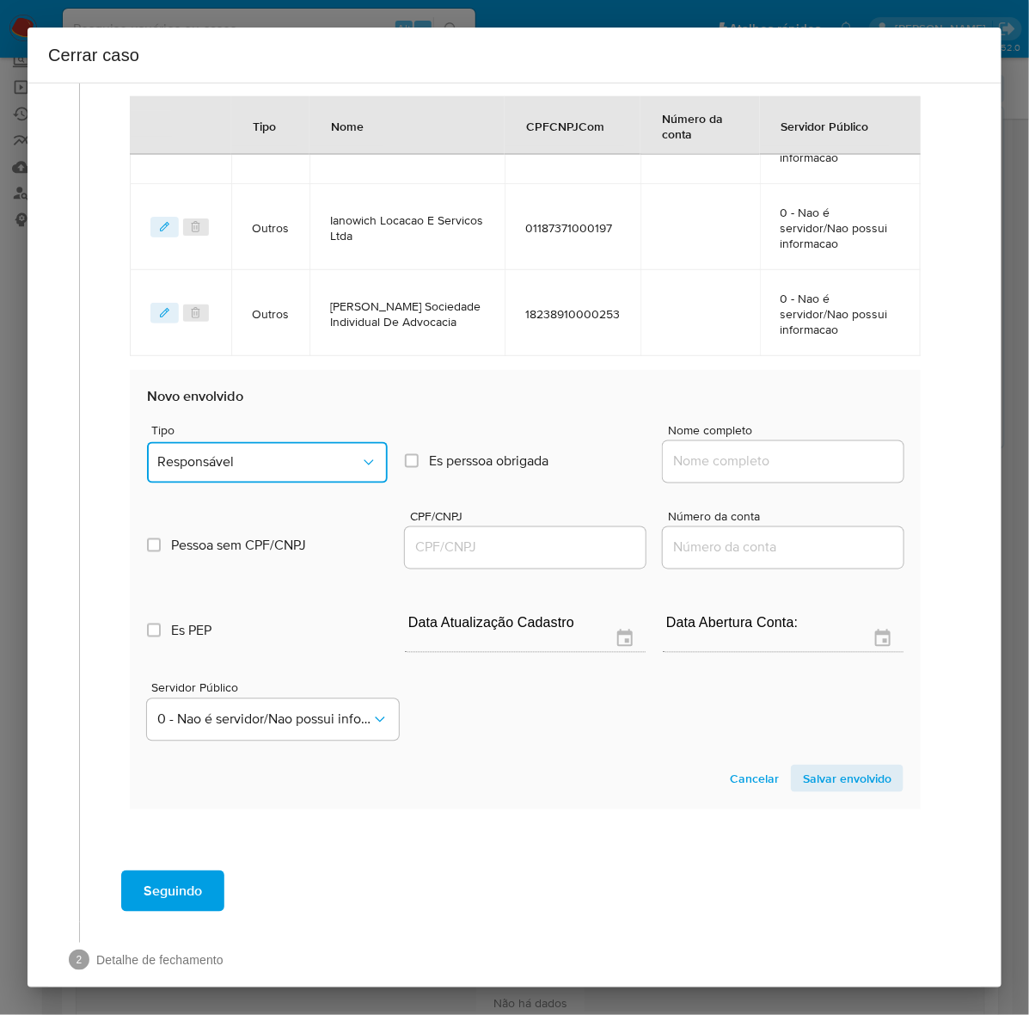
click at [238, 445] on button "Responsável" at bounding box center [267, 462] width 241 height 41
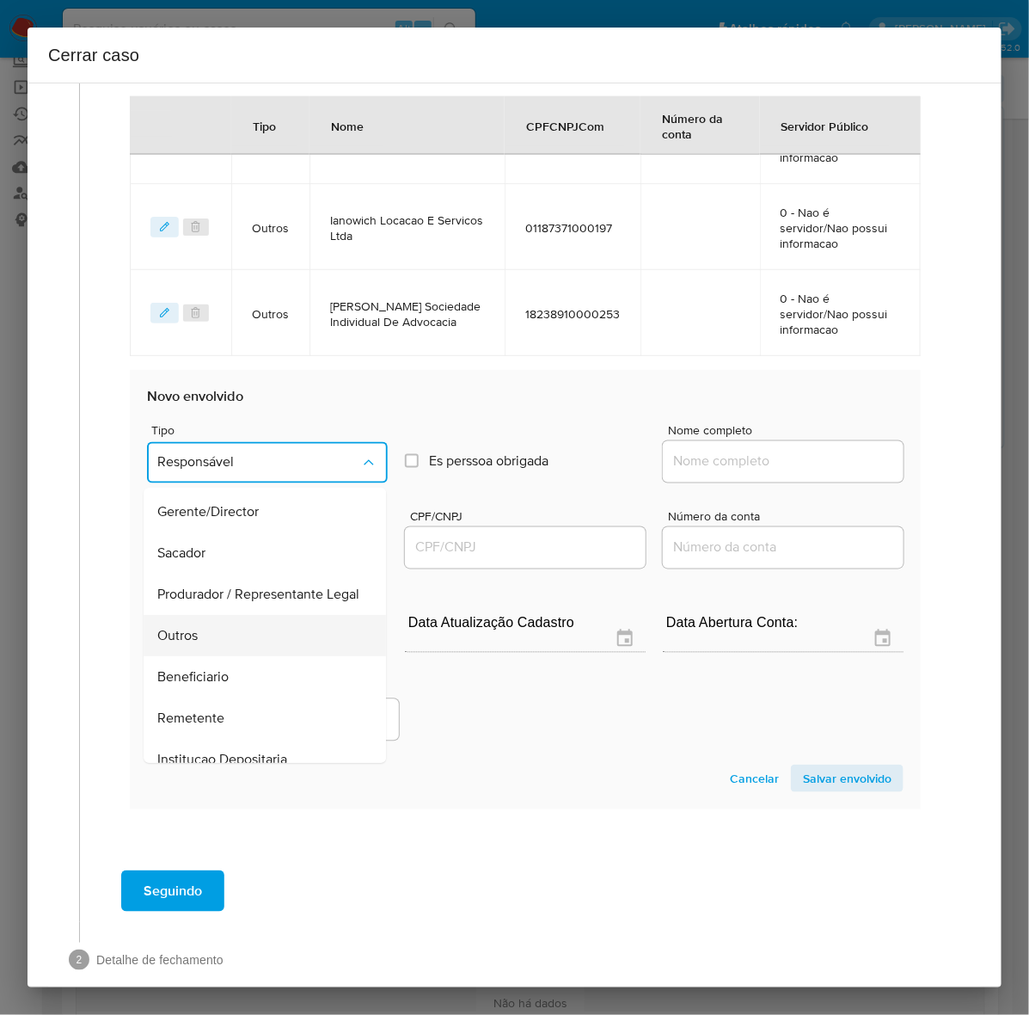
scroll to position [237, 0]
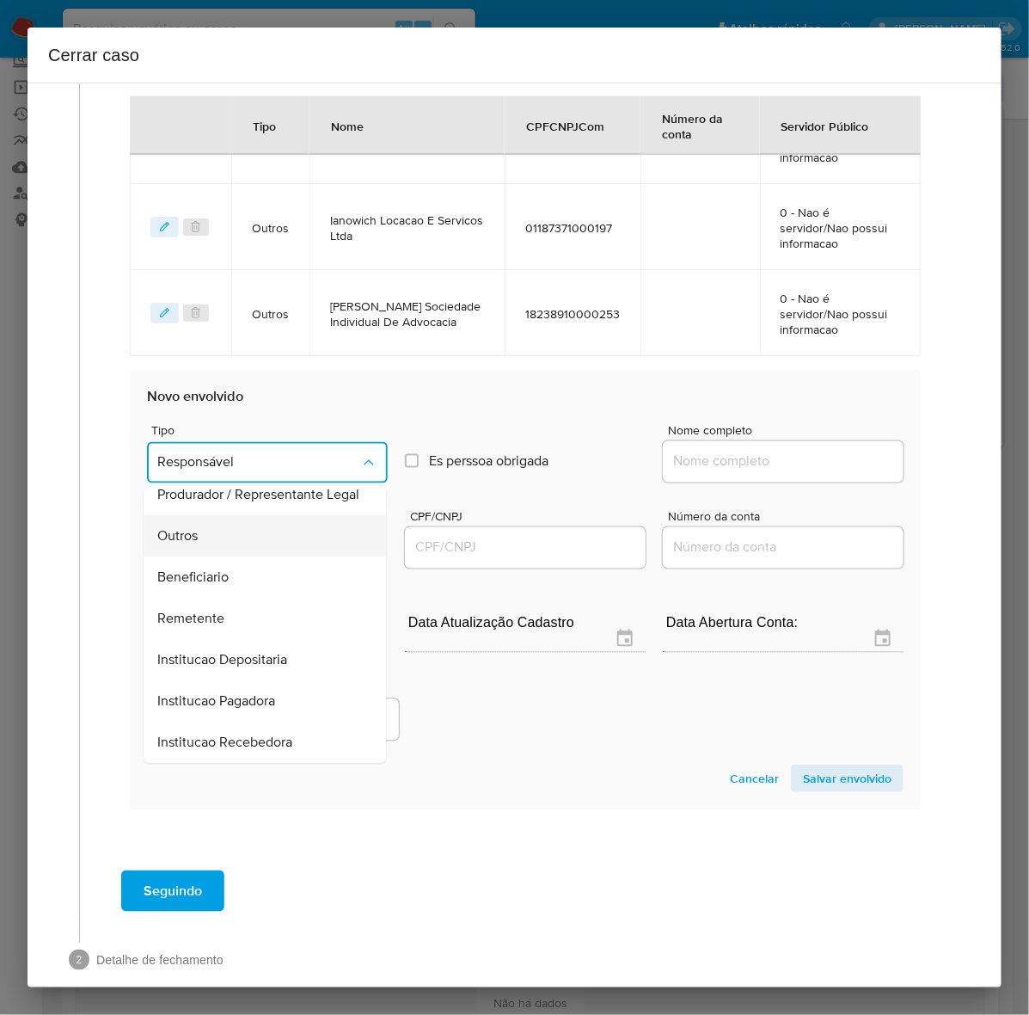
click at [169, 533] on span "Outros" at bounding box center [177, 536] width 40 height 17
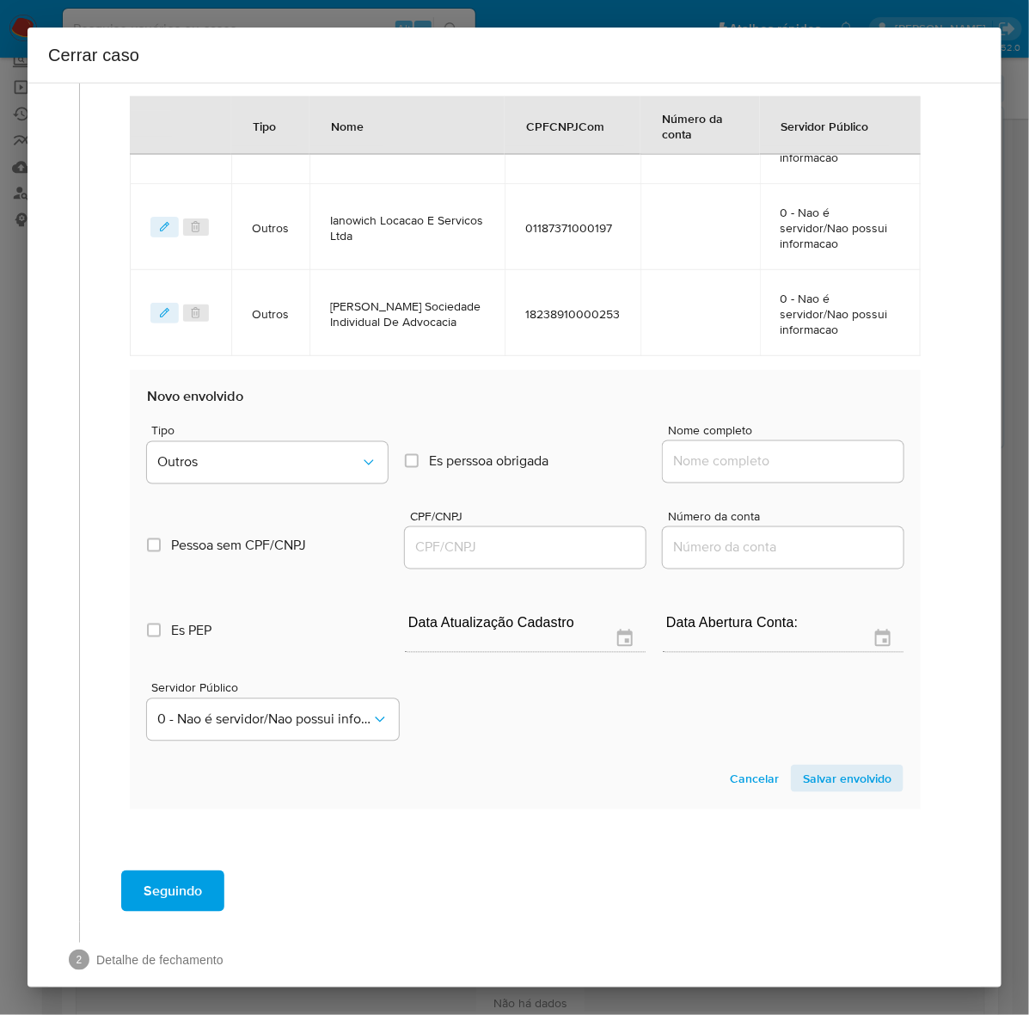
click at [736, 469] on input "Nome completo" at bounding box center [783, 462] width 241 height 22
paste input "Antonio Ianowich Filho, CNPJ 04486423000114"
drag, startPoint x: 775, startPoint y: 458, endPoint x: 930, endPoint y: 453, distance: 155.7
click at [930, 453] on div "Geral Data de início 01/07/2024 Data Fin 31/07/2025 Valor do crédito R$265.900 …" at bounding box center [525, 115] width 856 height 1488
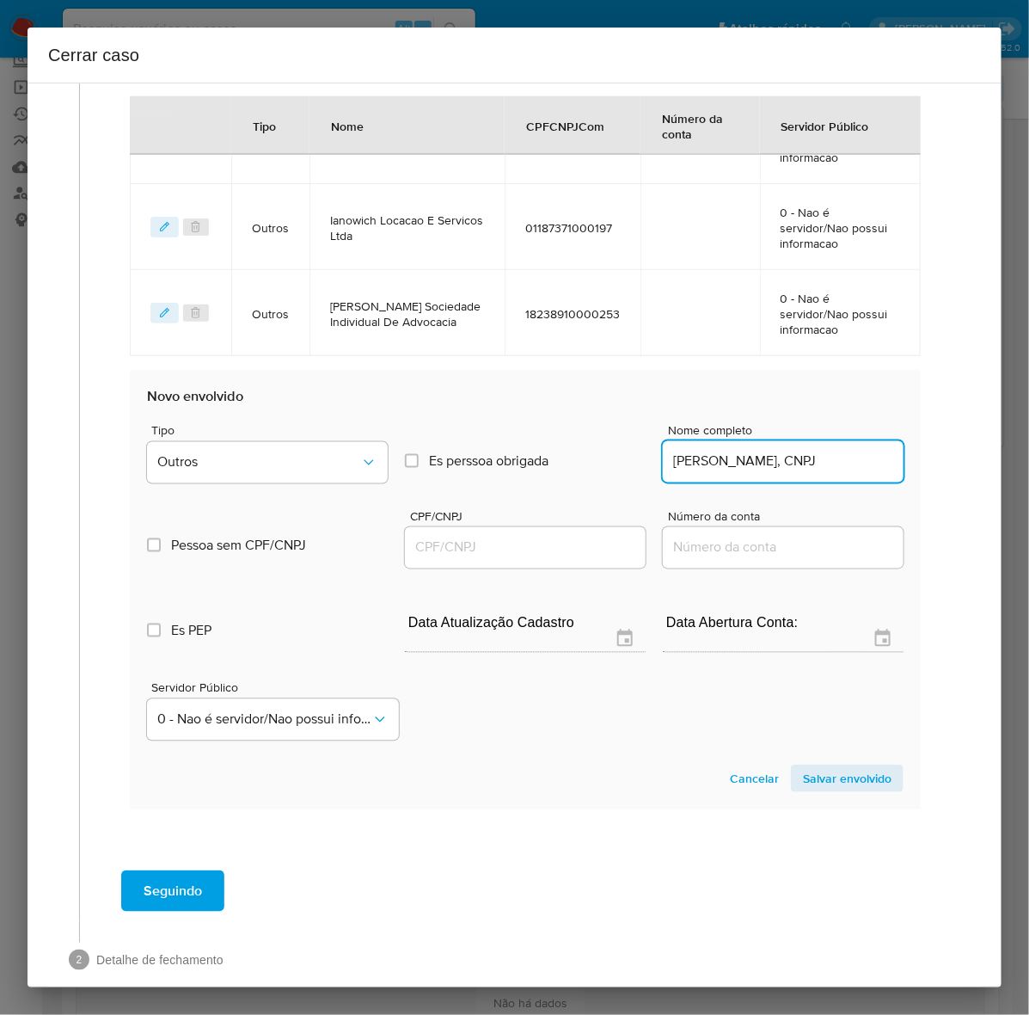
scroll to position [0, 0]
drag, startPoint x: 796, startPoint y: 464, endPoint x: 875, endPoint y: 462, distance: 79.1
click at [875, 462] on input "Antonio Ianowich Filho, CNPJ" at bounding box center [783, 462] width 241 height 22
type input "Antonio Ianowich Filho"
click at [450, 543] on div at bounding box center [525, 547] width 241 height 41
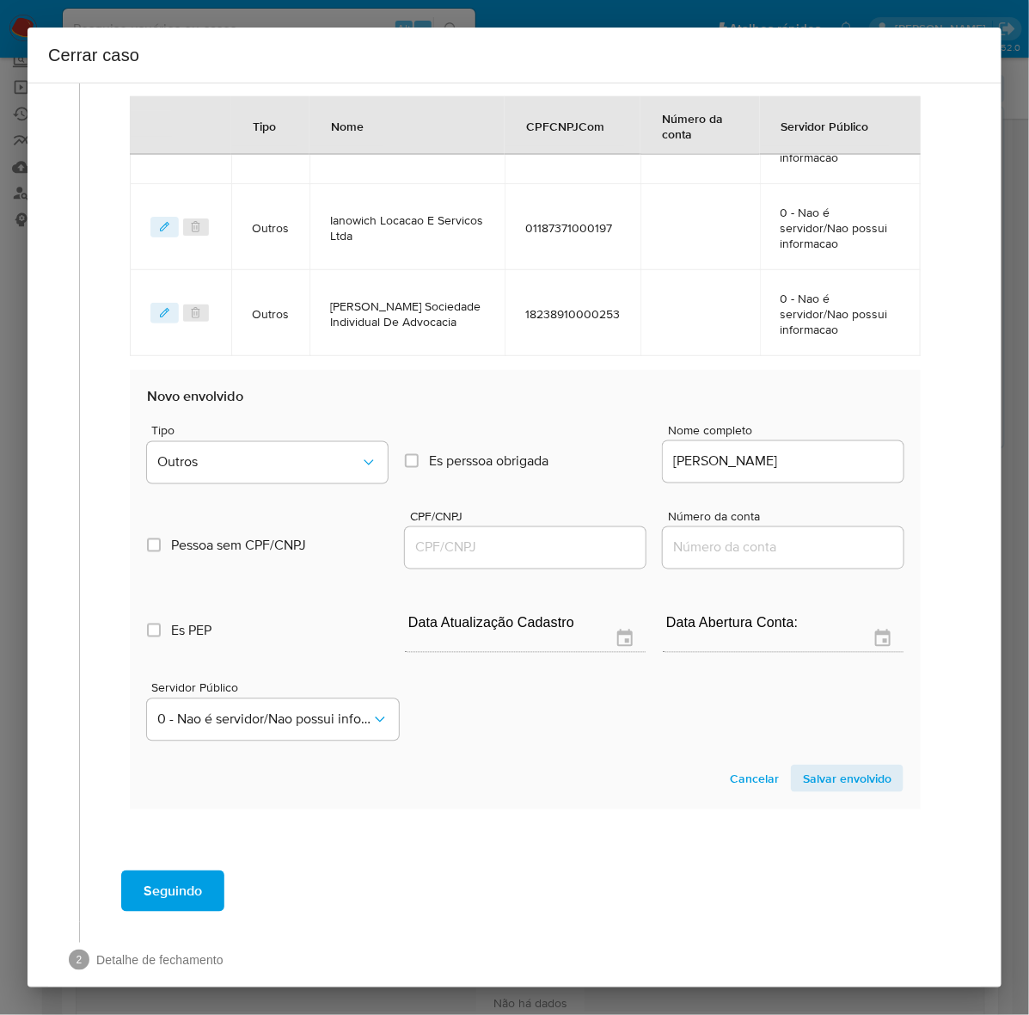
click at [445, 549] on input "CPF/CNPJ" at bounding box center [525, 548] width 241 height 22
paste input "04486423000114"
type input "4486423000114"
click at [847, 774] on span "Salvar envolvido" at bounding box center [847, 778] width 89 height 24
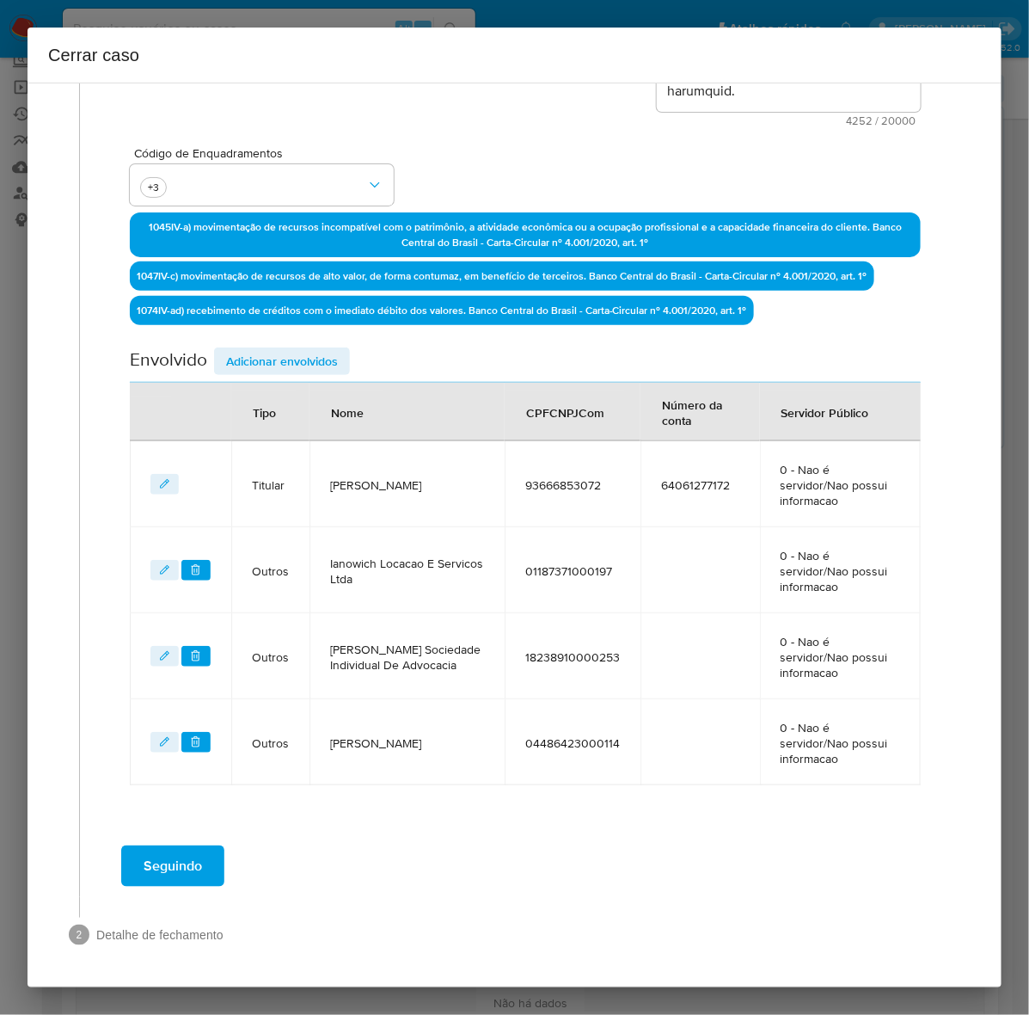
scroll to position [430, 0]
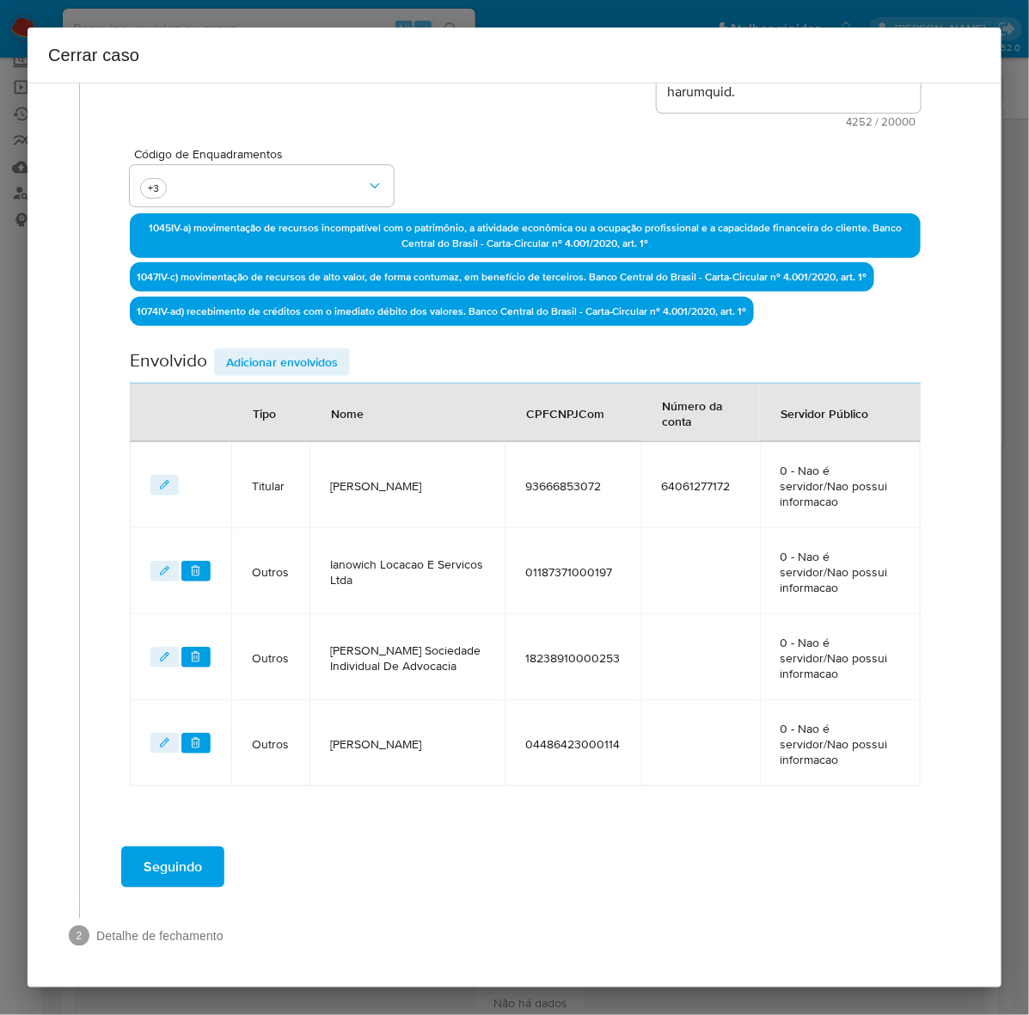
click at [288, 357] on span "Adicionar envolvidos" at bounding box center [282, 362] width 112 height 24
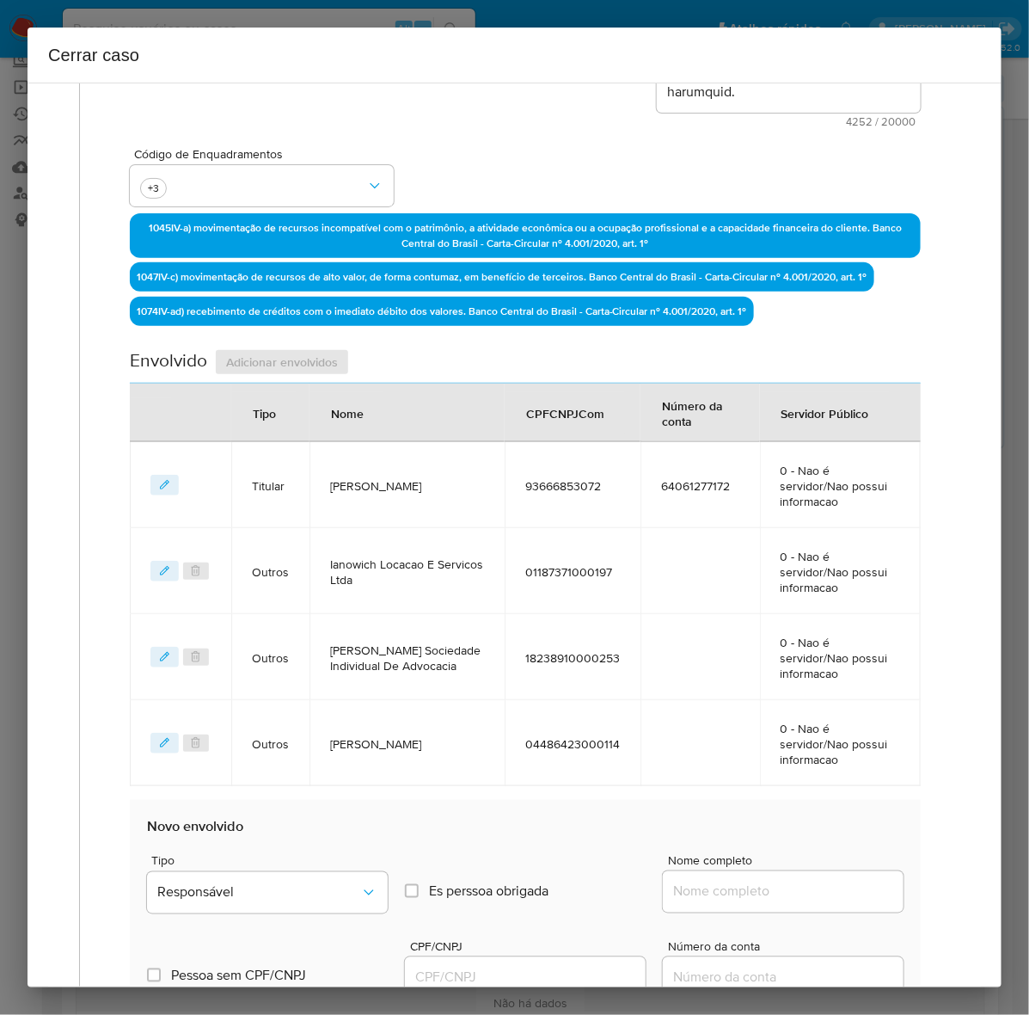
scroll to position [752, 0]
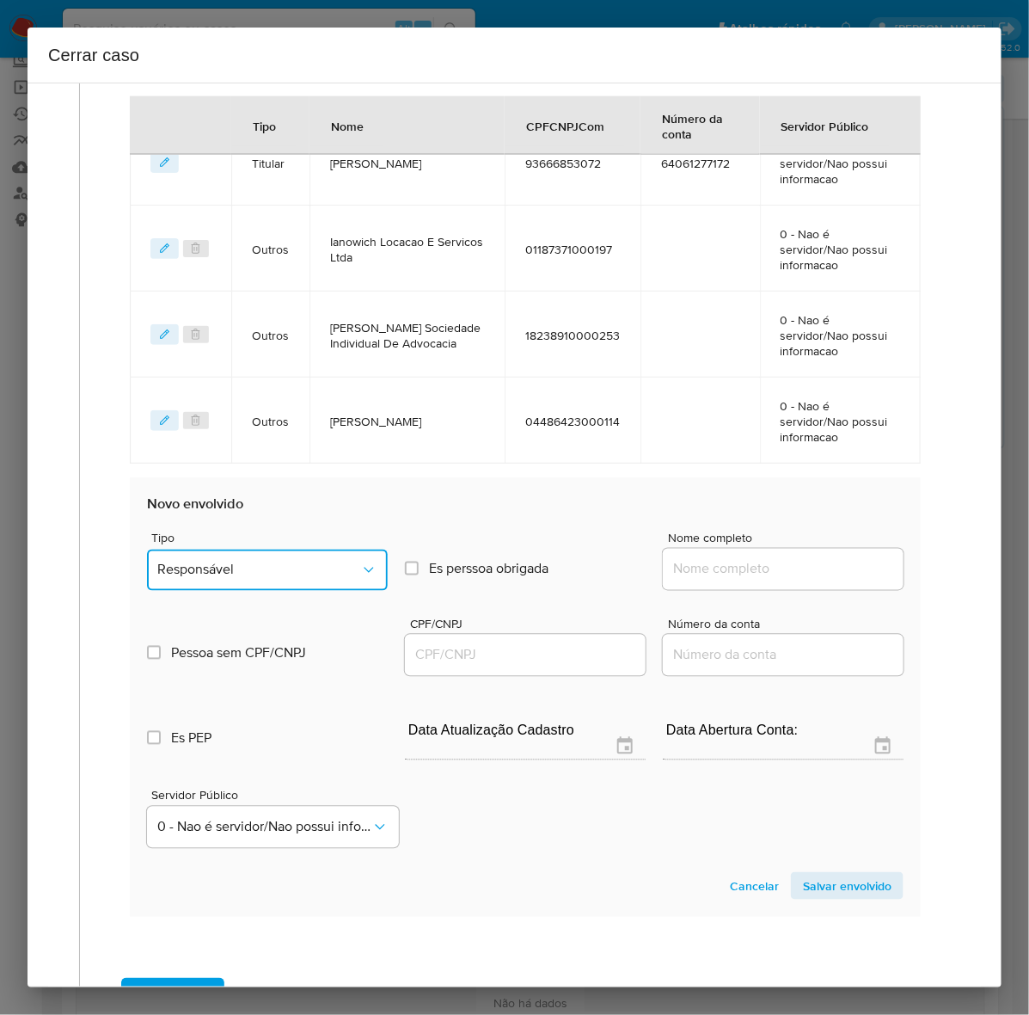
click at [229, 573] on span "Responsável" at bounding box center [258, 569] width 203 height 17
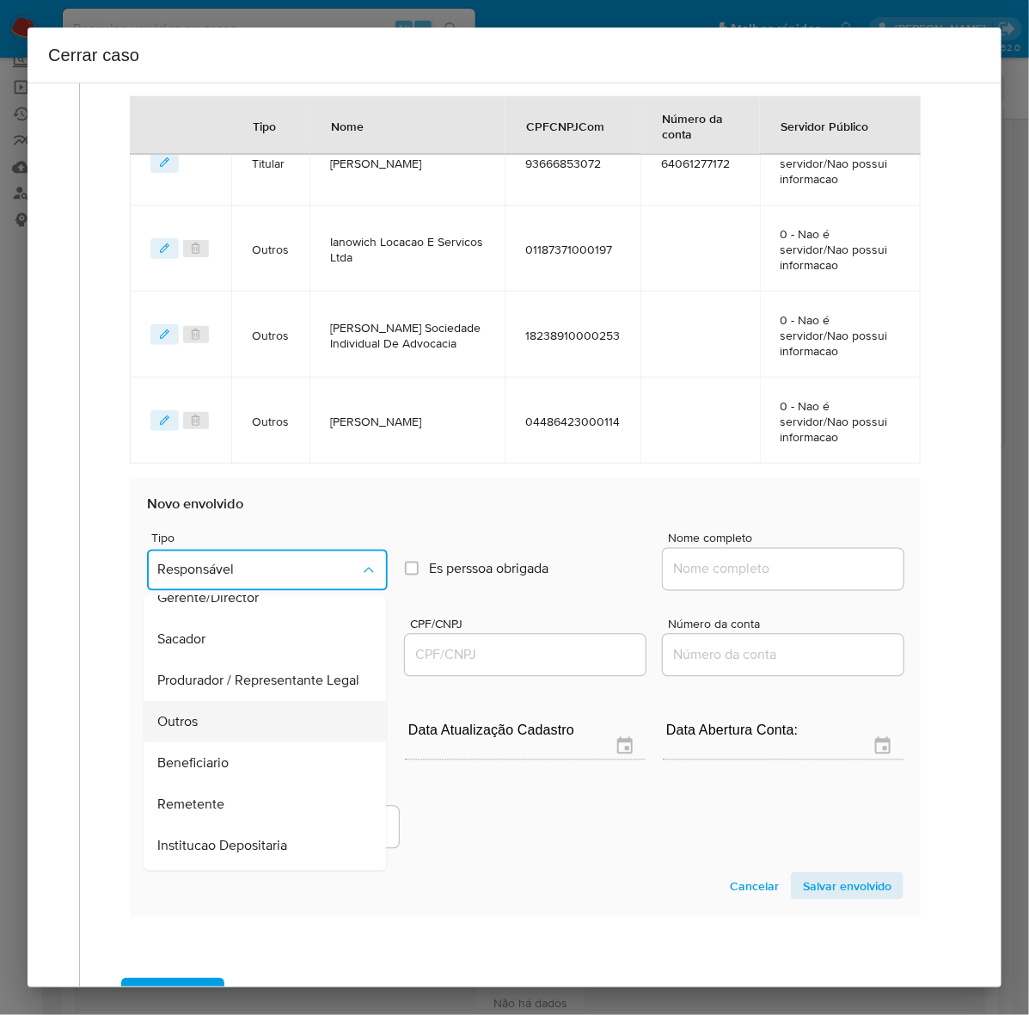
scroll to position [237, 0]
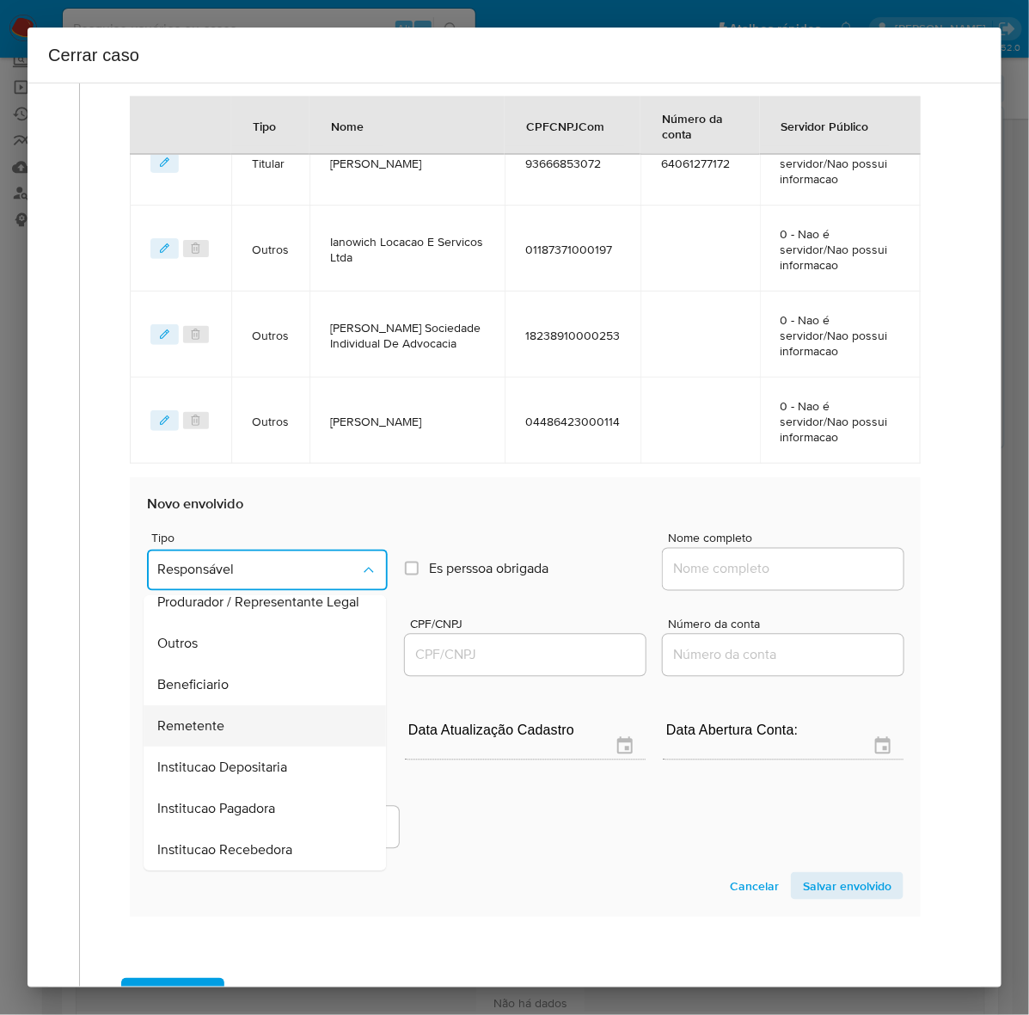
click at [206, 719] on span "Remetente" at bounding box center [190, 726] width 67 height 17
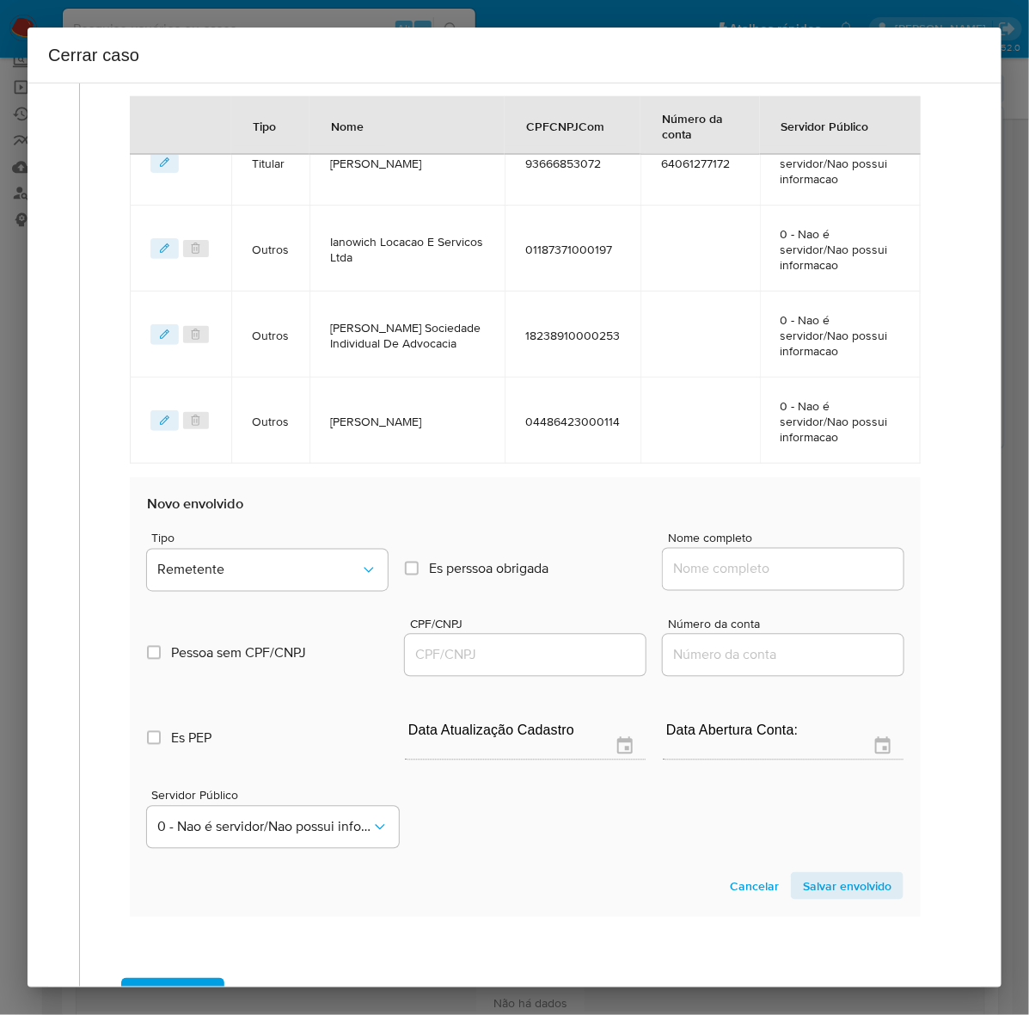
click at [701, 574] on input "Nome completo" at bounding box center [783, 569] width 241 height 22
paste input "Eduardo Augusto Rodrigues Pereira - CPF 82277850187"
drag, startPoint x: 793, startPoint y: 568, endPoint x: 959, endPoint y: 561, distance: 166.1
click at [959, 561] on div "1 Informação completa Geral Data de início 01/07/2024 Data Fin 31/07/2025 Valor…" at bounding box center [514, 225] width 933 height 1760
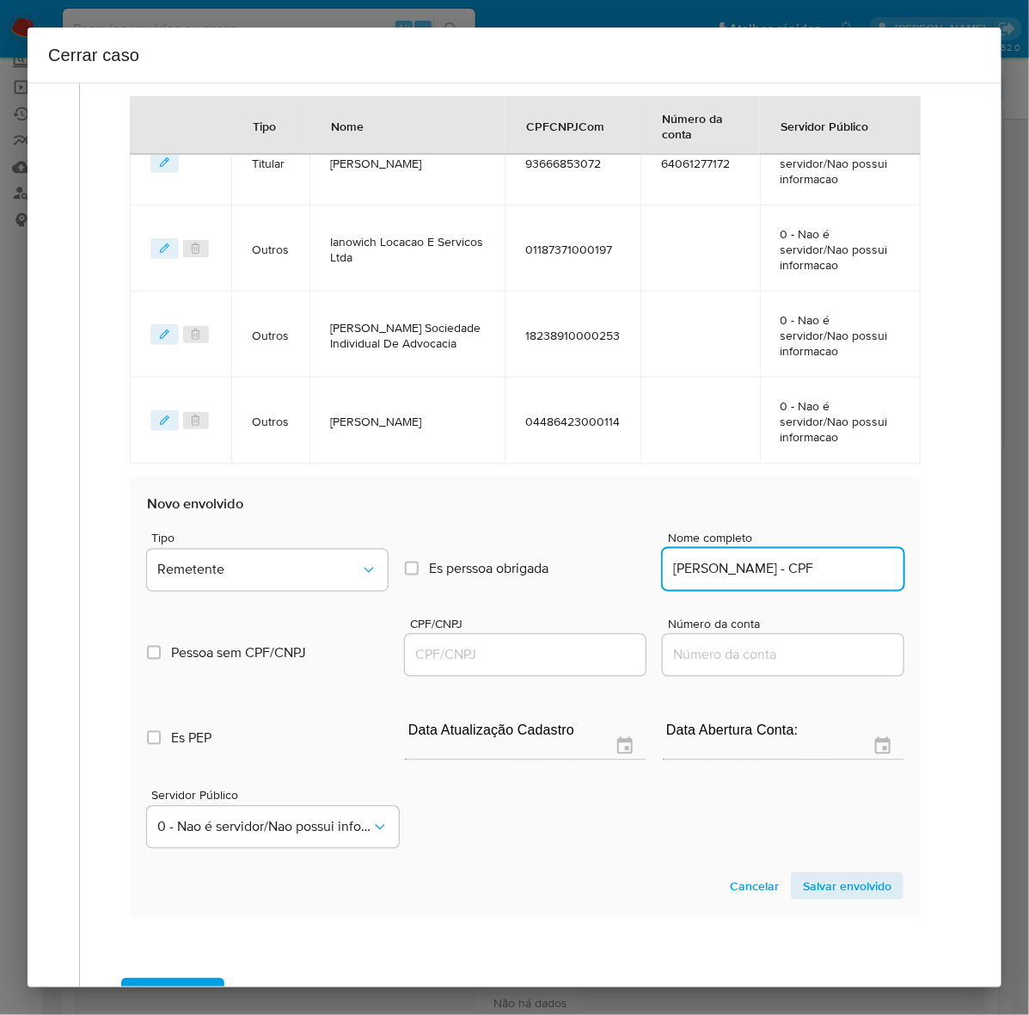
scroll to position [0, 36]
drag, startPoint x: 836, startPoint y: 566, endPoint x: 946, endPoint y: 561, distance: 110.1
click at [946, 561] on div "1 Informação completa Geral Data de início 01/07/2024 Data Fin 31/07/2025 Valor…" at bounding box center [514, 225] width 933 height 1760
type input "Eduardo Augusto Rodrigues Pereira"
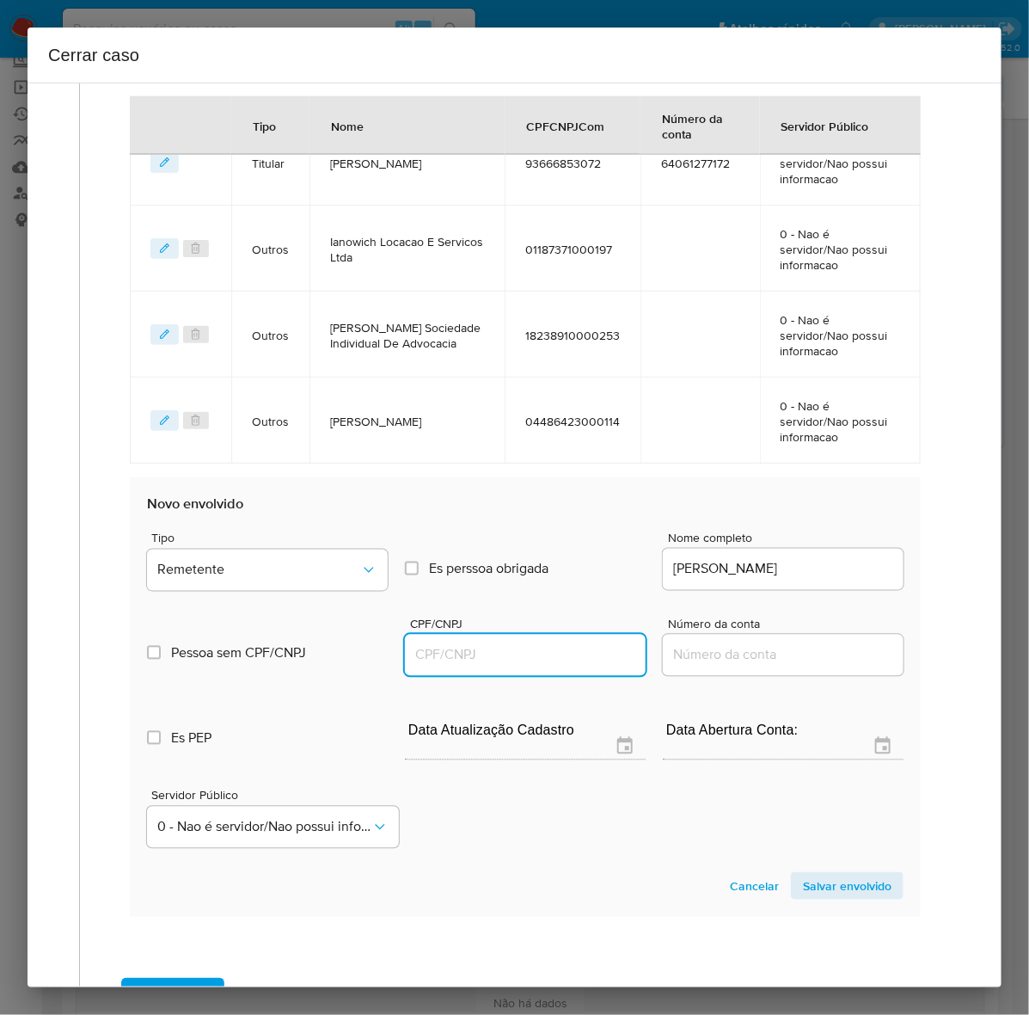
scroll to position [0, 0]
click at [469, 647] on input "CPF/CNPJ" at bounding box center [525, 655] width 241 height 22
click at [465, 655] on input "CPF/CNPJ" at bounding box center [525, 655] width 241 height 22
paste input "82277850187"
type input "82277850187"
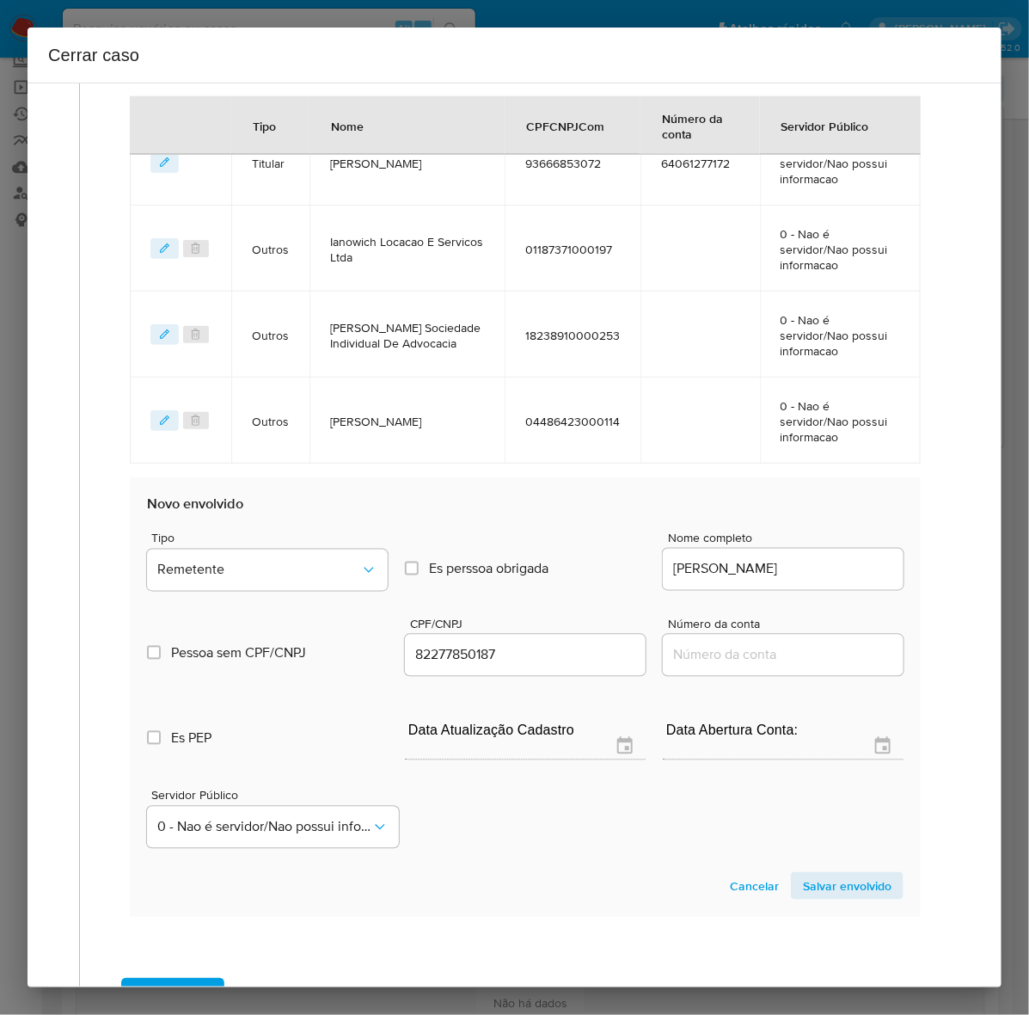
click at [817, 899] on section "Novo envolvido Tipo Remetente Es perssoa obrigada Is PObrigada Nome completo Ed…" at bounding box center [525, 696] width 791 height 439
click at [822, 874] on span "Salvar envolvido" at bounding box center [847, 886] width 89 height 24
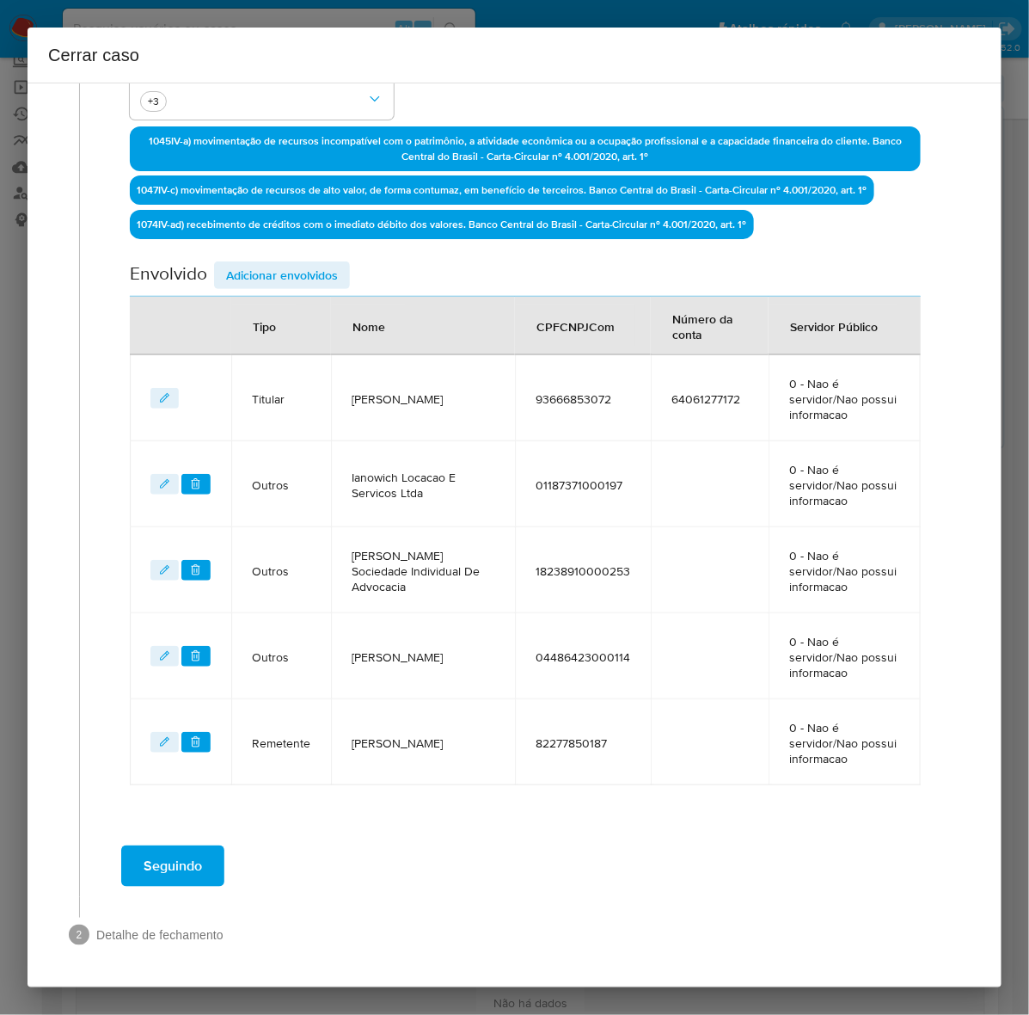
scroll to position [516, 0]
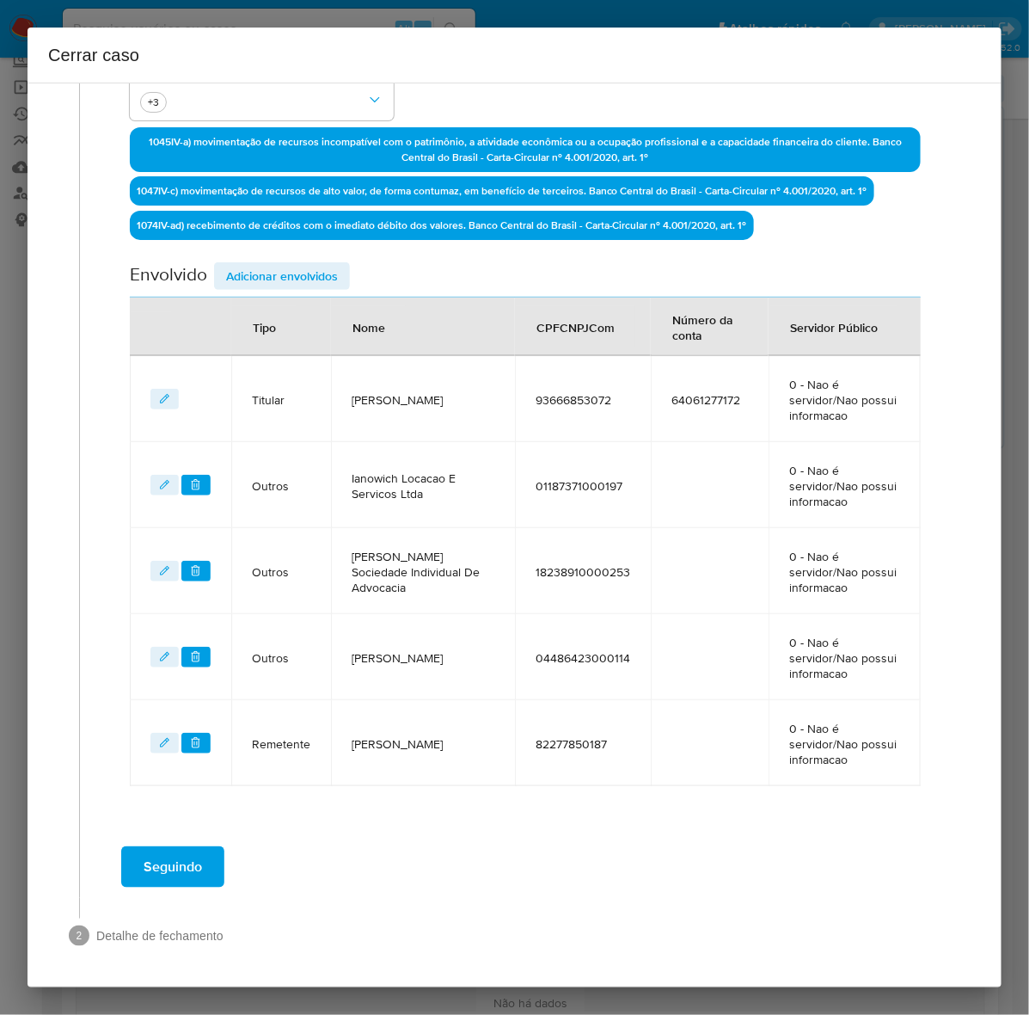
click at [267, 271] on span "Adicionar envolvidos" at bounding box center [282, 276] width 112 height 24
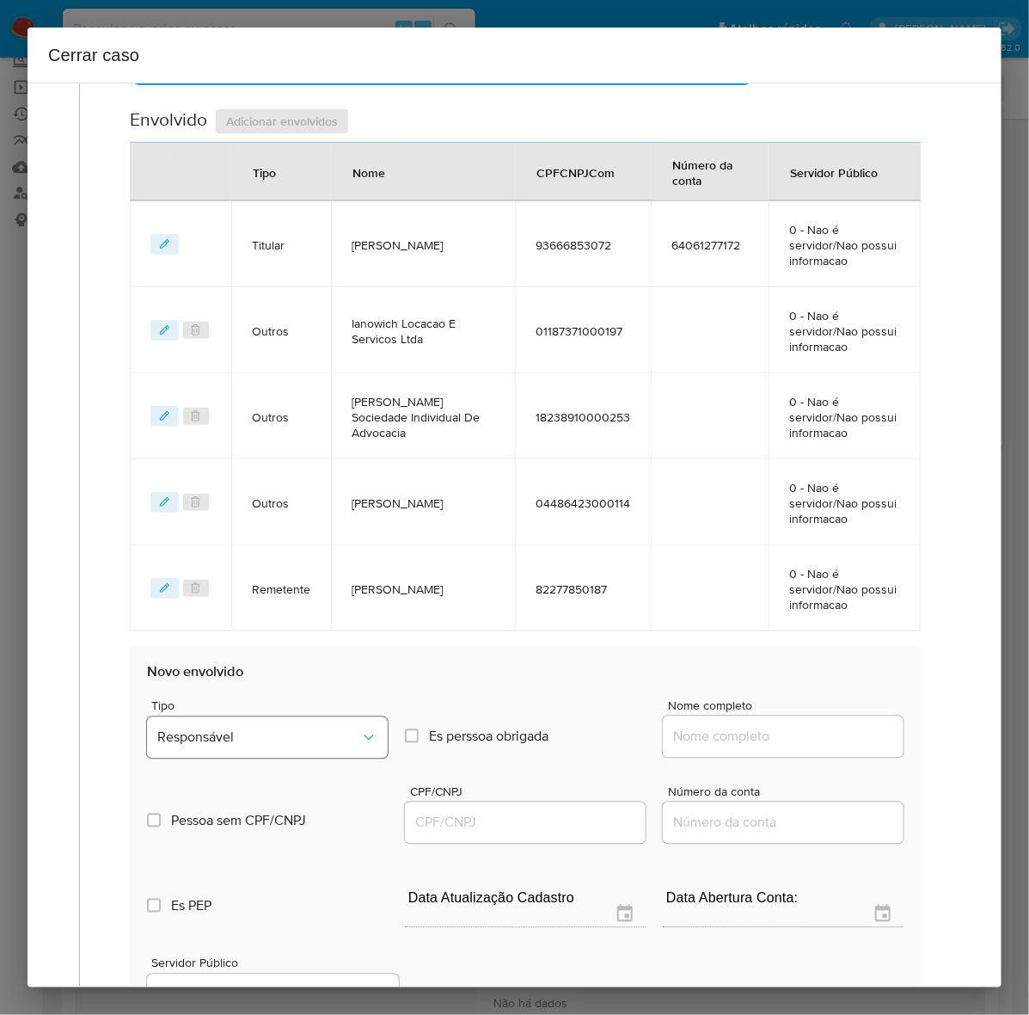
scroll to position [946, 0]
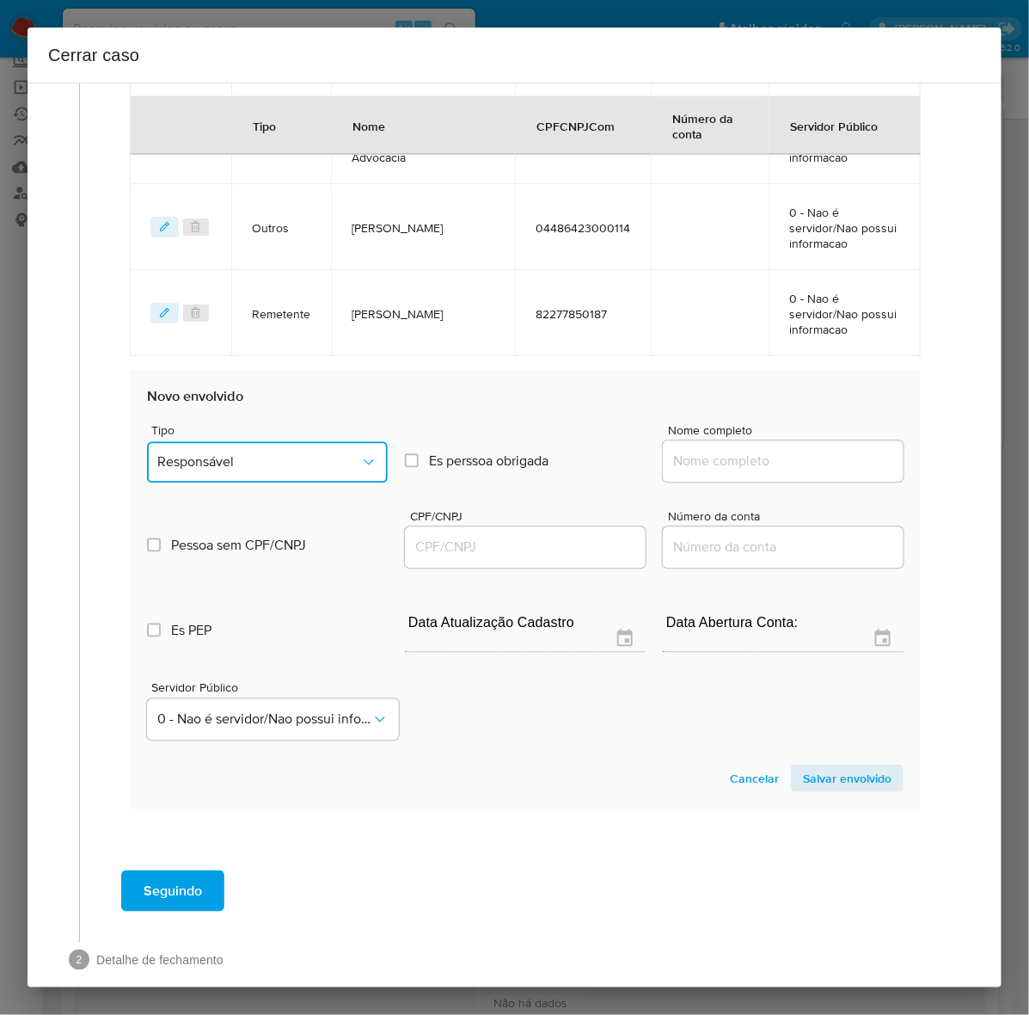
click at [255, 467] on span "Responsável" at bounding box center [258, 462] width 203 height 17
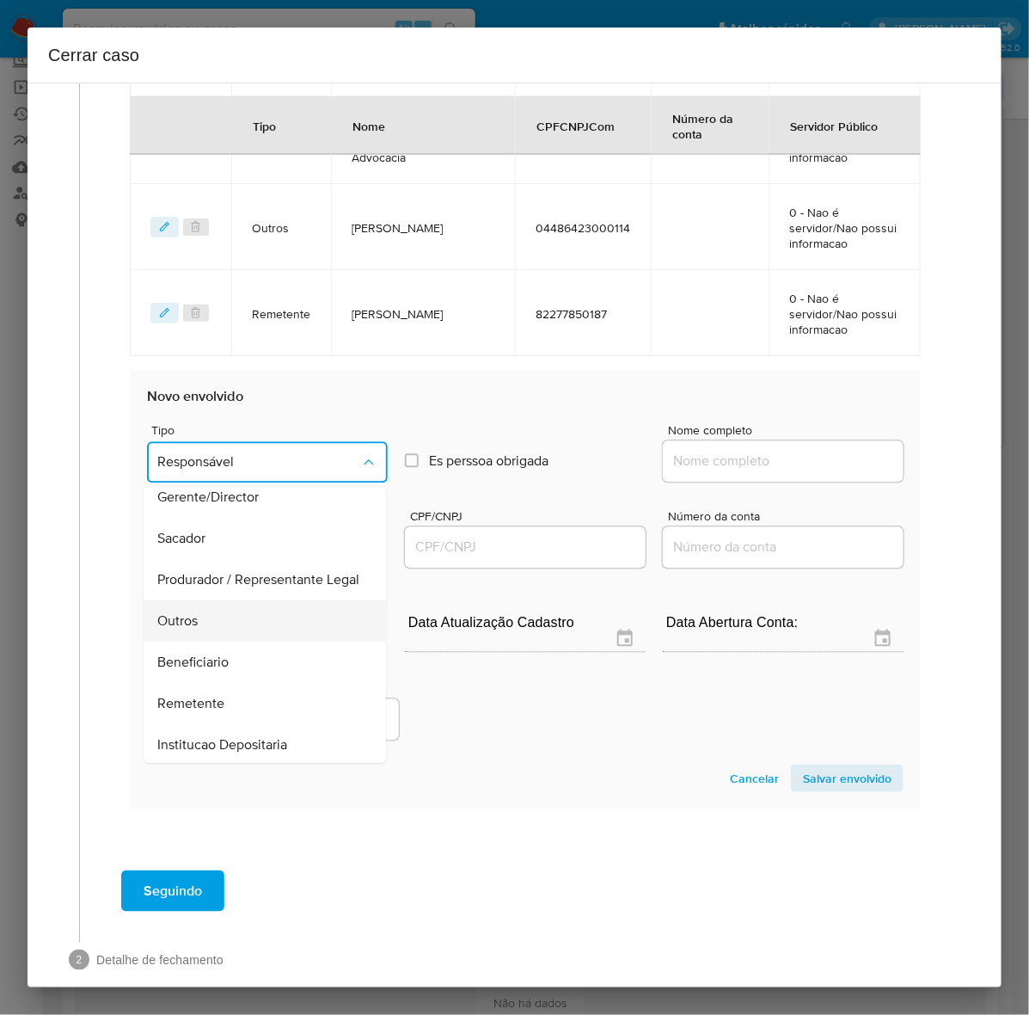
scroll to position [237, 0]
click at [193, 621] on span "Remetente" at bounding box center [190, 619] width 67 height 17
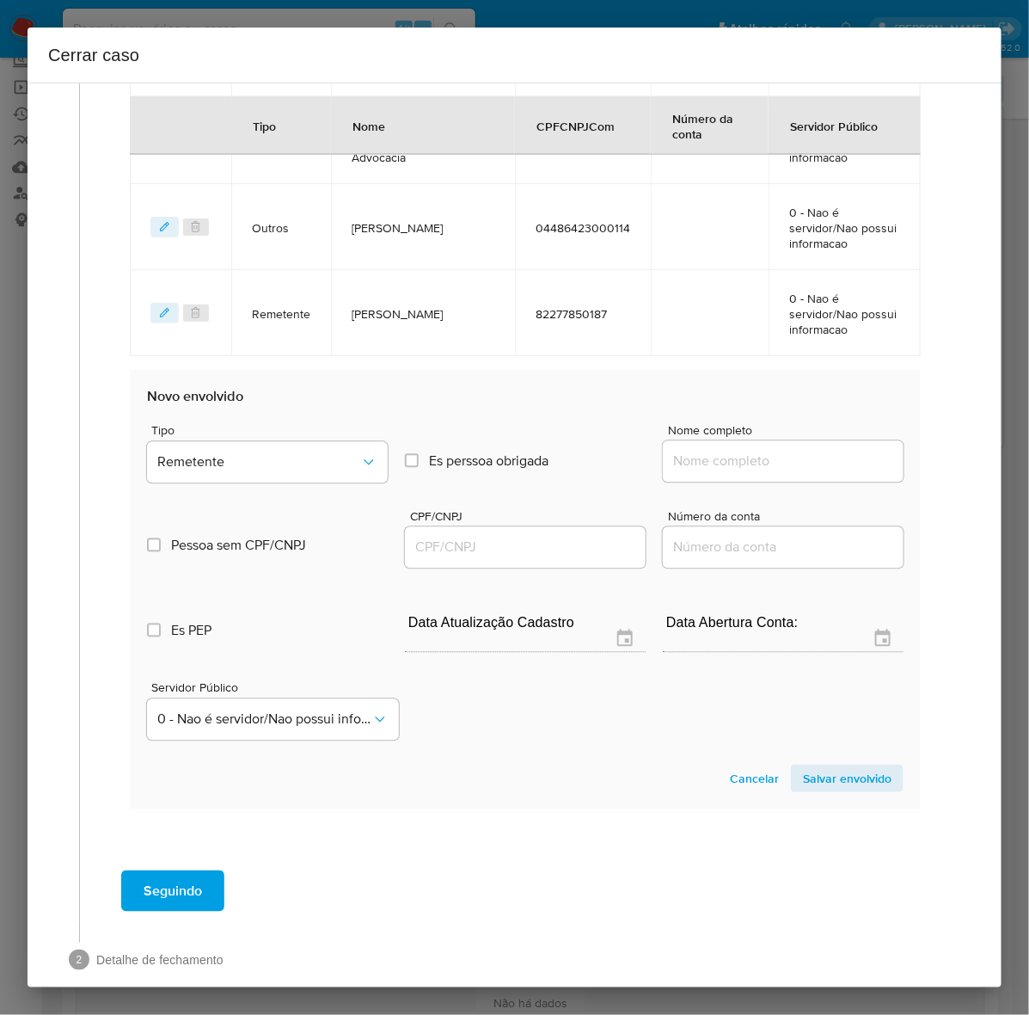
click at [729, 462] on input "Nome completo" at bounding box center [783, 462] width 241 height 22
paste input "E A R Pereira Combustiveis Ltda - CNPJ 09275539000209"
drag, startPoint x: 766, startPoint y: 458, endPoint x: 1077, endPoint y: 454, distance: 311.3
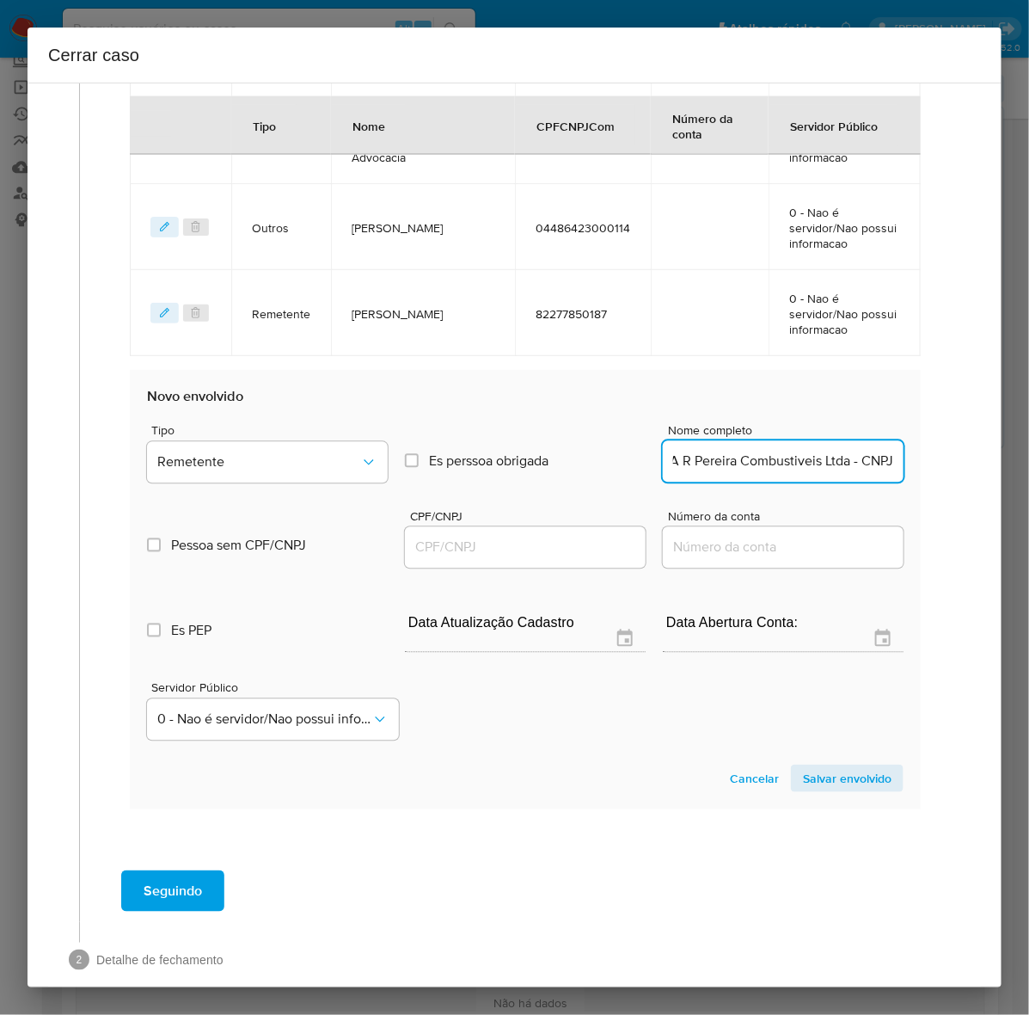
scroll to position [0, 24]
drag, startPoint x: 827, startPoint y: 458, endPoint x: 913, endPoint y: 456, distance: 86.0
click at [913, 456] on div "Data de início 01/07/2024 Data Fin 31/07/2025 Valor do crédito R$265.900 Valor …" at bounding box center [525, 50] width 827 height 1589
type input "E A R Pereira Combustiveis Ltda"
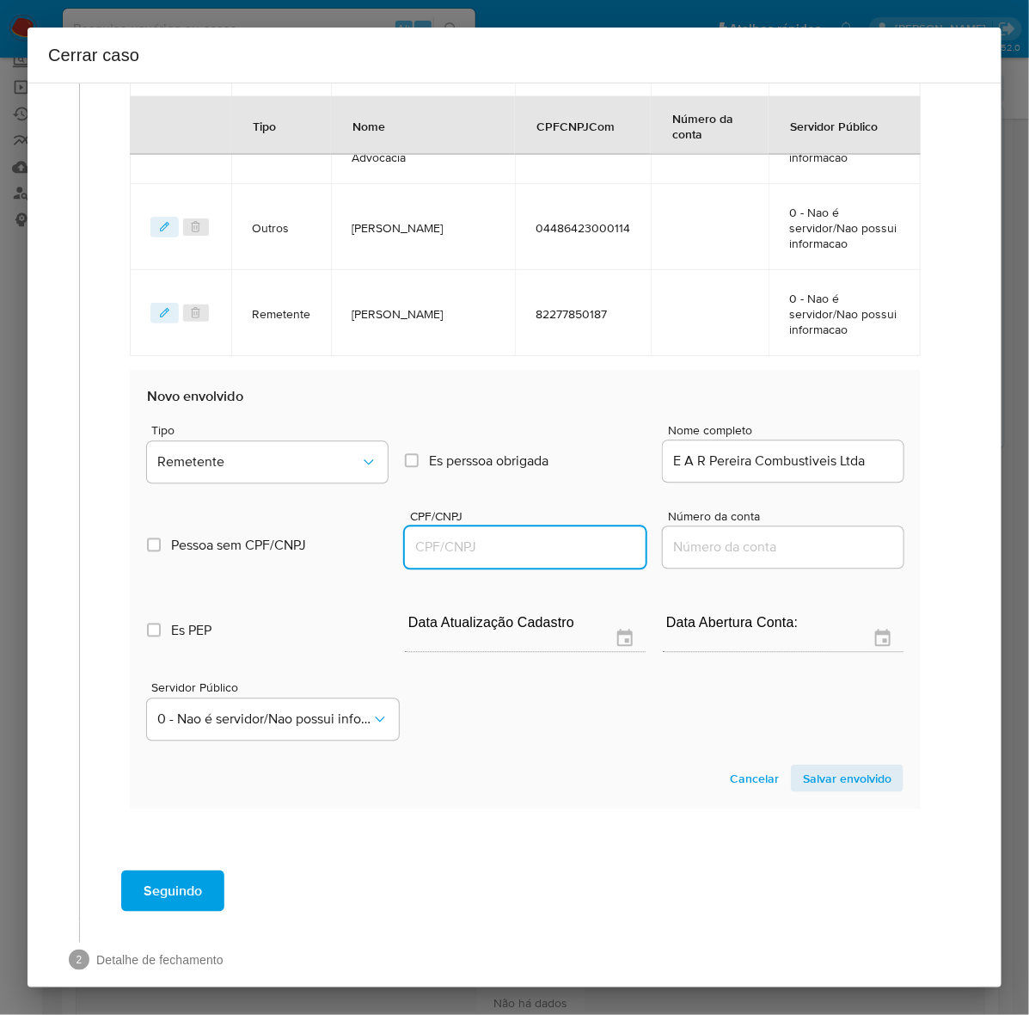
click at [512, 553] on input "CPF/CNPJ" at bounding box center [525, 548] width 241 height 22
paste input "09275539000209"
type input "9275539000209"
click at [818, 767] on span "Salvar envolvido" at bounding box center [847, 778] width 89 height 24
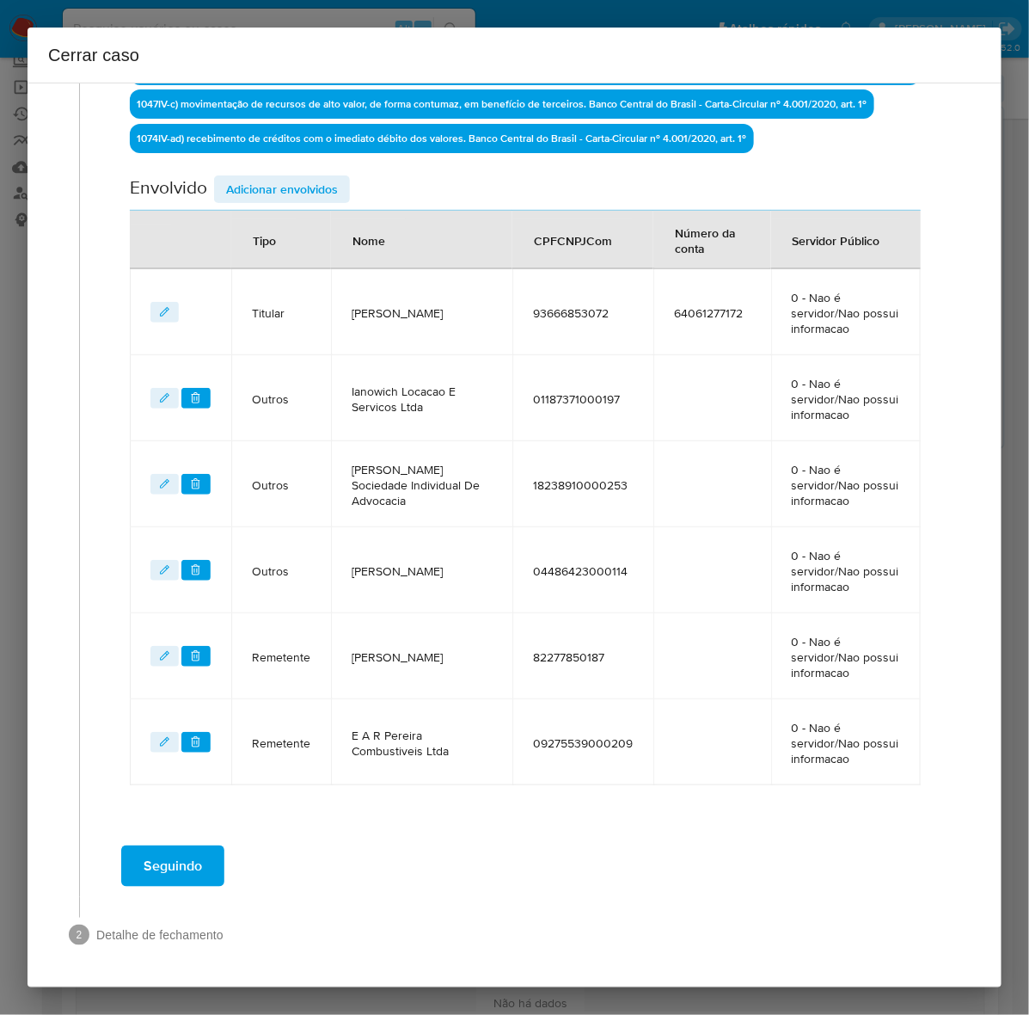
scroll to position [602, 0]
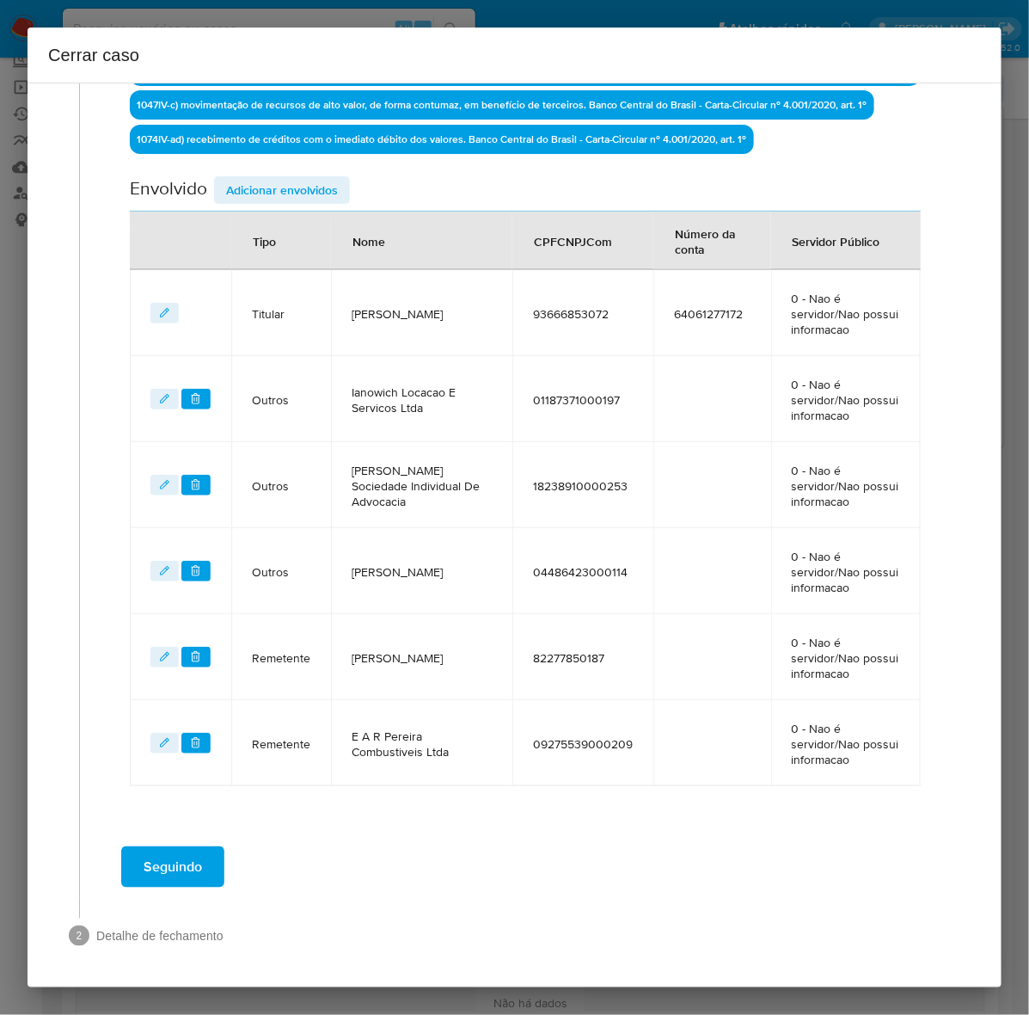
click at [259, 190] on span "Adicionar envolvidos" at bounding box center [282, 190] width 112 height 24
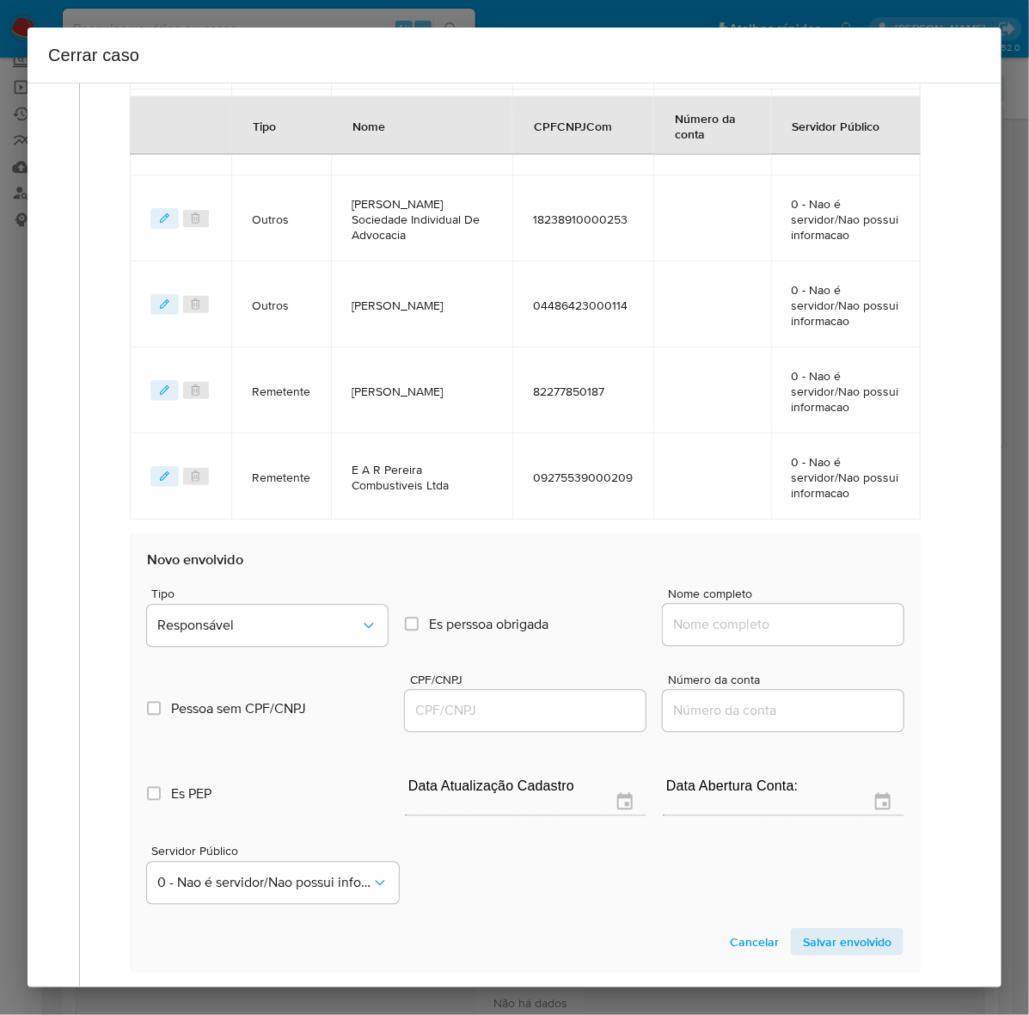
scroll to position [1032, 0]
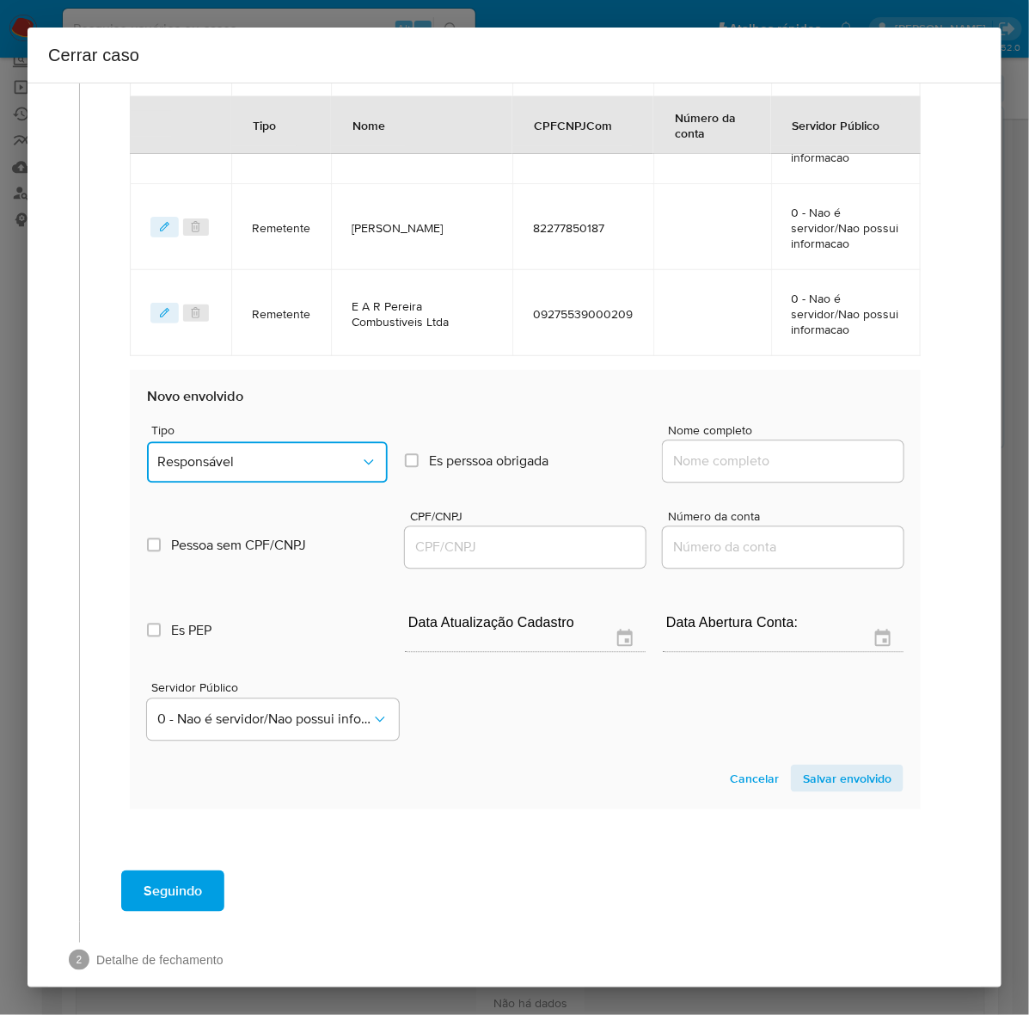
click at [239, 450] on button "Responsável" at bounding box center [267, 462] width 241 height 41
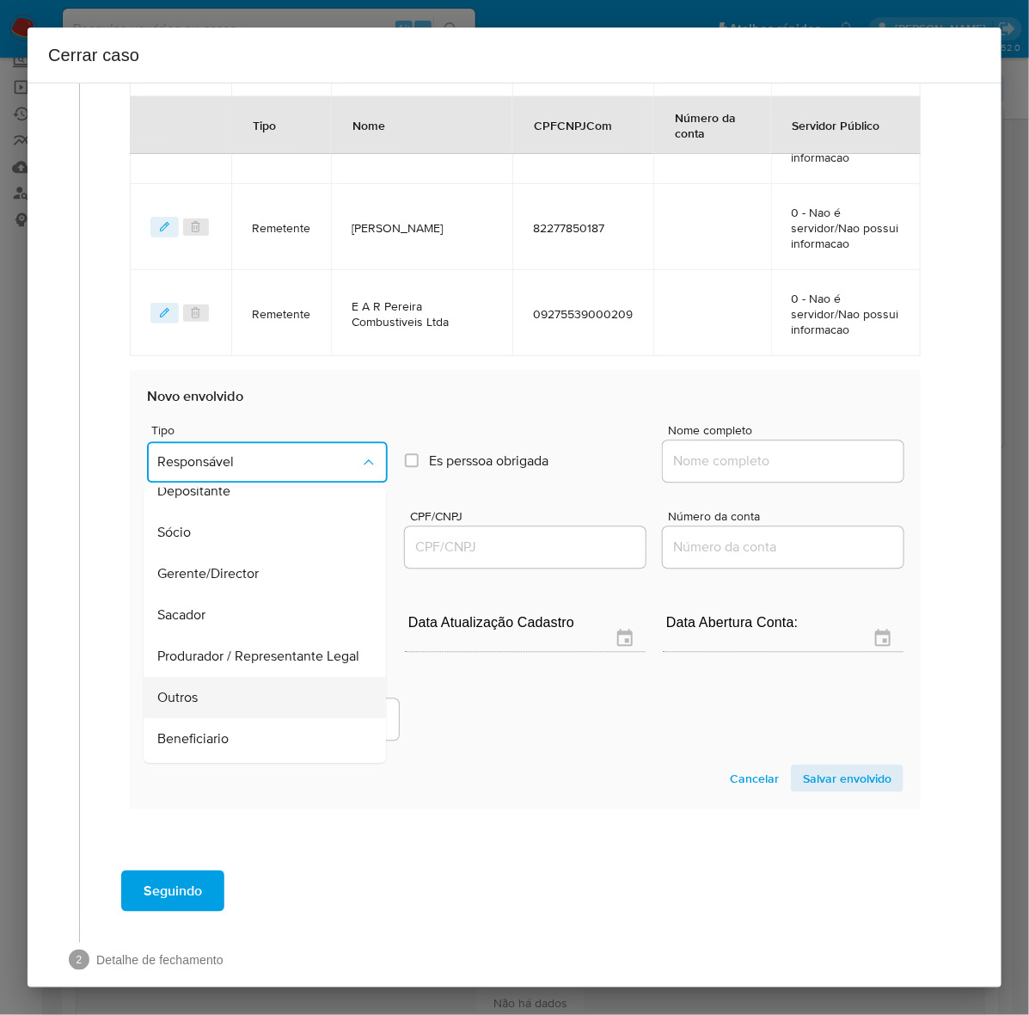
scroll to position [237, 0]
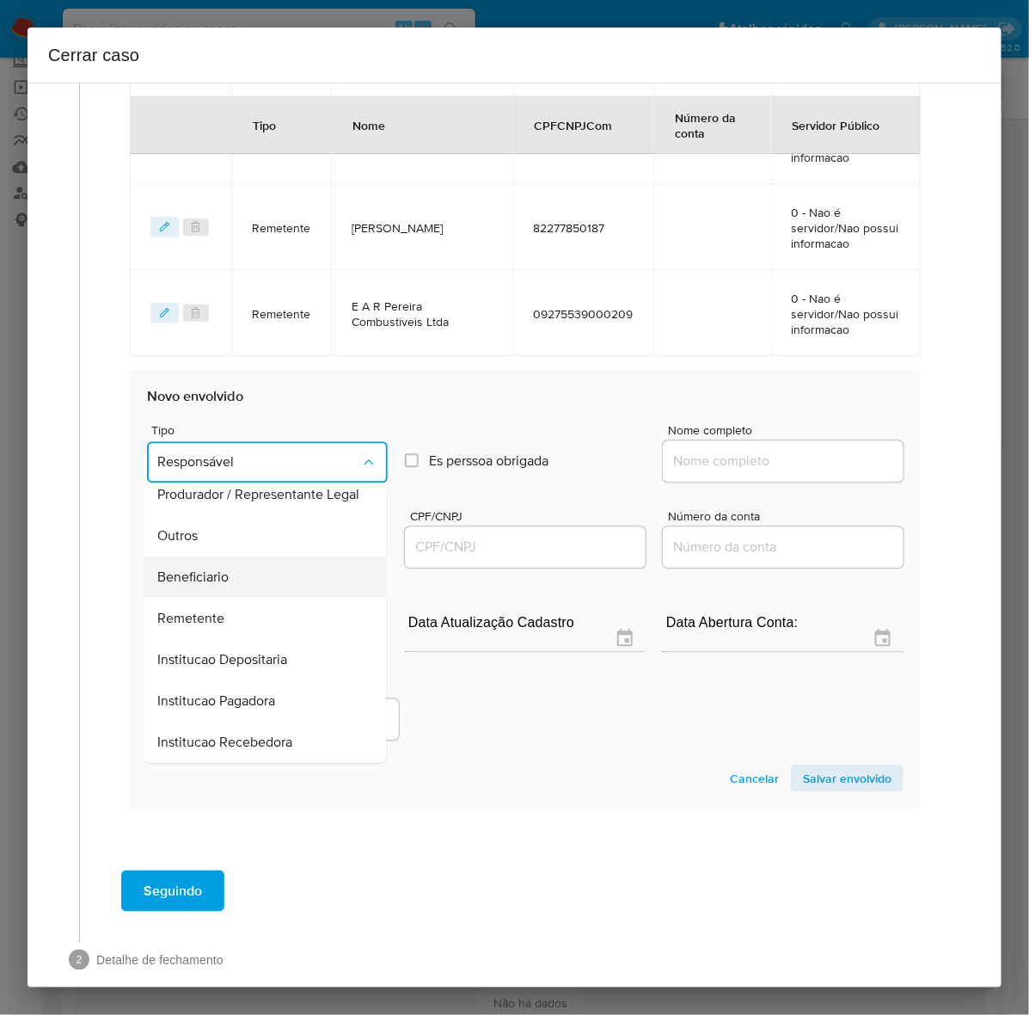
click at [203, 569] on span "Beneficiario" at bounding box center [192, 577] width 71 height 17
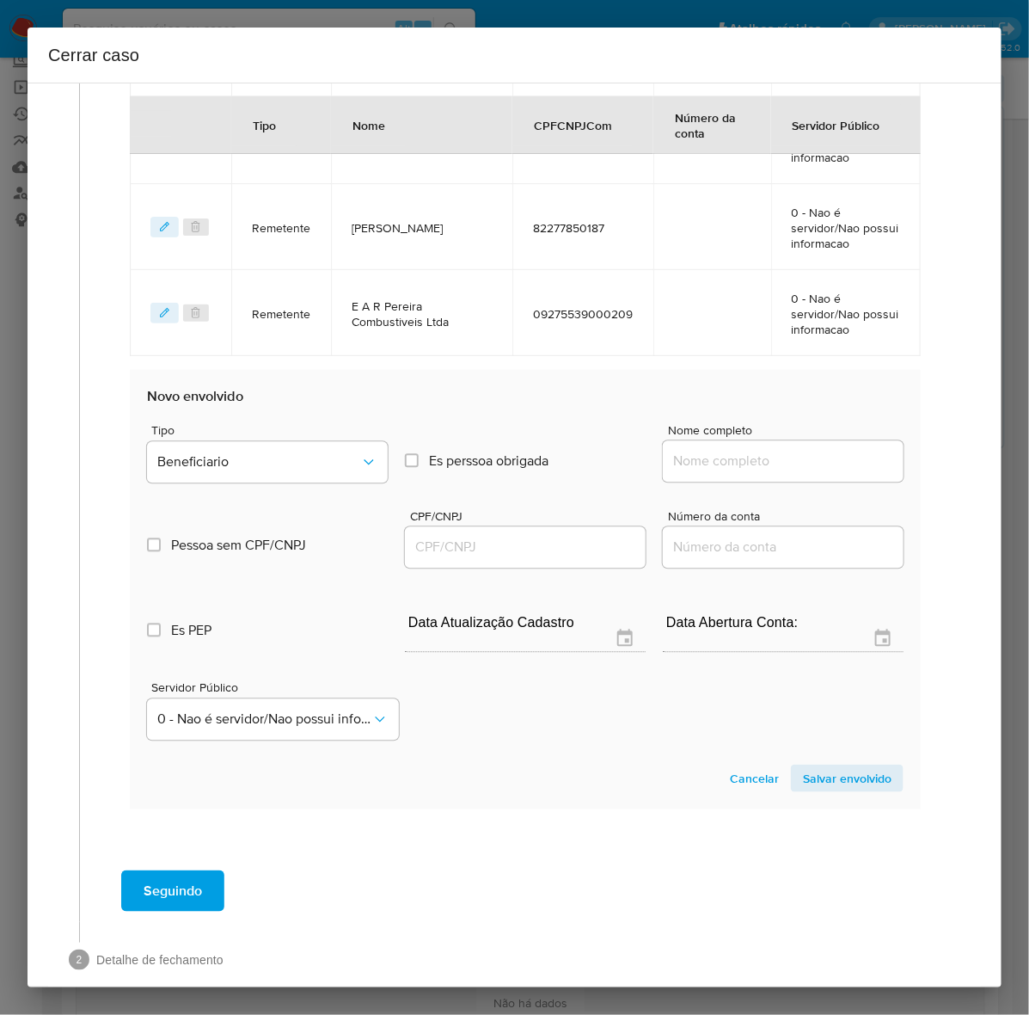
click at [776, 441] on div at bounding box center [783, 461] width 241 height 41
click at [733, 467] on input "Nome completo" at bounding box center [783, 462] width 241 height 22
paste input "Isabel Loiola Gomes Moreira - CPF 01416013377"
drag, startPoint x: 804, startPoint y: 460, endPoint x: 965, endPoint y: 464, distance: 160.9
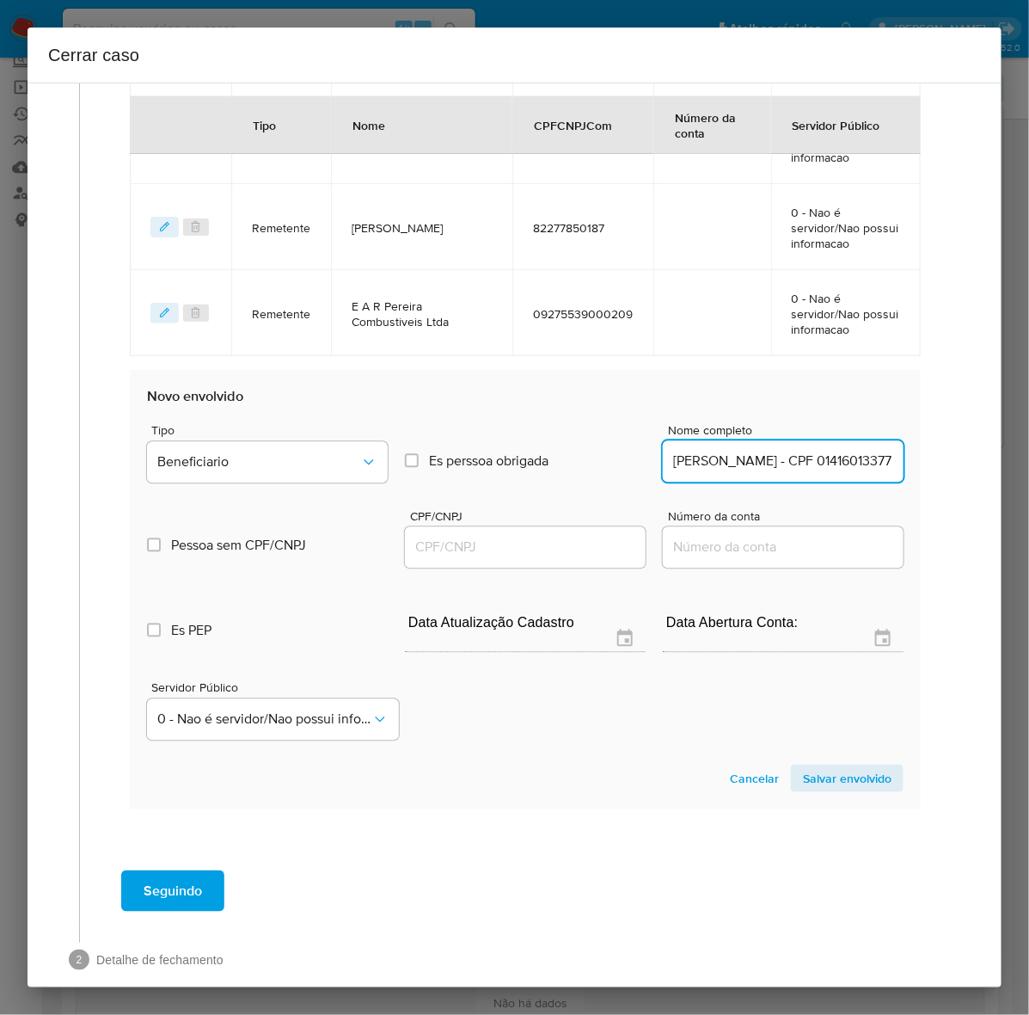
click at [965, 464] on div "1 Informação completa Geral Data de início 01/07/2024 Data Fin 31/07/2025 Valor…" at bounding box center [514, 31] width 933 height 1932
drag, startPoint x: 828, startPoint y: 457, endPoint x: 917, endPoint y: 462, distance: 88.7
click at [917, 462] on div "Data de início 01/07/2024 Data Fin 31/07/2025 Valor do crédito R$265.900 Valor …" at bounding box center [525, 7] width 827 height 1675
type input "Isabel Loiola Gomes Moreira"
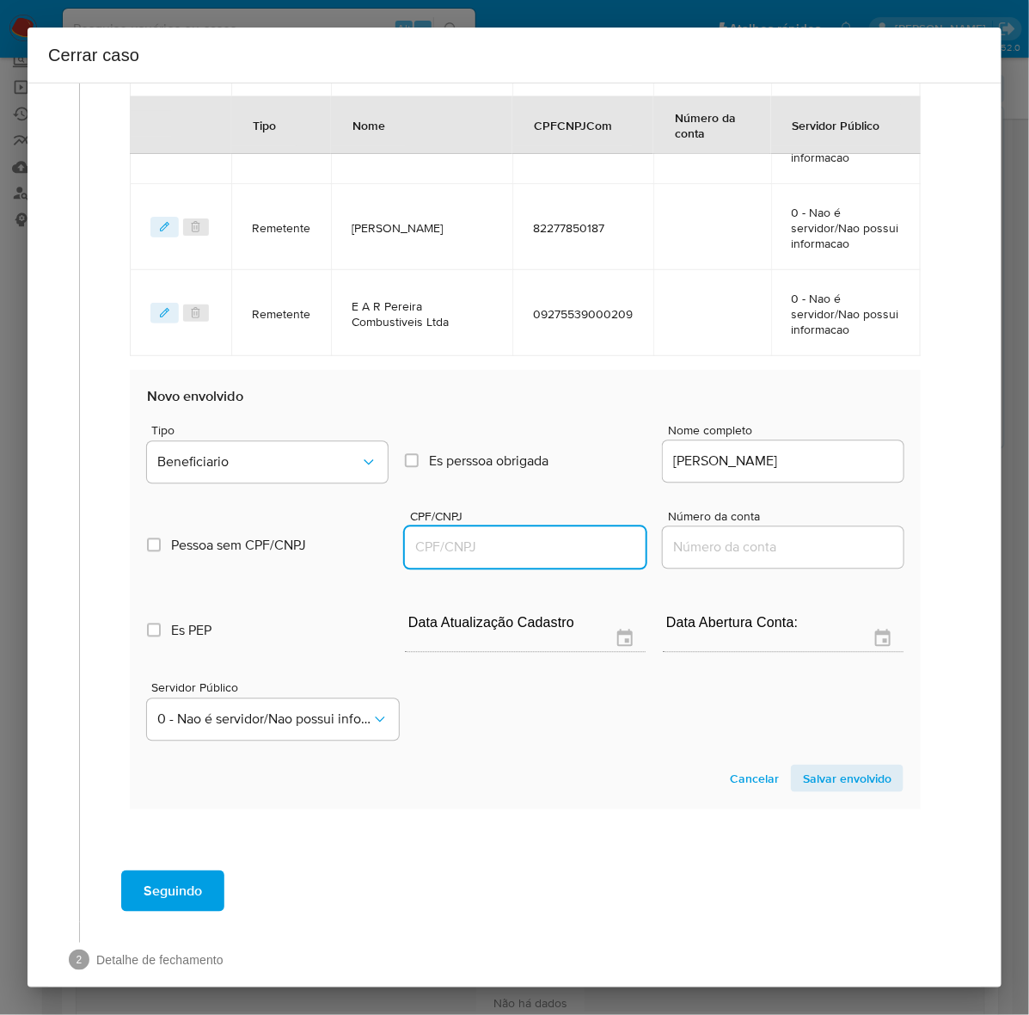
click at [513, 537] on input "CPF/CNPJ" at bounding box center [525, 548] width 241 height 22
paste input "01416013377"
type input "1416013377"
click at [813, 774] on span "Salvar envolvido" at bounding box center [847, 778] width 89 height 24
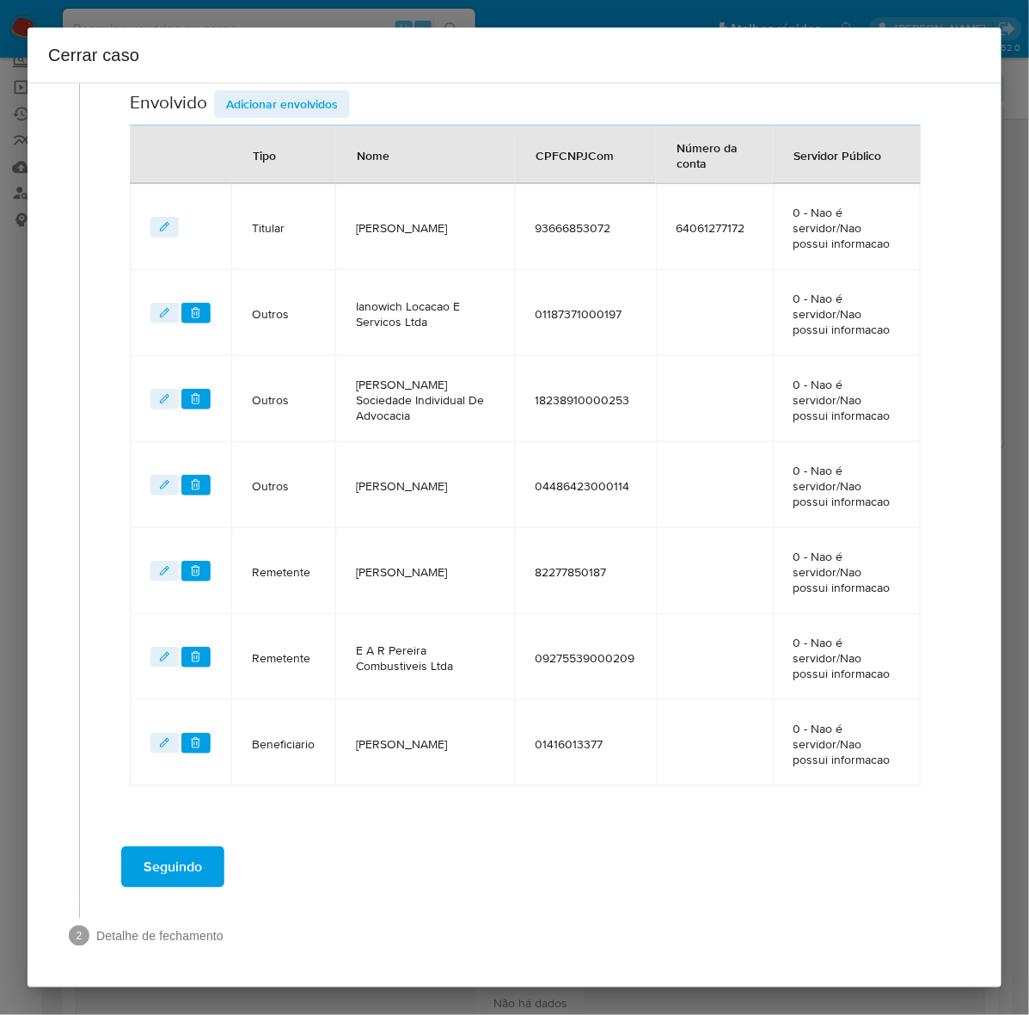
click at [286, 101] on span "Adicionar envolvidos" at bounding box center [282, 104] width 112 height 24
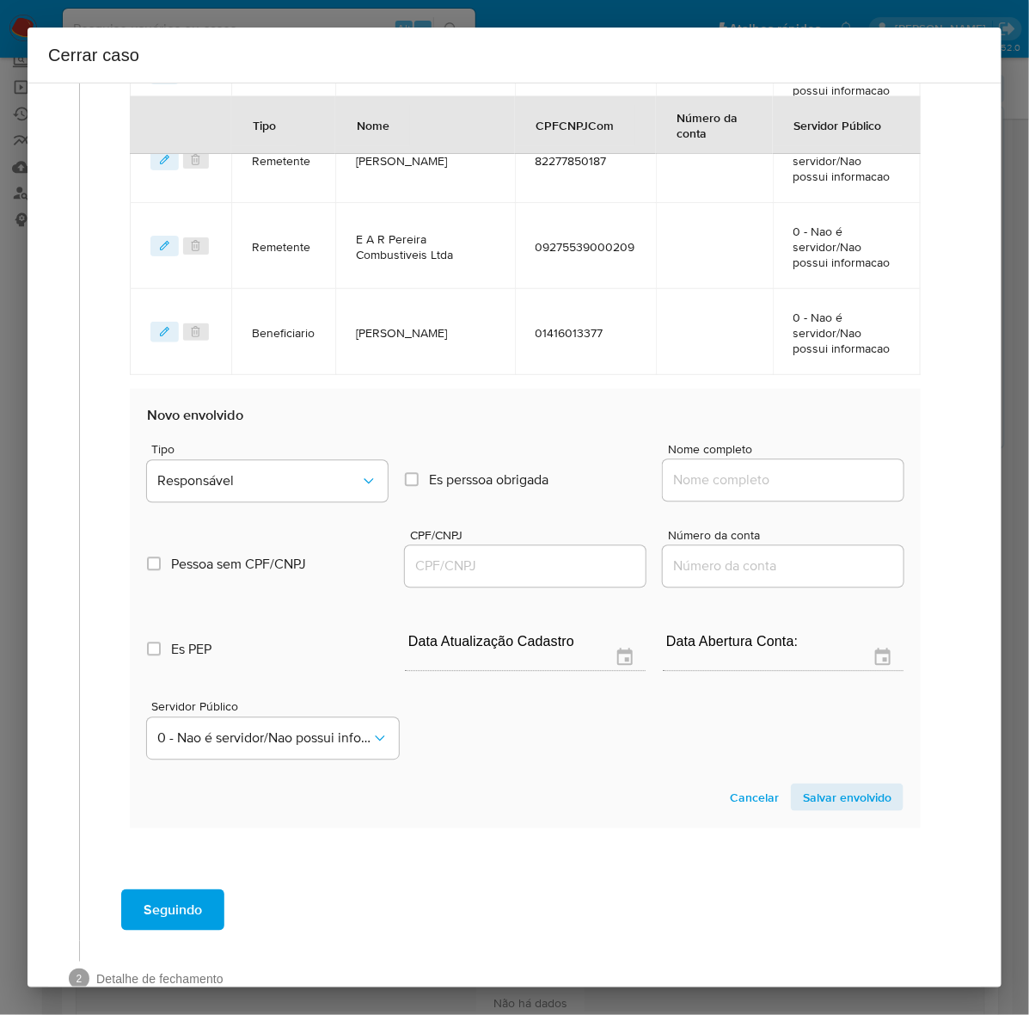
scroll to position [1118, 0]
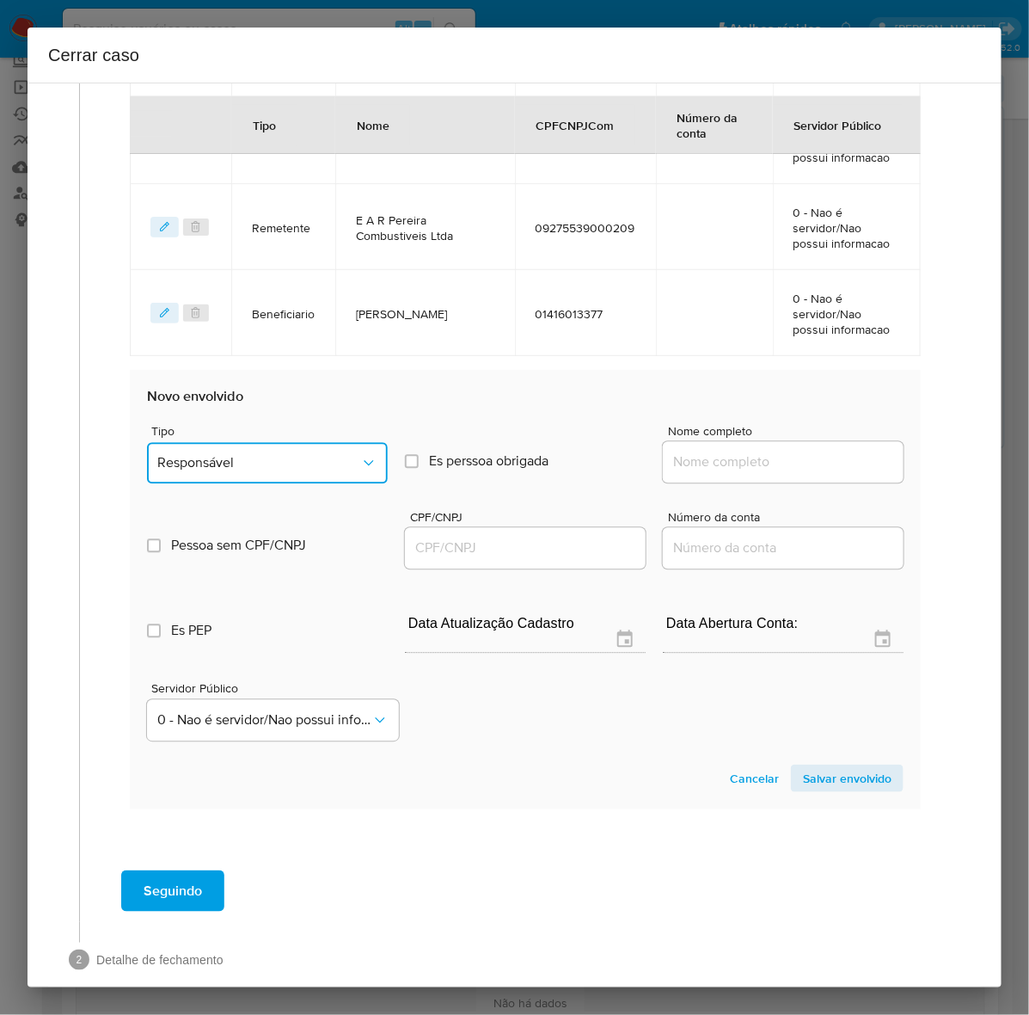
click at [262, 454] on span "Responsável" at bounding box center [258, 462] width 203 height 17
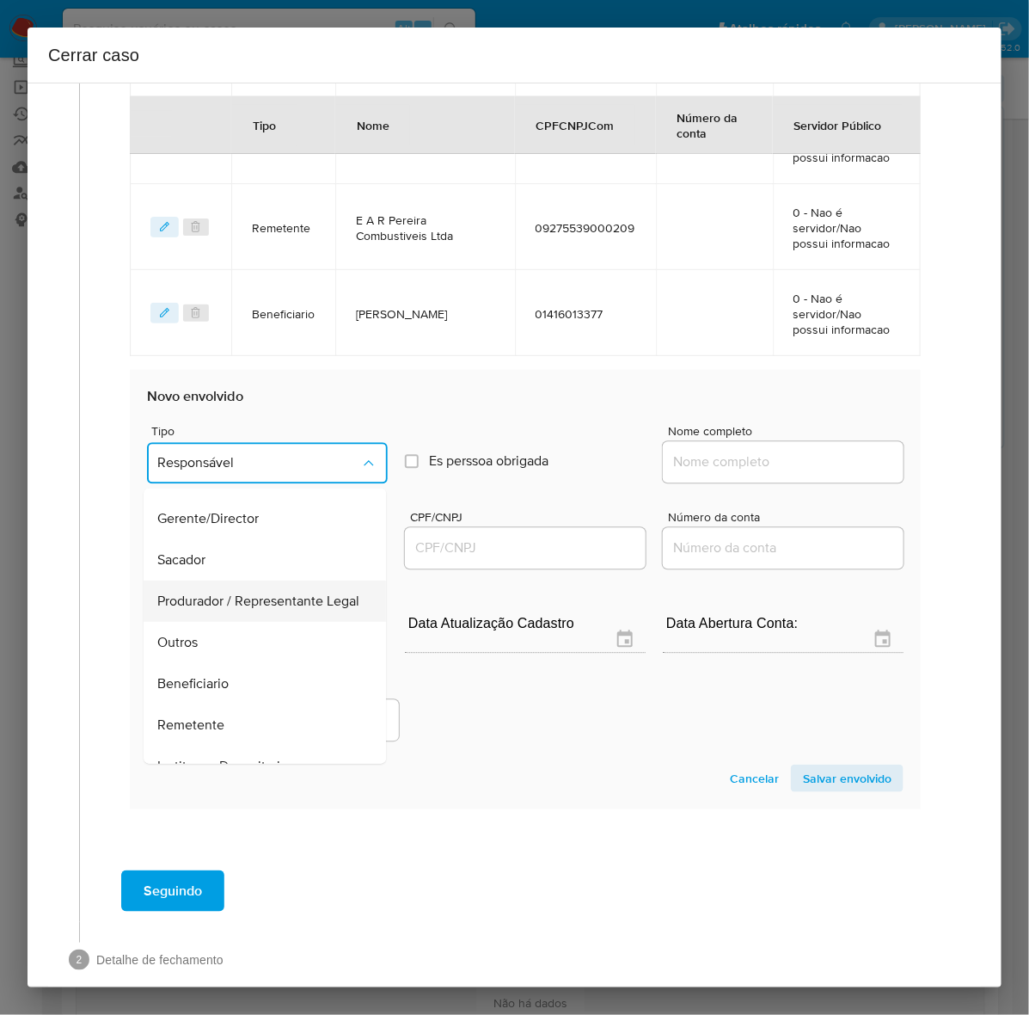
scroll to position [237, 0]
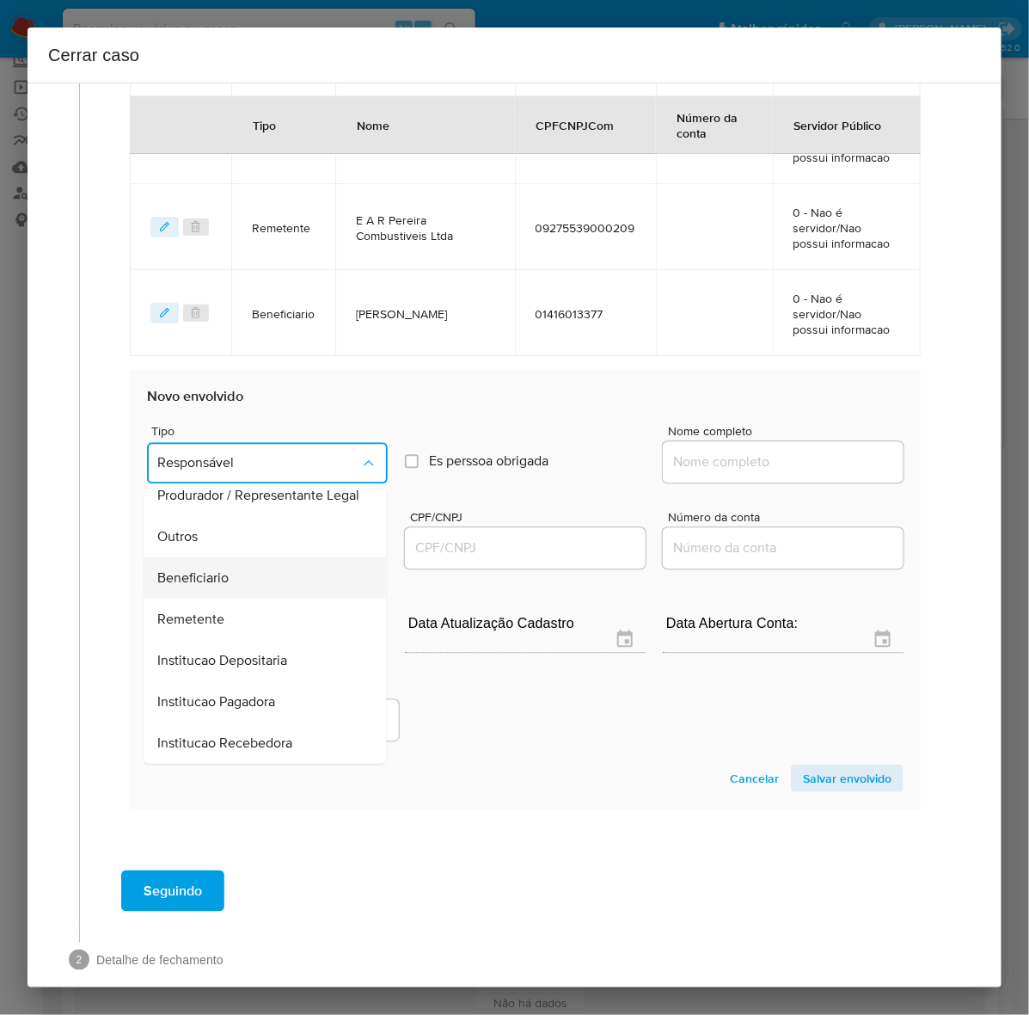
click at [215, 570] on span "Beneficiario" at bounding box center [192, 577] width 71 height 17
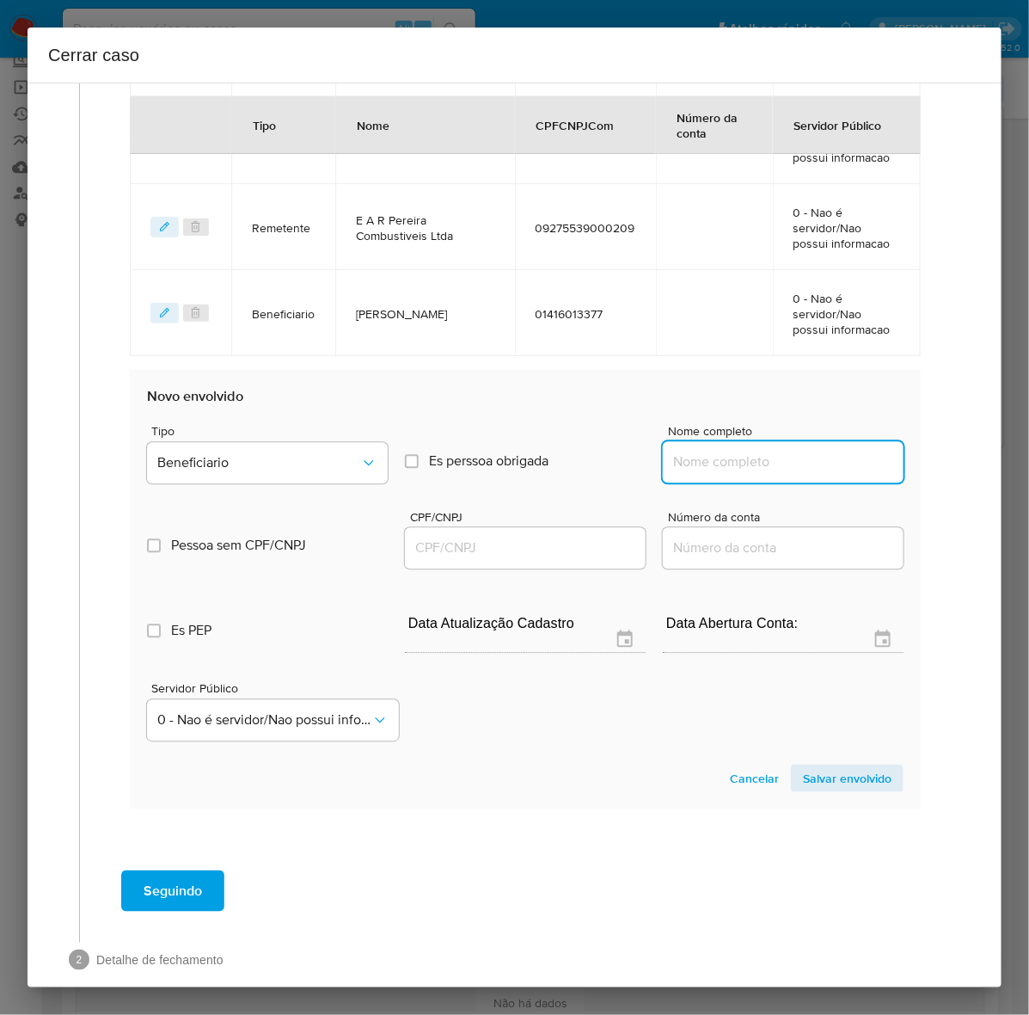
click at [699, 454] on input "Nome completo" at bounding box center [783, 462] width 241 height 22
paste input "Ianowich Machado Advogados Associados - CNPJ 40314553000133"
drag, startPoint x: 772, startPoint y: 456, endPoint x: 1098, endPoint y: 463, distance: 326.0
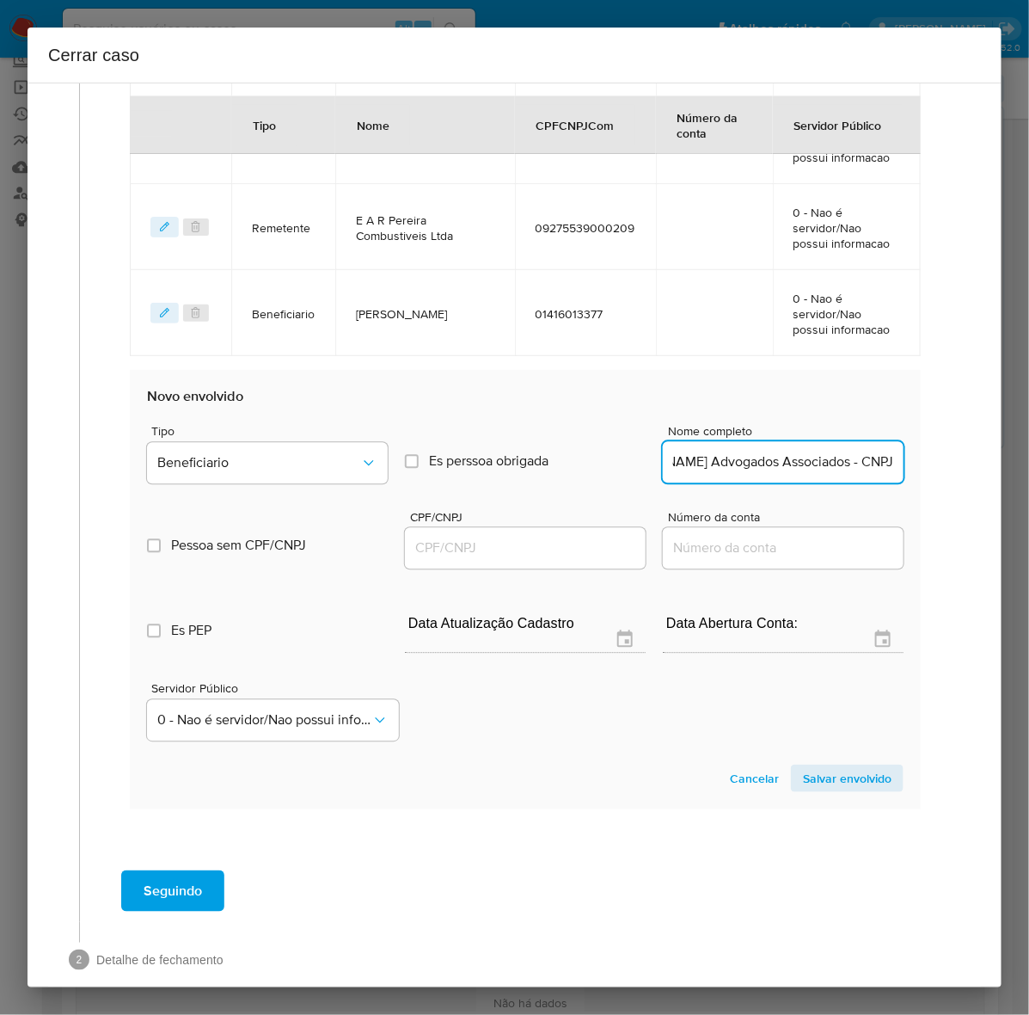
scroll to position [0, 90]
drag, startPoint x: 825, startPoint y: 458, endPoint x: 1089, endPoint y: 470, distance: 263.4
type input "Ianowich Machado Advogados Associados"
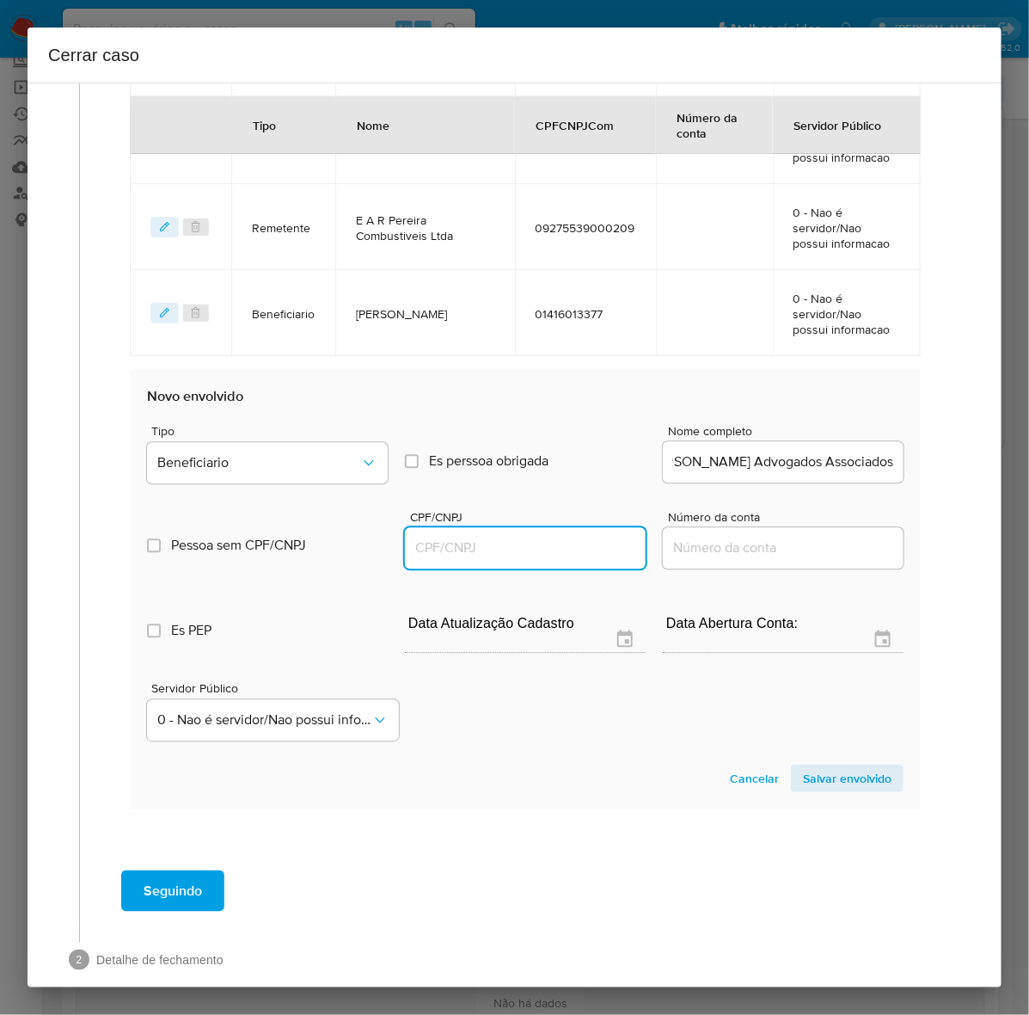
scroll to position [0, 0]
click at [452, 548] on input "CPF/CNPJ" at bounding box center [525, 548] width 241 height 22
paste input "40314553000133"
type input "40314553000133"
click at [810, 770] on span "Salvar envolvido" at bounding box center [847, 778] width 89 height 24
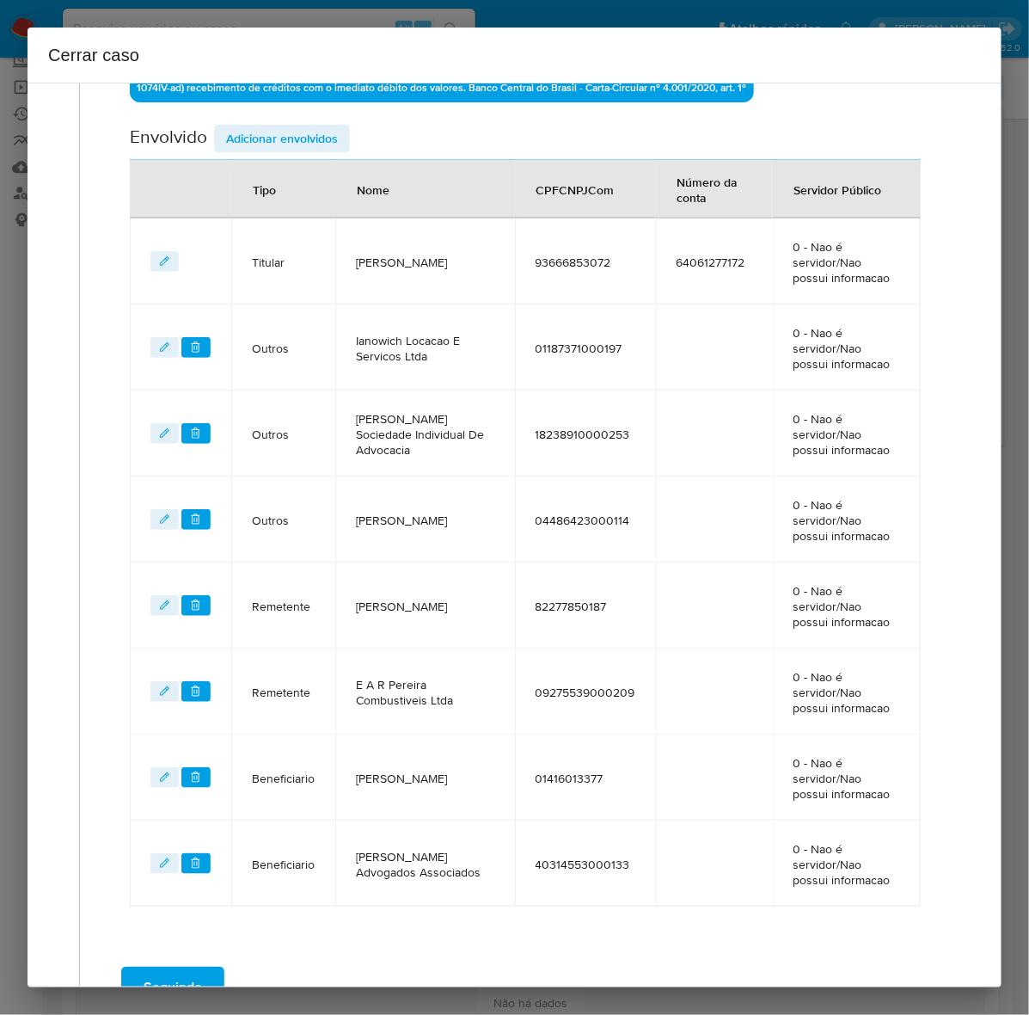
scroll to position [774, 0]
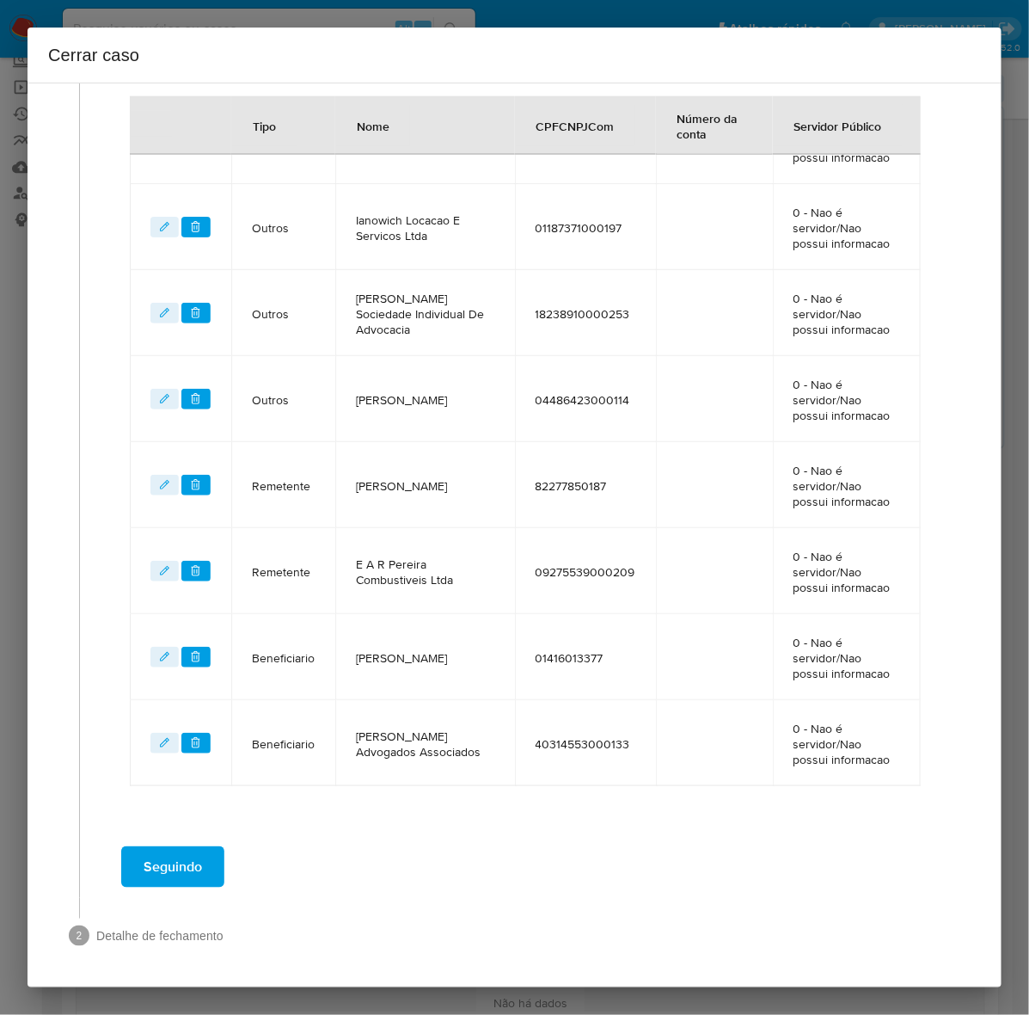
click at [173, 854] on span "Seguindo" at bounding box center [173, 867] width 58 height 38
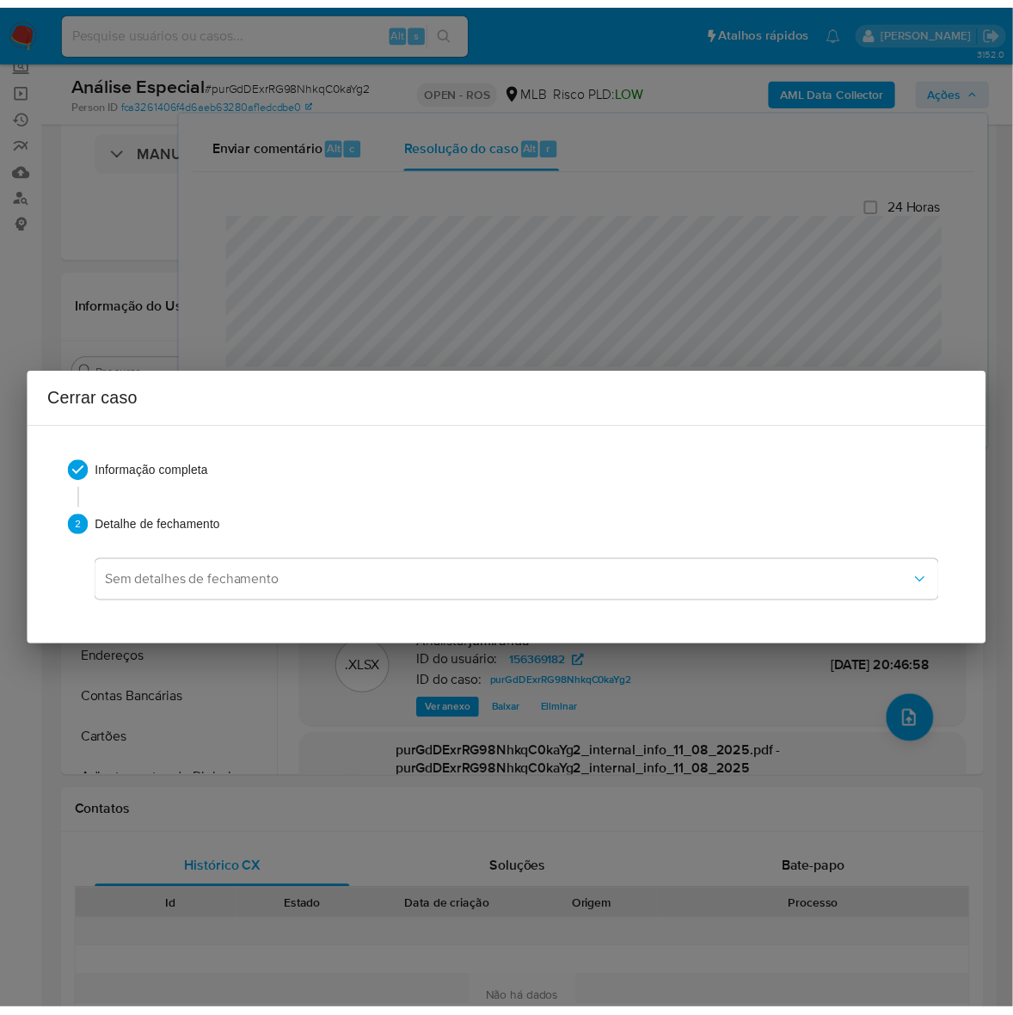
scroll to position [2870, 0]
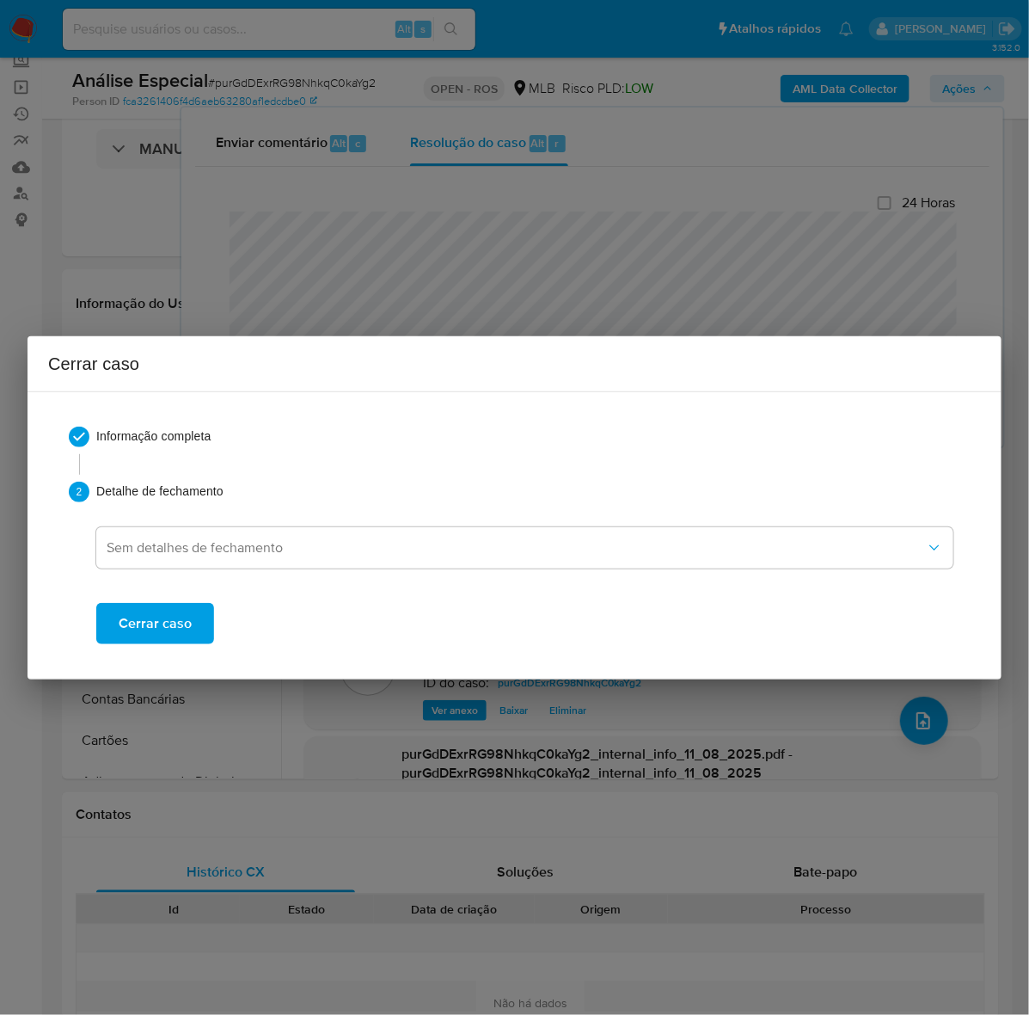
click at [187, 611] on span "Cerrar caso" at bounding box center [155, 623] width 73 height 38
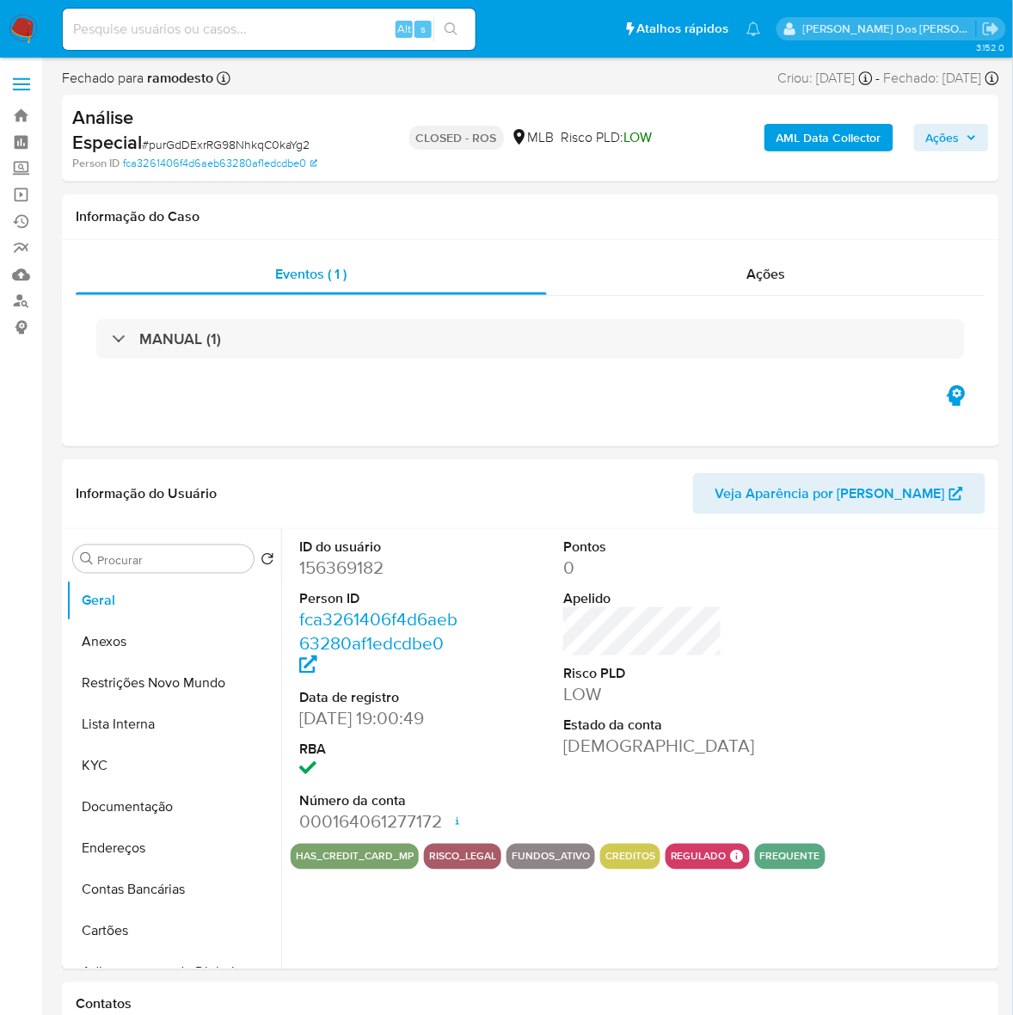
select select "10"
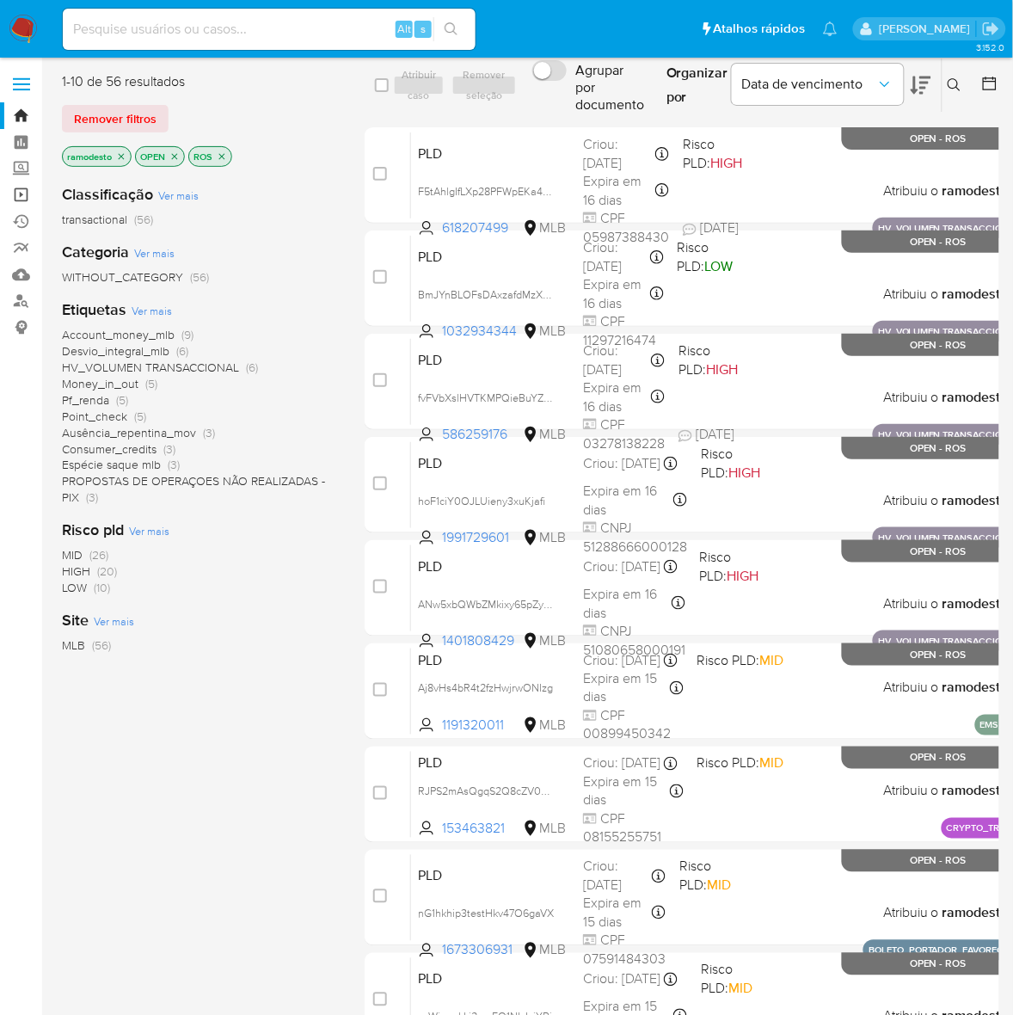
click at [15, 189] on link "Operações em massa" at bounding box center [102, 194] width 205 height 27
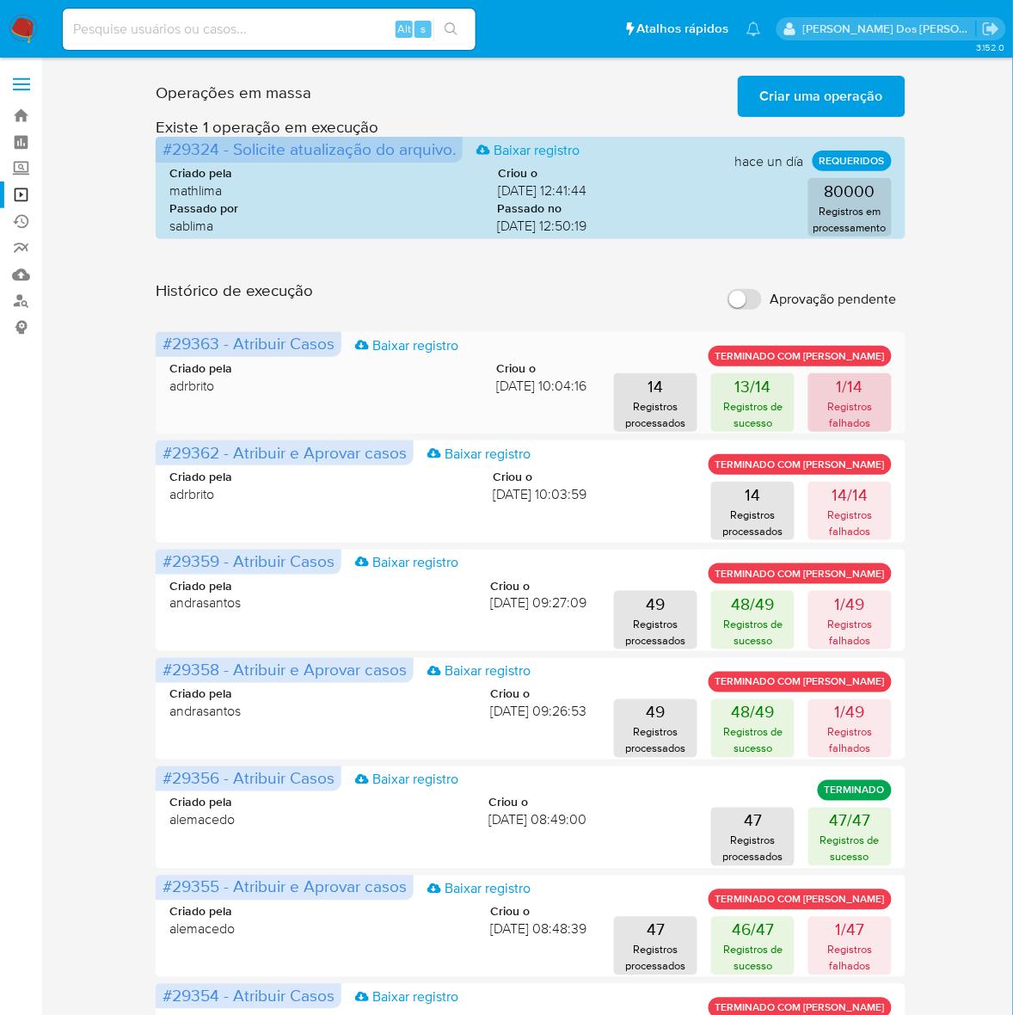
click at [856, 391] on p "1/14" at bounding box center [850, 386] width 27 height 24
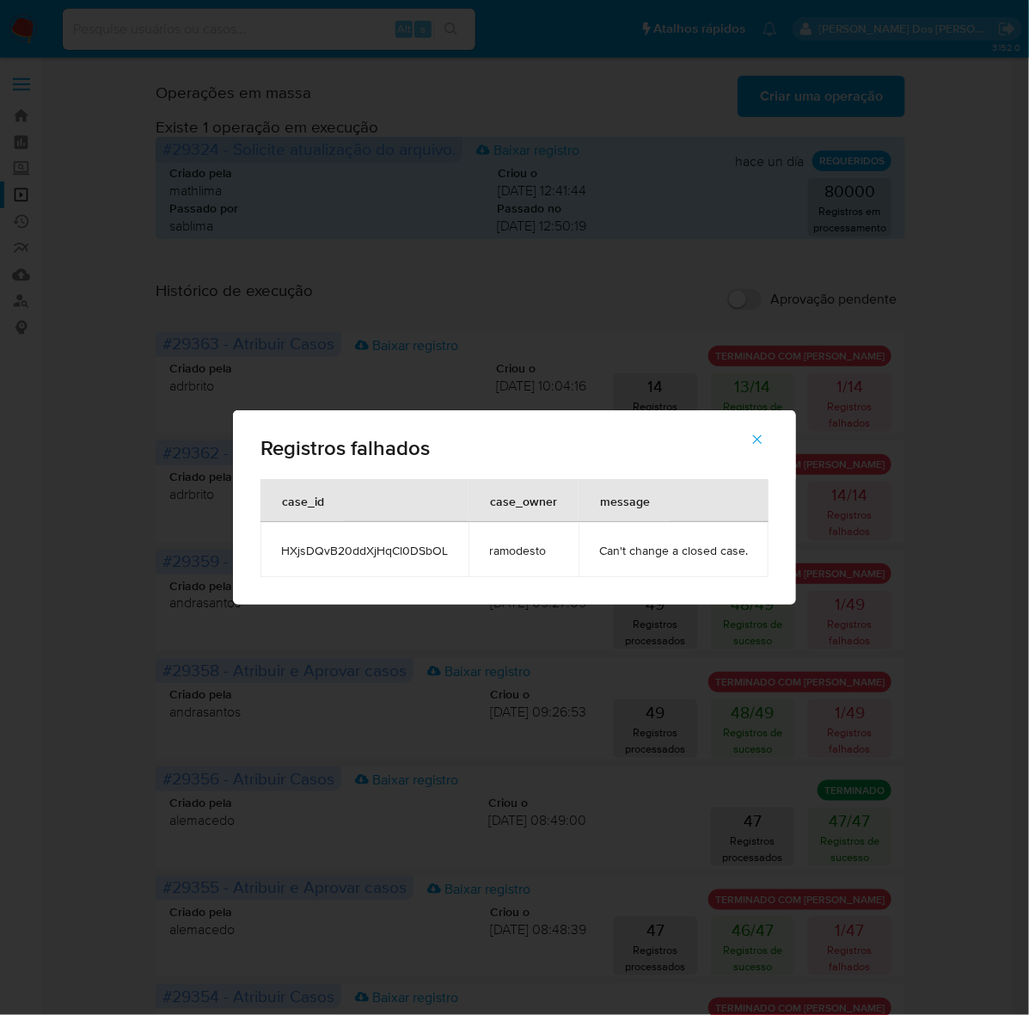
click at [753, 444] on icon "button" at bounding box center [757, 439] width 15 height 15
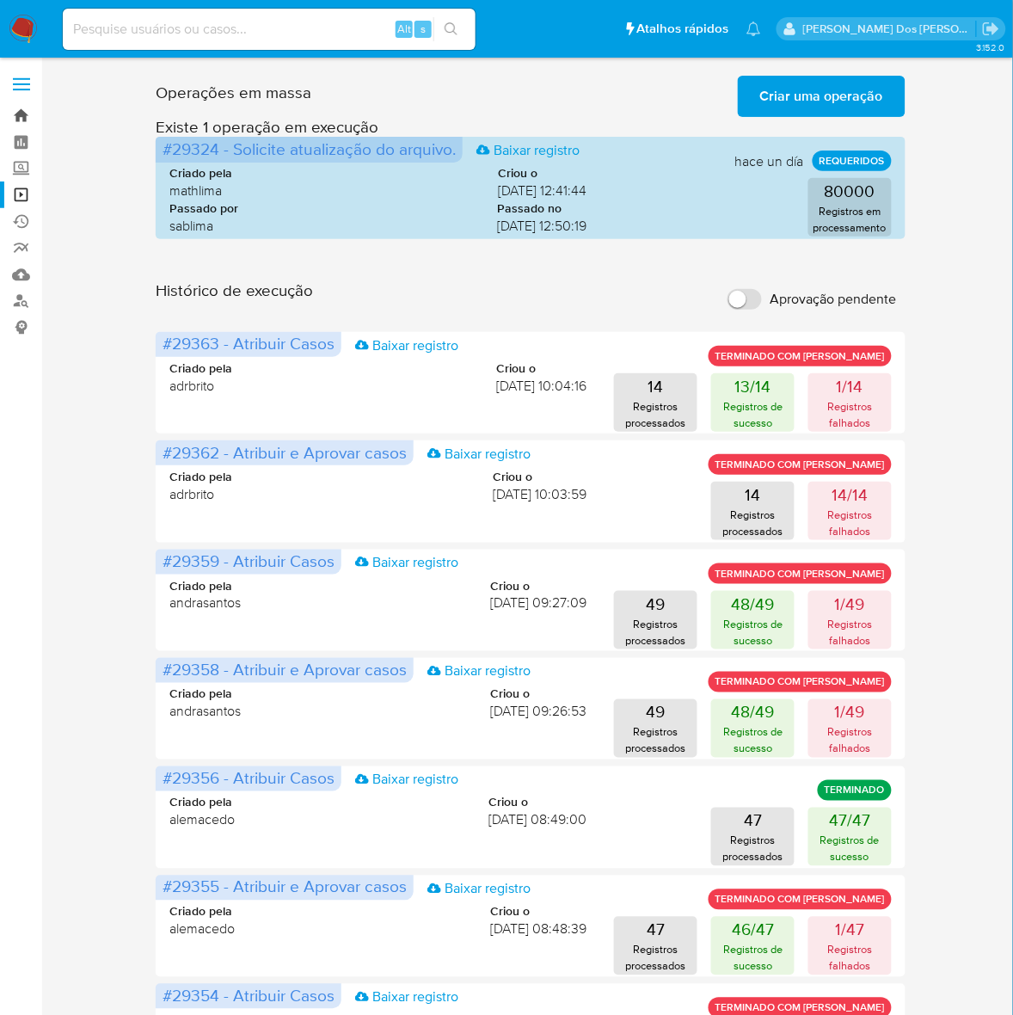
click at [17, 116] on link "Bandeja" at bounding box center [102, 115] width 205 height 27
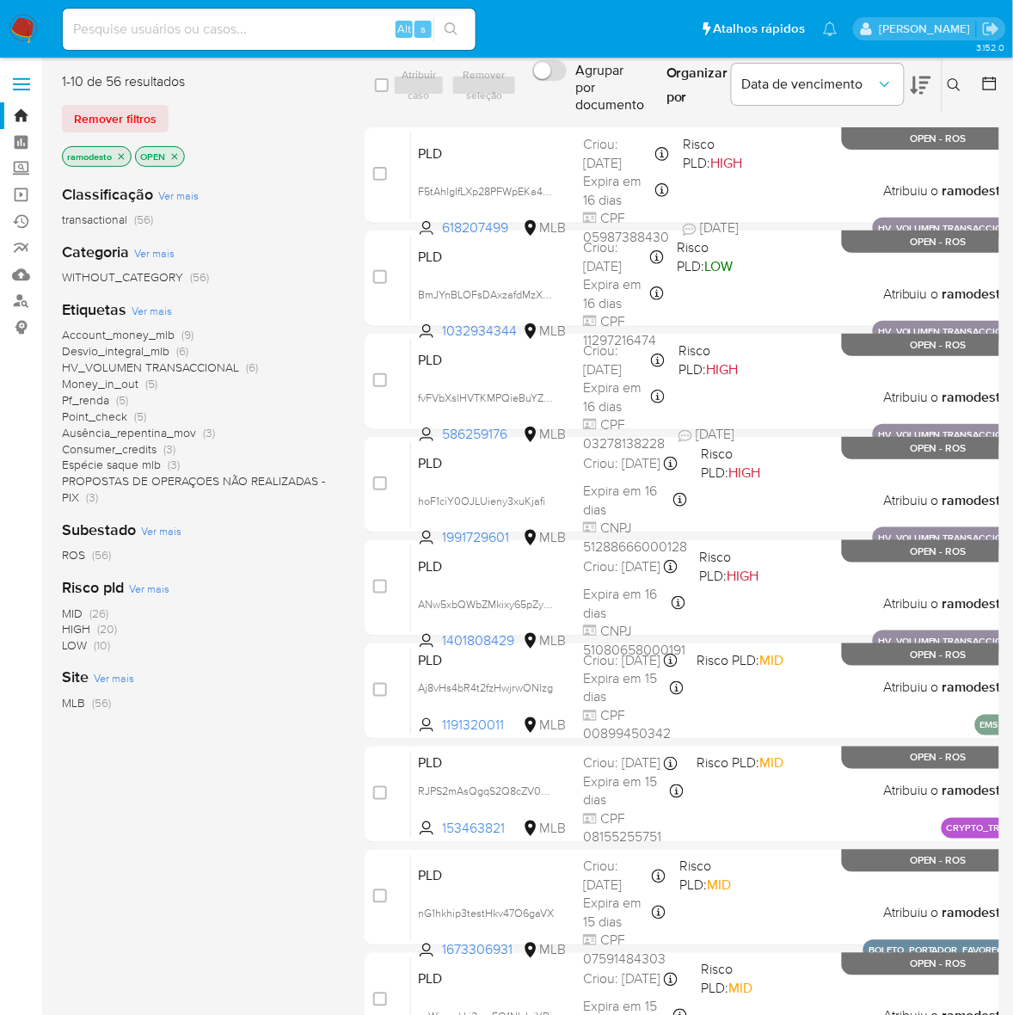
click at [125, 151] on icon "close-filter" at bounding box center [121, 156] width 10 height 10
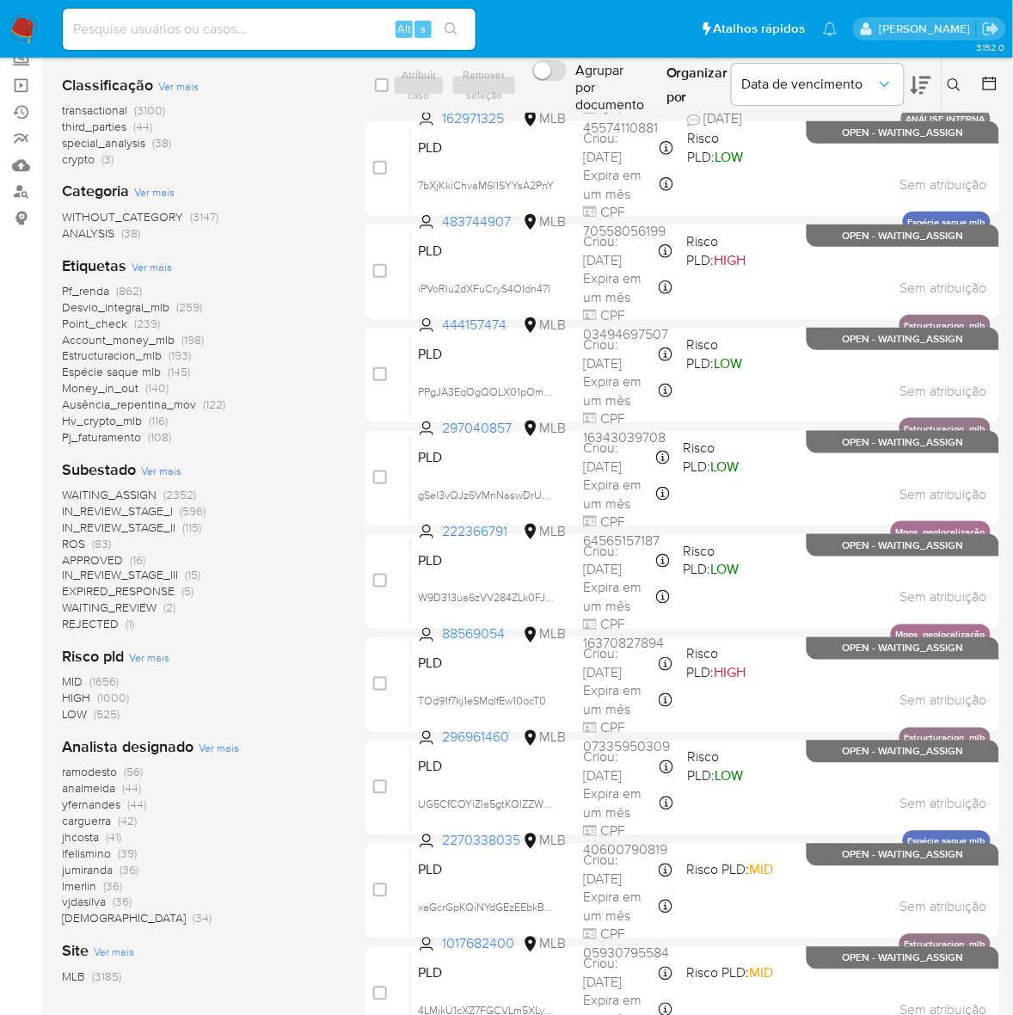
scroll to position [211, 0]
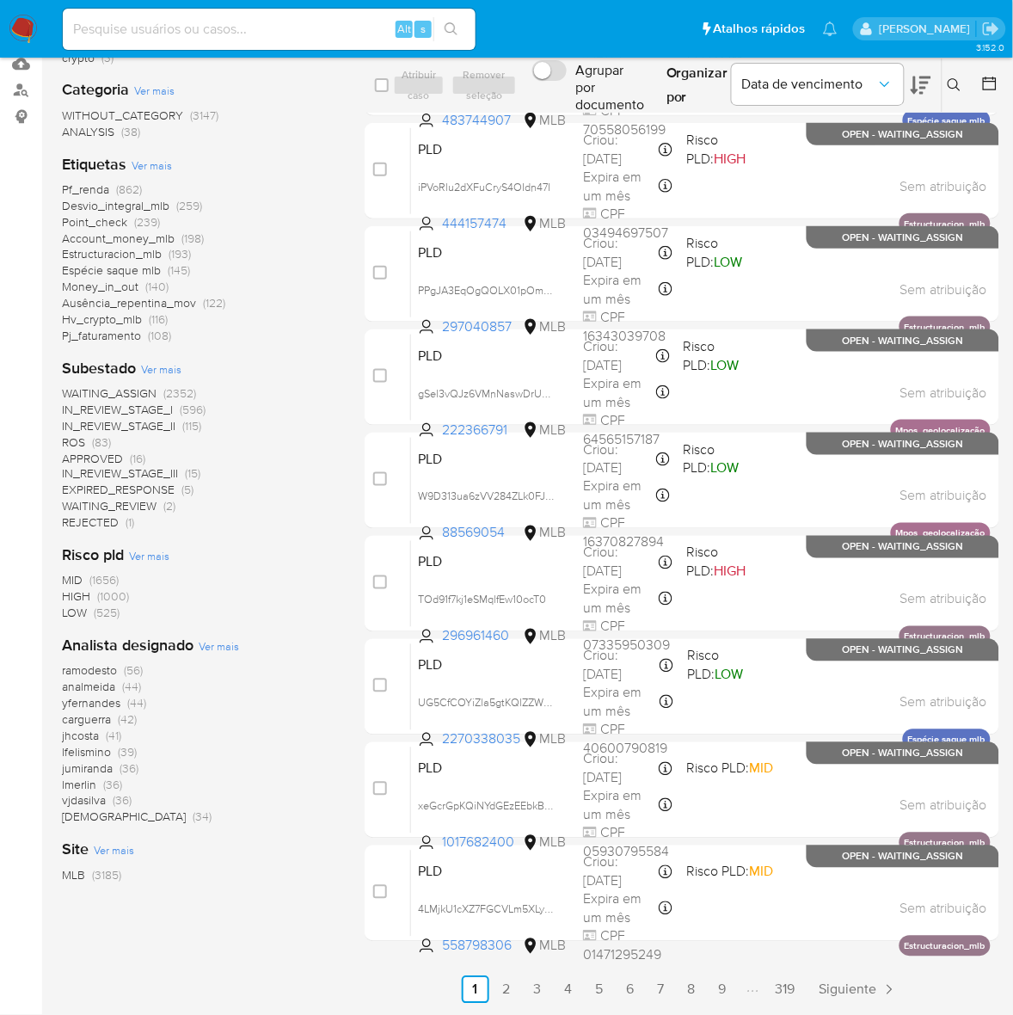
click at [75, 444] on span "ROS" at bounding box center [73, 441] width 23 height 17
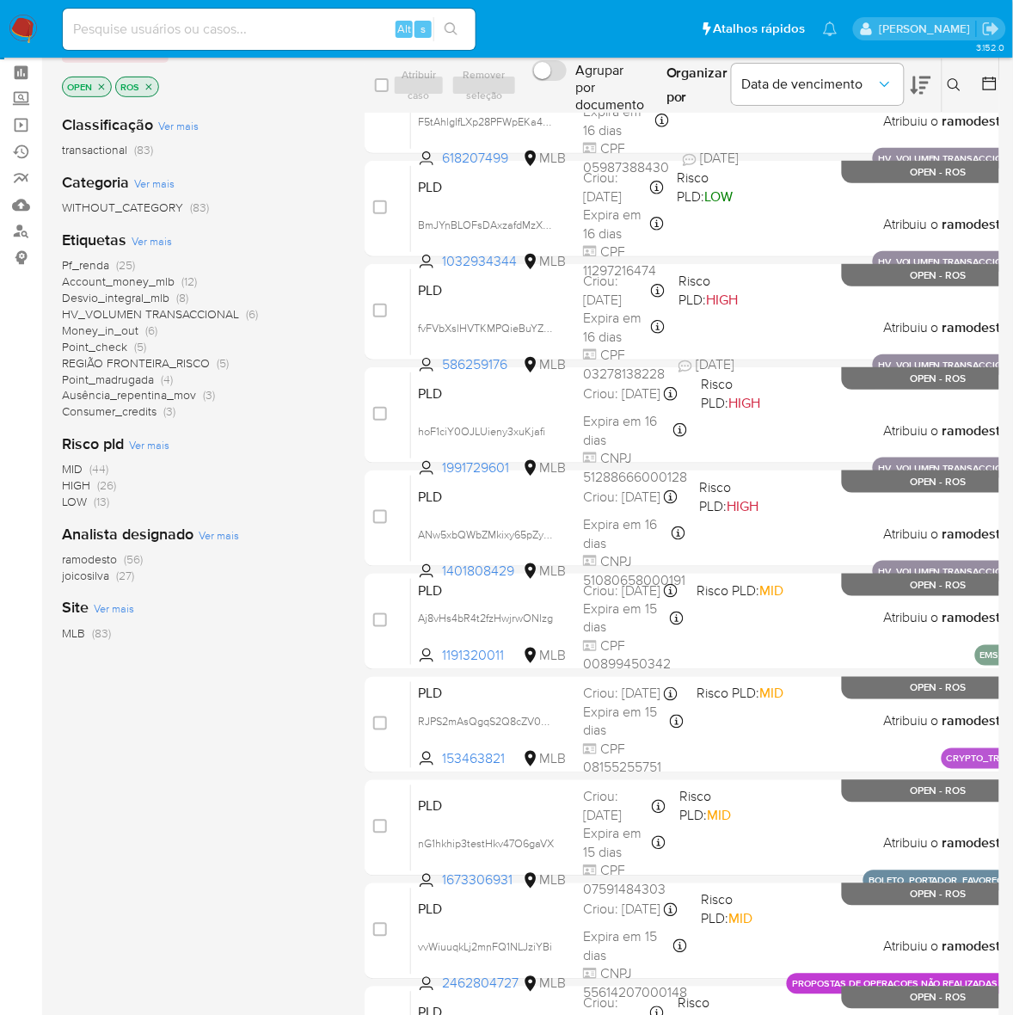
scroll to position [107, 0]
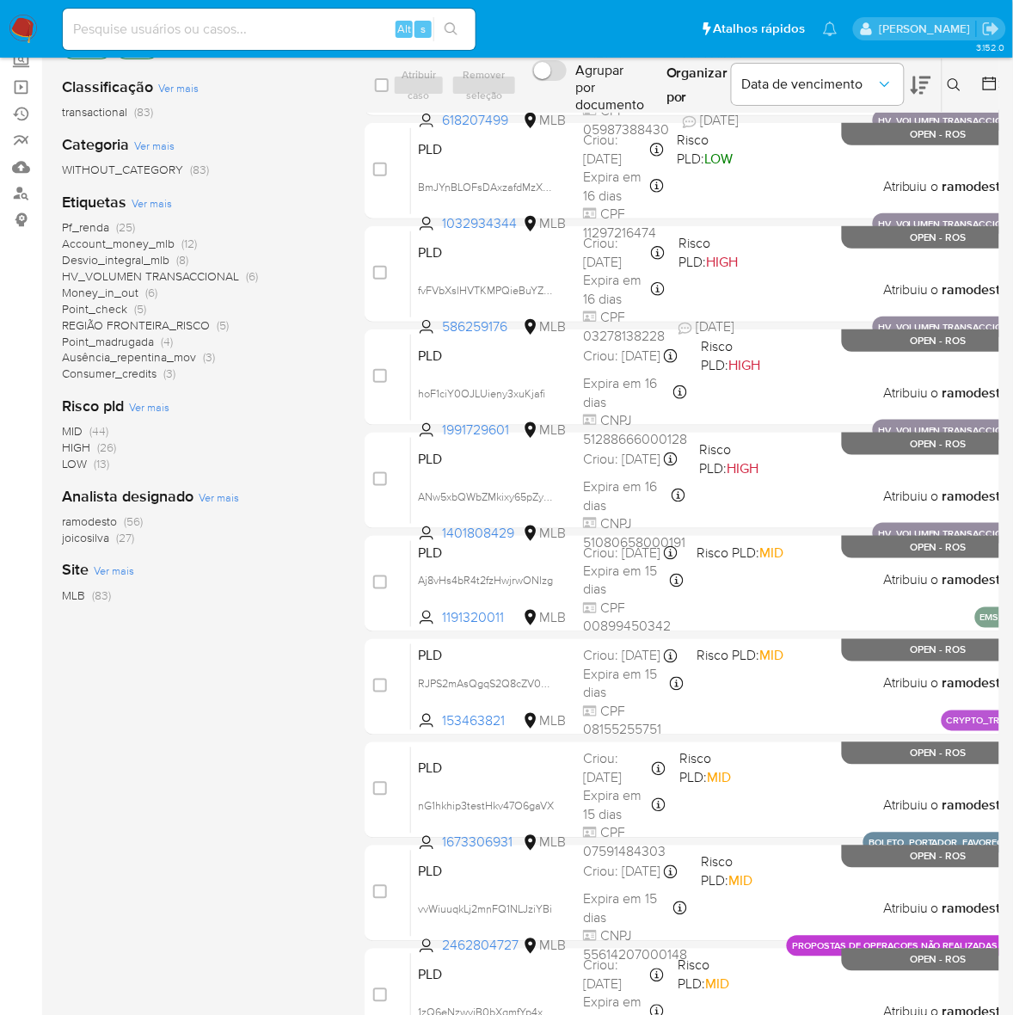
click at [83, 521] on span "ramodesto" at bounding box center [89, 520] width 55 height 17
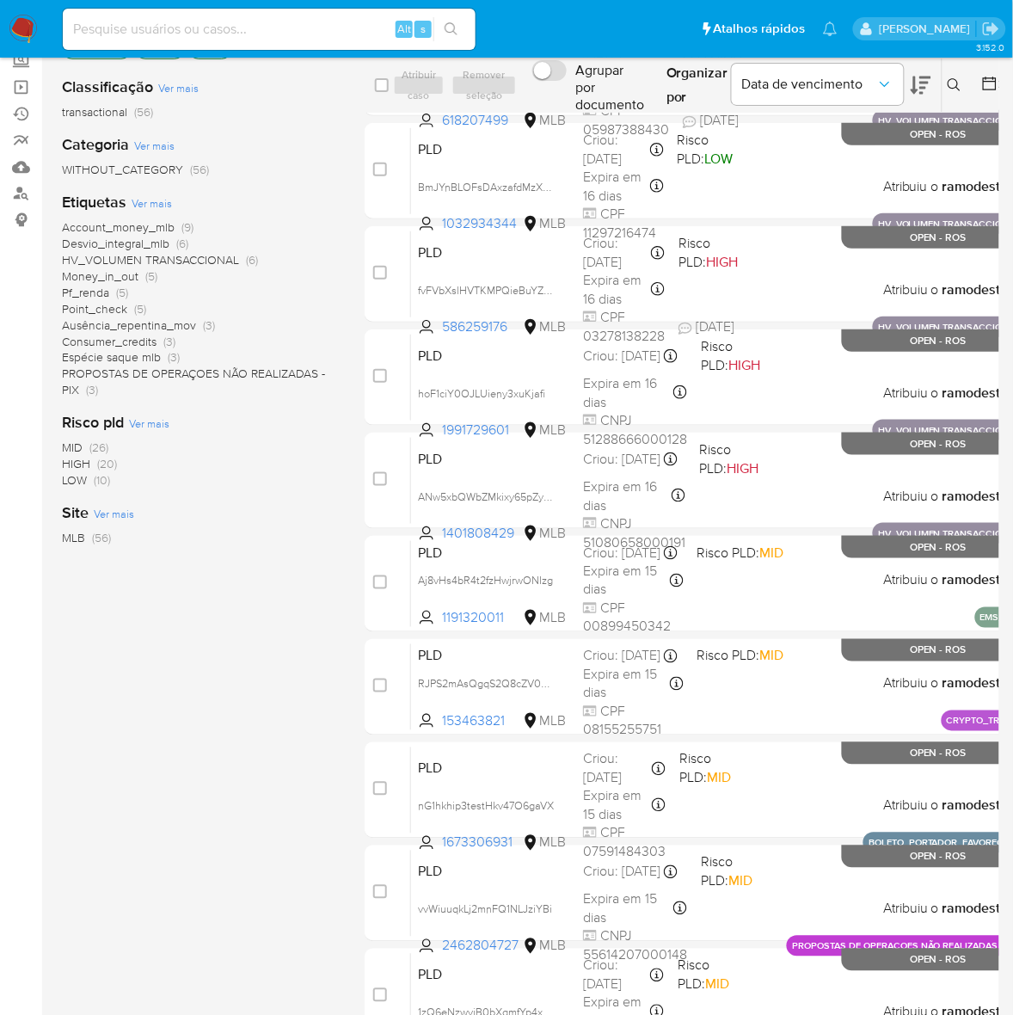
click at [90, 292] on span "Pf_renda" at bounding box center [85, 292] width 47 height 17
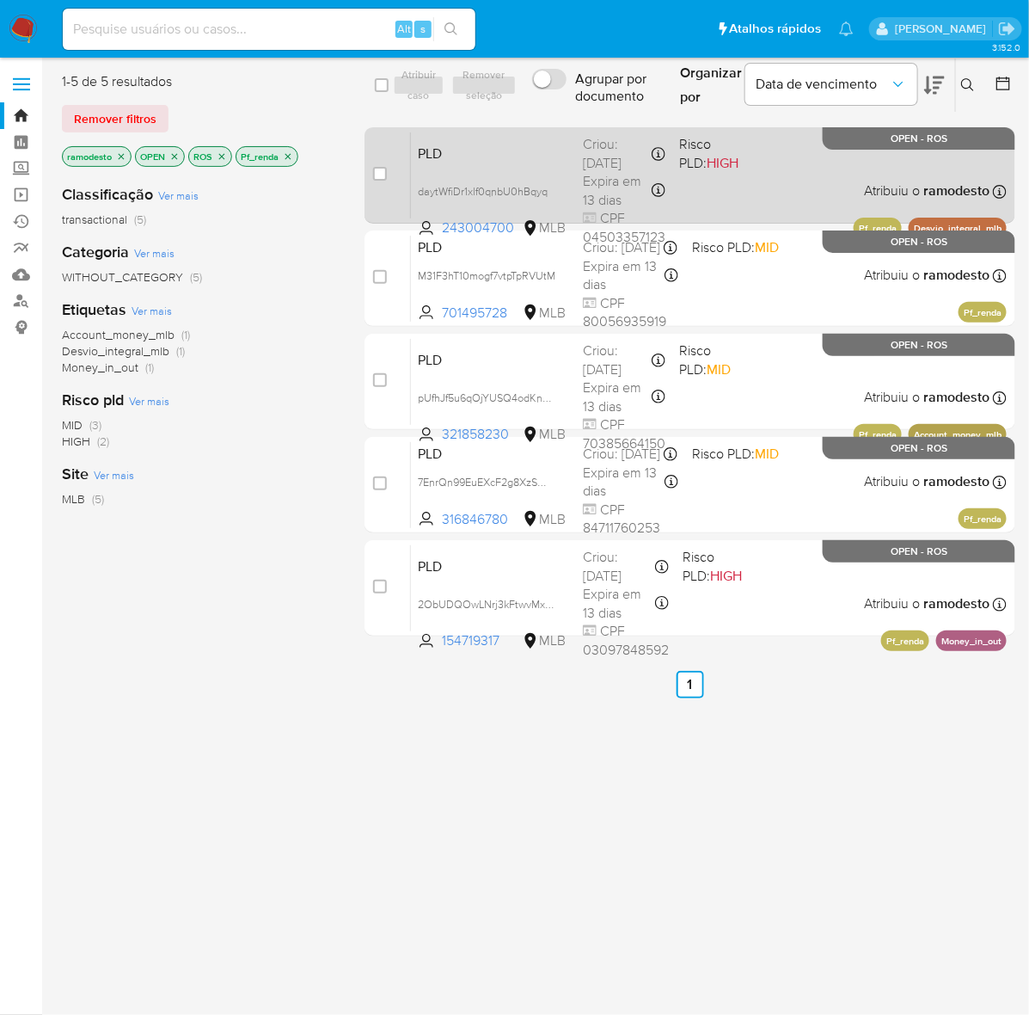
click at [733, 182] on div "PLD daytWfiDr1xlf0qnbU0hBqyq 243004700 MLB Risco PLD: HIGH Criou: 12/07/2025 Cr…" at bounding box center [709, 175] width 596 height 87
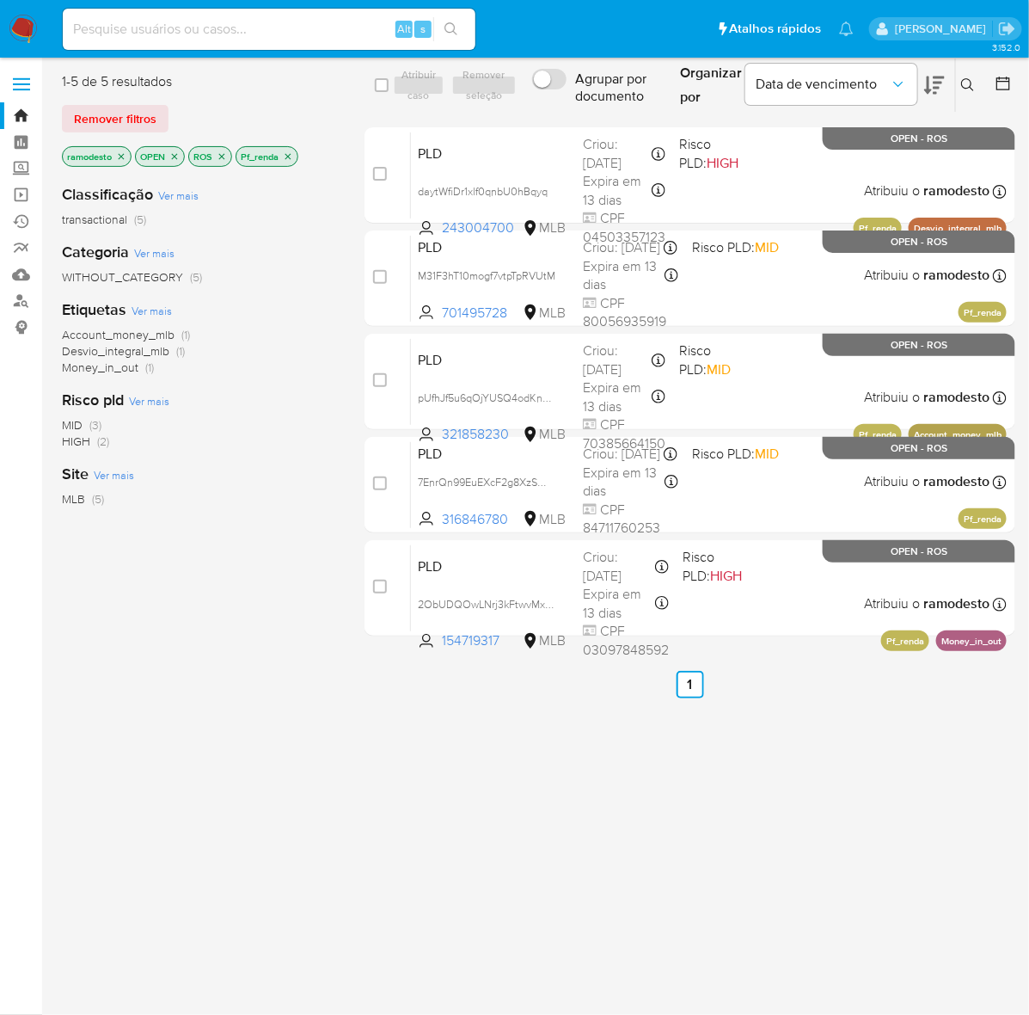
drag, startPoint x: 290, startPoint y: 150, endPoint x: 294, endPoint y: 165, distance: 15.2
click at [290, 151] on icon "close-filter" at bounding box center [288, 156] width 10 height 10
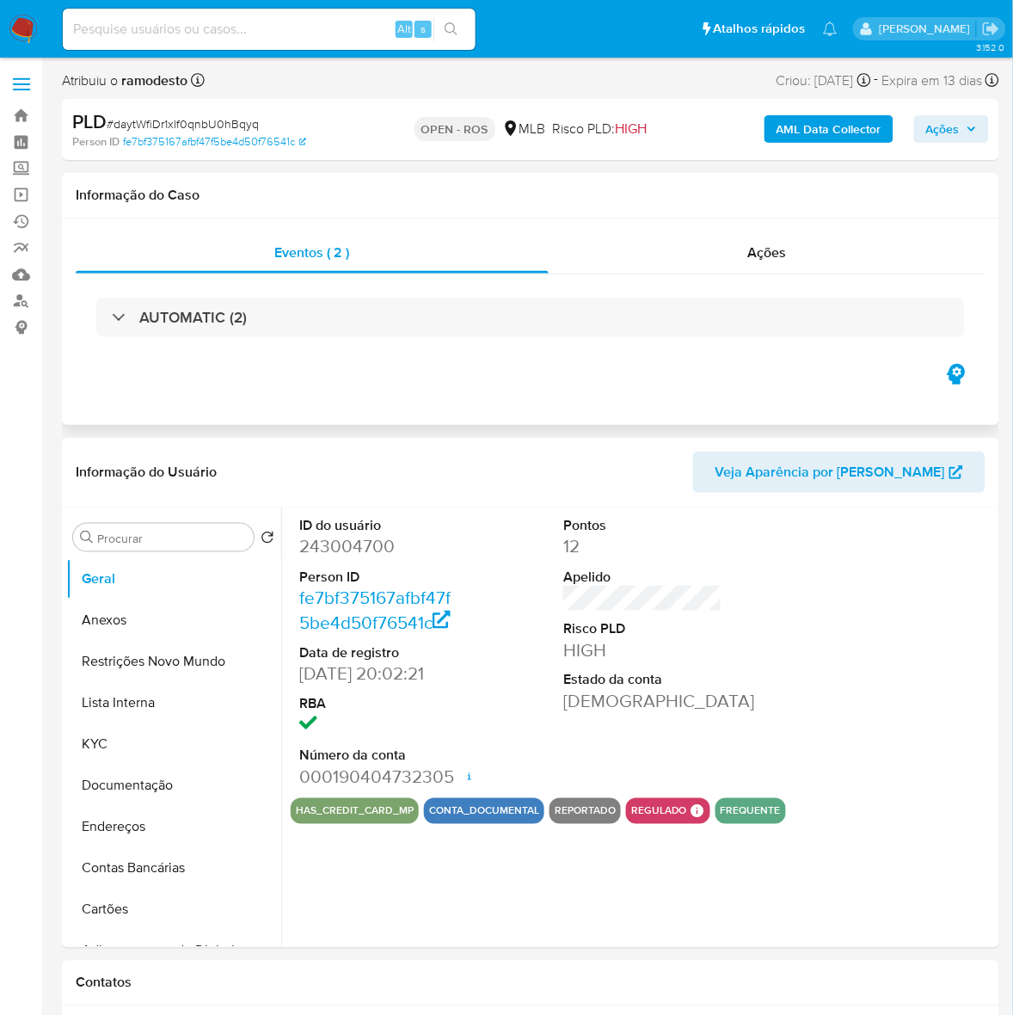
select select "10"
click at [770, 255] on span "Ações" at bounding box center [767, 252] width 39 height 20
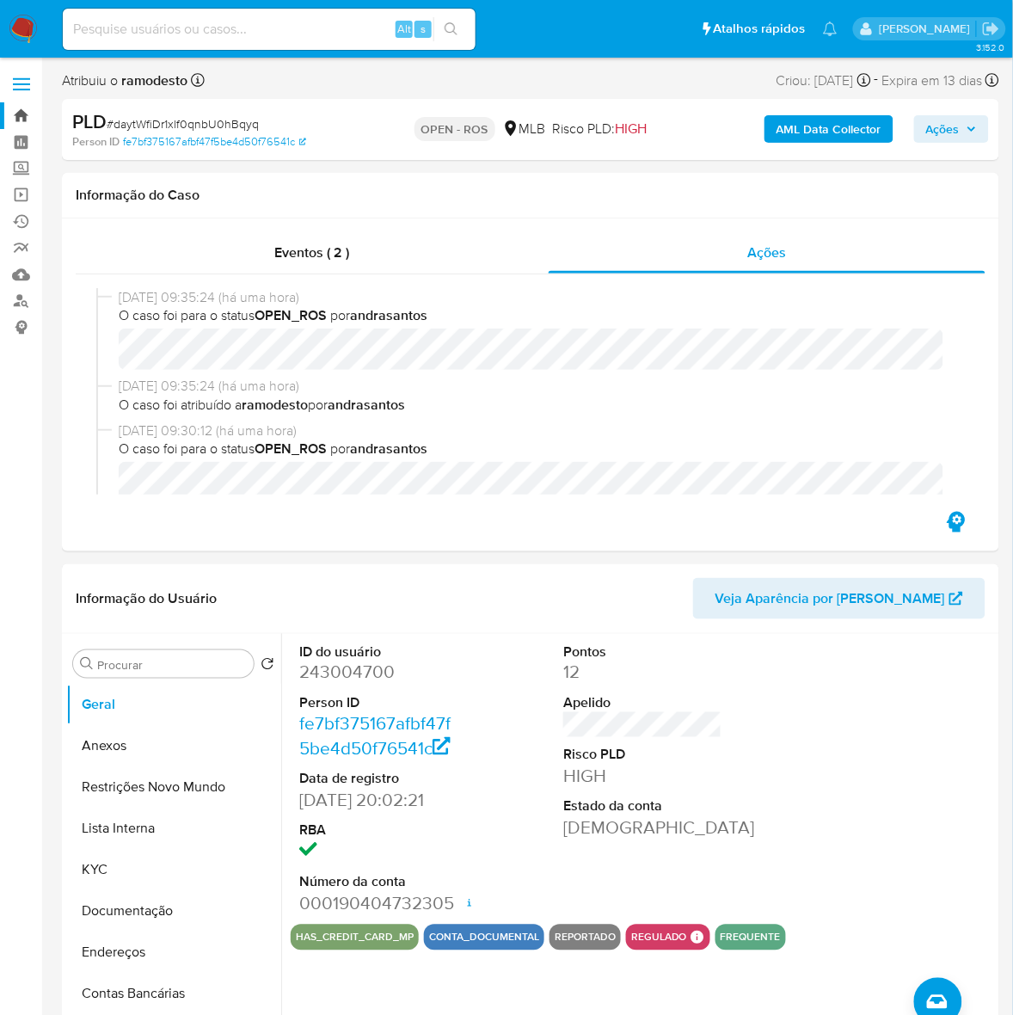
click at [20, 114] on link "Bandeja" at bounding box center [102, 115] width 205 height 27
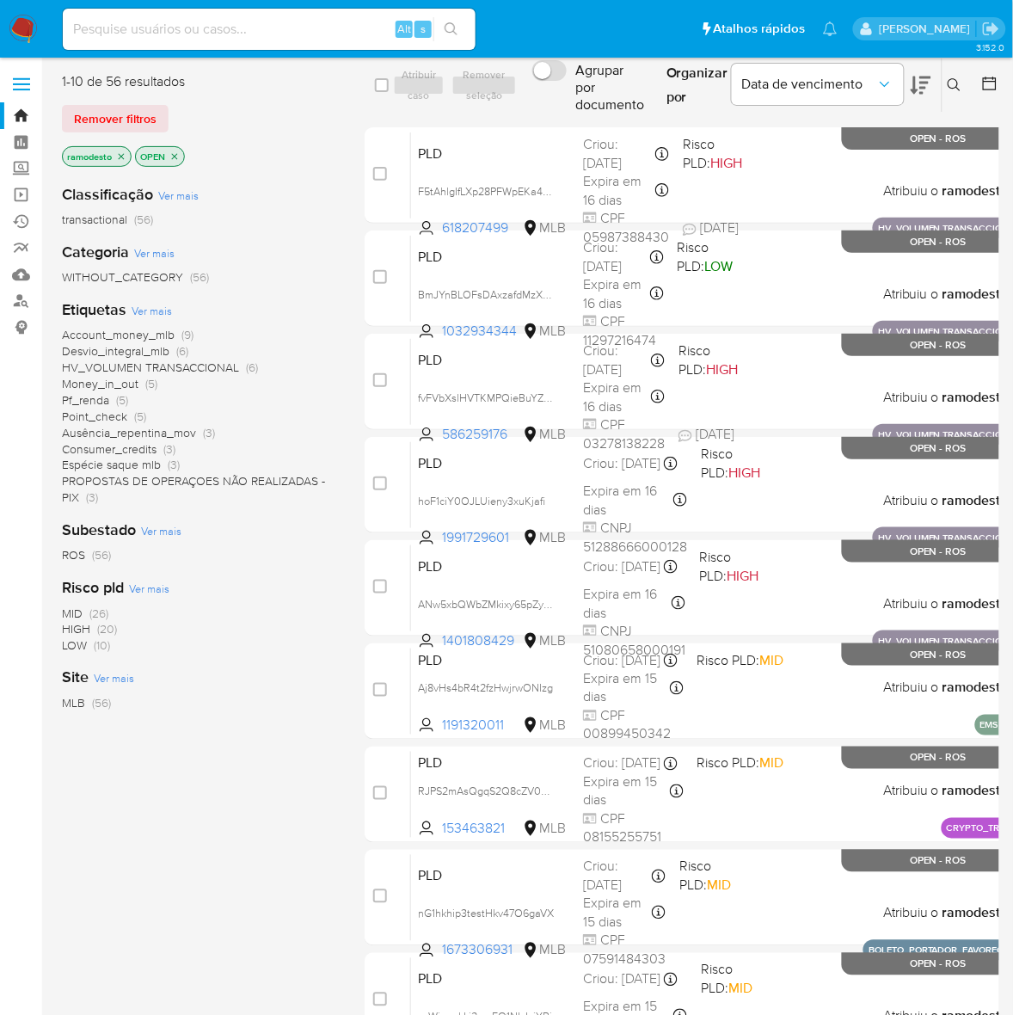
click at [144, 349] on span "Desvio_integral_mlb" at bounding box center [115, 350] width 107 height 17
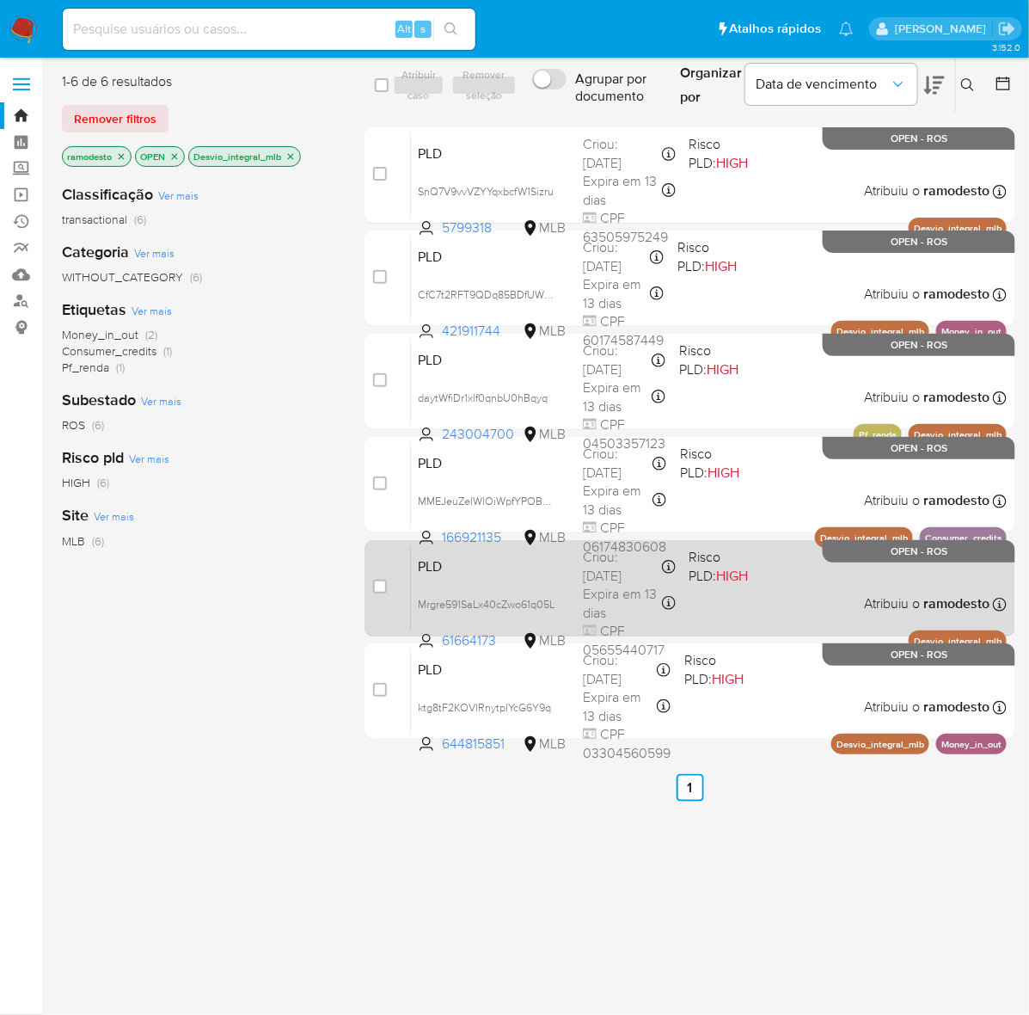
click at [795, 589] on div "PLD Mrgre591SaLx40cZwo61q05L 61664173 MLB Risco PLD: HIGH Criou: 12/07/2025 Cri…" at bounding box center [709, 587] width 596 height 87
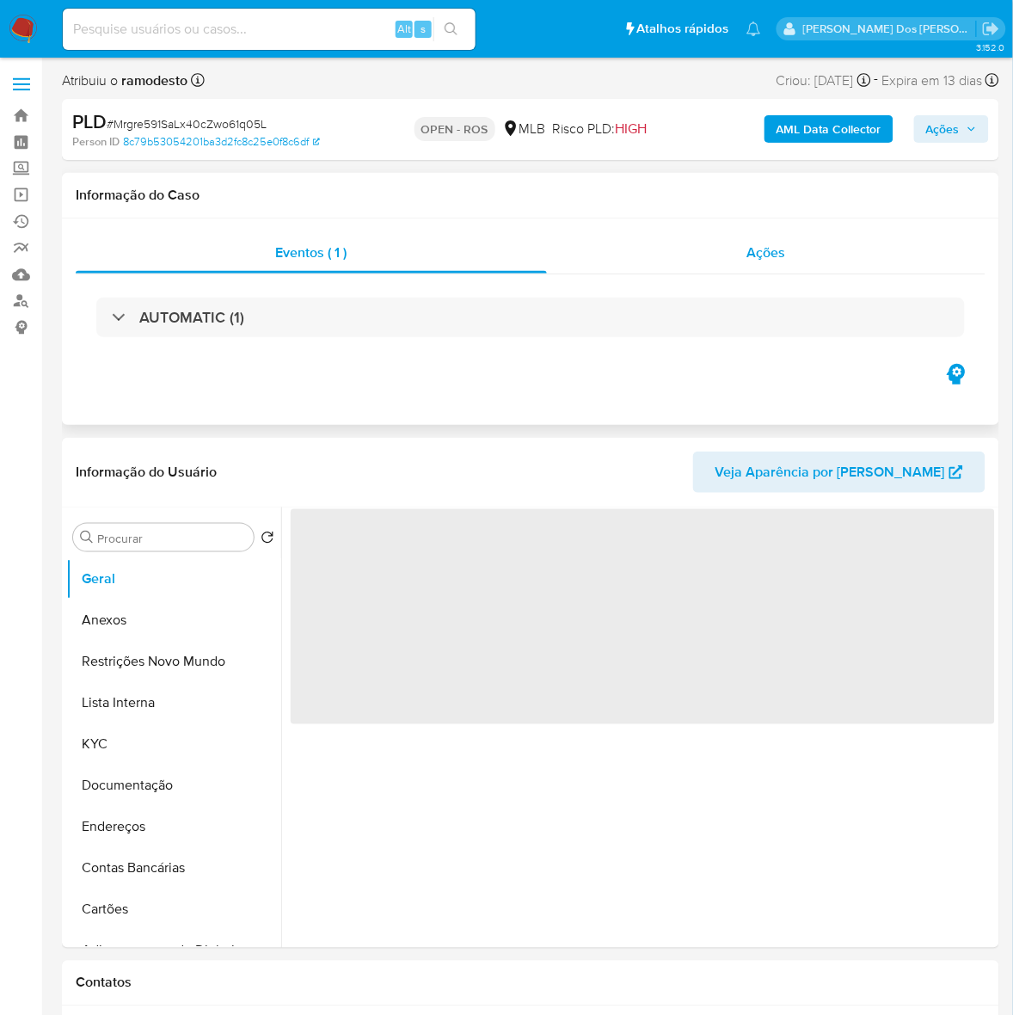
click at [770, 252] on span "Ações" at bounding box center [766, 252] width 39 height 20
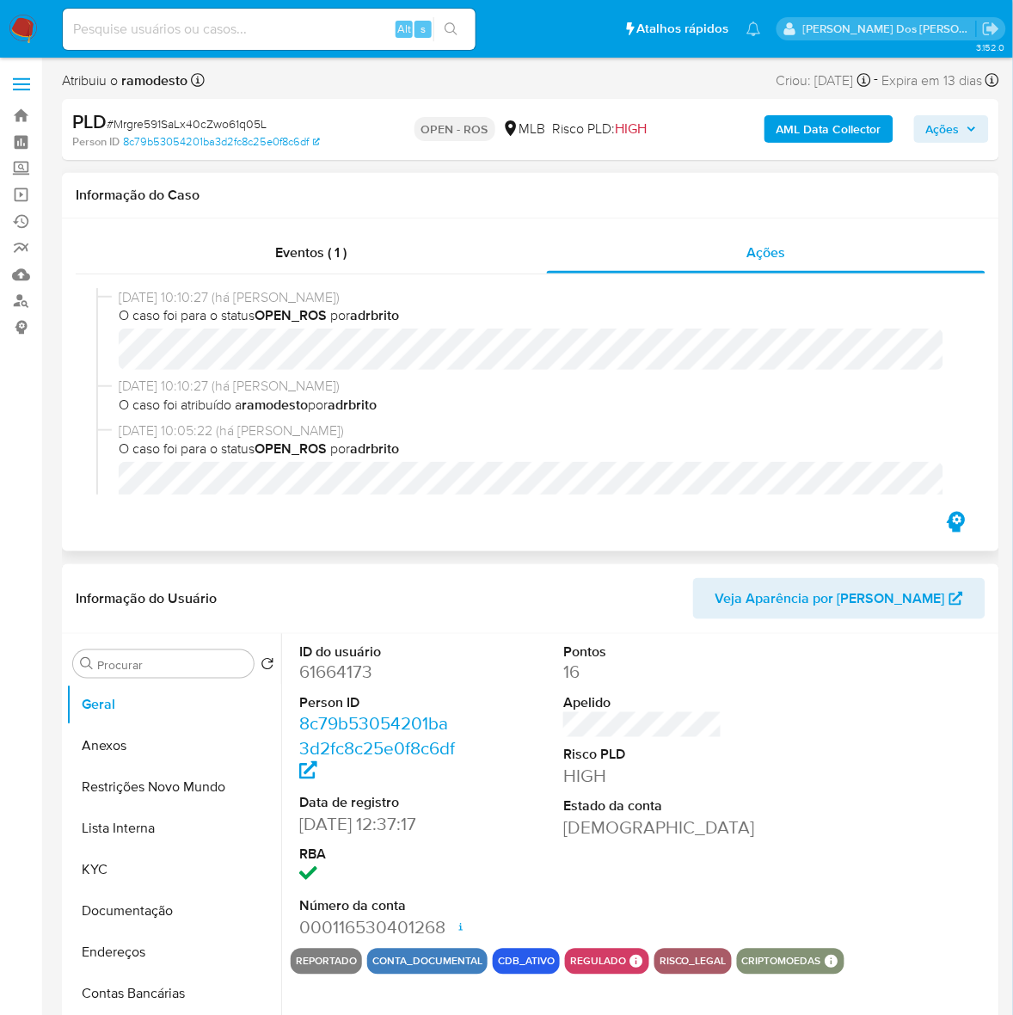
select select "10"
click at [18, 119] on link "Bandeja" at bounding box center [102, 115] width 205 height 27
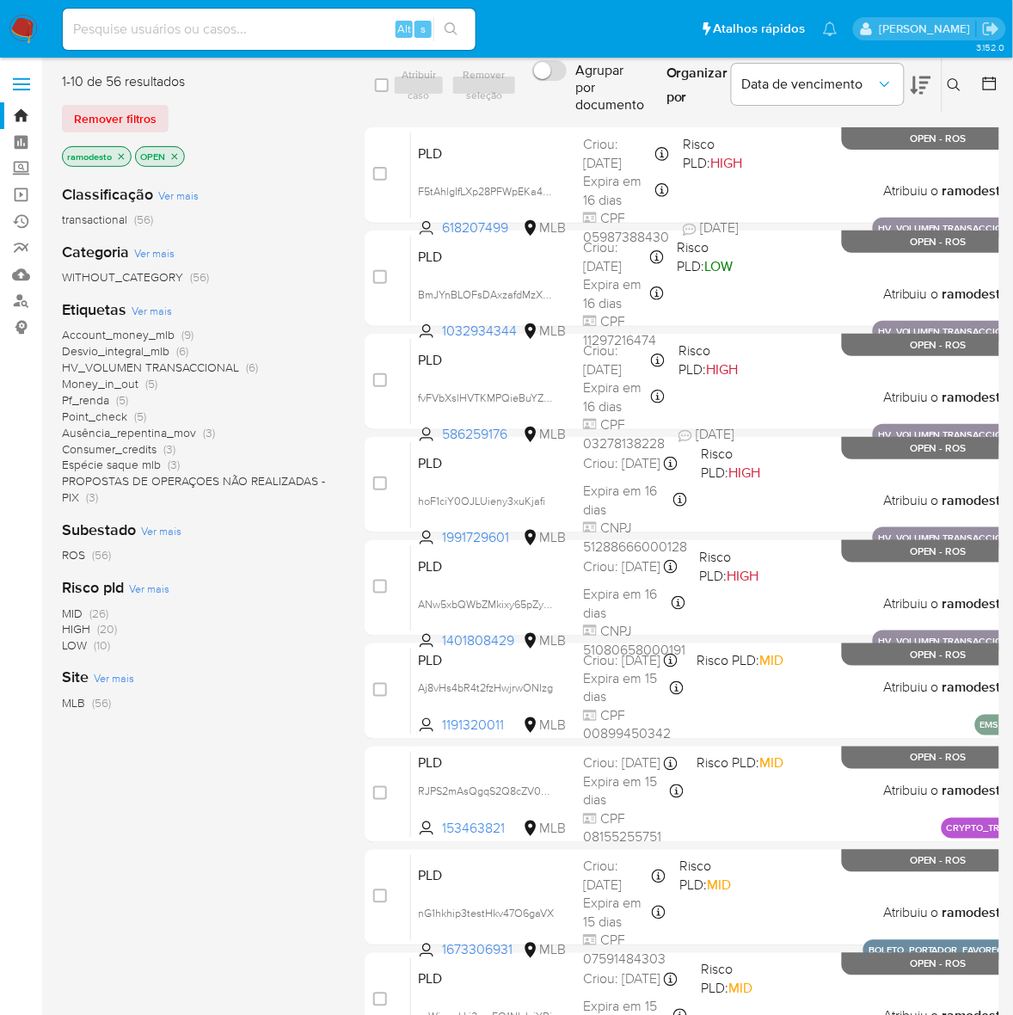
click at [103, 413] on span "Point_check" at bounding box center [94, 416] width 65 height 17
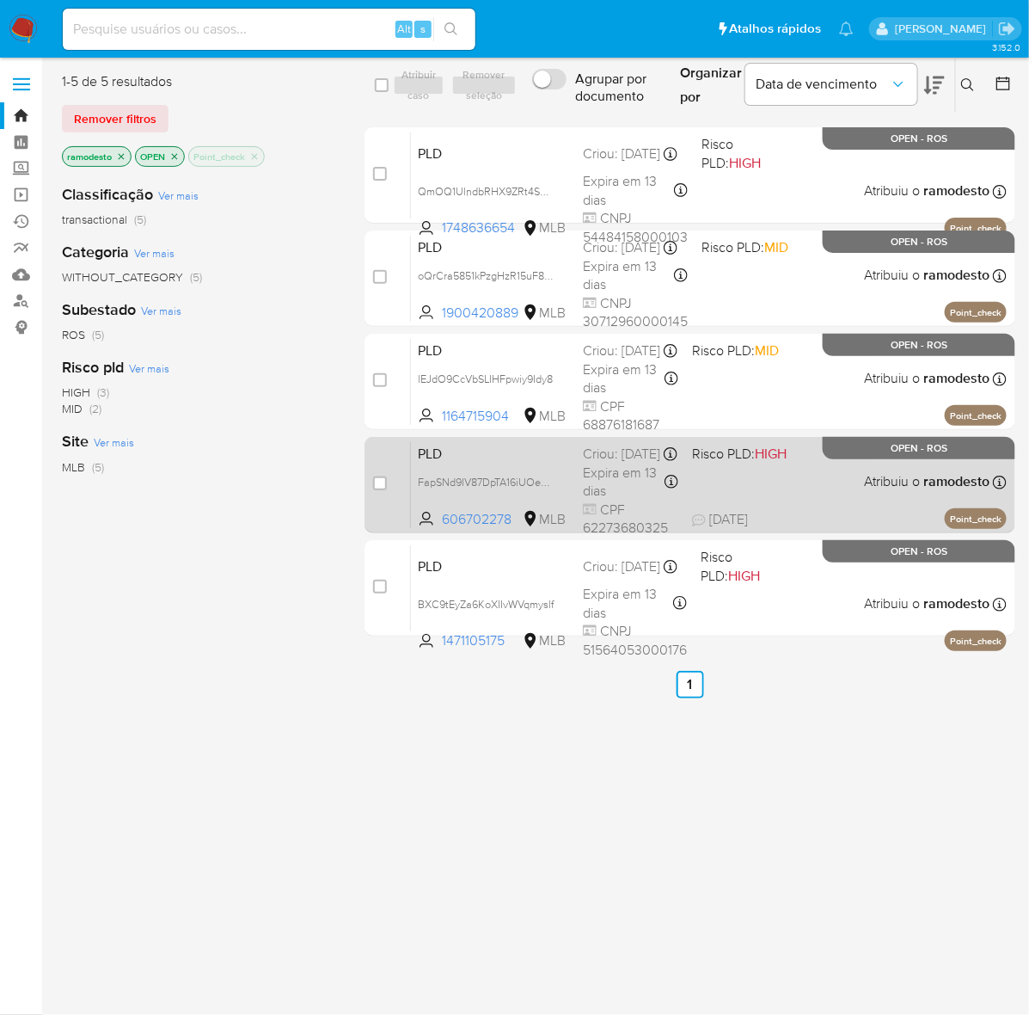
click at [750, 499] on div "PLD FapSNd9IV87DpTA16iUOeRTE 606702278 MLB Risco PLD: HIGH Criou: [DATE] Criou:…" at bounding box center [709, 484] width 596 height 87
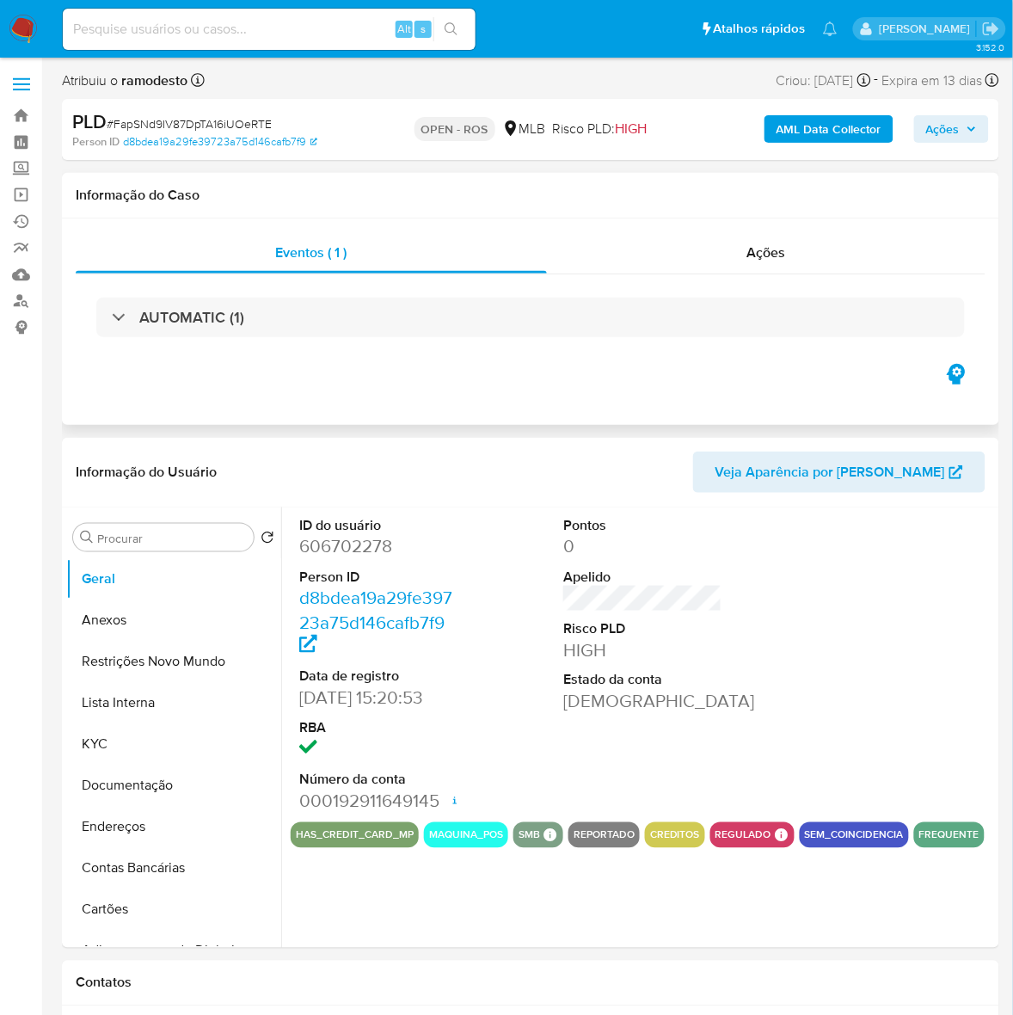
select select "10"
click at [782, 249] on span "Ações" at bounding box center [766, 252] width 39 height 20
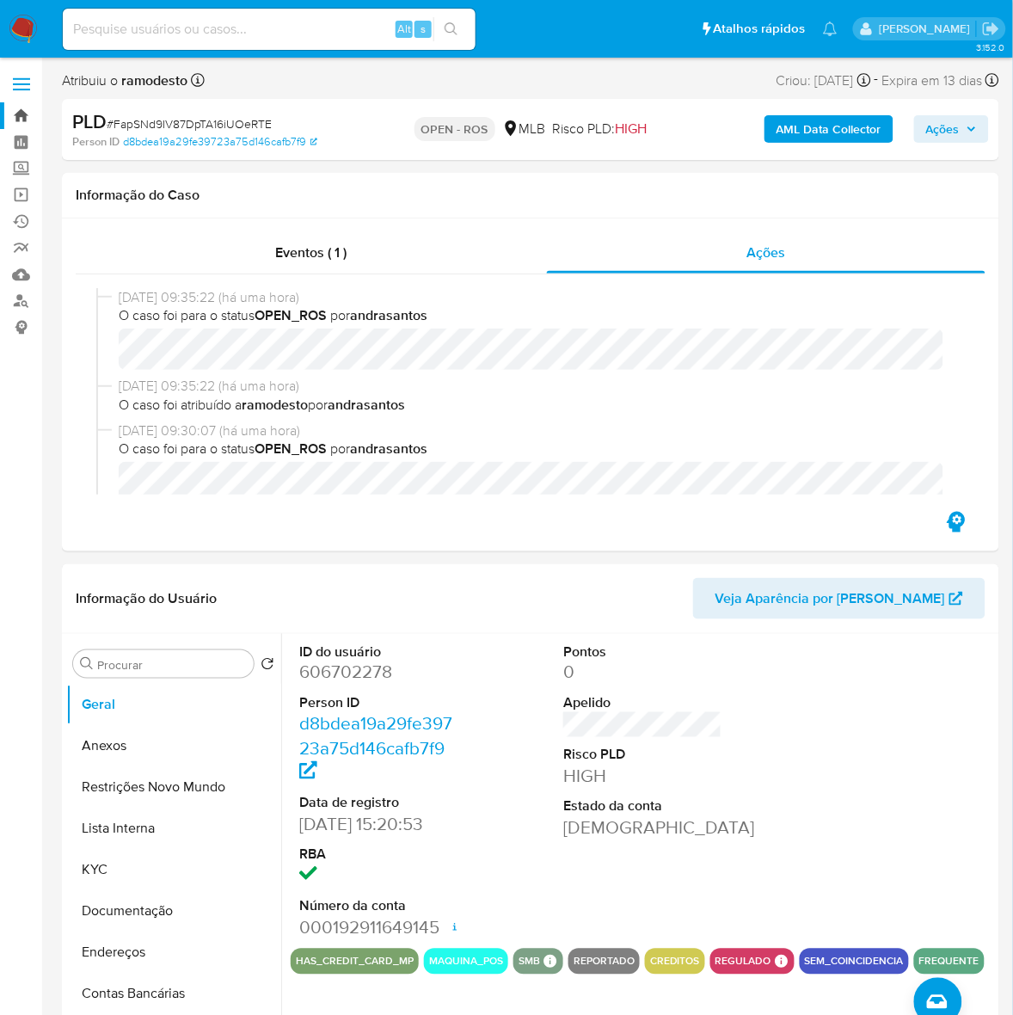
click at [18, 112] on link "Bandeja" at bounding box center [102, 115] width 205 height 27
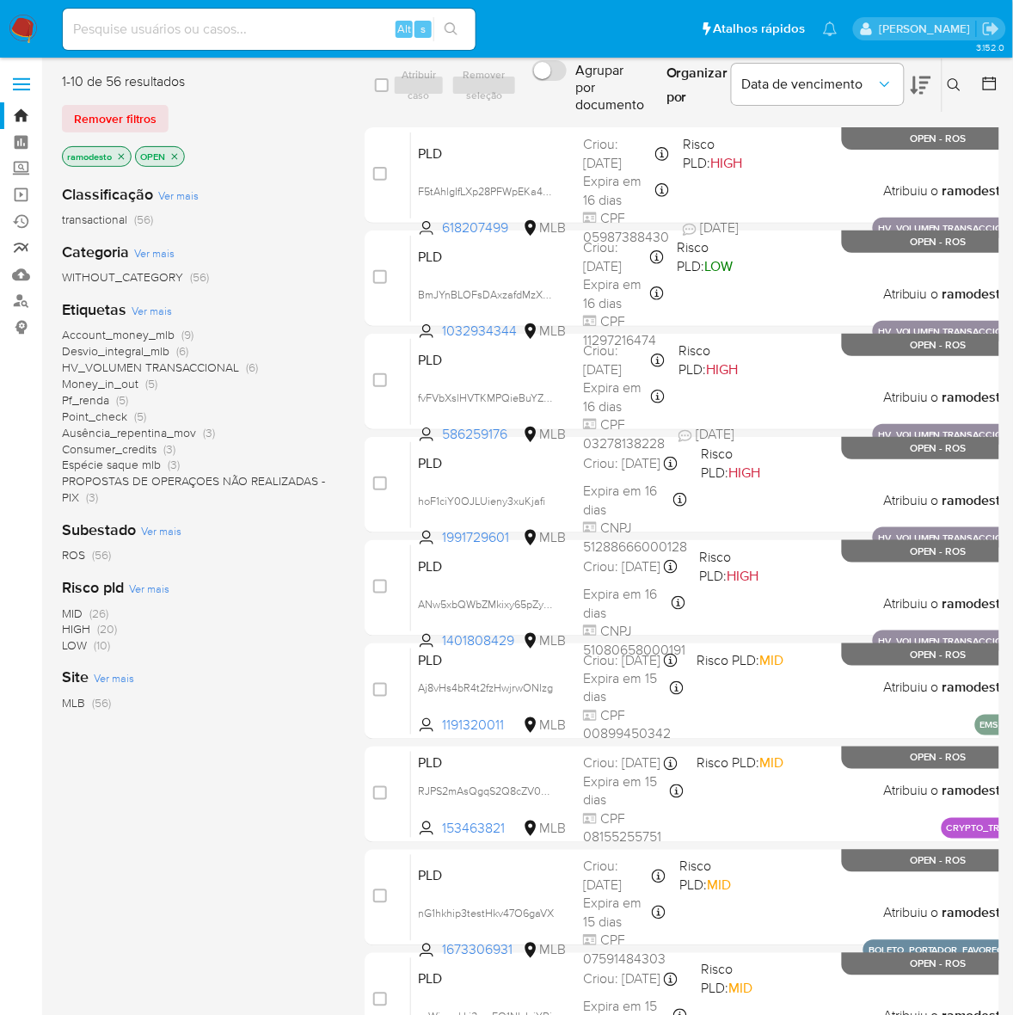
click at [20, 245] on link "relatórios" at bounding box center [102, 248] width 205 height 27
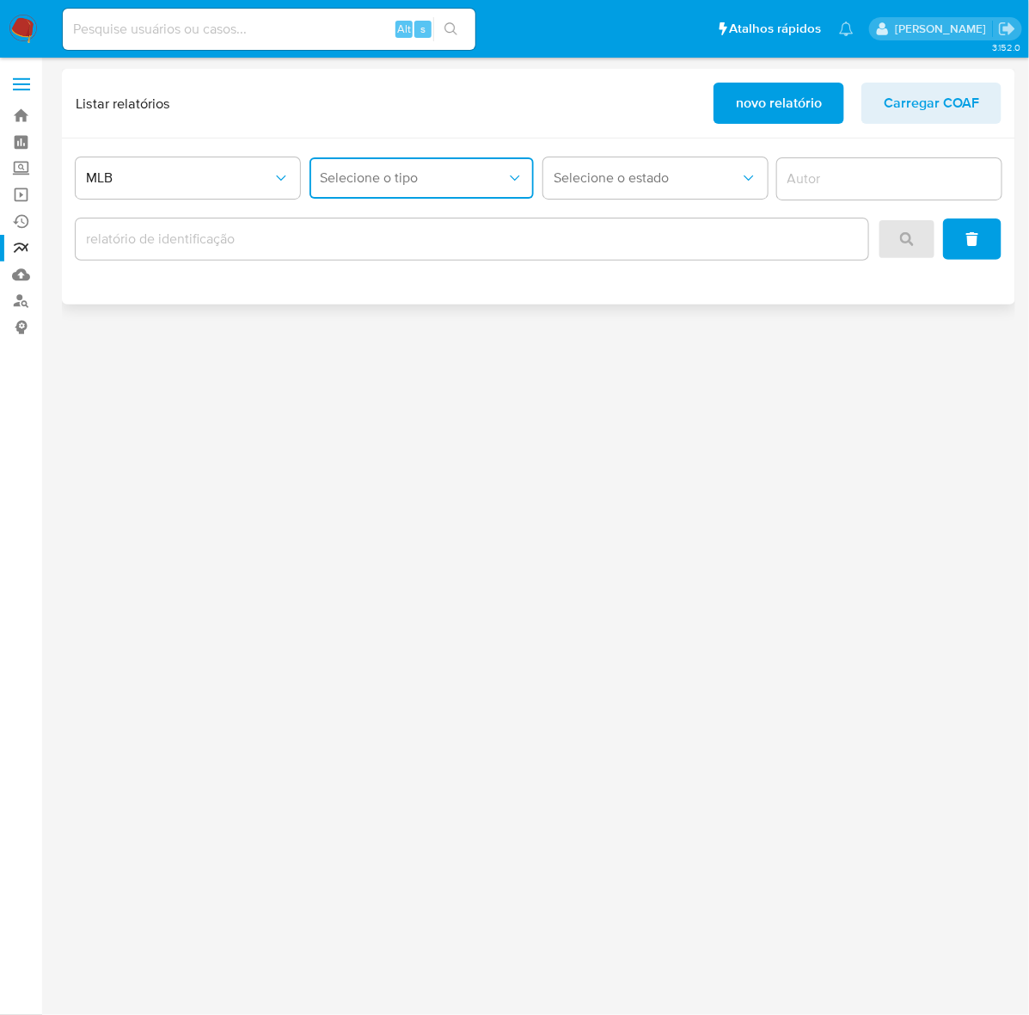
click at [361, 179] on span "Selecione o tipo" at bounding box center [413, 177] width 187 height 17
click at [365, 232] on div "COAF" at bounding box center [416, 224] width 193 height 41
click at [766, 99] on span "novo relatório" at bounding box center [779, 103] width 86 height 38
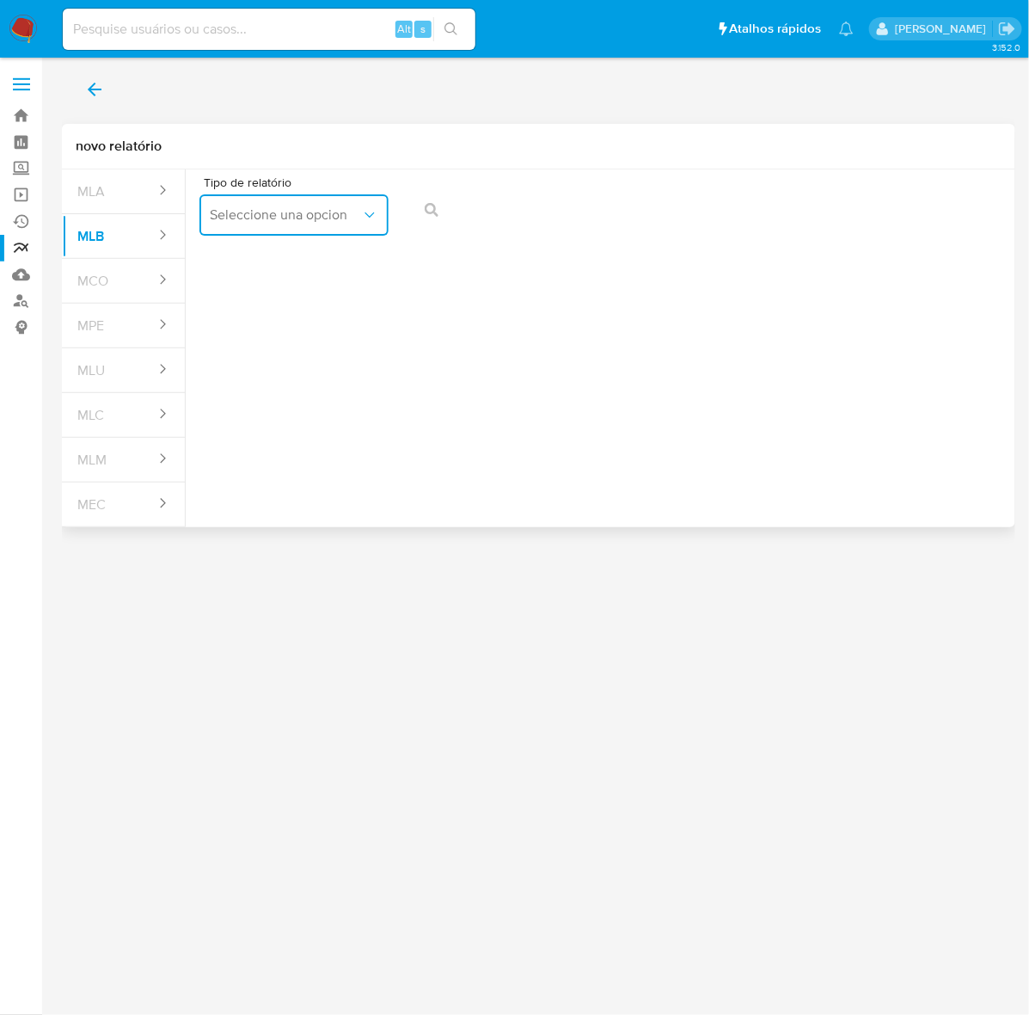
drag, startPoint x: 252, startPoint y: 211, endPoint x: 267, endPoint y: 230, distance: 25.1
click at [255, 211] on span "Seleccione una opcion" at bounding box center [285, 214] width 151 height 17
click at [259, 252] on div "COAF" at bounding box center [289, 261] width 158 height 41
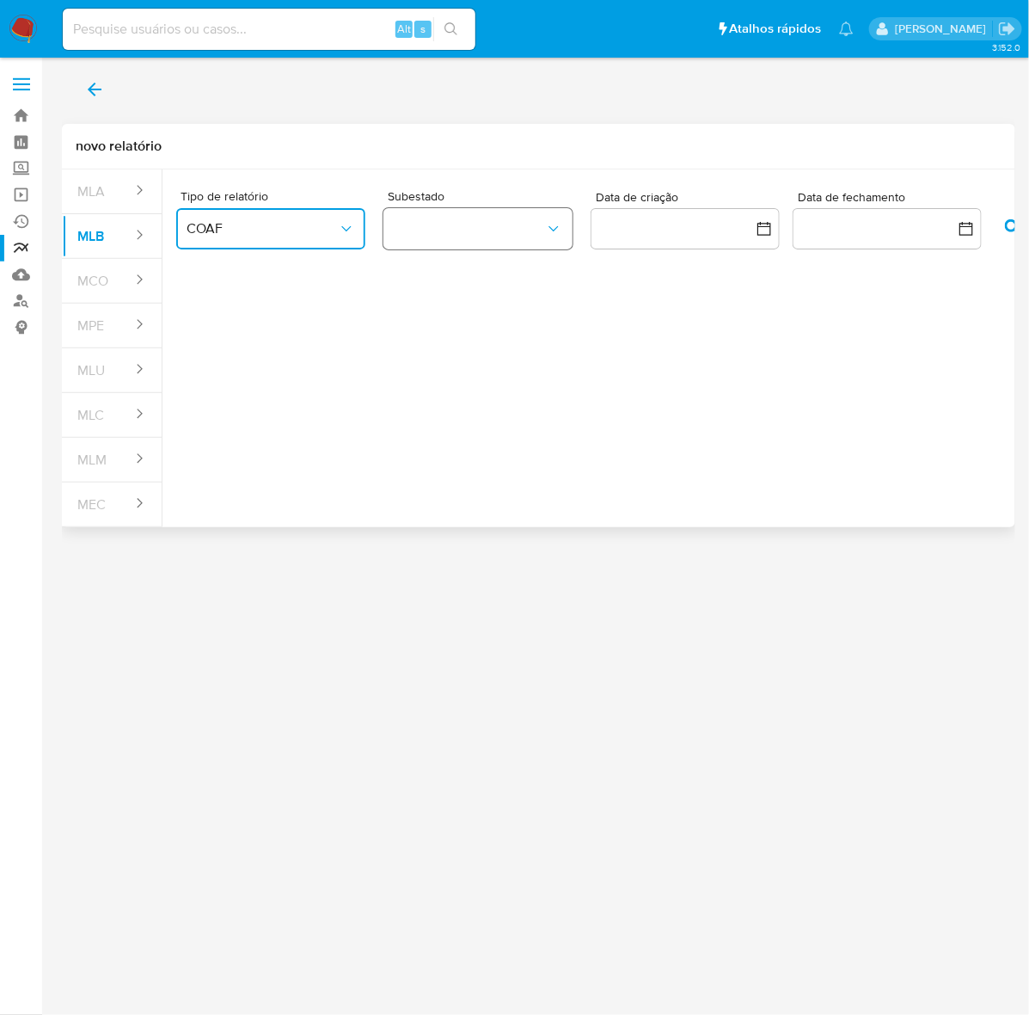
click at [434, 217] on button "button" at bounding box center [478, 228] width 189 height 41
click at [428, 271] on div "ROS" at bounding box center [469, 275] width 151 height 41
click at [963, 221] on icon "button" at bounding box center [966, 228] width 17 height 17
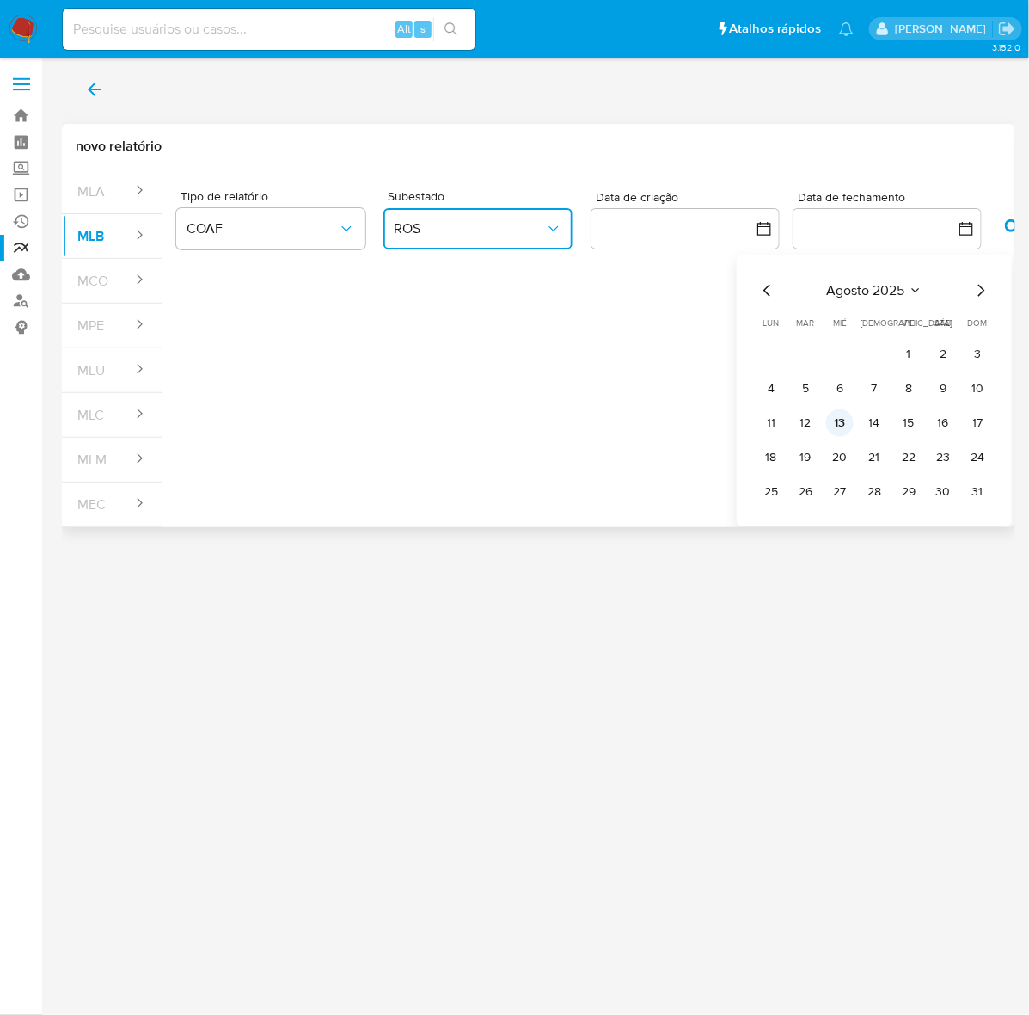
click at [845, 422] on button "13" at bounding box center [840, 422] width 28 height 28
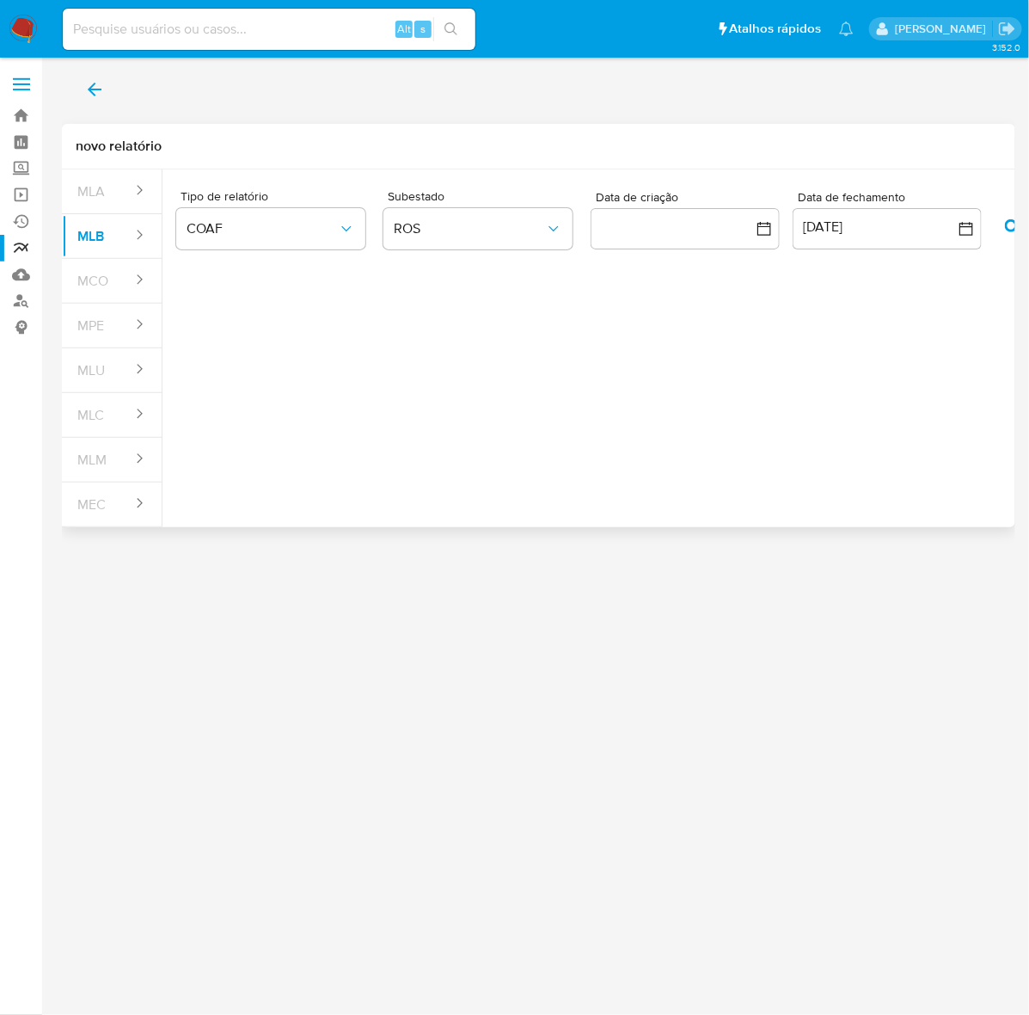
click at [845, 422] on div "Tipo de relatório COAF Subestado ROS Data de criação Data de fechamento 13 de a…" at bounding box center [631, 341] width 936 height 344
click at [1010, 221] on icon "button" at bounding box center [1012, 226] width 15 height 15
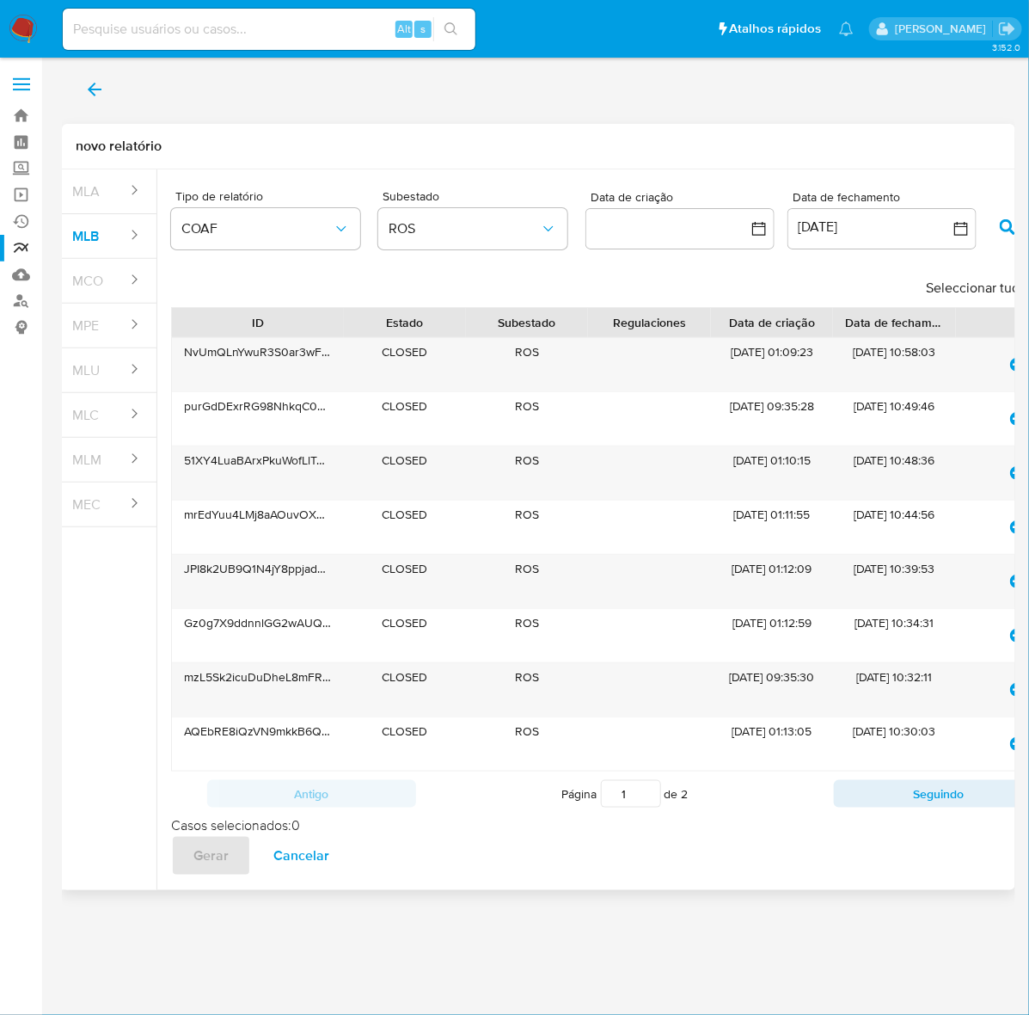
scroll to position [0, 79]
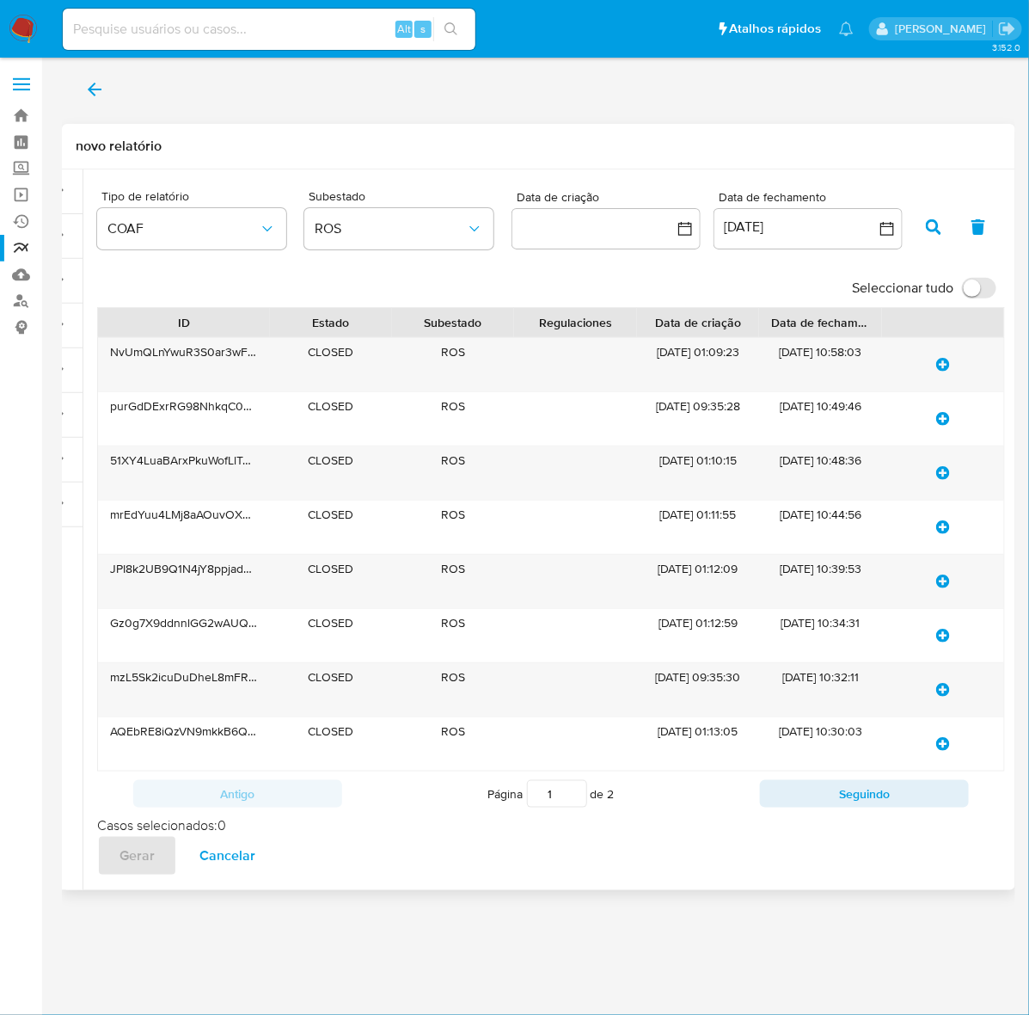
click at [976, 285] on input "Seleccionar tudo" at bounding box center [979, 288] width 34 height 21
checkbox input "true"
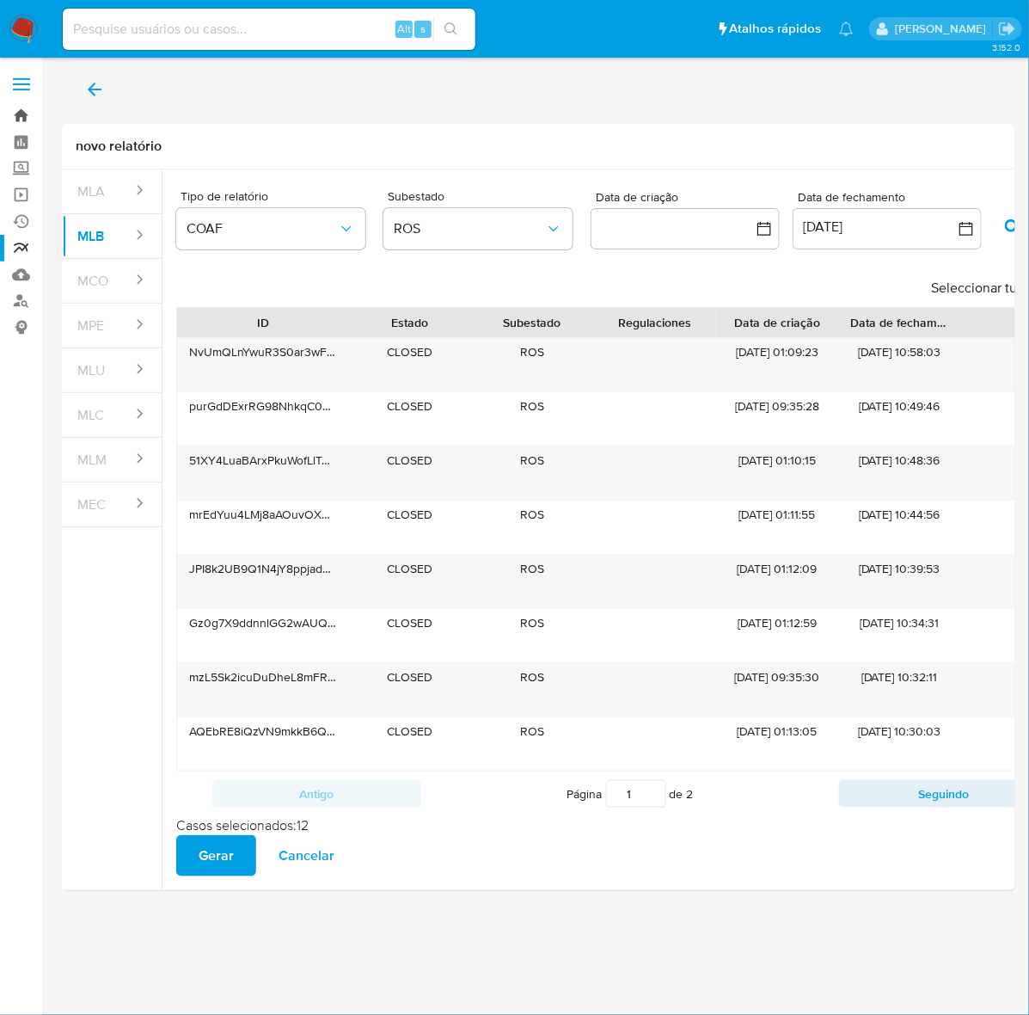
click at [20, 114] on link "Bandeja" at bounding box center [102, 115] width 205 height 27
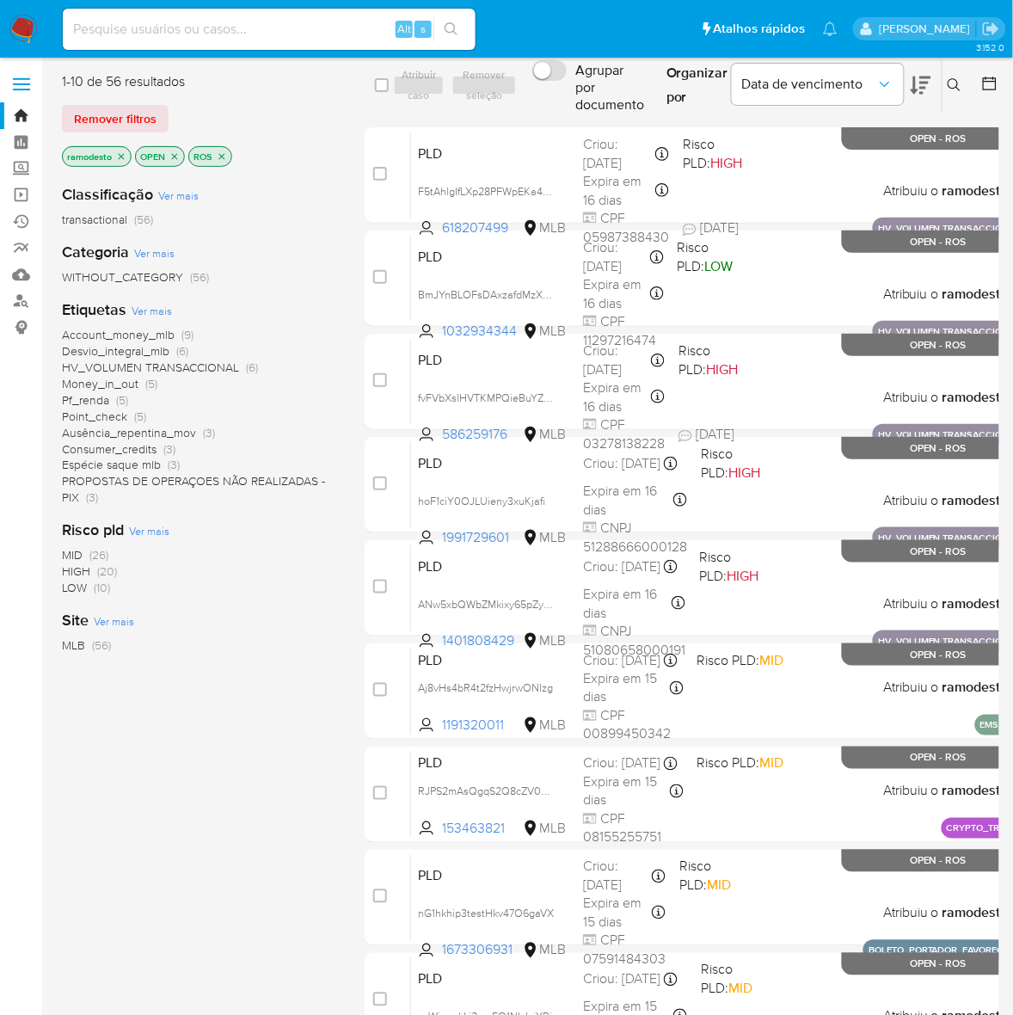
click at [118, 147] on p "ramodesto" at bounding box center [97, 156] width 68 height 19
click at [120, 156] on icon "close-filter" at bounding box center [121, 156] width 10 height 10
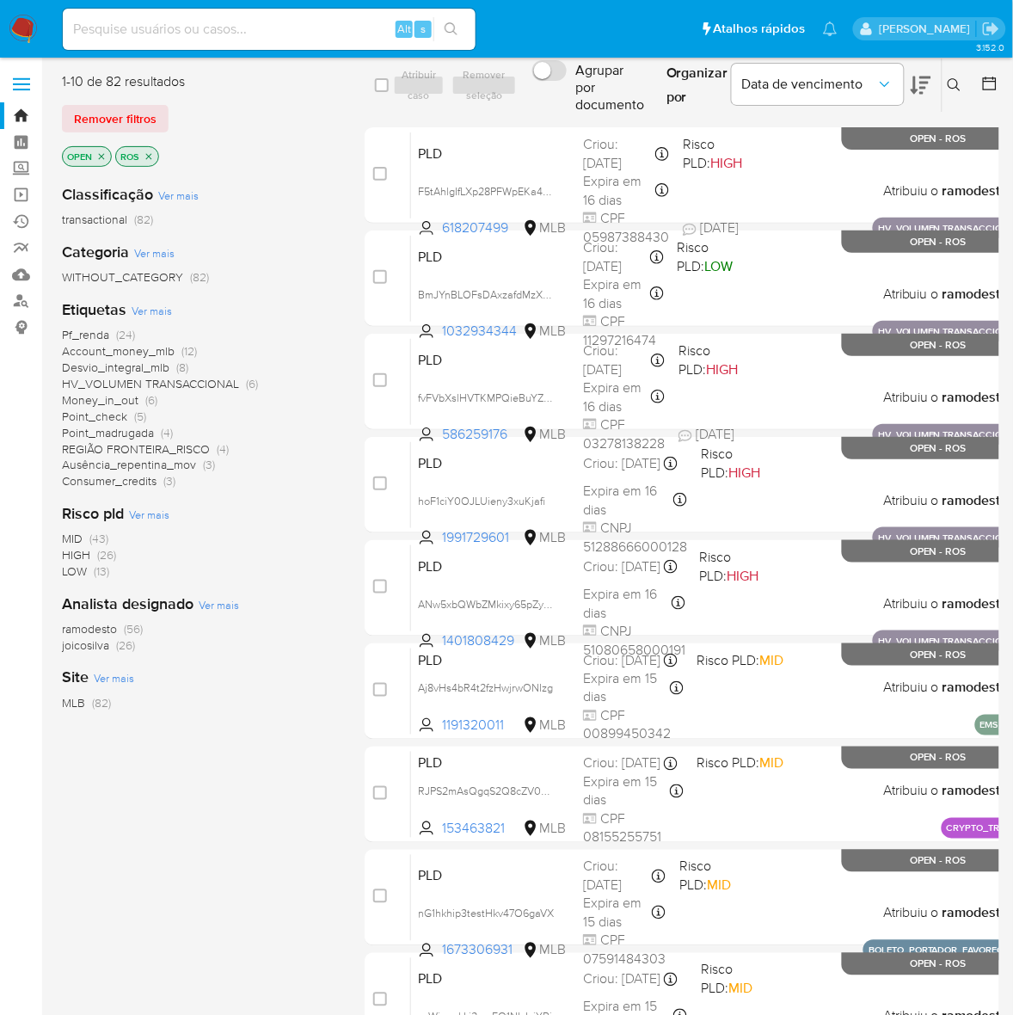
click at [92, 625] on span "ramodesto" at bounding box center [89, 628] width 55 height 17
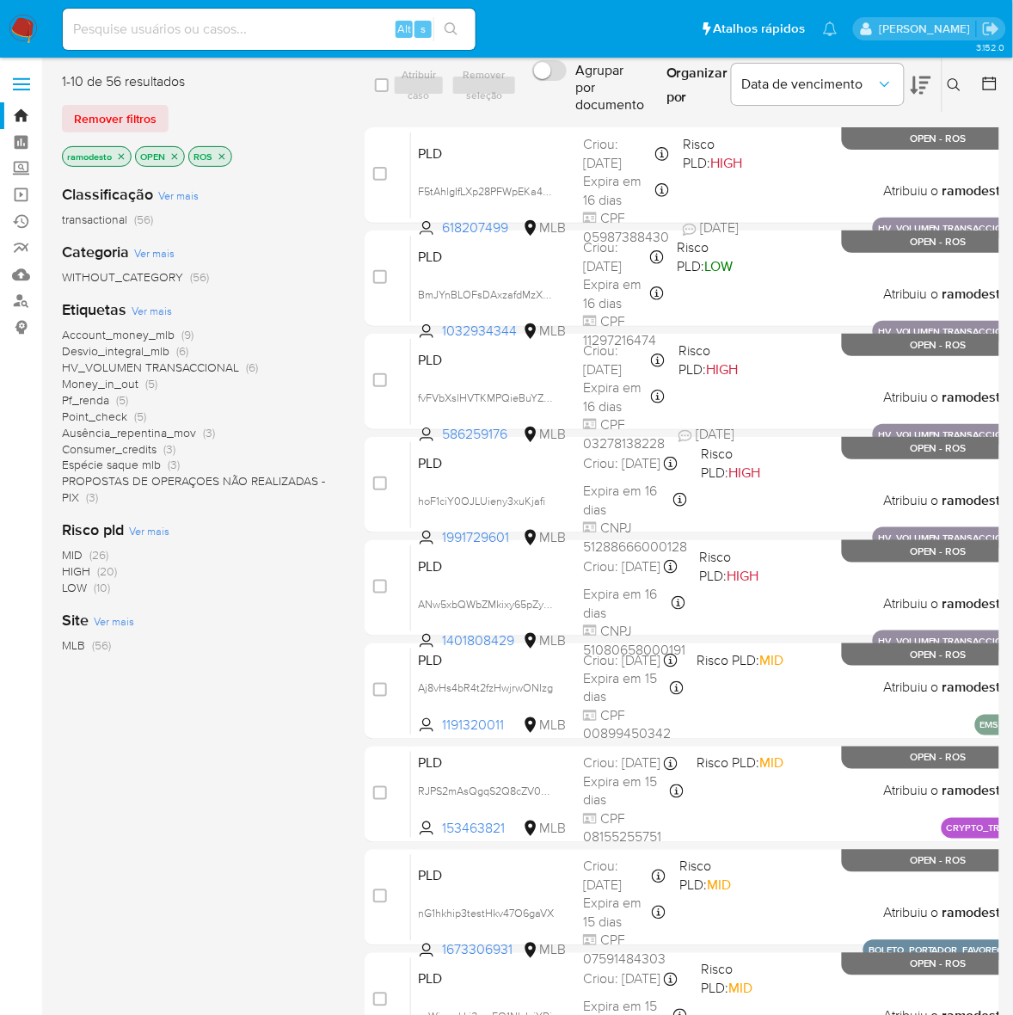
click at [95, 396] on span "Pf_renda" at bounding box center [85, 399] width 47 height 17
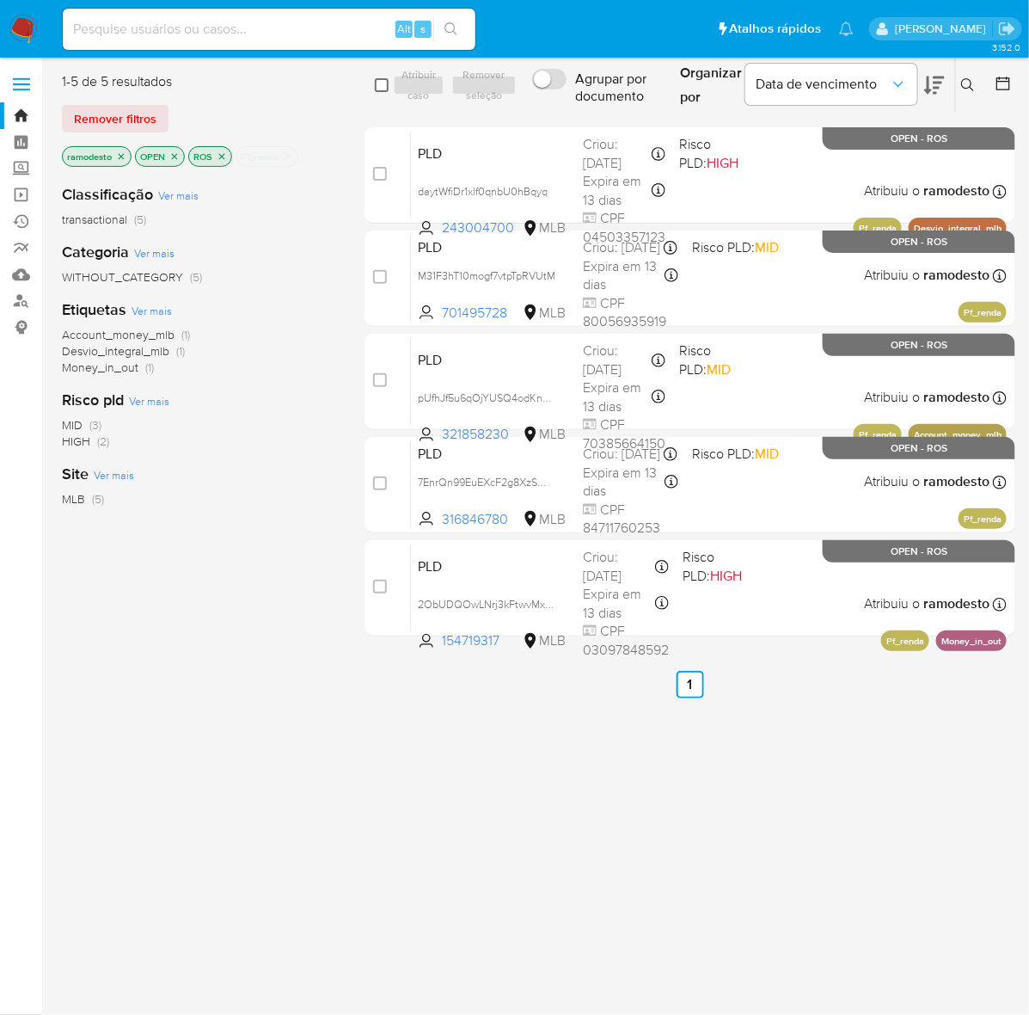
click at [381, 79] on input "checkbox" at bounding box center [382, 85] width 14 height 14
checkbox input "true"
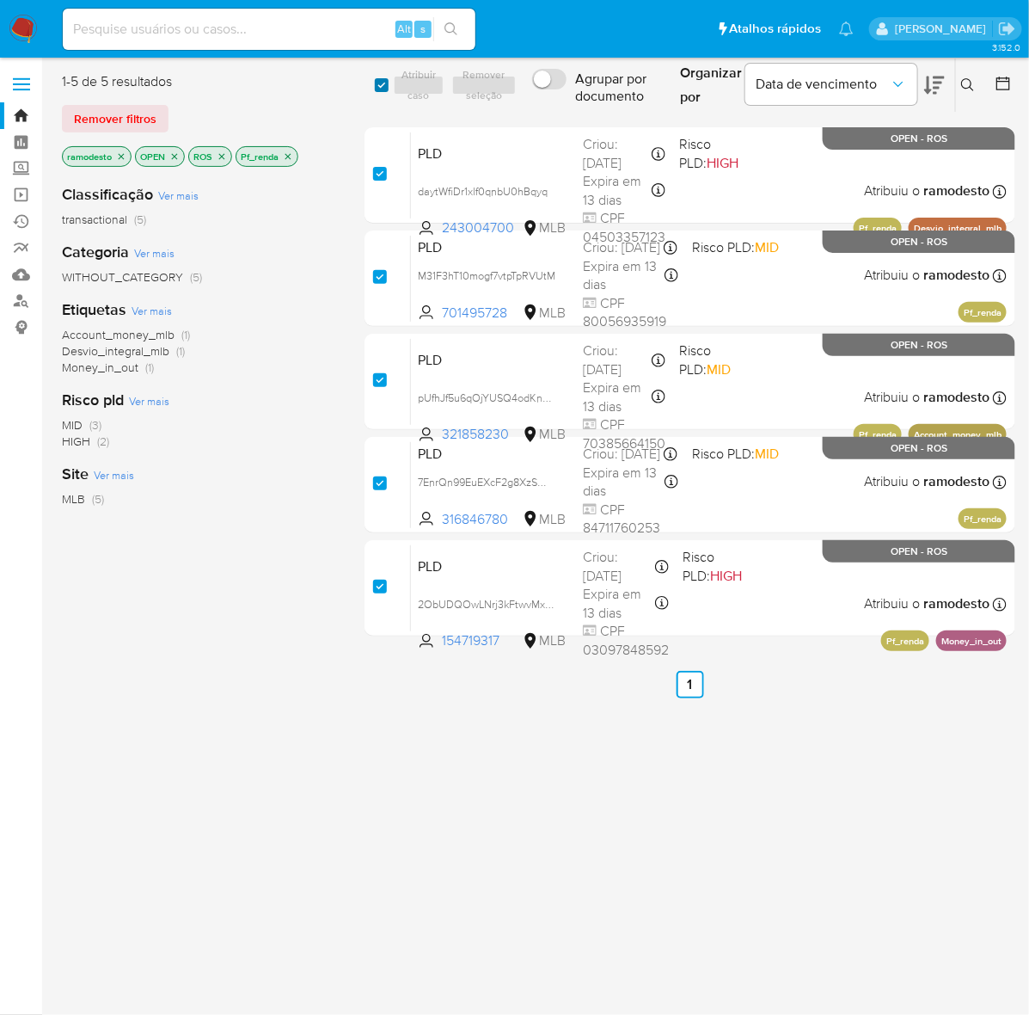
checkbox input "true"
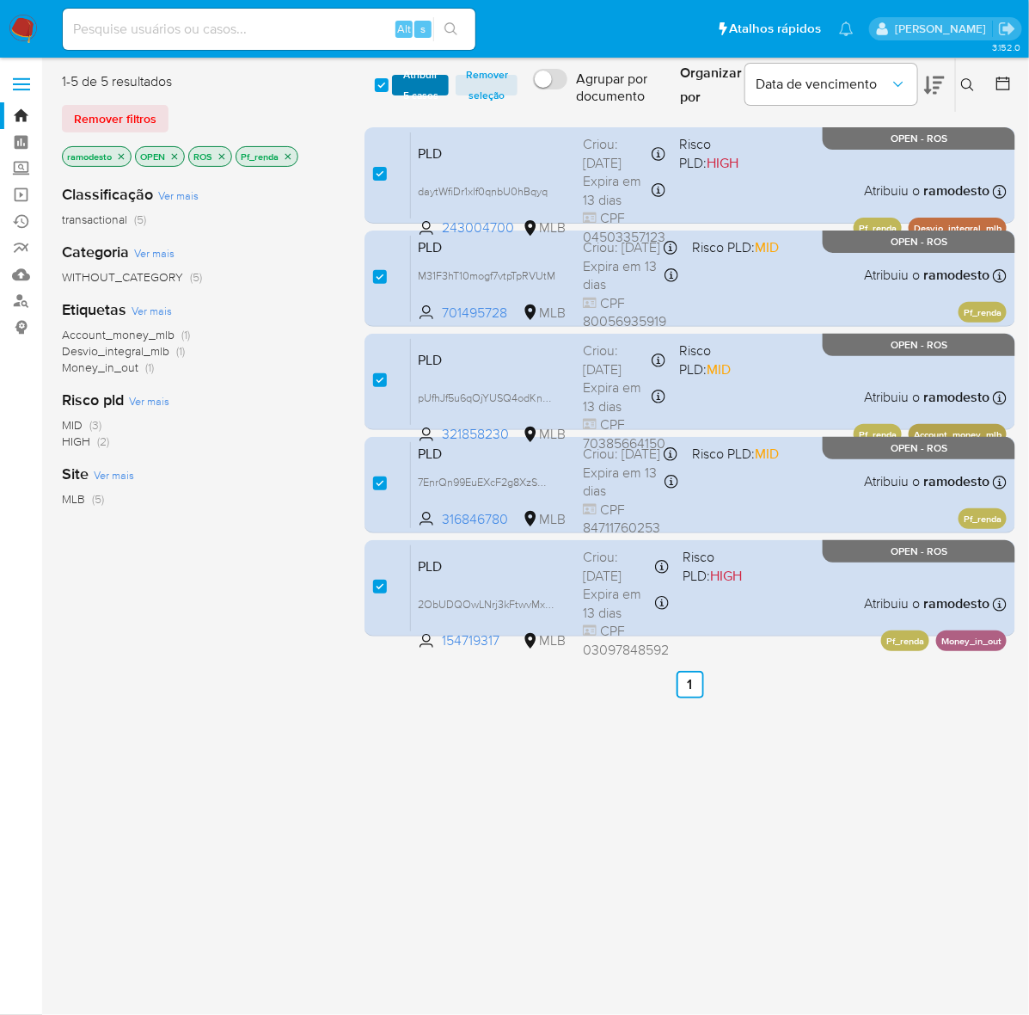
click at [423, 87] on span "Atribuir 5 casos" at bounding box center [421, 85] width 40 height 17
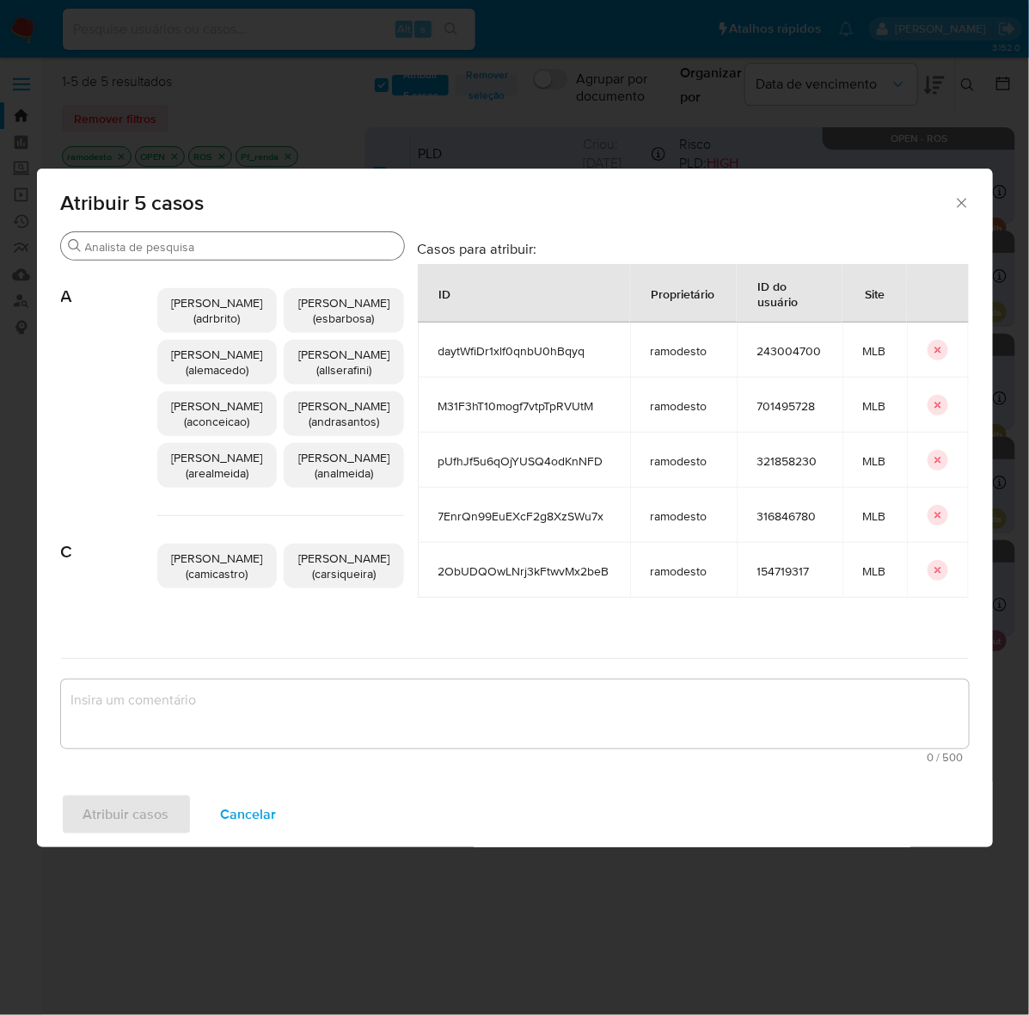
click at [152, 245] on input "Buscar" at bounding box center [241, 246] width 312 height 15
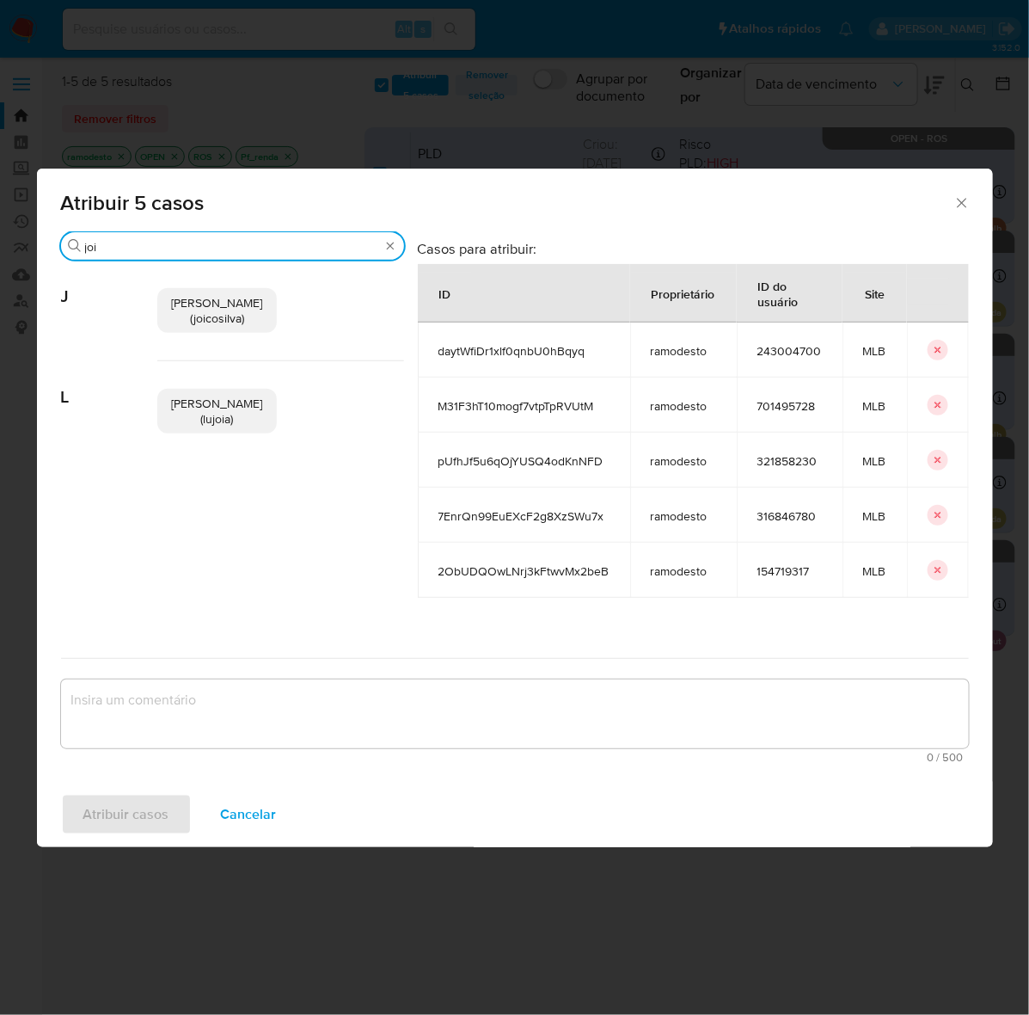
type input "joi"
click at [215, 297] on span "[PERSON_NAME] (joicosilva)" at bounding box center [216, 310] width 91 height 33
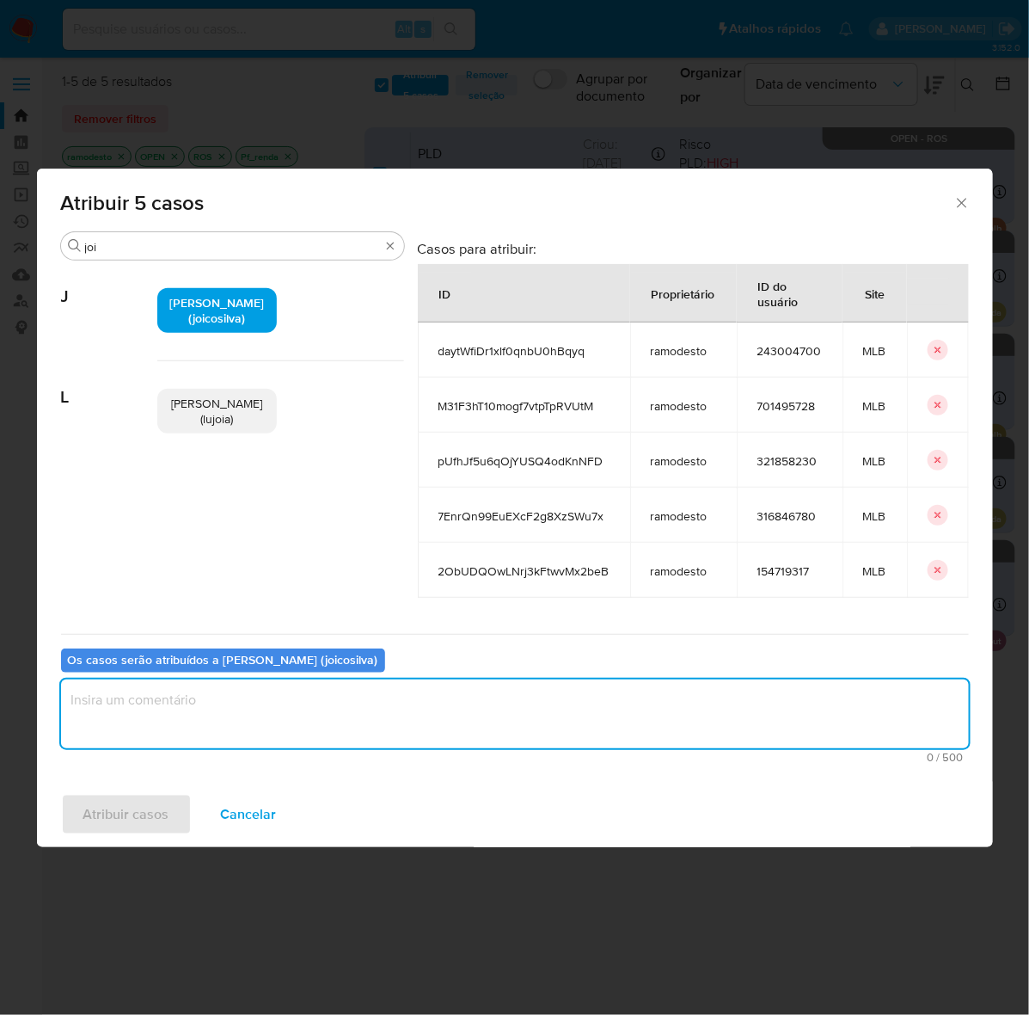
click at [189, 698] on textarea "assign-modal" at bounding box center [515, 713] width 908 height 69
type textarea "OK!"
click at [126, 808] on span "Atribuir casos" at bounding box center [126, 814] width 86 height 38
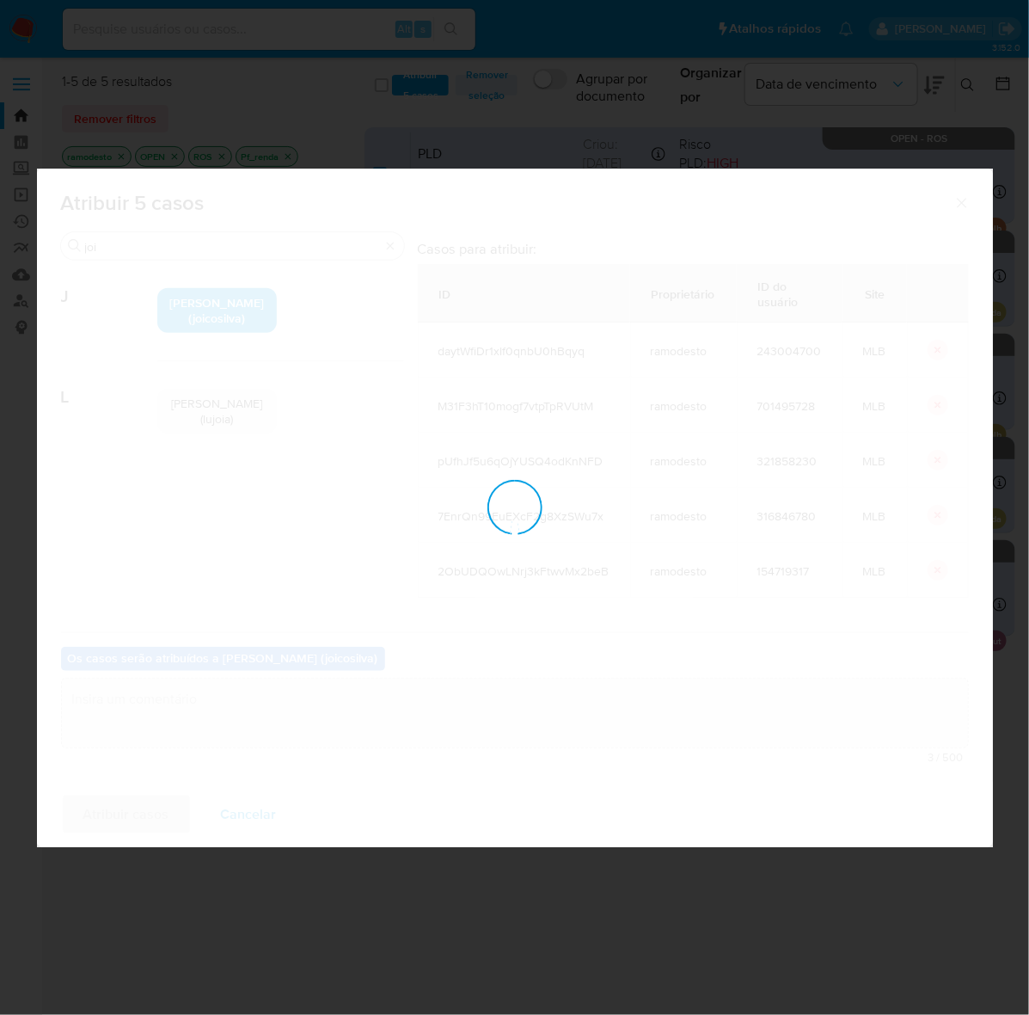
checkbox input "false"
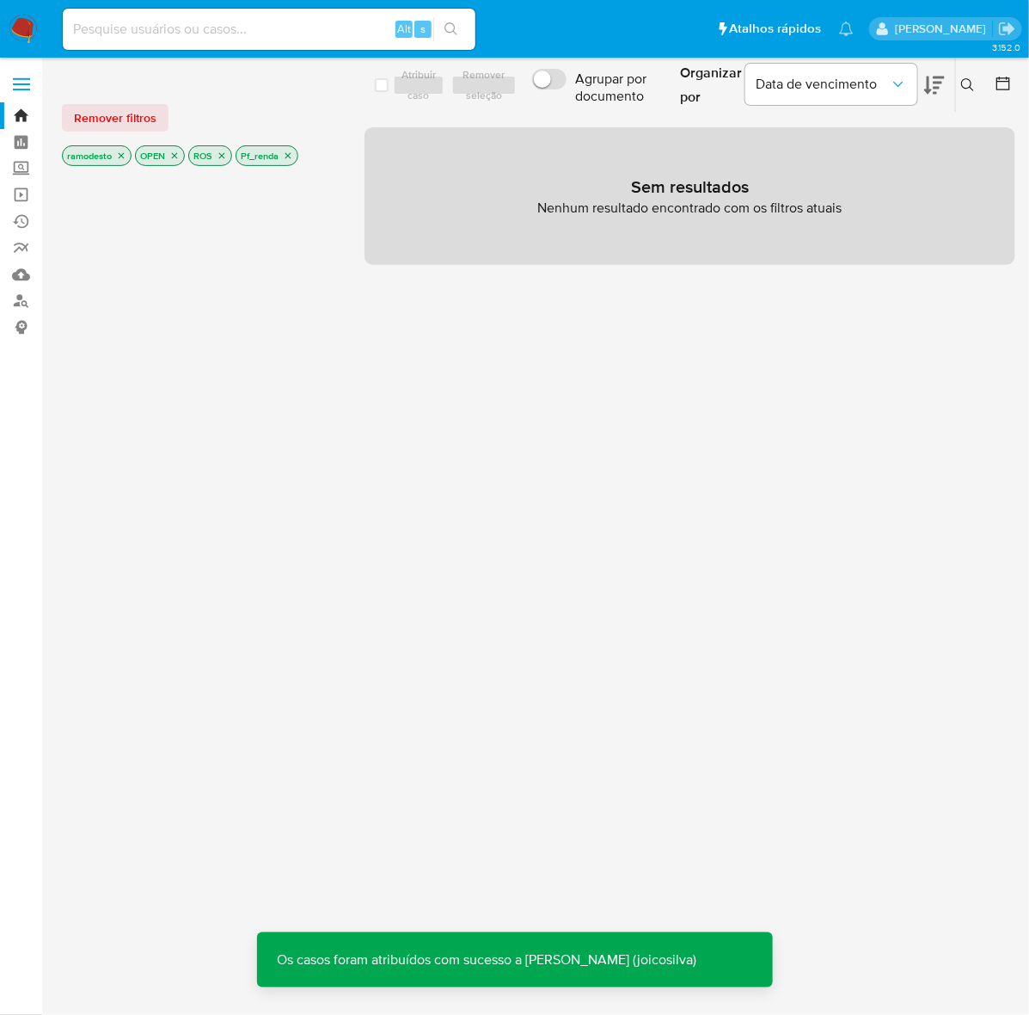
click at [293, 156] on icon "close-filter" at bounding box center [288, 155] width 10 height 10
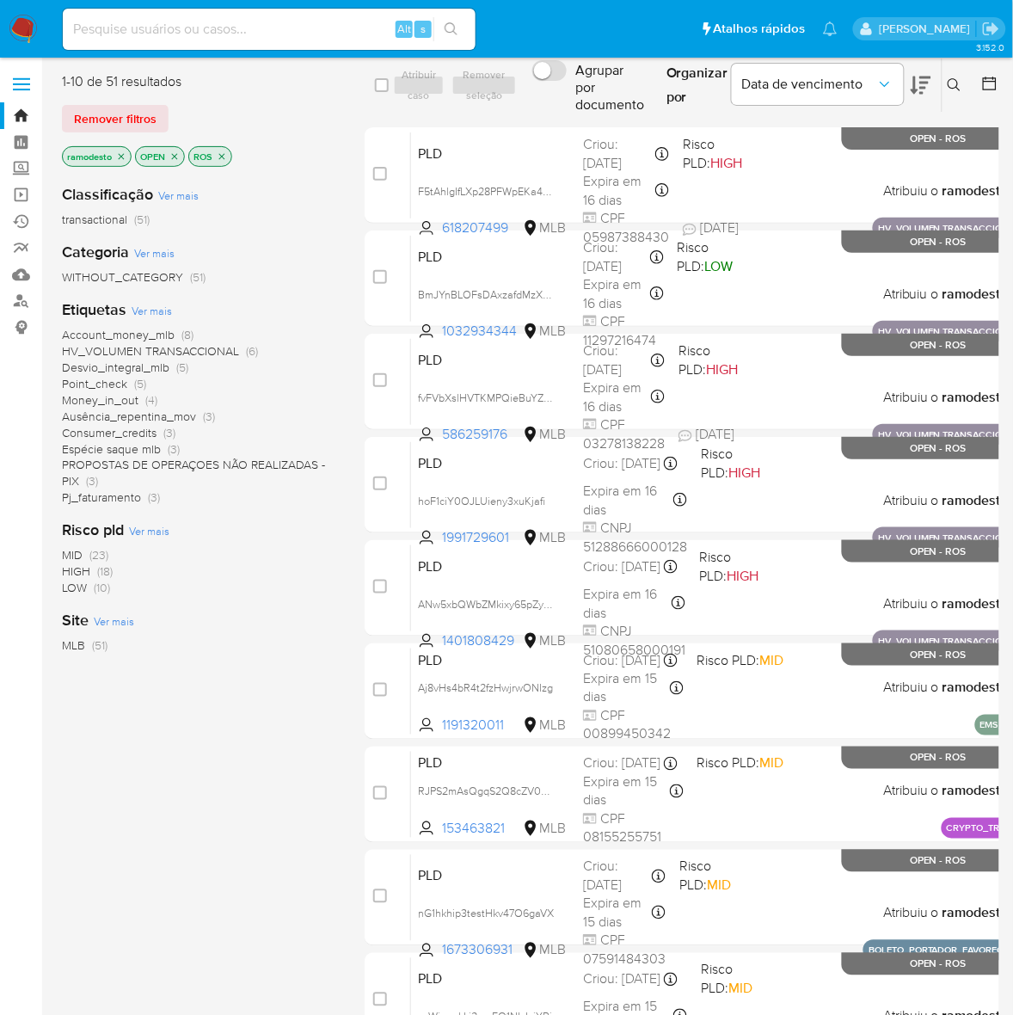
click at [120, 397] on span "Money_in_out" at bounding box center [100, 399] width 77 height 17
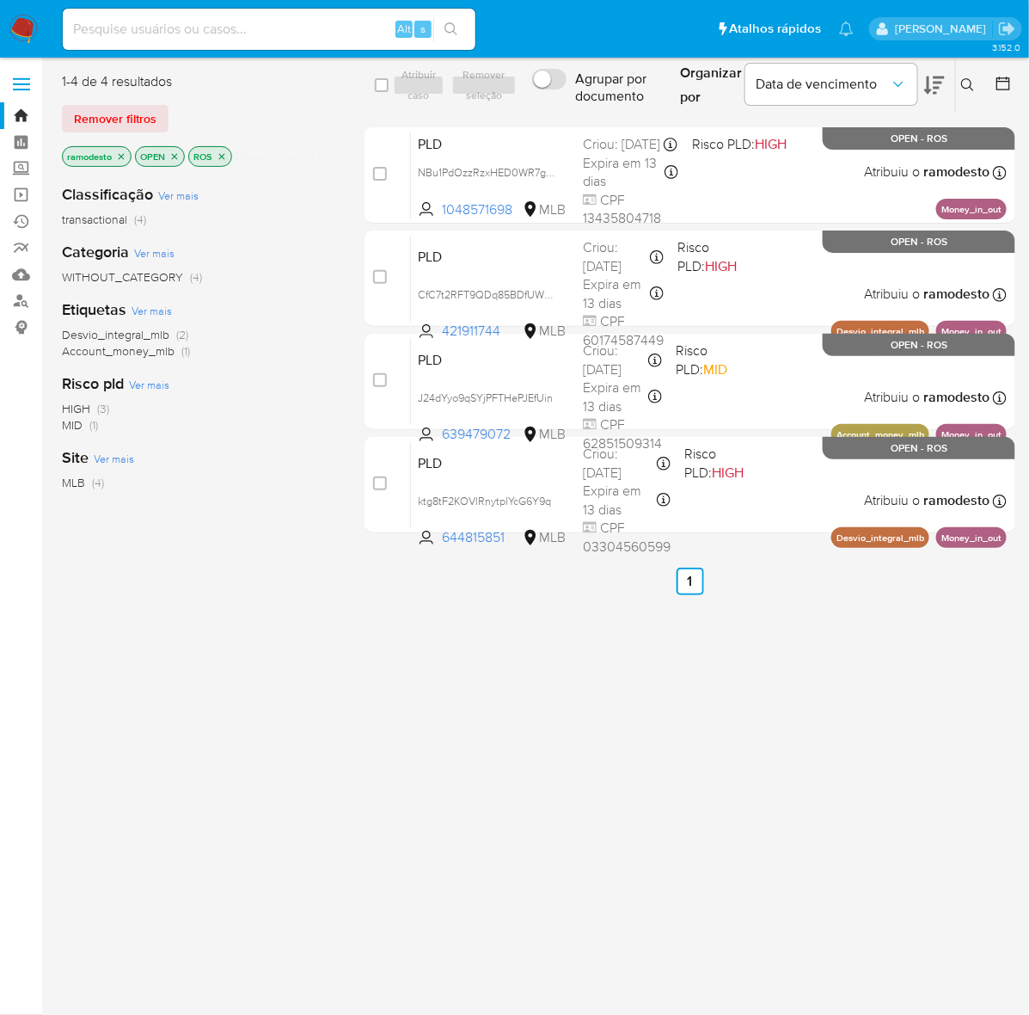
click at [311, 152] on icon "close-filter" at bounding box center [310, 156] width 10 height 10
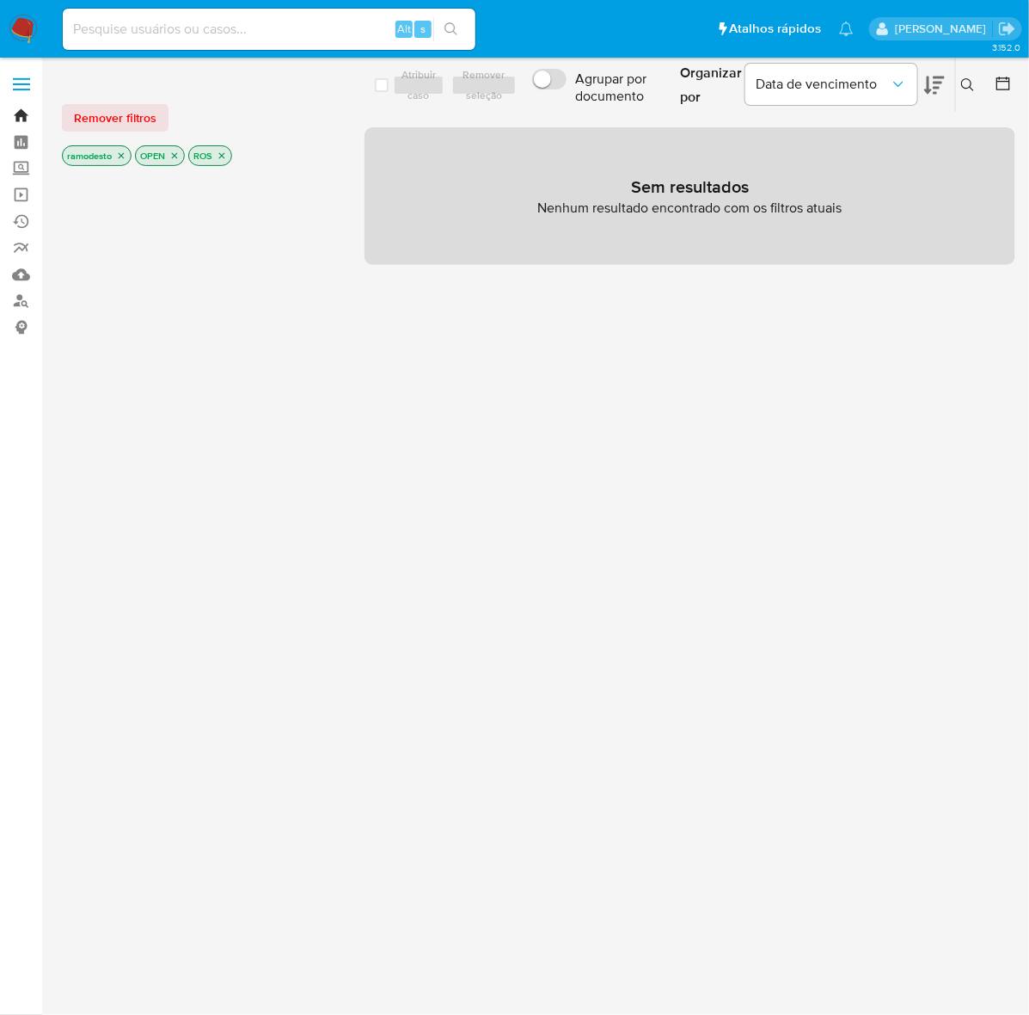
click at [21, 114] on link "Bandeja" at bounding box center [102, 115] width 205 height 27
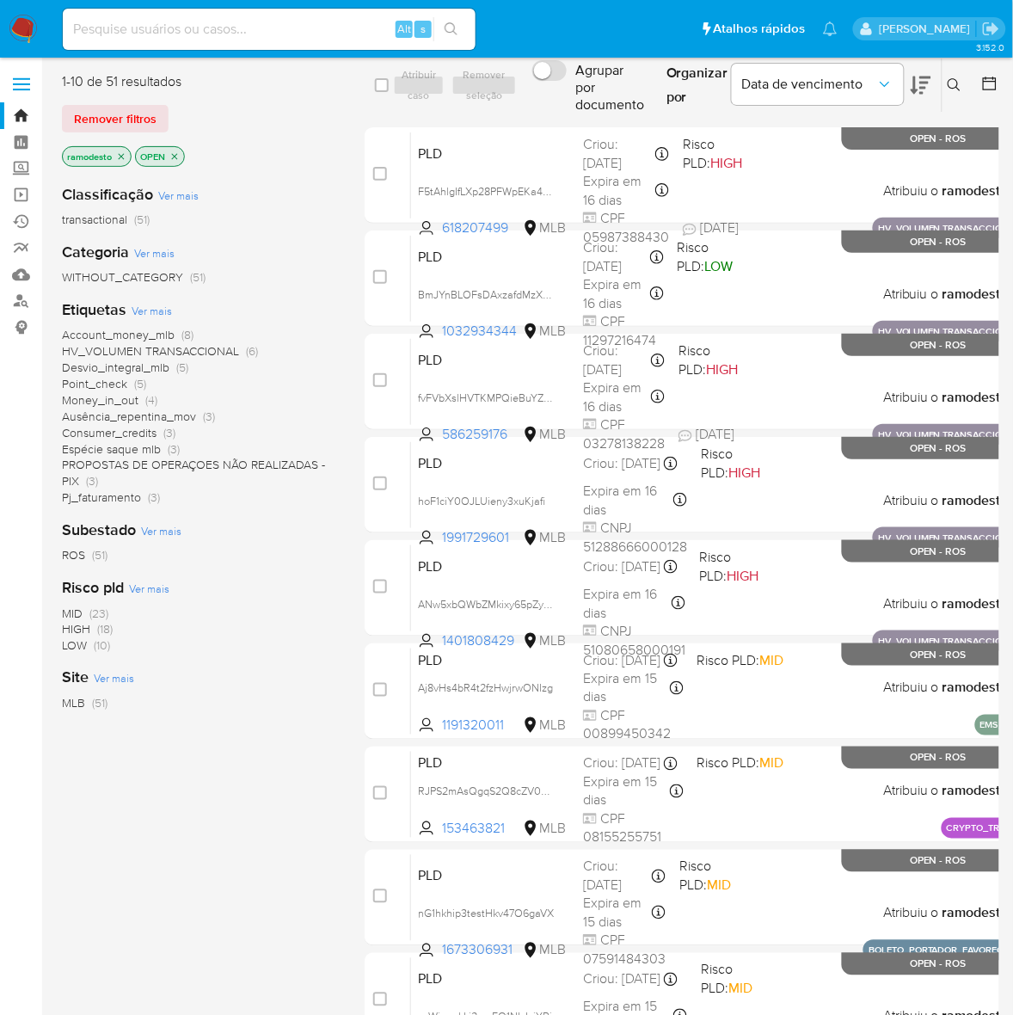
click at [116, 381] on span "Point_check" at bounding box center [94, 383] width 65 height 17
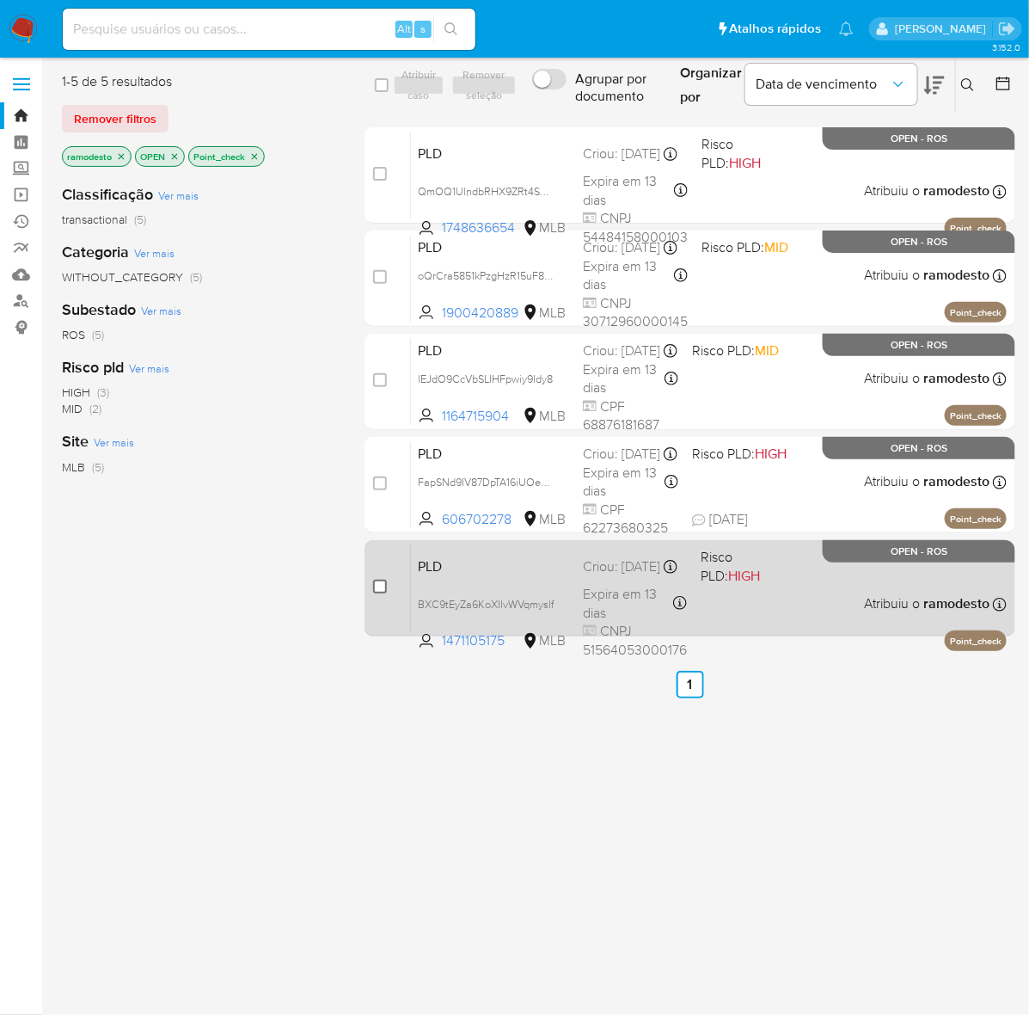
click at [377, 582] on input "checkbox" at bounding box center [380, 587] width 14 height 14
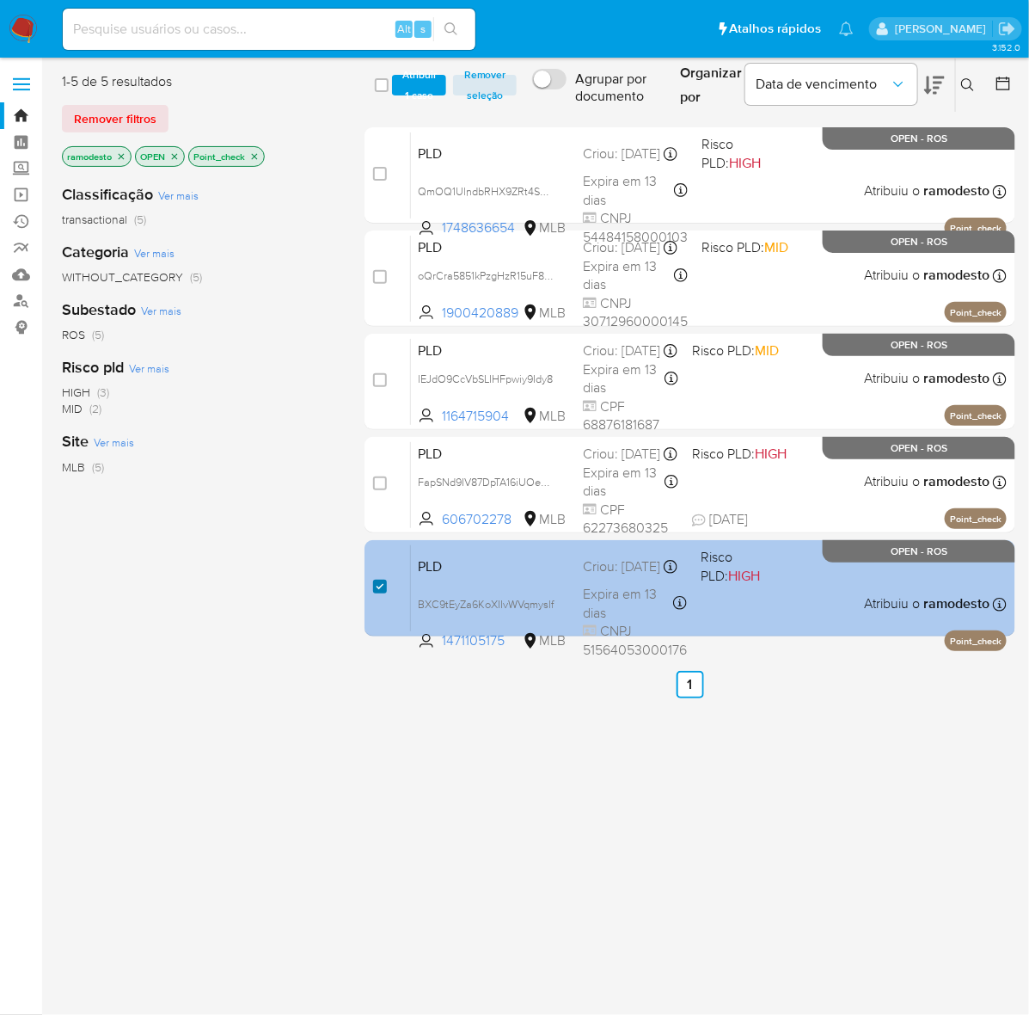
click at [377, 582] on input "checkbox" at bounding box center [380, 587] width 14 height 14
checkbox input "false"
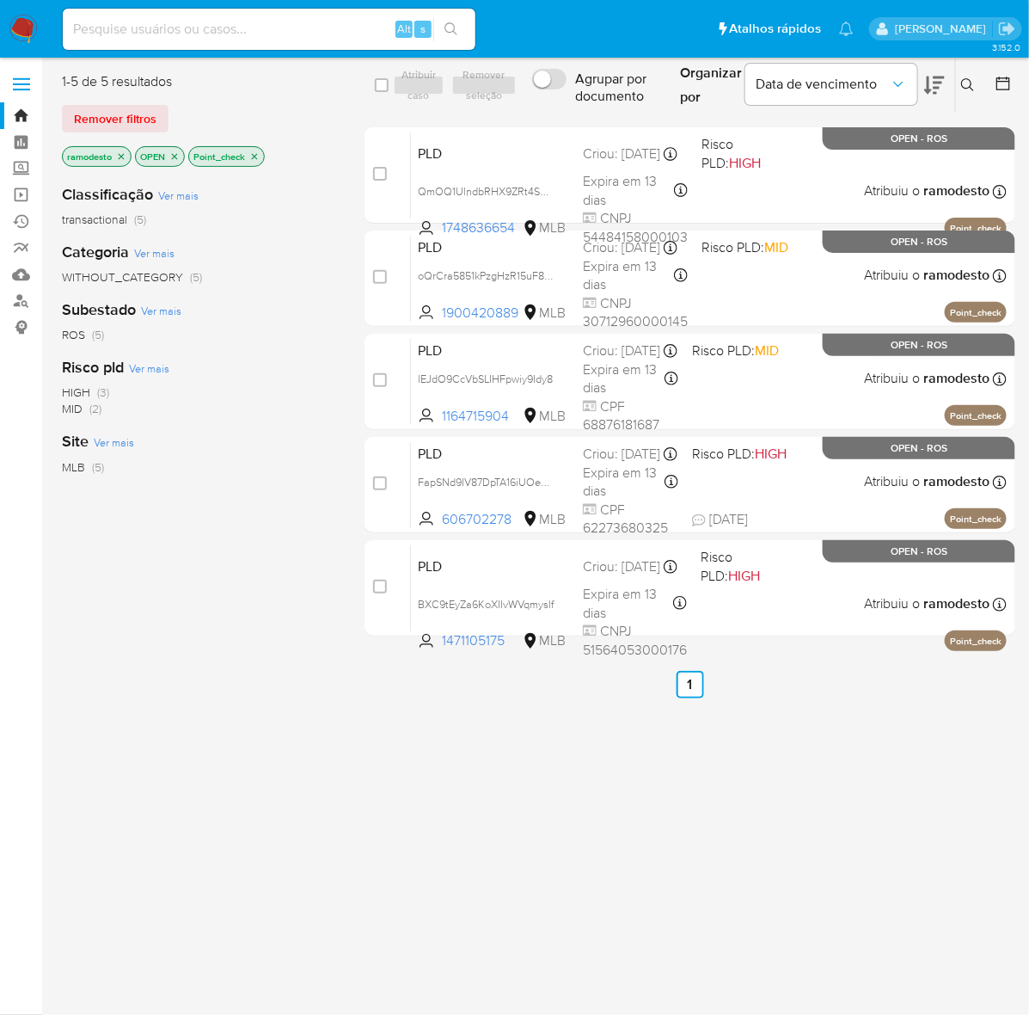
click at [256, 155] on icon "close-filter" at bounding box center [254, 156] width 10 height 10
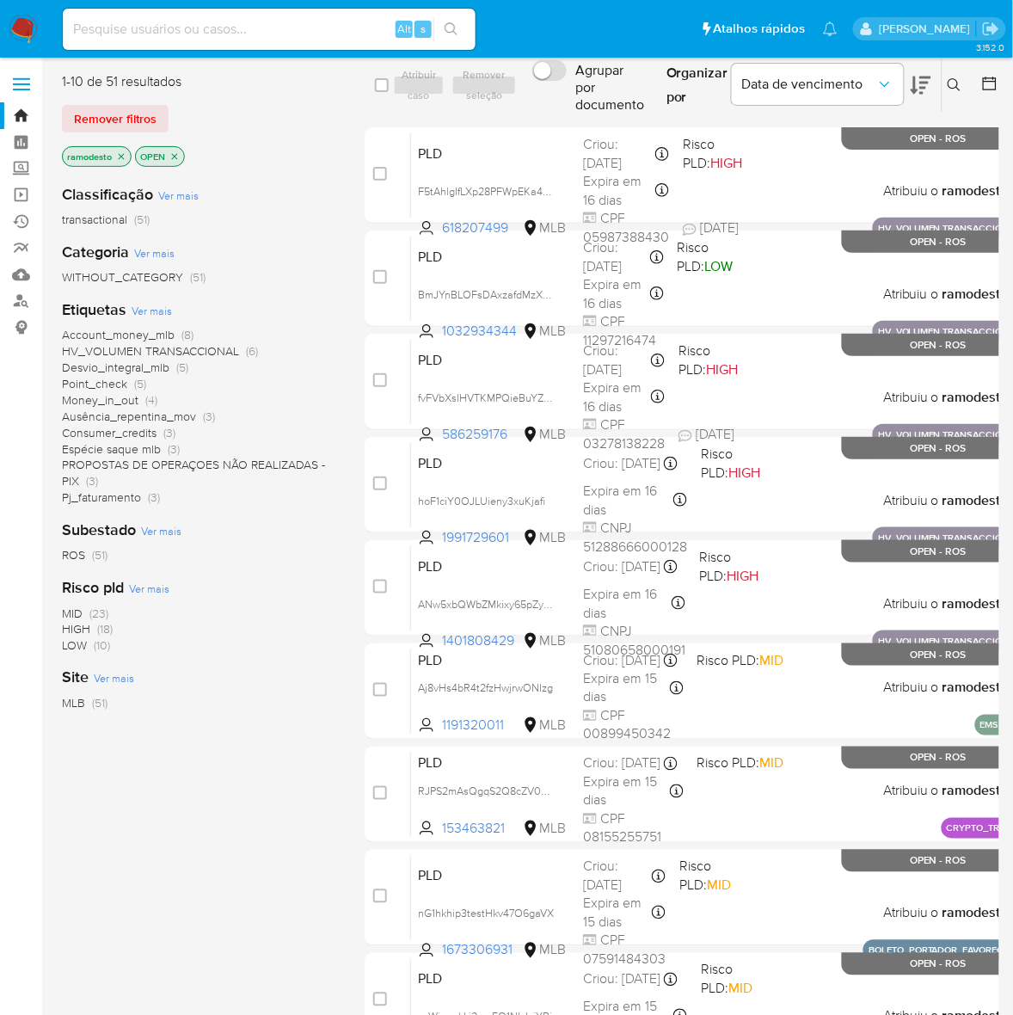
click at [125, 402] on span "Money_in_out" at bounding box center [100, 399] width 77 height 17
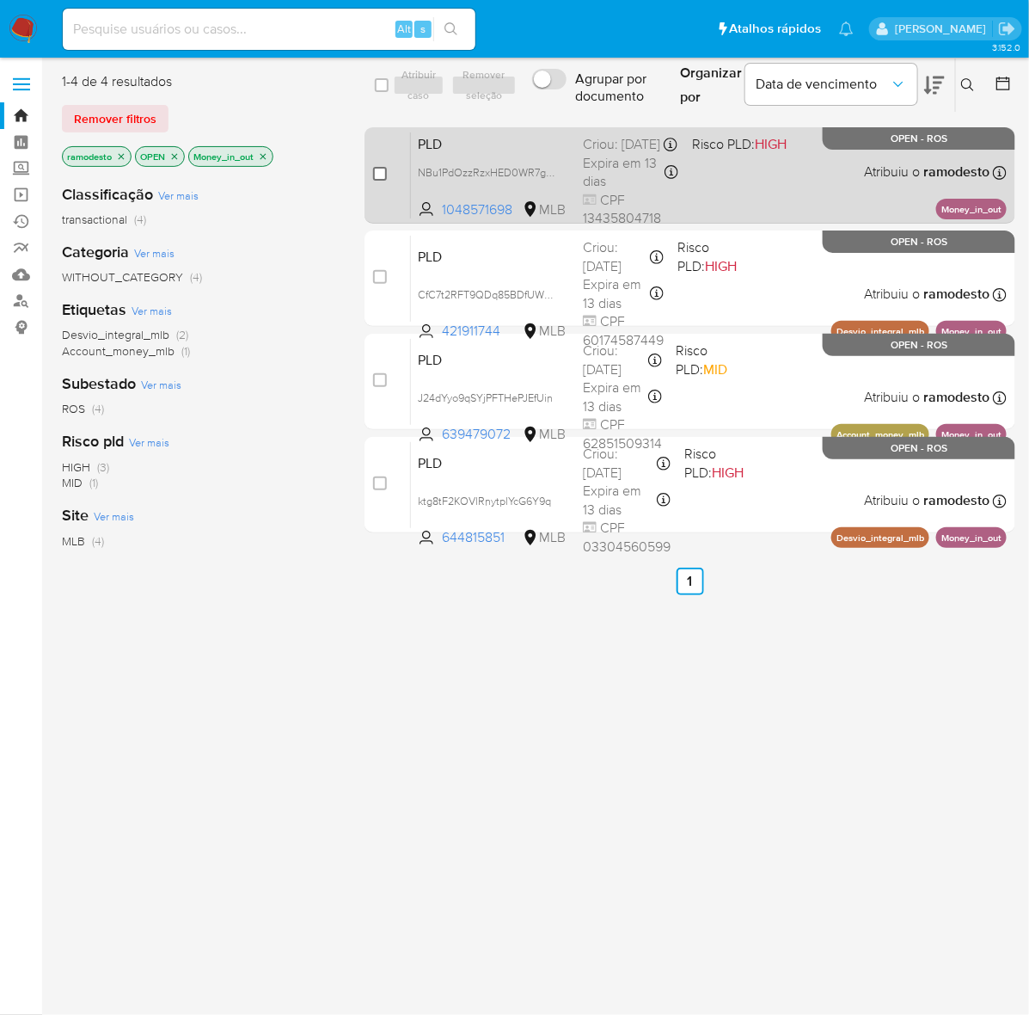
click at [379, 174] on input "checkbox" at bounding box center [380, 174] width 14 height 14
checkbox input "true"
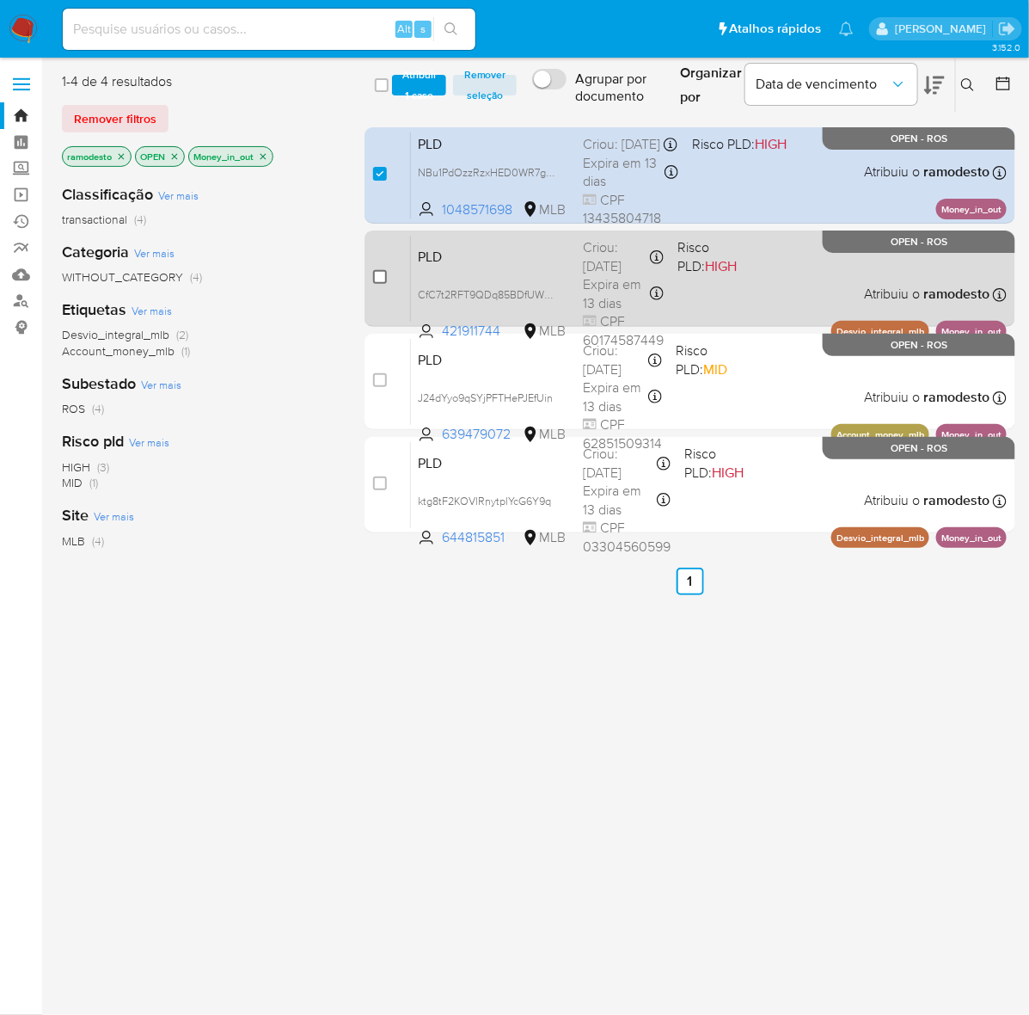
click at [378, 275] on input "checkbox" at bounding box center [380, 277] width 14 height 14
checkbox input "true"
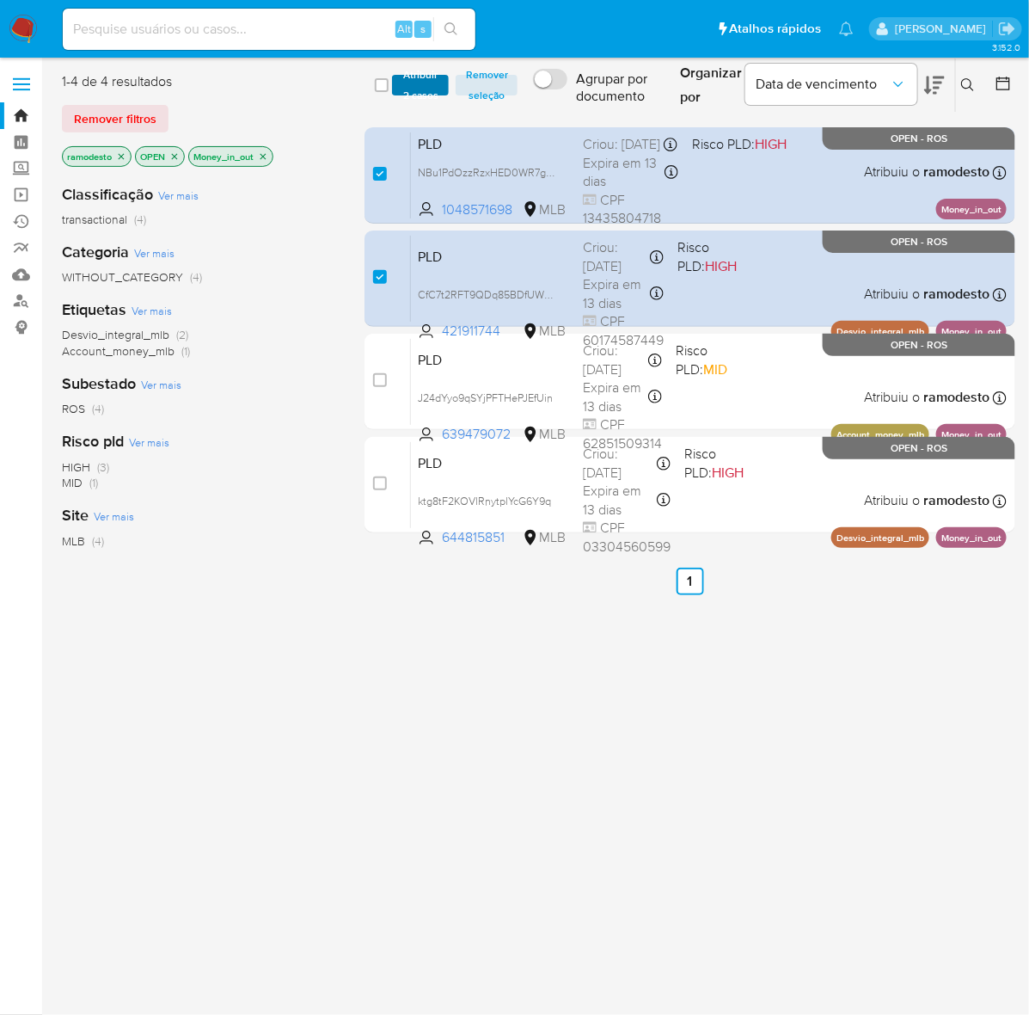
click at [415, 77] on span "Atribuir 2 casos" at bounding box center [421, 85] width 40 height 17
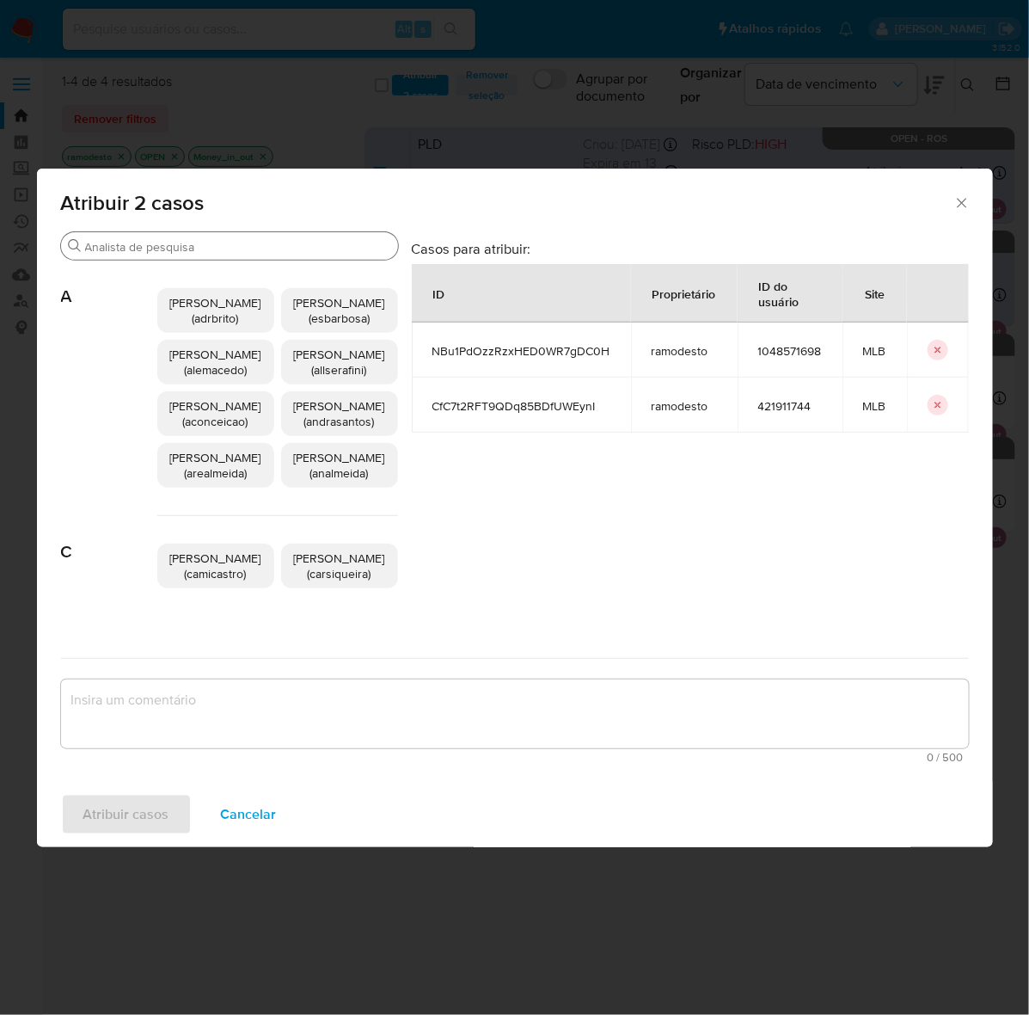
click at [164, 247] on input "Buscar" at bounding box center [238, 246] width 306 height 15
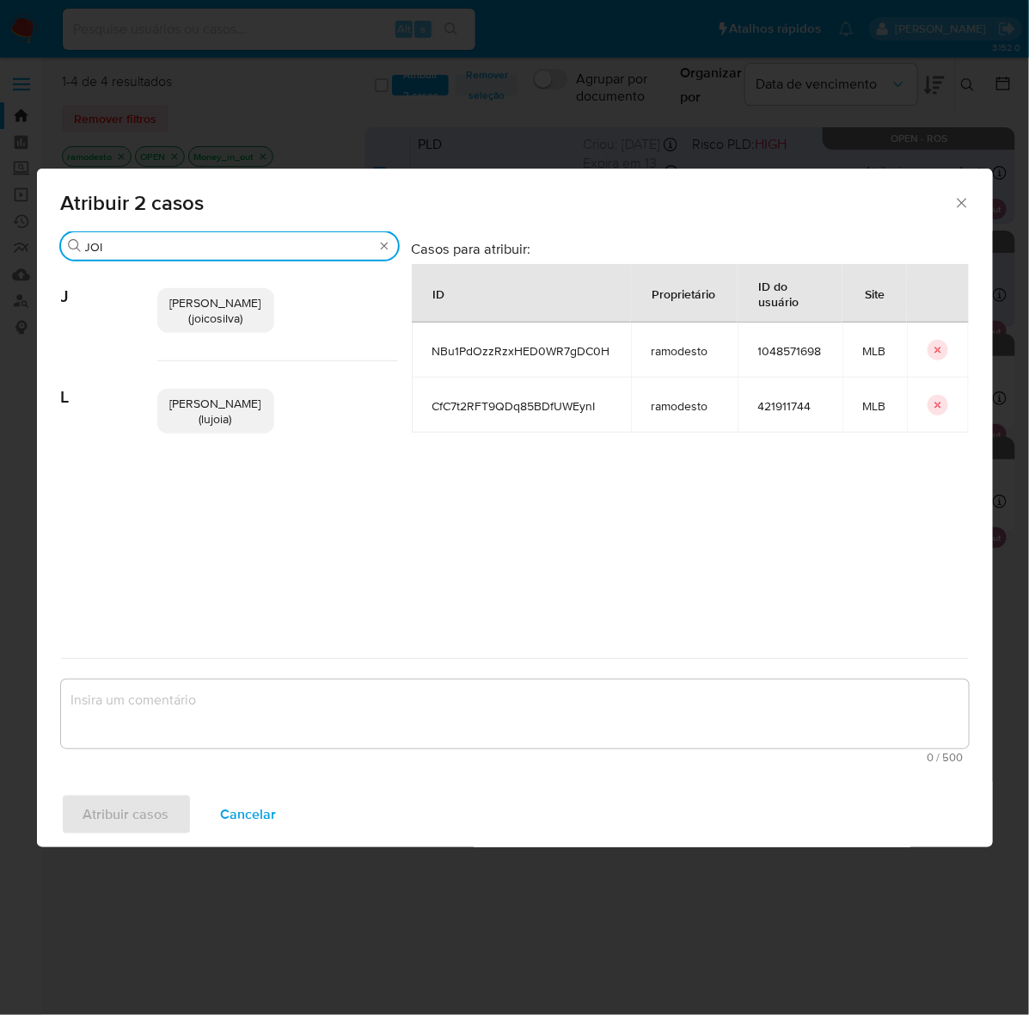
type input "JOI"
click at [236, 299] on span "Joice Oliveira Da Silva De Almeida (joicosilva)" at bounding box center [215, 310] width 91 height 33
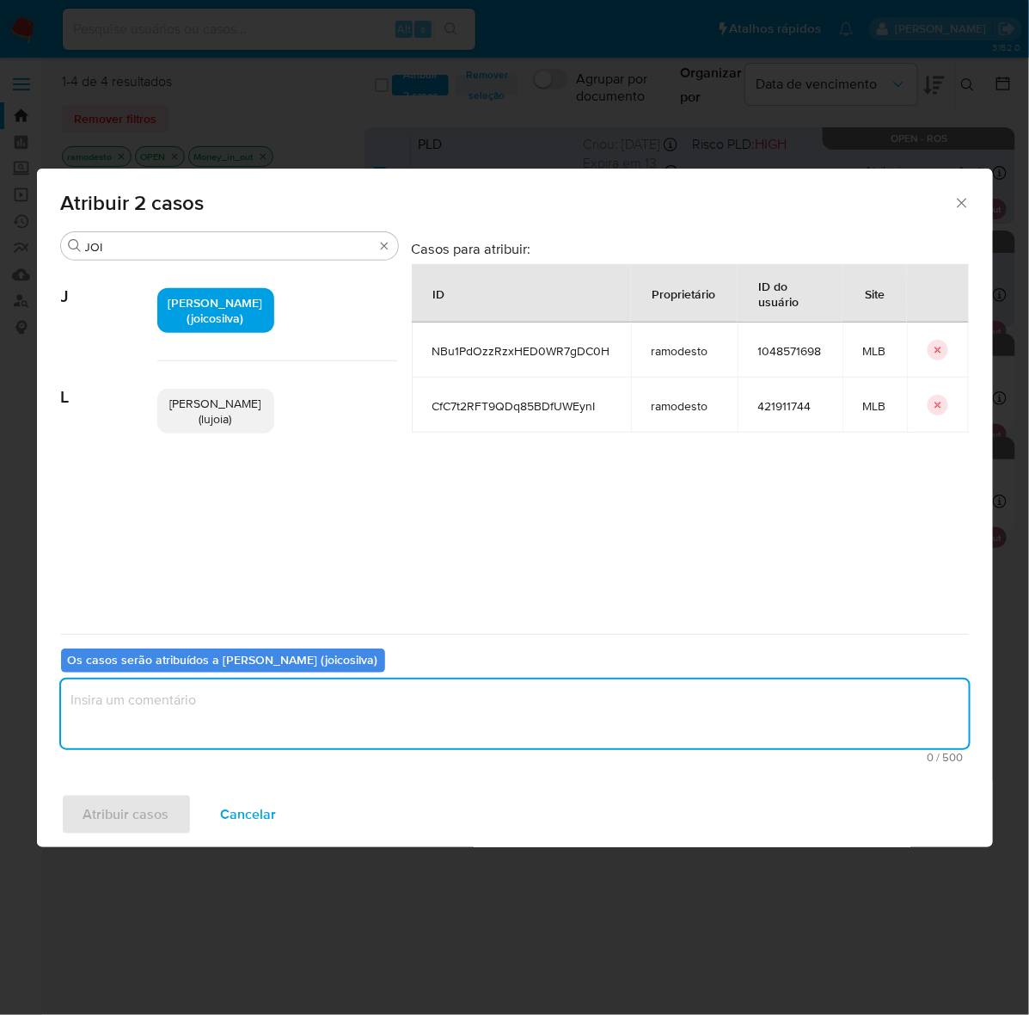
click at [182, 696] on textarea "assign-modal" at bounding box center [515, 713] width 908 height 69
type textarea "OK!"
click at [146, 805] on span "Atribuir casos" at bounding box center [126, 814] width 86 height 38
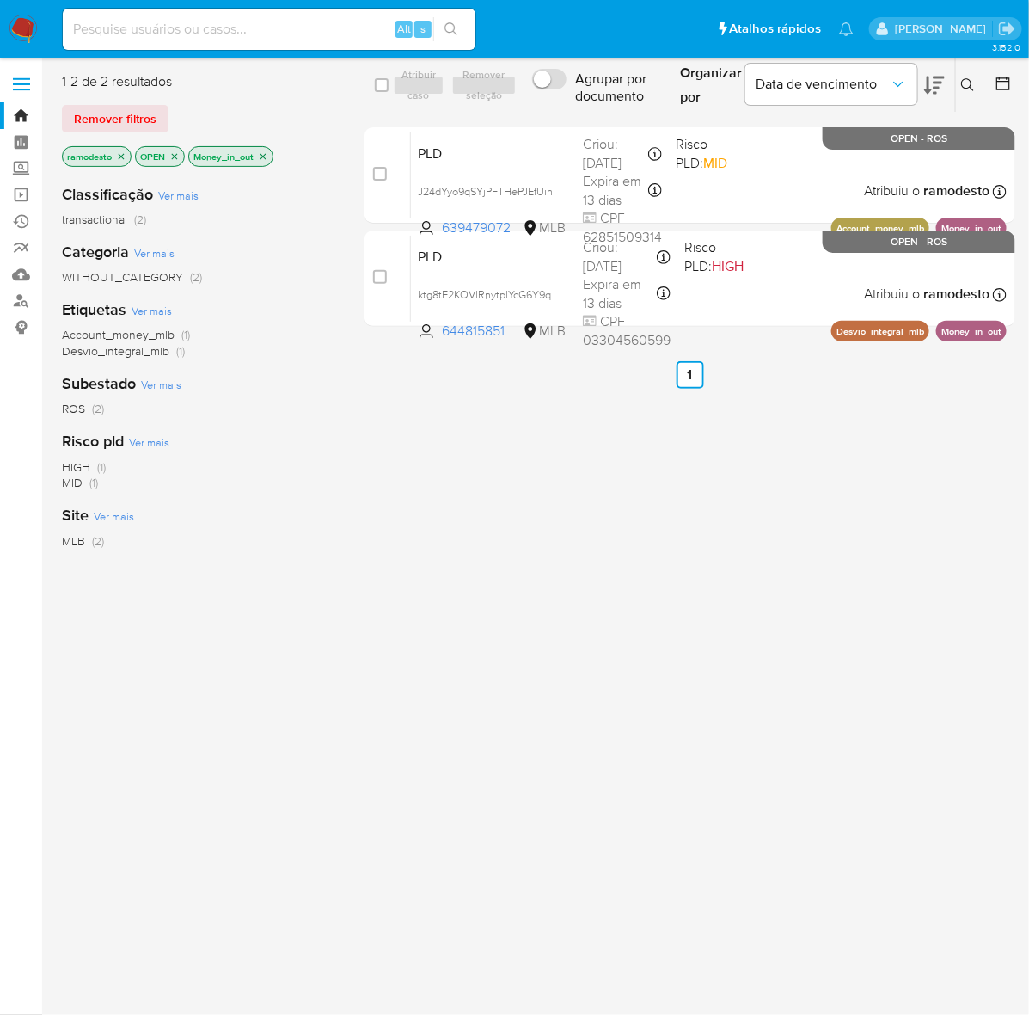
click at [268, 152] on icon "close-filter" at bounding box center [263, 156] width 10 height 10
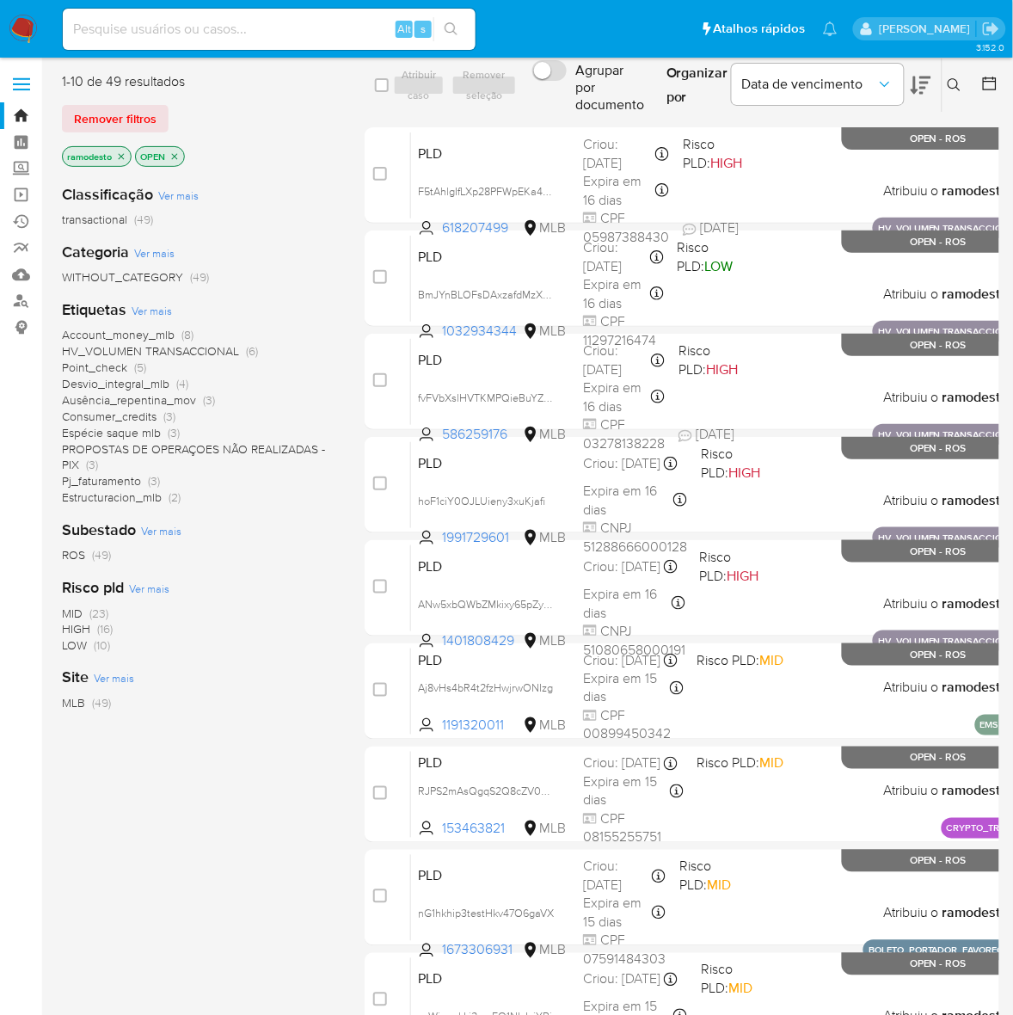
click at [123, 156] on icon "close-filter" at bounding box center [121, 156] width 10 height 10
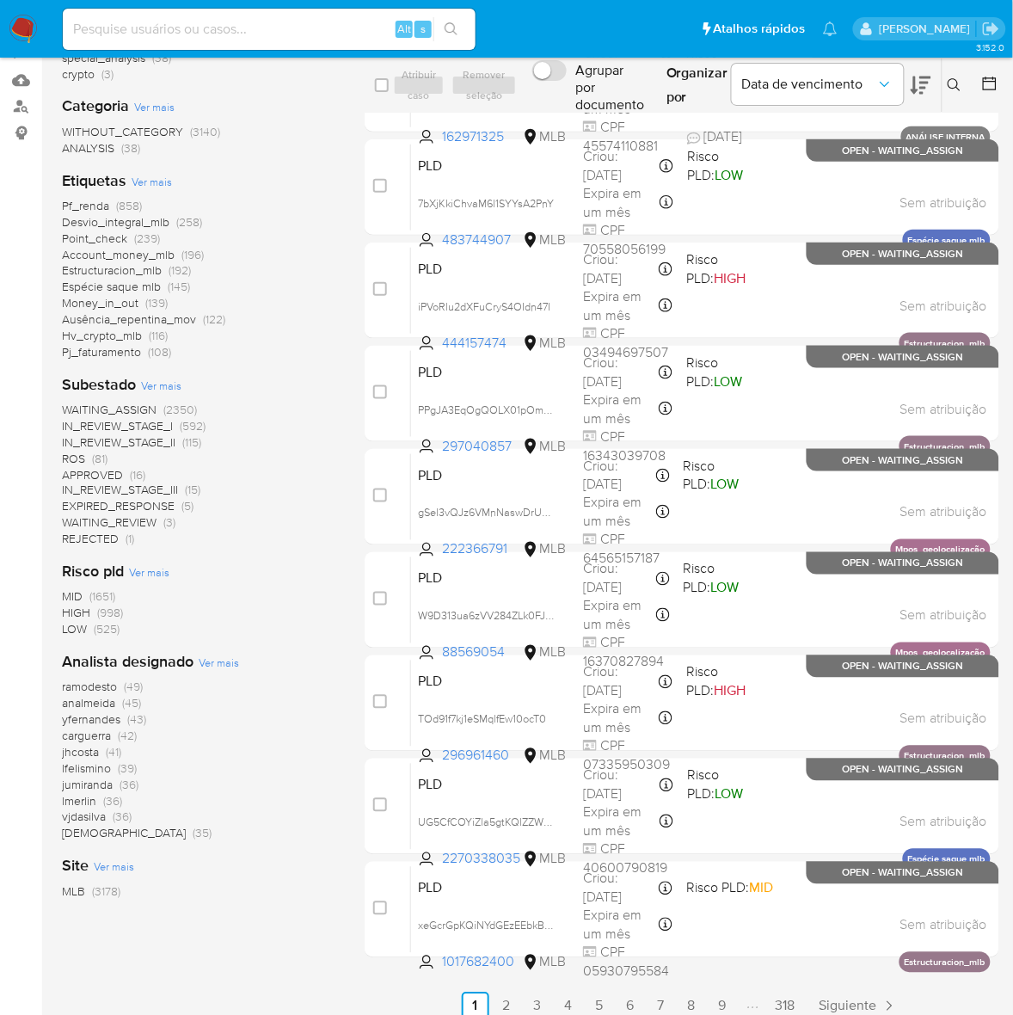
scroll to position [211, 0]
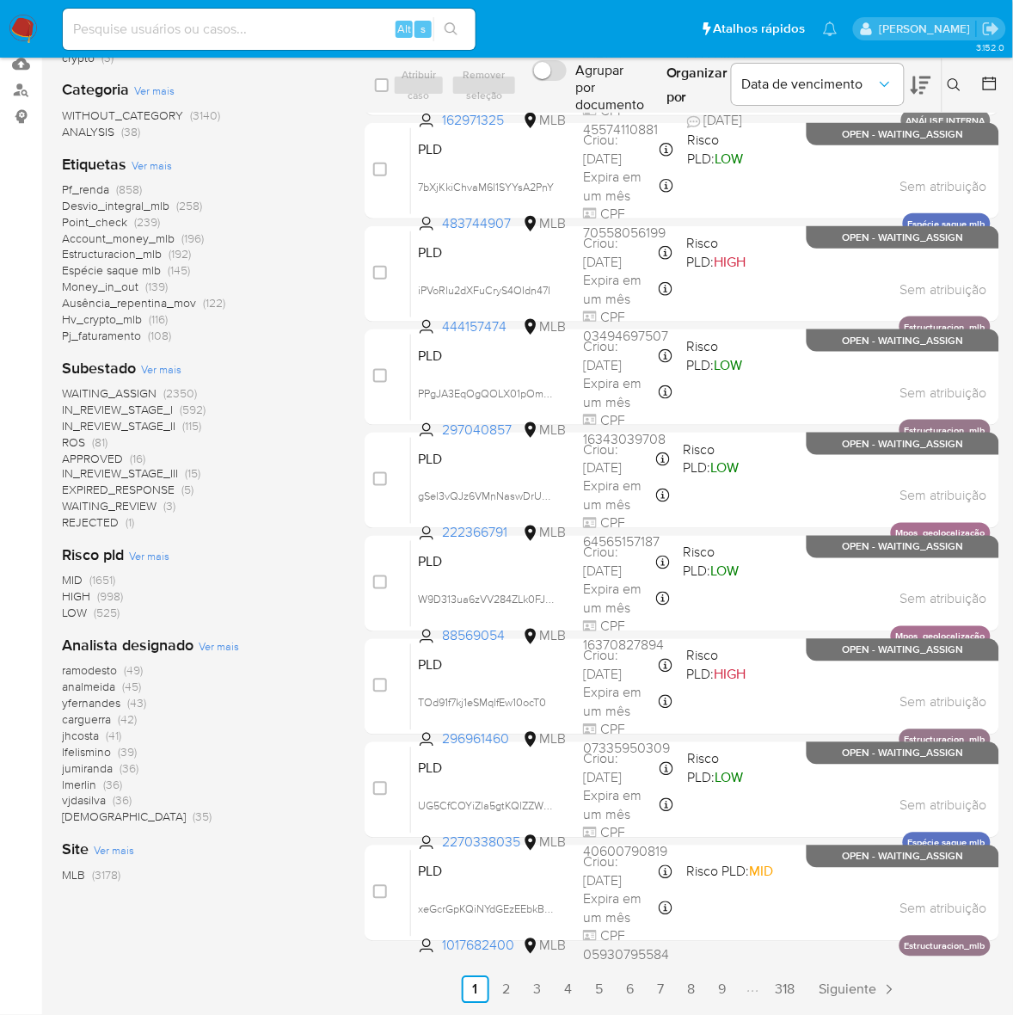
click at [70, 439] on span "ROS" at bounding box center [73, 441] width 23 height 17
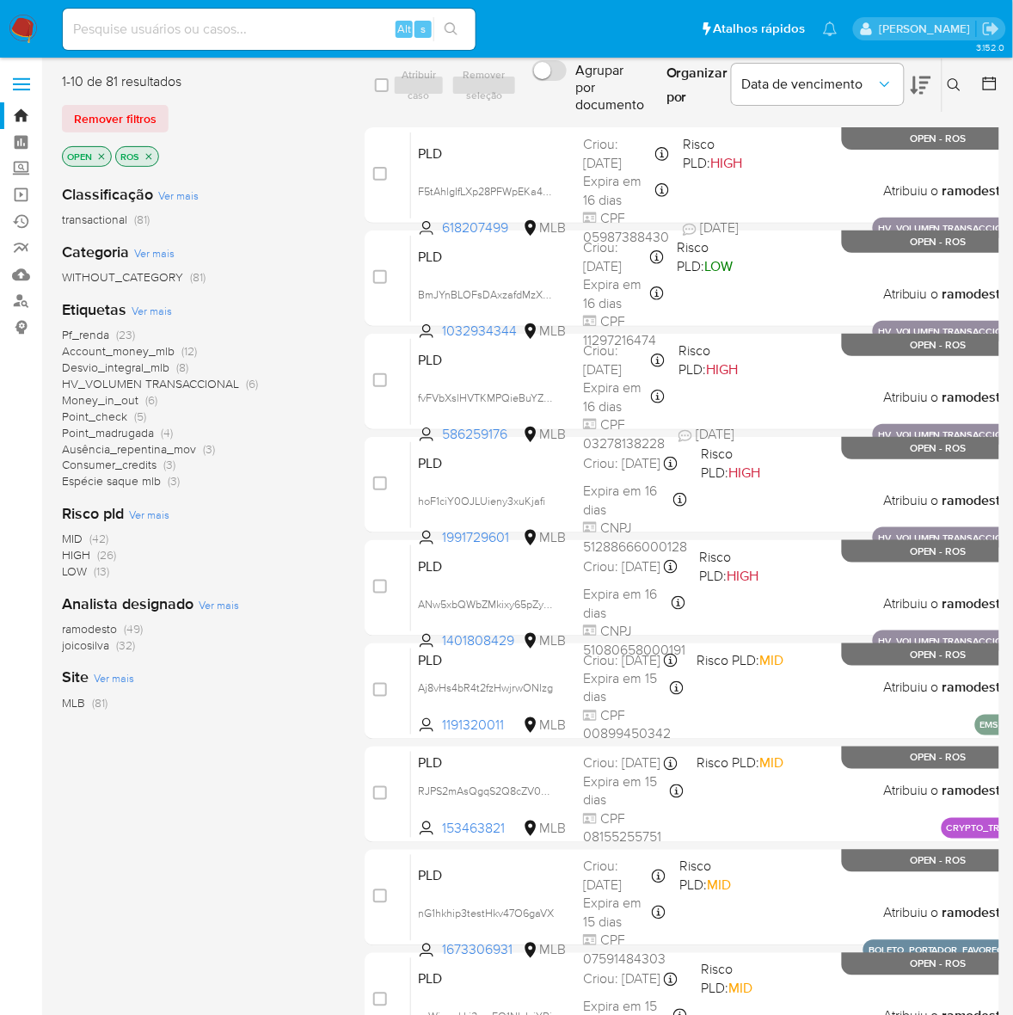
click at [950, 86] on icon at bounding box center [955, 85] width 14 height 14
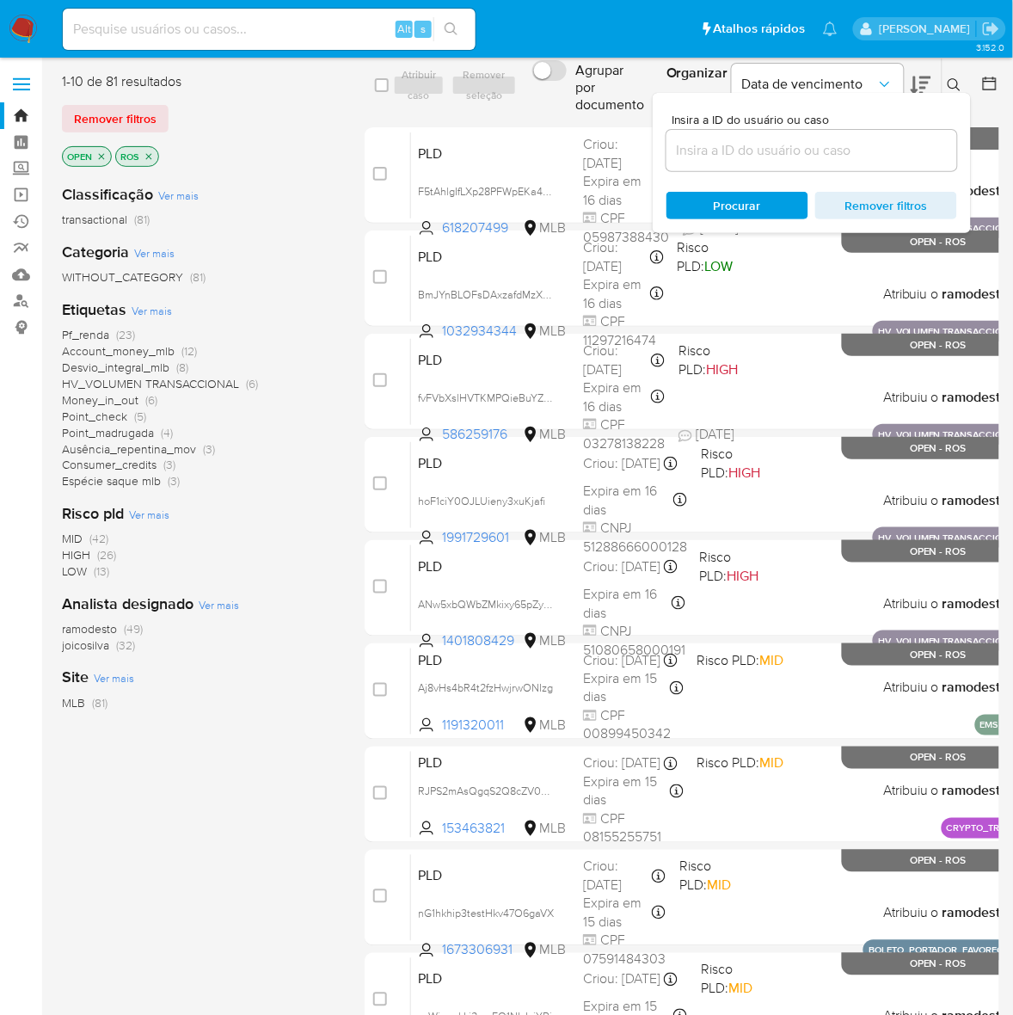
click at [831, 151] on input at bounding box center [811, 150] width 291 height 22
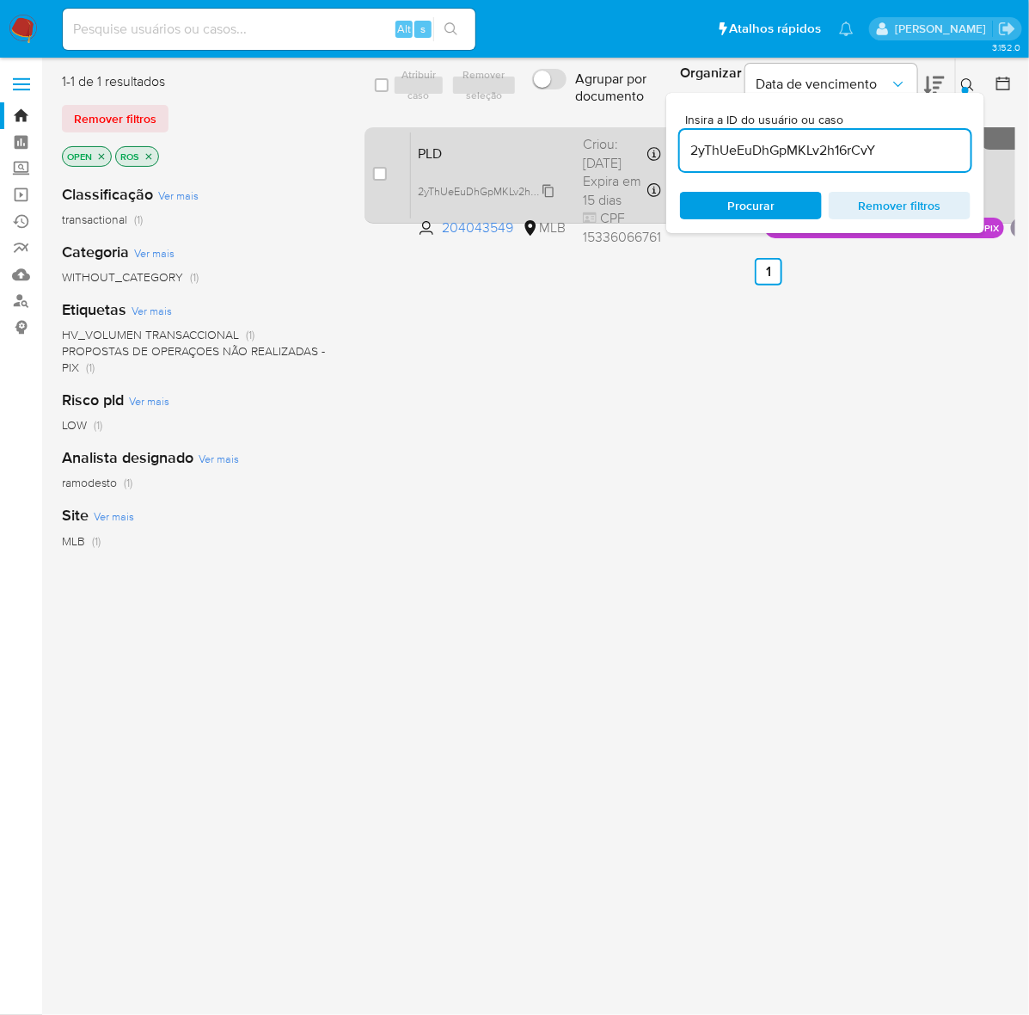
click at [547, 199] on span "2yThUeEuDhGpMKLv2h16rCvY" at bounding box center [490, 190] width 144 height 19
click at [536, 157] on span "PLD" at bounding box center [493, 152] width 151 height 22
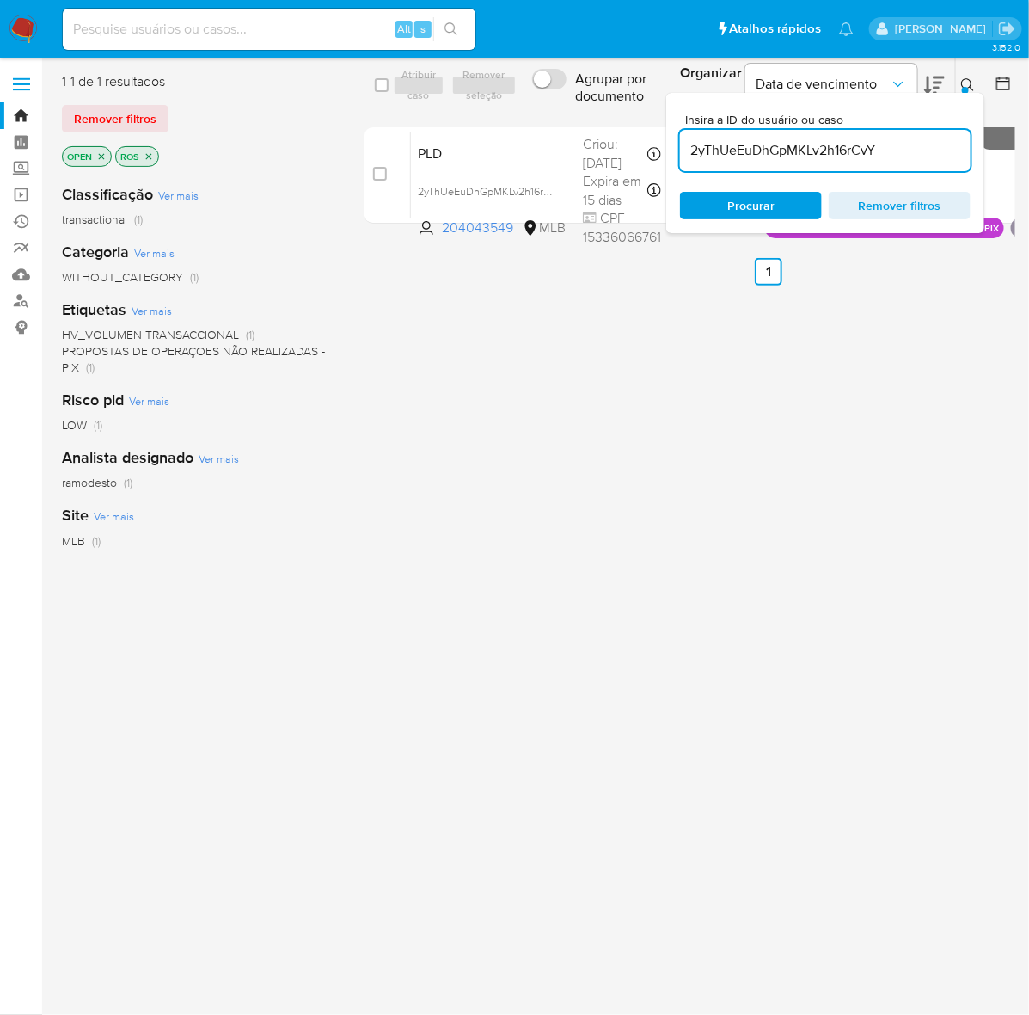
click at [910, 148] on input "2yThUeEuDhGpMKLv2h16rCvY" at bounding box center [825, 150] width 291 height 22
click at [910, 147] on input "2yThUeEuDhGpMKLv2h16rCvY" at bounding box center [825, 150] width 291 height 22
paste input "ANw5xbQWbZMkixy65pZy378D"
type input "ANw5xbQWbZMkixy65pZy378D"
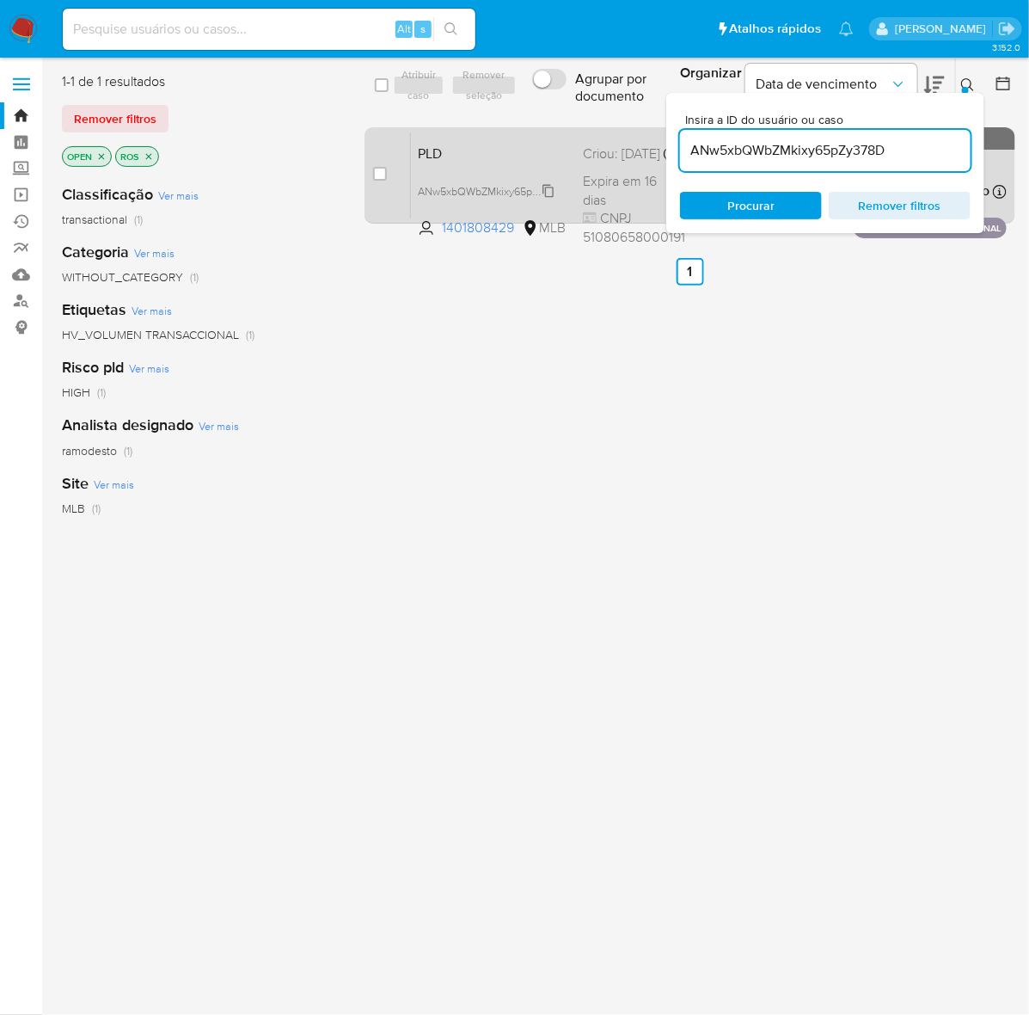
click at [548, 199] on span "ANw5xbQWbZMkixy65pZy378D" at bounding box center [493, 190] width 150 height 19
click at [544, 153] on span "PLD" at bounding box center [493, 152] width 151 height 22
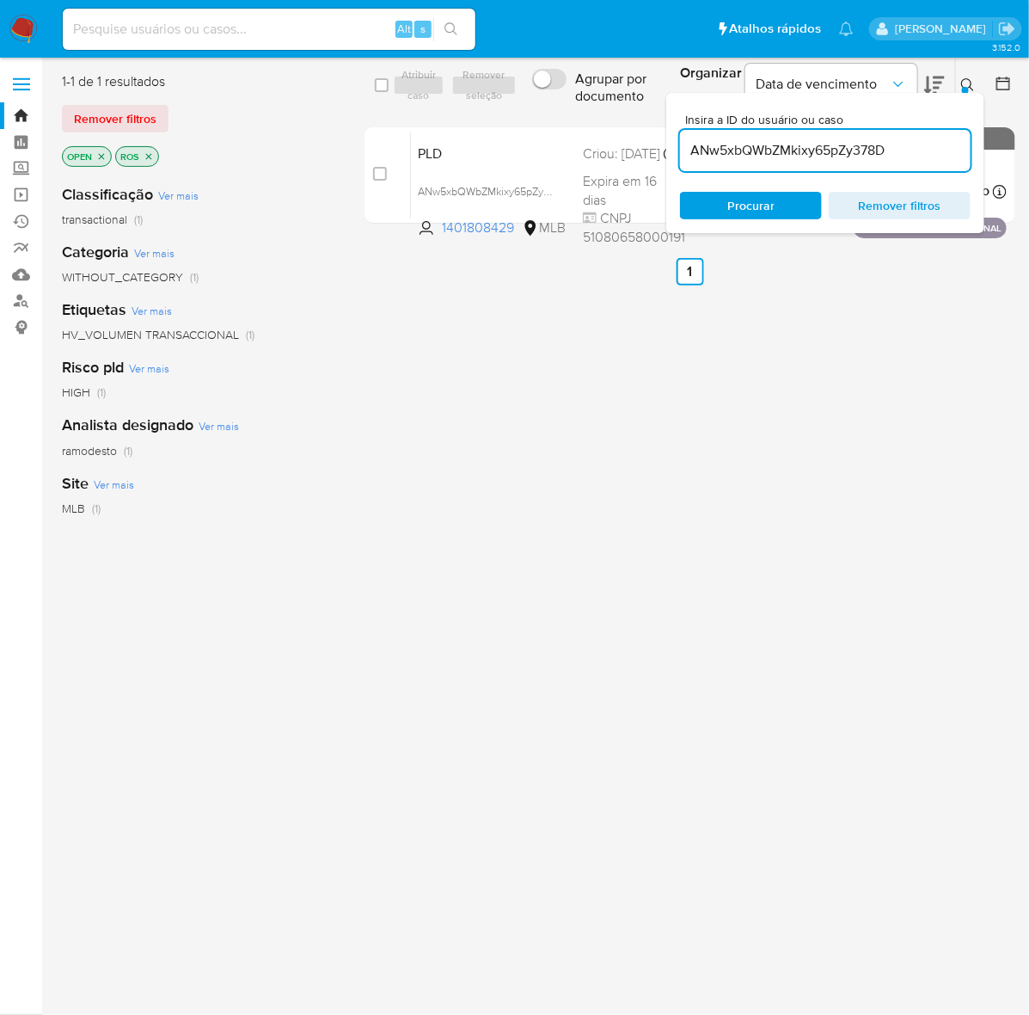
click at [930, 198] on span "Remover filtros" at bounding box center [900, 205] width 118 height 24
click at [965, 78] on icon at bounding box center [968, 85] width 14 height 14
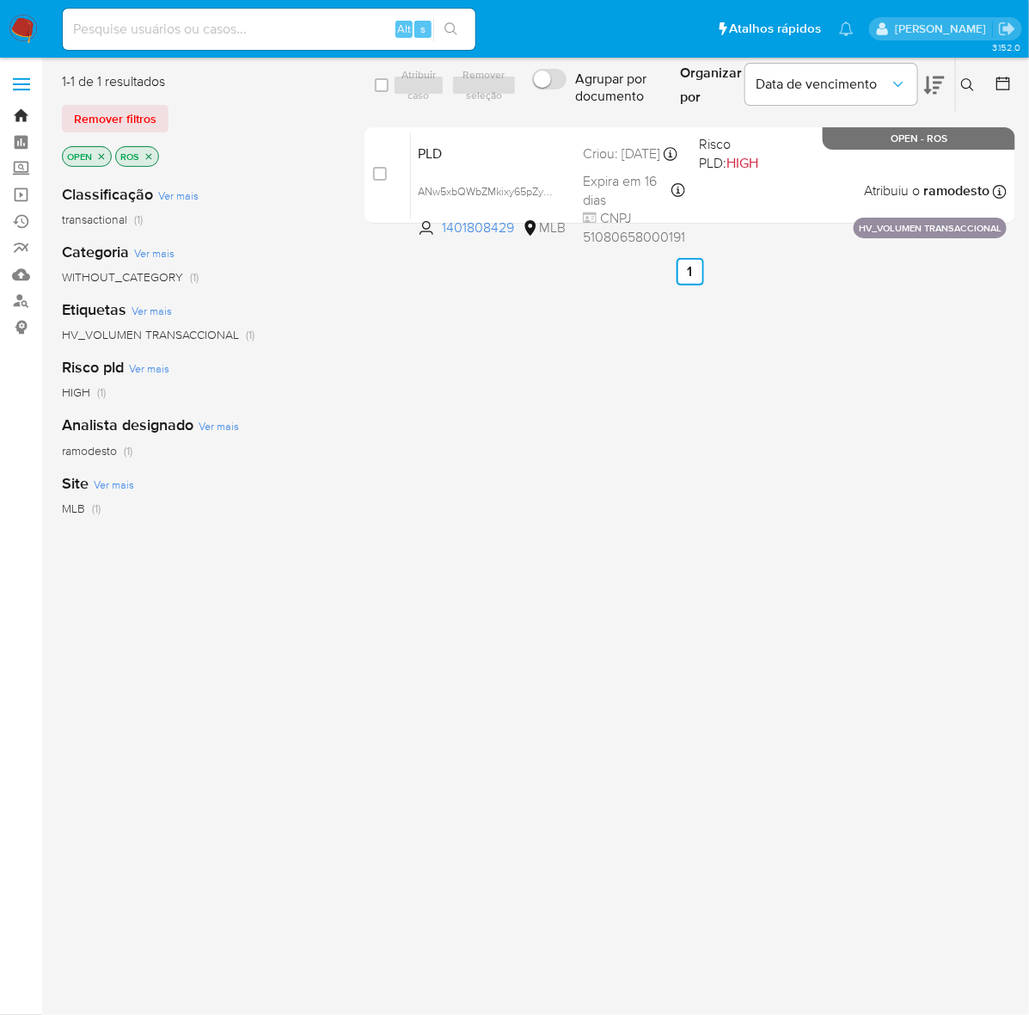
click at [17, 112] on link "Bandeja" at bounding box center [102, 115] width 205 height 27
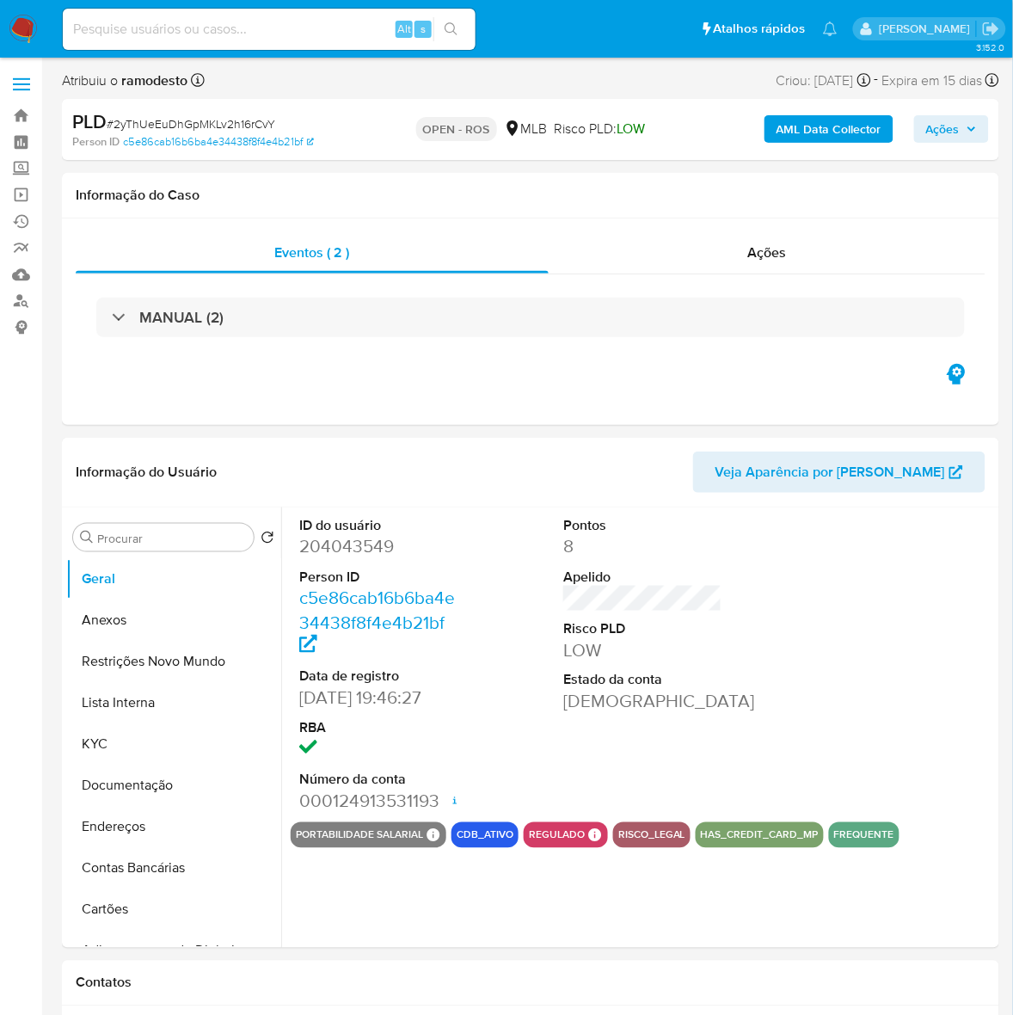
select select "10"
click at [112, 616] on button "Anexos" at bounding box center [166, 619] width 201 height 41
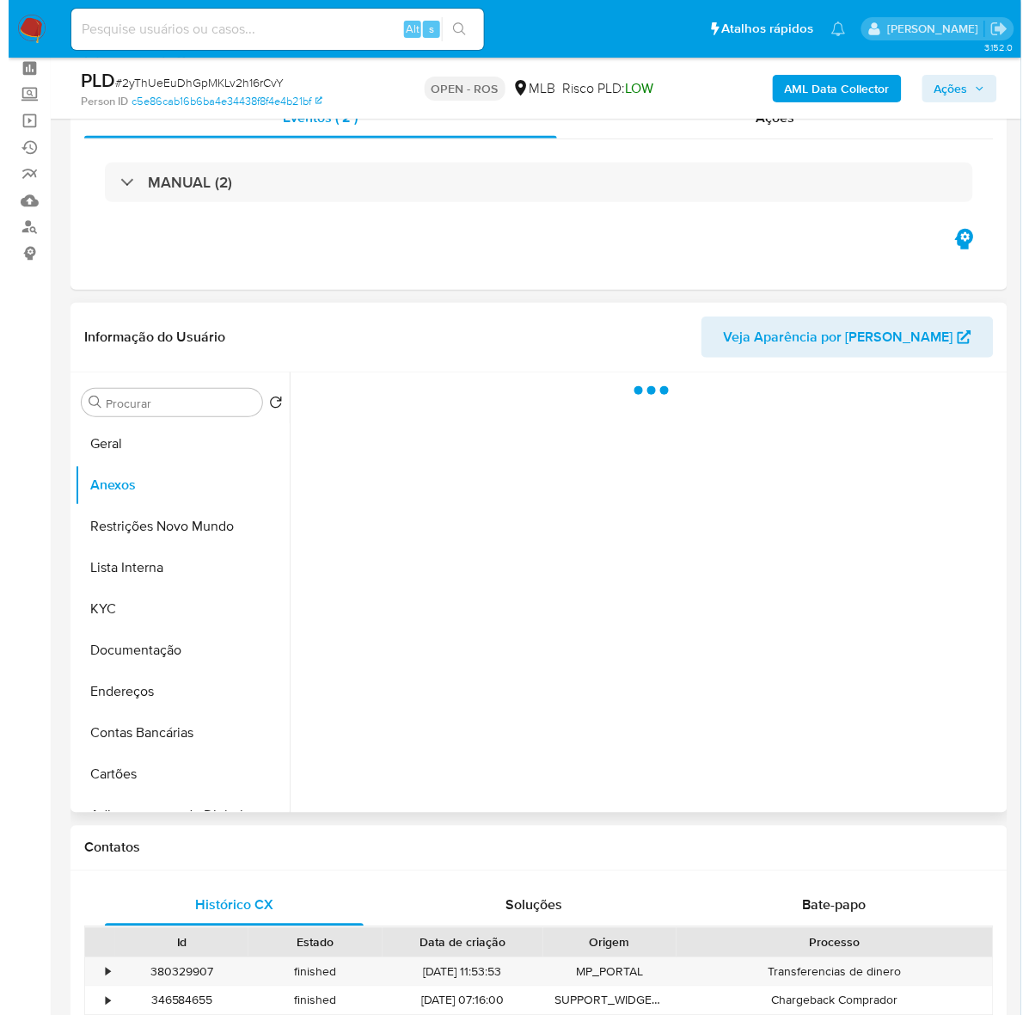
scroll to position [215, 0]
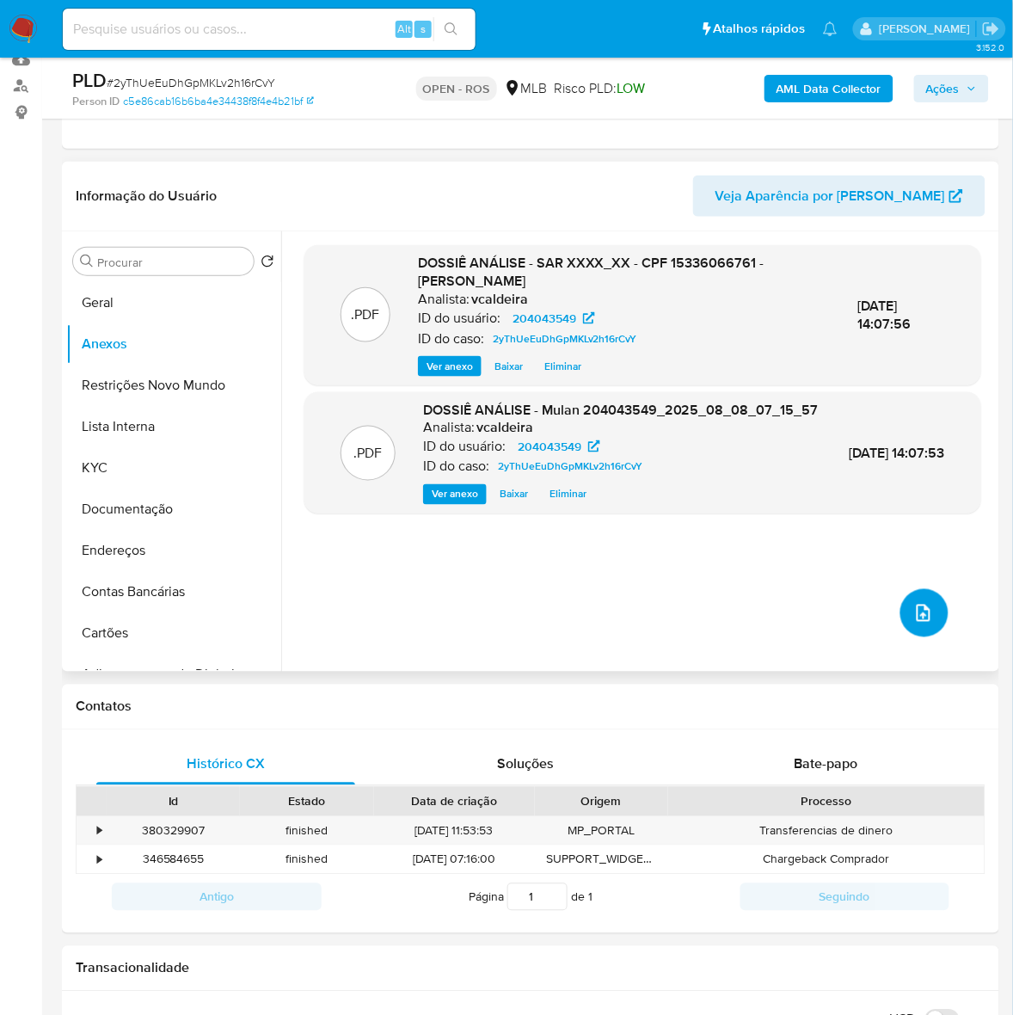
click at [913, 608] on icon "upload-file" at bounding box center [923, 613] width 21 height 21
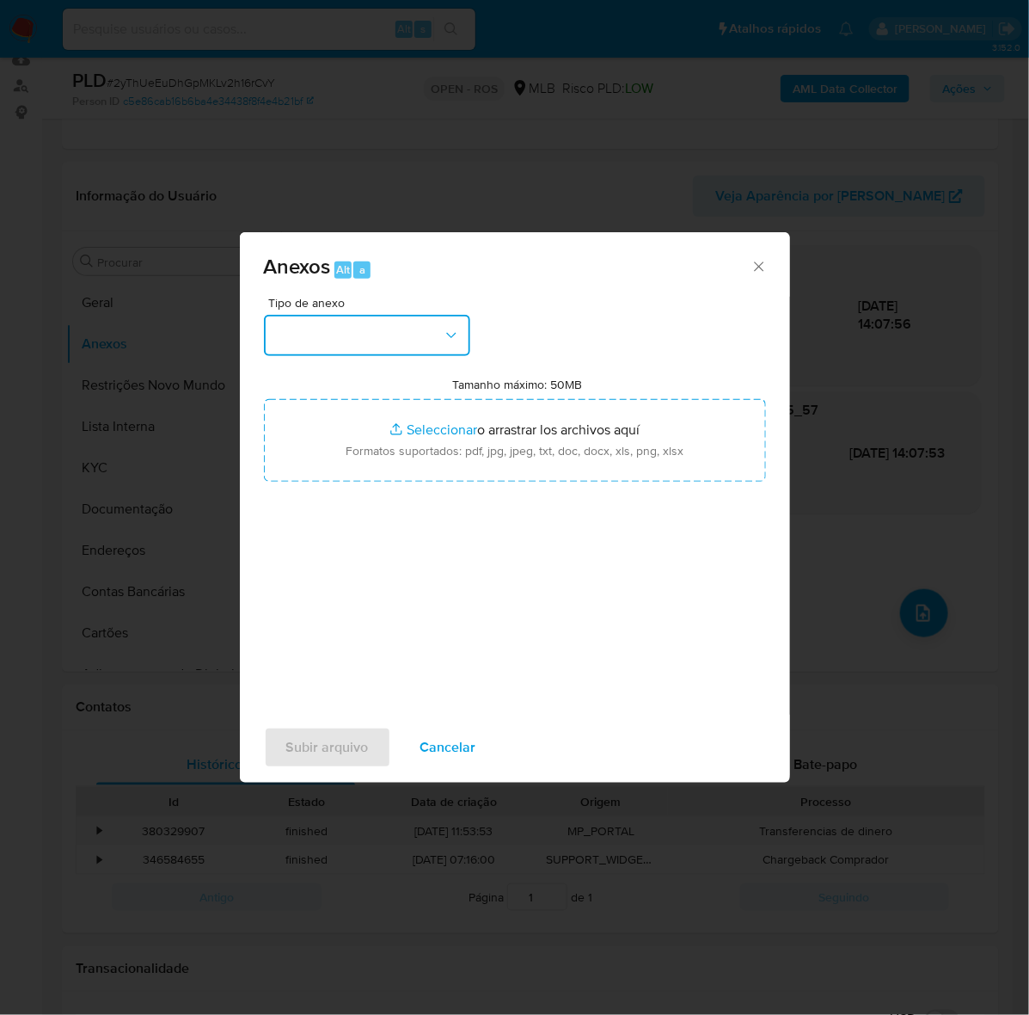
click at [368, 327] on button "button" at bounding box center [367, 335] width 206 height 41
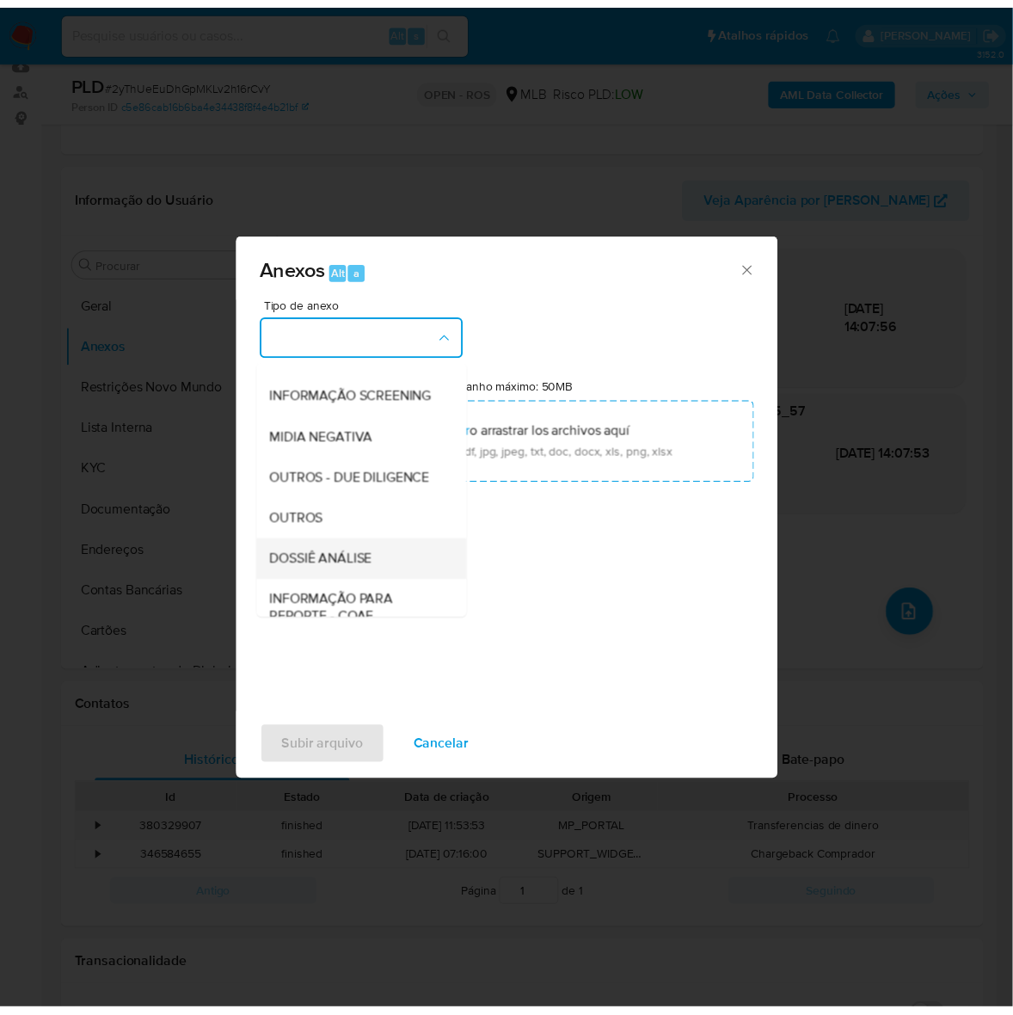
scroll to position [264, 0]
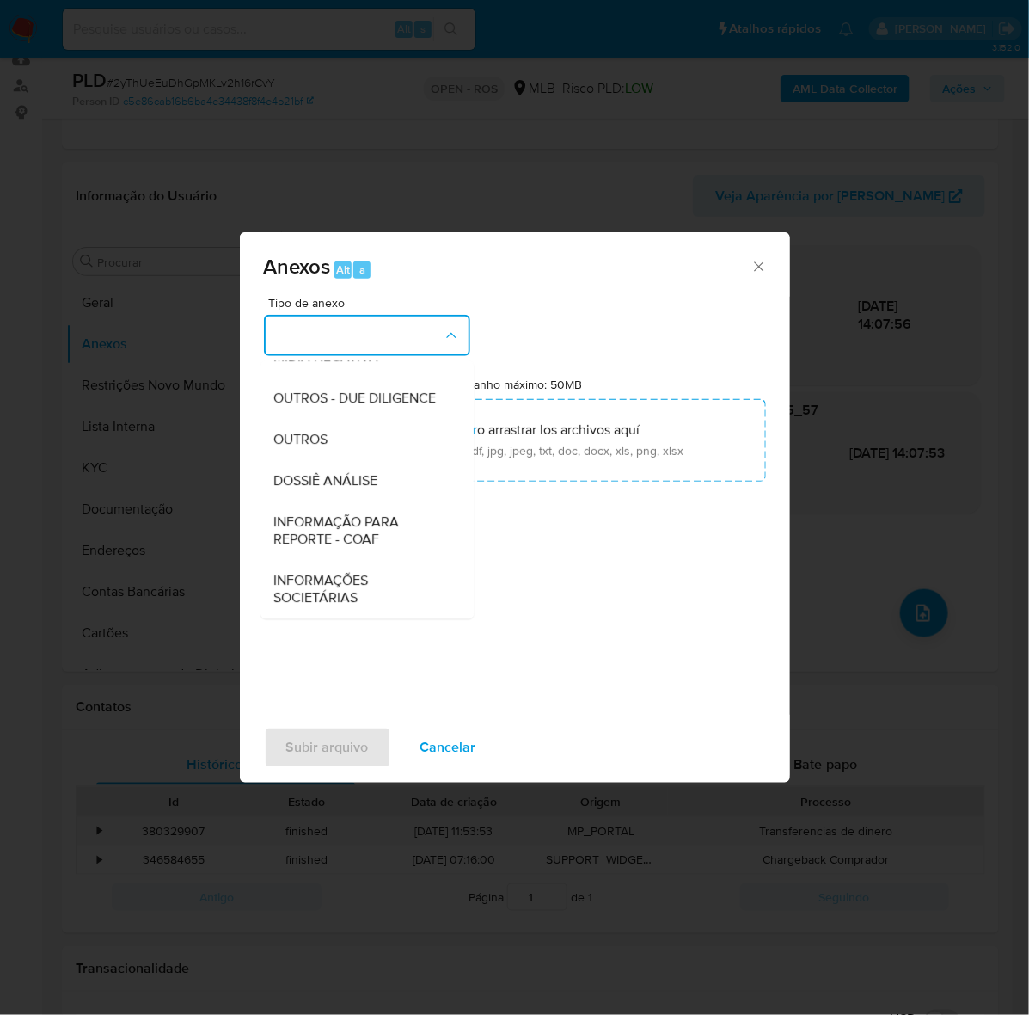
drag, startPoint x: 314, startPoint y: 537, endPoint x: 318, endPoint y: 529, distance: 9.6
click at [315, 531] on span "INFORMAÇÃO PARA REPORTE - COAF" at bounding box center [361, 530] width 175 height 34
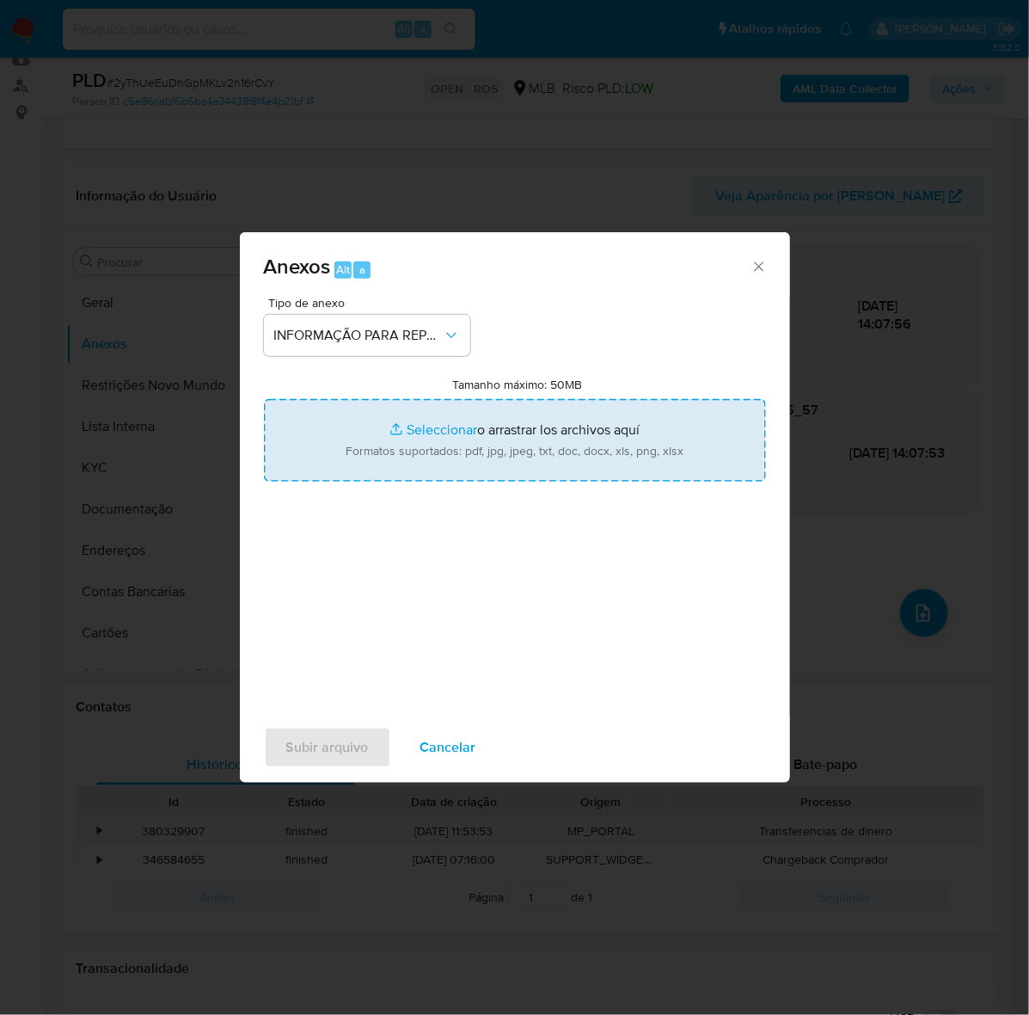
type input "C:\fakepath\SAR - 2yThUeEuDhGpMKLv2h16rCvY - CPF 15336066761 - [PERSON_NAME].do…"
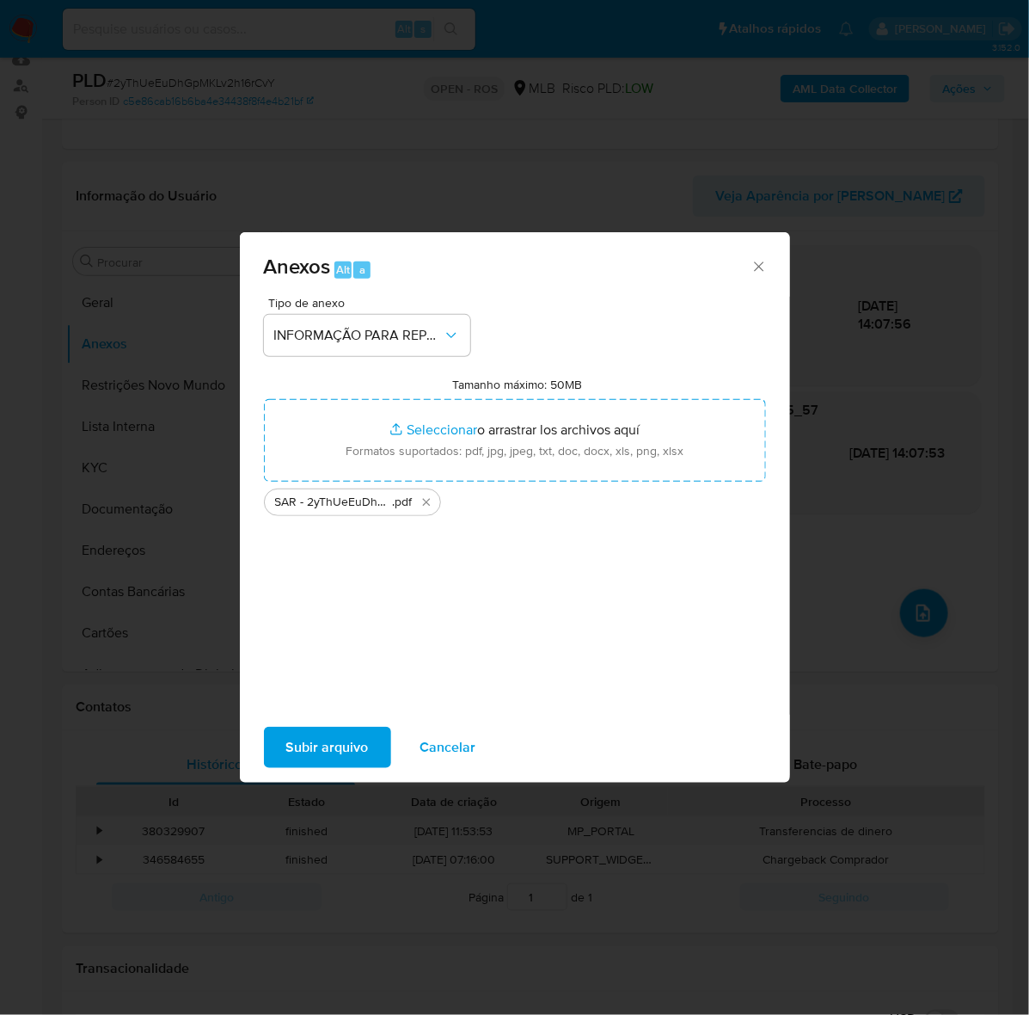
click at [325, 728] on span "Subir arquivo" at bounding box center [327, 747] width 83 height 38
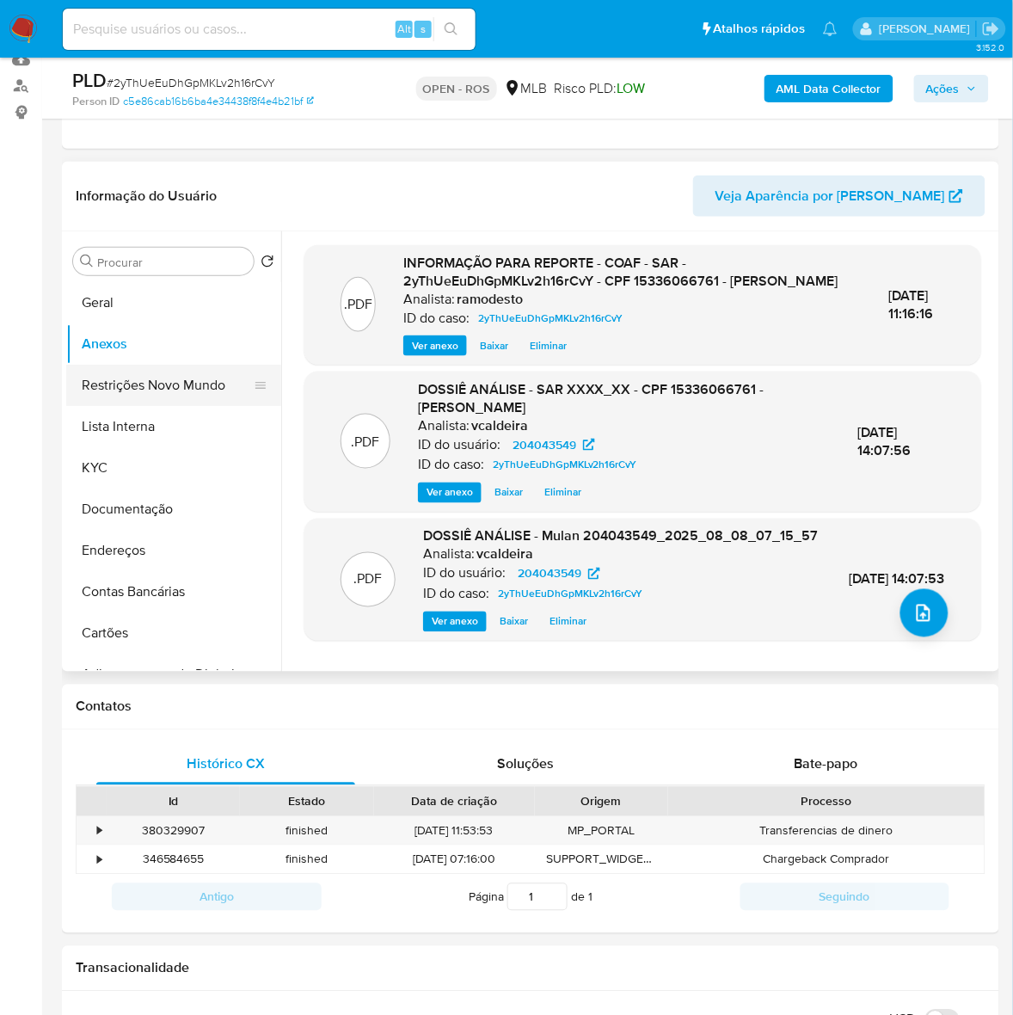
click at [183, 385] on button "Restrições Novo Mundo" at bounding box center [166, 385] width 201 height 41
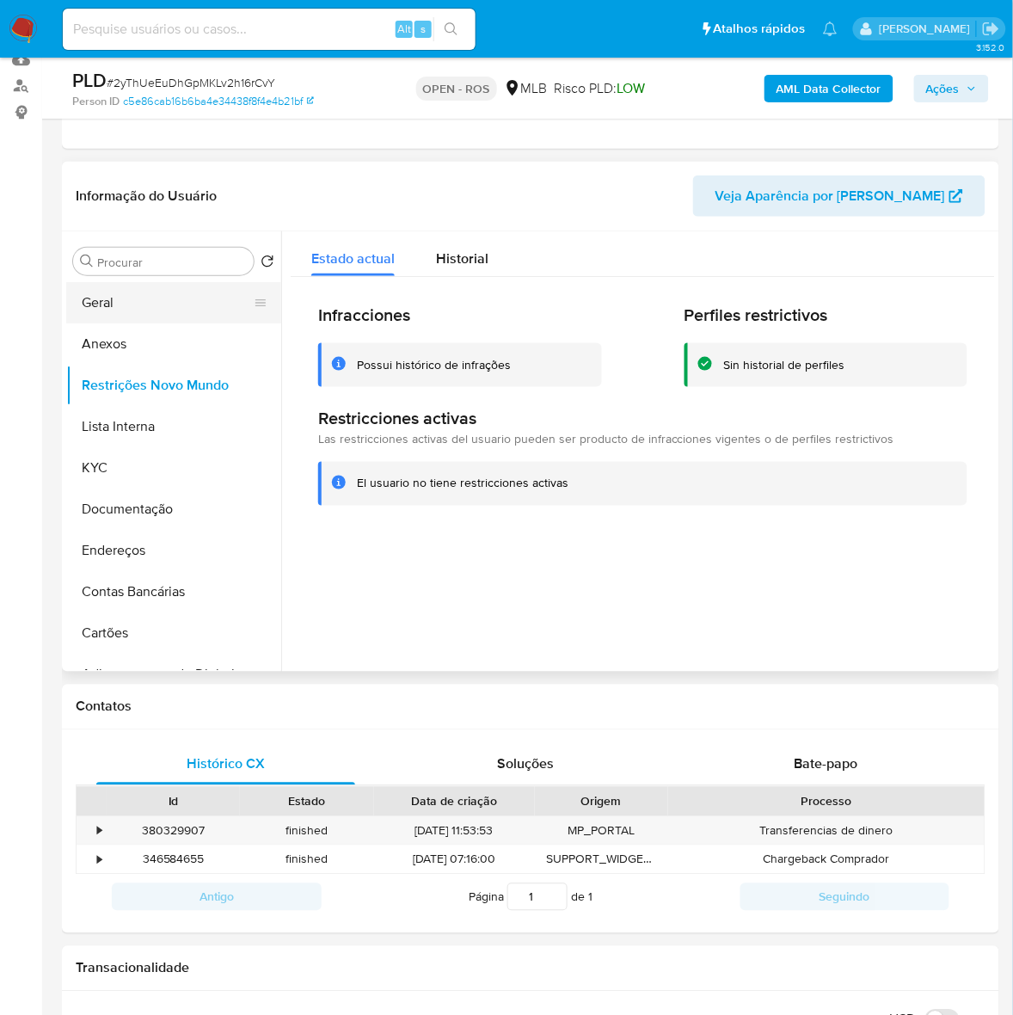
click at [95, 303] on button "Geral" at bounding box center [166, 302] width 201 height 41
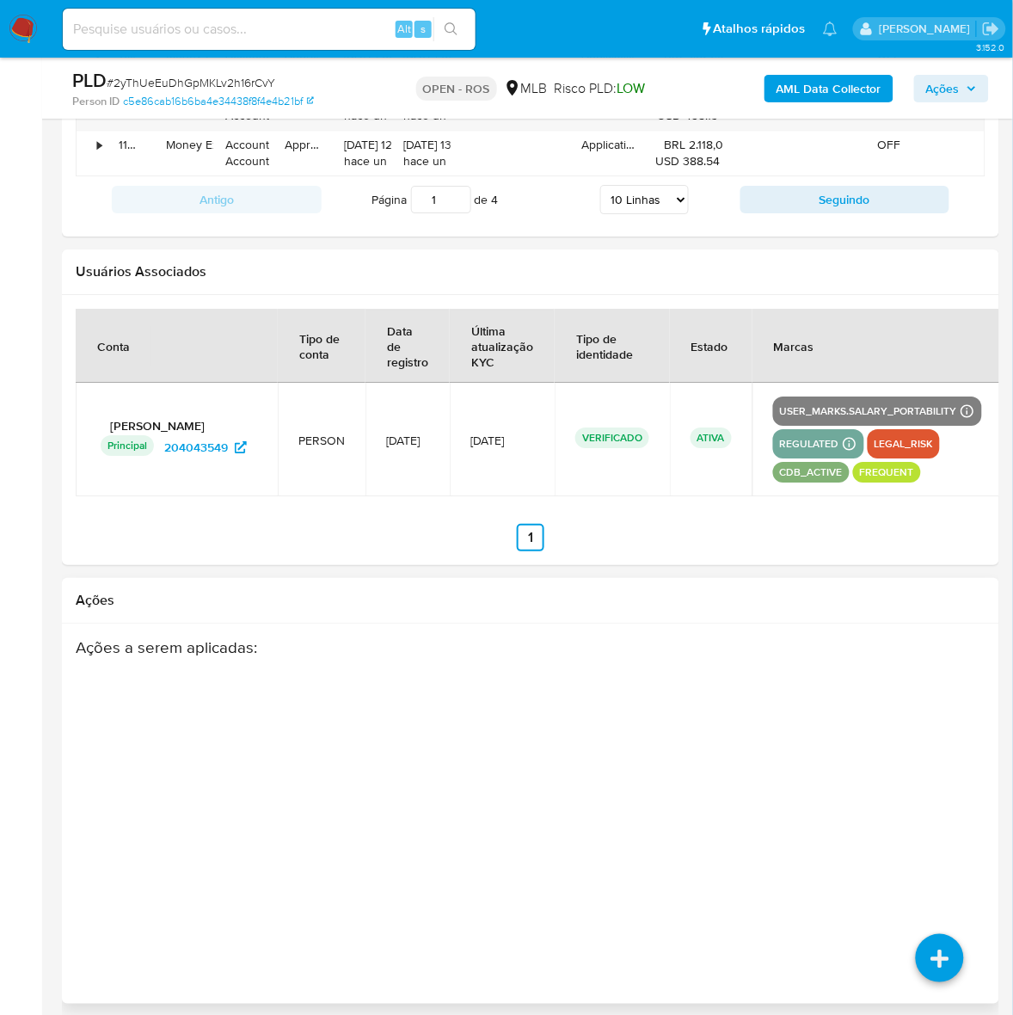
scroll to position [2374, 0]
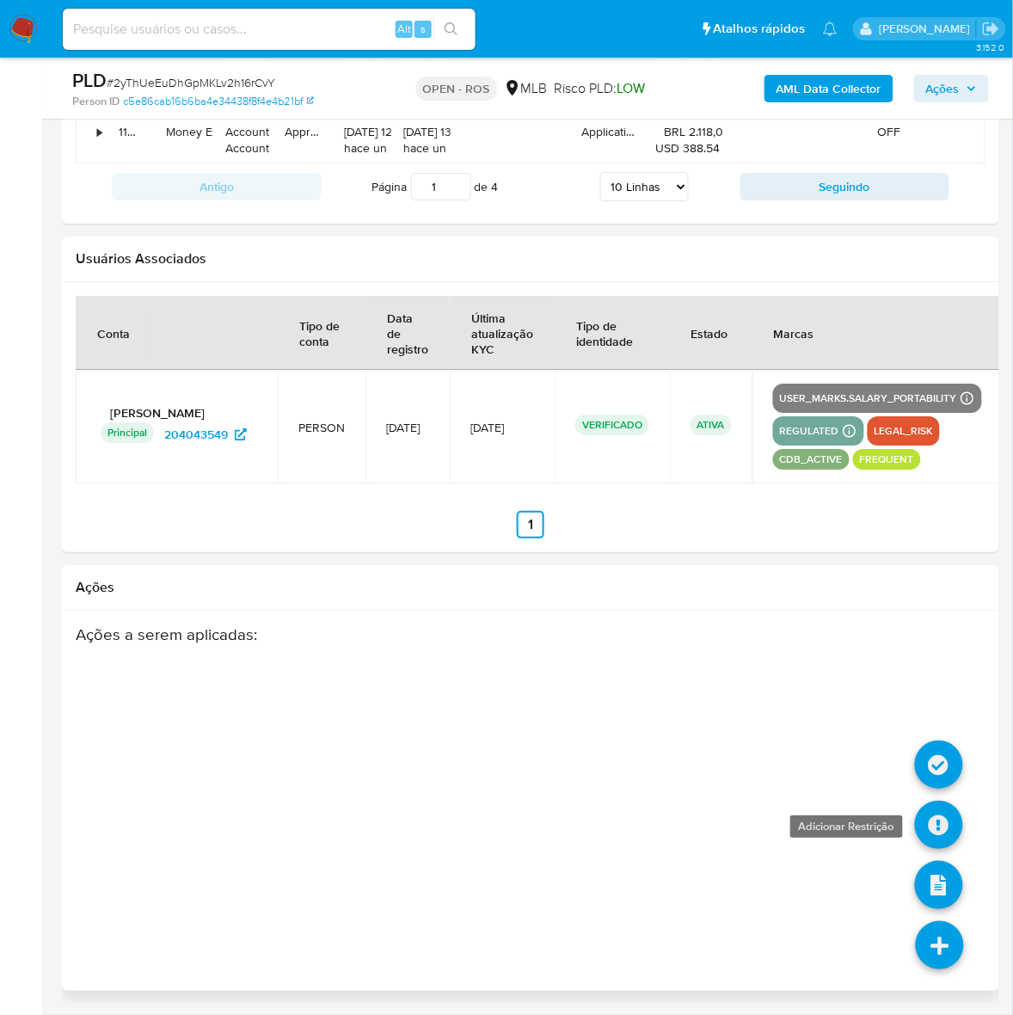
click at [942, 819] on icon at bounding box center [939, 825] width 48 height 48
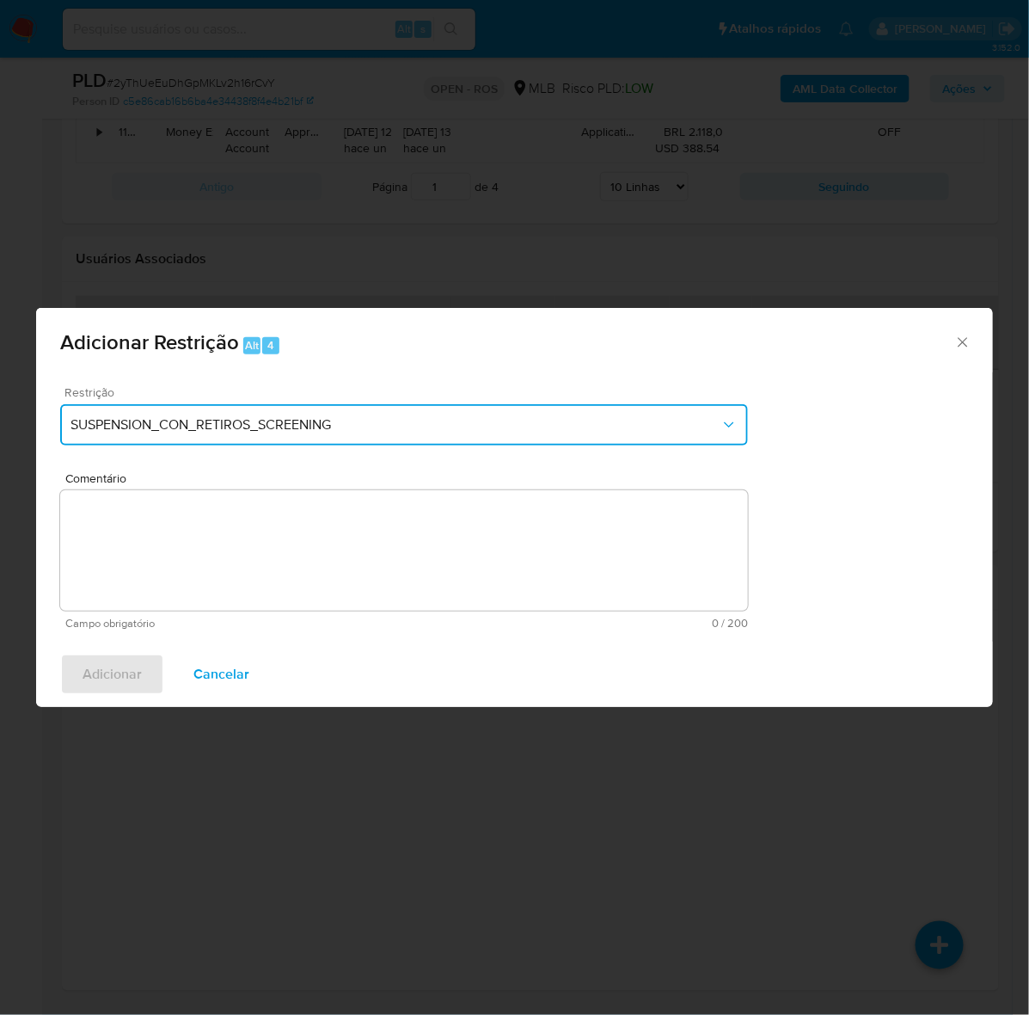
click at [271, 435] on button "SUSPENSION_CON_RETIROS_SCREENING" at bounding box center [404, 424] width 688 height 41
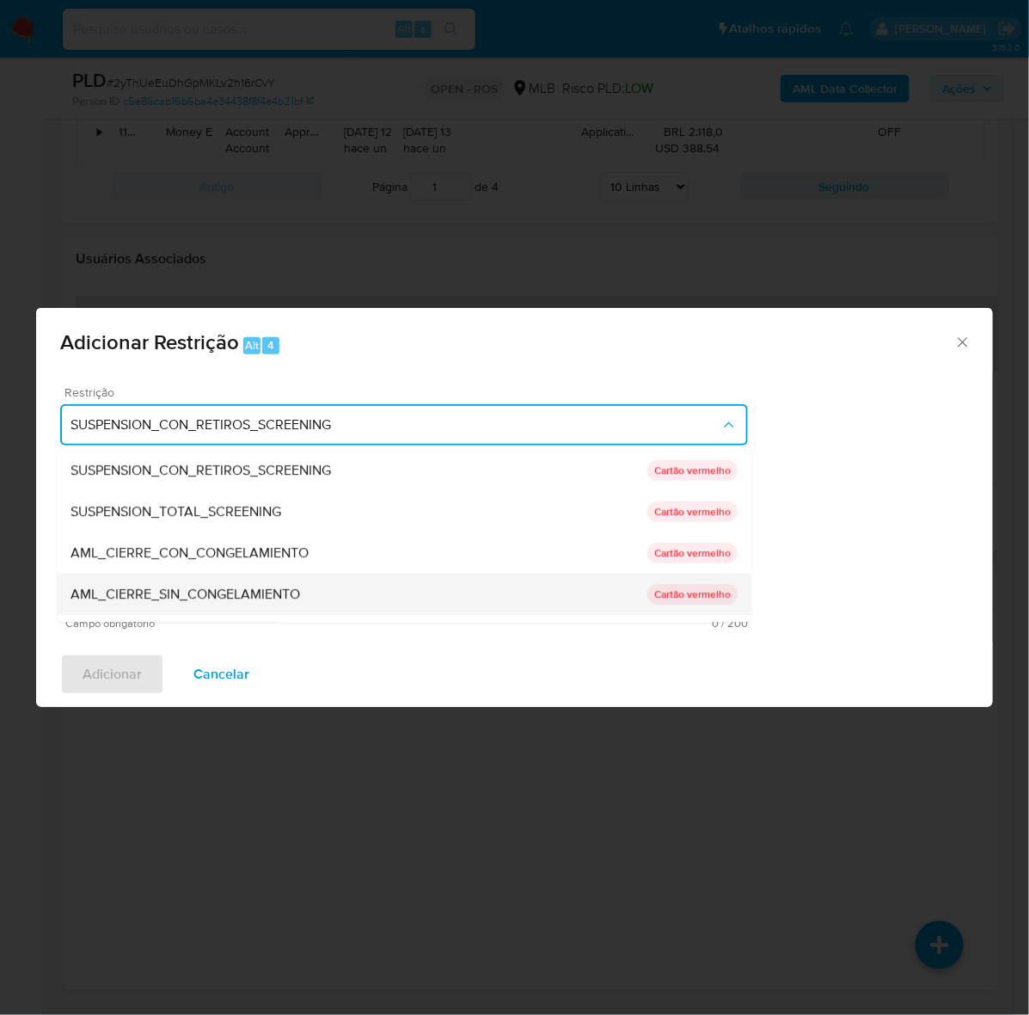
click at [241, 591] on span "AML_CIERRE_SIN_CONGELAMIENTO" at bounding box center [186, 594] width 230 height 17
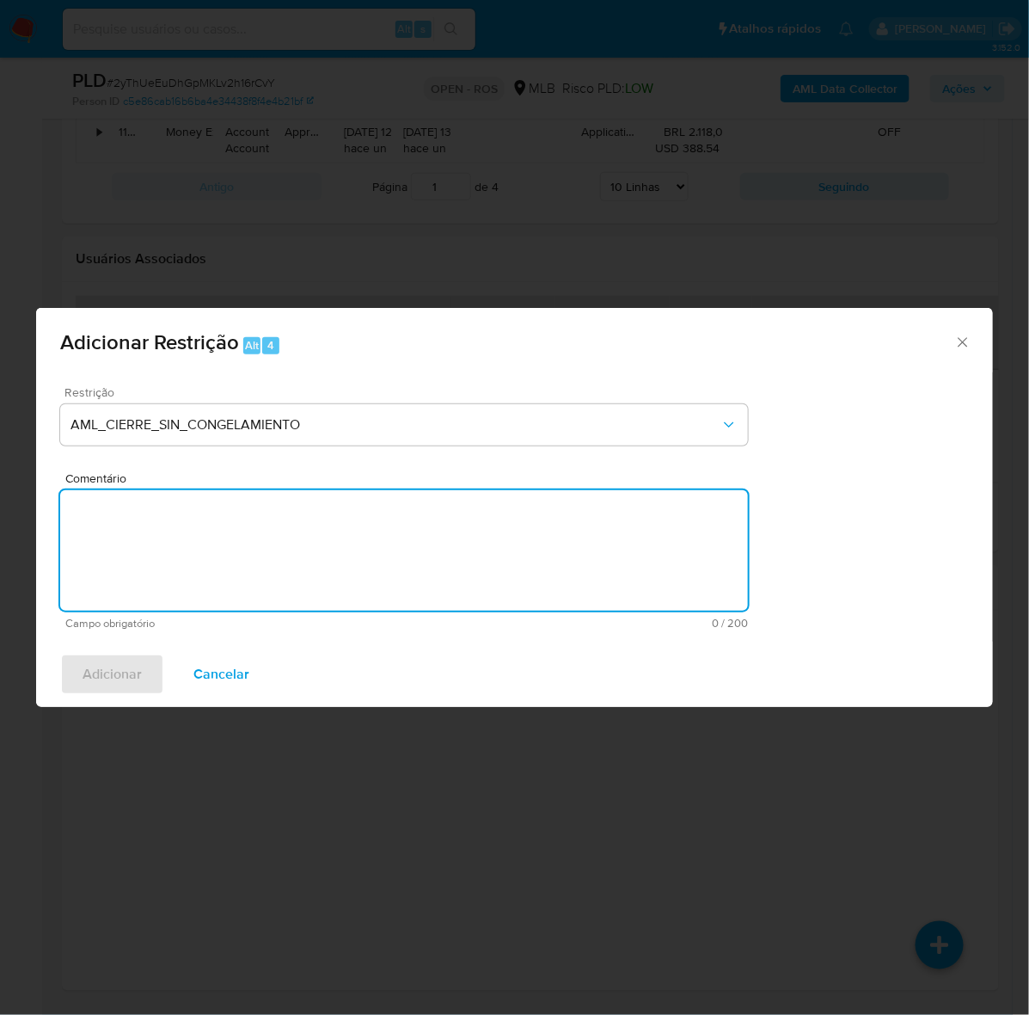
click at [273, 535] on textarea "Comentário" at bounding box center [404, 550] width 688 height 120
paste textarea "Deliberação para encerrar o relacionamento. NÃO INFORMAR AO USUÁRIO QUE SE TRAT…"
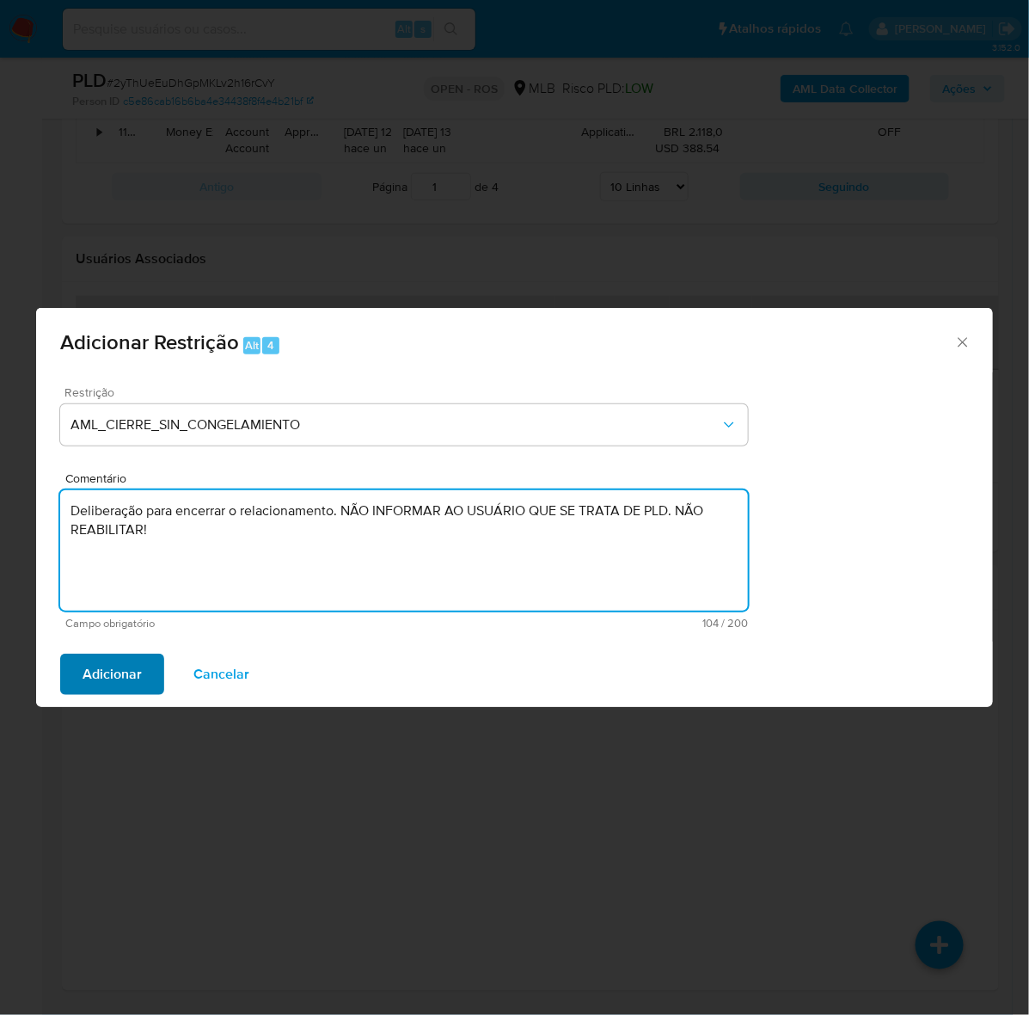
type textarea "Deliberação para encerrar o relacionamento. NÃO INFORMAR AO USUÁRIO QUE SE TRAT…"
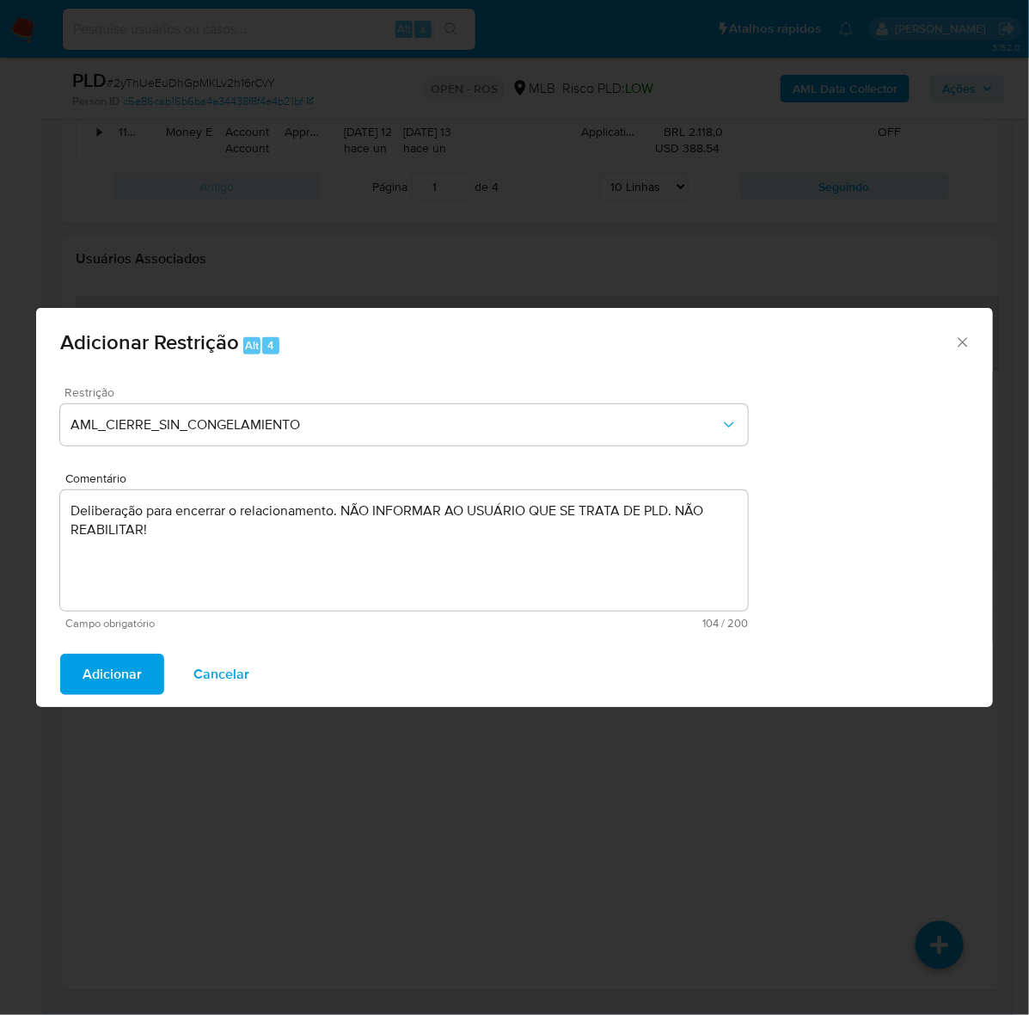
click at [97, 669] on span "Adicionar" at bounding box center [112, 674] width 59 height 38
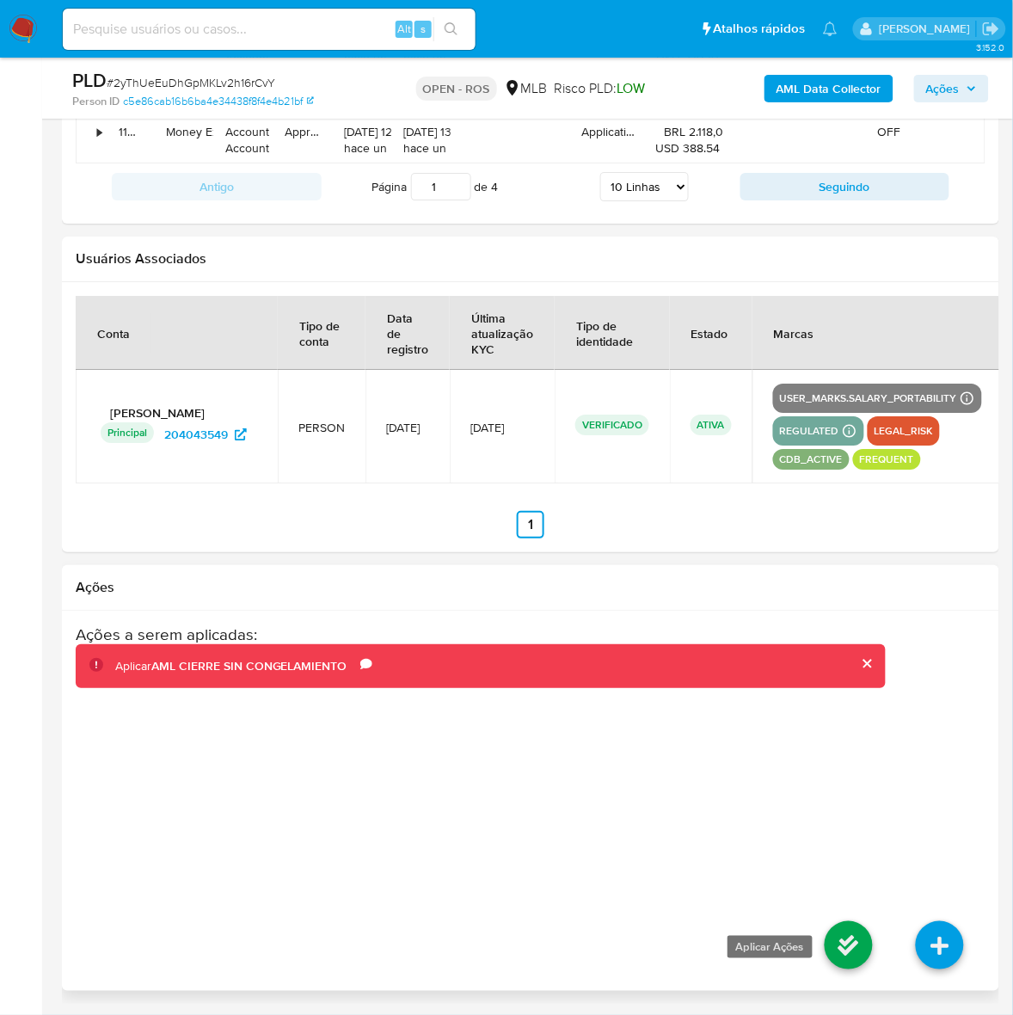
click at [862, 937] on icon at bounding box center [849, 945] width 48 height 48
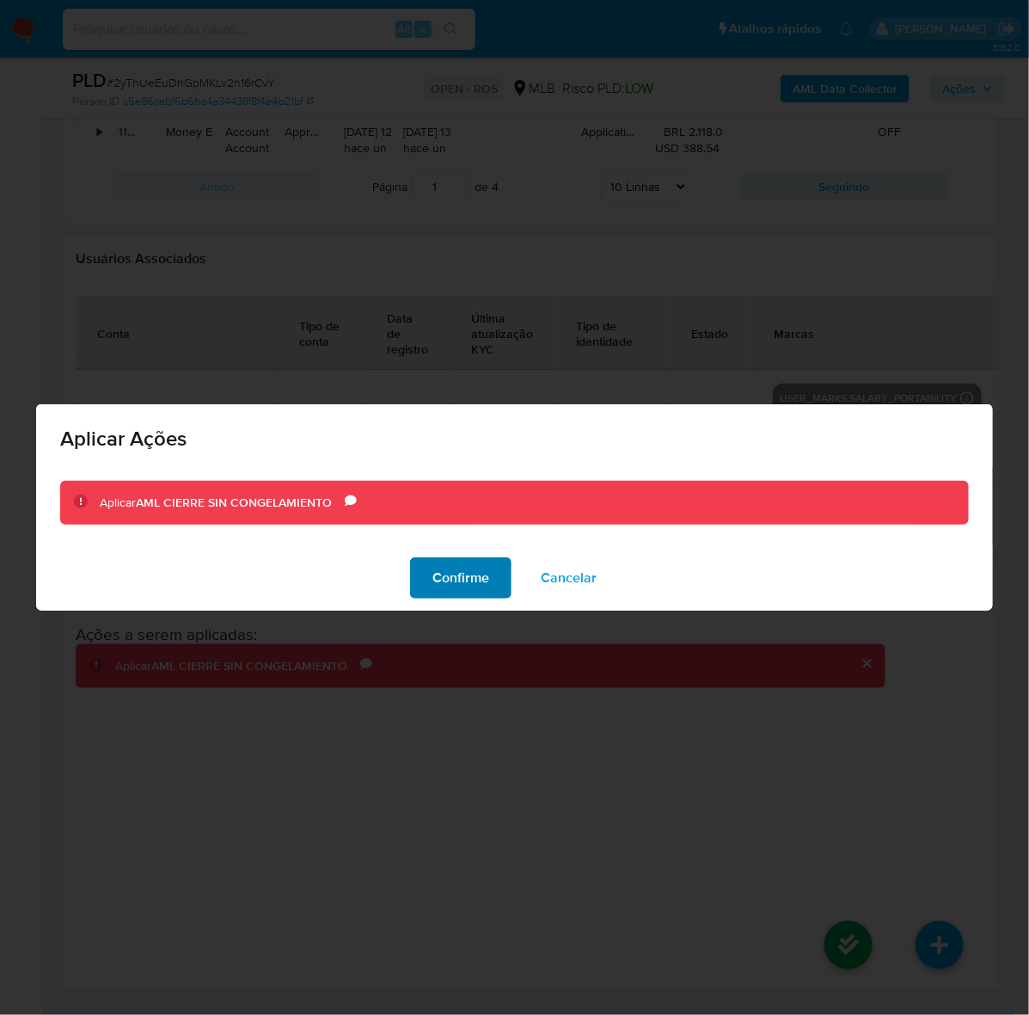
click at [479, 581] on span "Confirme" at bounding box center [461, 578] width 57 height 38
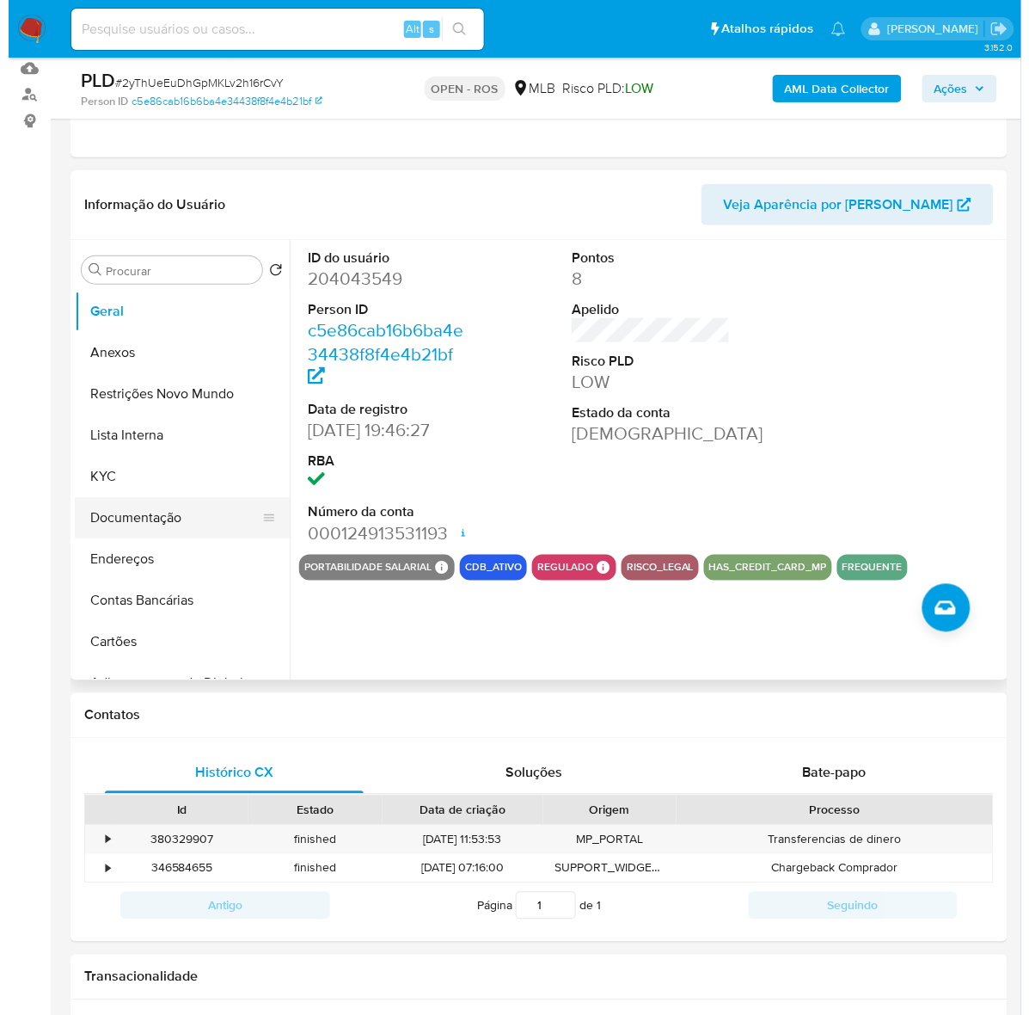
scroll to position [9, 0]
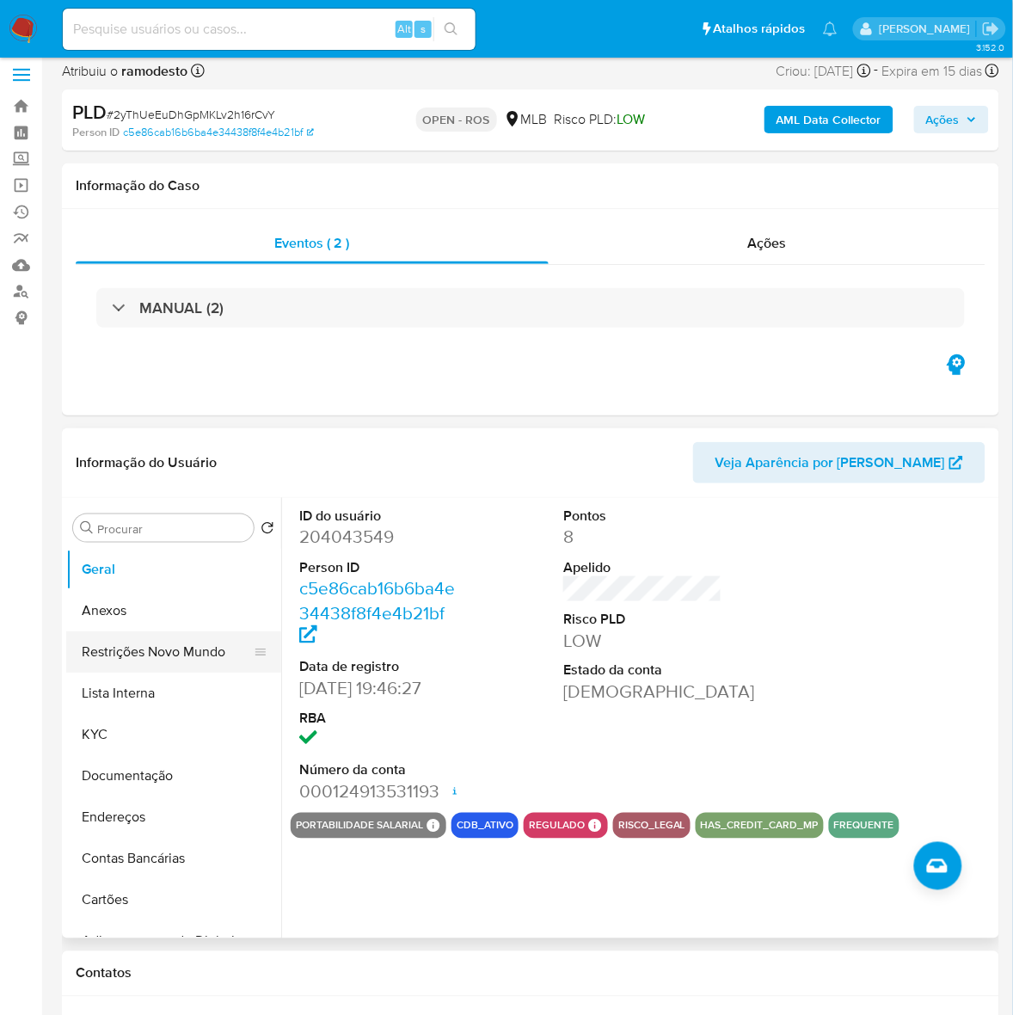
click at [151, 652] on button "Restrições Novo Mundo" at bounding box center [166, 651] width 201 height 41
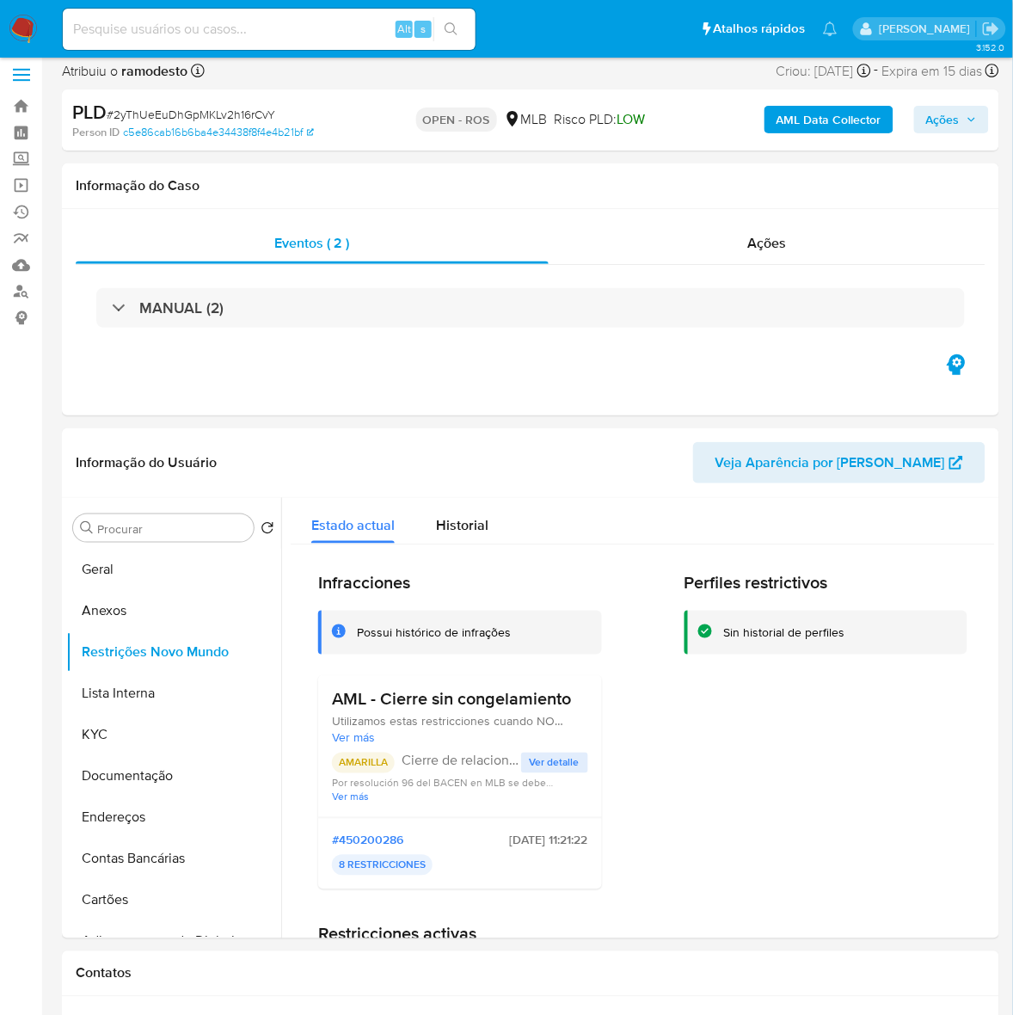
click at [930, 106] on span "Ações" at bounding box center [943, 120] width 34 height 28
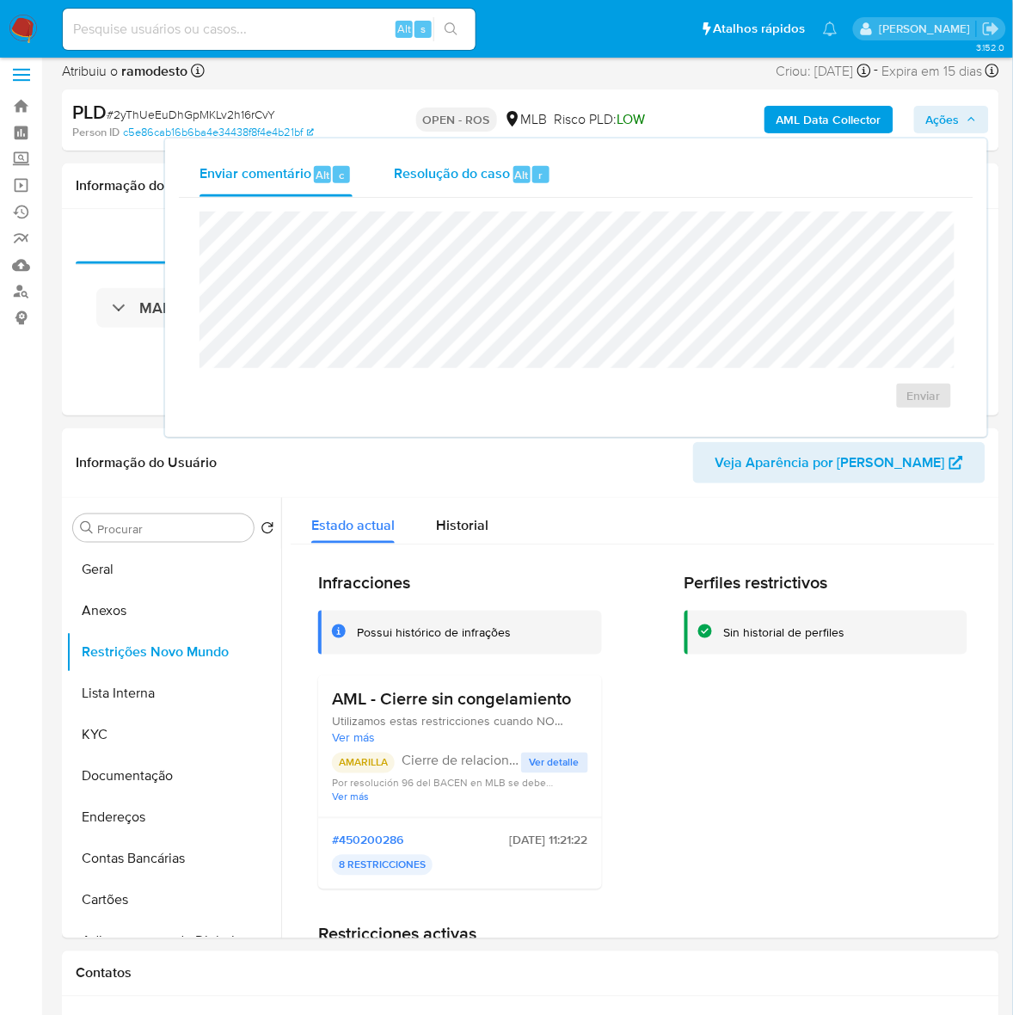
click at [518, 170] on span "Alt" at bounding box center [522, 175] width 14 height 16
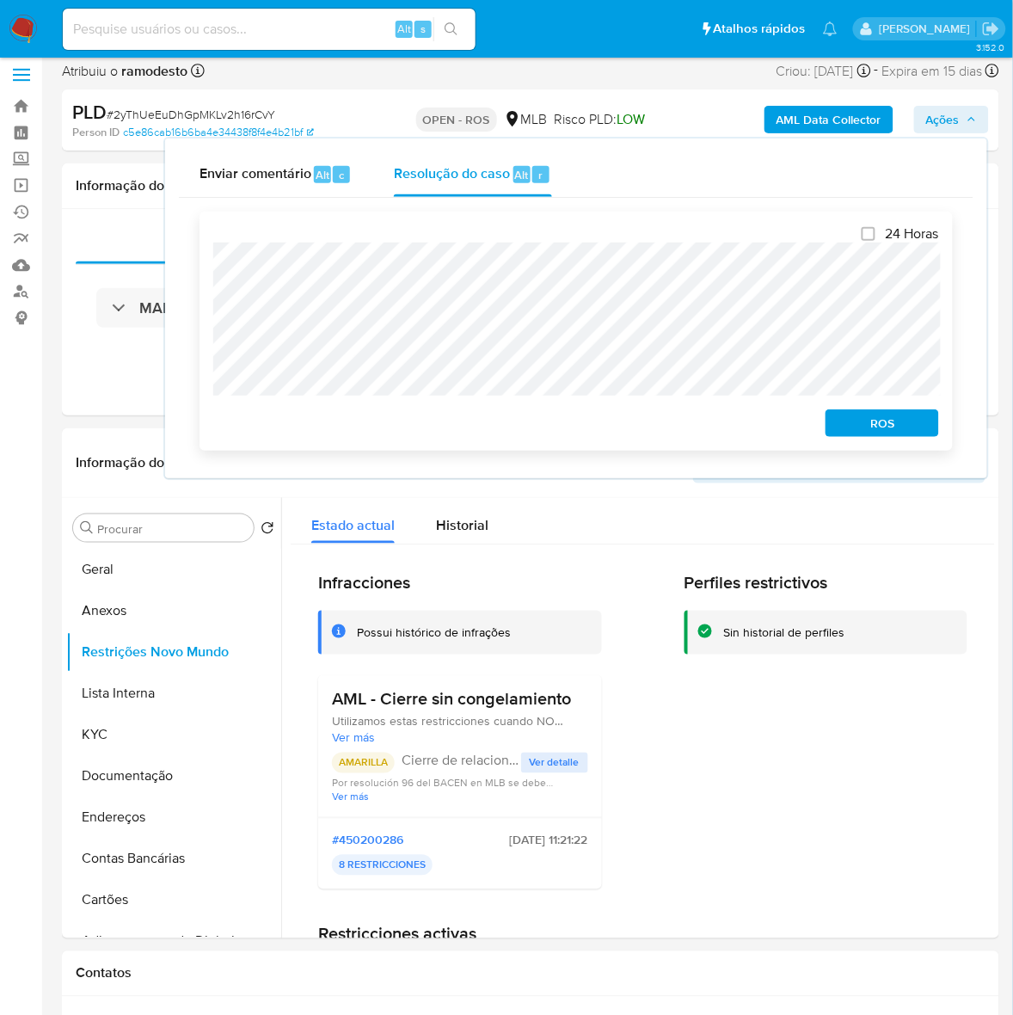
click at [887, 414] on span "ROS" at bounding box center [882, 423] width 89 height 24
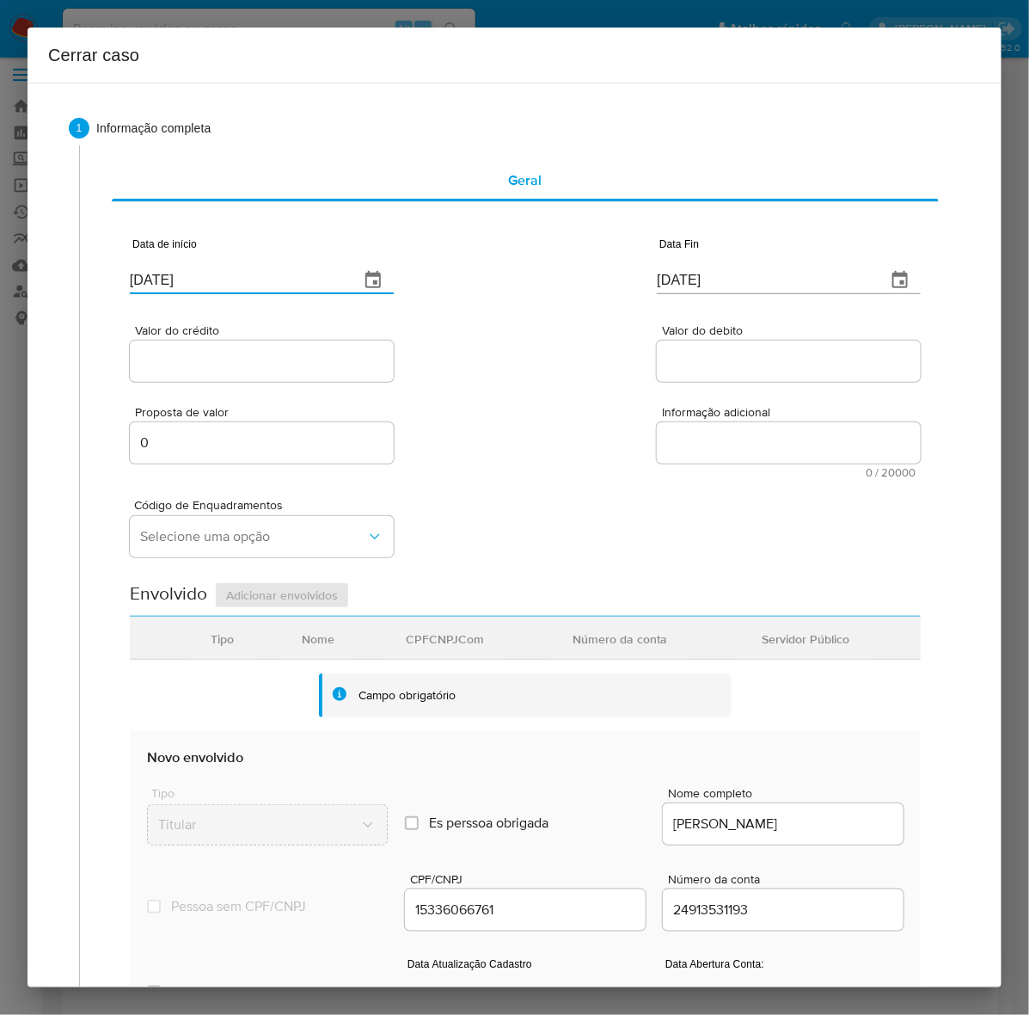
drag, startPoint x: 186, startPoint y: 278, endPoint x: 235, endPoint y: 363, distance: 98.2
paste input "02/06"
type input "[DATE]"
drag, startPoint x: 755, startPoint y: 281, endPoint x: 604, endPoint y: 290, distance: 151.6
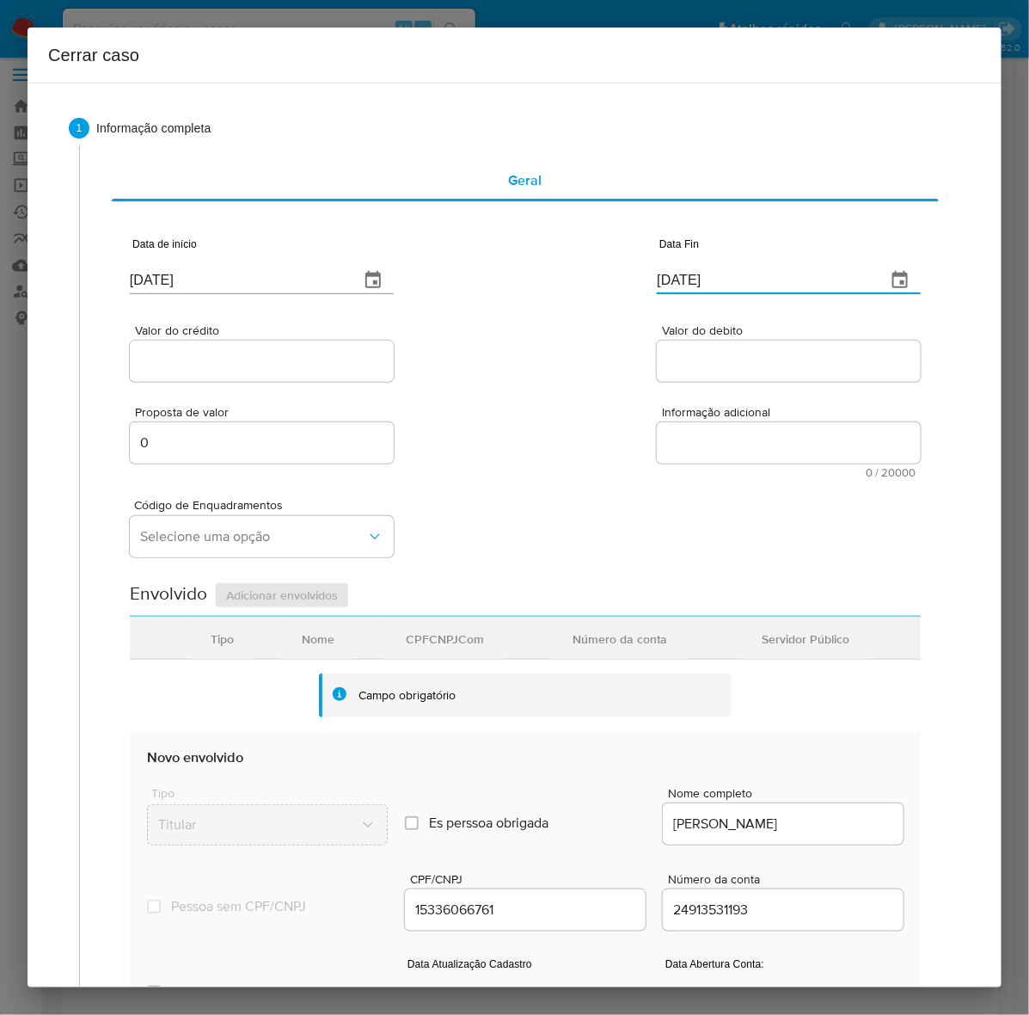
click at [604, 290] on div "Data de início [DATE] Data Fin [DATE]" at bounding box center [525, 258] width 791 height 89
paste input "06"
type input "[DATE]"
click at [224, 361] on input "Valor do crédito" at bounding box center [262, 361] width 264 height 22
paste input "R$6.221.819"
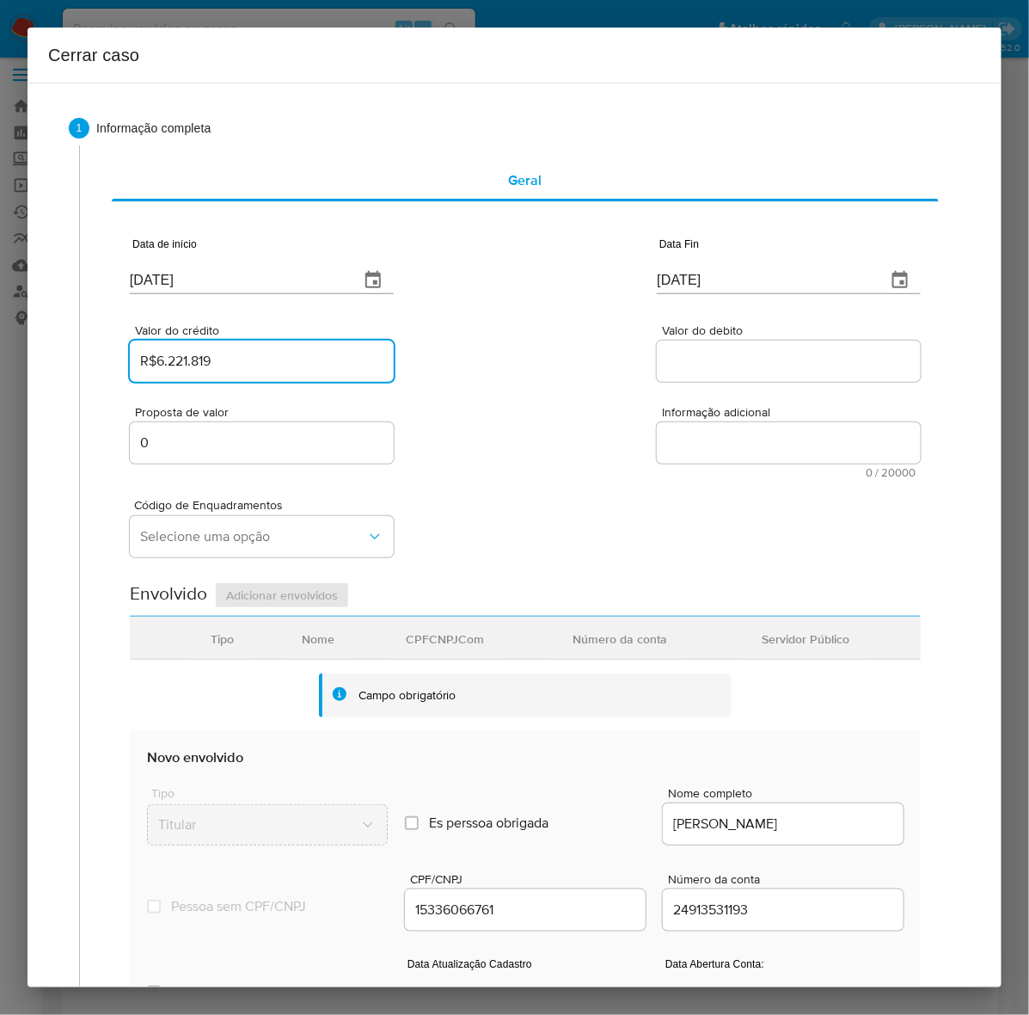
type input "R$6.221.819"
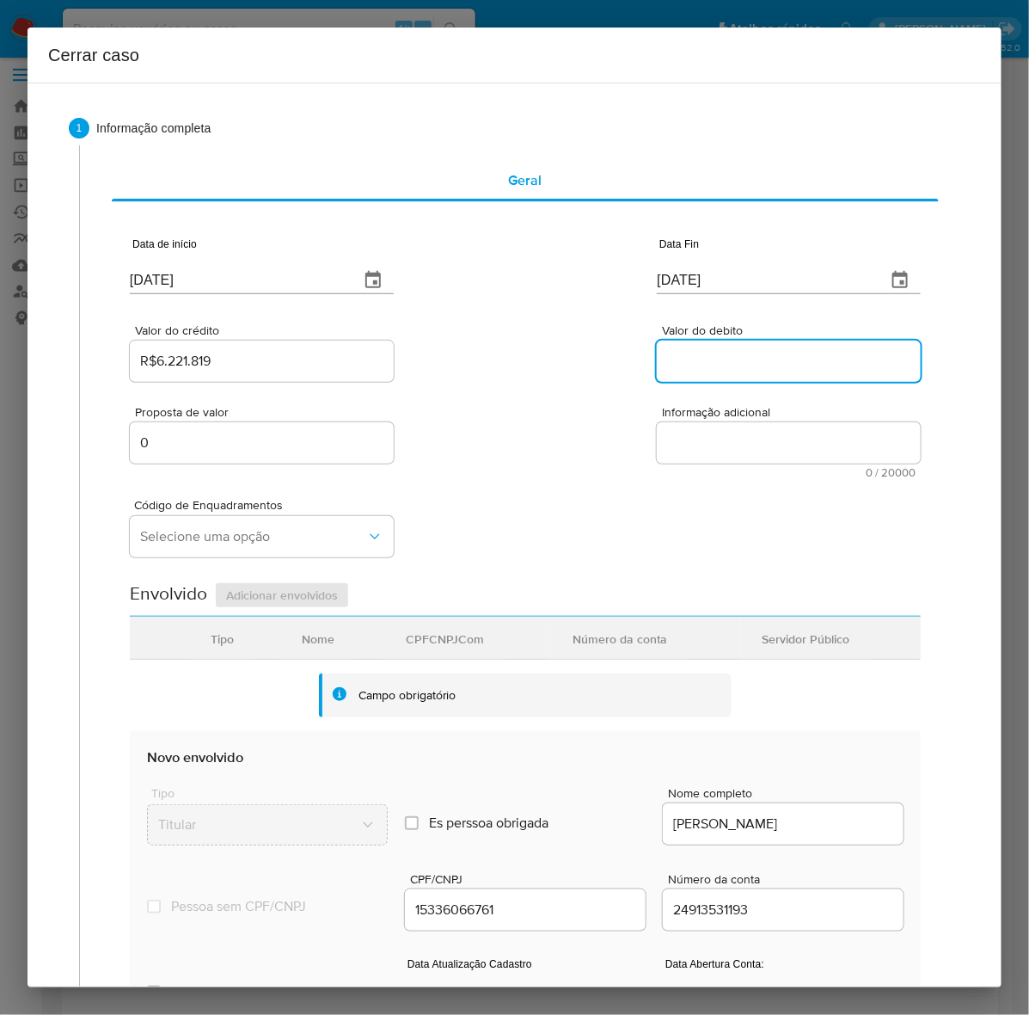
click at [696, 363] on input "Valor do debito" at bounding box center [789, 361] width 264 height 22
paste input "R$6.231.633"
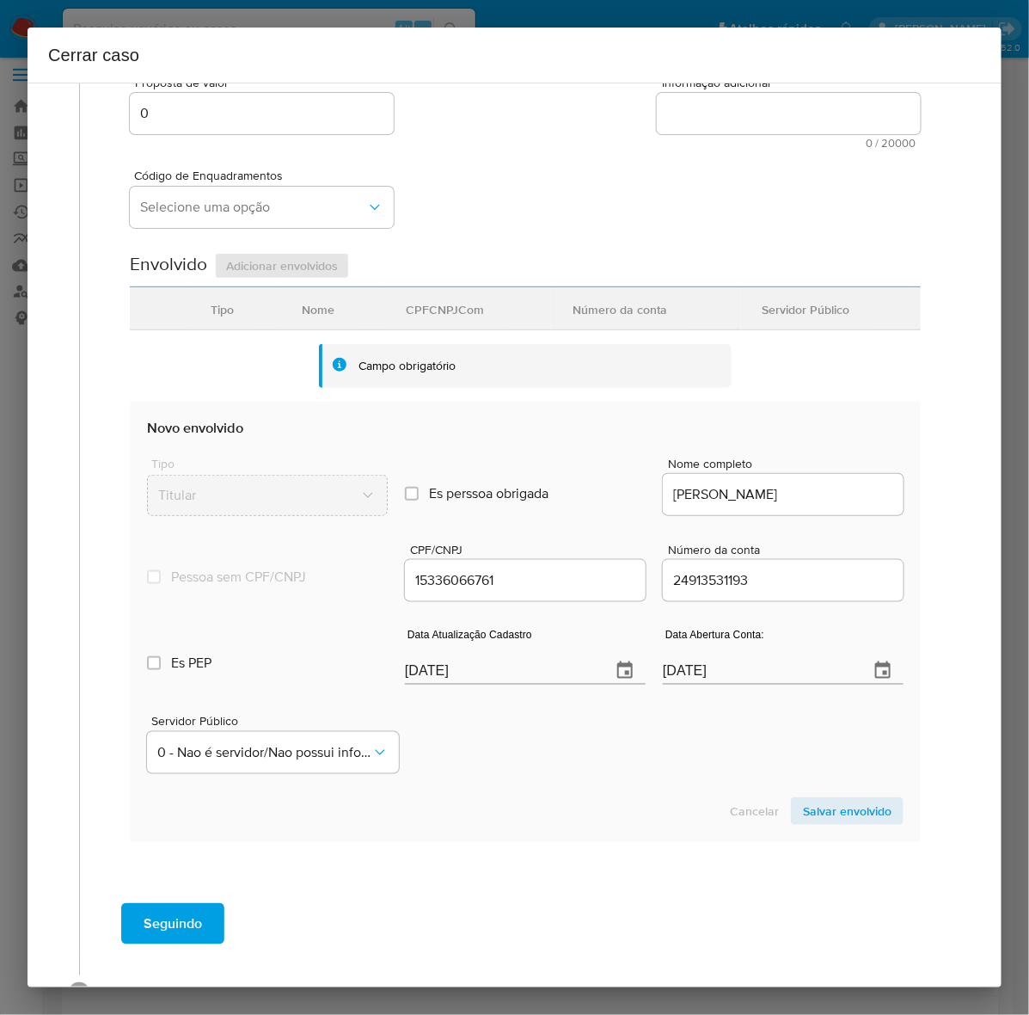
scroll to position [385, 0]
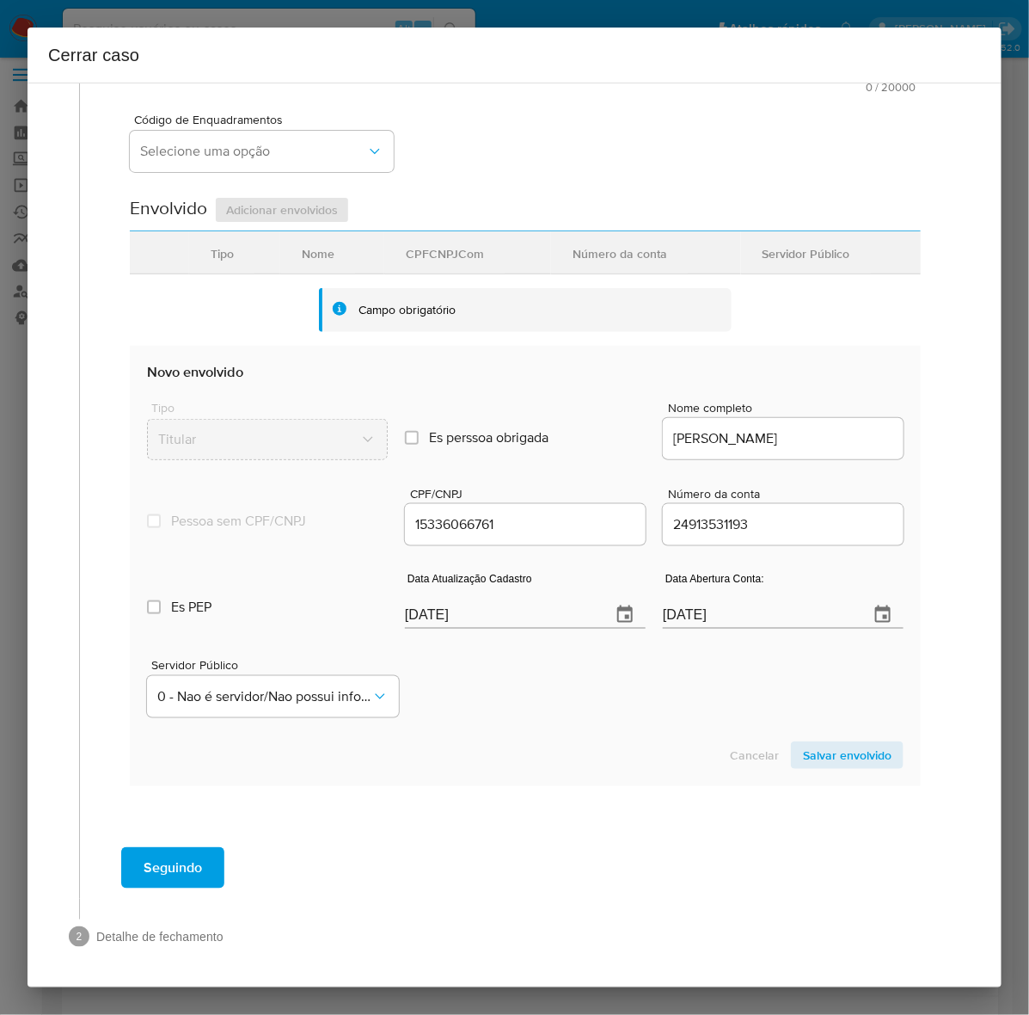
type input "R$6.231.633"
drag, startPoint x: 447, startPoint y: 616, endPoint x: 140, endPoint y: 590, distance: 308.1
click at [140, 590] on section "Novo envolvido Tipo Titular Es perssoa obrigada Is PObrigada Nome completo [PER…" at bounding box center [525, 565] width 791 height 439
paste input "7/07"
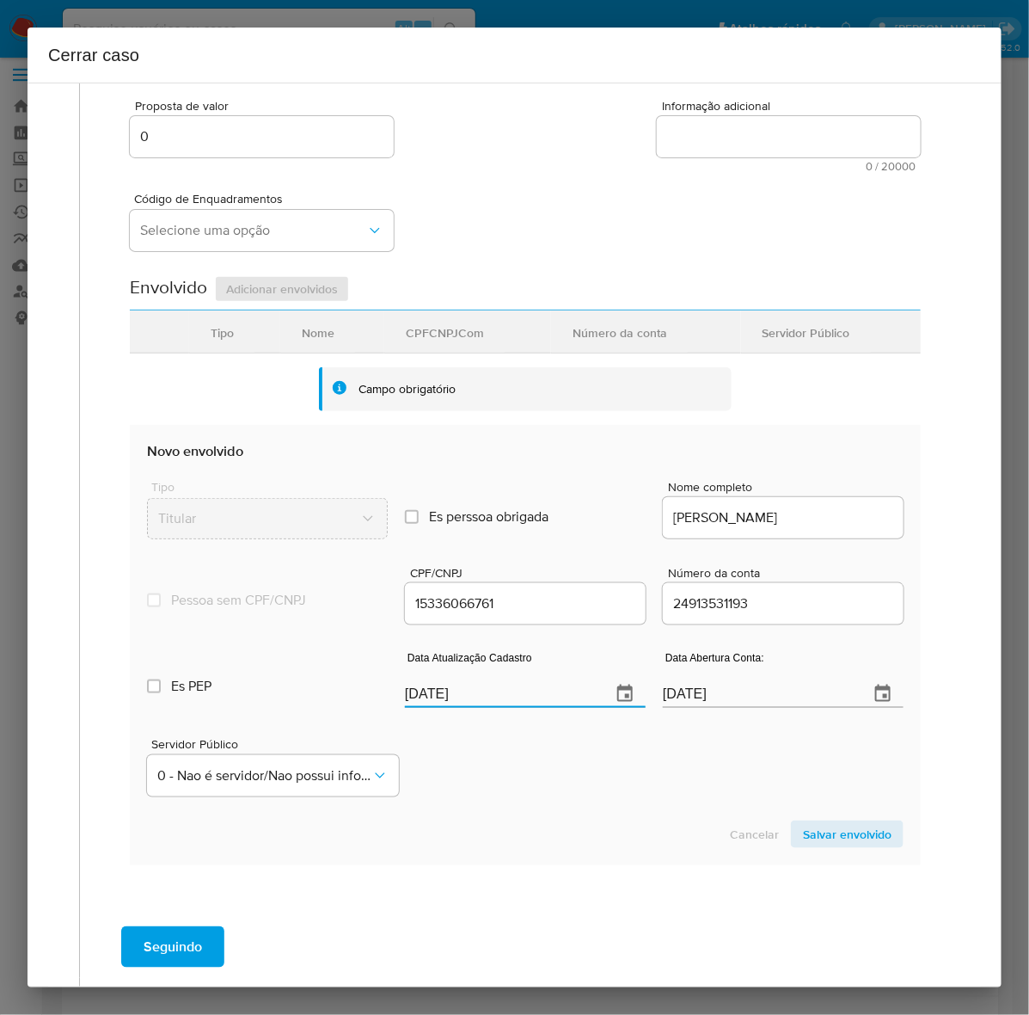
scroll to position [63, 0]
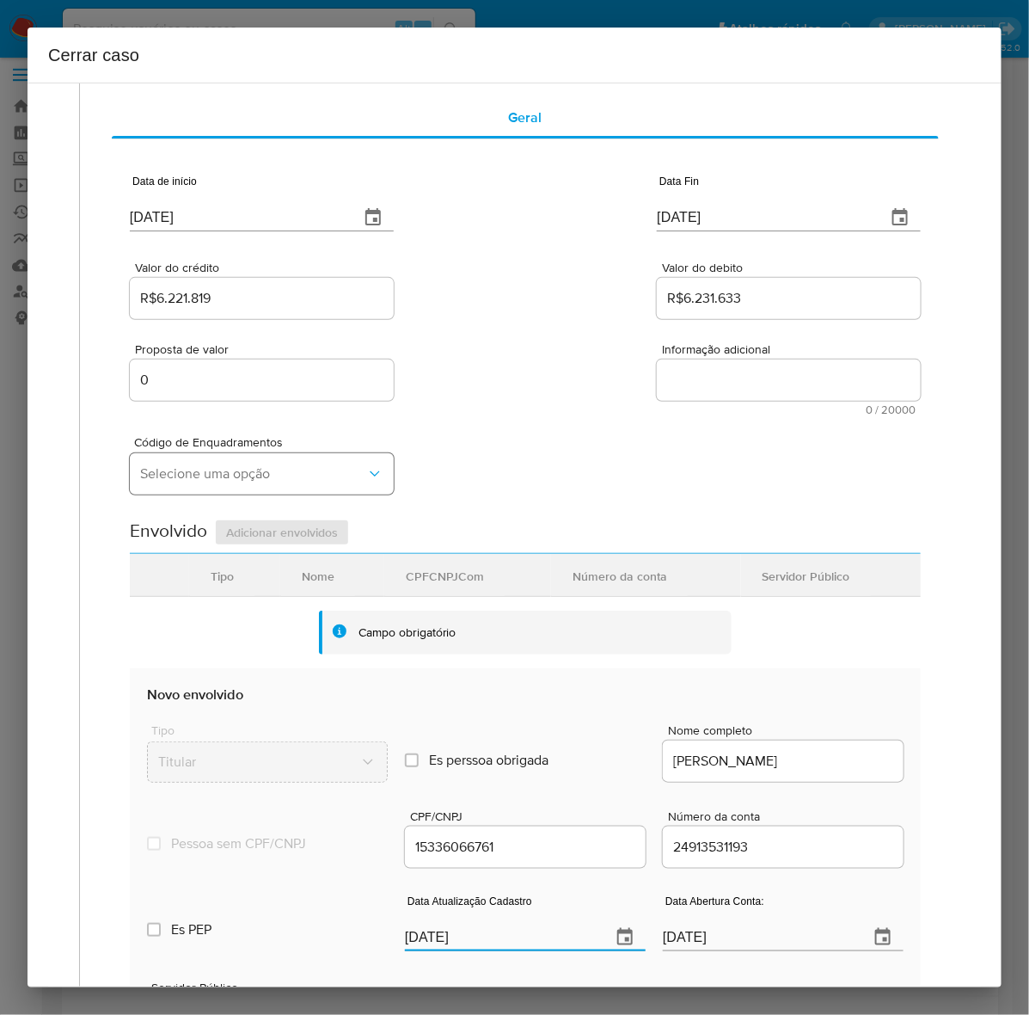
type input "[DATE]"
click at [233, 465] on span "Selecione uma opção" at bounding box center [253, 473] width 226 height 17
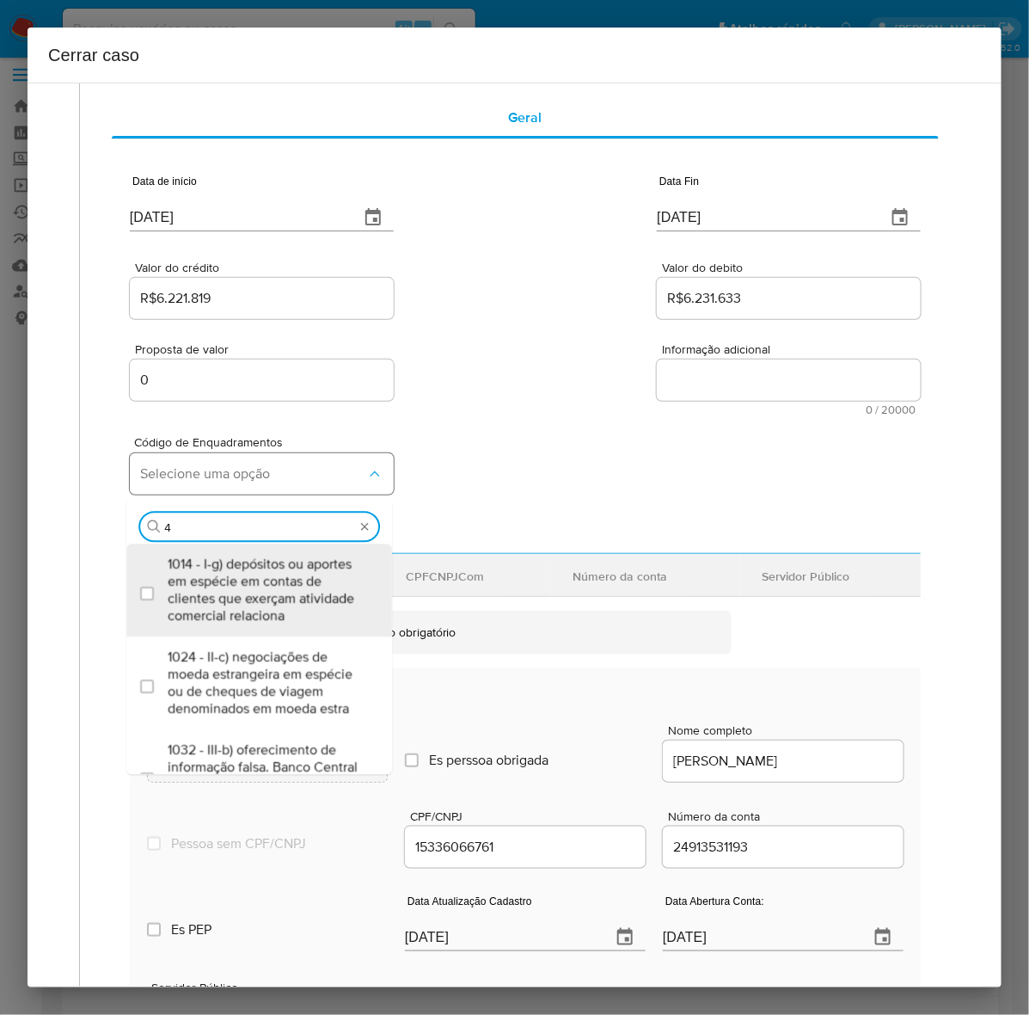
type input "45"
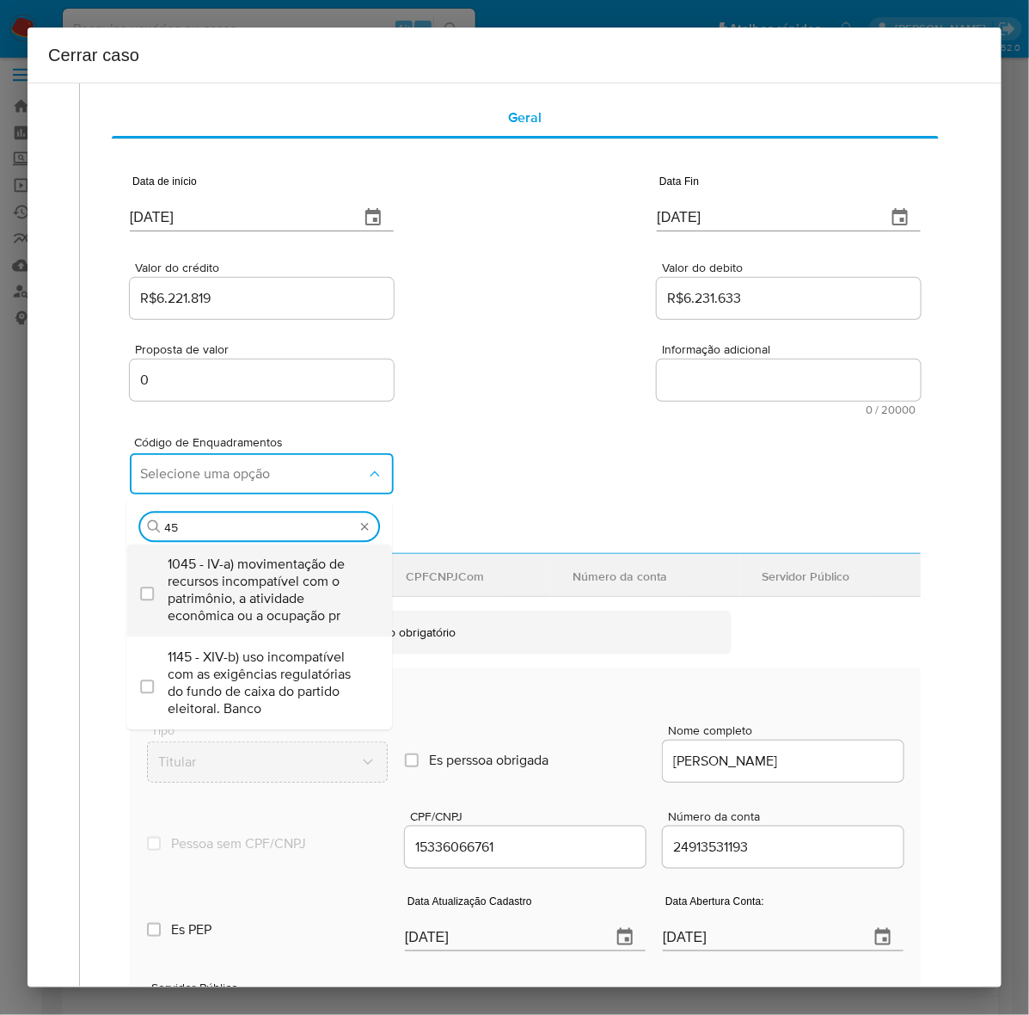
click at [241, 561] on span "1045 - IV-a) movimentação de recursos incompatível com o patrimônio, a atividad…" at bounding box center [268, 589] width 200 height 69
checkbox input "true"
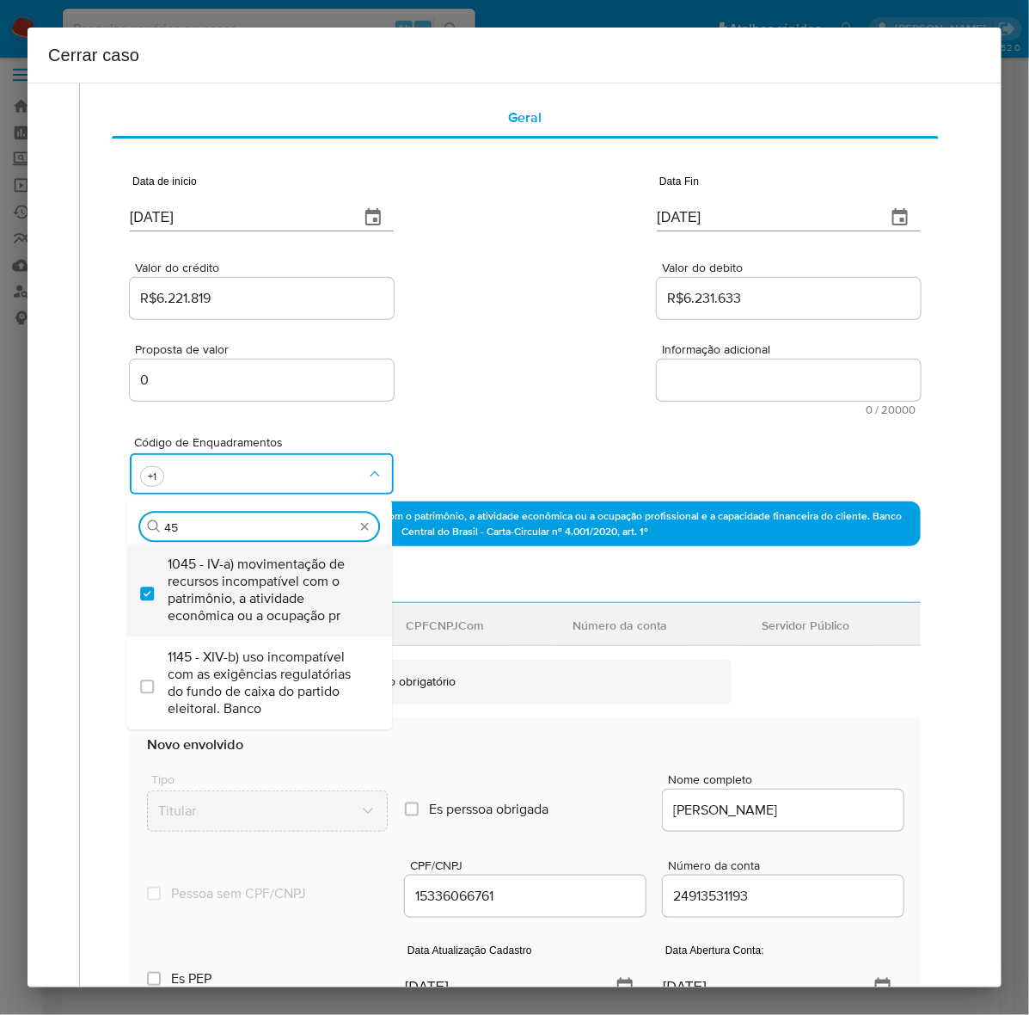
type input "4"
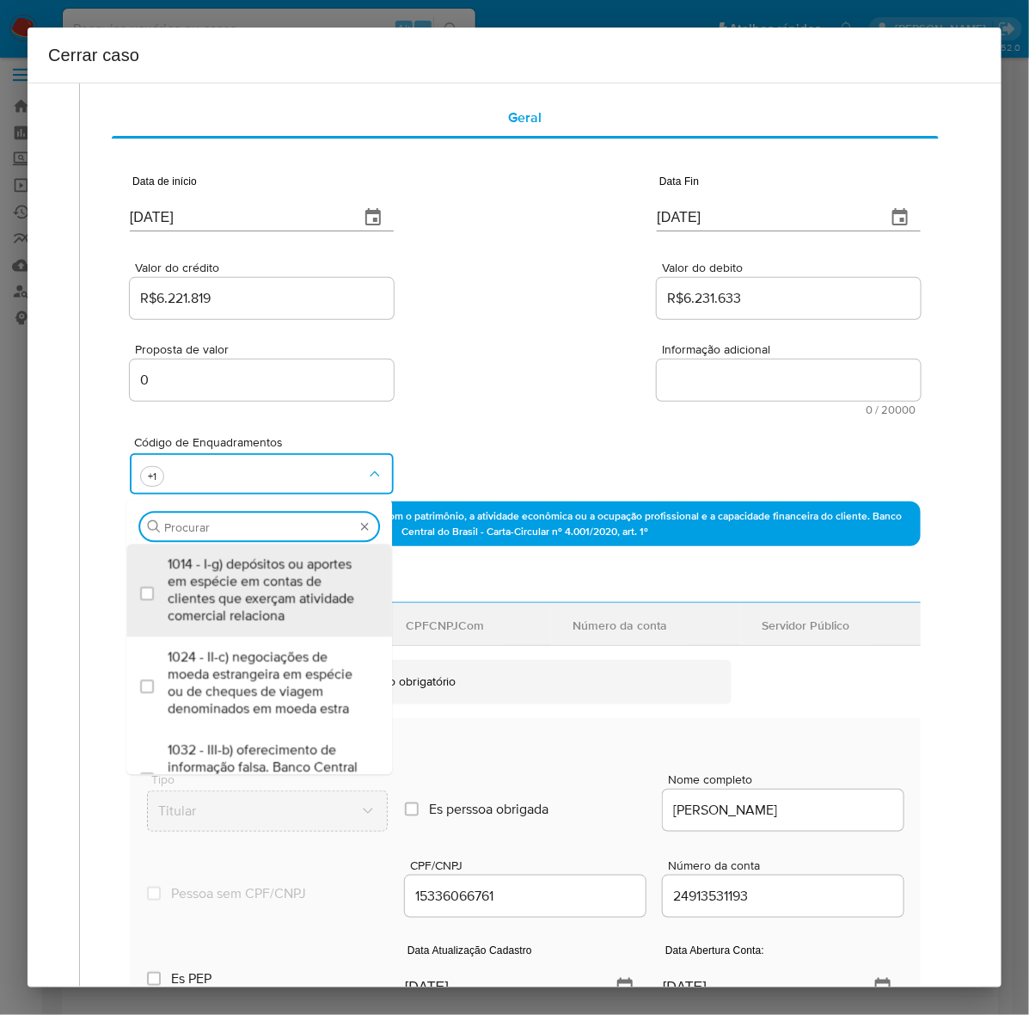
scroll to position [0, 0]
type input "74"
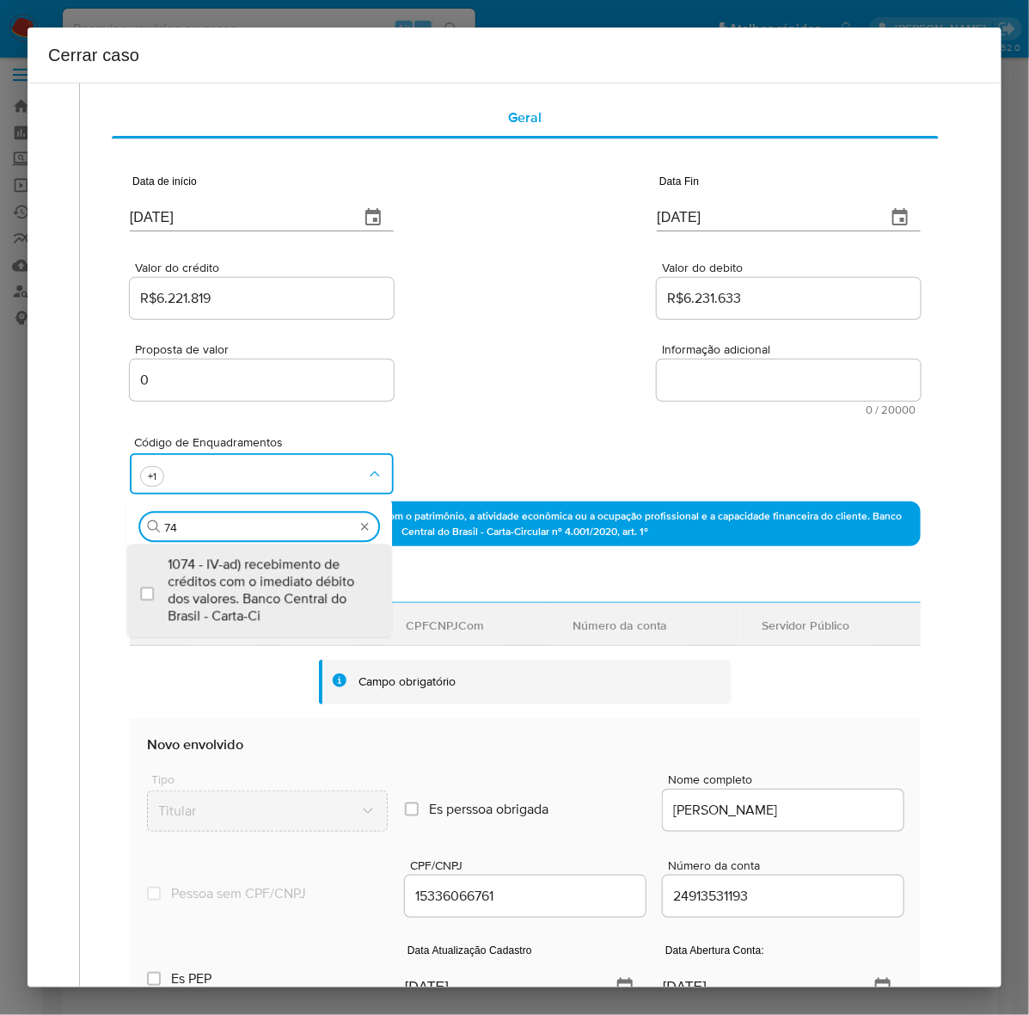
click at [241, 561] on span "1074 - IV-ad) recebimento de créditos com o imediato débito dos valores. Banco …" at bounding box center [268, 589] width 200 height 69
checkbox input "true"
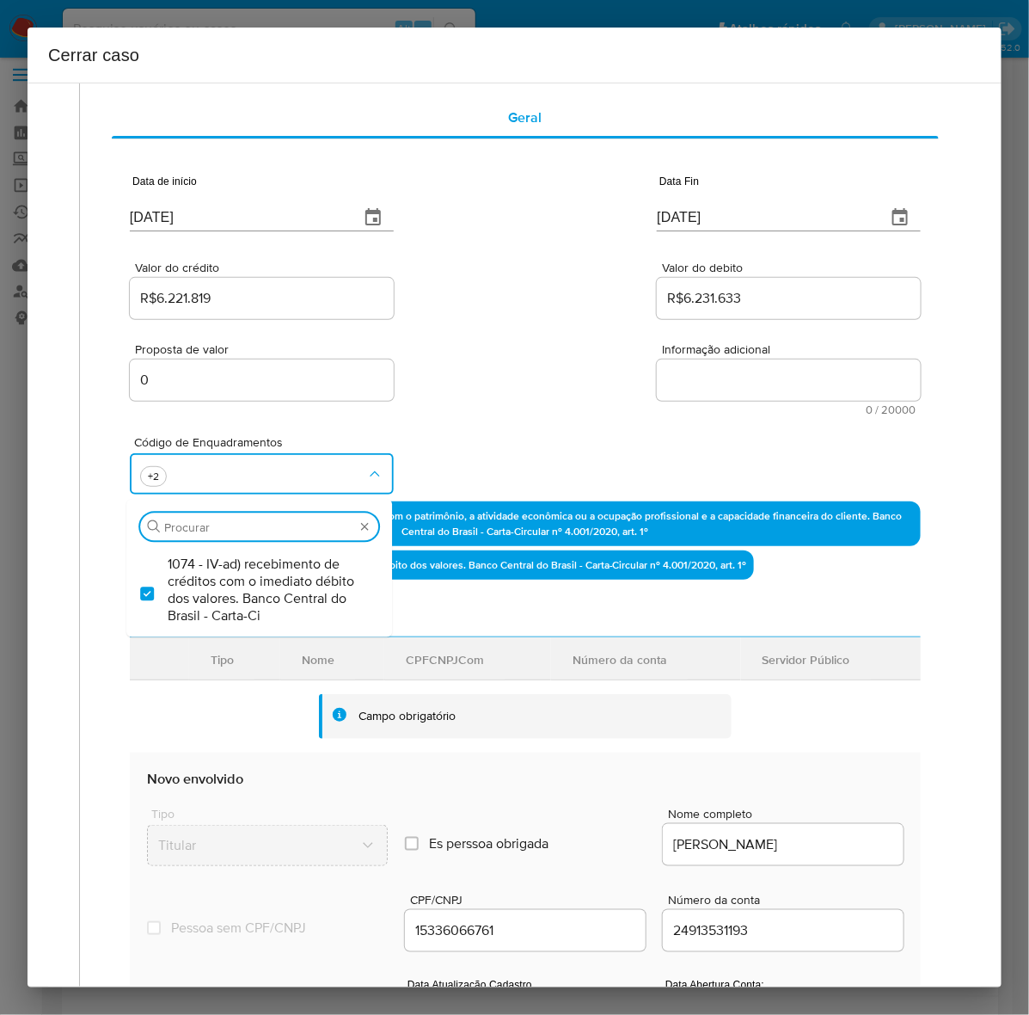
click at [702, 385] on textarea "Informação adicional" at bounding box center [789, 379] width 264 height 41
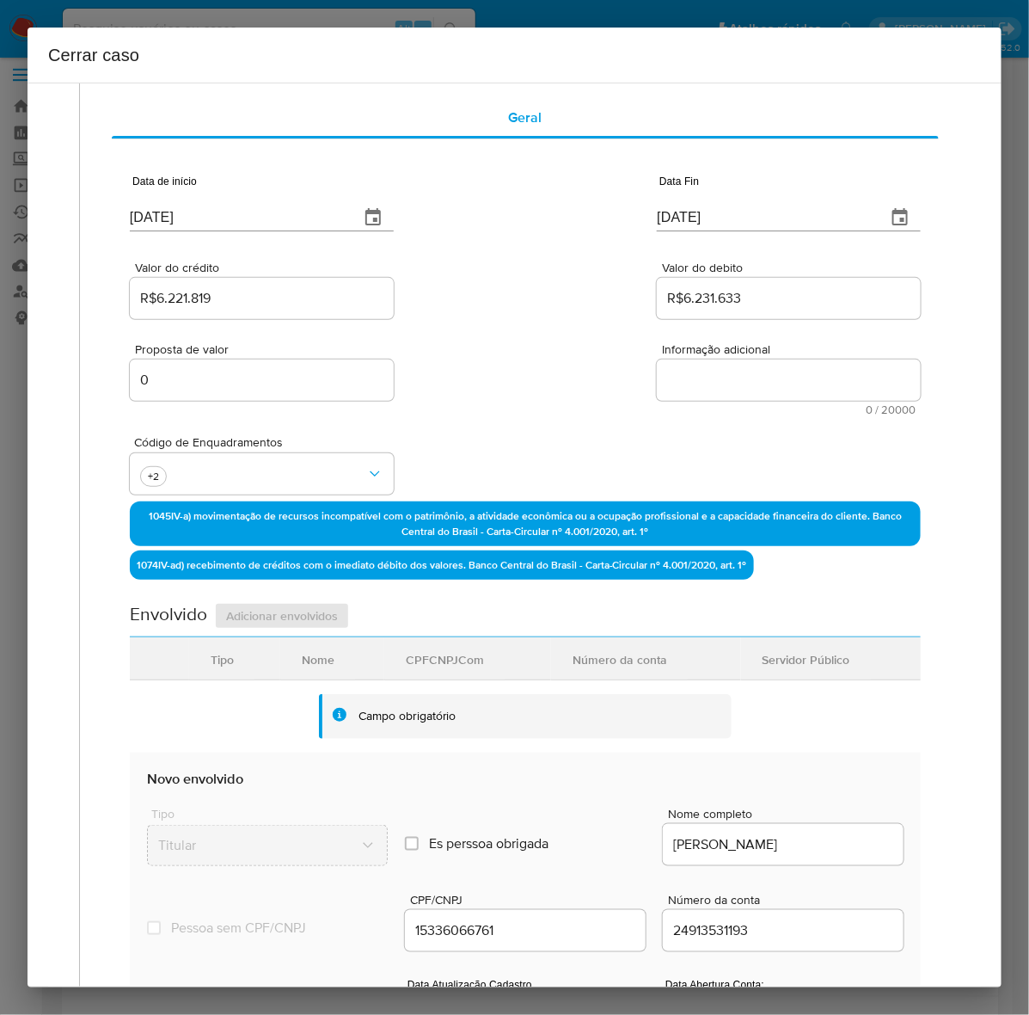
click at [723, 381] on textarea "Informação adicional" at bounding box center [789, 379] width 264 height 41
click at [729, 338] on div "Proposta de valor 0 Informação adicional 0 / 20000 20000 caracteres restantes" at bounding box center [525, 368] width 791 height 93
click at [732, 383] on textarea "Informação adicional" at bounding box center [789, 379] width 264 height 41
paste textarea "Thomas Nascimento da Silva, CPF 15336066761, 27 anos, residente no município de…"
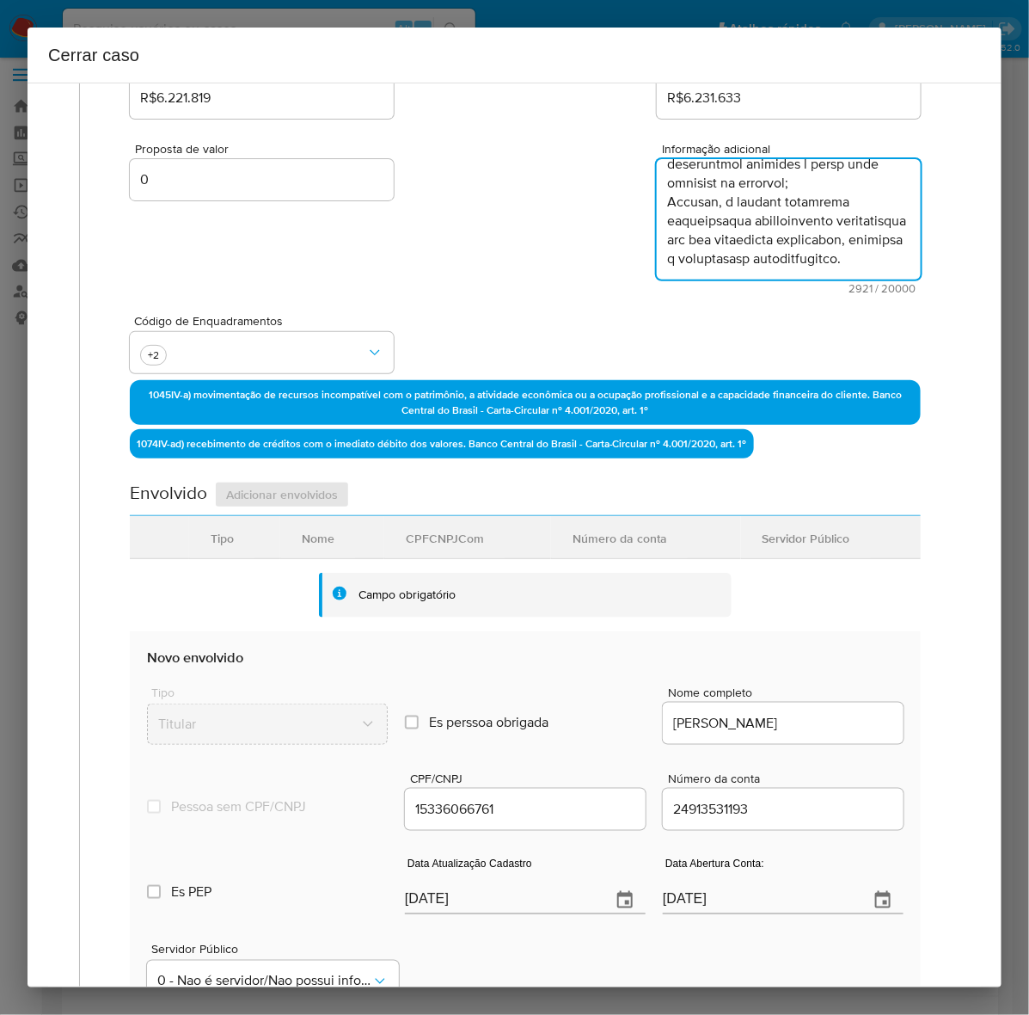
scroll to position [548, 0]
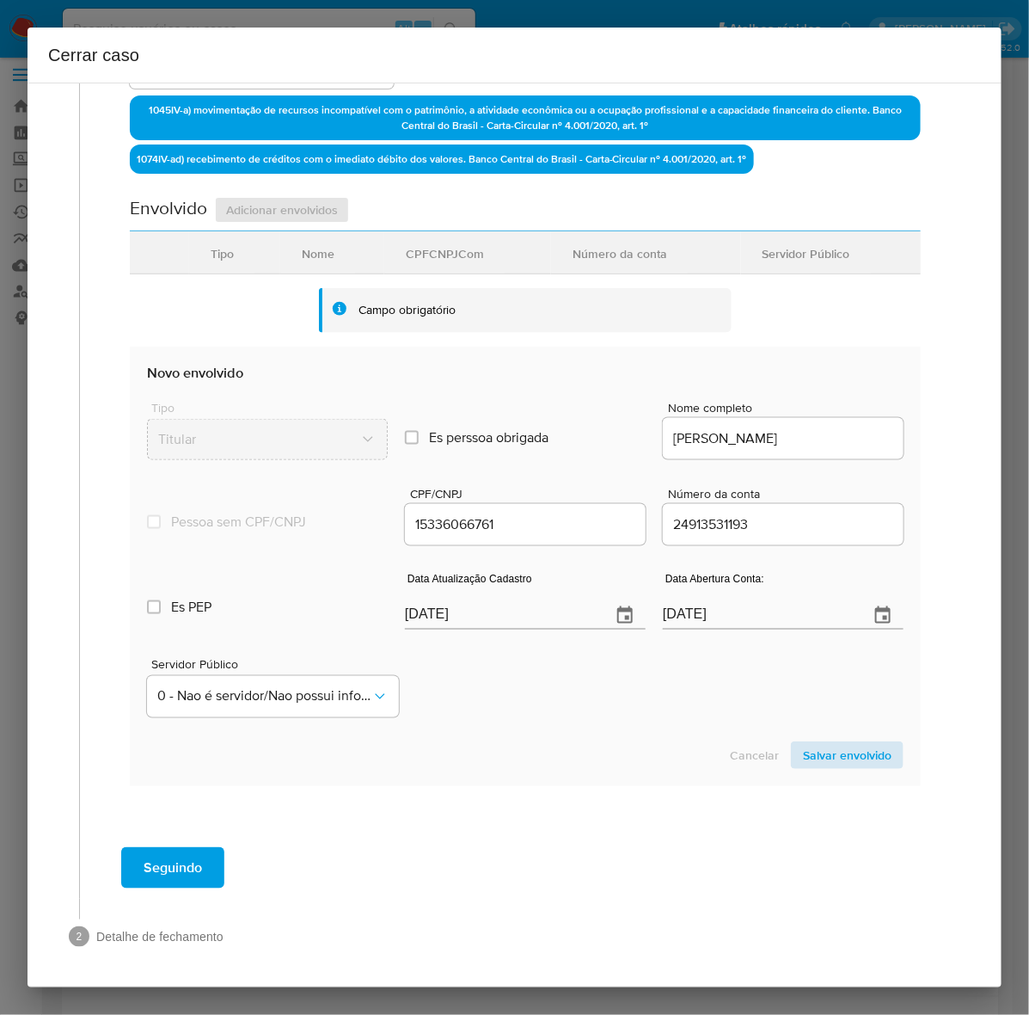
type textarea "Thomas Nascimento da Silva, CPF 15336066761, 27 anos, residente no município de…"
click at [819, 744] on span "Salvar envolvido" at bounding box center [847, 755] width 89 height 24
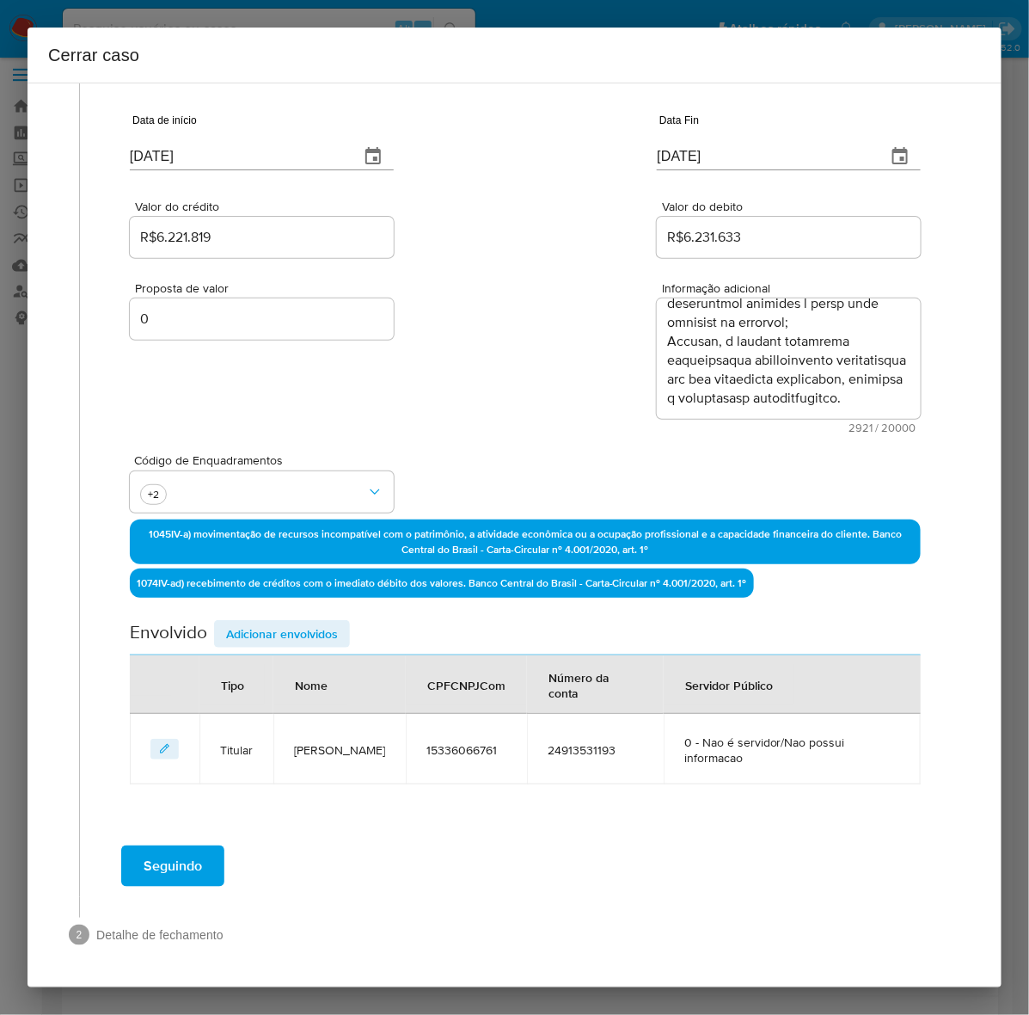
scroll to position [122, 0]
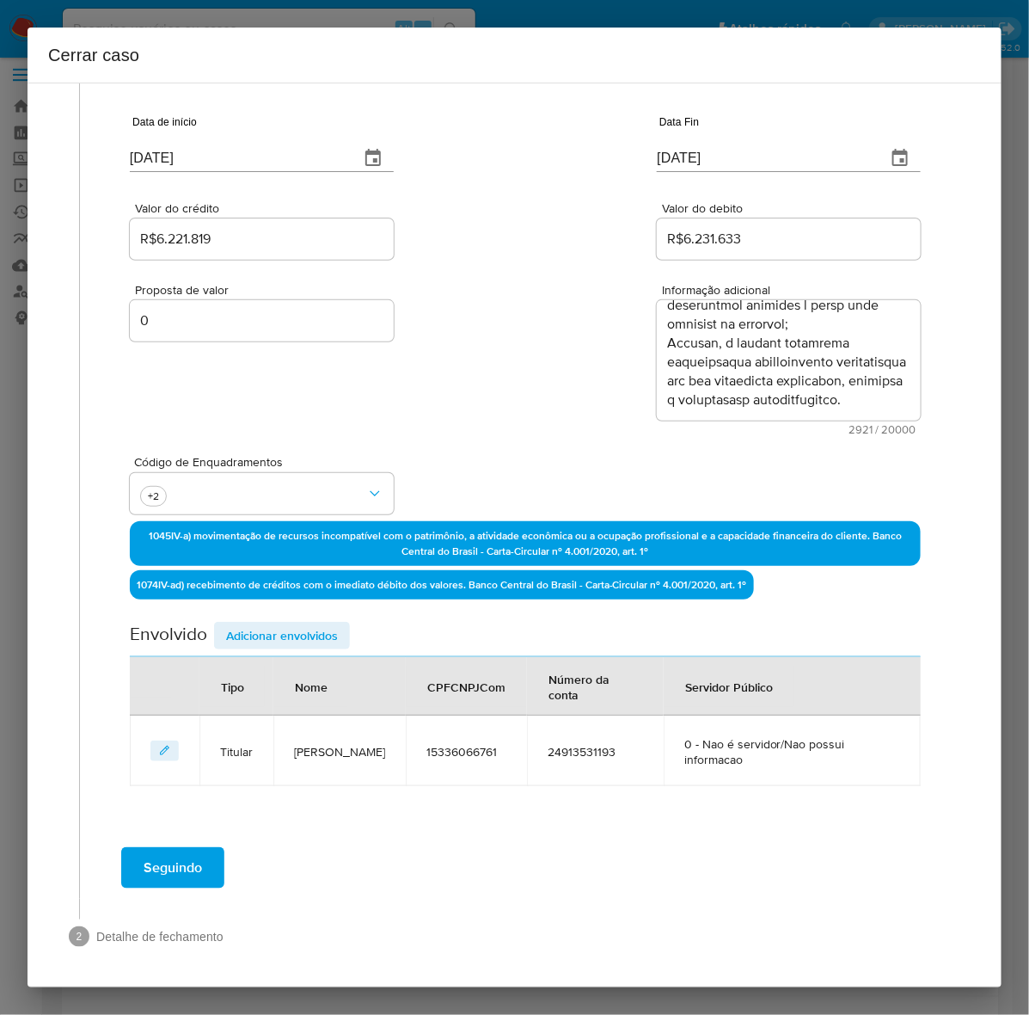
click at [183, 862] on span "Seguindo" at bounding box center [173, 868] width 58 height 38
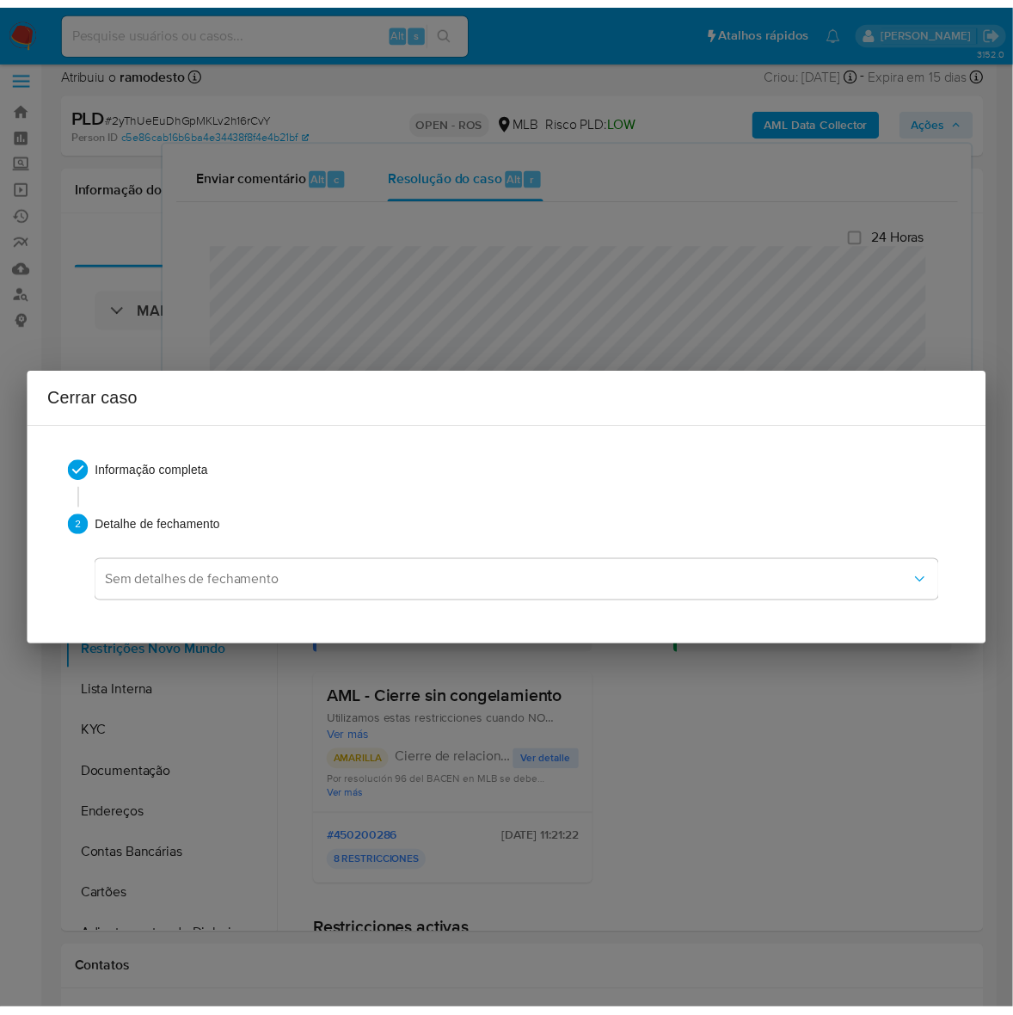
scroll to position [2057, 0]
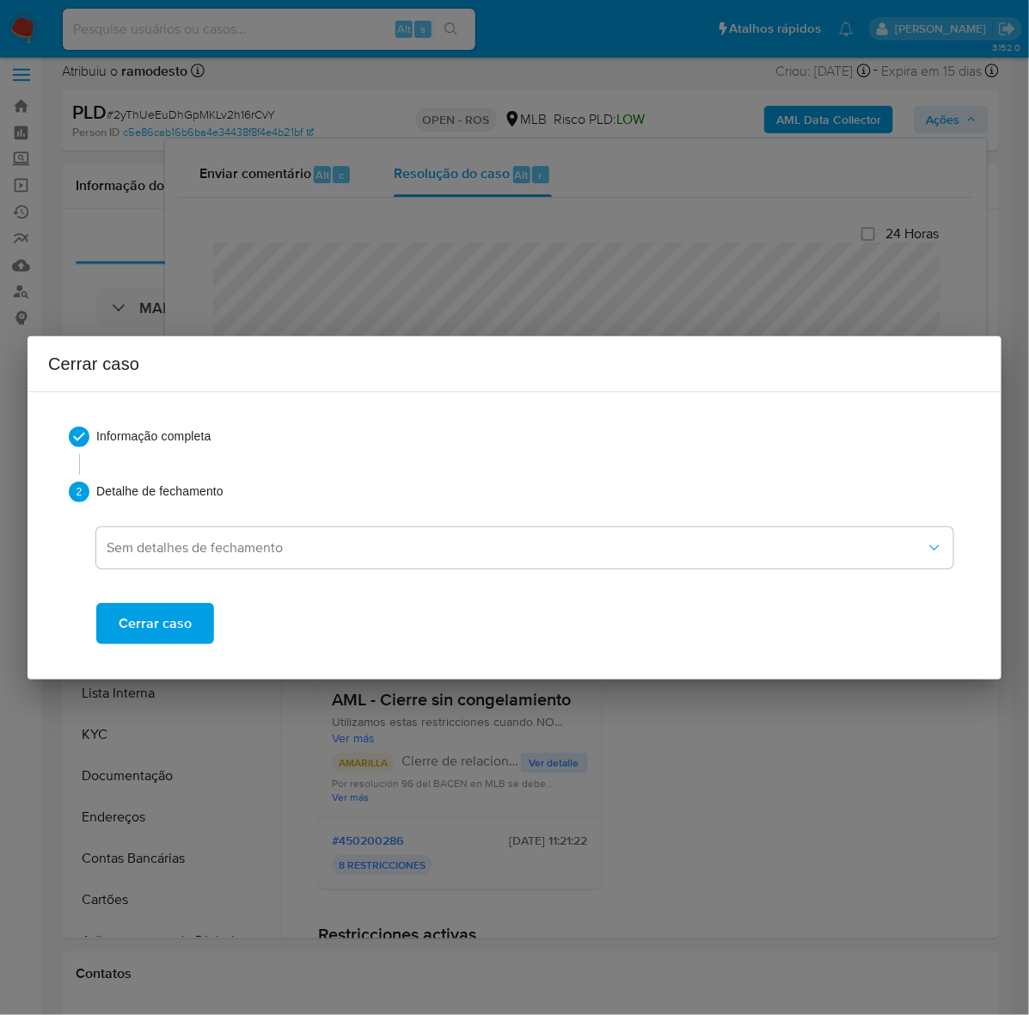
click at [181, 606] on span "Cerrar caso" at bounding box center [155, 623] width 73 height 38
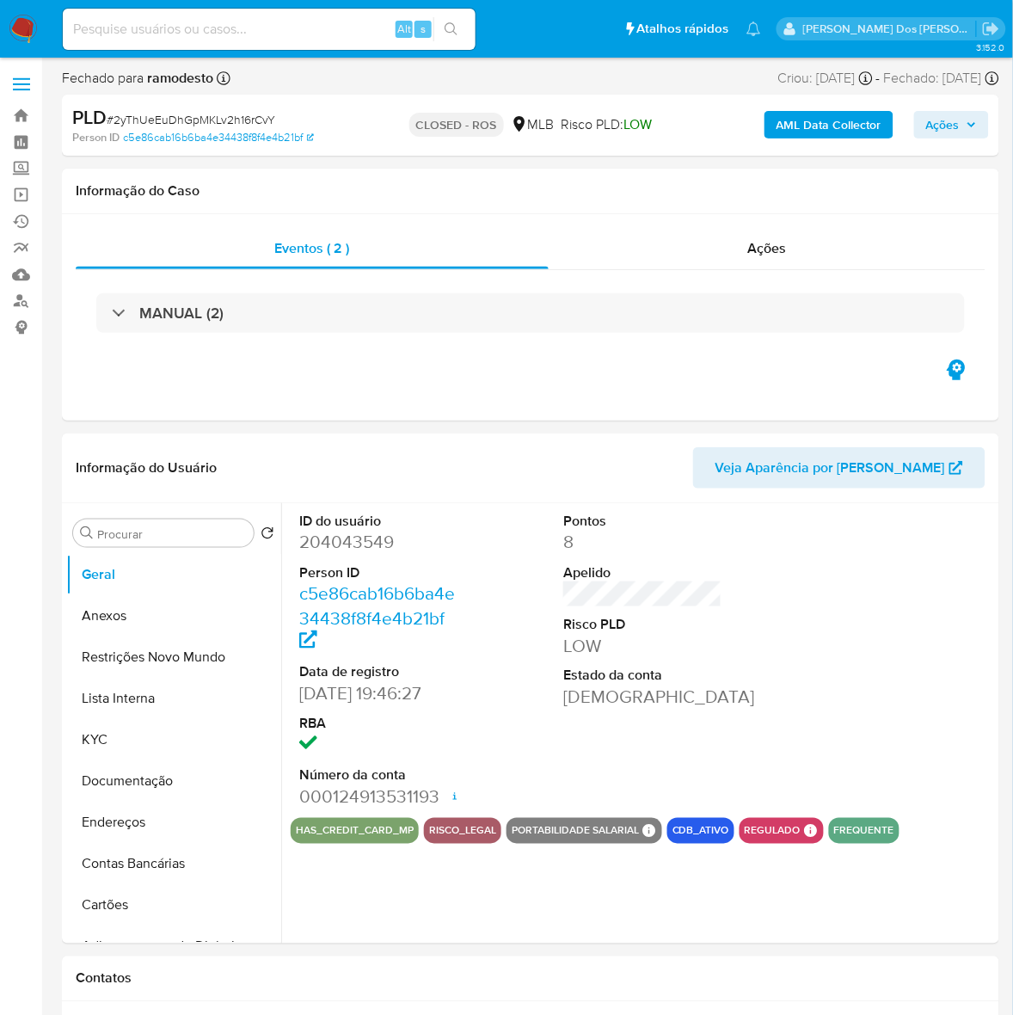
select select "10"
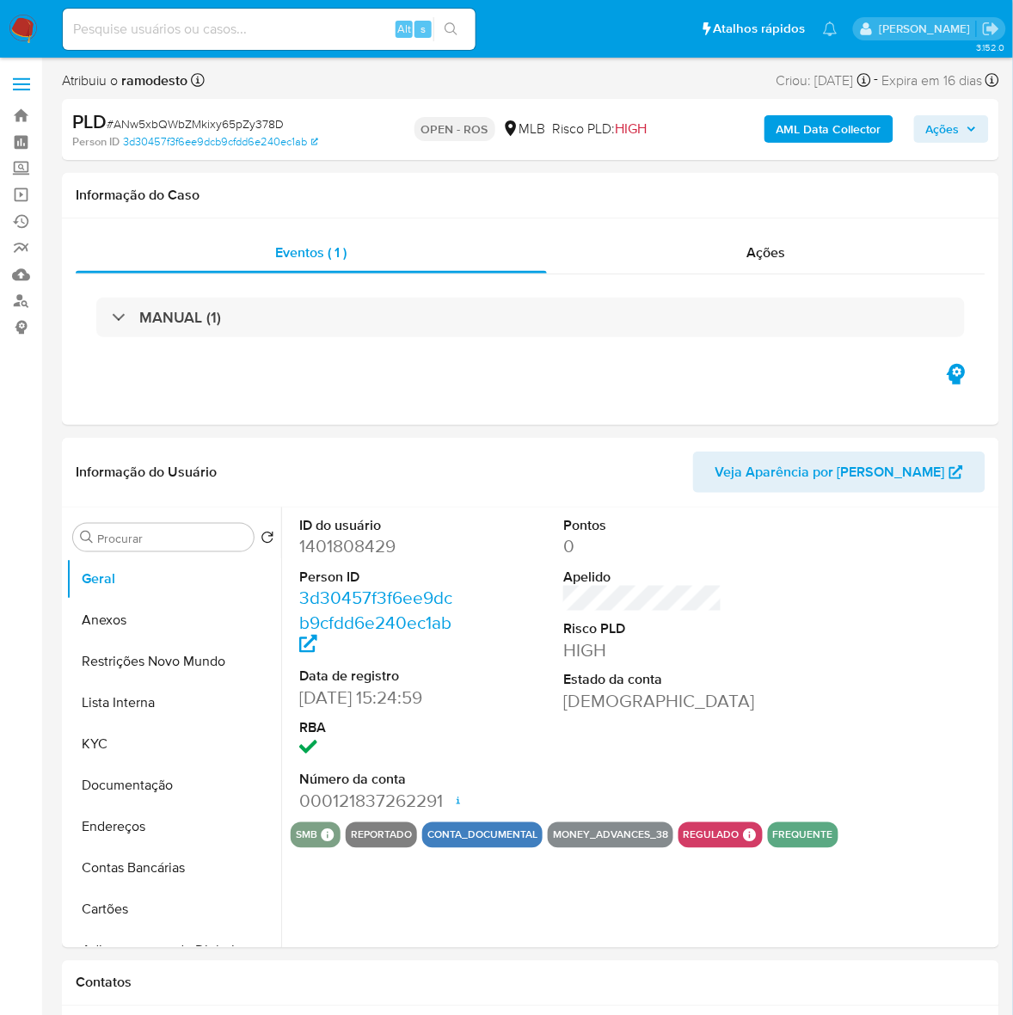
select select "10"
click at [114, 612] on button "Anexos" at bounding box center [166, 619] width 201 height 41
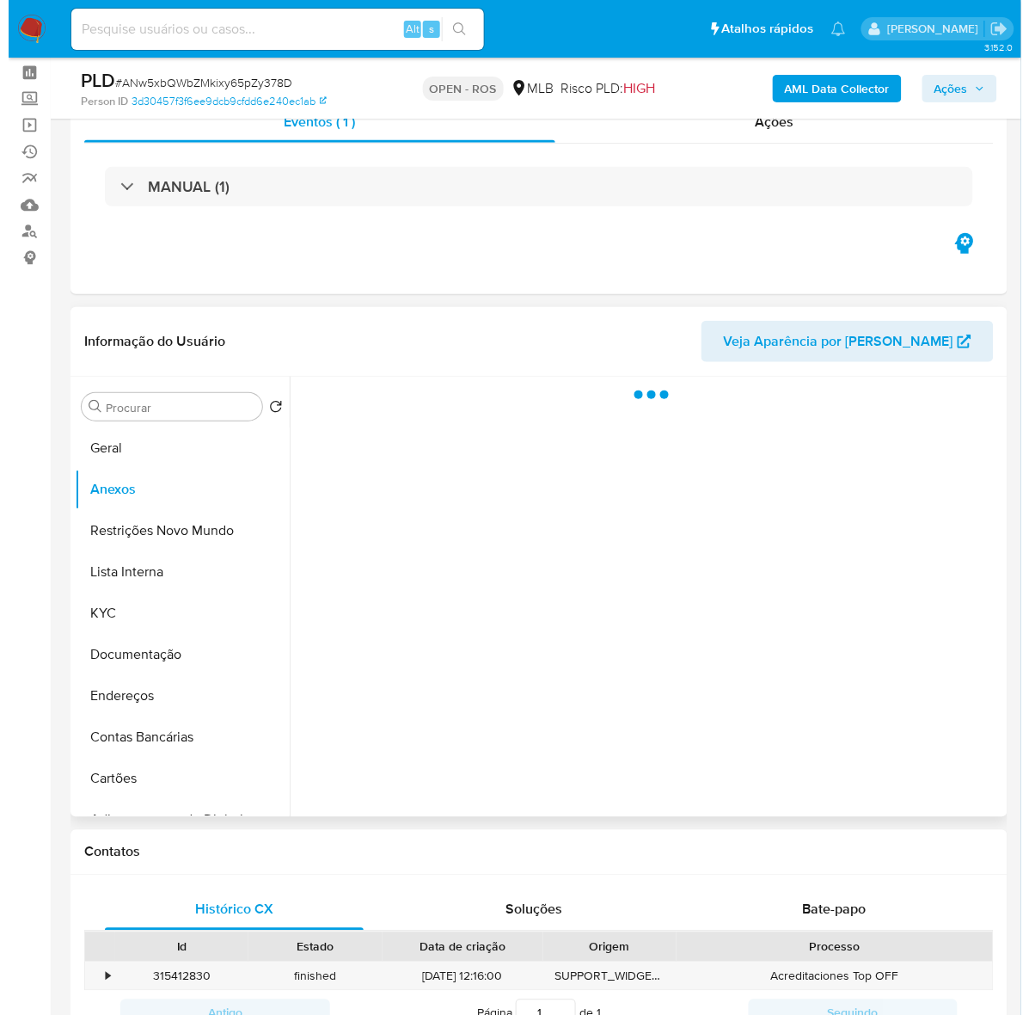
scroll to position [107, 0]
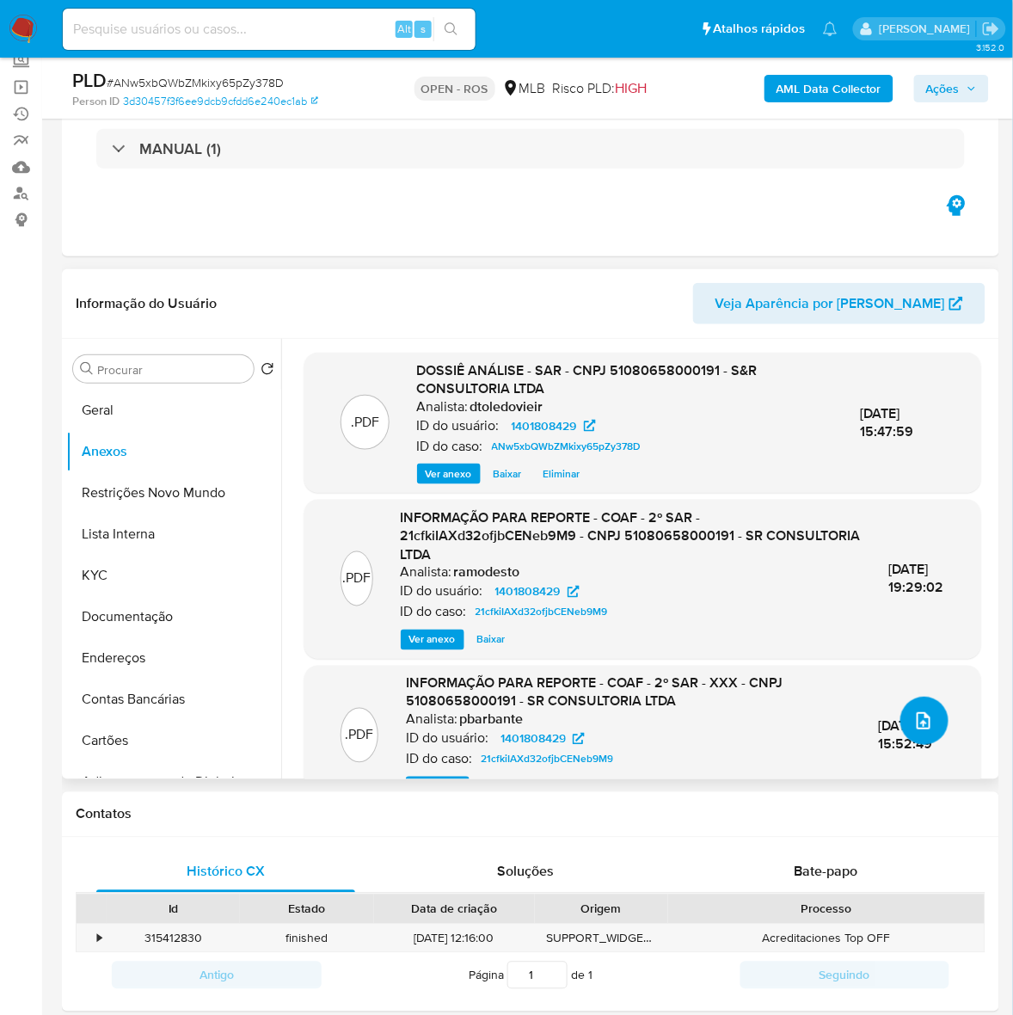
click at [913, 710] on span "upload-file" at bounding box center [923, 720] width 21 height 21
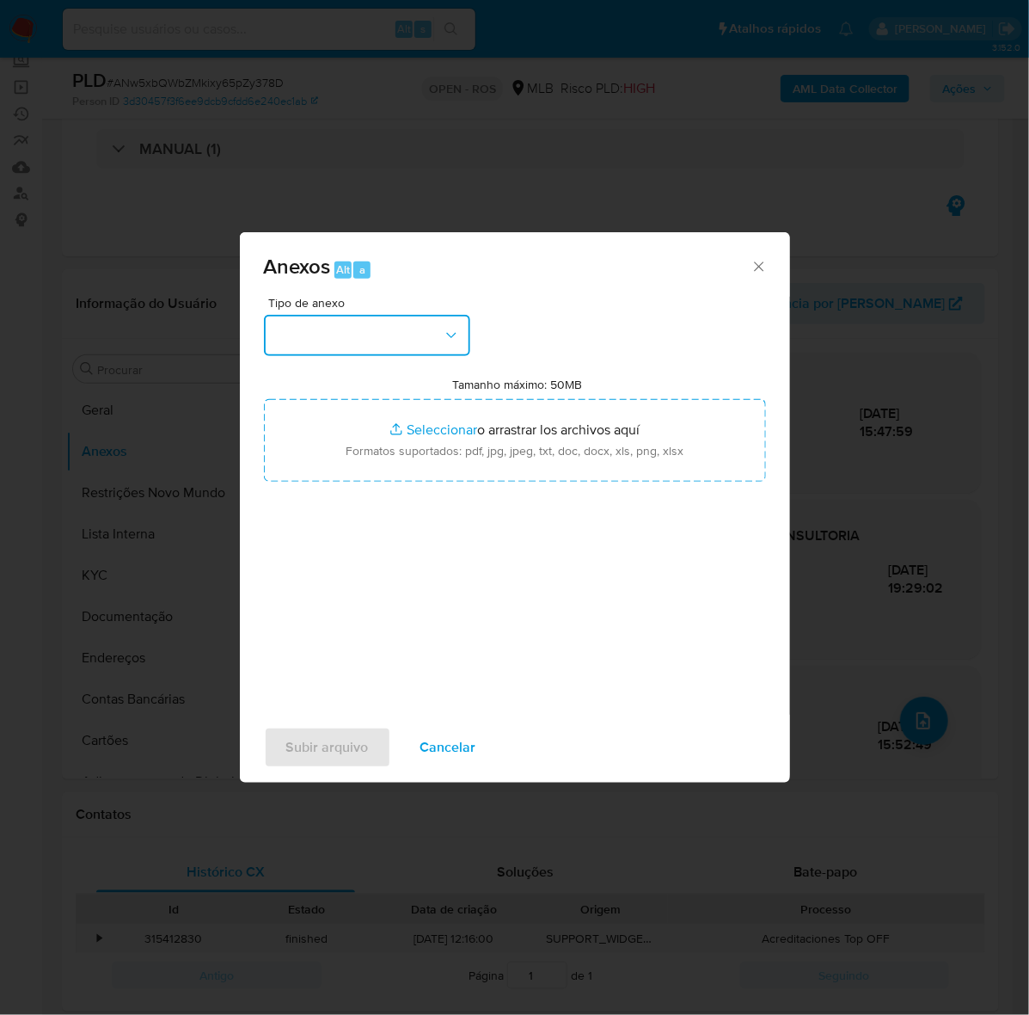
click at [334, 316] on button "button" at bounding box center [367, 335] width 206 height 41
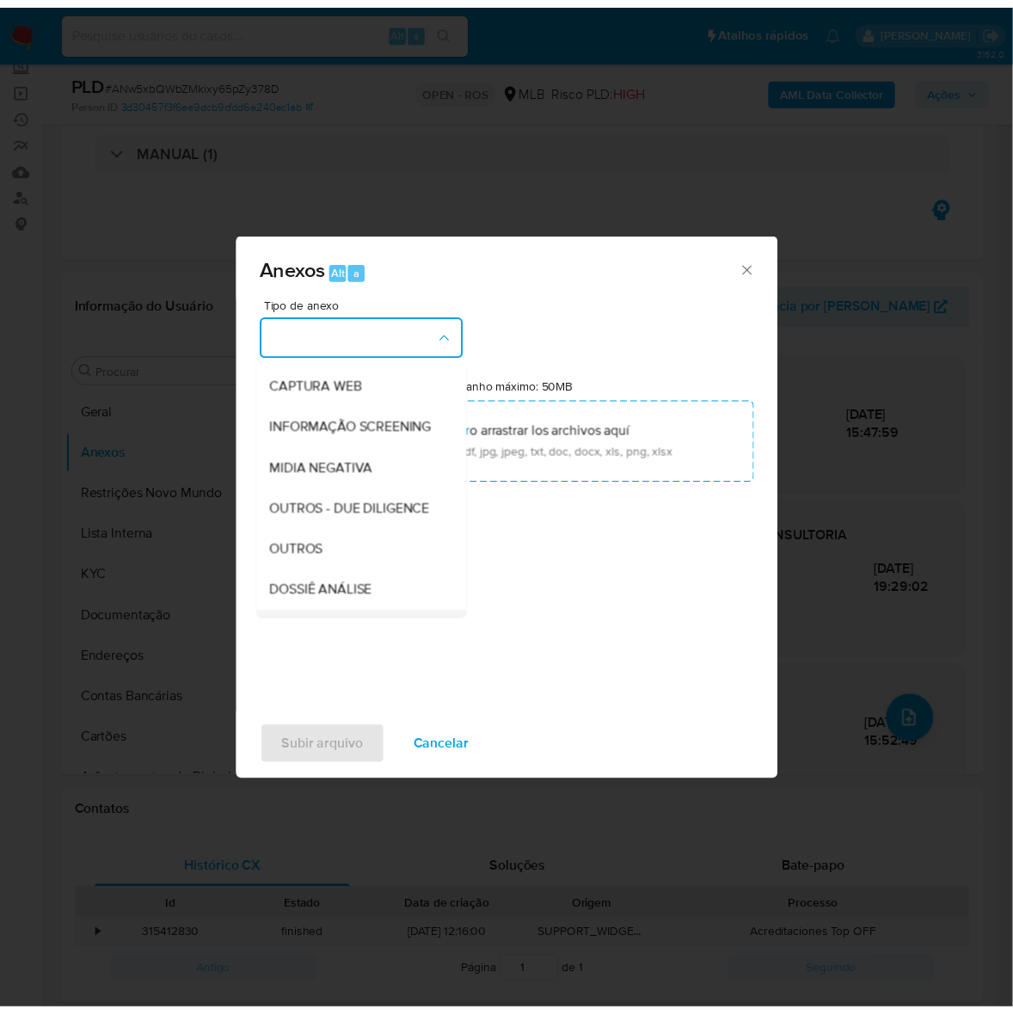
scroll to position [264, 0]
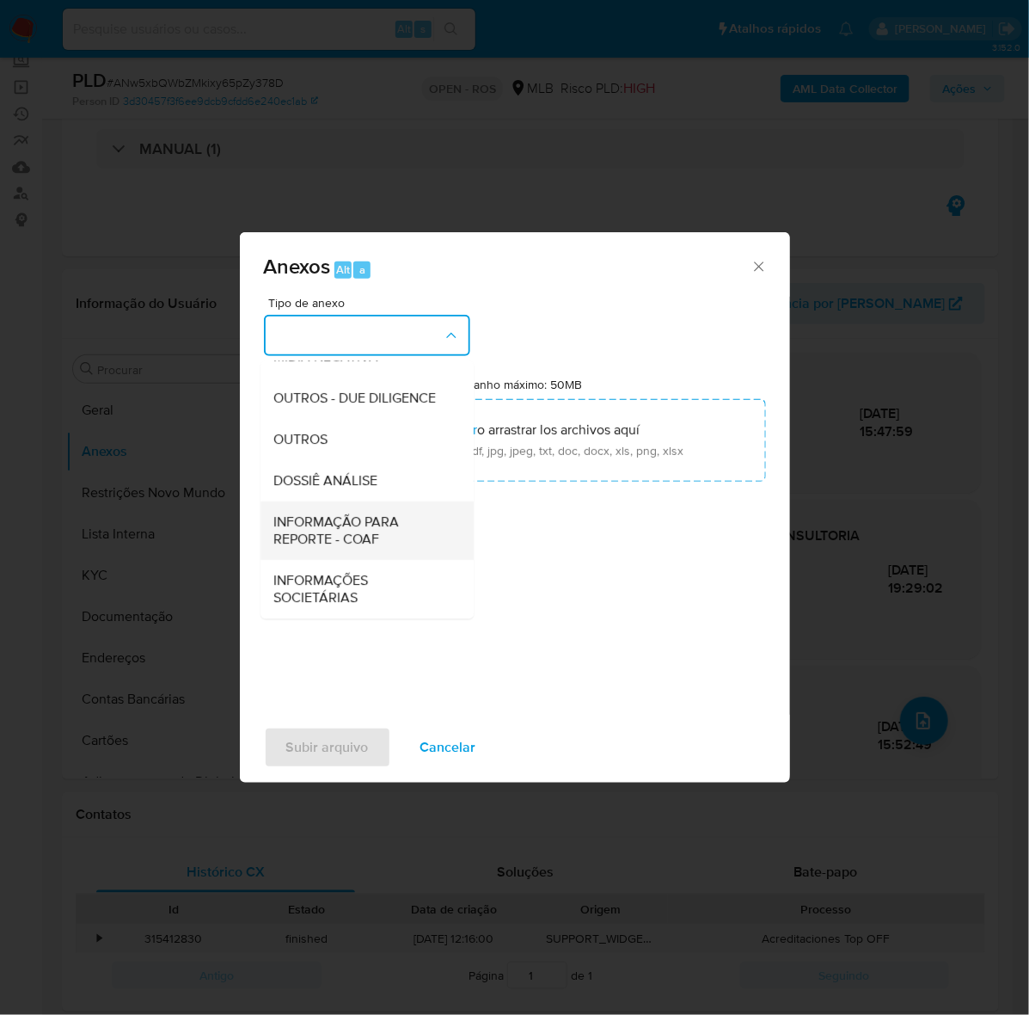
click at [312, 513] on span "INFORMAÇÃO PARA REPORTE - COAF" at bounding box center [361, 530] width 175 height 34
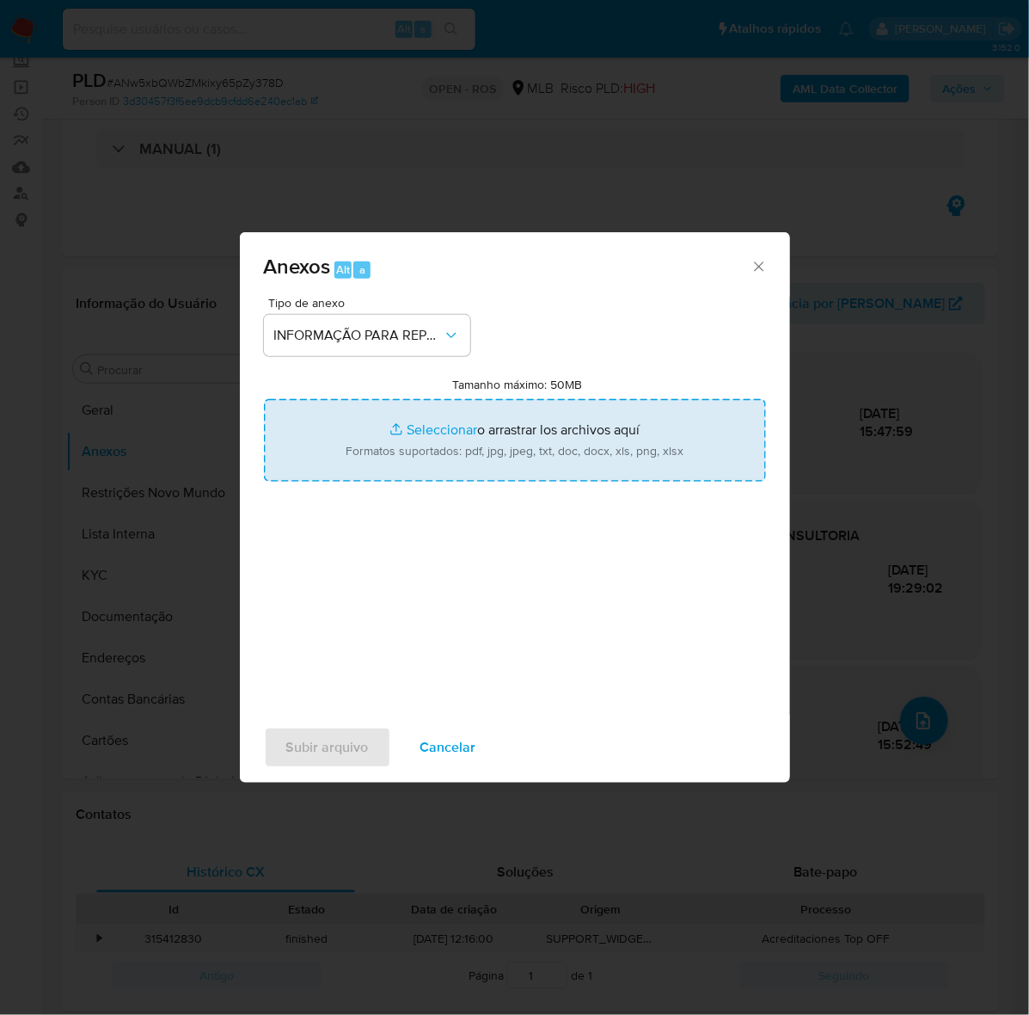
type input "C:\fakepath\3º SAR - ANw5xbQWbZMkixy65pZy378D - CNPJ 51080658000191 - S e R CON…"
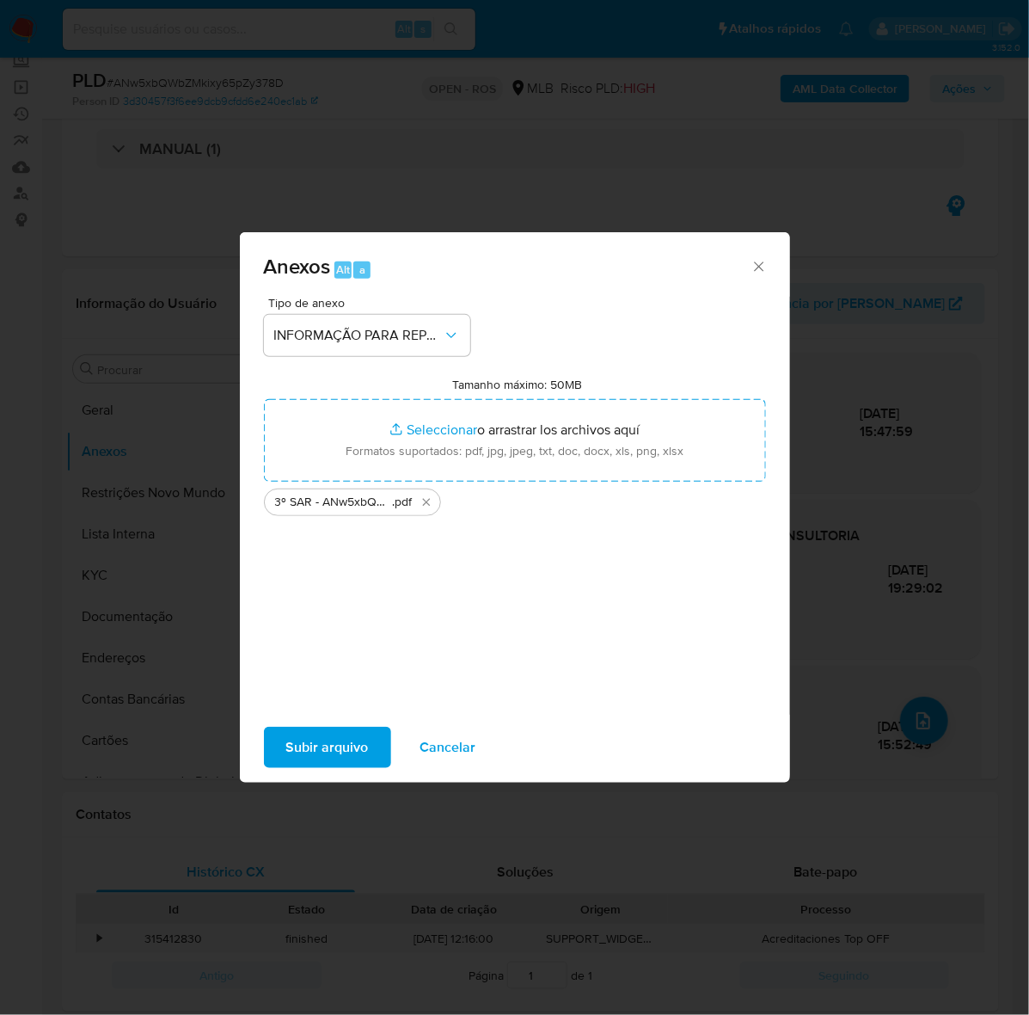
click at [335, 746] on span "Subir arquivo" at bounding box center [327, 747] width 83 height 38
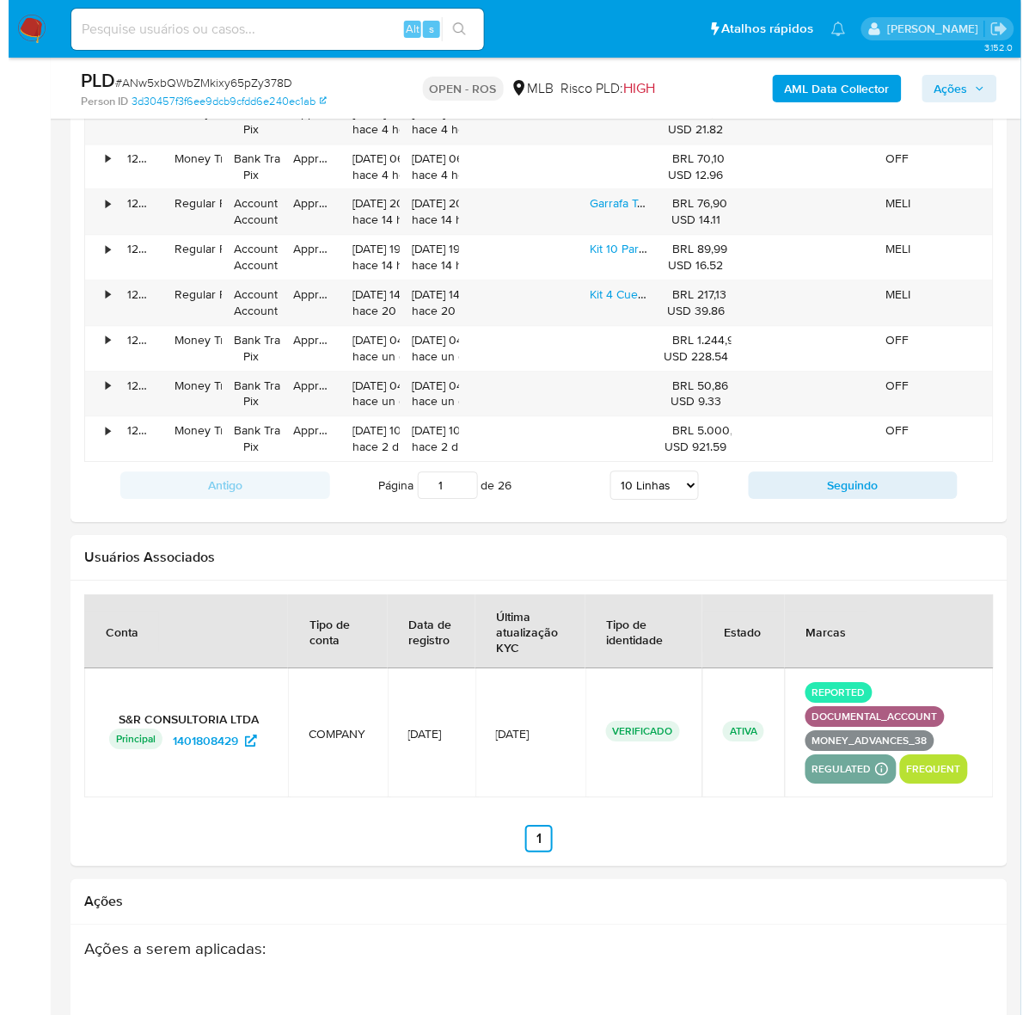
scroll to position [2383, 0]
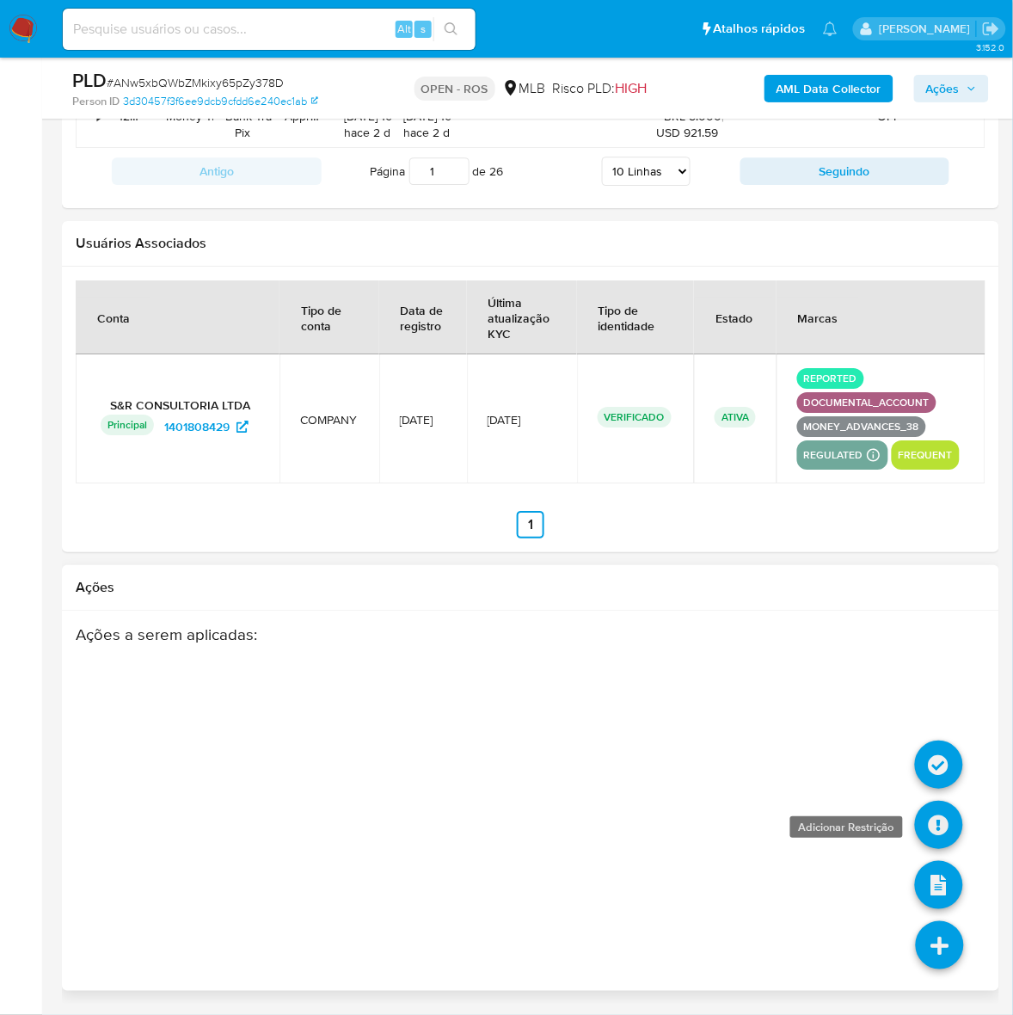
click at [934, 819] on icon at bounding box center [939, 825] width 48 height 48
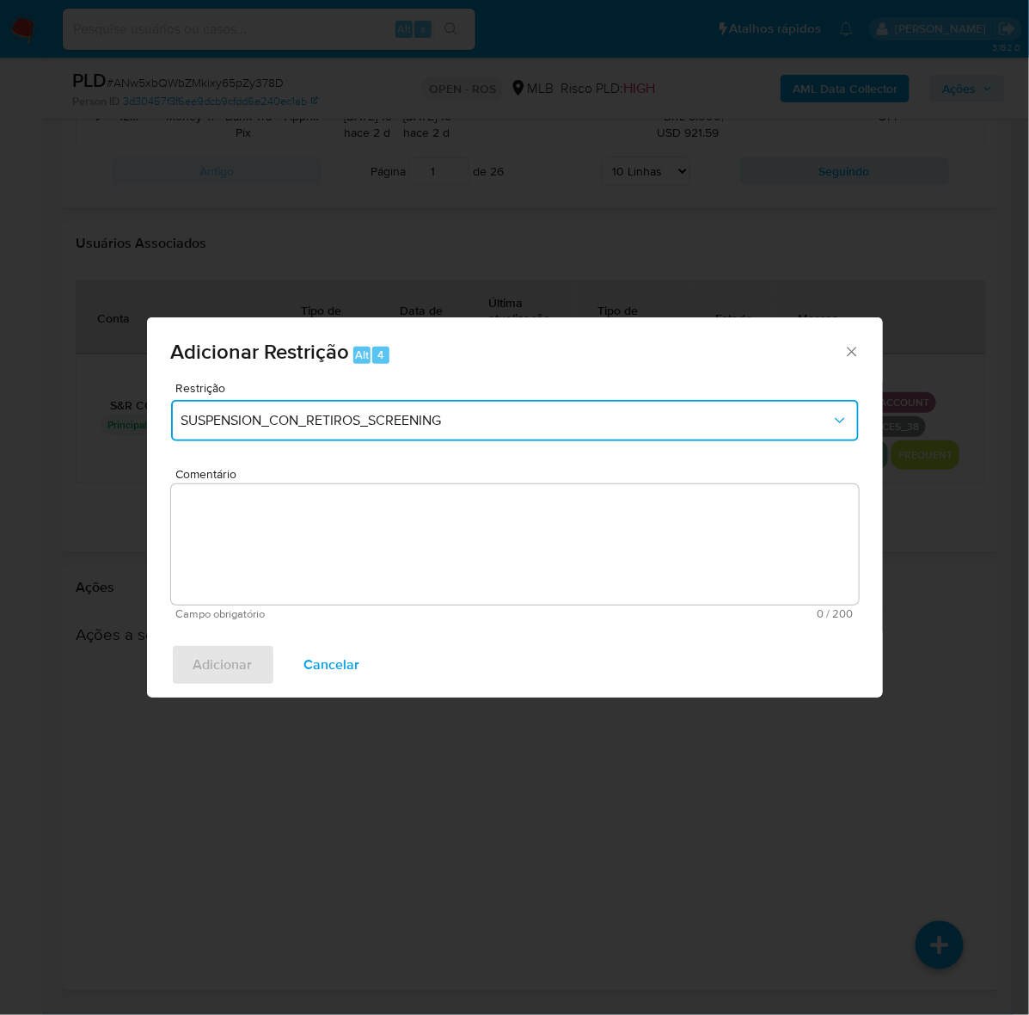
click at [341, 414] on span "SUSPENSION_CON_RETIROS_SCREENING" at bounding box center [506, 420] width 650 height 17
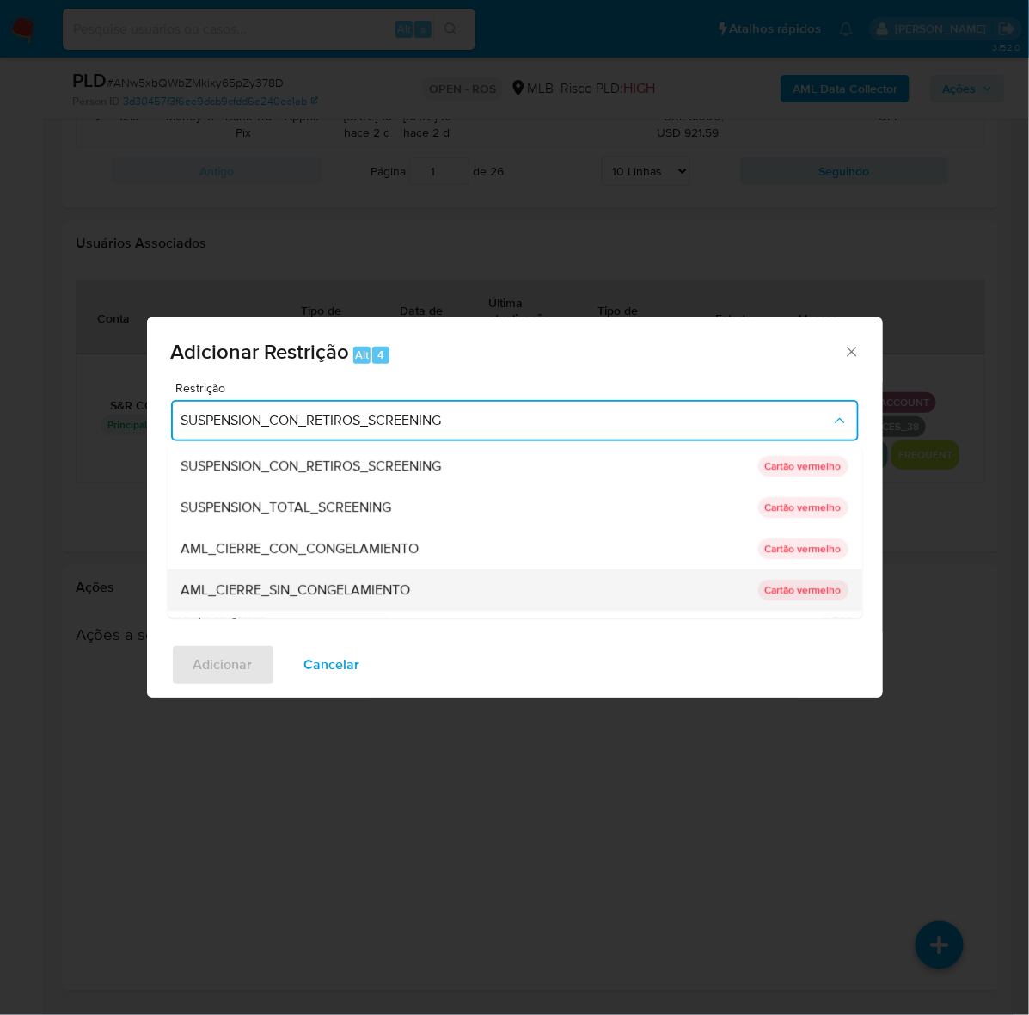
click at [315, 590] on span "AML_CIERRE_SIN_CONGELAMIENTO" at bounding box center [296, 589] width 230 height 17
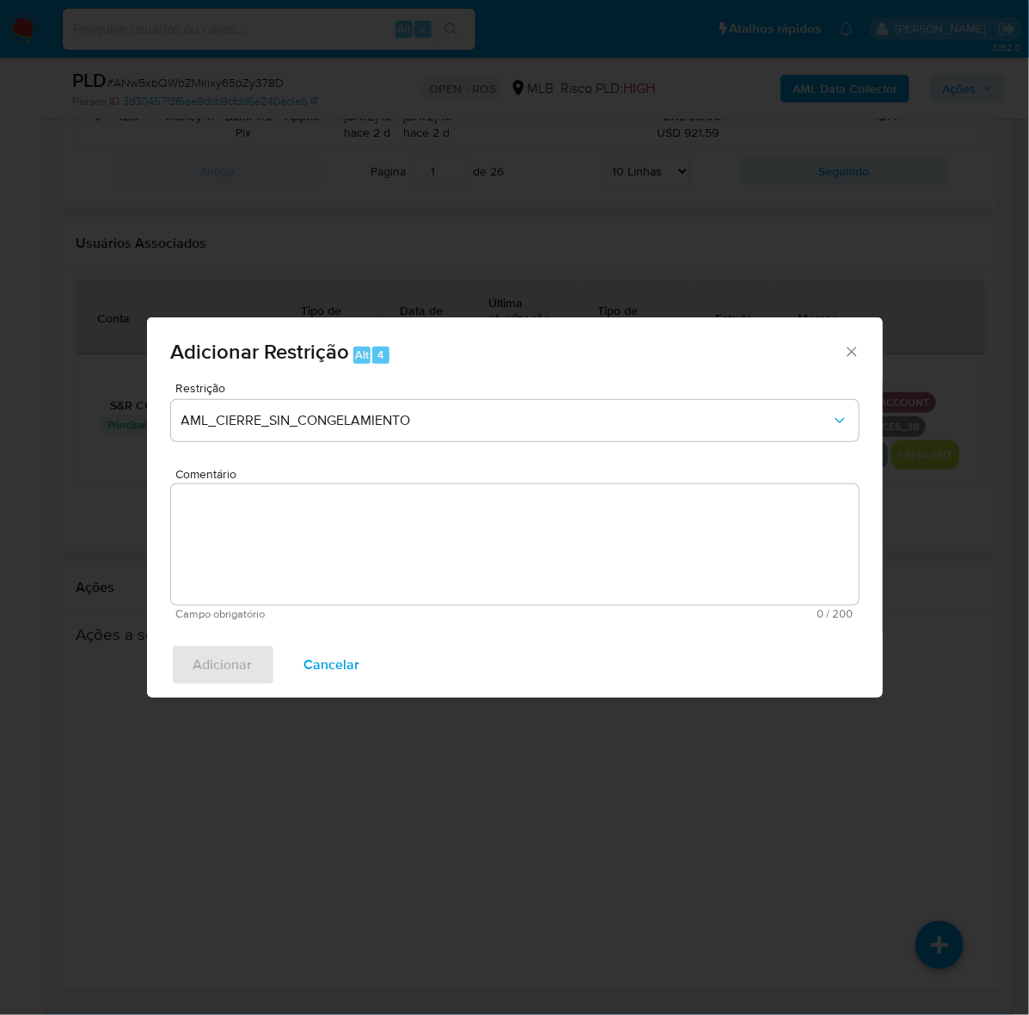
click at [377, 535] on textarea "Comentário" at bounding box center [515, 544] width 688 height 120
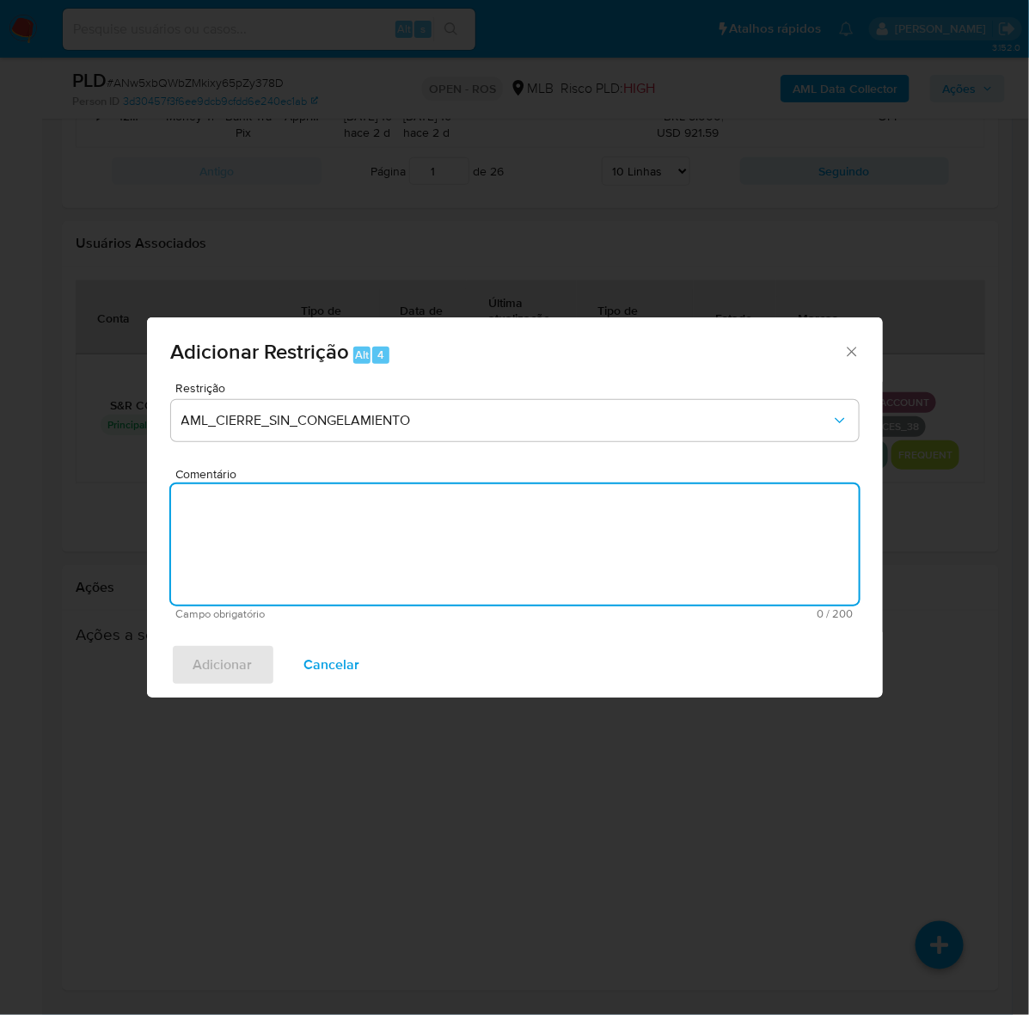
paste textarea "Deliberação para encerrar o relacionamento. NÃO INFORMAR AO USUÁRIO QUE SE TRAT…"
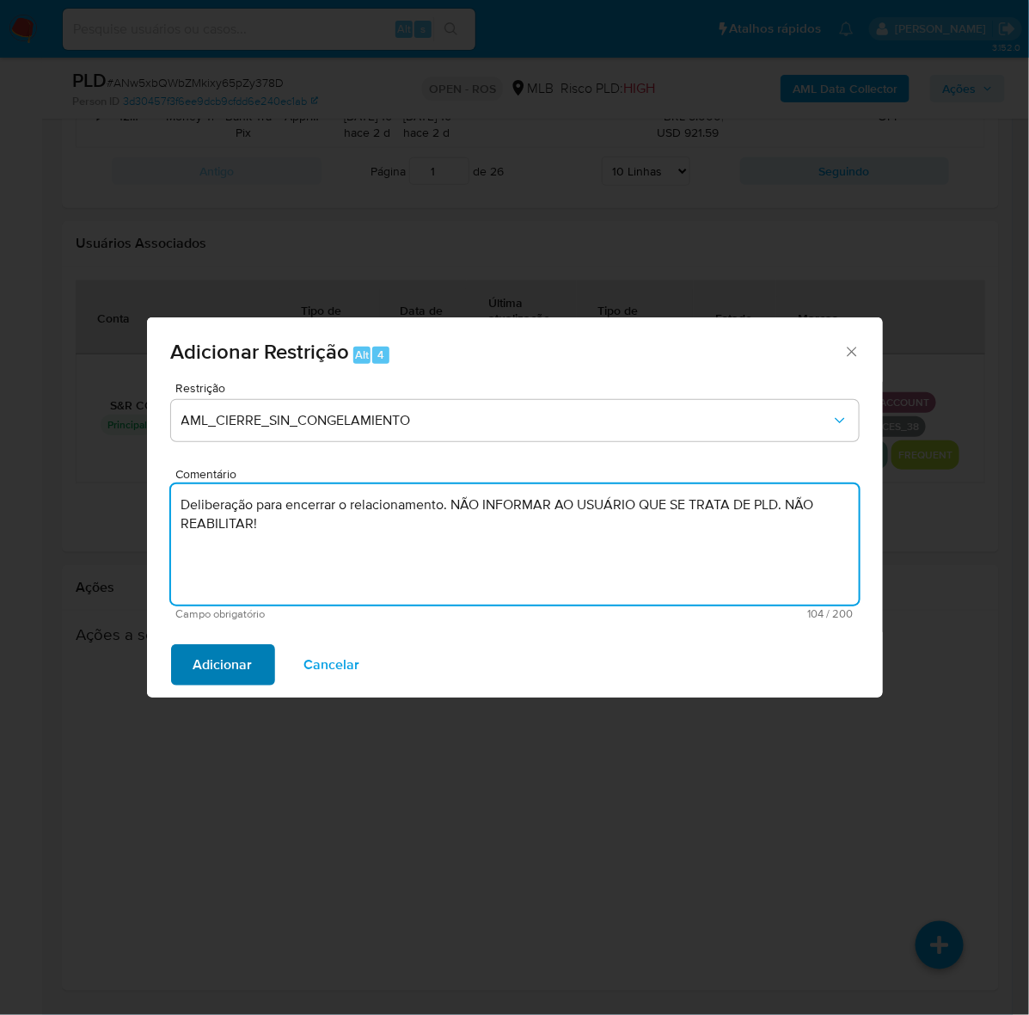
type textarea "Deliberação para encerrar o relacionamento. NÃO INFORMAR AO USUÁRIO QUE SE TRAT…"
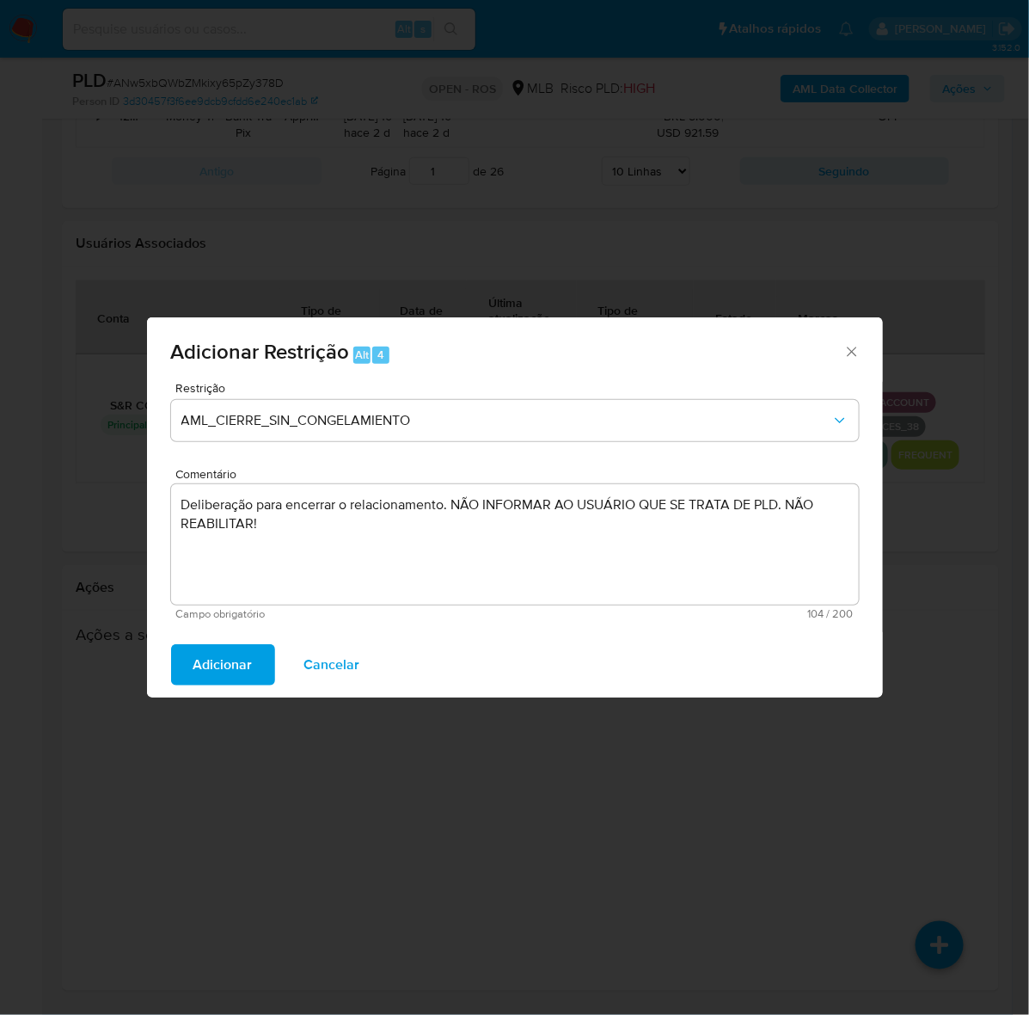
click at [216, 654] on span "Adicionar" at bounding box center [222, 665] width 59 height 38
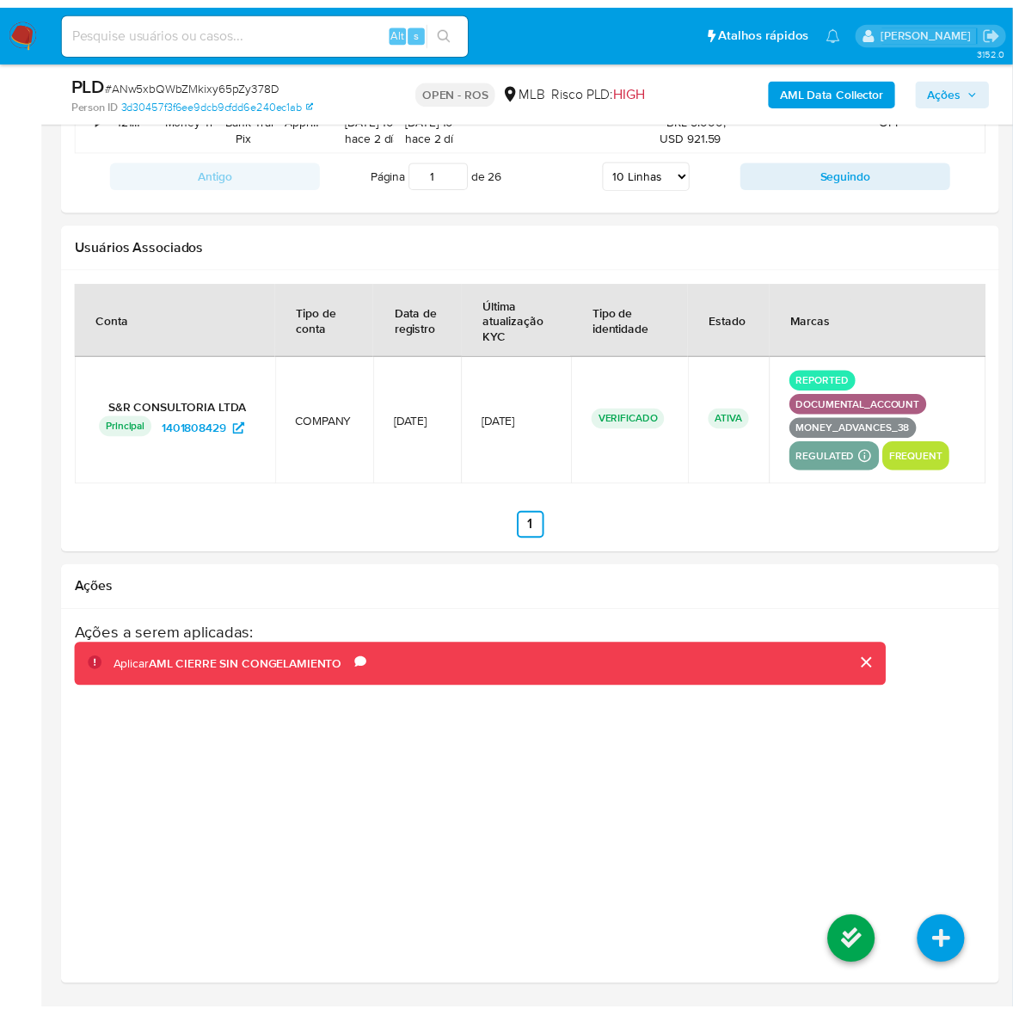
scroll to position [2359, 0]
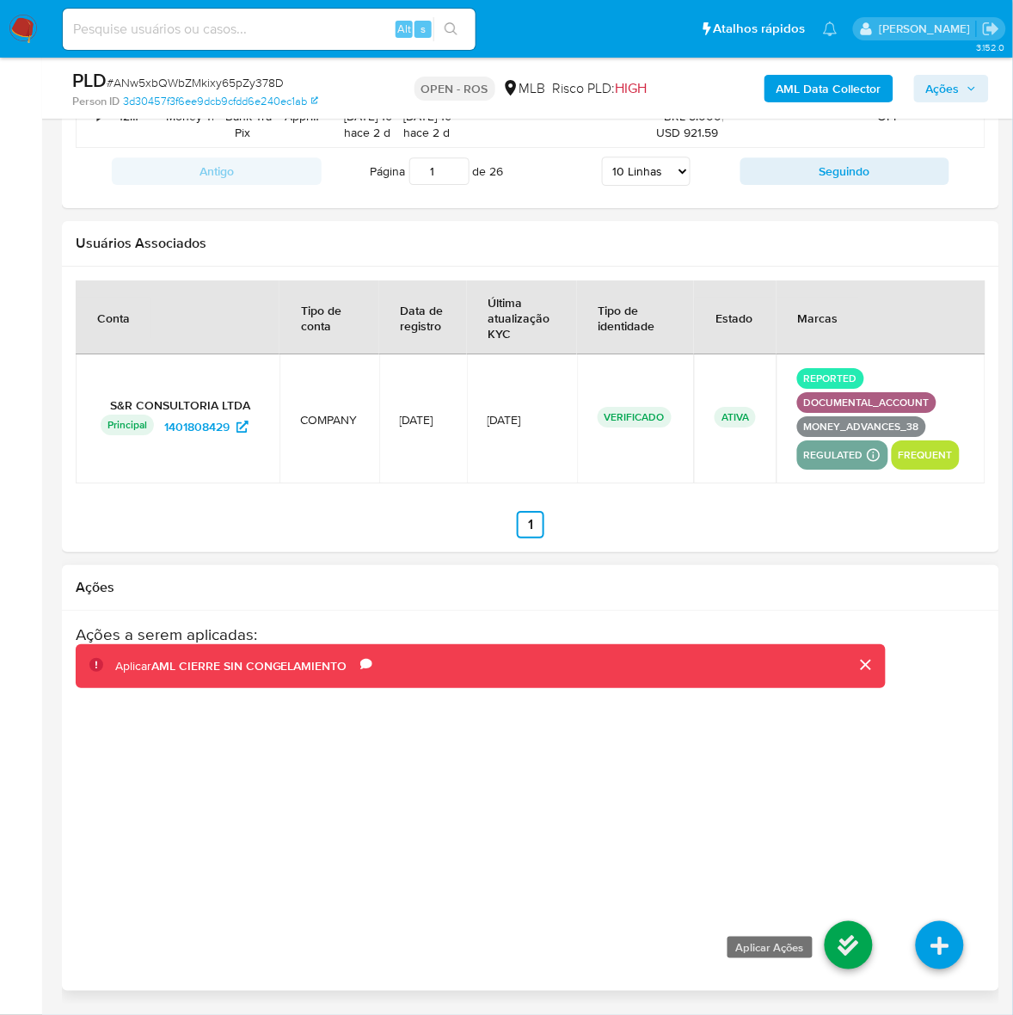
click at [857, 963] on icon at bounding box center [849, 945] width 48 height 48
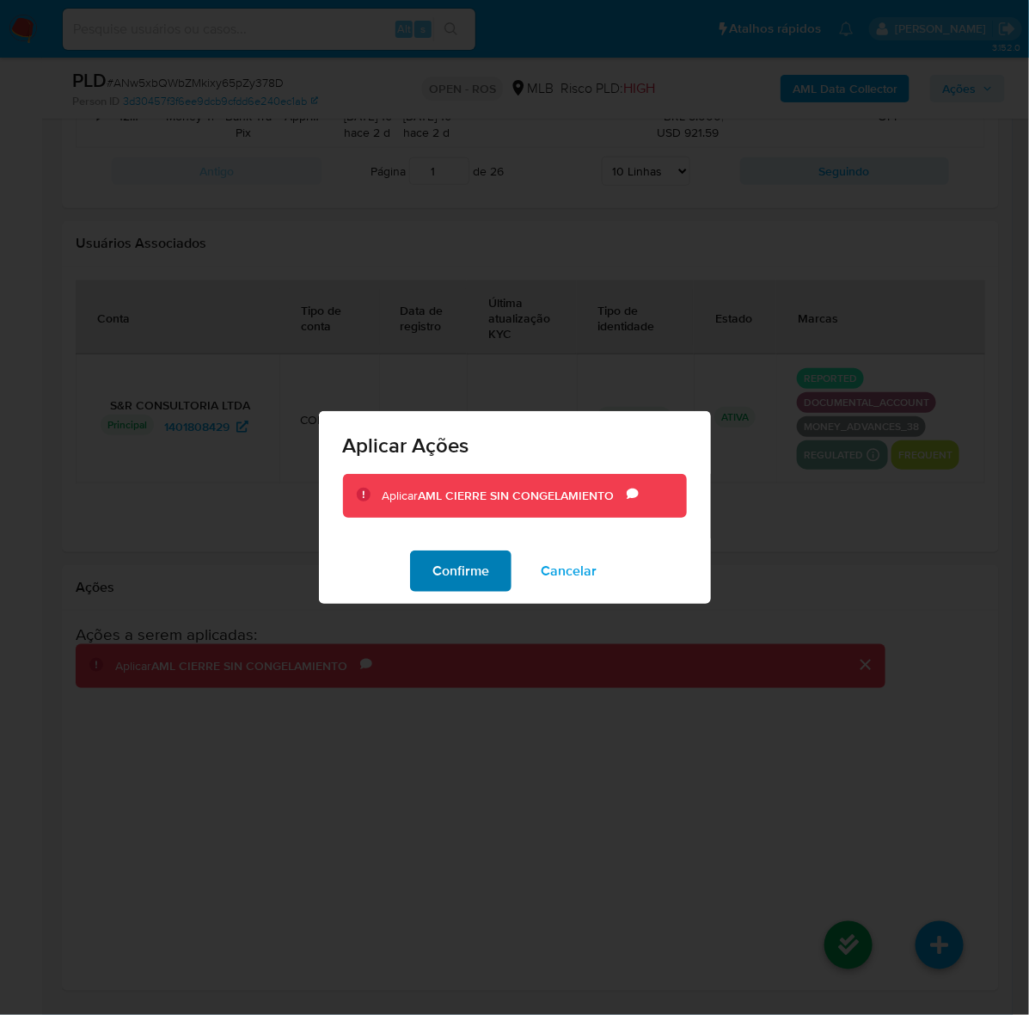
click at [454, 559] on span "Confirme" at bounding box center [461, 571] width 57 height 38
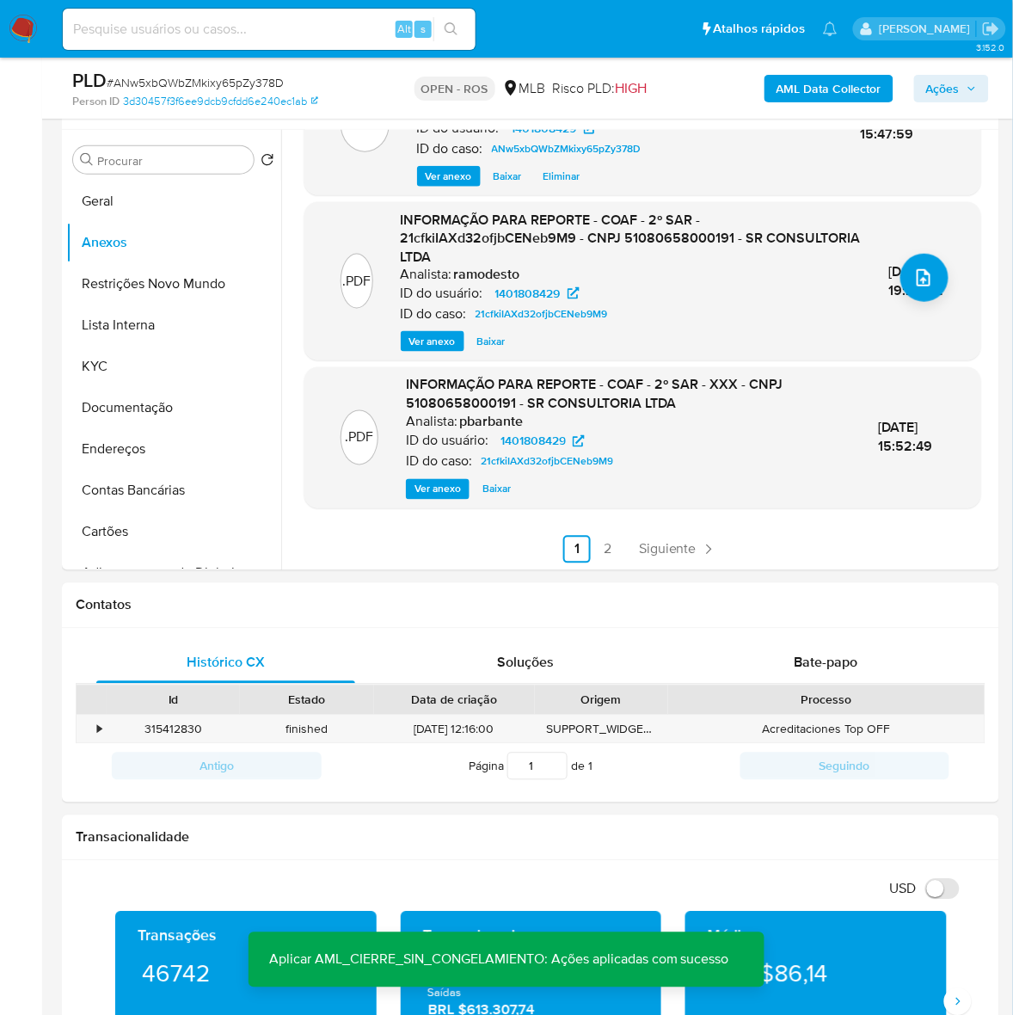
scroll to position [0, 0]
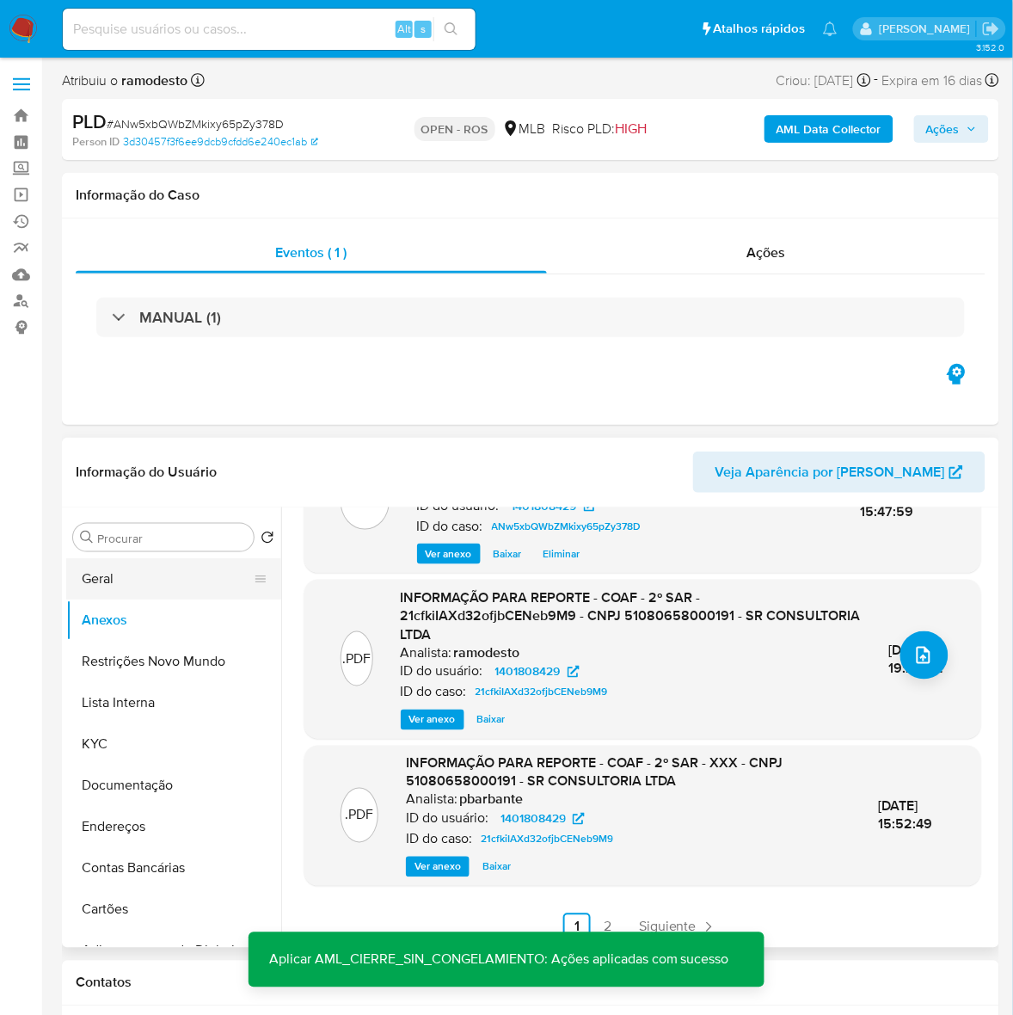
click at [97, 582] on button "Geral" at bounding box center [166, 578] width 201 height 41
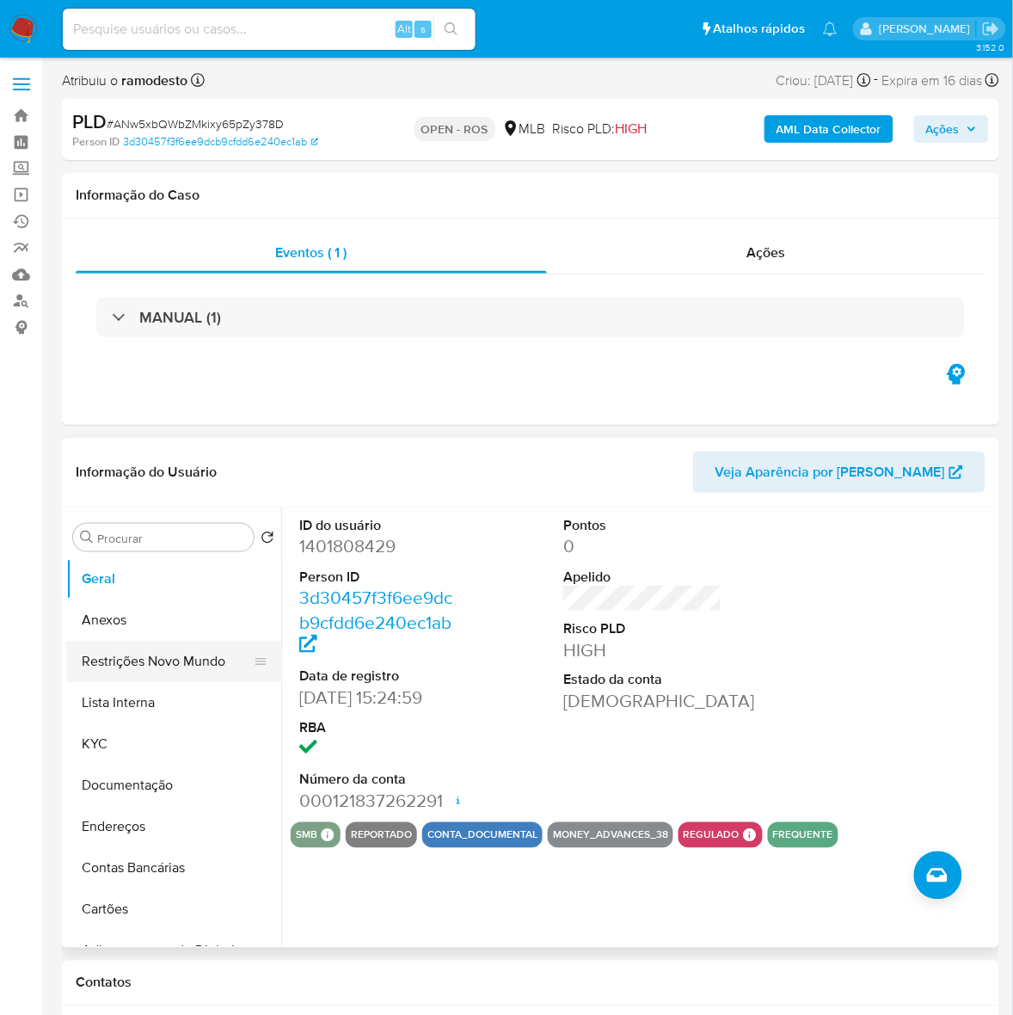
click at [172, 655] on button "Restrições Novo Mundo" at bounding box center [166, 661] width 201 height 41
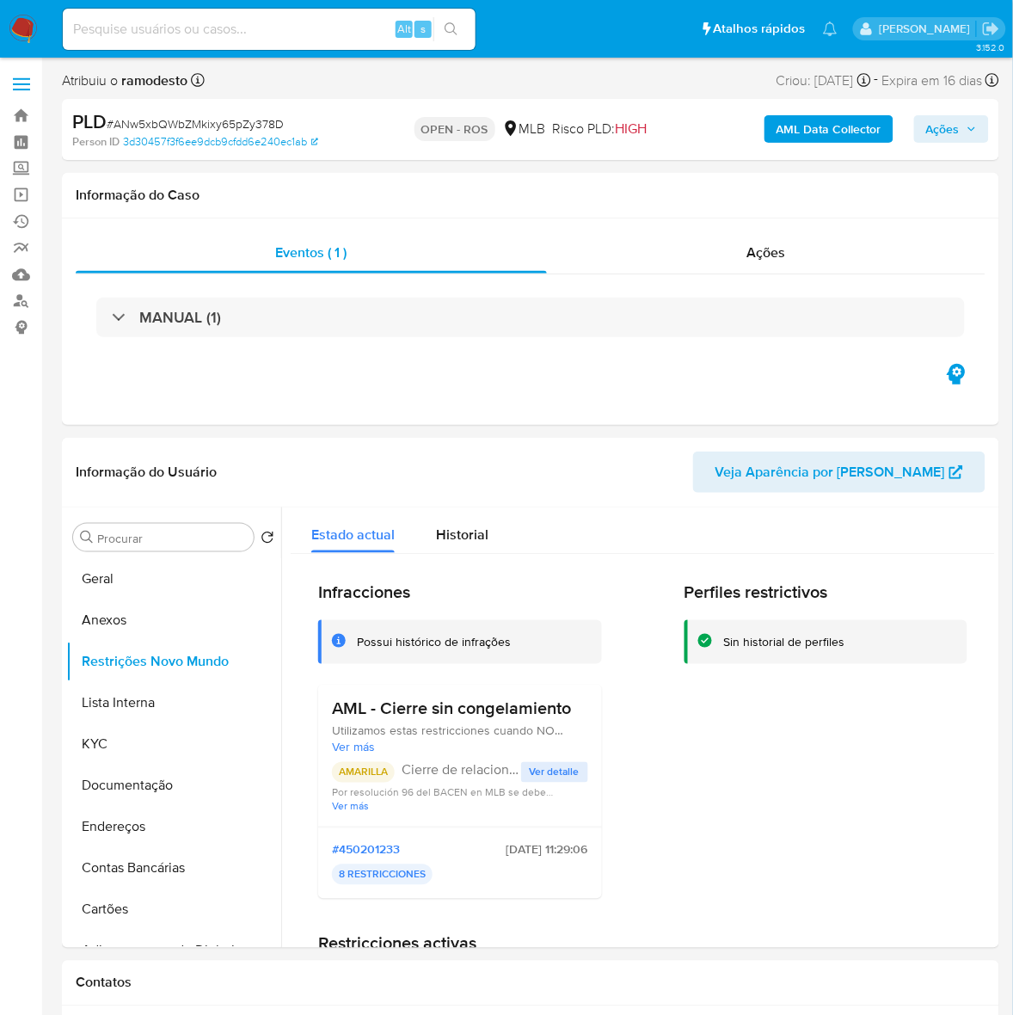
click at [961, 126] on span "Ações" at bounding box center [951, 129] width 51 height 24
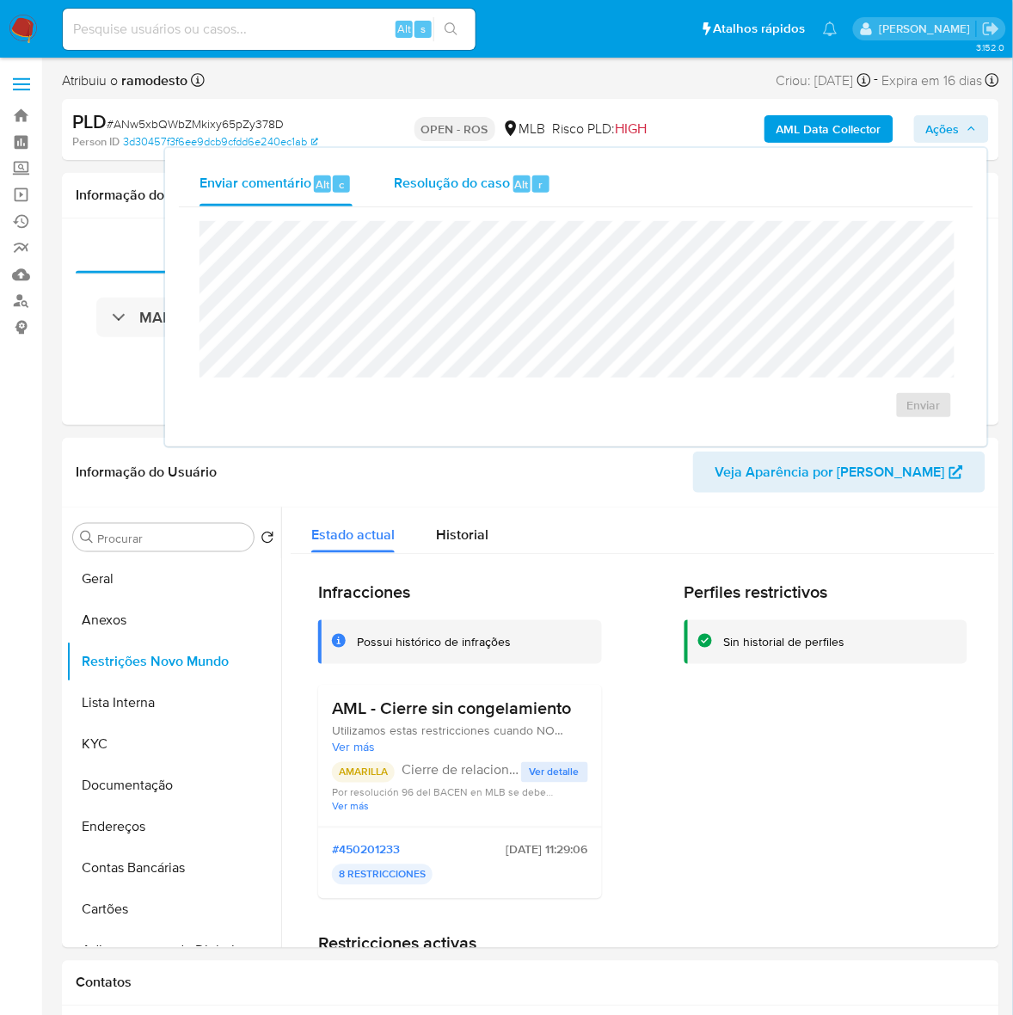
click at [469, 175] on span "Resolução do caso" at bounding box center [452, 184] width 116 height 20
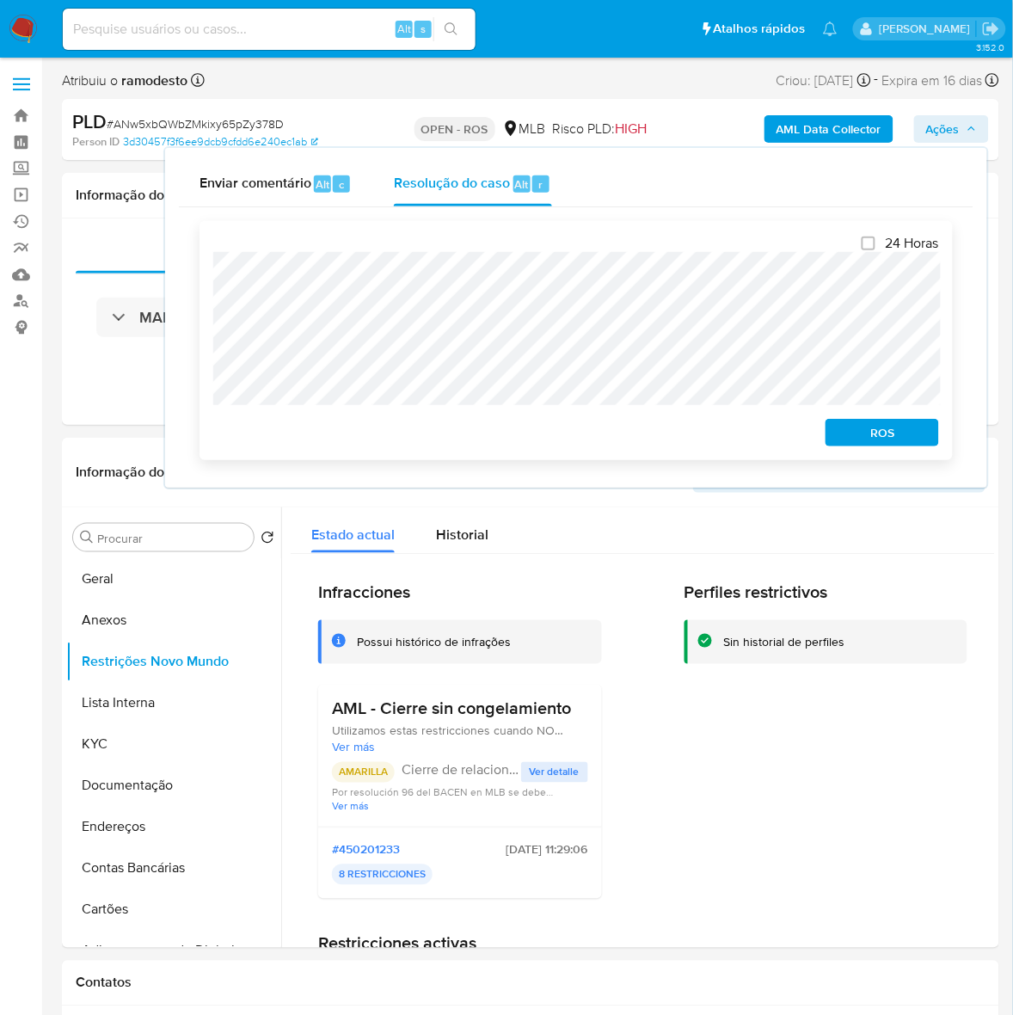
click at [882, 434] on span "ROS" at bounding box center [882, 432] width 89 height 24
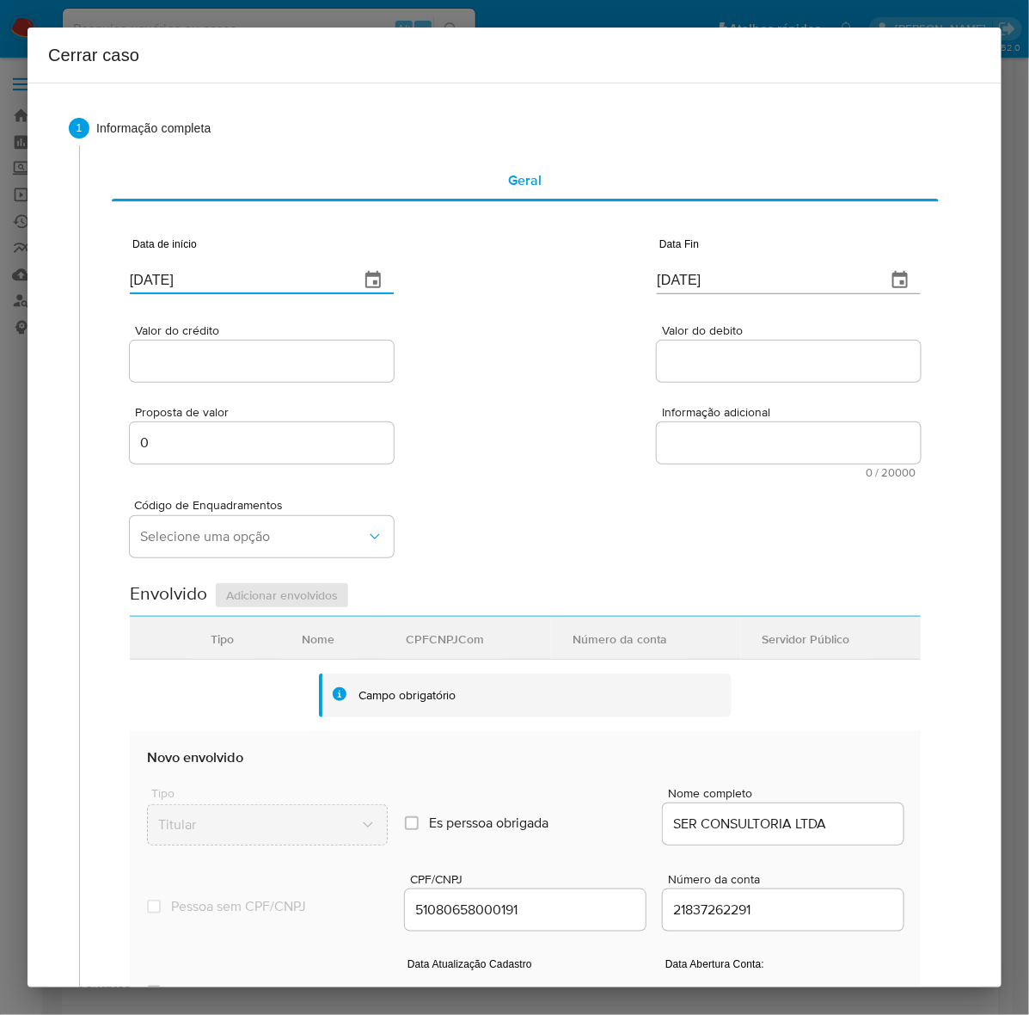
paste input "01/06"
drag, startPoint x: 224, startPoint y: 280, endPoint x: 82, endPoint y: 306, distance: 145.1
click at [48, 268] on div "1 Informação completa Geral Data de início 13/08/2025 Data Fin 13/08/2025 Valor…" at bounding box center [514, 728] width 933 height 1262
type input "01/06/2025"
drag, startPoint x: 765, startPoint y: 280, endPoint x: 598, endPoint y: 260, distance: 168.1
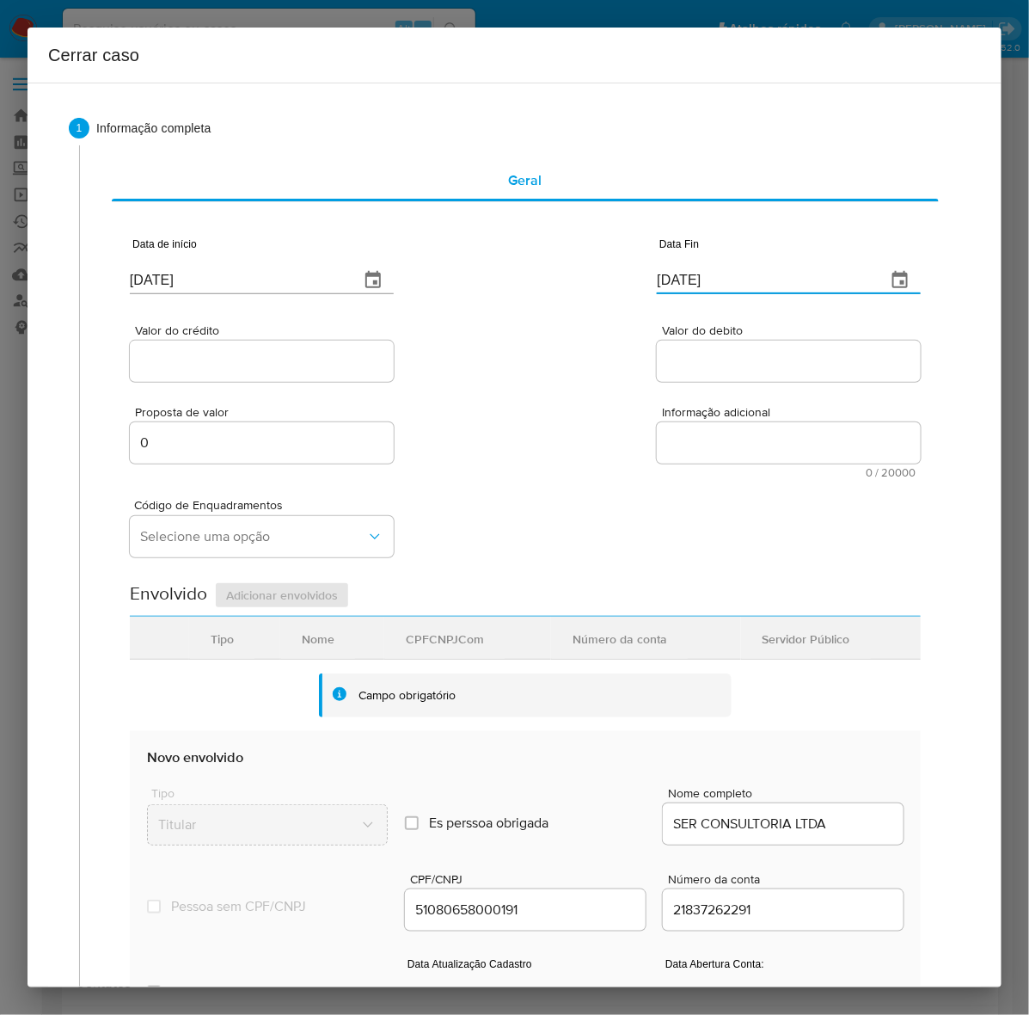
click at [598, 260] on div "Data de início 01/06/2025 Data Fin 13/08/2025" at bounding box center [525, 258] width 791 height 89
paste input "09"
type input "09/08/2025"
click at [179, 358] on input "Valor do crédito" at bounding box center [262, 361] width 264 height 22
paste input "R$2.598.311"
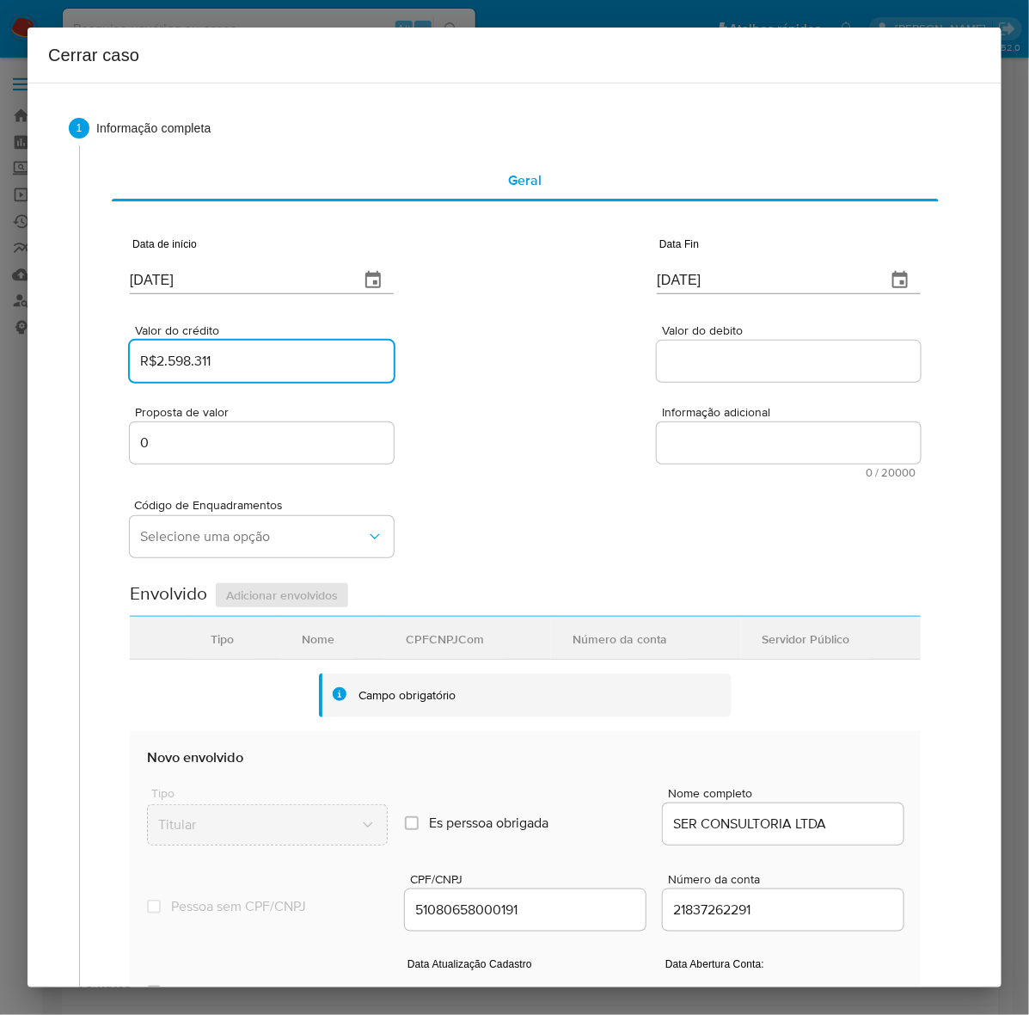
type input "R$2.598.311"
drag, startPoint x: 699, startPoint y: 345, endPoint x: 693, endPoint y: 359, distance: 15.0
click at [697, 349] on div at bounding box center [789, 361] width 264 height 41
click at [693, 359] on input "Valor do debito" at bounding box center [789, 361] width 264 height 22
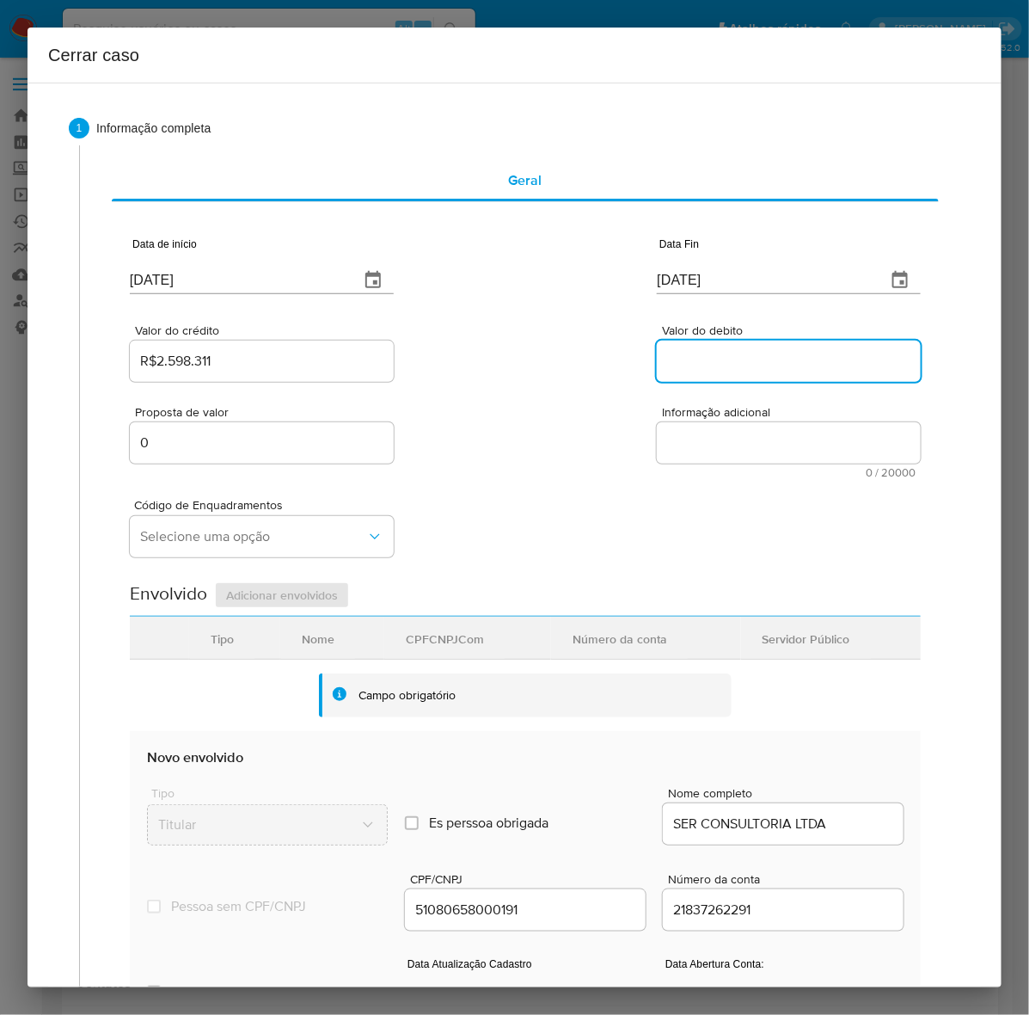
paste input "R$2.569.292"
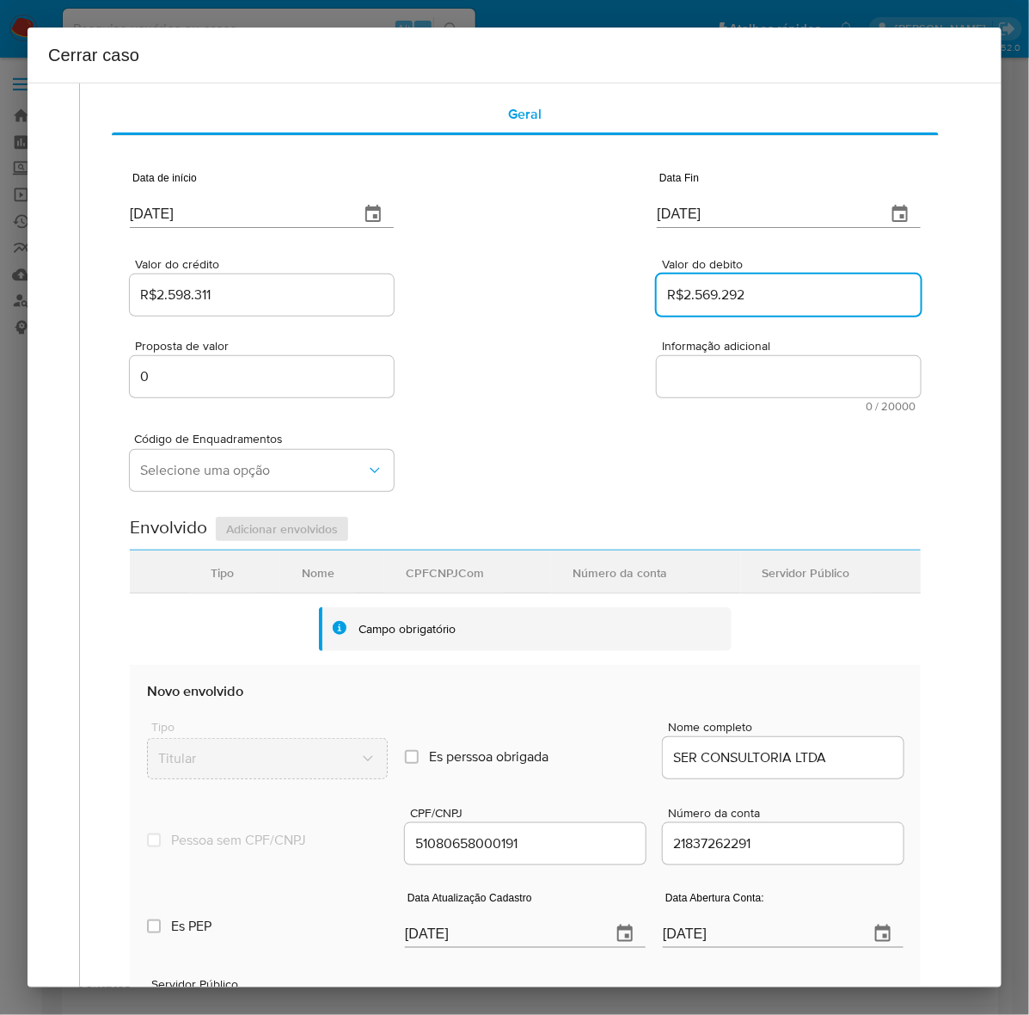
scroll to position [385, 0]
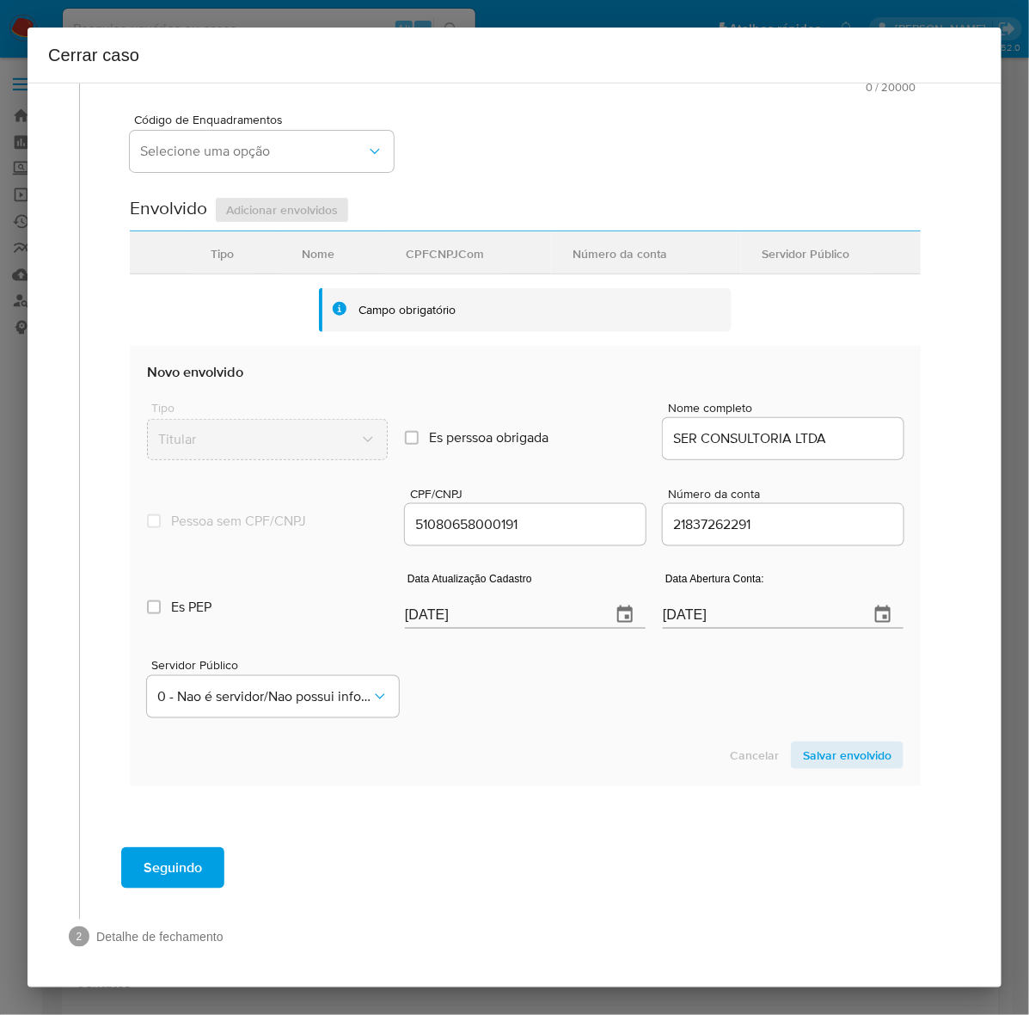
type input "R$2.569.292"
drag, startPoint x: 492, startPoint y: 613, endPoint x: 282, endPoint y: 608, distance: 209.9
click at [289, 593] on div "Es PEP isPEP Data Atualização Cadastro 13/08/2025 Data Abertura Conta: 19/06/20…" at bounding box center [525, 593] width 757 height 89
paste input "27/07"
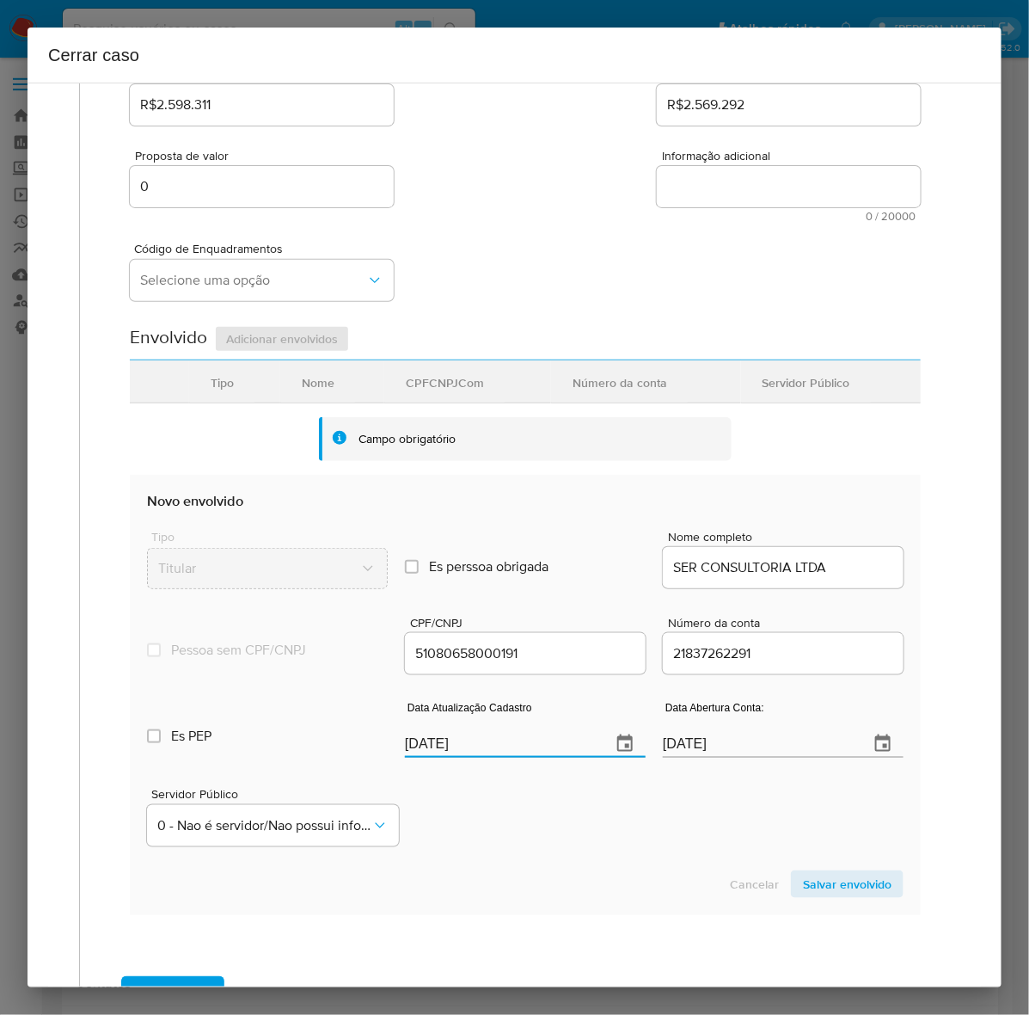
scroll to position [63, 0]
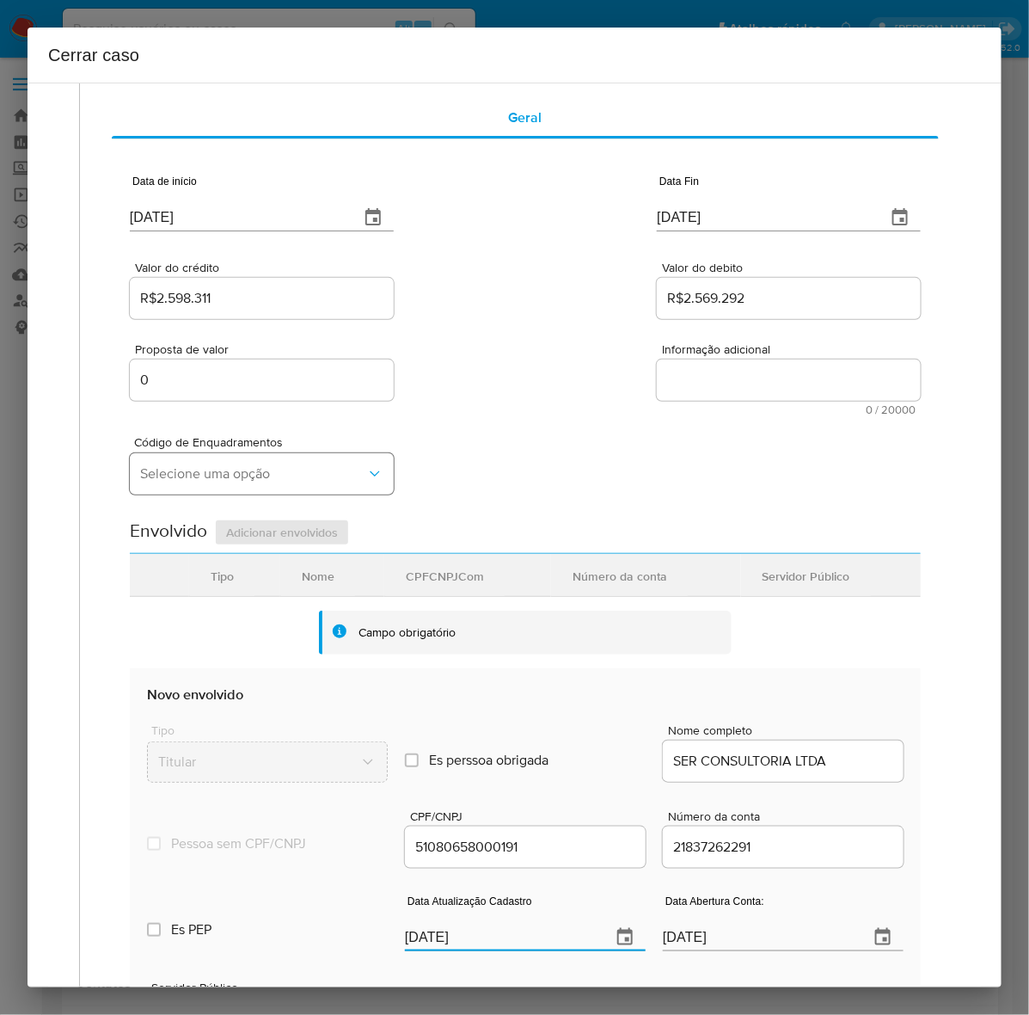
type input "27/07/2025"
click at [199, 462] on button "Selecione uma opção" at bounding box center [262, 473] width 264 height 41
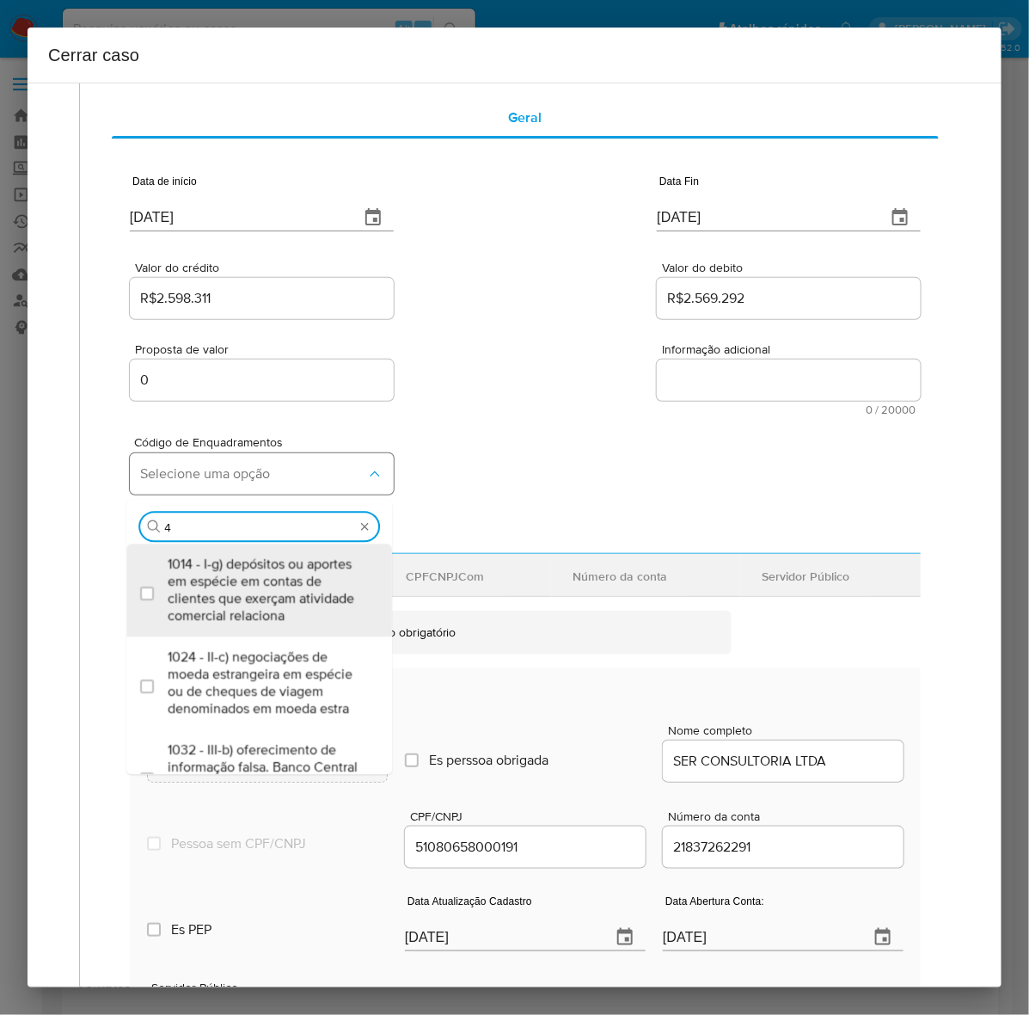
type input "47"
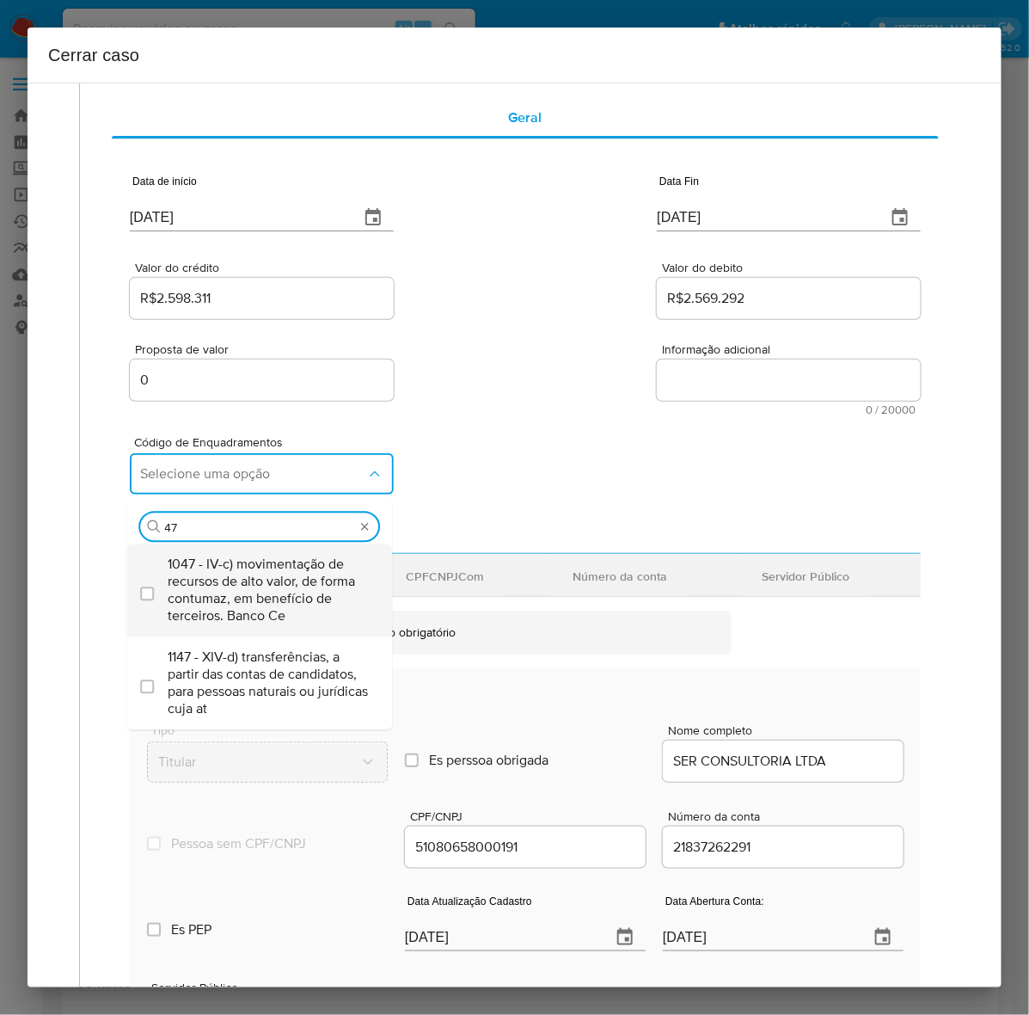
click at [263, 574] on span "1047 - IV-c) movimentação de recursos de alto valor, de forma contumaz, em bene…" at bounding box center [268, 589] width 200 height 69
checkbox input "true"
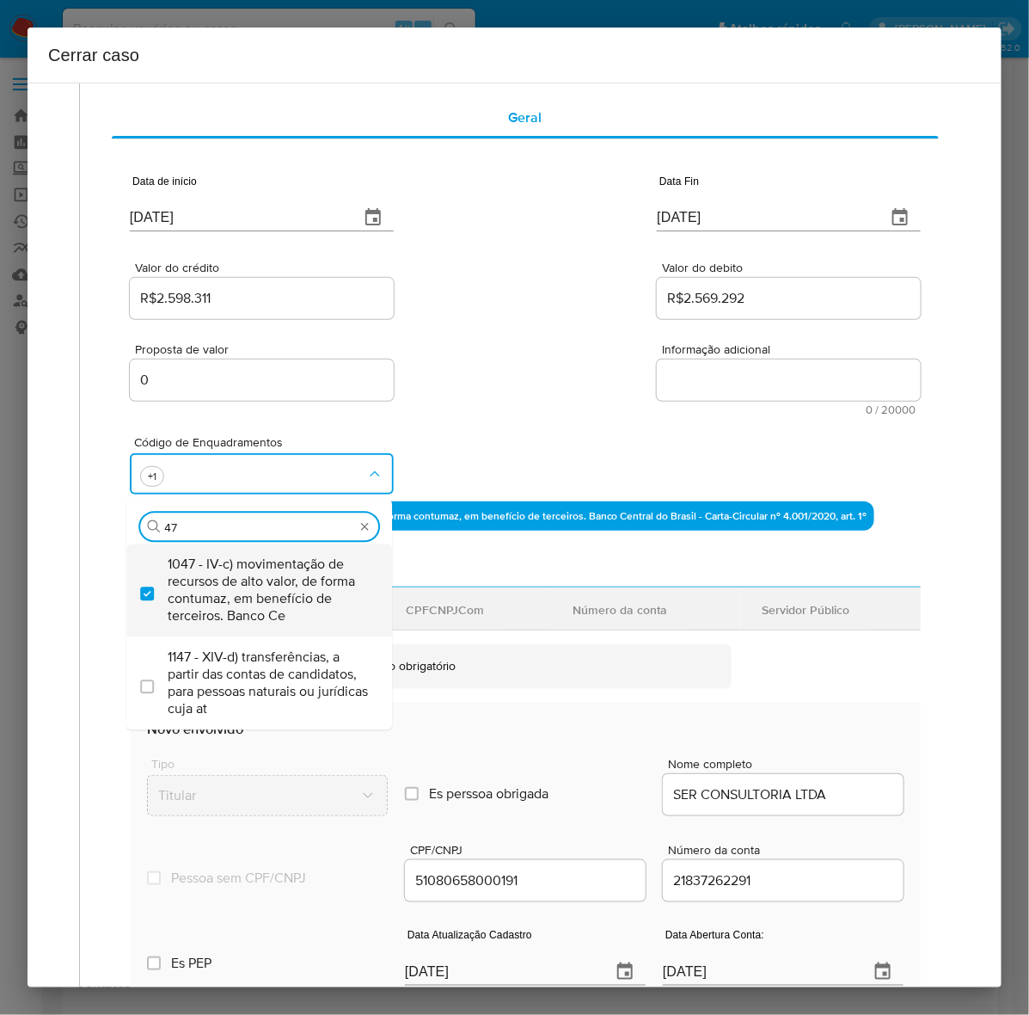
type input "4"
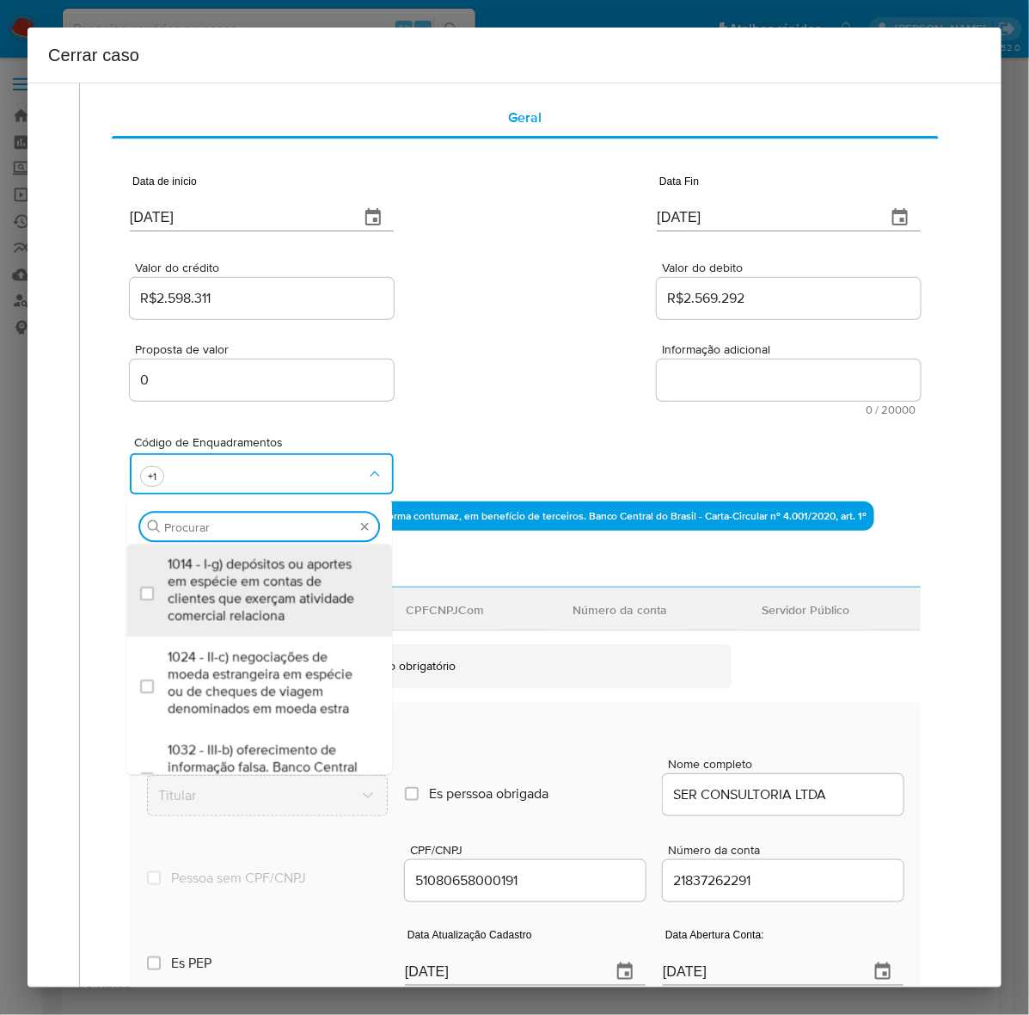
scroll to position [0, 0]
type input "73"
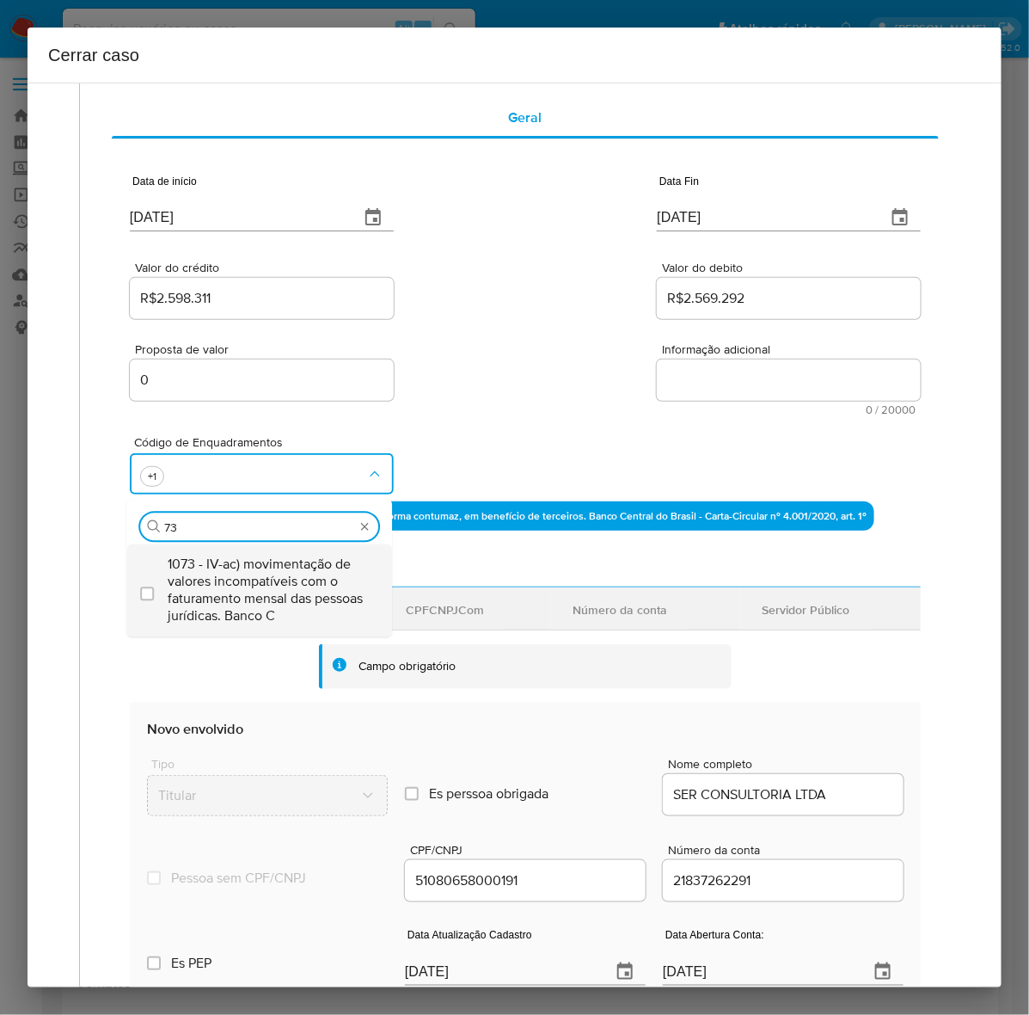
drag, startPoint x: 263, startPoint y: 574, endPoint x: 278, endPoint y: 566, distance: 17.0
click at [278, 566] on span "1073 - IV-ac) movimentação de valores incompatíveis com o faturamento mensal da…" at bounding box center [268, 589] width 200 height 69
checkbox input "true"
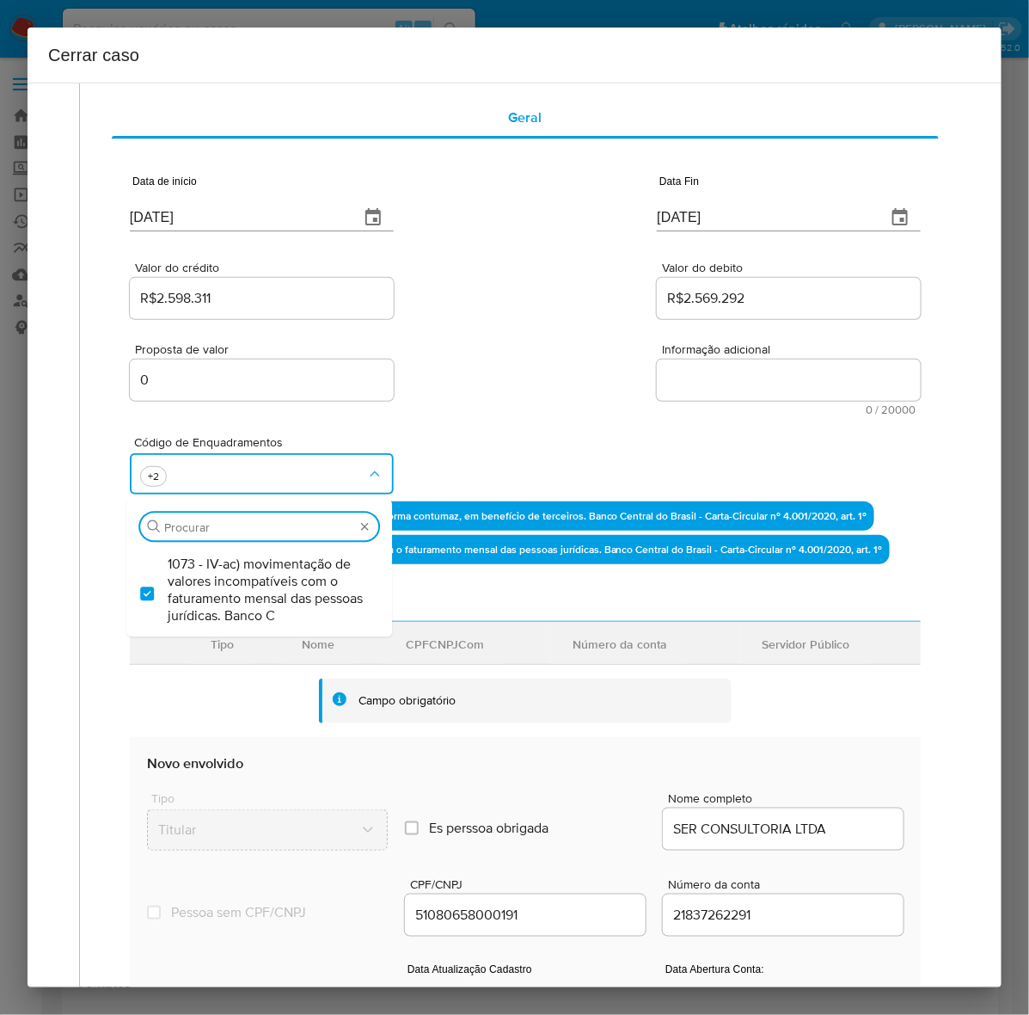
click at [742, 385] on textarea "Informação adicional" at bounding box center [789, 379] width 264 height 41
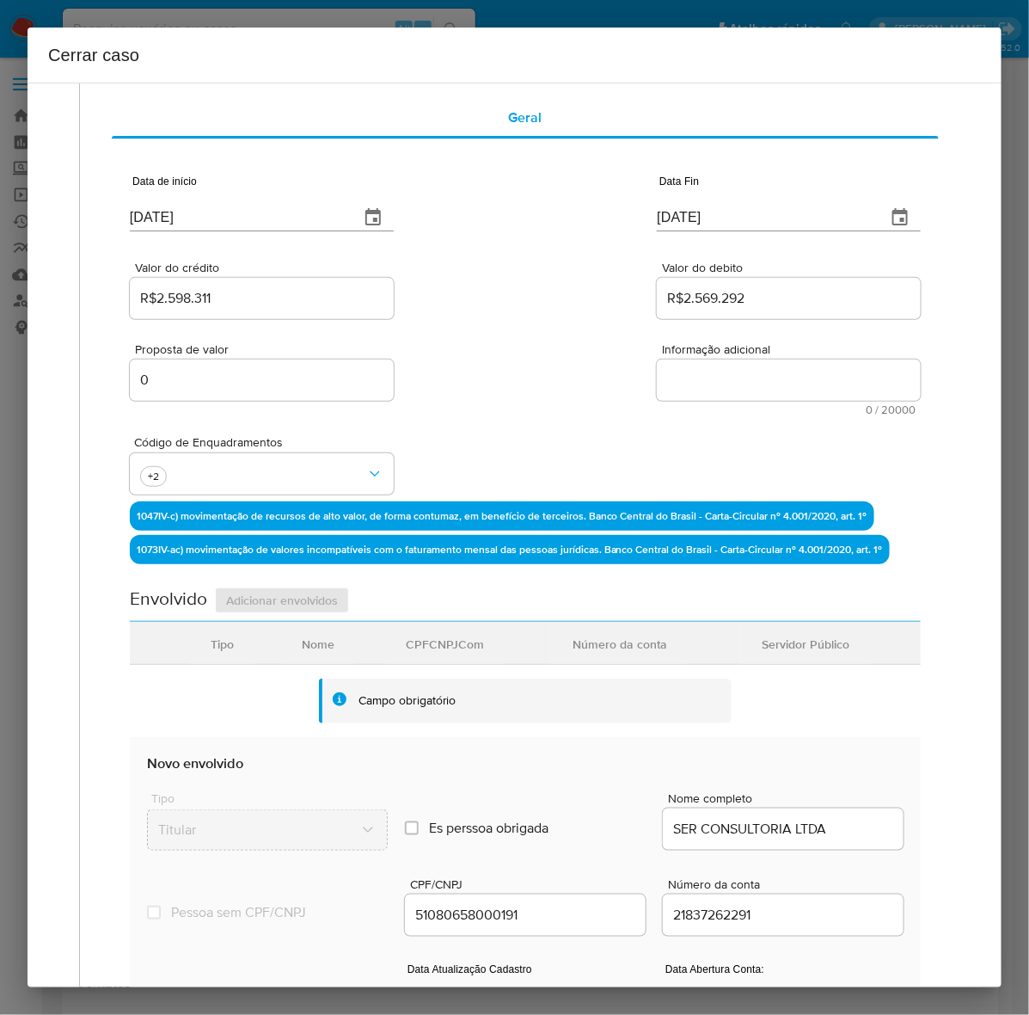
click at [742, 385] on textarea "Informação adicional" at bounding box center [789, 379] width 264 height 41
click at [707, 384] on textarea "Informação adicional" at bounding box center [789, 379] width 264 height 41
paste textarea "S E R CONSULTORIA LTDA, CNPJ 51080658000191, sediada em São Paulo, constituída …"
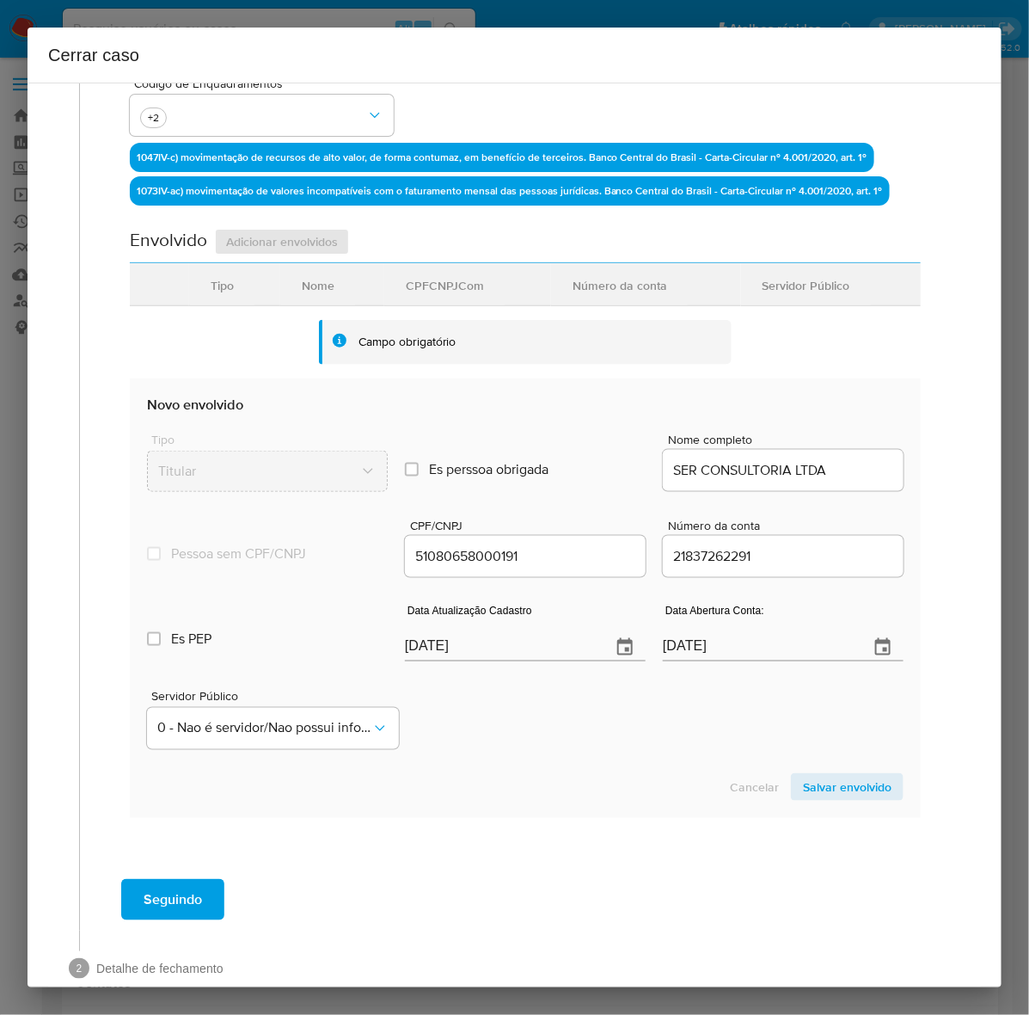
scroll to position [533, 0]
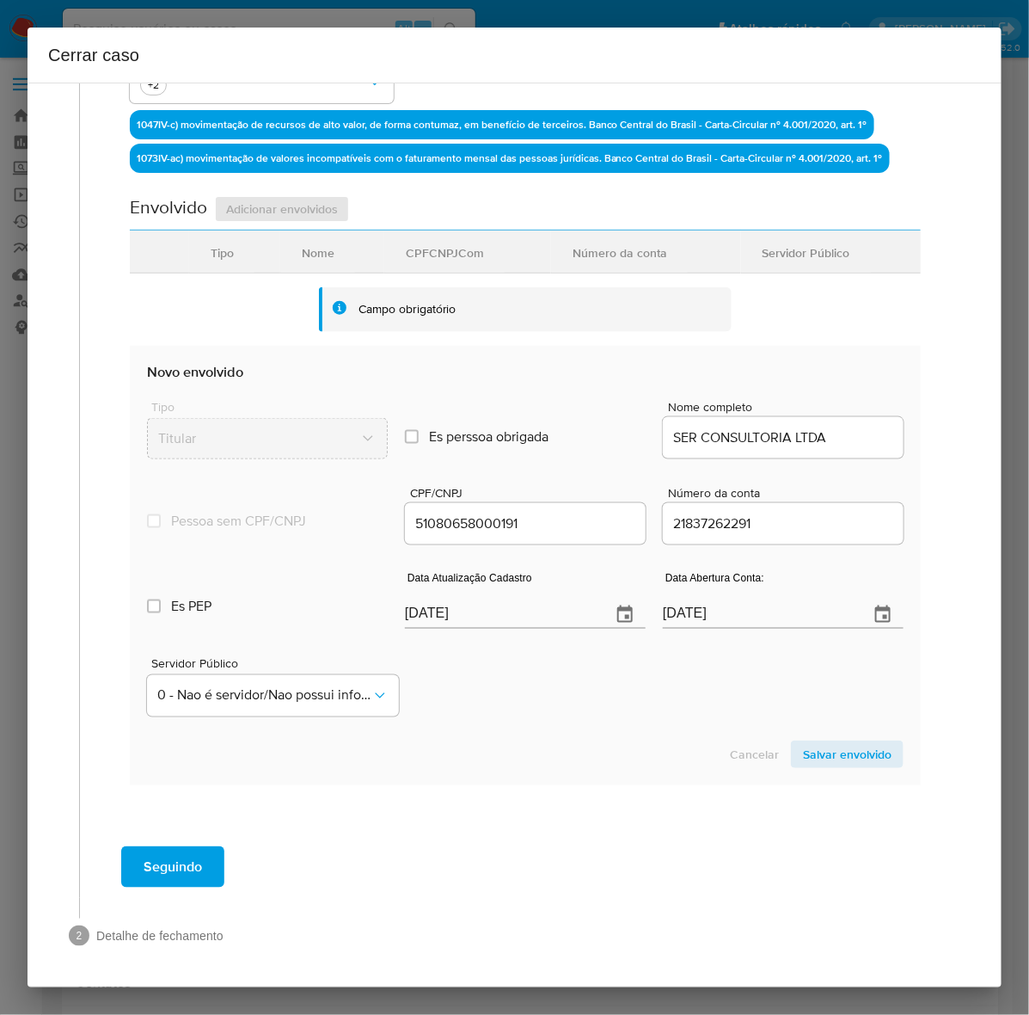
type textarea "S E R CONSULTORIA LTDA, CNPJ 51080658000191, sediada em São Paulo, constituída …"
click at [824, 737] on section "Novo envolvido Tipo Titular Es perssoa obrigada Is PObrigada Nome completo SER …" at bounding box center [525, 565] width 791 height 439
click at [826, 750] on span "Salvar envolvido" at bounding box center [847, 754] width 89 height 24
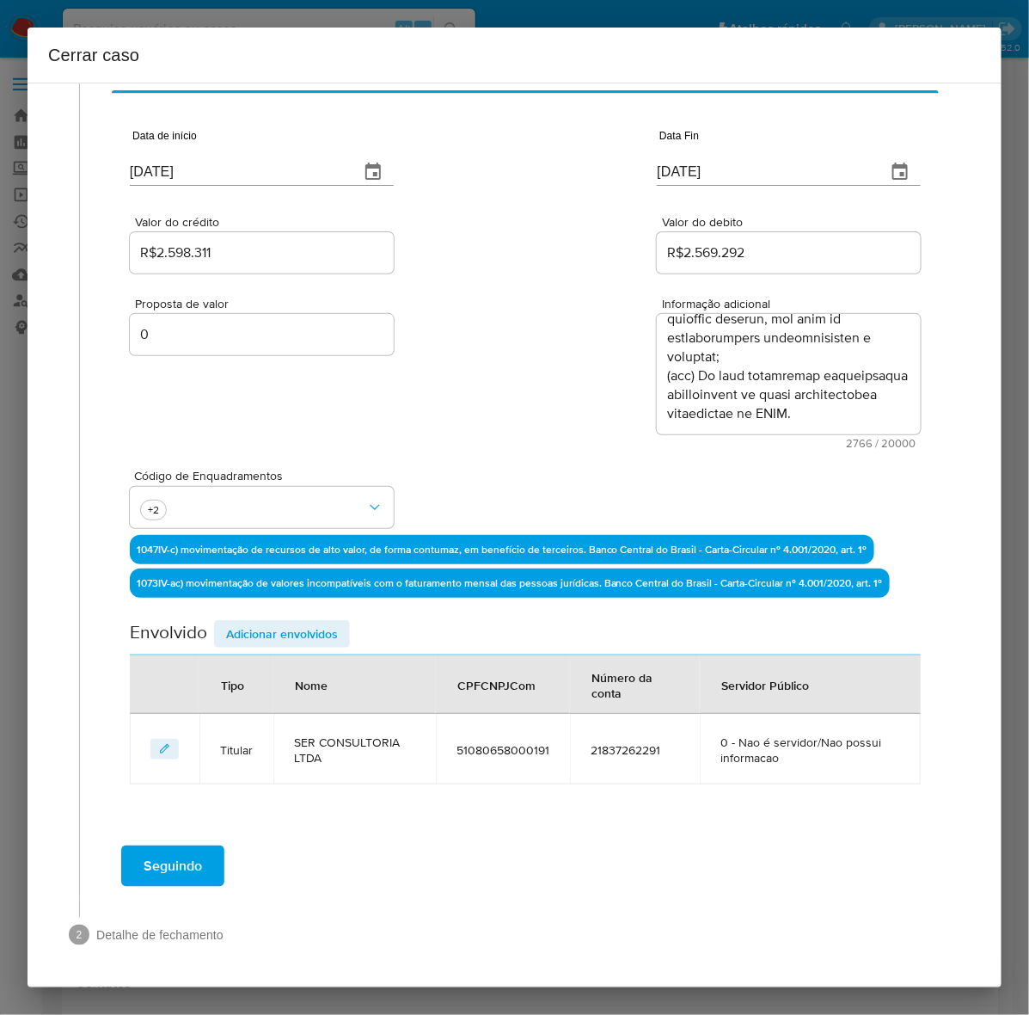
scroll to position [107, 0]
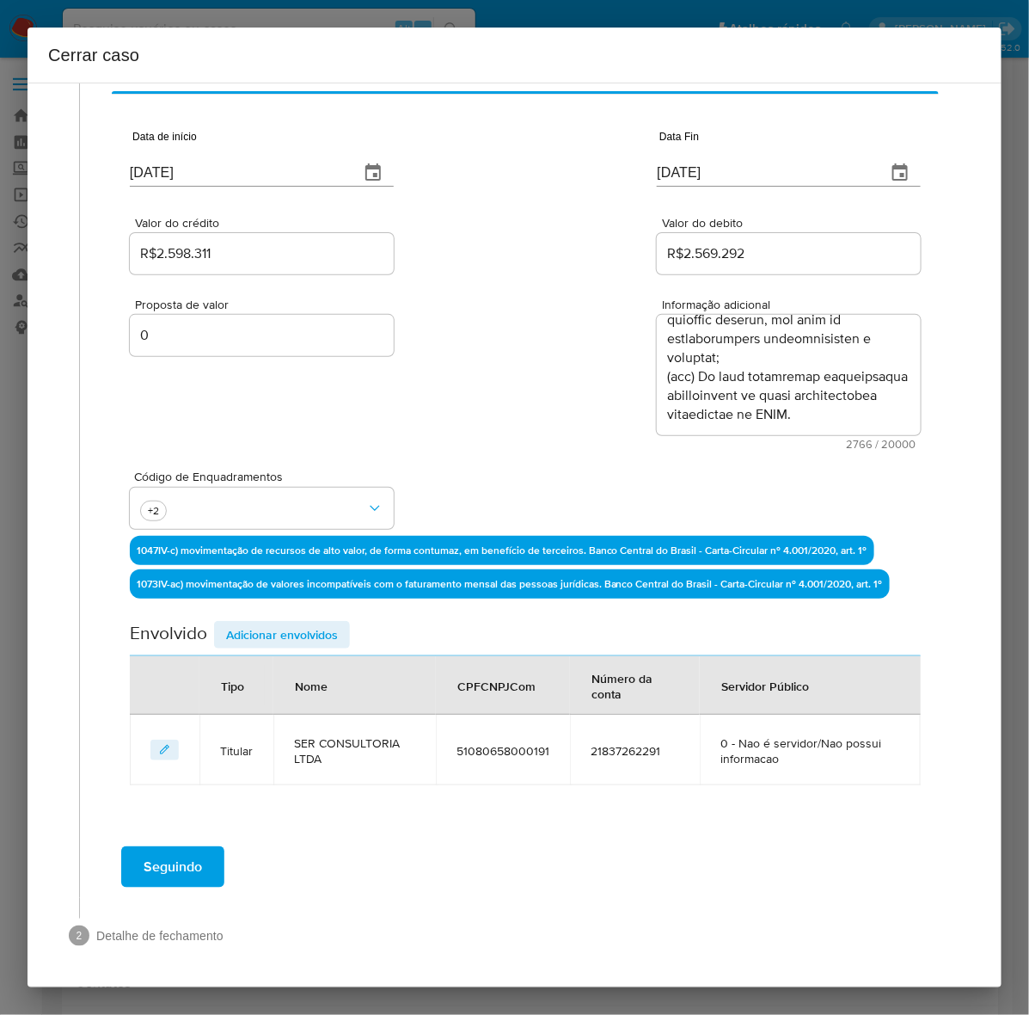
click at [273, 637] on span "Adicionar envolvidos" at bounding box center [282, 635] width 112 height 24
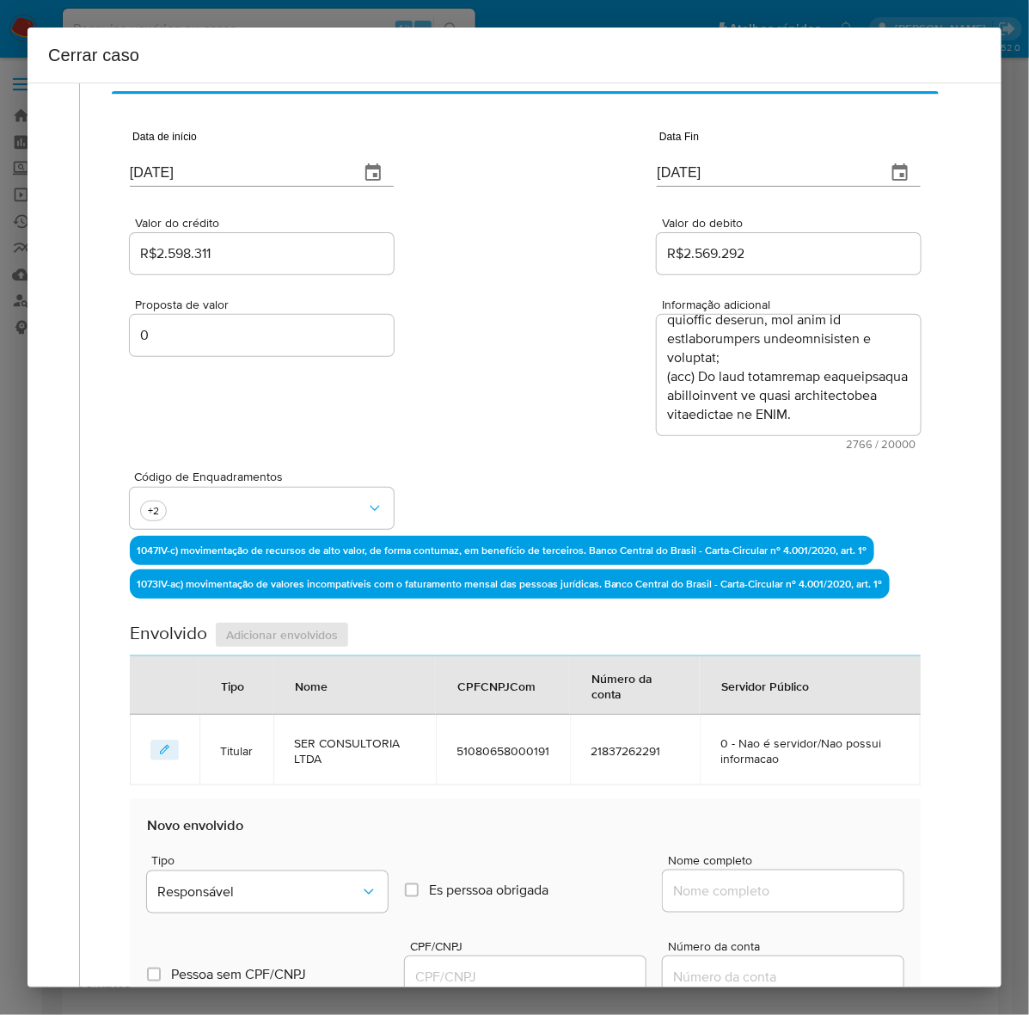
scroll to position [430, 0]
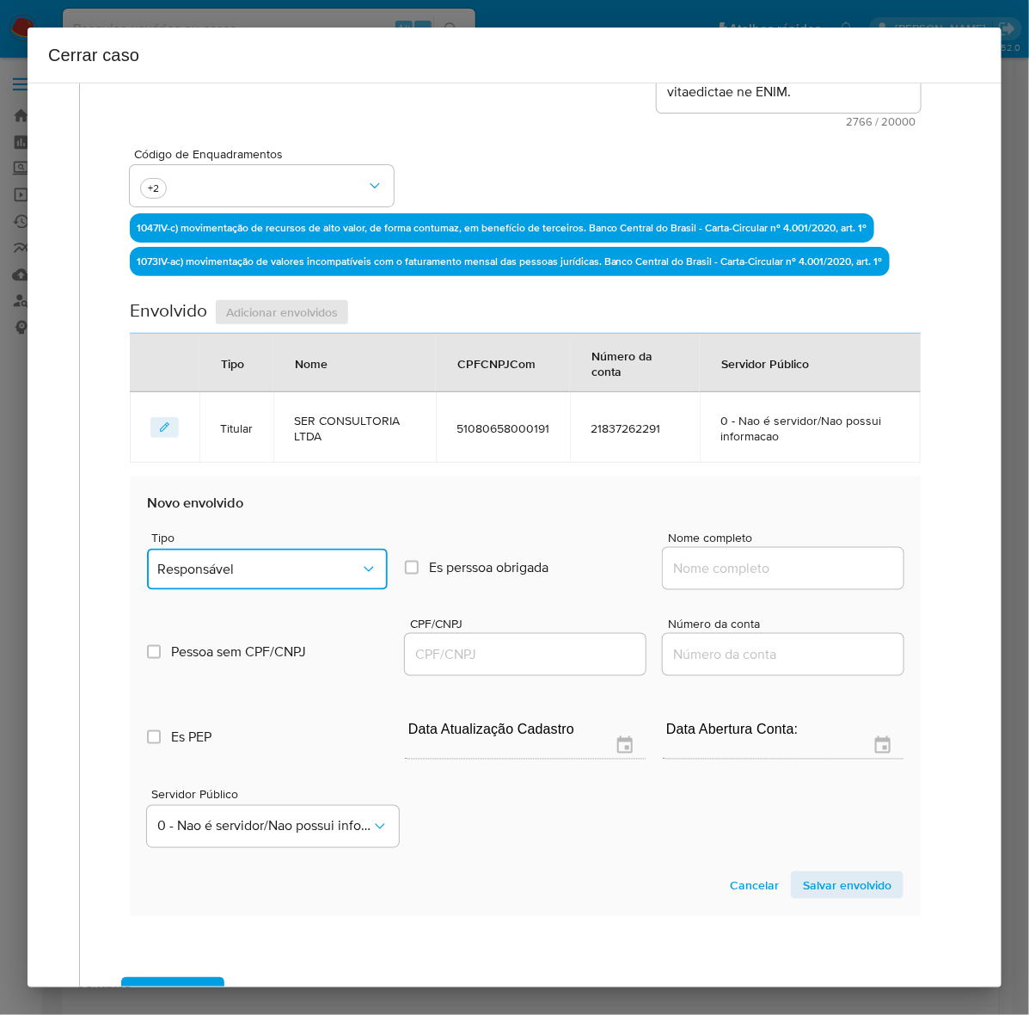
click at [234, 568] on span "Responsável" at bounding box center [258, 569] width 203 height 17
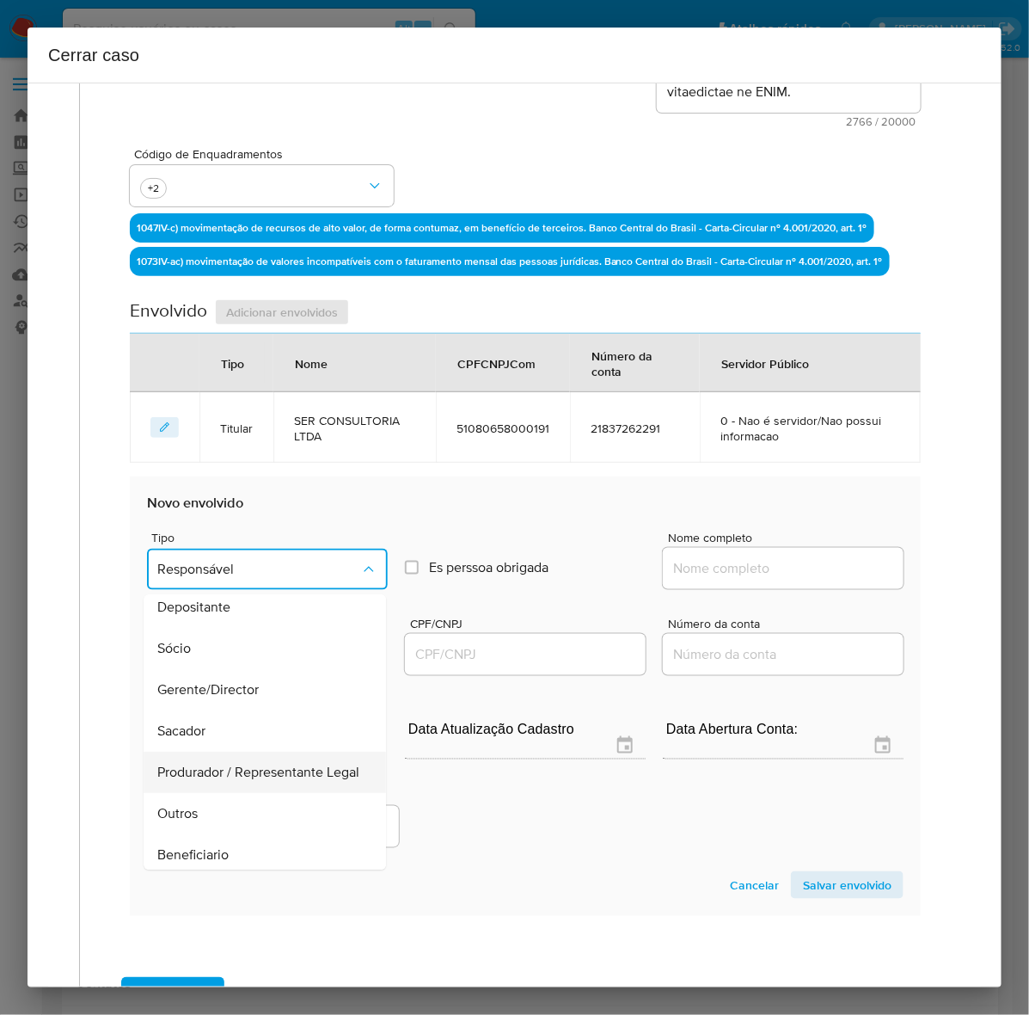
scroll to position [0, 0]
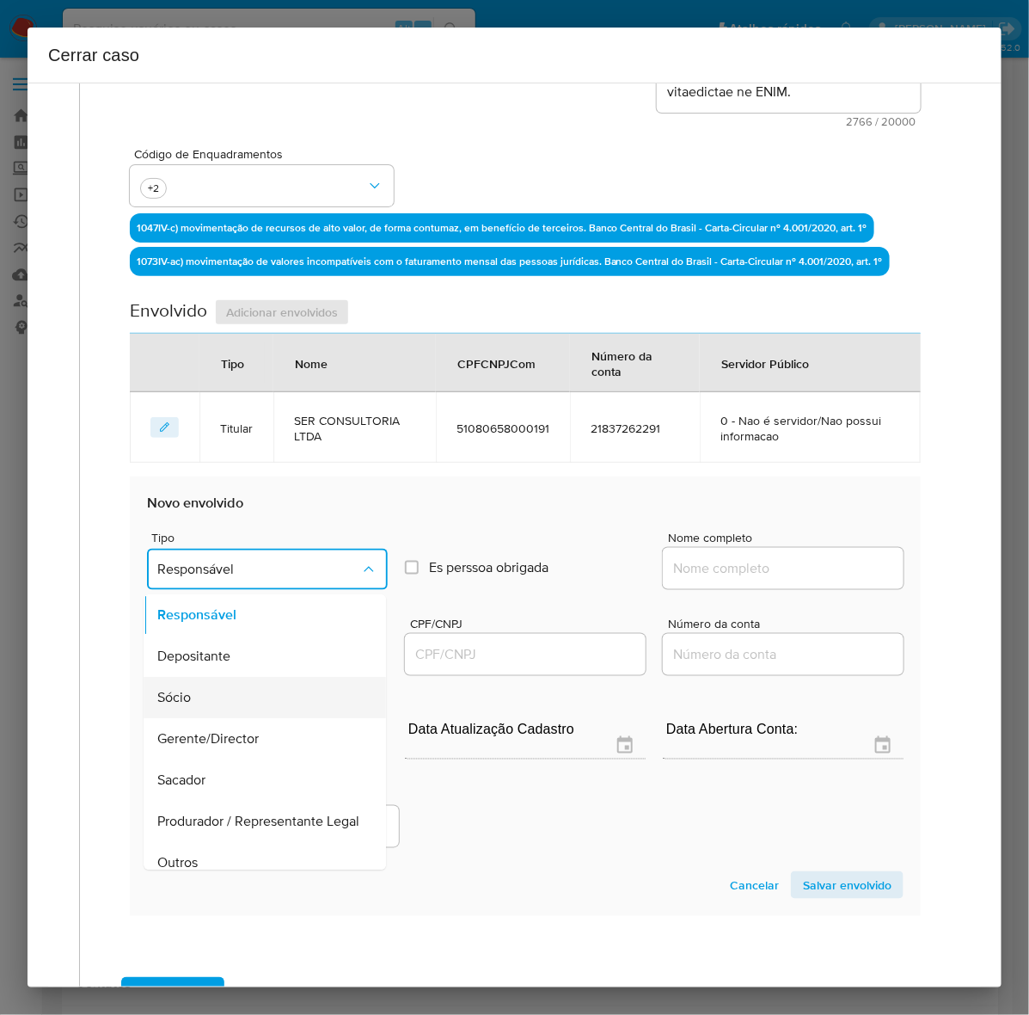
click at [181, 684] on div "Sócio" at bounding box center [259, 698] width 205 height 41
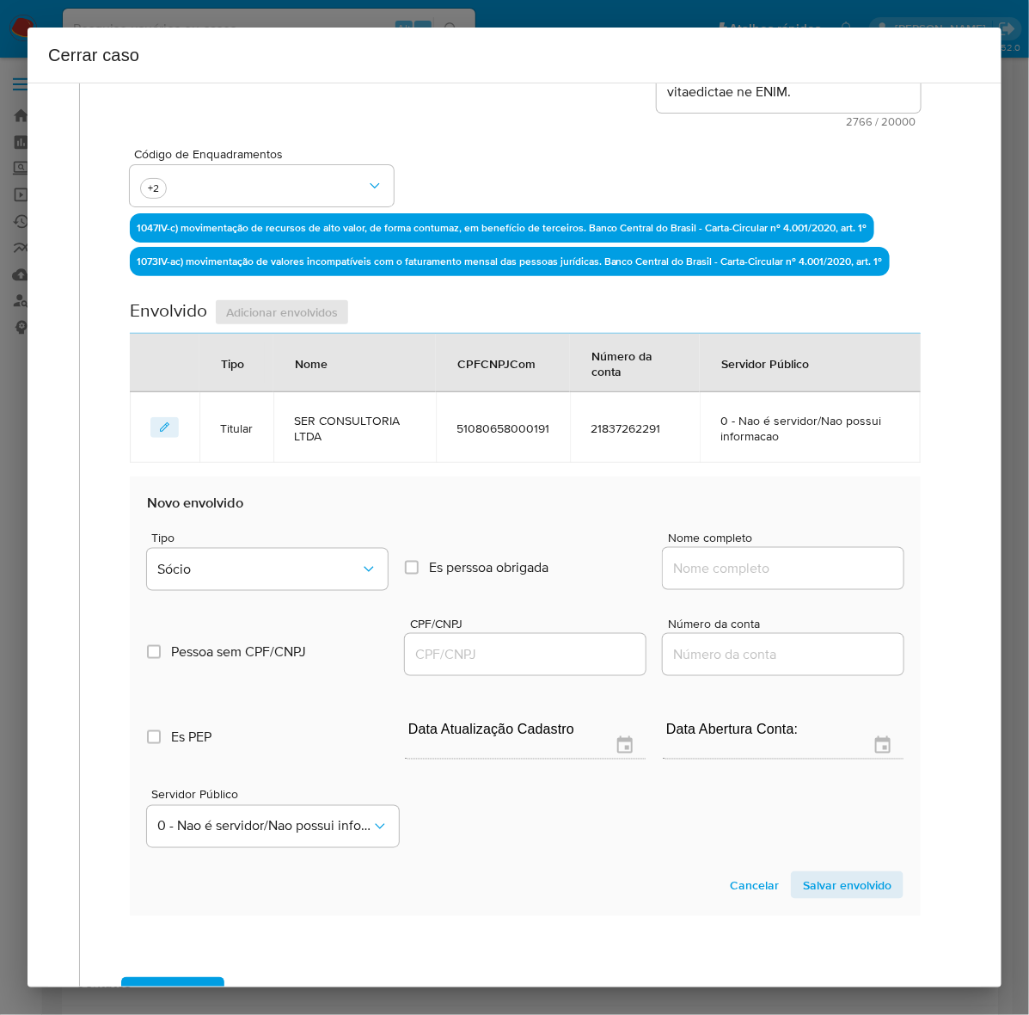
click at [736, 576] on input "Nome completo" at bounding box center [783, 568] width 241 height 22
paste input "GUILHERME SOARES DA SILVA, 22920777874"
drag, startPoint x: 781, startPoint y: 568, endPoint x: 1041, endPoint y: 576, distance: 260.7
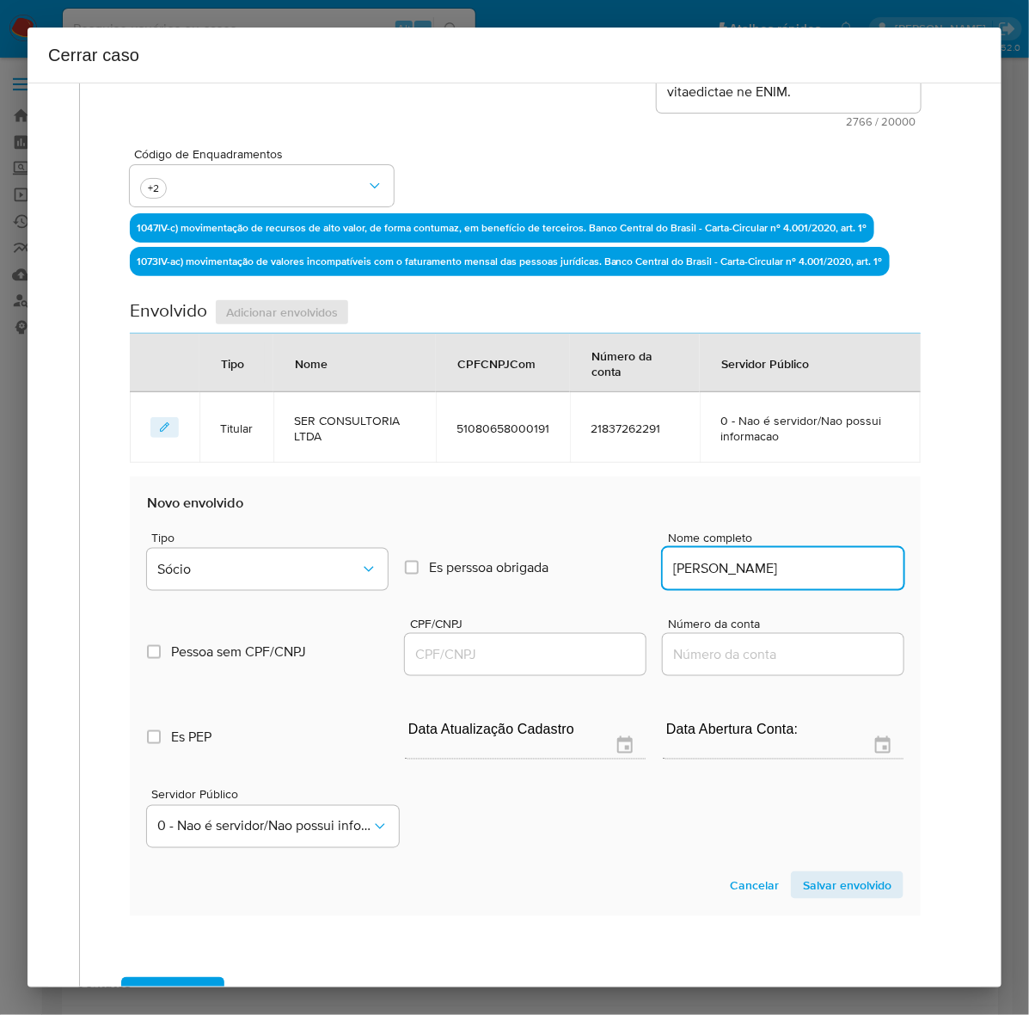
scroll to position [0, 0]
type input "GUILHERME SOARES DA SILVA"
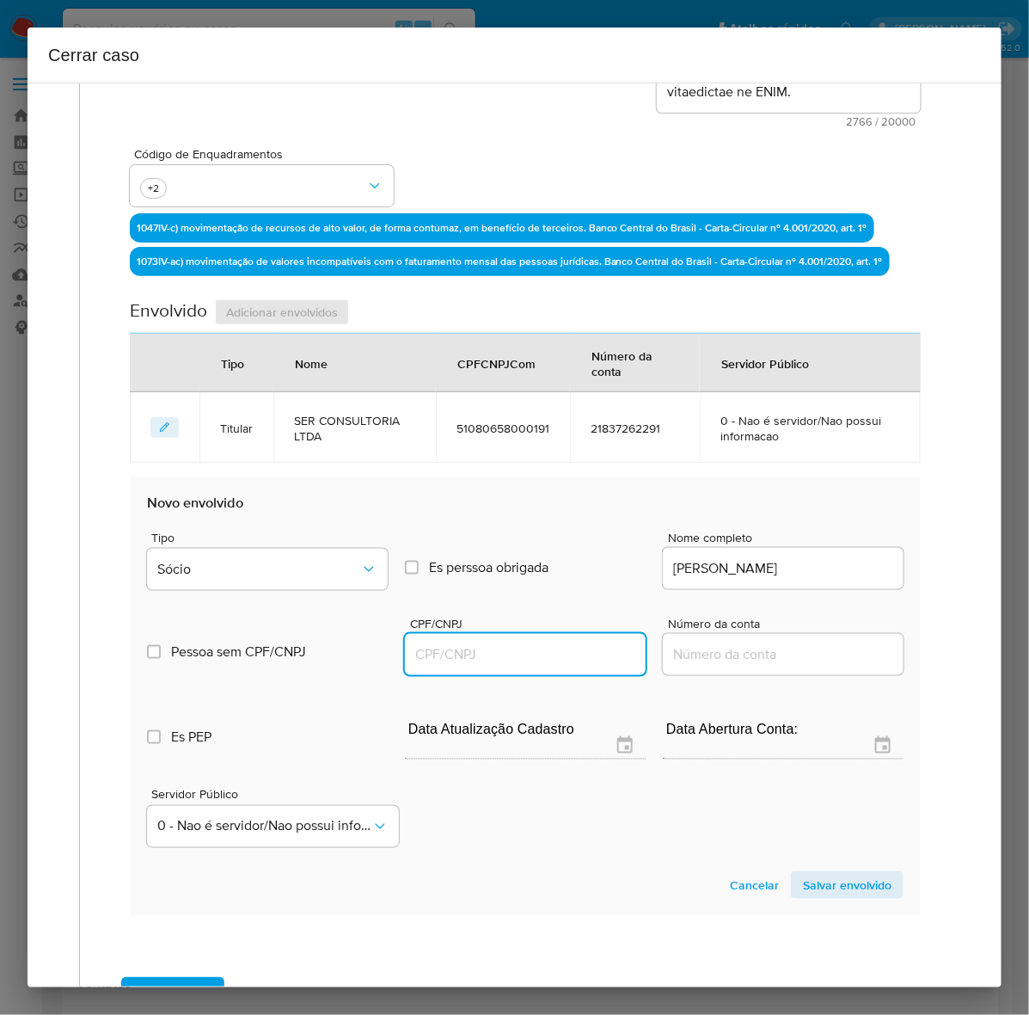
click at [409, 651] on input "CPF/CNPJ" at bounding box center [525, 654] width 241 height 22
paste input "22920777874"
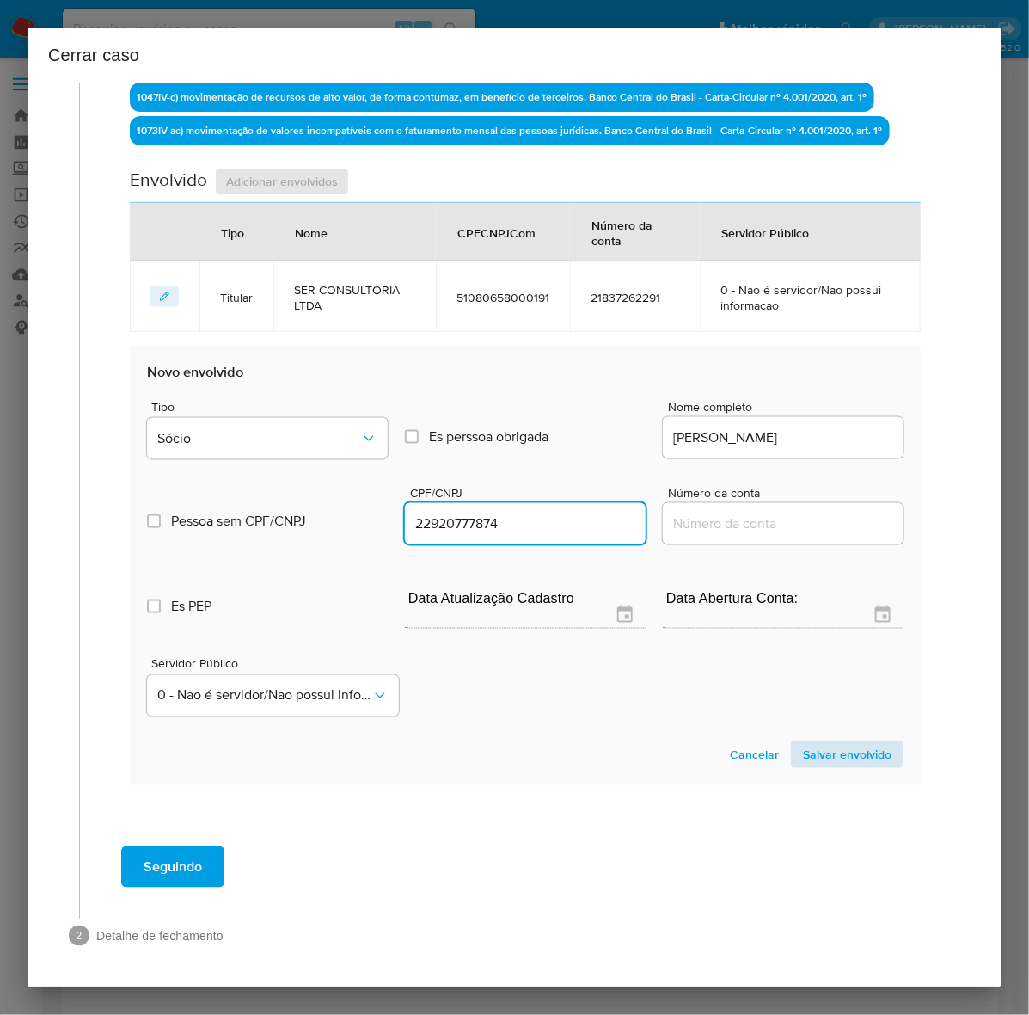
type input "22920777874"
click at [832, 744] on span "Salvar envolvido" at bounding box center [847, 754] width 89 height 24
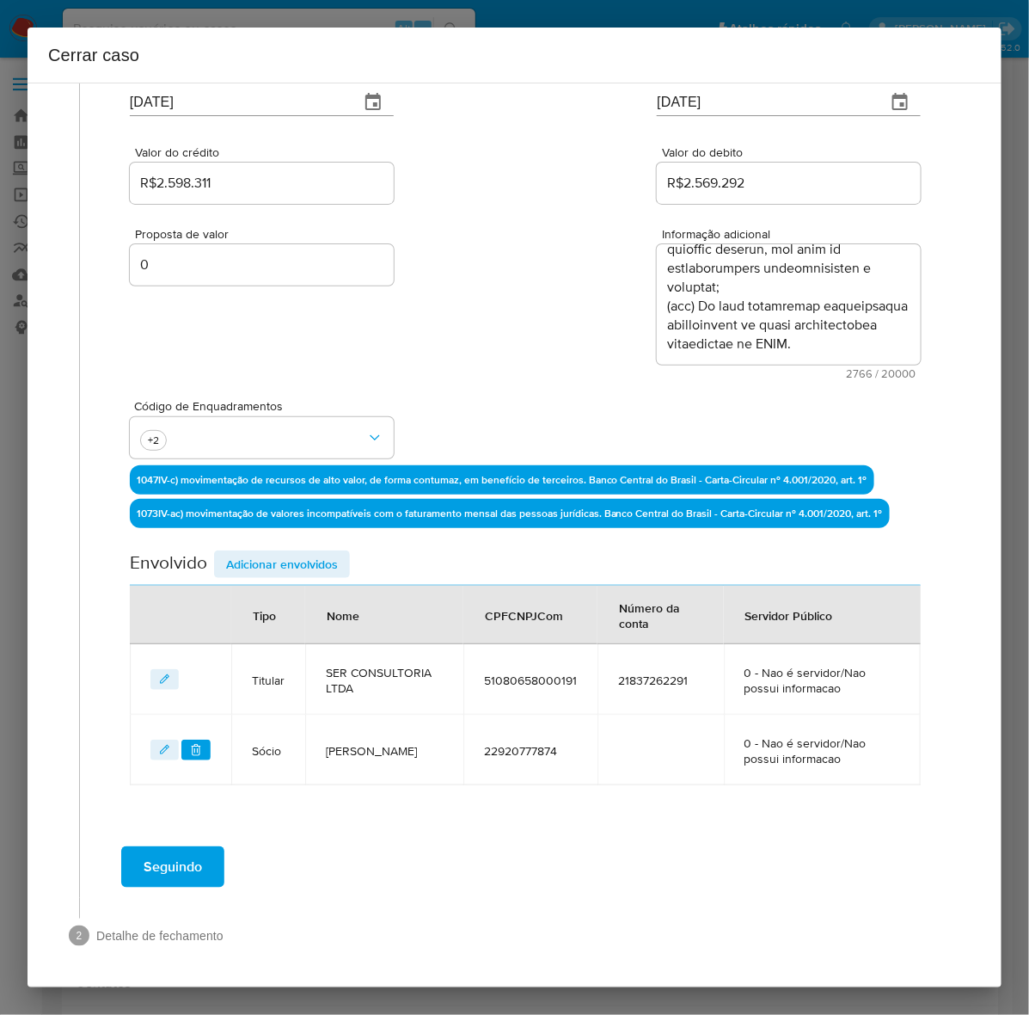
click at [268, 557] on span "Adicionar envolvidos" at bounding box center [282, 564] width 112 height 24
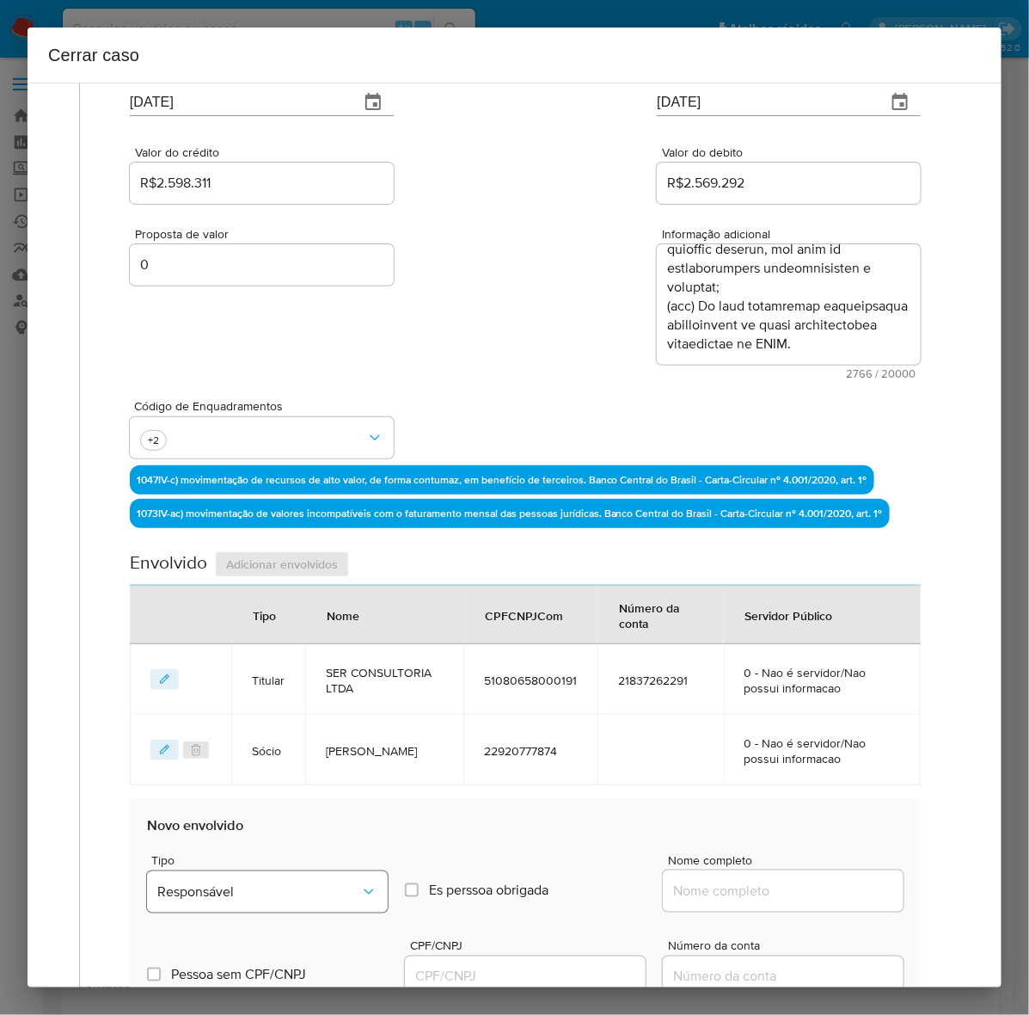
scroll to position [500, 0]
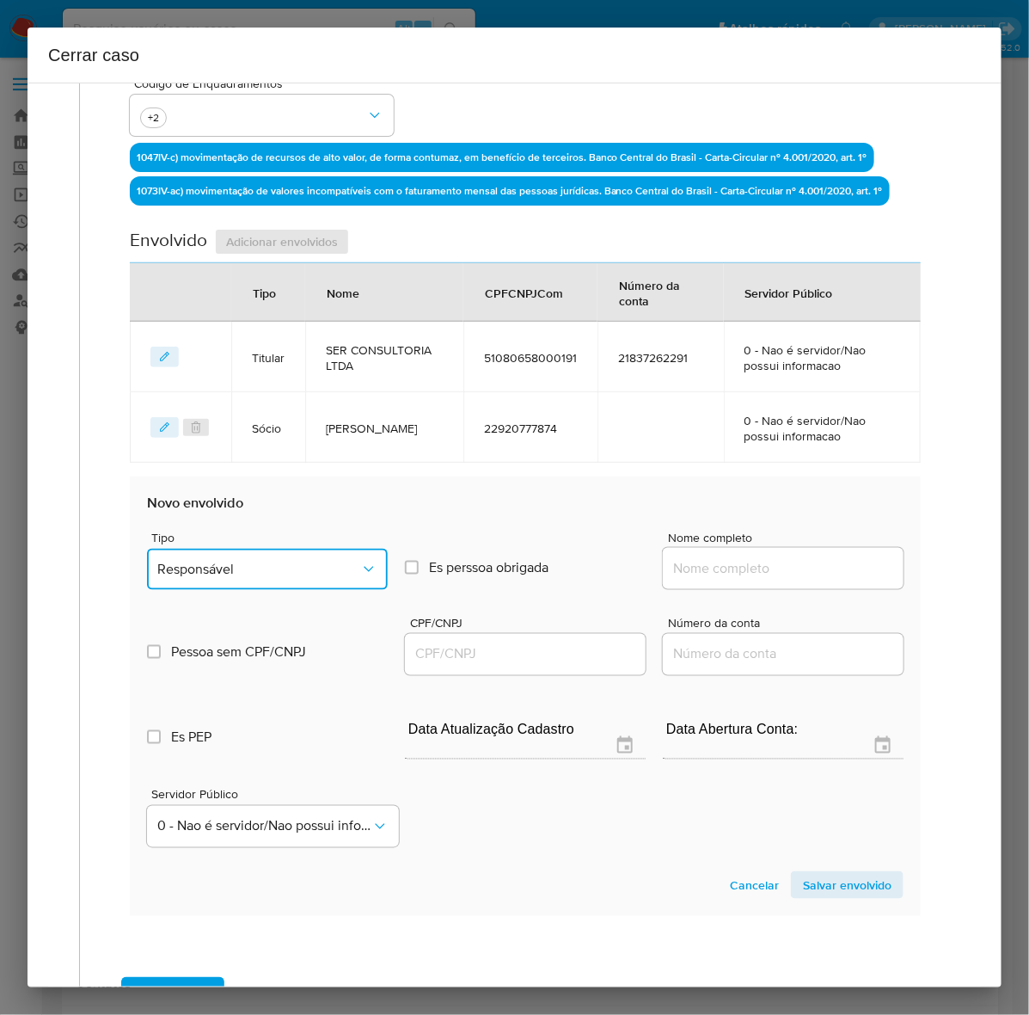
click at [224, 568] on span "Responsável" at bounding box center [258, 569] width 203 height 17
click at [194, 686] on div "Sócio" at bounding box center [259, 698] width 205 height 41
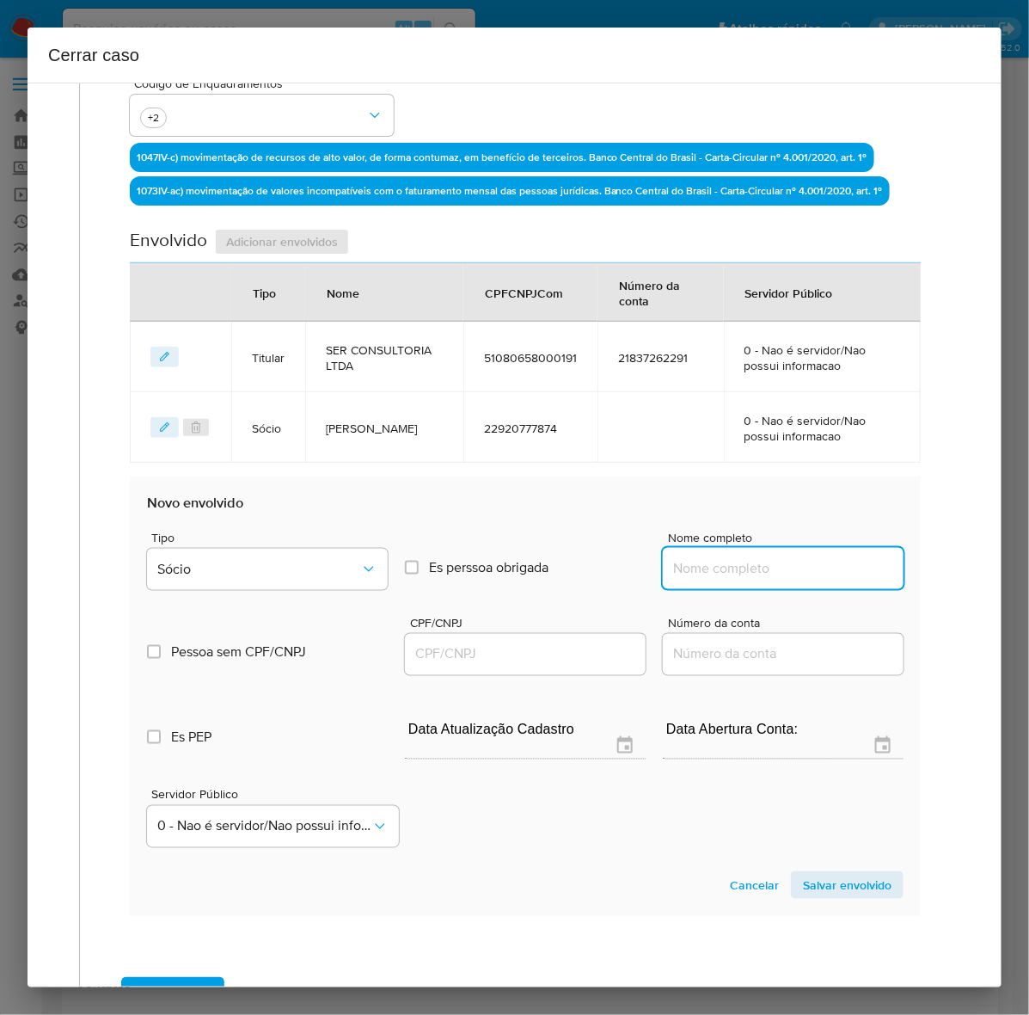
click at [671, 572] on input "Nome completo" at bounding box center [783, 568] width 241 height 22
paste input "JULIANA RODRIGUES CUNHA, 37647114859"
drag, startPoint x: 793, startPoint y: 566, endPoint x: 1011, endPoint y: 555, distance: 218.7
click at [1011, 555] on div "Cerrar caso 1 Informação completa Geral Data de início 01/06/2025 Data Fin 09/0…" at bounding box center [514, 507] width 1029 height 1015
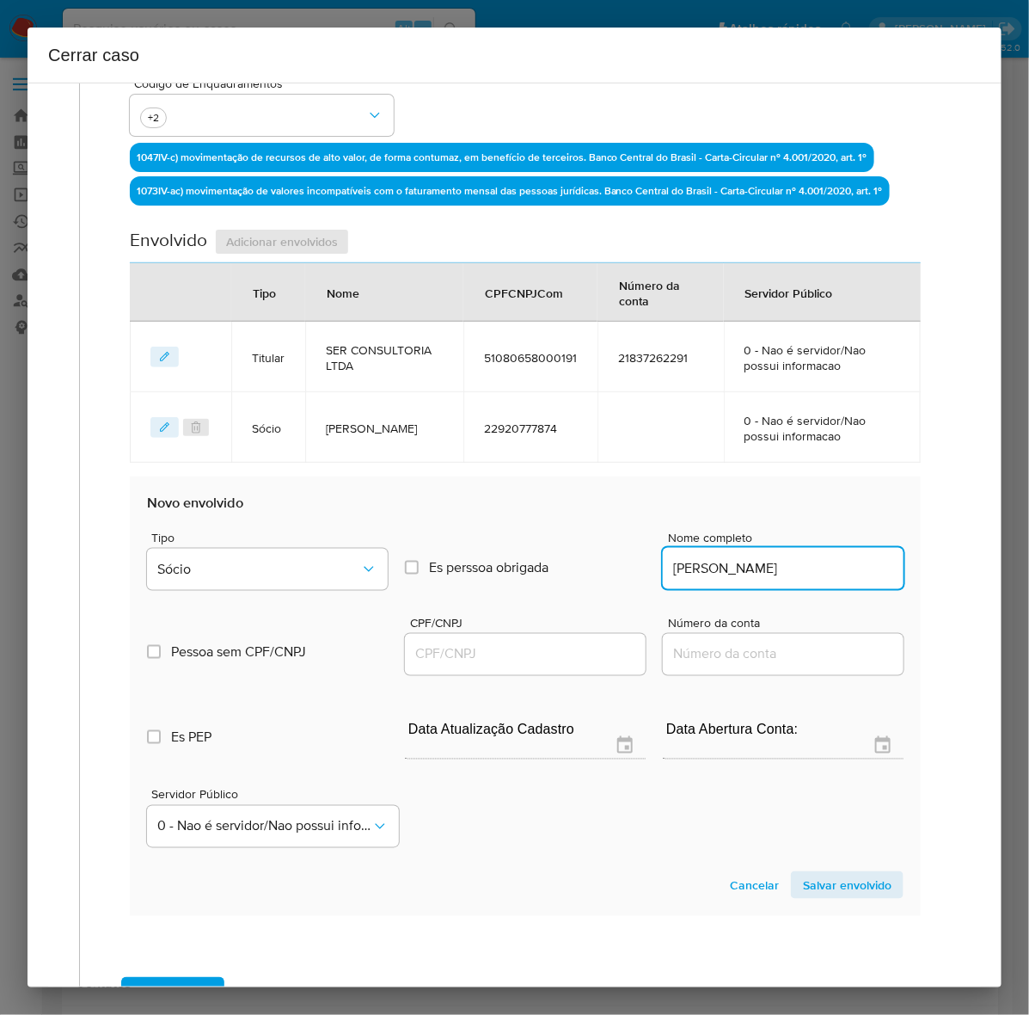
scroll to position [0, 0]
type input "JULIANA RODRIGUES CUNHA"
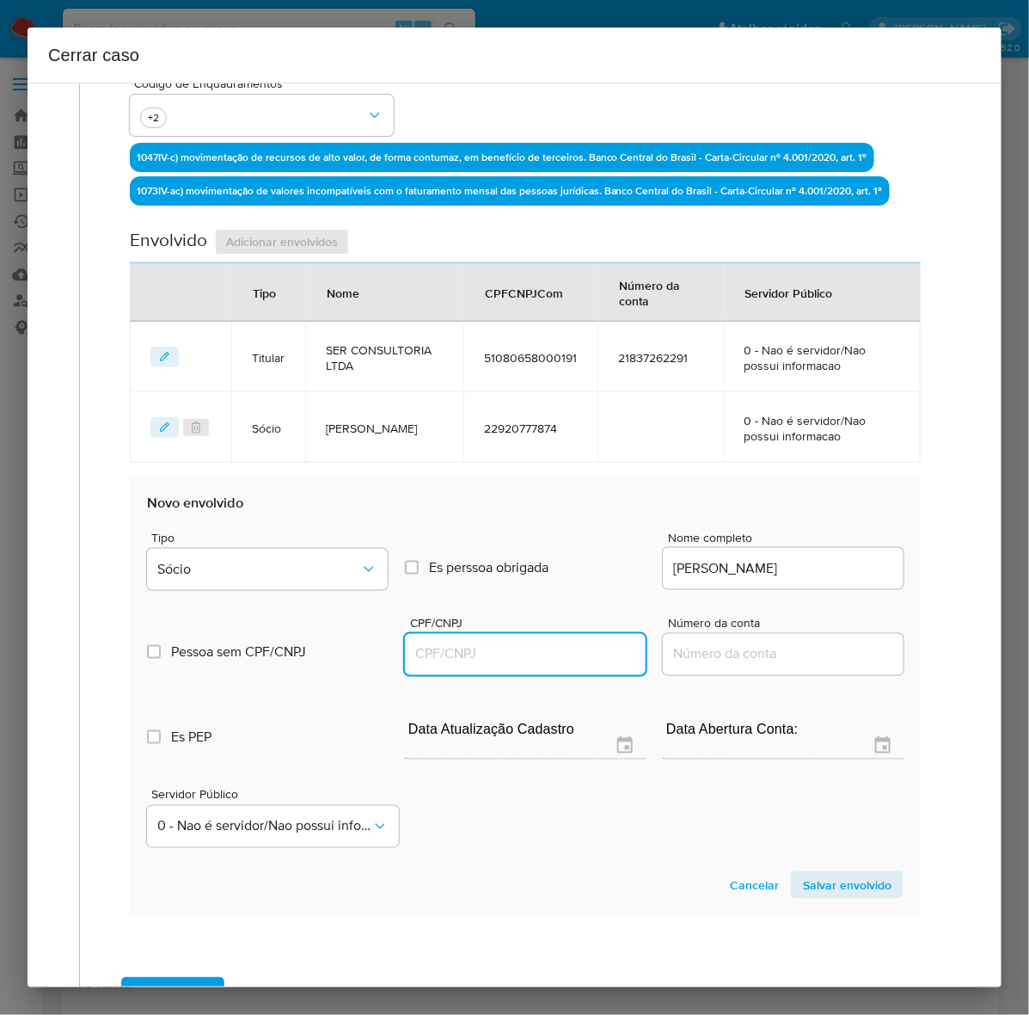
click at [417, 651] on input "CPF/CNPJ" at bounding box center [525, 654] width 241 height 22
paste input "37647114859"
type input "37647114859"
drag, startPoint x: 823, startPoint y: 870, endPoint x: 910, endPoint y: 894, distance: 90.1
click at [824, 873] on span "Salvar envolvido" at bounding box center [847, 885] width 89 height 24
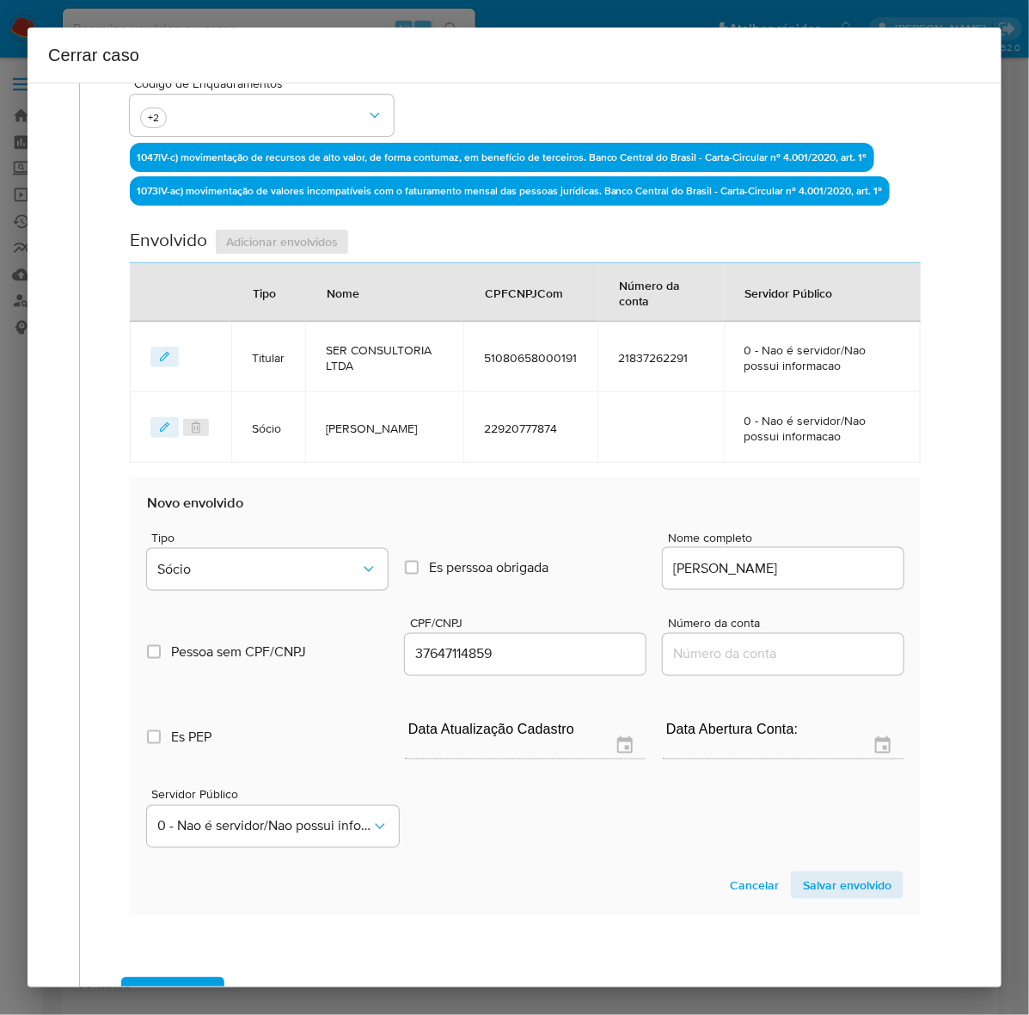
scroll to position [248, 0]
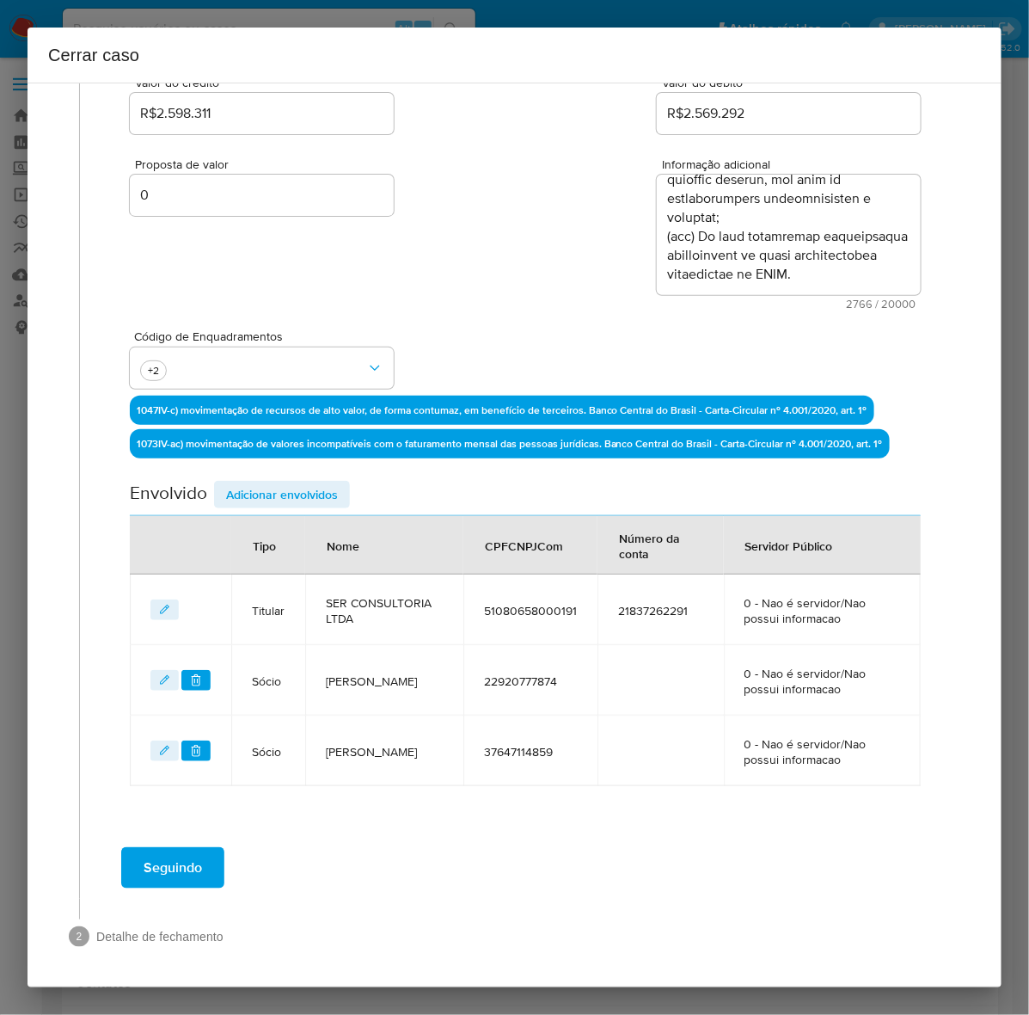
click at [265, 484] on span "Adicionar envolvidos" at bounding box center [282, 494] width 112 height 24
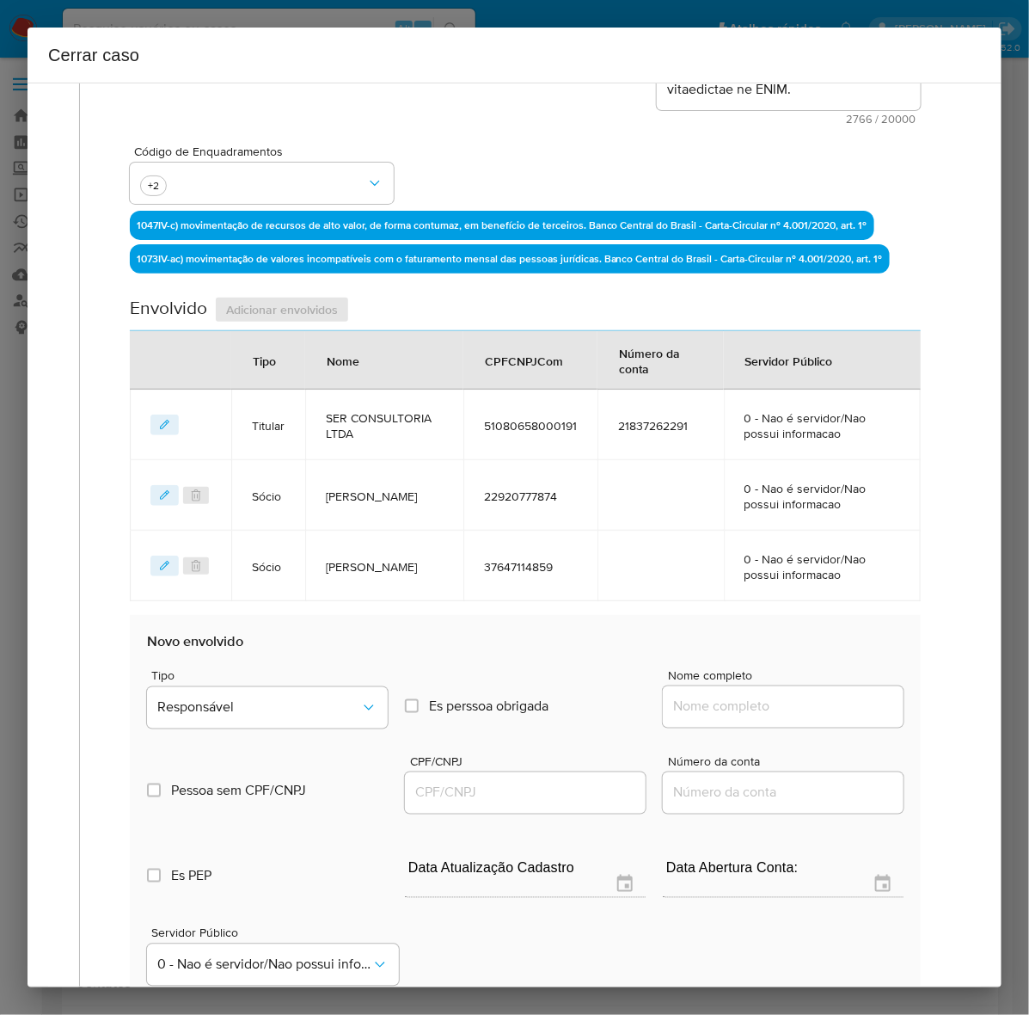
scroll to position [702, 0]
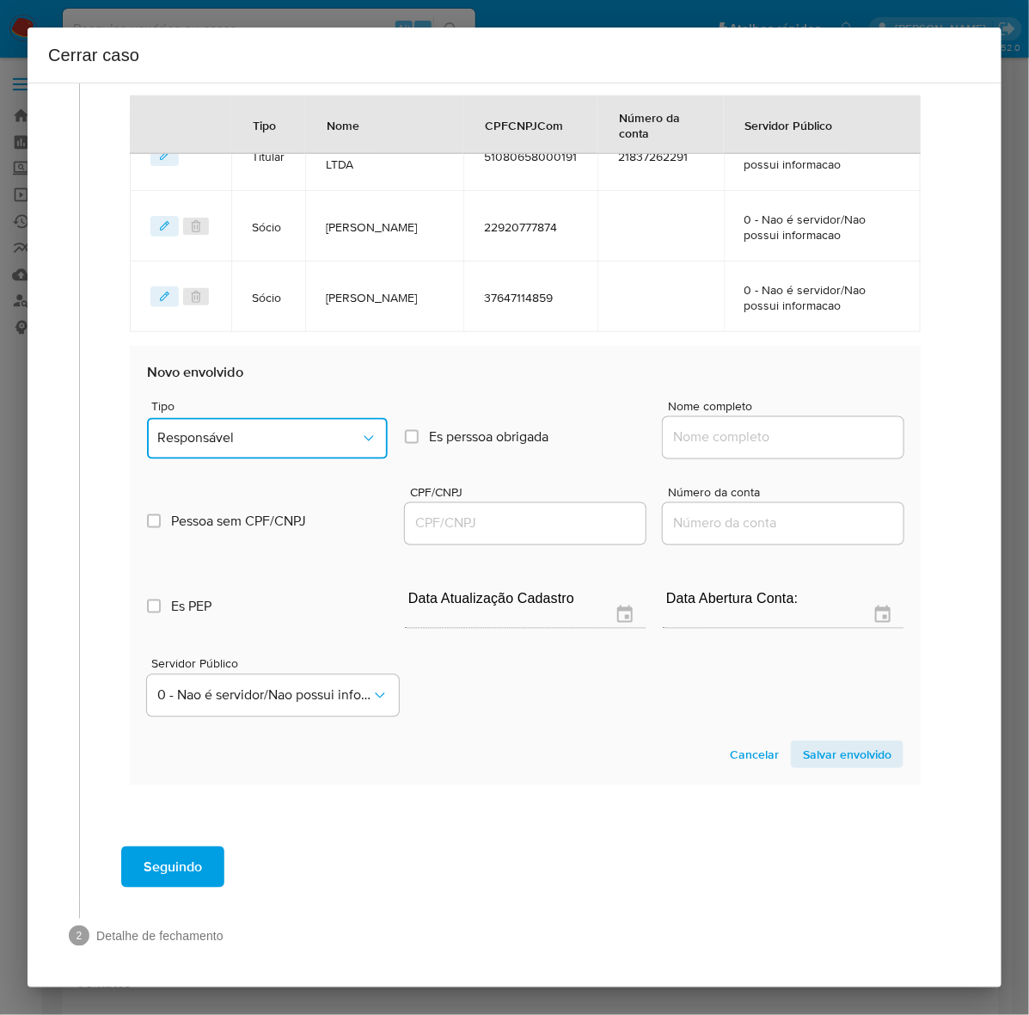
click at [242, 436] on span "Responsável" at bounding box center [258, 438] width 203 height 17
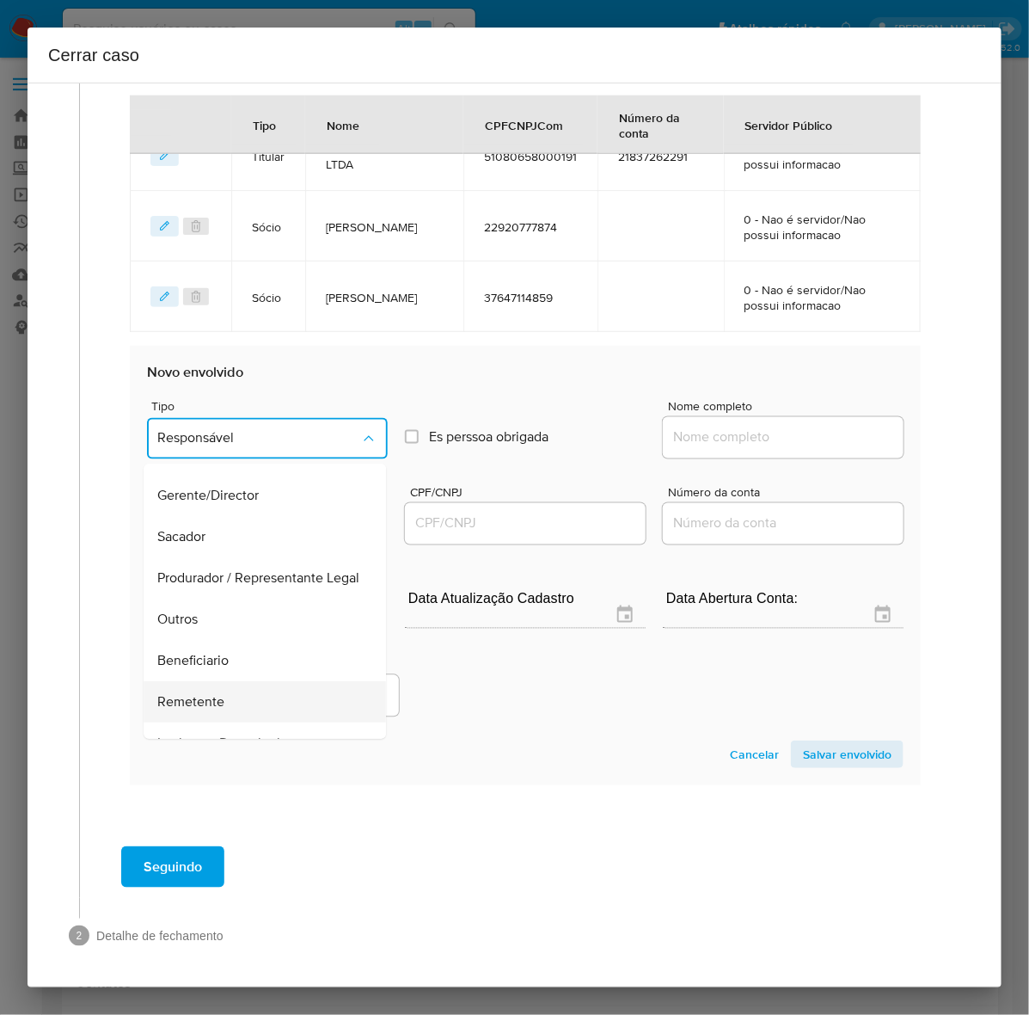
scroll to position [237, 0]
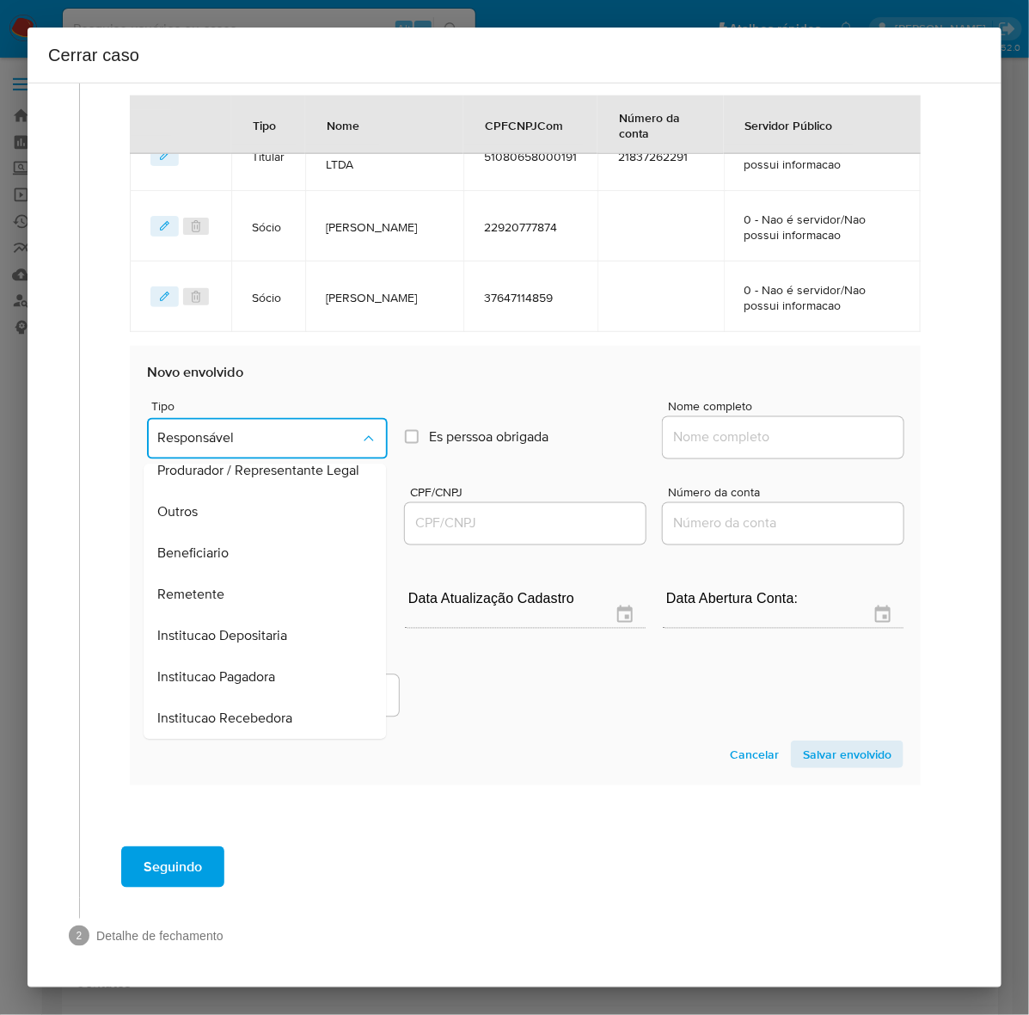
click at [194, 603] on span "Remetente" at bounding box center [190, 594] width 67 height 17
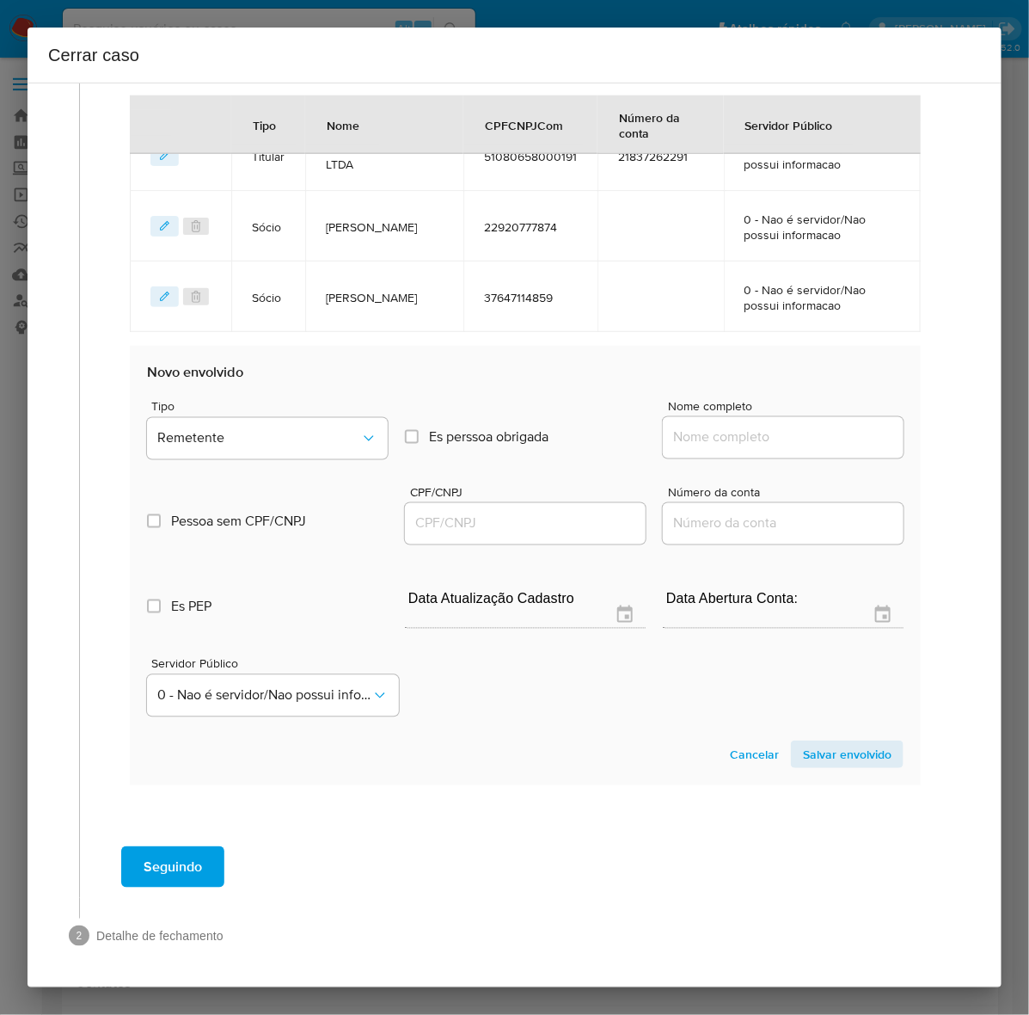
click at [727, 436] on input "Nome completo" at bounding box center [783, 437] width 241 height 22
paste input "Lucas Alves De Almeida, 70943817196"
drag, startPoint x: 788, startPoint y: 434, endPoint x: 1006, endPoint y: 435, distance: 217.5
click at [1015, 426] on div "Cerrar caso 1 Informação completa Geral Data de início 01/06/2025 Data Fin 09/0…" at bounding box center [514, 507] width 1029 height 1015
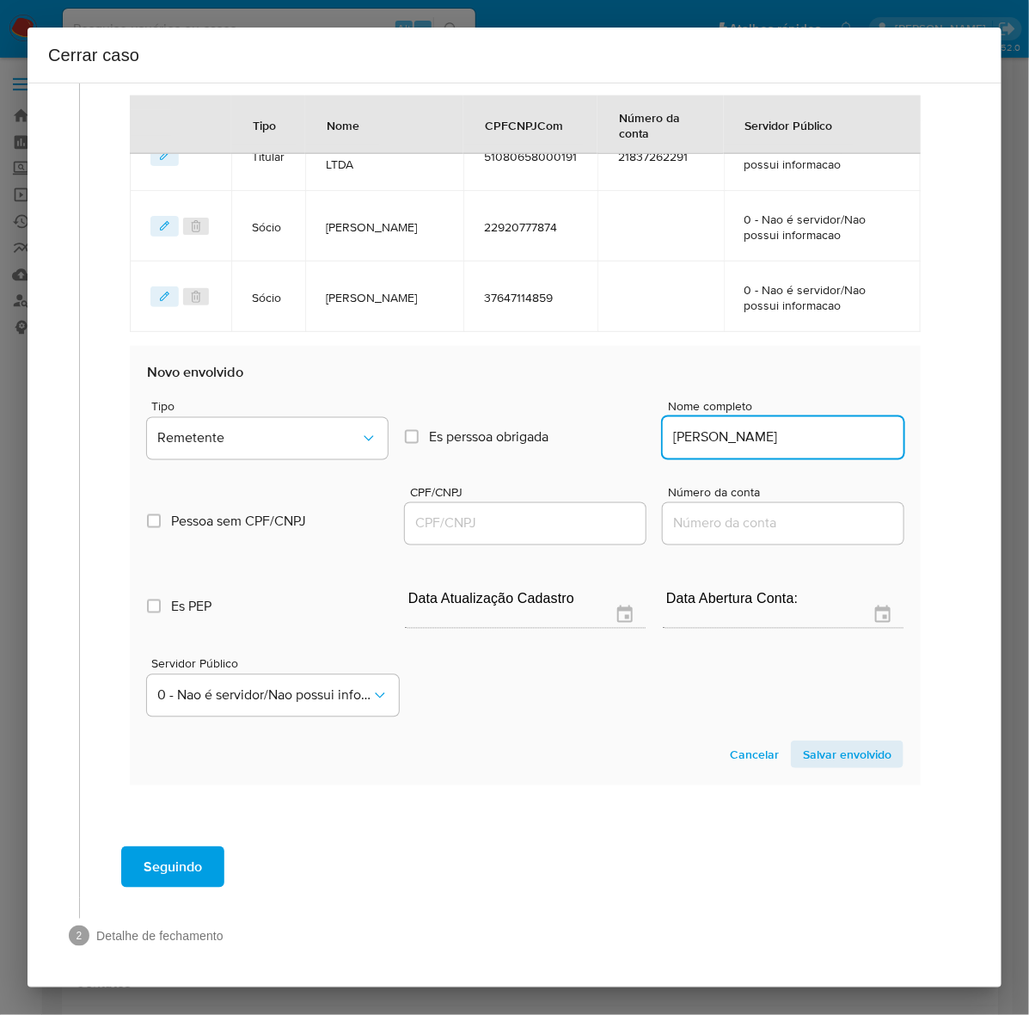
scroll to position [0, 0]
type input "Lucas Alves De Almeida"
drag, startPoint x: 463, startPoint y: 529, endPoint x: 457, endPoint y: 521, distance: 9.3
click at [460, 522] on input "CPF/CNPJ" at bounding box center [525, 523] width 241 height 22
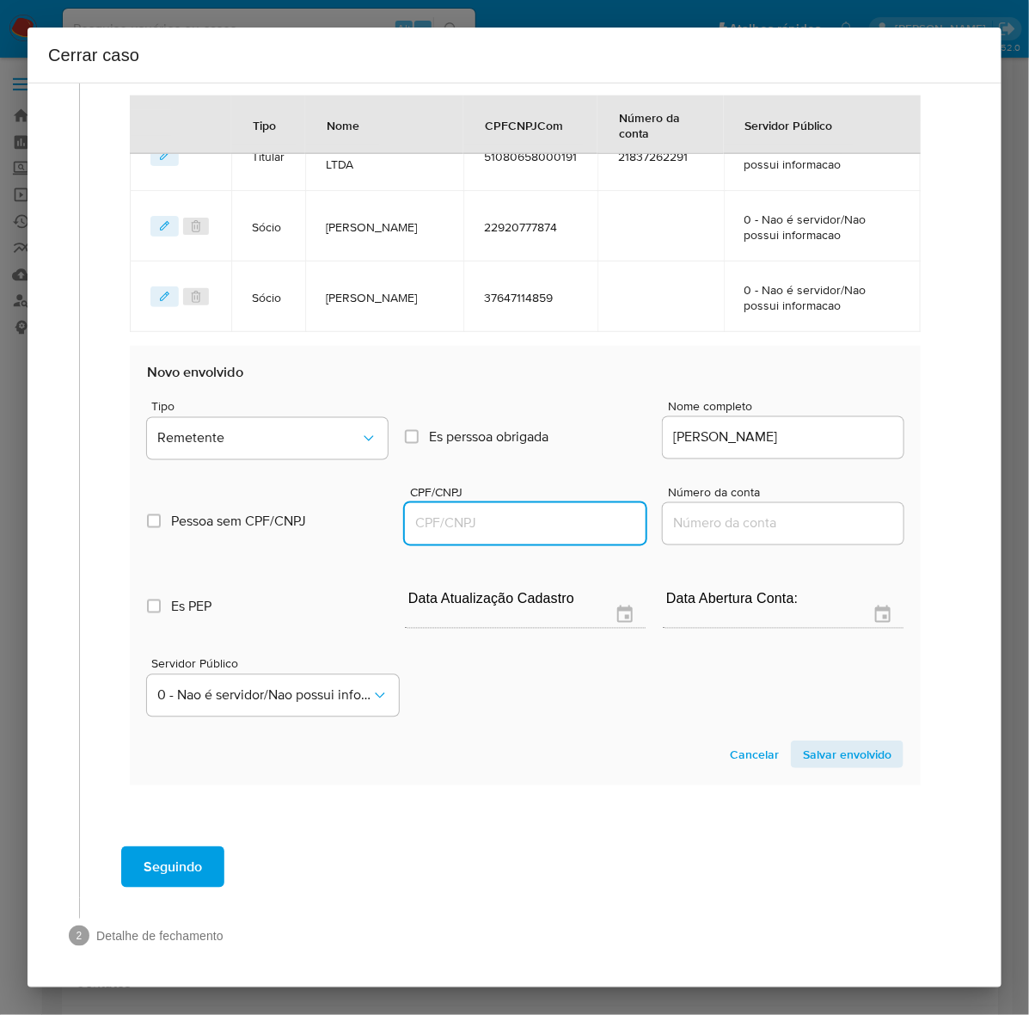
paste input "70943817196"
type input "70943817196"
click at [831, 763] on span "Salvar envolvido" at bounding box center [847, 754] width 89 height 24
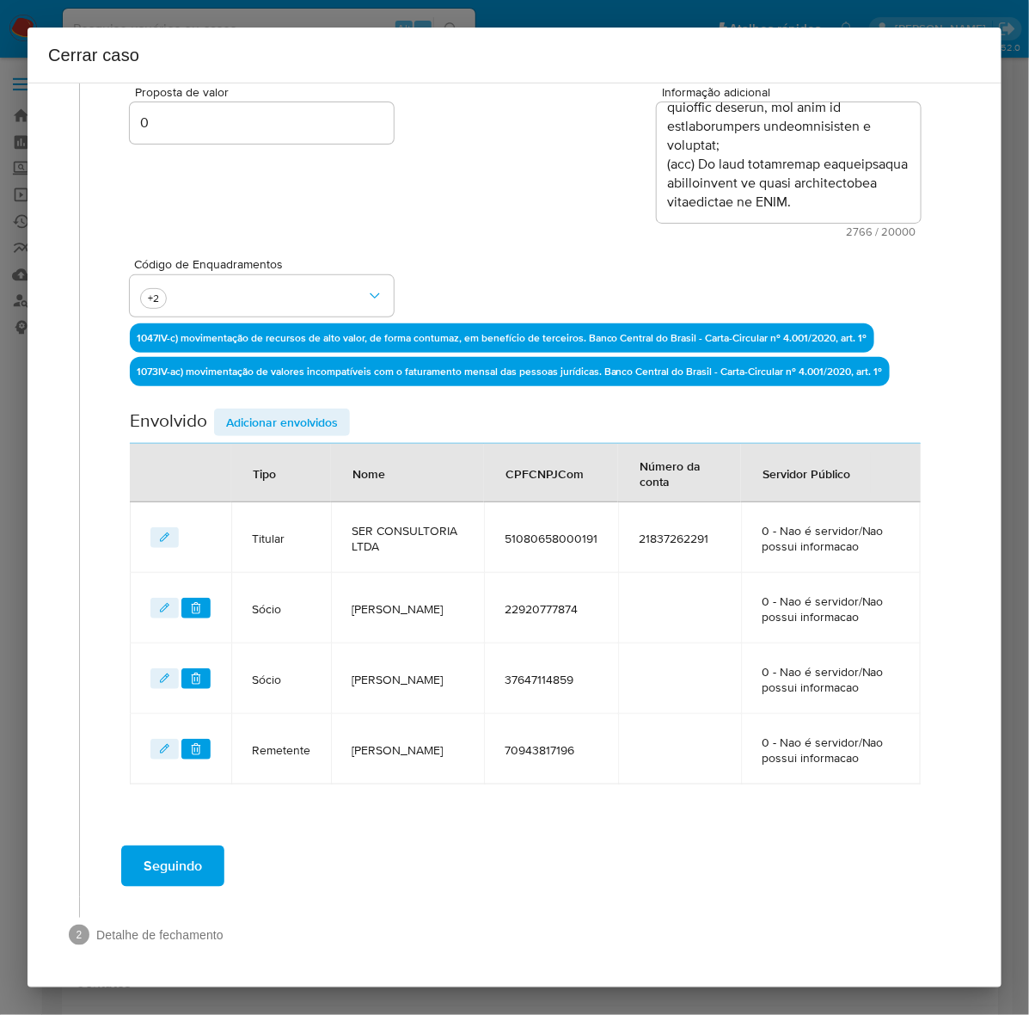
scroll to position [319, 0]
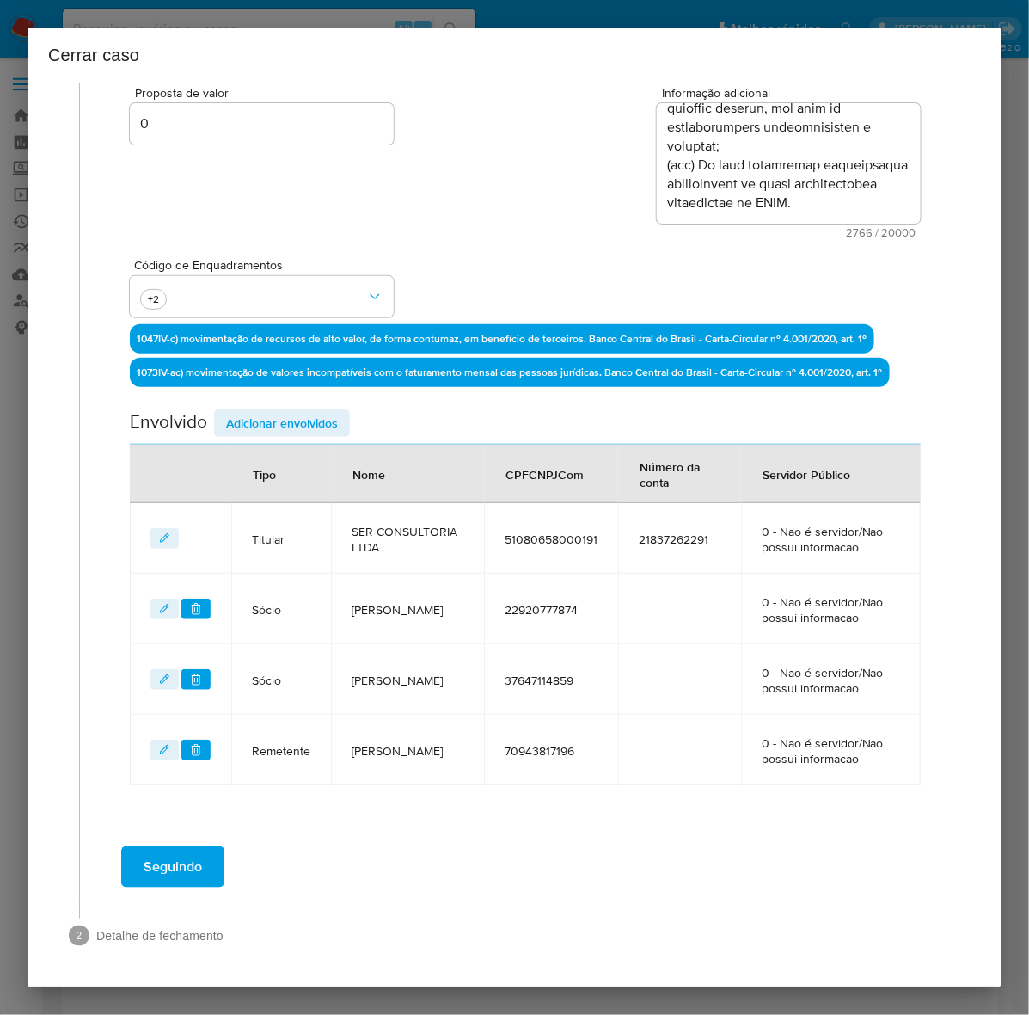
click at [263, 420] on span "Adicionar envolvidos" at bounding box center [282, 423] width 112 height 24
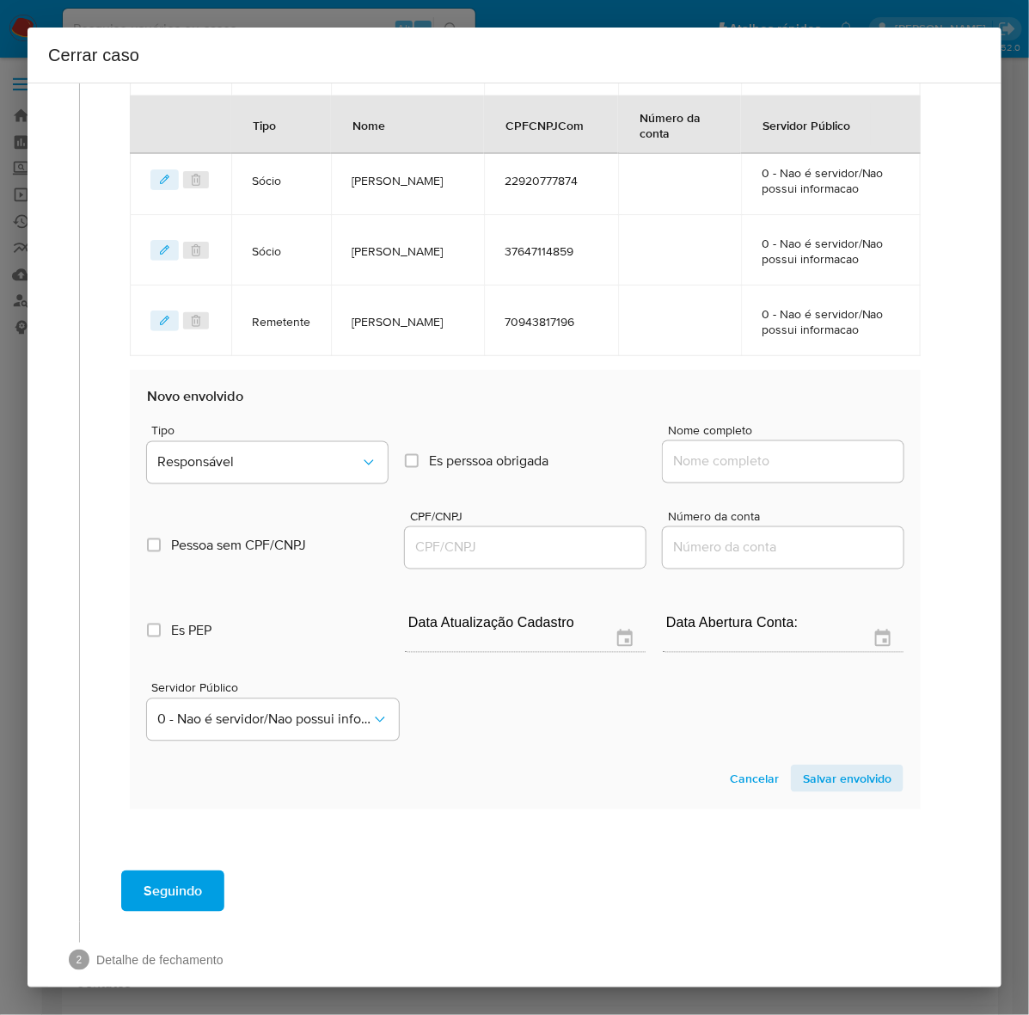
scroll to position [749, 0]
click at [249, 461] on span "Responsável" at bounding box center [258, 461] width 203 height 17
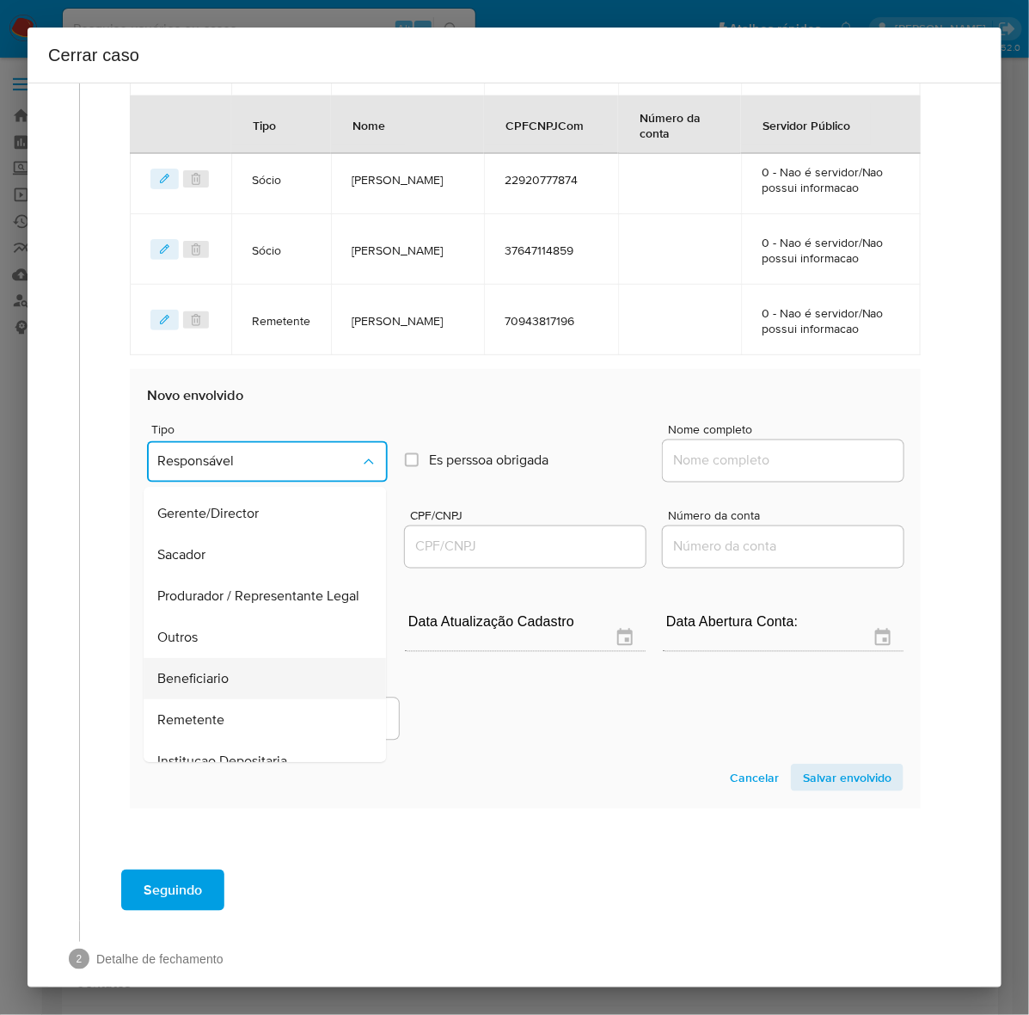
scroll to position [237, 0]
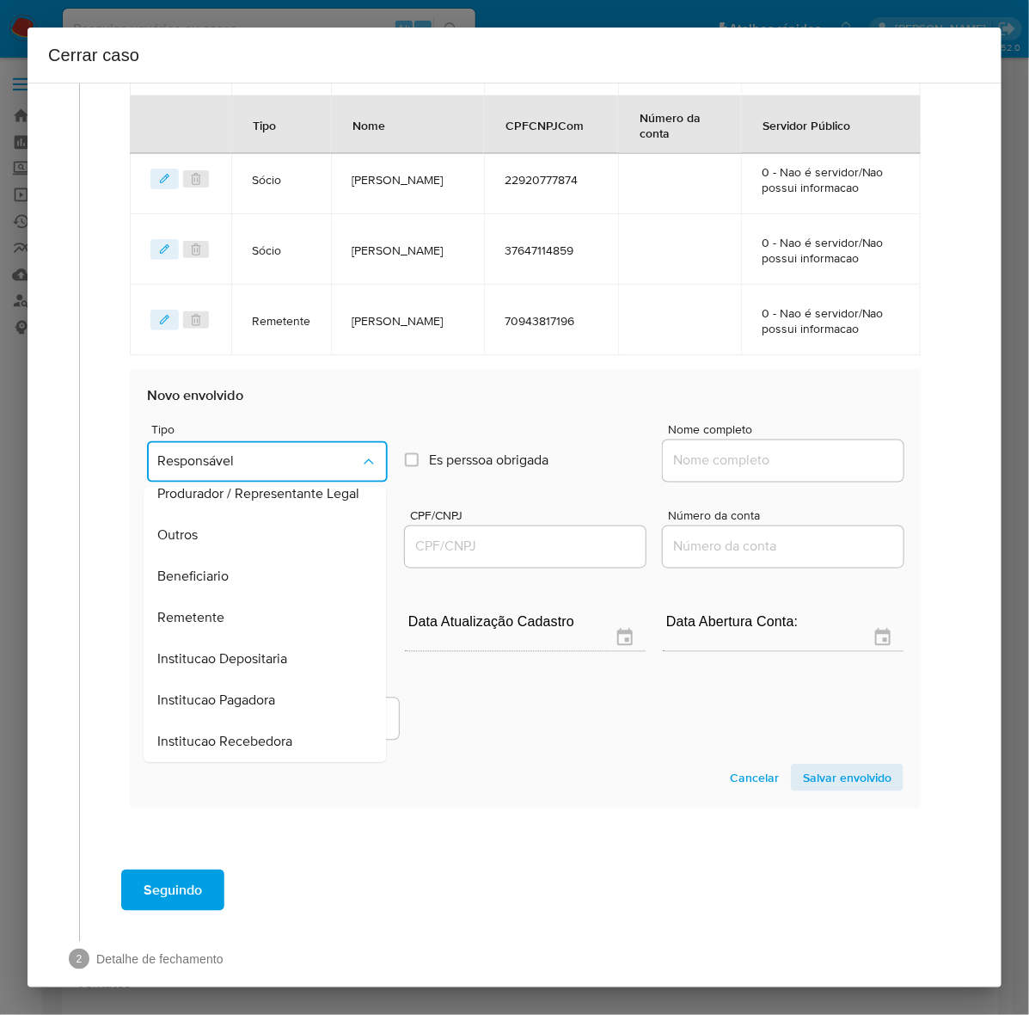
drag, startPoint x: 190, startPoint y: 617, endPoint x: 385, endPoint y: 586, distance: 197.6
click at [191, 617] on span "Remetente" at bounding box center [190, 618] width 67 height 17
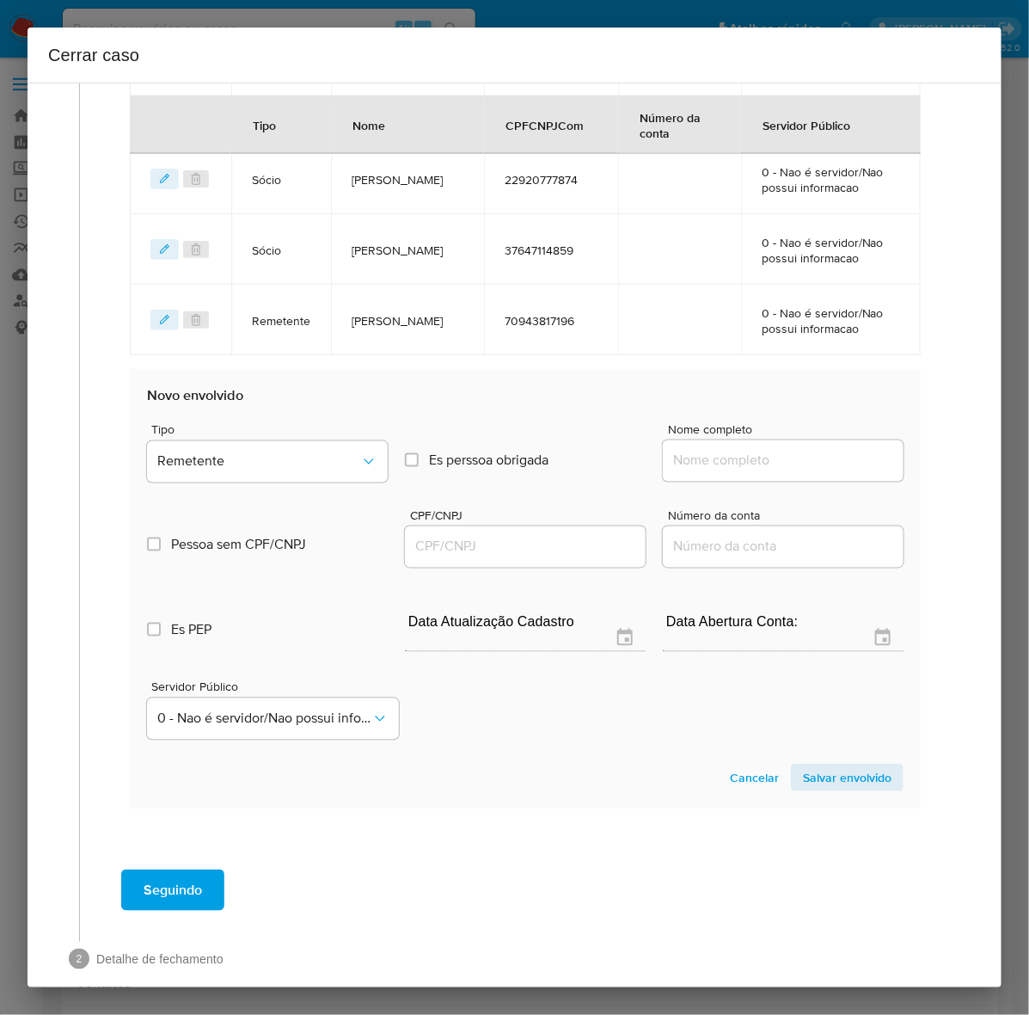
click at [690, 461] on input "Nome completo" at bounding box center [783, 461] width 241 height 22
paste input "Bianca Jardim Couto, 05362192736"
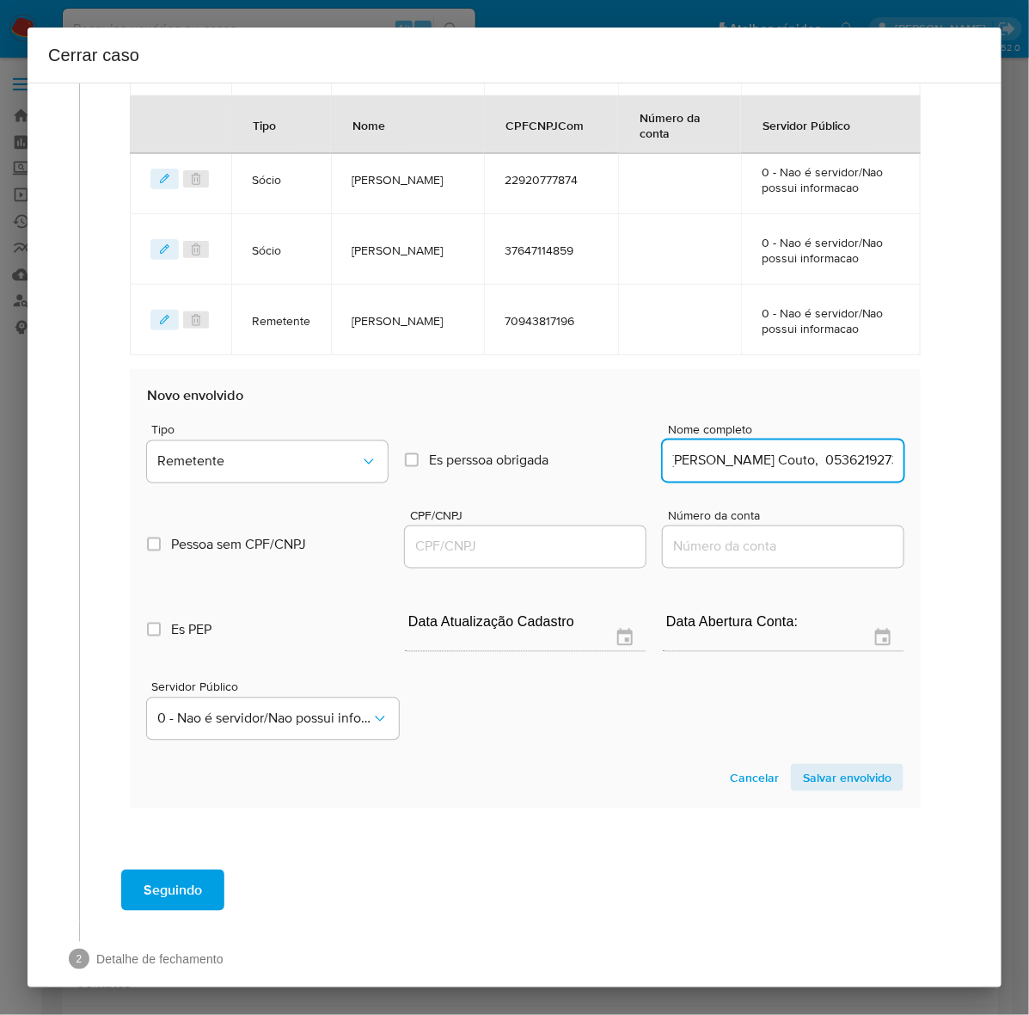
scroll to position [0, 4]
drag, startPoint x: 782, startPoint y: 457, endPoint x: 990, endPoint y: 456, distance: 207.2
click at [990, 456] on div "1 Informação completa Geral Data de início 01/06/2025 Data Fin 09/08/2025 Valor…" at bounding box center [515, 535] width 974 height 905
type input "Bianca Jardim Couto"
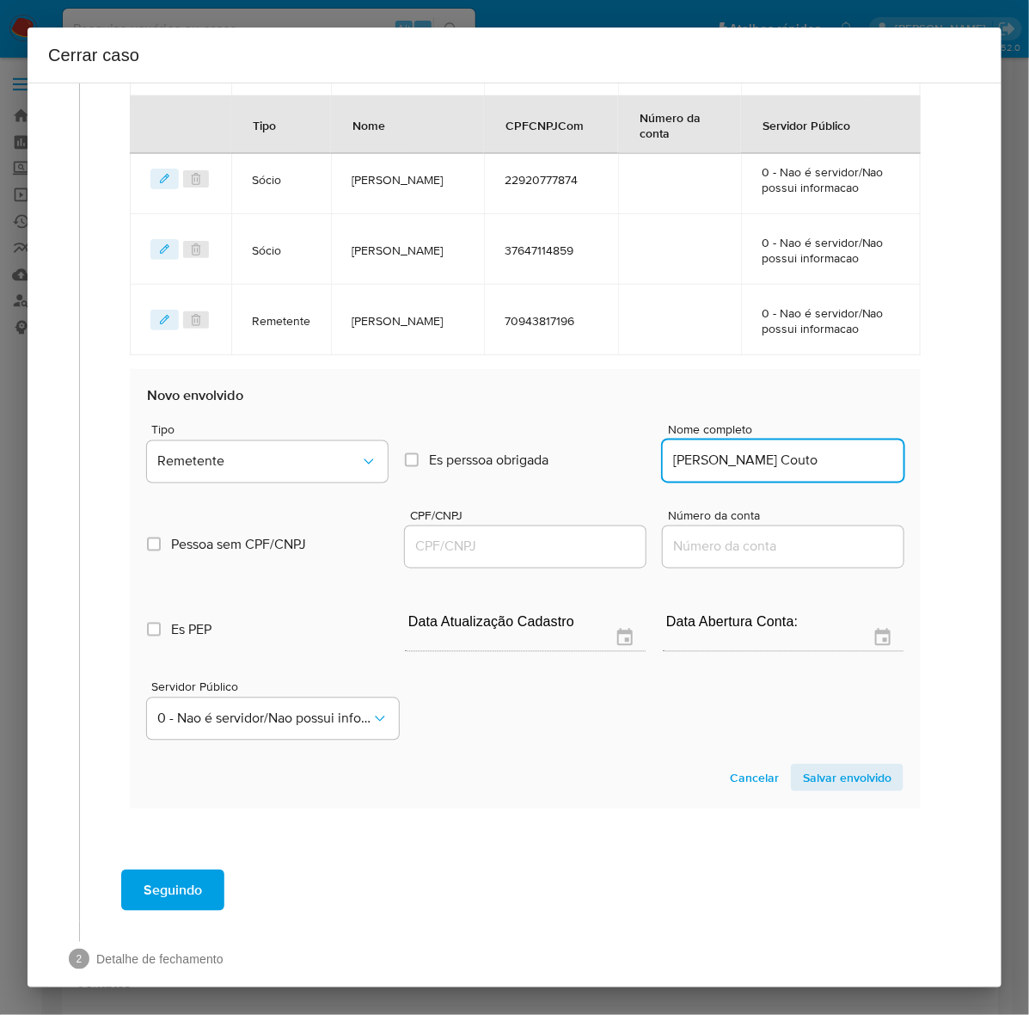
click at [441, 543] on input "CPF/CNPJ" at bounding box center [525, 547] width 241 height 22
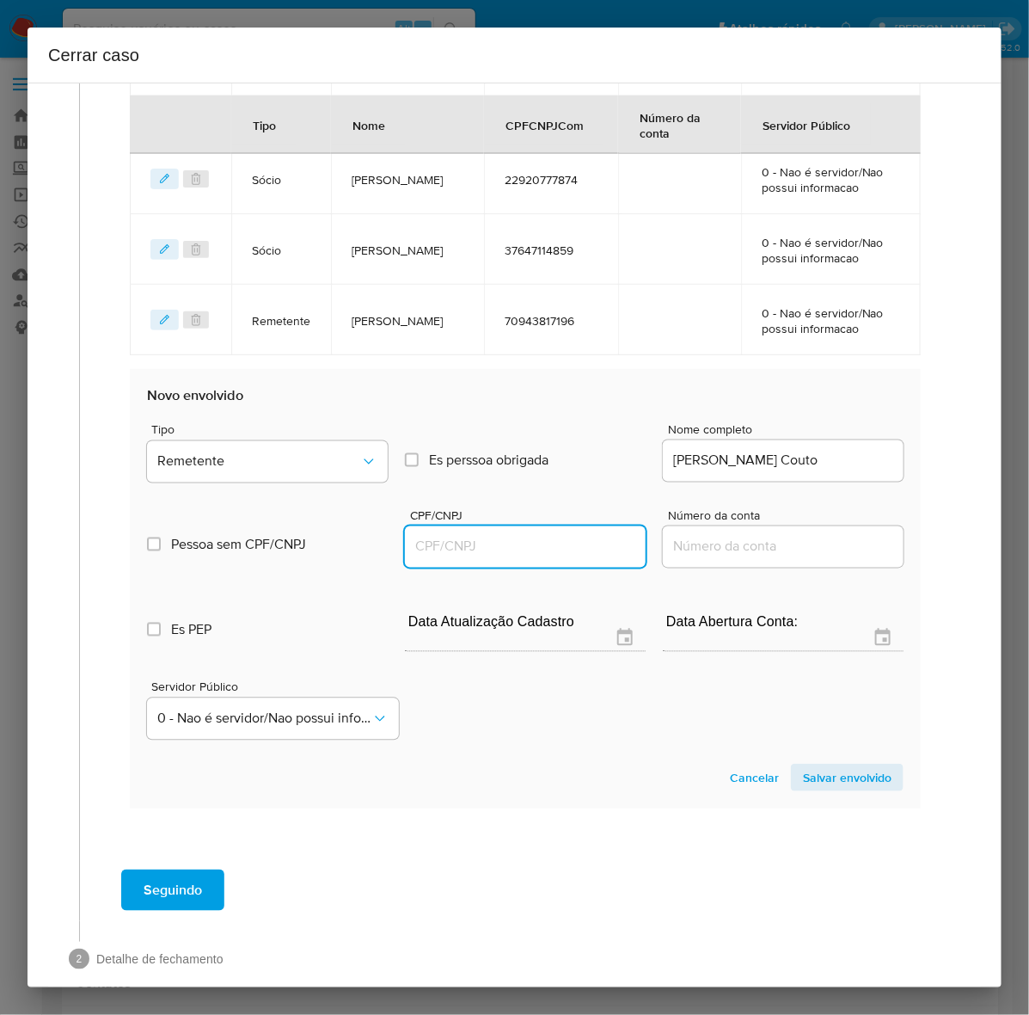
paste input "05362192736"
type input "5362192736"
click at [826, 772] on span "Salvar envolvido" at bounding box center [847, 777] width 89 height 24
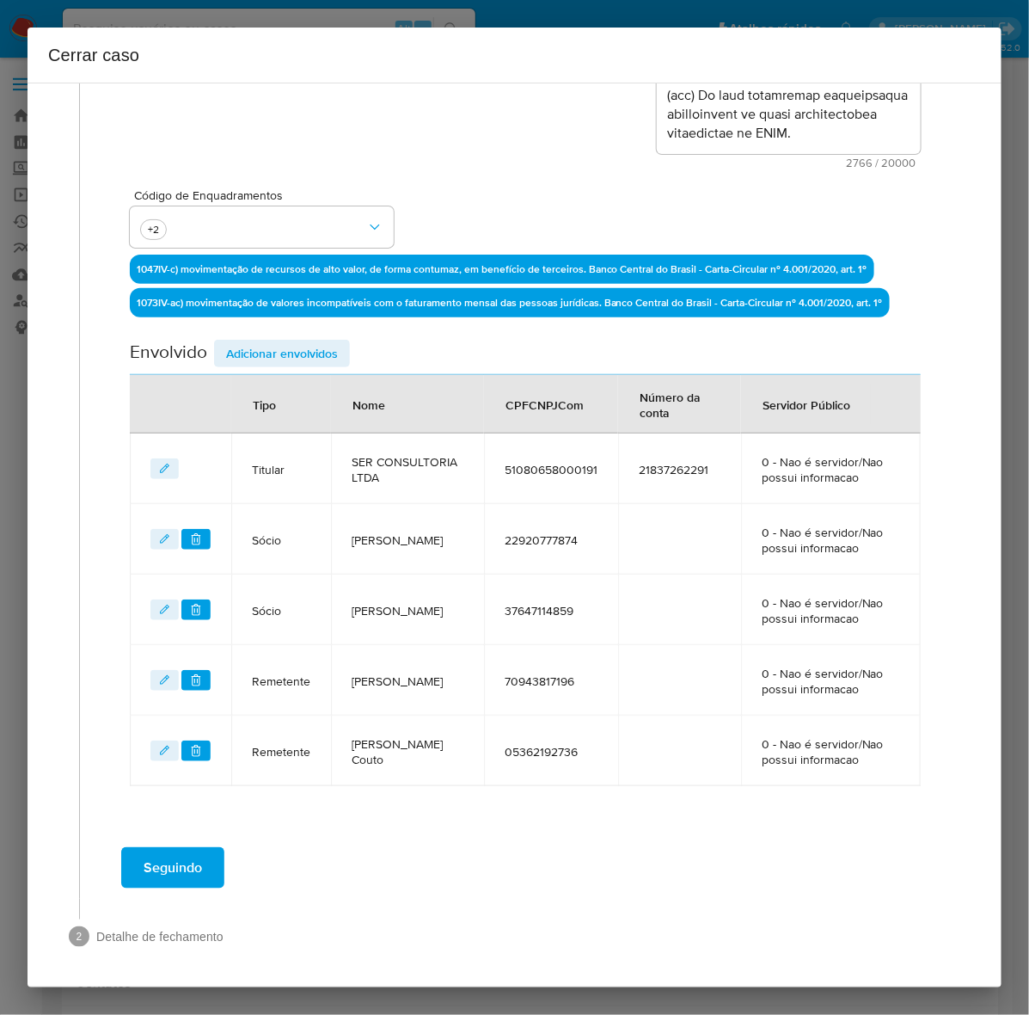
click at [273, 354] on span "Adicionar envolvidos" at bounding box center [282, 353] width 112 height 24
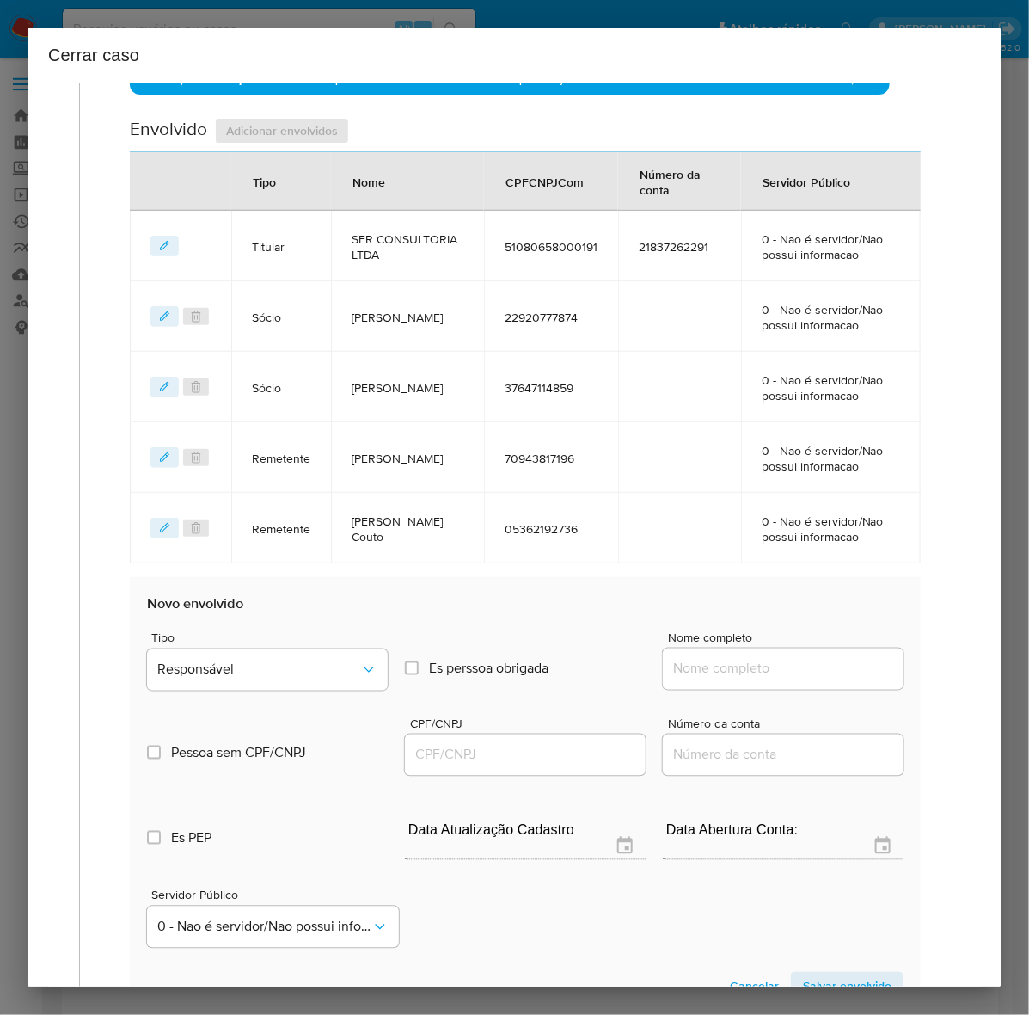
scroll to position [819, 0]
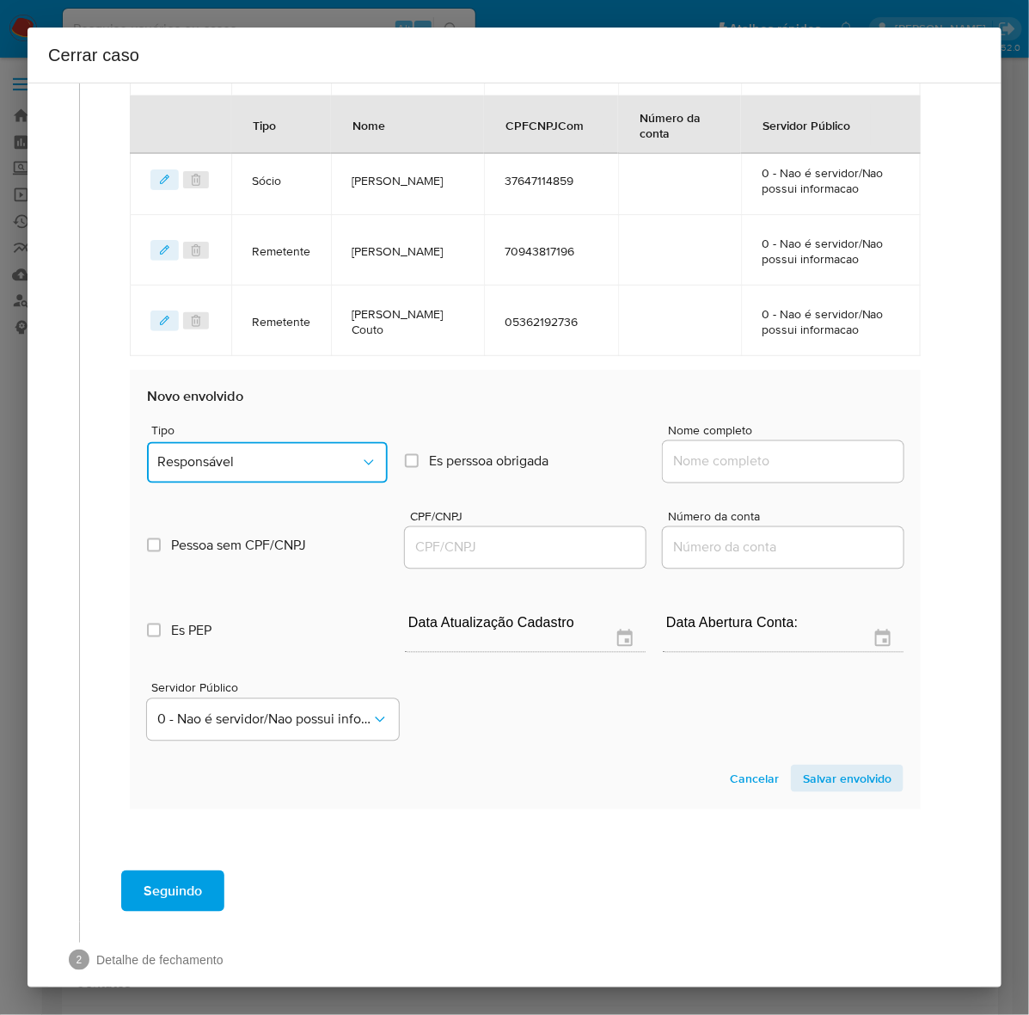
click at [255, 454] on span "Responsável" at bounding box center [258, 462] width 203 height 17
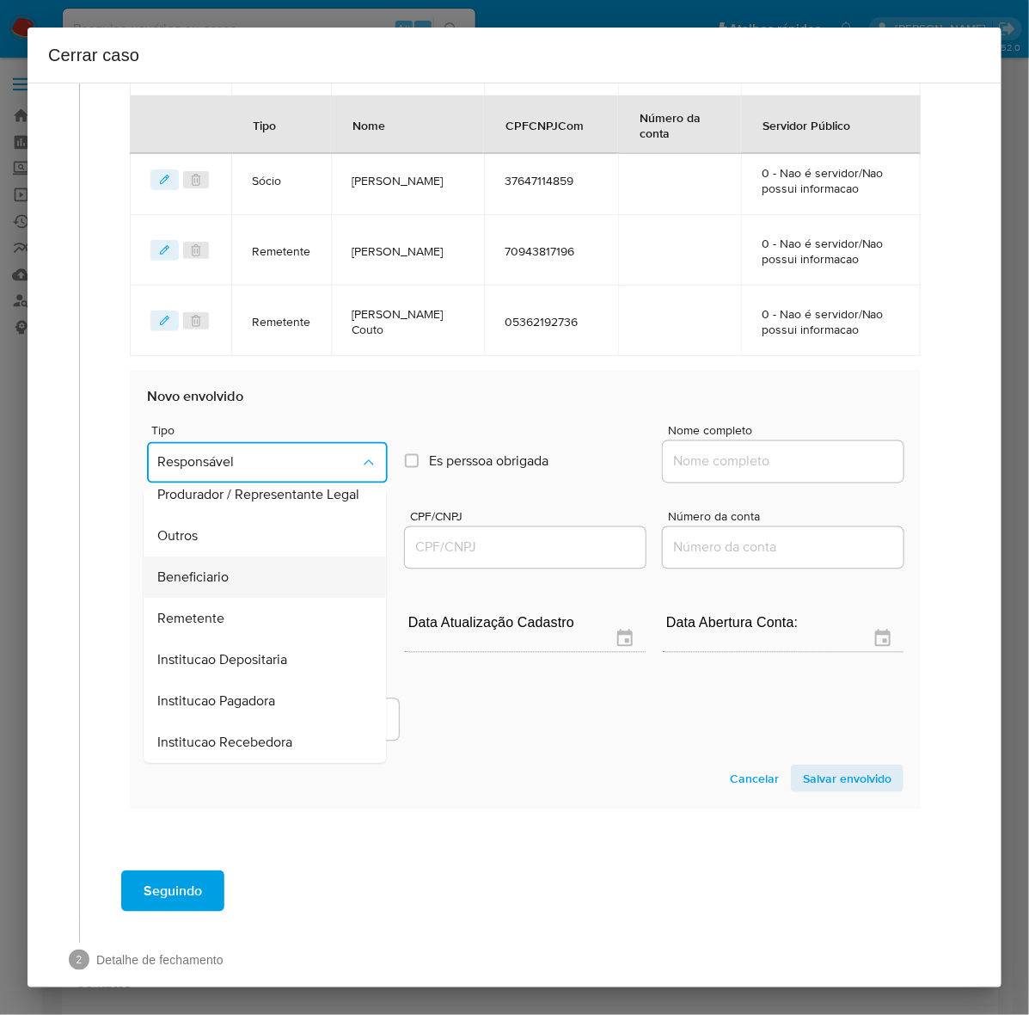
click at [187, 569] on span "Beneficiario" at bounding box center [192, 577] width 71 height 17
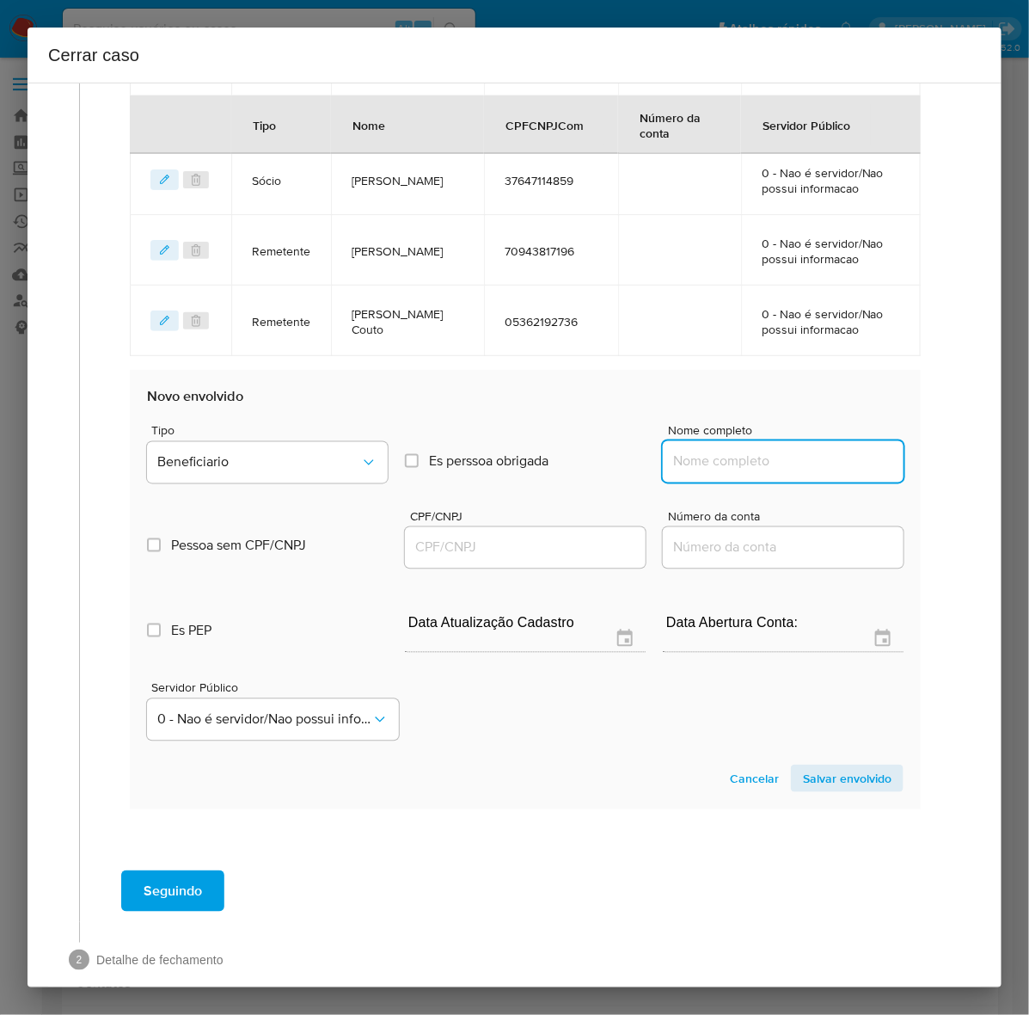
click at [709, 452] on input "Nome completo" at bounding box center [783, 462] width 241 height 22
paste input "M. E. De Brito Gestao Empresarial, 51316112000197"
click at [770, 462] on input "M. E. De Brito Gestao Empresarial, 51316112000197" at bounding box center [783, 462] width 241 height 22
drag, startPoint x: 771, startPoint y: 462, endPoint x: 911, endPoint y: 457, distance: 140.3
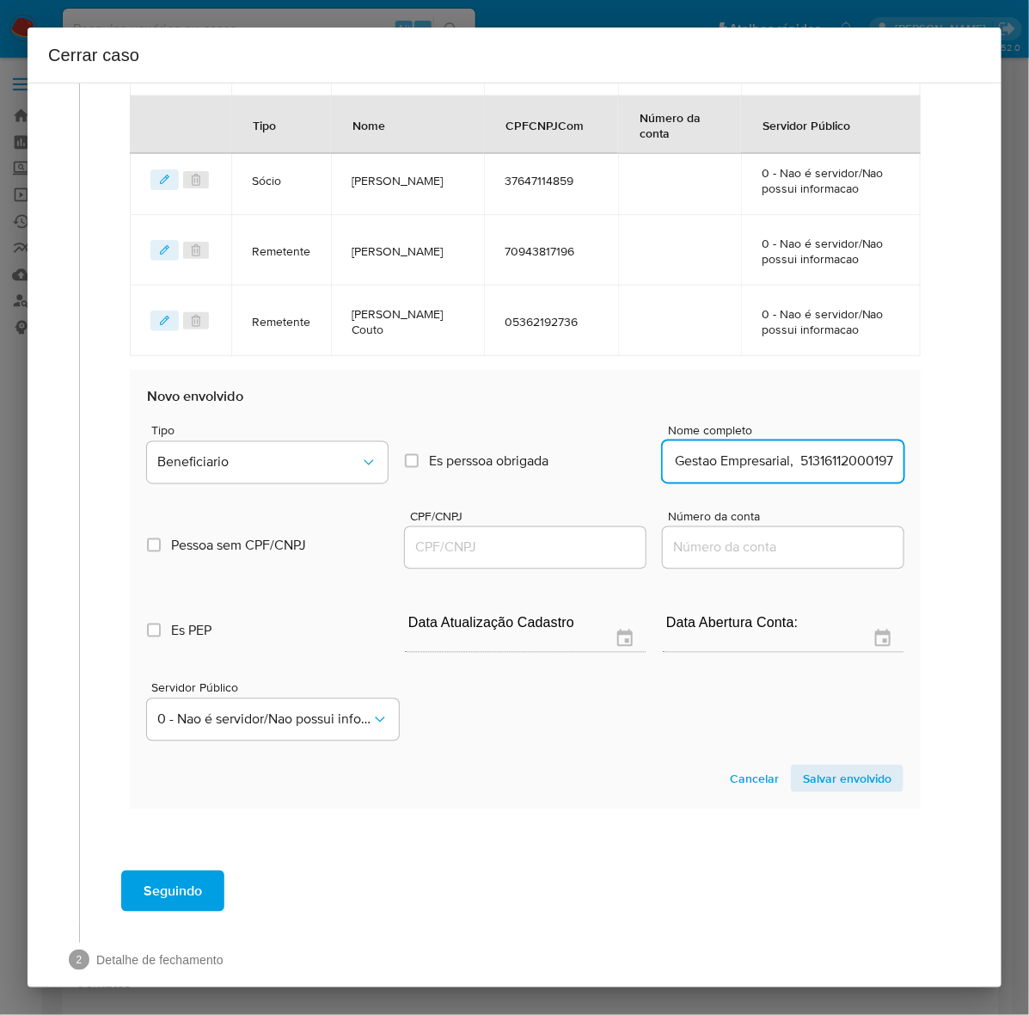
click at [911, 457] on div "Data de início 01/06/2025 Data Fin 09/08/2025 Valor do crédito R$2.598.311 Valo…" at bounding box center [525, 114] width 827 height 1463
type input "M. E. De Brito Gestao Empresarial"
click at [475, 530] on div at bounding box center [525, 547] width 241 height 41
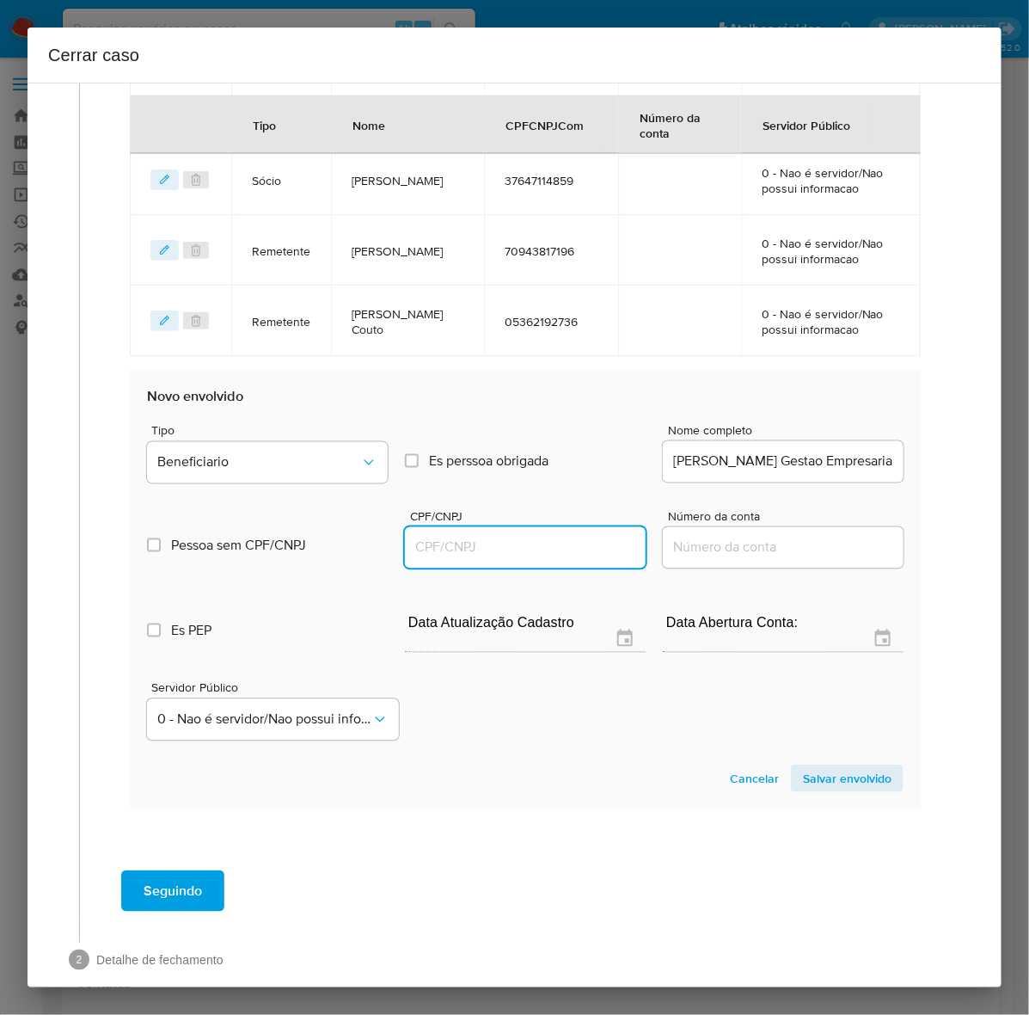
click at [463, 546] on input "CPF/CNPJ" at bounding box center [525, 548] width 241 height 22
paste input "51316112000197"
type input "51316112000197"
click at [830, 783] on span "Salvar envolvido" at bounding box center [847, 778] width 89 height 24
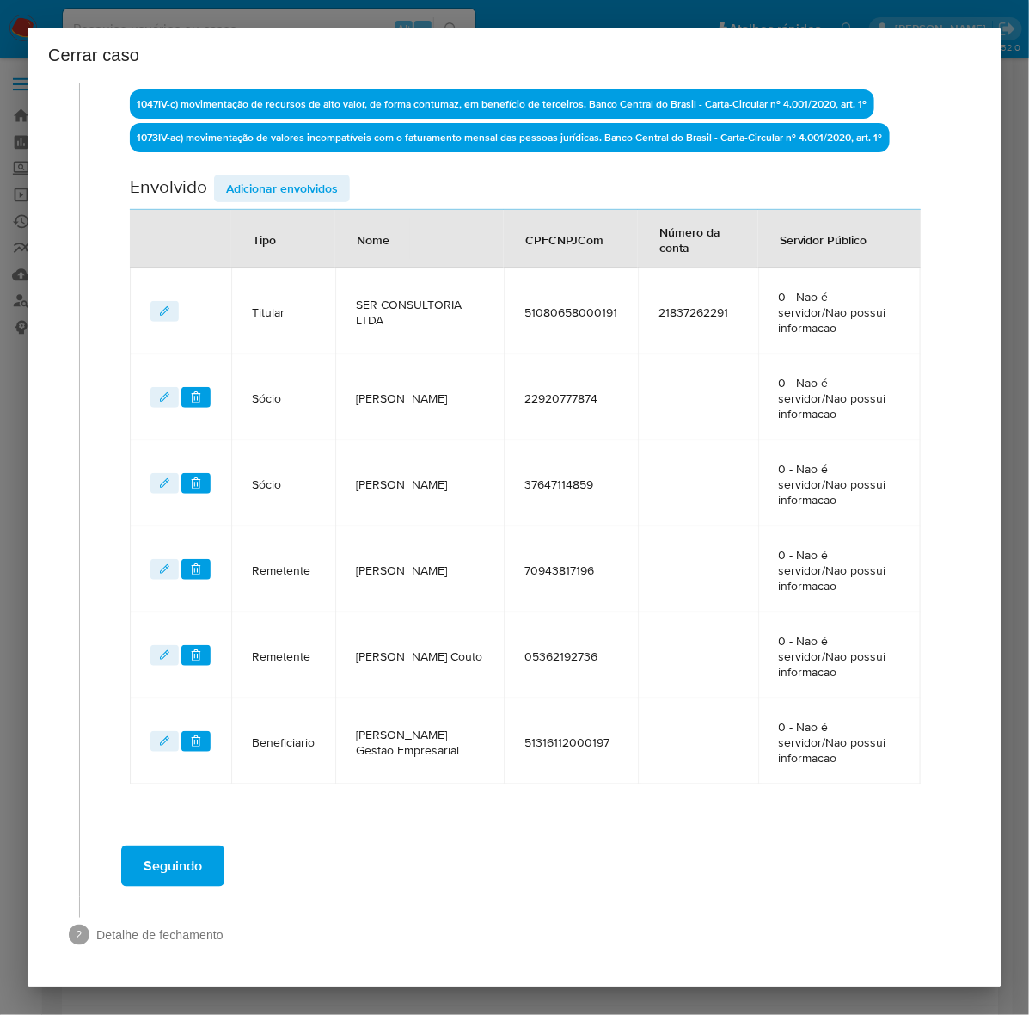
scroll to position [460, 0]
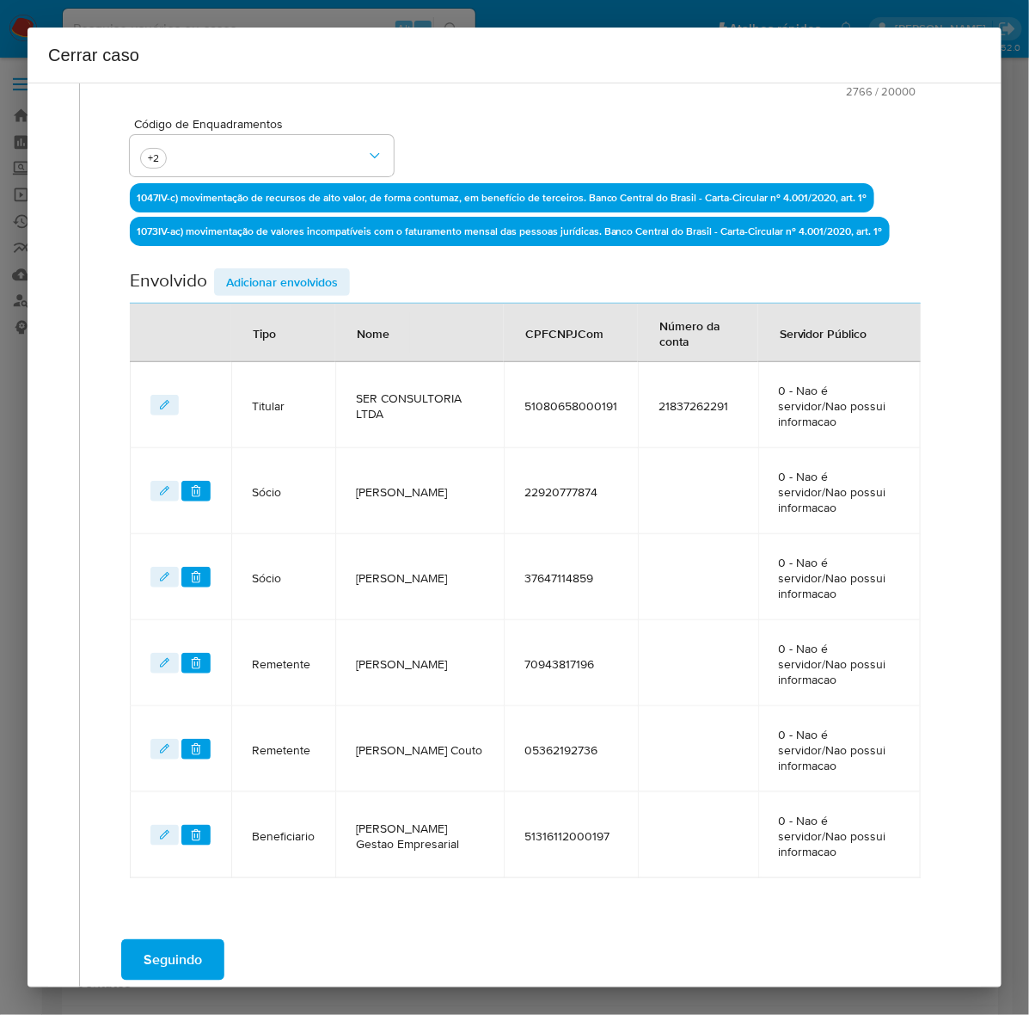
click at [264, 280] on span "Adicionar envolvidos" at bounding box center [282, 282] width 112 height 24
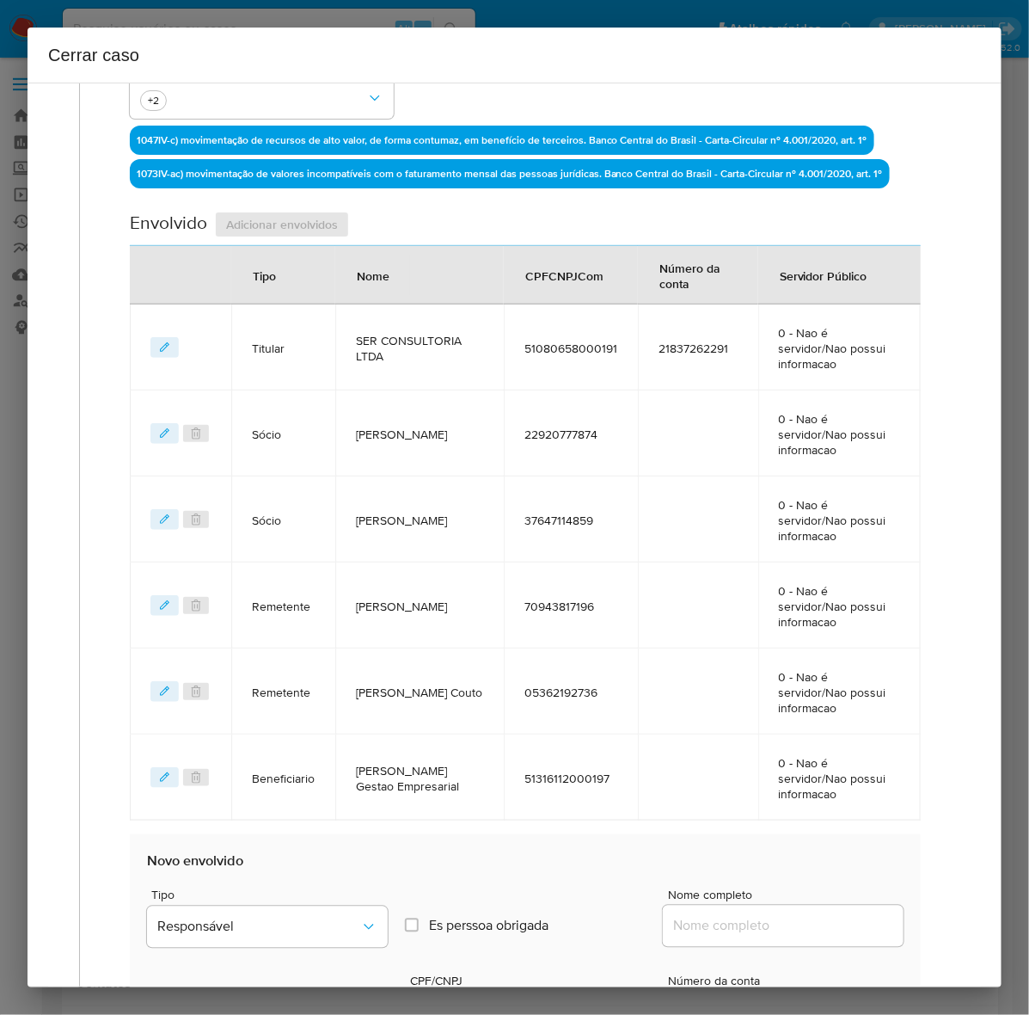
scroll to position [890, 0]
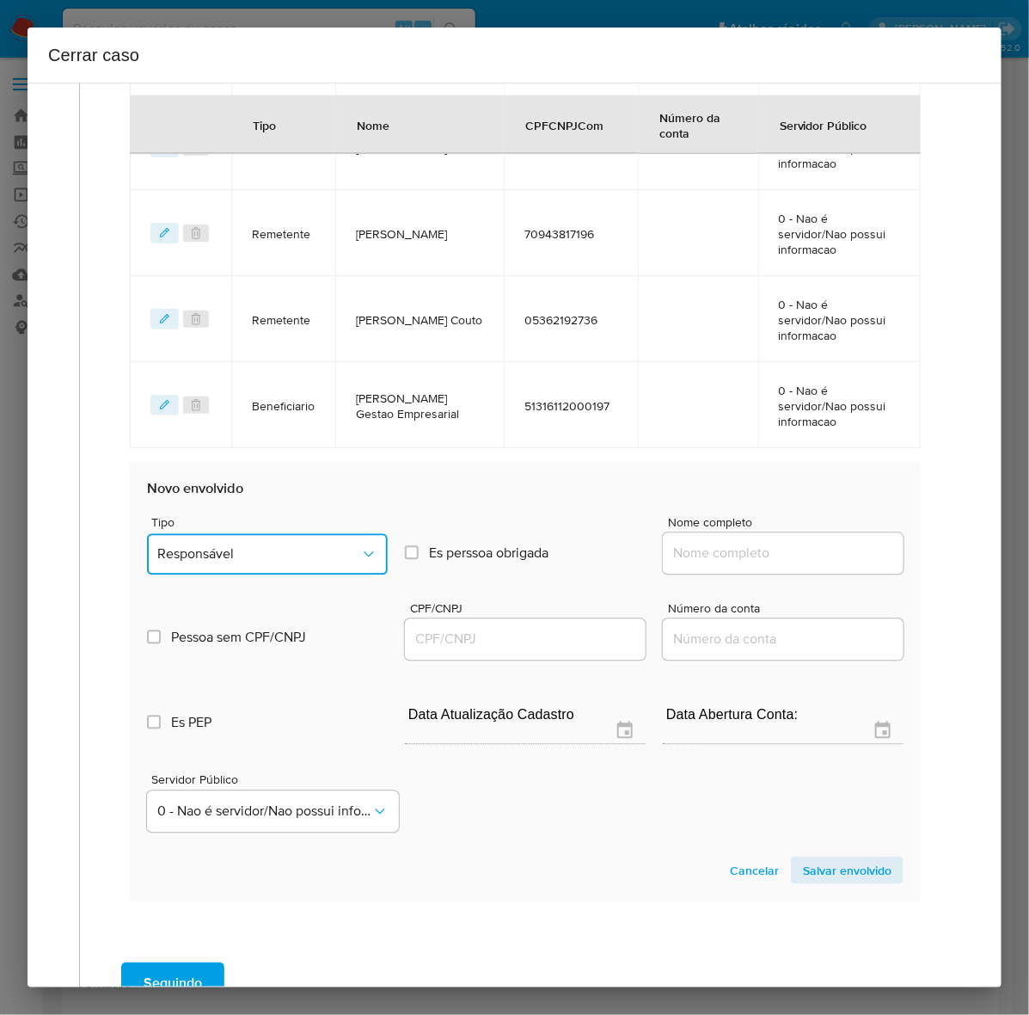
click at [235, 546] on span "Responsável" at bounding box center [258, 554] width 203 height 17
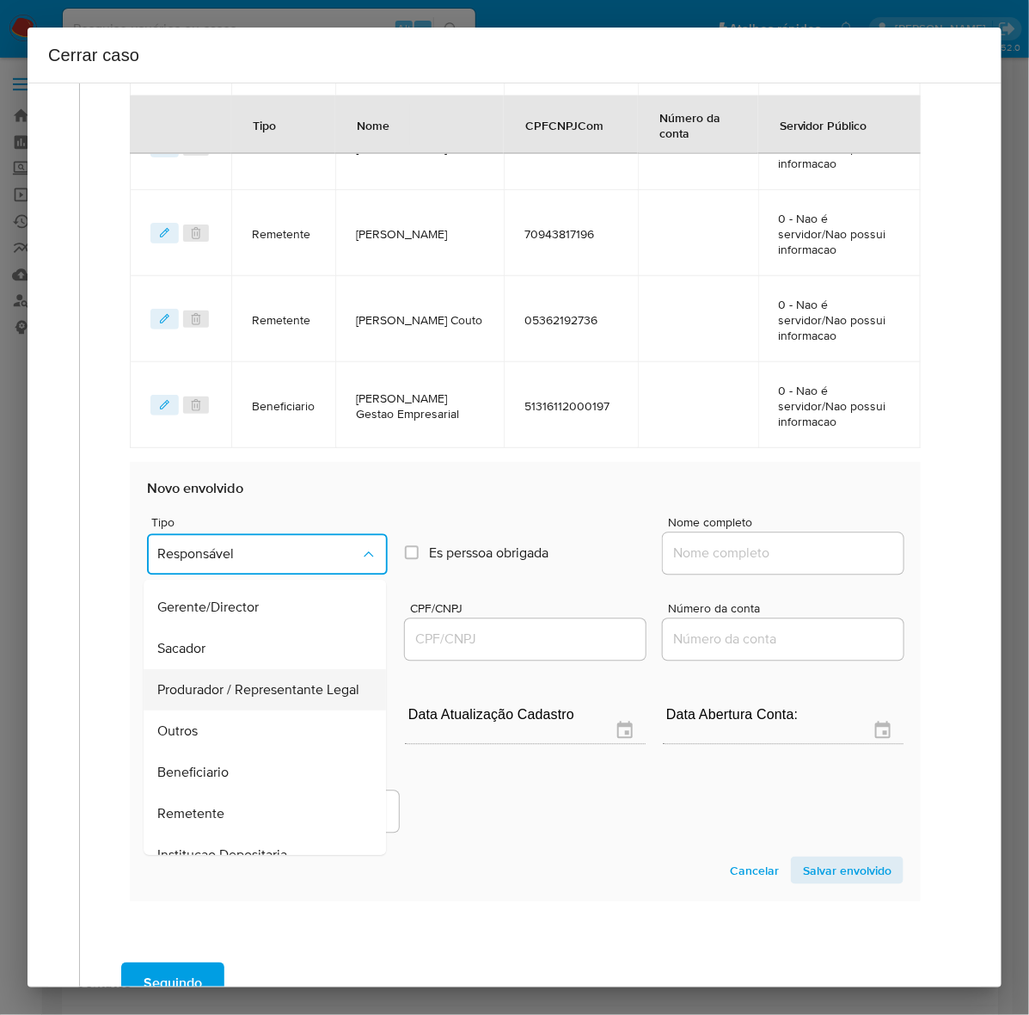
scroll to position [237, 0]
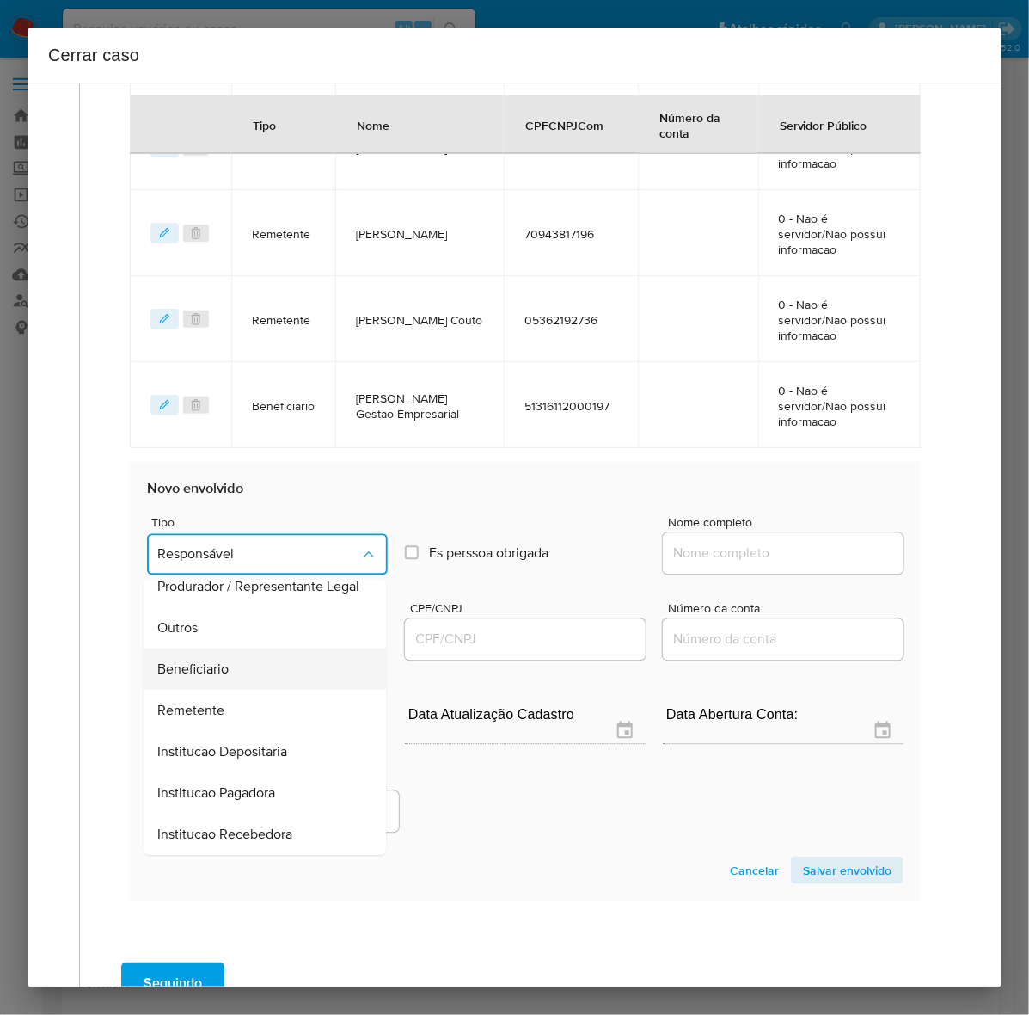
click at [207, 661] on span "Beneficiario" at bounding box center [192, 669] width 71 height 17
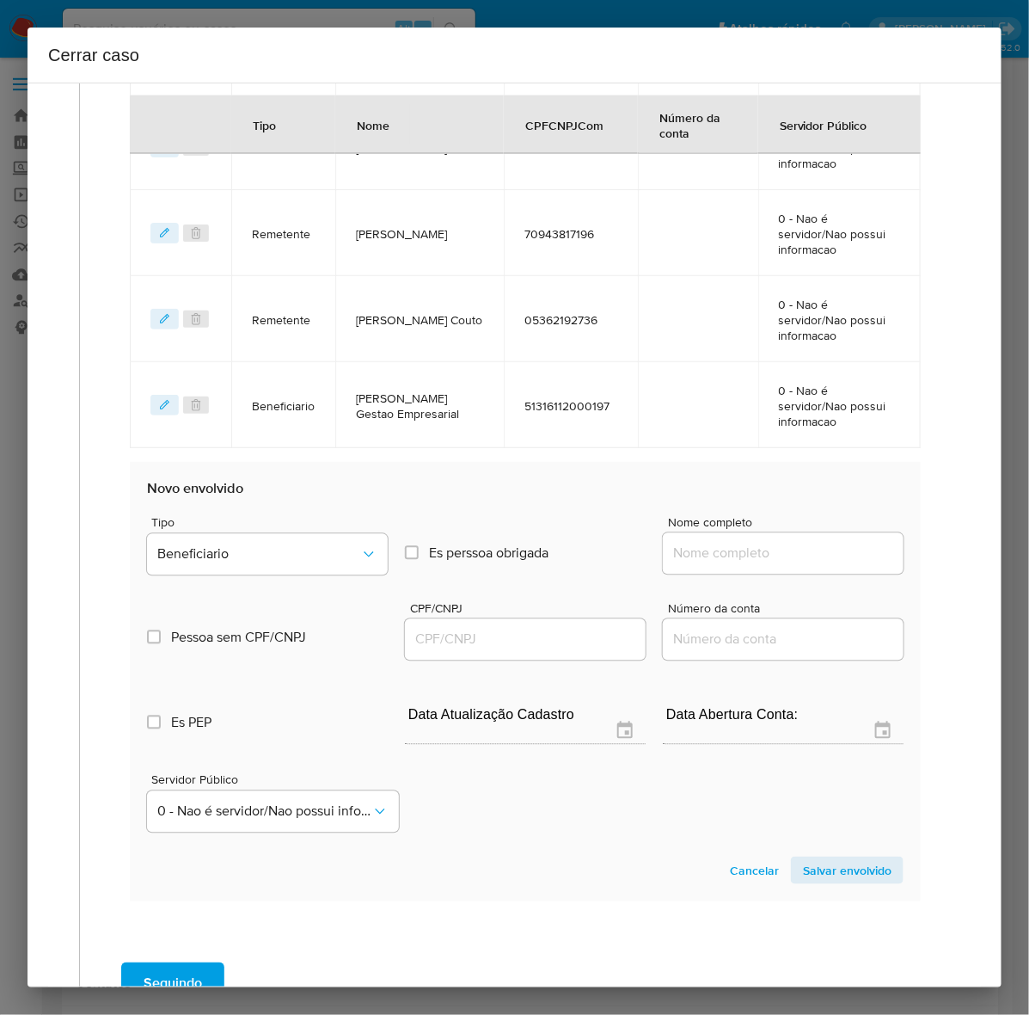
click at [739, 543] on input "Nome completo" at bounding box center [783, 554] width 241 height 22
paste input "Jr Solucoes Administrativas Ltda, 54812994000170"
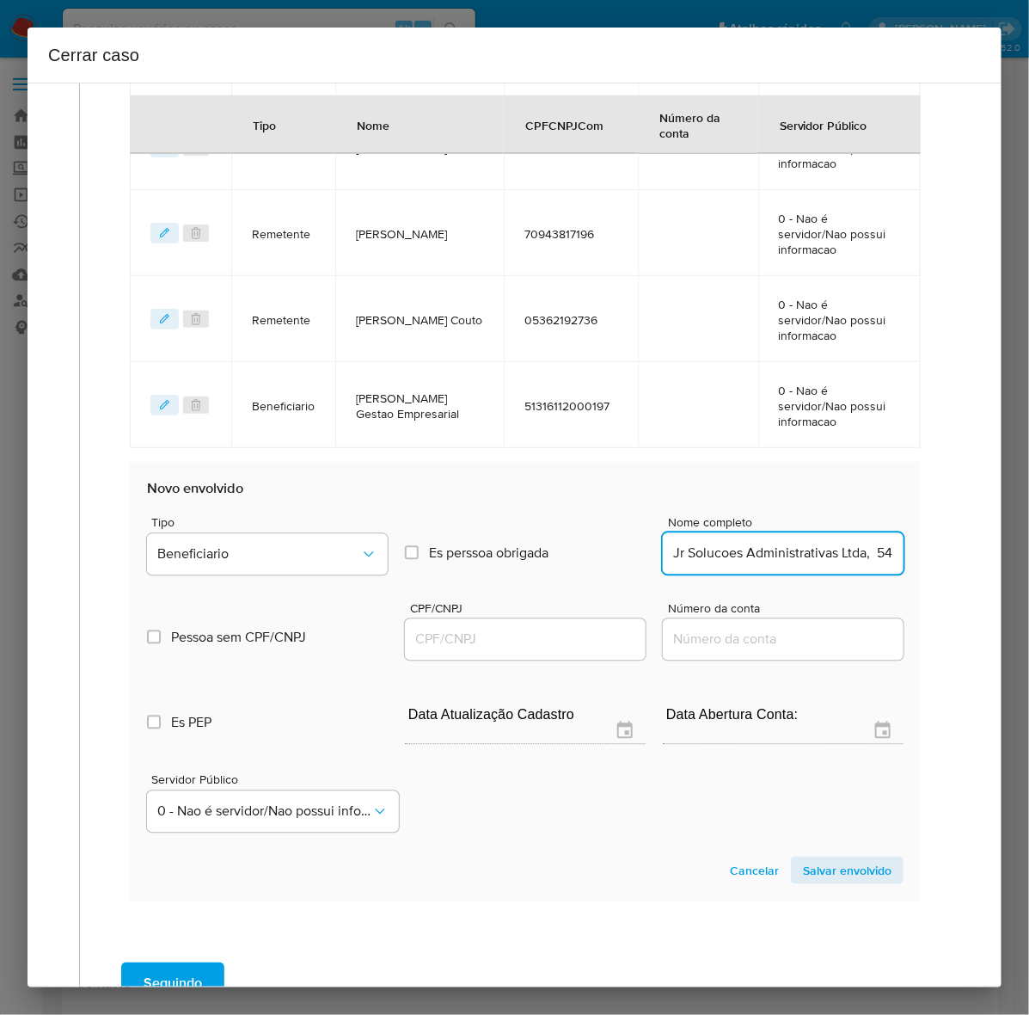
scroll to position [0, 95]
drag, startPoint x: 758, startPoint y: 460, endPoint x: 936, endPoint y: 448, distance: 177.5
click at [936, 448] on div "Geral Data de início 01/06/2025 Data Fin 09/08/2025 Valor do crédito R$2.598.31…" at bounding box center [525, 103] width 856 height 1697
type input "Jr Solucoes Administrativas Ltda"
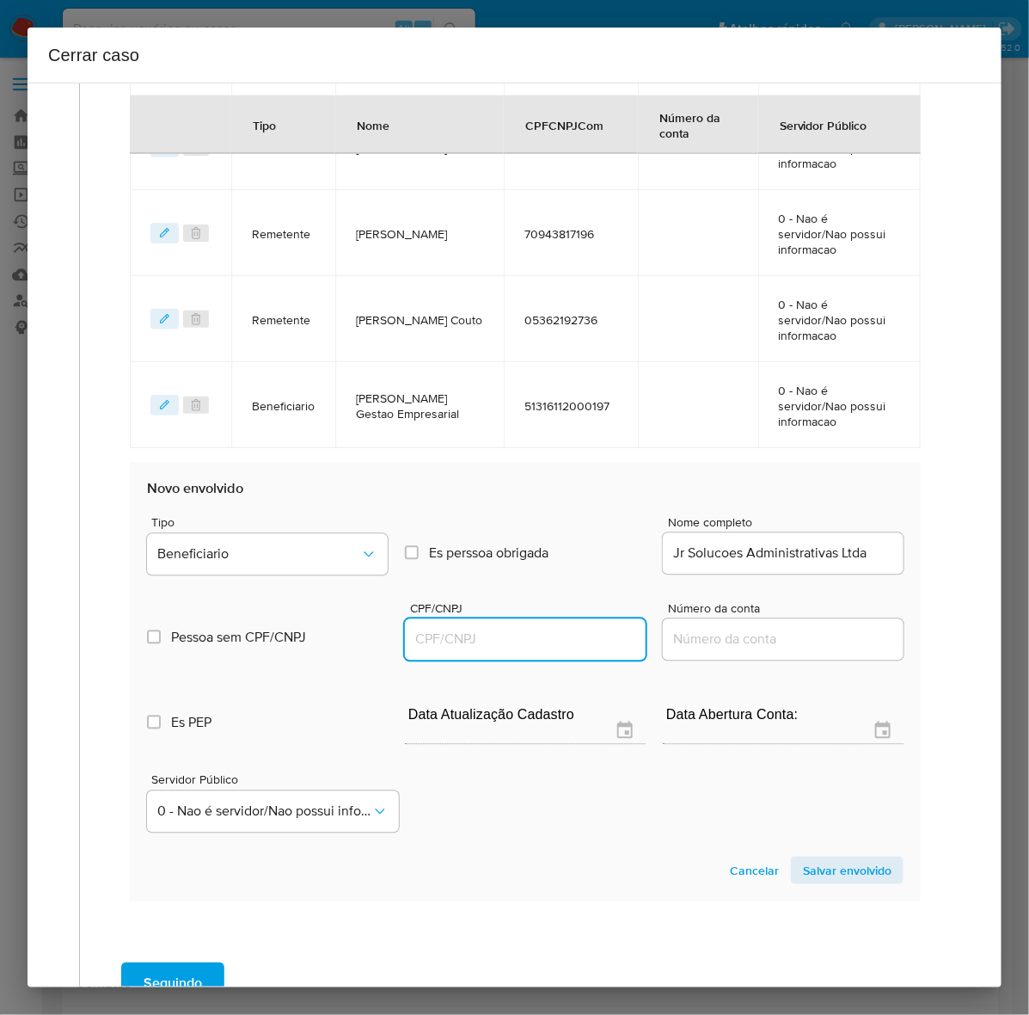
click at [426, 629] on input "CPF/CNPJ" at bounding box center [525, 640] width 241 height 22
paste input "54812994000170"
type input "54812994000170"
click at [845, 858] on span "Salvar envolvido" at bounding box center [847, 870] width 89 height 24
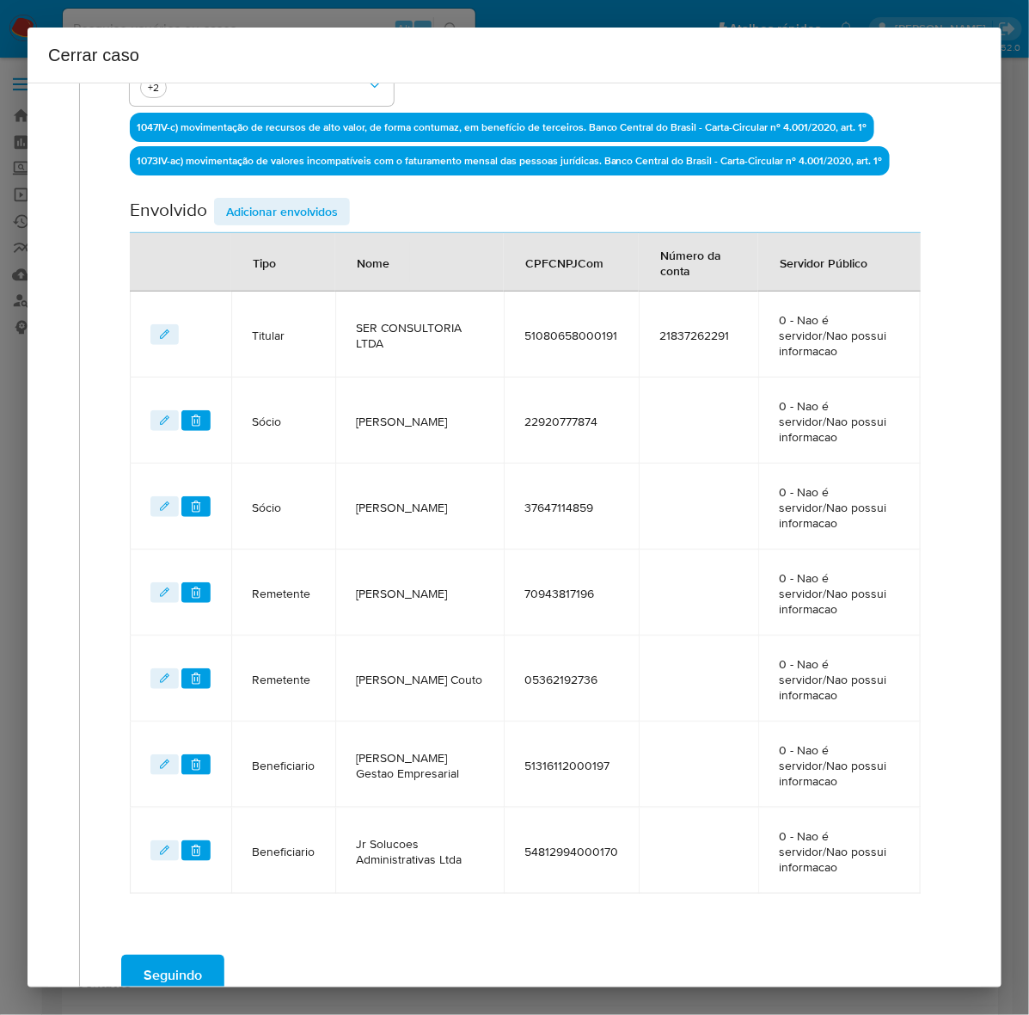
click at [164, 956] on span "Seguindo" at bounding box center [173, 975] width 58 height 38
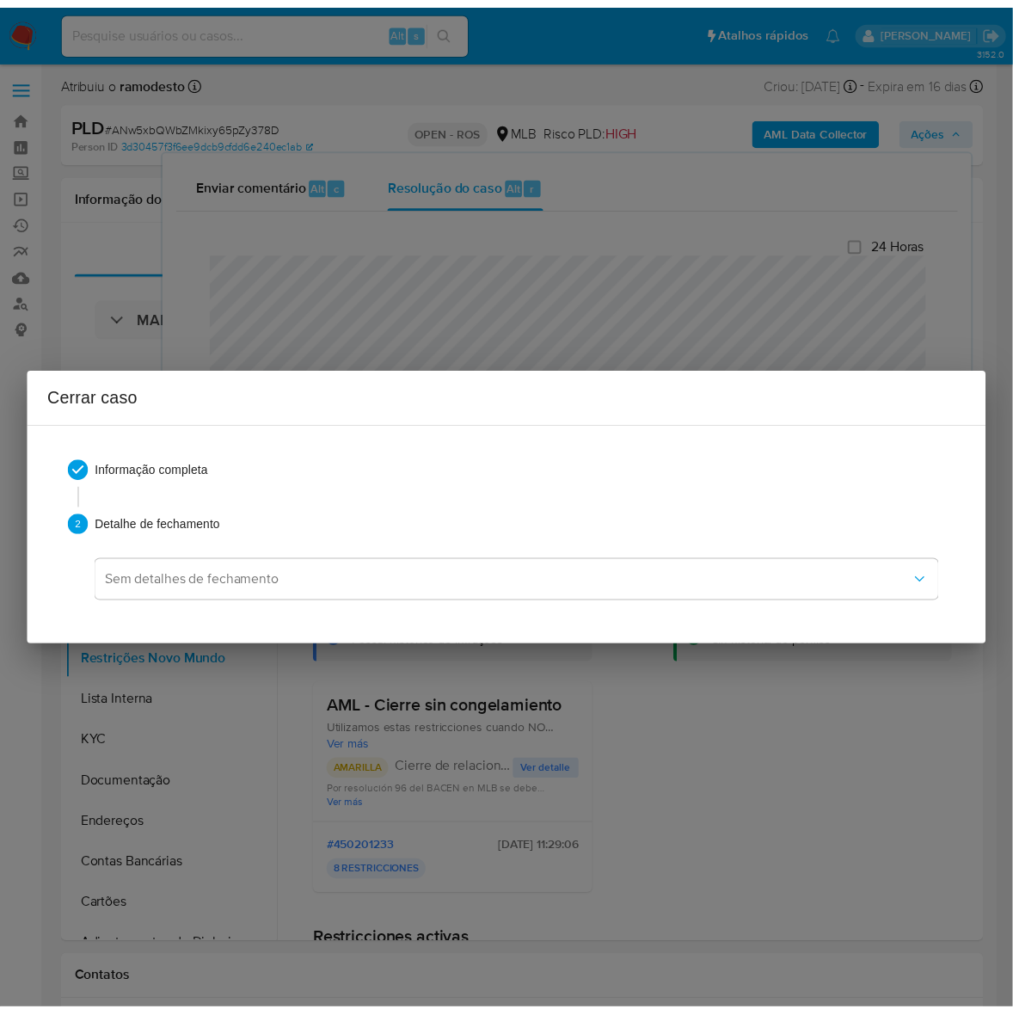
scroll to position [0, 0]
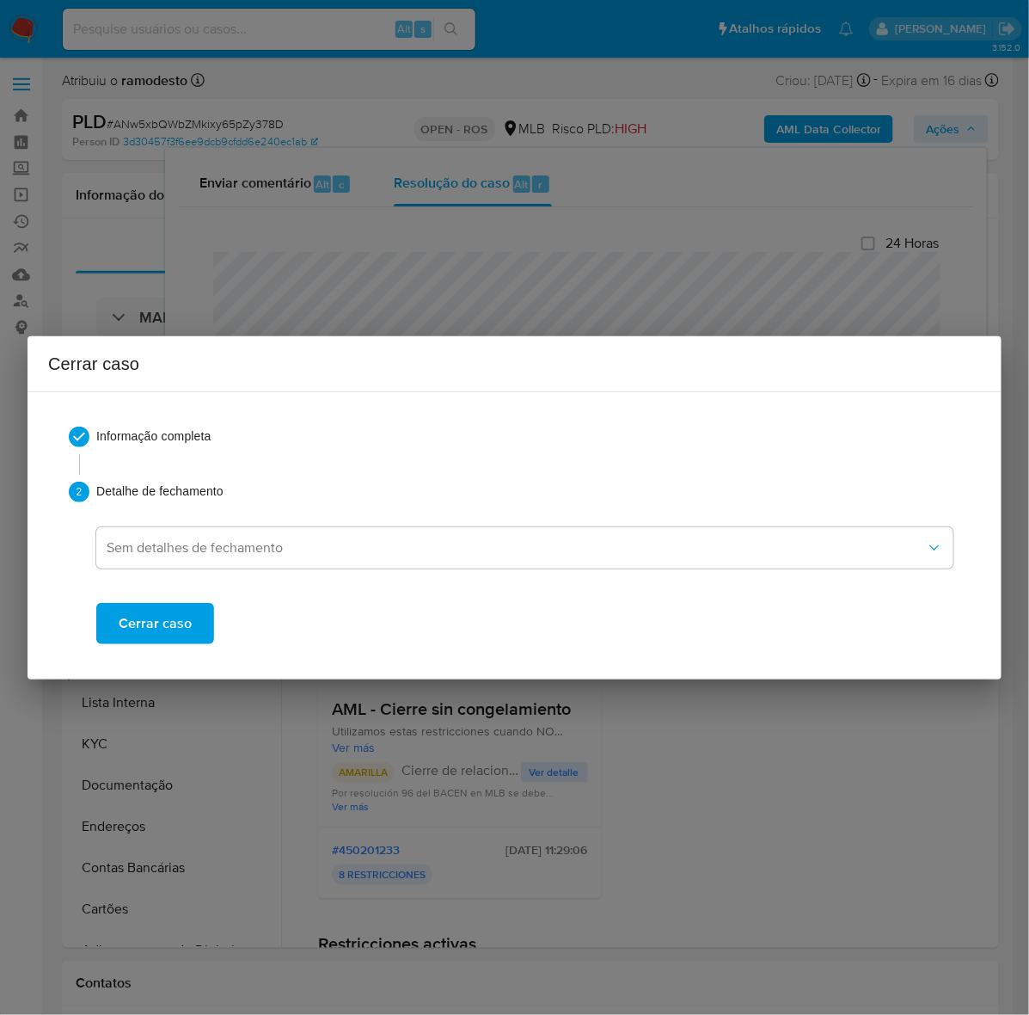
click at [153, 613] on span "Cerrar caso" at bounding box center [155, 623] width 73 height 38
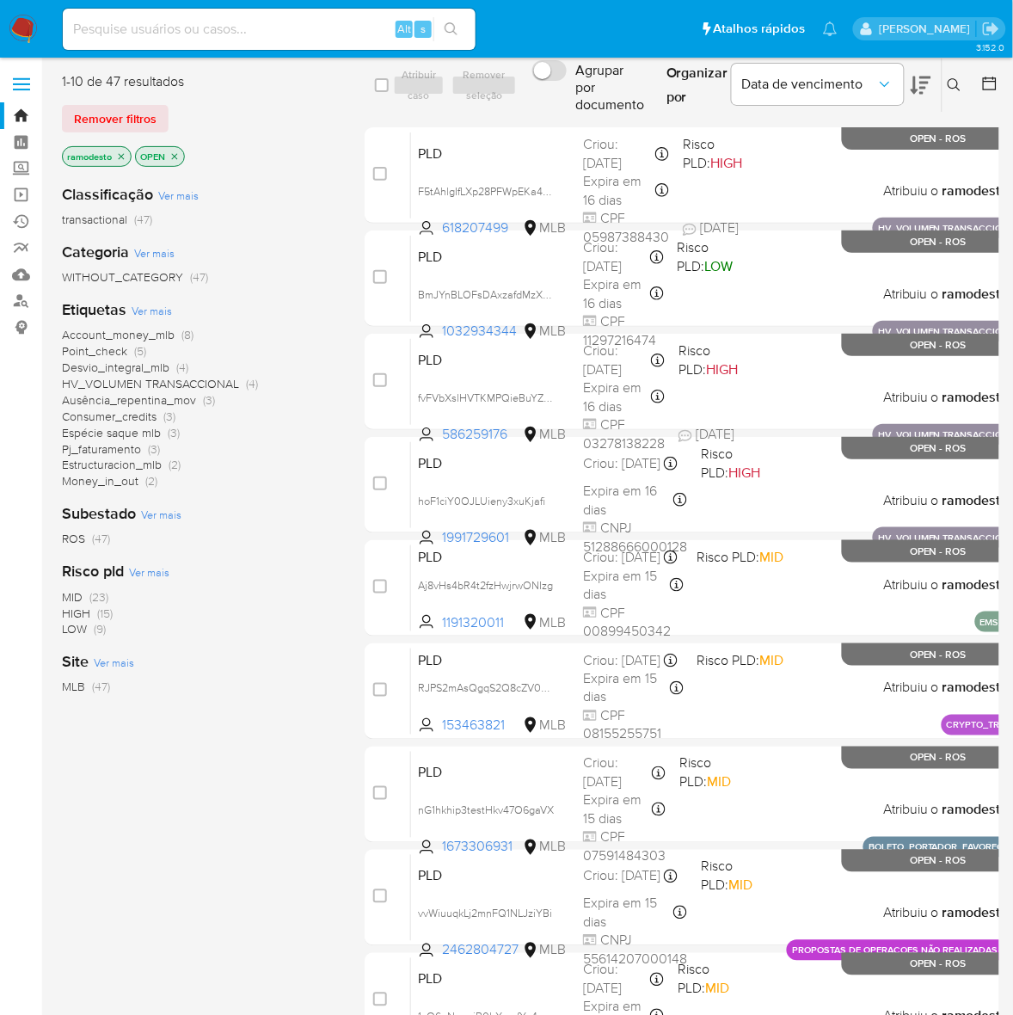
click at [105, 348] on span "Point_check" at bounding box center [94, 350] width 65 height 17
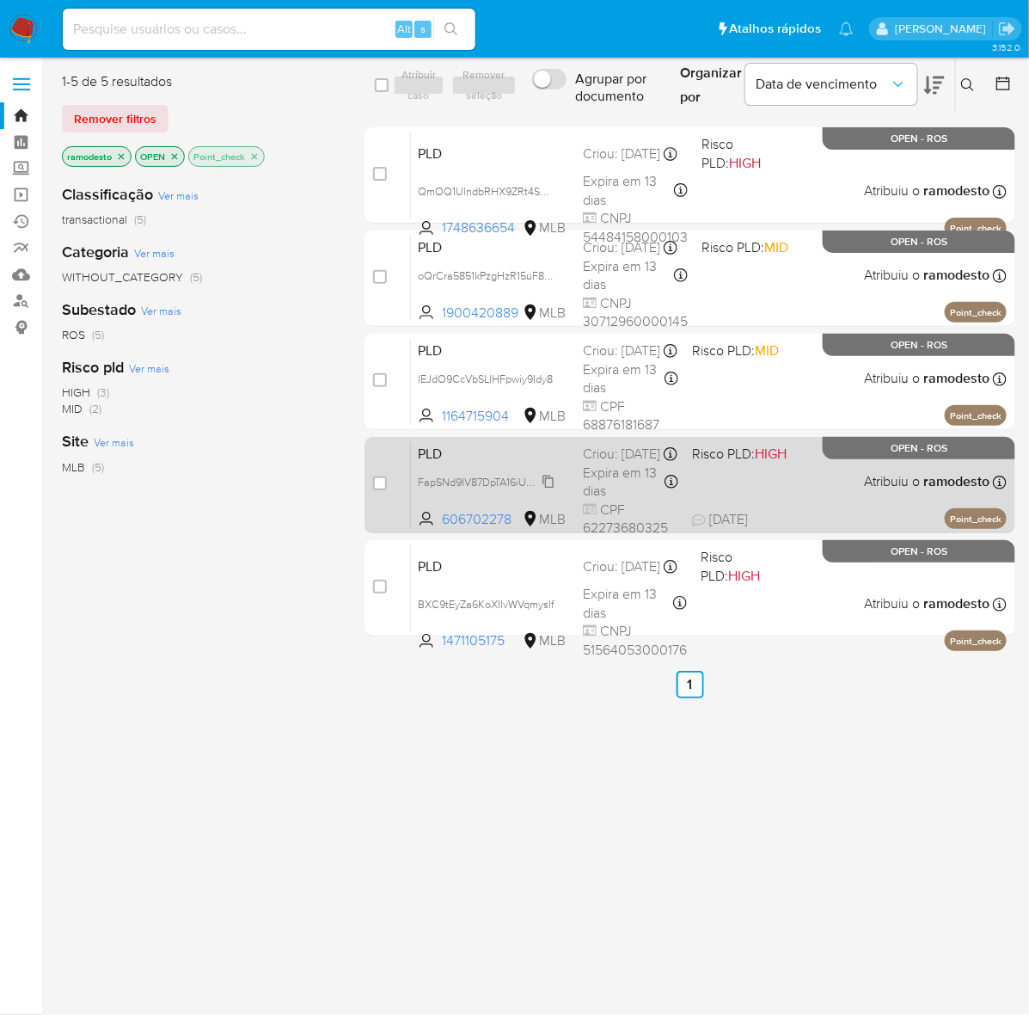
click at [540, 490] on span "FapSNd9IV87DpTA16iUOeRTE" at bounding box center [489, 480] width 142 height 19
click at [758, 495] on div "PLD FapSNd9IV87DpTA16iUOeRTE Copiado Copiado 606702278 MLB Risco PLD: HIGH Crio…" at bounding box center [709, 484] width 596 height 87
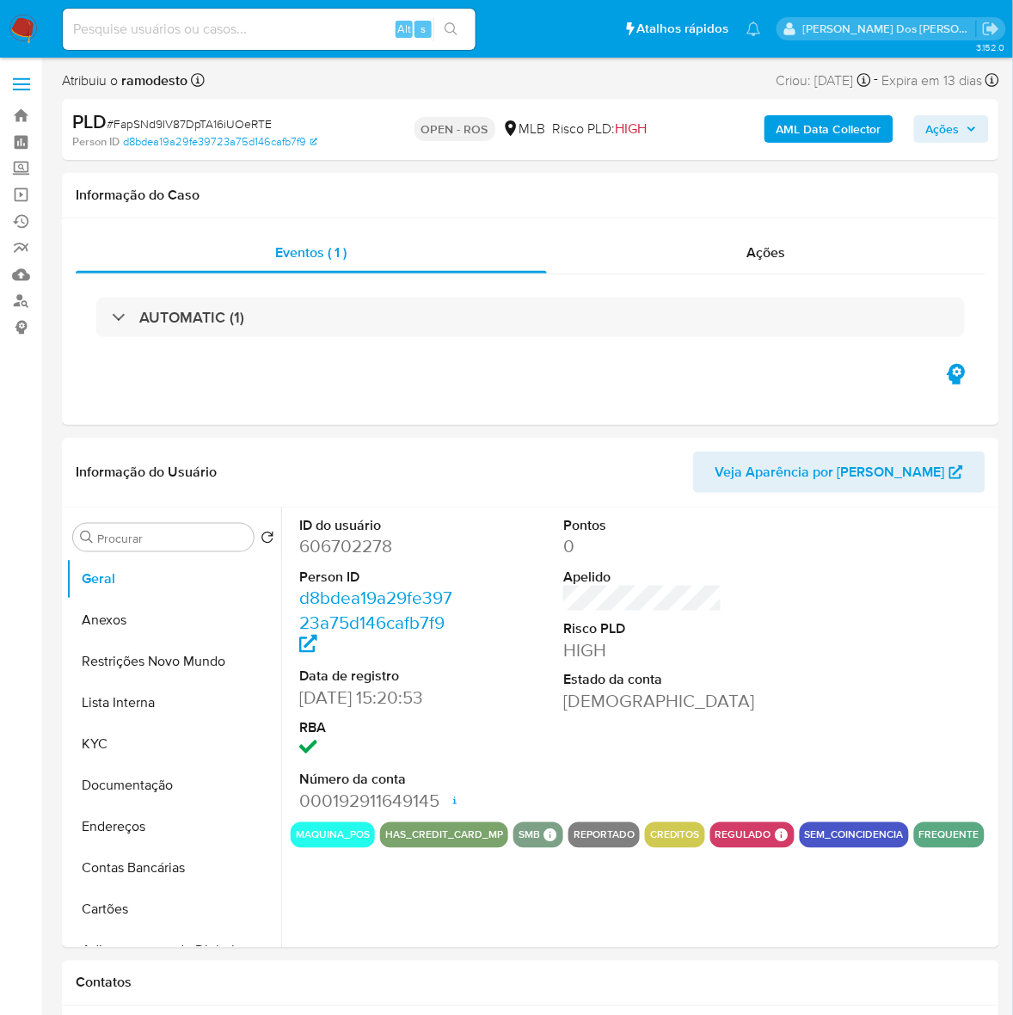
select select "10"
